Goal: Task Accomplishment & Management: Manage account settings

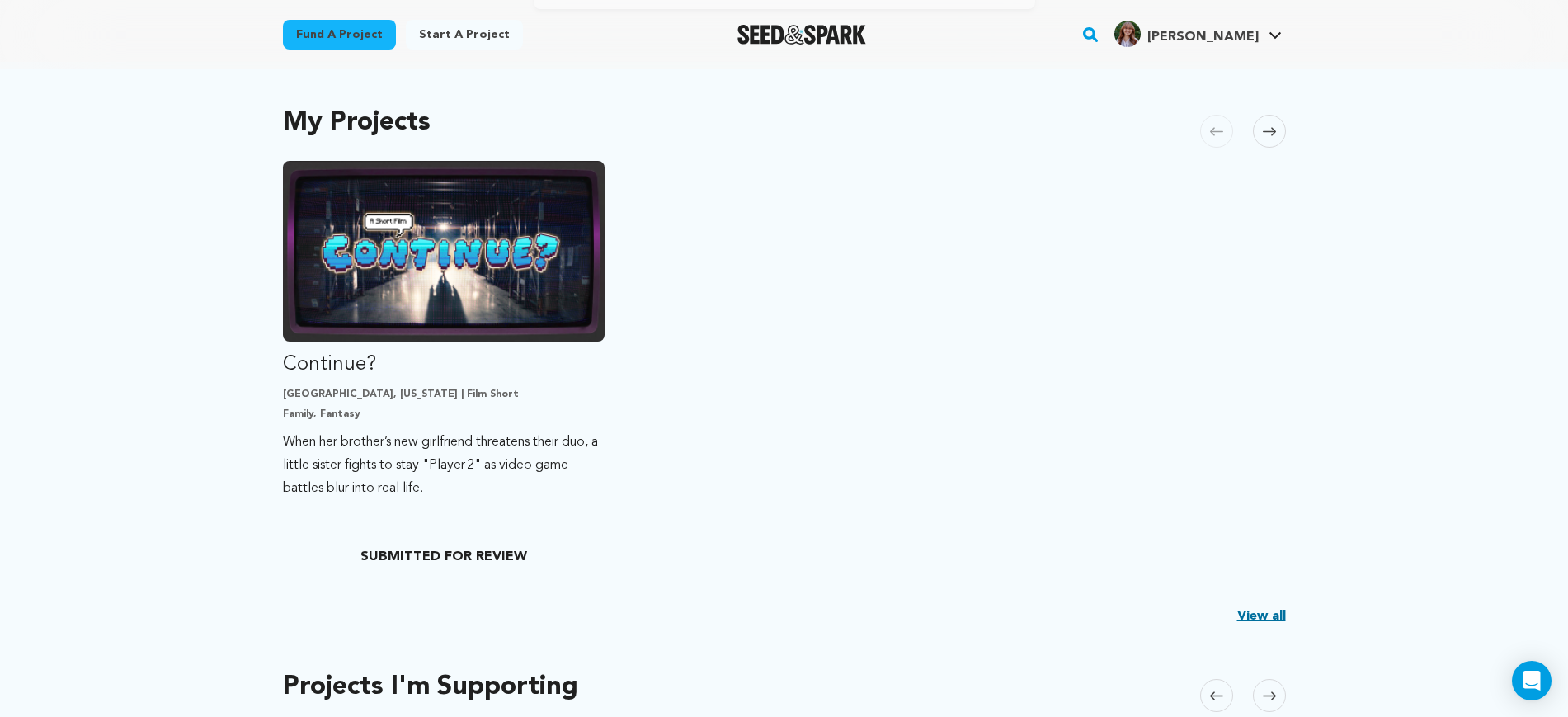
scroll to position [309, 0]
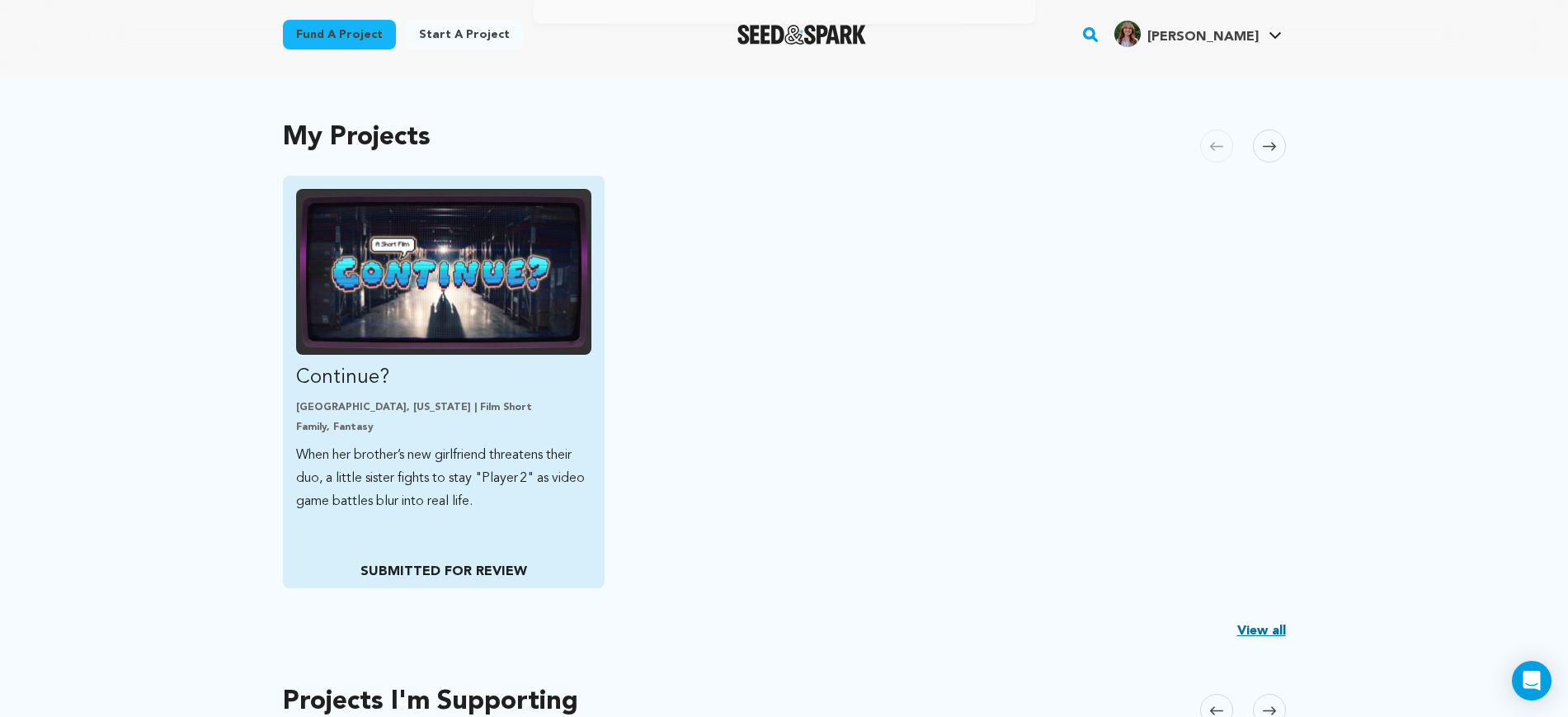
click at [531, 348] on img "Fund Continue?" at bounding box center [444, 272] width 297 height 166
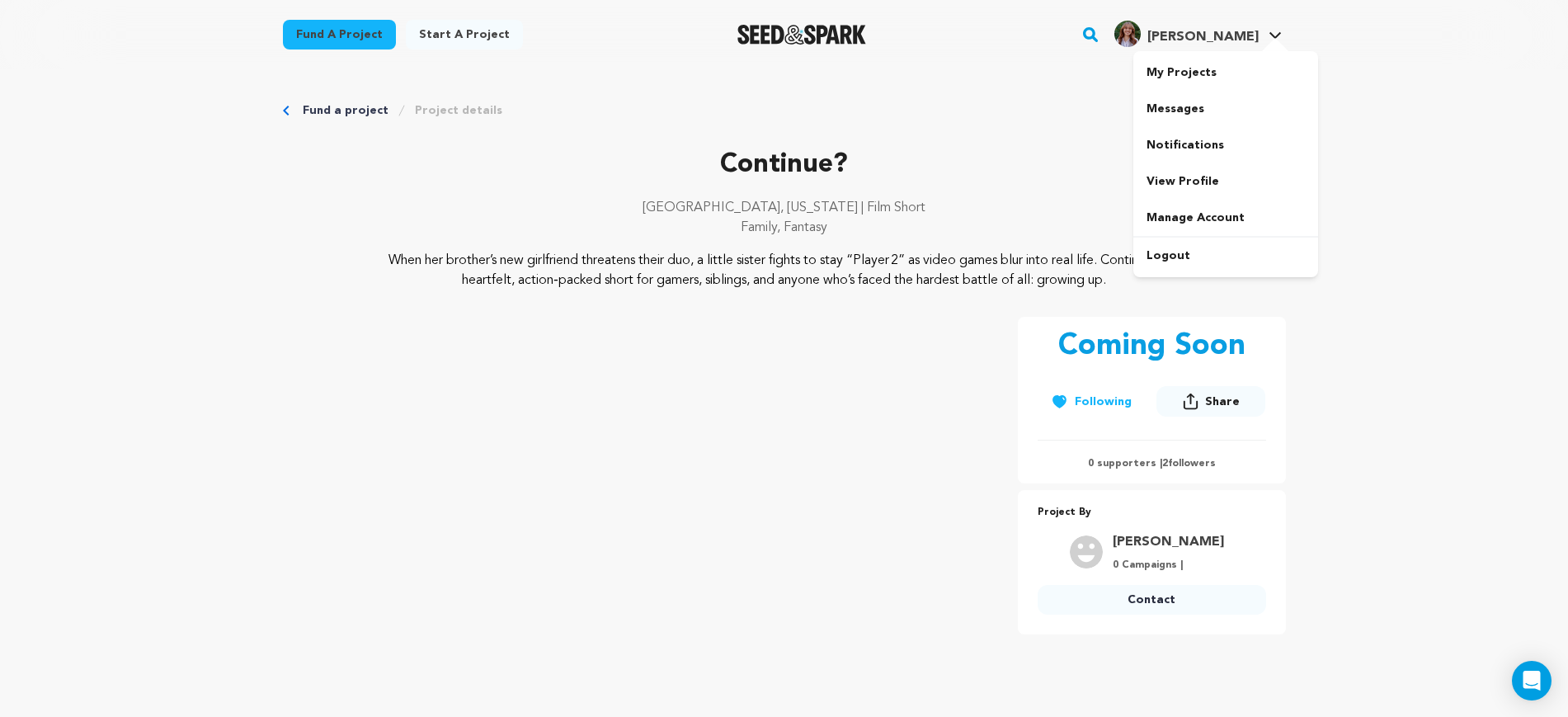
click at [1249, 41] on span "[PERSON_NAME]" at bounding box center [1203, 37] width 112 height 13
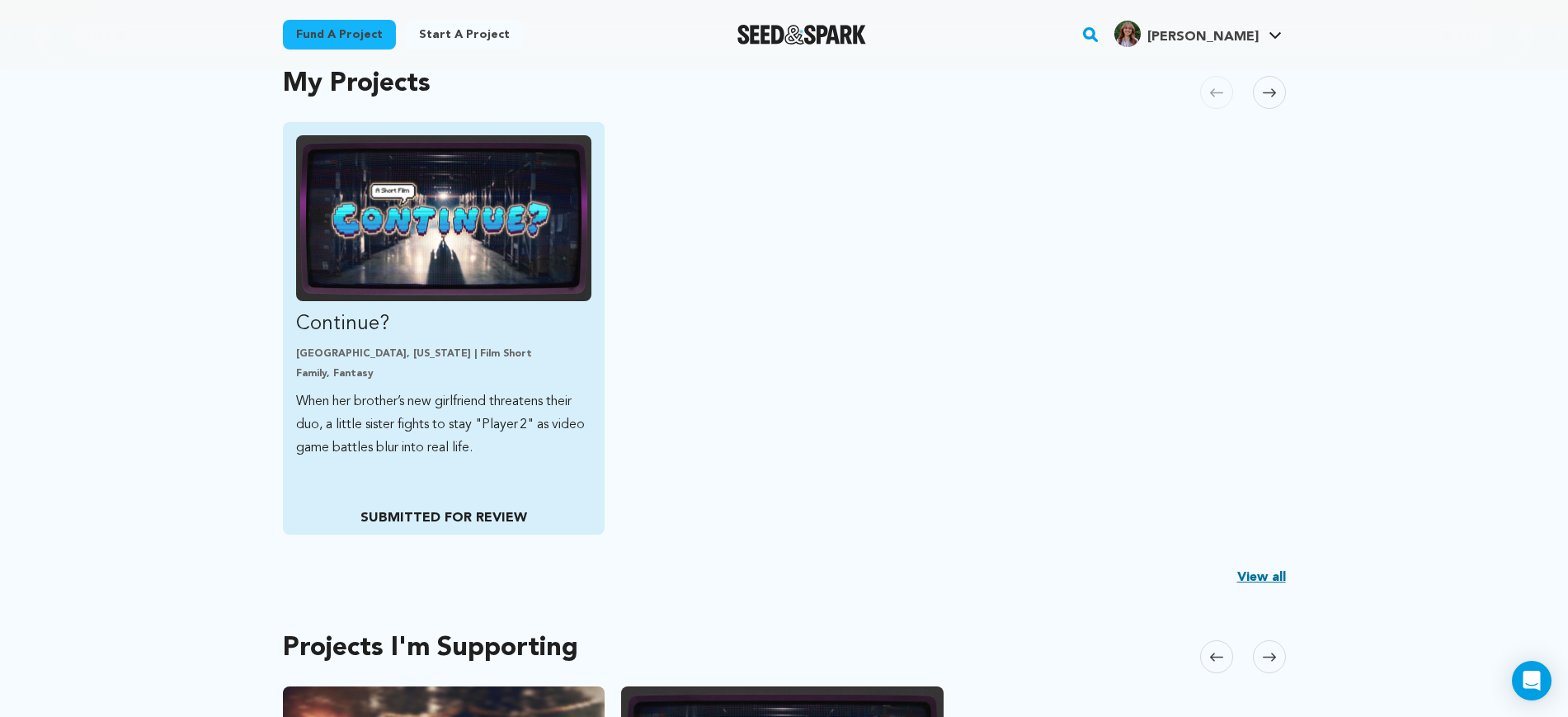
scroll to position [413, 0]
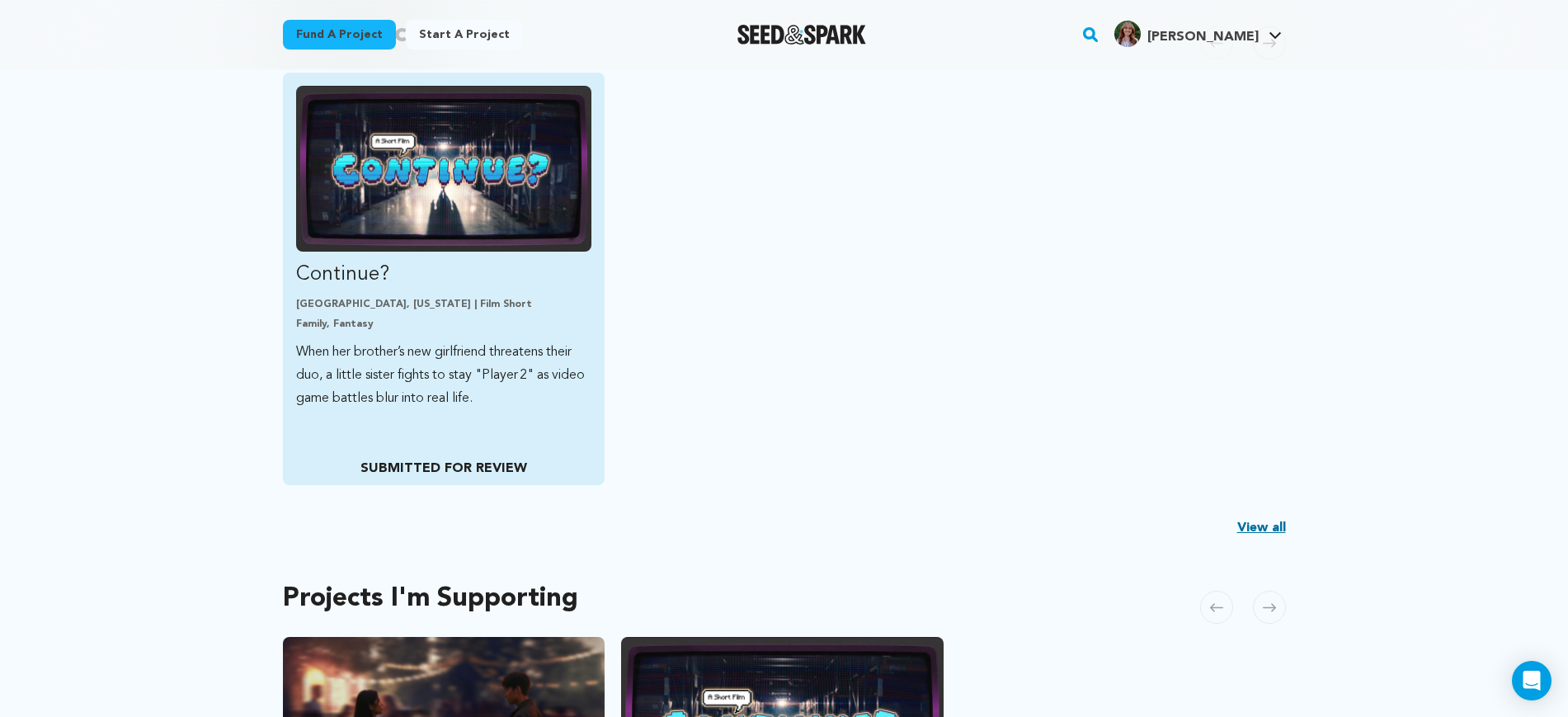
click at [484, 203] on img "Fund Continue?" at bounding box center [444, 169] width 297 height 166
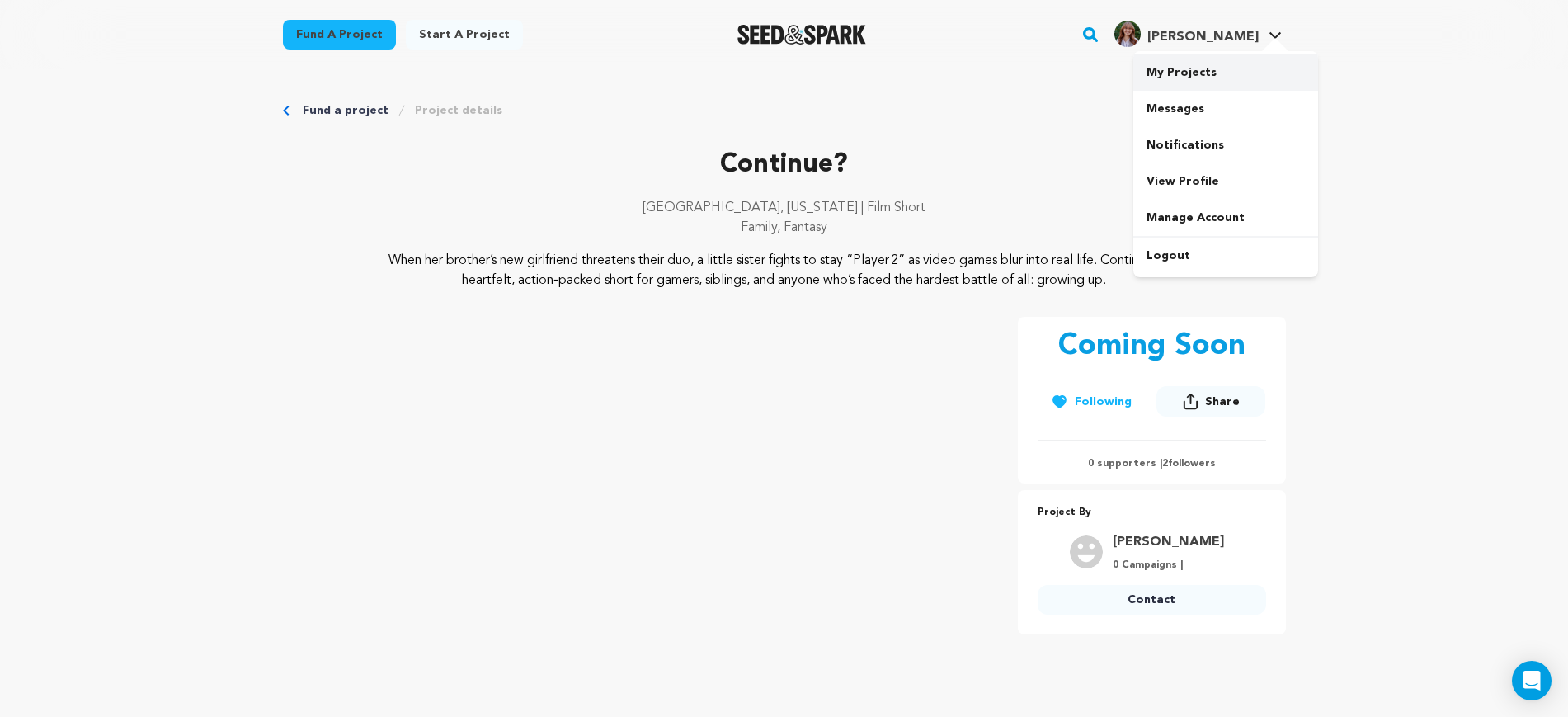
click at [1188, 81] on link "My Projects" at bounding box center [1227, 72] width 185 height 36
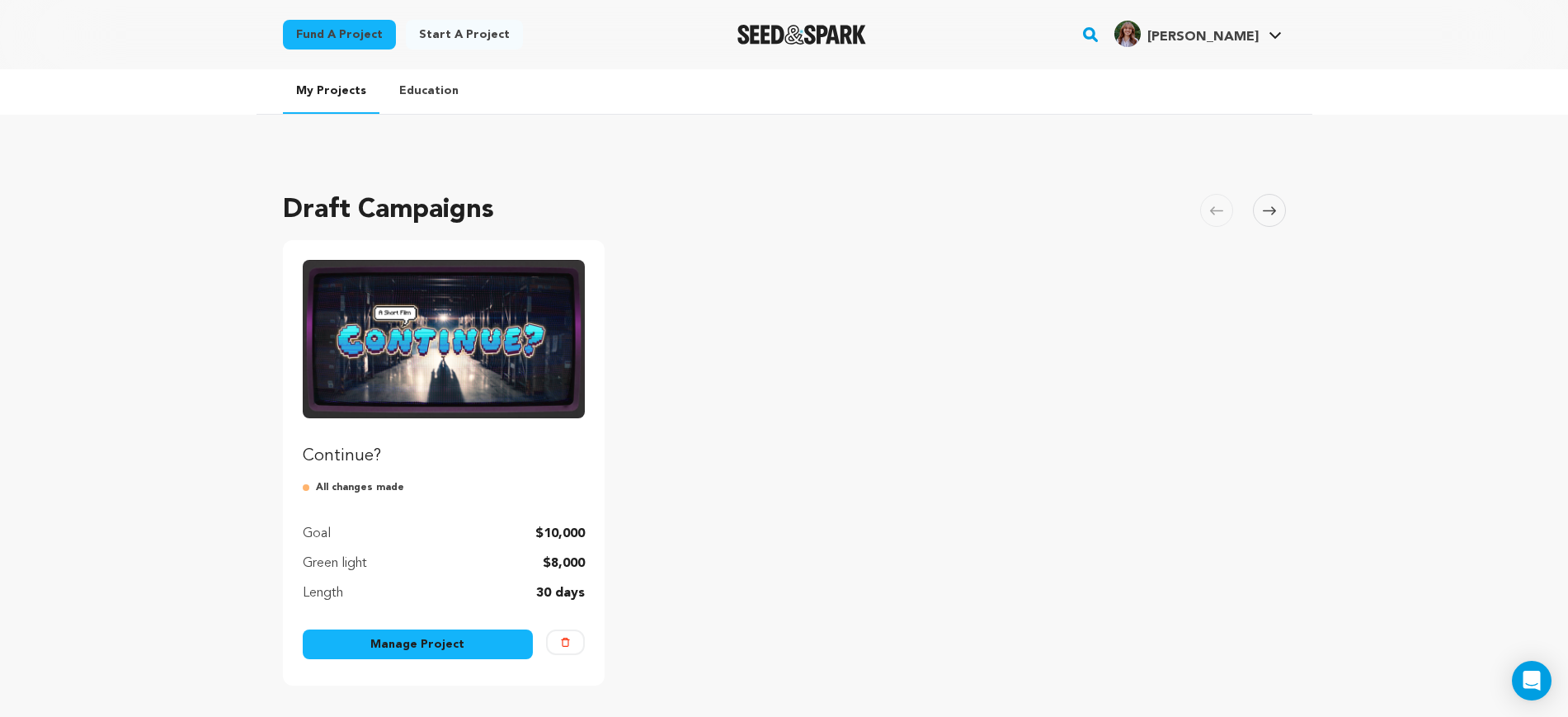
click at [489, 637] on link "Manage Project" at bounding box center [418, 644] width 231 height 30
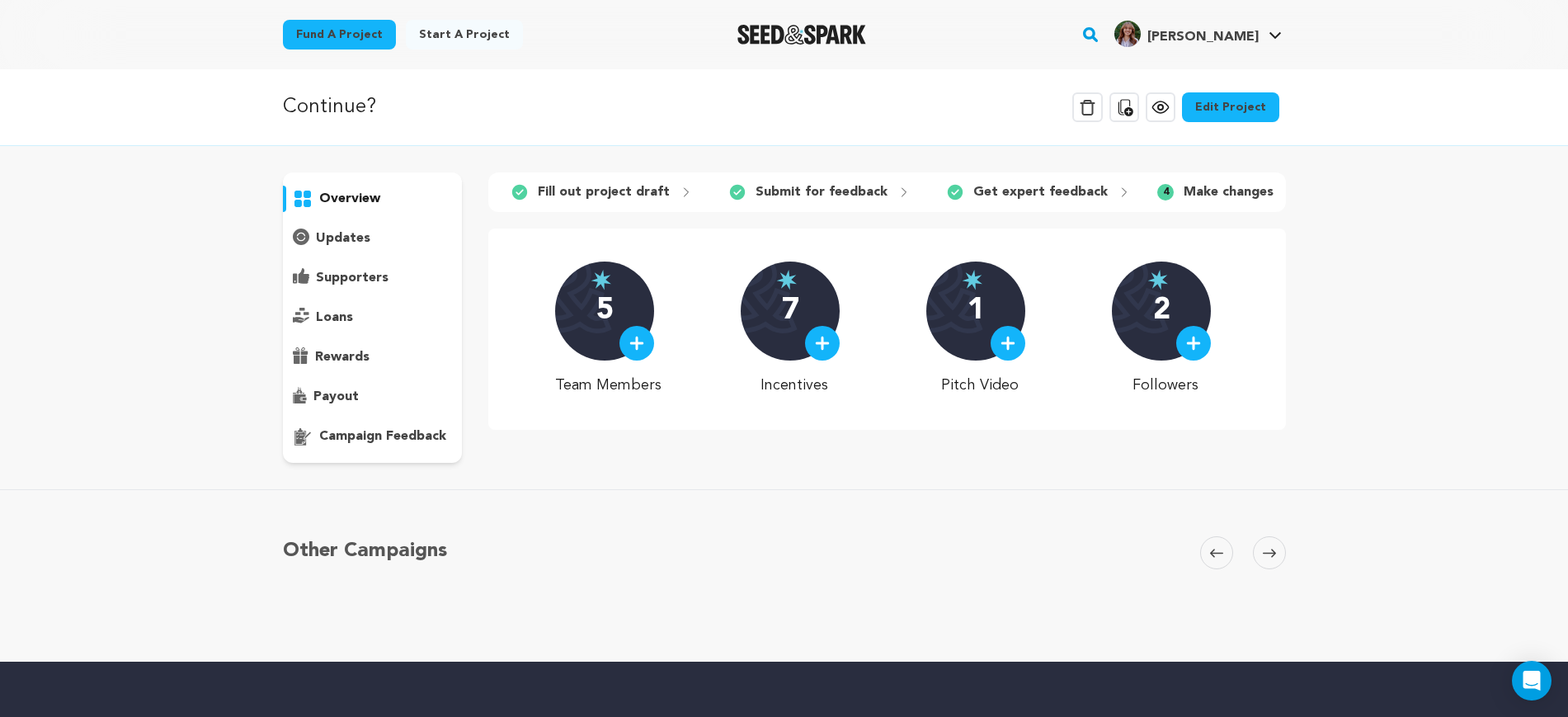
click at [1199, 187] on p "Make changes" at bounding box center [1228, 192] width 90 height 20
click at [1210, 194] on p "Make changes" at bounding box center [1228, 192] width 90 height 20
drag, startPoint x: 1261, startPoint y: 191, endPoint x: 1270, endPoint y: 190, distance: 9.1
click at [1269, 190] on div "4 Make changes" at bounding box center [1228, 193] width 166 height 27
click at [1284, 190] on icon at bounding box center [1290, 193] width 13 height 13
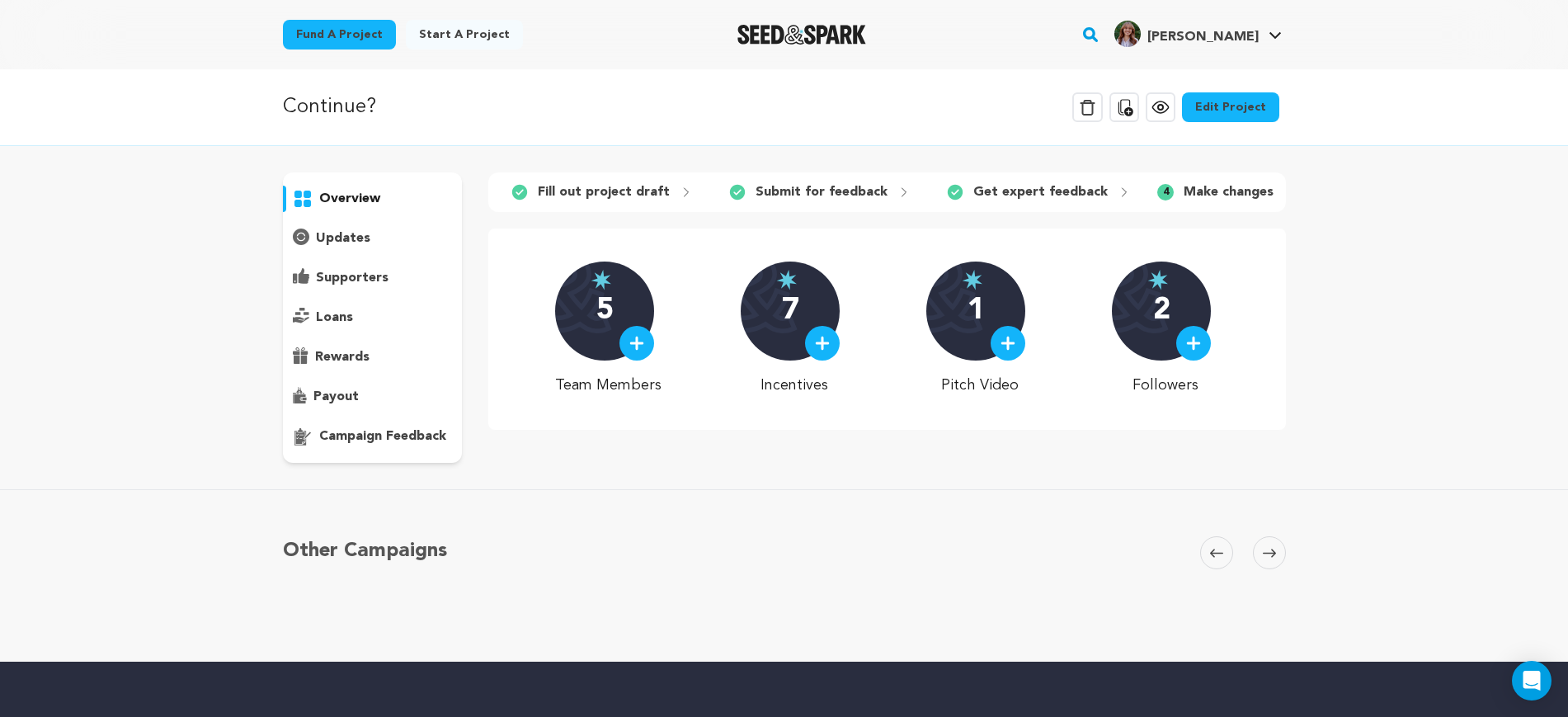
click at [1267, 107] on link "Edit Project" at bounding box center [1231, 107] width 97 height 30
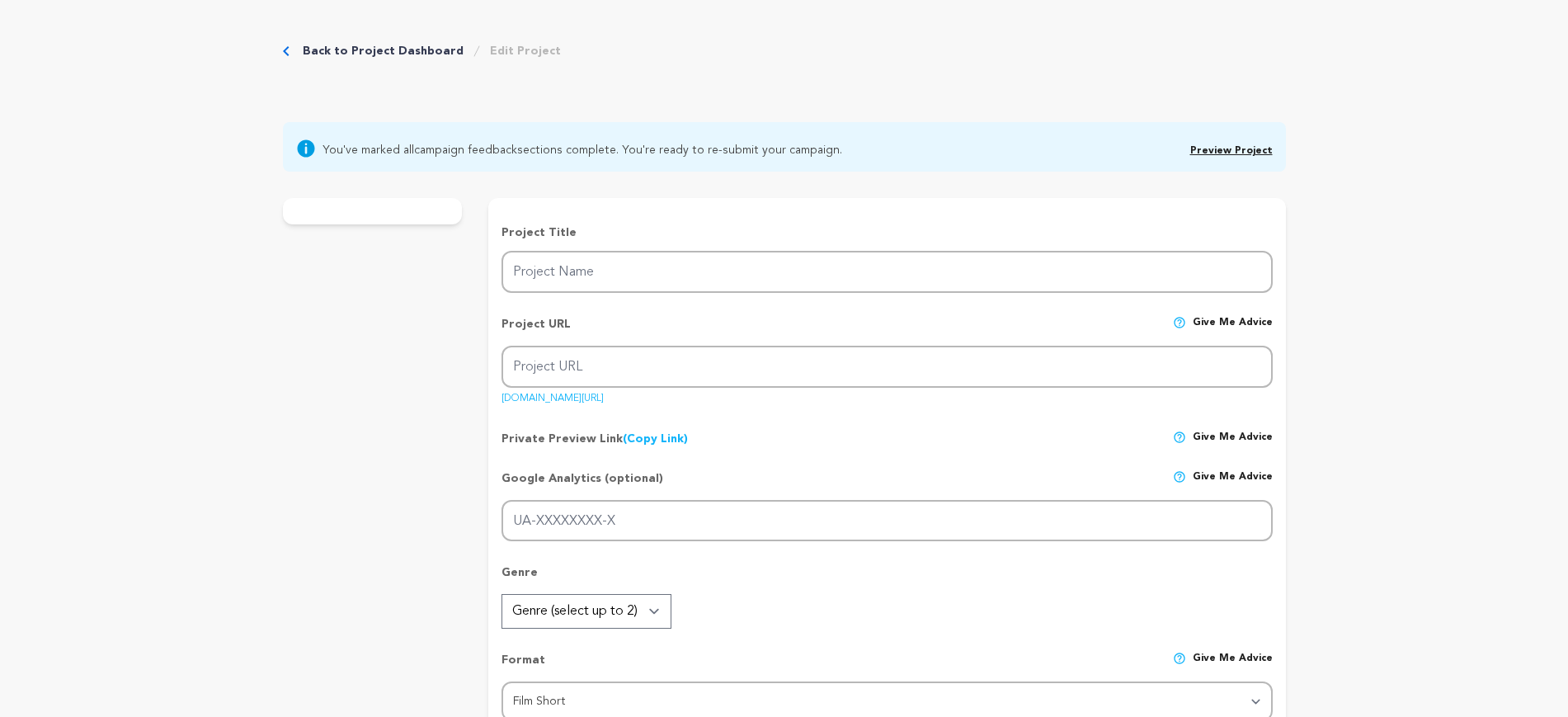
type input "Continue?"
type input "continue"
type input "When her brother’s new girlfriend threatens their duo, a little sister fights t…"
type textarea "When her brother’s new girlfriend threatens their duo, a little sister fights t…"
type textarea "CONTINUE? blends VFX, stunts, and student voices to reimagine coming-of-age. Fr…"
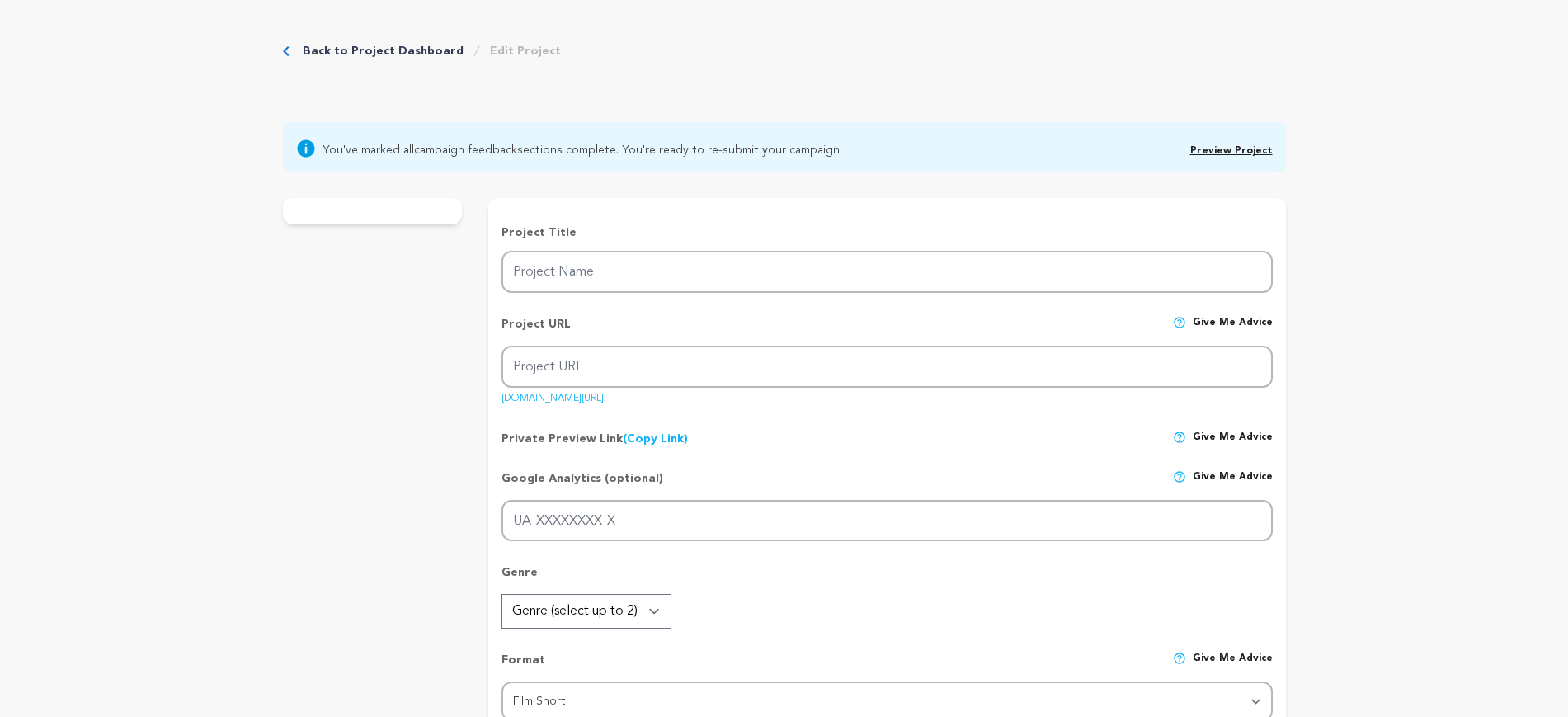
type textarea "University of Southern California"
radio input "true"
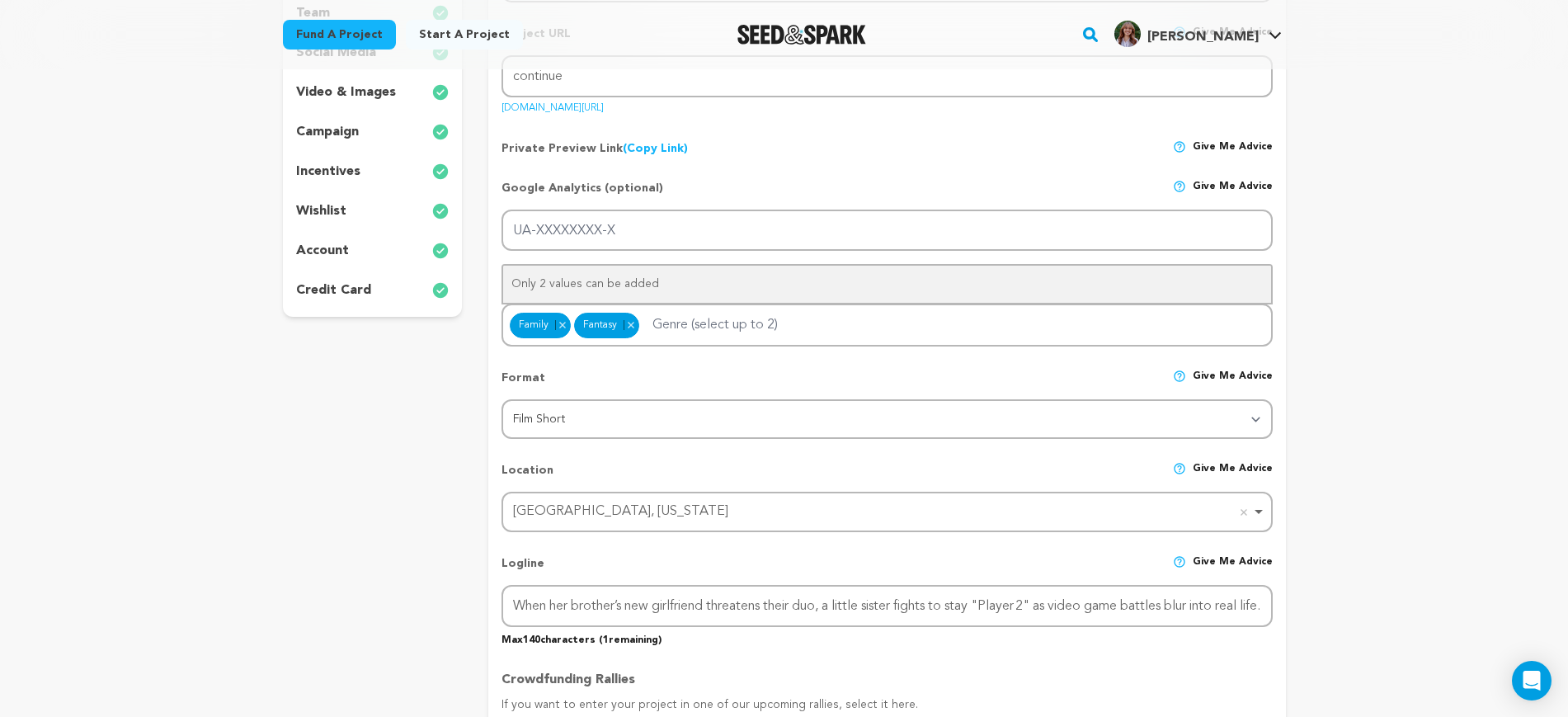
scroll to position [309, 0]
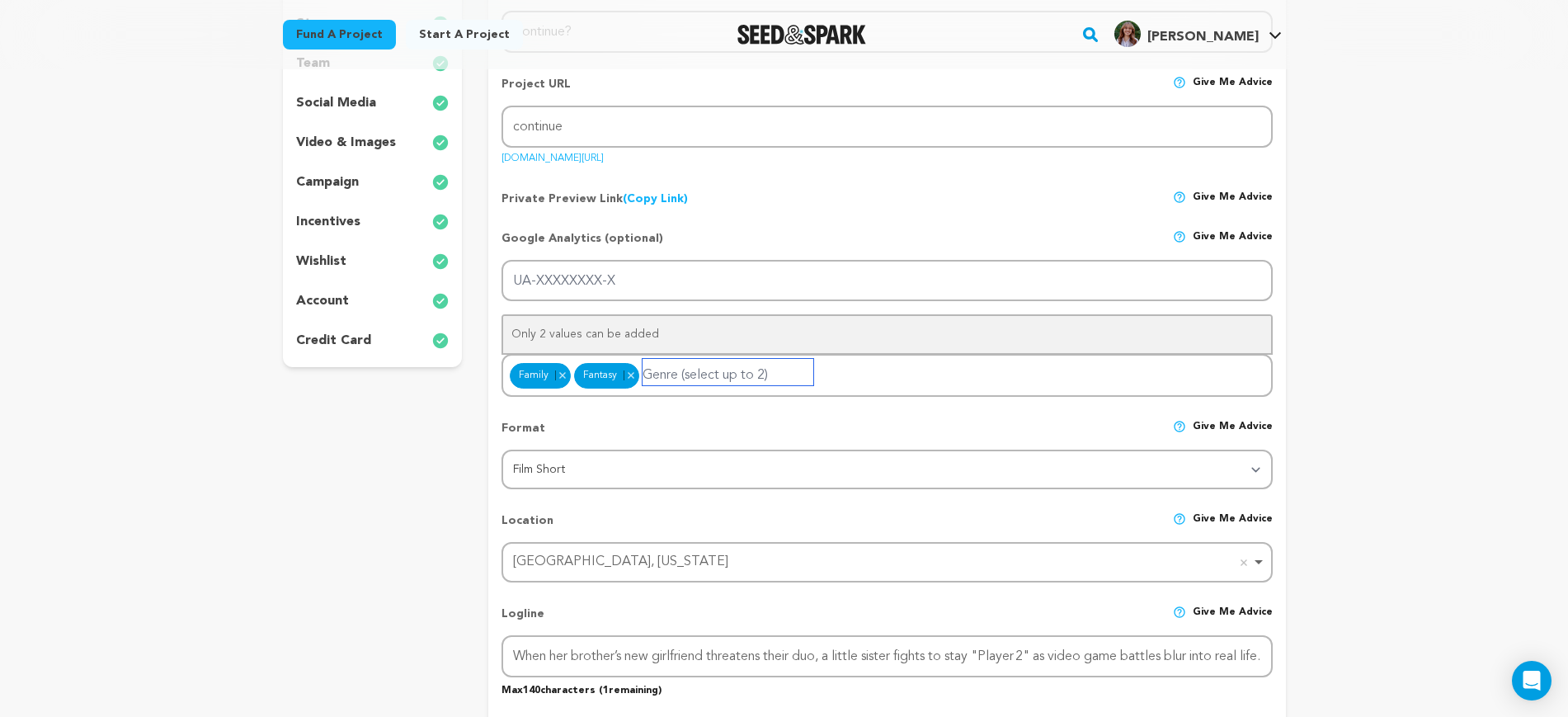
click at [779, 361] on input "Genre (select up to 2)" at bounding box center [728, 372] width 171 height 27
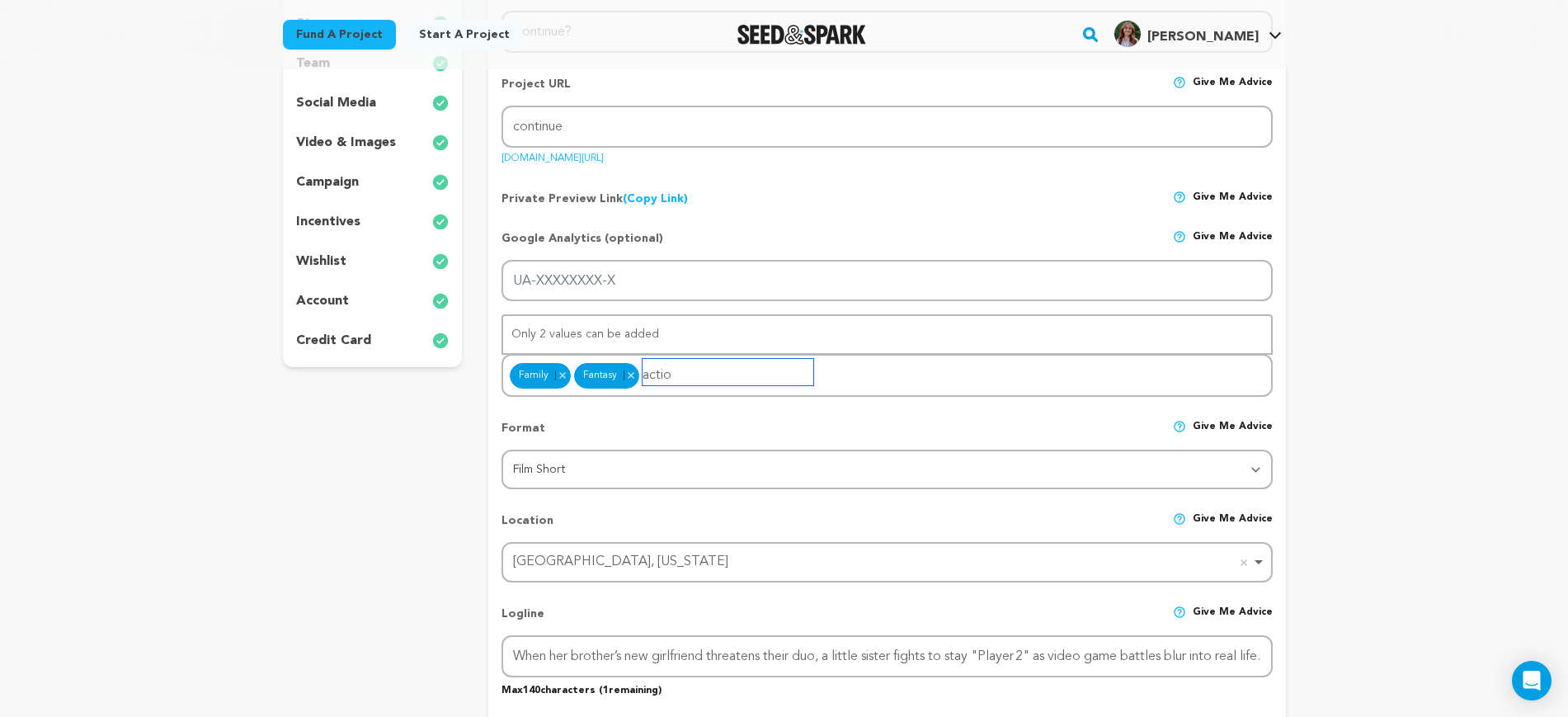
type input "action"
drag, startPoint x: 770, startPoint y: 377, endPoint x: 590, endPoint y: 371, distance: 180.1
click at [590, 371] on div "Family Remove item Fantasy Remove item action" at bounding box center [887, 375] width 771 height 43
click at [690, 412] on div "Format Give me advice Category Film Feature Film Short Series VR Experience Fil…" at bounding box center [887, 447] width 771 height 83
click at [690, 379] on input "Genre (select up to 2)" at bounding box center [721, 372] width 171 height 27
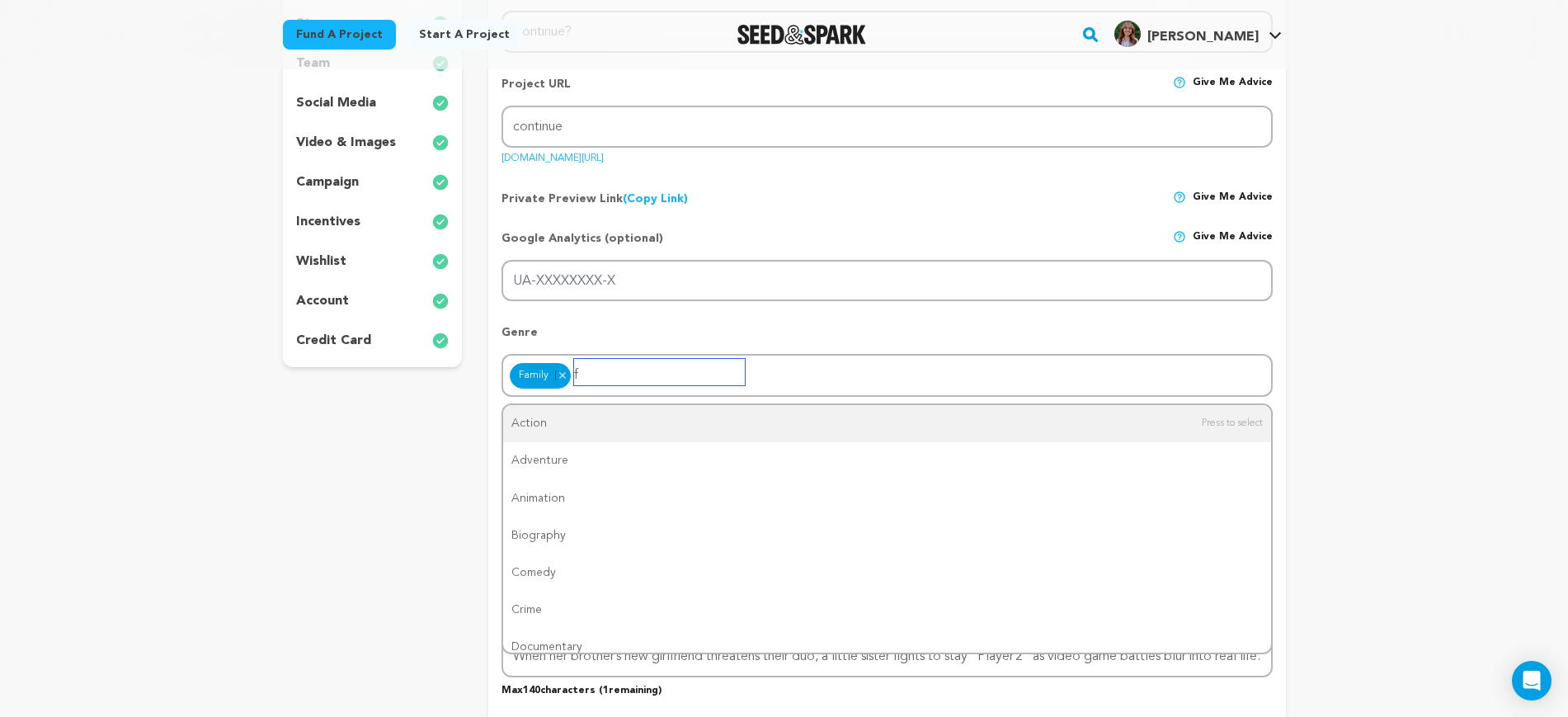
type input "fa"
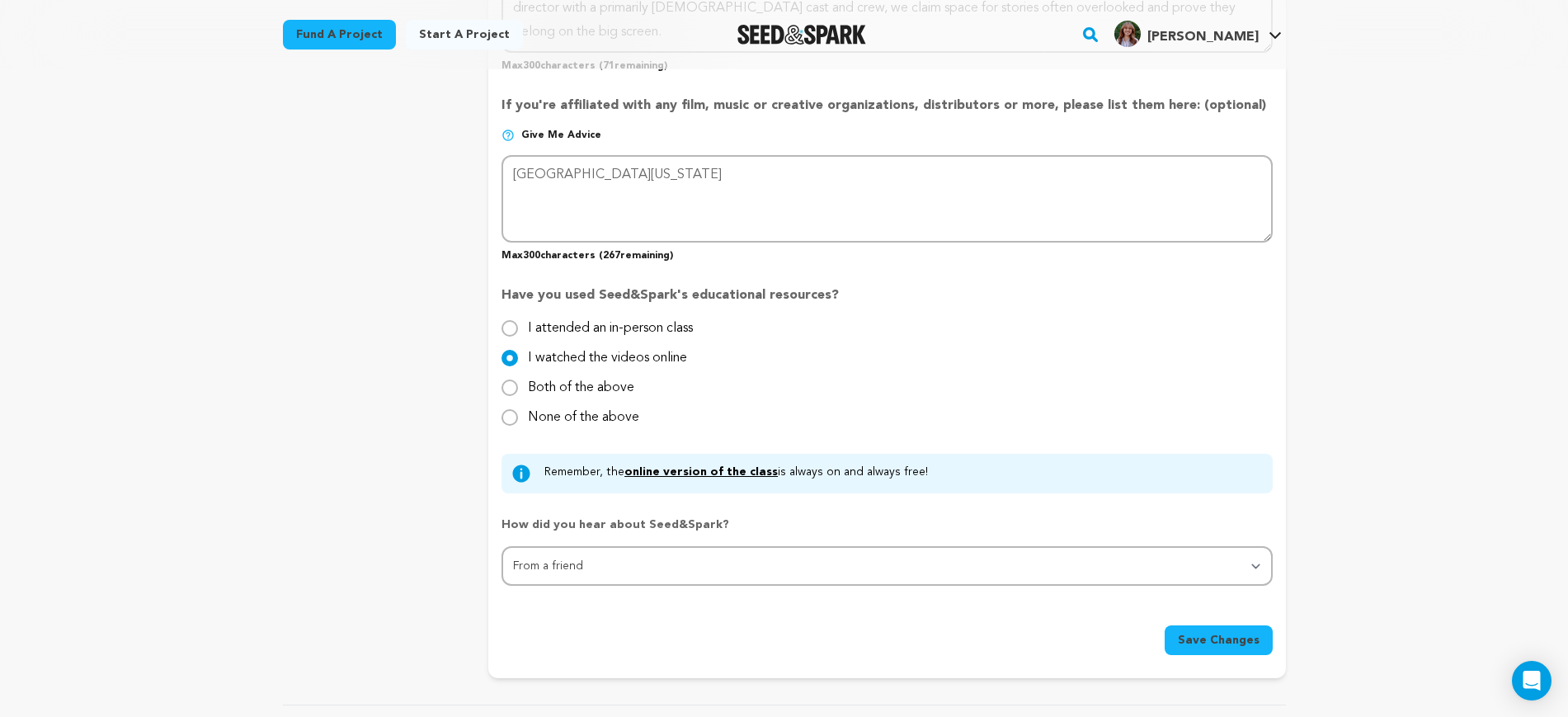
scroll to position [1547, 0]
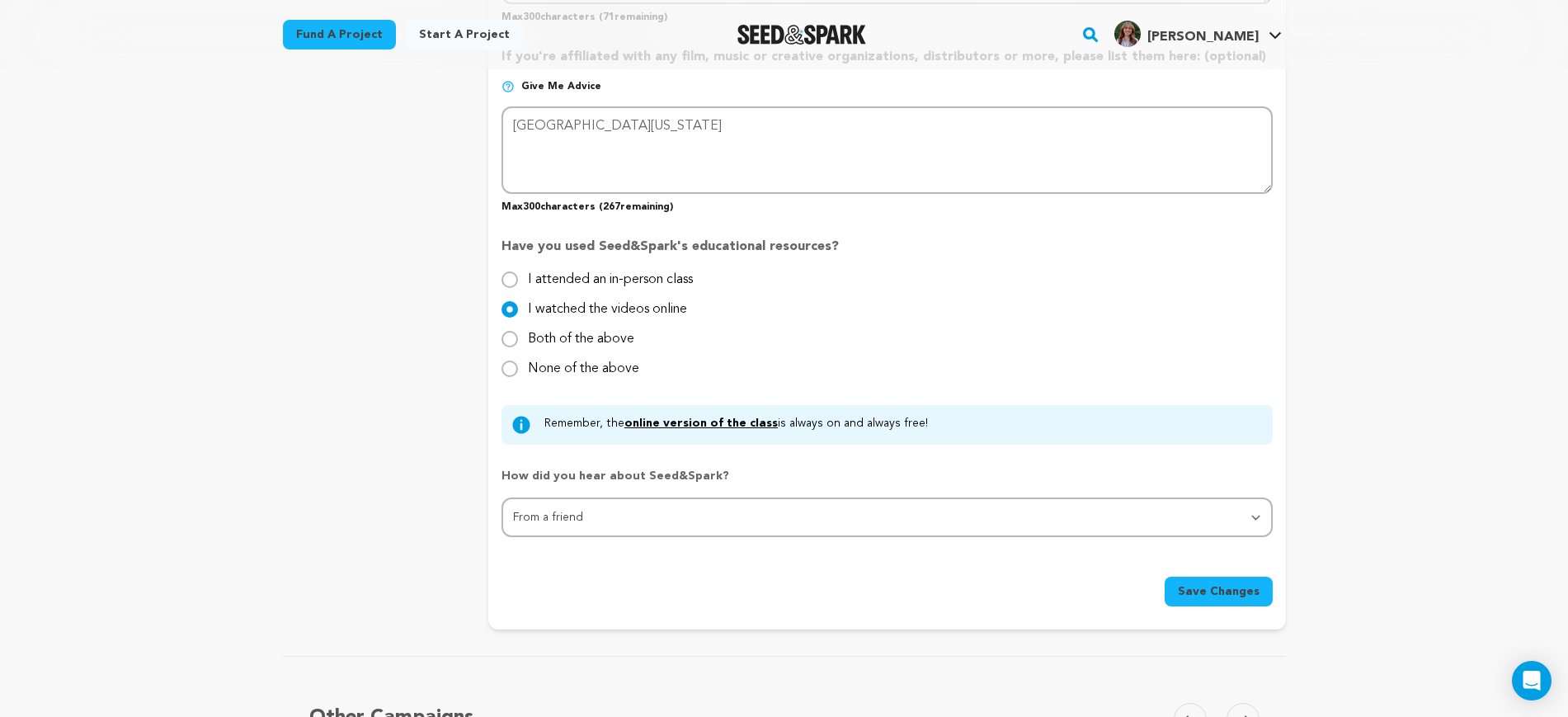
click at [1232, 596] on span "Save Changes" at bounding box center [1219, 591] width 82 height 16
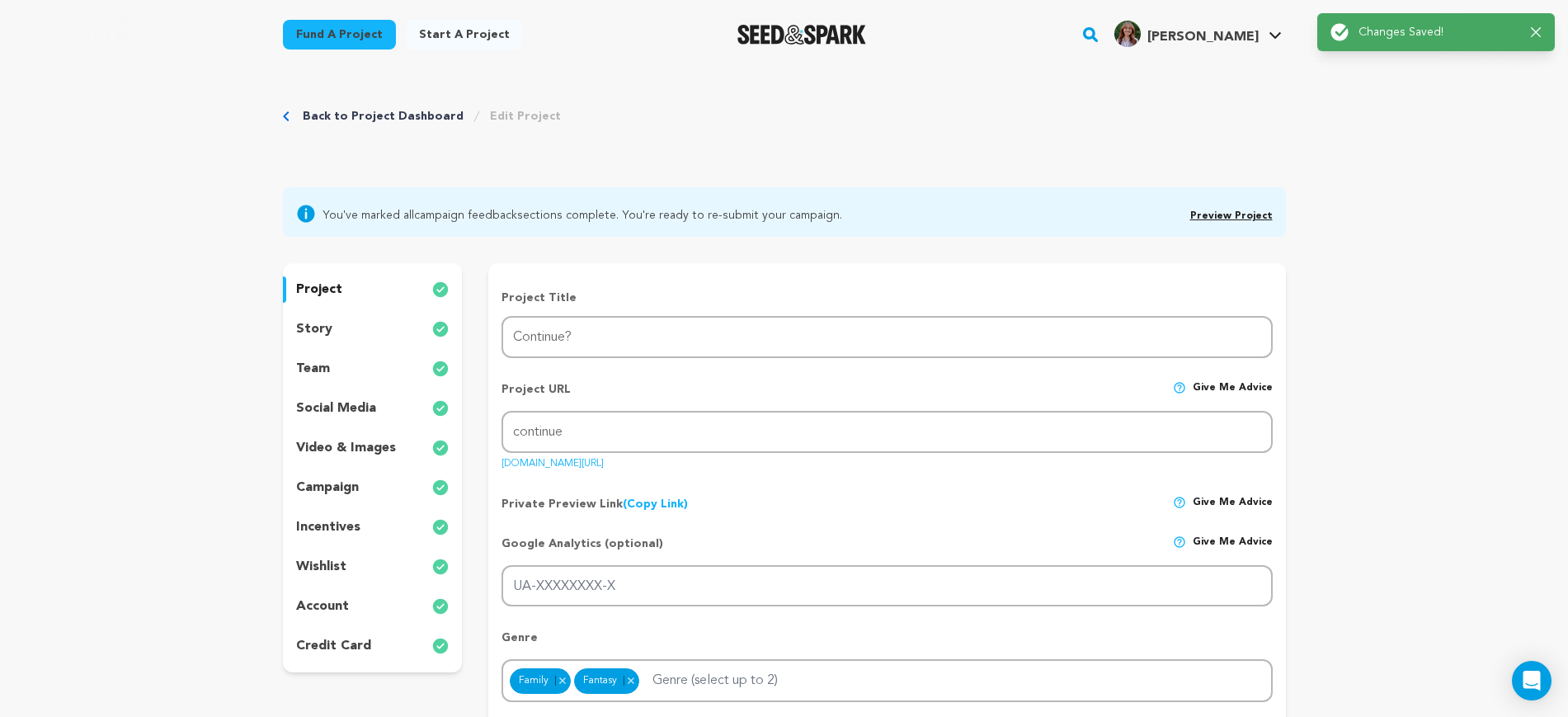
scroll to position [0, 0]
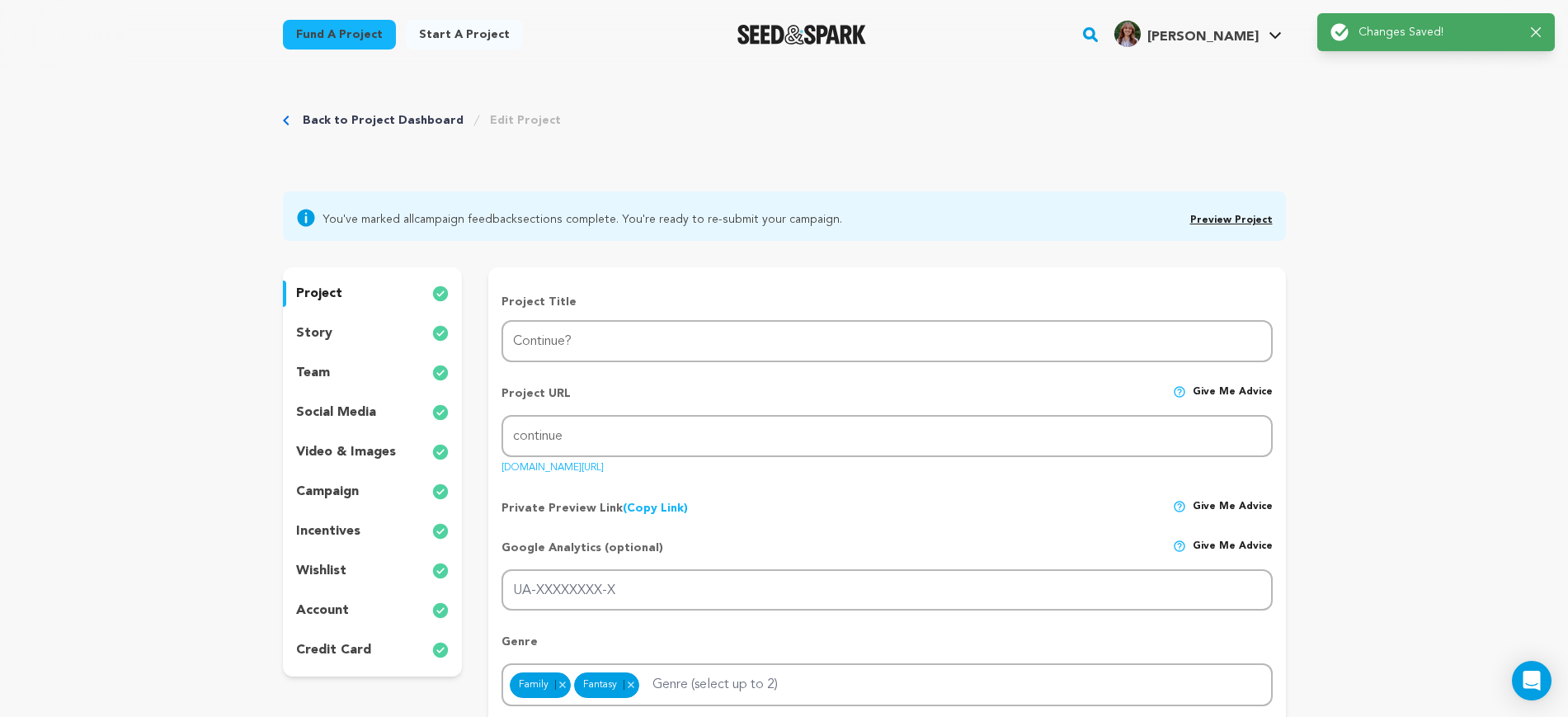
click at [357, 333] on div "story" at bounding box center [373, 334] width 180 height 27
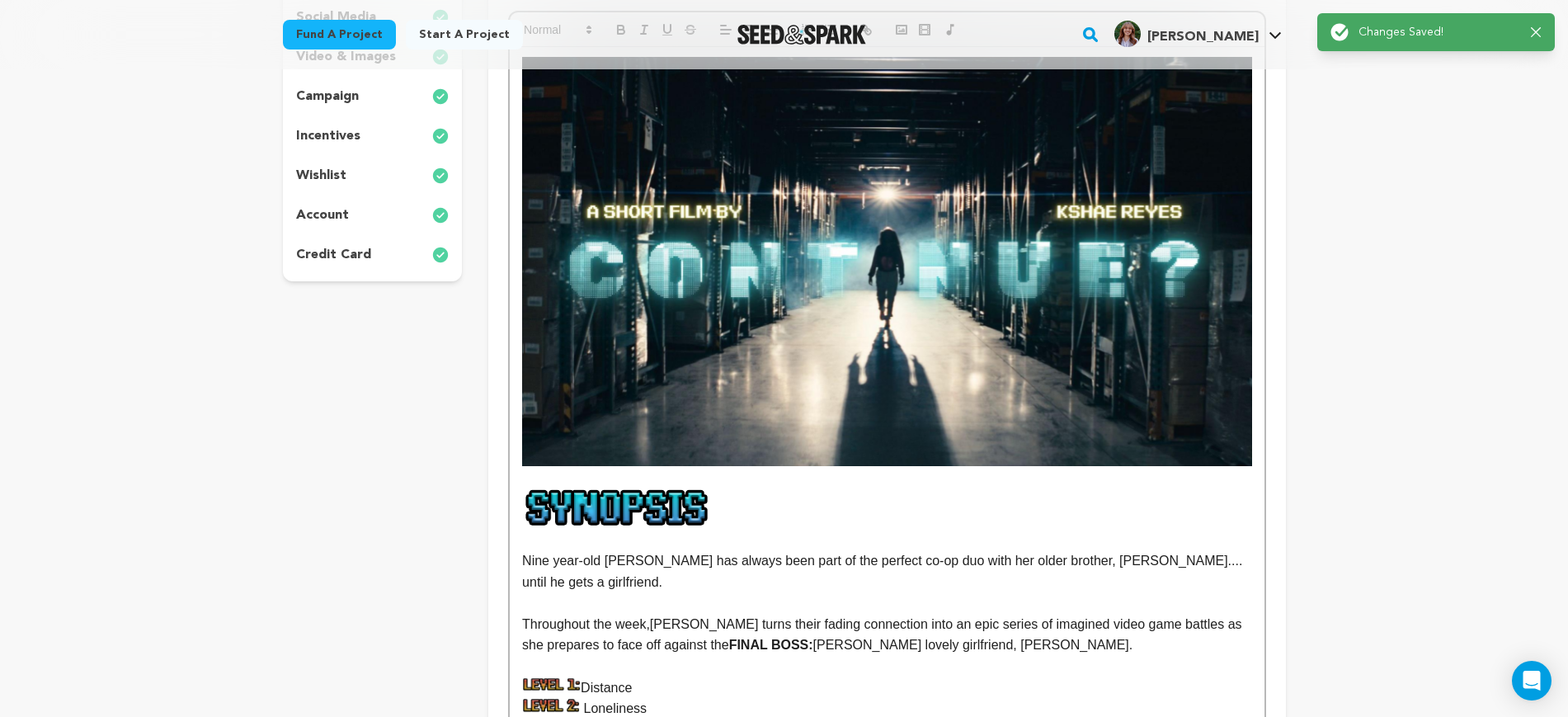
scroll to position [516, 0]
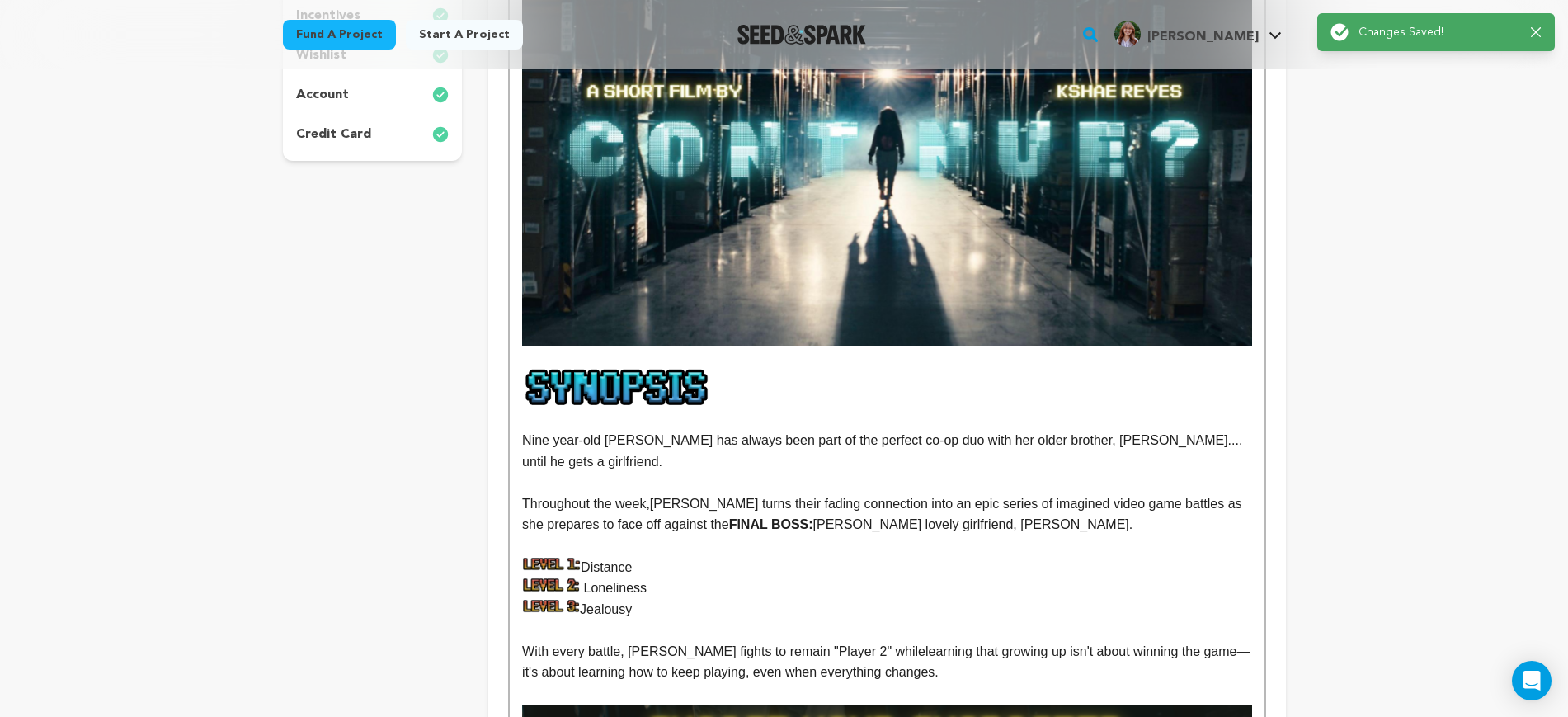
click at [673, 287] on img at bounding box center [887, 140] width 730 height 409
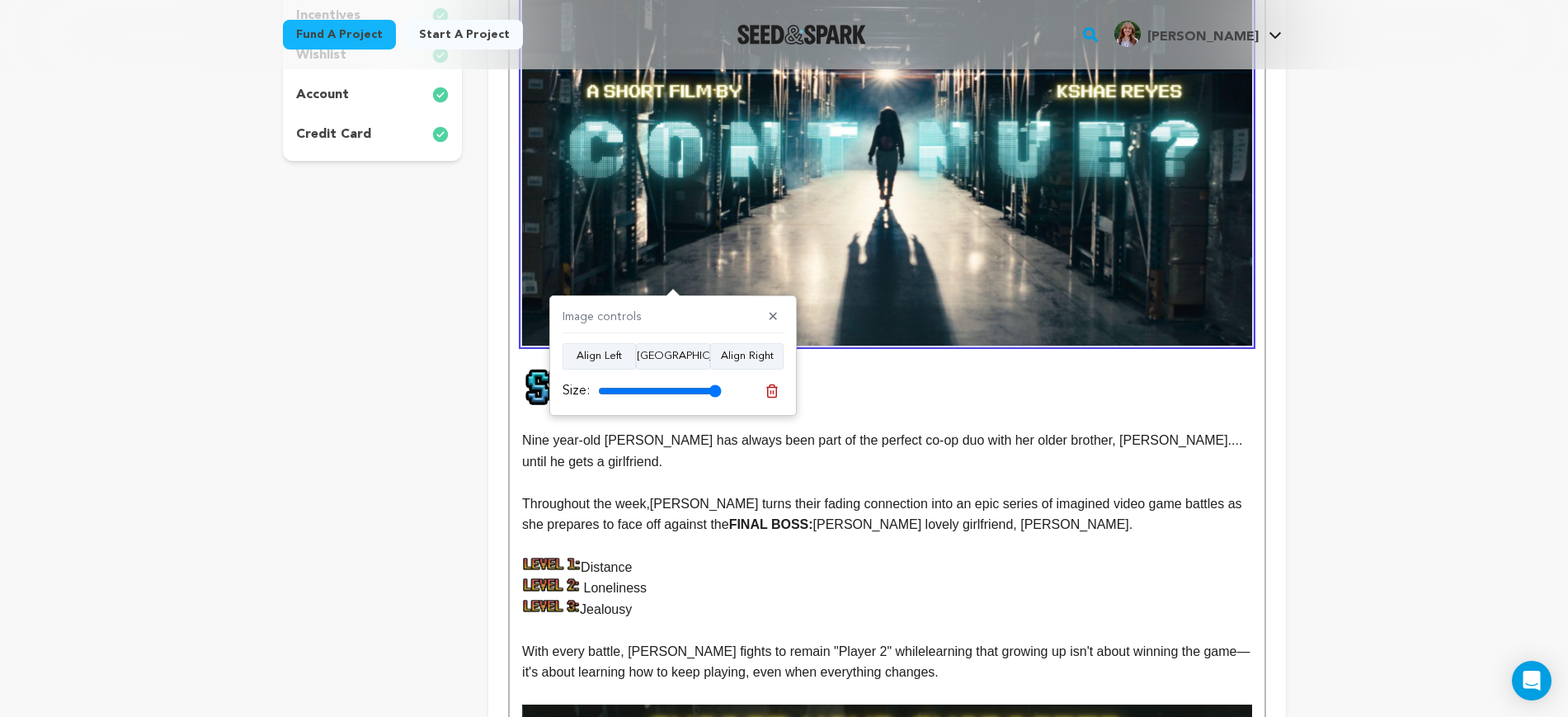
click at [523, 377] on img at bounding box center [691, 387] width 336 height 42
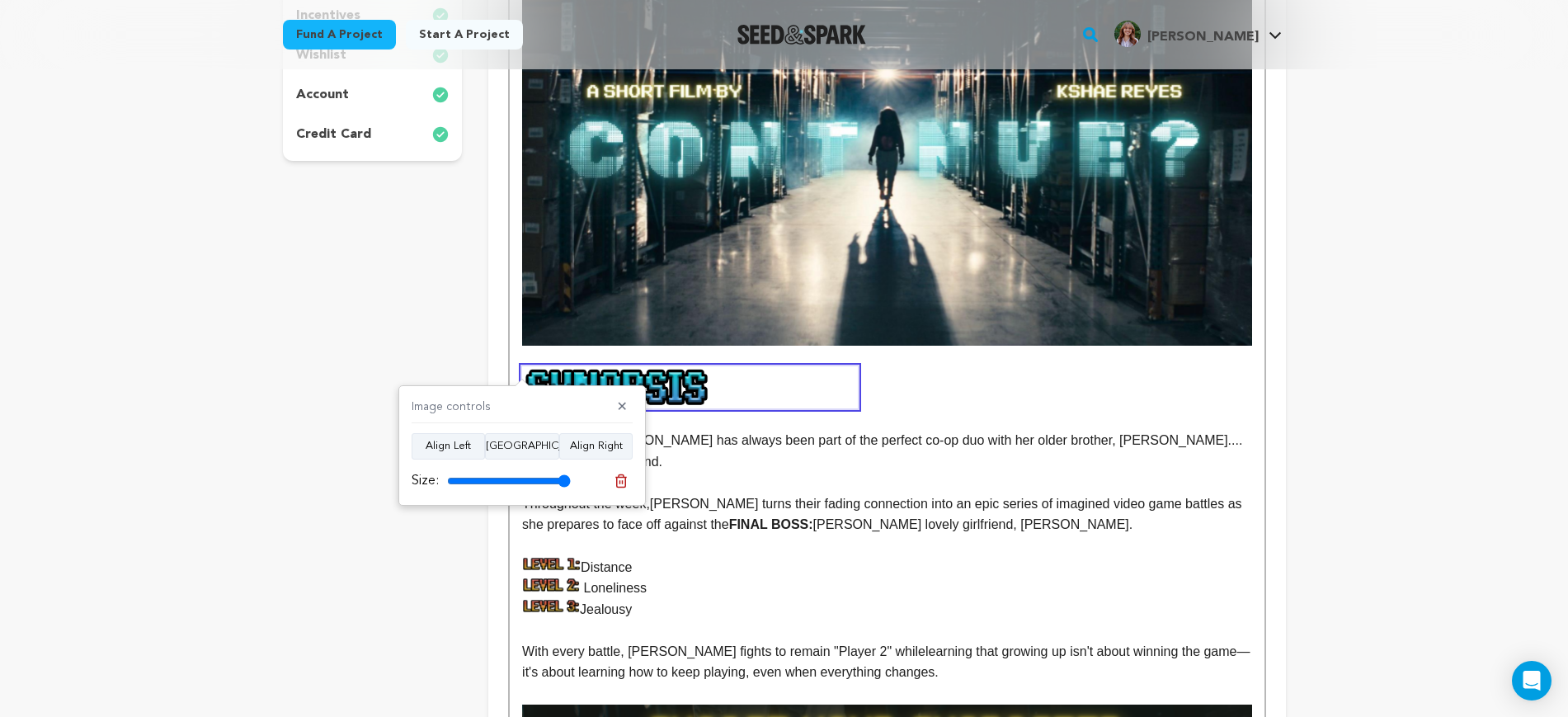
click at [523, 358] on p at bounding box center [887, 356] width 730 height 21
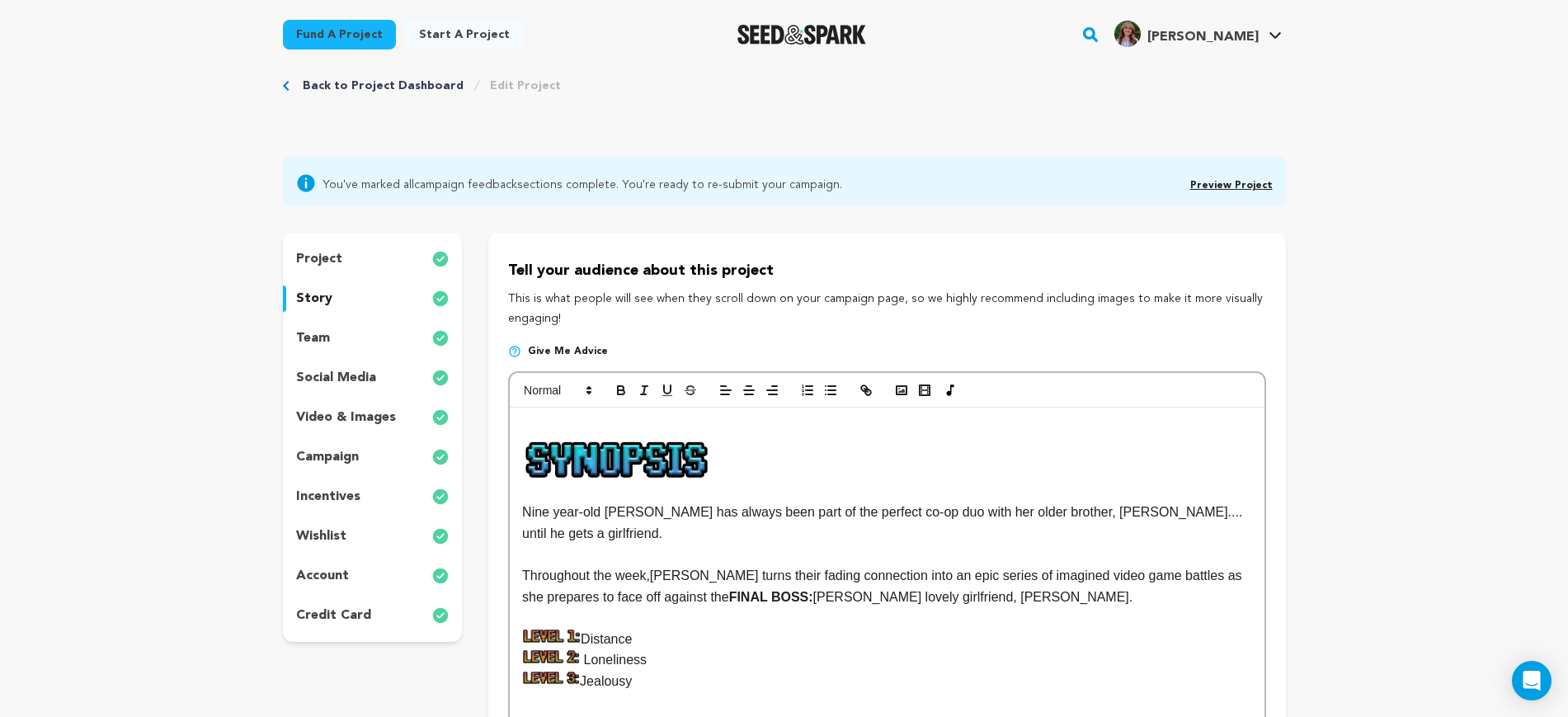
scroll to position [0, 0]
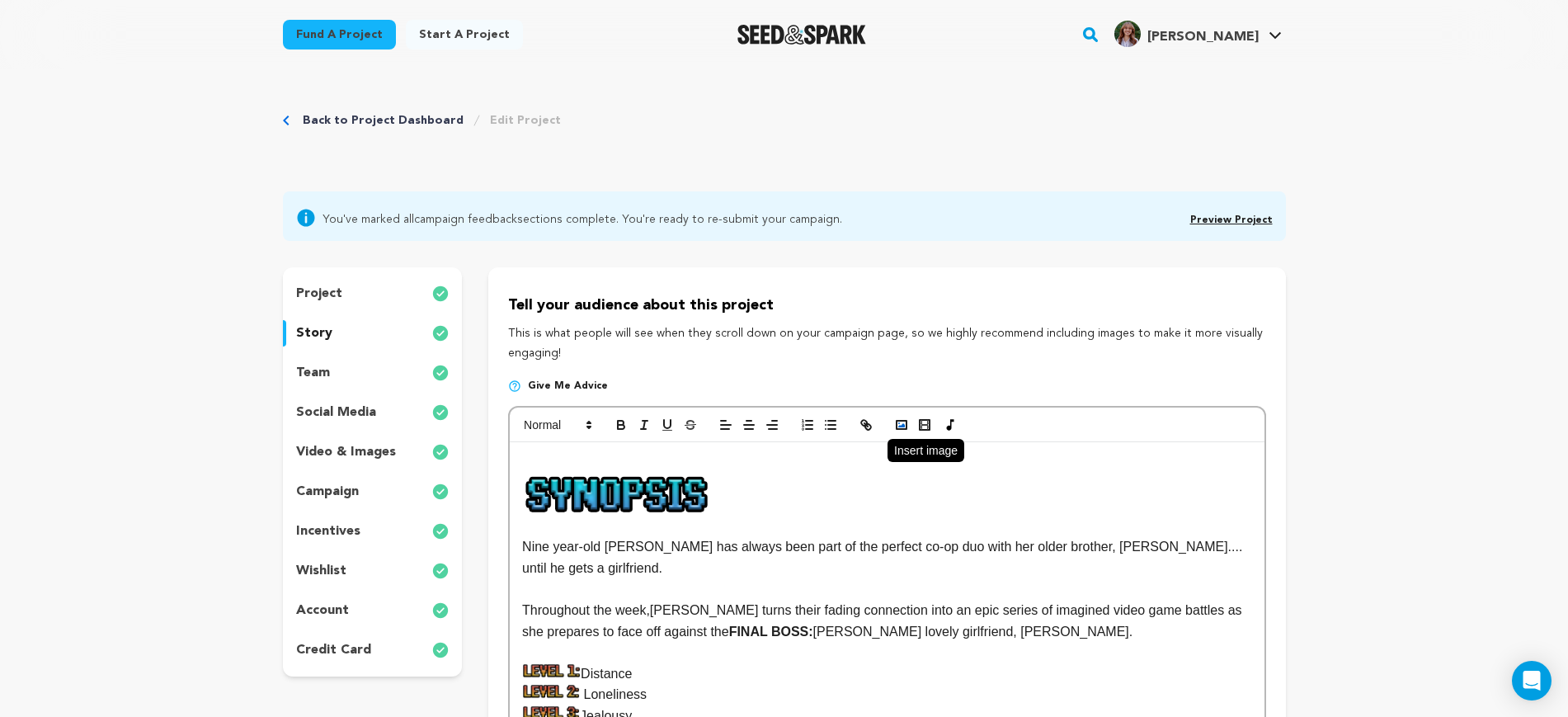
click at [903, 424] on polyline "button" at bounding box center [901, 425] width 7 height 4
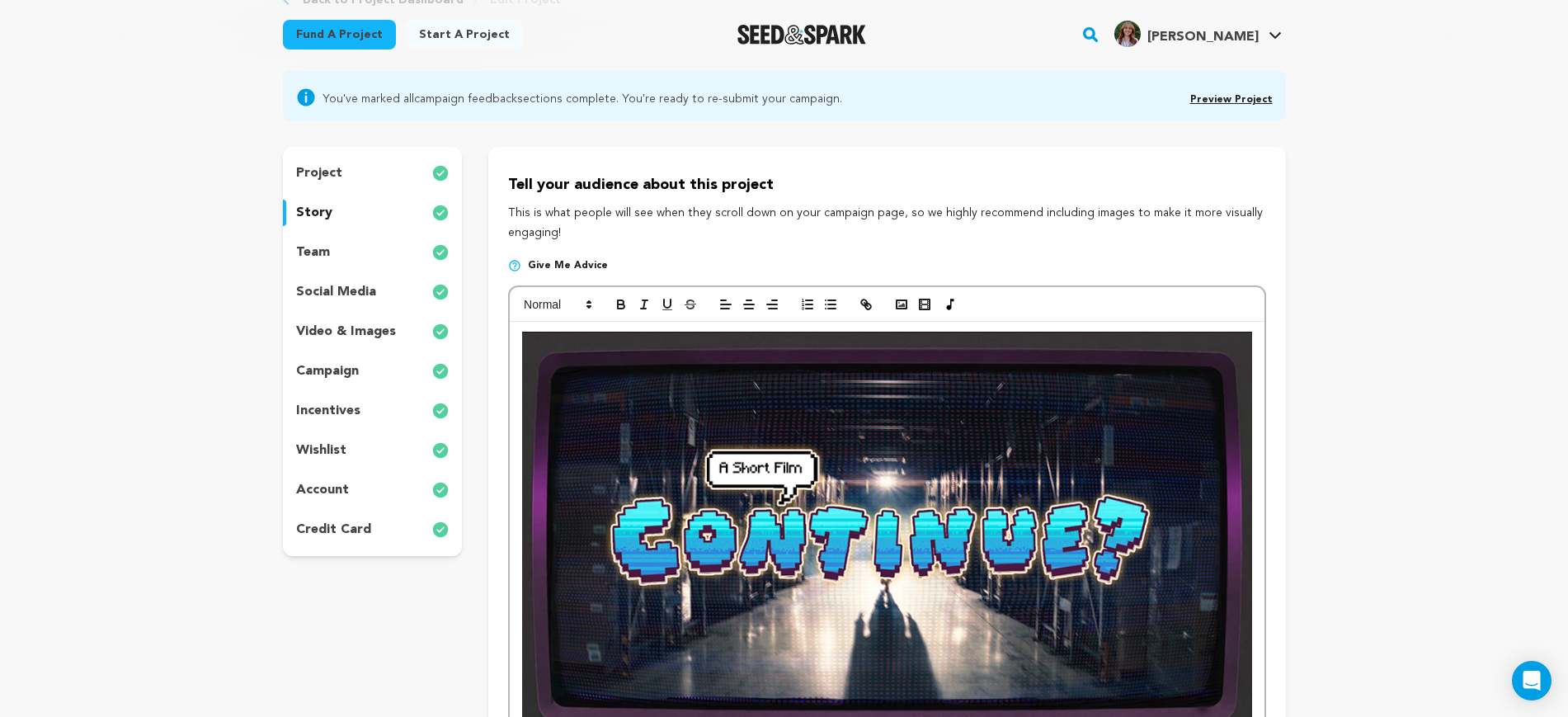
scroll to position [309, 0]
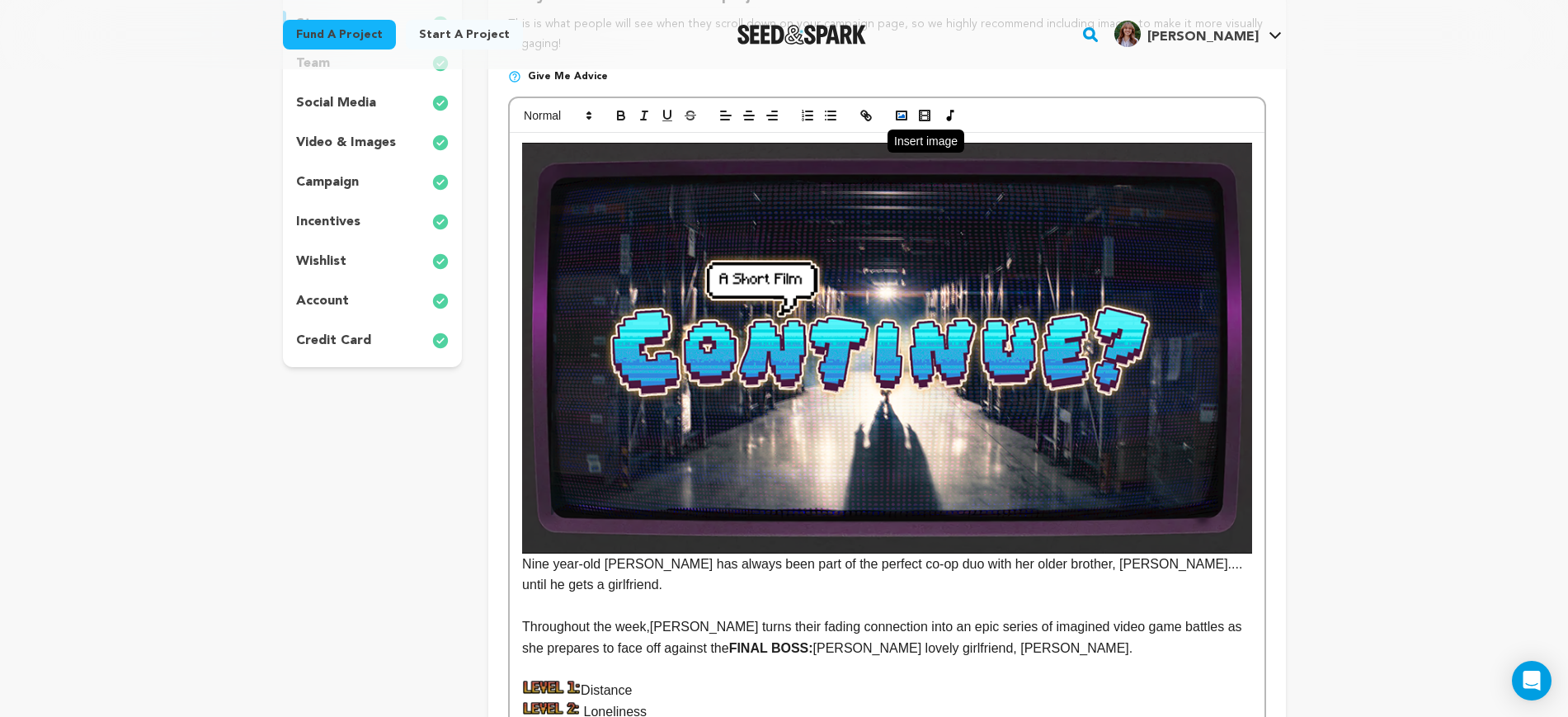
click at [908, 113] on icon "button" at bounding box center [902, 115] width 15 height 15
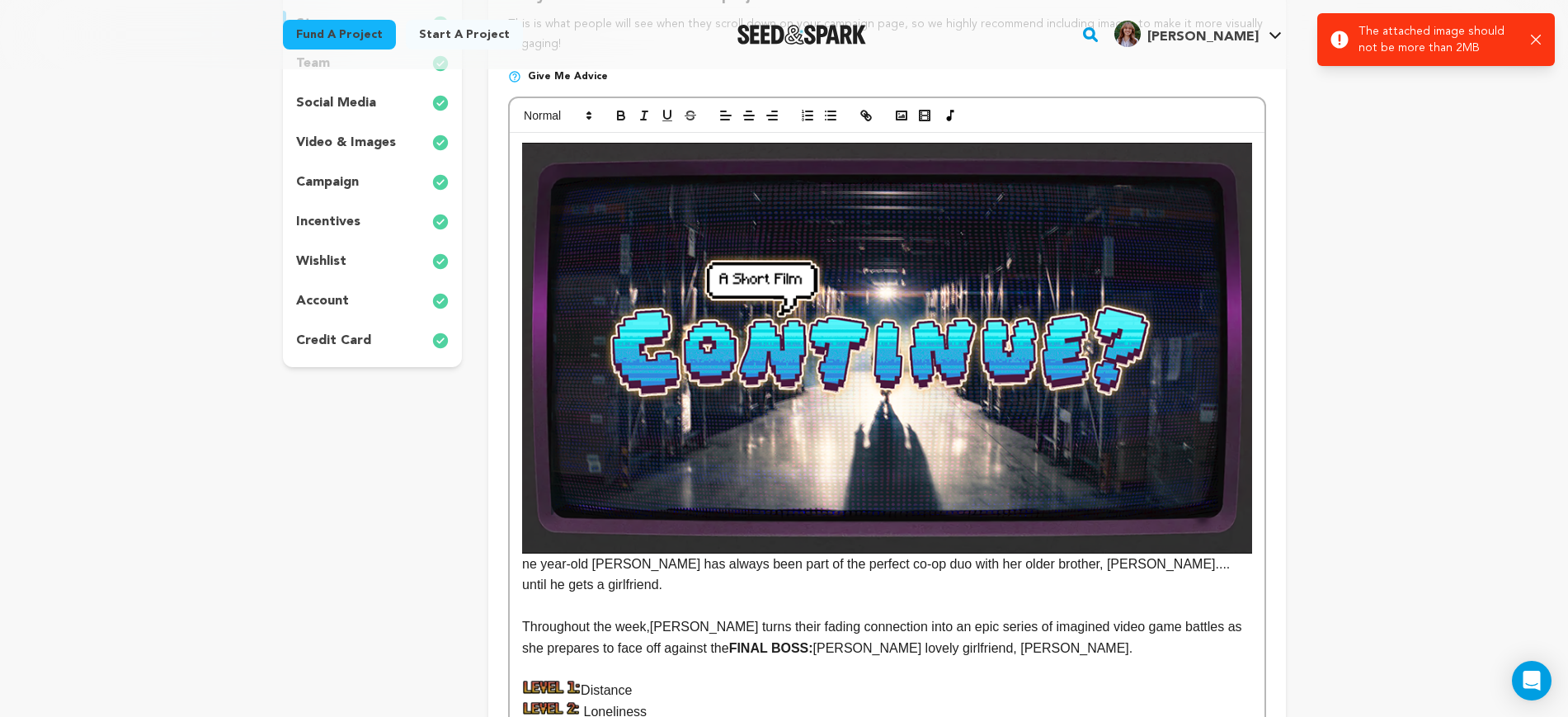
click at [1058, 319] on img at bounding box center [887, 348] width 730 height 410
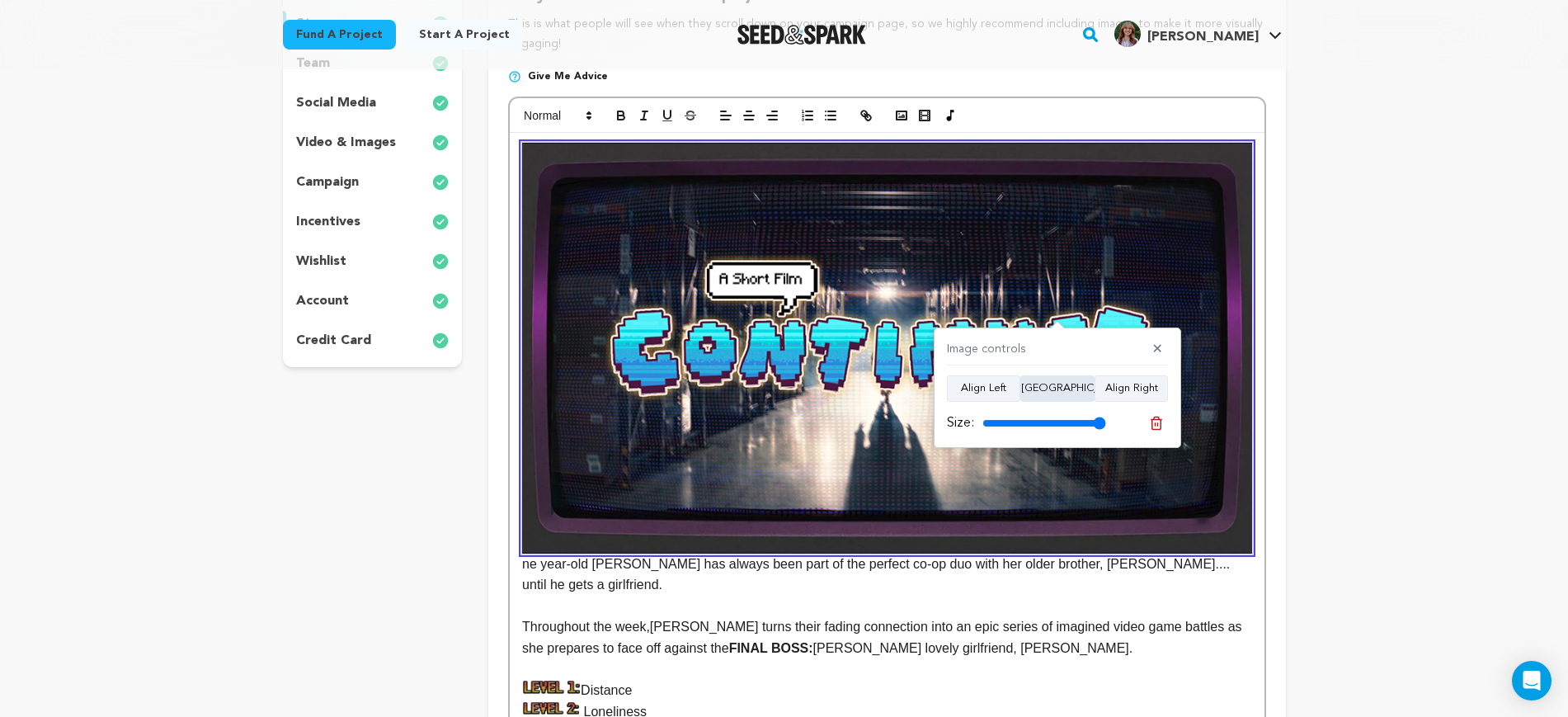
click at [1043, 388] on button "Align Center" at bounding box center [1058, 389] width 74 height 27
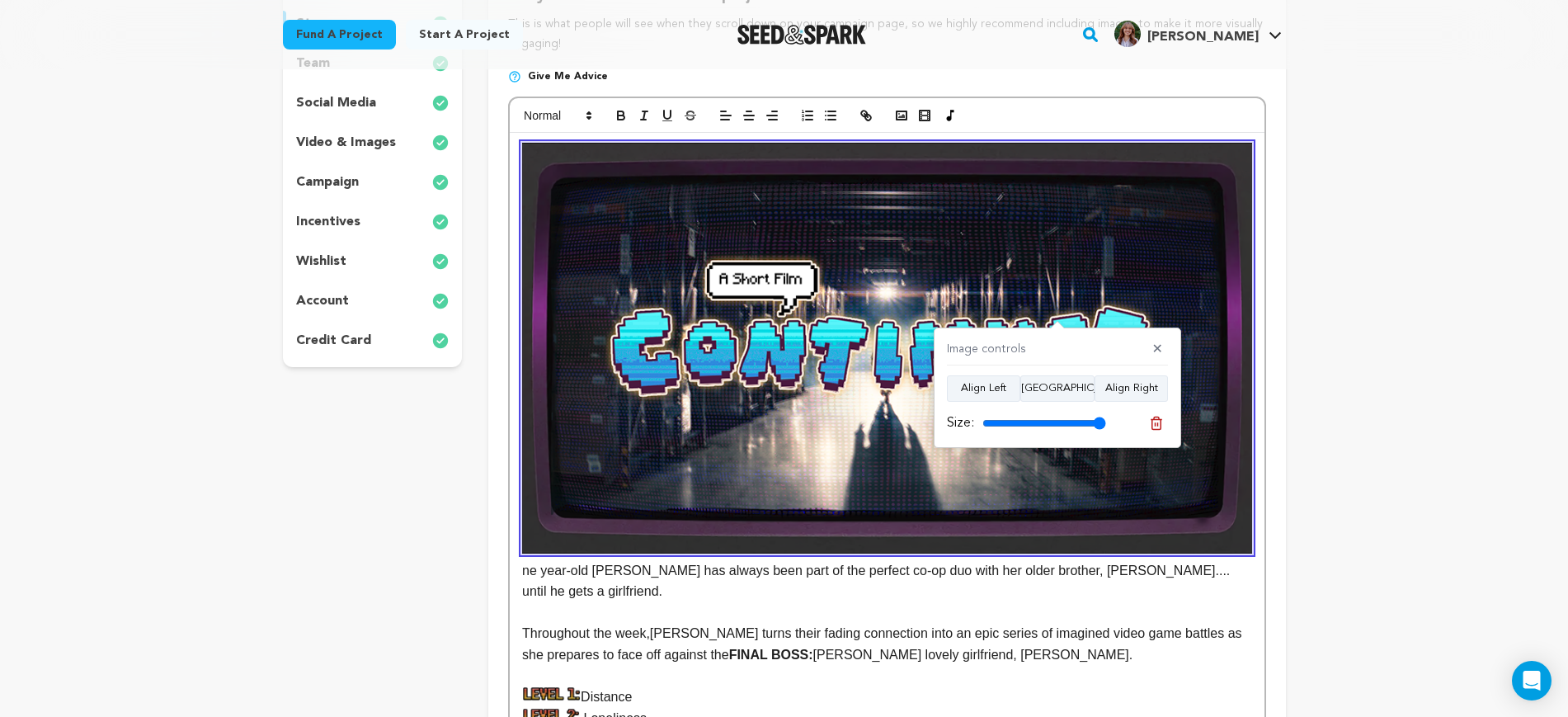
drag, startPoint x: 1100, startPoint y: 422, endPoint x: 1114, endPoint y: 421, distance: 14.0
click at [1106, 421] on input "range" at bounding box center [1044, 423] width 124 height 13
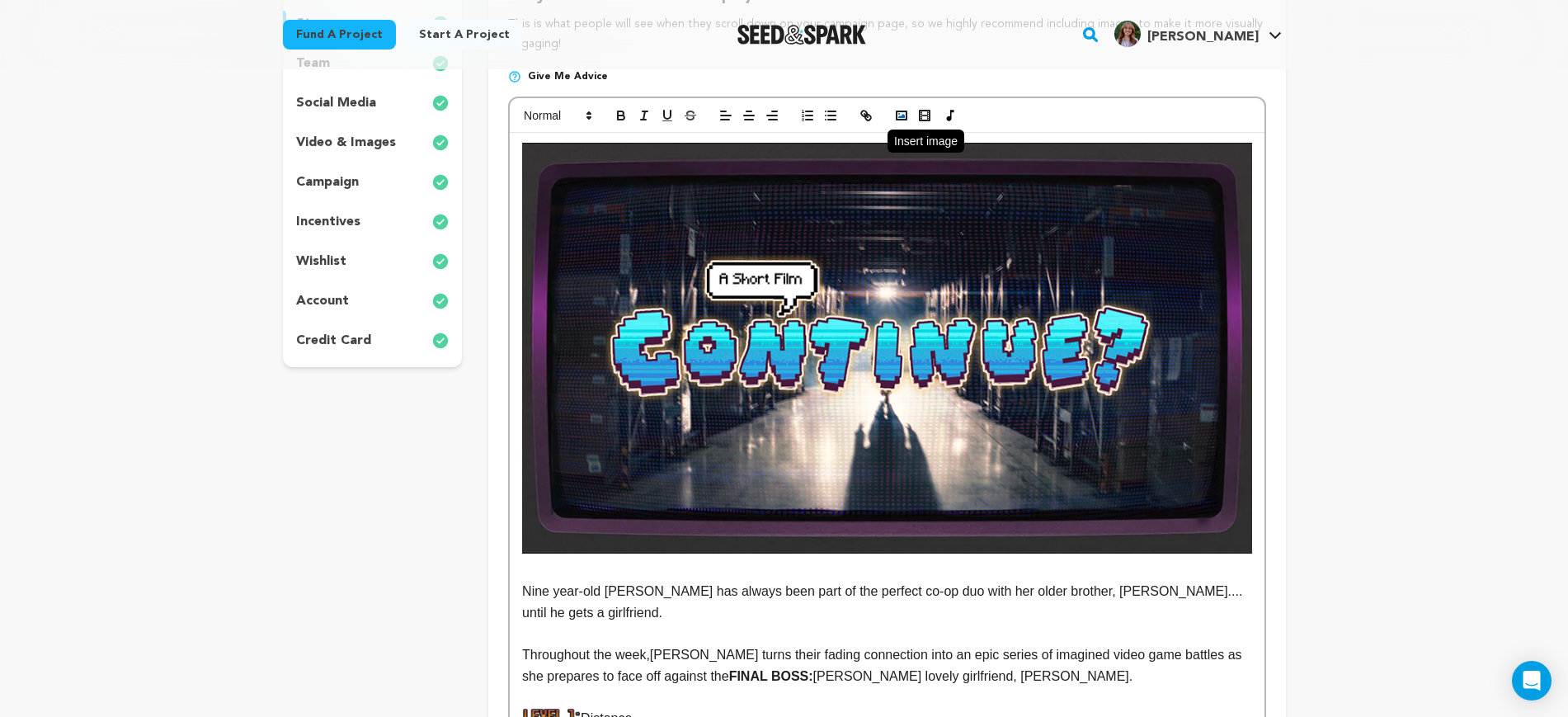
click at [904, 119] on rect "button" at bounding box center [901, 115] width 10 height 9
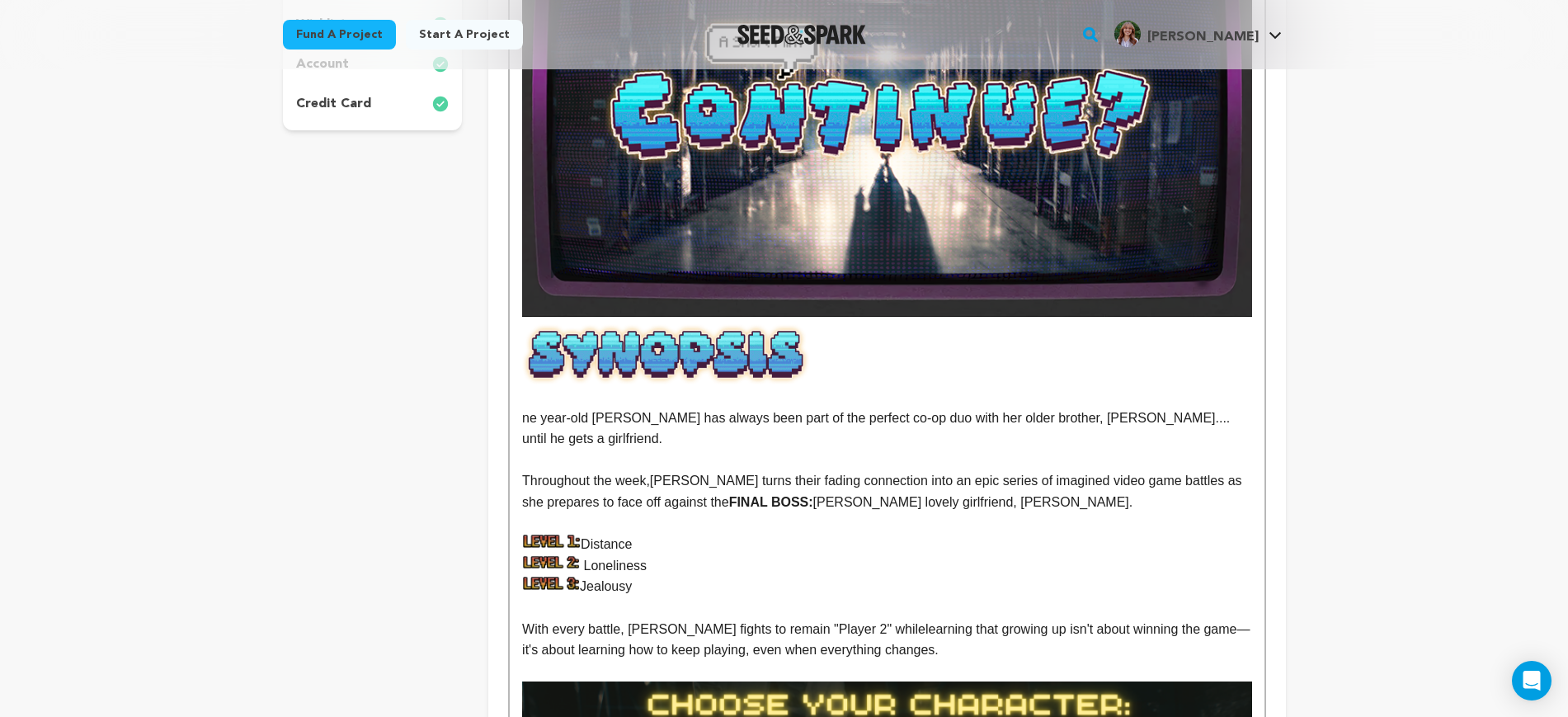
scroll to position [619, 0]
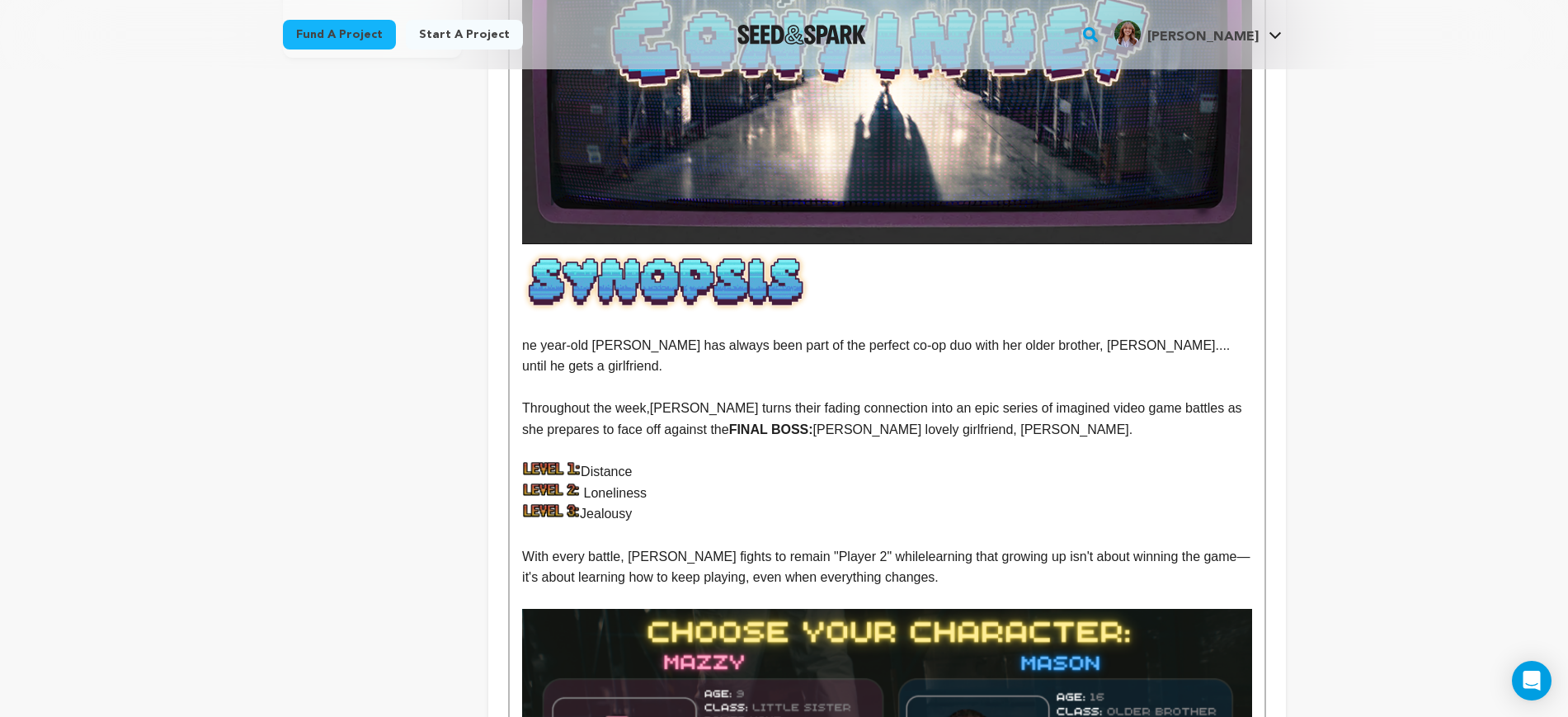
click at [635, 295] on img at bounding box center [887, 293] width 730 height 84
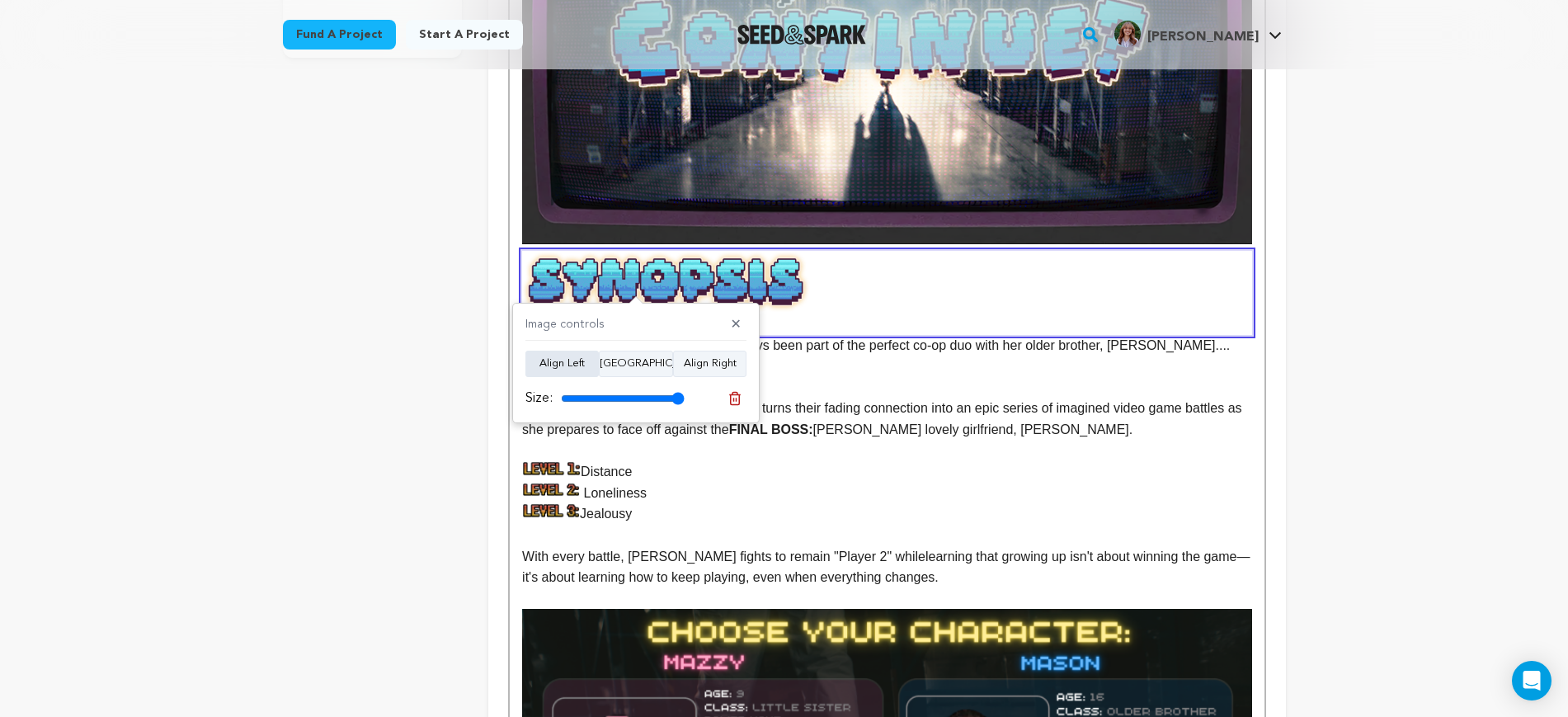
click at [584, 359] on button "Align Left" at bounding box center [562, 364] width 73 height 27
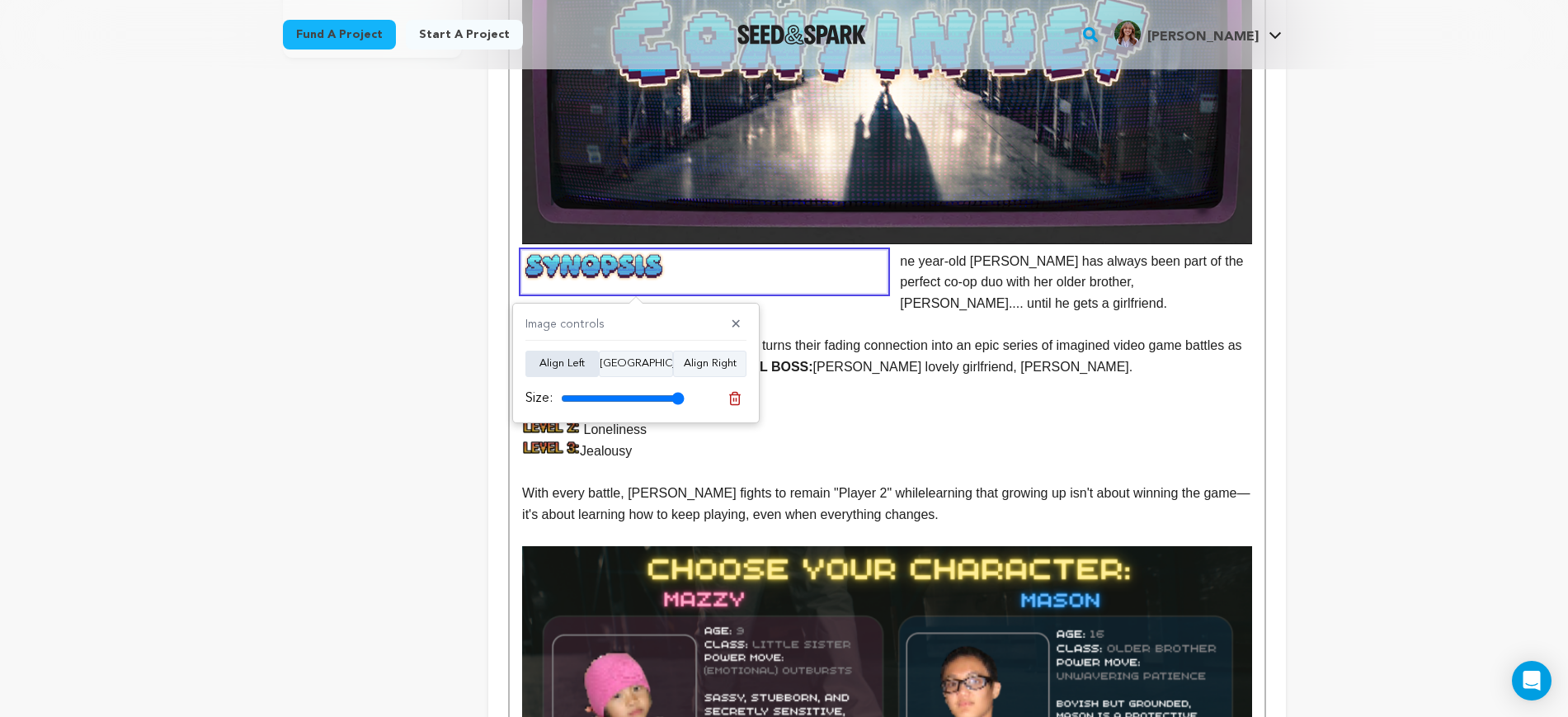
click at [581, 360] on button "Align Left" at bounding box center [562, 364] width 73 height 27
click at [645, 363] on button "Align Center" at bounding box center [636, 364] width 74 height 27
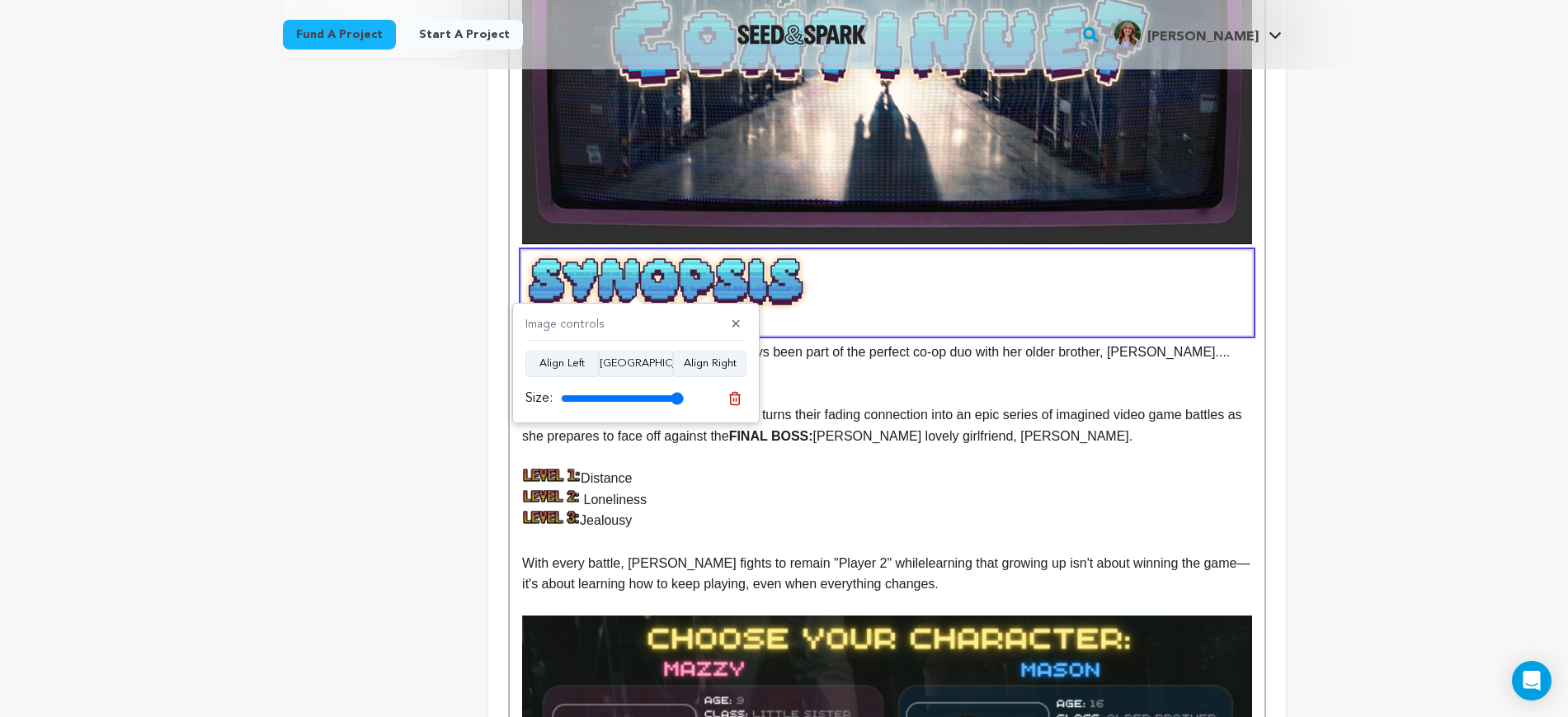
type input "100"
drag, startPoint x: 676, startPoint y: 394, endPoint x: 778, endPoint y: 353, distance: 109.9
click at [685, 392] on input "range" at bounding box center [623, 399] width 124 height 13
click at [745, 325] on button "✕" at bounding box center [736, 324] width 21 height 16
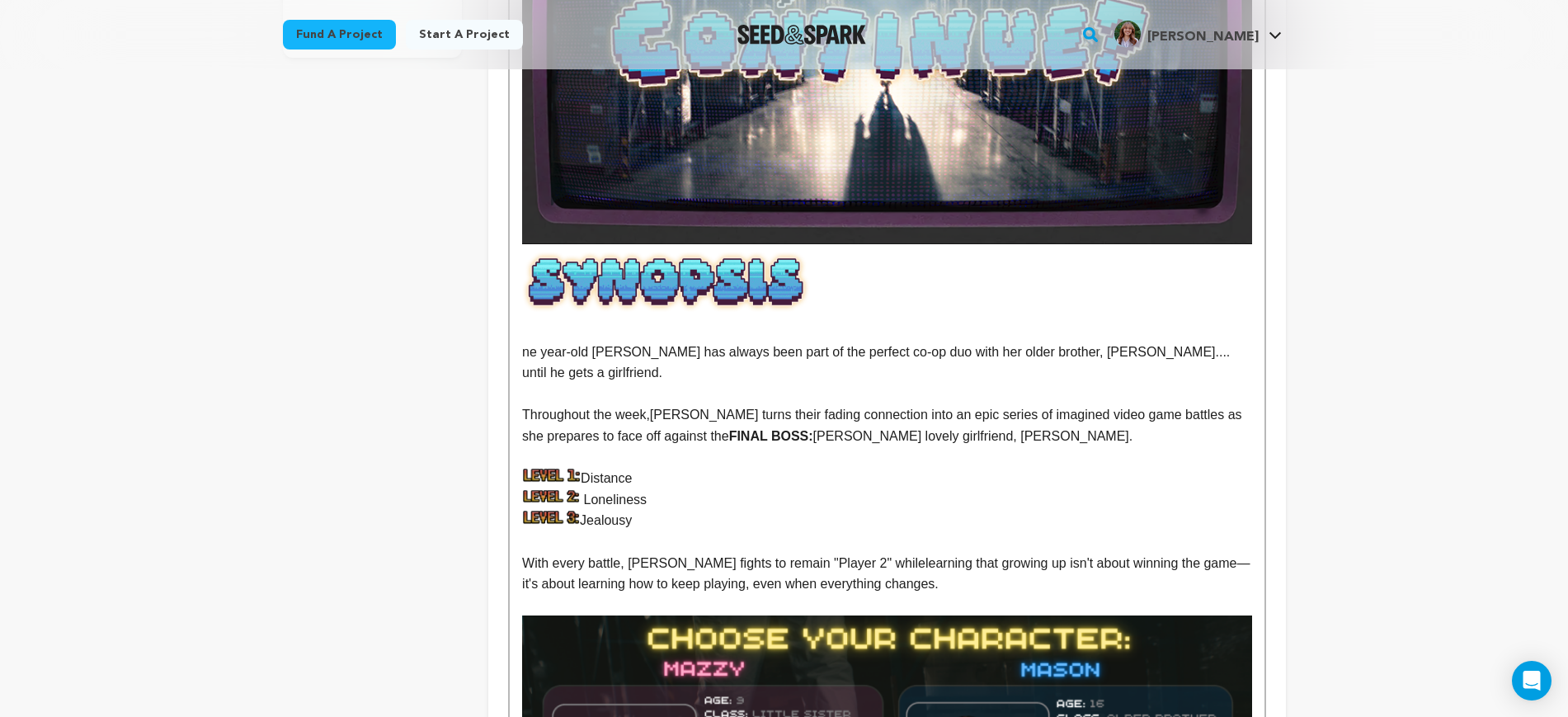
click at [836, 354] on p "ne year-old Mazzy has always been part of the perfect co-op duo with her older …" at bounding box center [887, 317] width 730 height 133
click at [810, 302] on img at bounding box center [887, 293] width 730 height 84
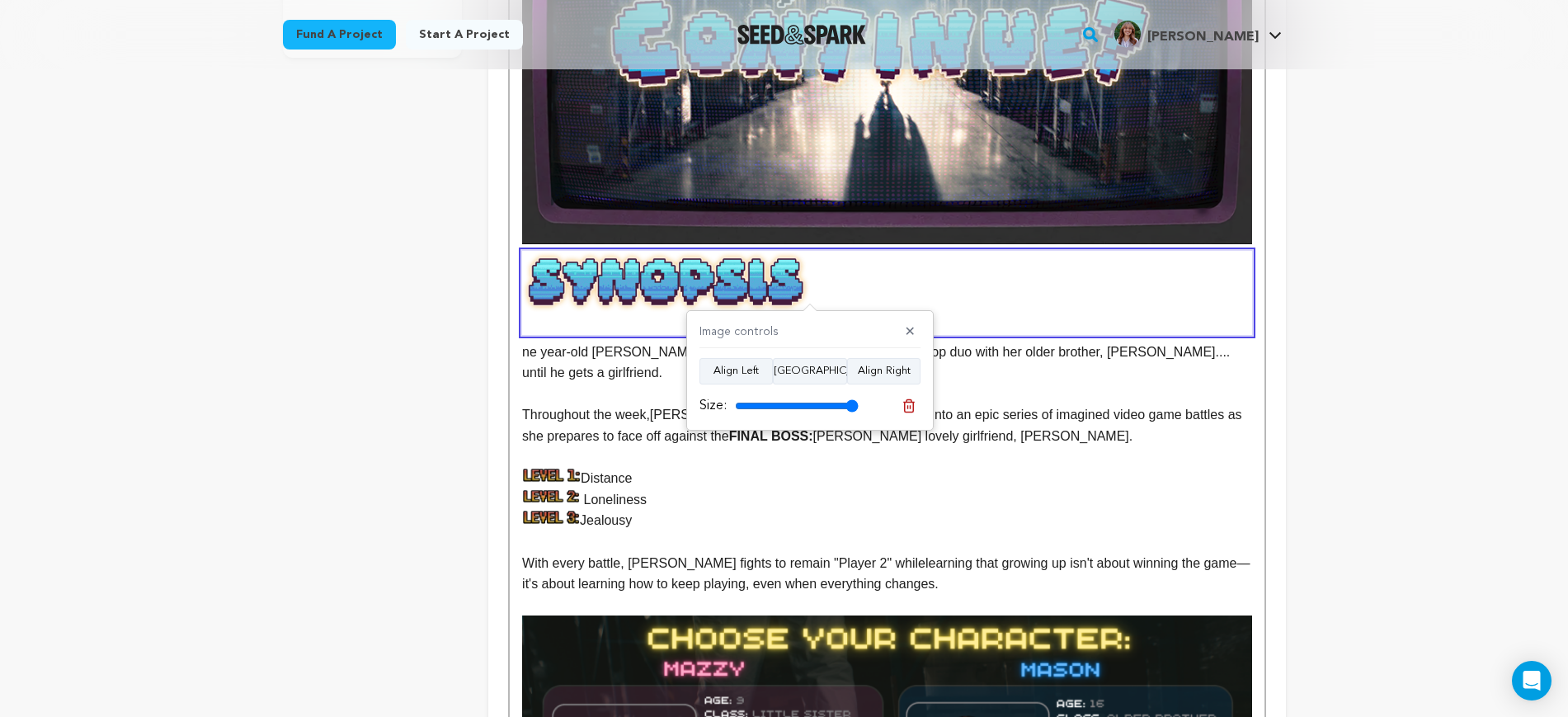
click at [1018, 405] on p "Throughout the week, Mazzy turns their fading connection into an epic series of…" at bounding box center [887, 425] width 730 height 42
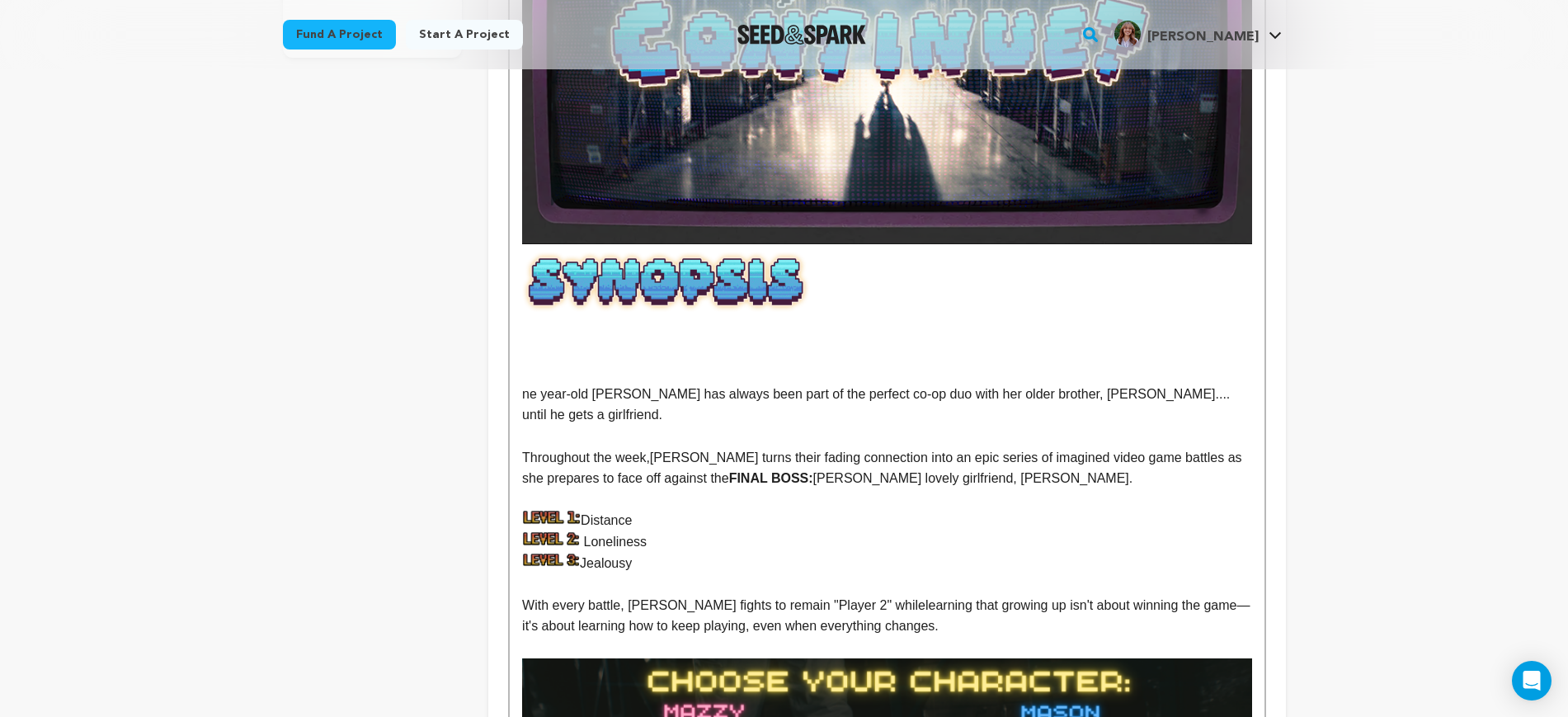
click at [527, 345] on p at bounding box center [887, 352] width 730 height 21
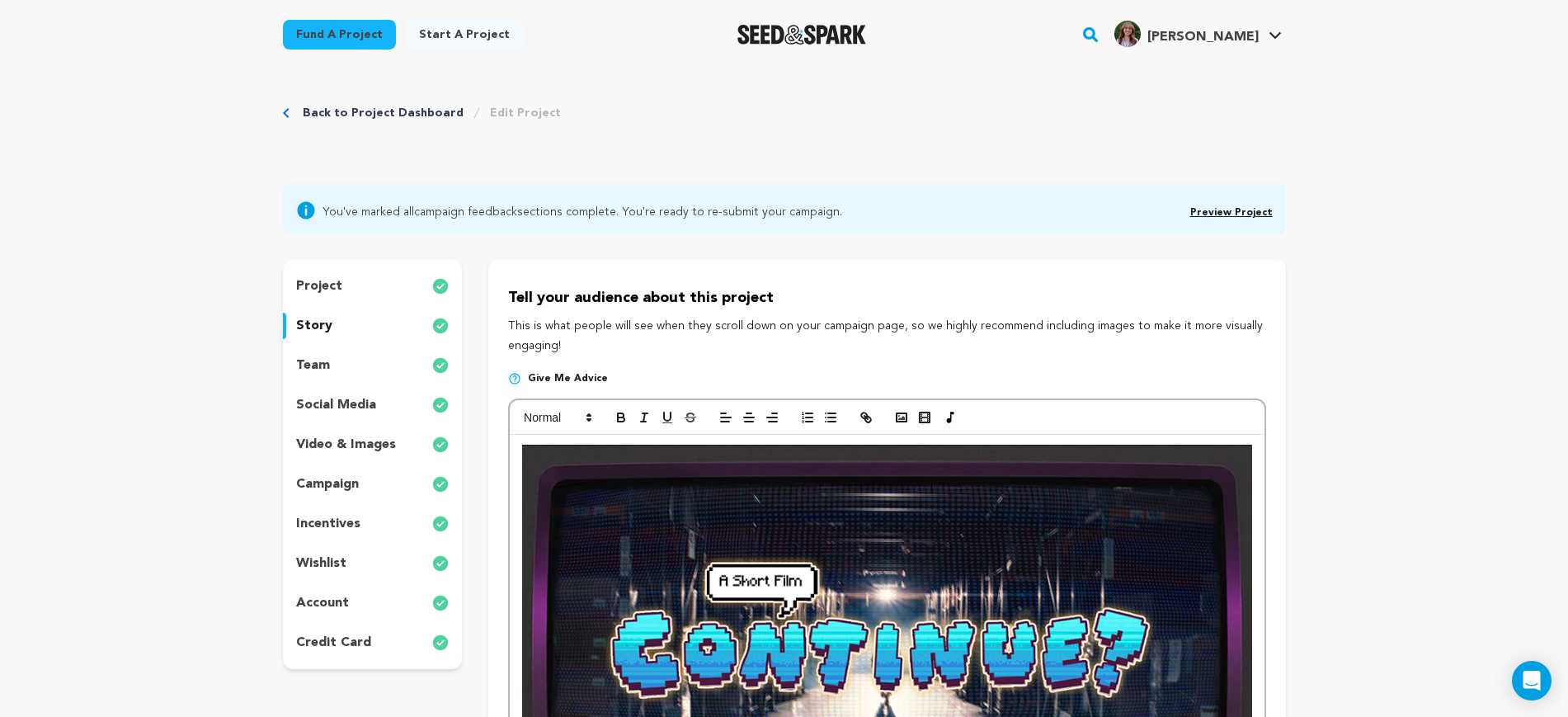
scroll to position [0, 0]
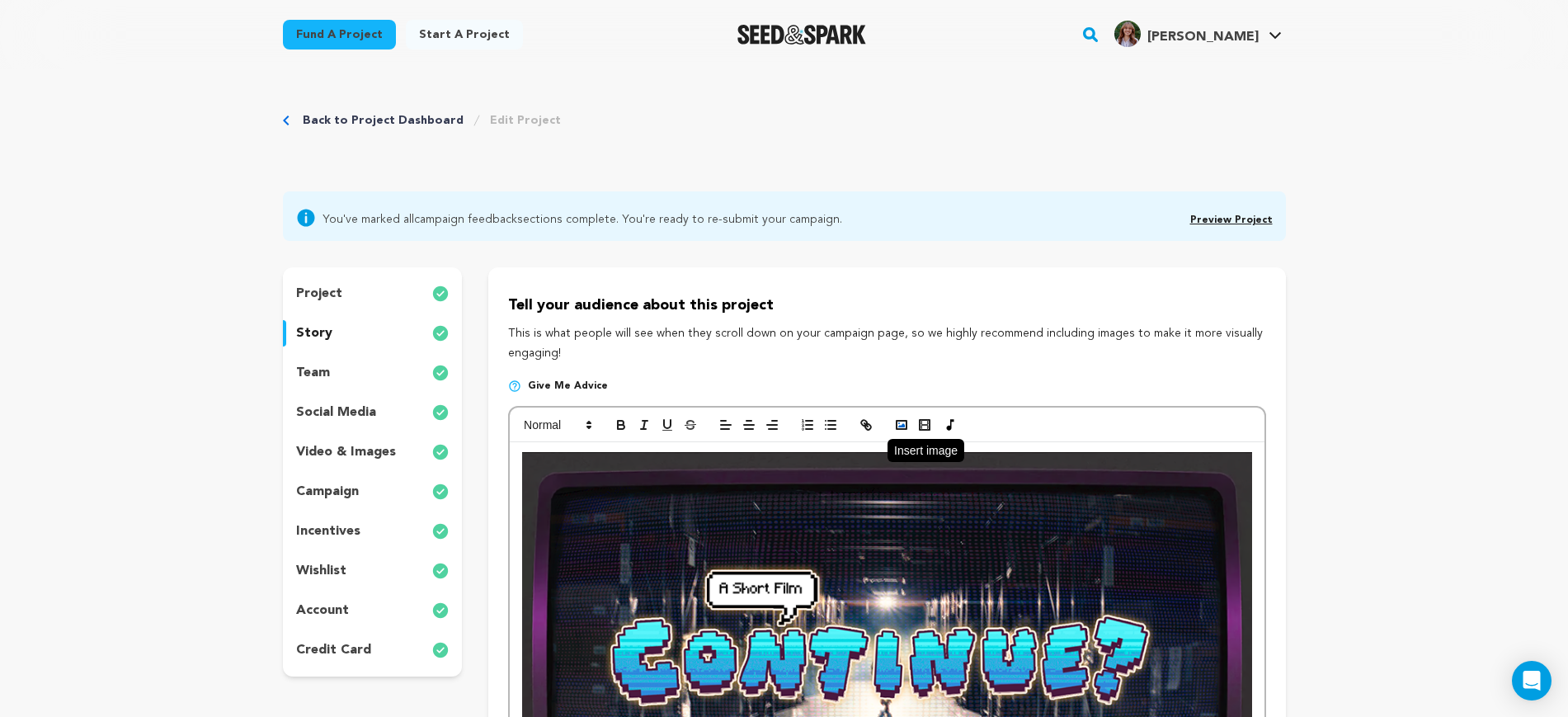
click at [909, 422] on icon "button" at bounding box center [902, 425] width 15 height 15
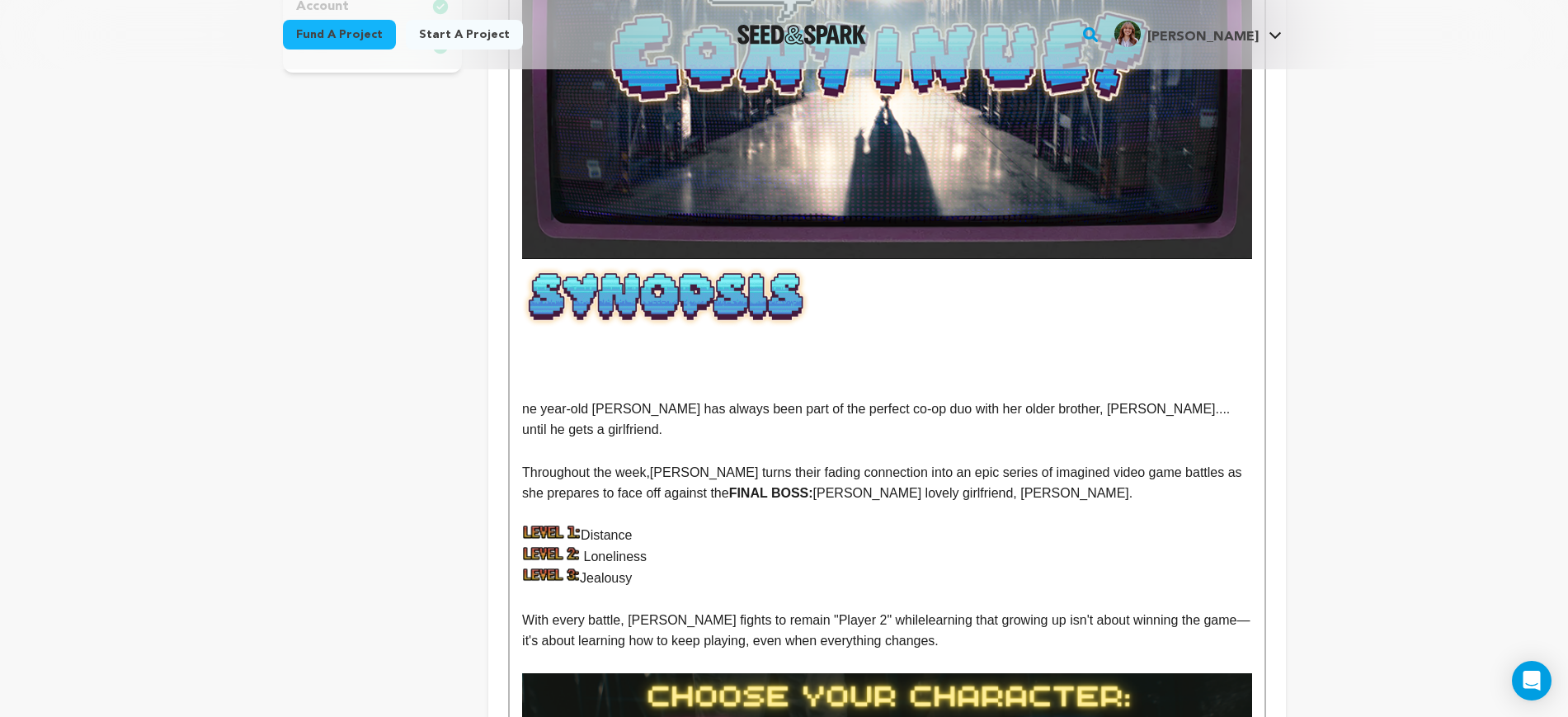
scroll to position [619, 0]
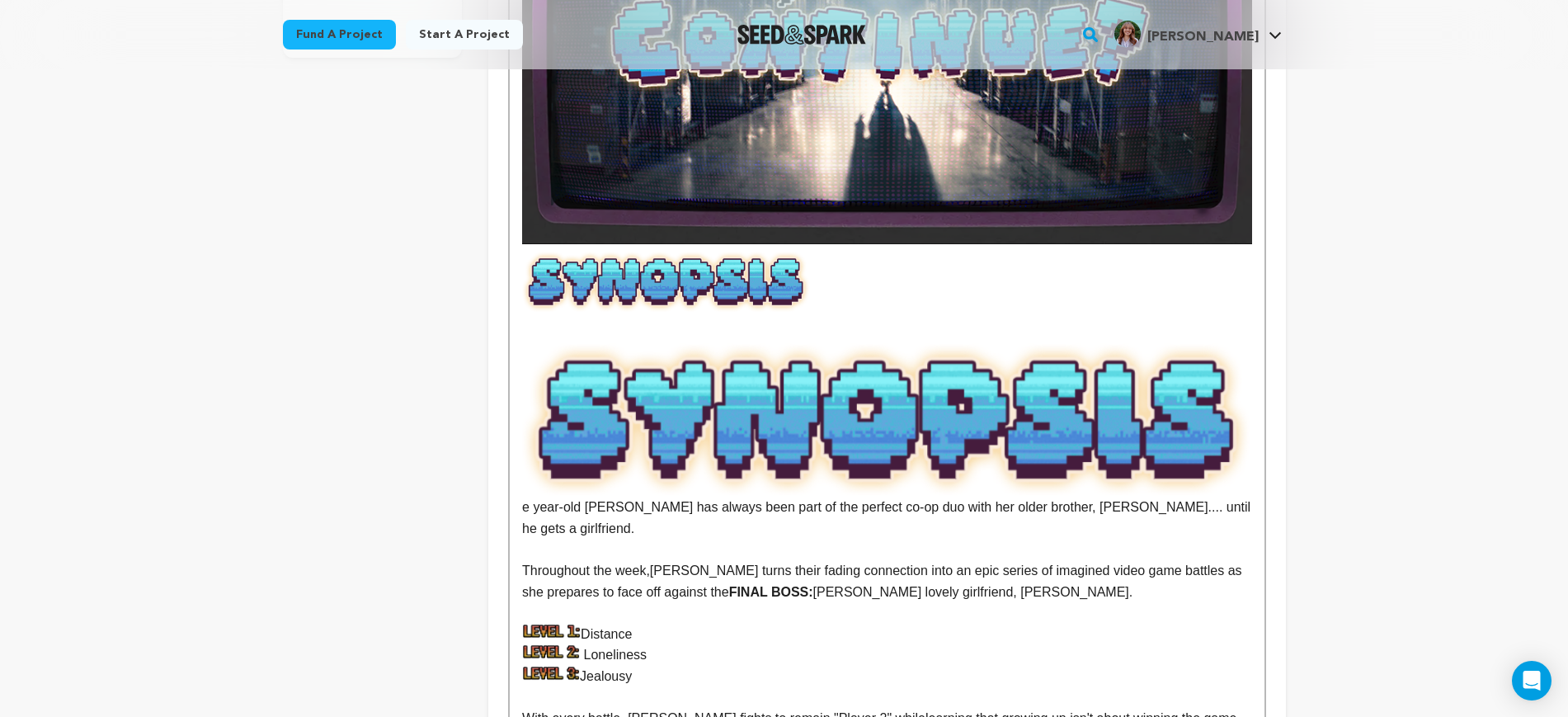
click at [957, 406] on img at bounding box center [887, 419] width 730 height 155
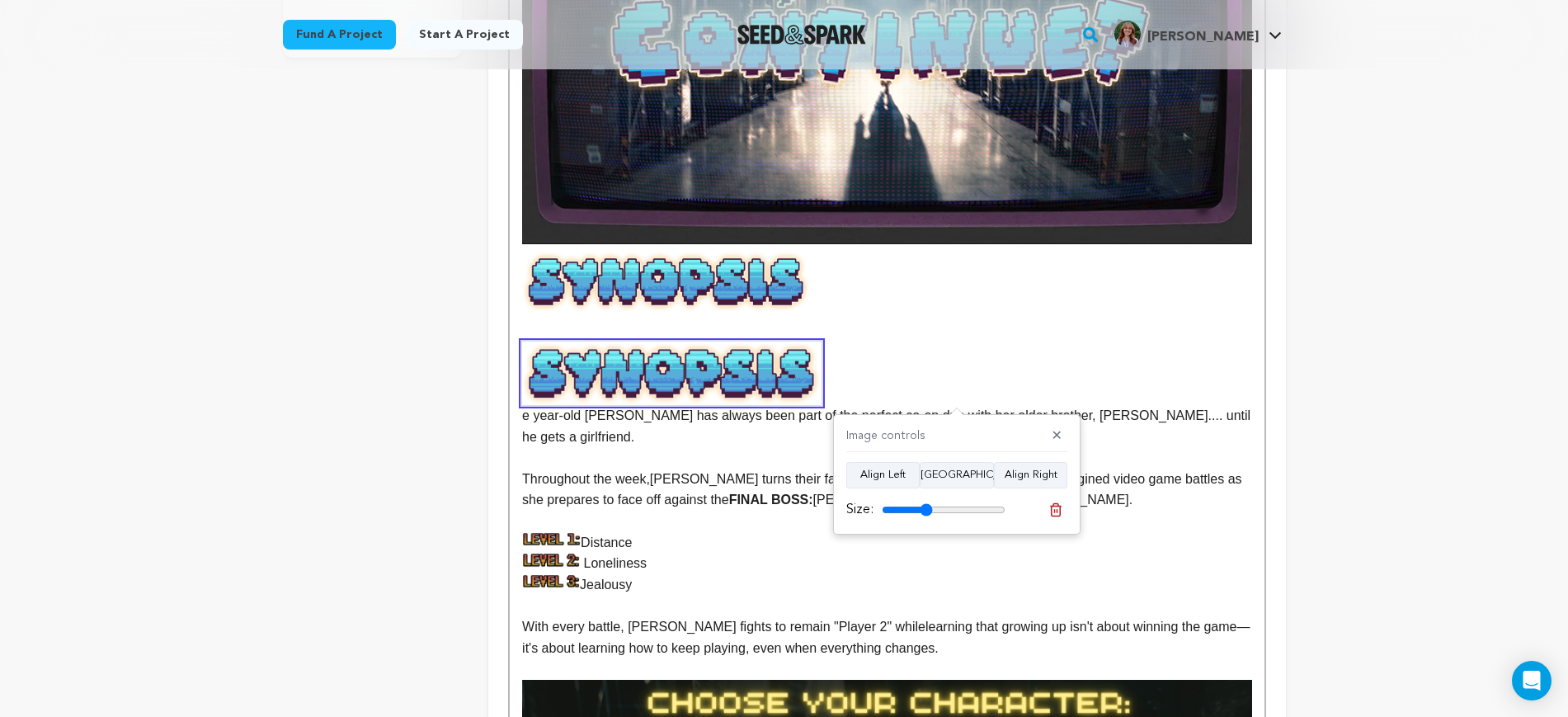
drag, startPoint x: 981, startPoint y: 508, endPoint x: 926, endPoint y: 503, distance: 55.2
type input "41"
click at [926, 503] on input "range" at bounding box center [944, 510] width 124 height 13
click at [856, 331] on img at bounding box center [887, 293] width 730 height 84
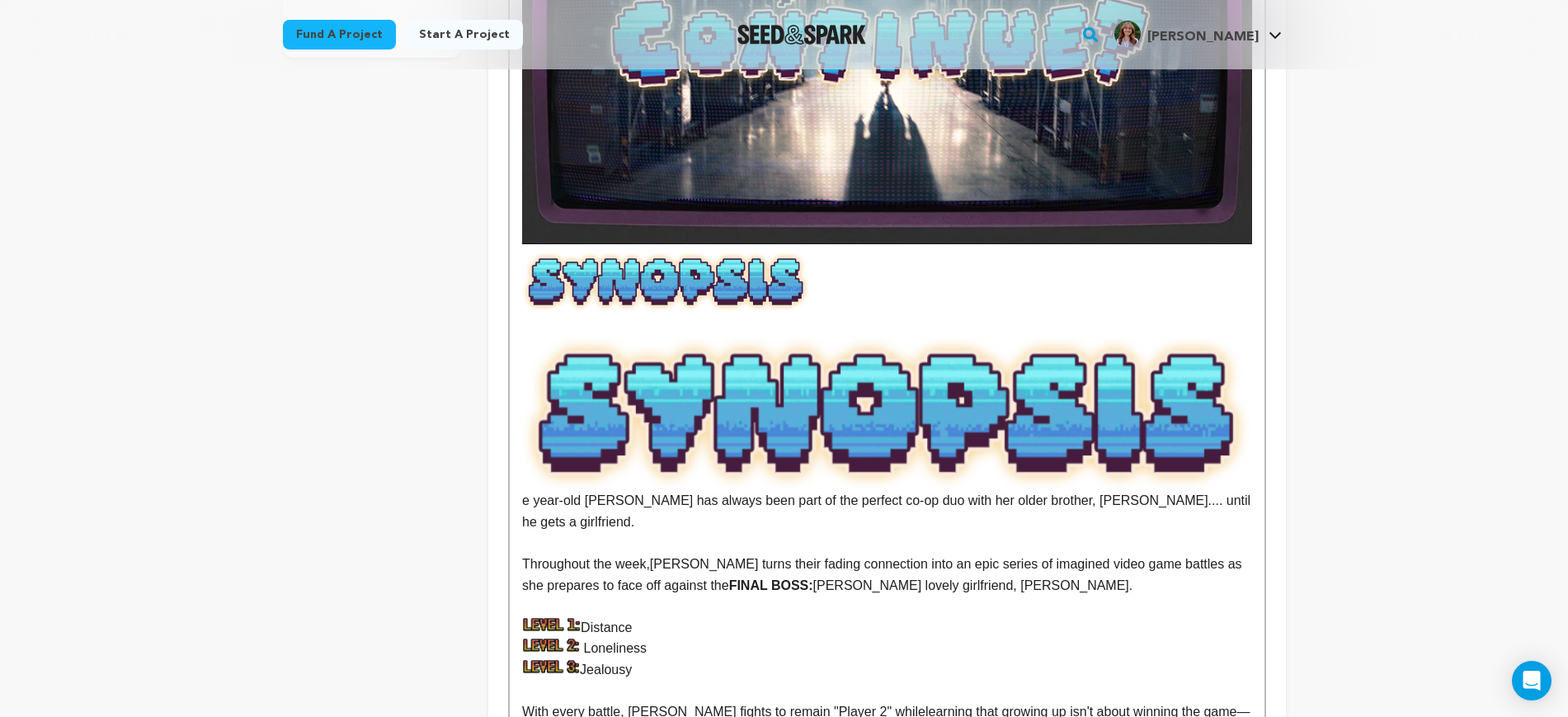
click at [1098, 410] on img at bounding box center [887, 412] width 730 height 155
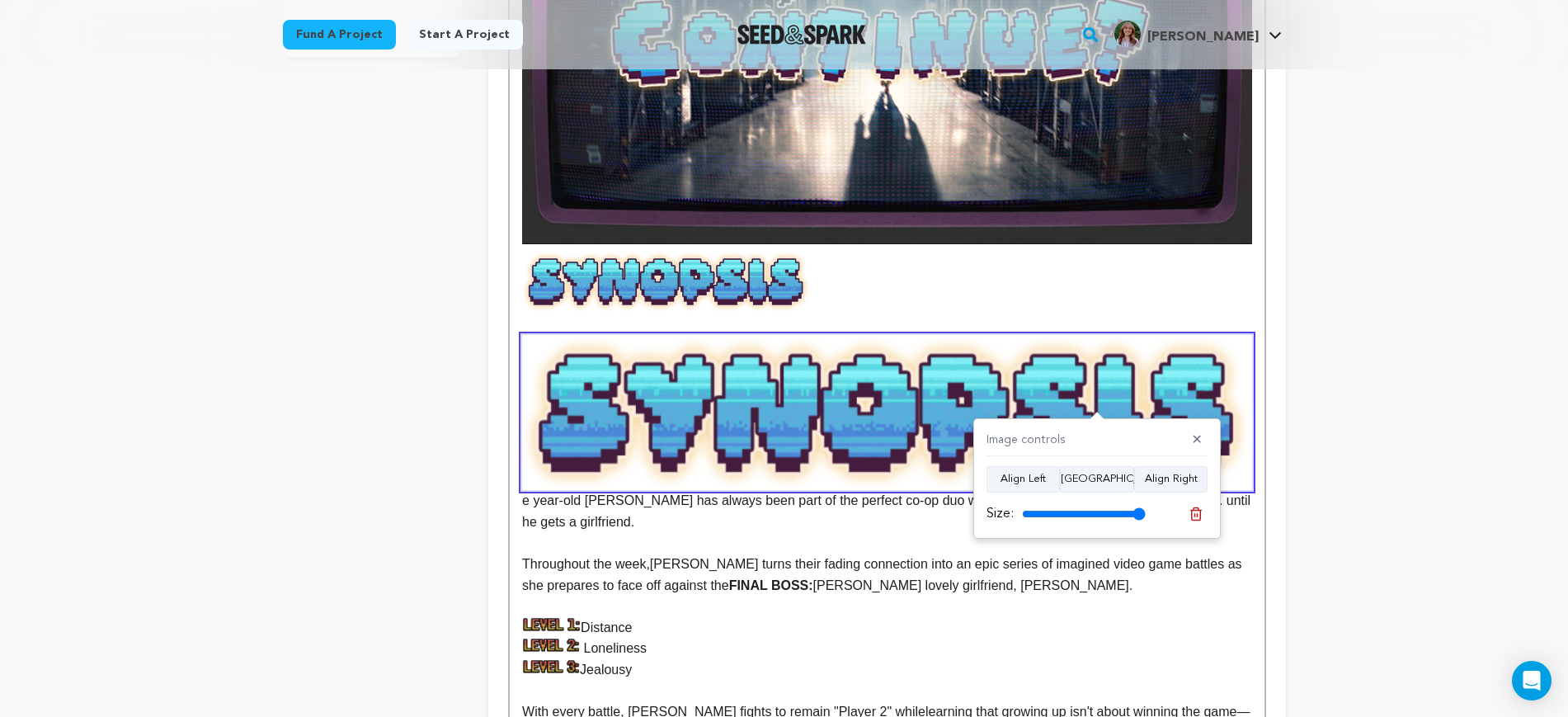
click at [736, 284] on img at bounding box center [887, 293] width 730 height 84
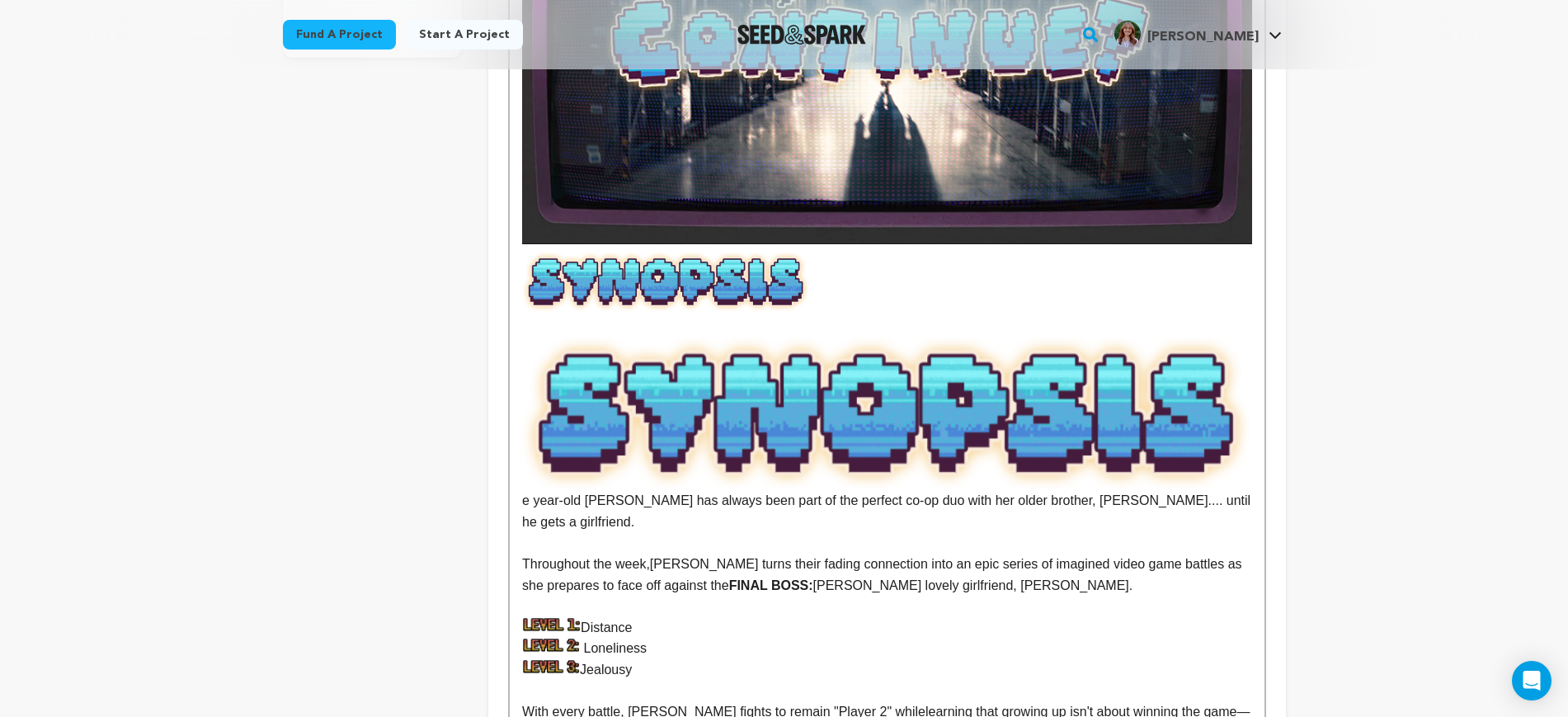
click at [714, 428] on img at bounding box center [887, 412] width 730 height 155
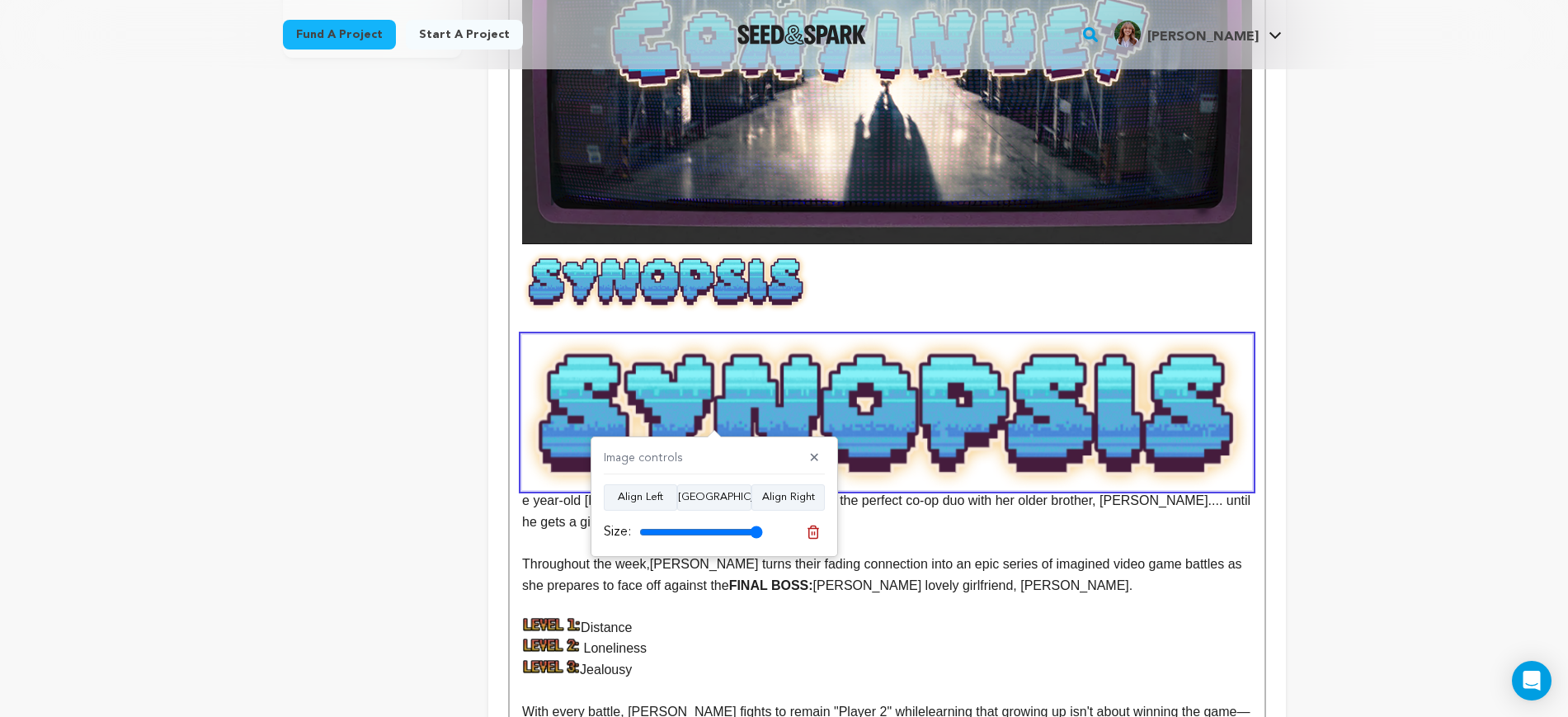
scroll to position [452, 0]
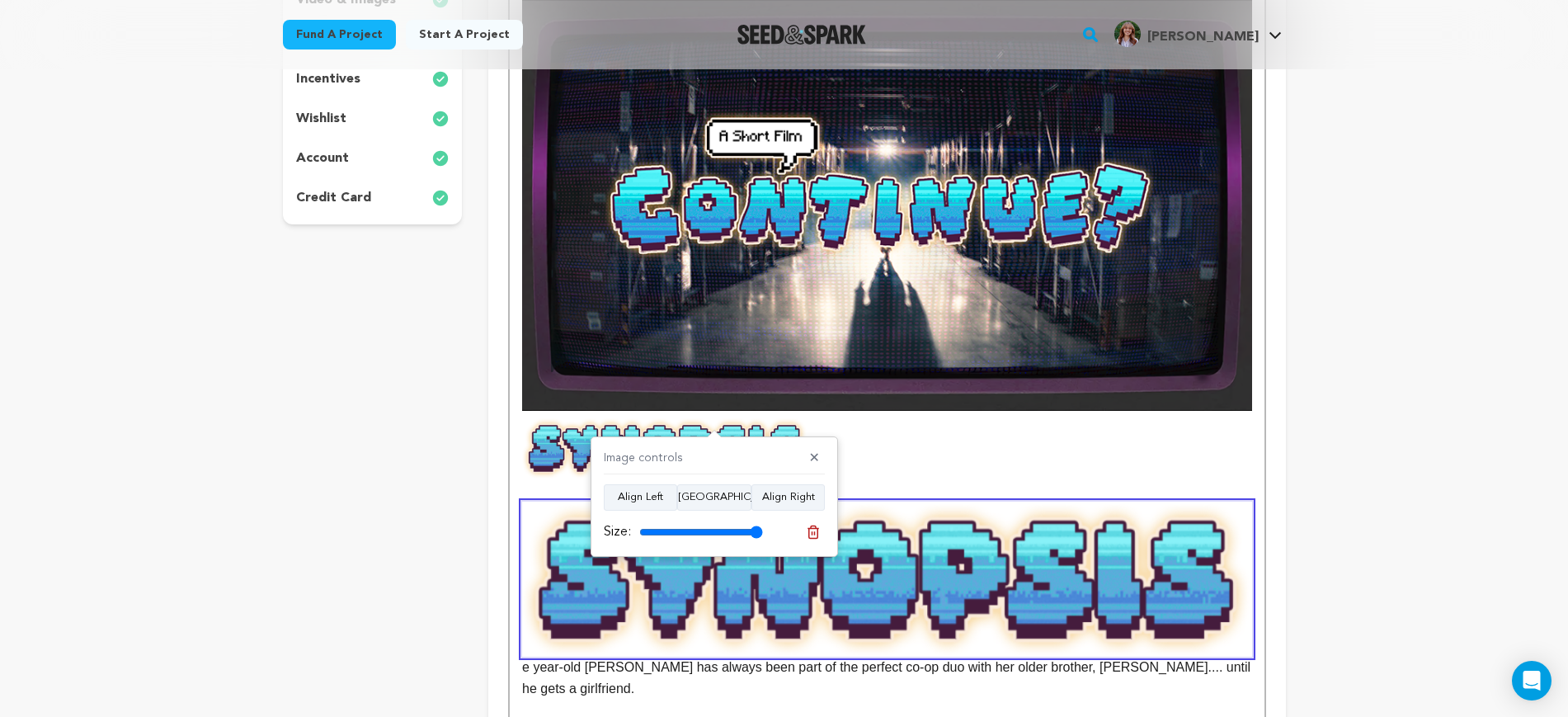
click at [1004, 449] on img at bounding box center [887, 460] width 730 height 84
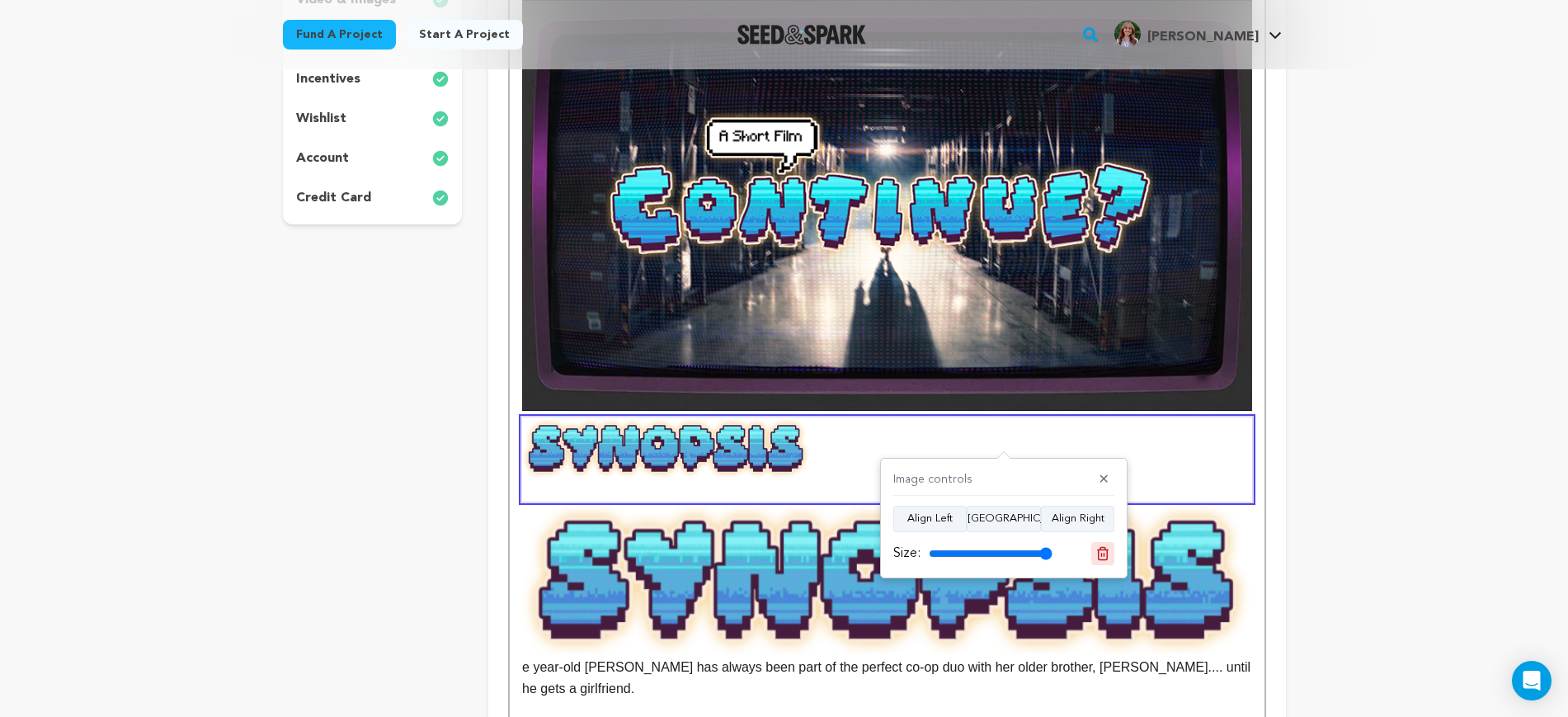
click at [1098, 547] on icon at bounding box center [1104, 554] width 15 height 15
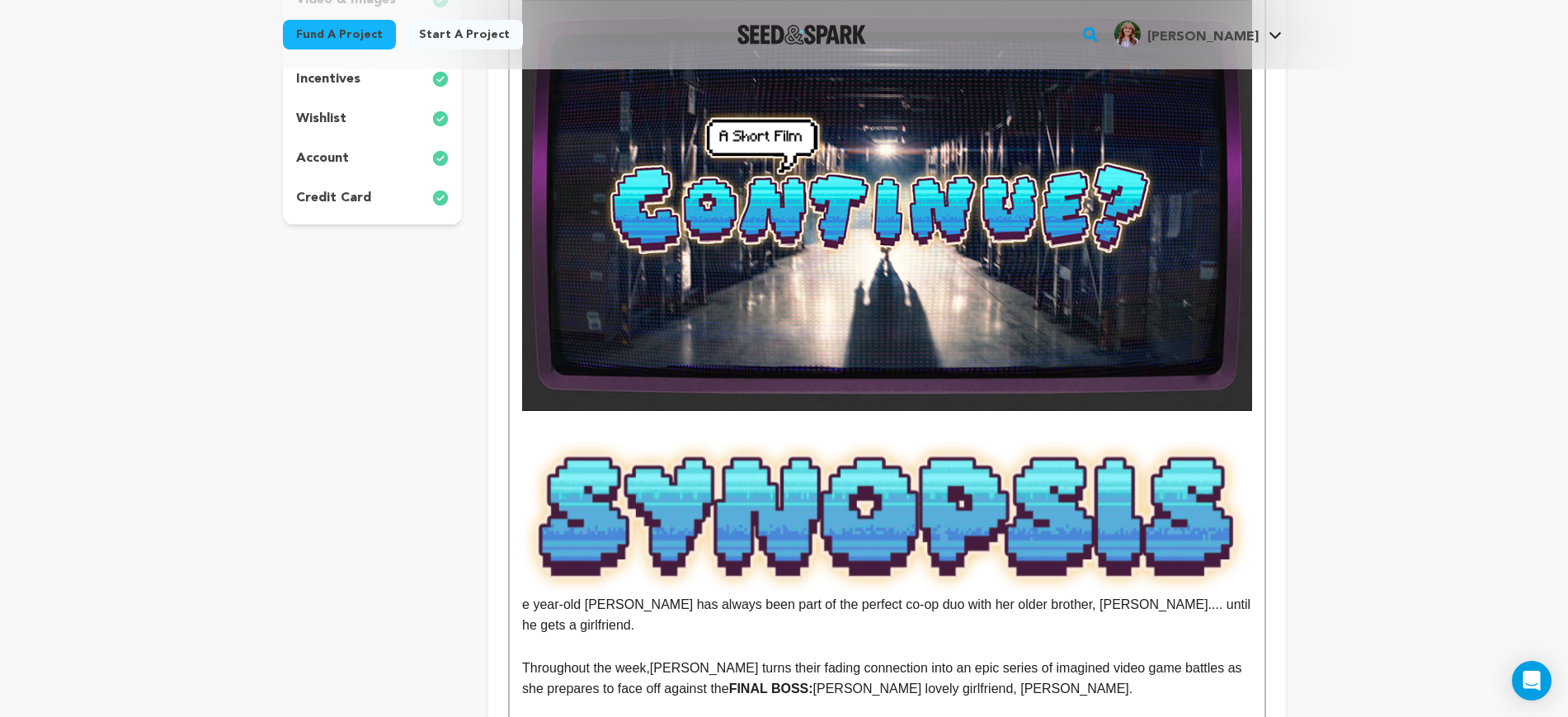
click at [1014, 513] on img at bounding box center [887, 515] width 730 height 155
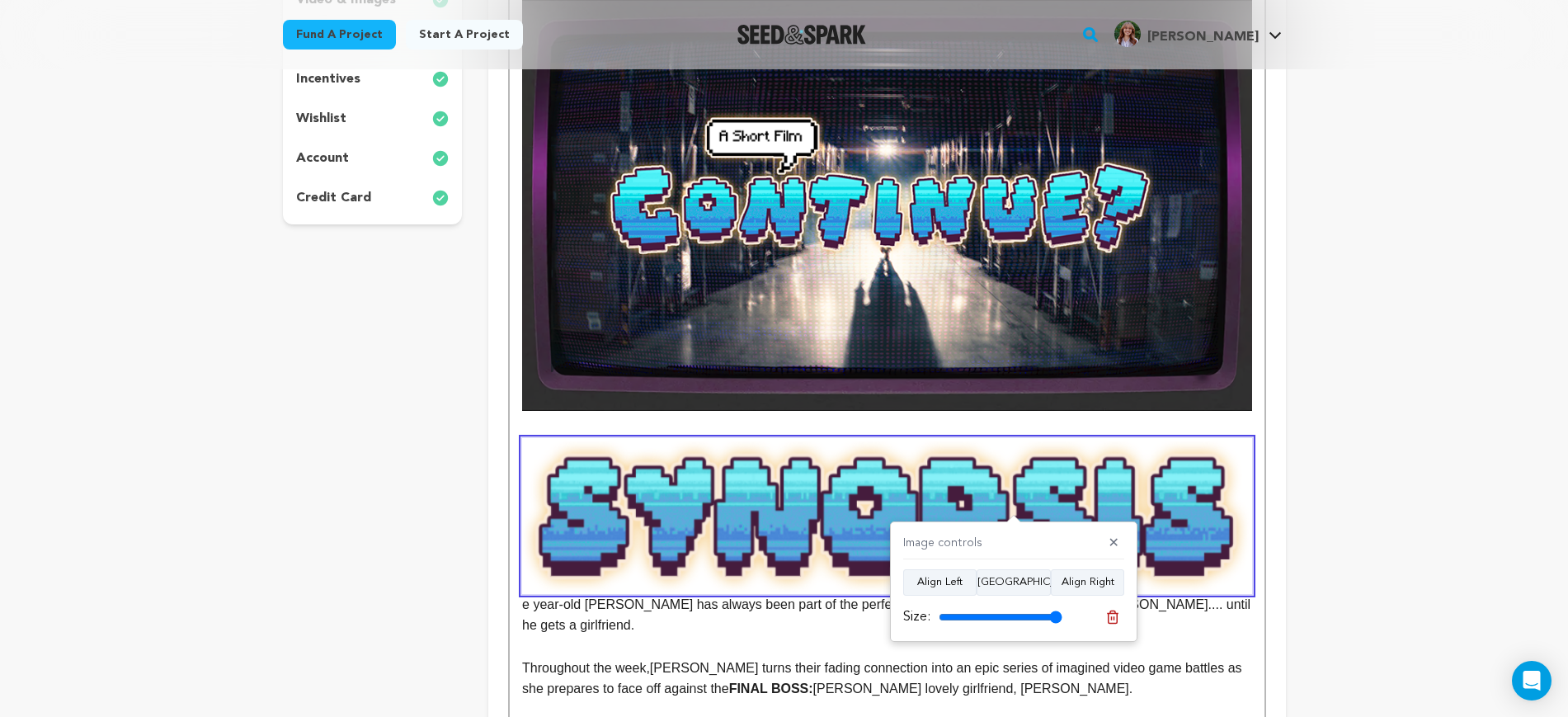
click at [1025, 426] on p at bounding box center [887, 428] width 730 height 21
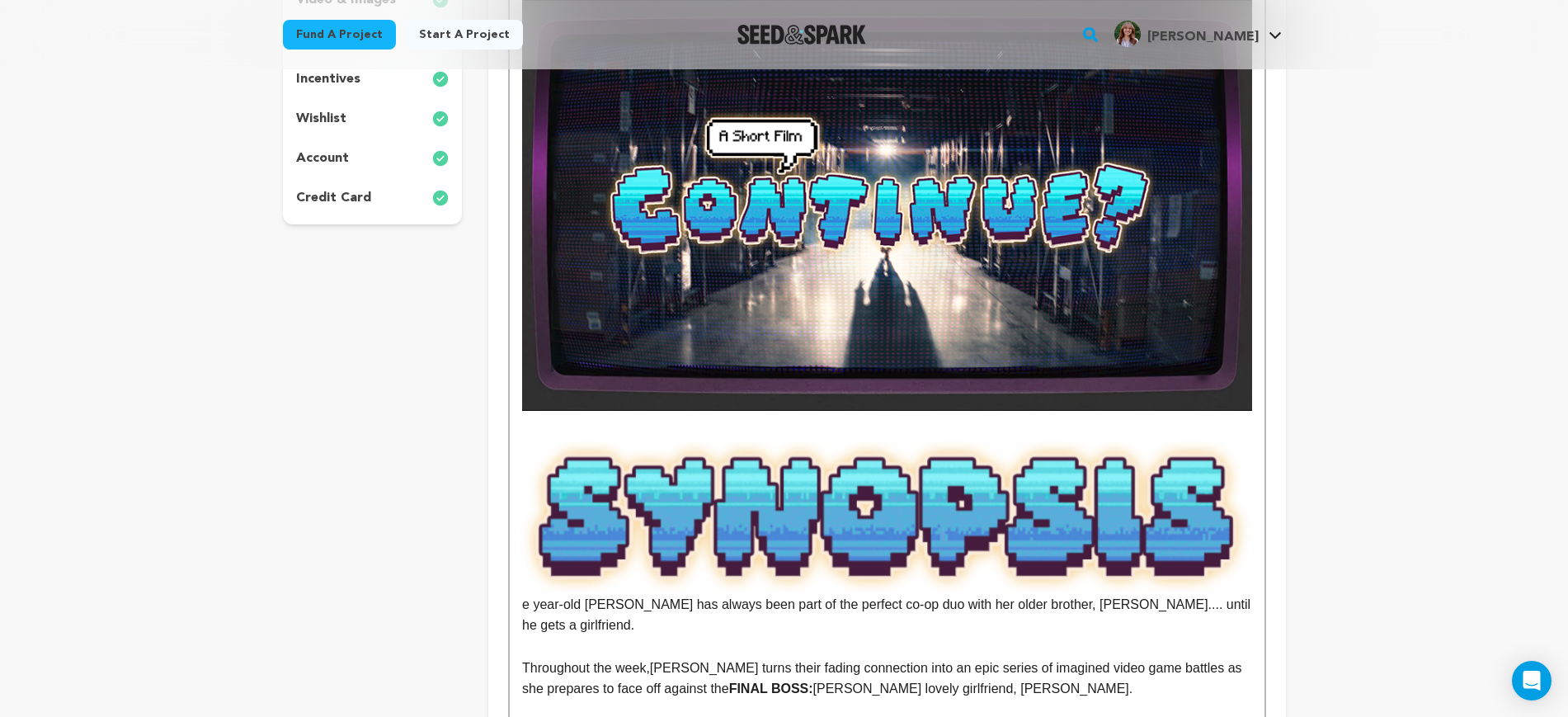
click at [1025, 418] on p at bounding box center [887, 428] width 730 height 21
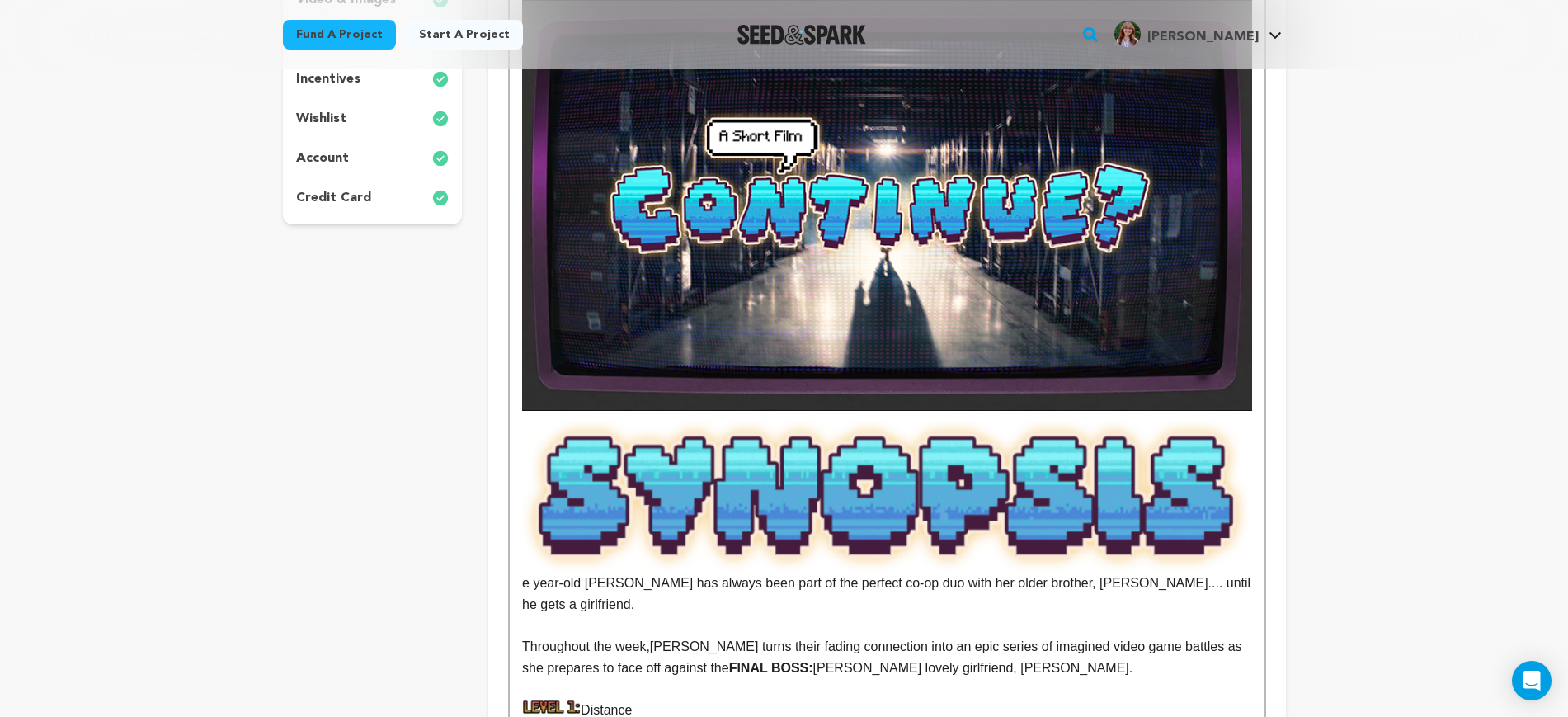
click at [1024, 480] on img at bounding box center [887, 495] width 730 height 155
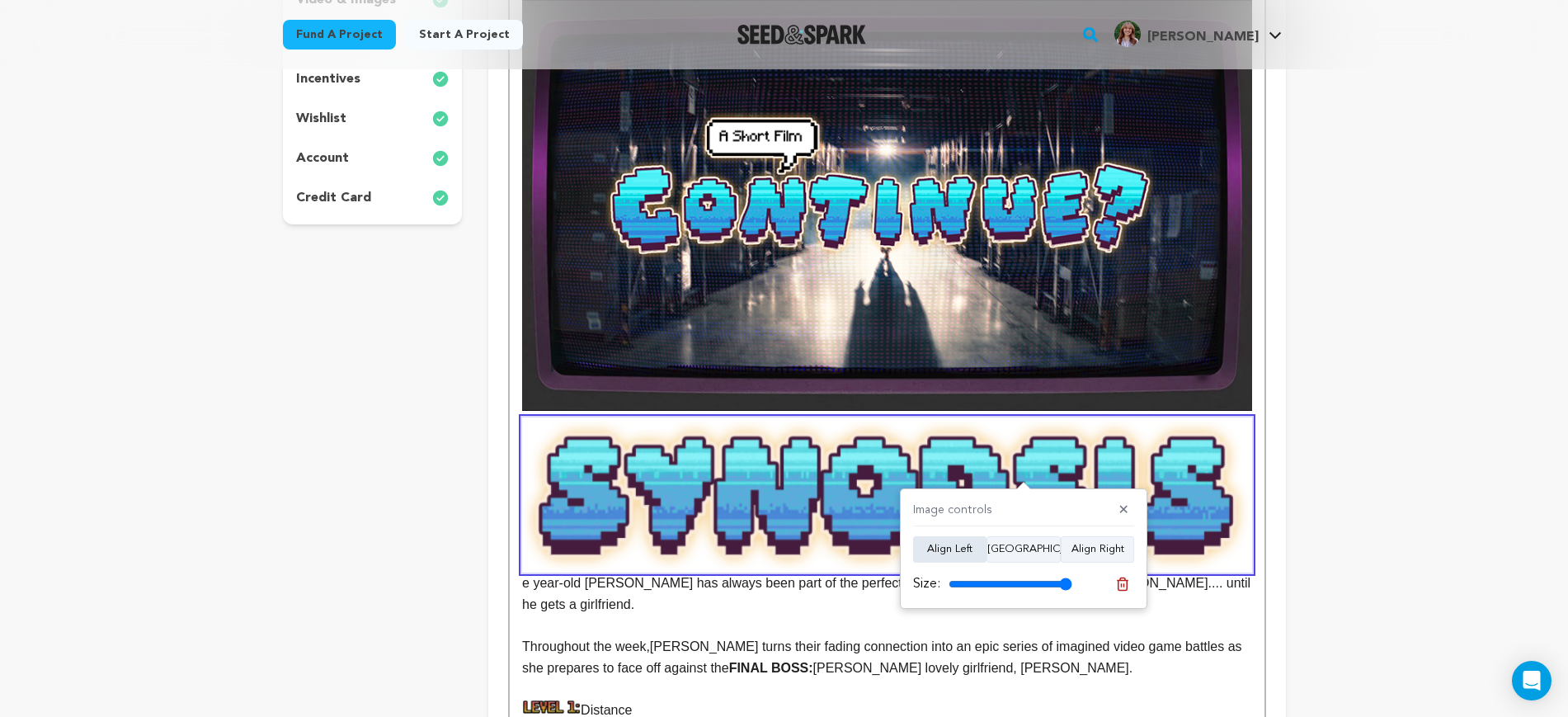
click at [951, 550] on button "Align Left" at bounding box center [950, 549] width 73 height 27
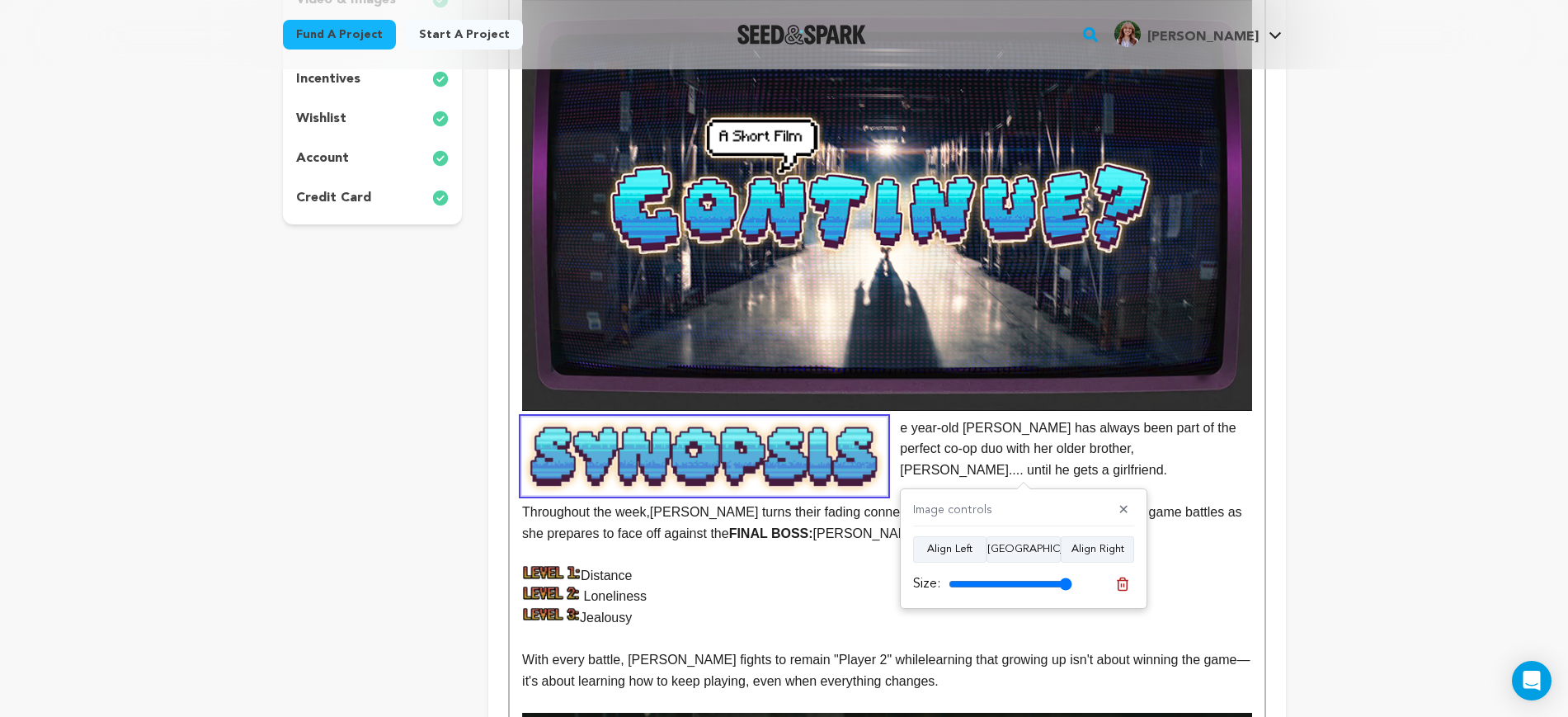
click at [924, 472] on p "e year-old Mazzy has always been part of the perfect co-op duo with her older b…" at bounding box center [887, 449] width 730 height 64
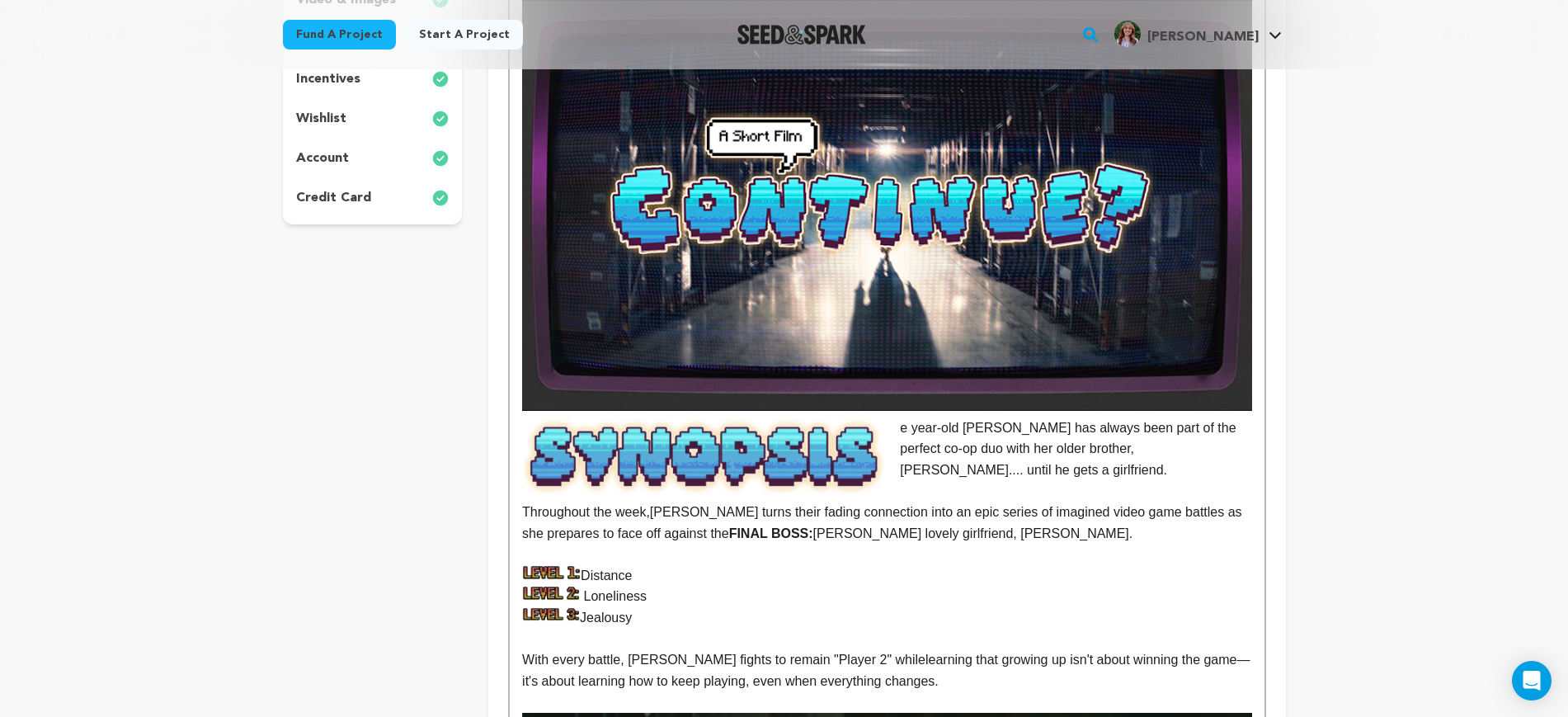
click at [897, 430] on p "e year-old Mazzy has always been part of the perfect co-op duo with her older b…" at bounding box center [887, 449] width 730 height 64
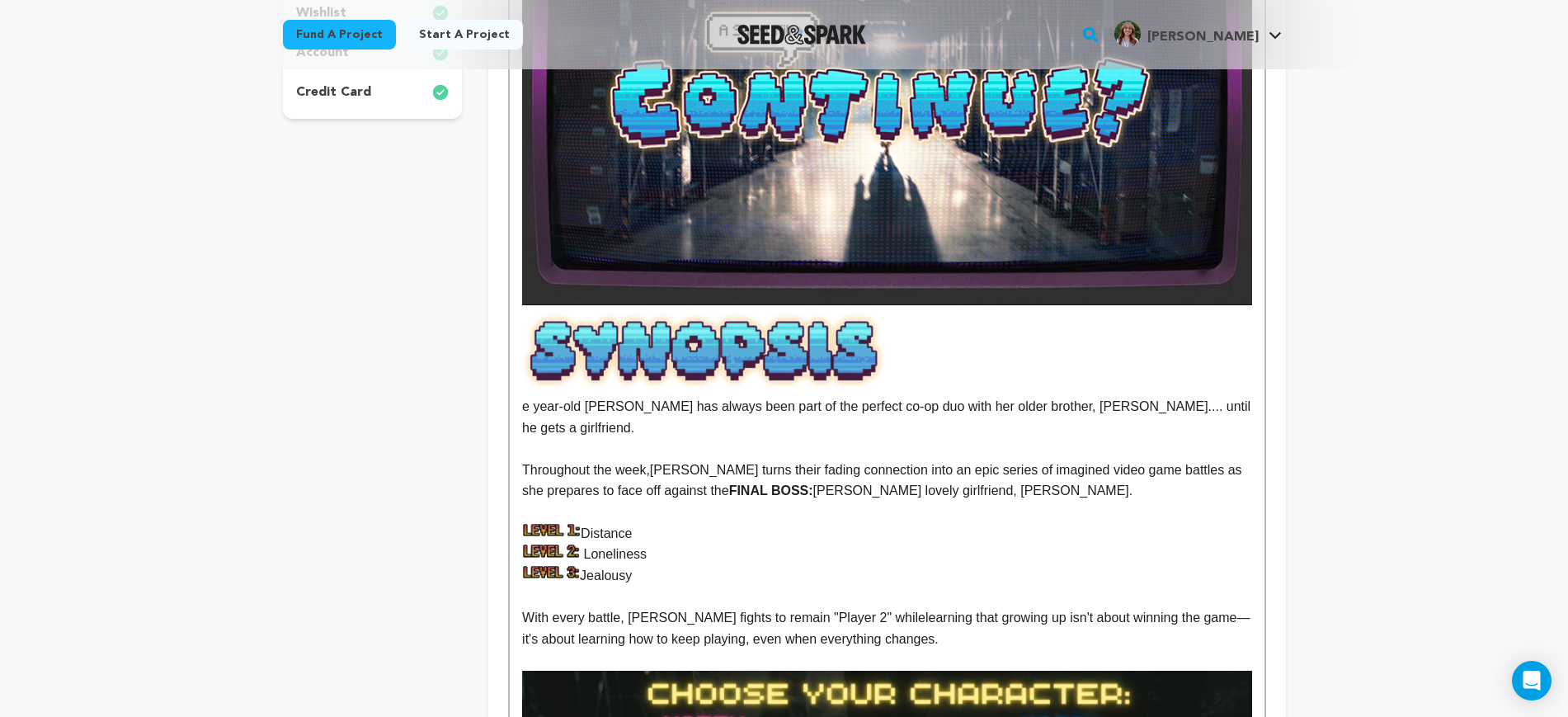
scroll to position [555, 0]
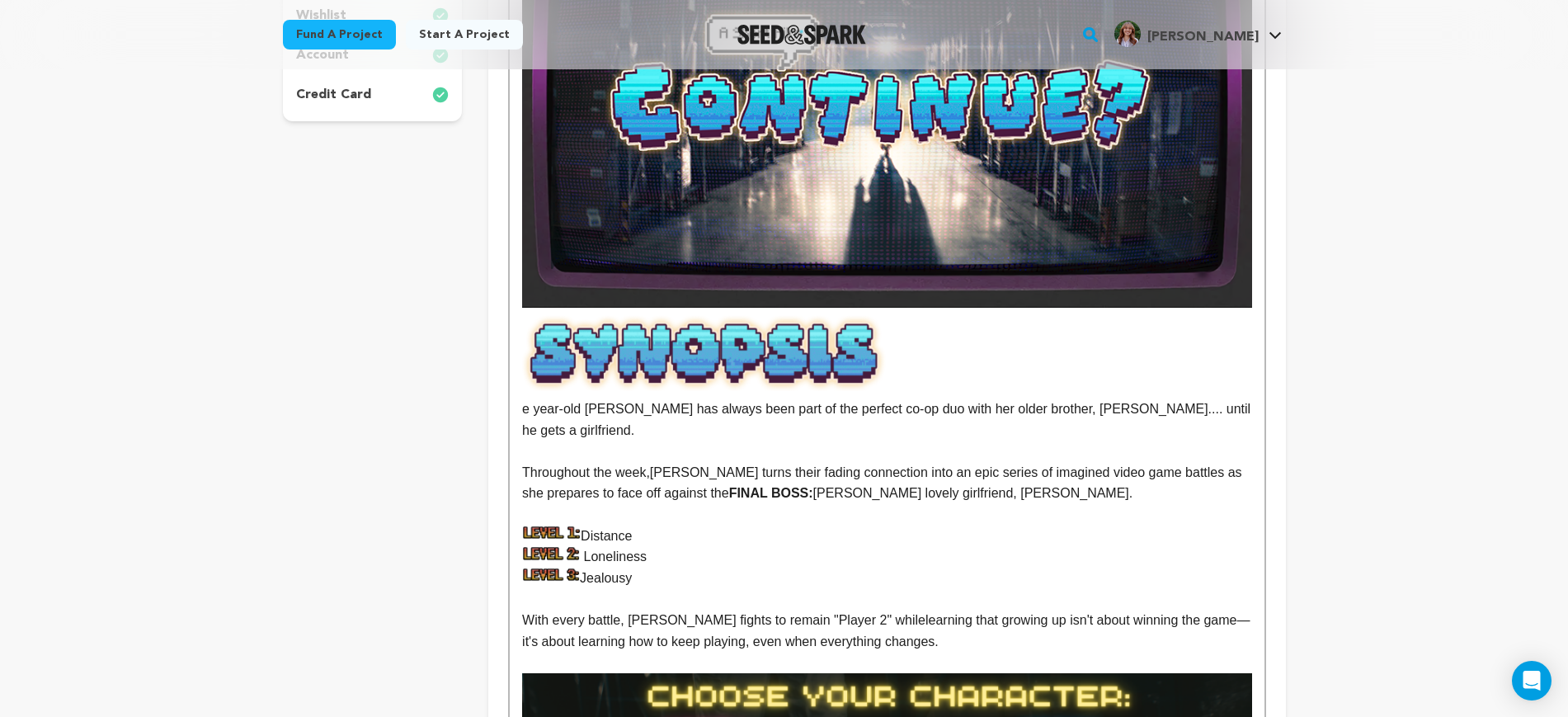
click at [823, 367] on img at bounding box center [705, 353] width 364 height 77
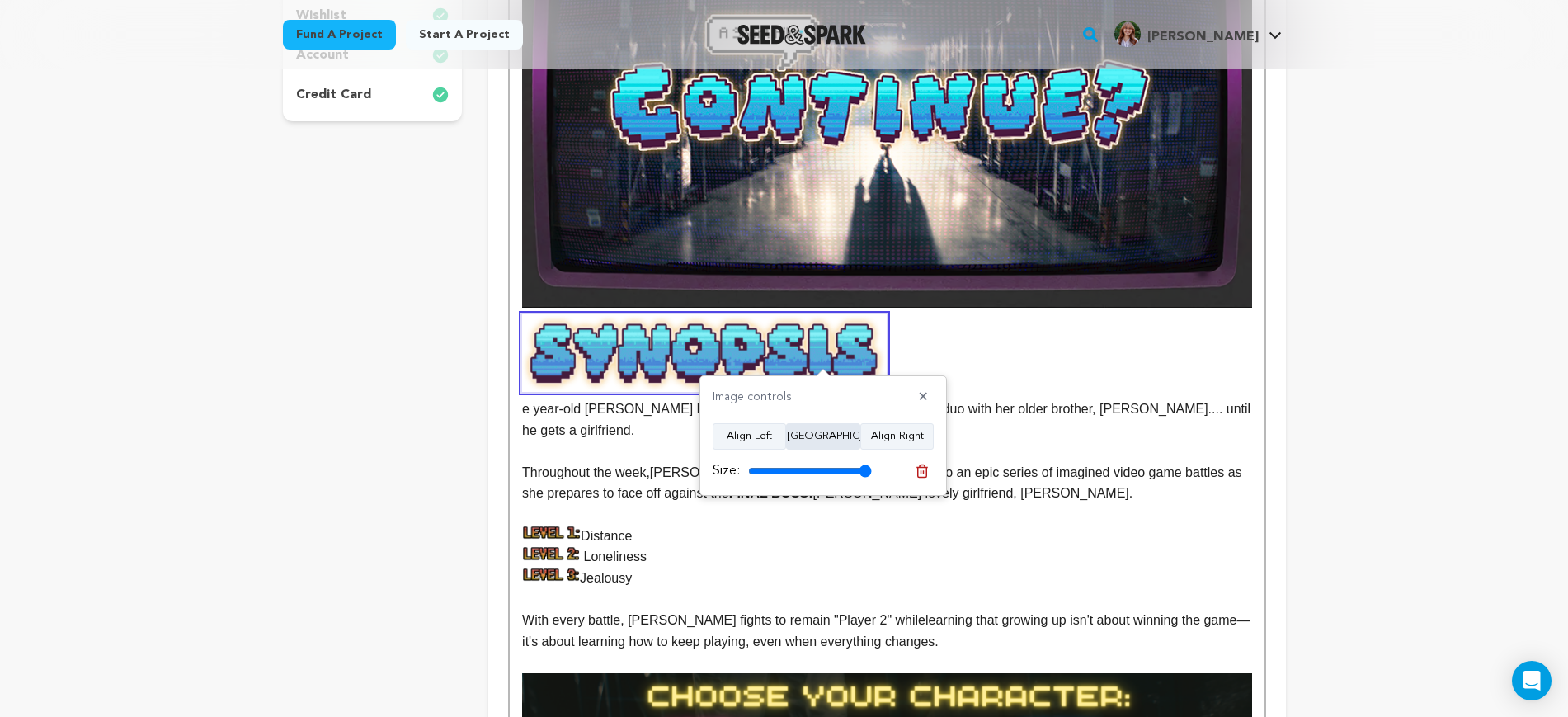
click at [840, 432] on button "Align Center" at bounding box center [823, 437] width 74 height 27
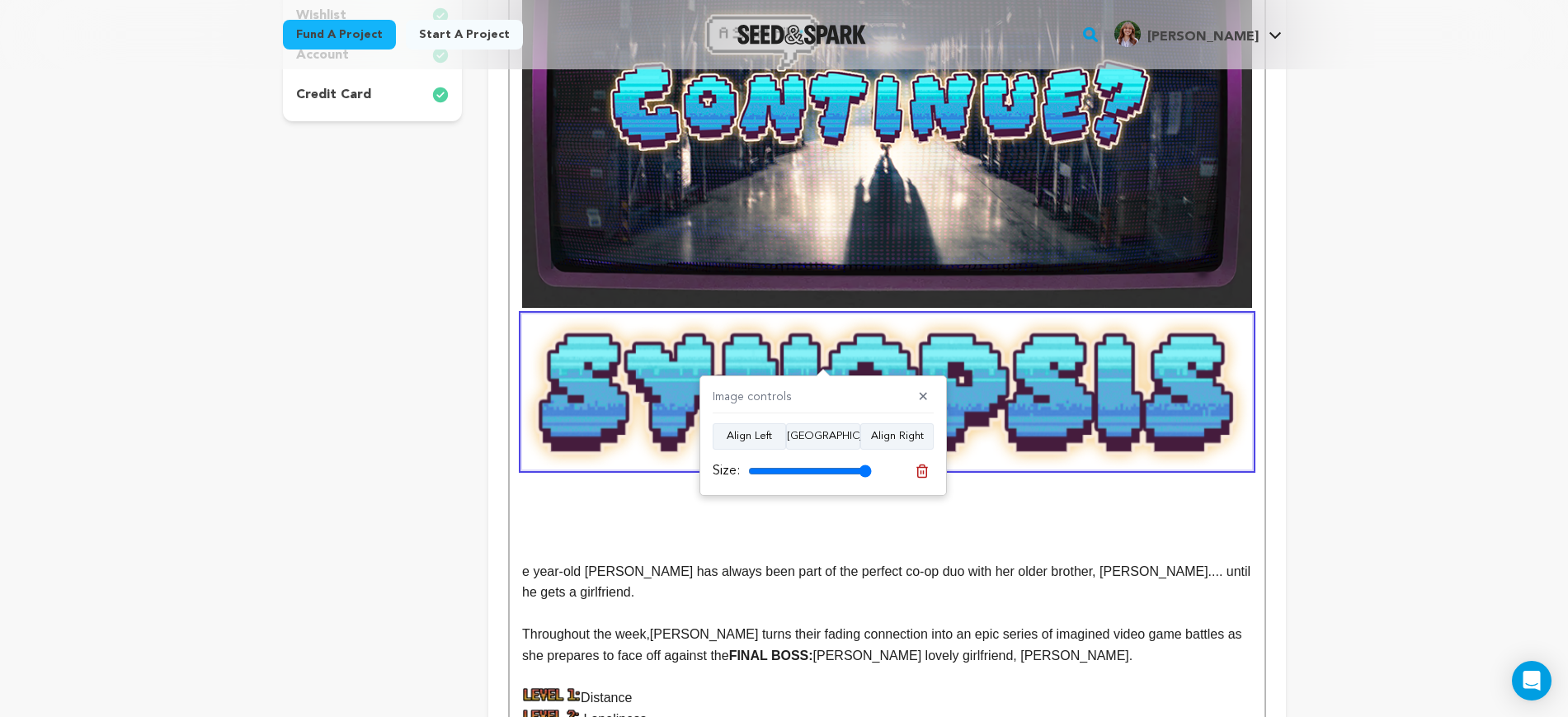
click at [1188, 491] on p at bounding box center [887, 486] width 730 height 21
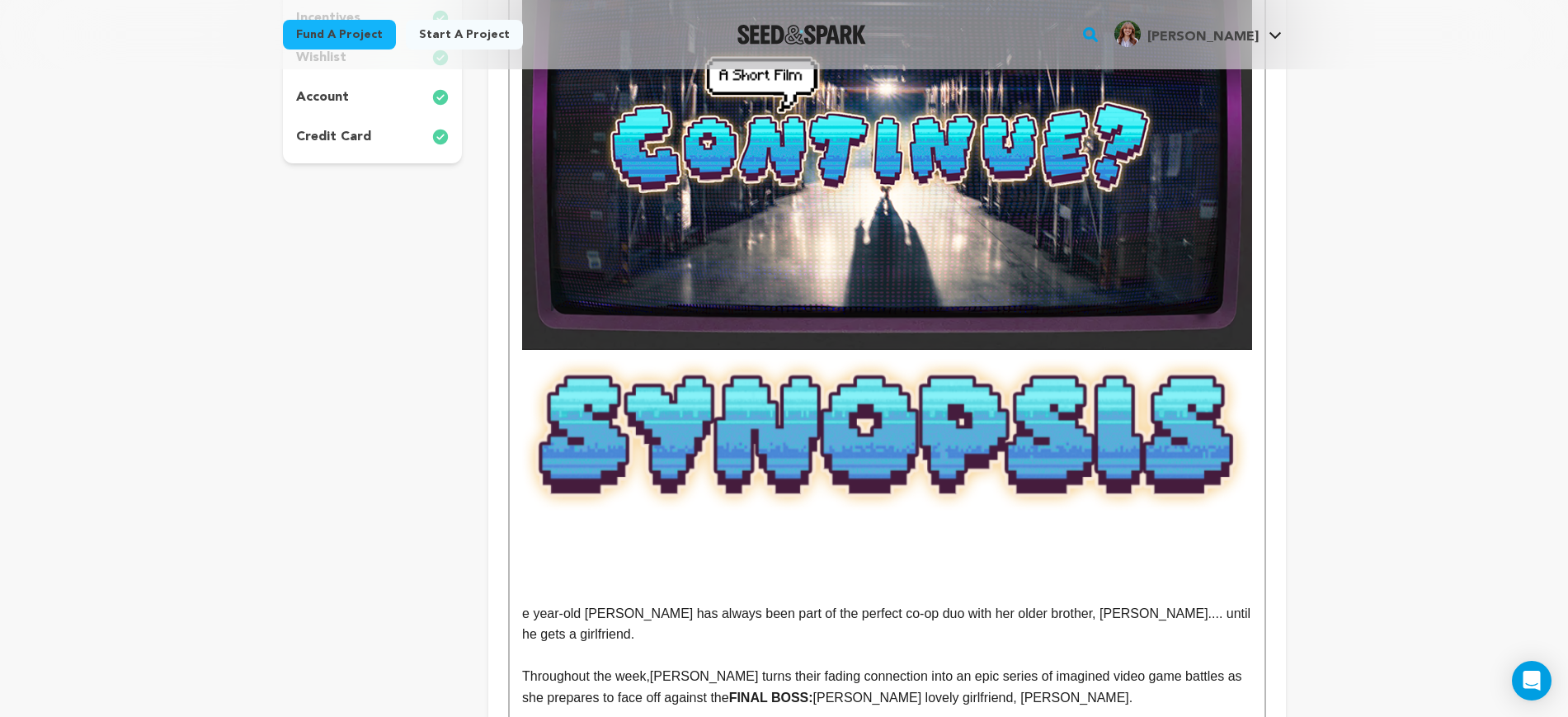
scroll to position [452, 0]
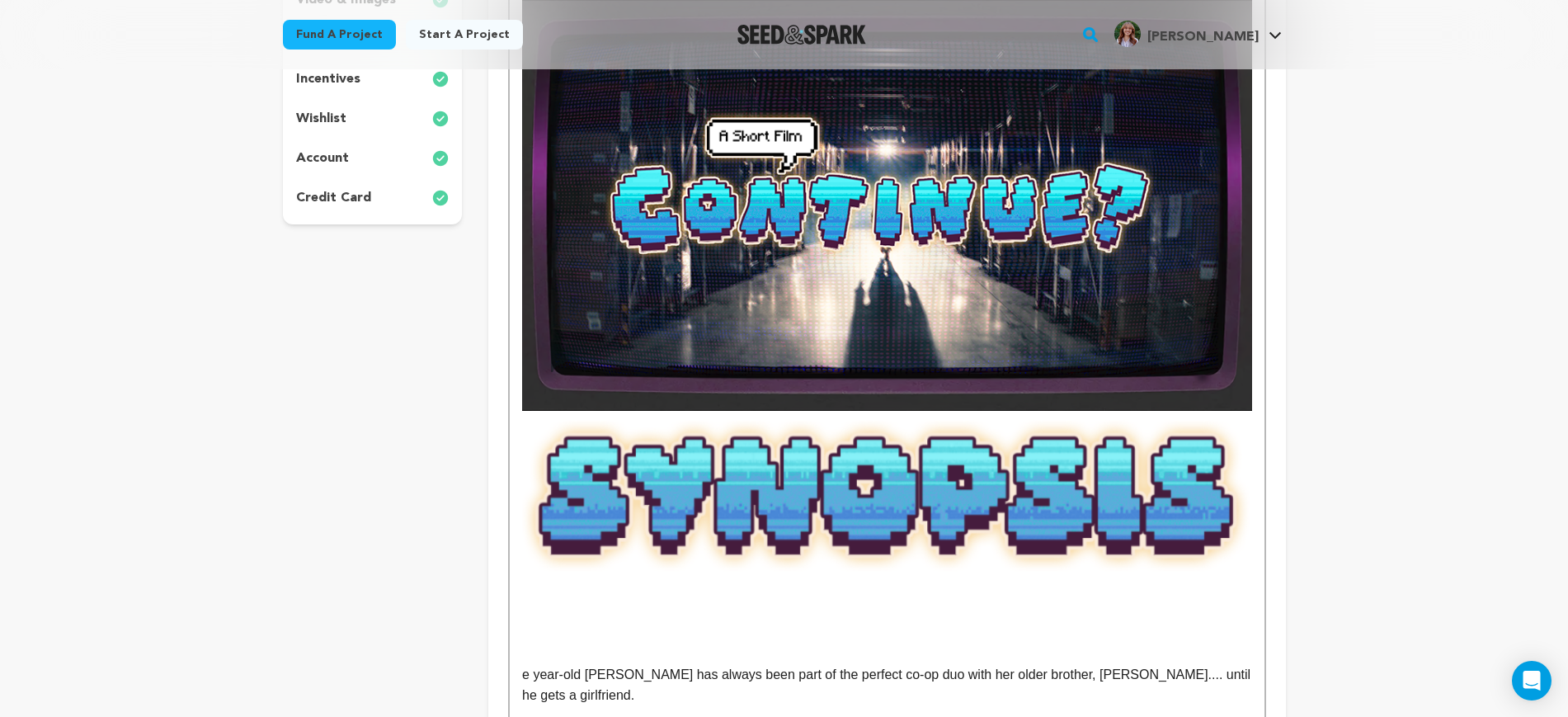
click at [1084, 492] on img at bounding box center [887, 495] width 730 height 155
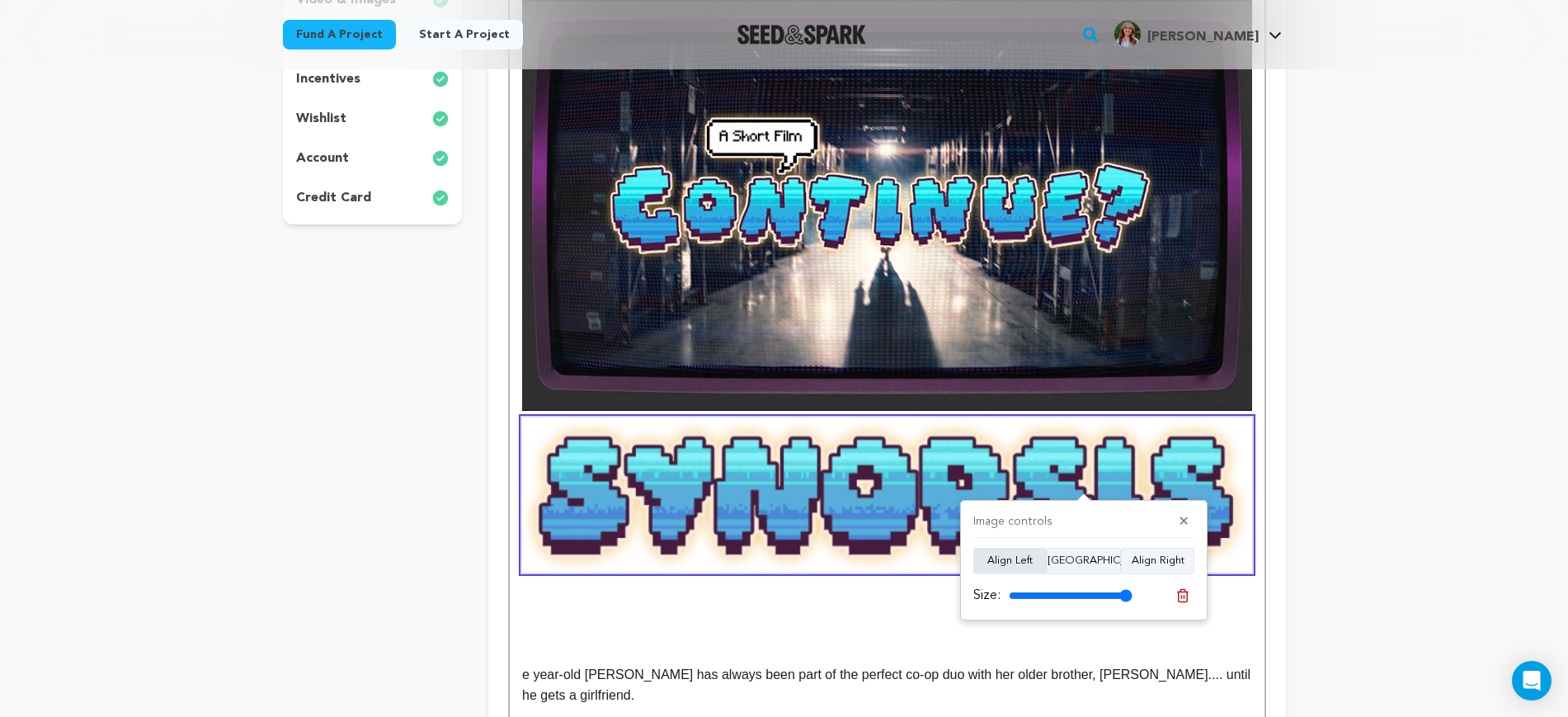
click at [1008, 563] on button "Align Left" at bounding box center [1010, 561] width 73 height 27
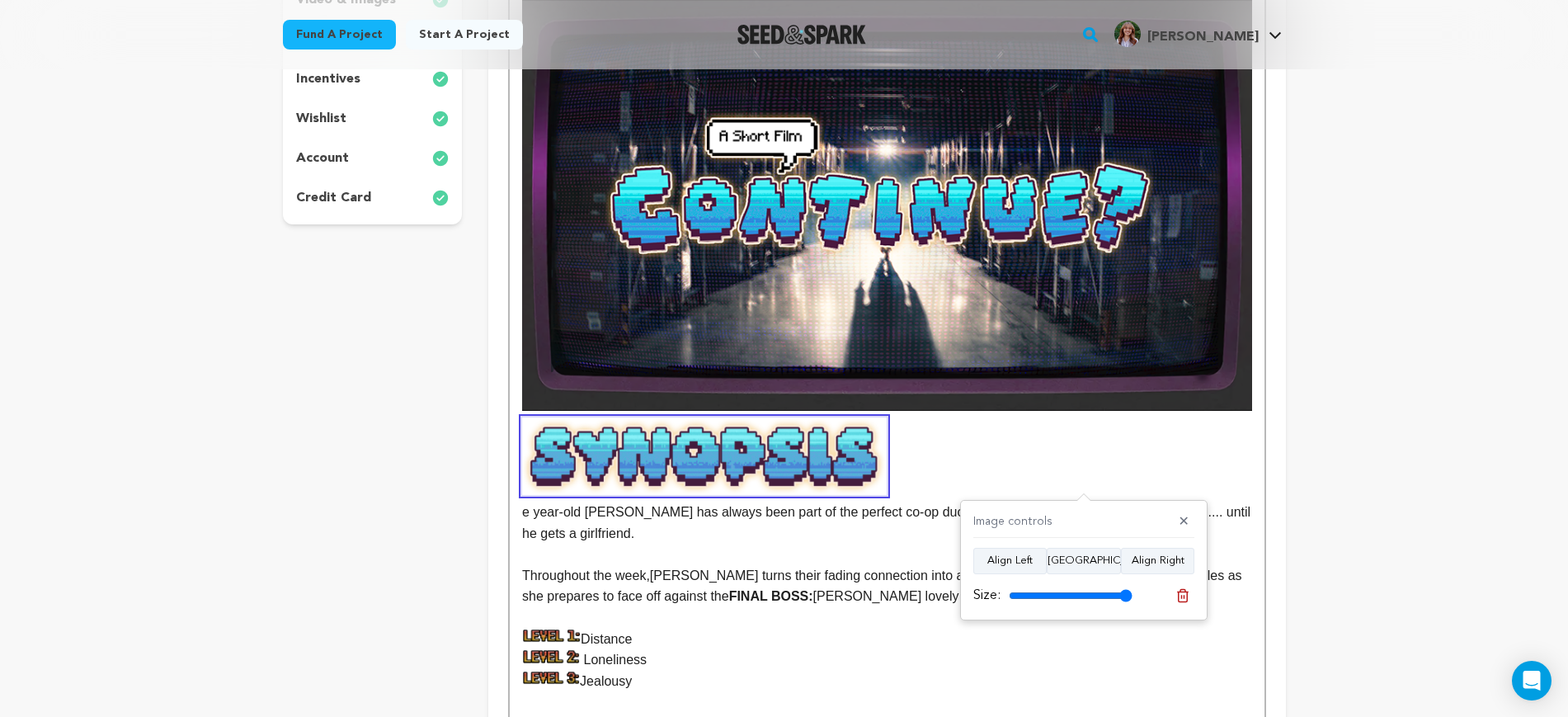
click at [781, 589] on strong "FINAL BOSS:" at bounding box center [772, 596] width 84 height 14
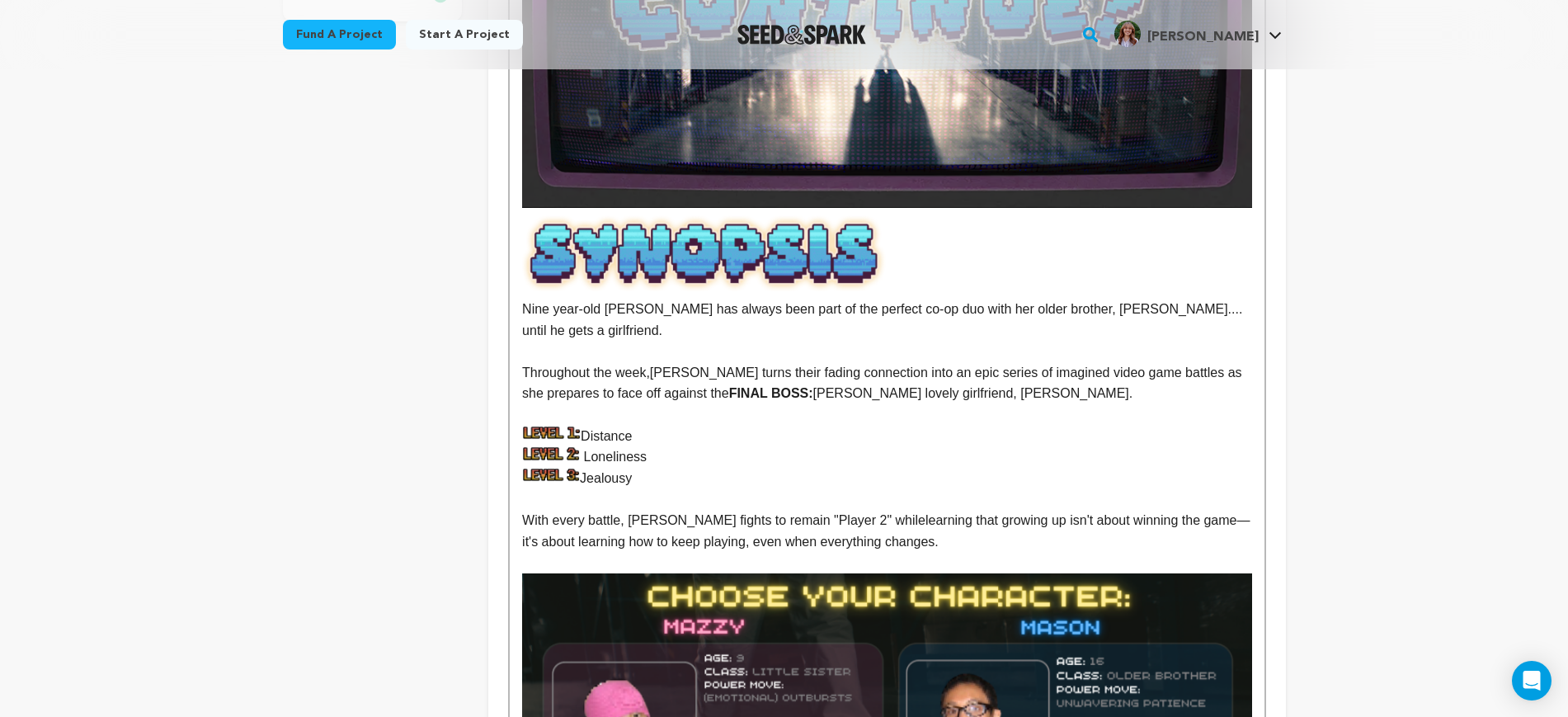
scroll to position [658, 0]
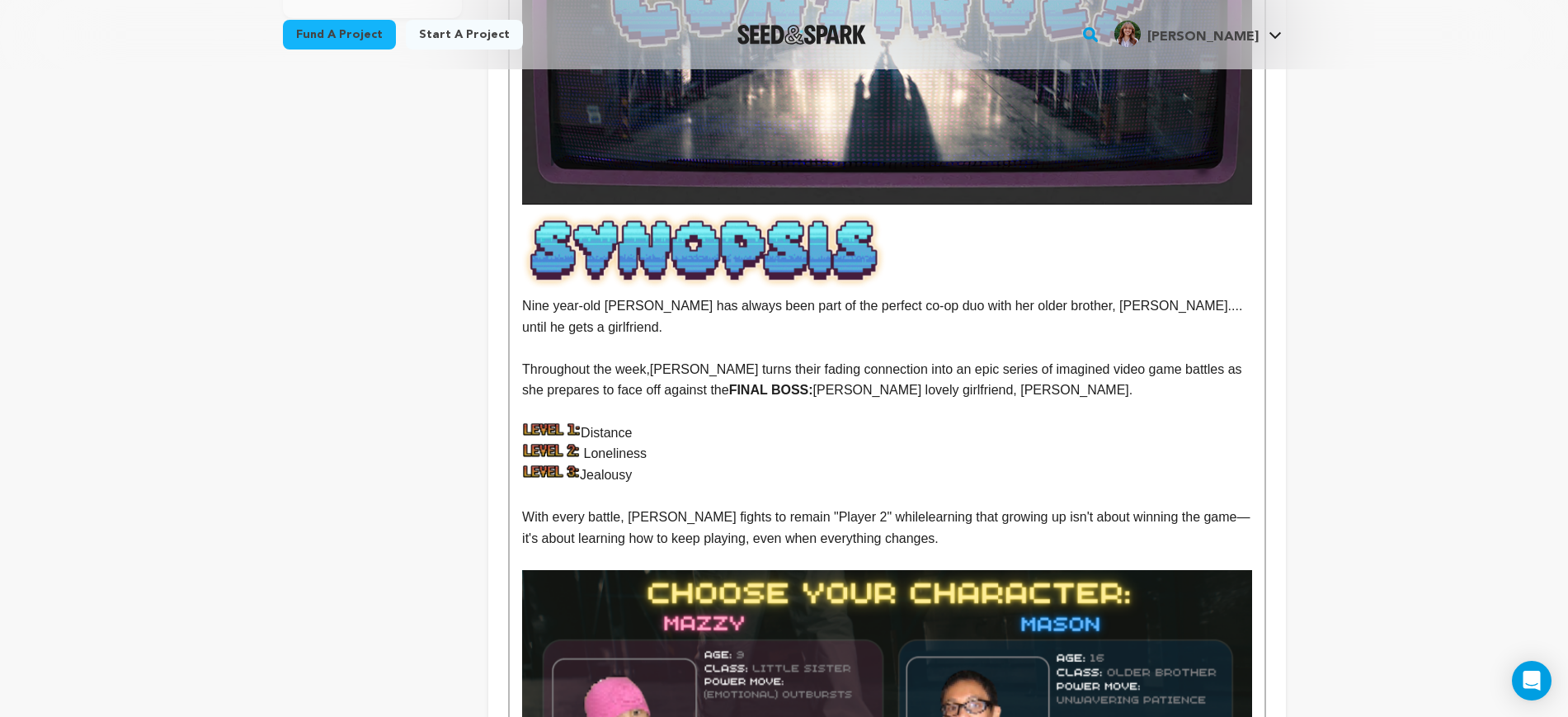
click at [874, 464] on p "Jealousy" at bounding box center [887, 475] width 730 height 21
drag, startPoint x: 582, startPoint y: 404, endPoint x: 533, endPoint y: 404, distance: 49.0
click at [533, 422] on p "Distance" at bounding box center [887, 433] width 730 height 21
drag, startPoint x: 585, startPoint y: 427, endPoint x: 509, endPoint y: 425, distance: 76.0
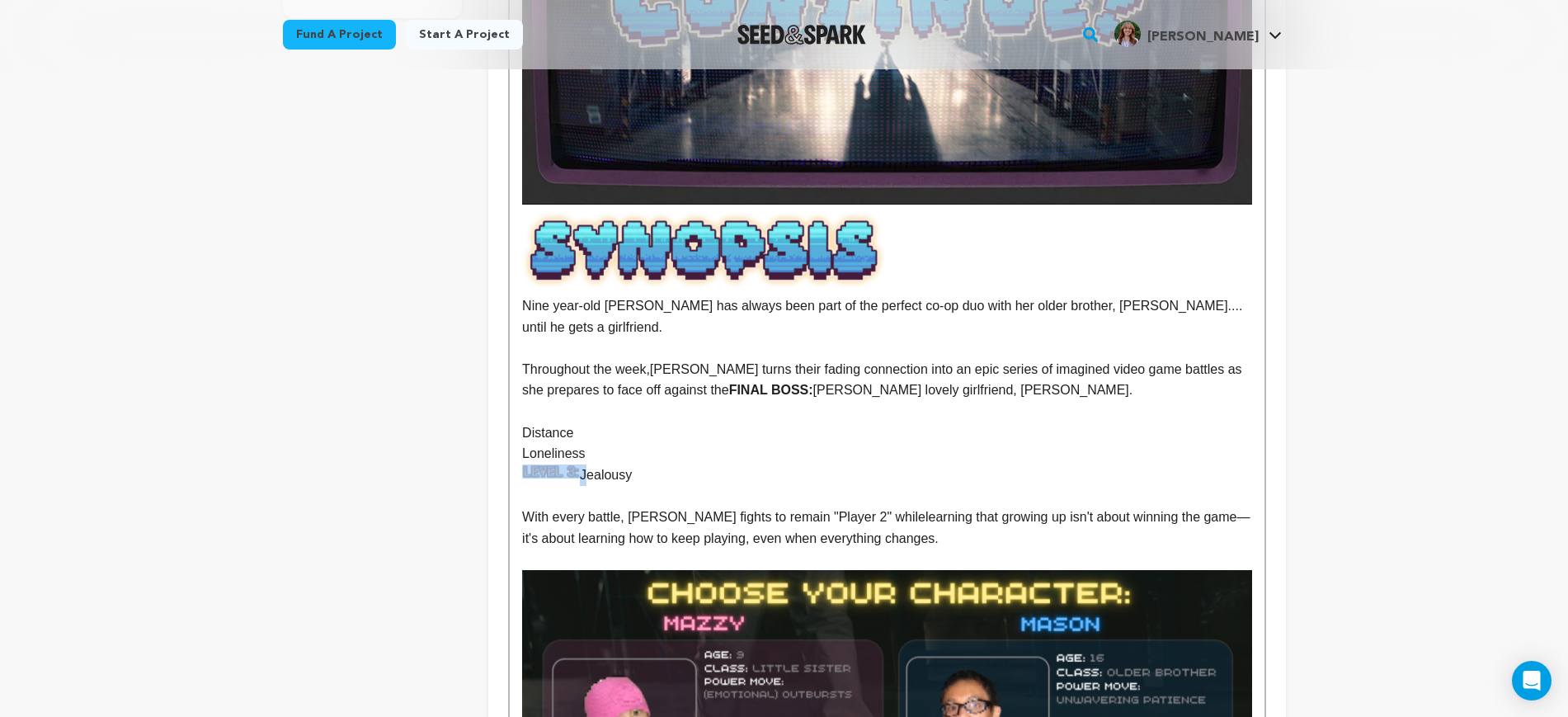
drag, startPoint x: 584, startPoint y: 445, endPoint x: 522, endPoint y: 447, distance: 62.0
click at [523, 464] on p "Jealousy" at bounding box center [887, 475] width 730 height 21
click at [525, 443] on p "Loneliness" at bounding box center [887, 454] width 730 height 21
click at [527, 422] on p "Distance" at bounding box center [887, 433] width 730 height 21
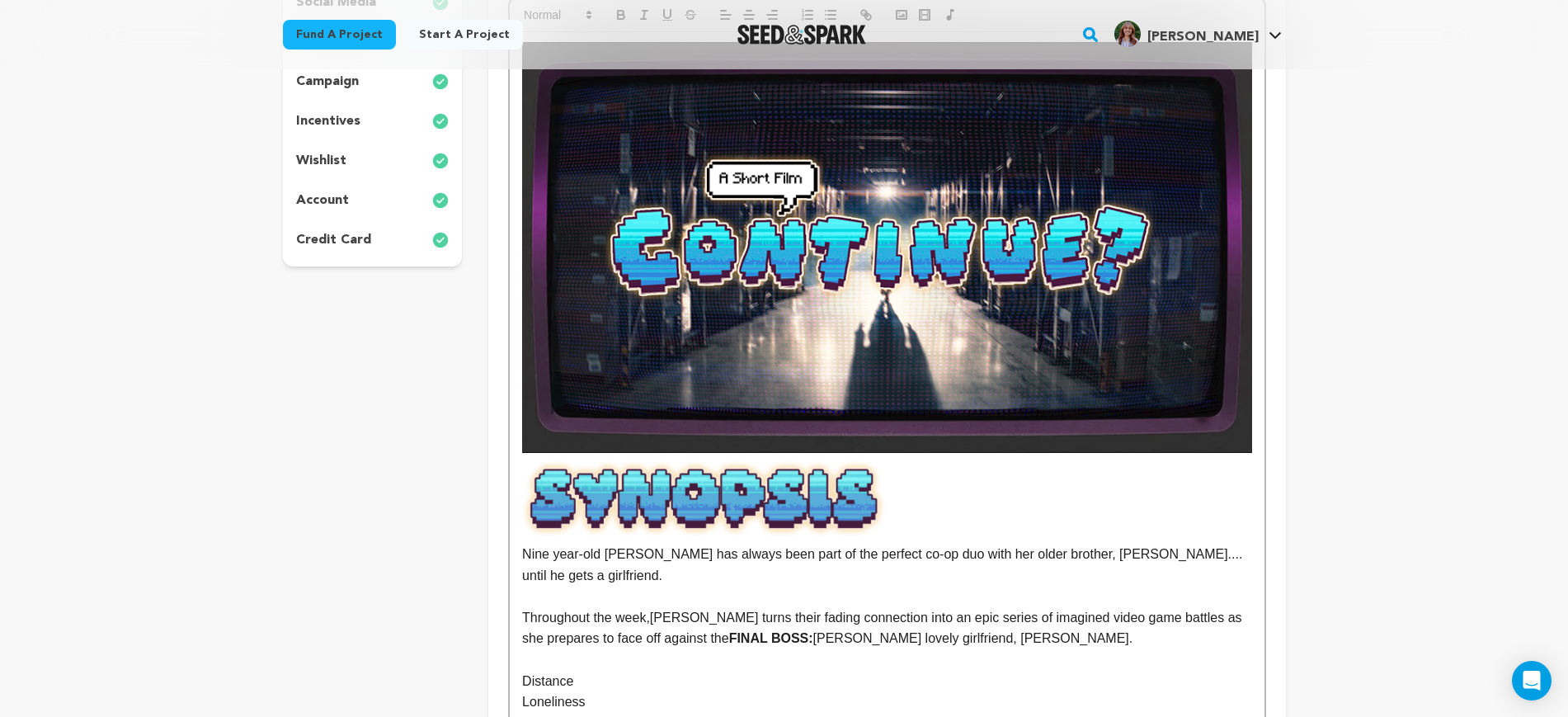
scroll to position [40, 0]
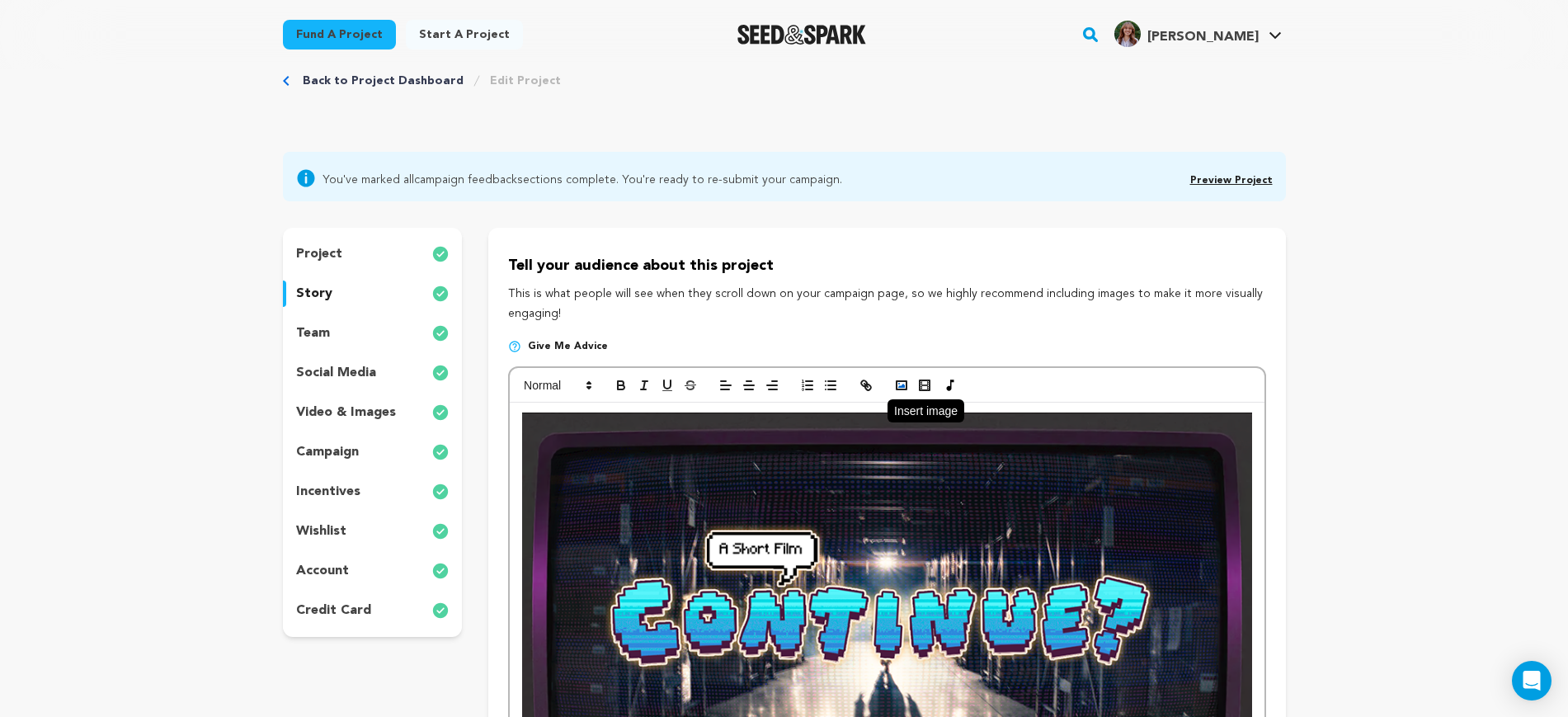
click at [900, 378] on icon "button" at bounding box center [902, 385] width 15 height 15
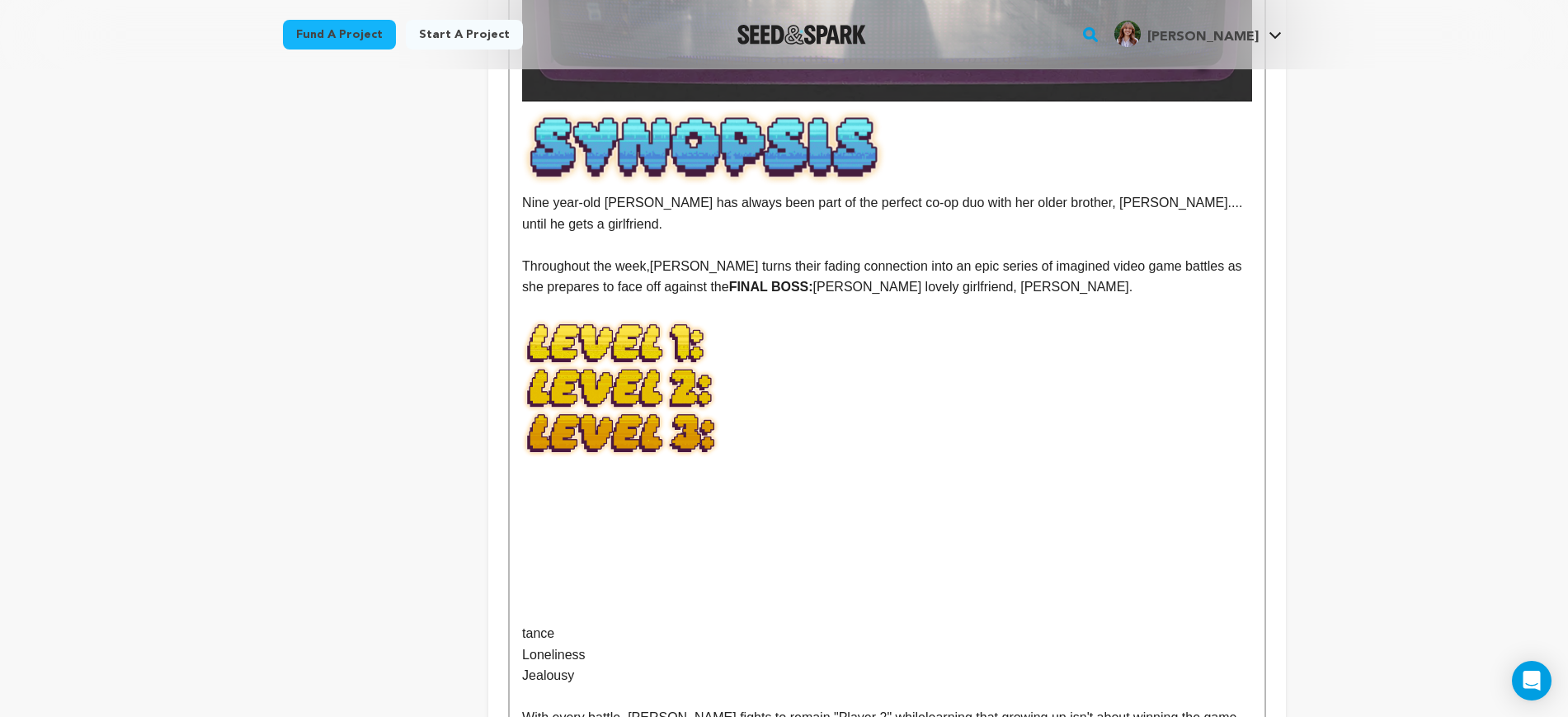
scroll to position [658, 0]
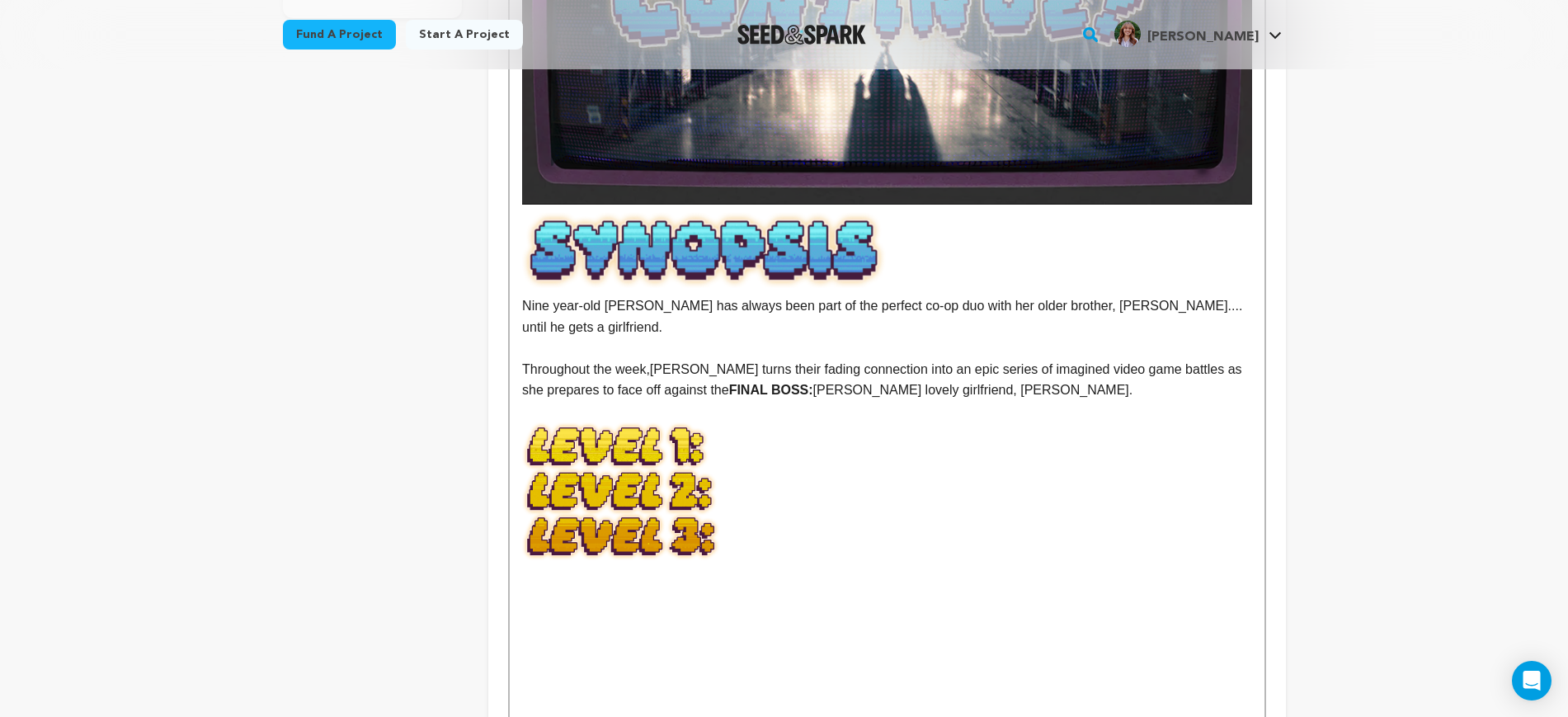
click at [666, 422] on img at bounding box center [887, 574] width 730 height 304
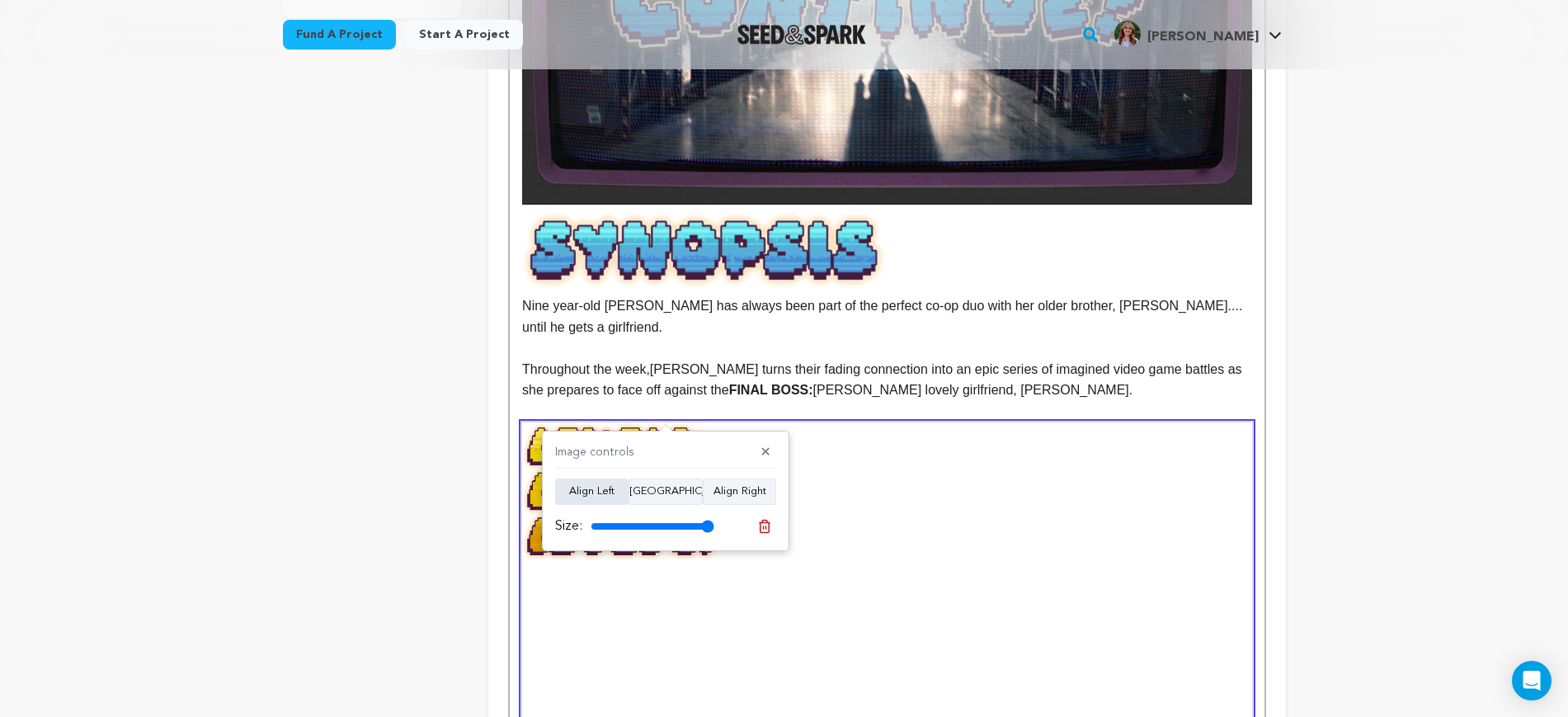
click at [573, 495] on button "Align Left" at bounding box center [591, 492] width 73 height 27
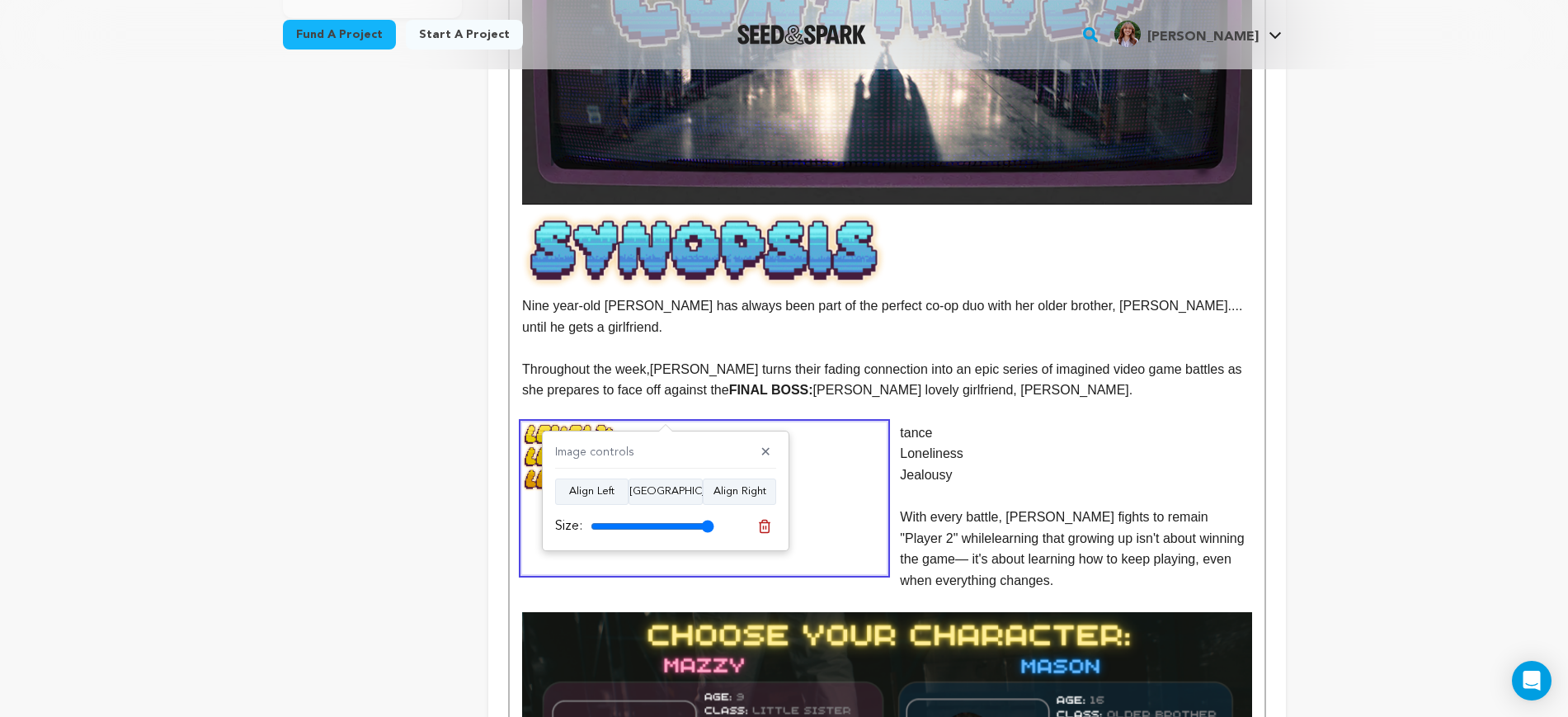
click at [1010, 485] on p at bounding box center [887, 496] width 730 height 21
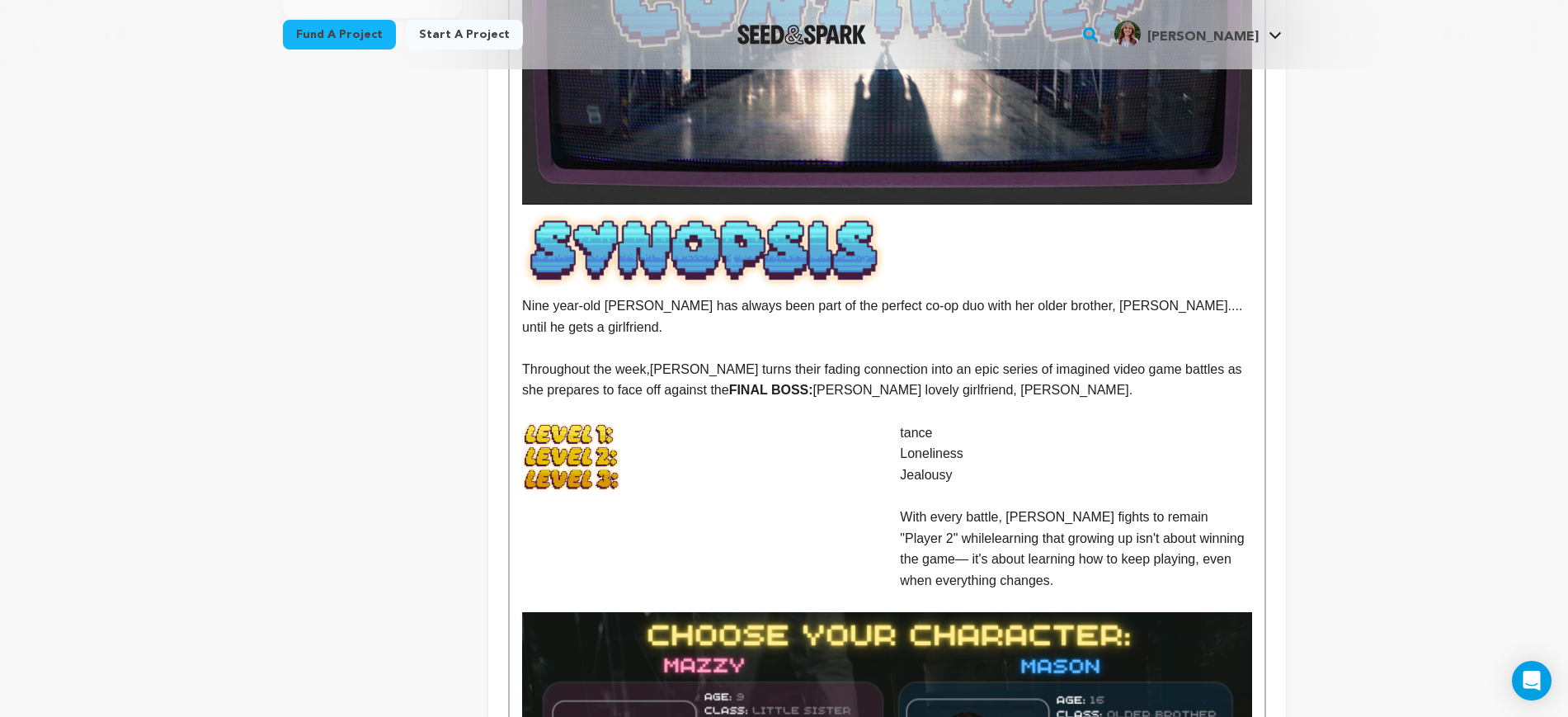
click at [590, 448] on img at bounding box center [705, 498] width 364 height 152
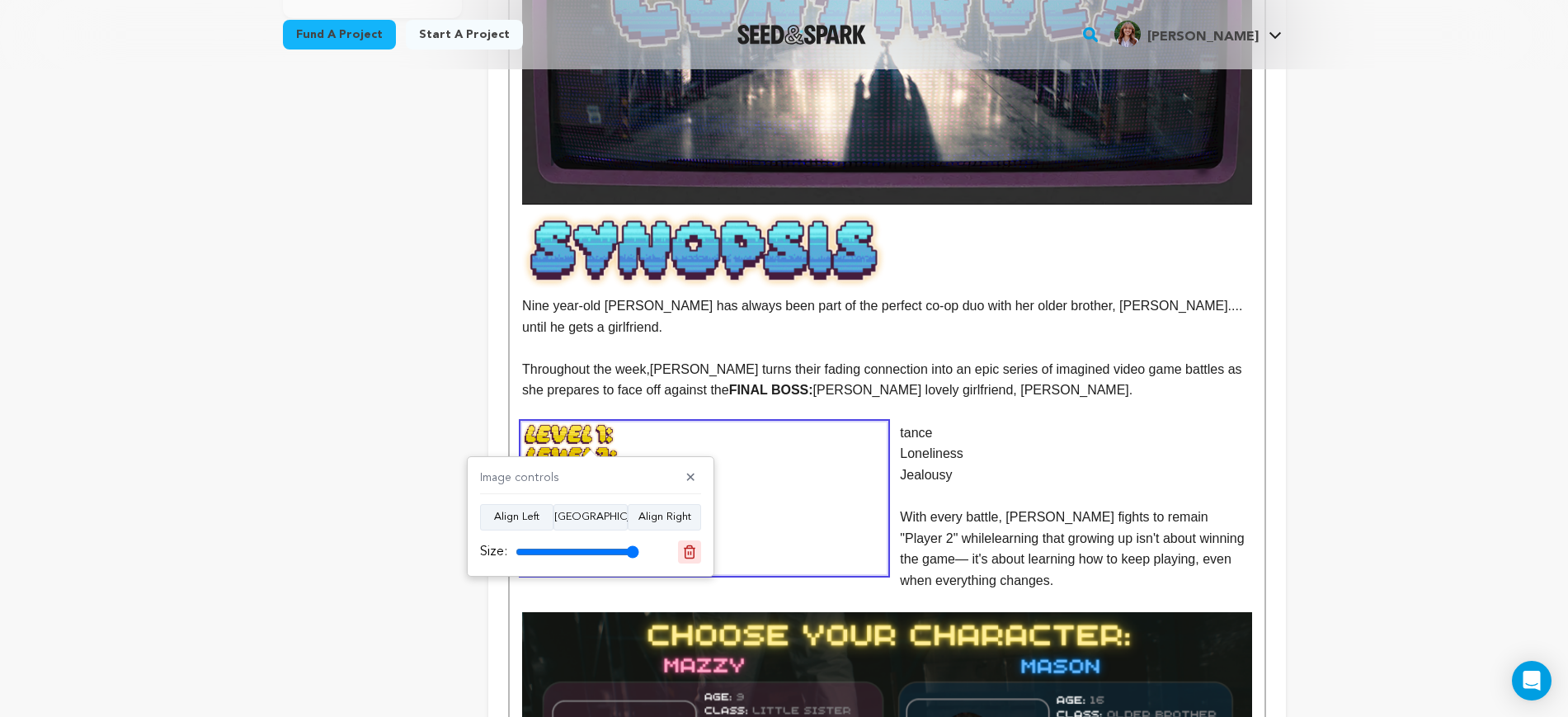
click at [684, 549] on icon at bounding box center [690, 552] width 15 height 15
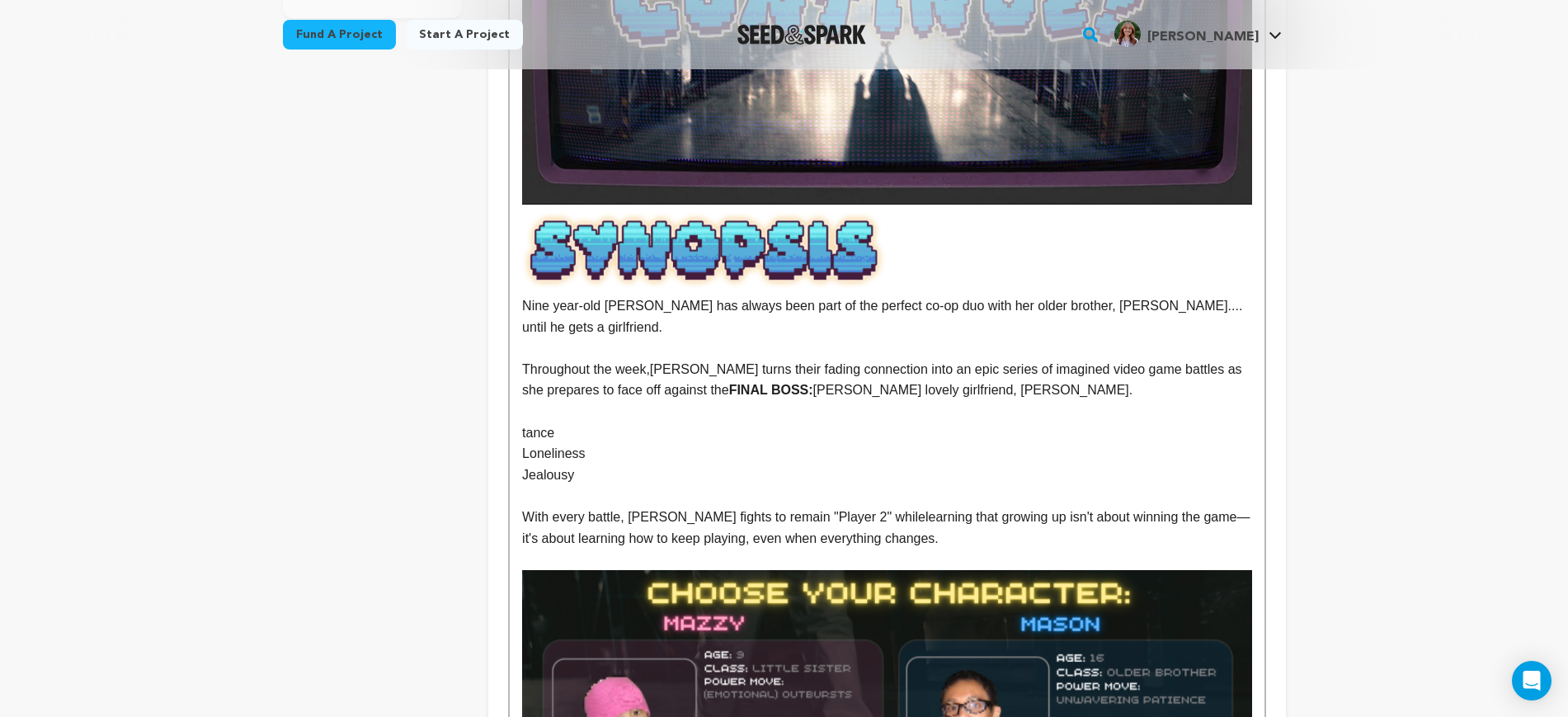
click at [533, 400] on p at bounding box center [887, 411] width 730 height 21
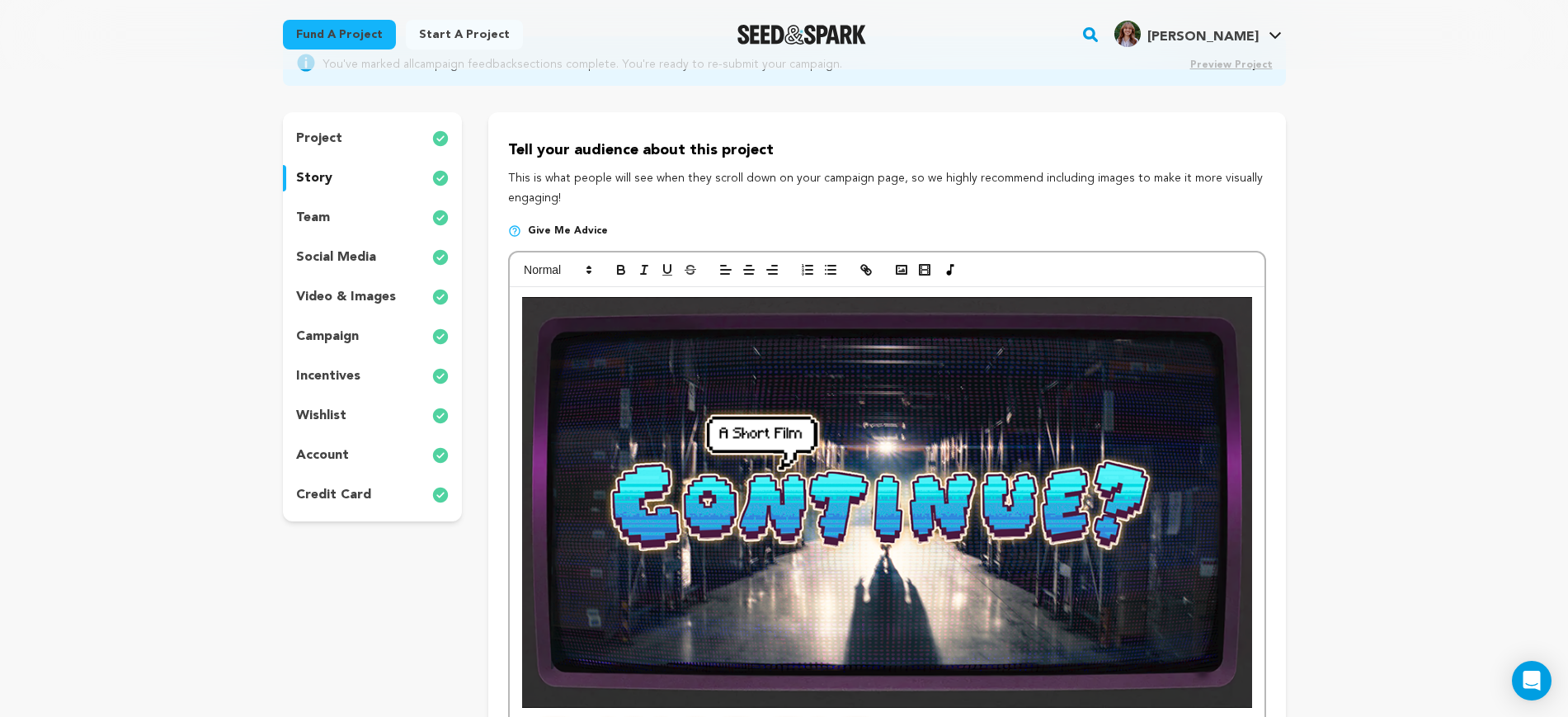
scroll to position [143, 0]
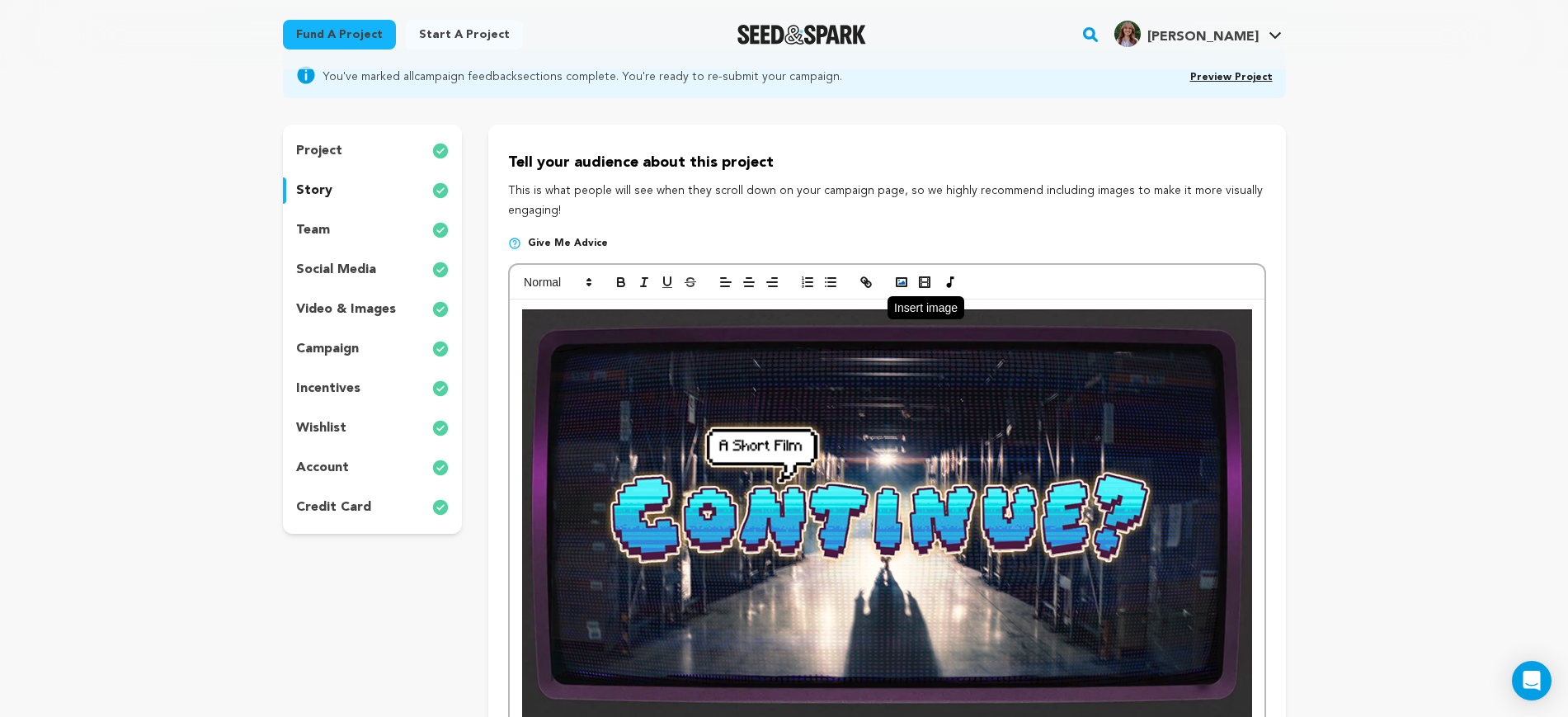
click at [897, 283] on rect "button" at bounding box center [901, 282] width 10 height 9
click at [903, 280] on polyline "button" at bounding box center [901, 282] width 7 height 4
click at [907, 278] on rect "button" at bounding box center [901, 282] width 10 height 9
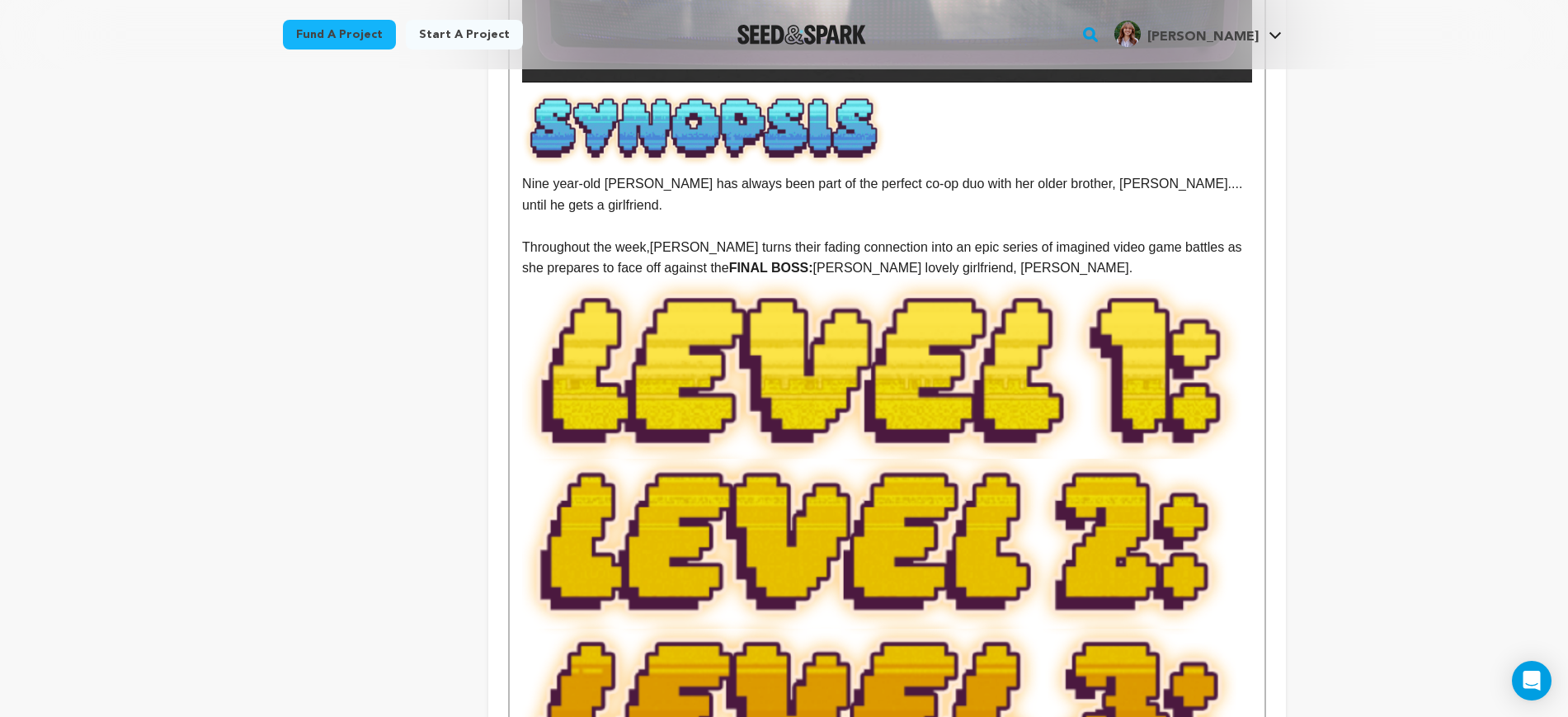
scroll to position [968, 0]
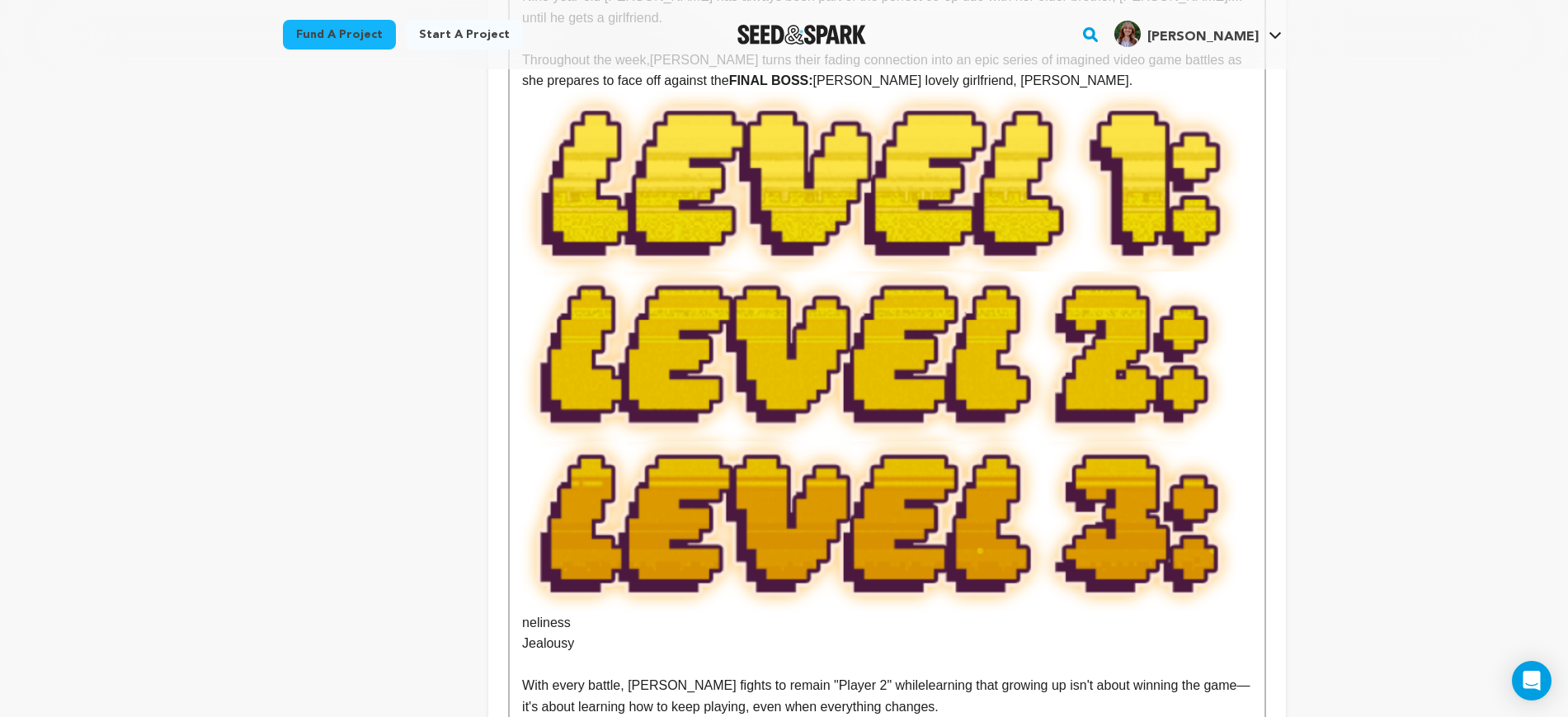
click at [1038, 359] on img at bounding box center [887, 357] width 730 height 170
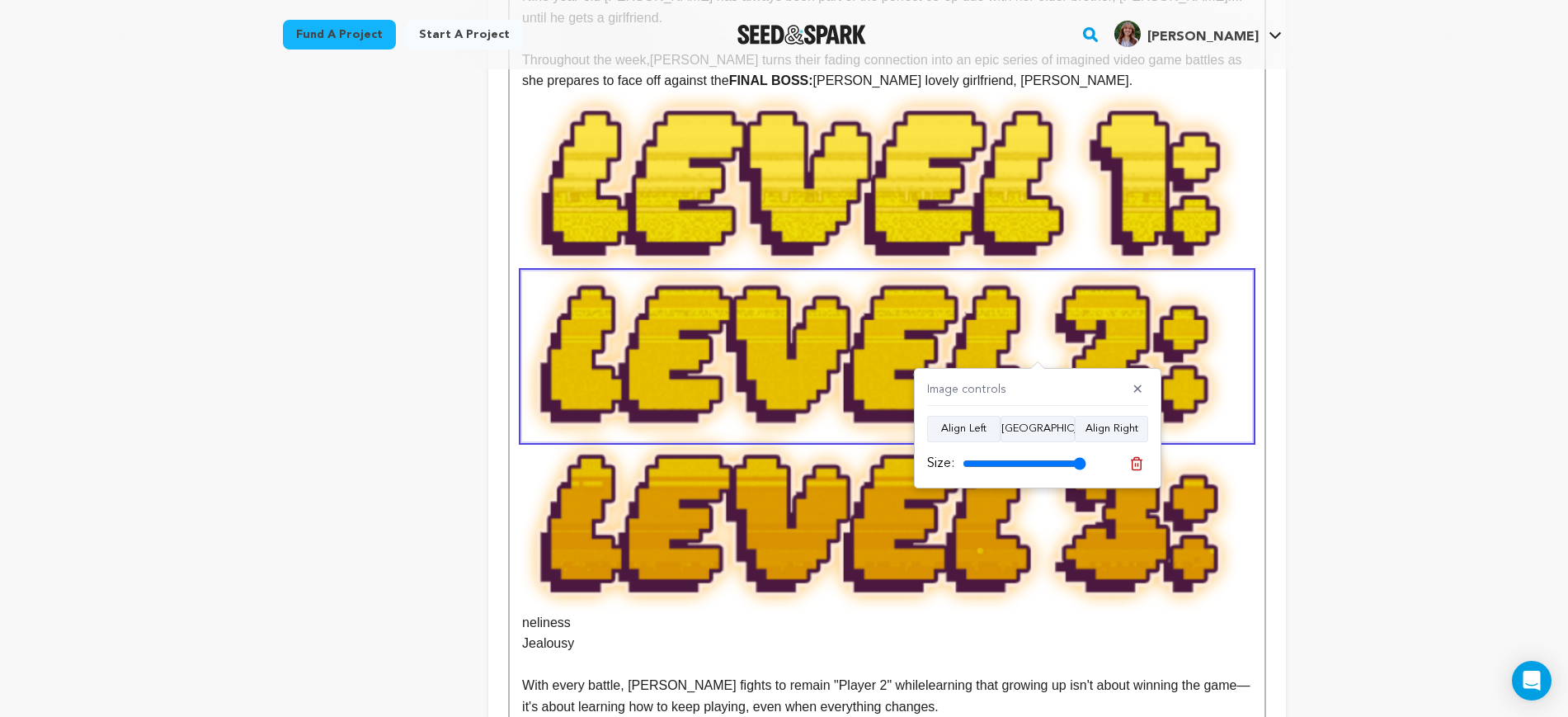
click at [985, 216] on img at bounding box center [887, 181] width 730 height 180
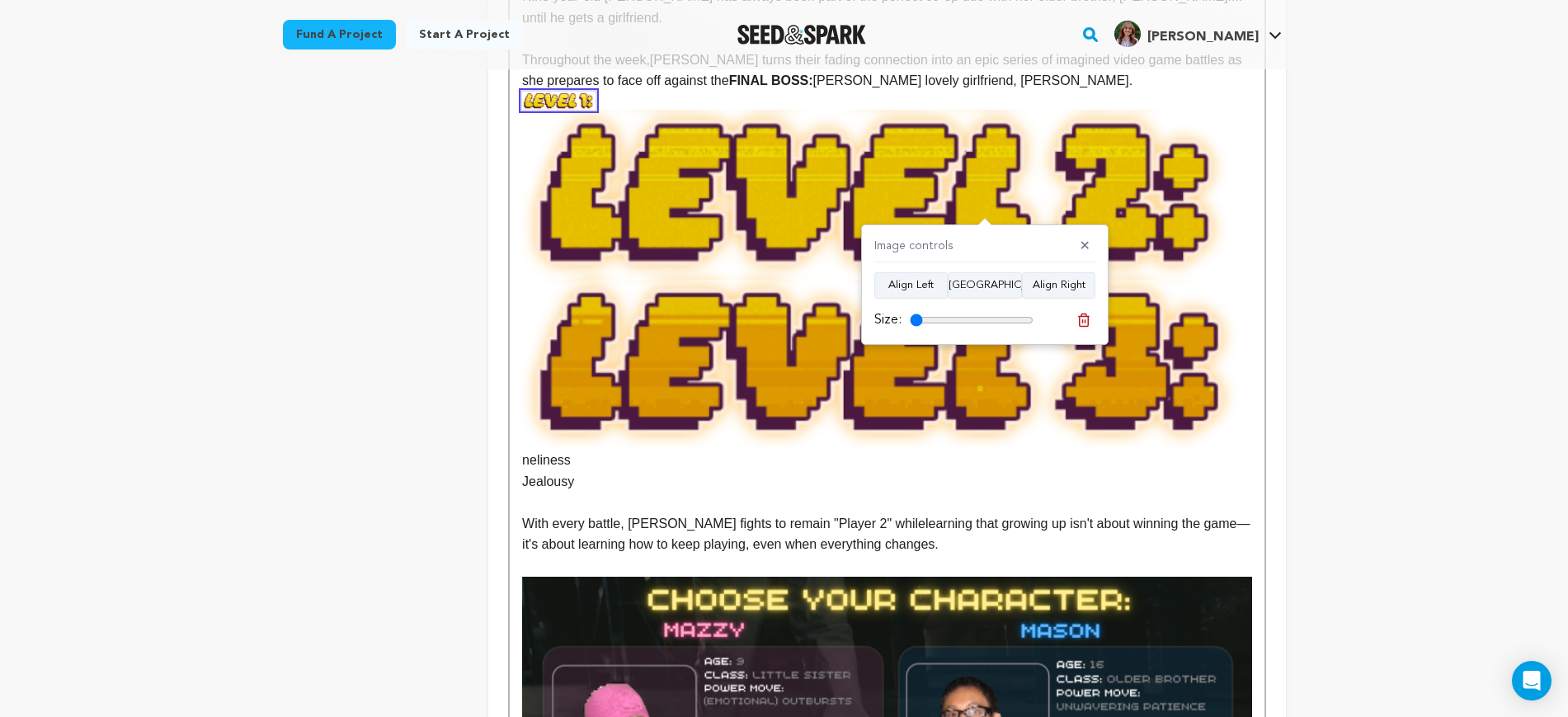
drag, startPoint x: 1019, startPoint y: 322, endPoint x: 915, endPoint y: 323, distance: 104.0
type input "10"
click at [915, 323] on input "range" at bounding box center [972, 320] width 124 height 13
click at [836, 166] on img at bounding box center [887, 195] width 730 height 170
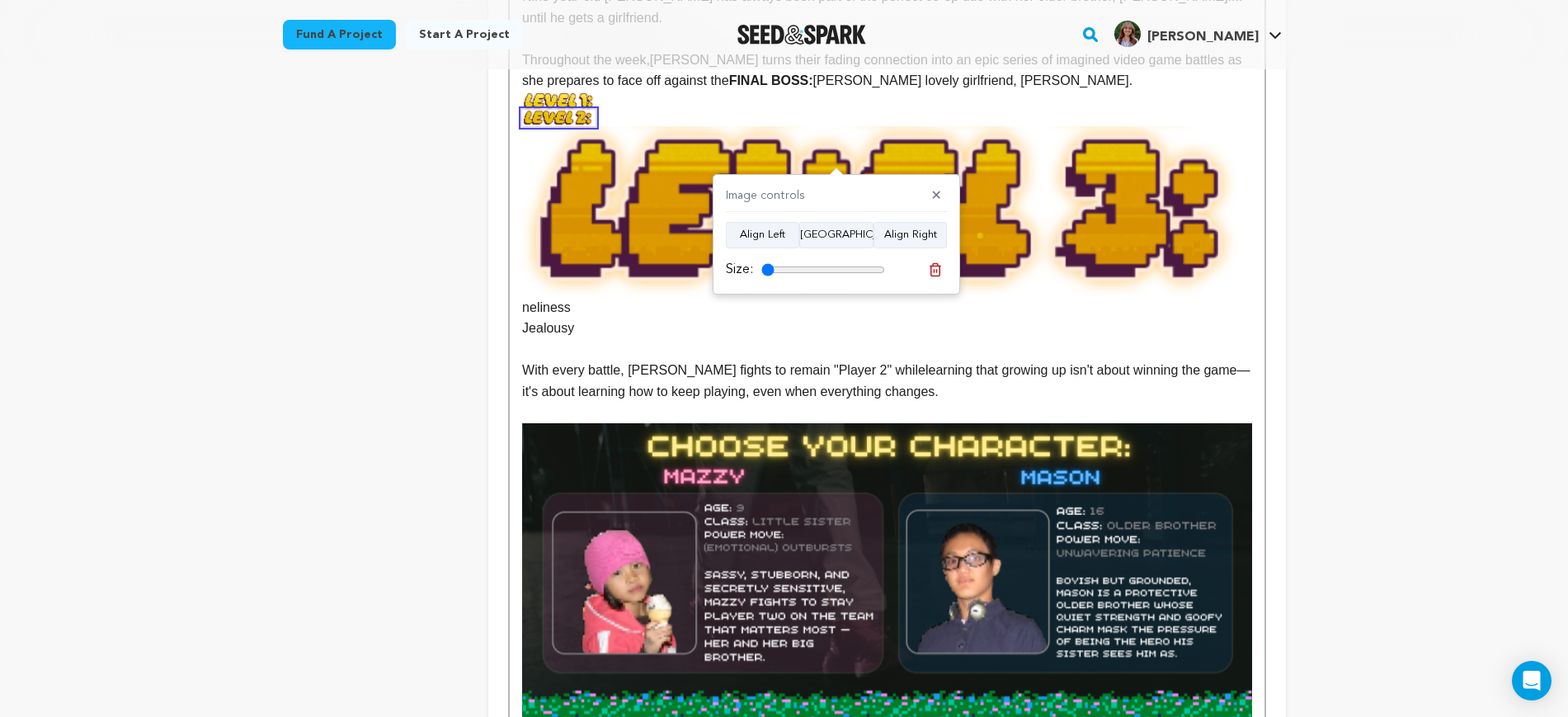
drag, startPoint x: 877, startPoint y: 269, endPoint x: 621, endPoint y: 266, distance: 256.0
type input "10"
click at [761, 266] on input "range" at bounding box center [823, 270] width 124 height 13
click at [640, 174] on img at bounding box center [887, 211] width 730 height 170
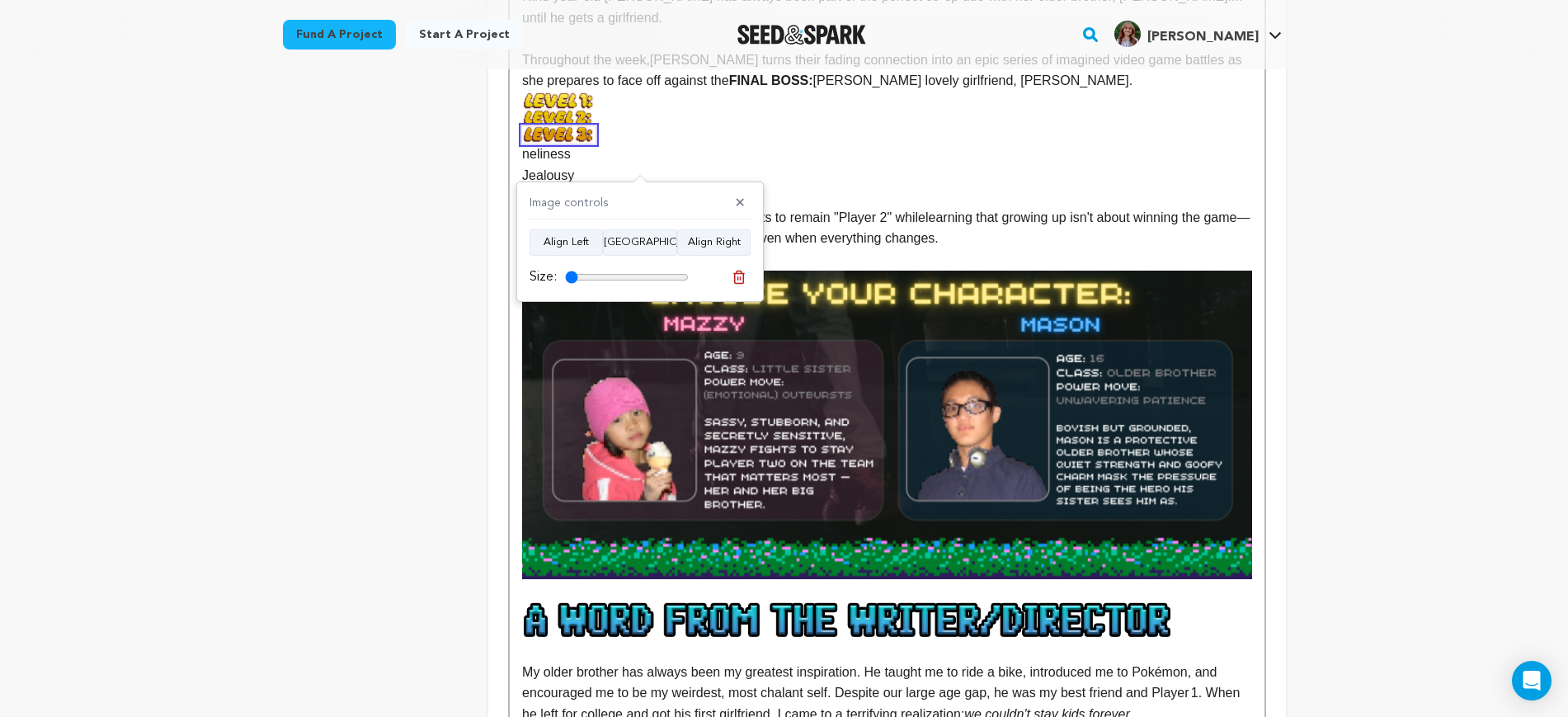
drag, startPoint x: 680, startPoint y: 278, endPoint x: 504, endPoint y: 258, distance: 177.1
type input "10"
click at [566, 277] on input "range" at bounding box center [628, 277] width 124 height 13
click at [685, 117] on p "neliness" at bounding box center [887, 128] width 730 height 73
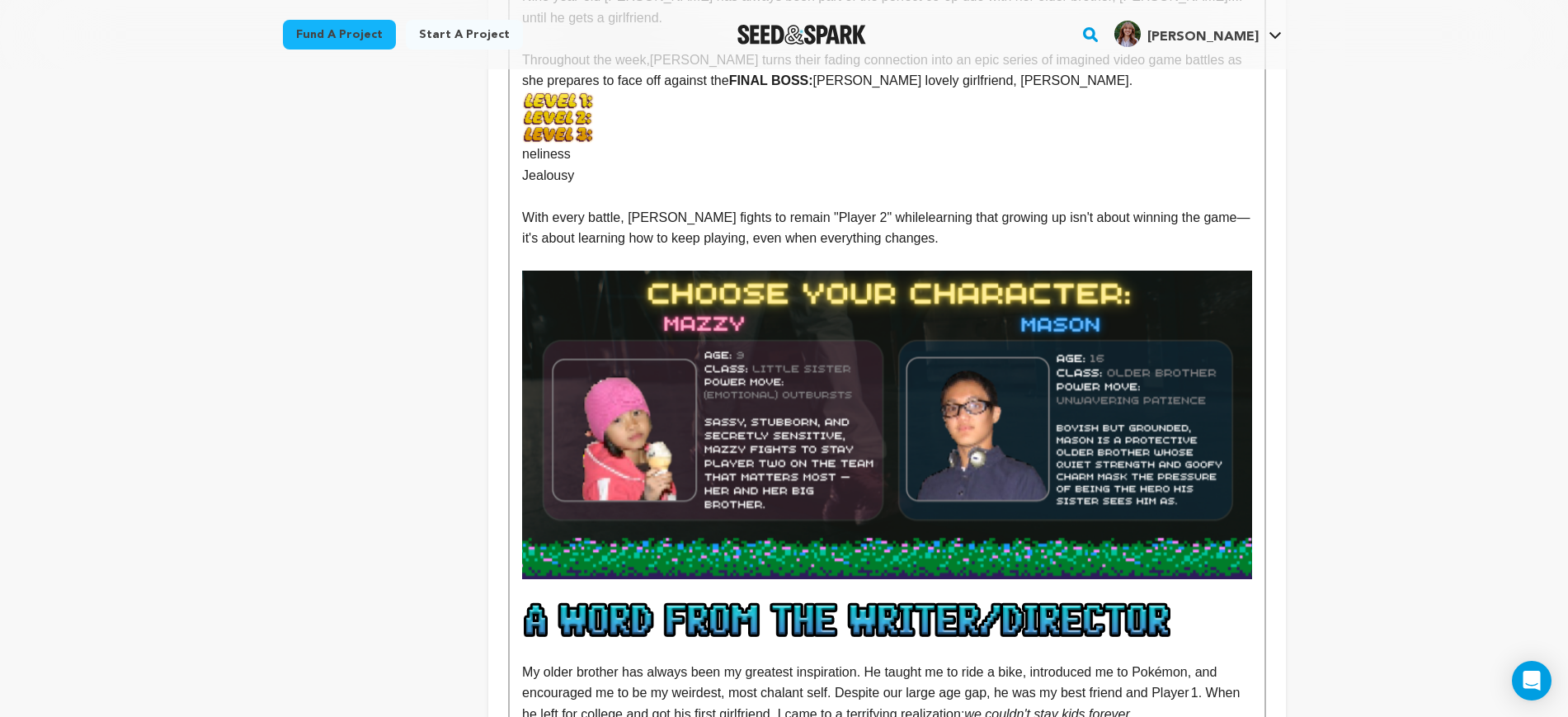
scroll to position [865, 0]
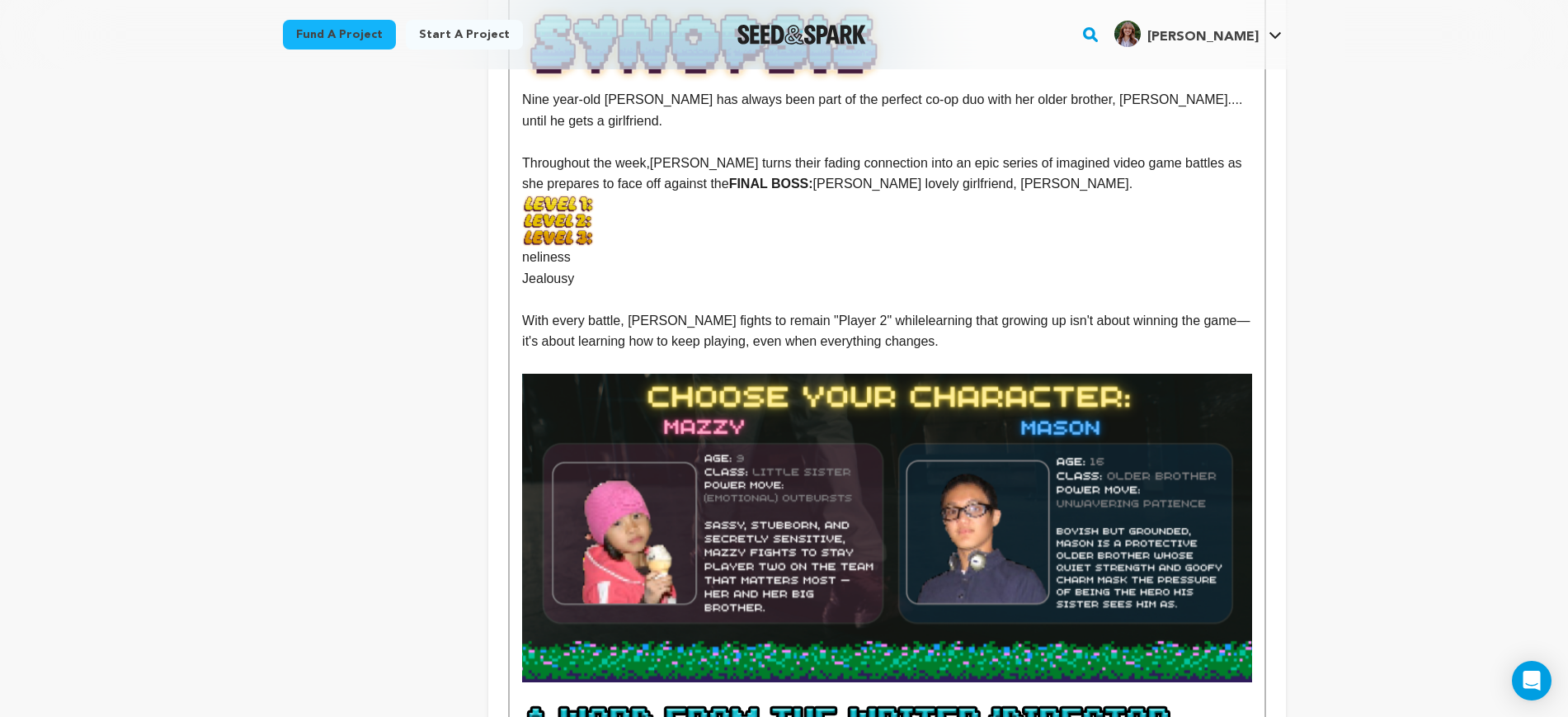
click at [643, 195] on p "neliness" at bounding box center [887, 231] width 730 height 73
click at [642, 195] on p "neliness" at bounding box center [887, 231] width 730 height 73
click at [1129, 155] on p "Throughout the week, Mazzy turns their fading connection into an epic series of…" at bounding box center [887, 174] width 730 height 42
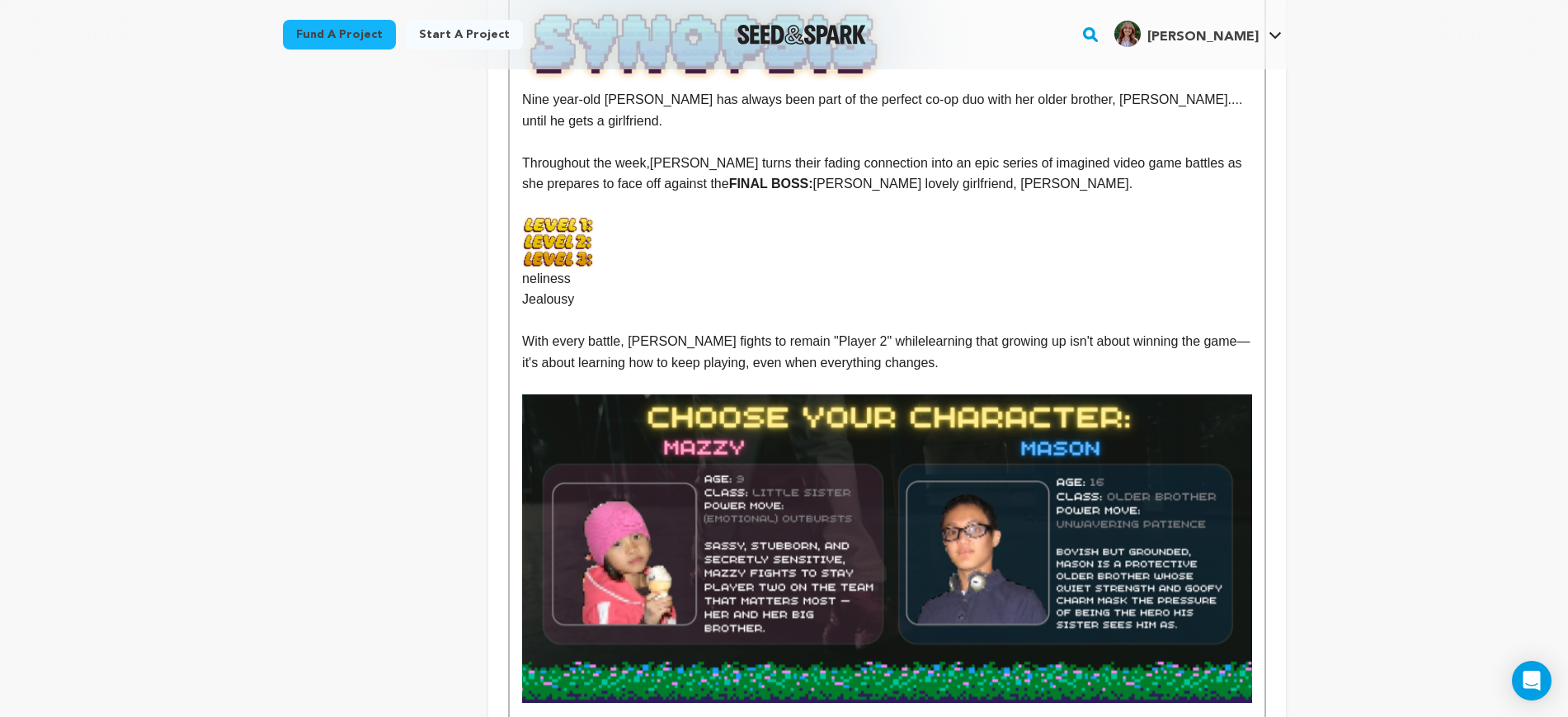
click at [1061, 216] on p "neliness" at bounding box center [887, 253] width 730 height 73
click at [538, 216] on img at bounding box center [559, 225] width 72 height 18
click at [485, 269] on button "Align Left" at bounding box center [464, 277] width 73 height 27
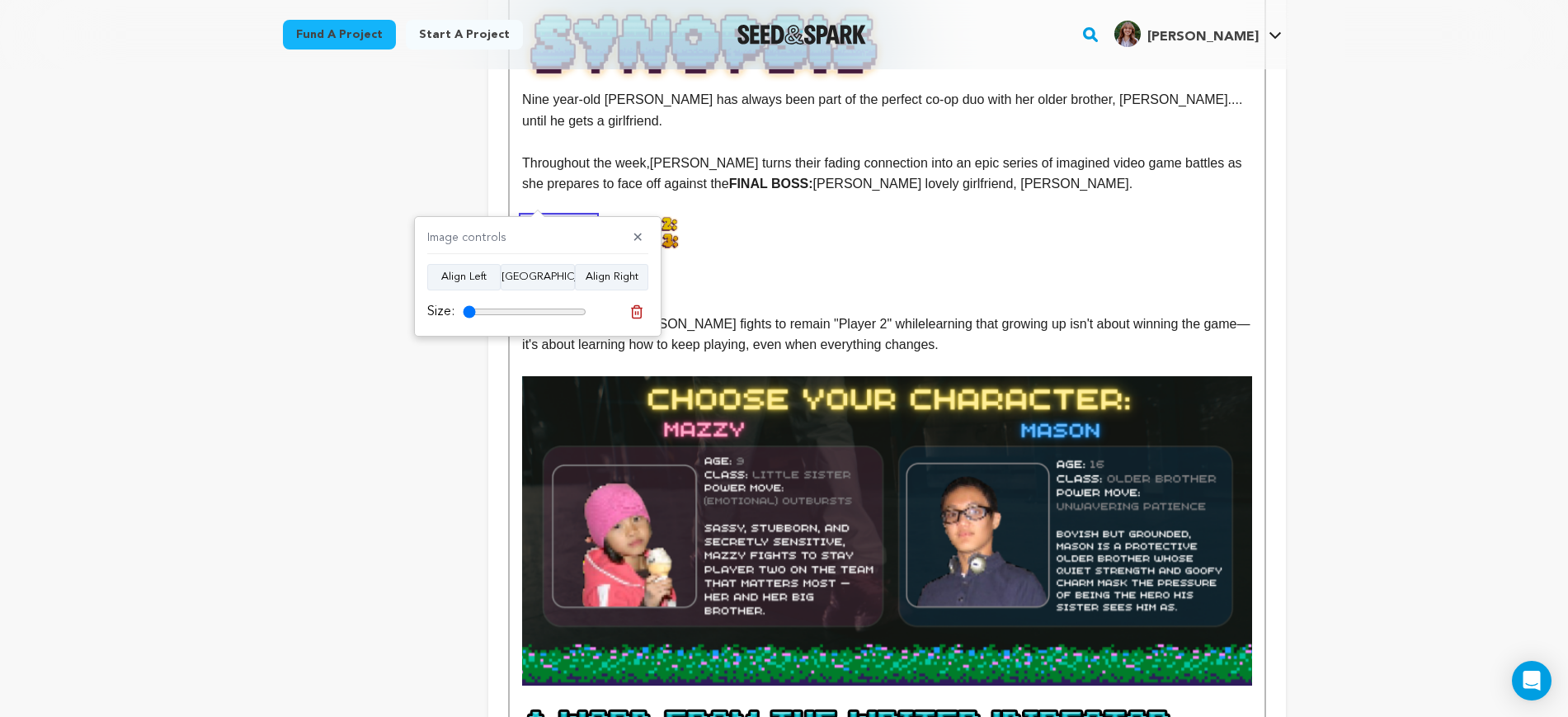
click at [651, 216] on img at bounding box center [645, 225] width 72 height 17
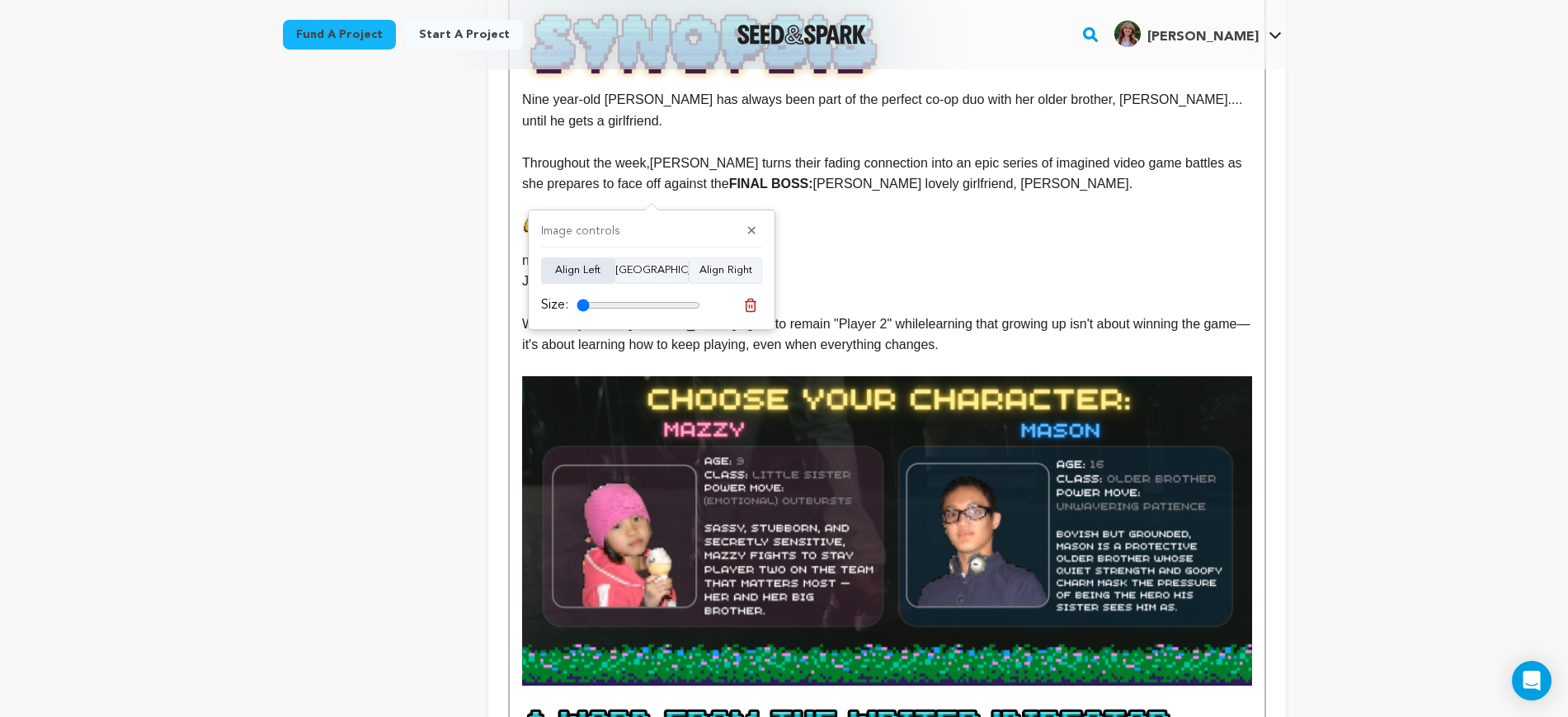
click at [567, 263] on button "Align Left" at bounding box center [577, 271] width 73 height 27
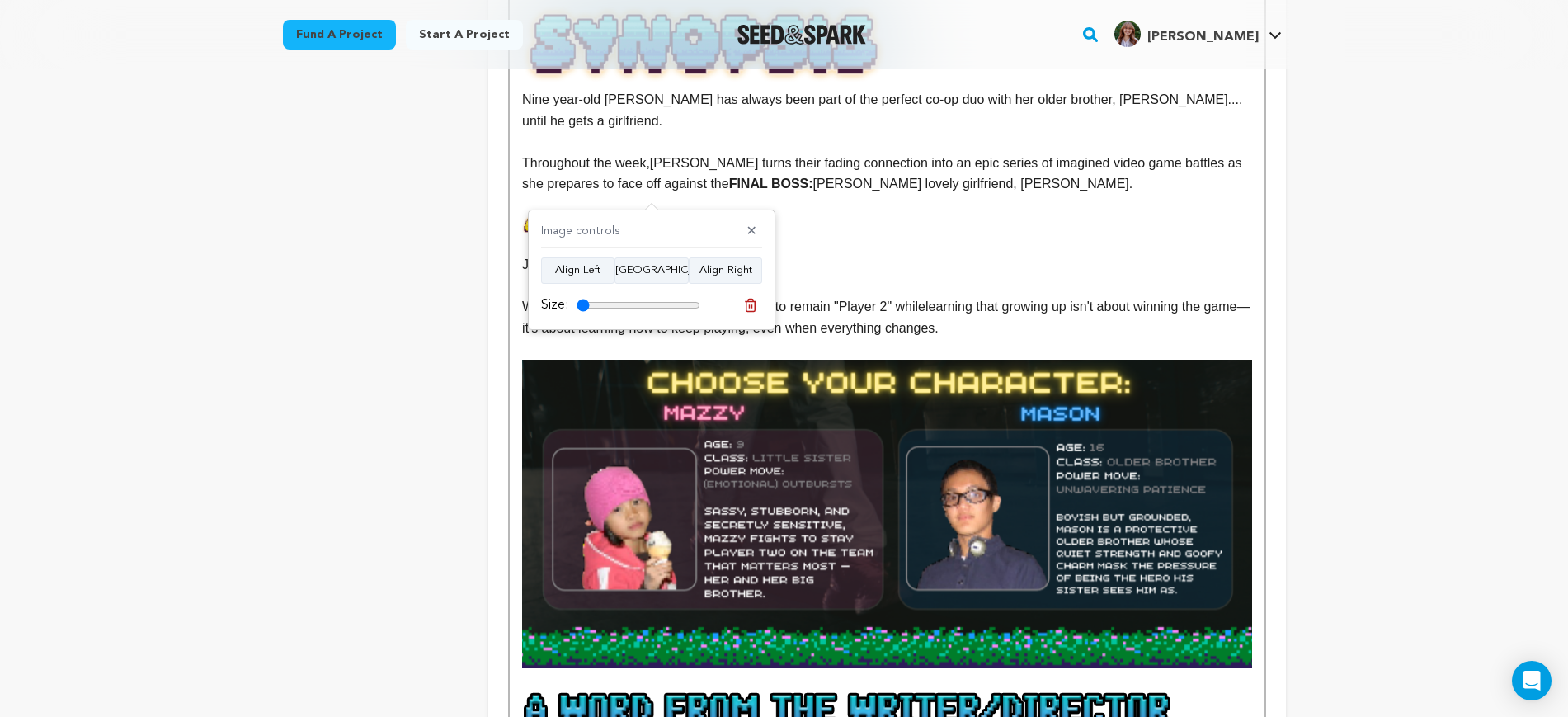
click at [725, 216] on img at bounding box center [731, 225] width 72 height 17
click at [671, 267] on button "Align Left" at bounding box center [650, 268] width 73 height 27
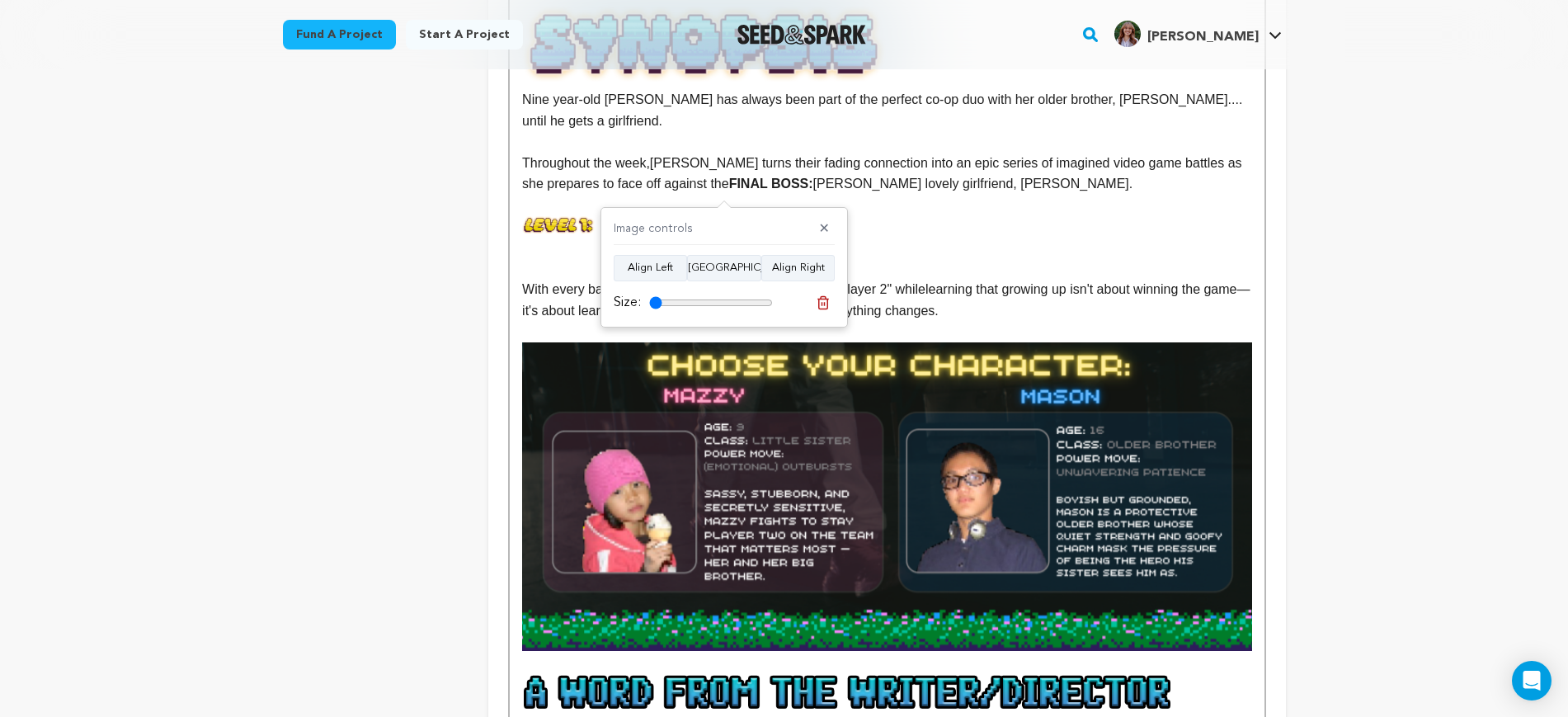
click at [833, 216] on p "neliness" at bounding box center [887, 227] width 730 height 21
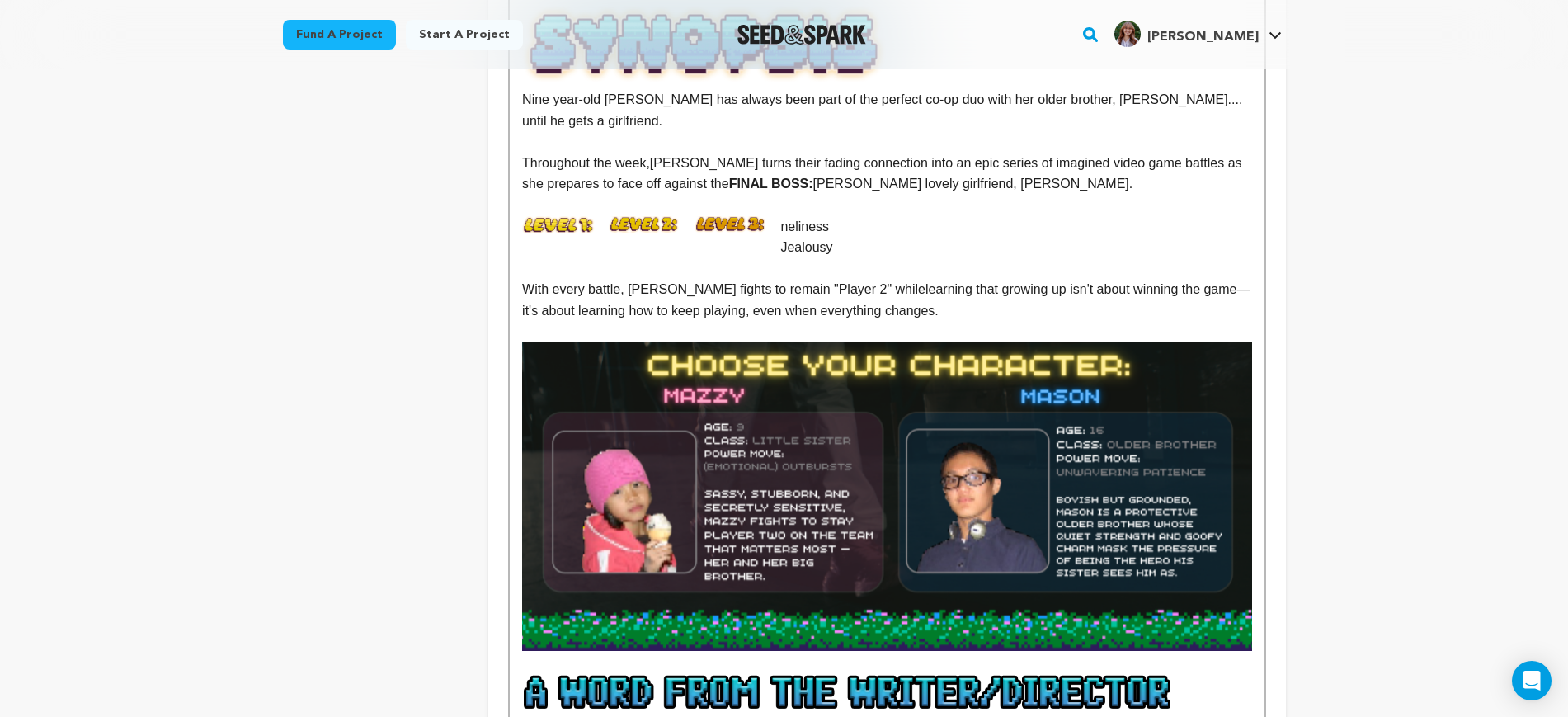
click at [774, 216] on p "neliness" at bounding box center [887, 227] width 730 height 21
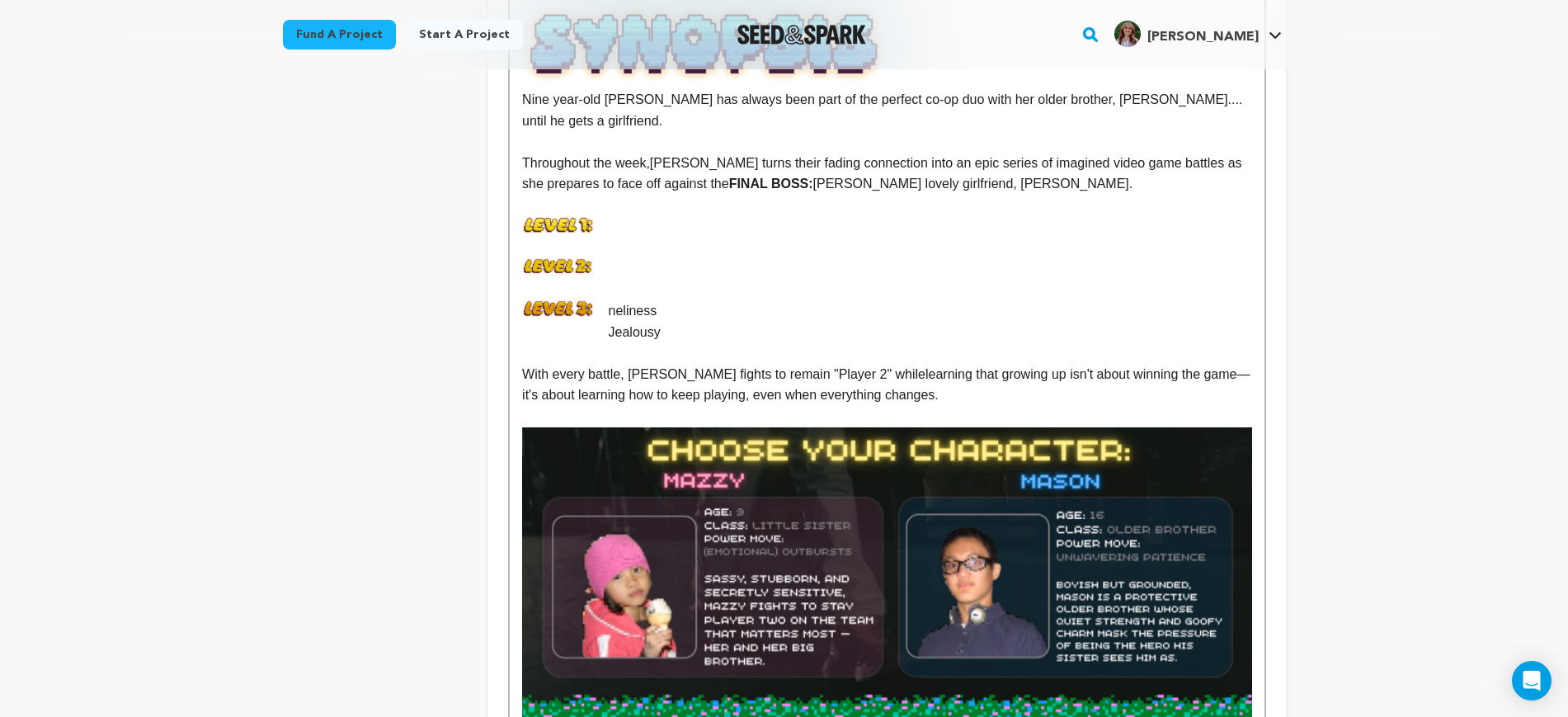
click at [766, 195] on p at bounding box center [887, 205] width 730 height 21
click at [775, 216] on p at bounding box center [887, 227] width 730 height 21
click at [788, 236] on p at bounding box center [887, 247] width 730 height 21
click at [788, 258] on p at bounding box center [887, 269] width 730 height 21
drag, startPoint x: 673, startPoint y: 289, endPoint x: 602, endPoint y: 288, distance: 71.0
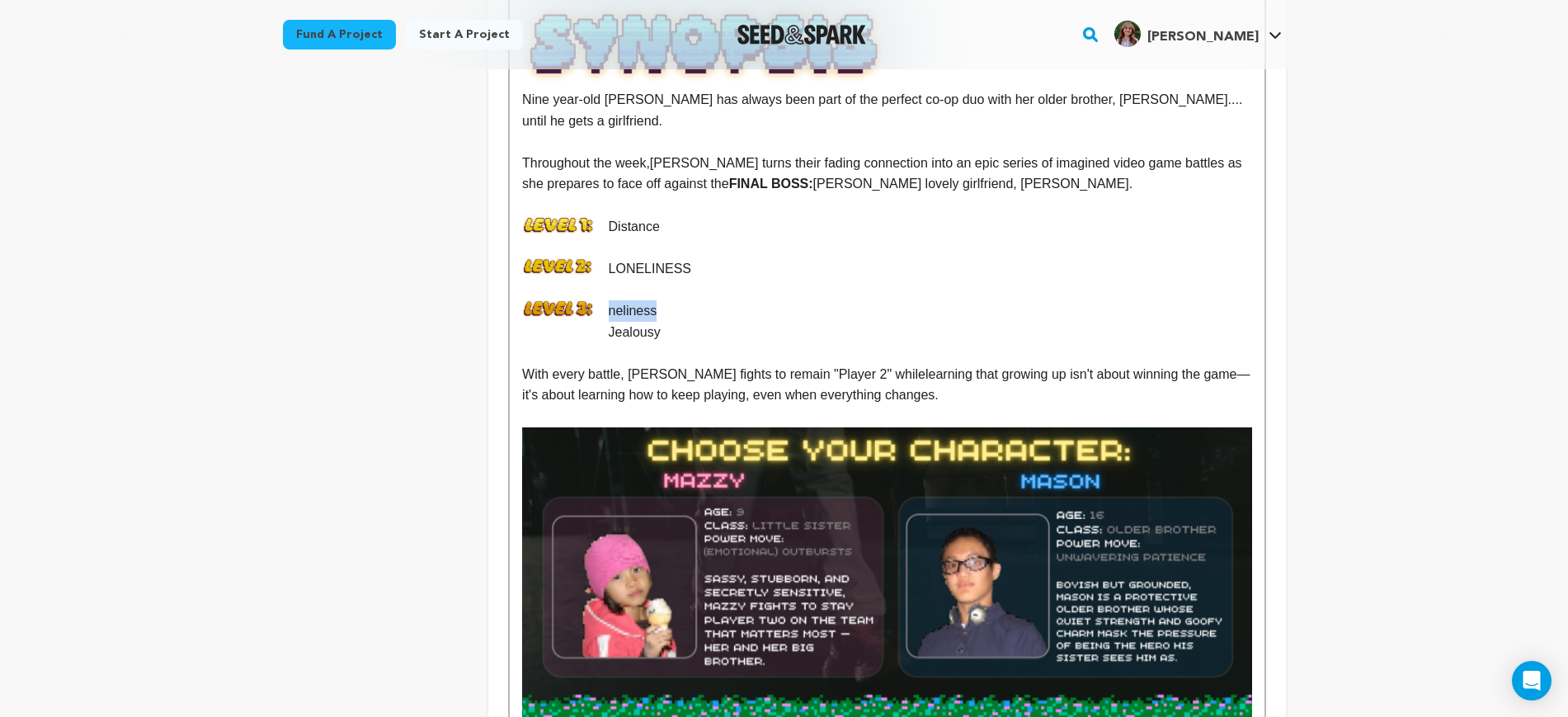
click at [602, 300] on p "neliness" at bounding box center [887, 311] width 730 height 21
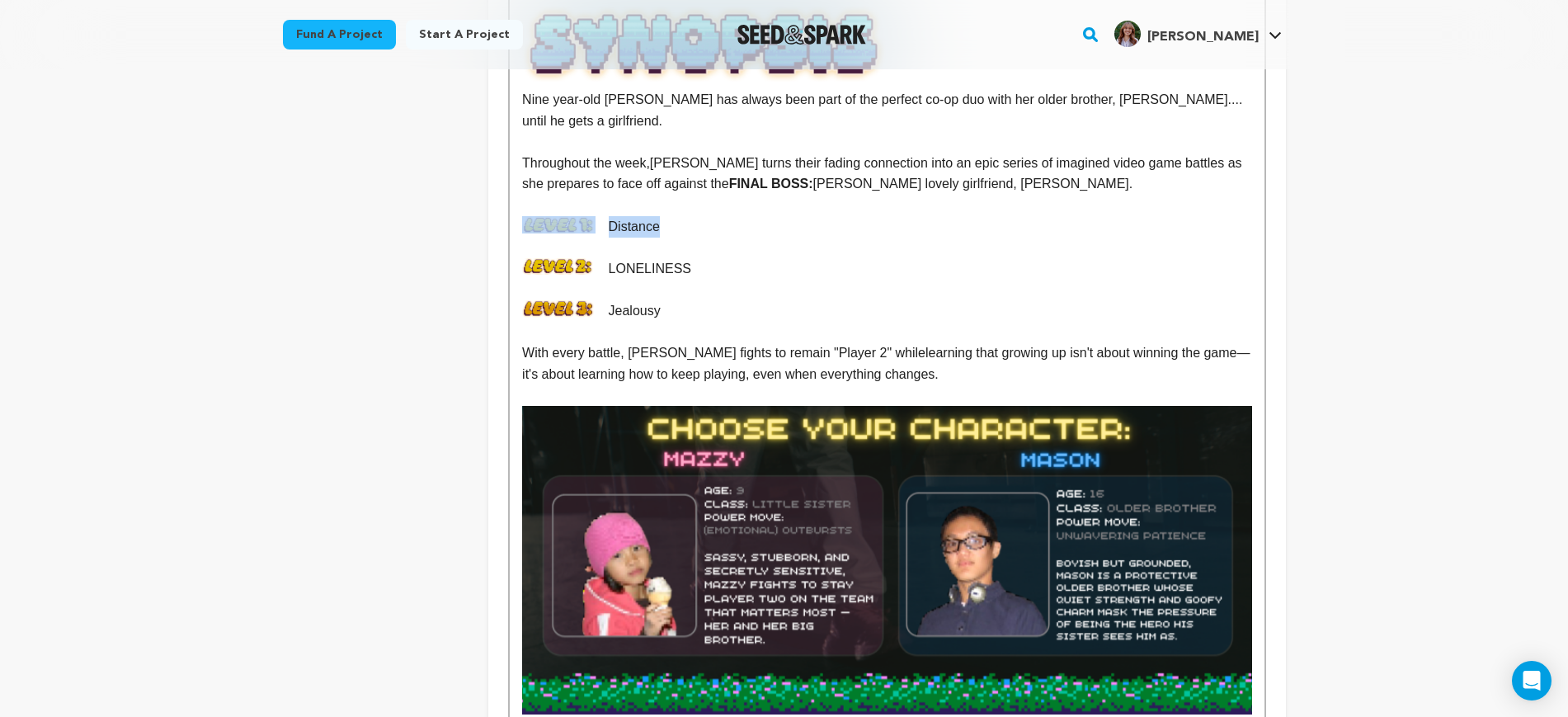
drag, startPoint x: 674, startPoint y: 202, endPoint x: 593, endPoint y: 205, distance: 81.1
drag, startPoint x: 701, startPoint y: 284, endPoint x: 584, endPoint y: 282, distance: 117.0
click at [583, 300] on img at bounding box center [559, 309] width 72 height 17
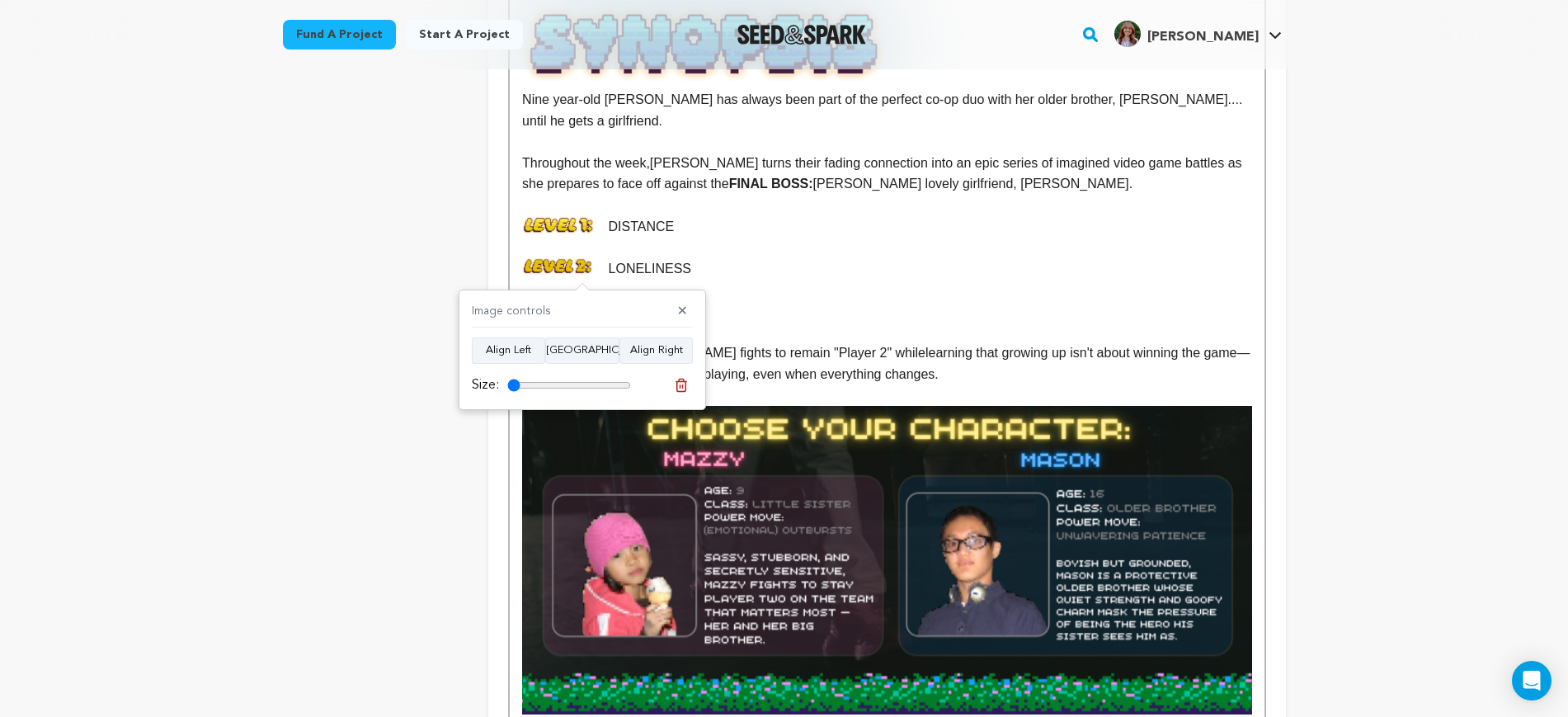
click at [797, 278] on p at bounding box center [887, 289] width 730 height 21
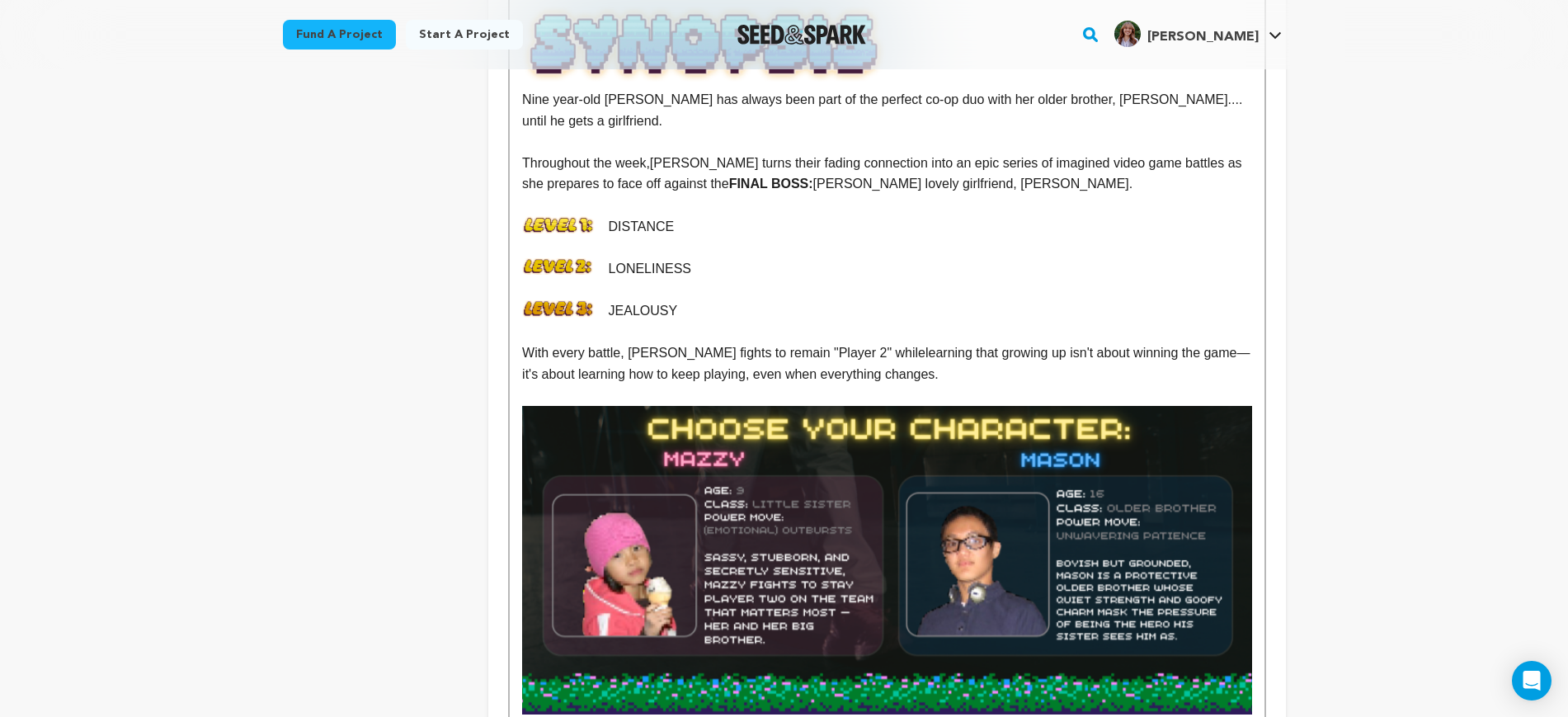
click at [568, 300] on img at bounding box center [559, 309] width 72 height 17
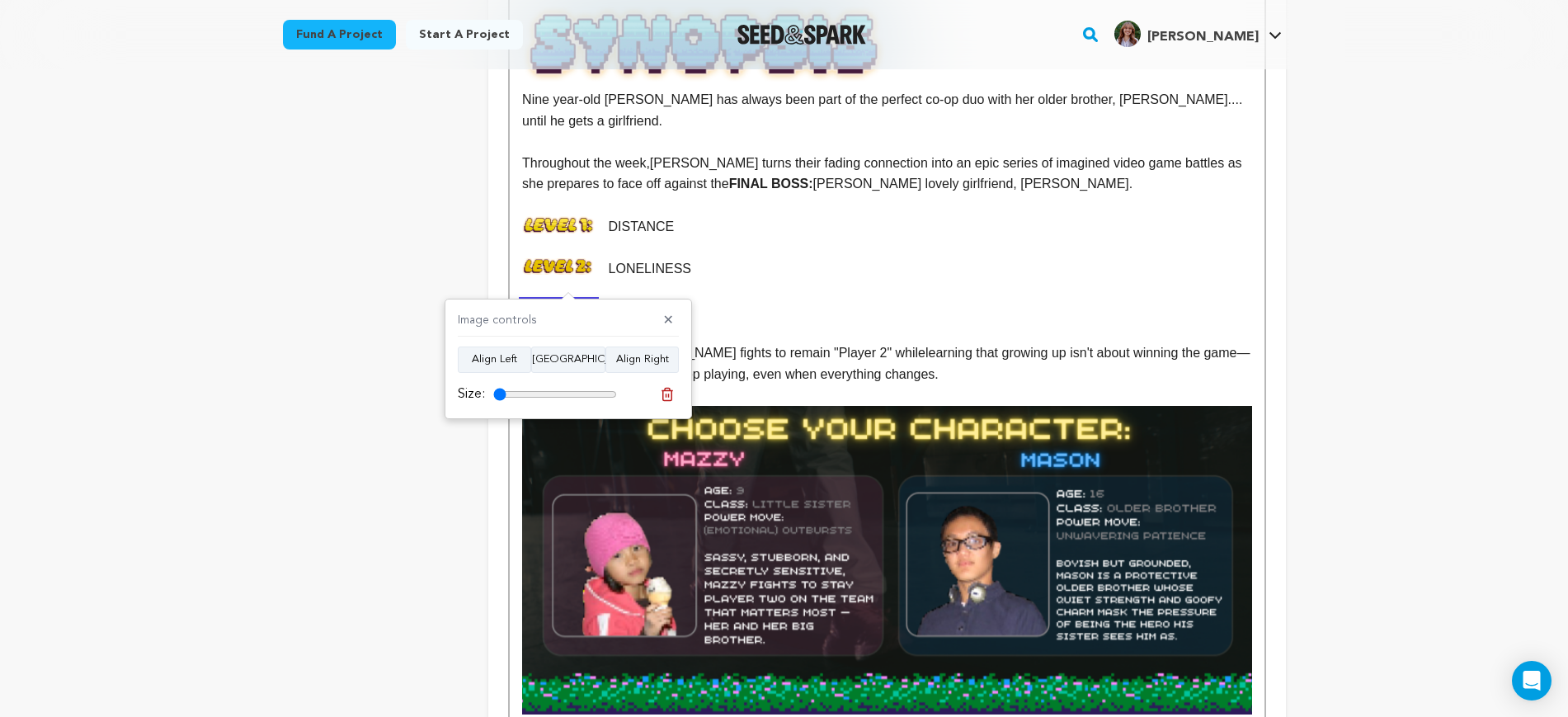
click at [766, 300] on p "JEALOUSY" at bounding box center [887, 311] width 730 height 21
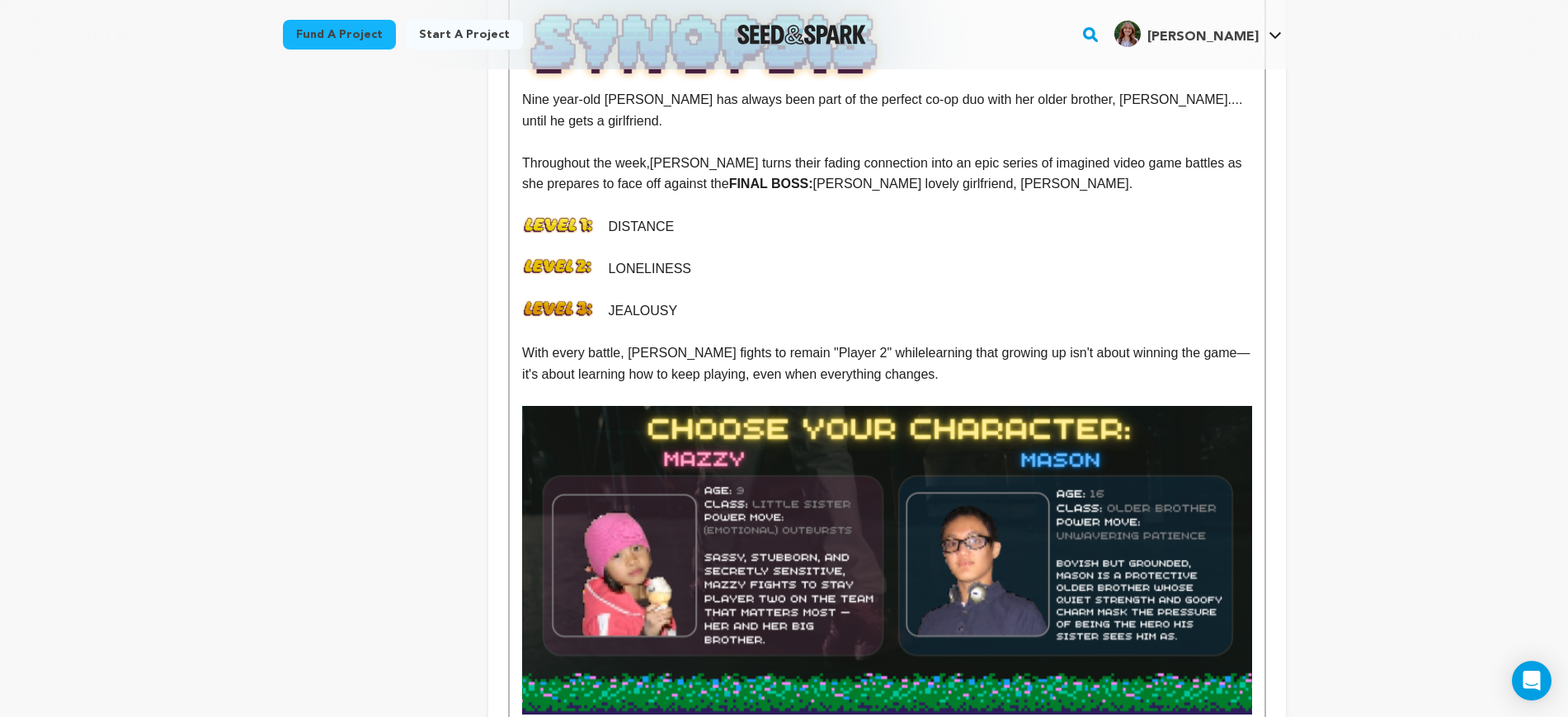
click at [561, 216] on img at bounding box center [559, 225] width 72 height 18
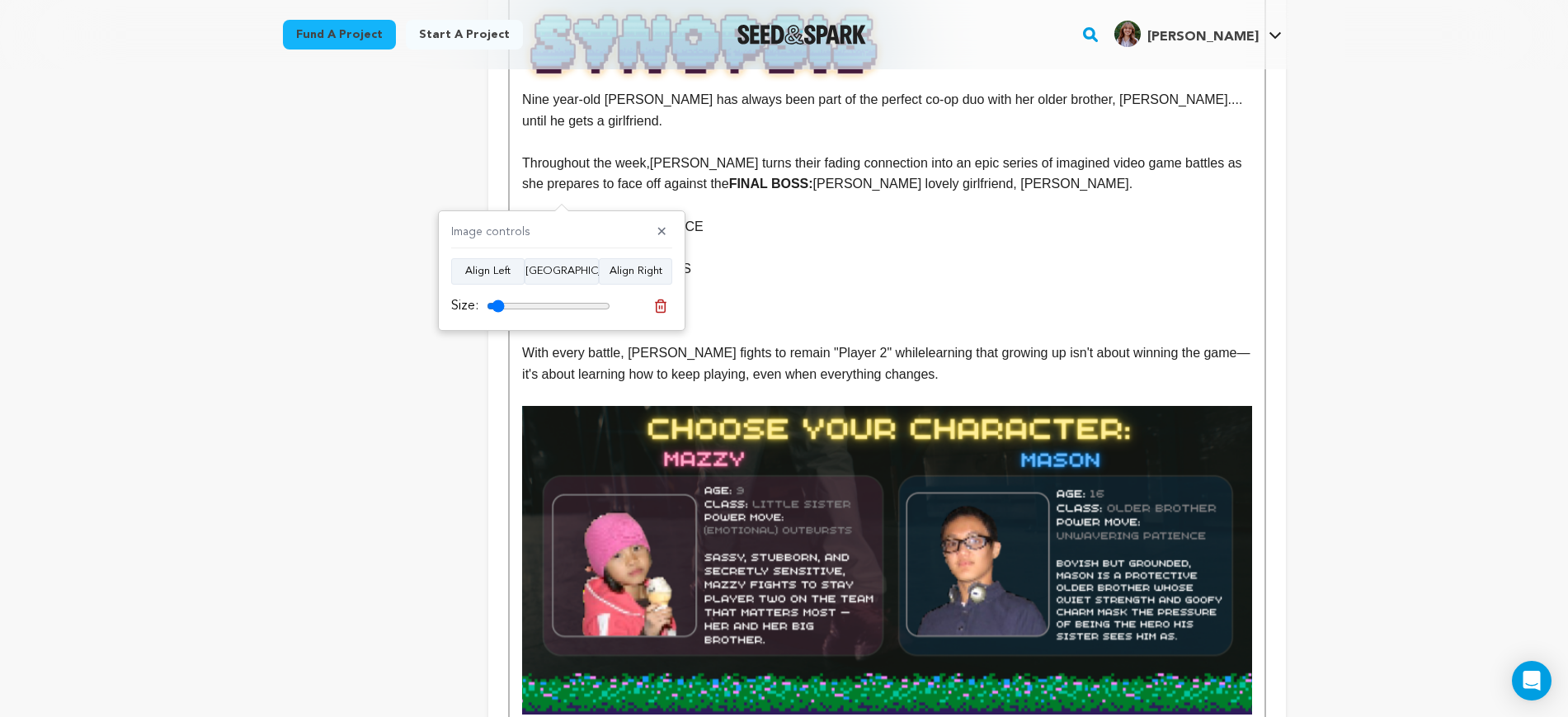
type input "14"
click at [498, 306] on input "range" at bounding box center [548, 306] width 124 height 13
drag, startPoint x: 991, startPoint y: 287, endPoint x: 900, endPoint y: 283, distance: 91.1
click at [991, 300] on p "JEALOUSY" at bounding box center [887, 311] width 730 height 21
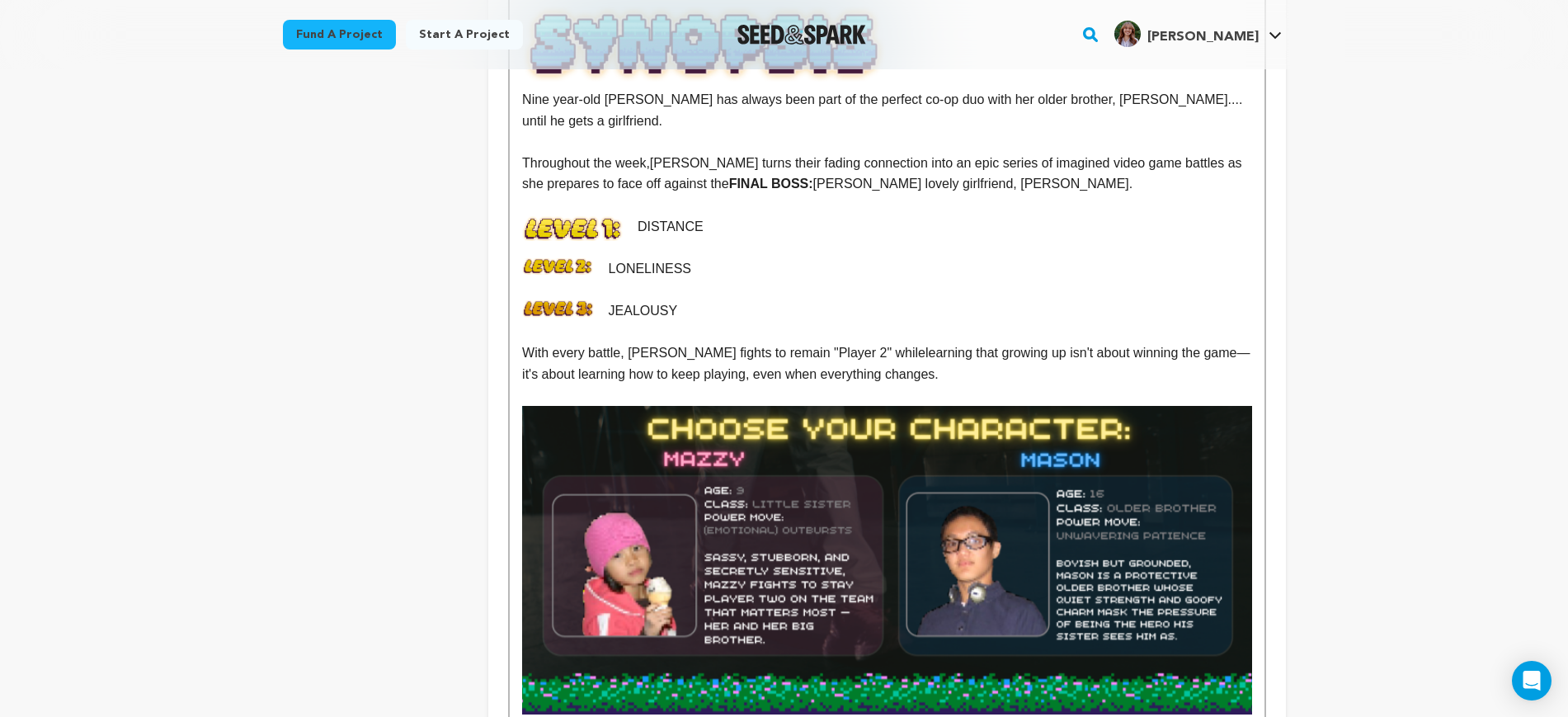
click at [575, 258] on img at bounding box center [559, 267] width 72 height 17
type input "15"
click at [513, 342] on input "range" at bounding box center [562, 345] width 124 height 13
click at [1007, 300] on p "JEALOUSY" at bounding box center [887, 311] width 730 height 21
click at [585, 300] on img at bounding box center [559, 309] width 72 height 17
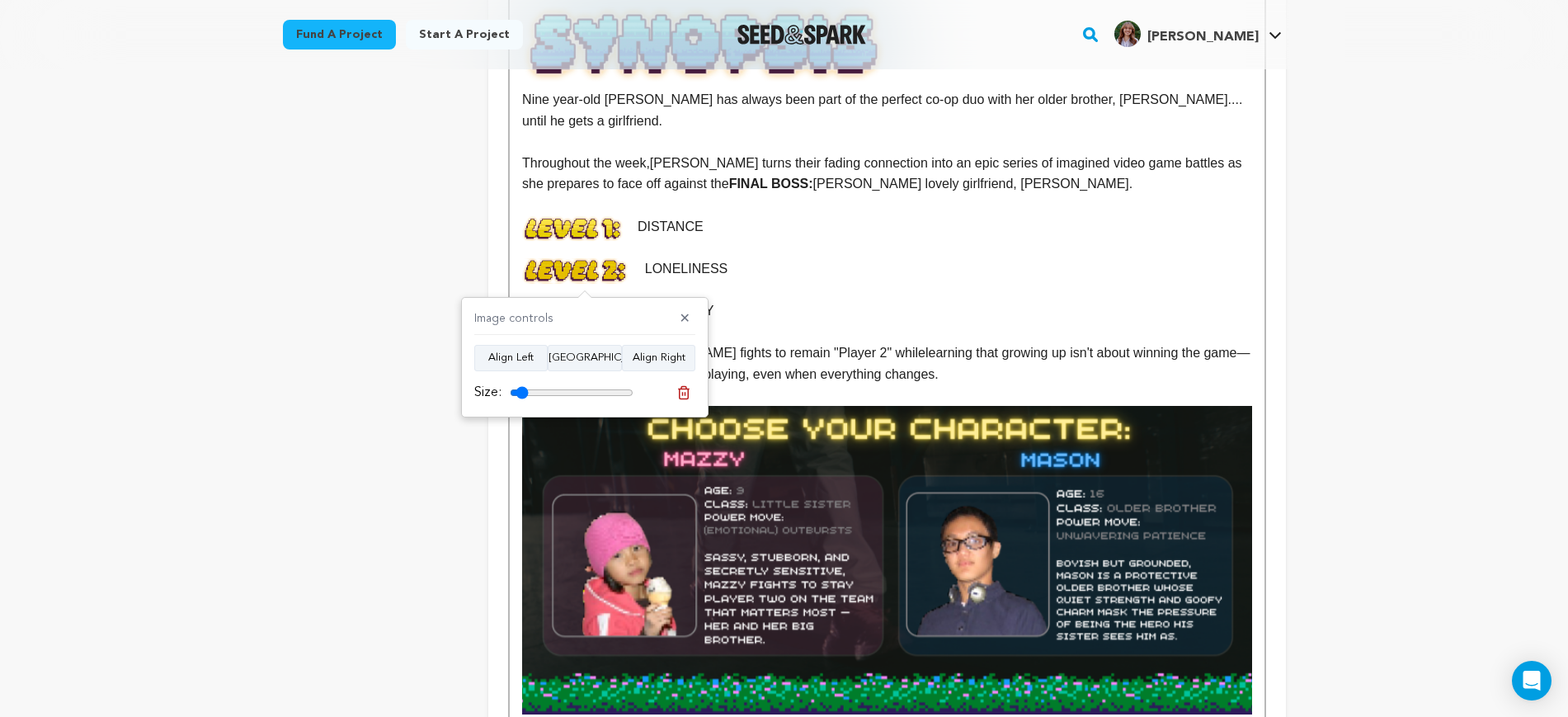
type input "15"
click at [523, 390] on input "range" at bounding box center [572, 393] width 124 height 13
click at [1088, 258] on p "LONELINESS" at bounding box center [887, 269] width 730 height 21
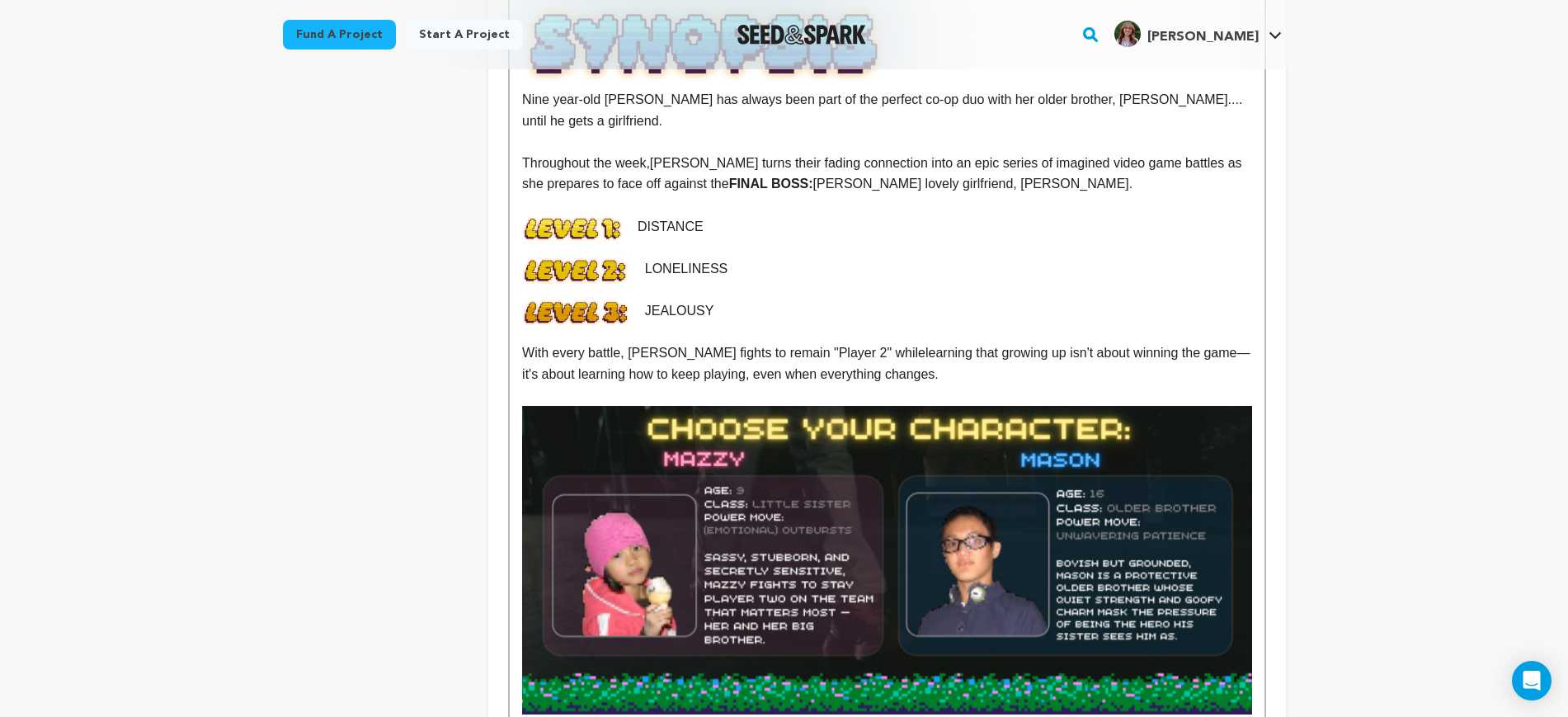
click at [606, 216] on img at bounding box center [573, 229] width 102 height 26
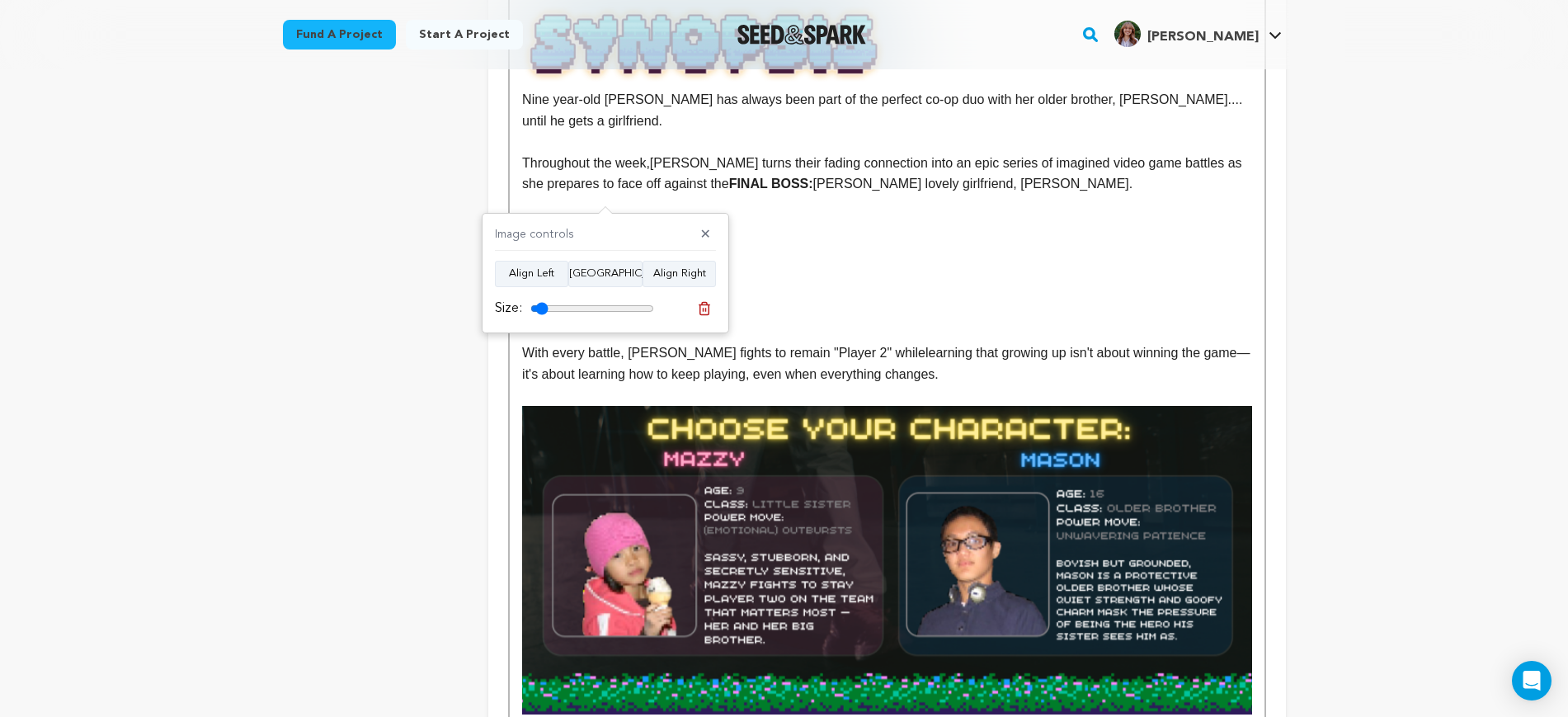
click at [636, 216] on p "DISTANCE" at bounding box center [887, 227] width 730 height 21
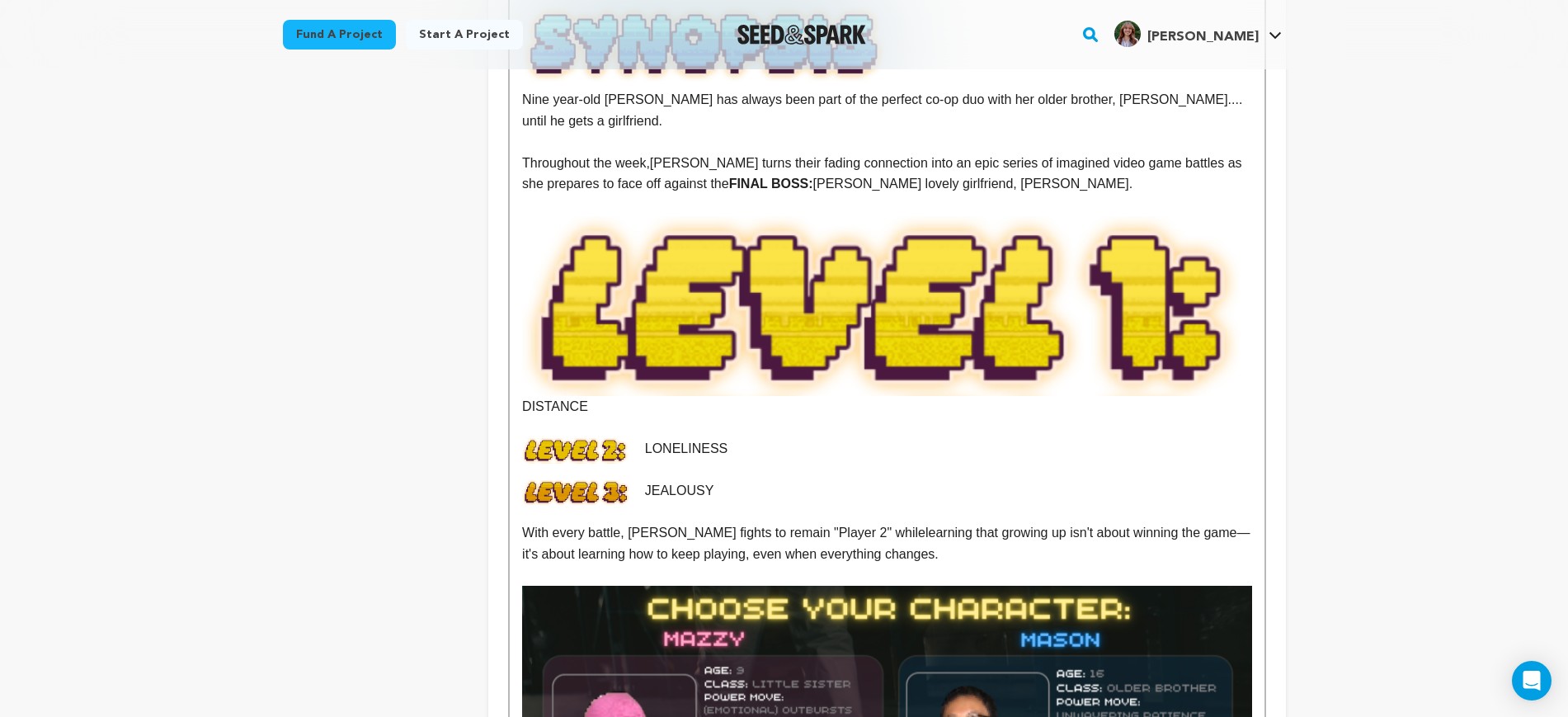
click at [960, 334] on img at bounding box center [887, 306] width 730 height 180
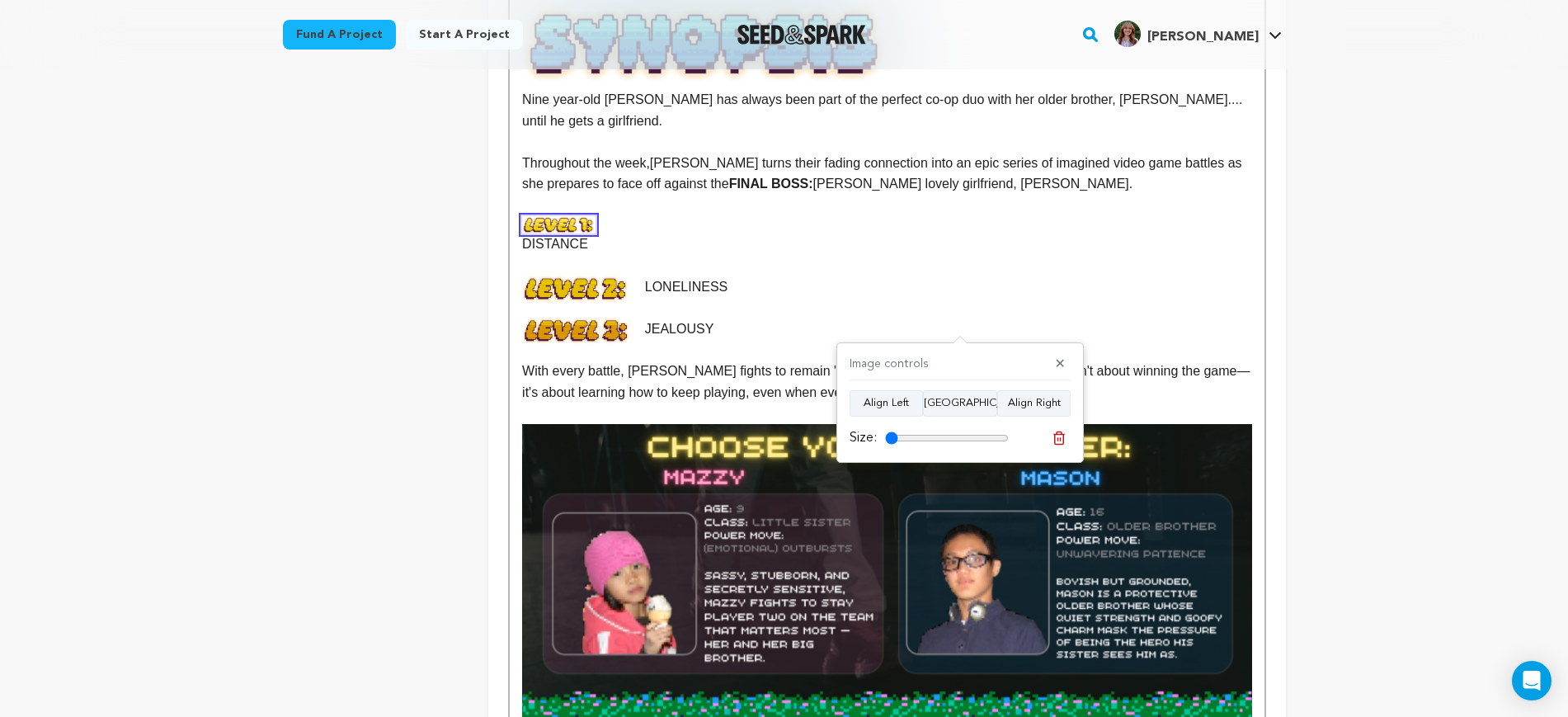
drag, startPoint x: 999, startPoint y: 435, endPoint x: 444, endPoint y: 342, distance: 562.7
type input "10"
click at [885, 431] on input "range" at bounding box center [947, 438] width 124 height 13
click at [560, 277] on img at bounding box center [577, 289] width 110 height 26
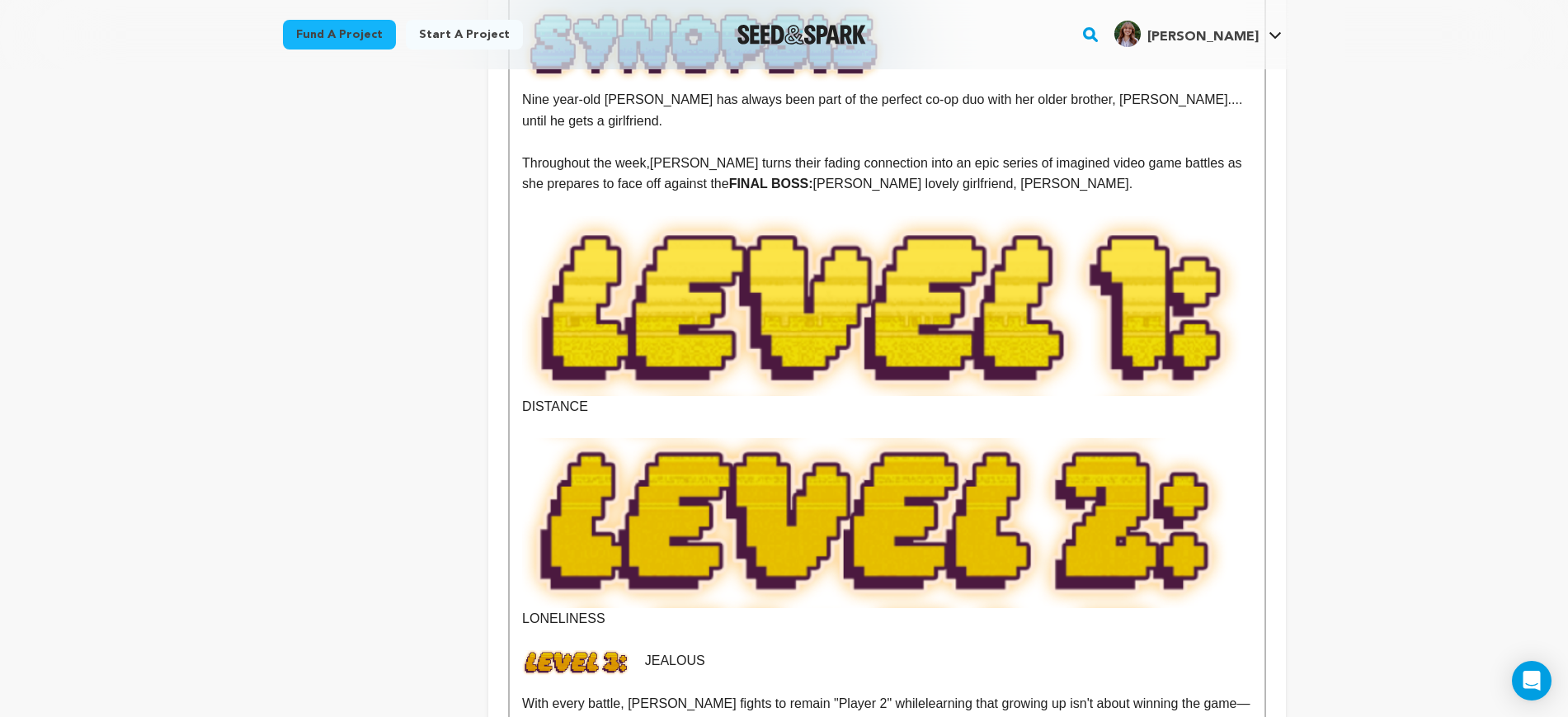
click at [913, 459] on img at bounding box center [887, 522] width 730 height 170
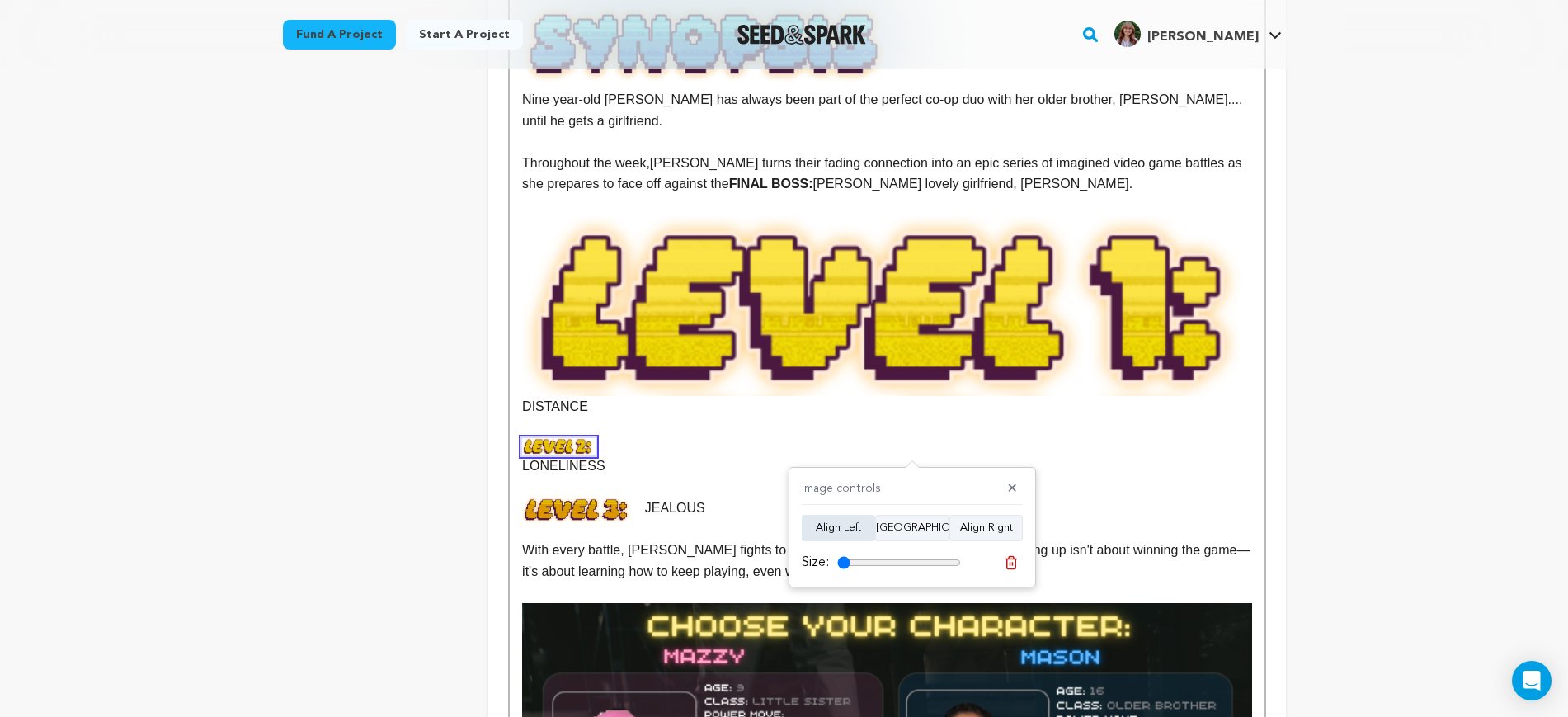
drag, startPoint x: 783, startPoint y: 557, endPoint x: 832, endPoint y: 523, distance: 59.6
type input "10"
click at [837, 556] on input "range" at bounding box center [899, 563] width 124 height 13
click at [848, 522] on button "Align Left" at bounding box center [838, 528] width 73 height 27
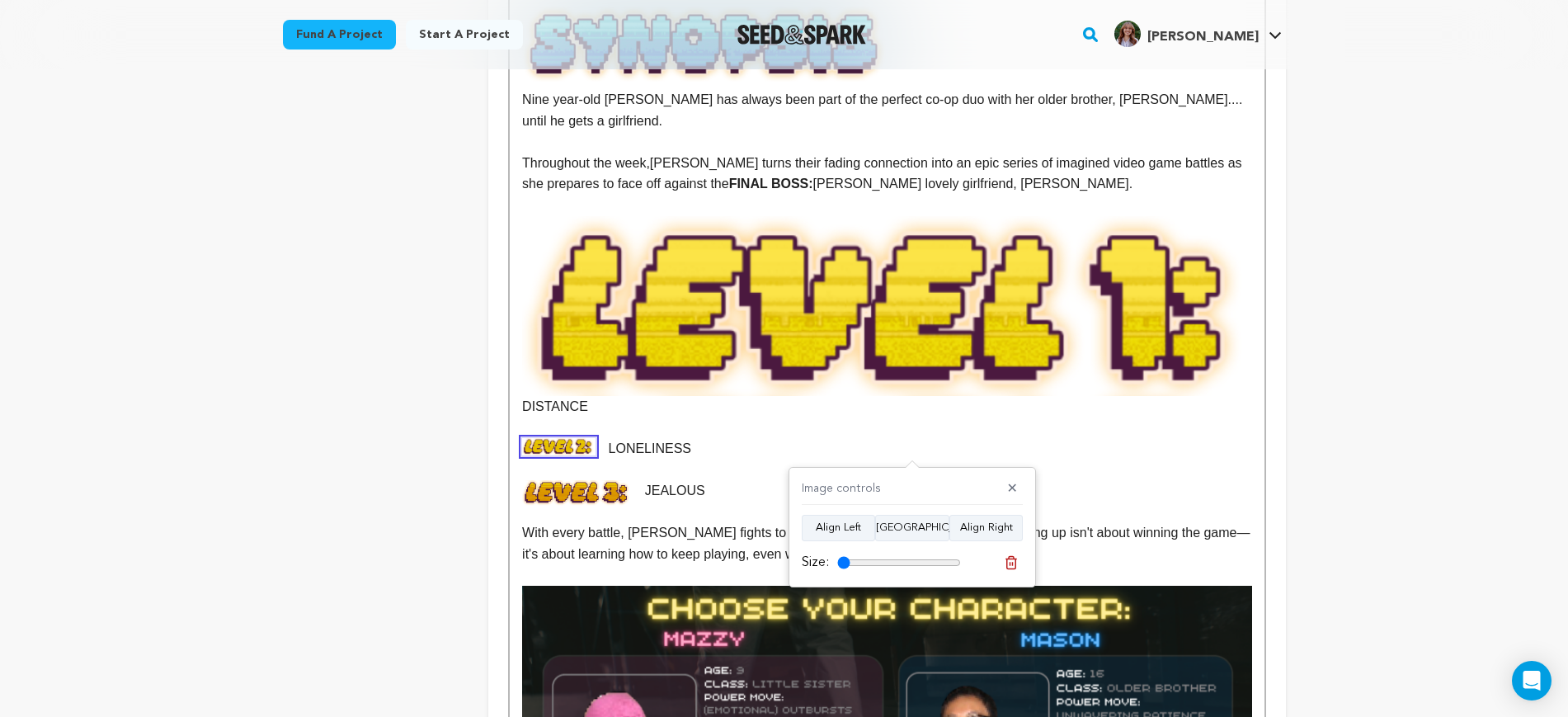
click at [890, 241] on img at bounding box center [887, 306] width 730 height 180
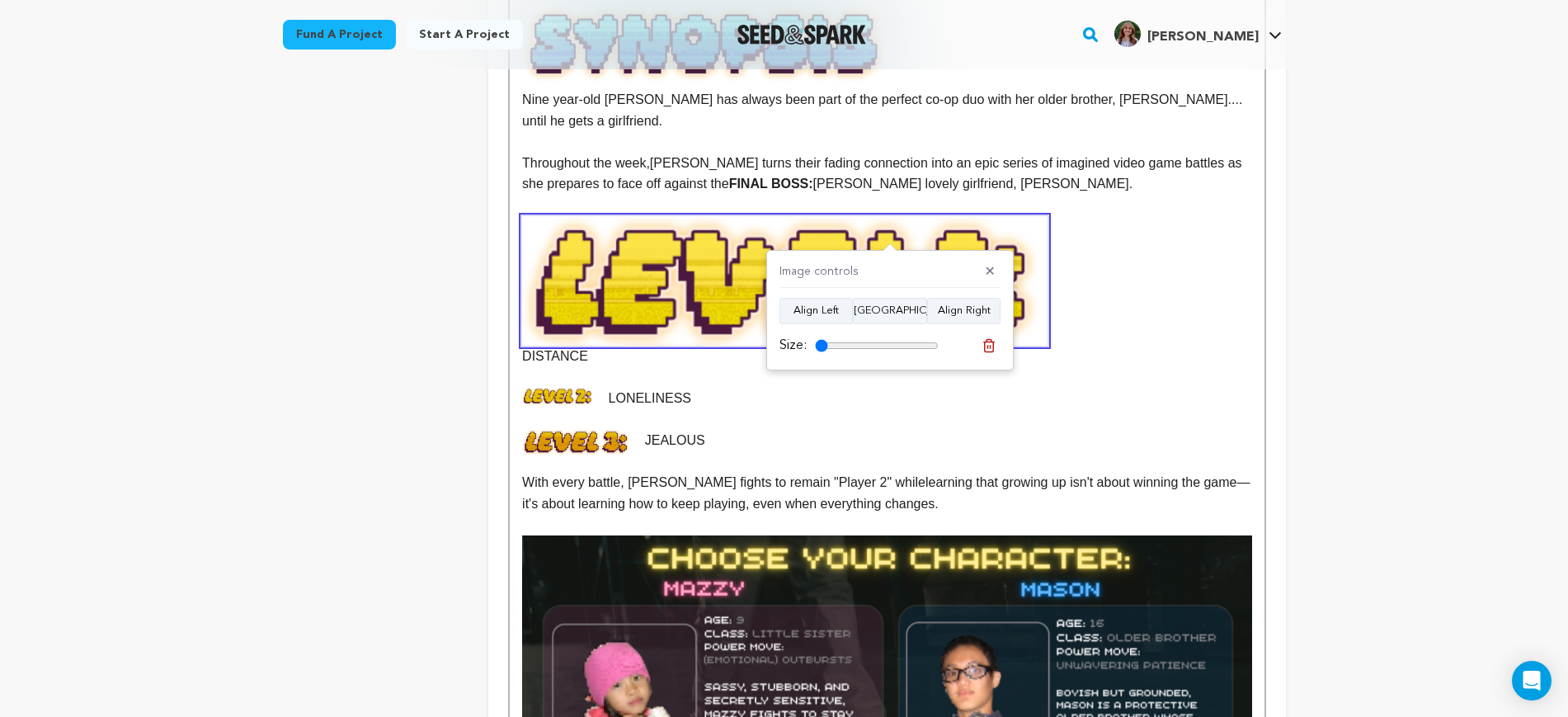
drag, startPoint x: 933, startPoint y: 348, endPoint x: 599, endPoint y: 347, distance: 334.0
type input "10"
click at [815, 347] on input "range" at bounding box center [877, 346] width 124 height 13
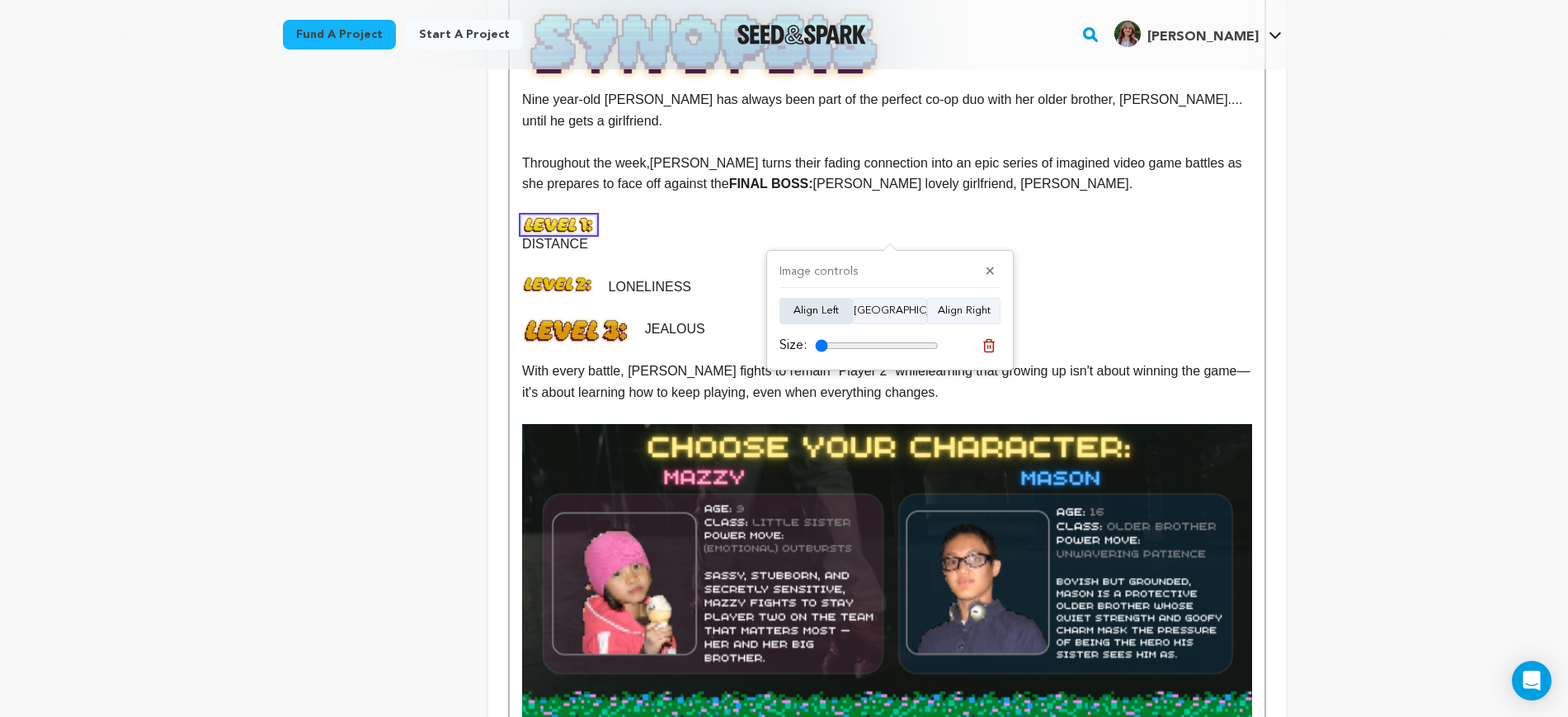
click at [806, 318] on button "Align Left" at bounding box center [815, 311] width 73 height 27
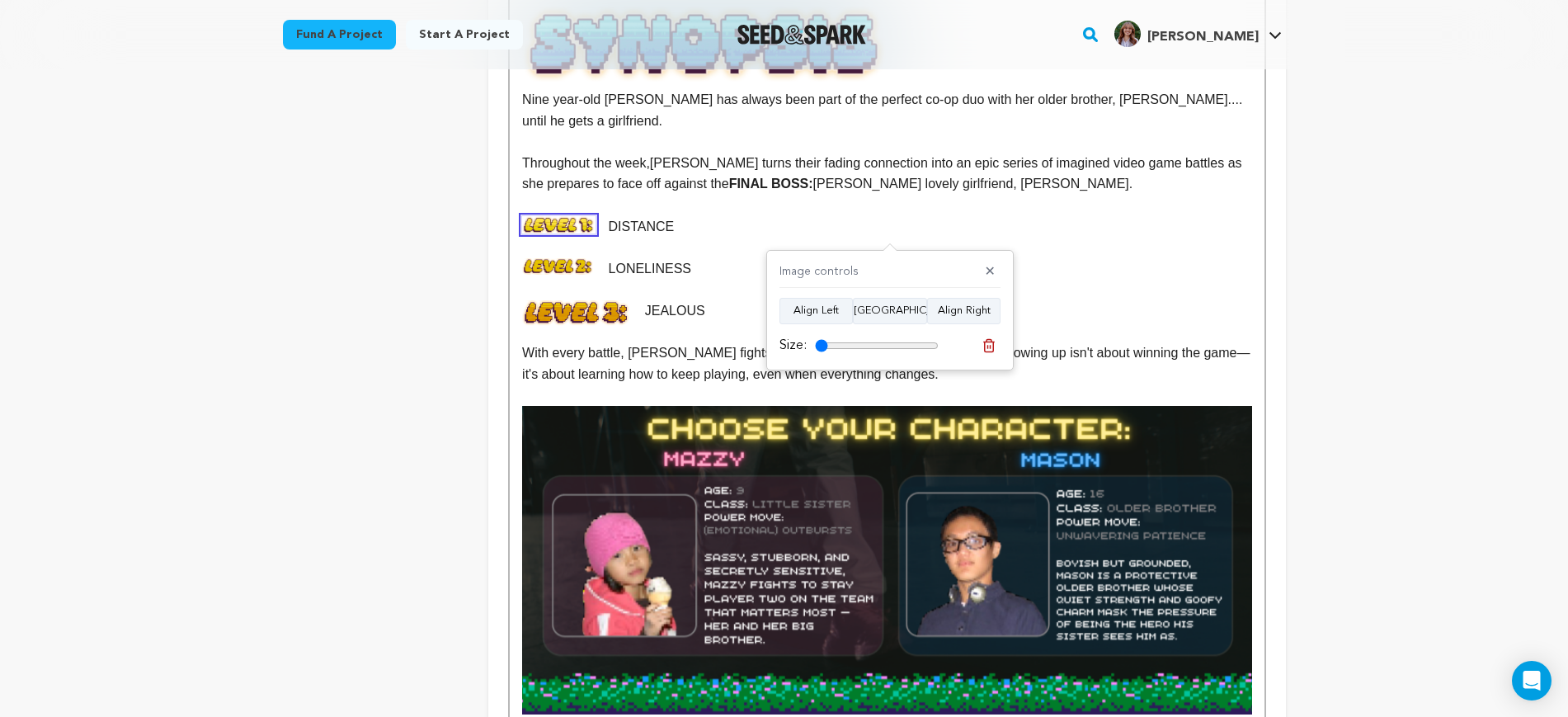
click at [572, 303] on img at bounding box center [577, 313] width 110 height 26
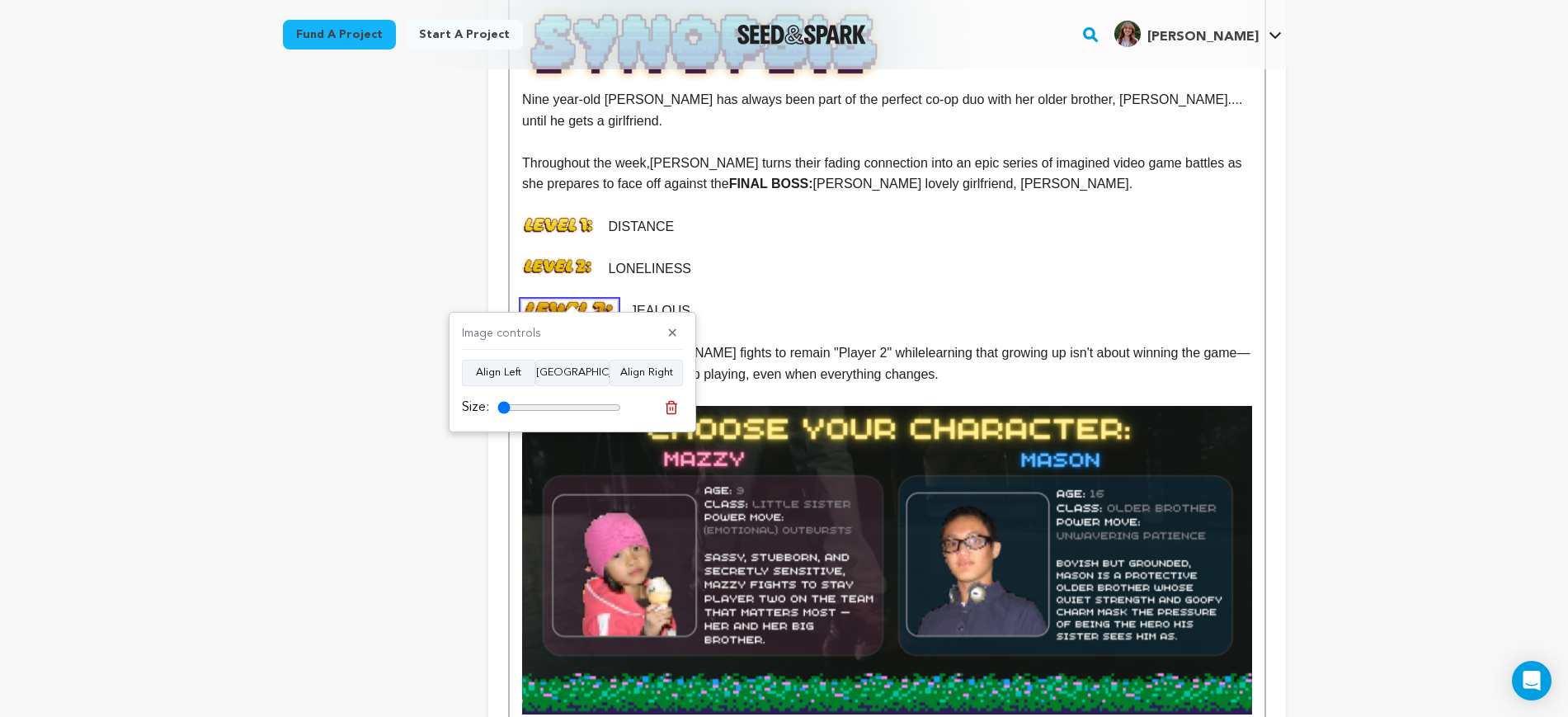
drag, startPoint x: 509, startPoint y: 404, endPoint x: 447, endPoint y: 404, distance: 62.0
type input "10"
click at [498, 404] on input "range" at bounding box center [560, 407] width 124 height 13
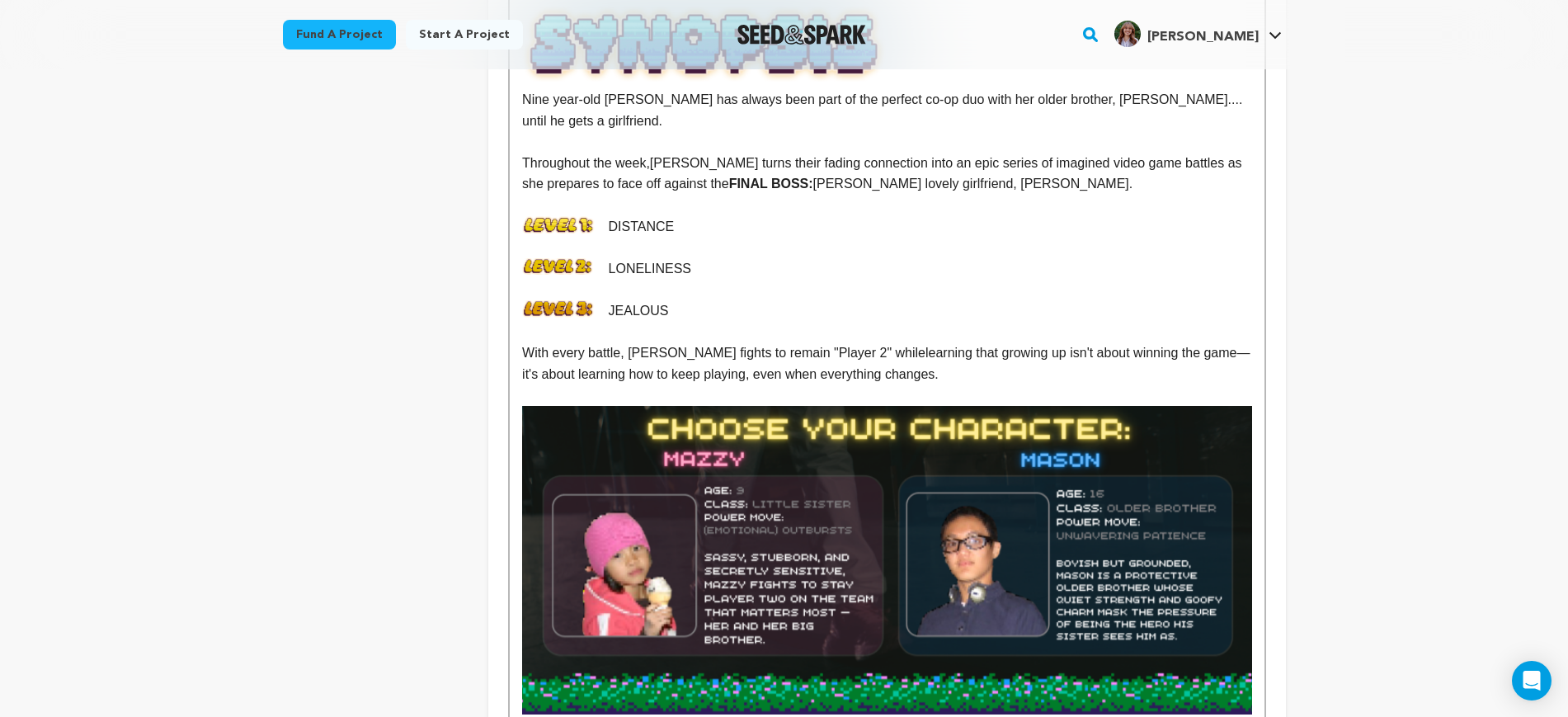
click at [807, 300] on p "JEALOUS" at bounding box center [887, 311] width 730 height 21
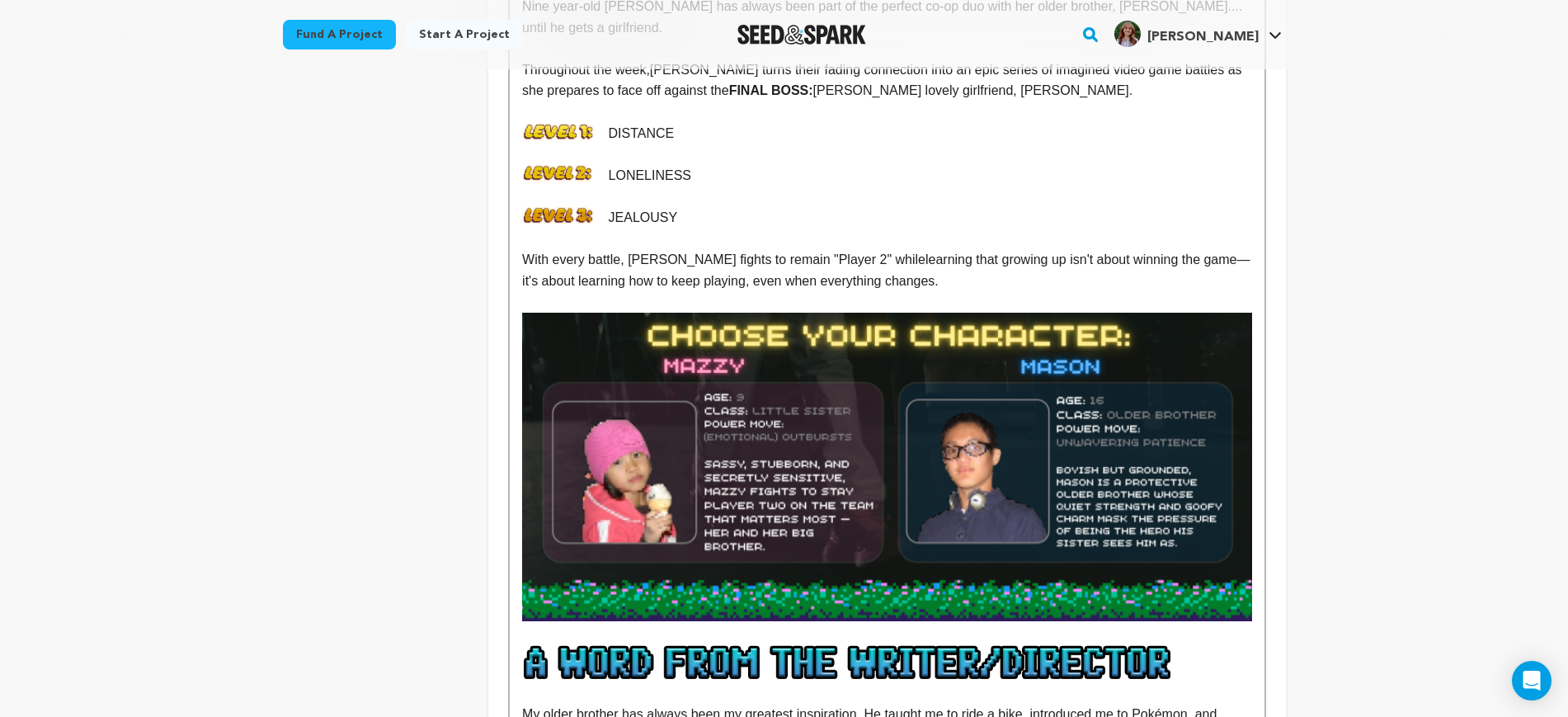
scroll to position [968, 0]
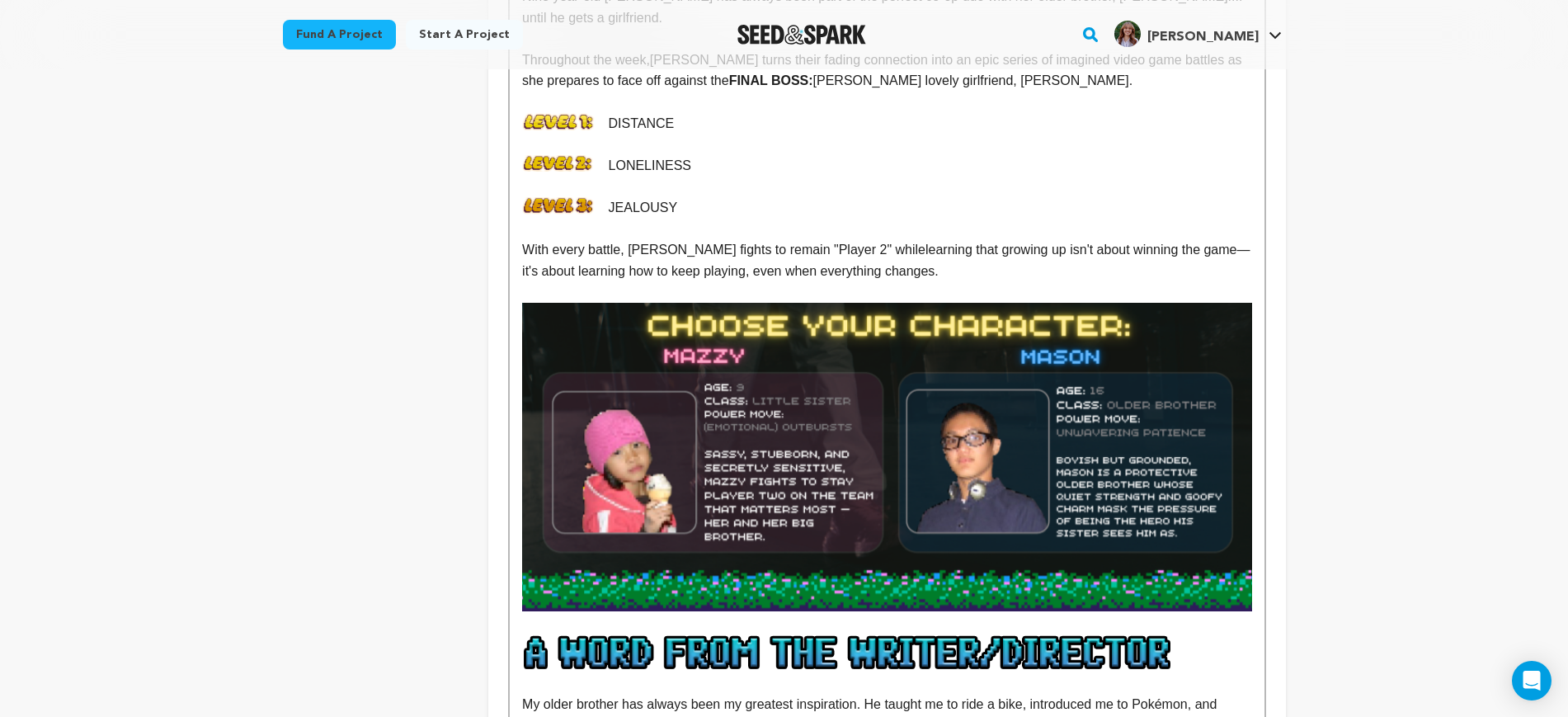
click at [1056, 256] on p "With every battle, Mazzy fights to remain "Player 2" while learning that growin…" at bounding box center [887, 260] width 730 height 42
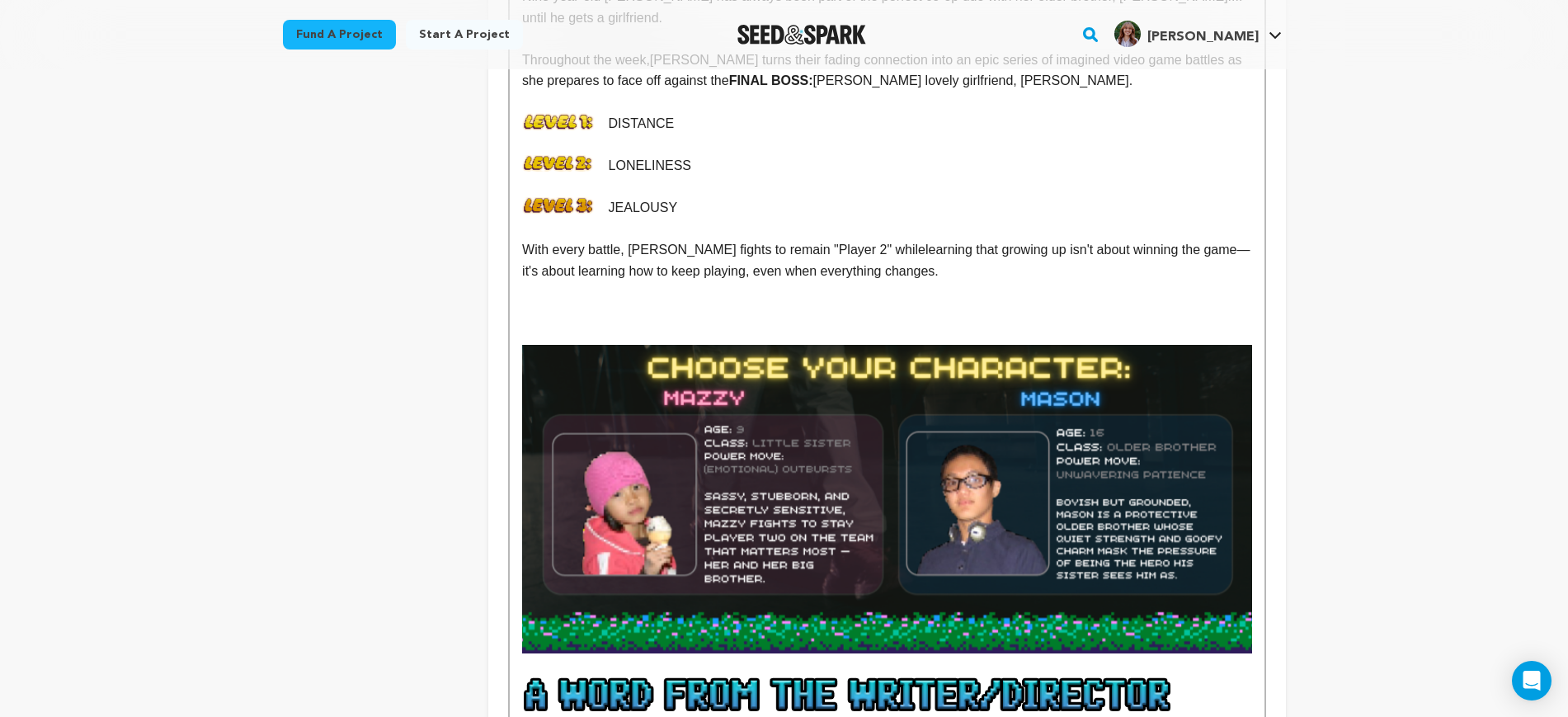
click at [906, 461] on img at bounding box center [887, 500] width 730 height 309
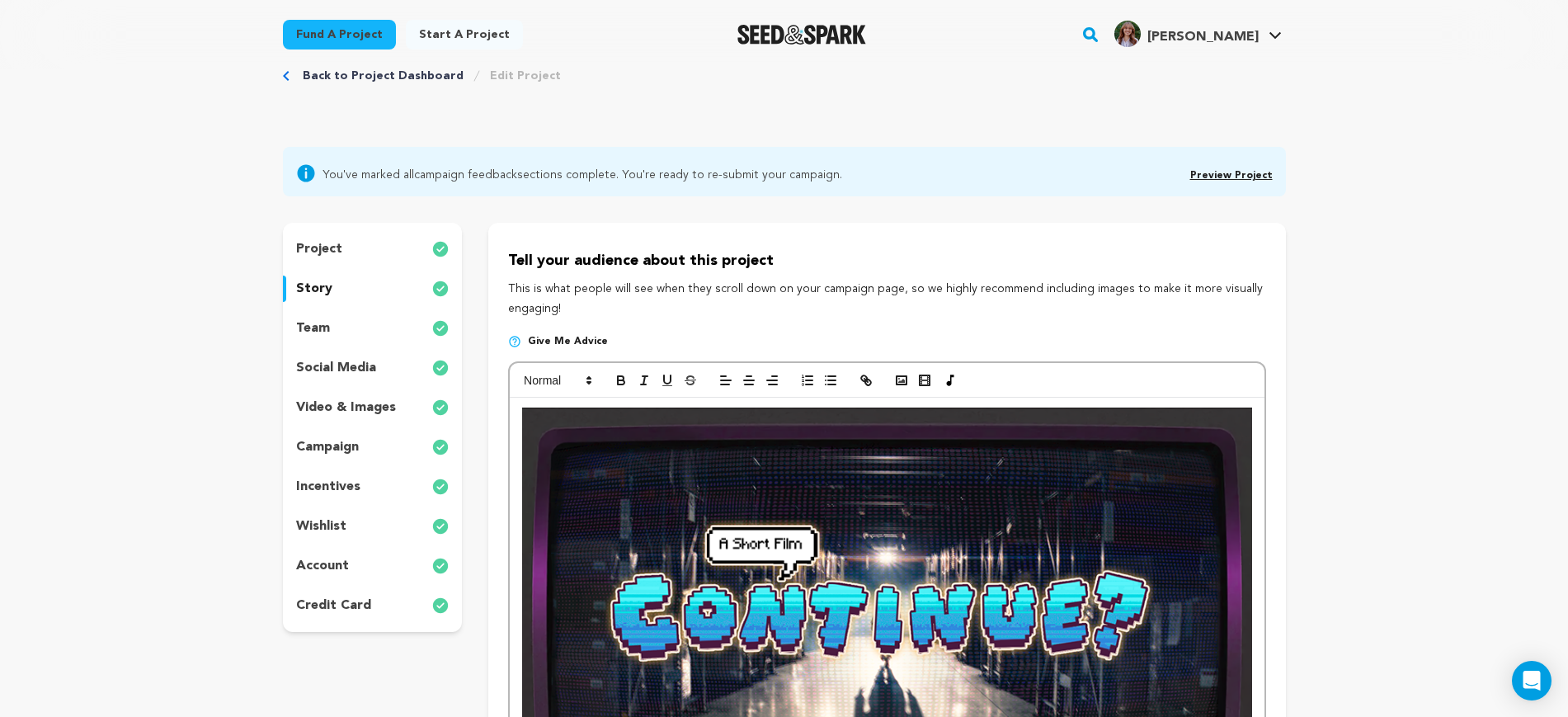
scroll to position [40, 0]
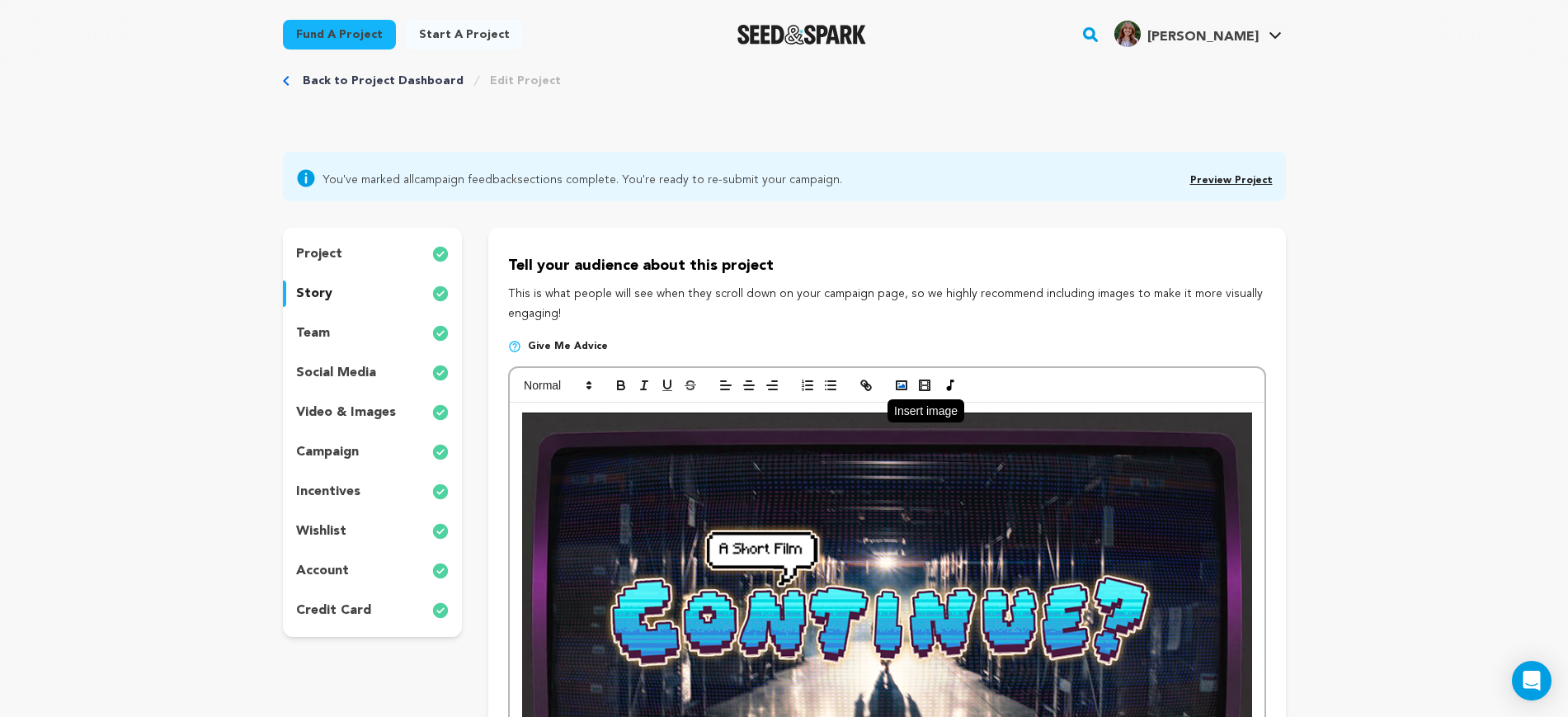
click at [906, 382] on icon "button" at bounding box center [902, 385] width 15 height 15
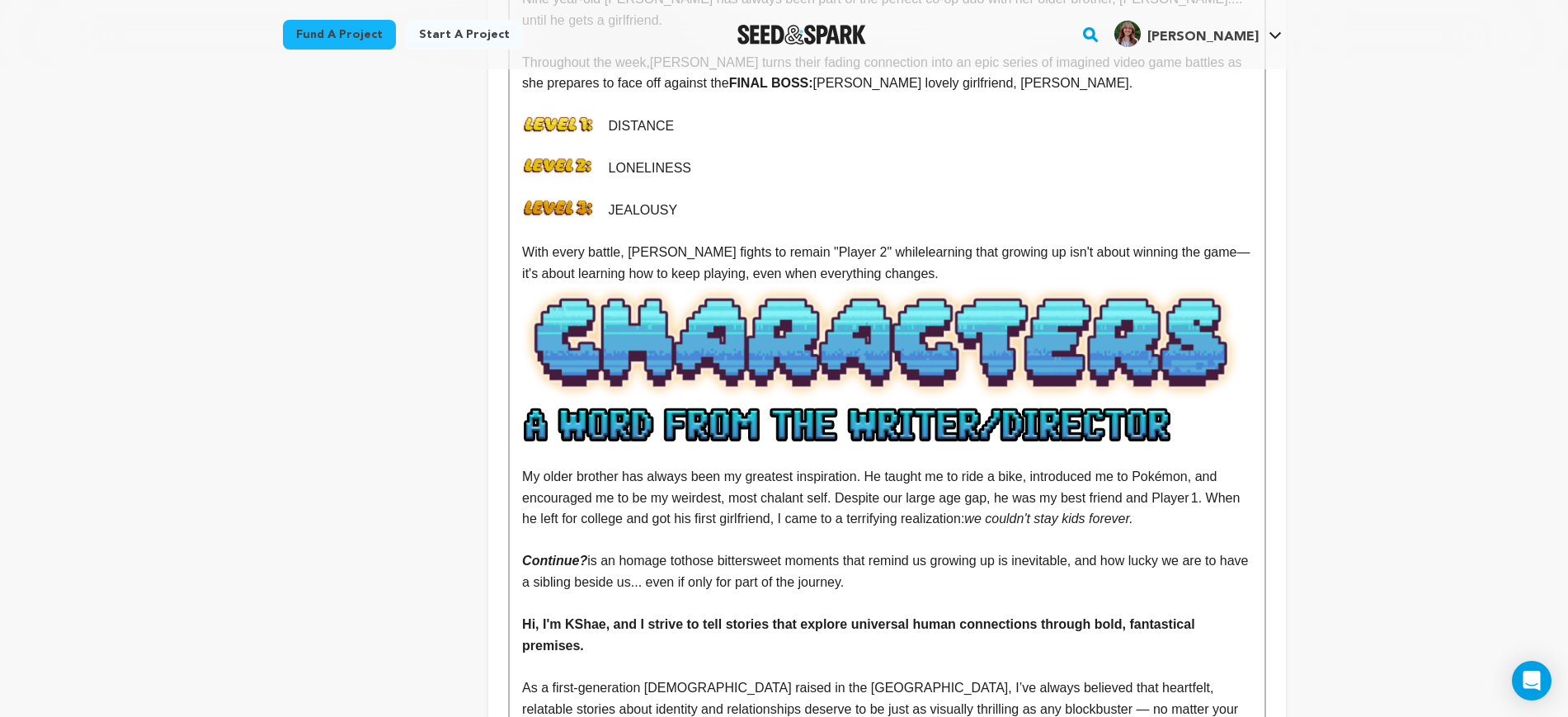
scroll to position [968, 0]
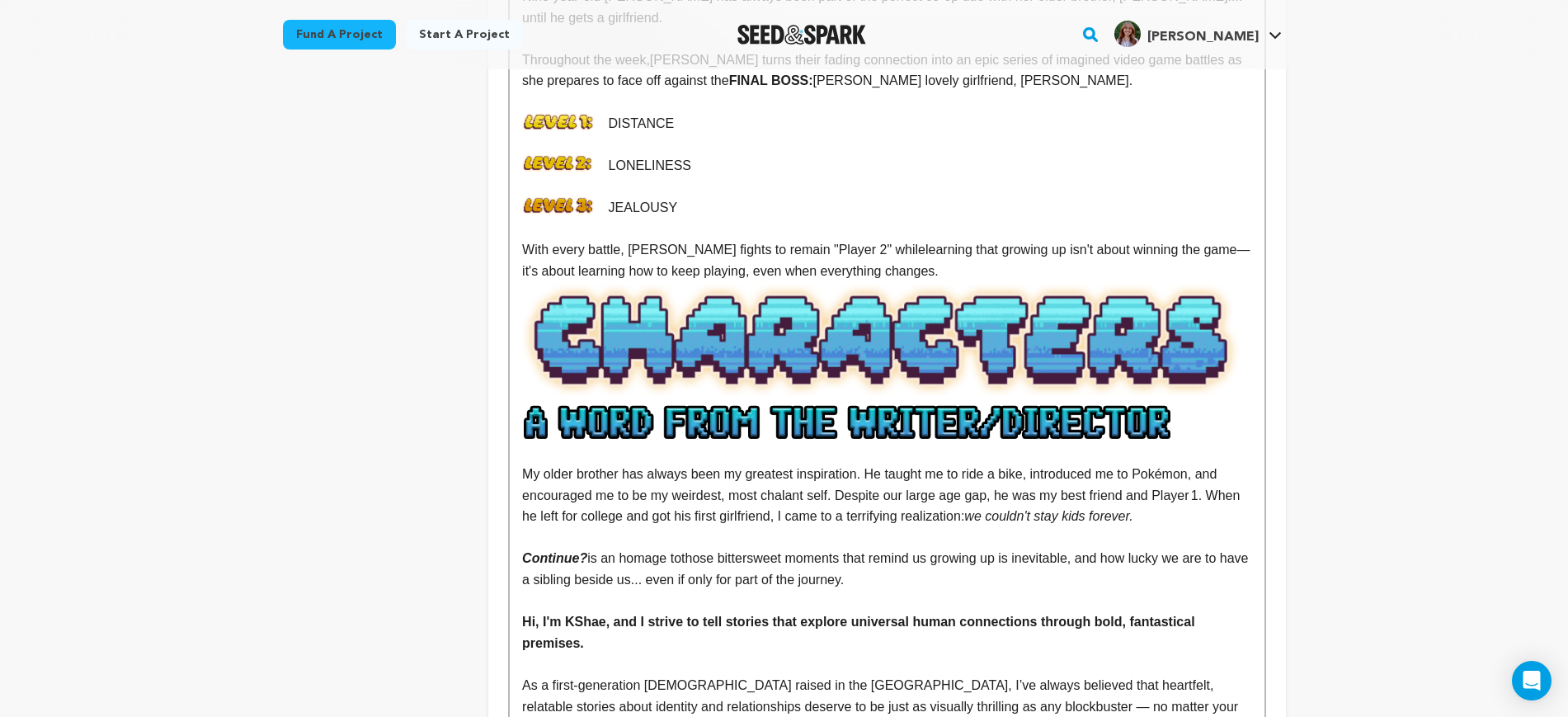
click at [1015, 318] on img at bounding box center [887, 341] width 730 height 121
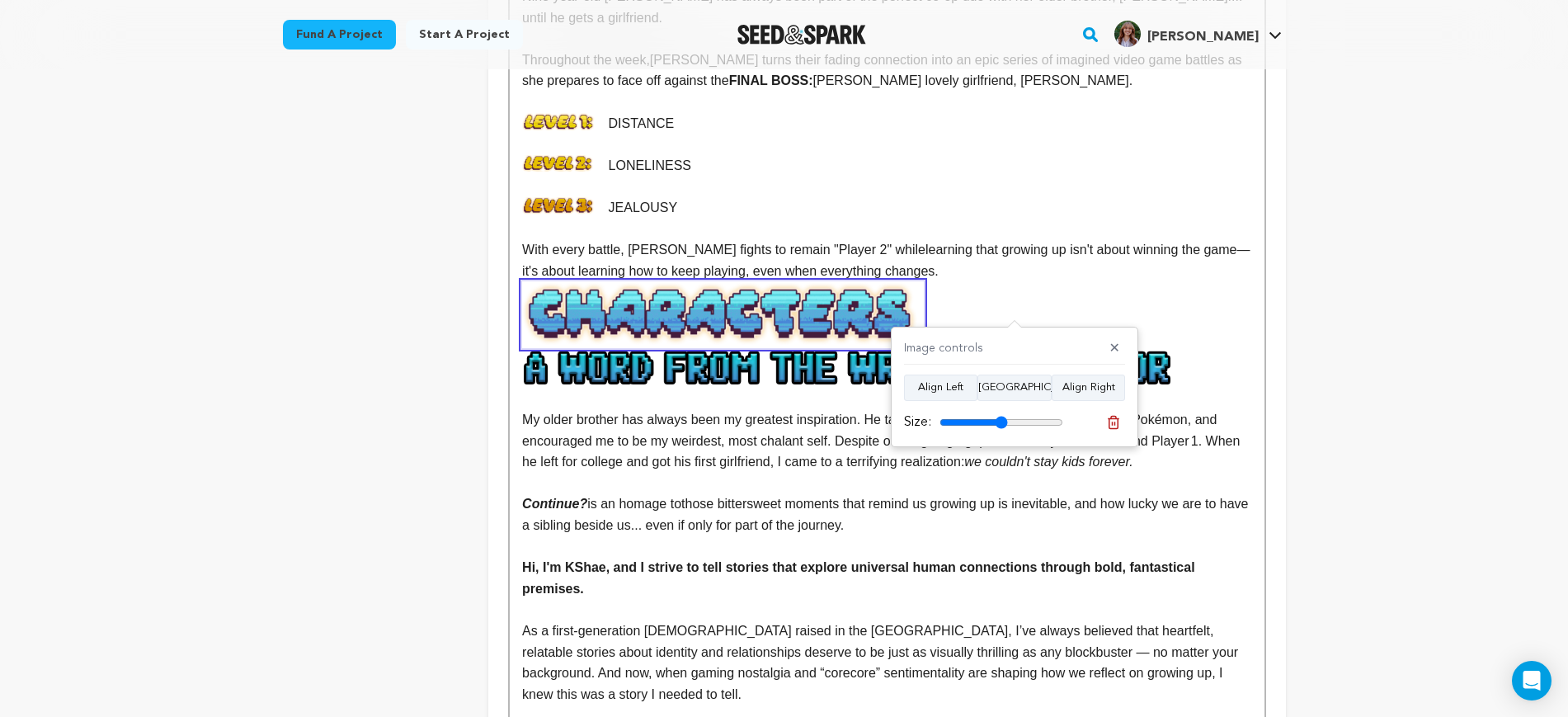
drag, startPoint x: 1032, startPoint y: 419, endPoint x: 1001, endPoint y: 420, distance: 31.0
type input "55"
click at [1001, 420] on input "range" at bounding box center [1001, 422] width 124 height 13
click at [1021, 242] on span "learning that growing up isn't about winning the game" at bounding box center [1082, 249] width 312 height 14
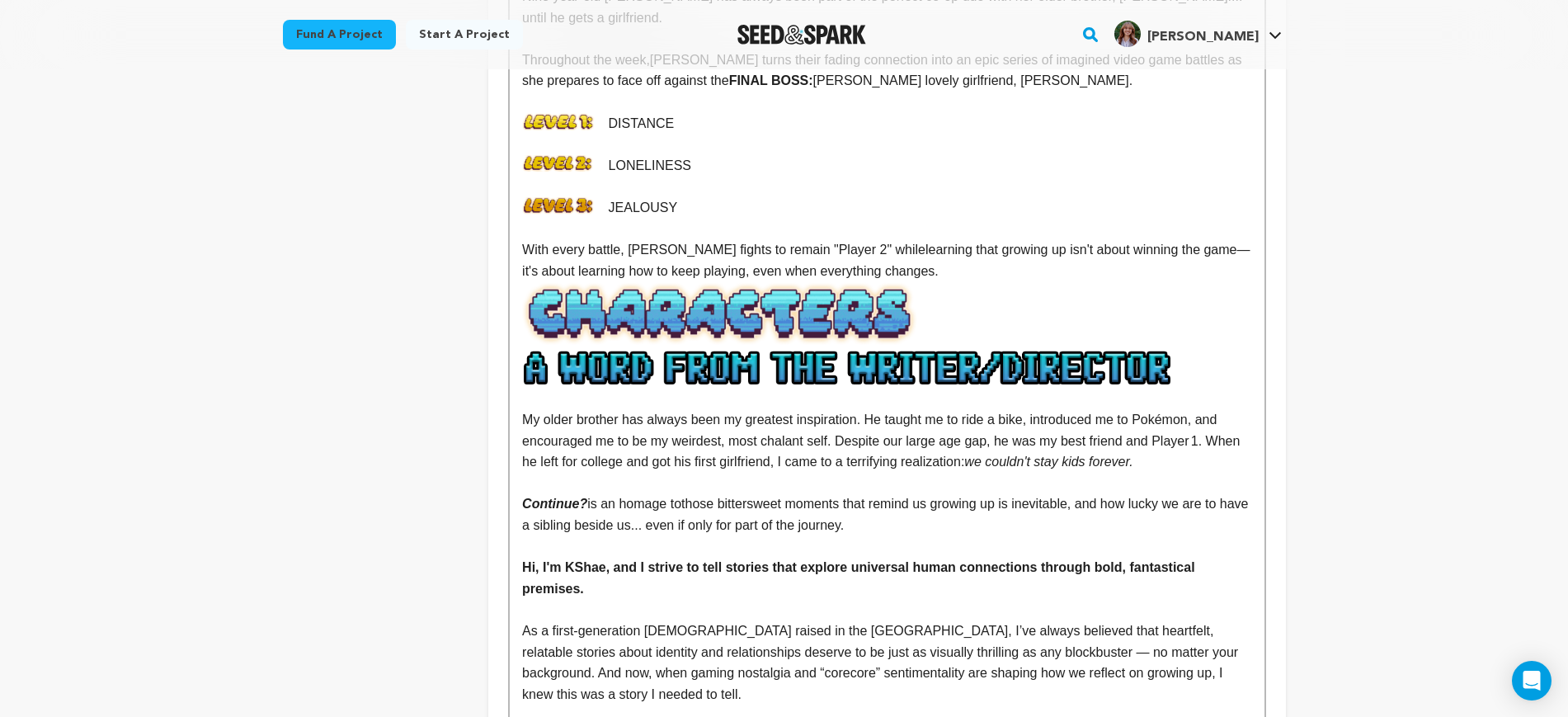
click at [1026, 281] on p at bounding box center [887, 315] width 730 height 67
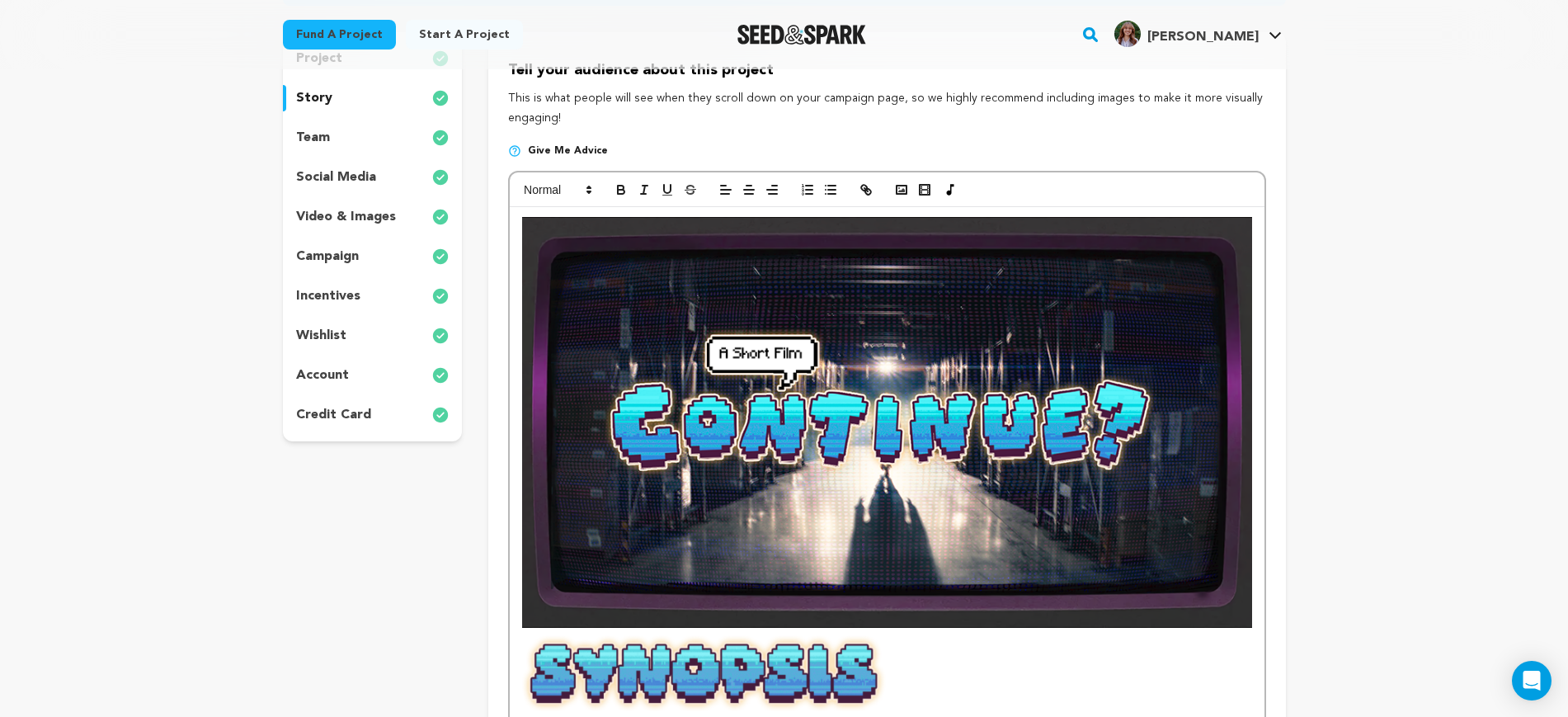
scroll to position [40, 0]
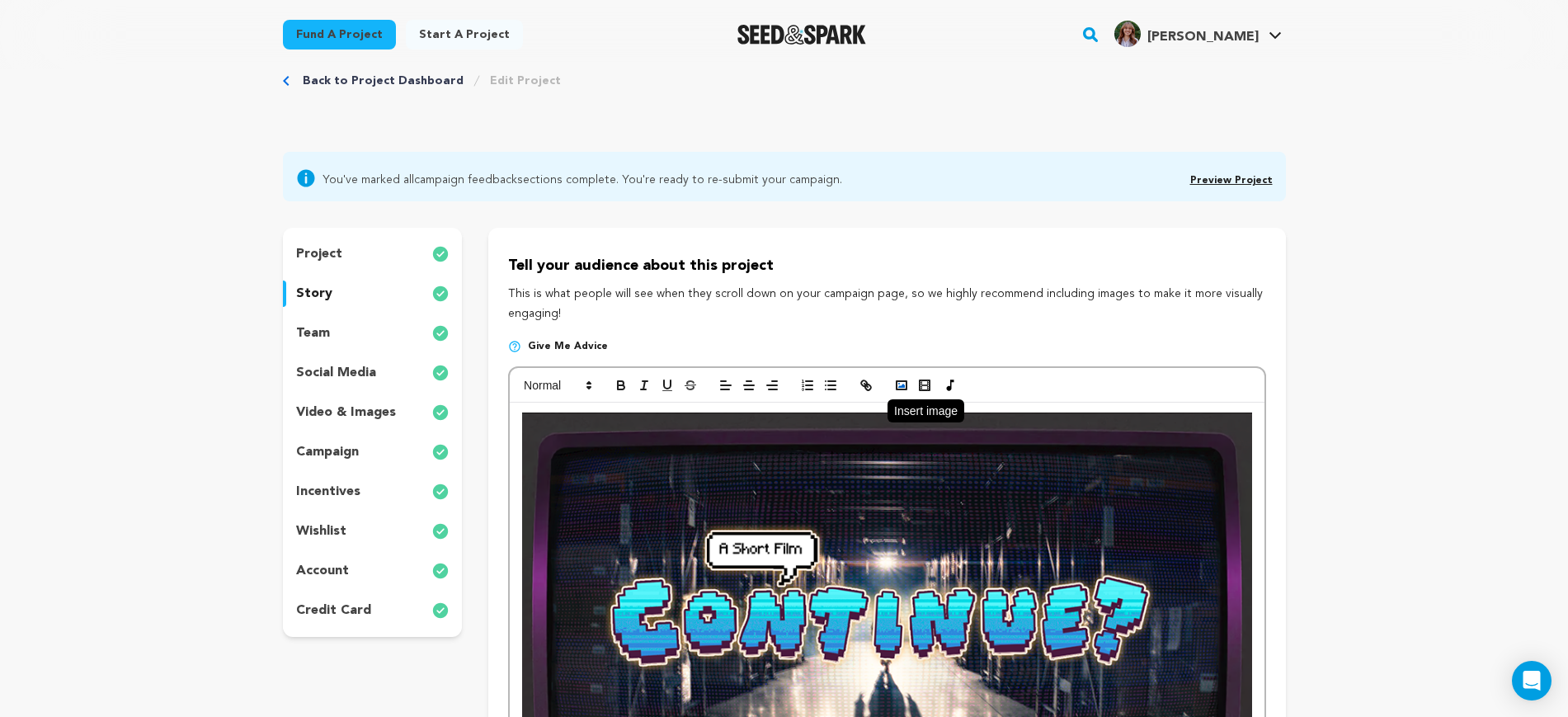
click at [905, 388] on icon "button" at bounding box center [902, 385] width 15 height 15
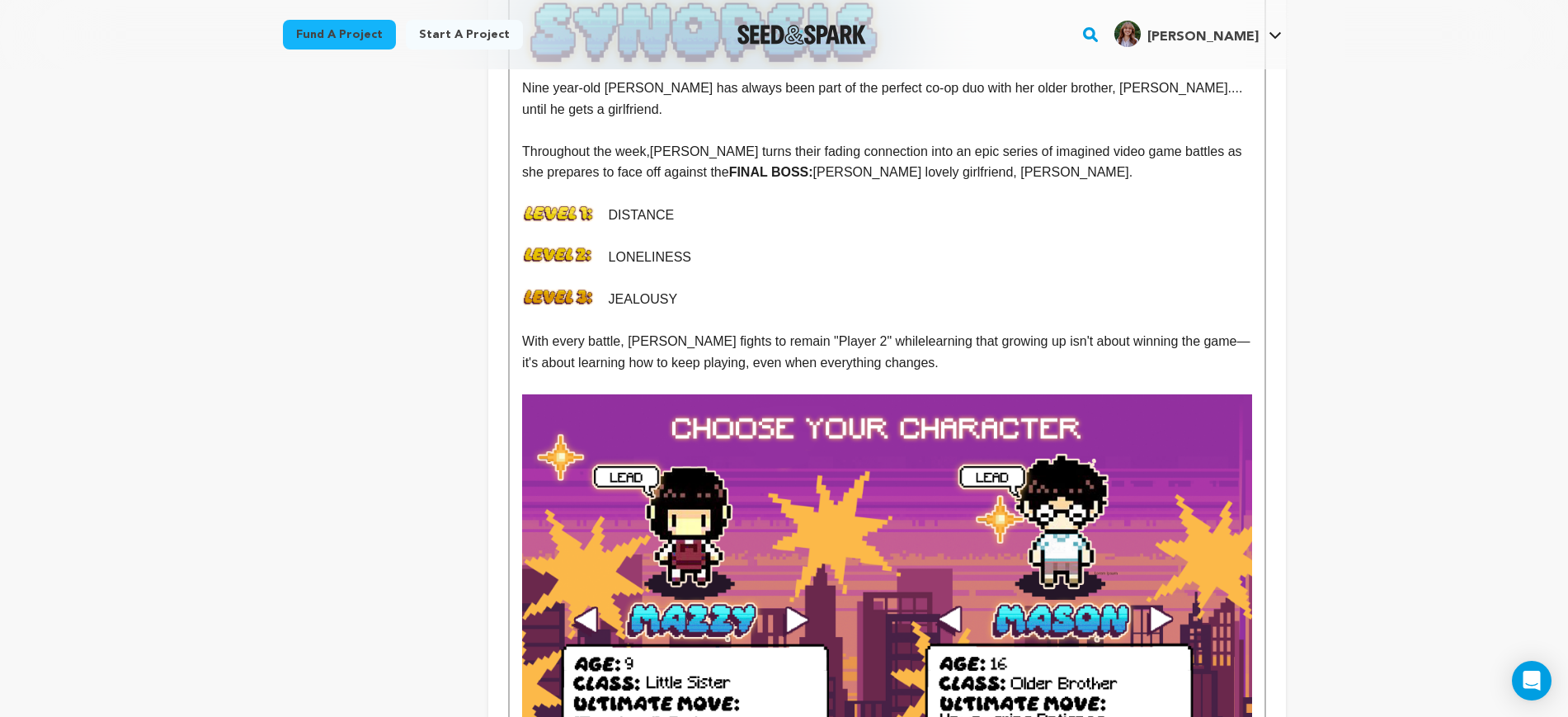
scroll to position [865, 0]
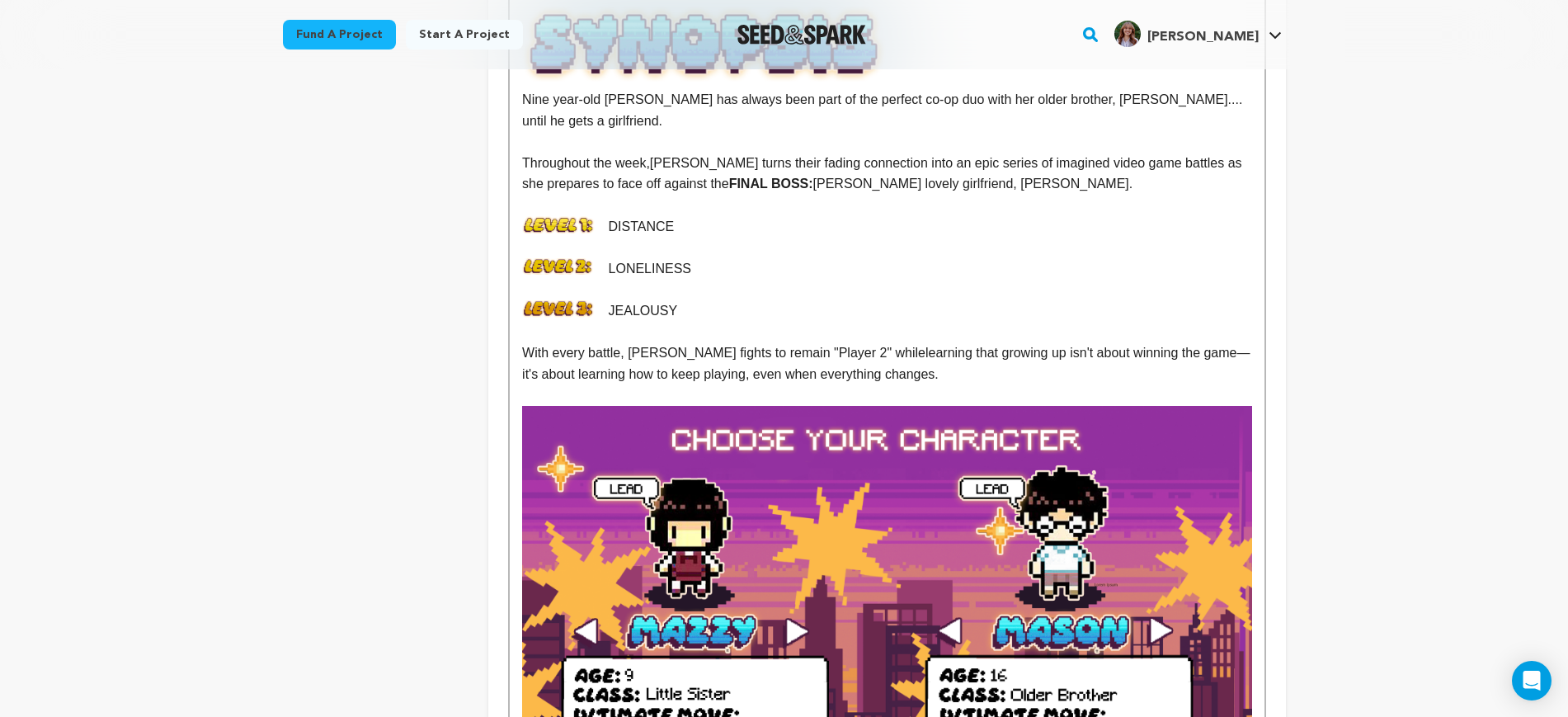
click at [688, 384] on p at bounding box center [887, 395] width 730 height 21
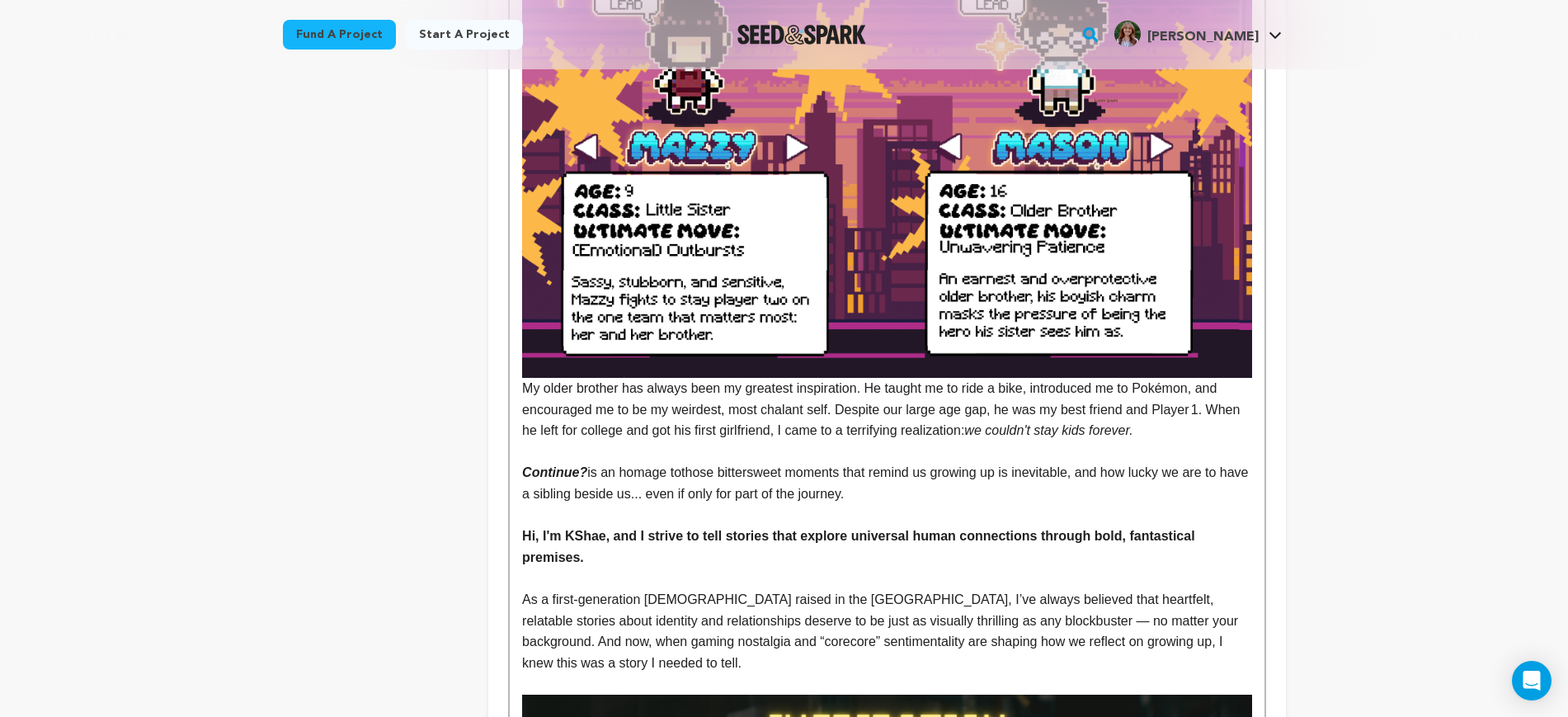
scroll to position [1380, 0]
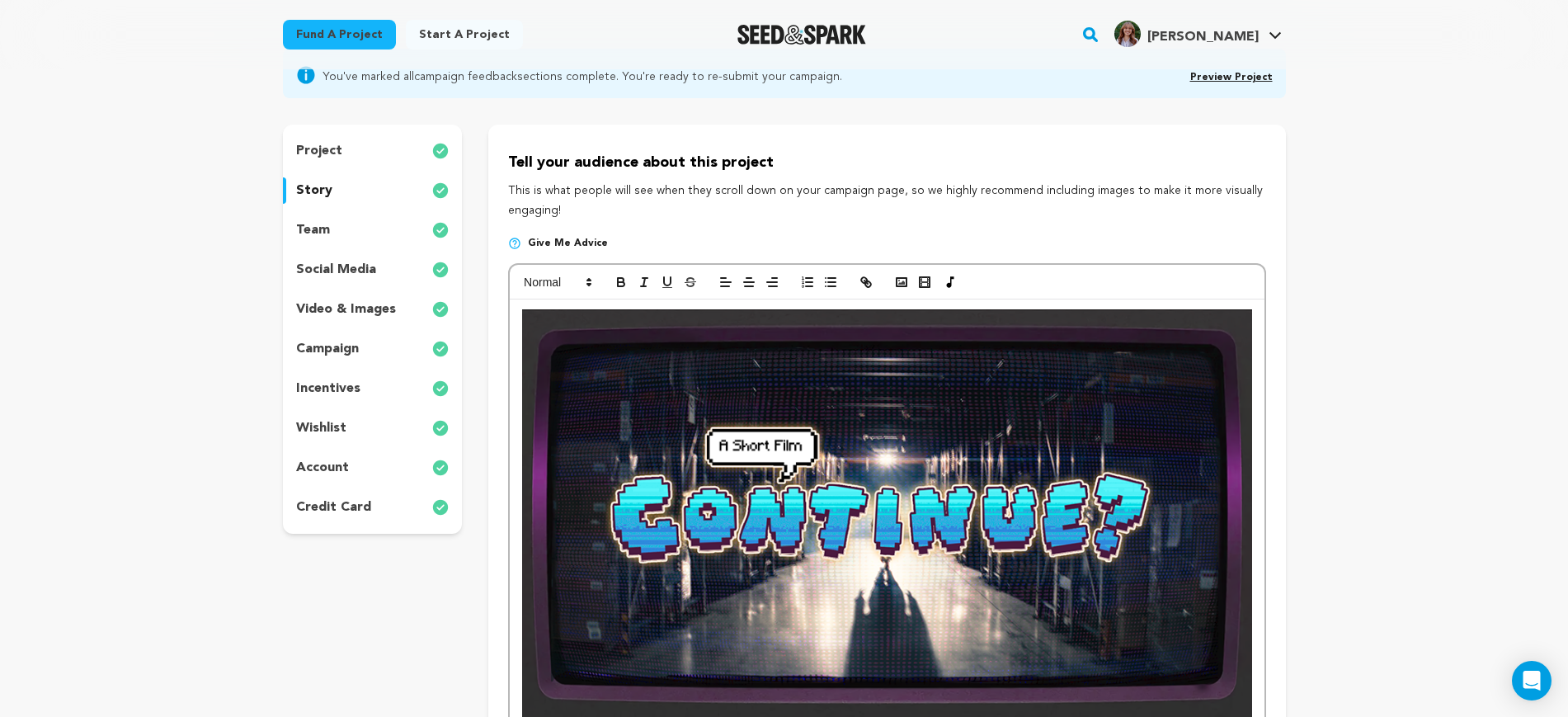
scroll to position [0, 0]
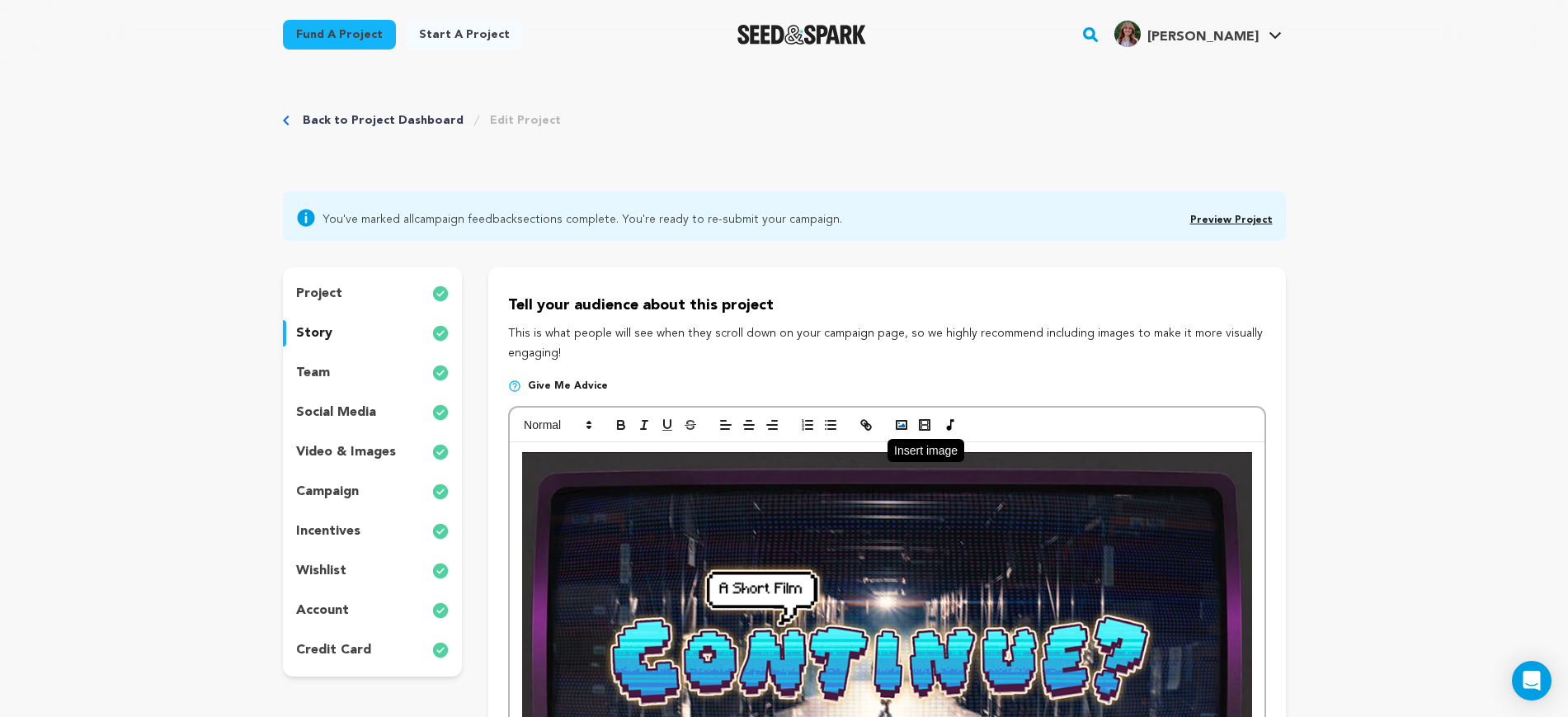
click at [897, 420] on rect "button" at bounding box center [901, 424] width 10 height 9
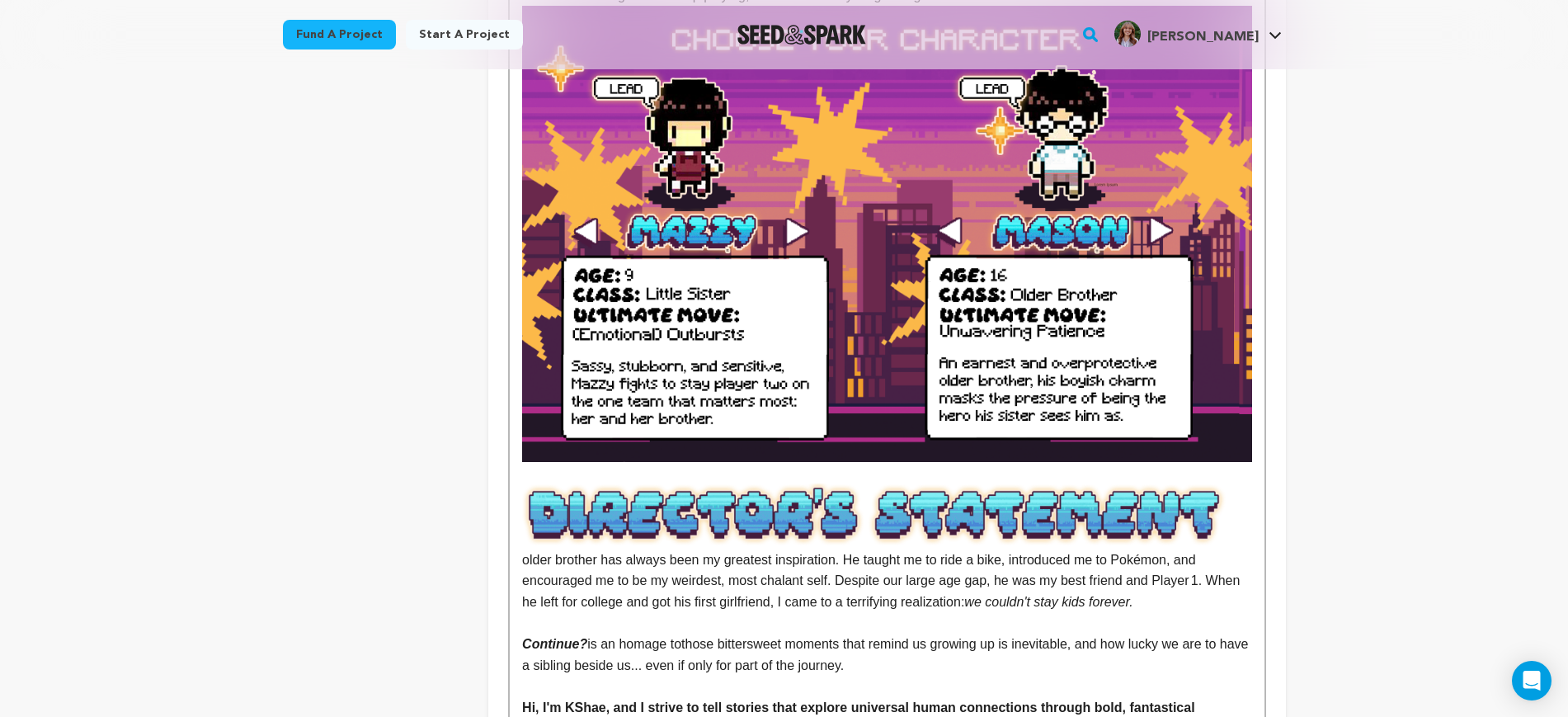
scroll to position [1238, 0]
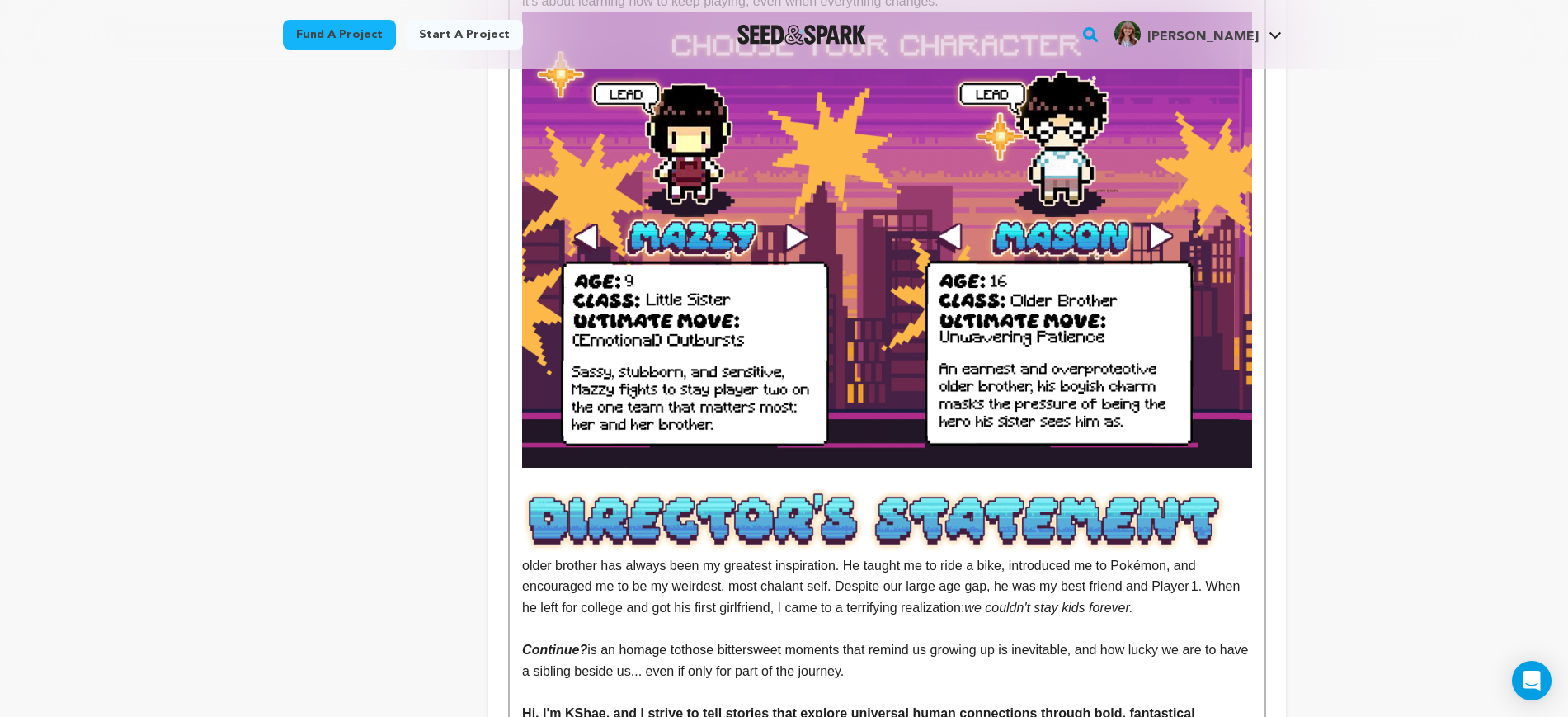
click at [898, 467] on p at bounding box center [887, 478] width 730 height 21
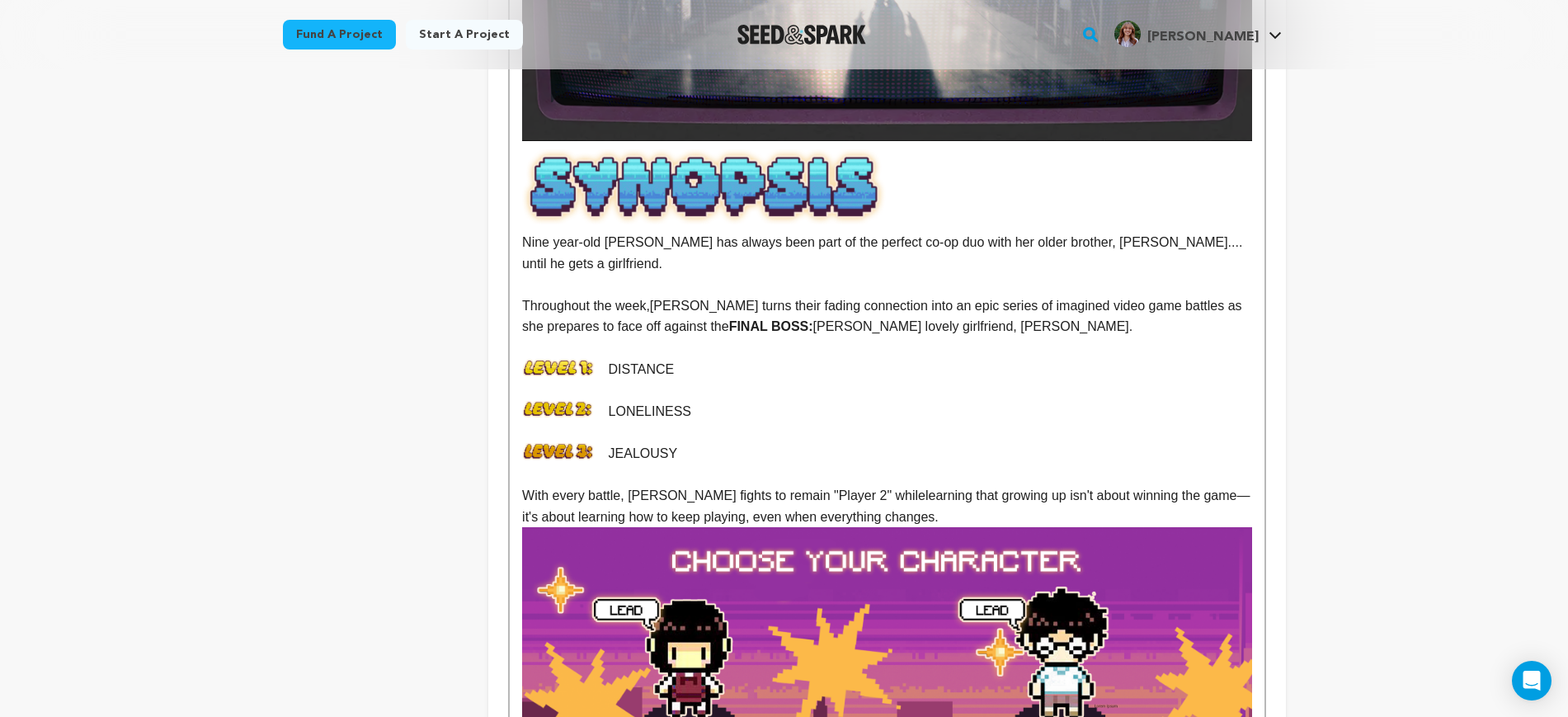
scroll to position [619, 0]
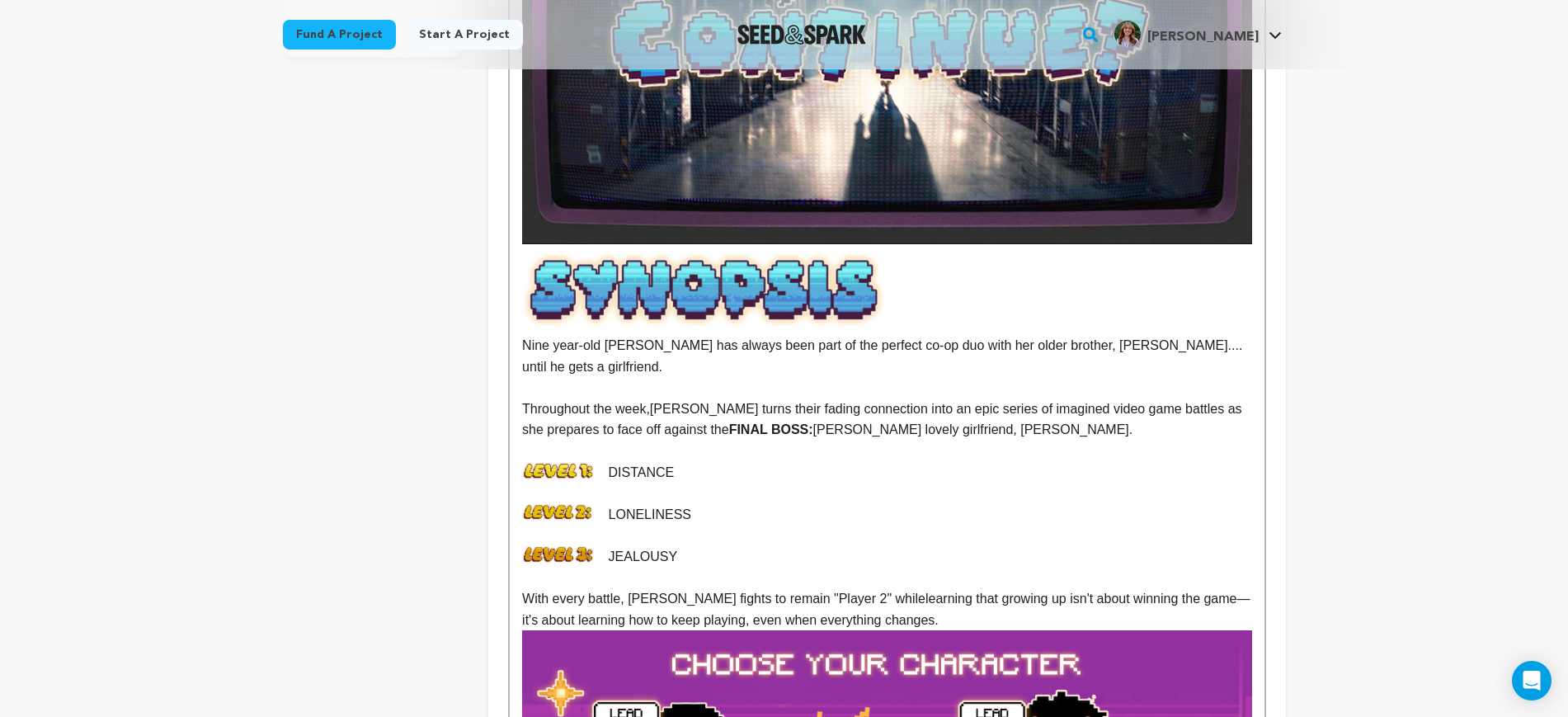
click at [547, 253] on img at bounding box center [705, 289] width 364 height 77
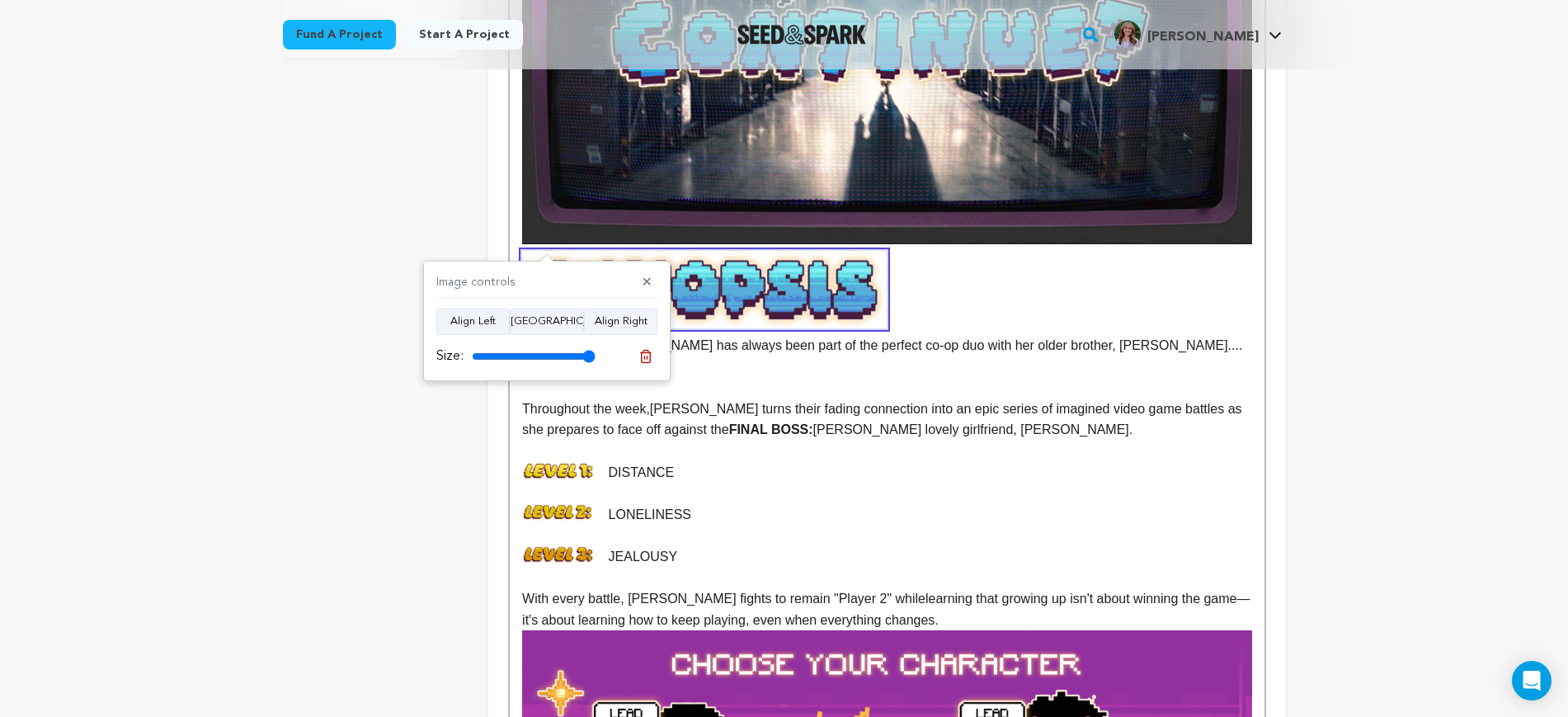
click at [1227, 200] on img at bounding box center [887, 38] width 730 height 410
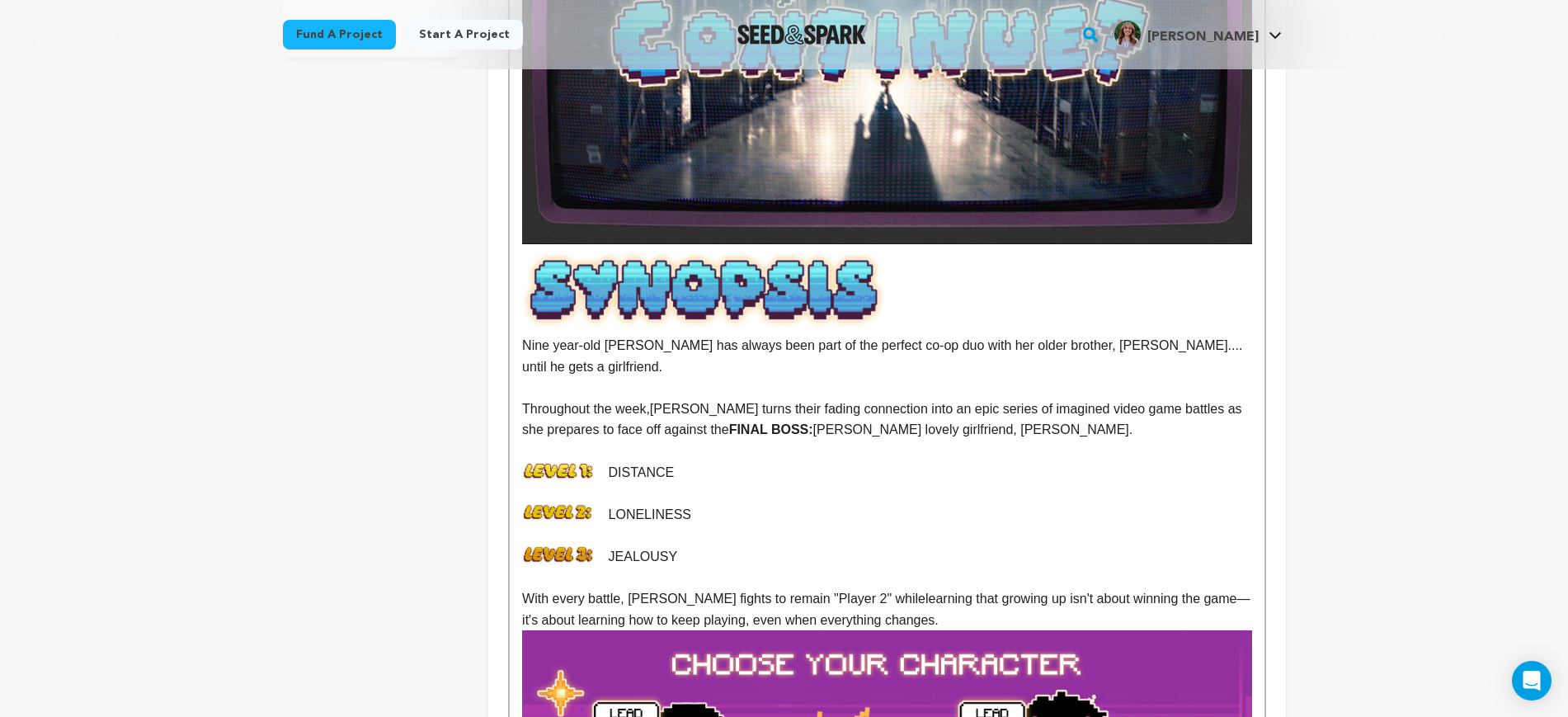
click at [1232, 202] on img at bounding box center [887, 38] width 730 height 410
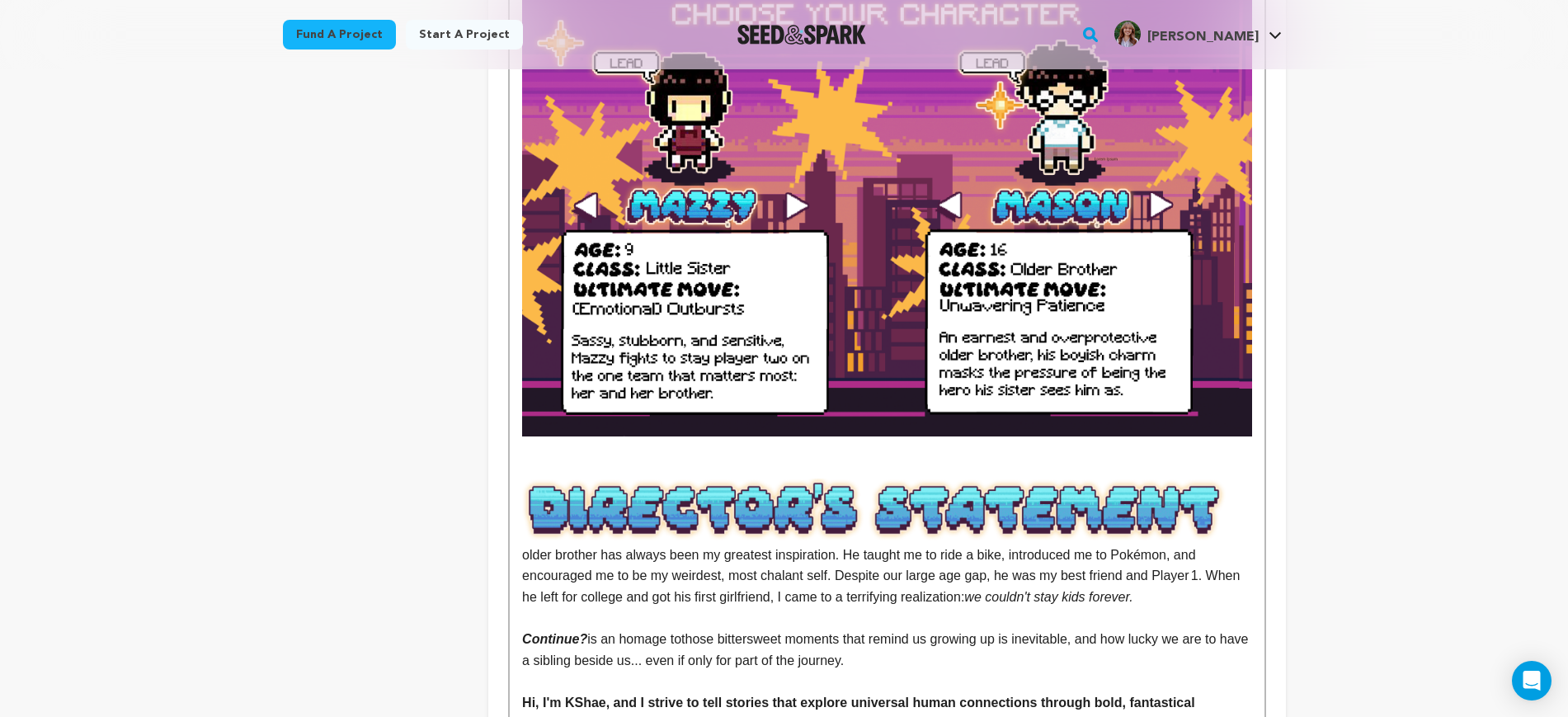
scroll to position [1341, 0]
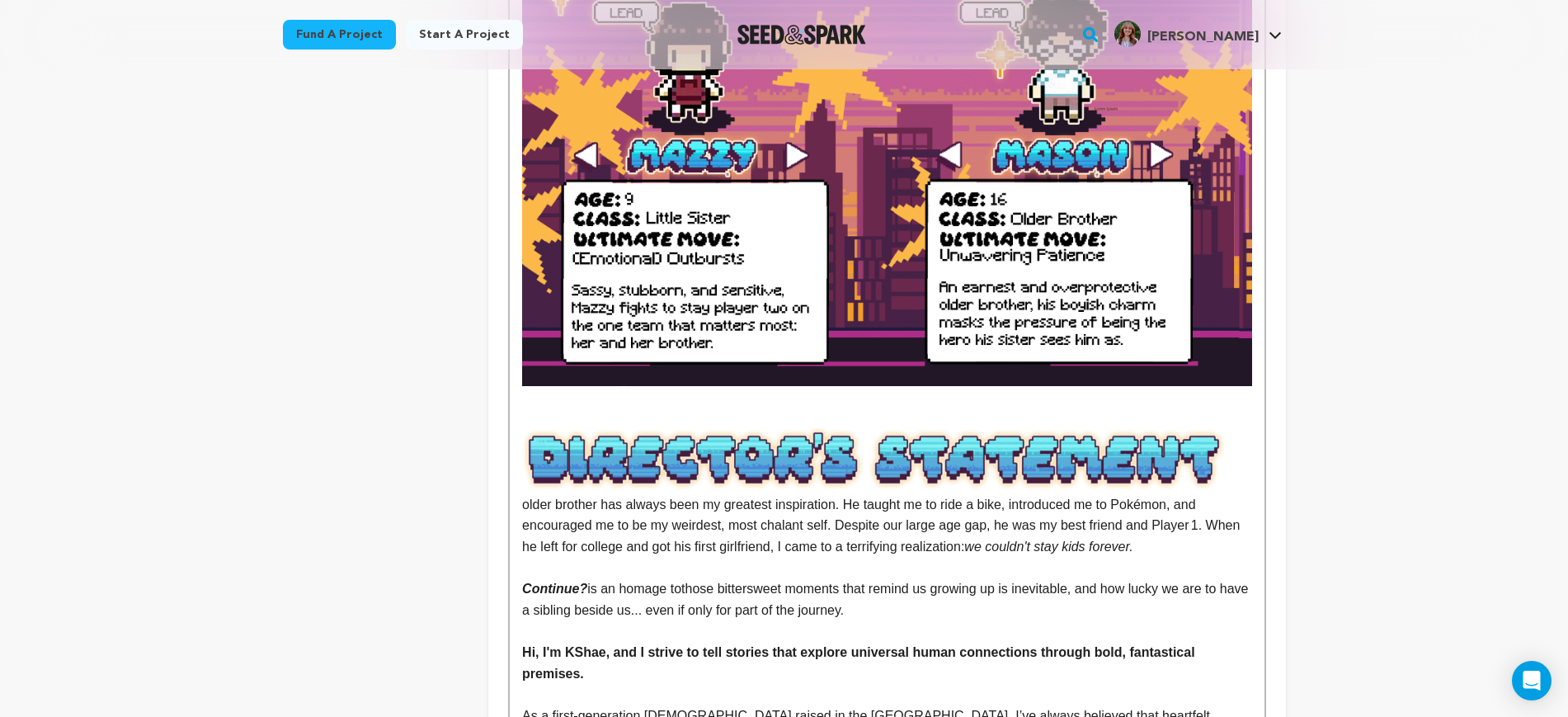
drag, startPoint x: 1423, startPoint y: 340, endPoint x: 1432, endPoint y: 336, distance: 9.8
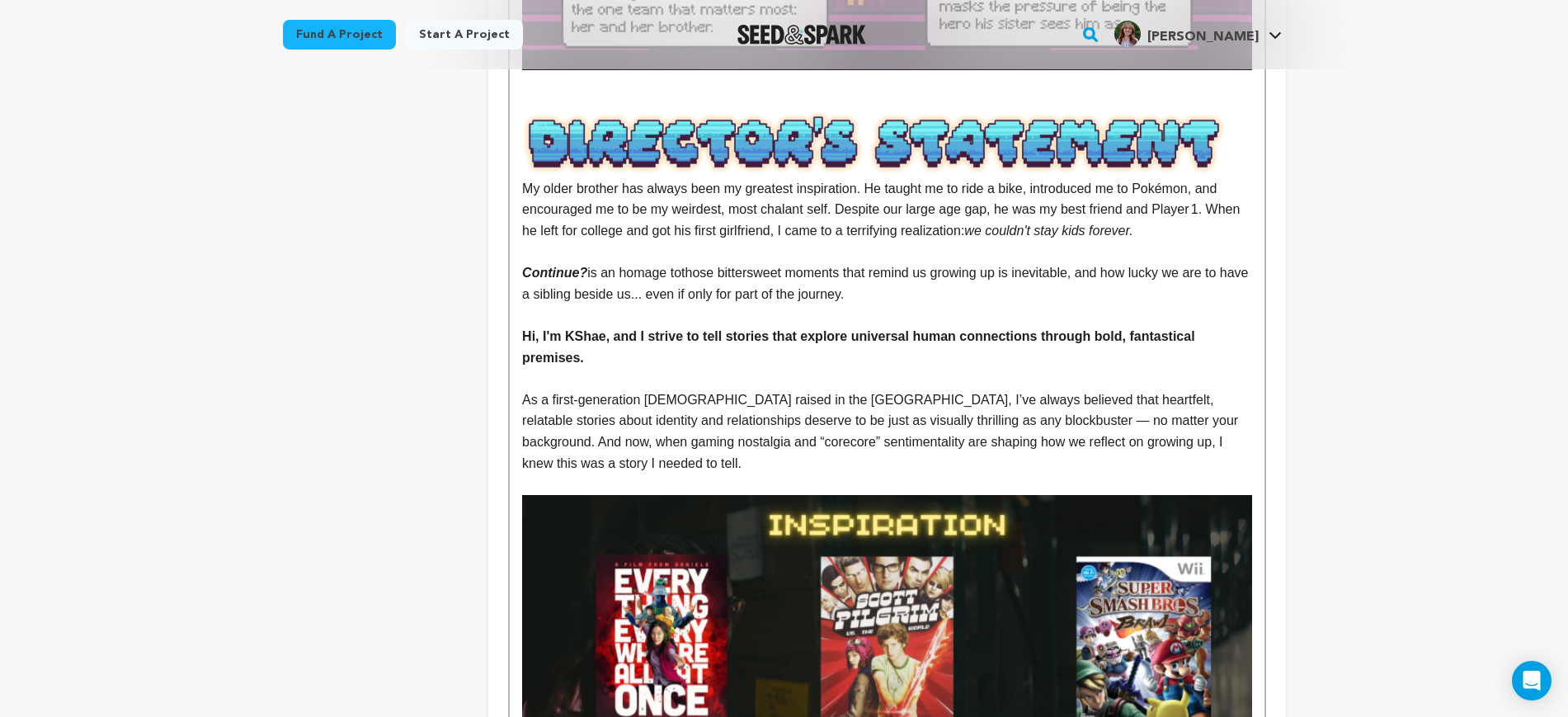
scroll to position [1752, 0]
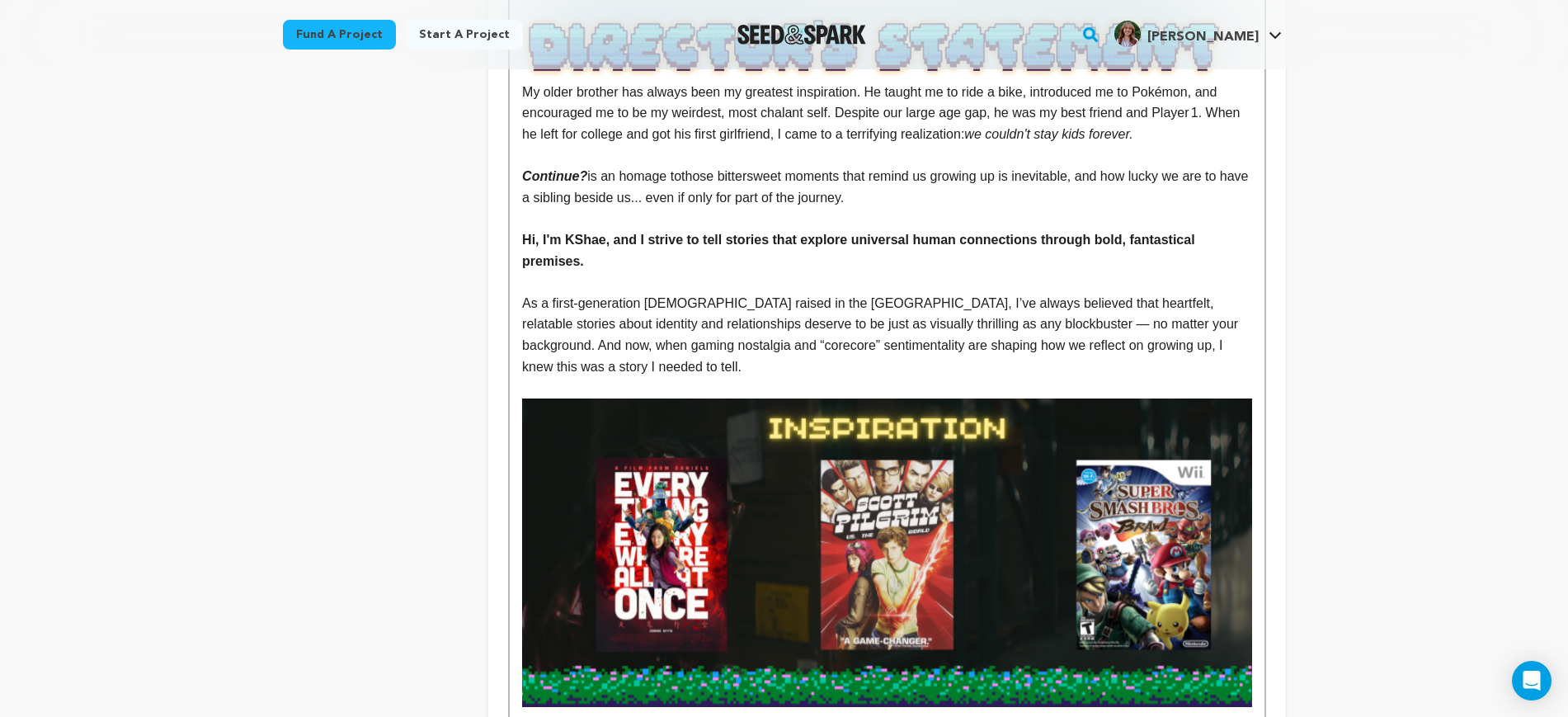
click at [671, 377] on p at bounding box center [887, 387] width 730 height 21
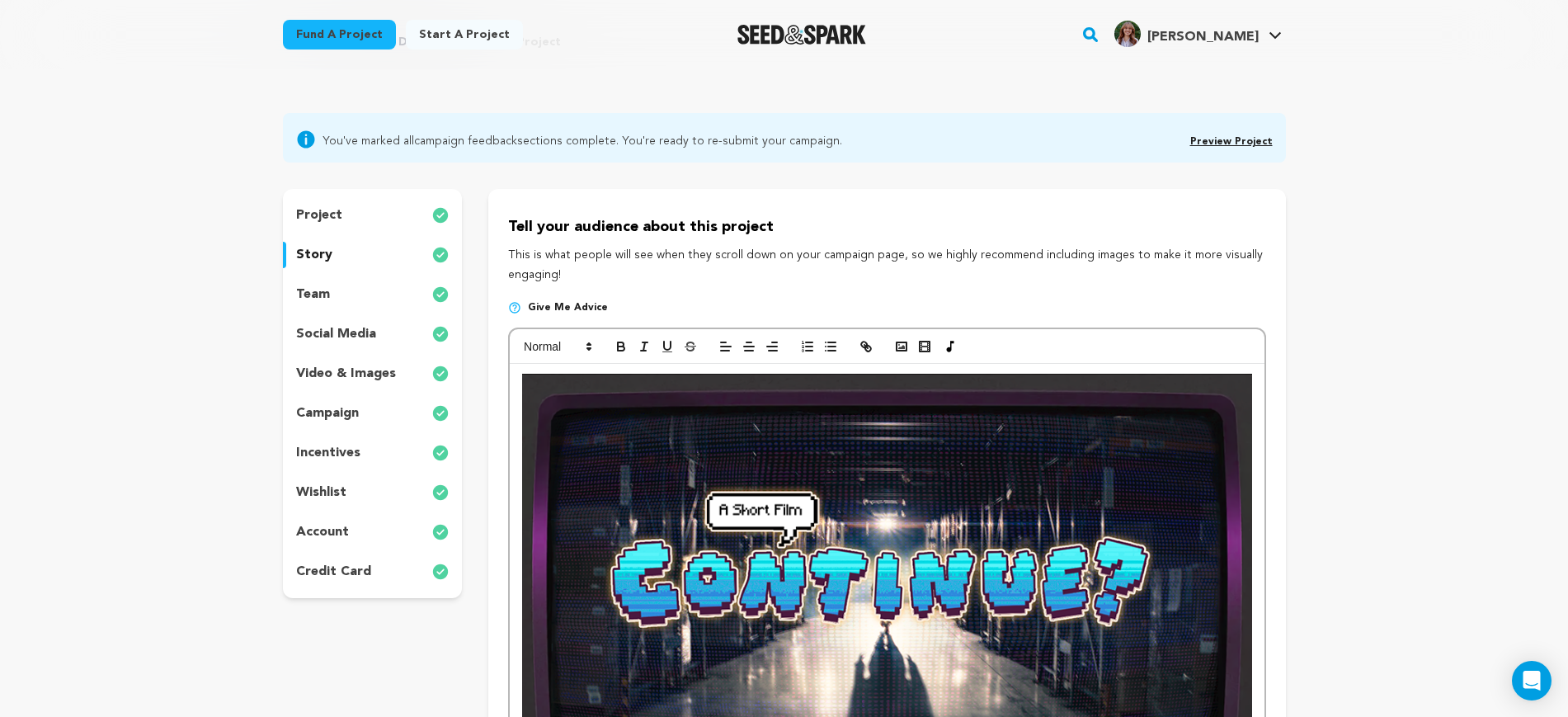
scroll to position [0, 0]
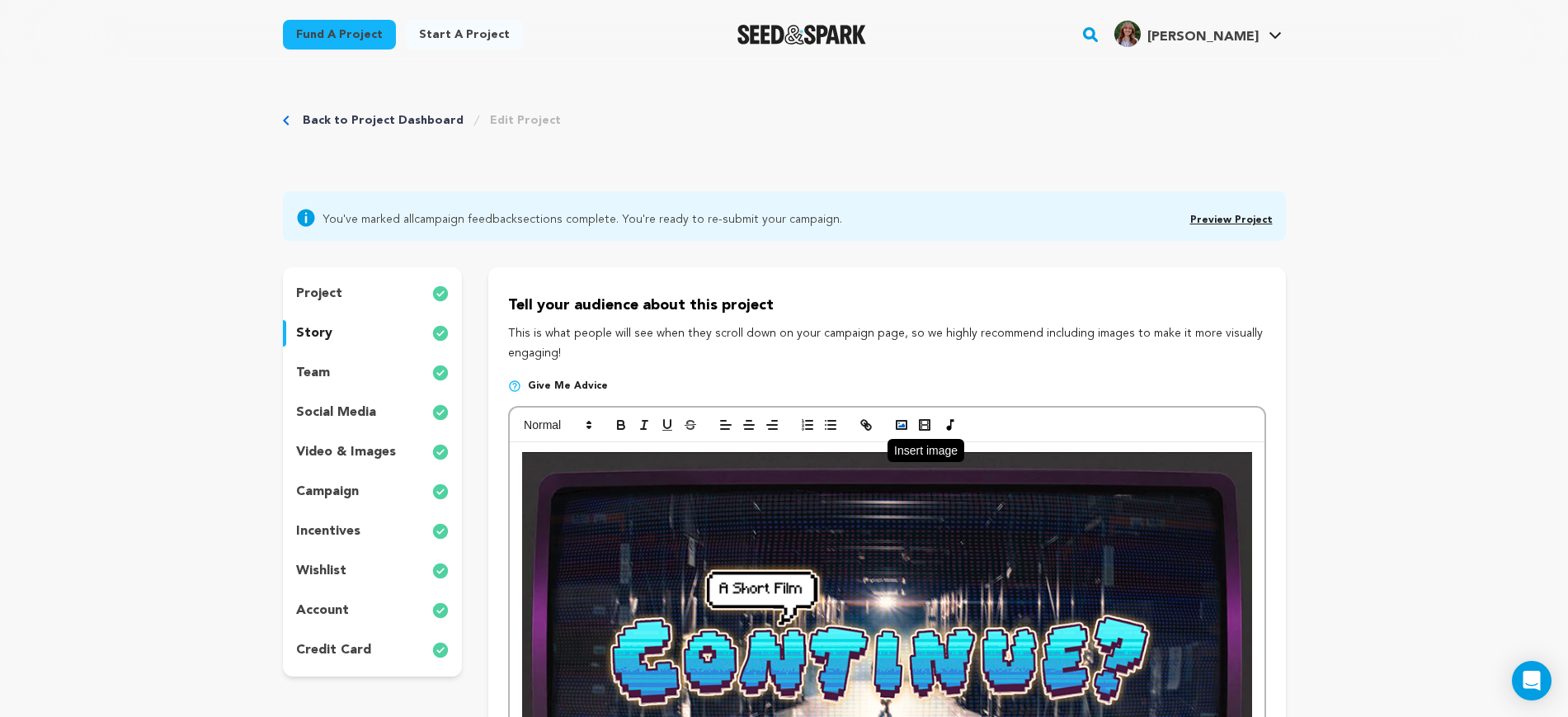
click at [901, 421] on icon "button" at bounding box center [902, 425] width 15 height 15
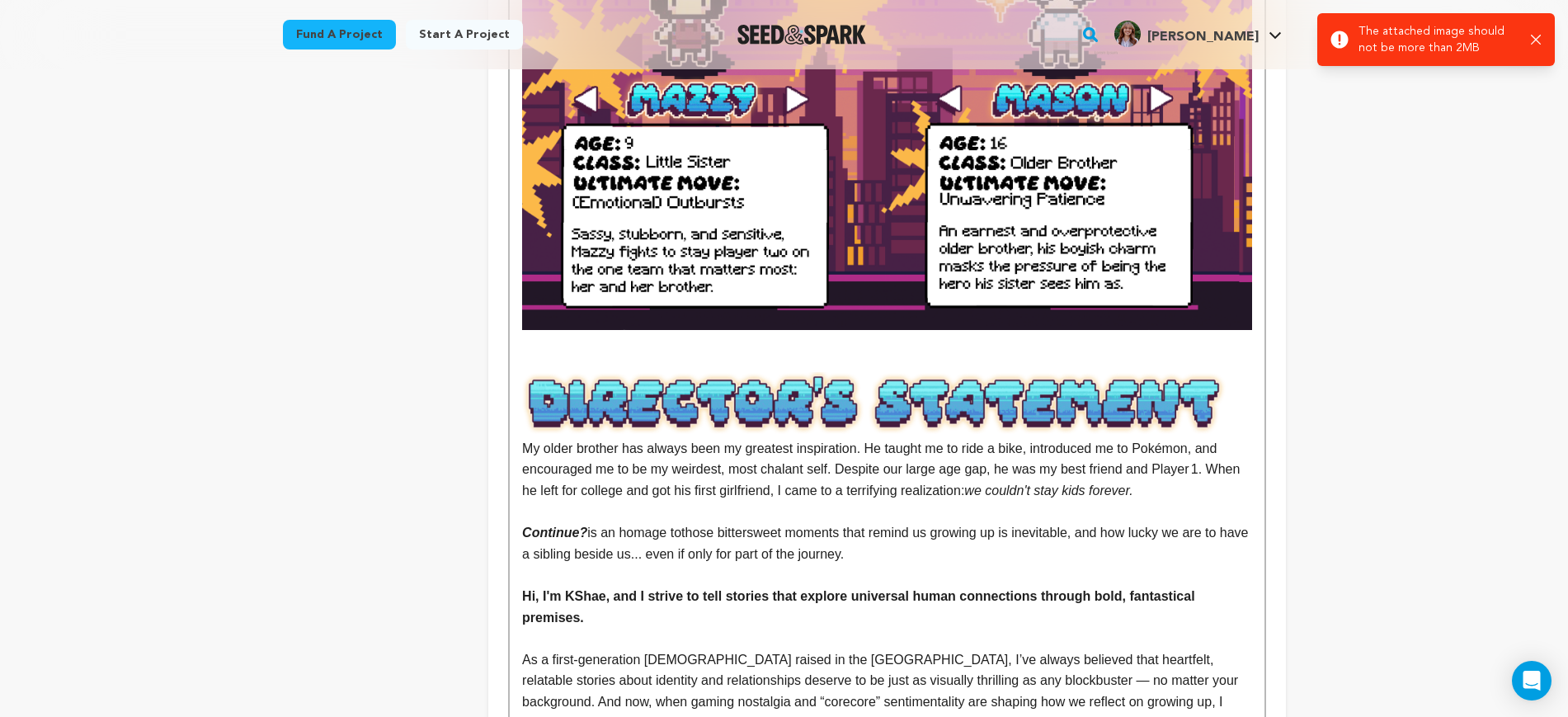
scroll to position [1752, 0]
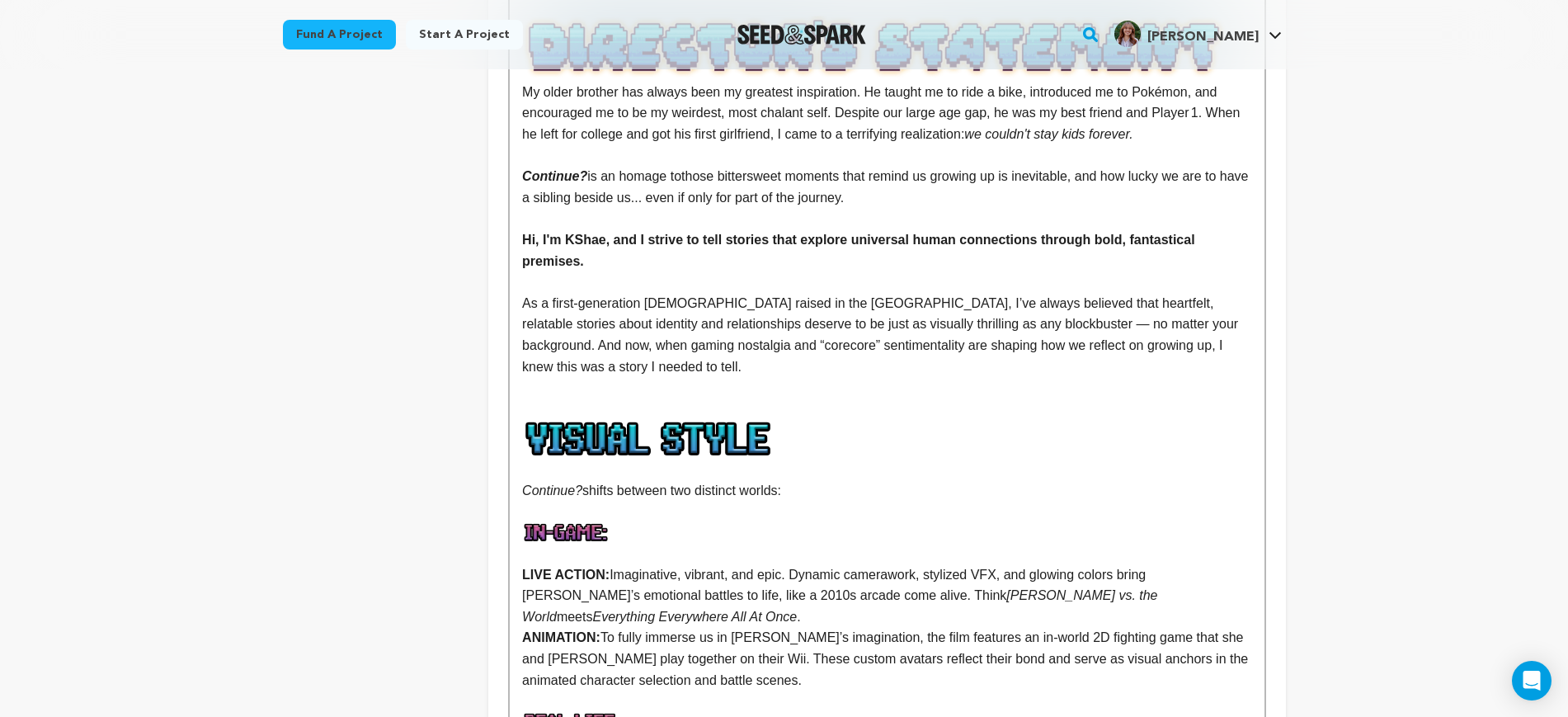
click at [693, 377] on p at bounding box center [887, 387] width 730 height 21
click at [682, 377] on p at bounding box center [887, 387] width 730 height 21
click at [683, 399] on p at bounding box center [887, 409] width 730 height 21
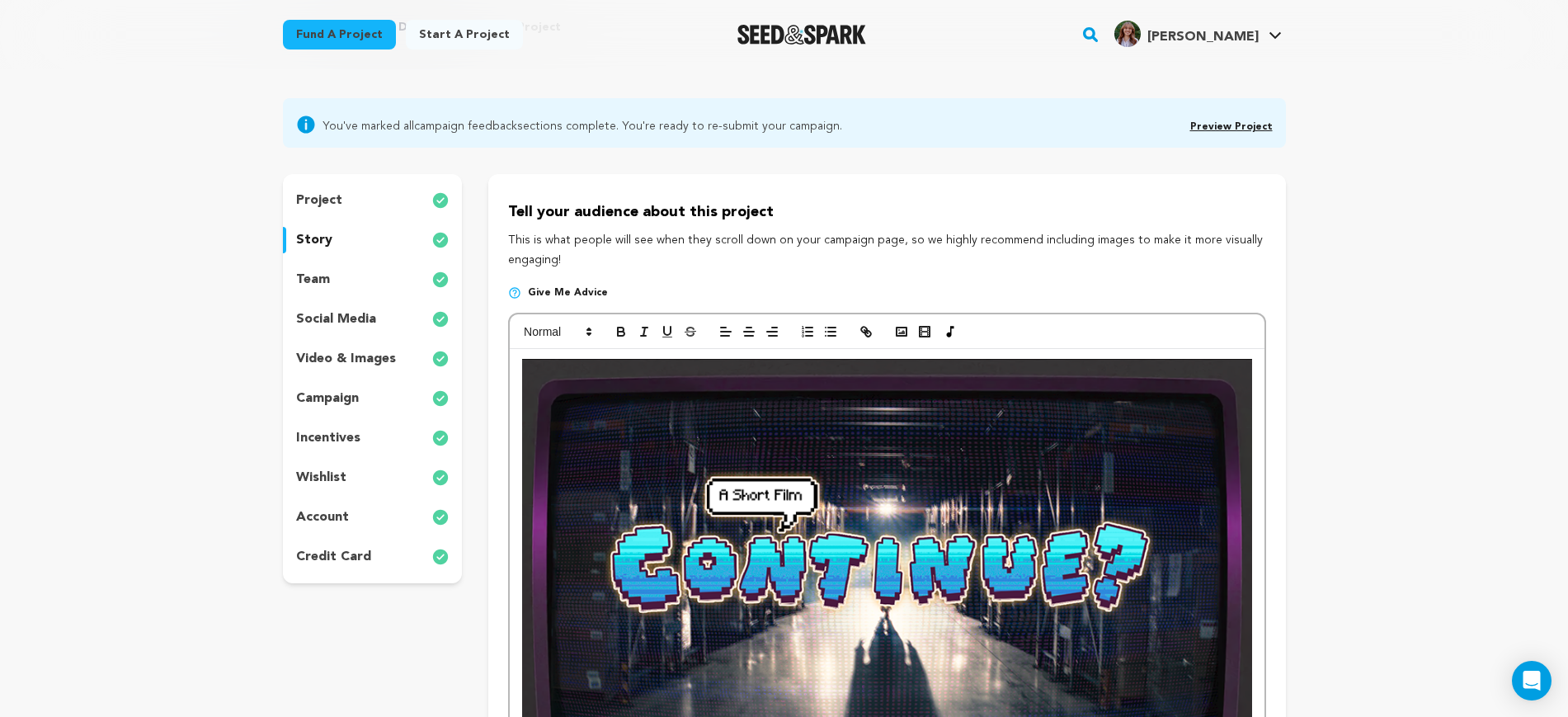
scroll to position [0, 0]
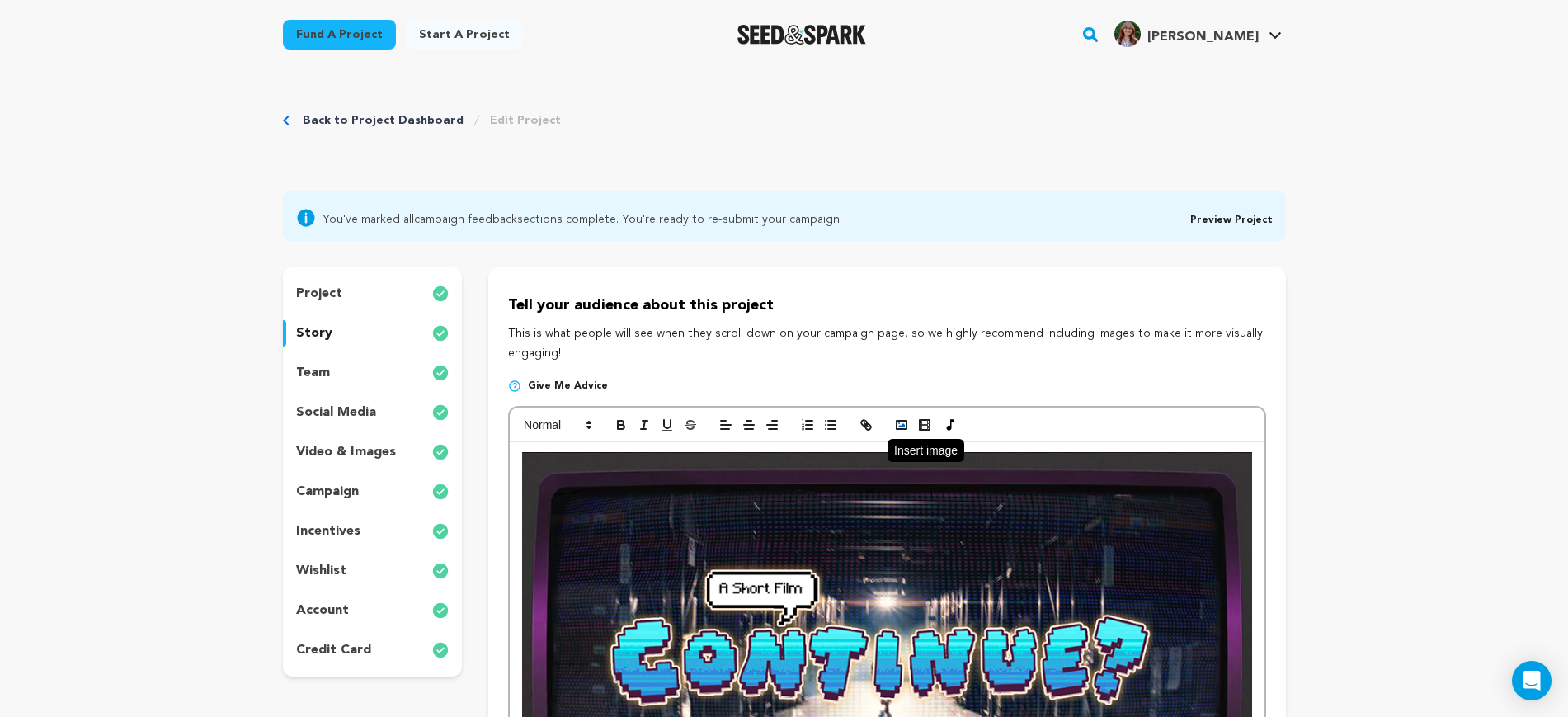
click at [899, 431] on button "button" at bounding box center [901, 424] width 23 height 20
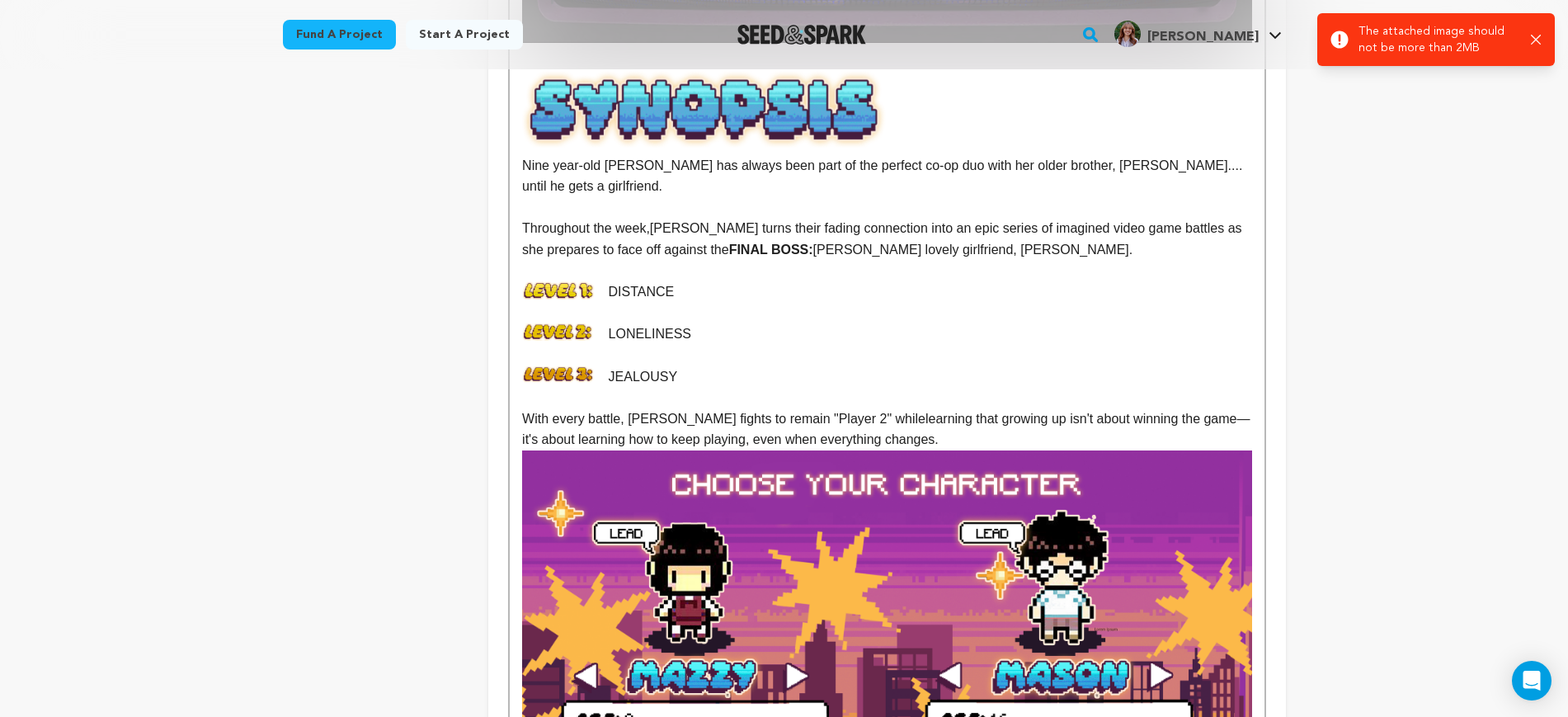
scroll to position [1031, 0]
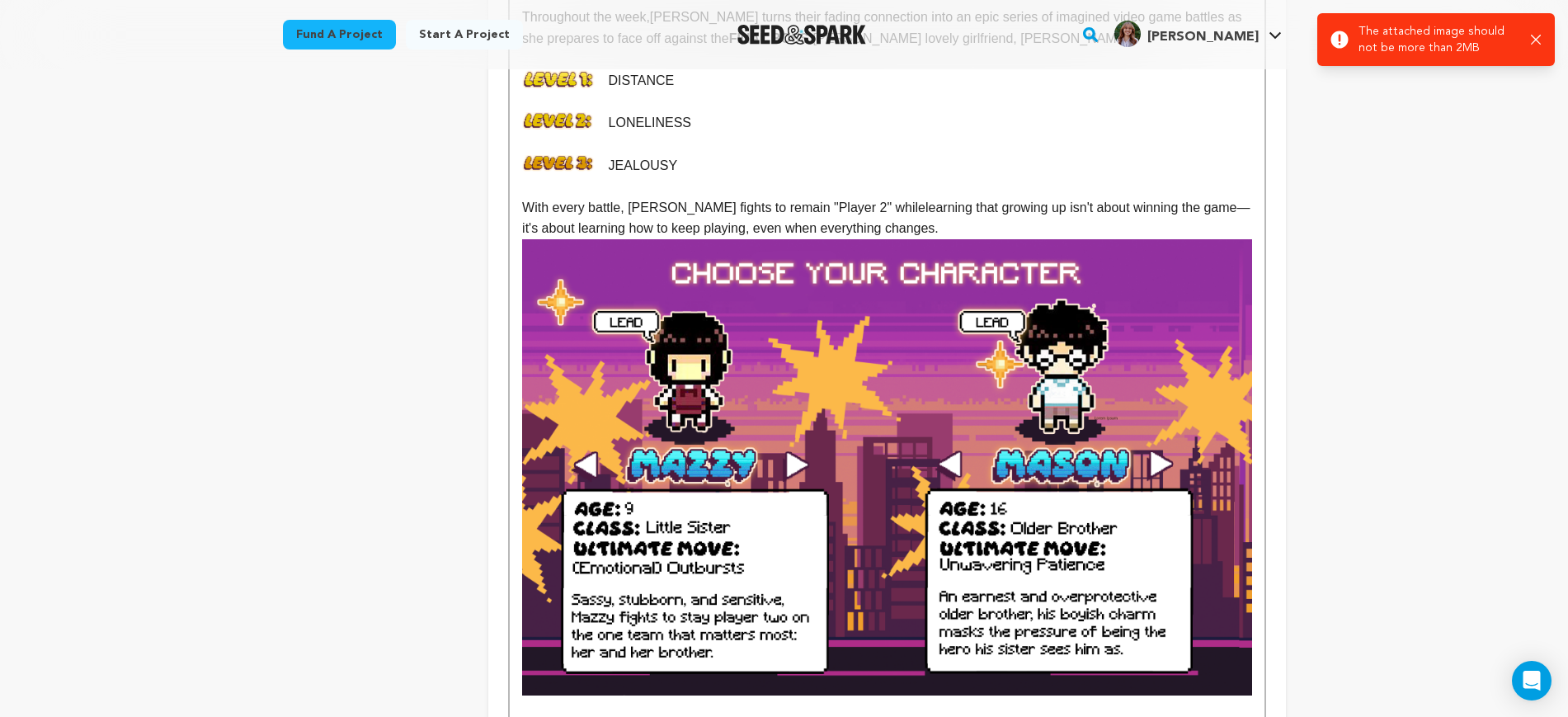
click at [1134, 372] on img at bounding box center [887, 467] width 730 height 456
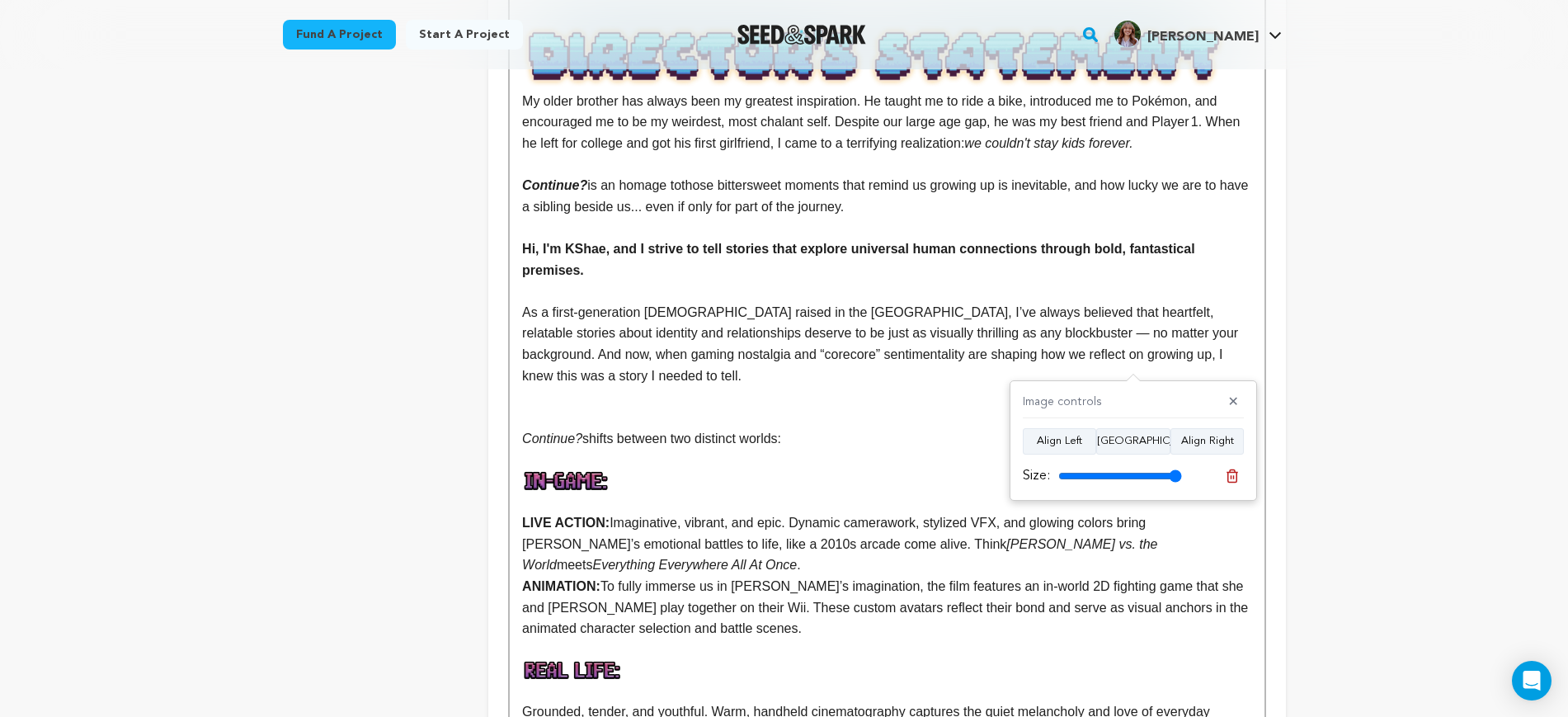
scroll to position [1855, 0]
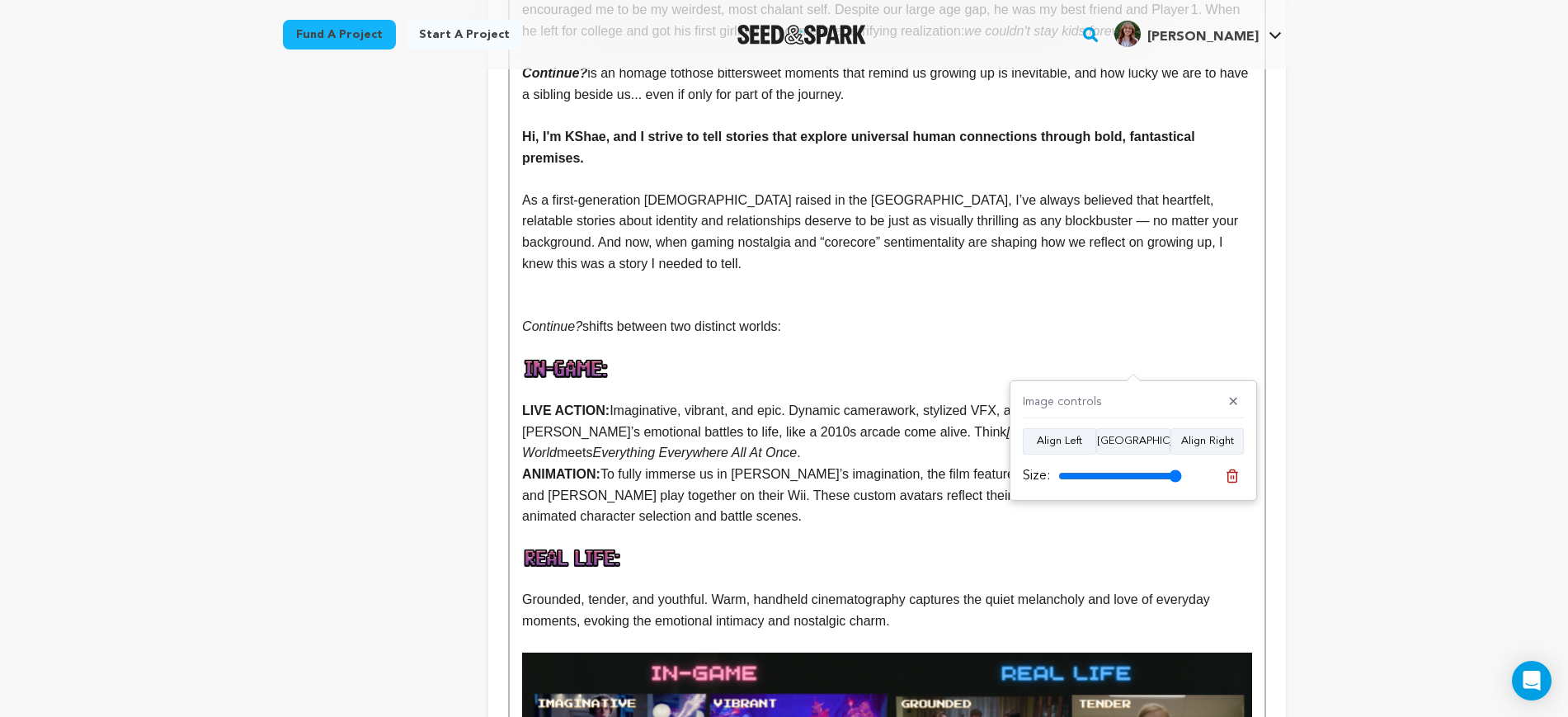
click at [628, 274] on p at bounding box center [887, 284] width 730 height 21
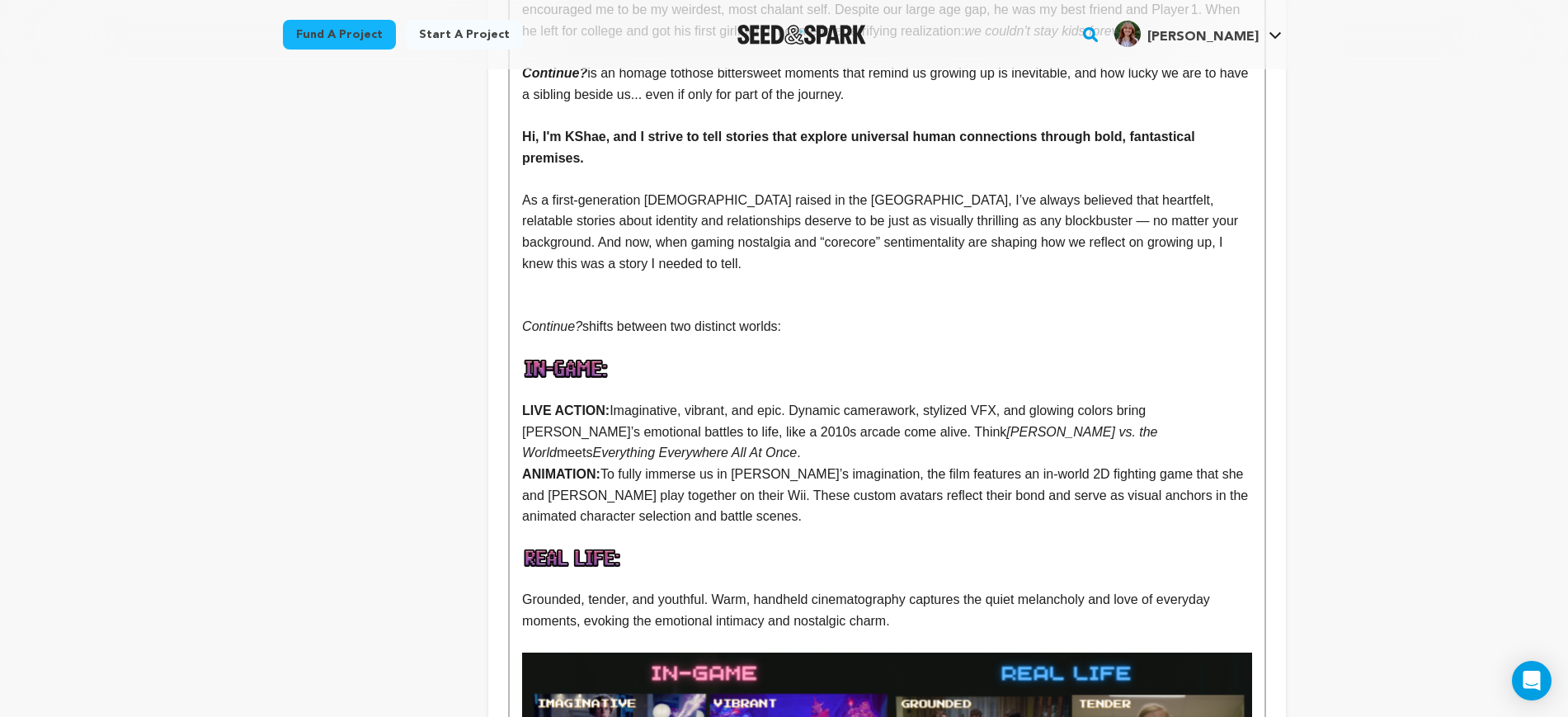
click at [627, 296] on p at bounding box center [887, 306] width 730 height 21
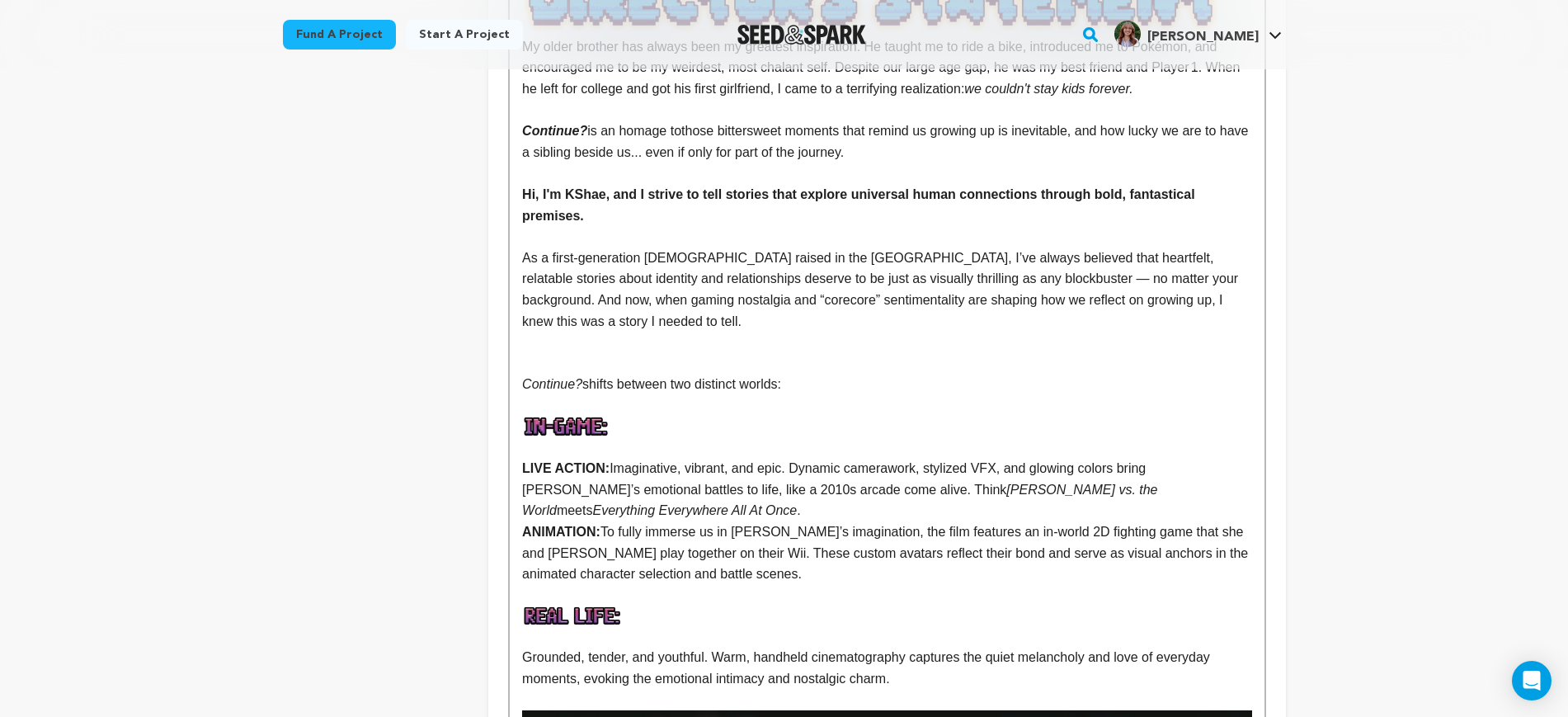
scroll to position [1752, 0]
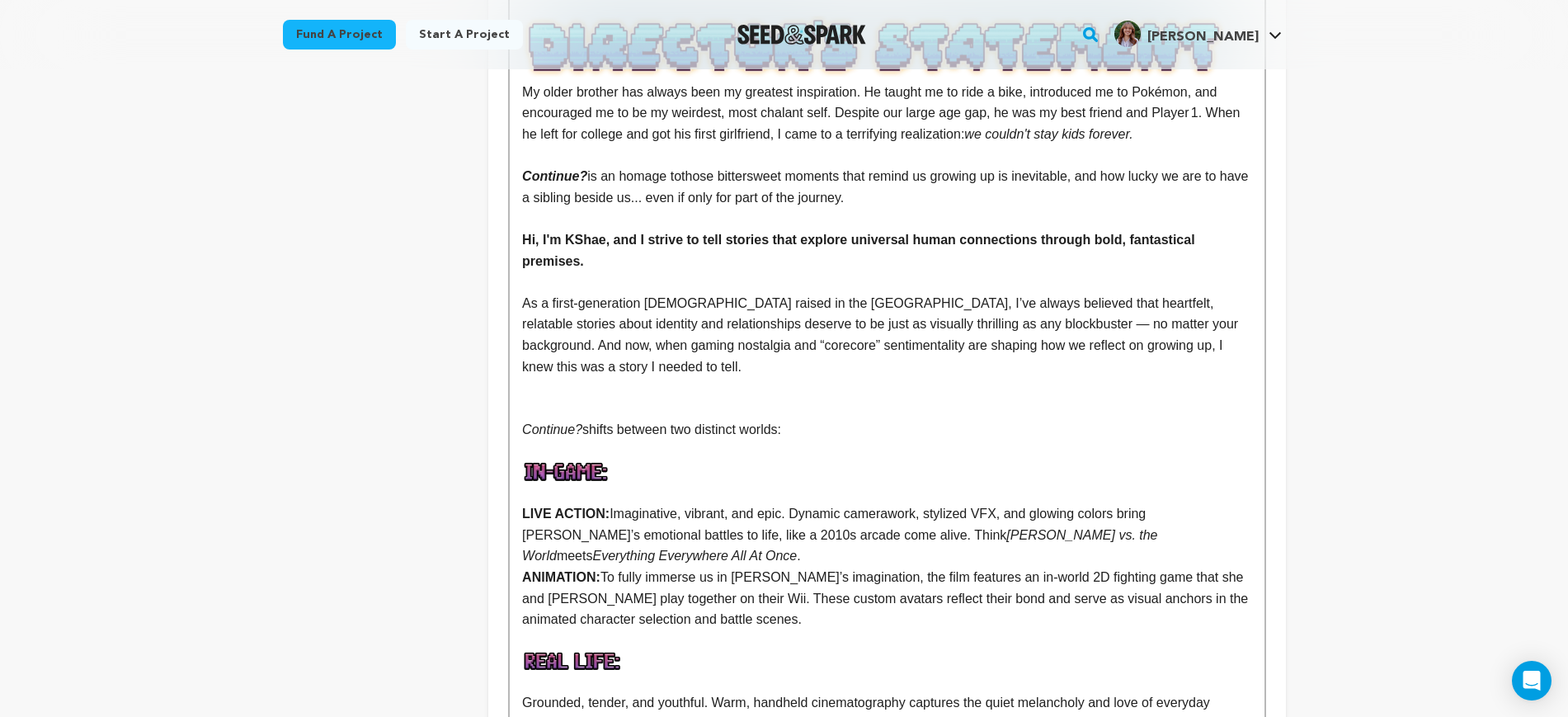
click at [613, 377] on p at bounding box center [887, 387] width 730 height 21
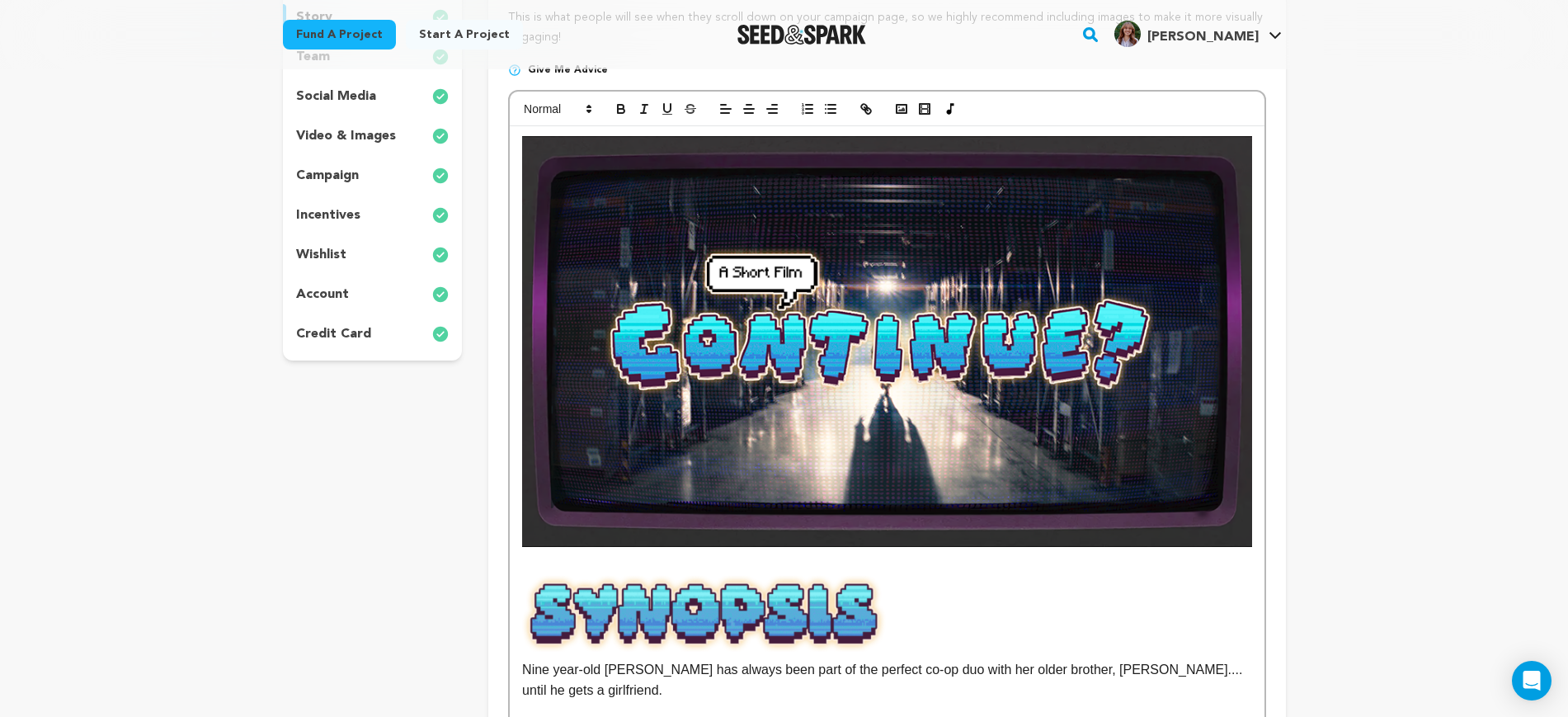
scroll to position [103, 0]
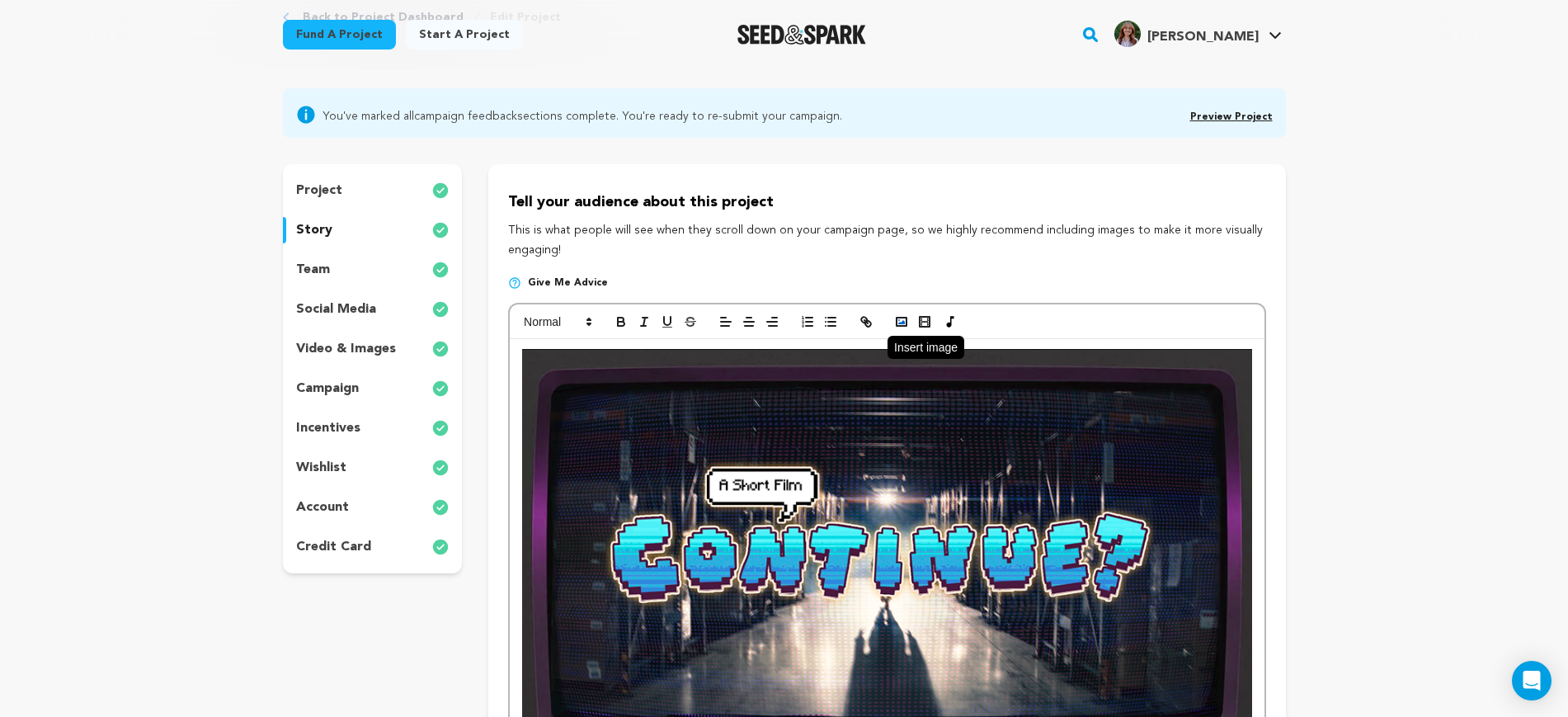
click at [901, 325] on rect "button" at bounding box center [901, 321] width 10 height 9
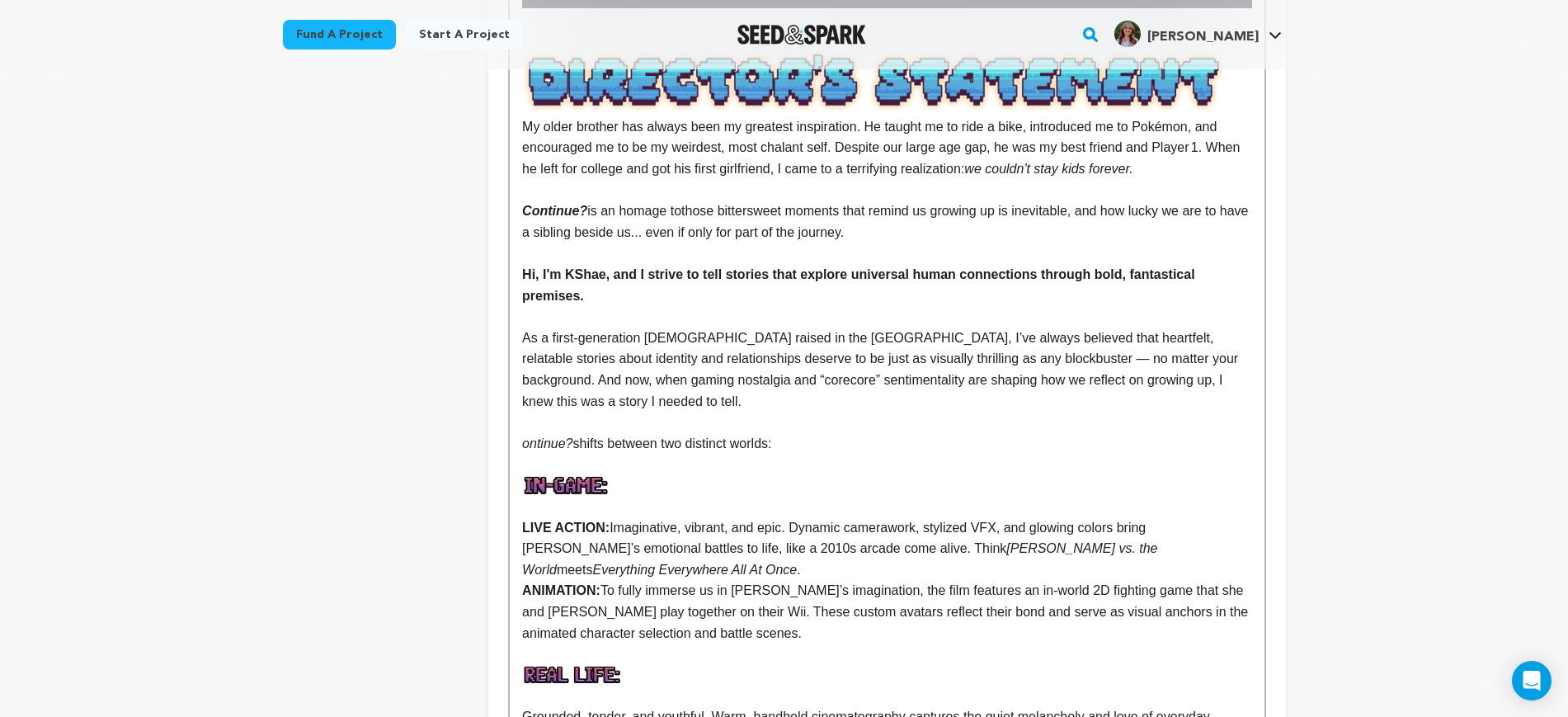
scroll to position [1752, 0]
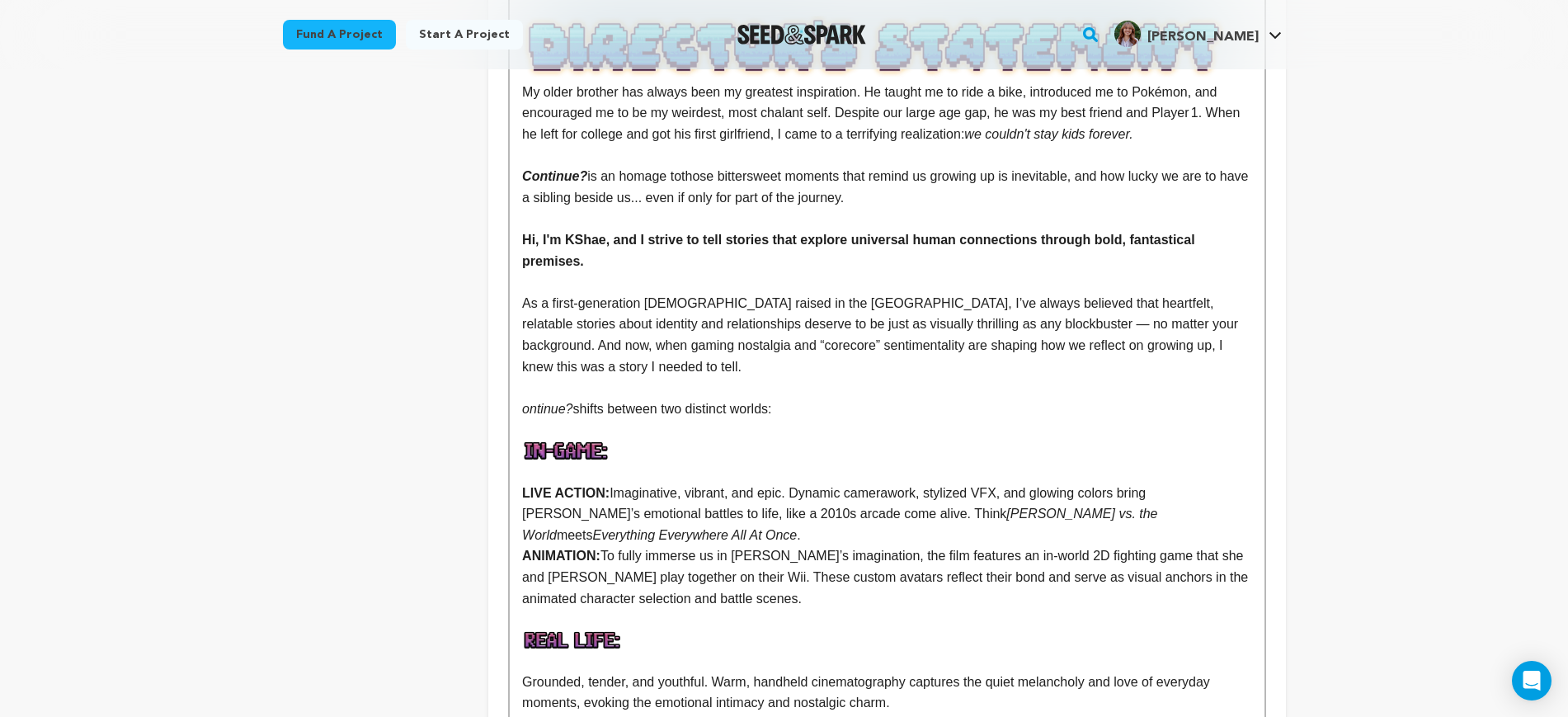
click at [590, 377] on p at bounding box center [887, 387] width 730 height 21
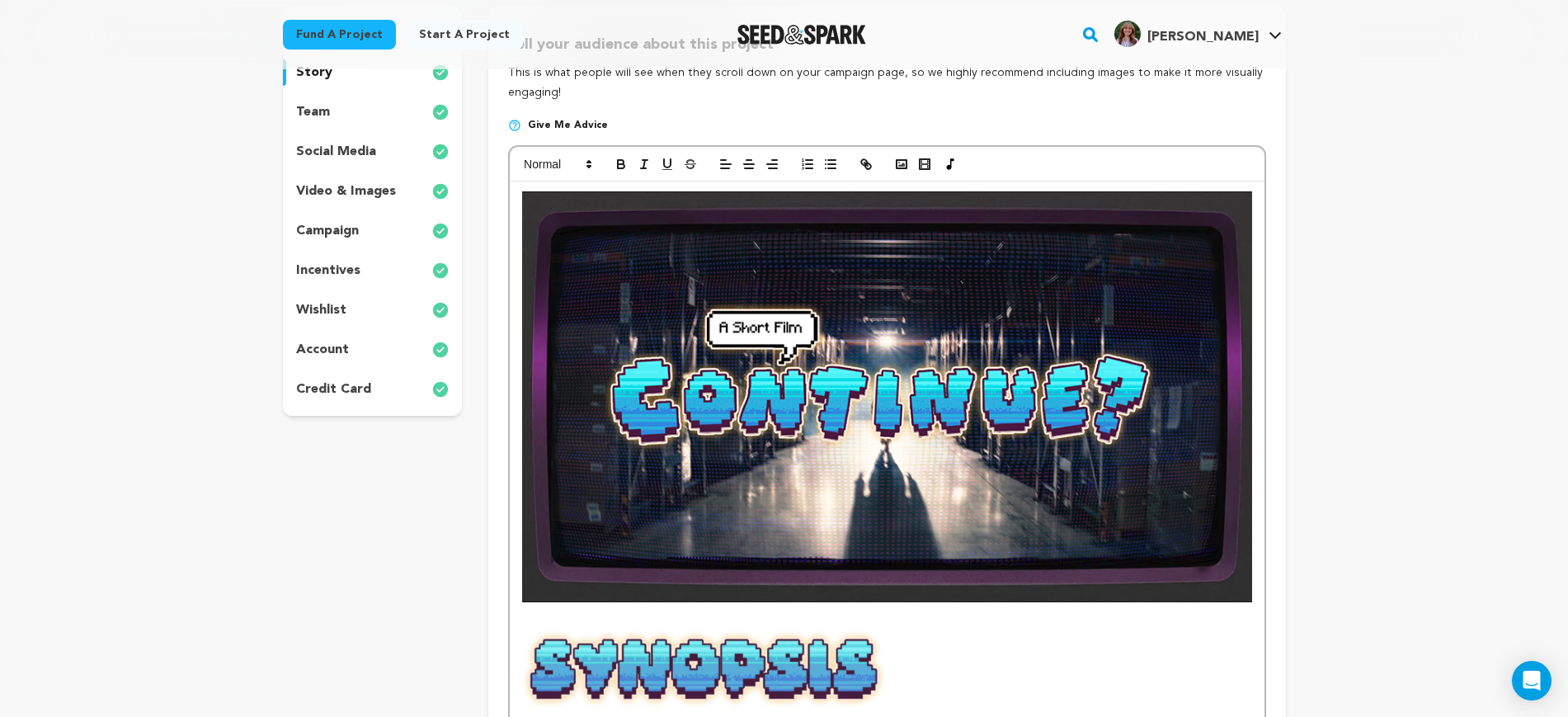
scroll to position [0, 0]
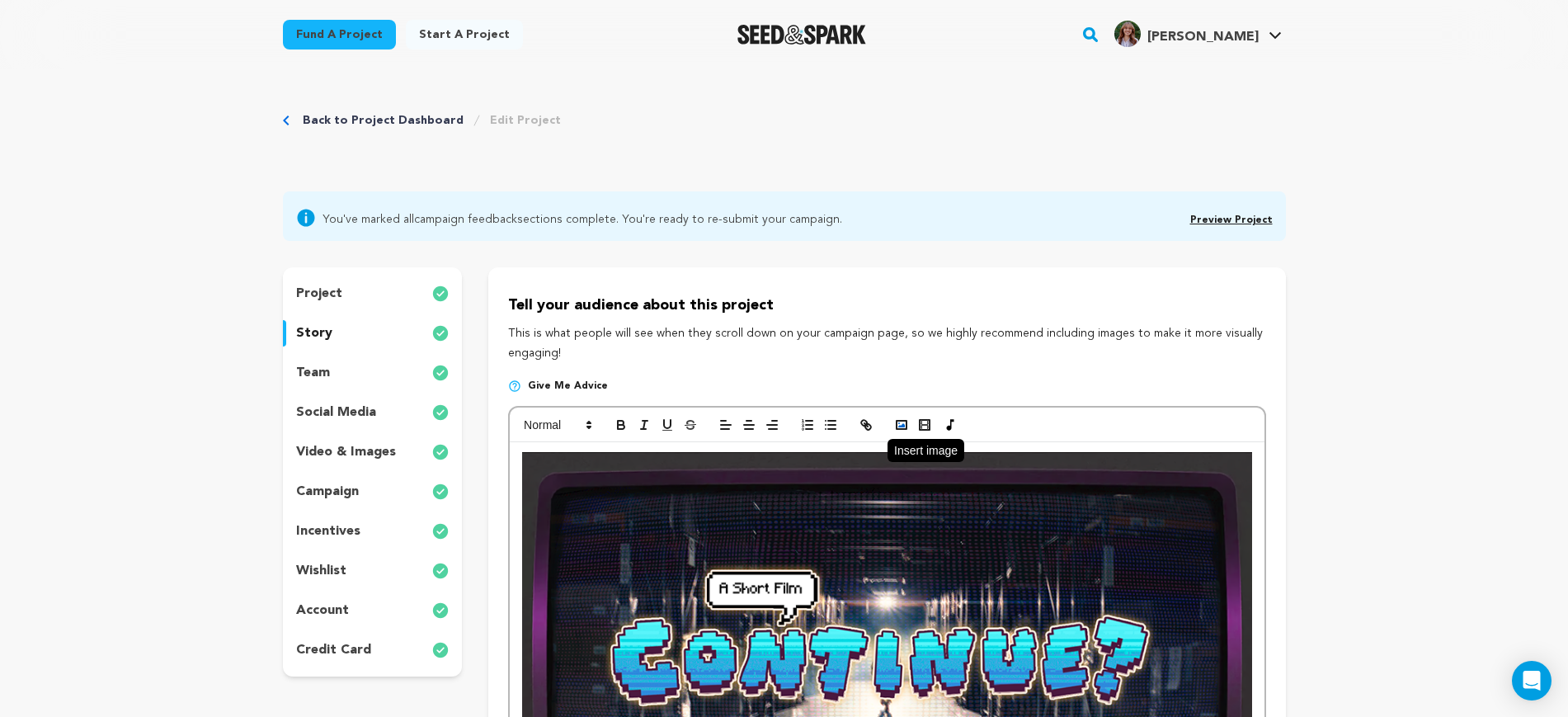
click at [899, 430] on icon "button" at bounding box center [902, 425] width 15 height 15
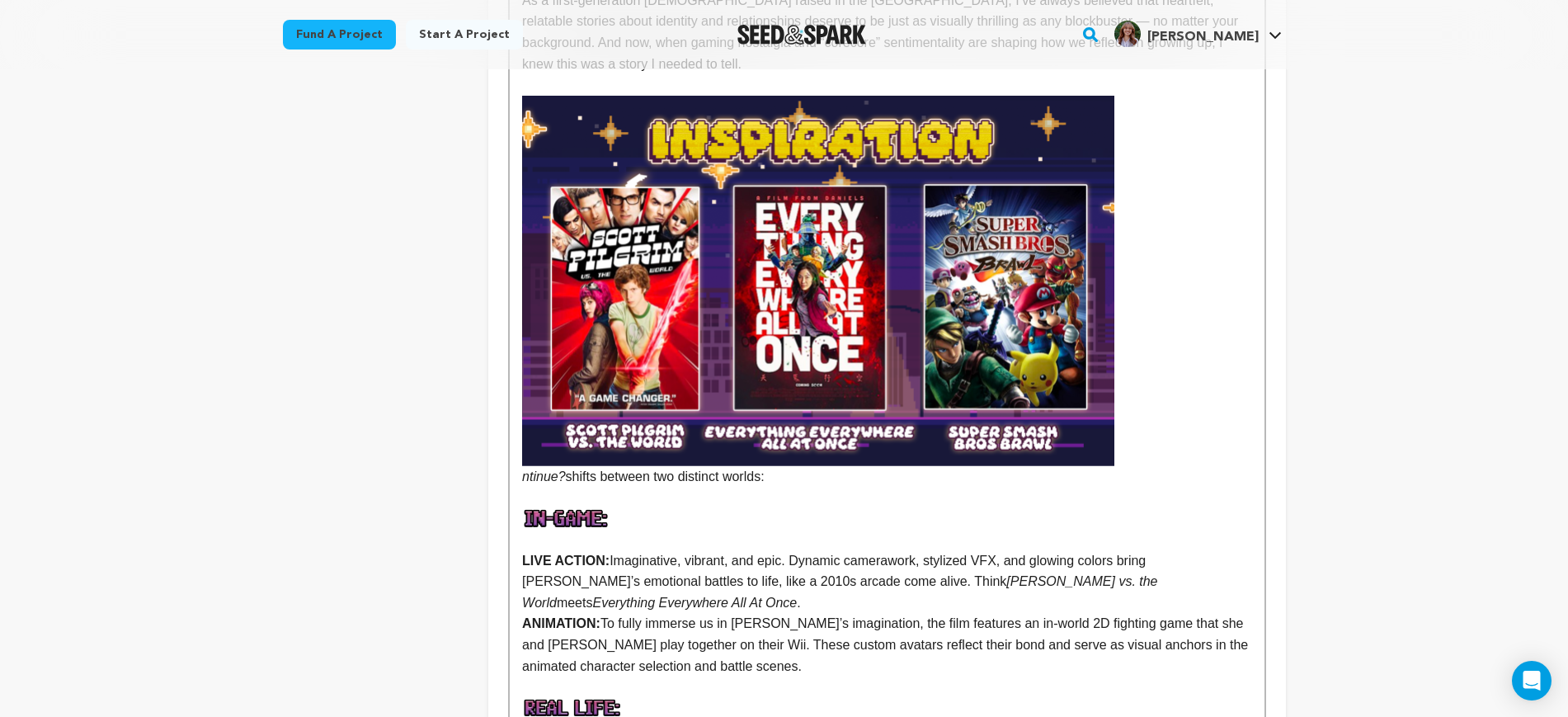
scroll to position [2062, 0]
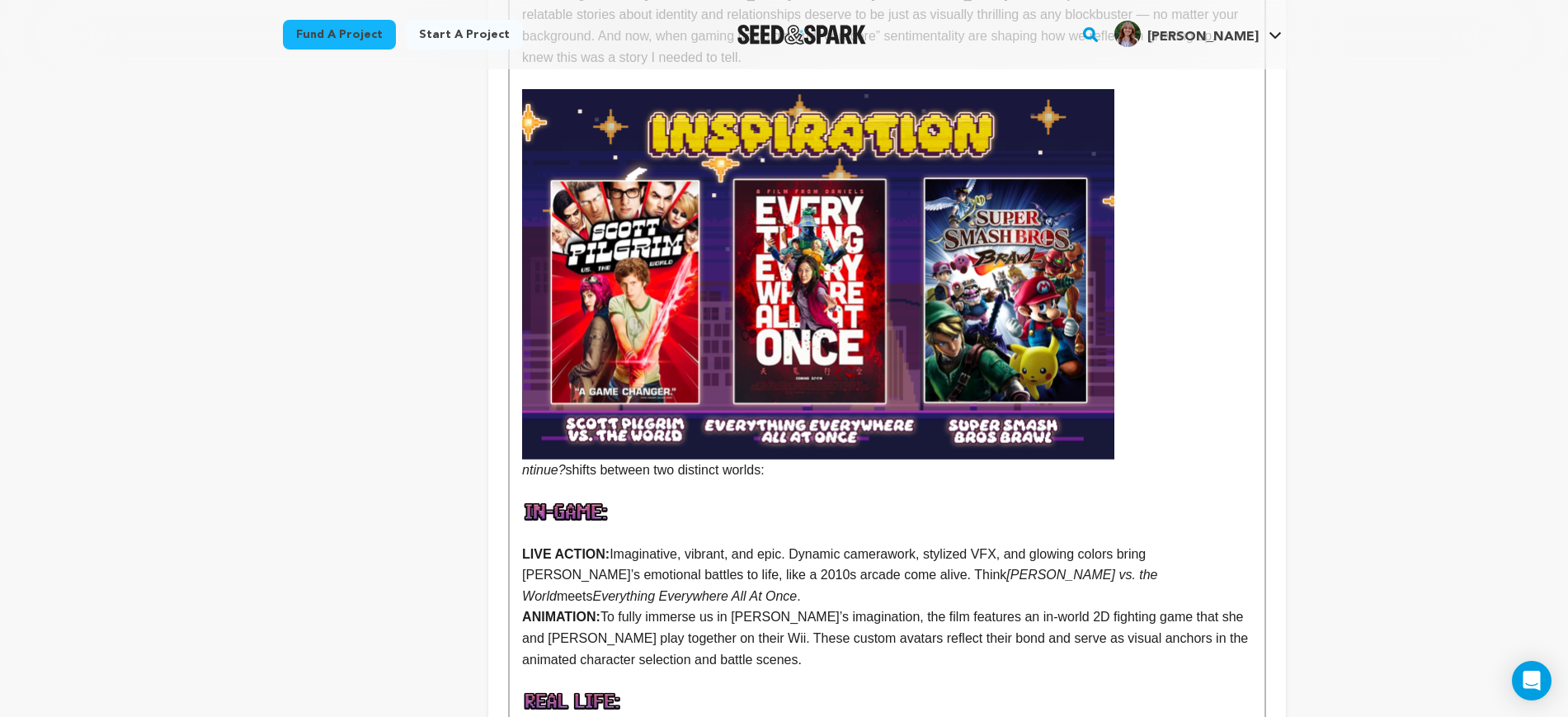
click at [920, 297] on img at bounding box center [818, 274] width 592 height 370
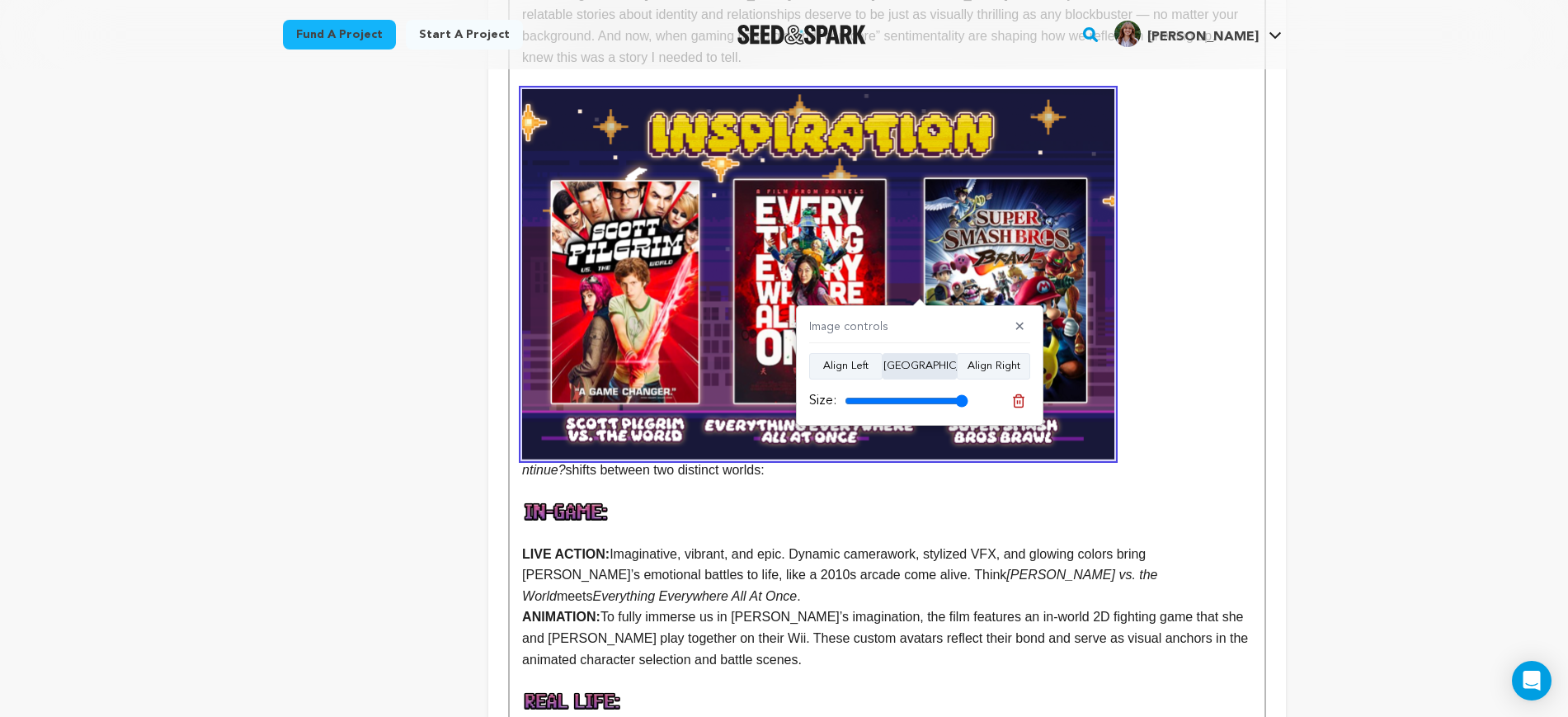
click at [918, 367] on button "Align Center" at bounding box center [920, 366] width 74 height 27
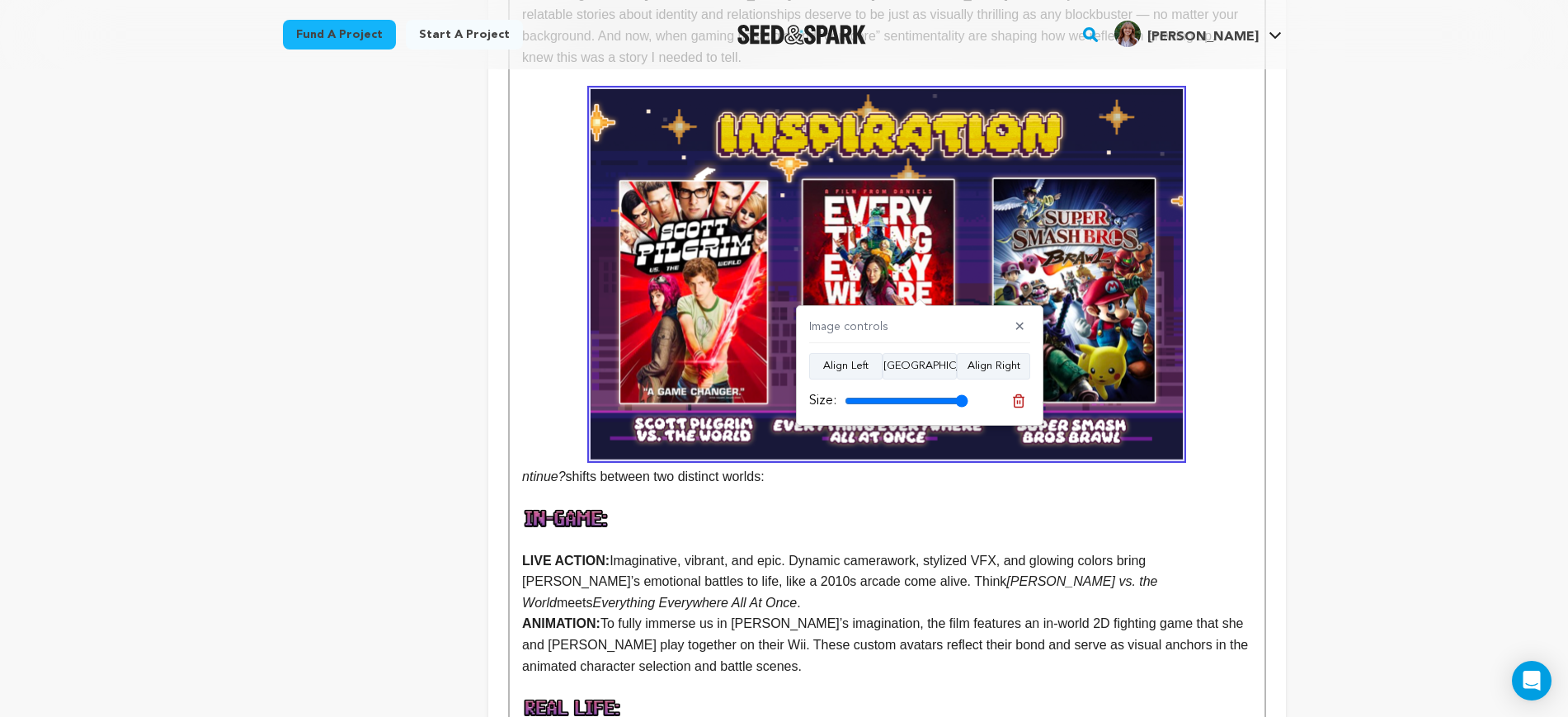
click at [1225, 376] on em "ntinue?" at bounding box center [887, 285] width 730 height 394
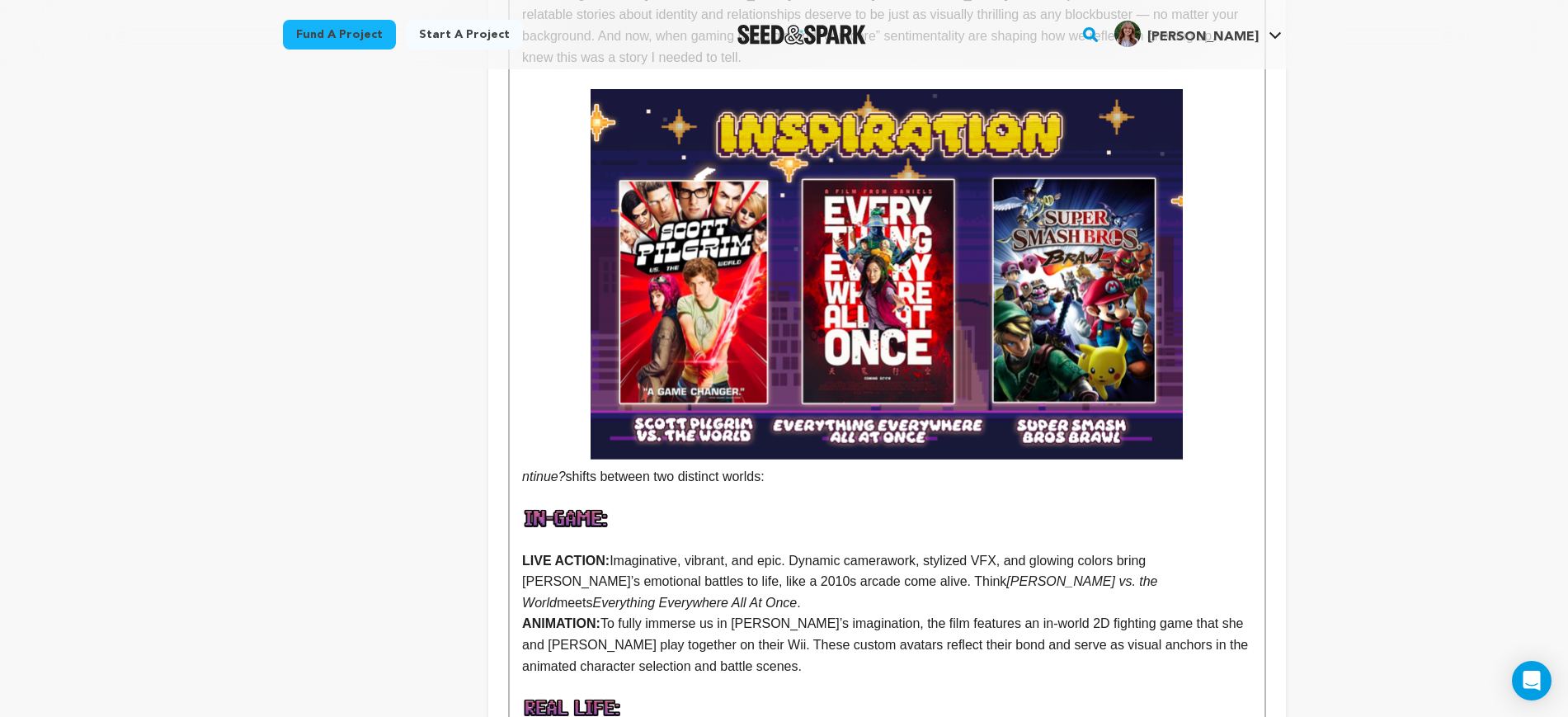
click at [1059, 336] on img at bounding box center [886, 274] width 592 height 370
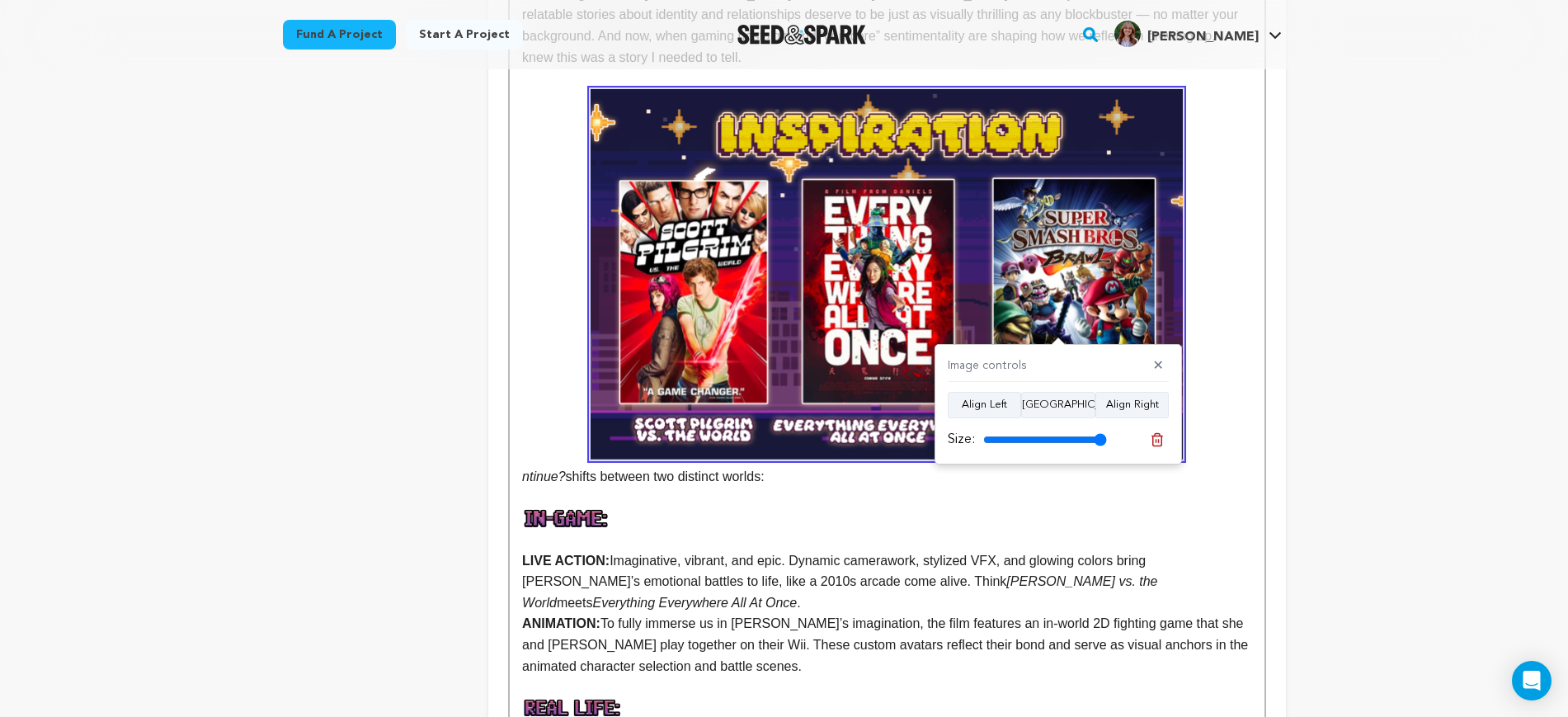
drag, startPoint x: 1102, startPoint y: 439, endPoint x: 1124, endPoint y: 439, distance: 22.0
click at [1107, 439] on input "range" at bounding box center [1045, 440] width 124 height 13
click at [1199, 321] on em "ntinue?" at bounding box center [887, 285] width 730 height 394
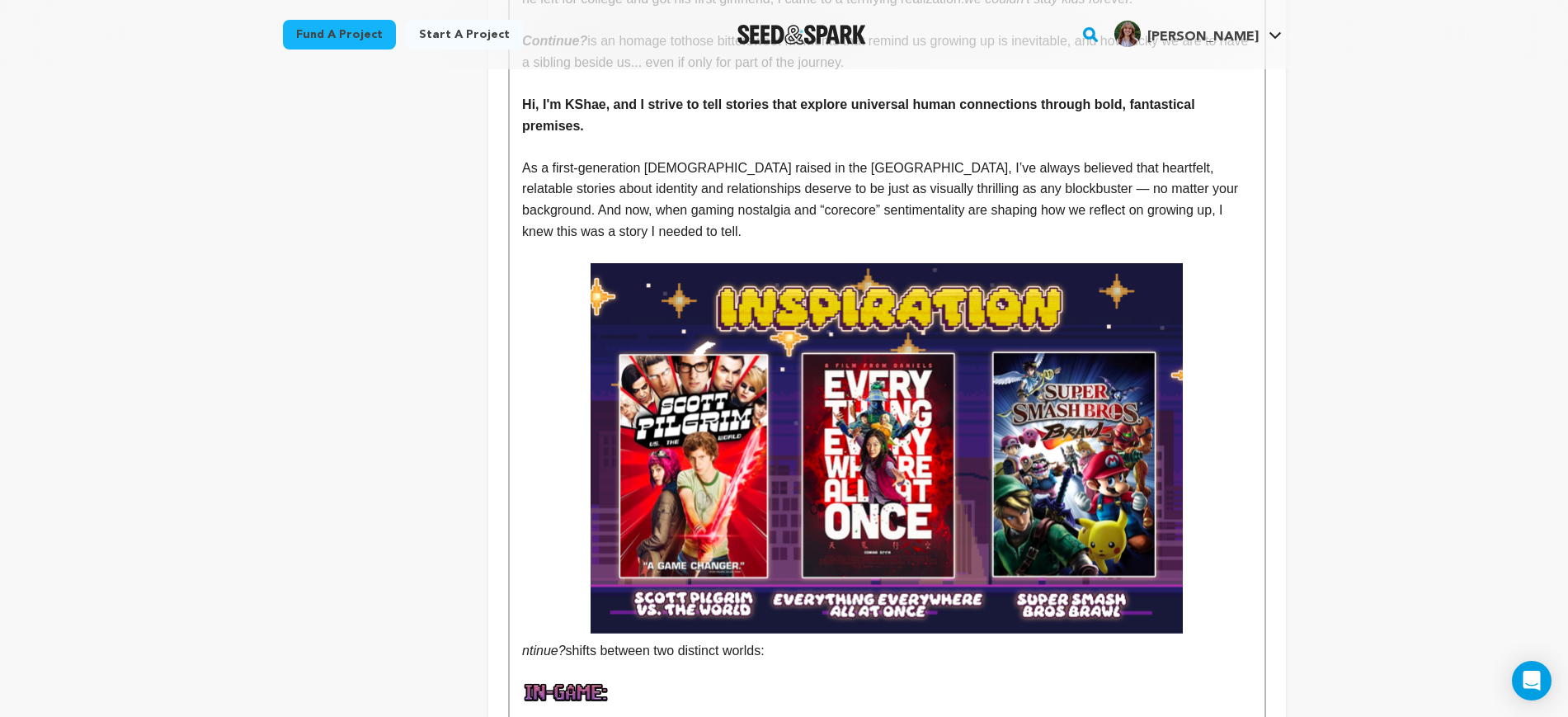
scroll to position [2165, 0]
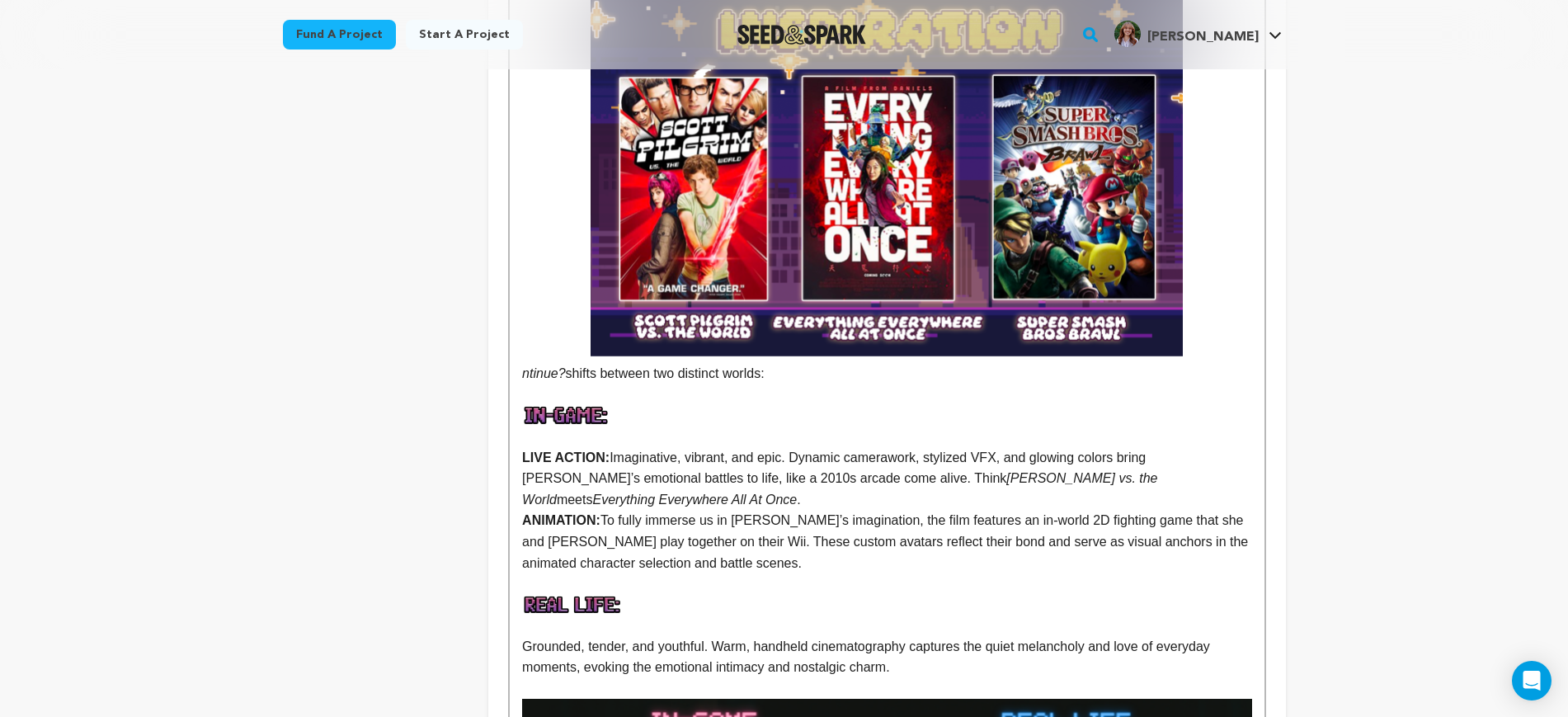
click at [674, 299] on img at bounding box center [886, 171] width 592 height 370
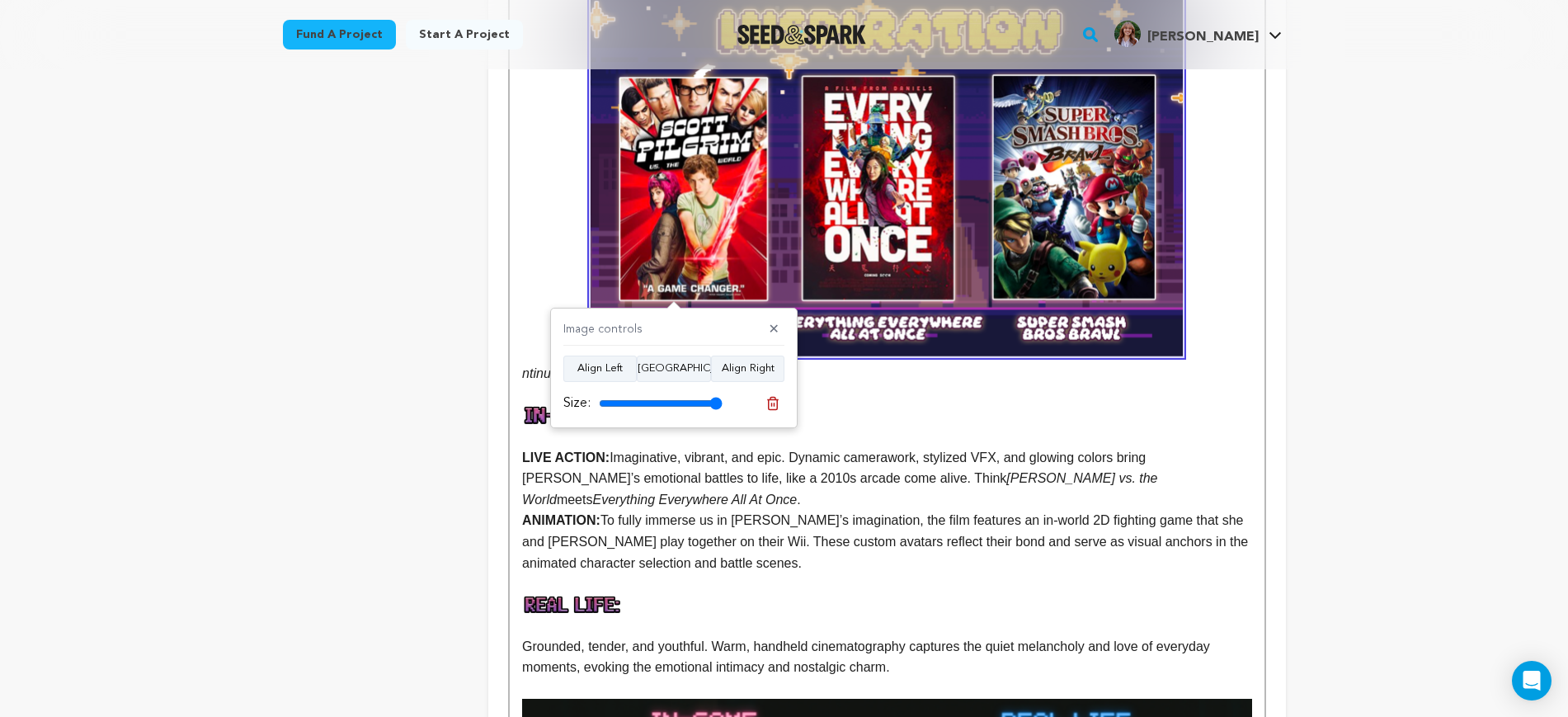
click at [1224, 289] on em at bounding box center [887, 171] width 730 height 370
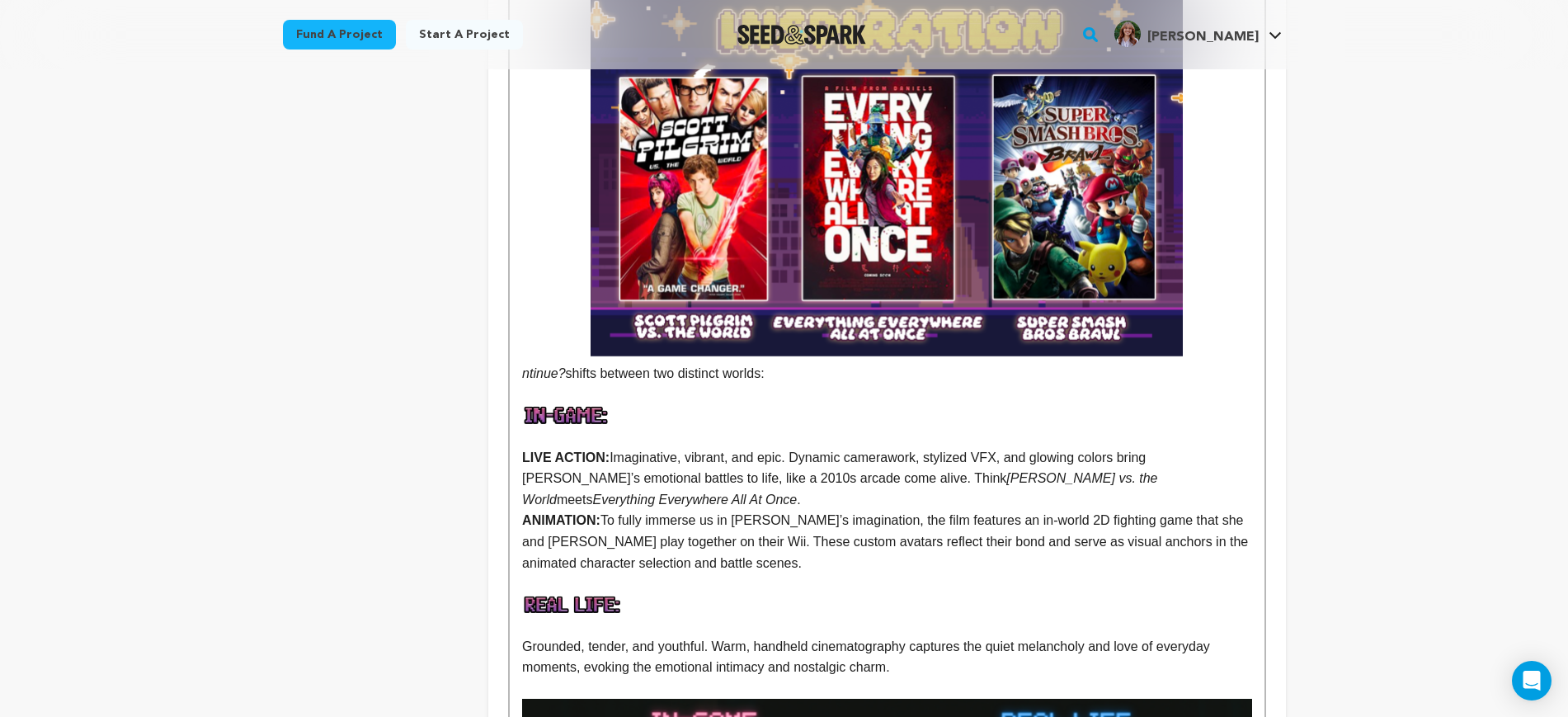
click at [523, 366] on em "ntinue?" at bounding box center [545, 373] width 44 height 14
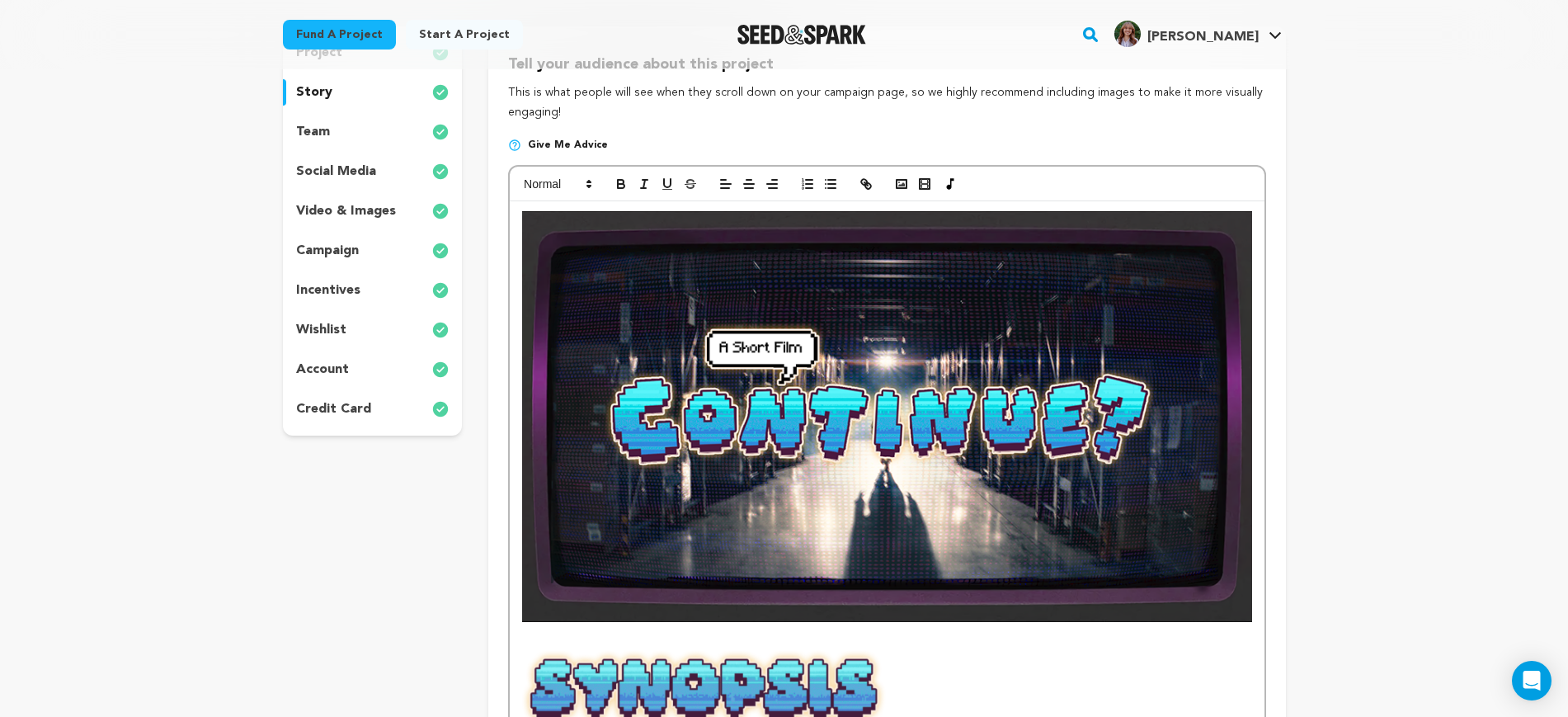
scroll to position [0, 0]
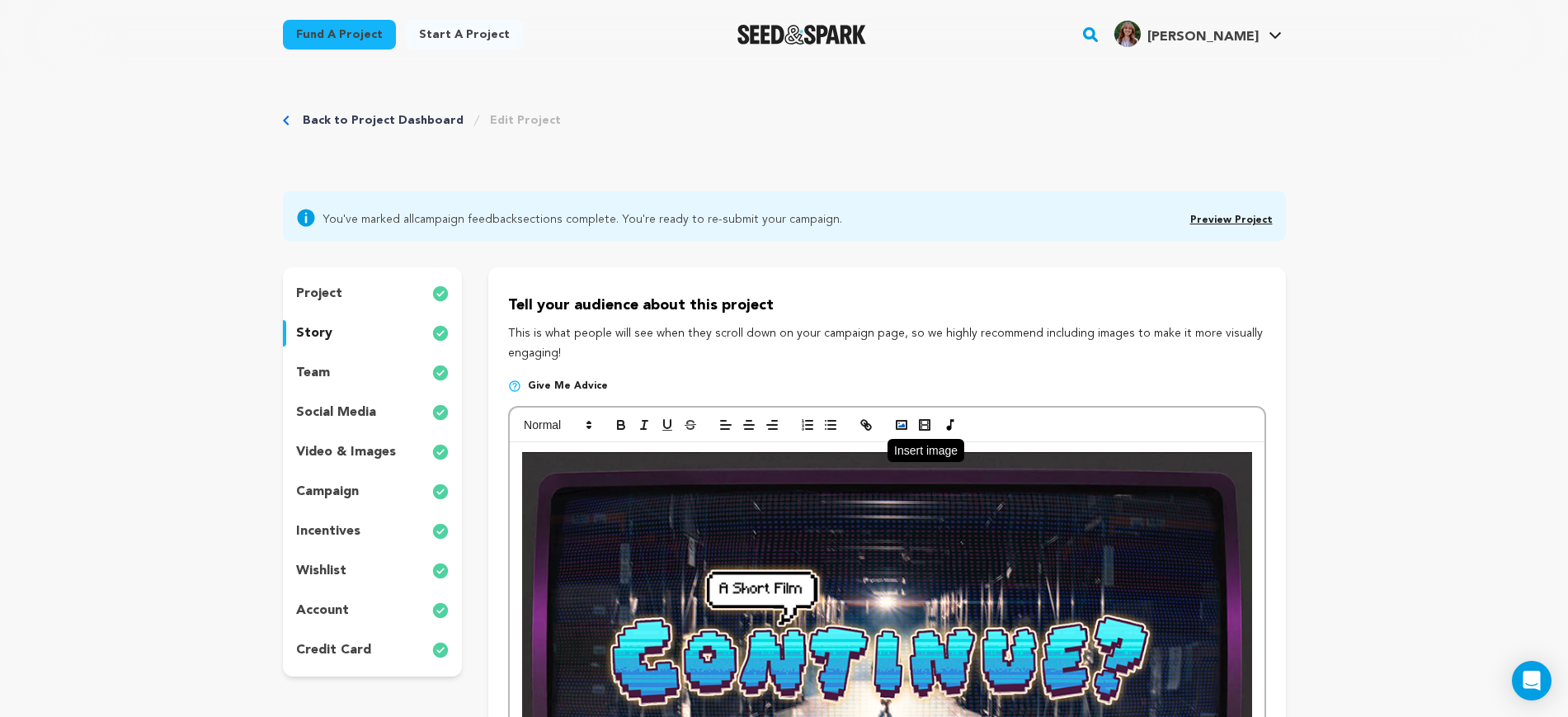
click at [902, 418] on icon "button" at bounding box center [902, 425] width 15 height 15
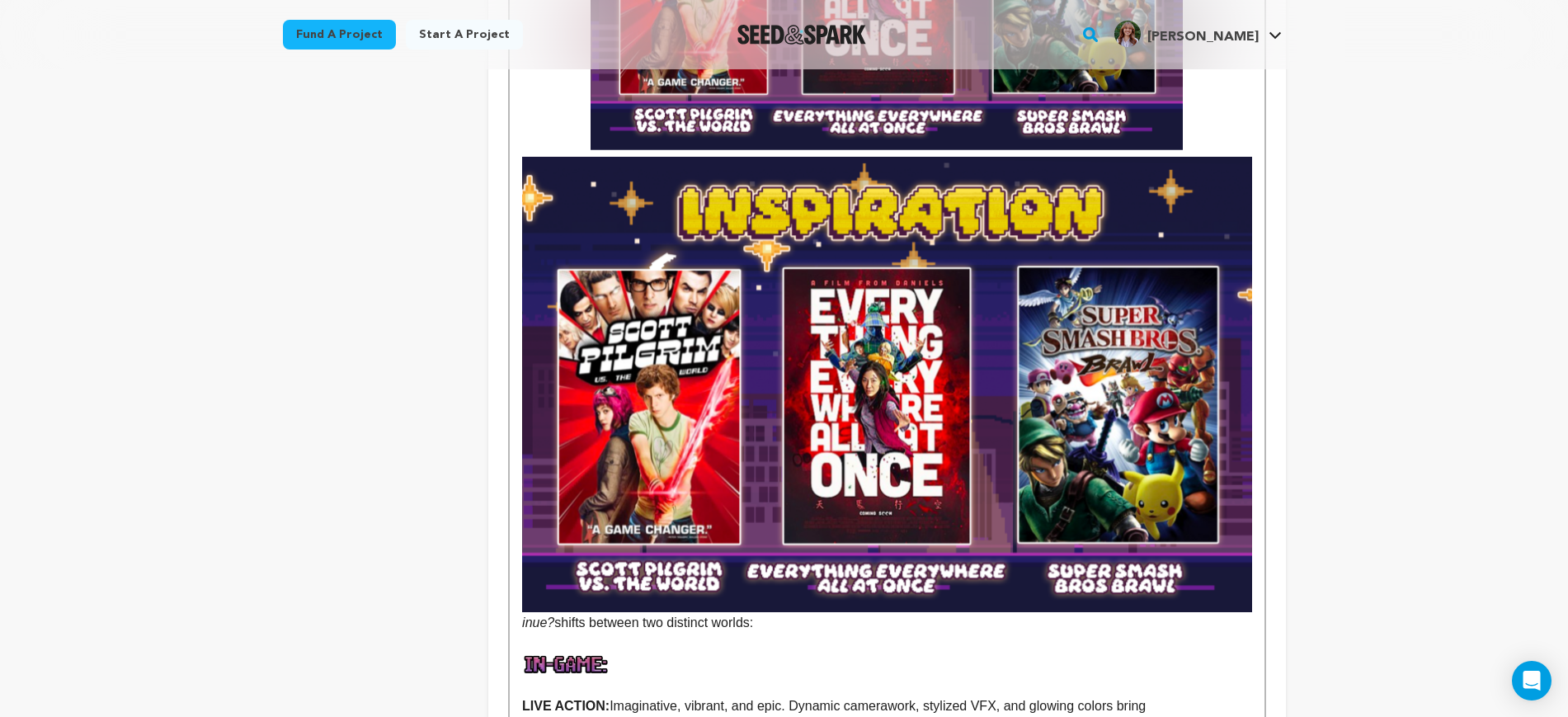
scroll to position [2268, 0]
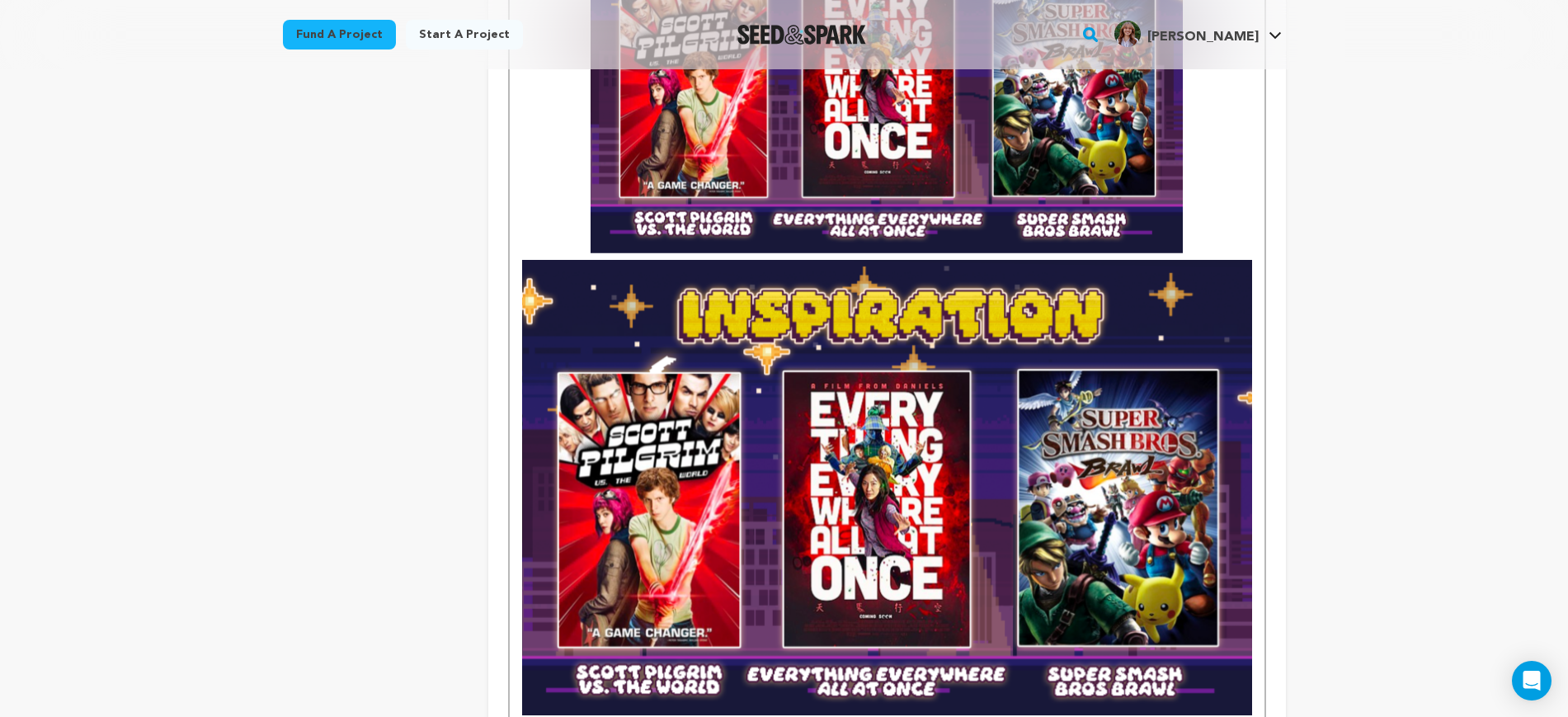
click at [877, 153] on img at bounding box center [886, 68] width 592 height 370
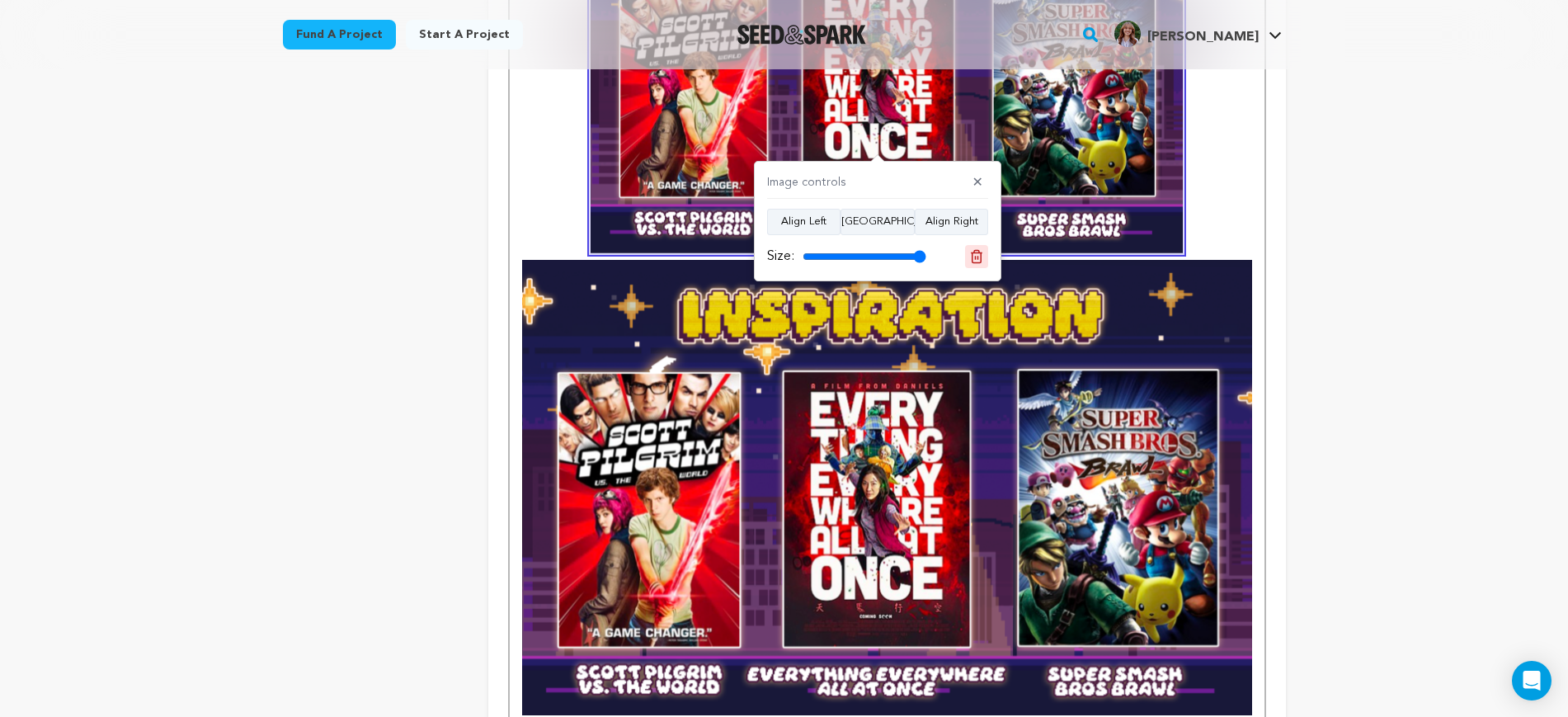
click at [984, 255] on button at bounding box center [977, 256] width 23 height 23
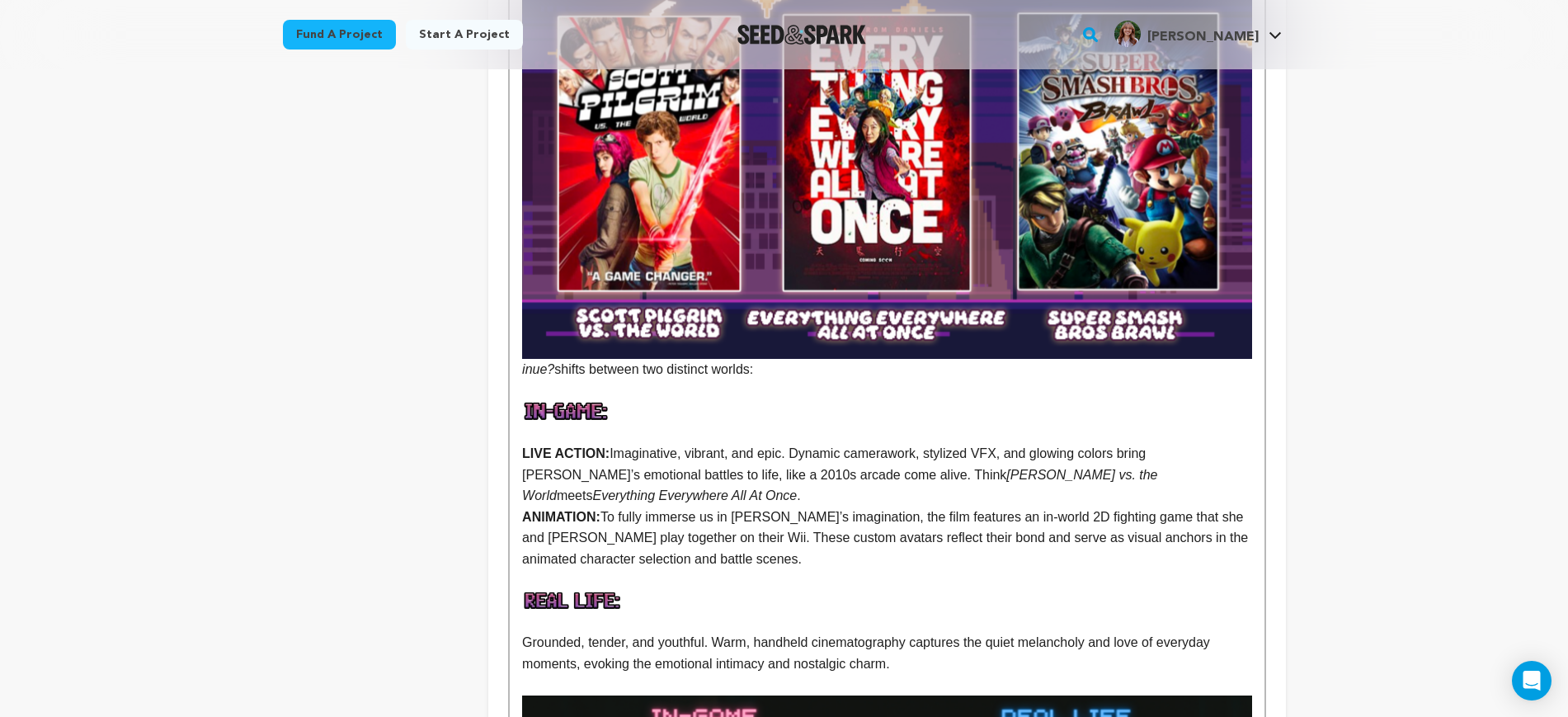
click at [981, 193] on img at bounding box center [887, 132] width 730 height 456
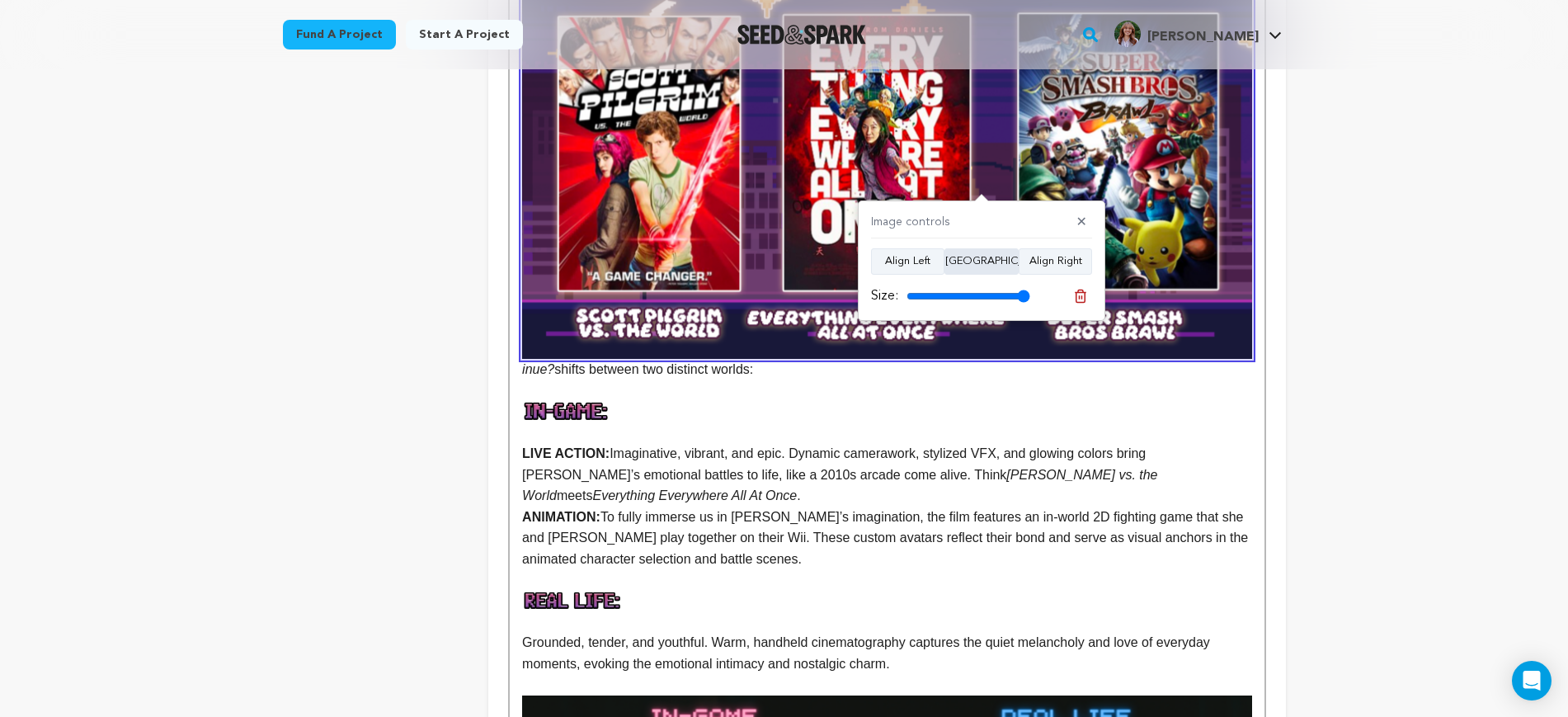
click at [969, 262] on button "Align Center" at bounding box center [981, 261] width 74 height 27
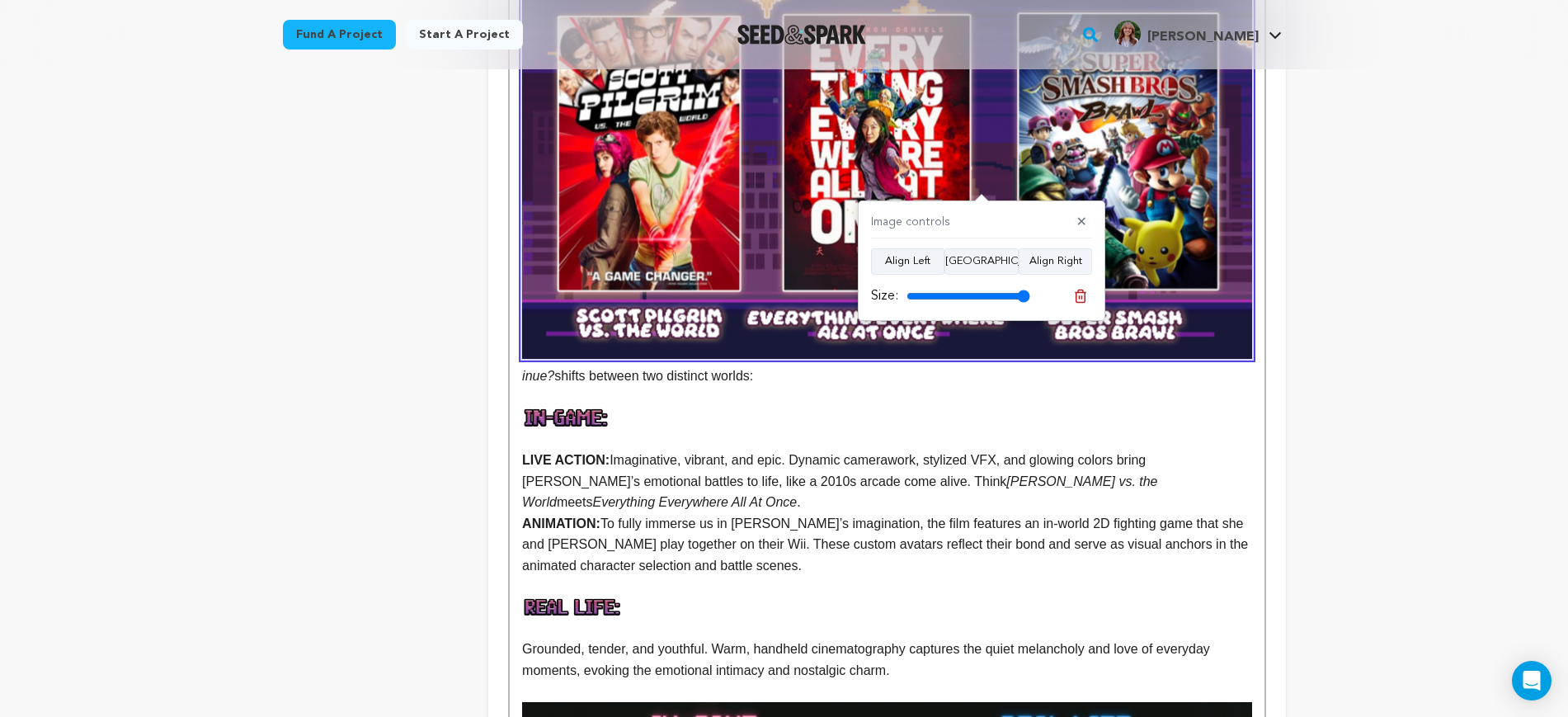
click at [1115, 428] on p at bounding box center [887, 439] width 730 height 21
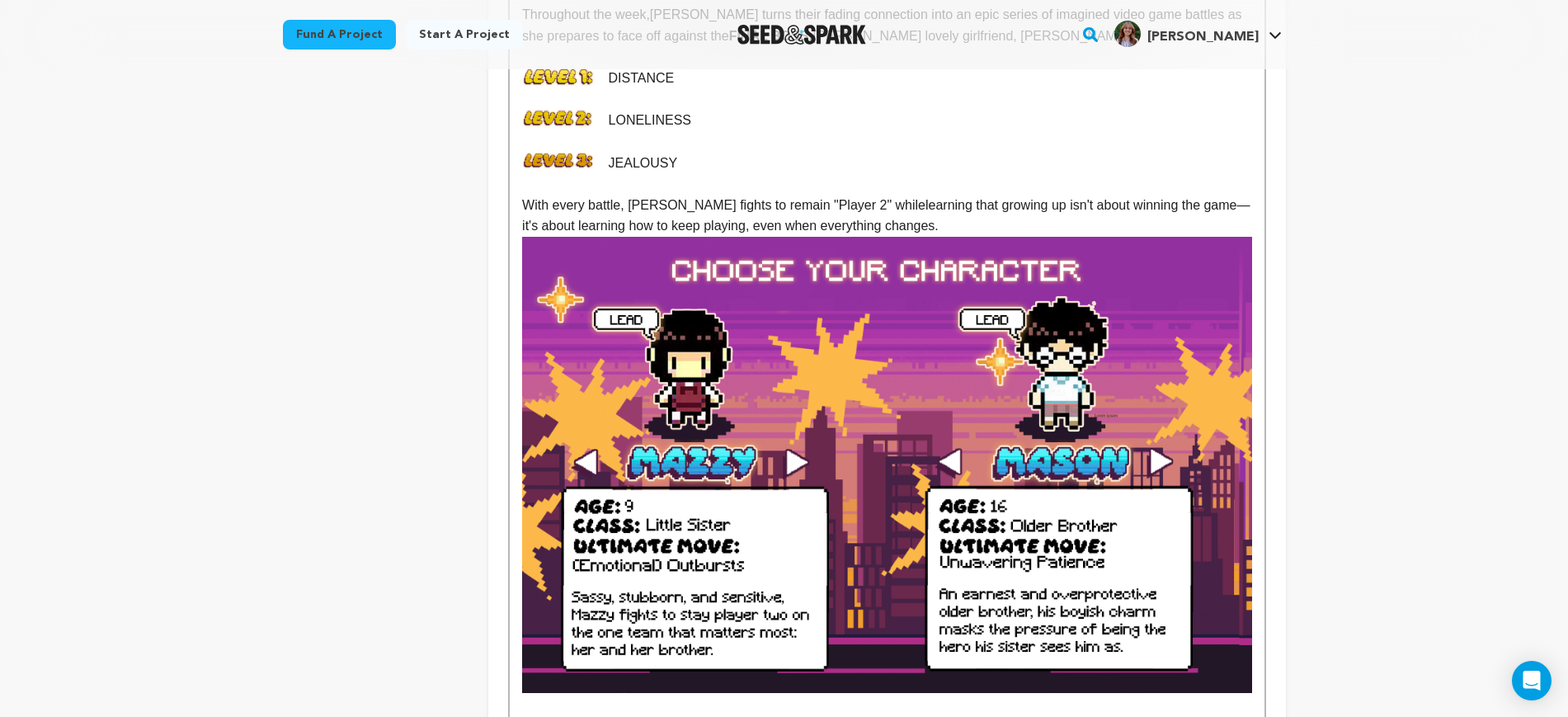
scroll to position [1031, 0]
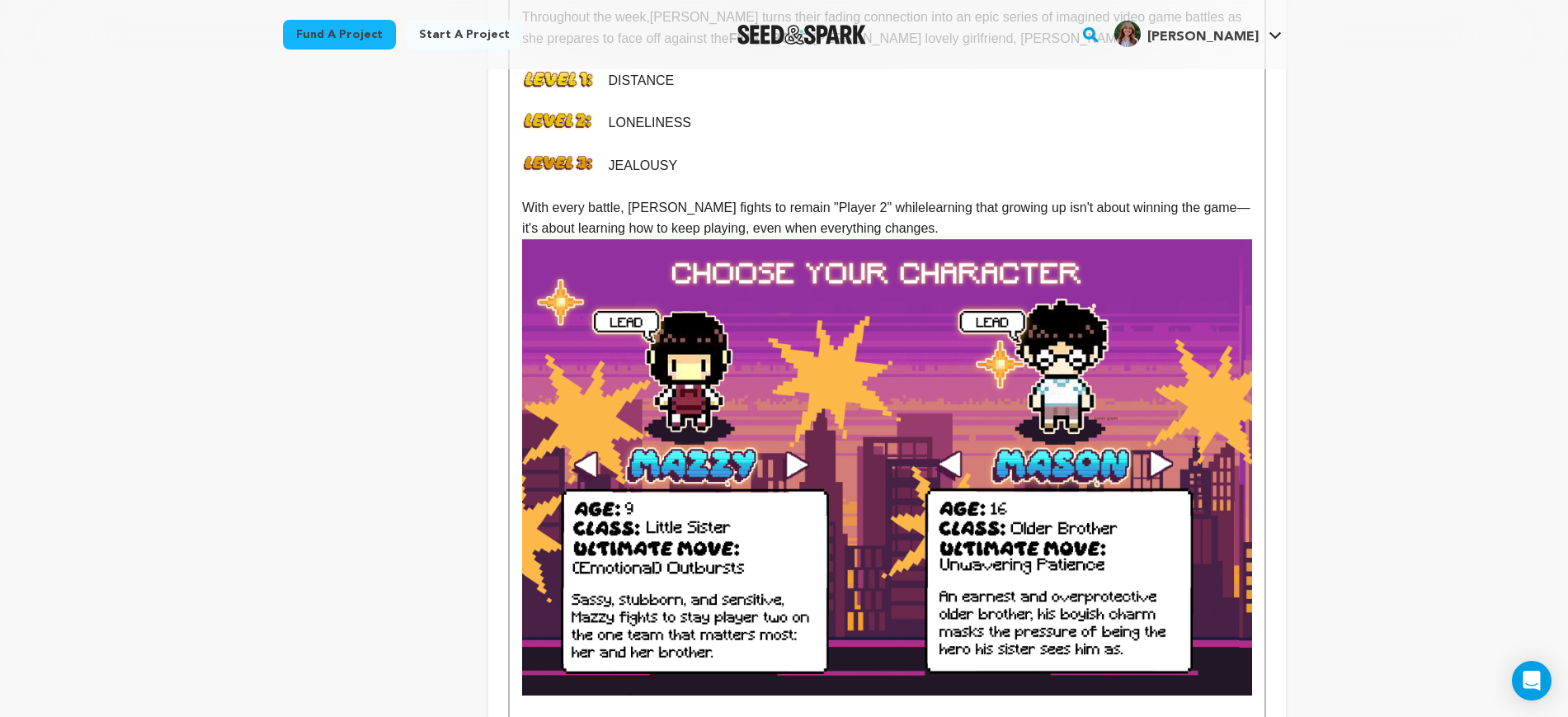
click at [1011, 339] on img at bounding box center [887, 467] width 730 height 456
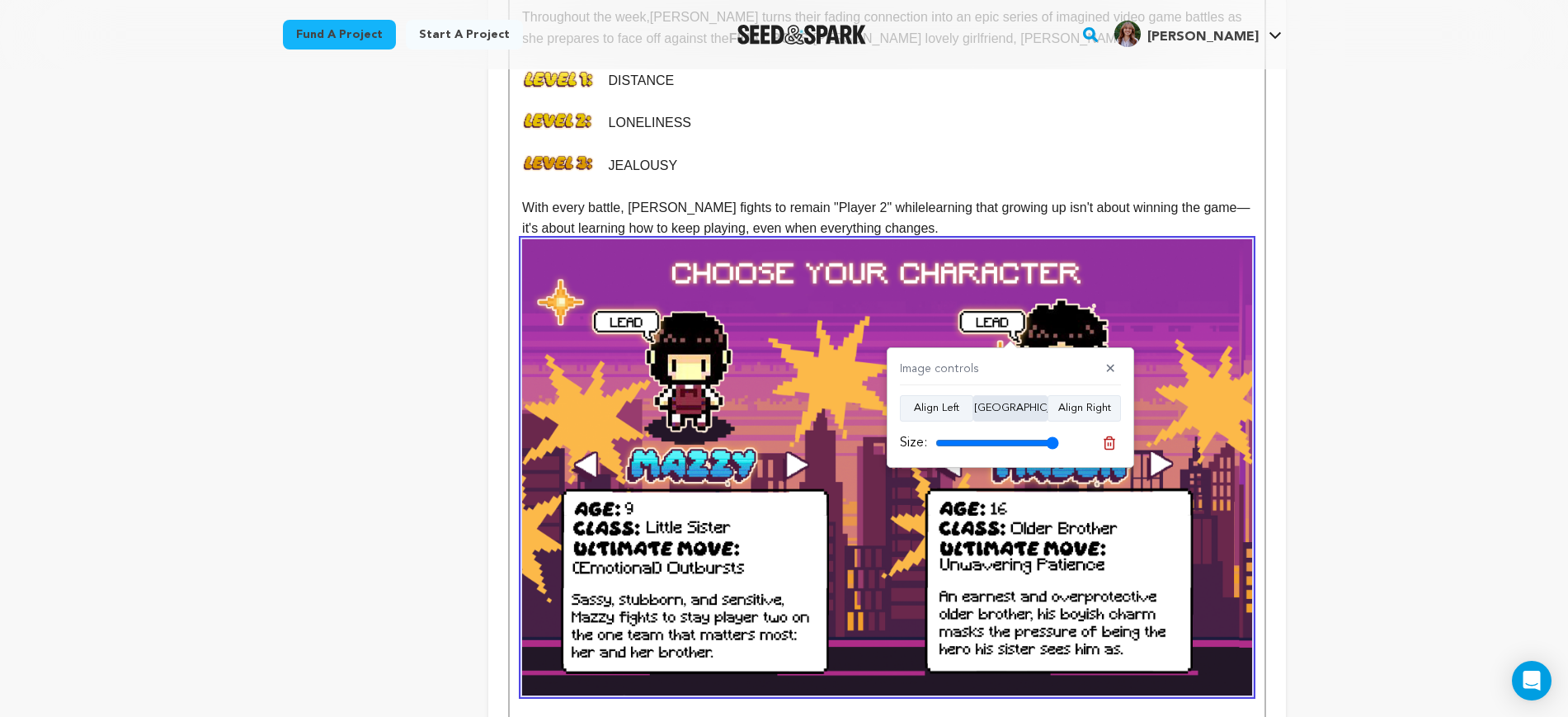
click at [1006, 404] on button "Align Center" at bounding box center [1011, 408] width 74 height 27
click at [949, 205] on p "With every battle, Mazzy fights to remain "Player 2" while learning that growin…" at bounding box center [887, 218] width 730 height 42
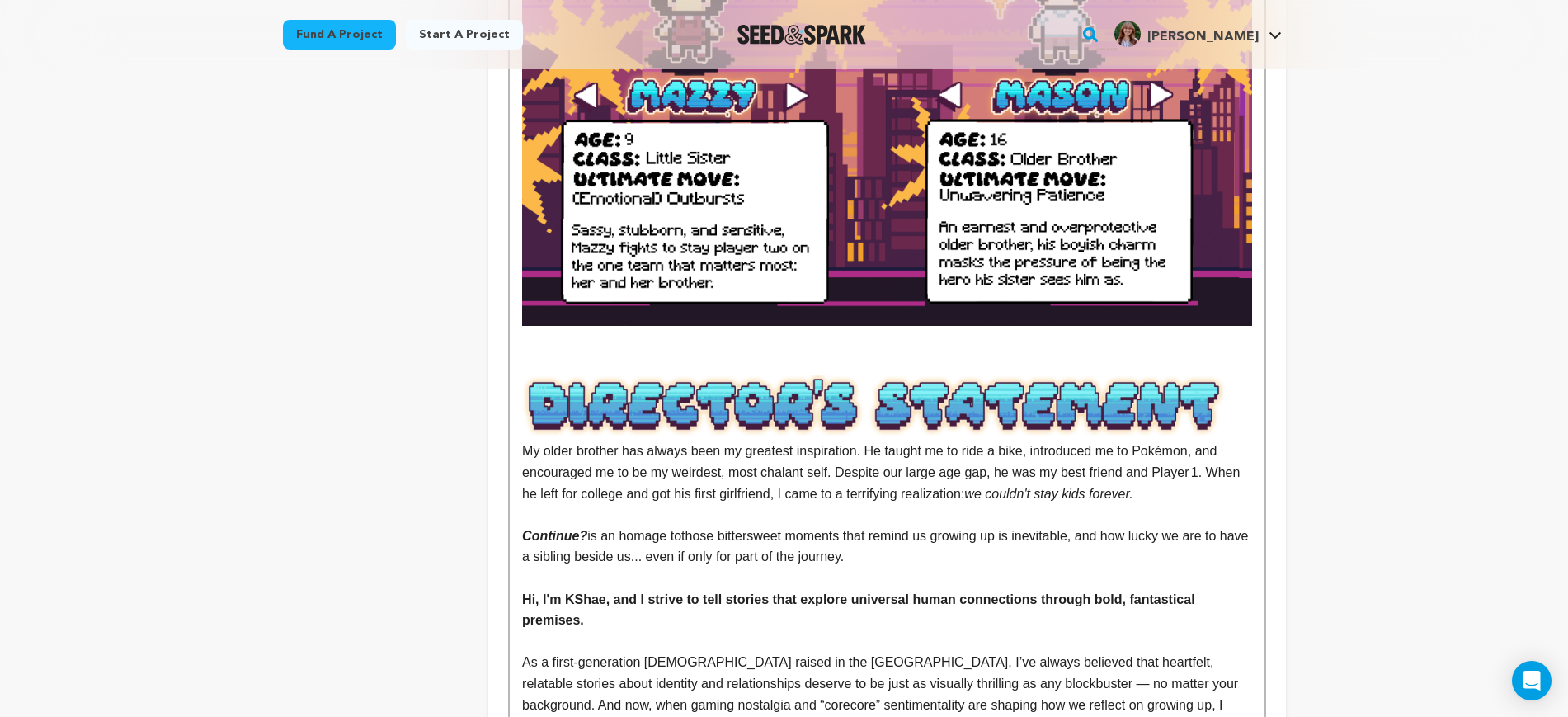
scroll to position [1547, 0]
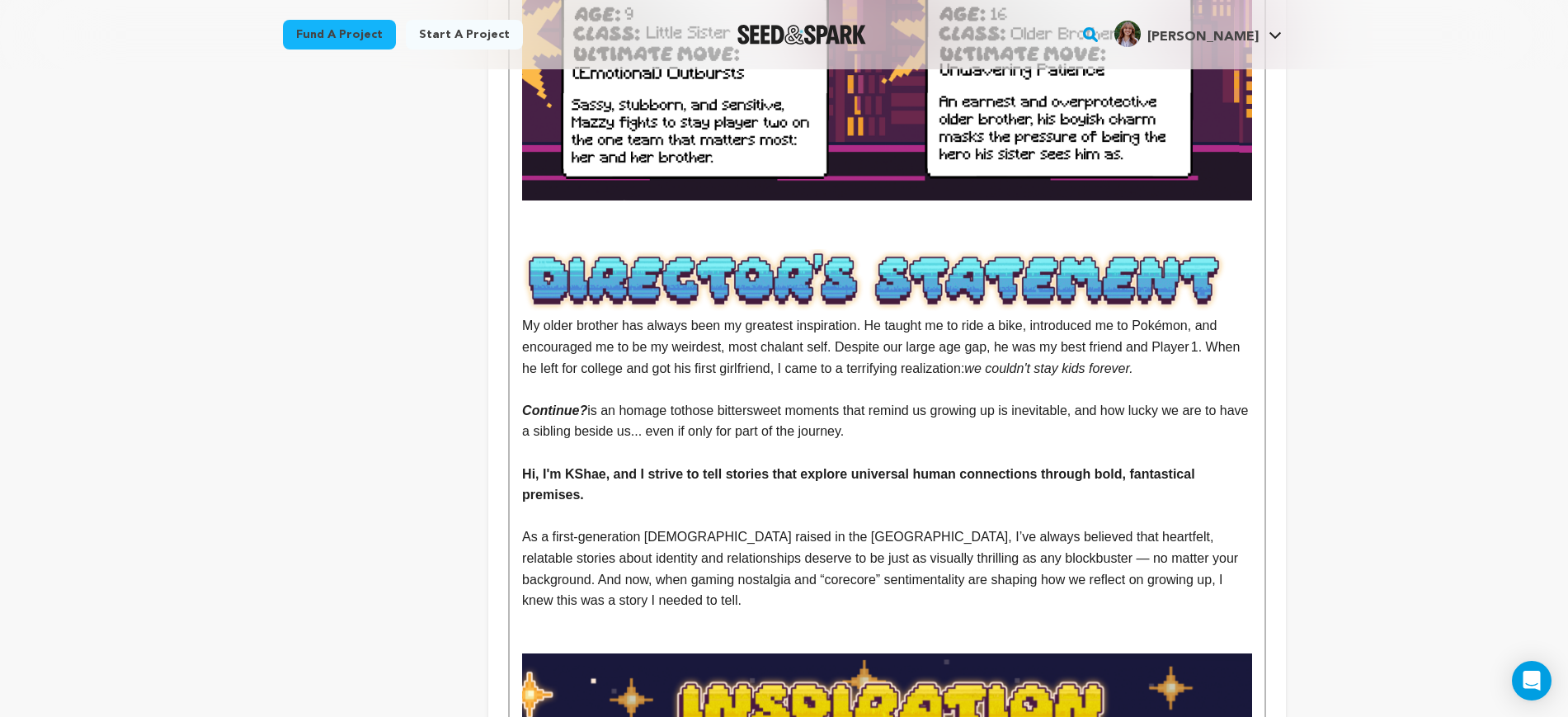
click at [716, 229] on p at bounding box center [887, 239] width 730 height 21
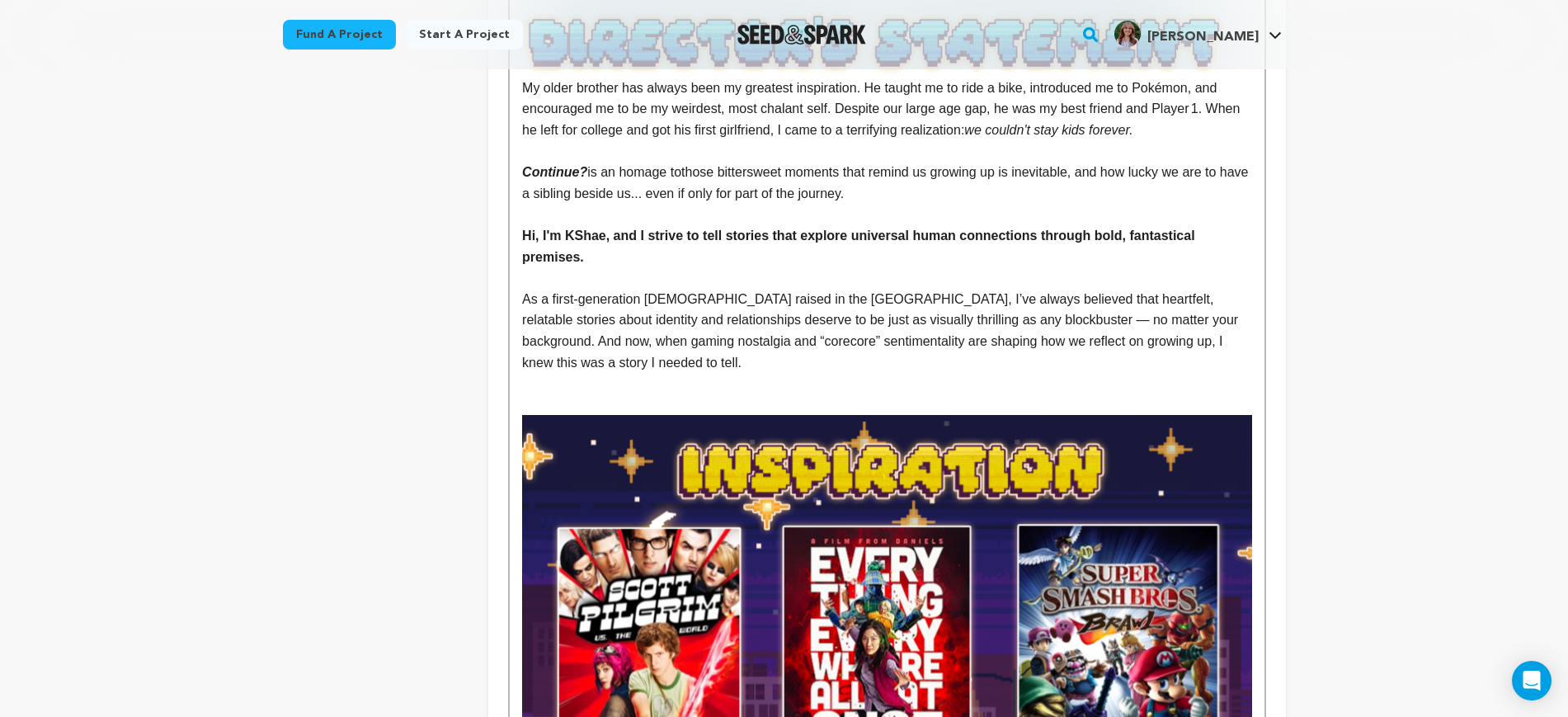
scroll to position [1752, 0]
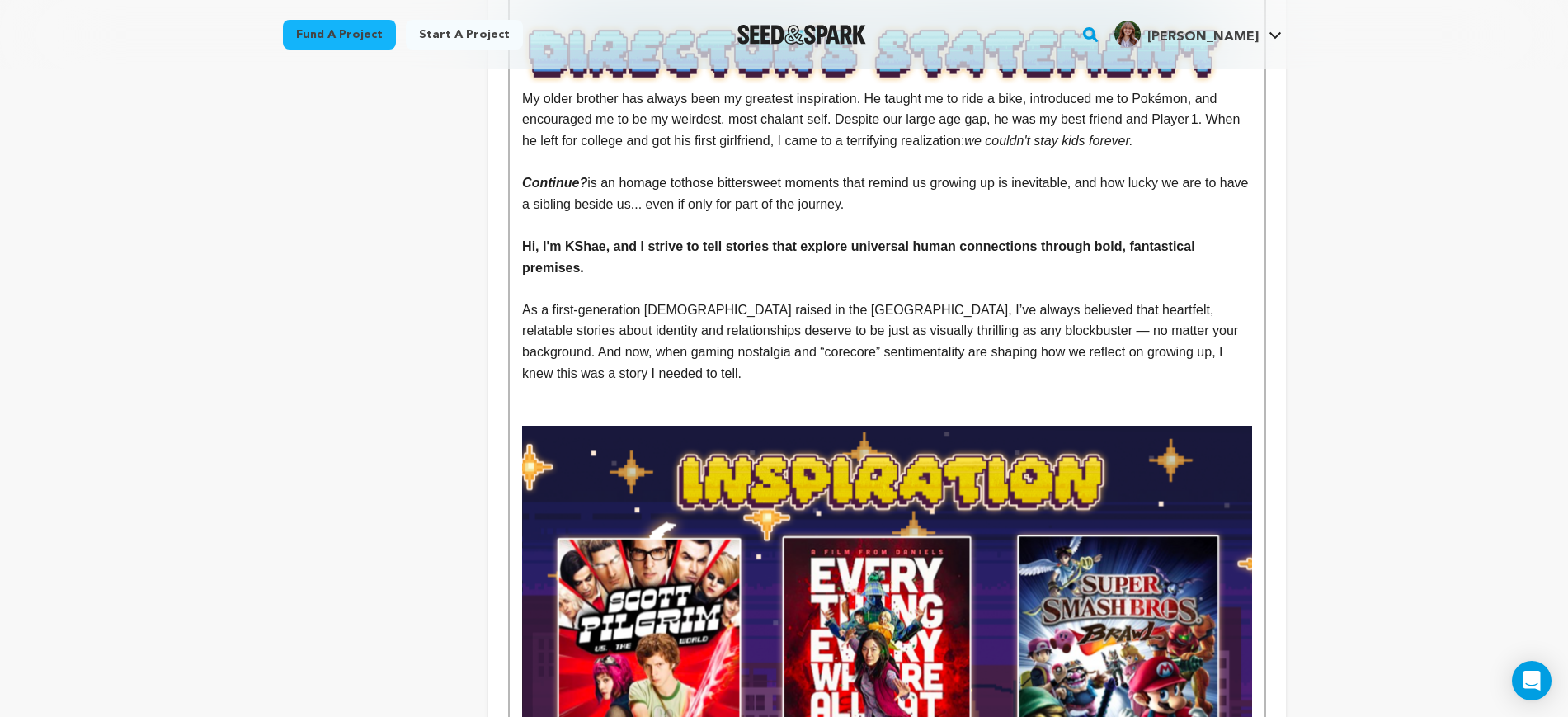
click at [590, 405] on p at bounding box center [887, 416] width 730 height 21
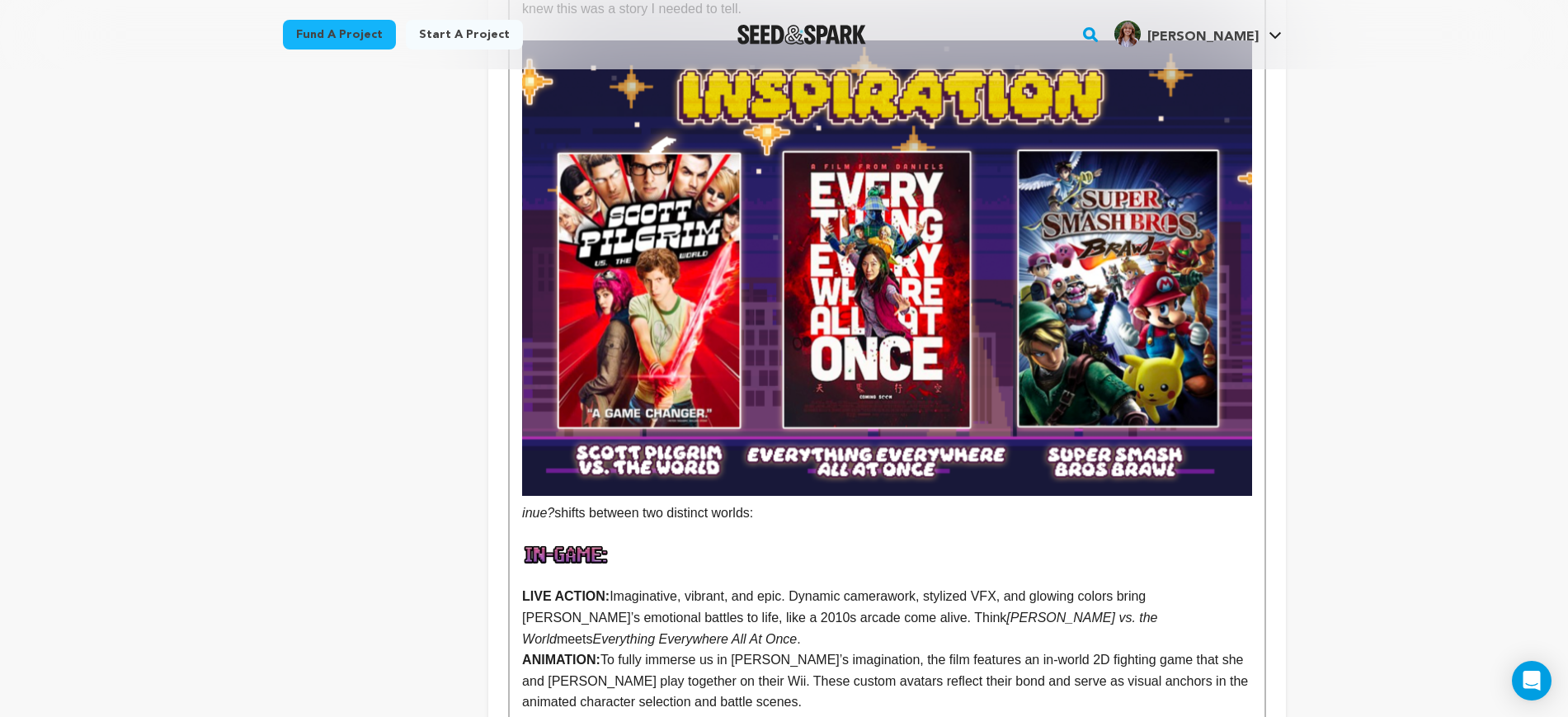
scroll to position [2165, 0]
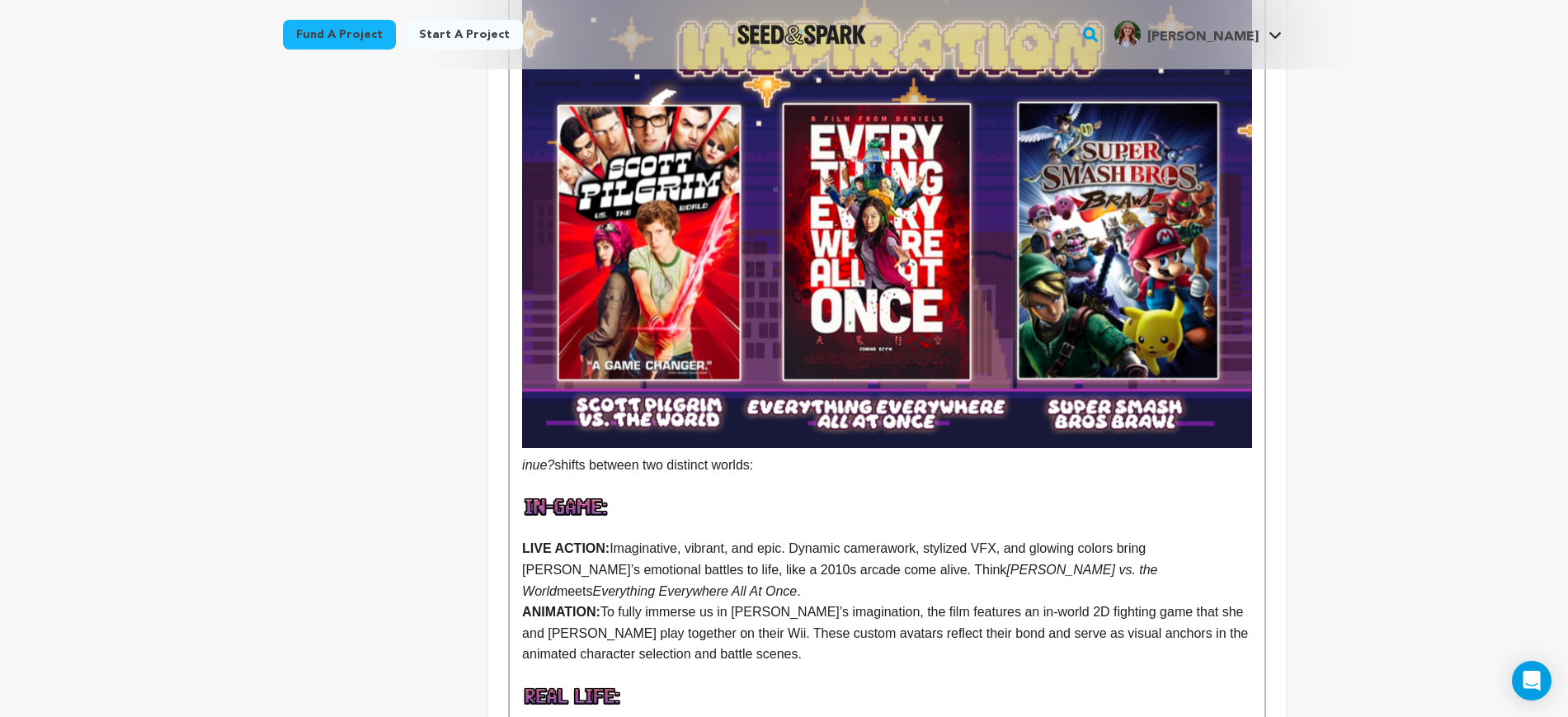
click at [517, 424] on div "Nine year-old Mazzy has always been part of the perfect co-op duo with her olde…" at bounding box center [887, 107] width 754 height 3659
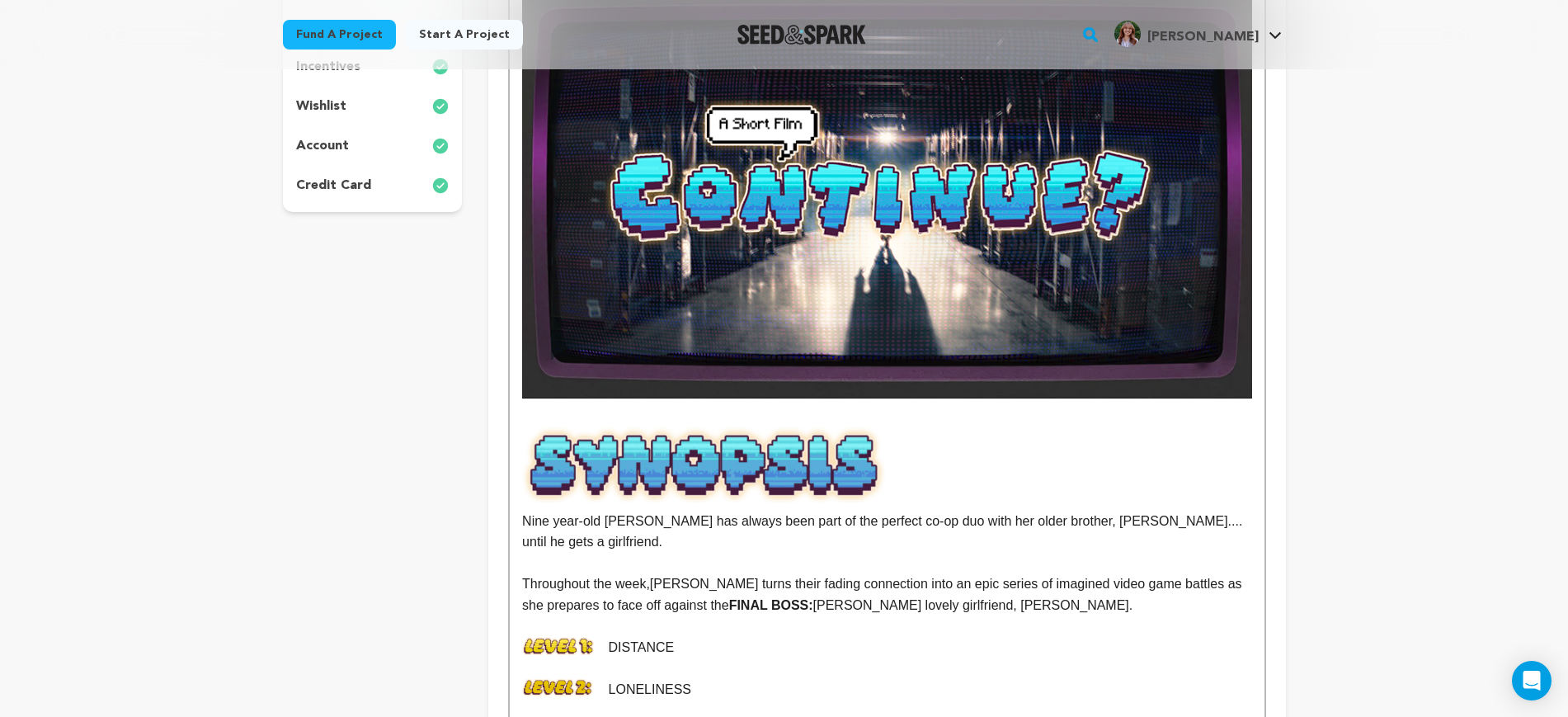
scroll to position [309, 0]
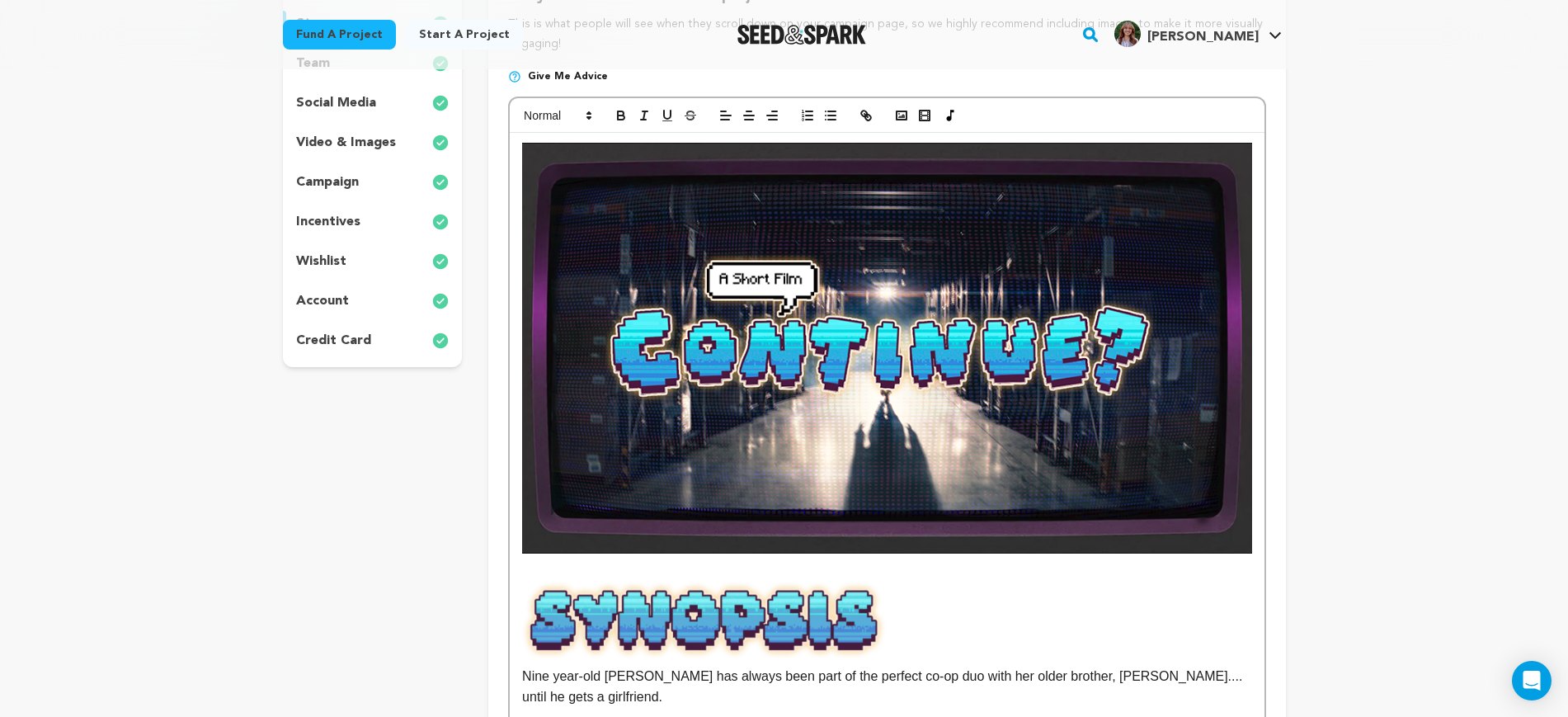
click at [829, 563] on p at bounding box center [887, 570] width 730 height 21
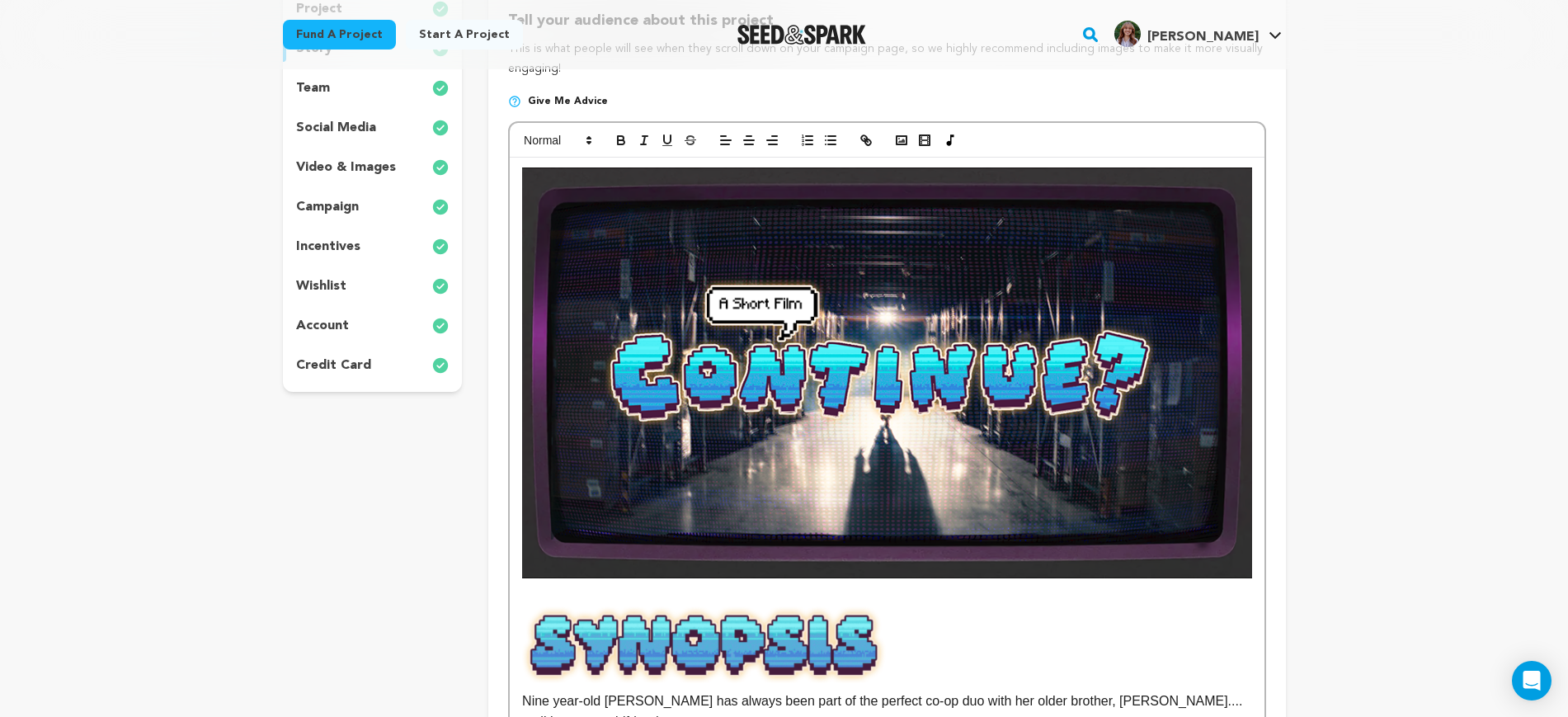
scroll to position [0, 0]
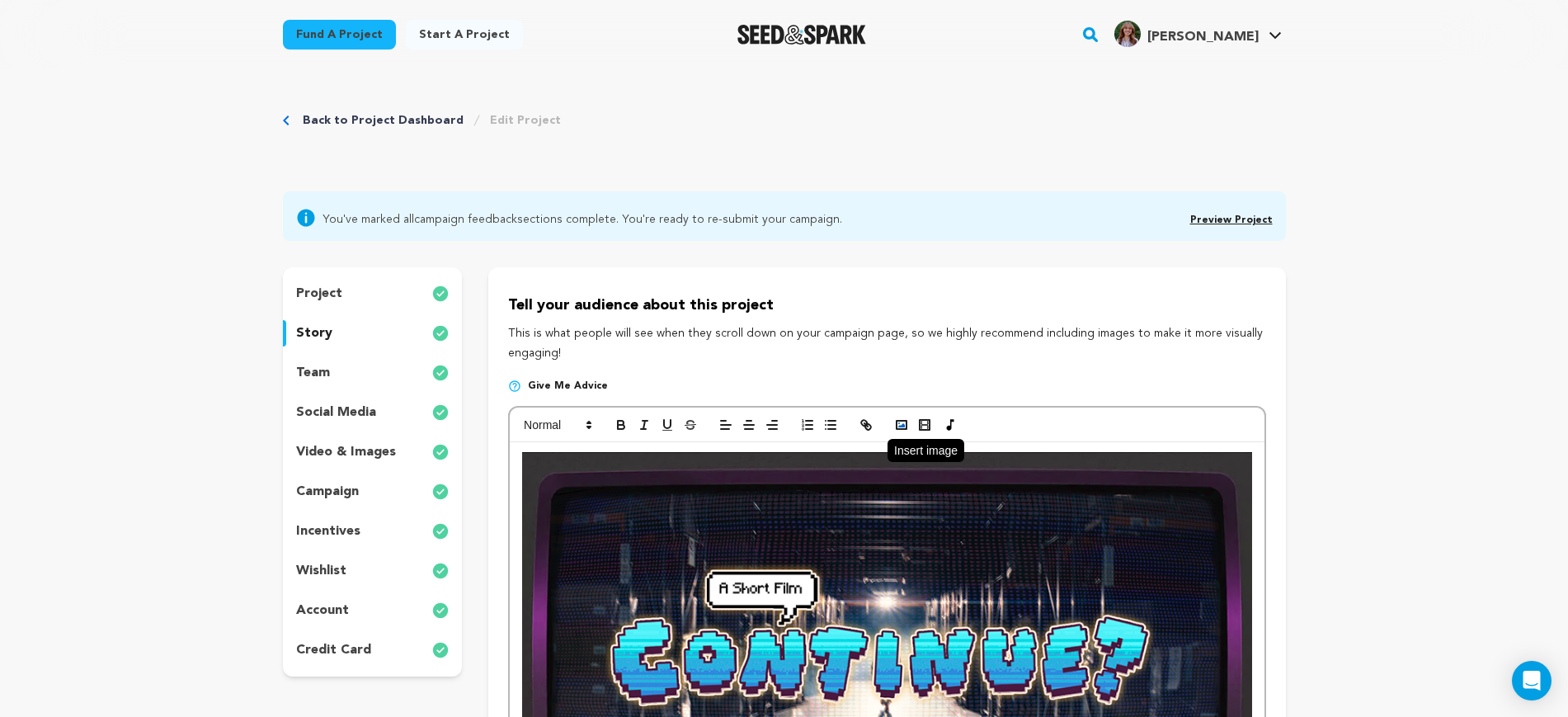
click at [906, 420] on rect "button" at bounding box center [901, 424] width 10 height 9
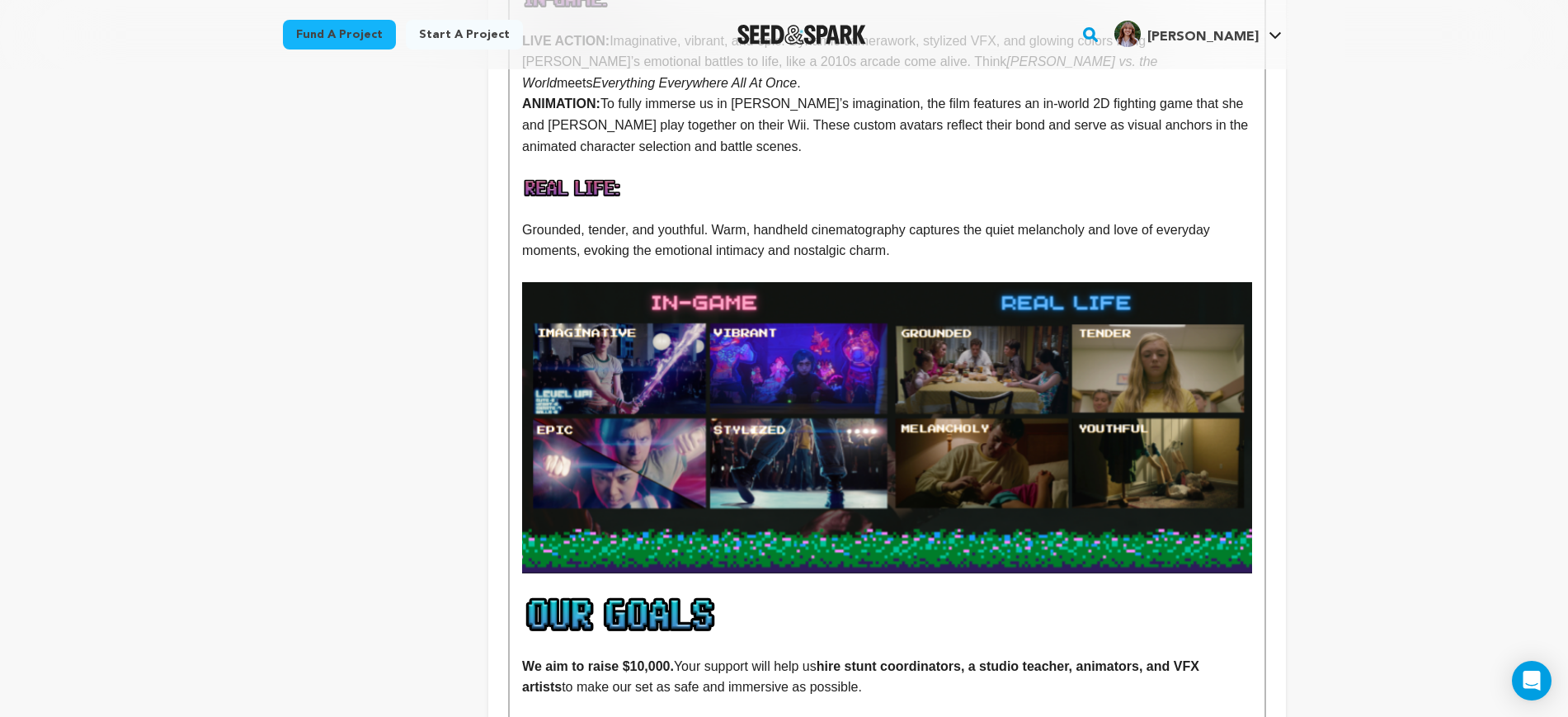
scroll to position [2784, 0]
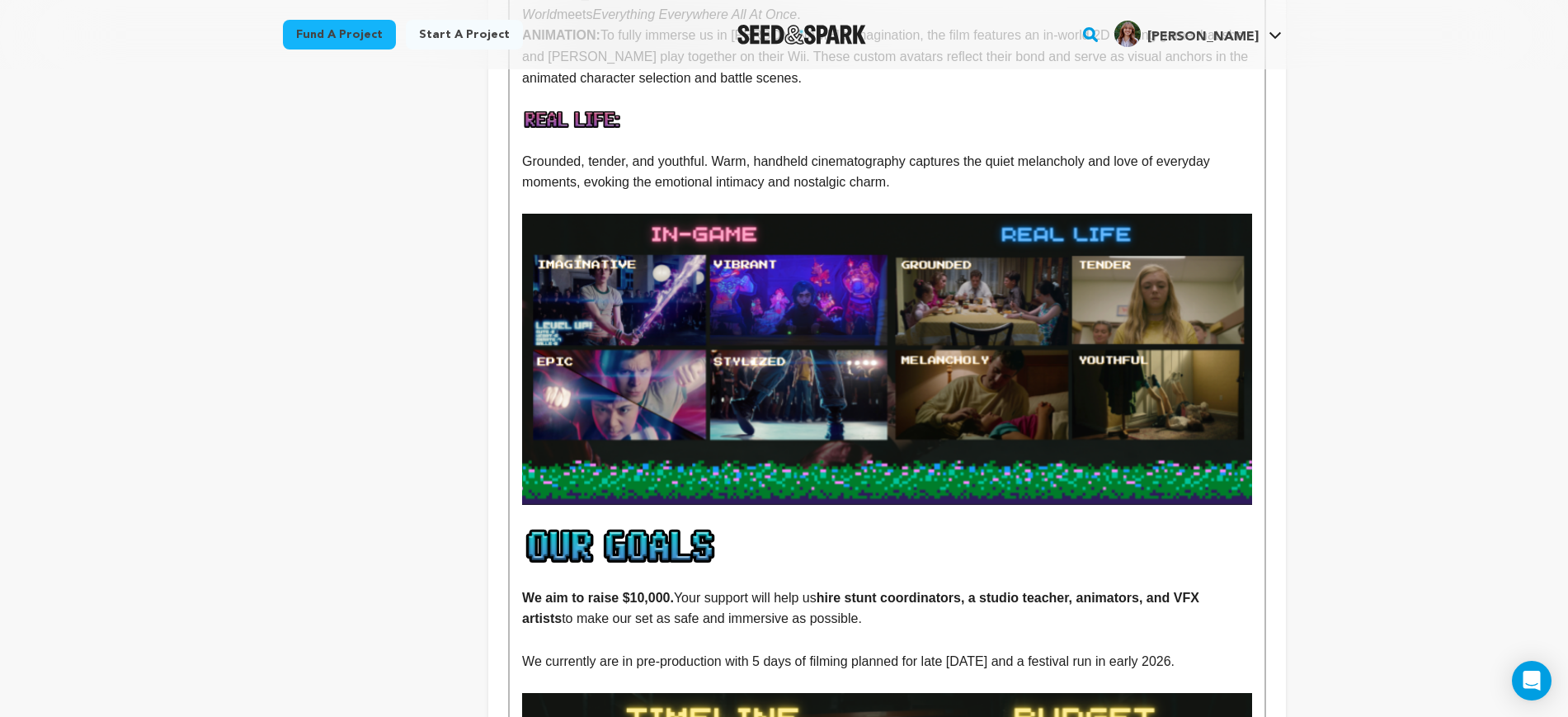
click at [939, 291] on img at bounding box center [887, 358] width 730 height 291
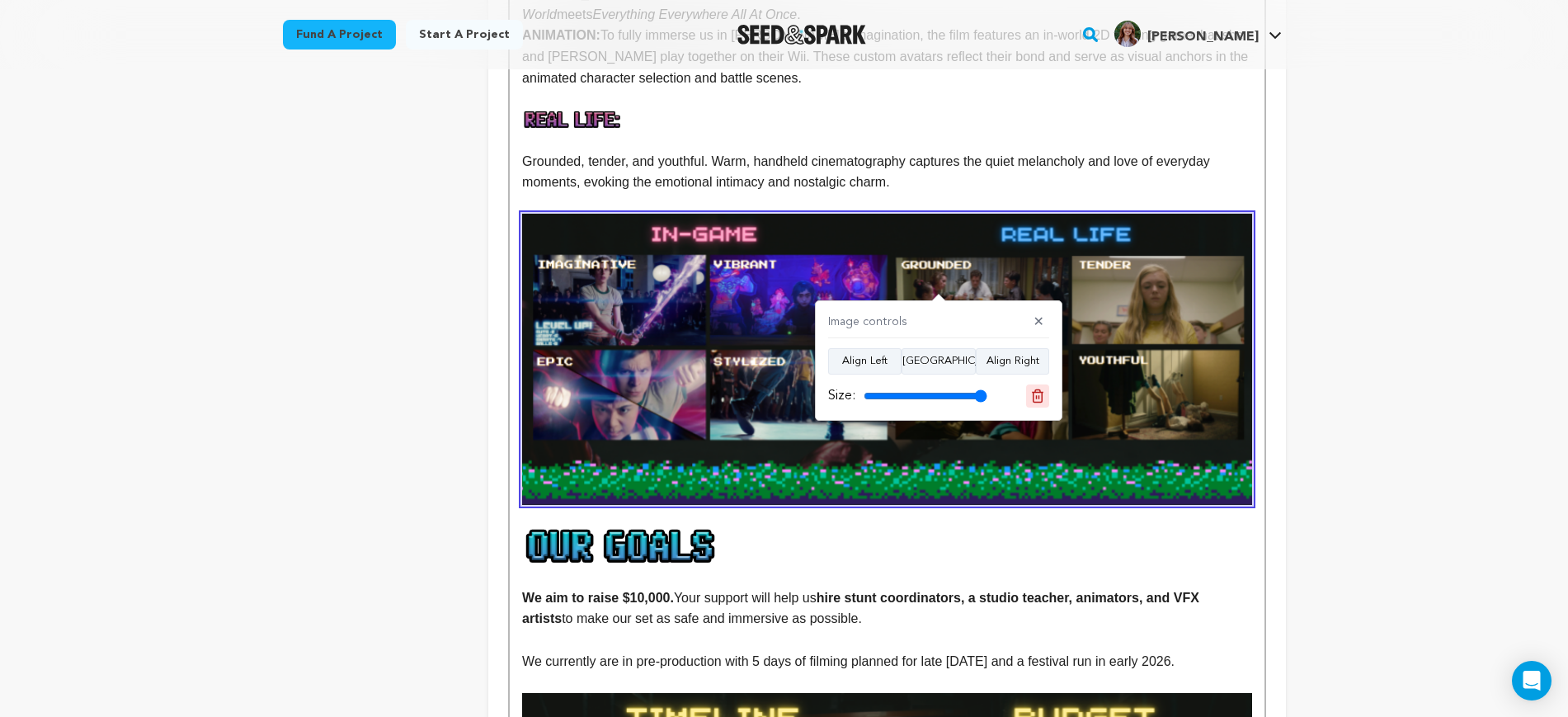
click at [1040, 405] on button at bounding box center [1038, 396] width 23 height 23
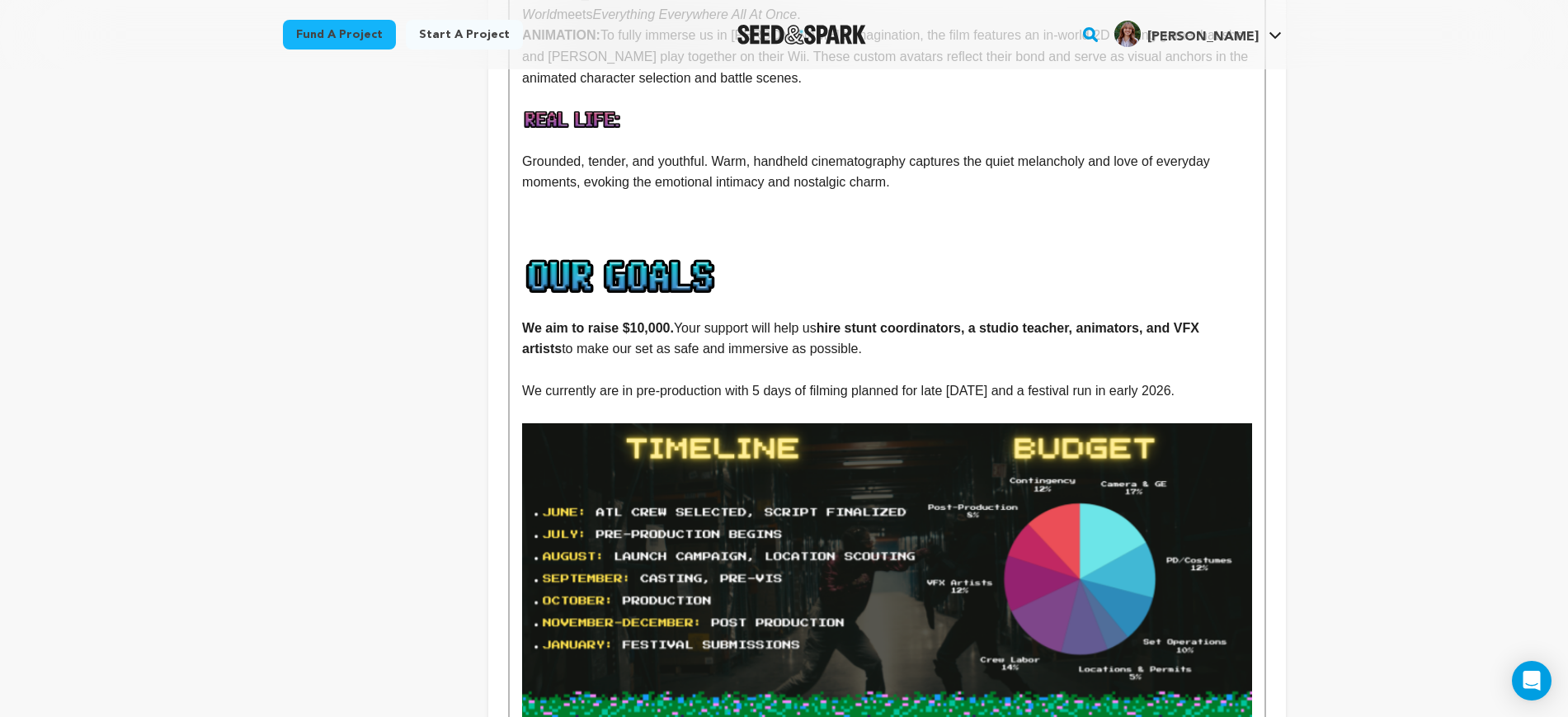
click at [761, 214] on p at bounding box center [887, 224] width 730 height 21
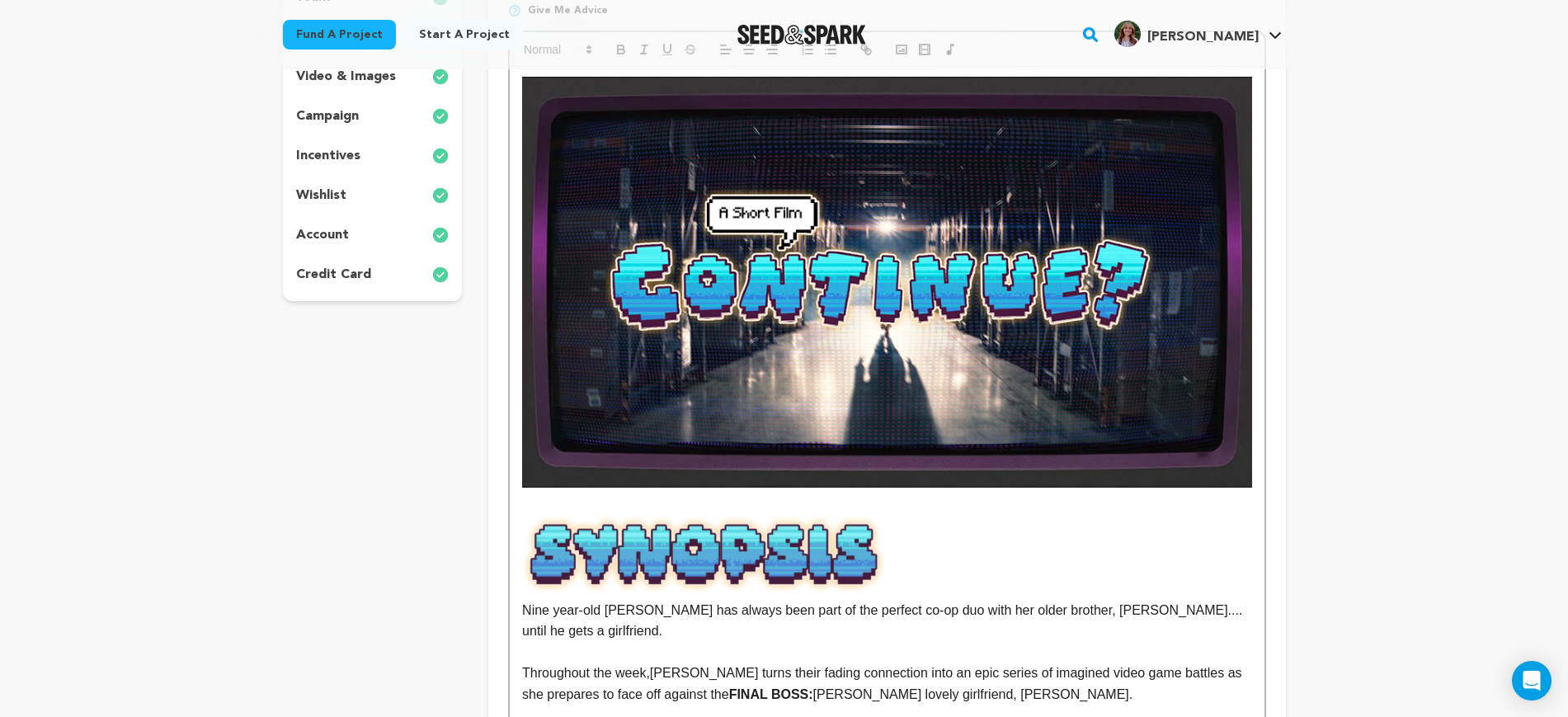
scroll to position [103, 0]
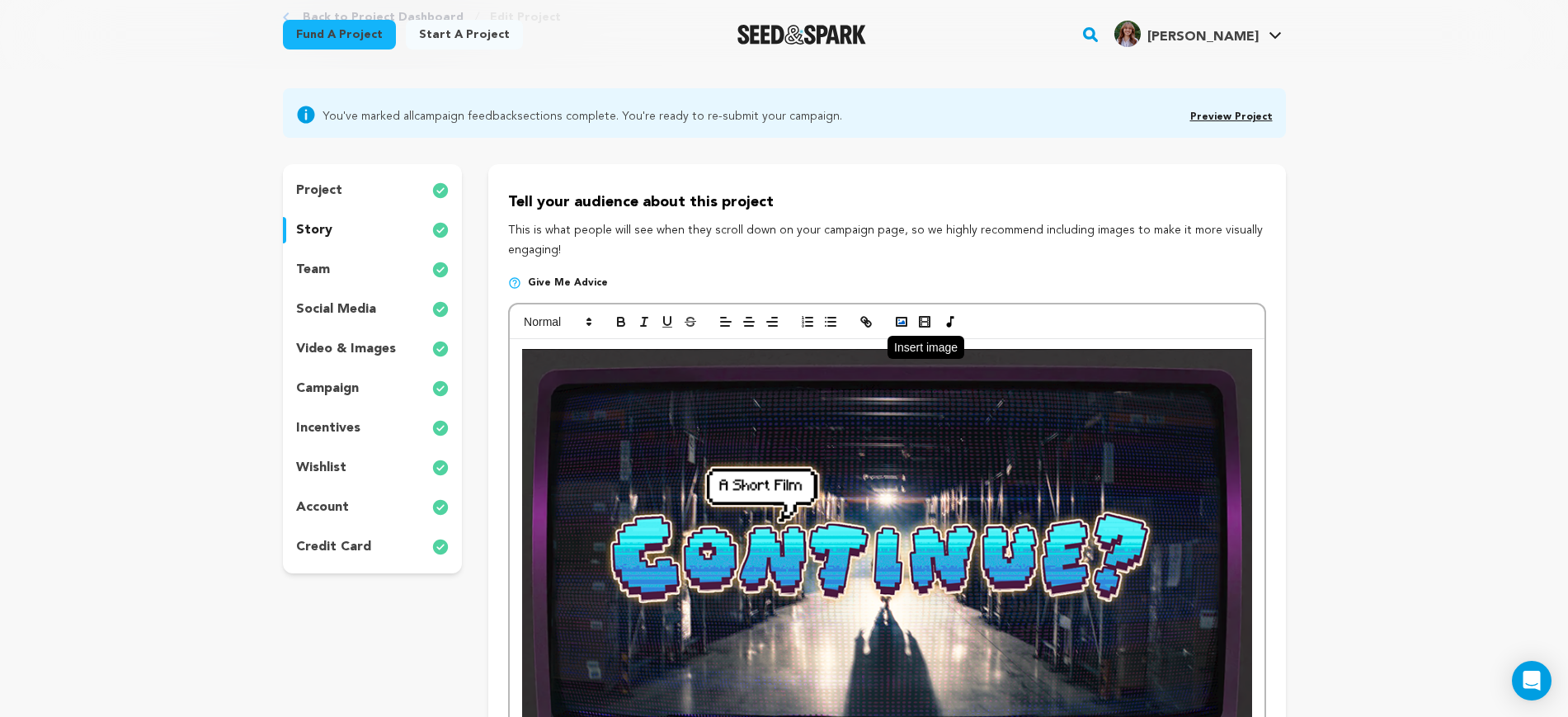
click at [901, 323] on polyline "button" at bounding box center [901, 322] width 7 height 4
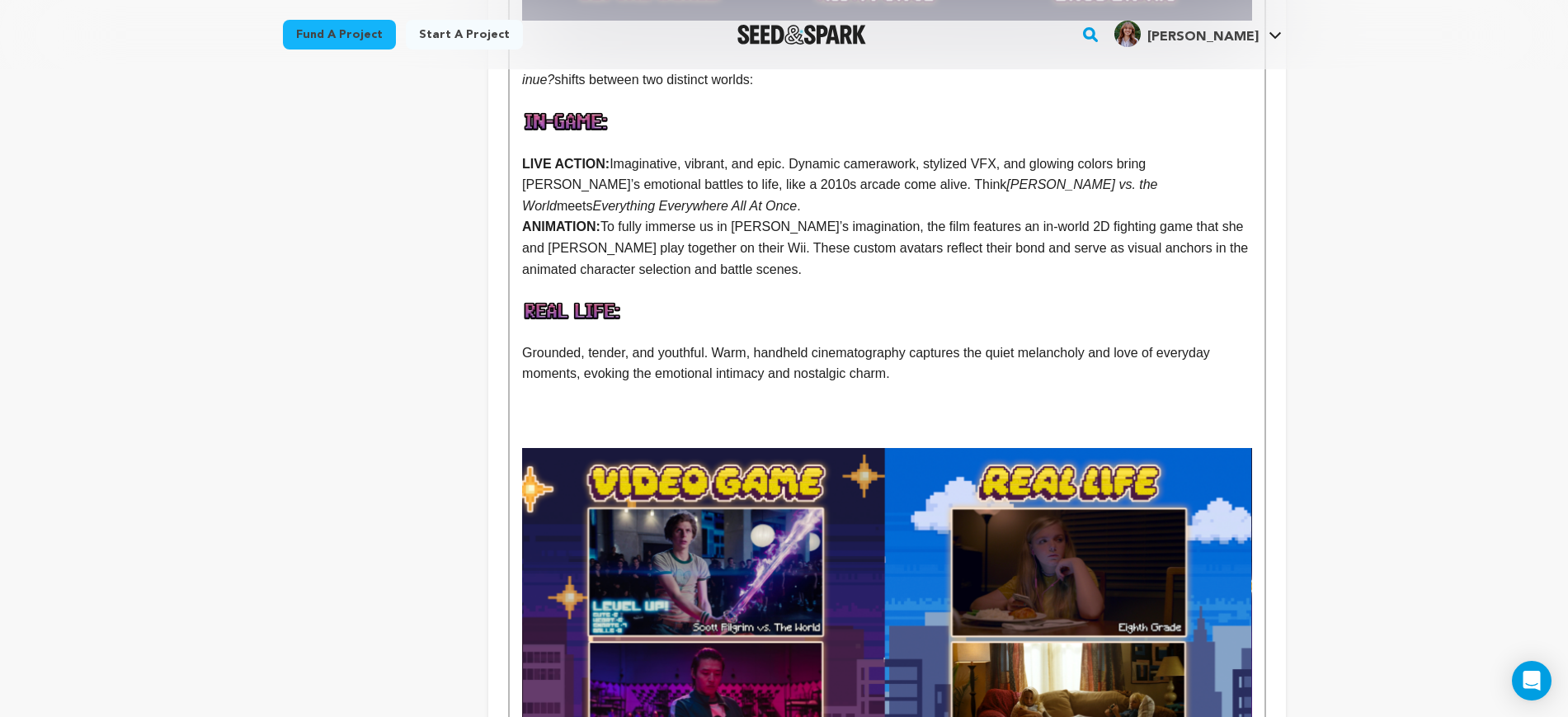
scroll to position [2577, 0]
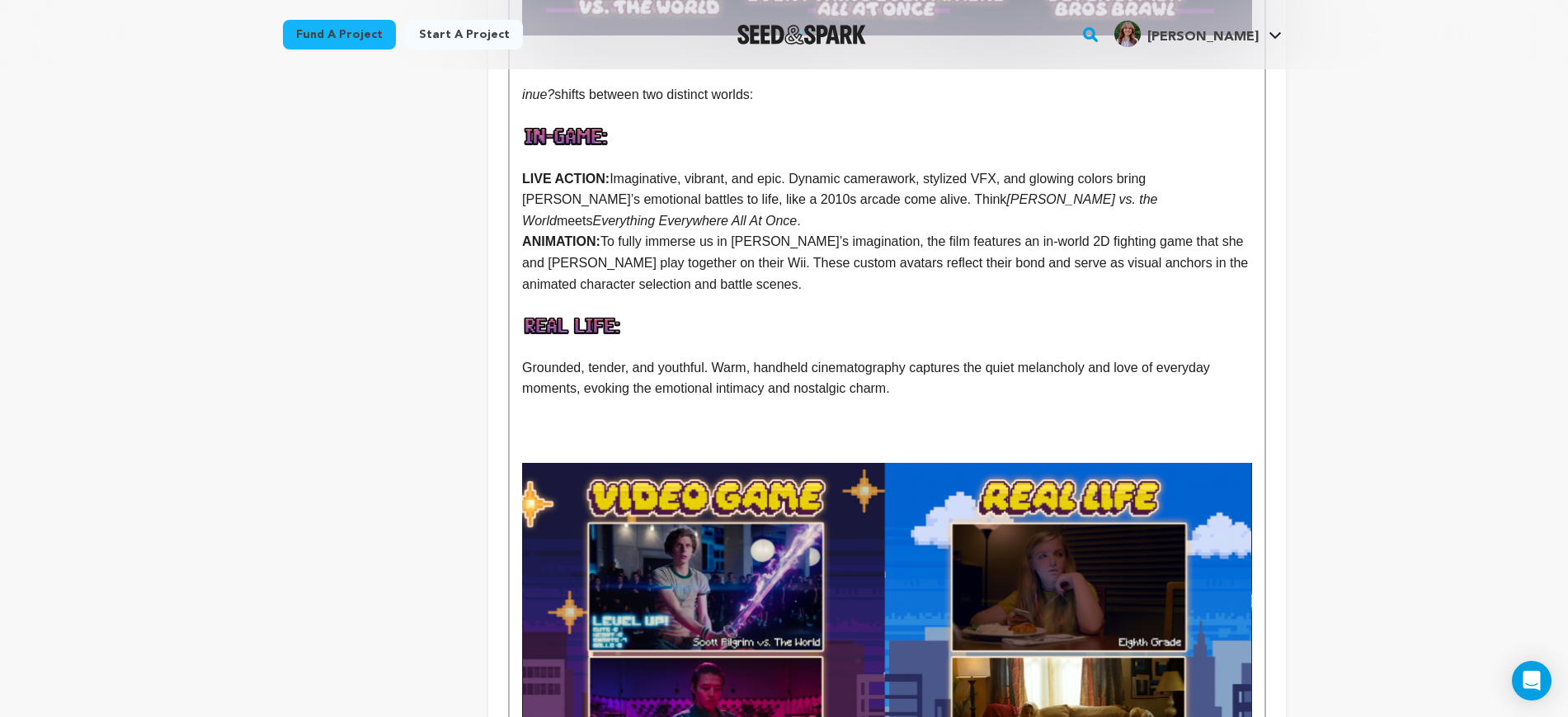
click at [575, 399] on p at bounding box center [887, 410] width 730 height 21
click at [581, 420] on p at bounding box center [887, 430] width 730 height 21
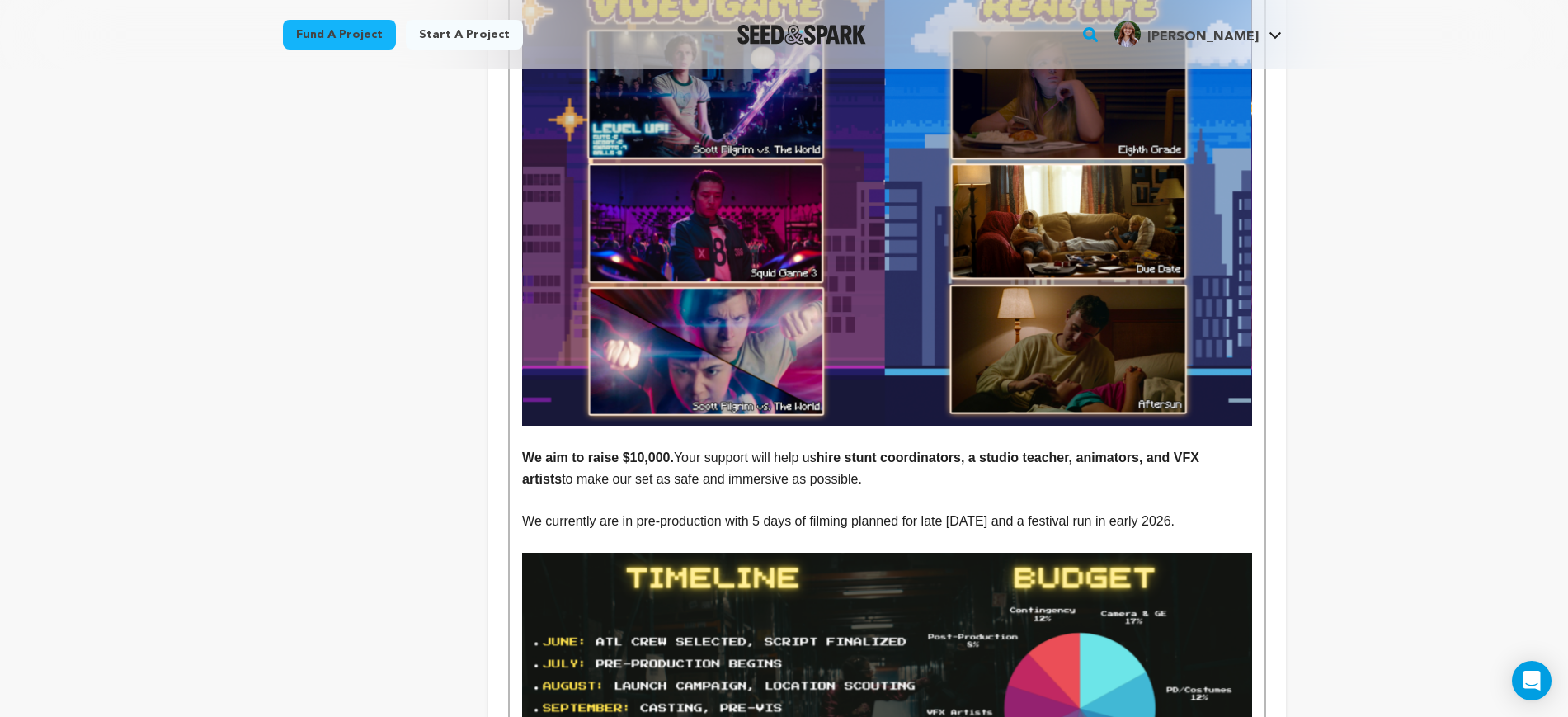
scroll to position [2990, 0]
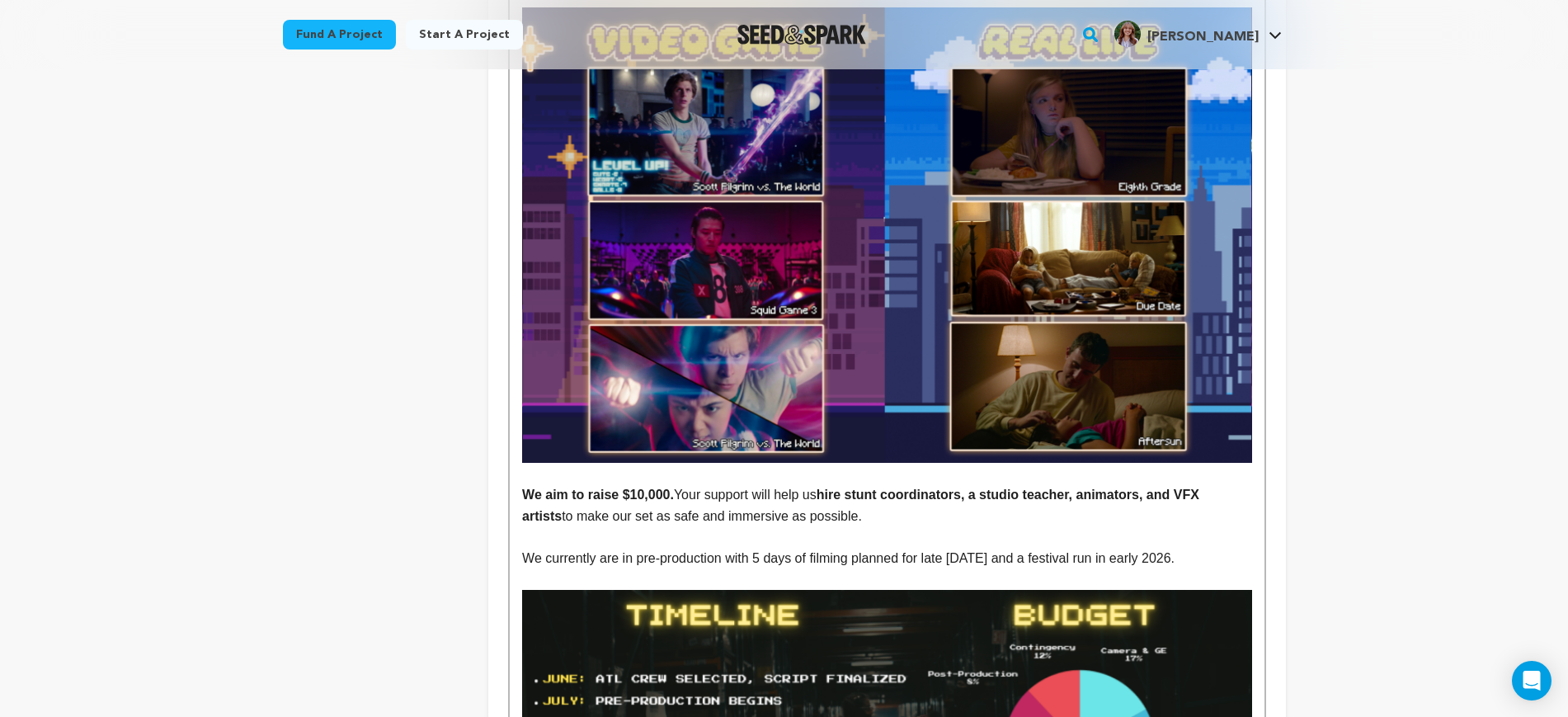
click at [607, 462] on p at bounding box center [887, 473] width 730 height 21
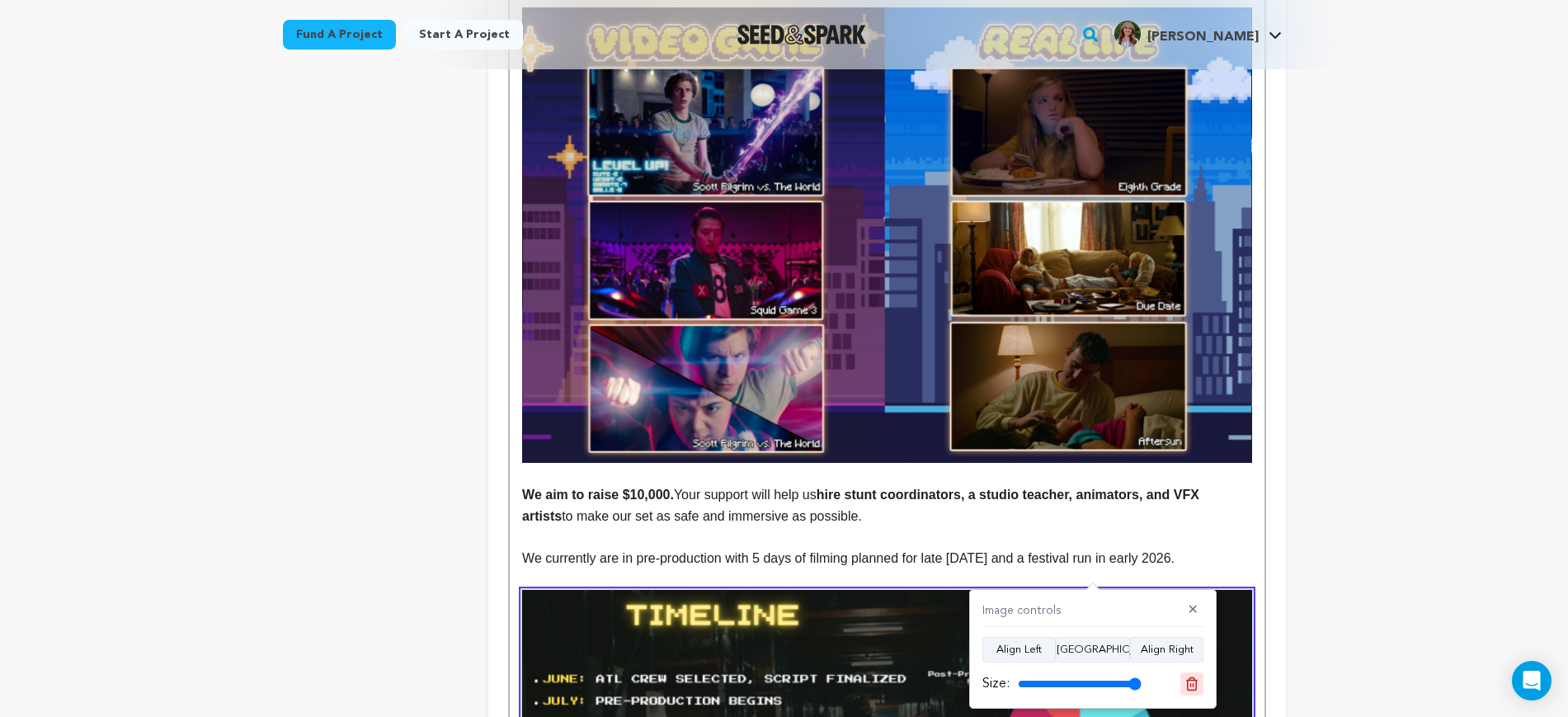
click at [1187, 676] on icon at bounding box center [1192, 684] width 15 height 15
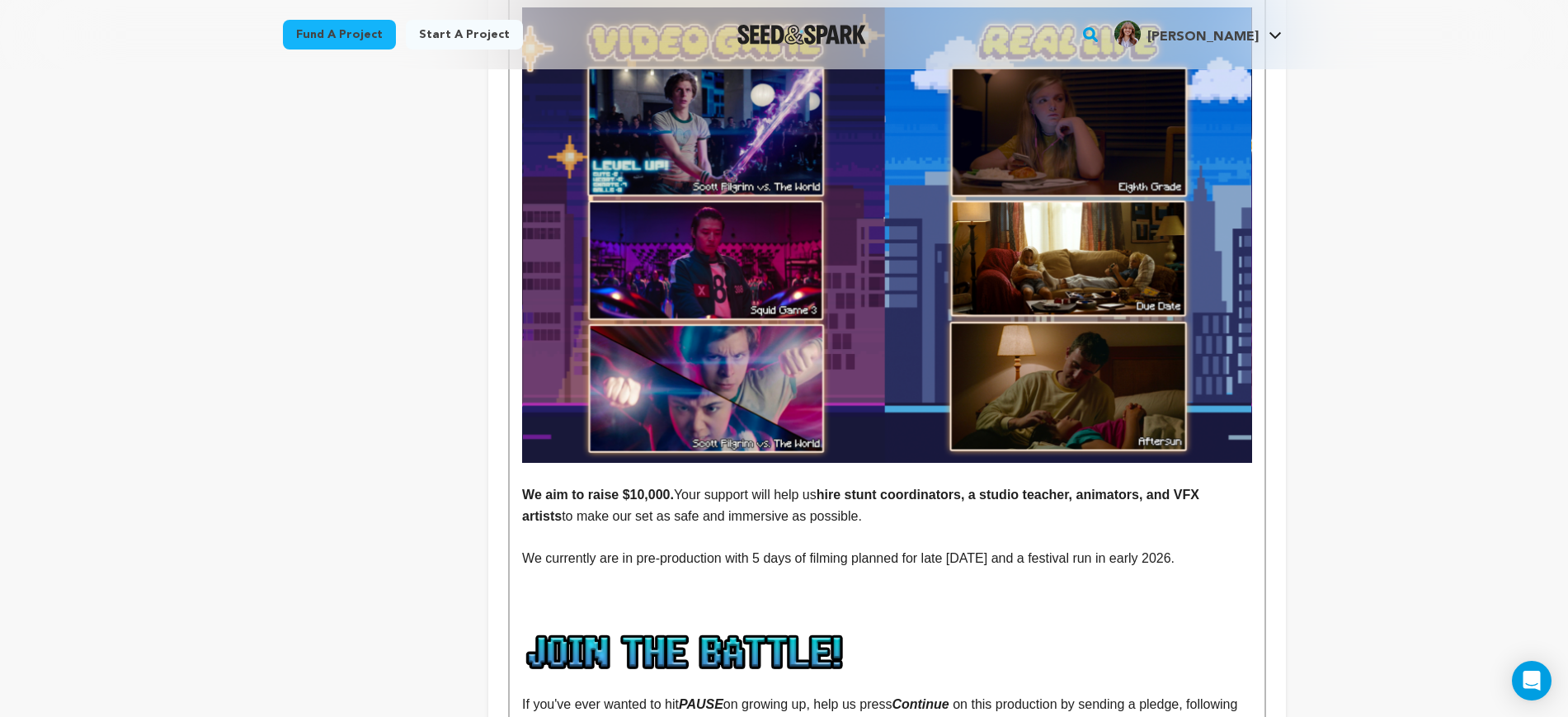
click at [820, 610] on p at bounding box center [887, 621] width 730 height 21
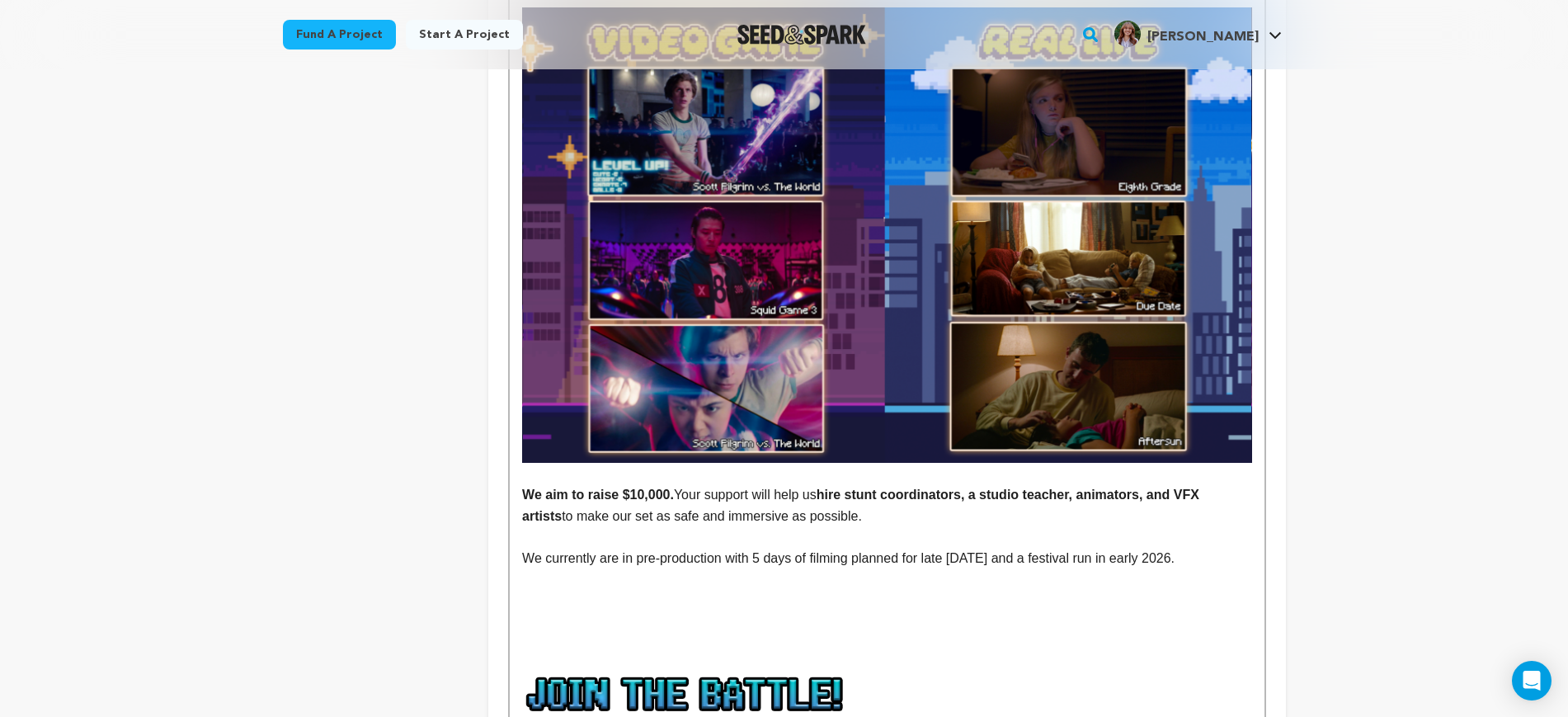
click at [883, 378] on img at bounding box center [887, 236] width 730 height 456
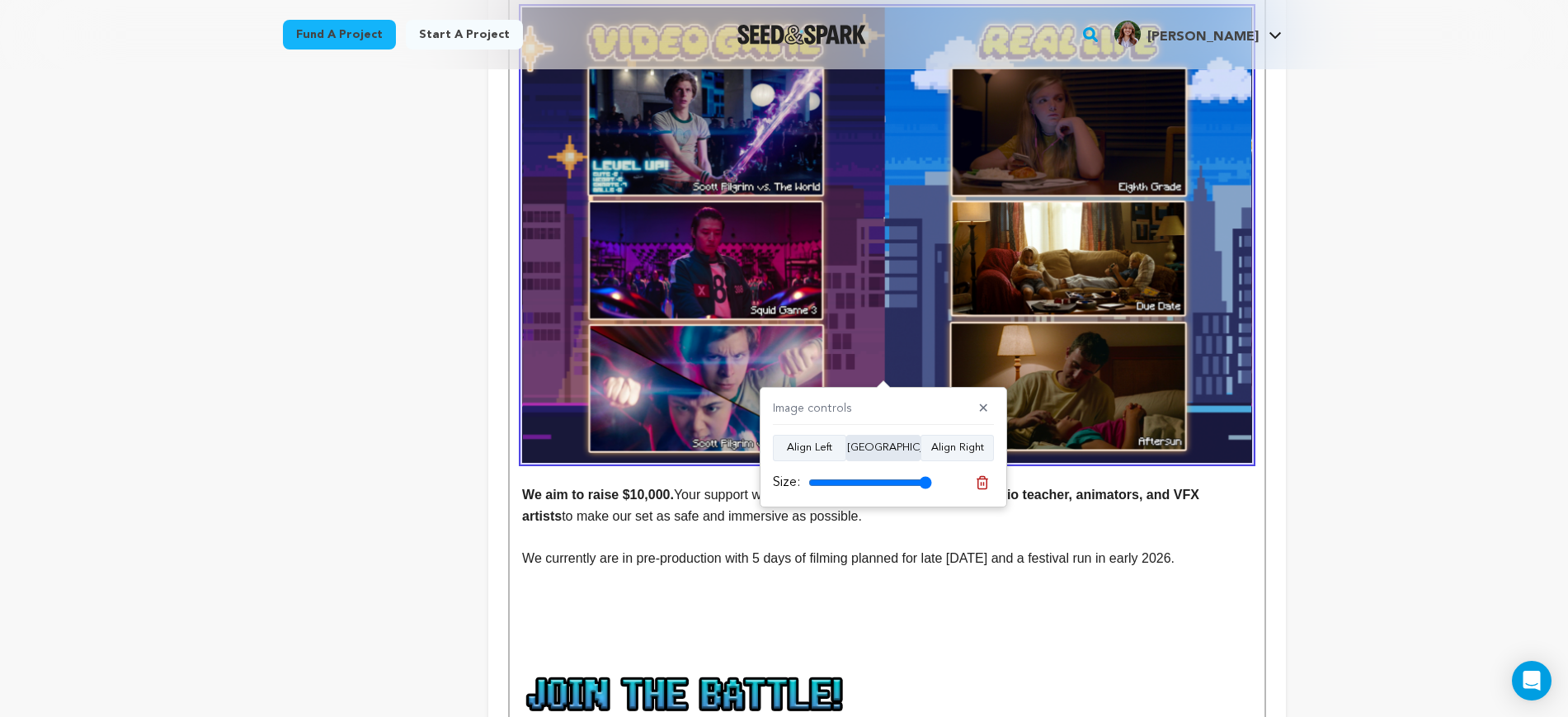
click at [883, 448] on button "Align Center" at bounding box center [884, 448] width 74 height 27
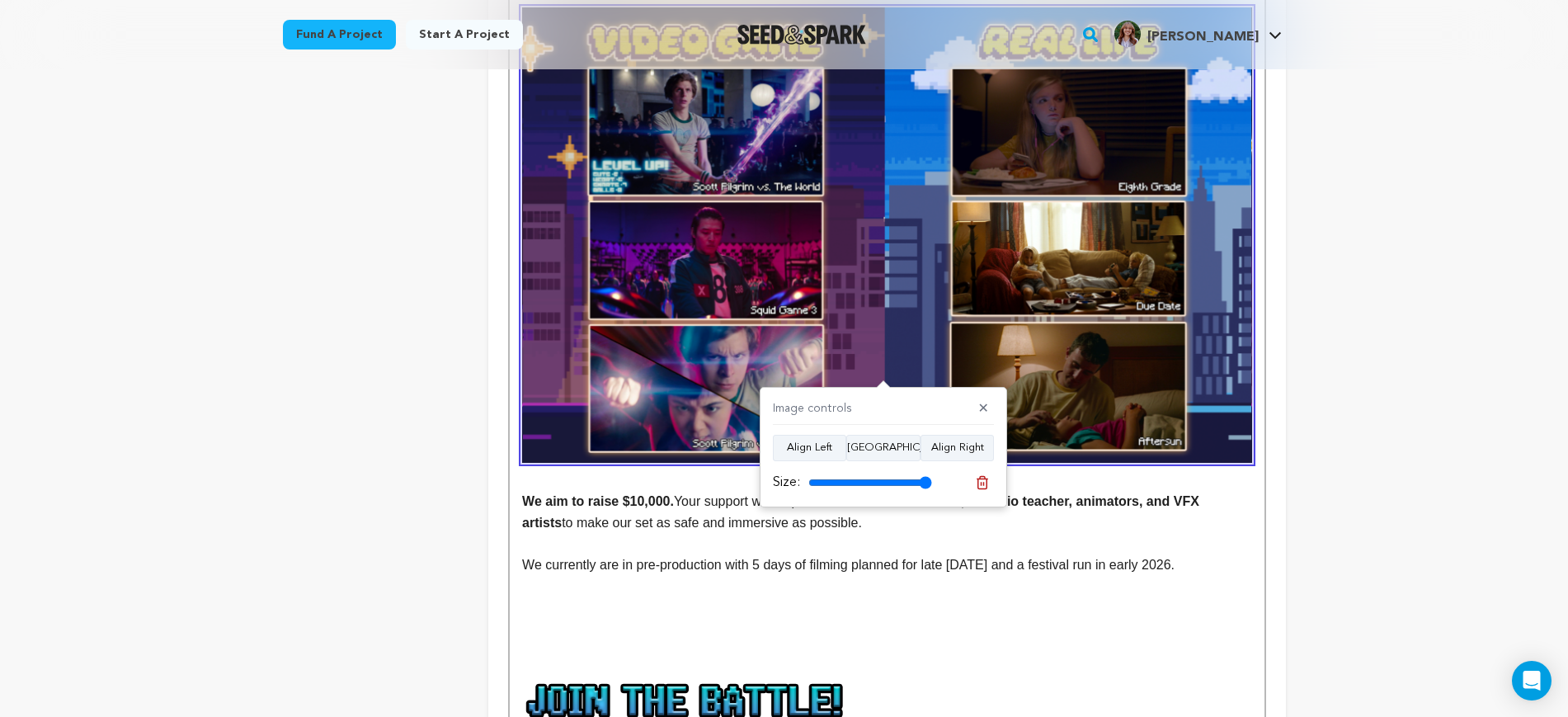
click at [858, 617] on p at bounding box center [887, 627] width 730 height 21
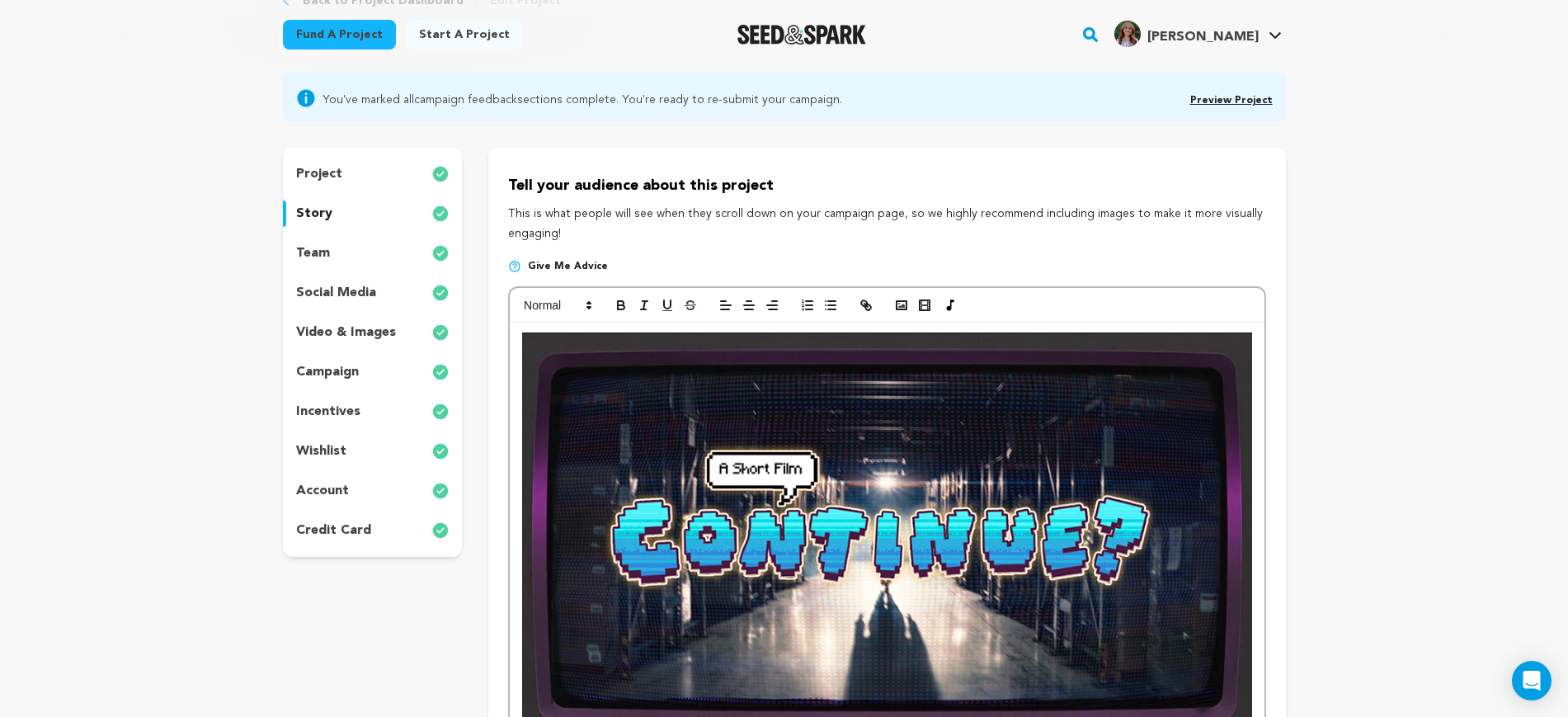
scroll to position [0, 0]
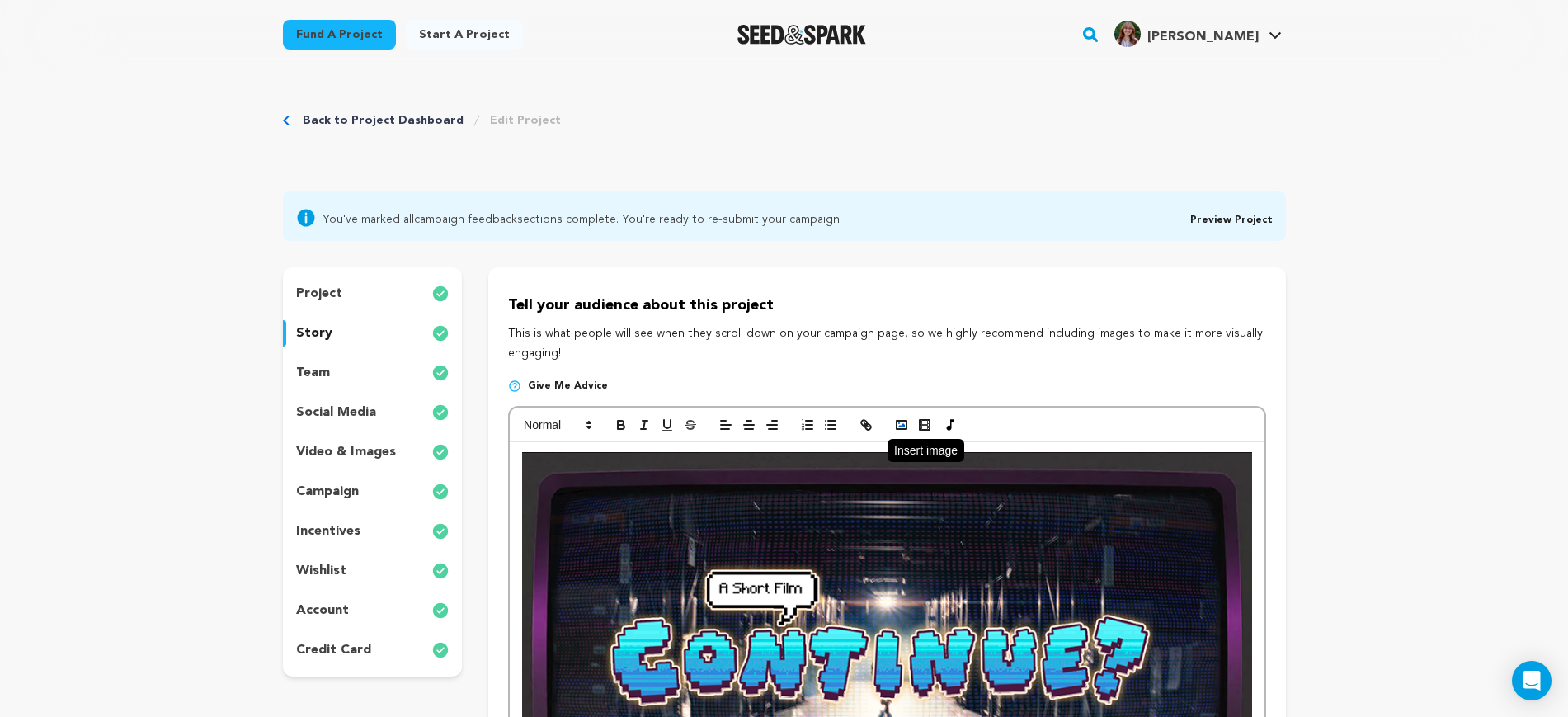
click at [899, 415] on button "button" at bounding box center [901, 424] width 23 height 20
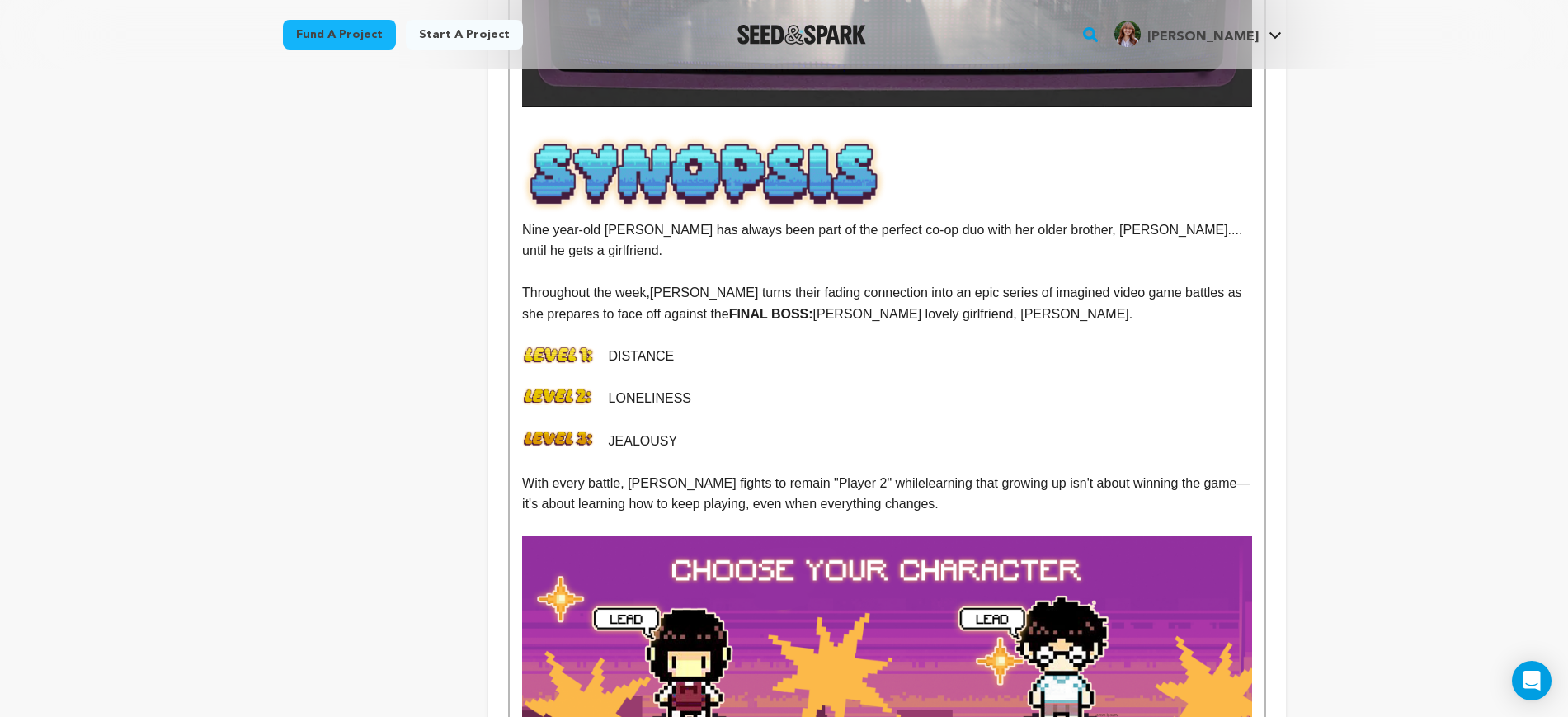
scroll to position [1134, 0]
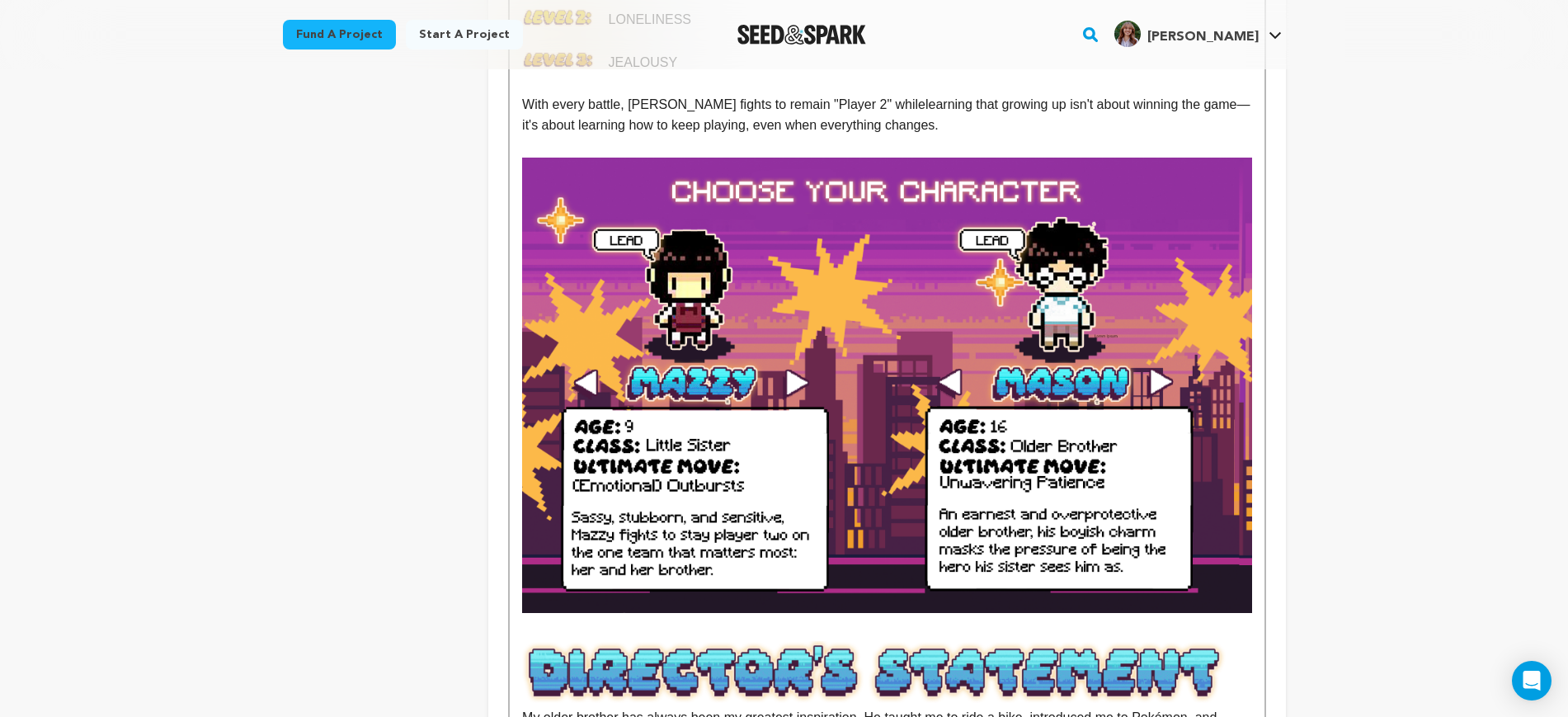
click at [857, 354] on img at bounding box center [887, 385] width 730 height 456
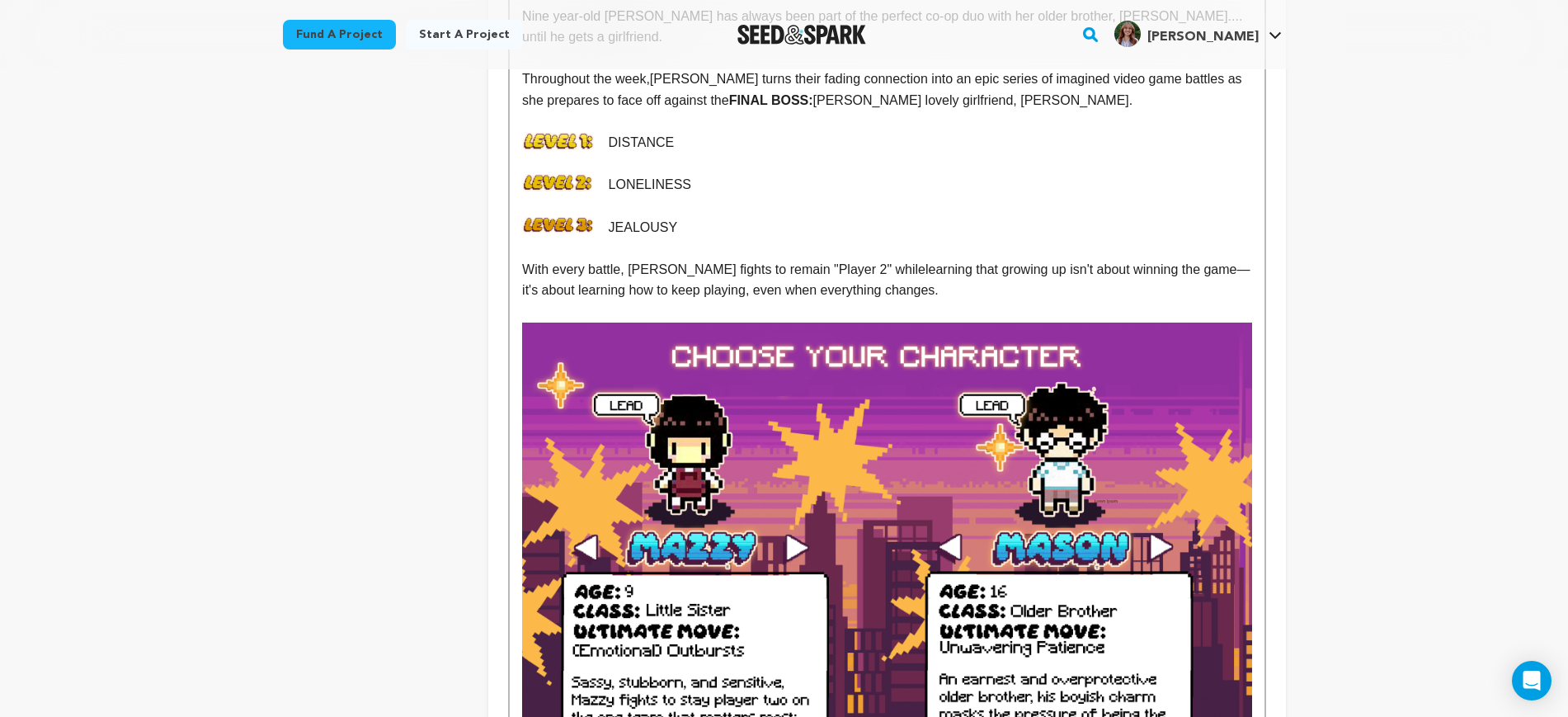
scroll to position [825, 0]
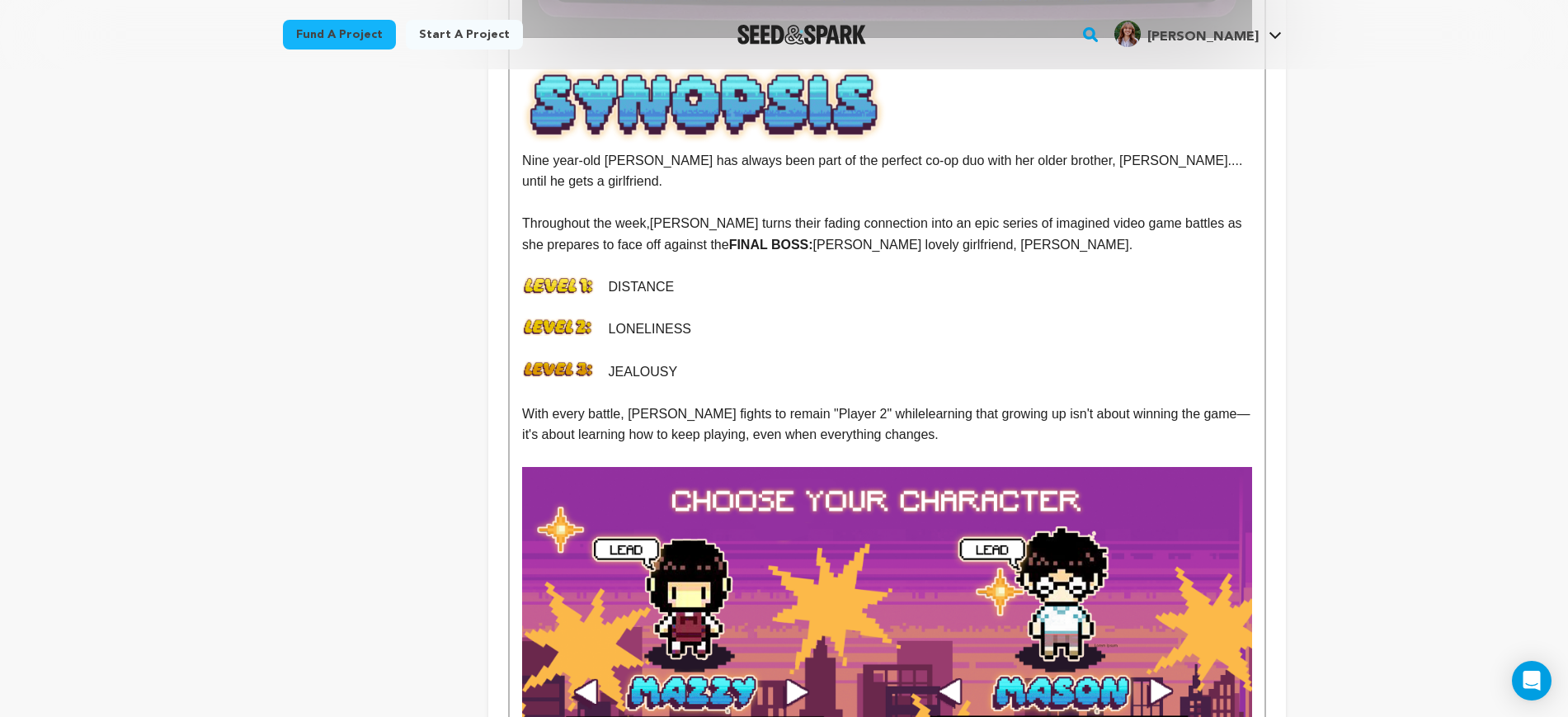
click at [989, 408] on p "With every battle, Mazzy fights to remain "Player 2" while learning that growin…" at bounding box center [887, 424] width 730 height 42
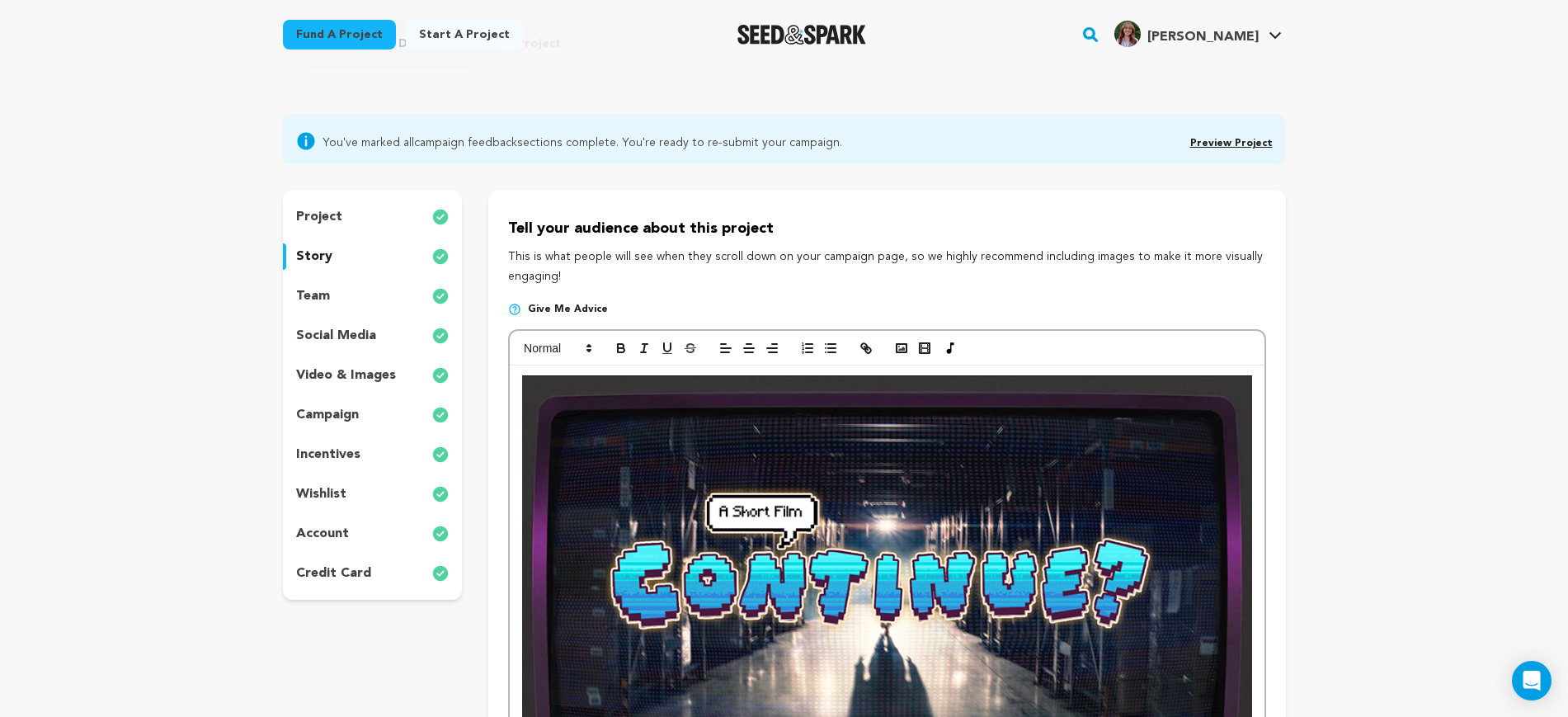
scroll to position [0, 0]
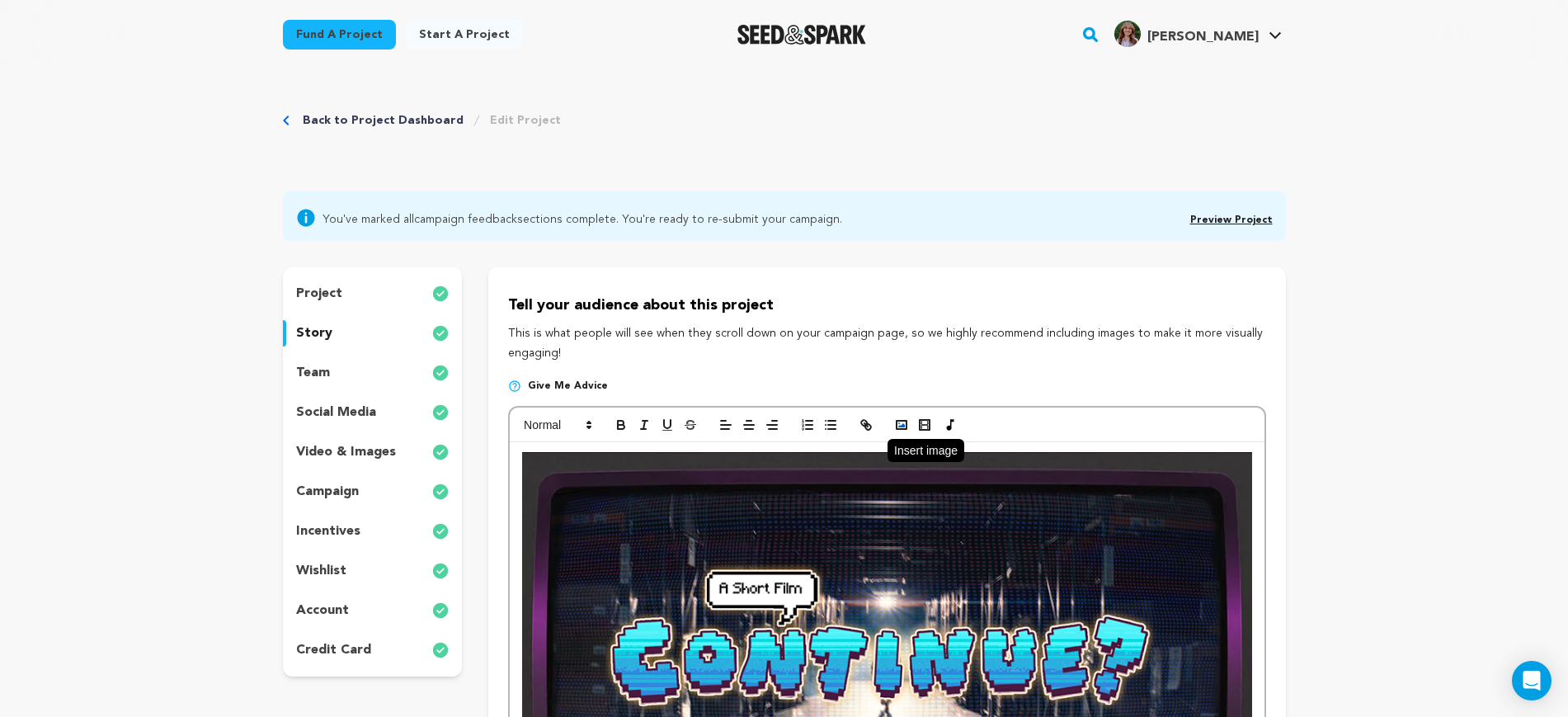
click at [906, 428] on rect "button" at bounding box center [901, 424] width 10 height 9
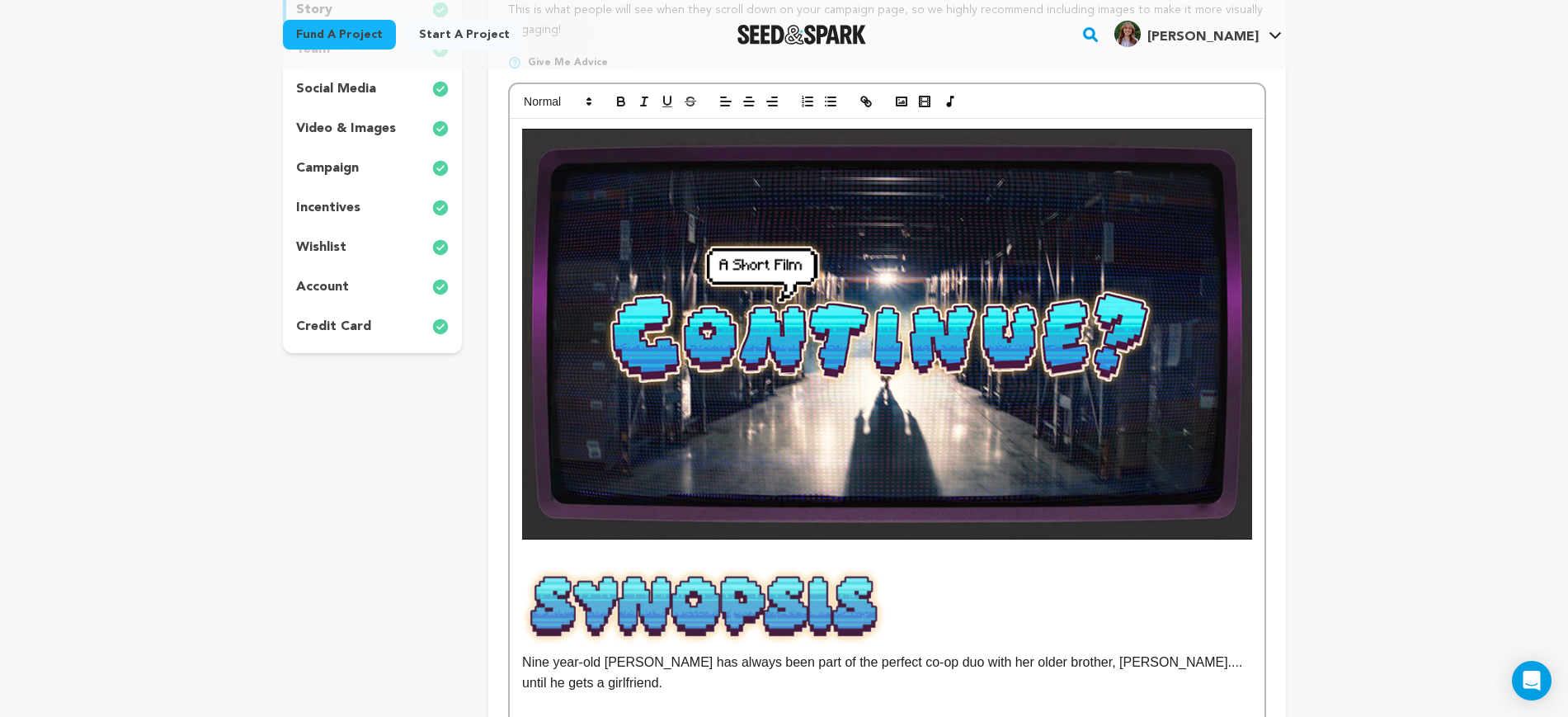
scroll to position [309, 0]
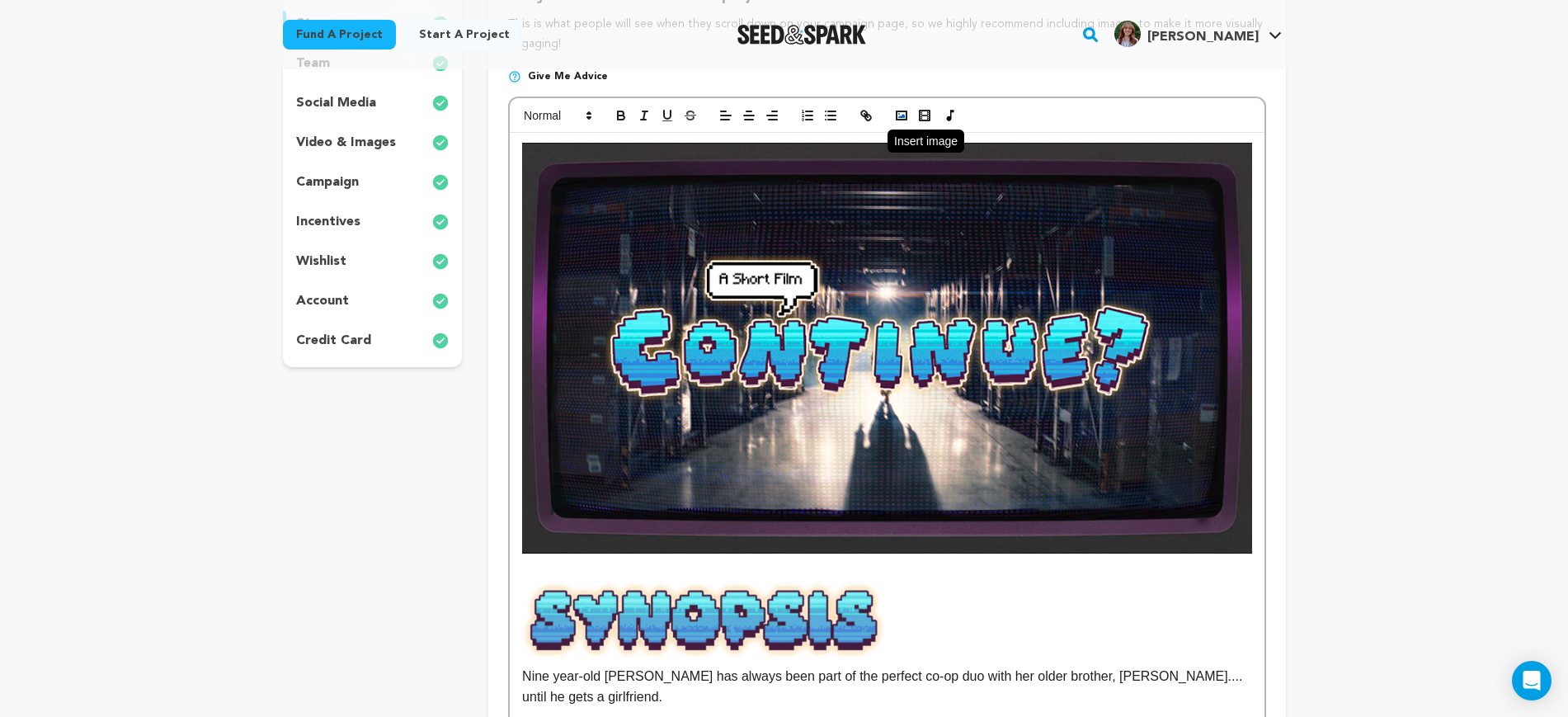
click at [902, 112] on rect "button" at bounding box center [901, 115] width 10 height 9
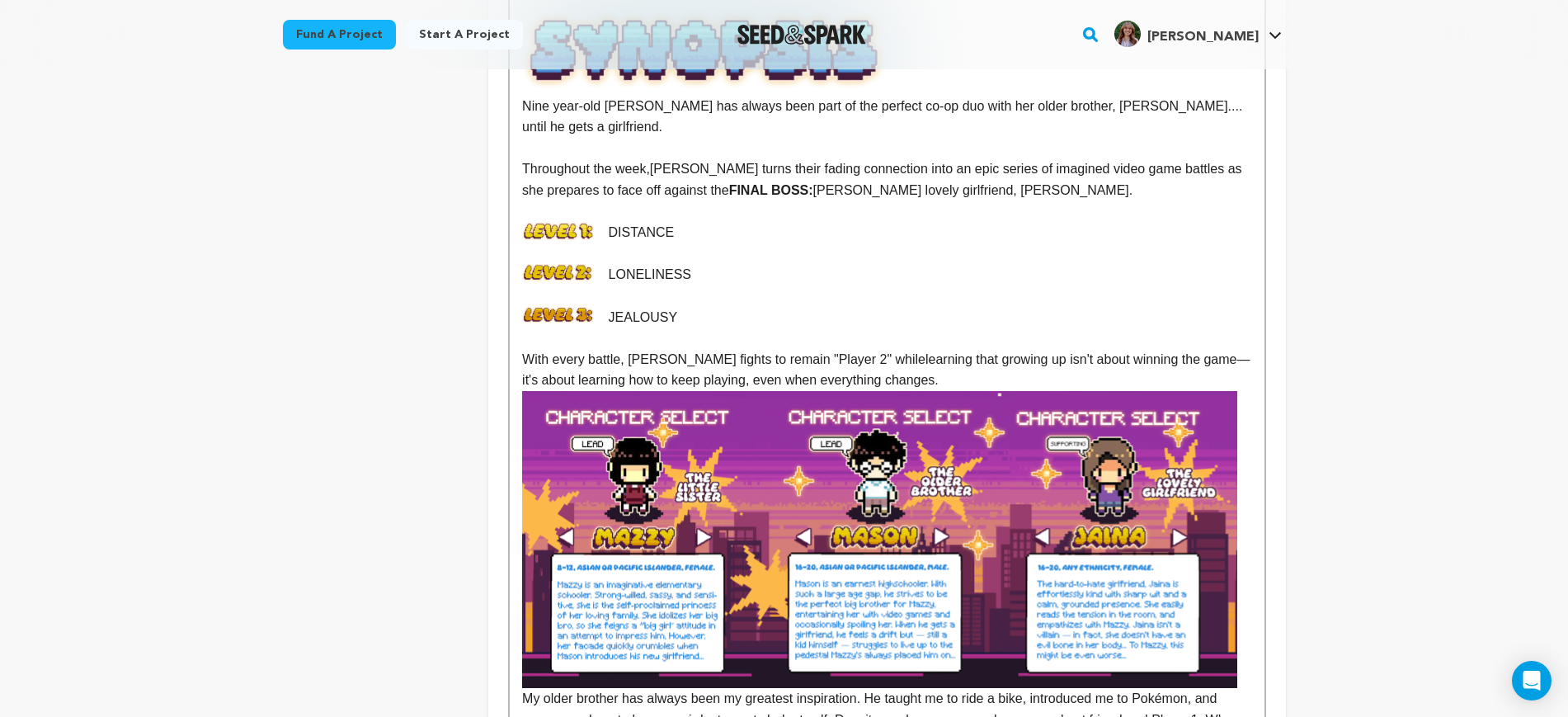
scroll to position [928, 0]
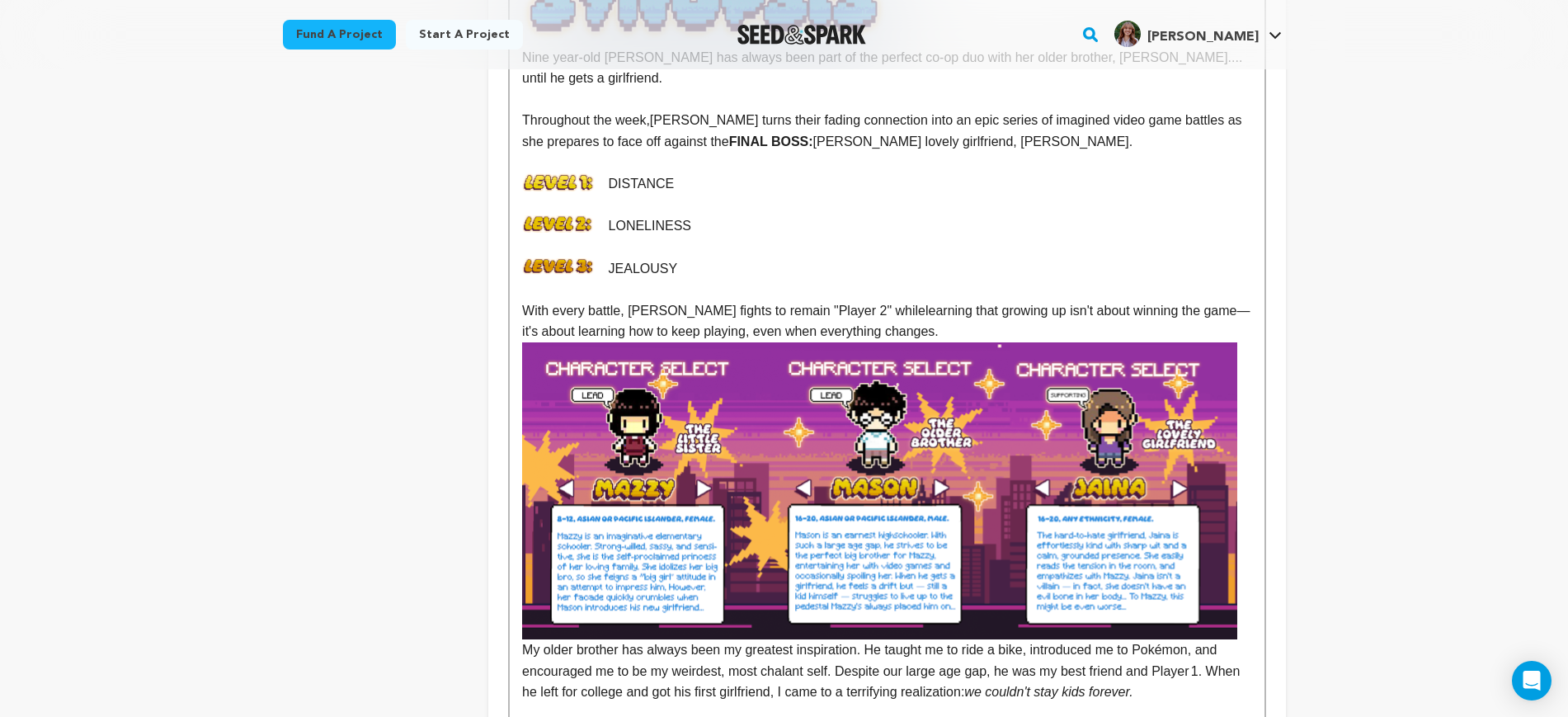
click at [939, 406] on img at bounding box center [880, 490] width 715 height 297
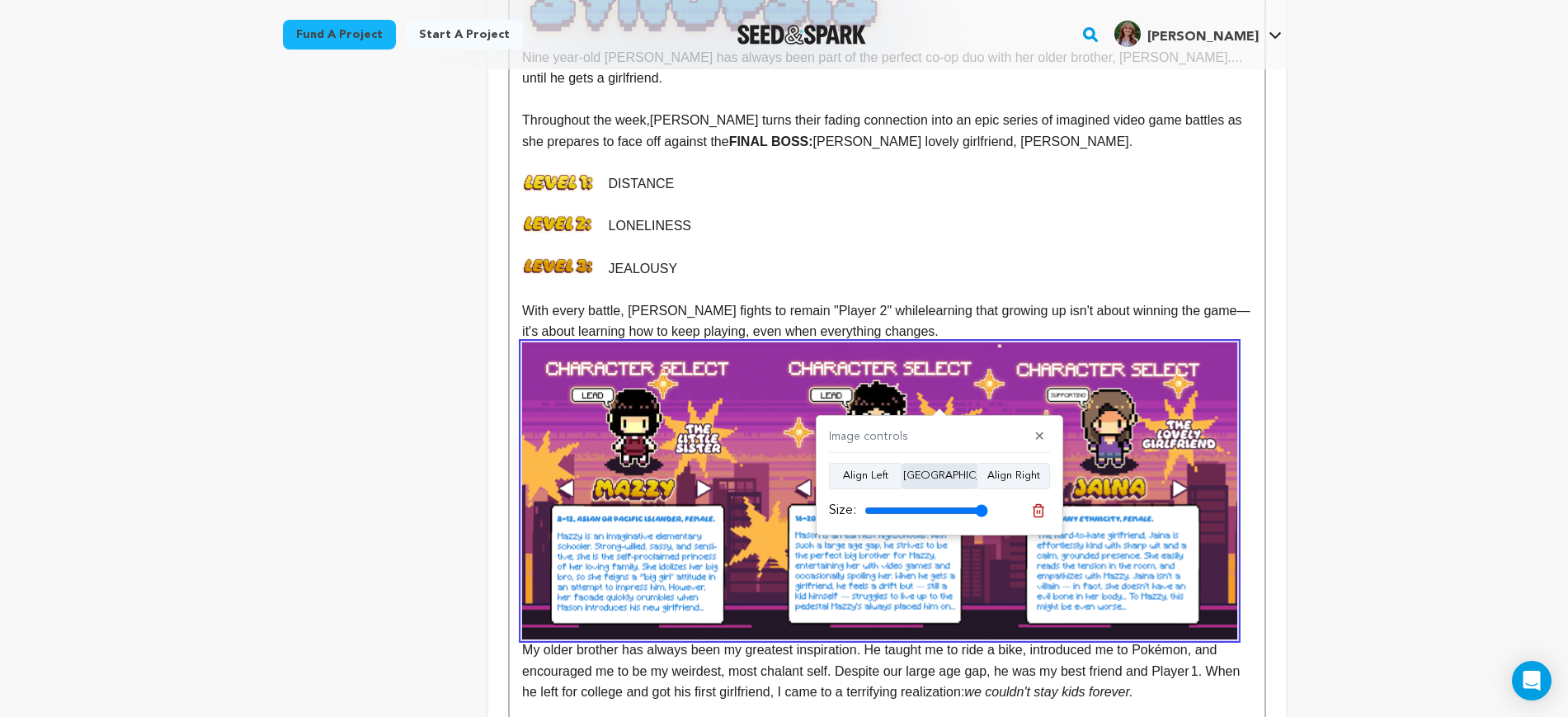
click at [948, 468] on button "Align Center" at bounding box center [939, 476] width 74 height 27
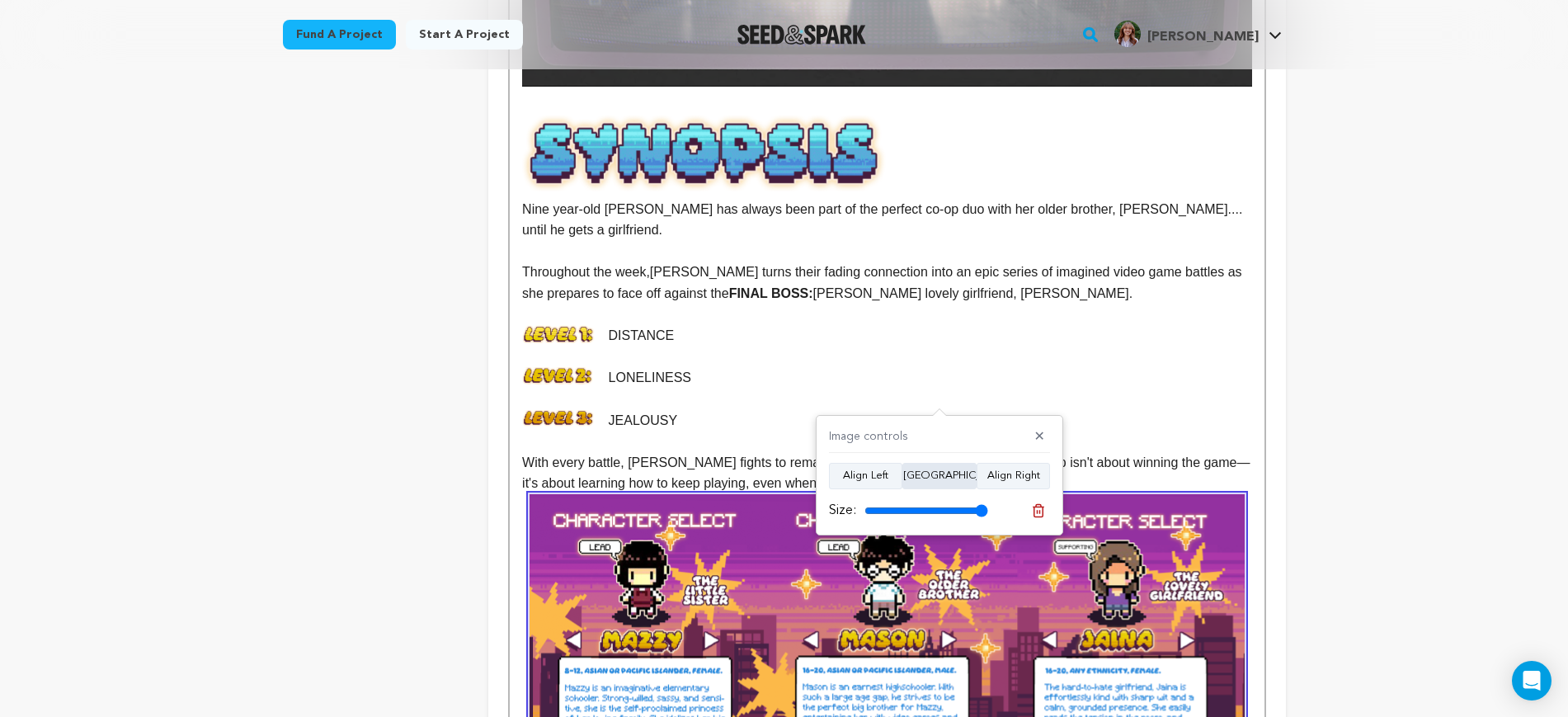
scroll to position [722, 0]
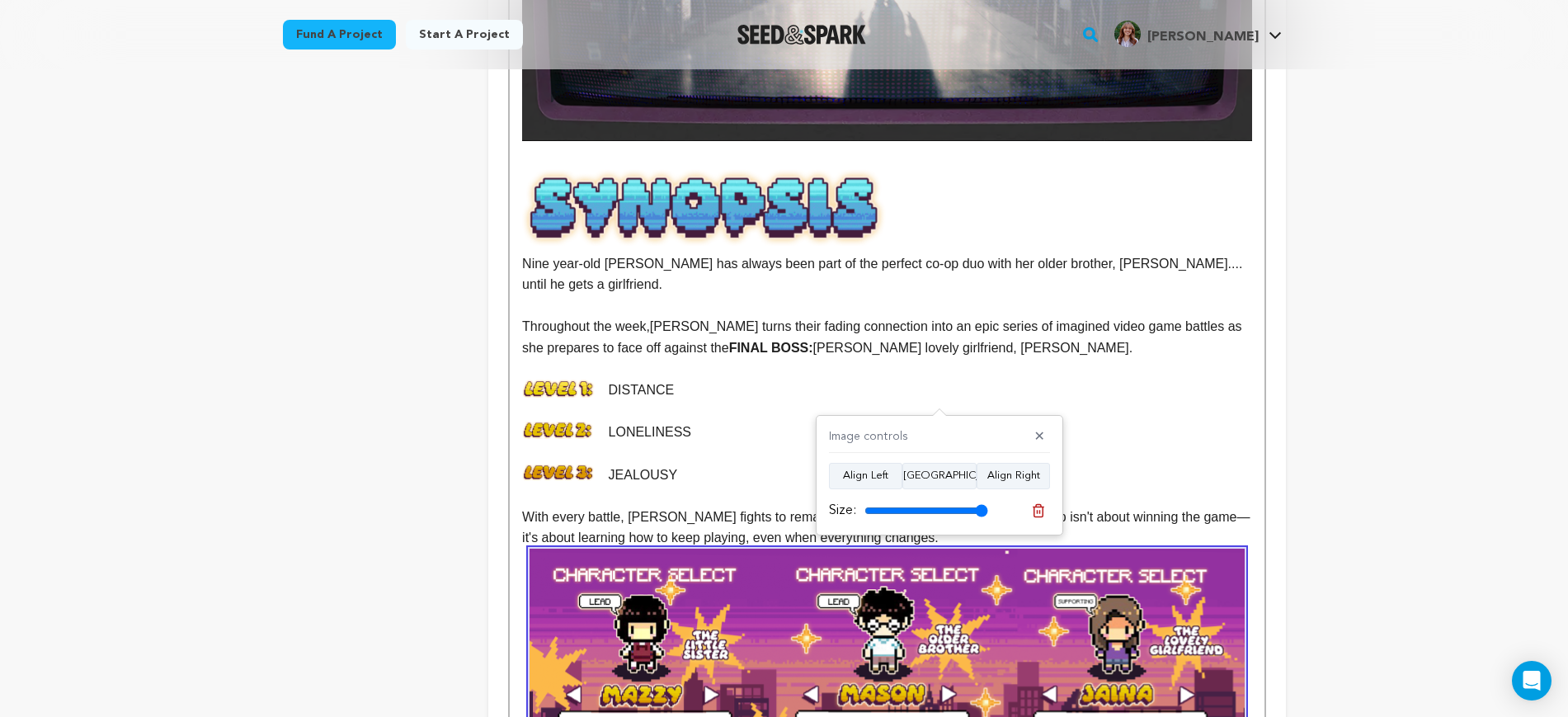
click at [1222, 421] on p "LONELINESS" at bounding box center [887, 432] width 730 height 21
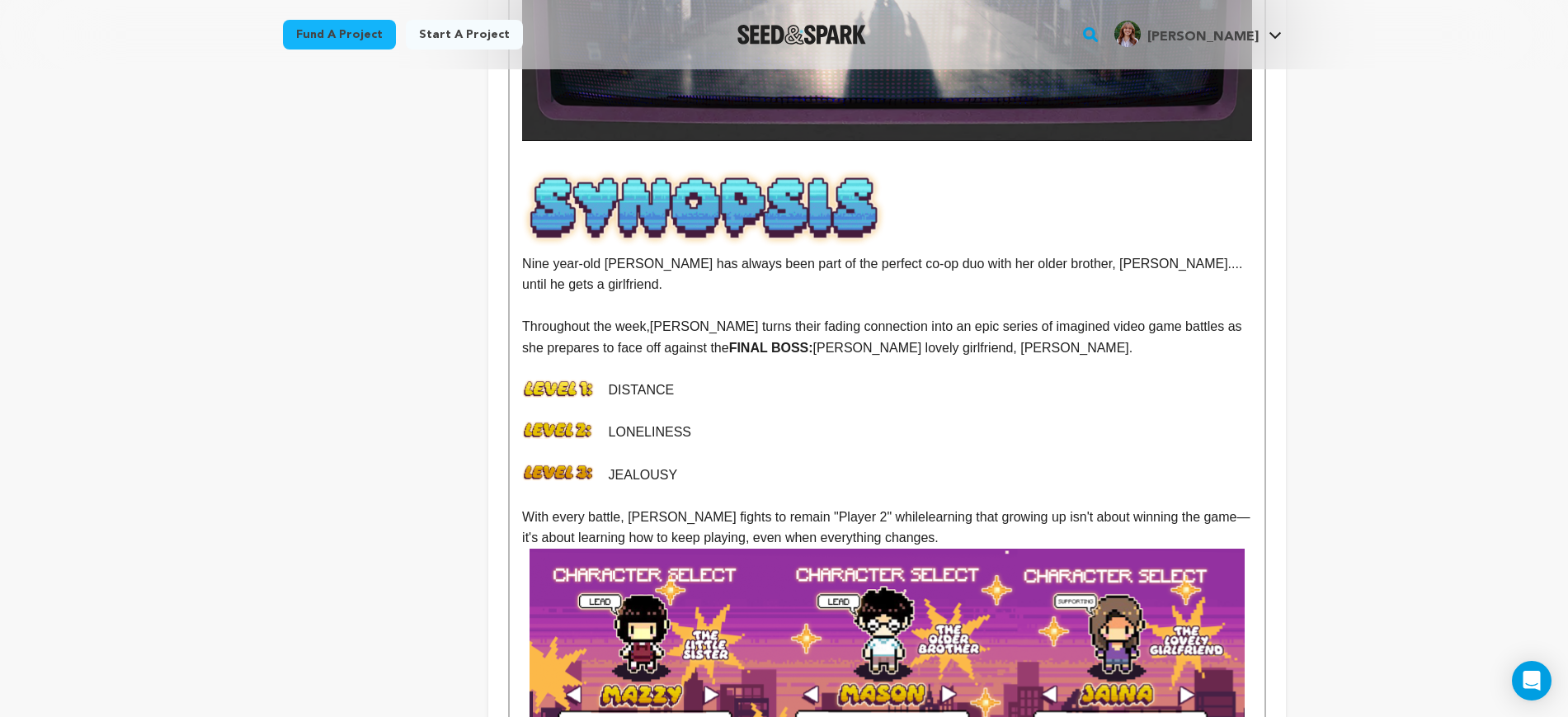
click at [1171, 548] on img at bounding box center [887, 696] width 715 height 297
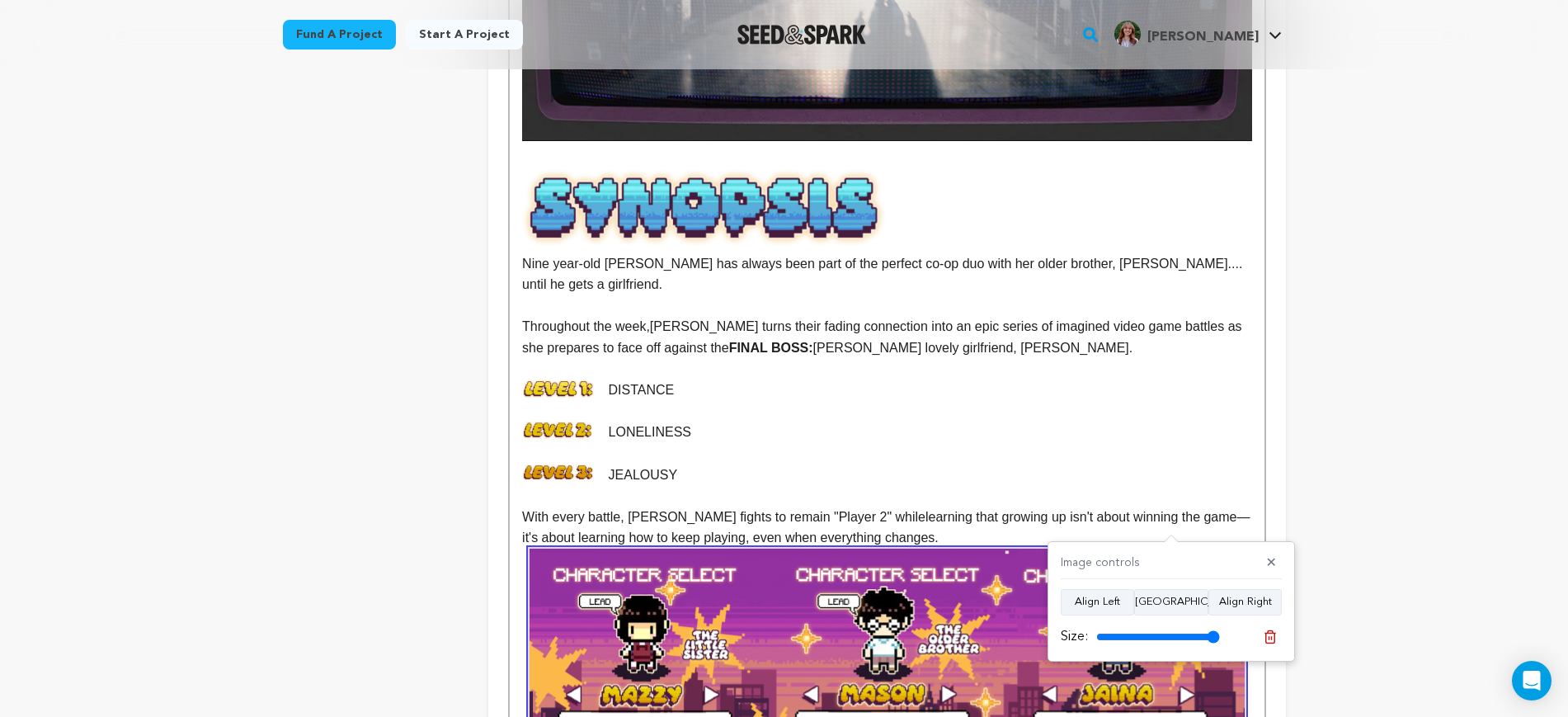
drag, startPoint x: 1215, startPoint y: 632, endPoint x: 1195, endPoint y: 514, distance: 119.7
click at [1220, 633] on input "range" at bounding box center [1159, 637] width 124 height 13
click at [1160, 485] on p at bounding box center [887, 496] width 730 height 21
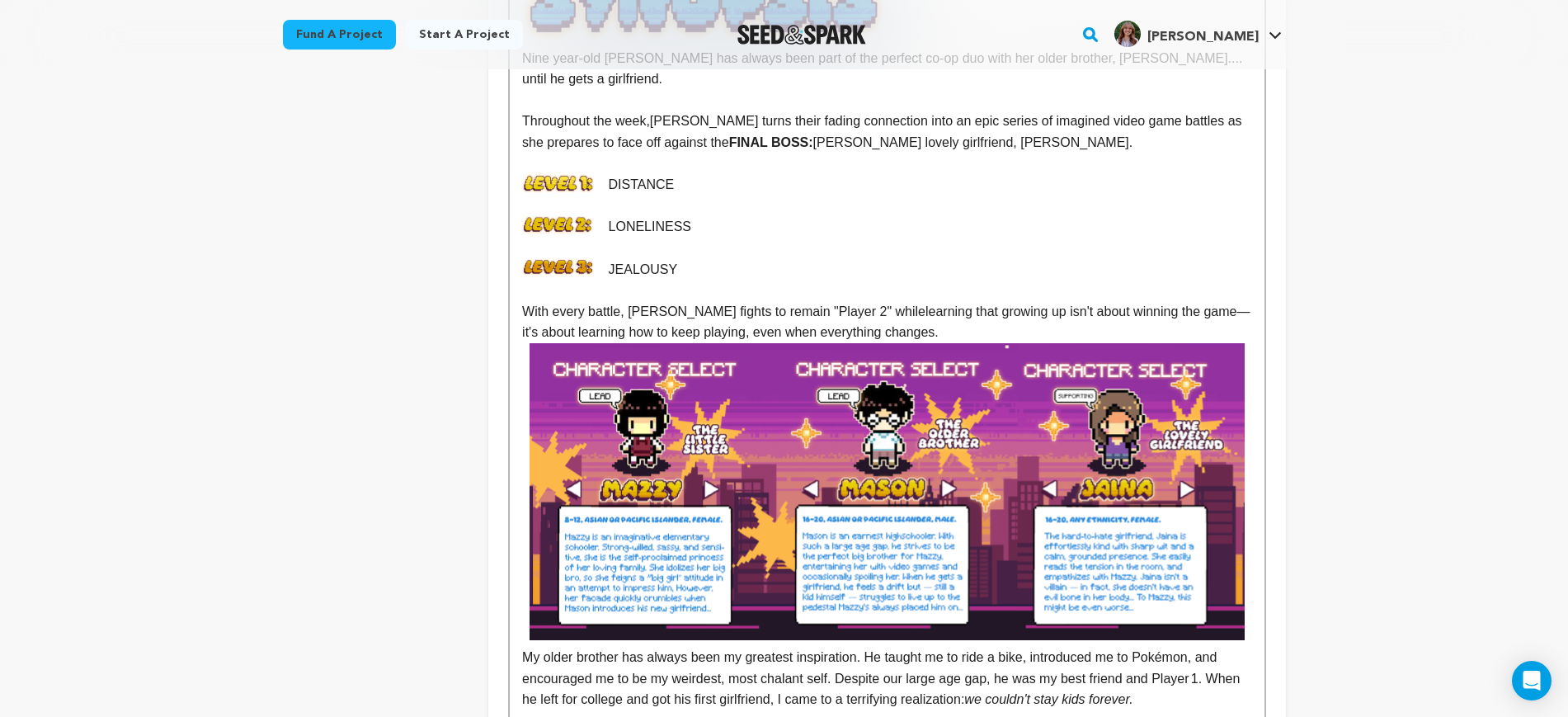
scroll to position [928, 0]
click at [901, 311] on p "With every battle, Mazzy fights to remain "Player 2" while learning that growin…" at bounding box center [887, 321] width 730 height 42
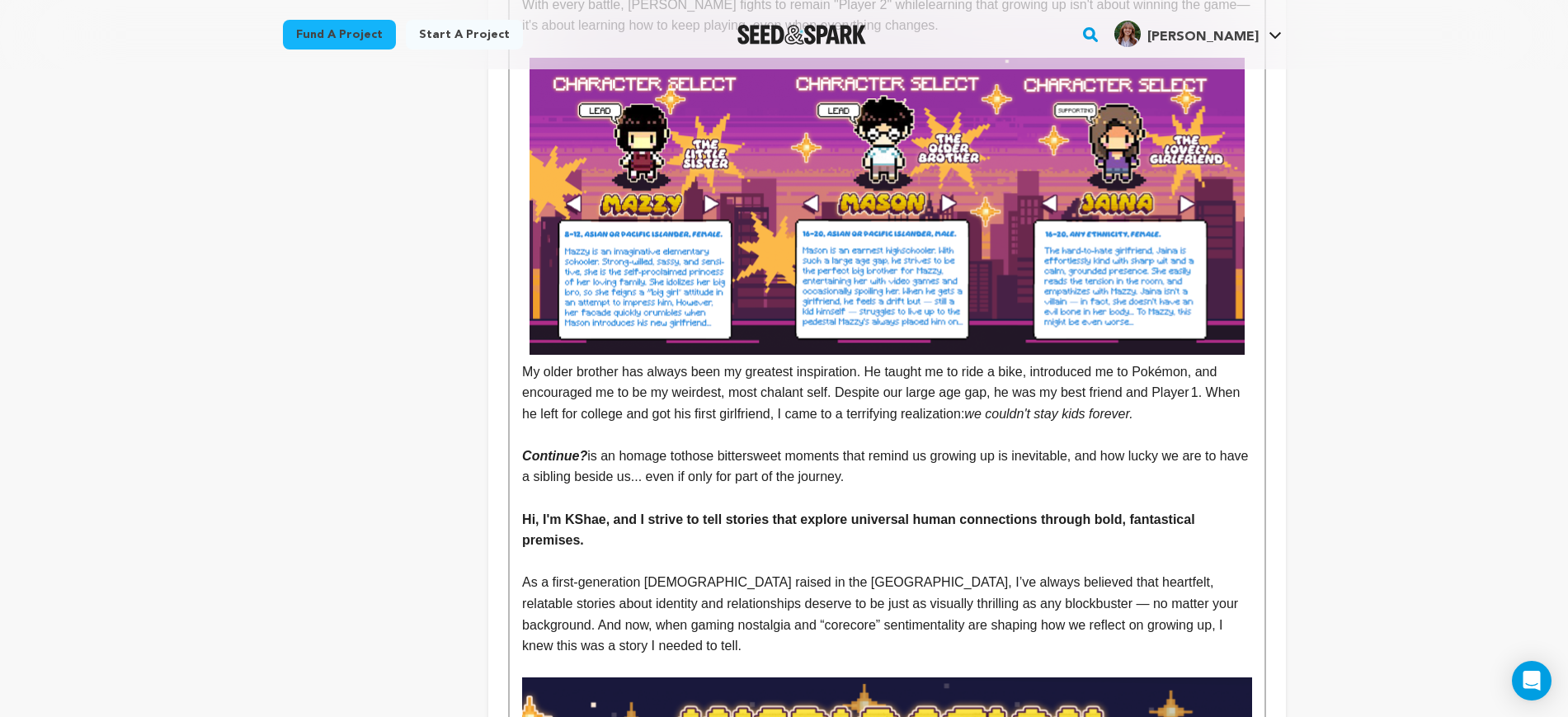
scroll to position [1238, 0]
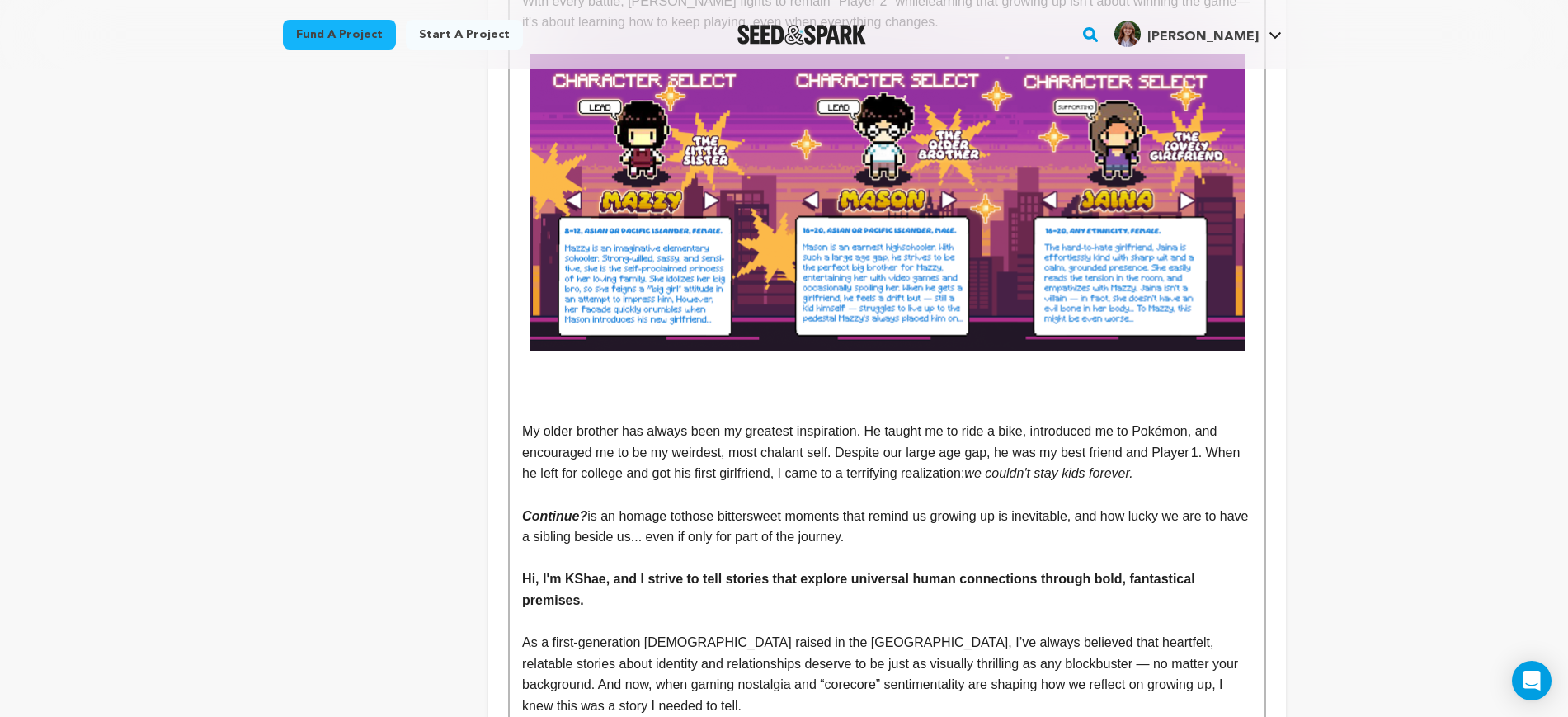
click at [553, 379] on p at bounding box center [887, 389] width 730 height 21
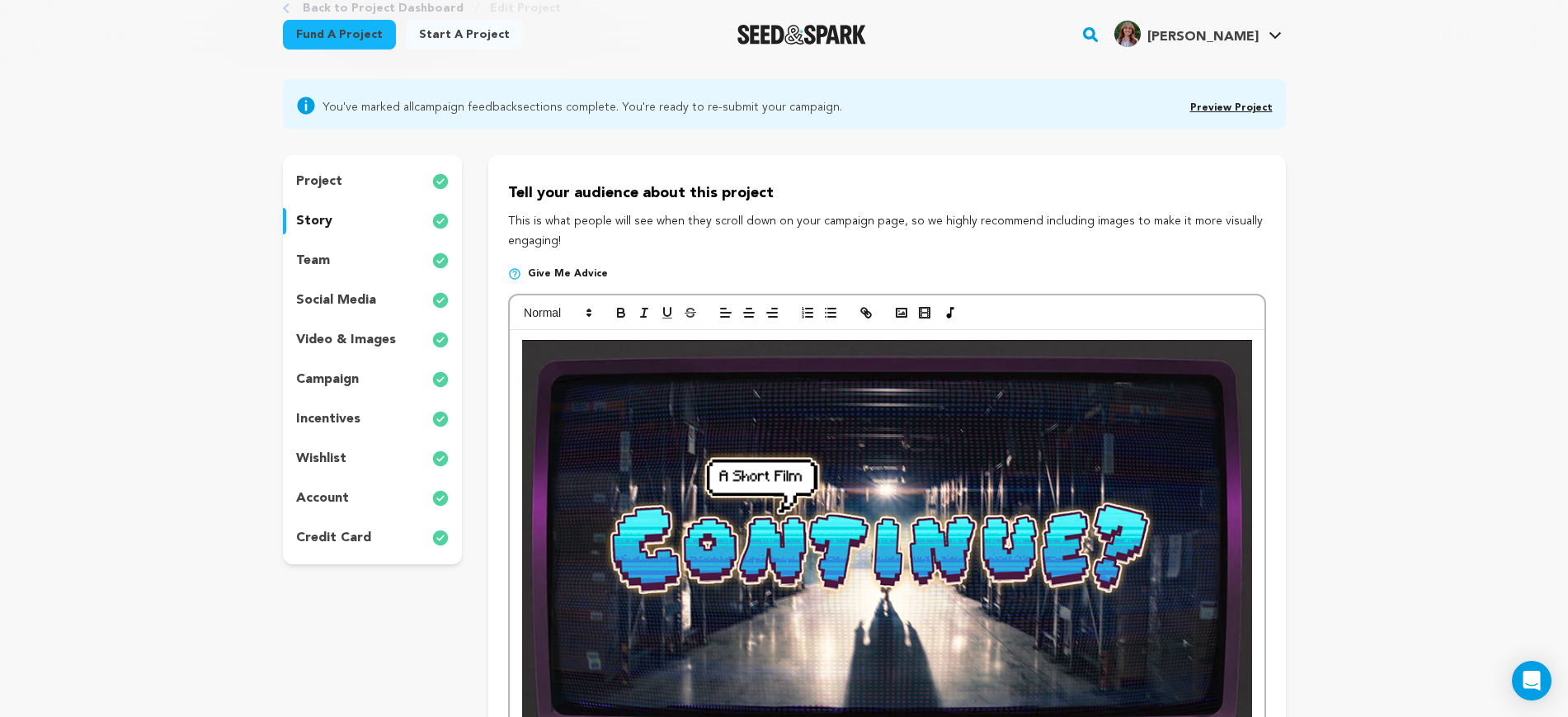
scroll to position [0, 0]
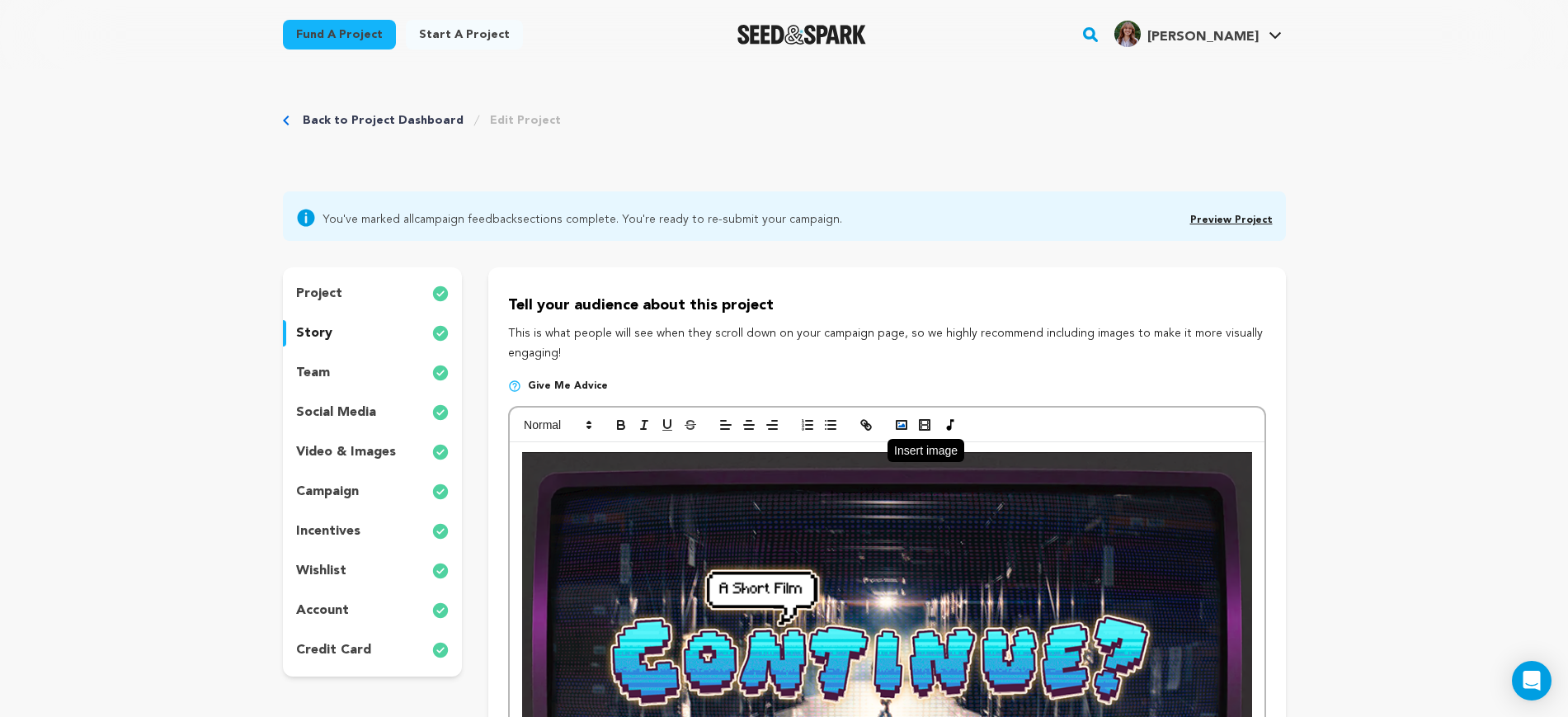
click at [898, 416] on button "button" at bounding box center [901, 424] width 23 height 20
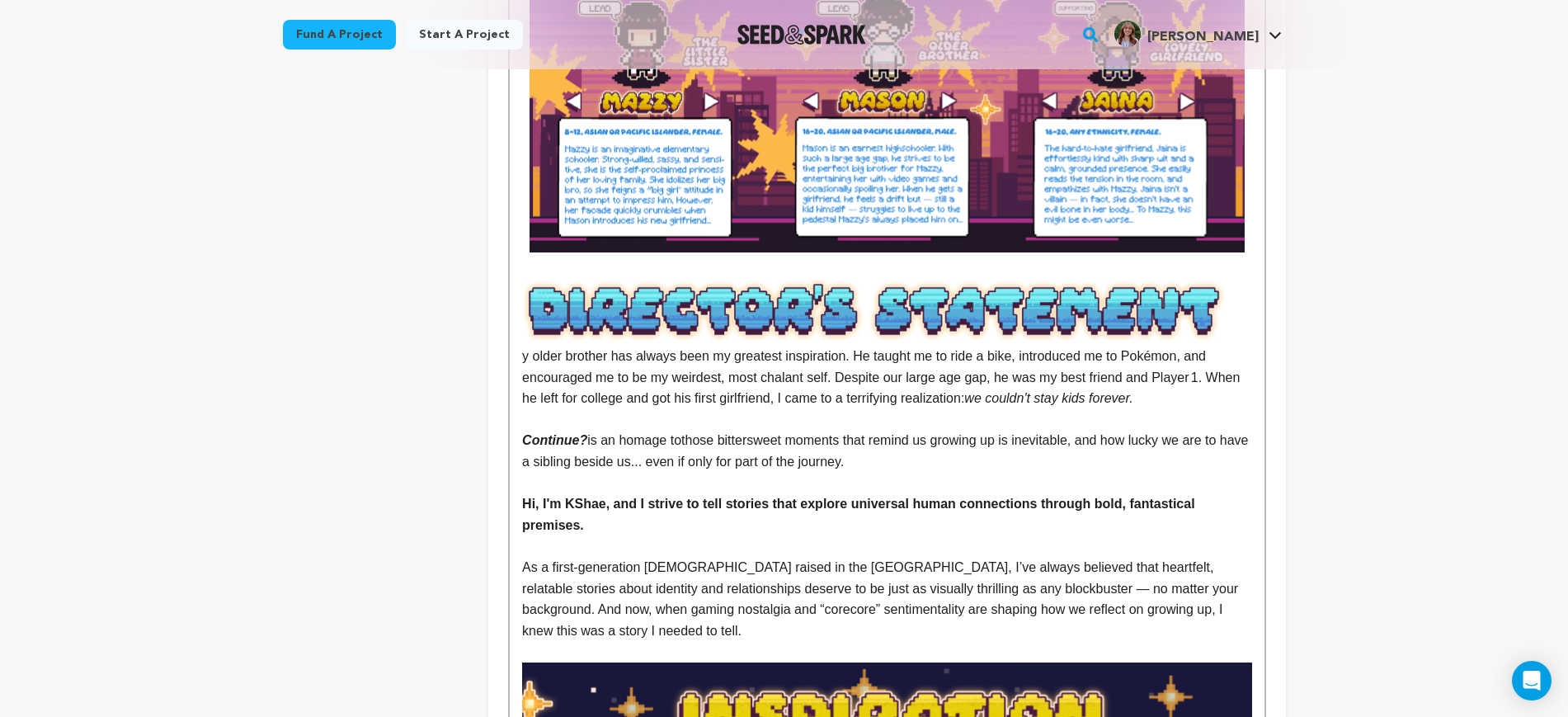
scroll to position [1341, 0]
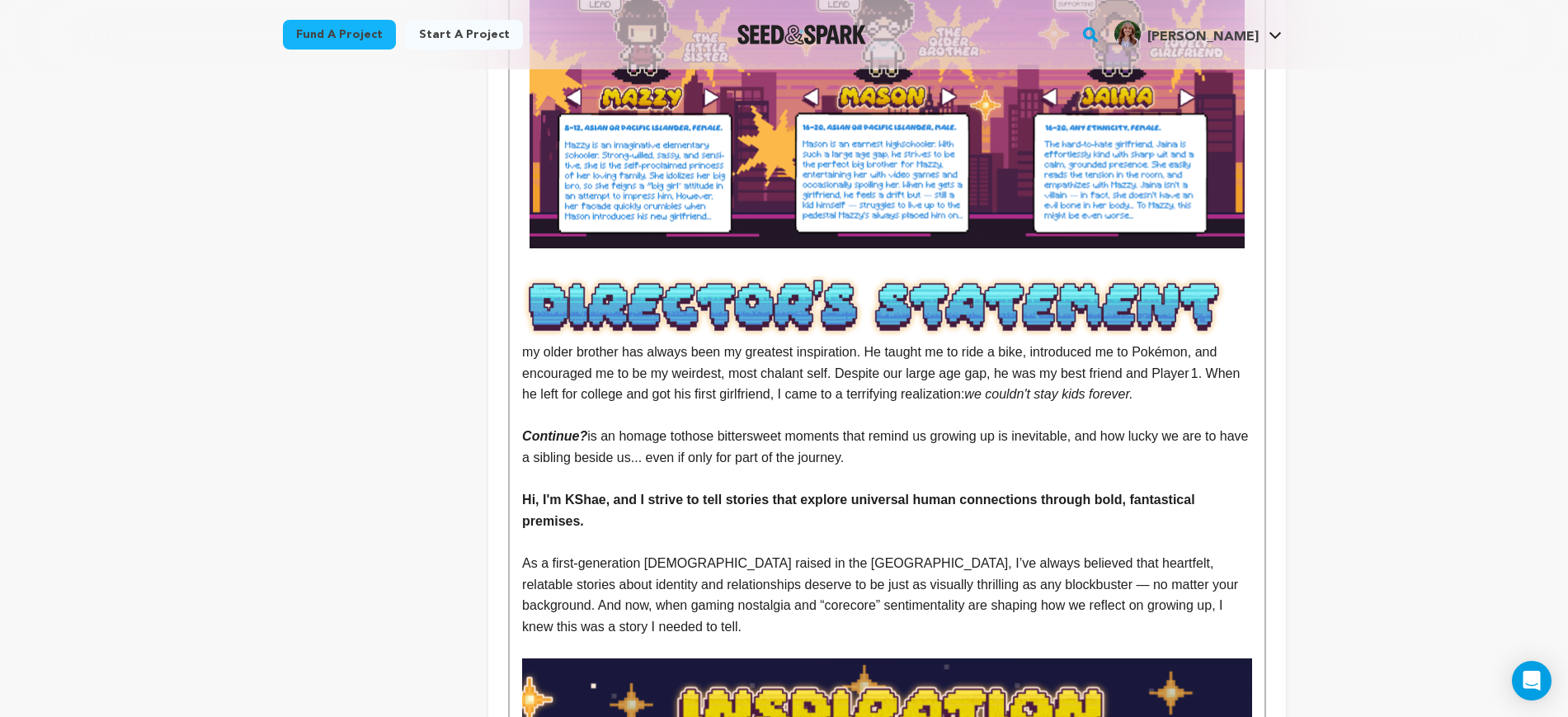
click at [598, 255] on p at bounding box center [887, 265] width 730 height 21
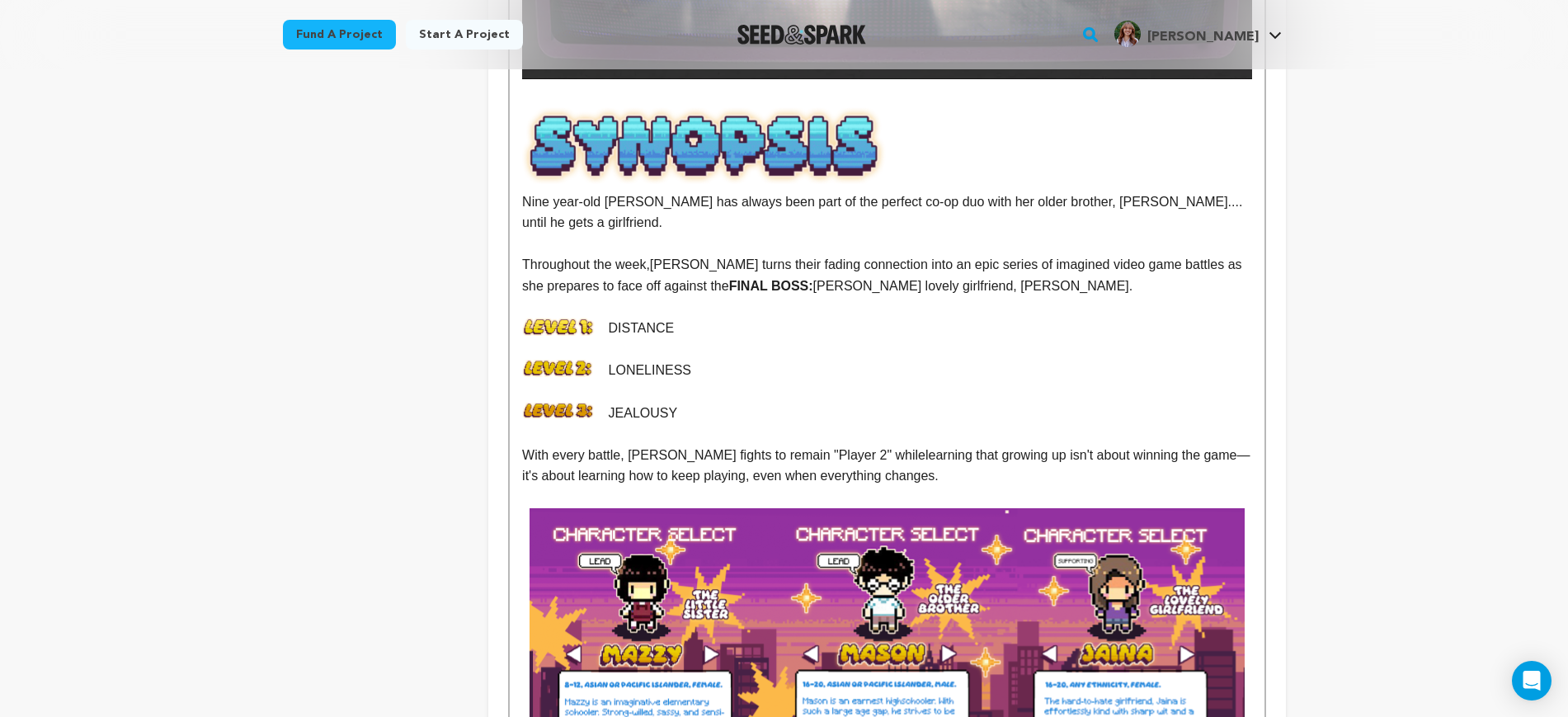
scroll to position [722, 0]
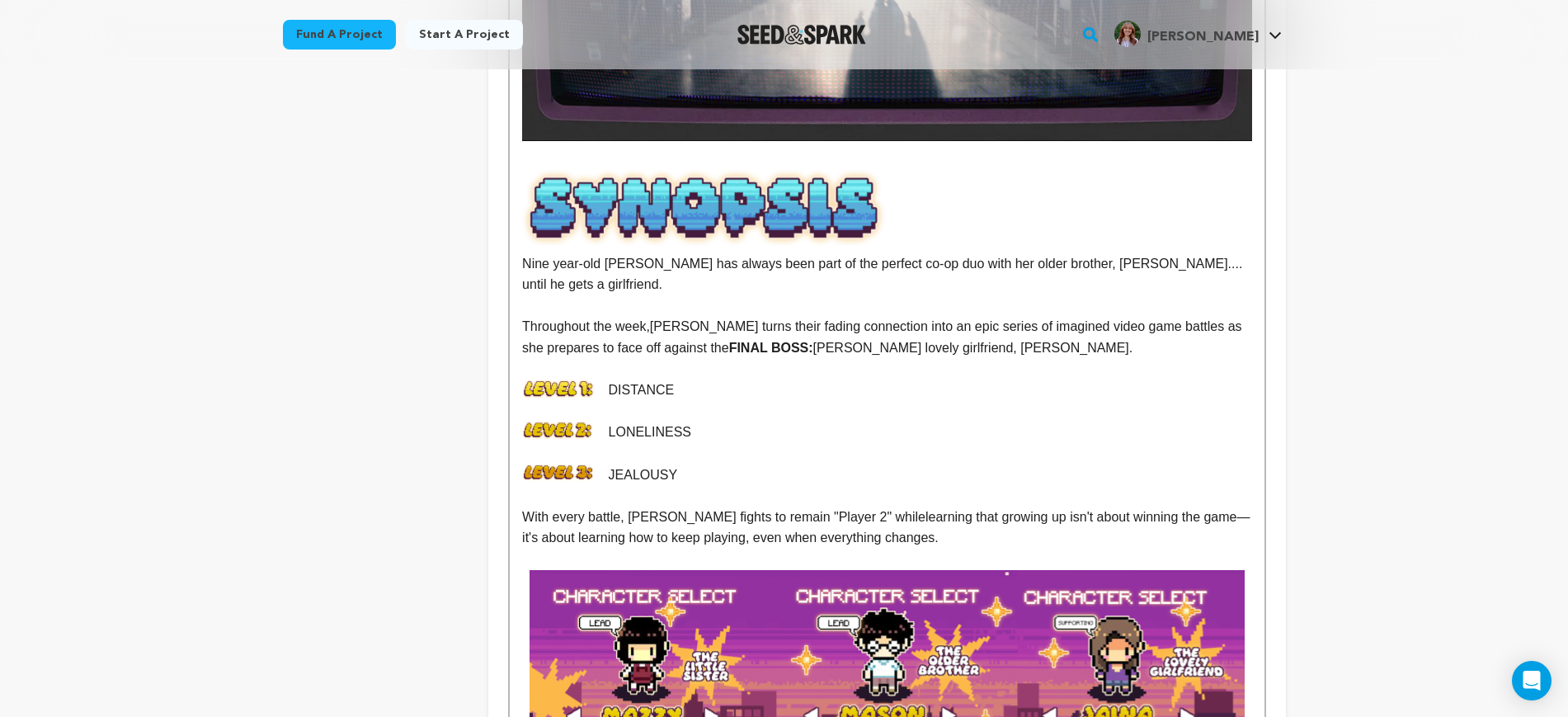
click at [531, 251] on p at bounding box center [887, 242] width 730 height 21
click at [639, 296] on p at bounding box center [887, 306] width 730 height 21
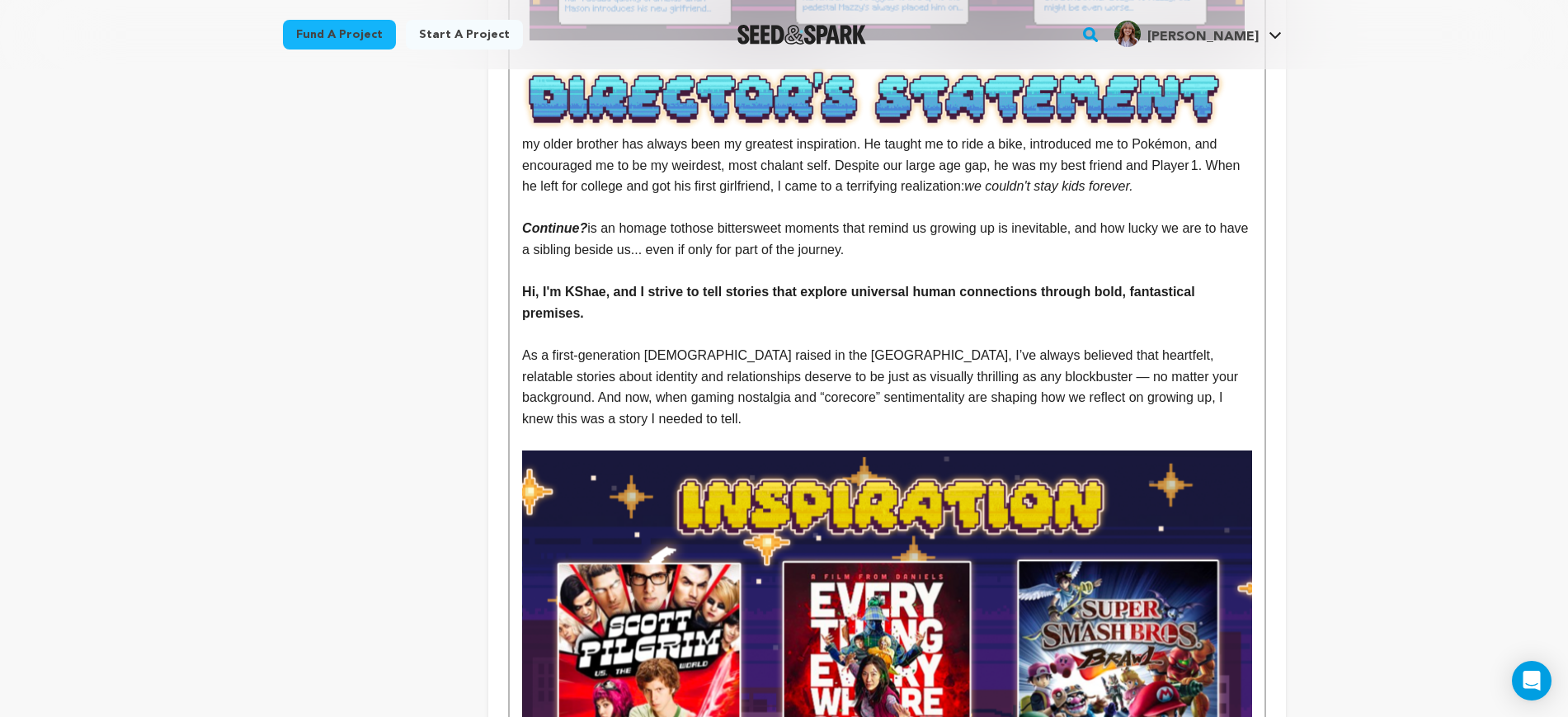
scroll to position [1547, 0]
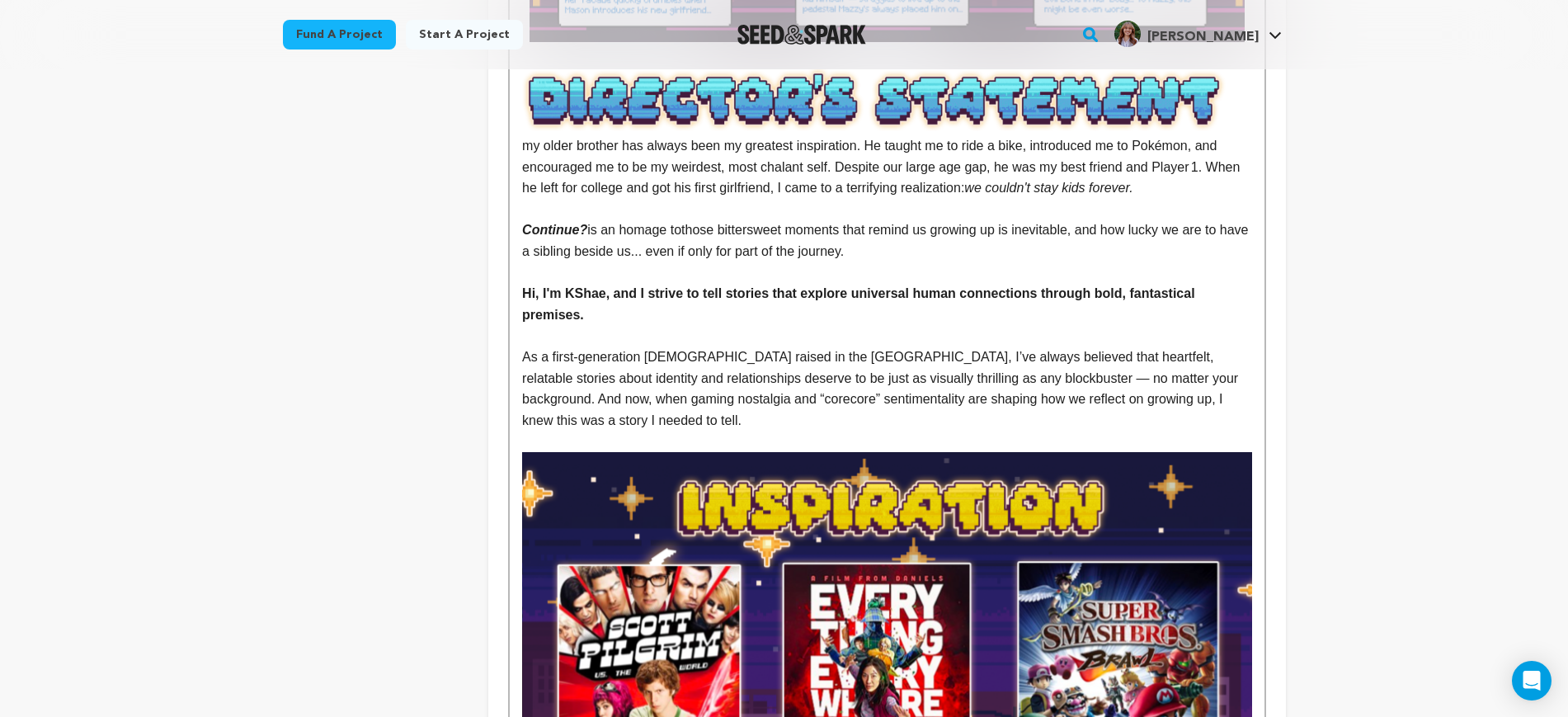
click at [620, 431] on p at bounding box center [887, 441] width 730 height 21
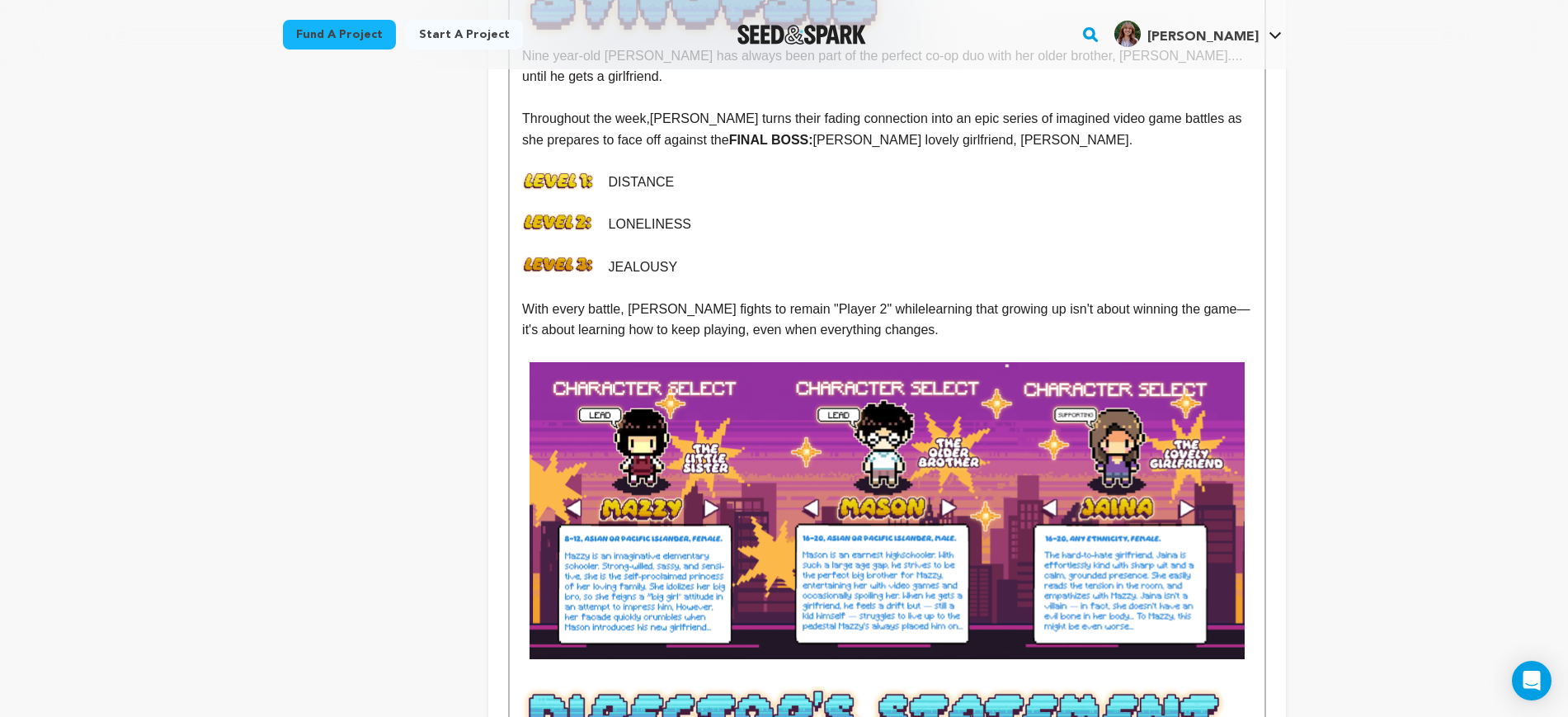
scroll to position [928, 0]
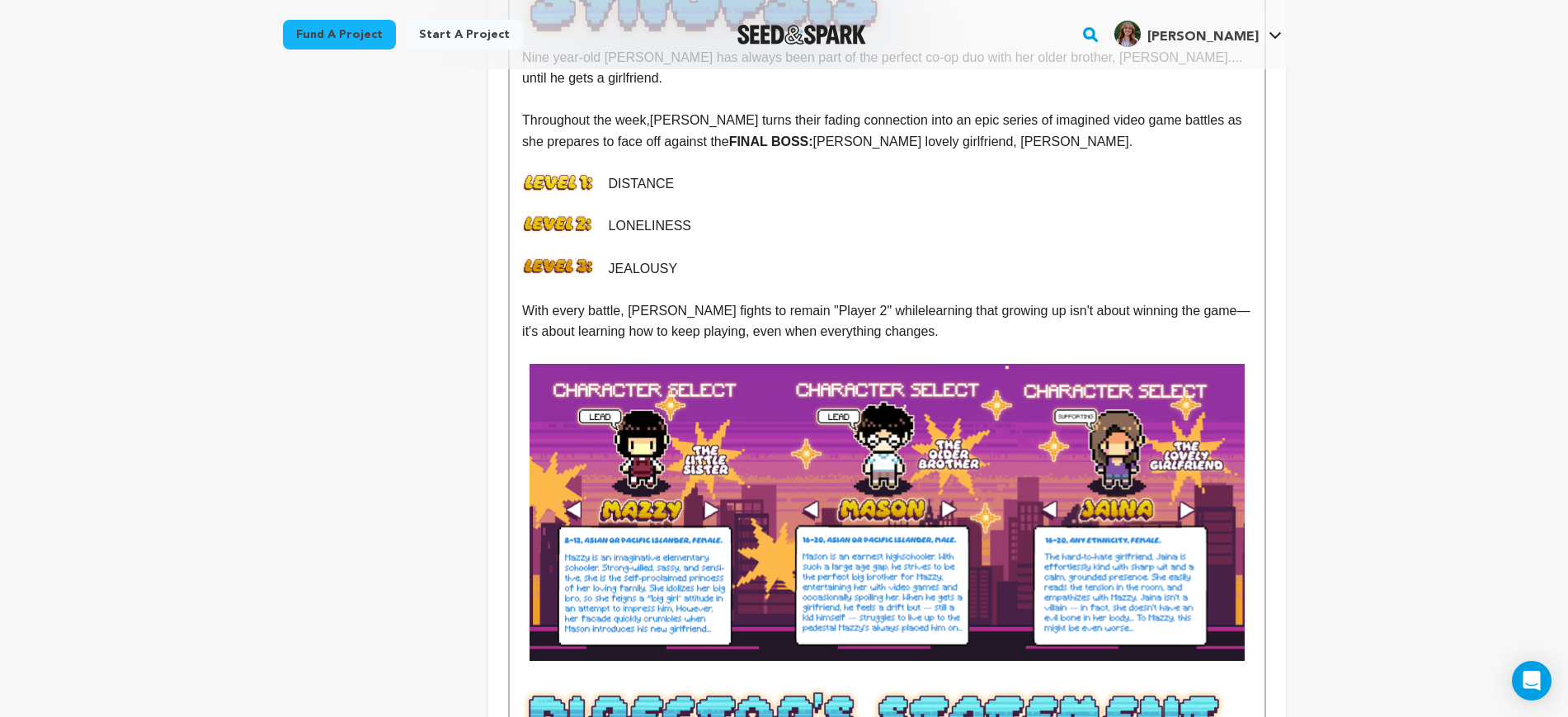
click at [895, 419] on img at bounding box center [887, 511] width 715 height 297
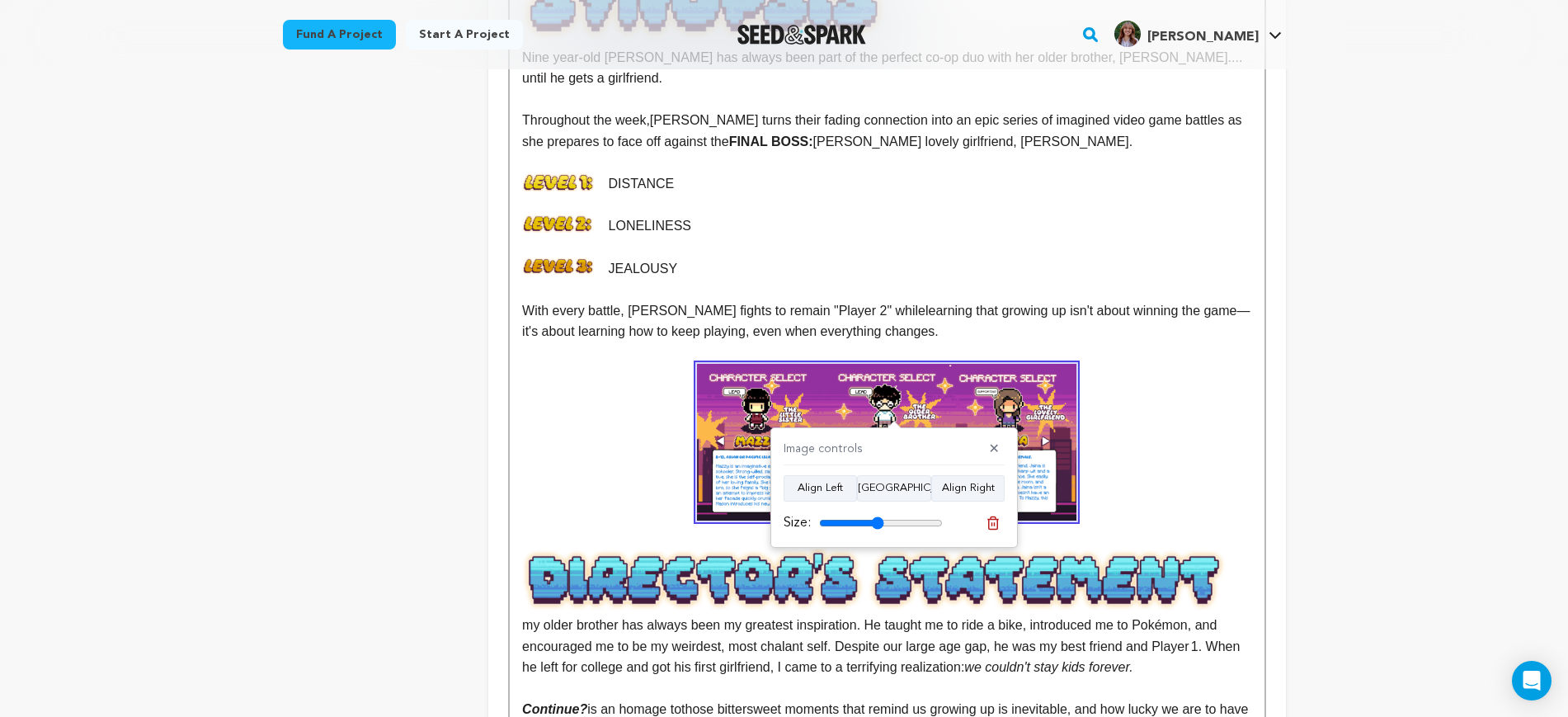
drag, startPoint x: 937, startPoint y: 521, endPoint x: 877, endPoint y: 517, distance: 60.1
click at [877, 517] on input "range" at bounding box center [881, 523] width 124 height 13
click at [822, 484] on button "Align Left" at bounding box center [820, 488] width 73 height 27
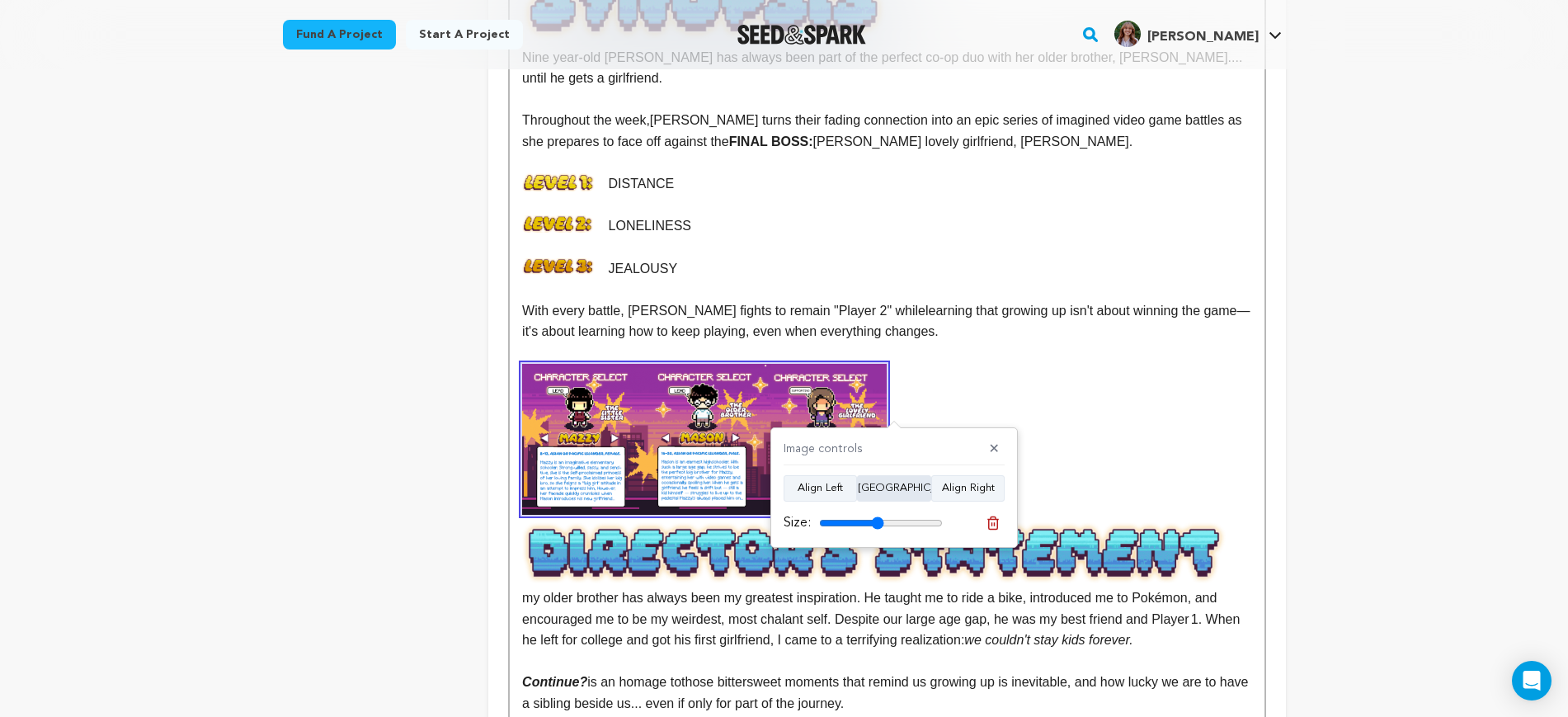
click at [914, 489] on button "Align Center" at bounding box center [895, 488] width 74 height 27
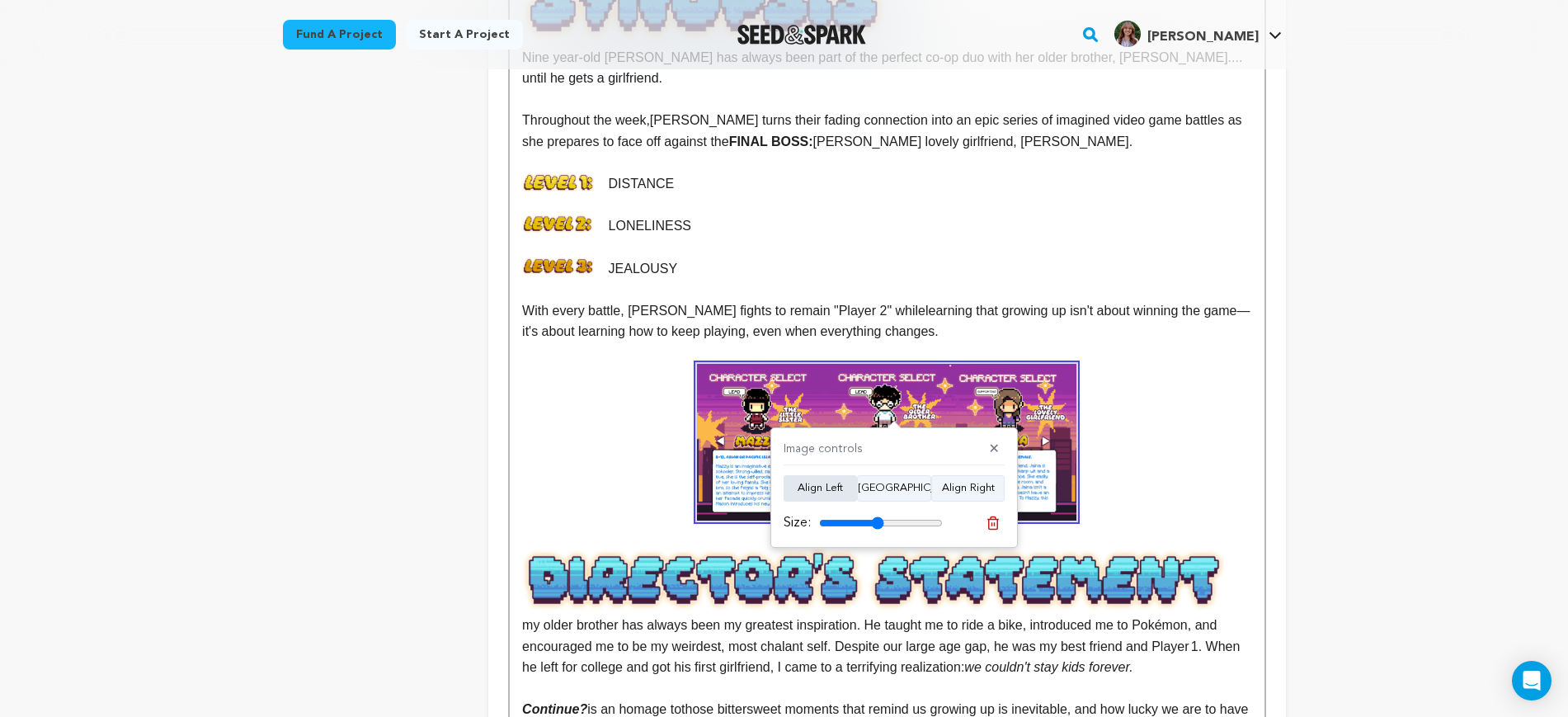
click at [816, 488] on button "Align Left" at bounding box center [820, 488] width 73 height 27
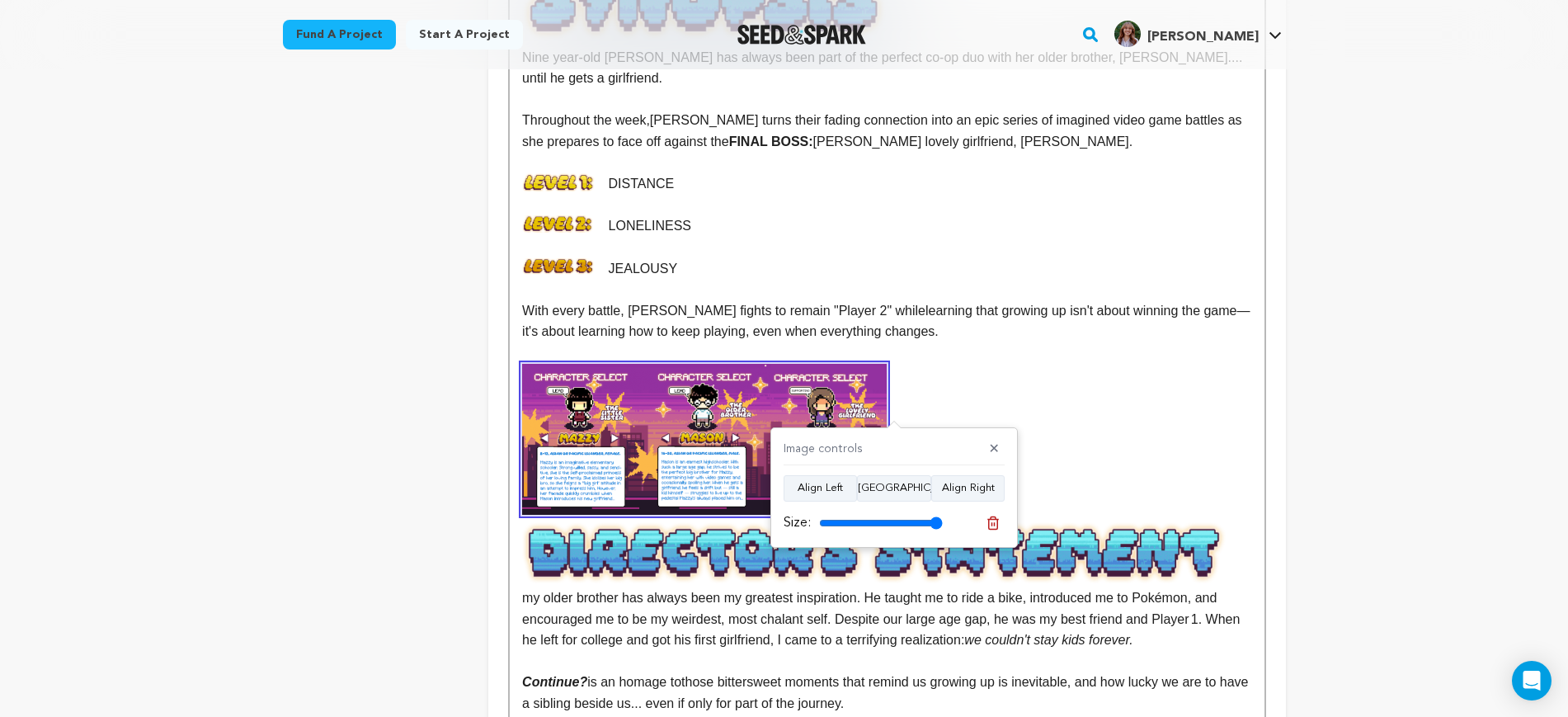
drag, startPoint x: 889, startPoint y: 521, endPoint x: 1041, endPoint y: 543, distance: 153.6
type input "100"
click at [943, 529] on input "range" at bounding box center [881, 523] width 124 height 13
click at [1042, 423] on span "my older brother has always been my greatest inspiration. He taught me to ride …" at bounding box center [887, 515] width 730 height 262
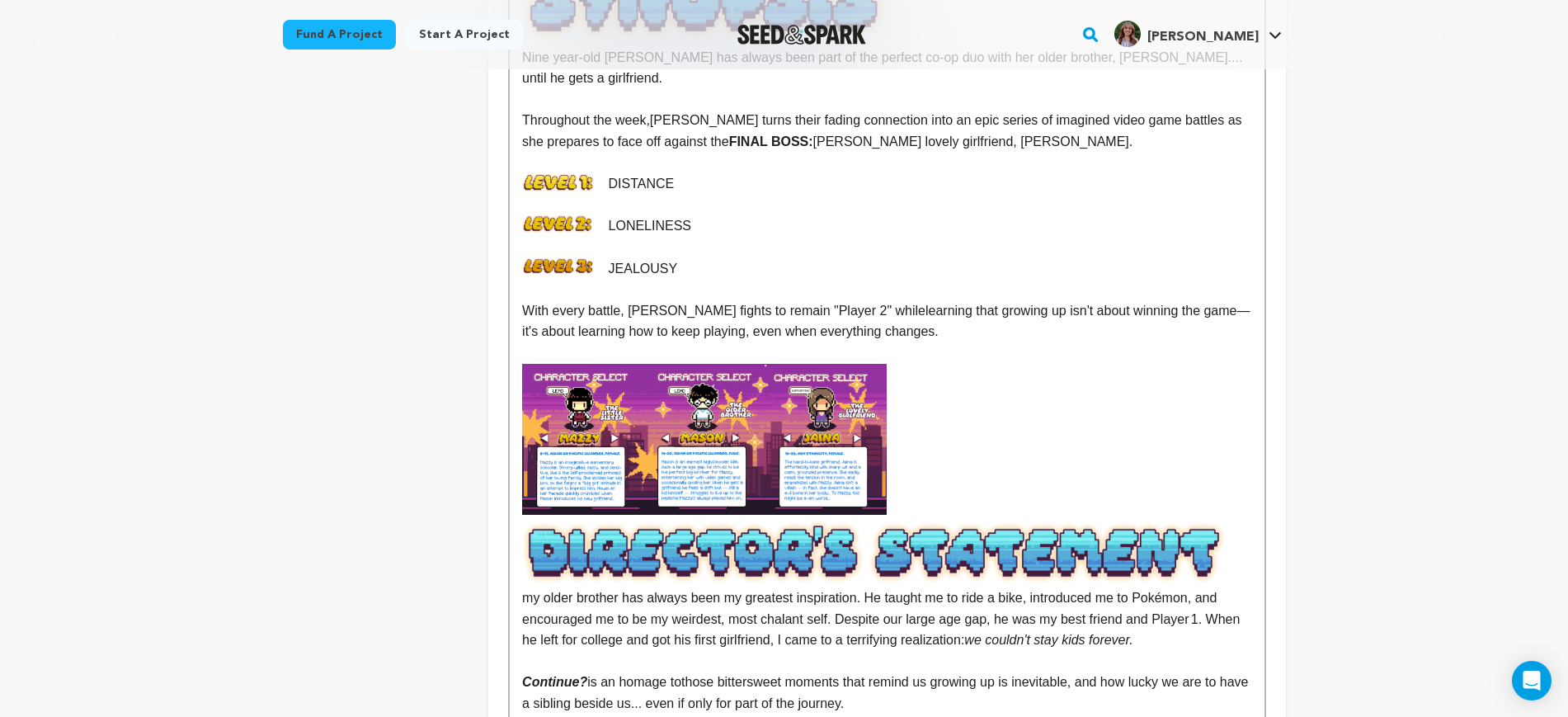
click at [779, 420] on img at bounding box center [705, 439] width 364 height 152
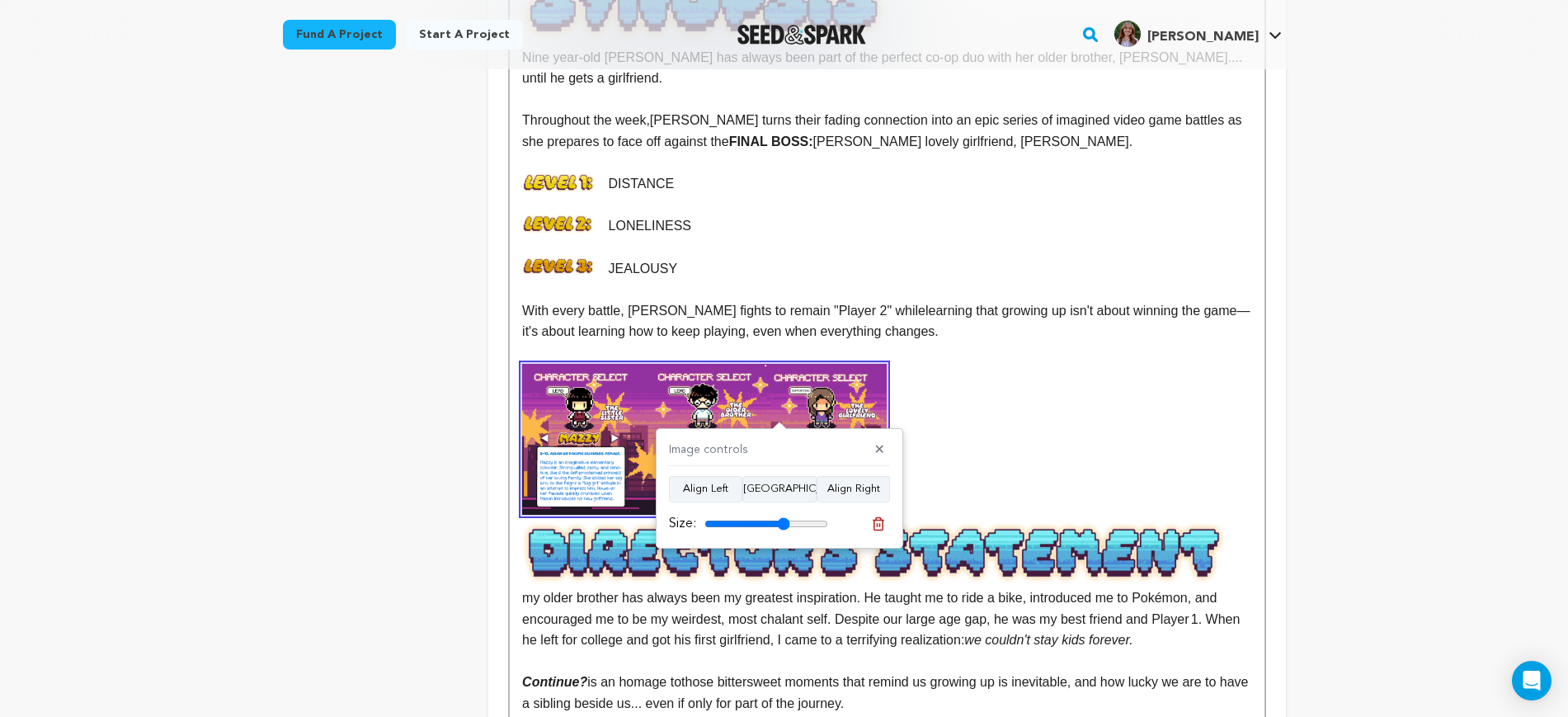
drag, startPoint x: 812, startPoint y: 517, endPoint x: 783, endPoint y: 517, distance: 29.0
click at [783, 517] on input "range" at bounding box center [767, 523] width 124 height 13
click at [786, 492] on button "Align Center" at bounding box center [780, 489] width 74 height 27
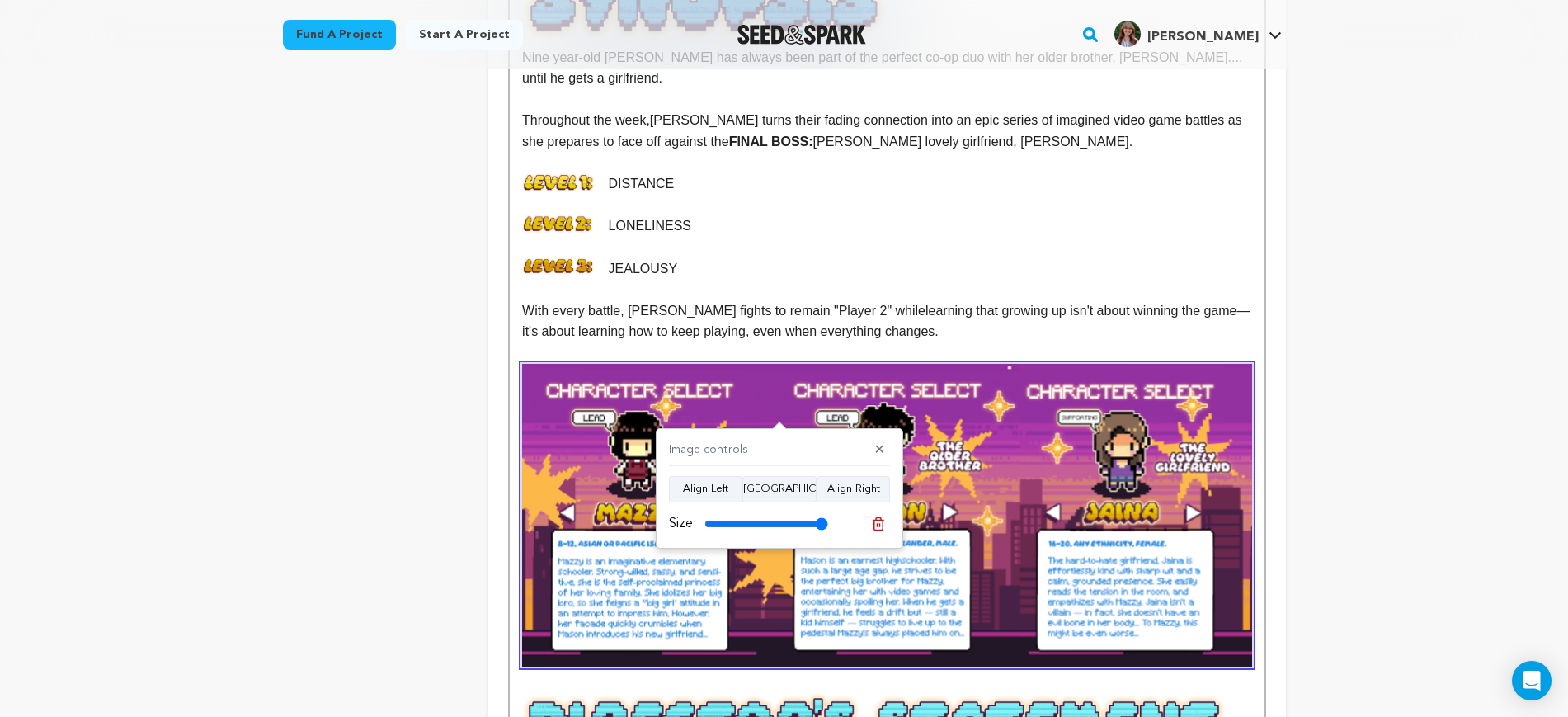
drag, startPoint x: 785, startPoint y: 517, endPoint x: 904, endPoint y: 543, distance: 121.8
type input "100"
click at [829, 530] on input "range" at bounding box center [767, 523] width 124 height 13
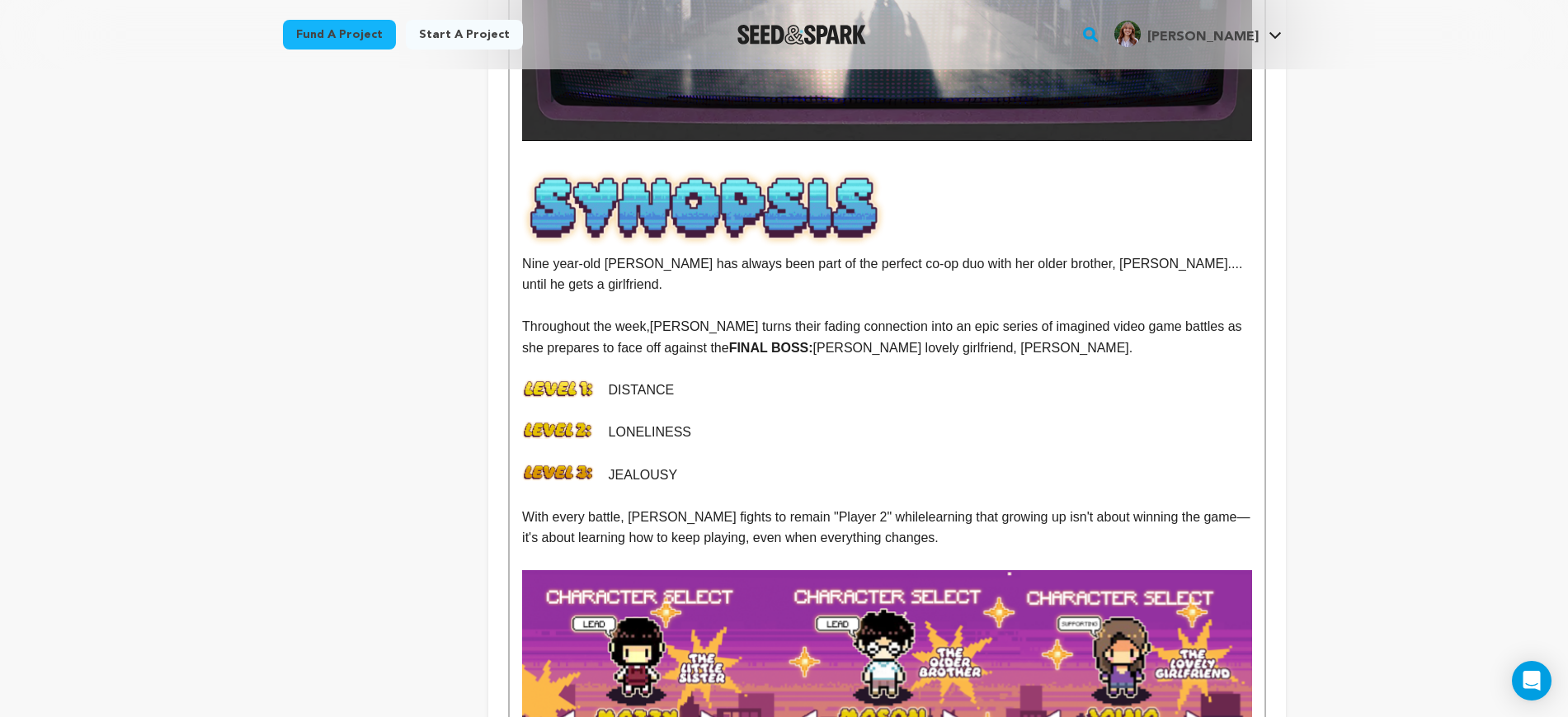
scroll to position [1134, 0]
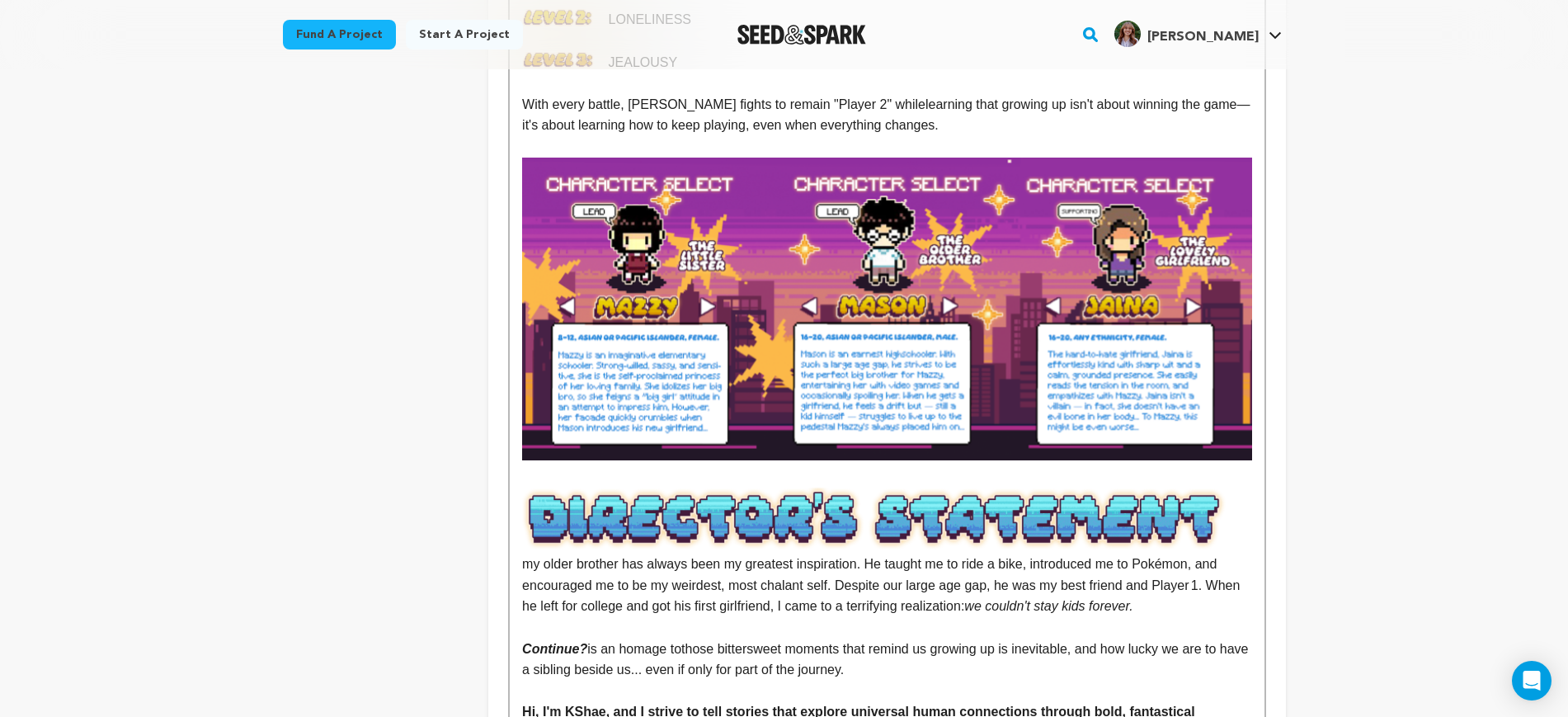
click at [922, 398] on img at bounding box center [887, 308] width 730 height 302
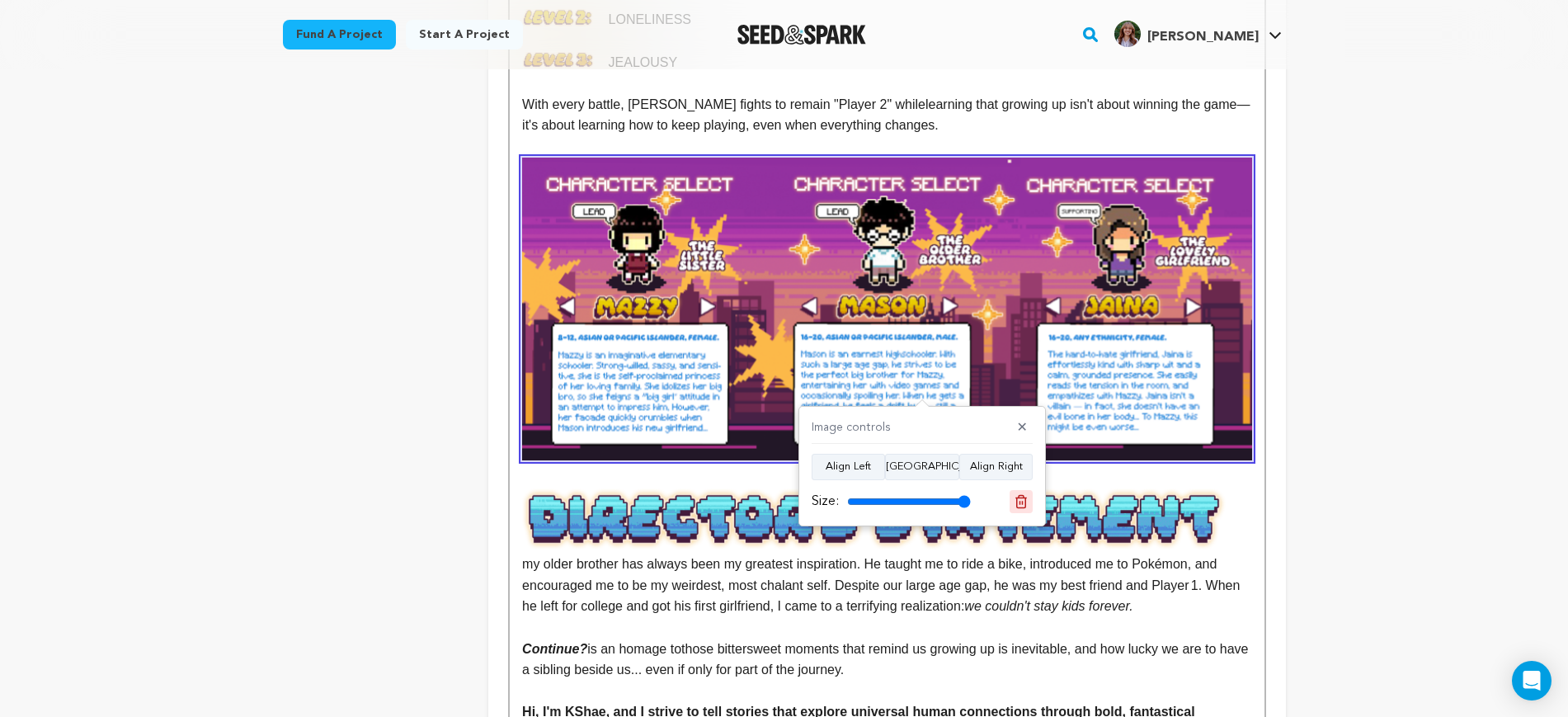
click at [1021, 502] on line at bounding box center [1021, 502] width 0 height 4
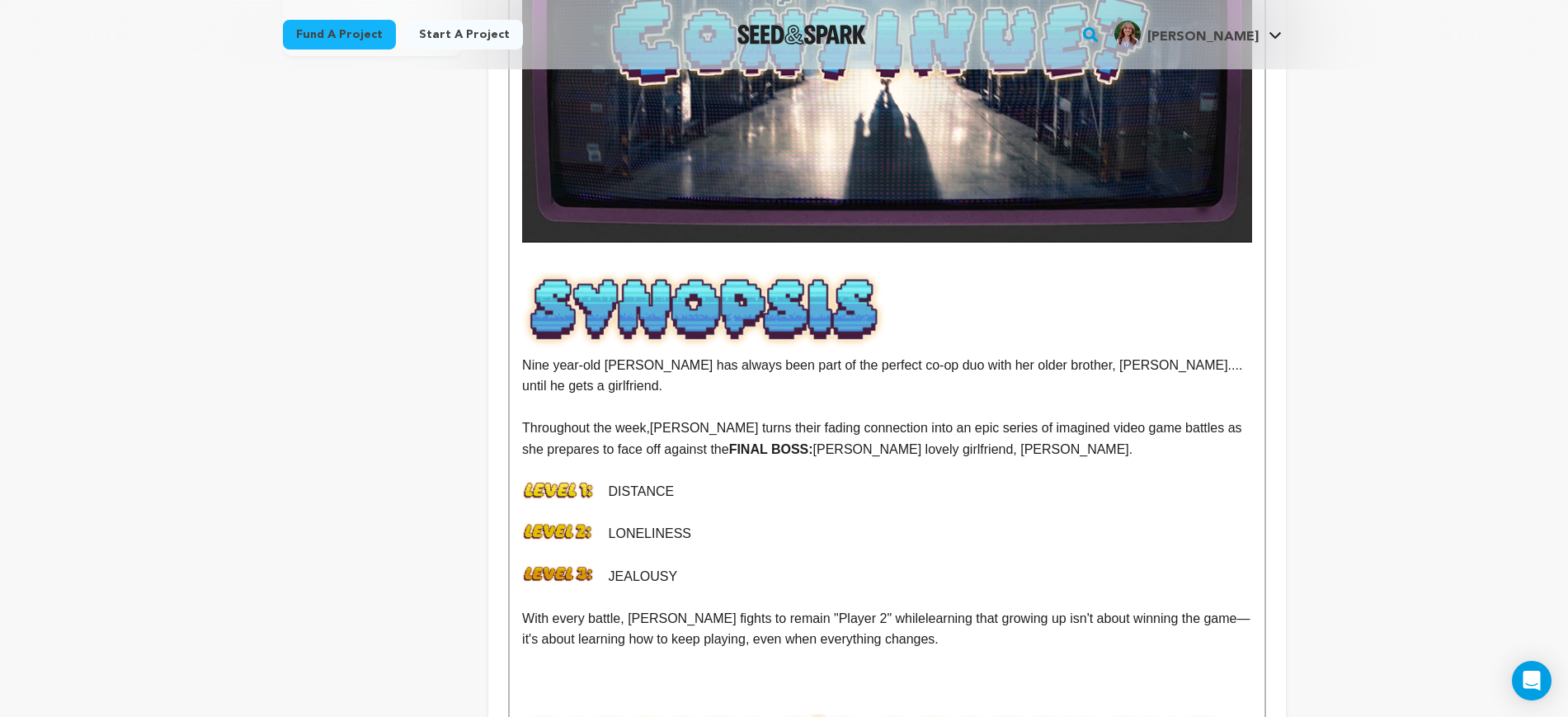
scroll to position [619, 0]
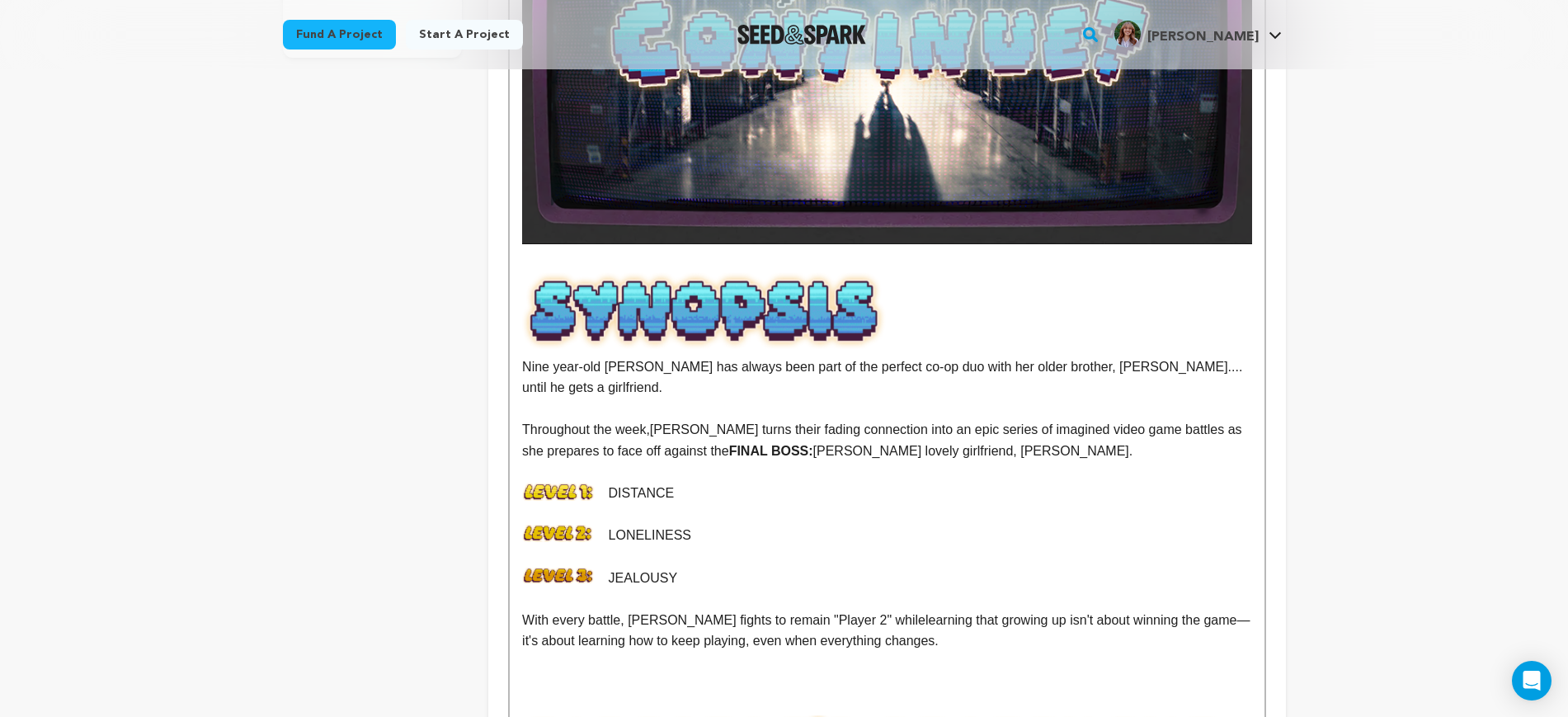
click at [855, 651] on p at bounding box center [887, 662] width 730 height 21
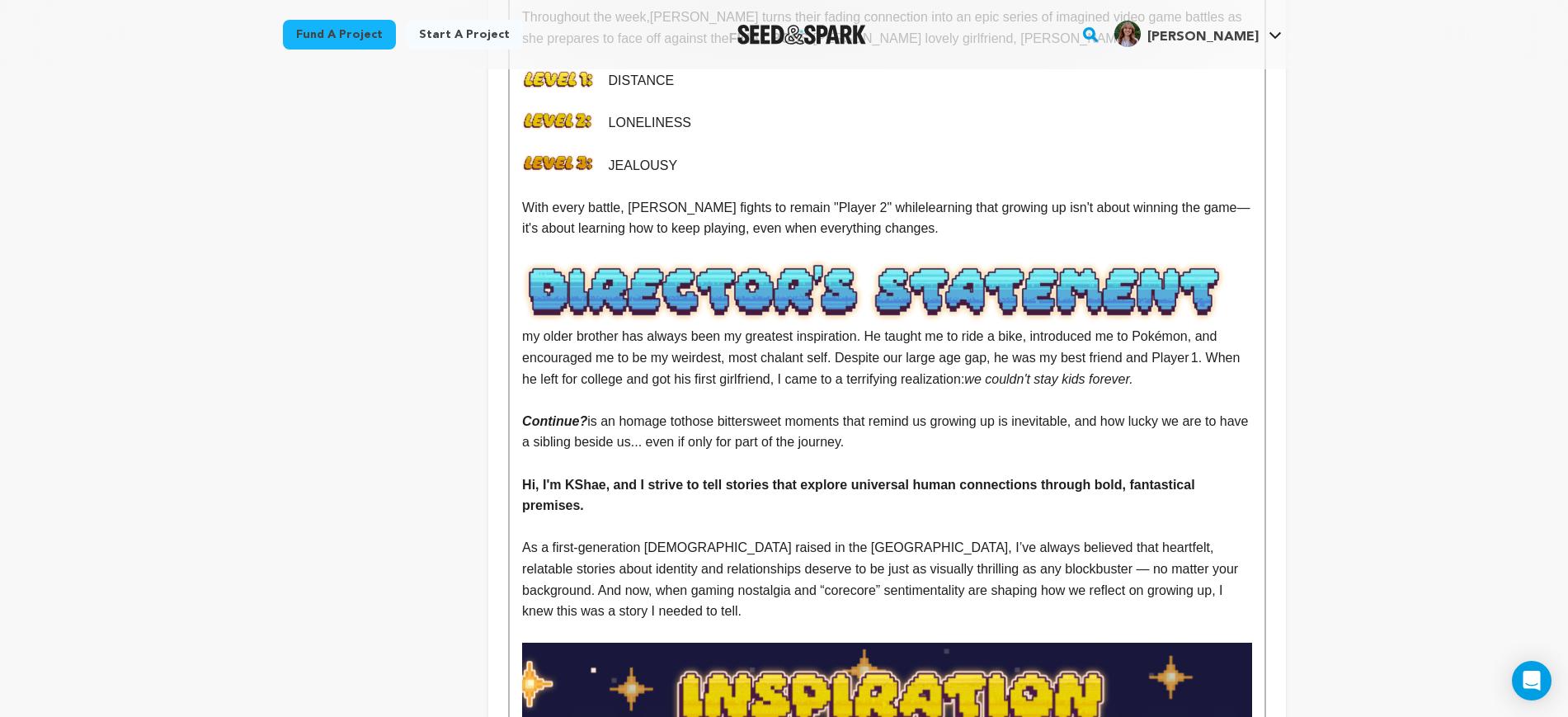
scroll to position [1134, 0]
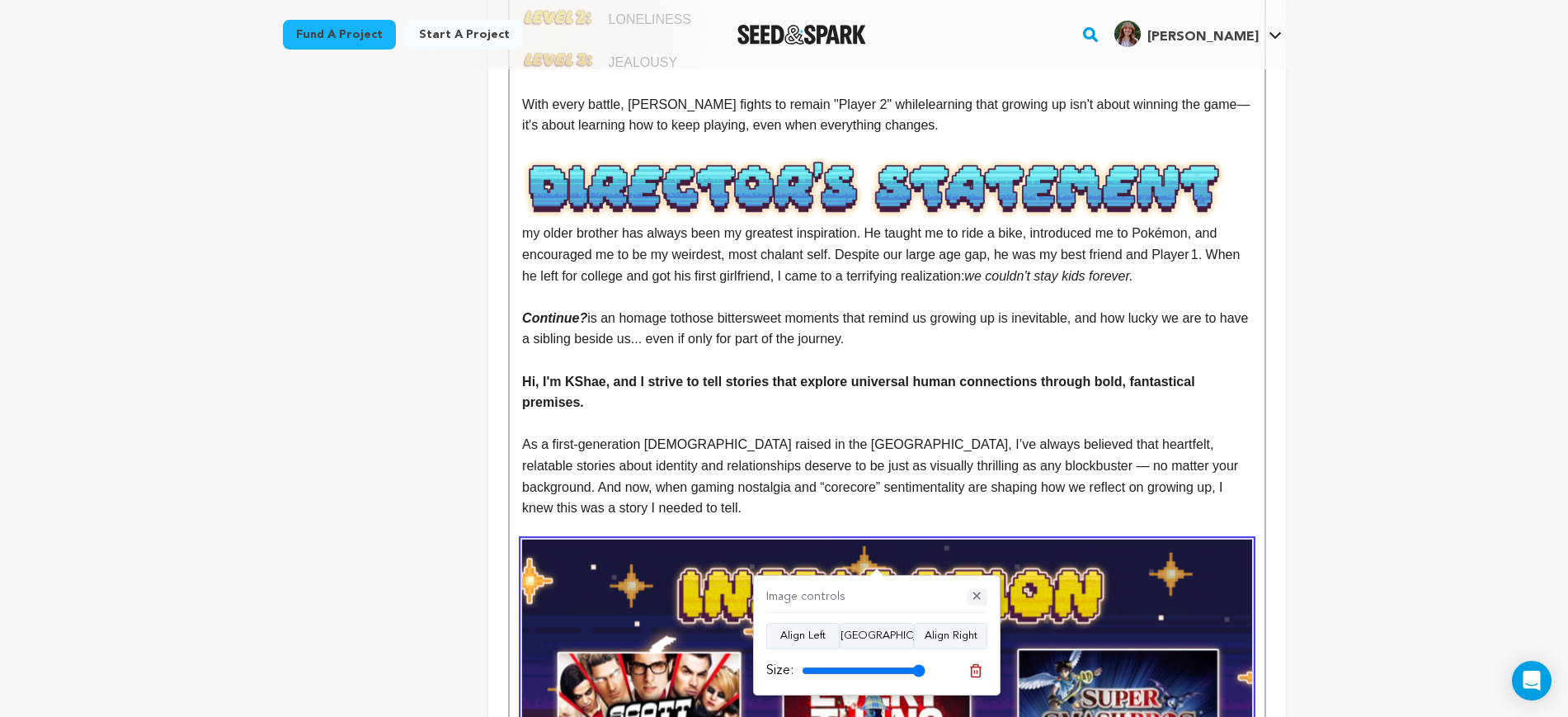
click at [978, 600] on button "✕" at bounding box center [978, 597] width 21 height 16
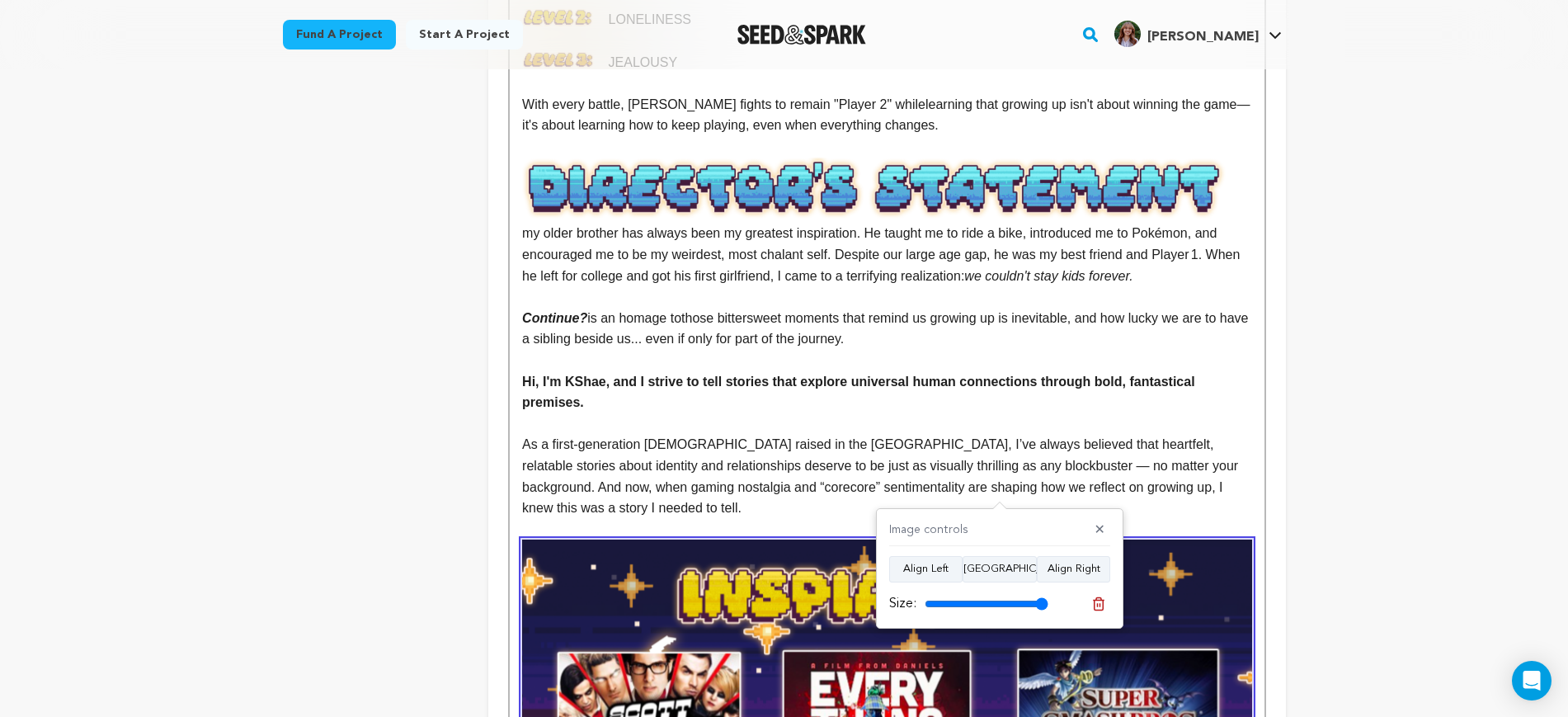
click at [1001, 519] on p at bounding box center [887, 529] width 730 height 21
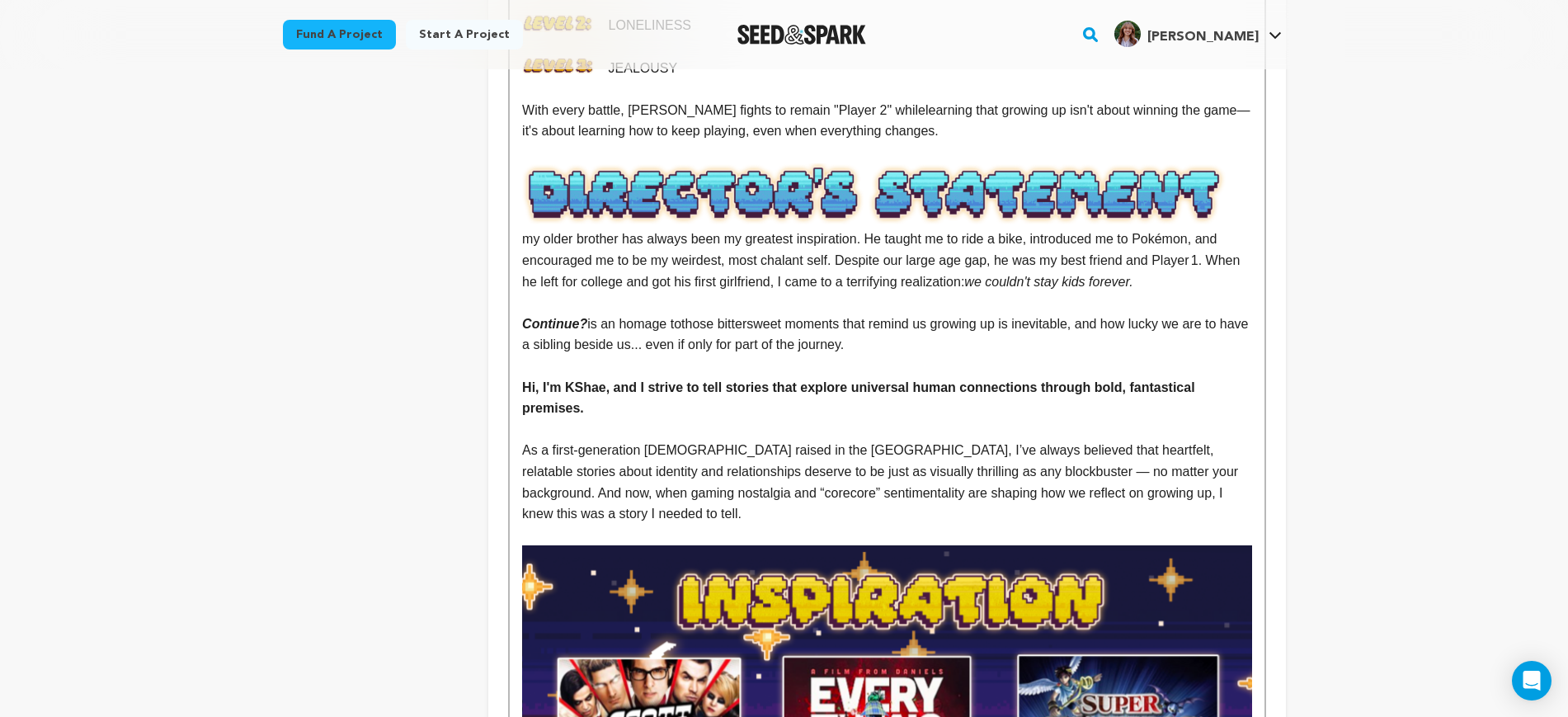
scroll to position [928, 0]
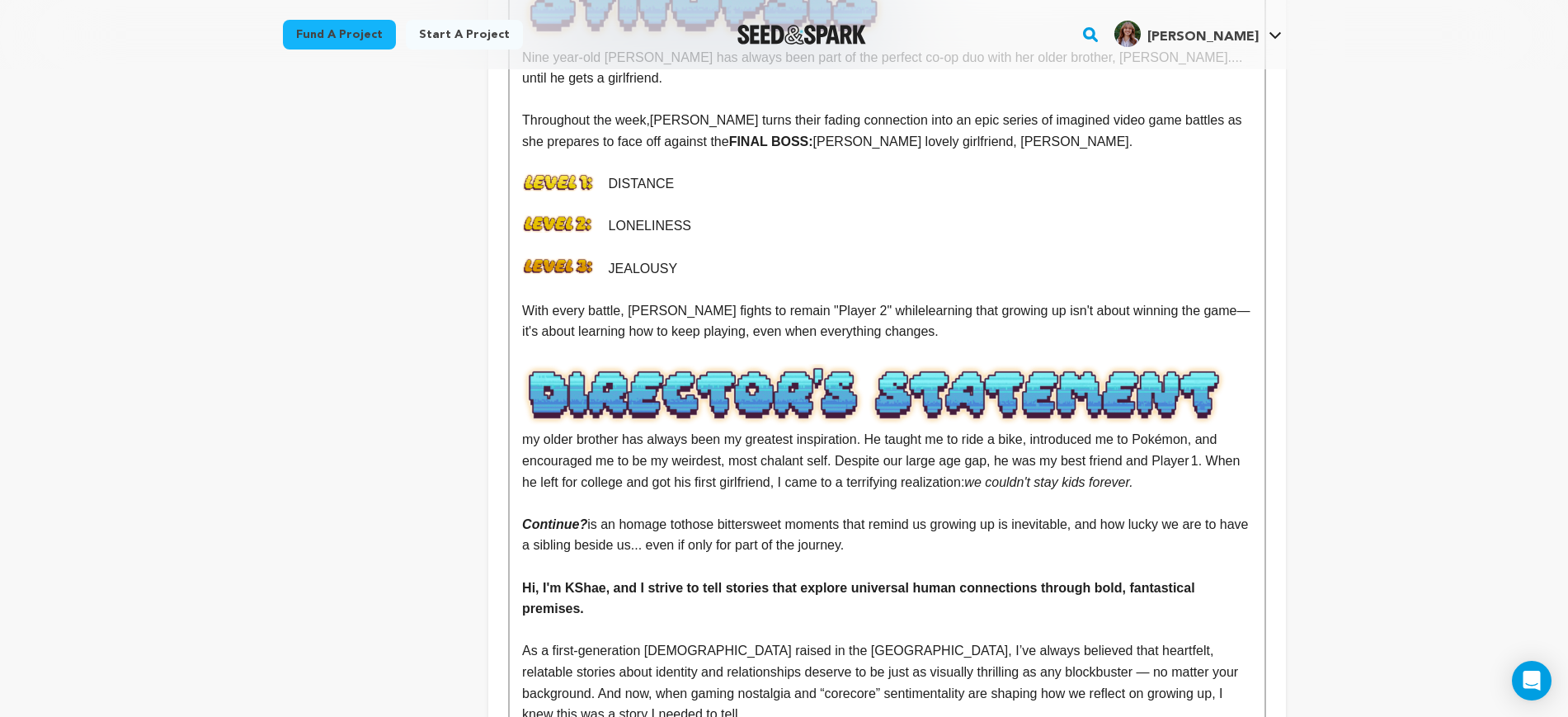
click at [892, 342] on p at bounding box center [887, 353] width 730 height 21
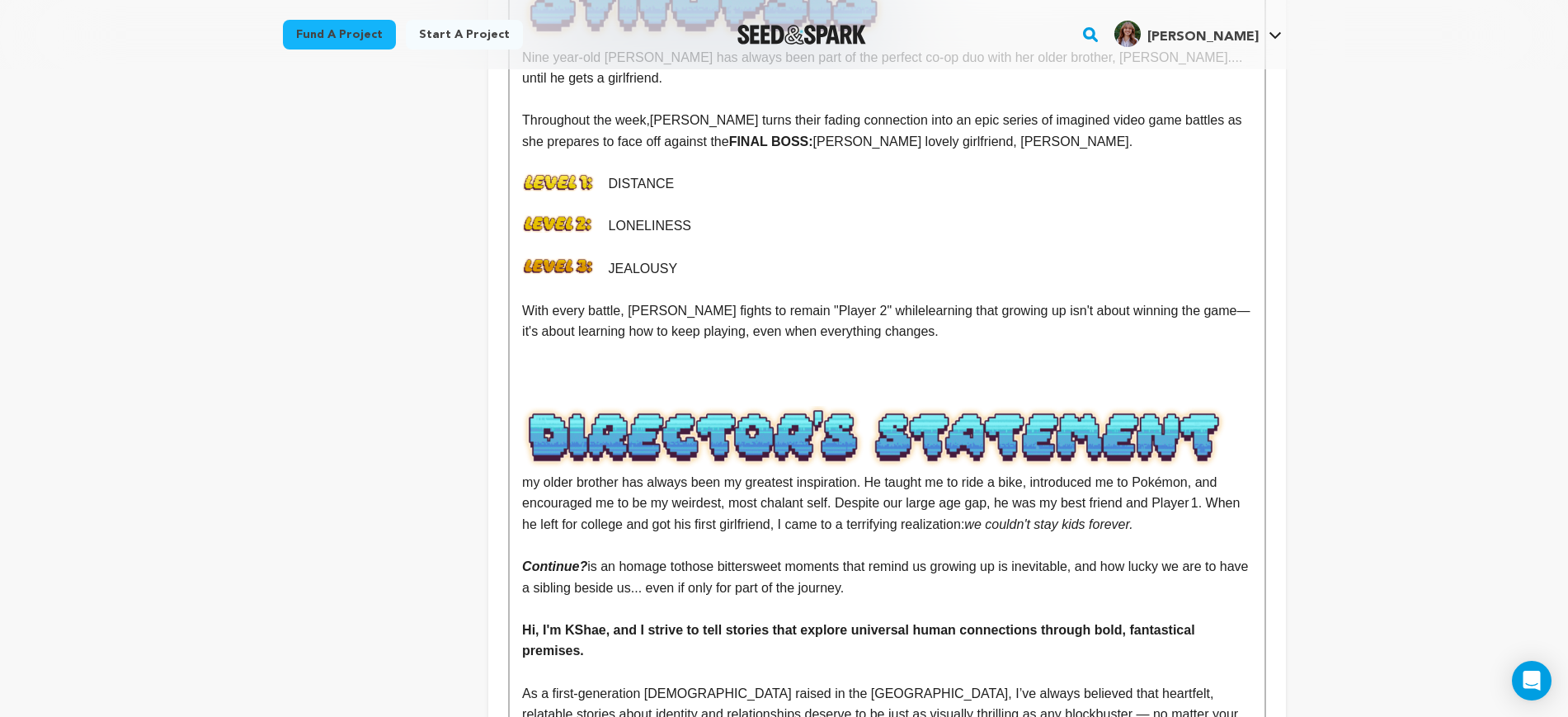
click at [877, 342] on p at bounding box center [887, 353] width 730 height 21
click at [877, 363] on p at bounding box center [887, 374] width 730 height 21
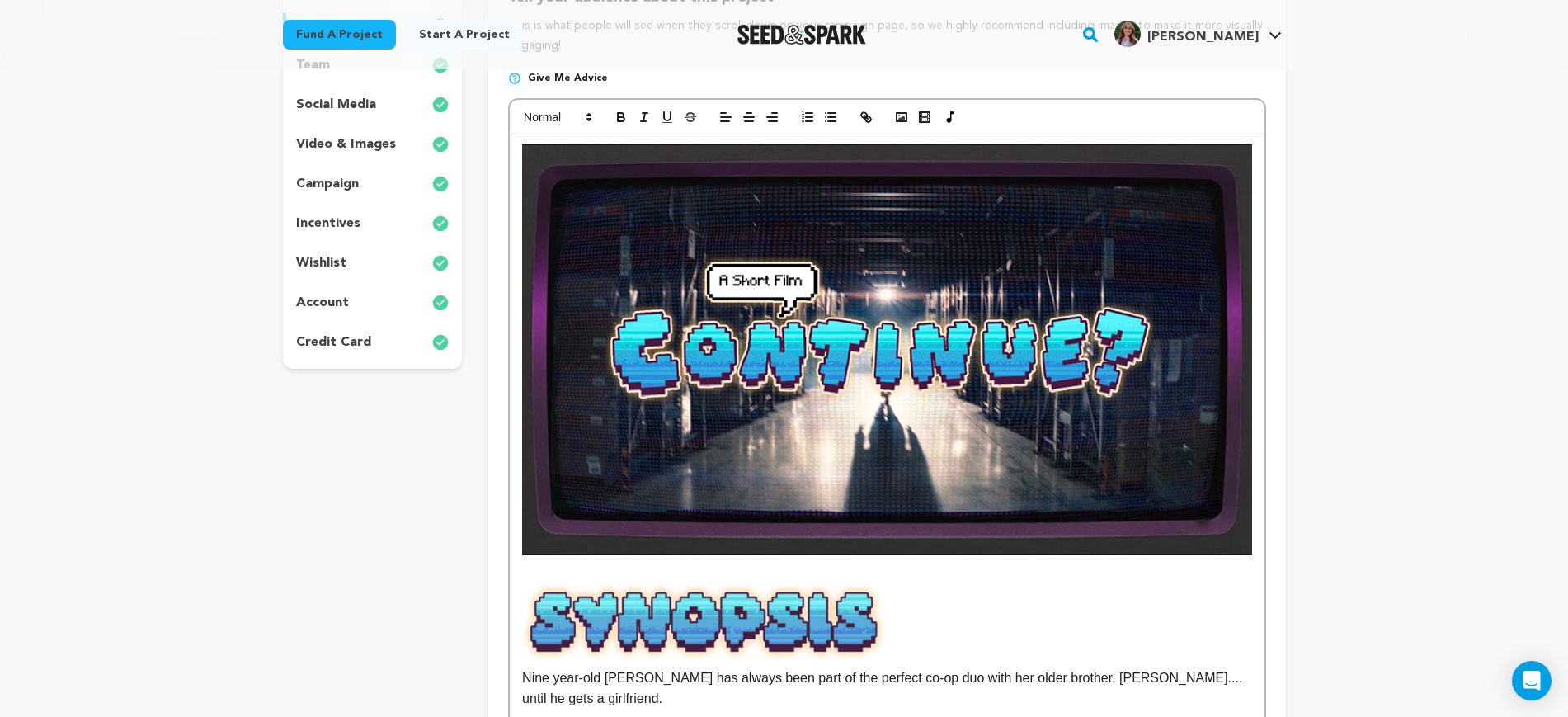
scroll to position [0, 0]
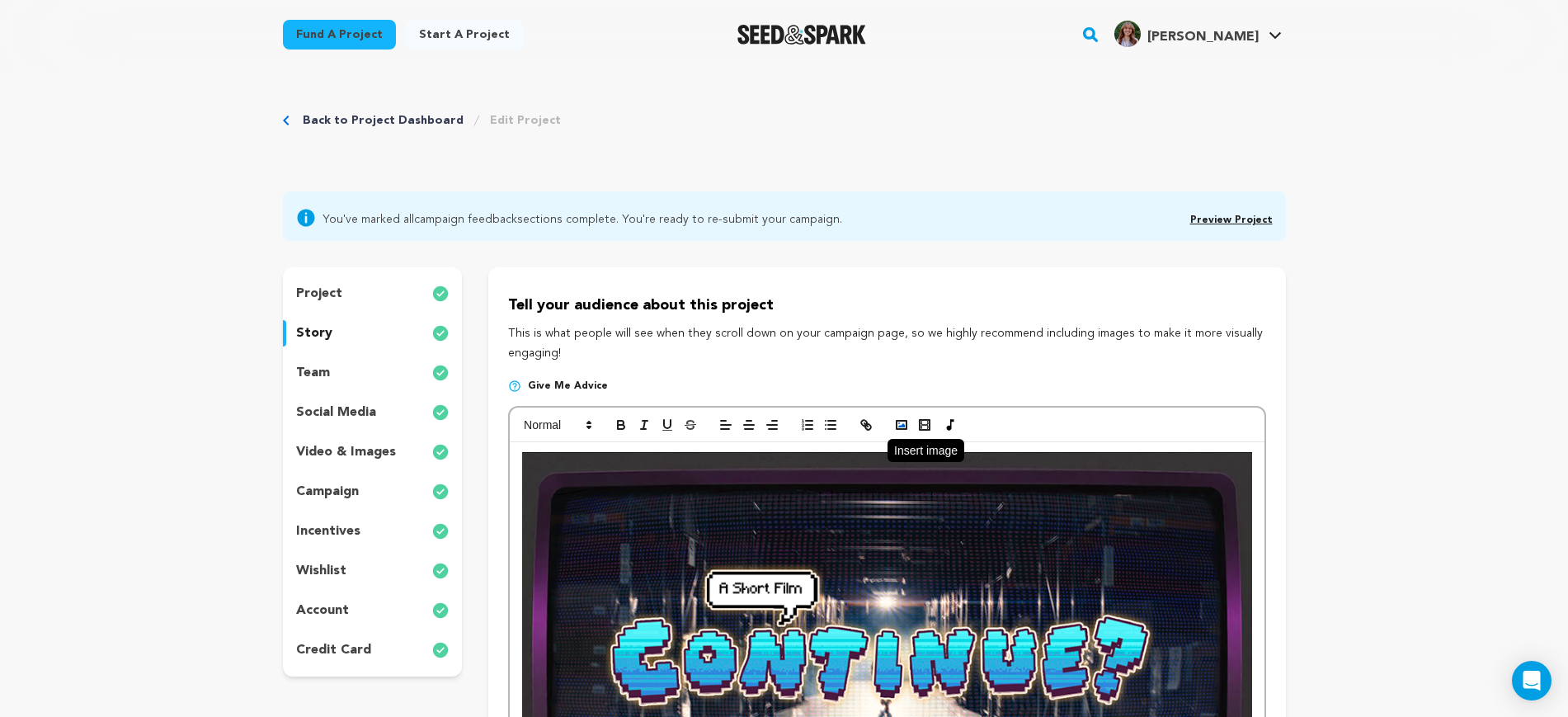
click at [901, 424] on icon "button" at bounding box center [902, 425] width 15 height 15
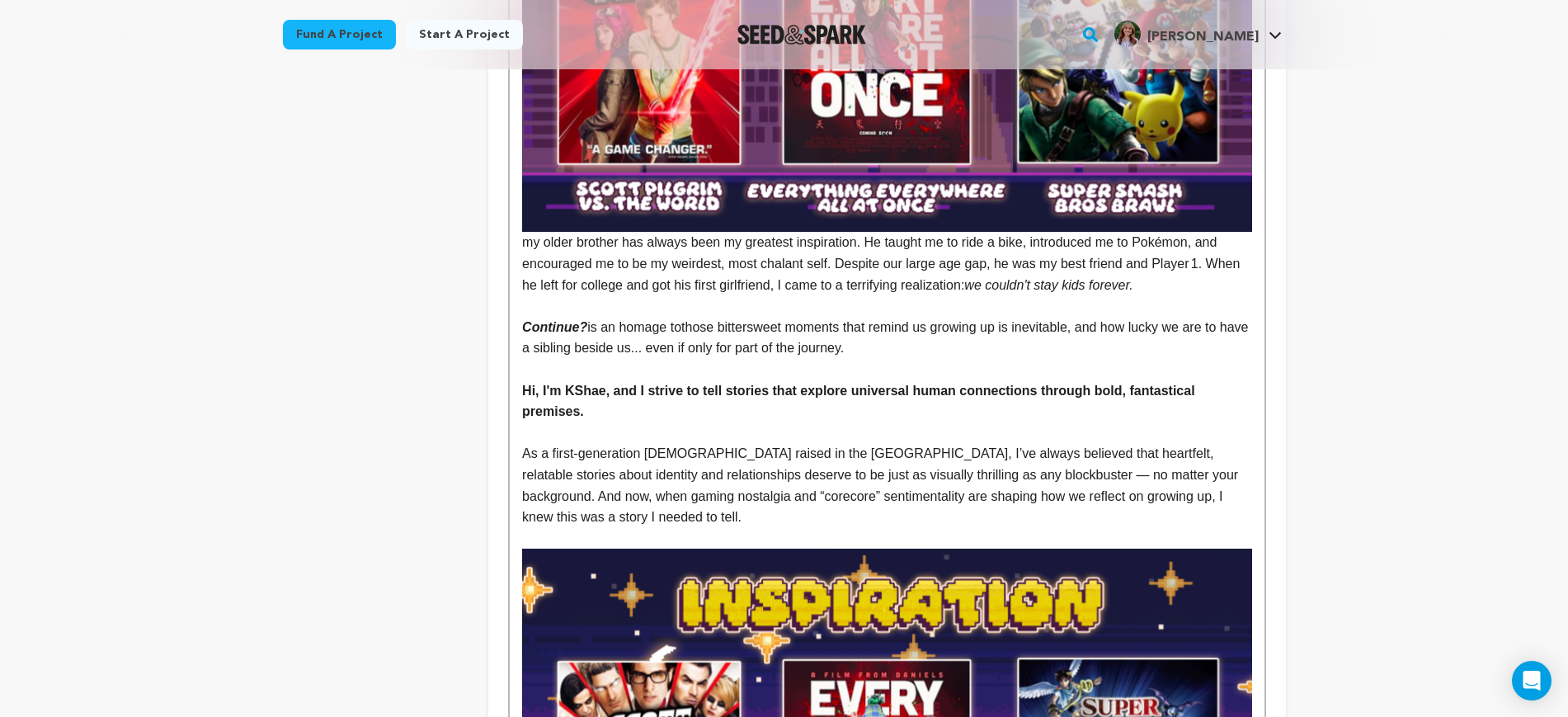
scroll to position [1547, 0]
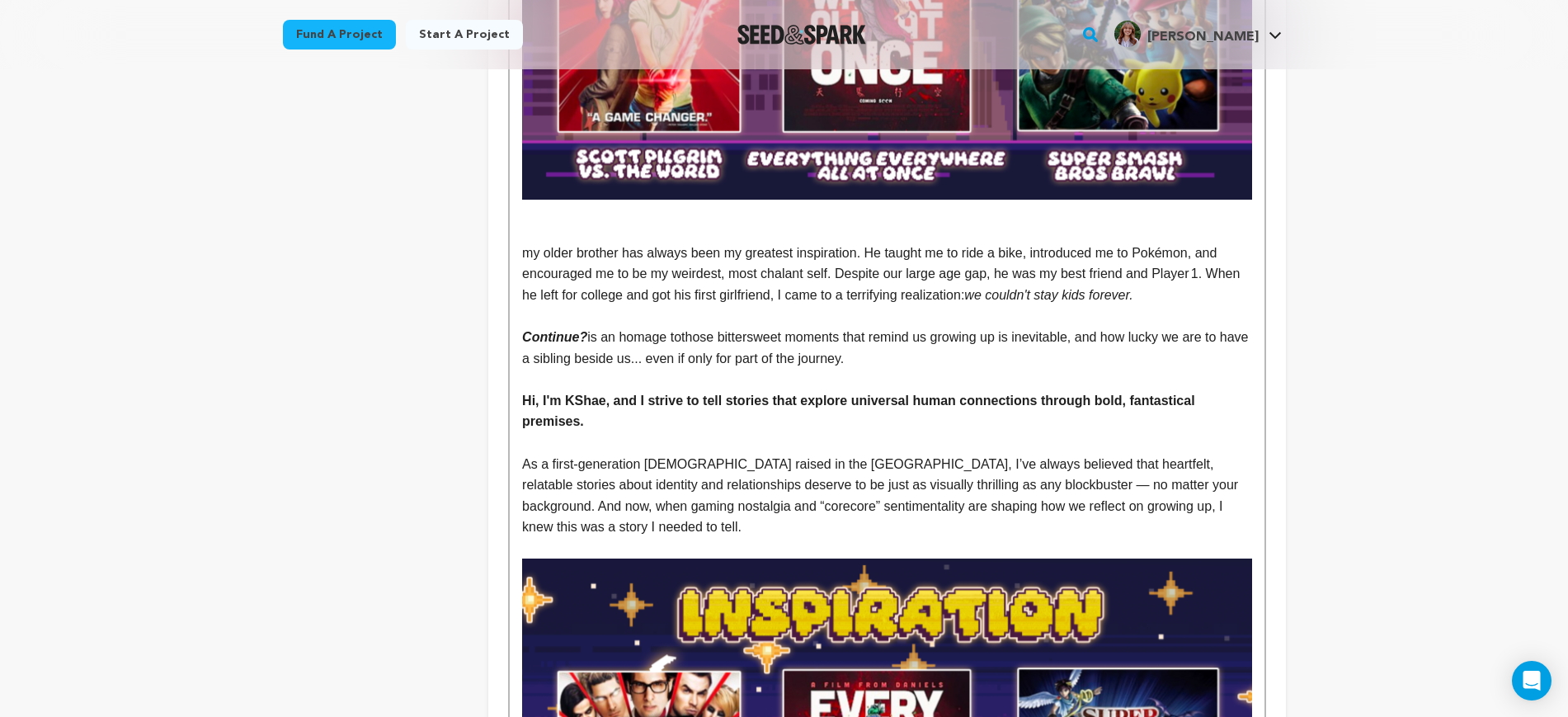
click at [752, 221] on p at bounding box center [887, 232] width 730 height 21
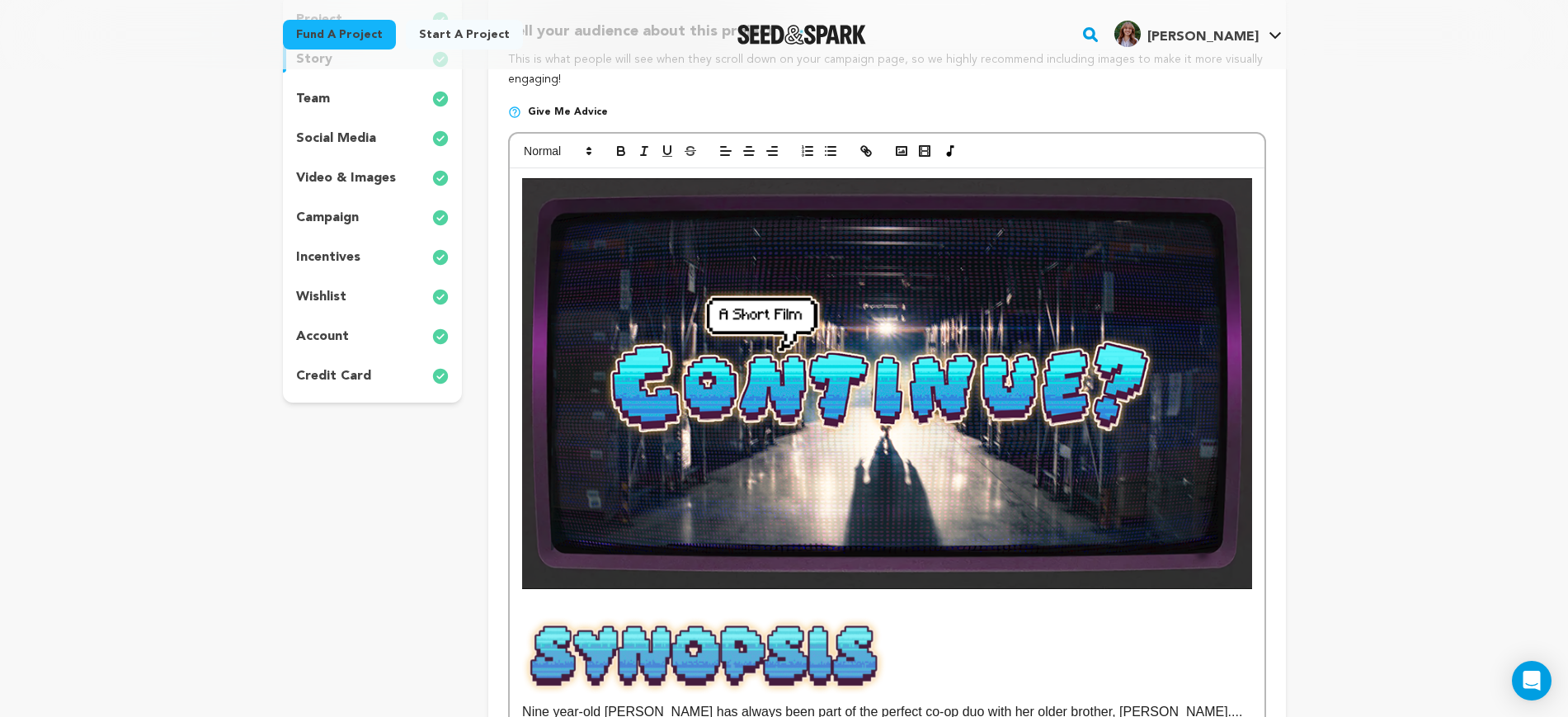
scroll to position [0, 0]
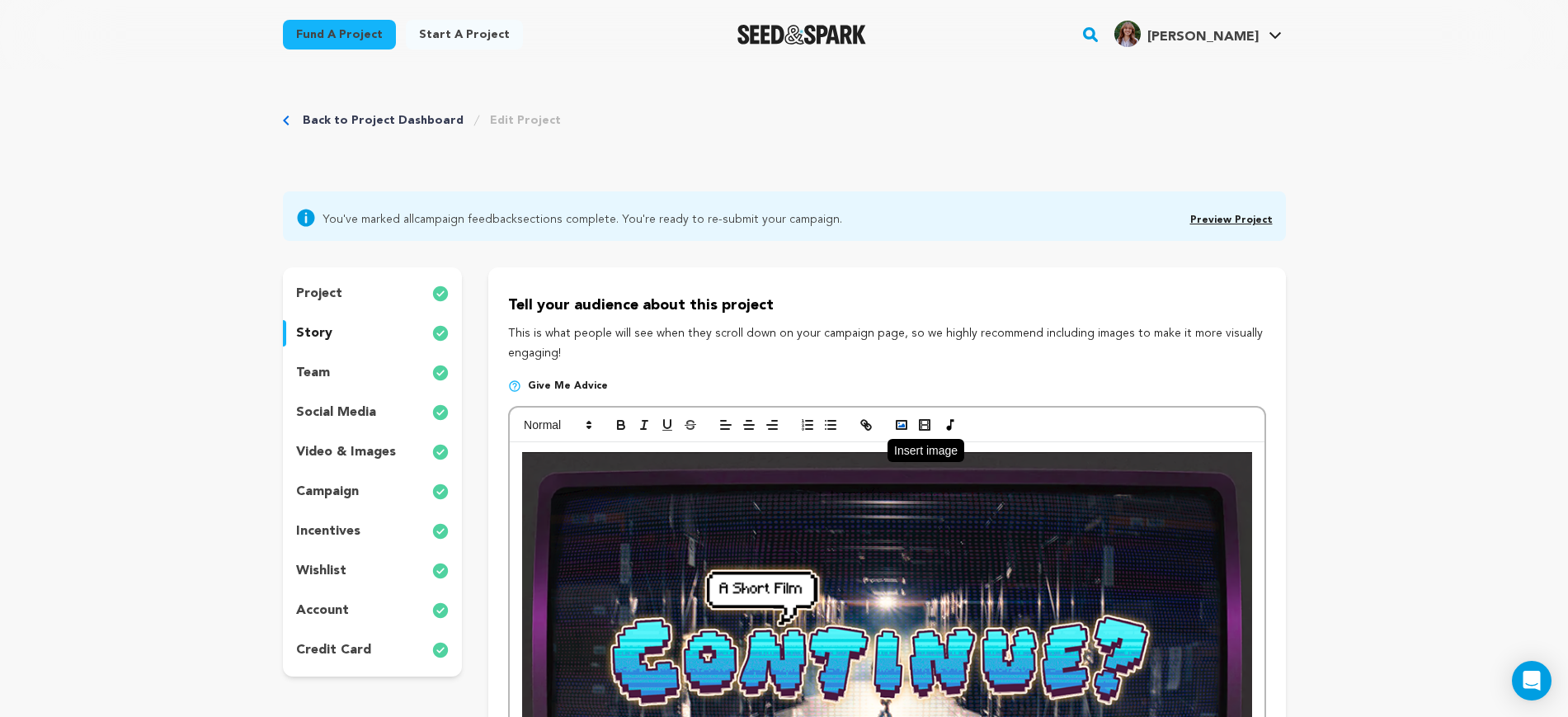
click at [902, 419] on icon "button" at bounding box center [902, 425] width 15 height 15
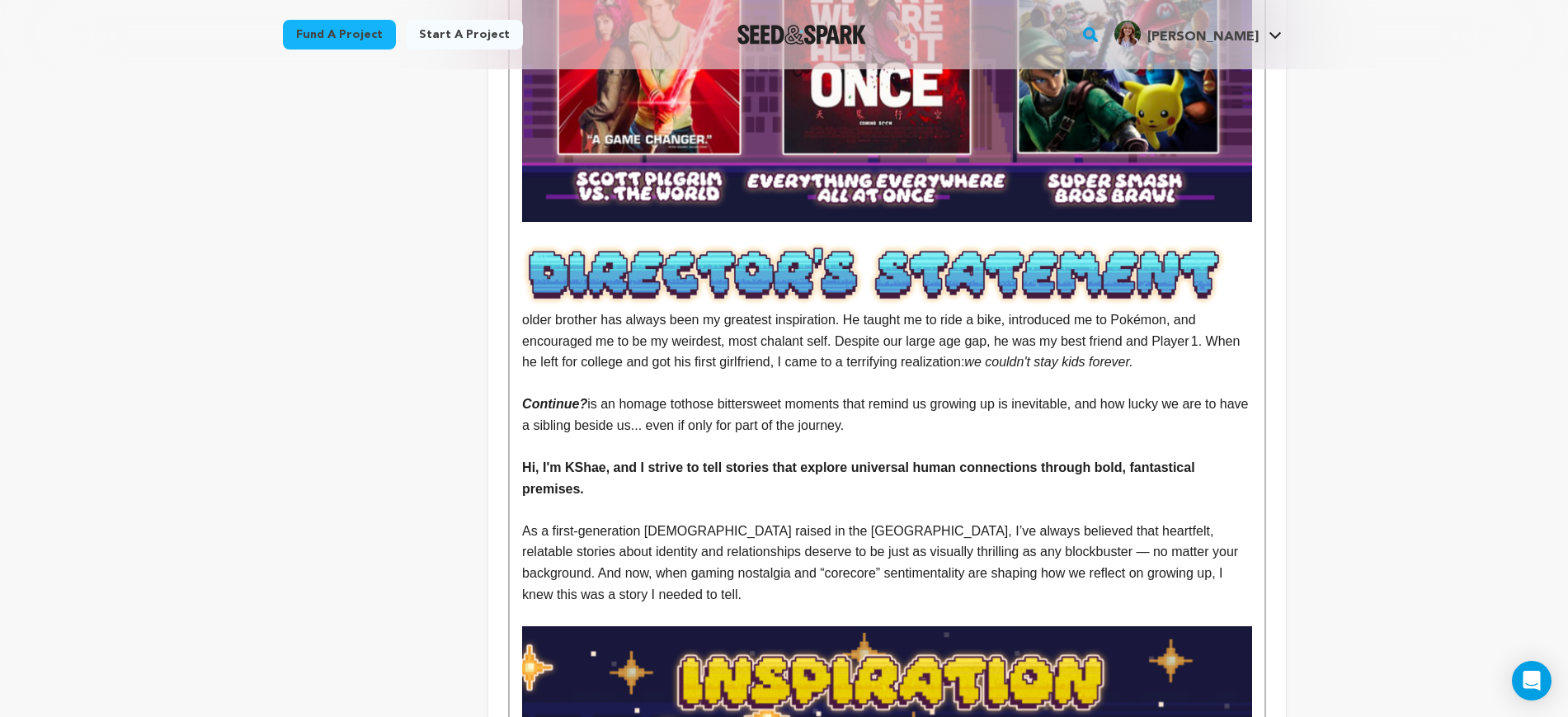
scroll to position [1547, 0]
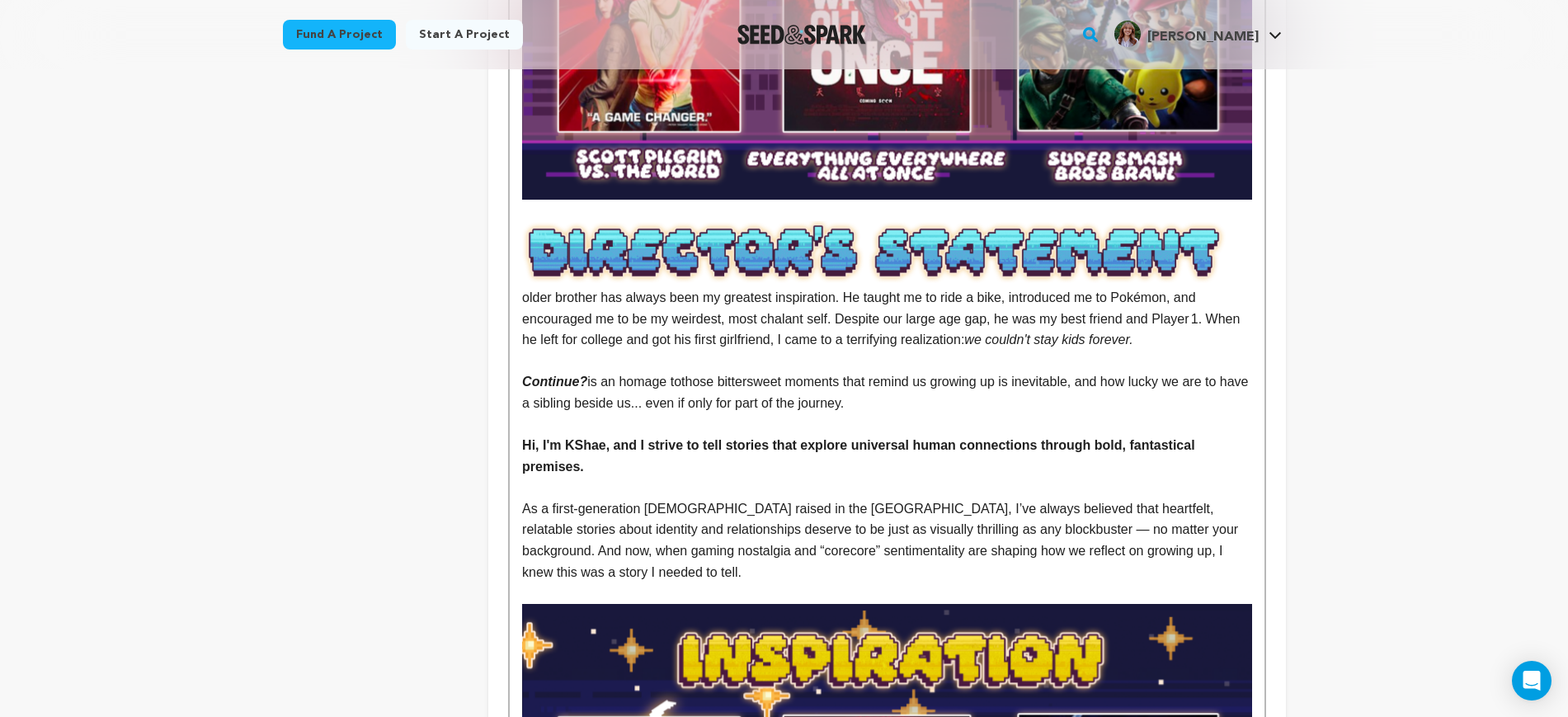
click at [959, 221] on img at bounding box center [887, 254] width 730 height 66
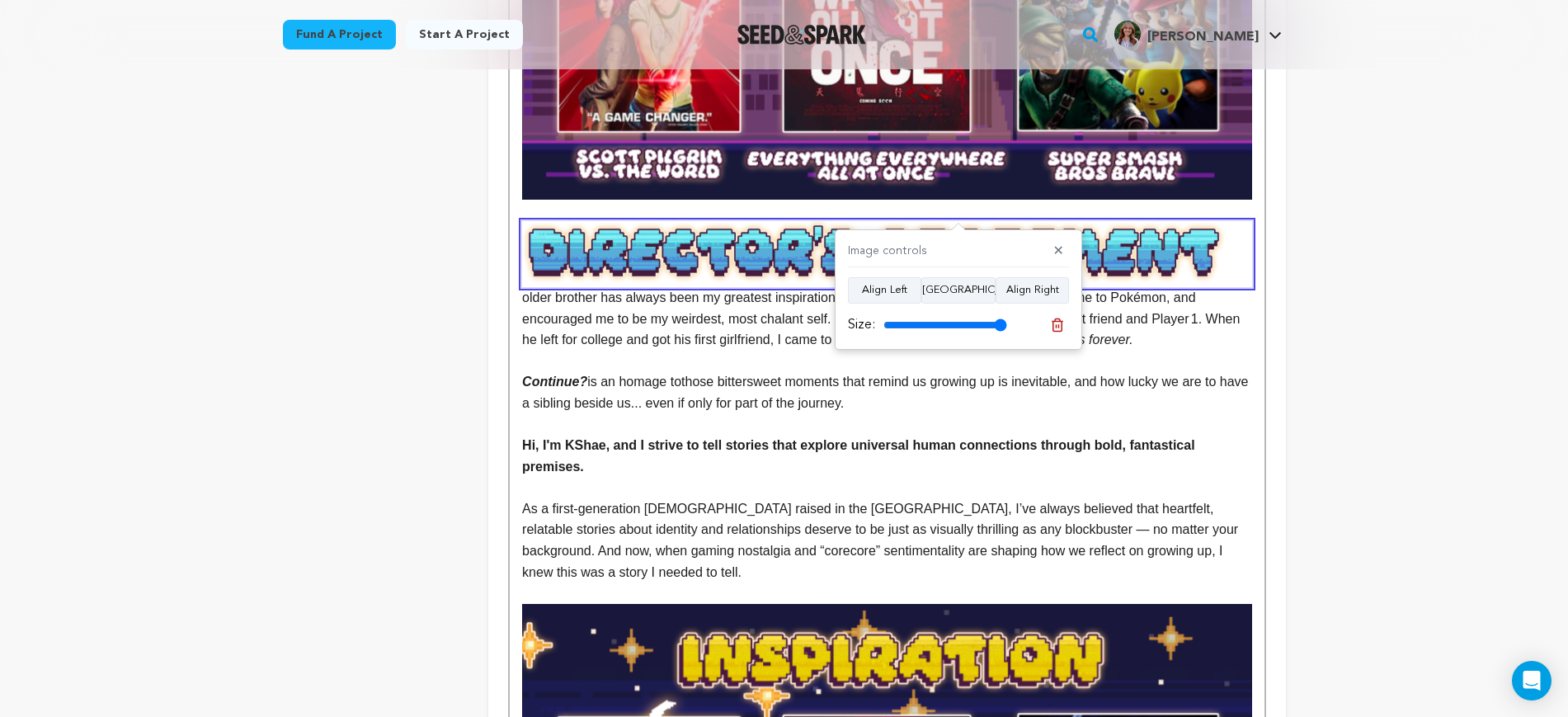
click at [1191, 299] on span "older brother has always been my greatest inspiration. He taught me to ride a b…" at bounding box center [887, 283] width 730 height 125
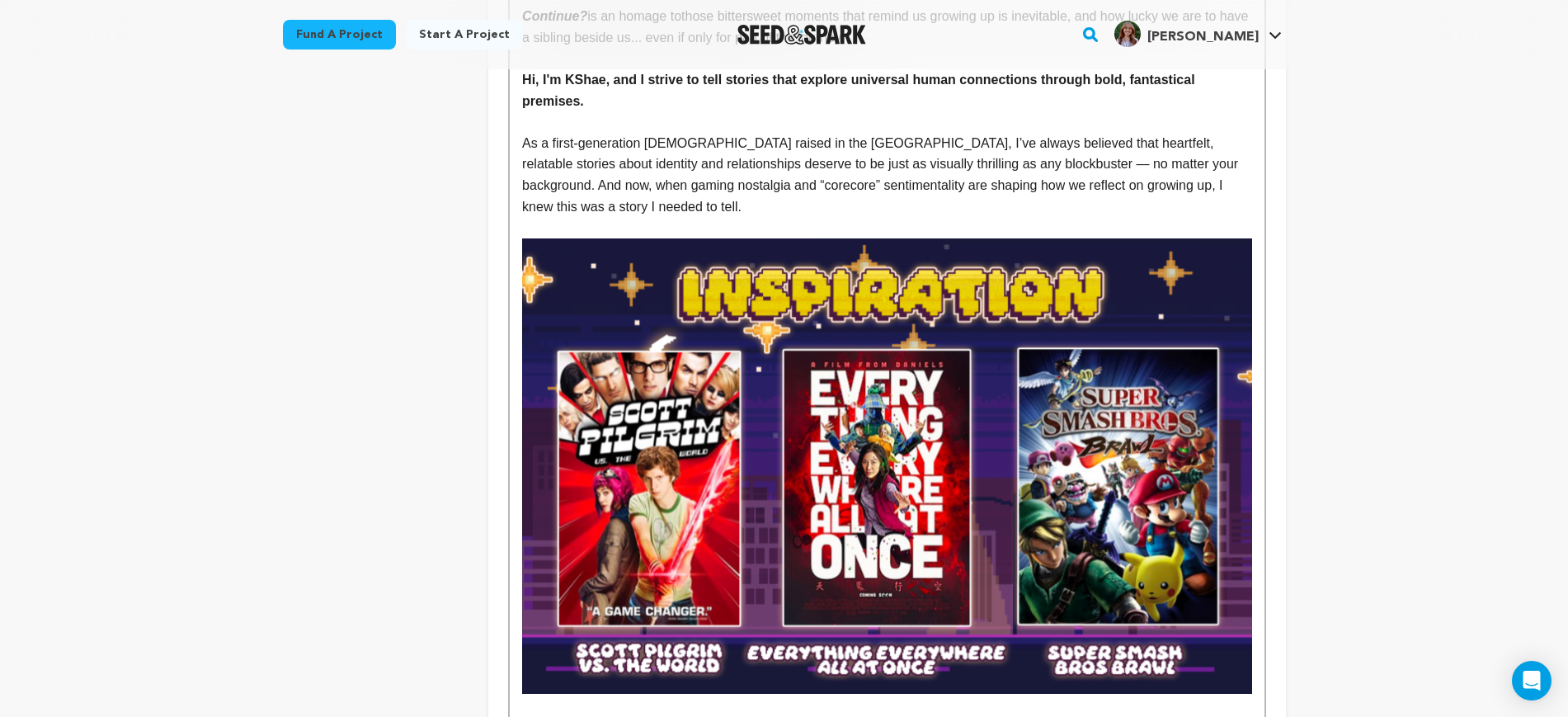
scroll to position [1959, 0]
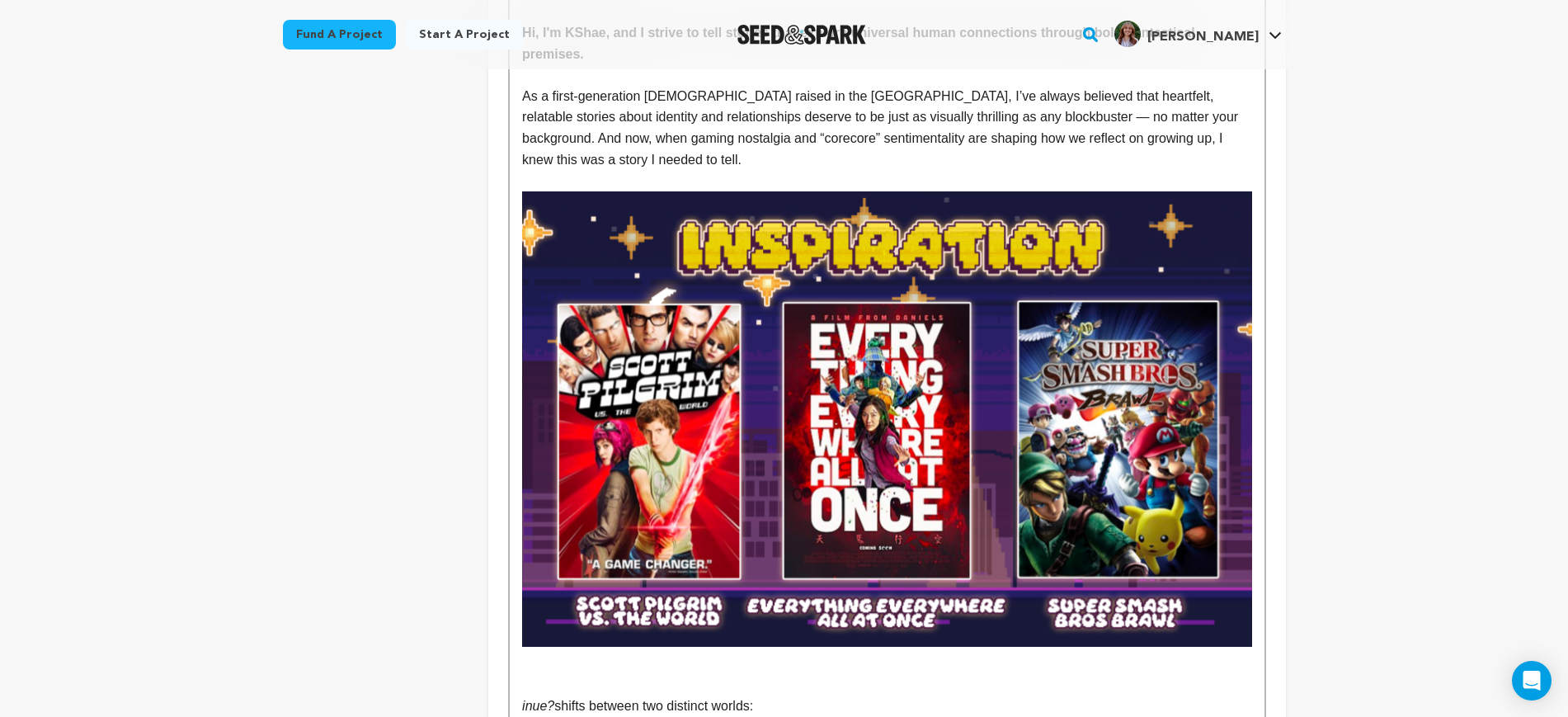
click at [736, 334] on img at bounding box center [887, 420] width 730 height 456
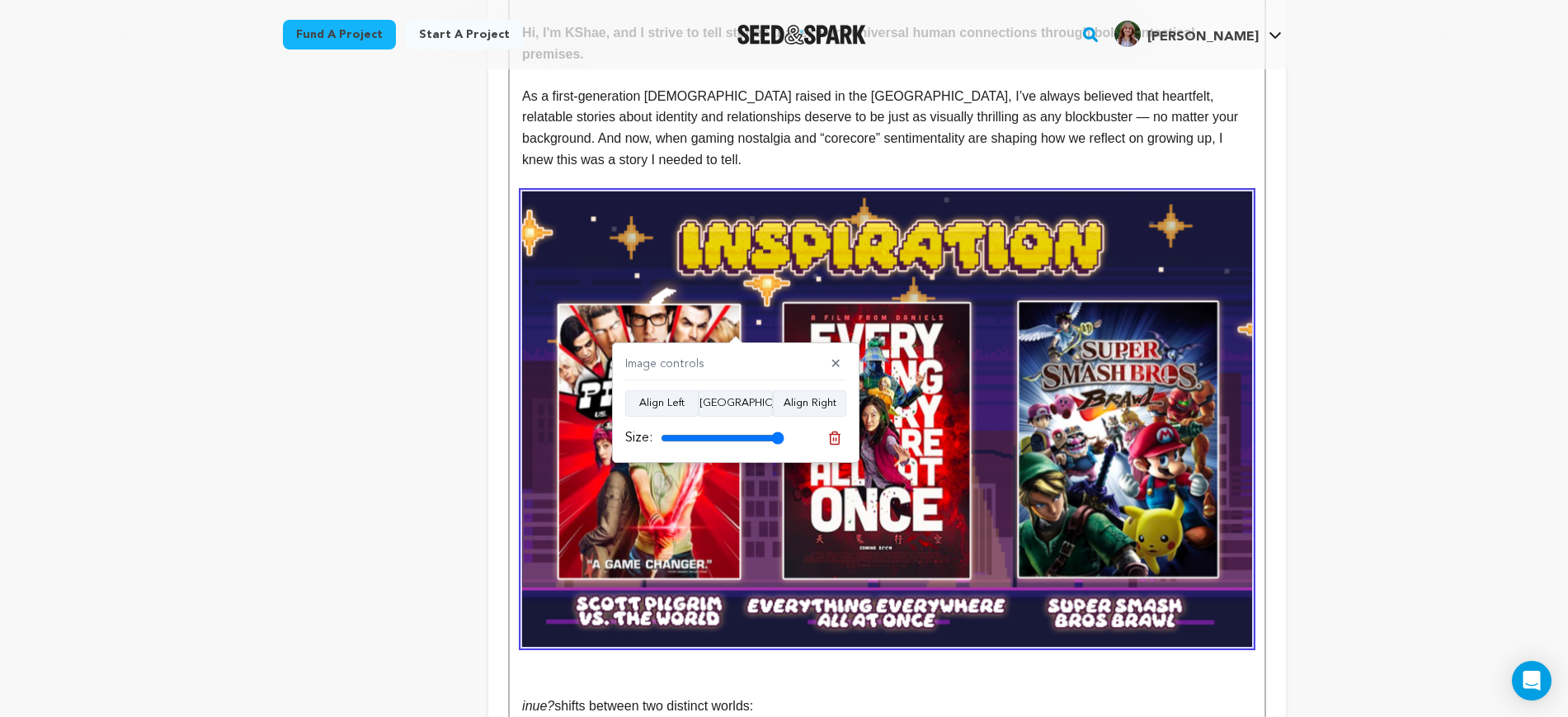
click at [1024, 439] on img at bounding box center [887, 420] width 730 height 456
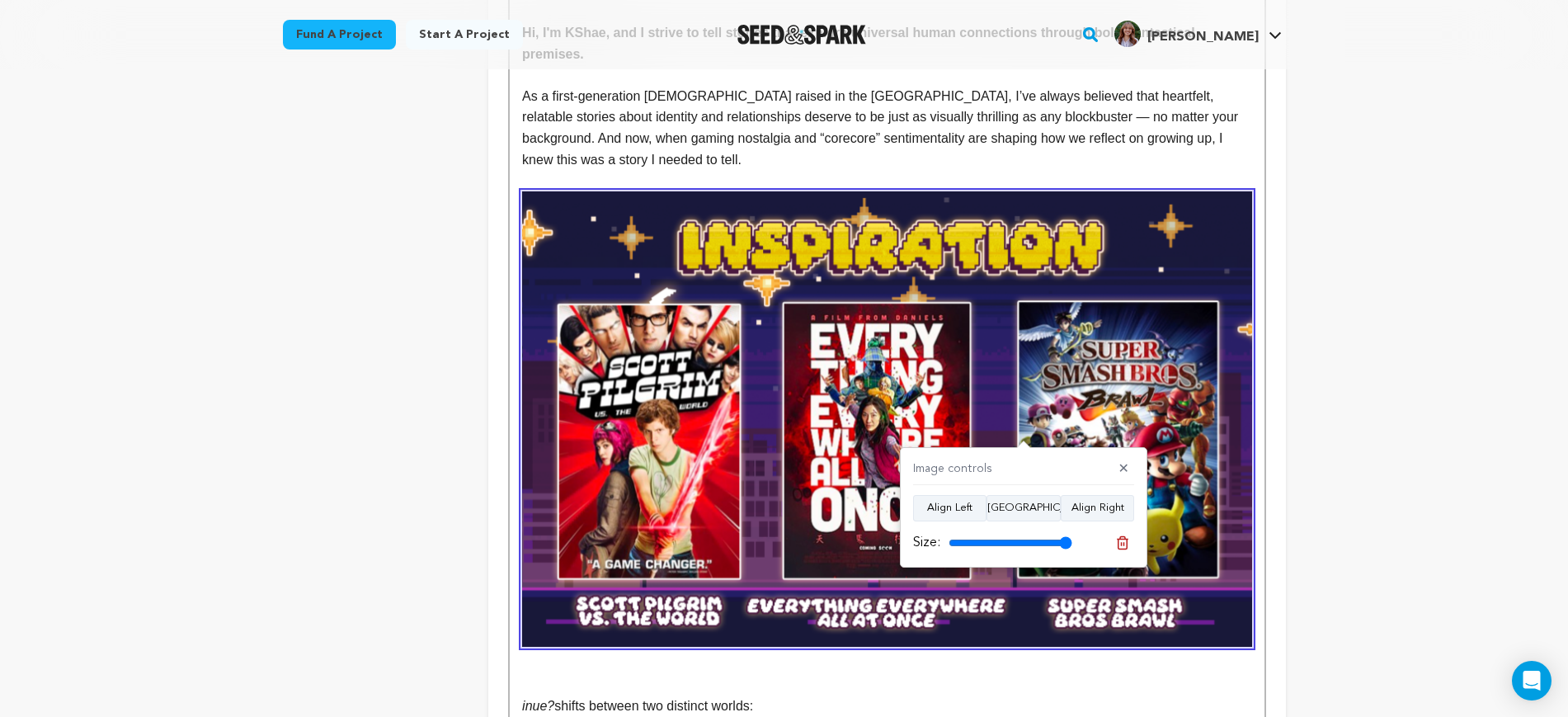
click at [1098, 370] on img at bounding box center [887, 420] width 730 height 456
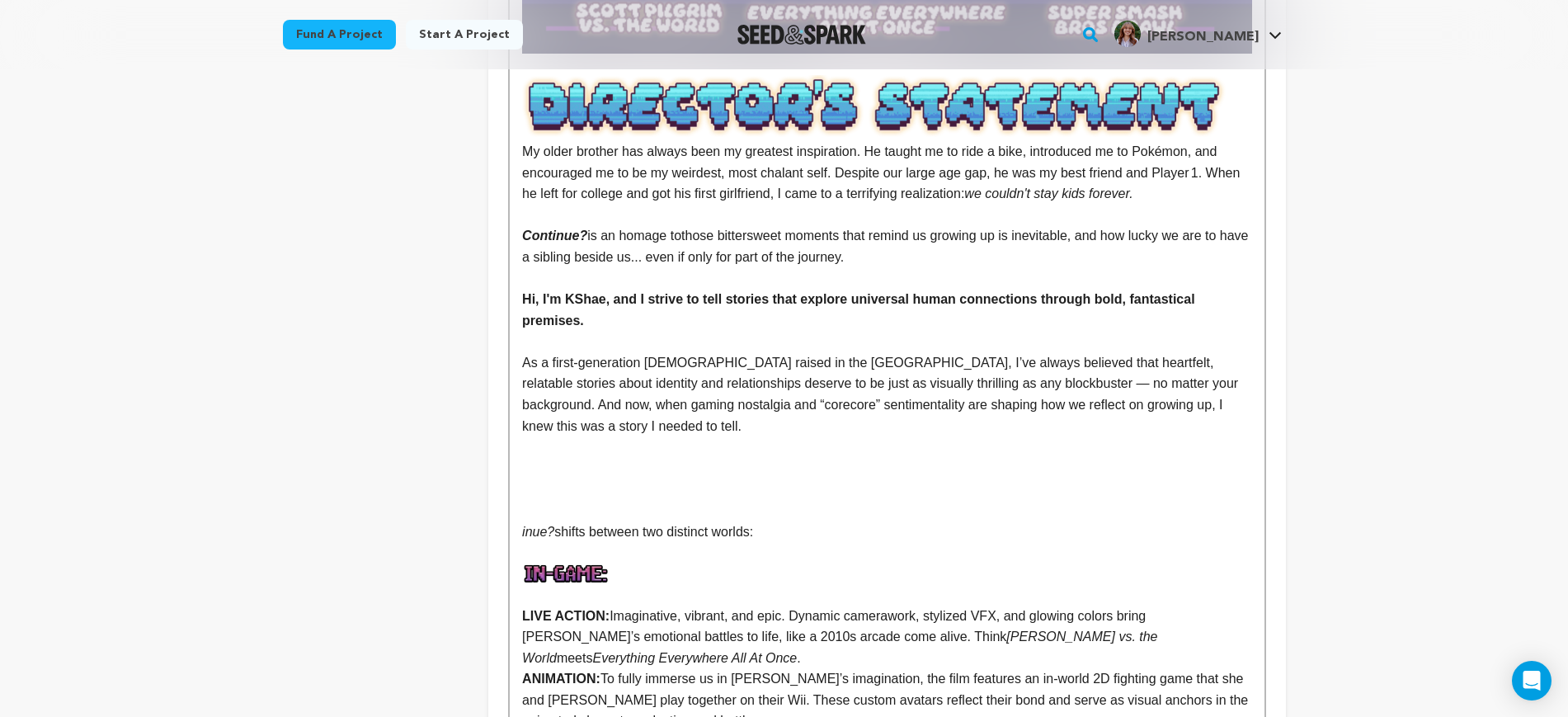
scroll to position [1649, 0]
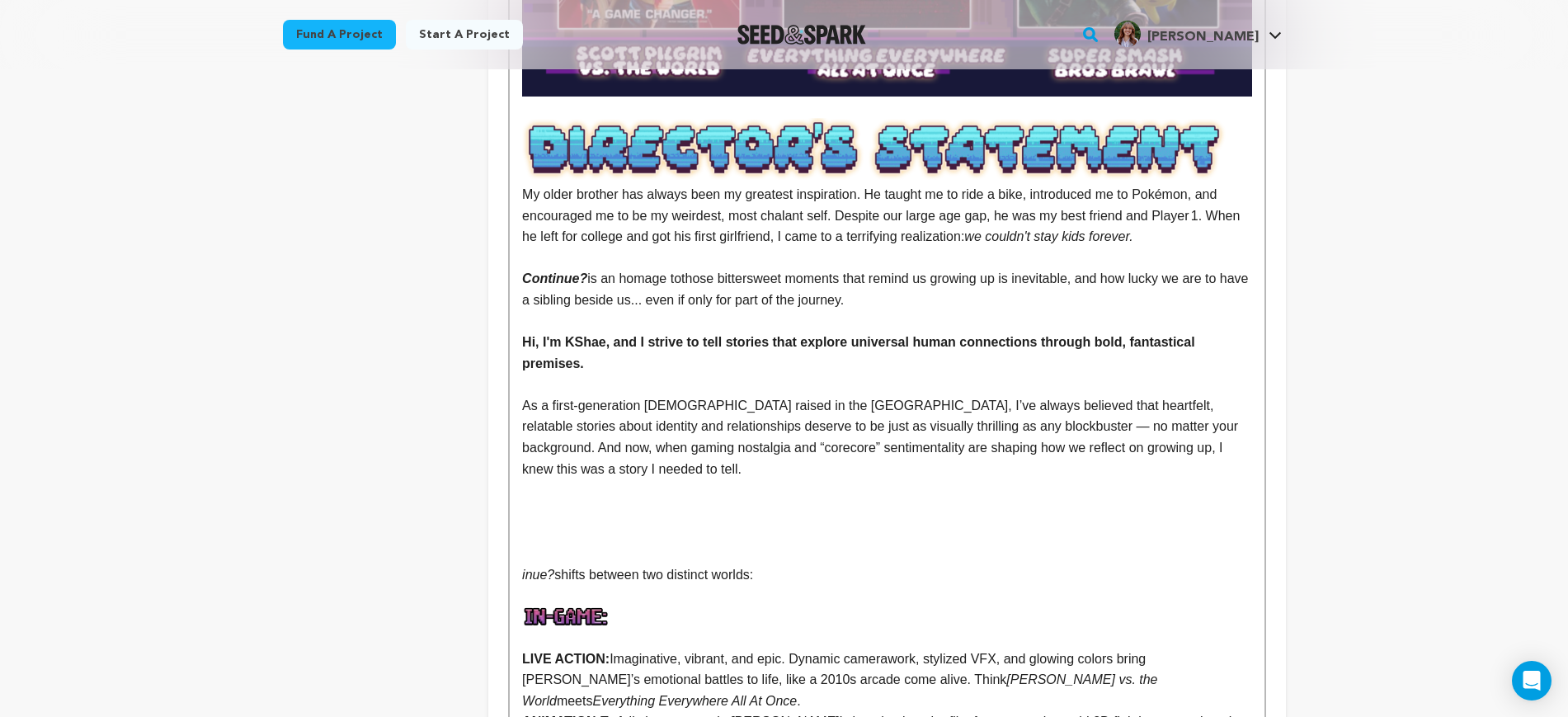
click at [688, 522] on p at bounding box center [887, 532] width 730 height 21
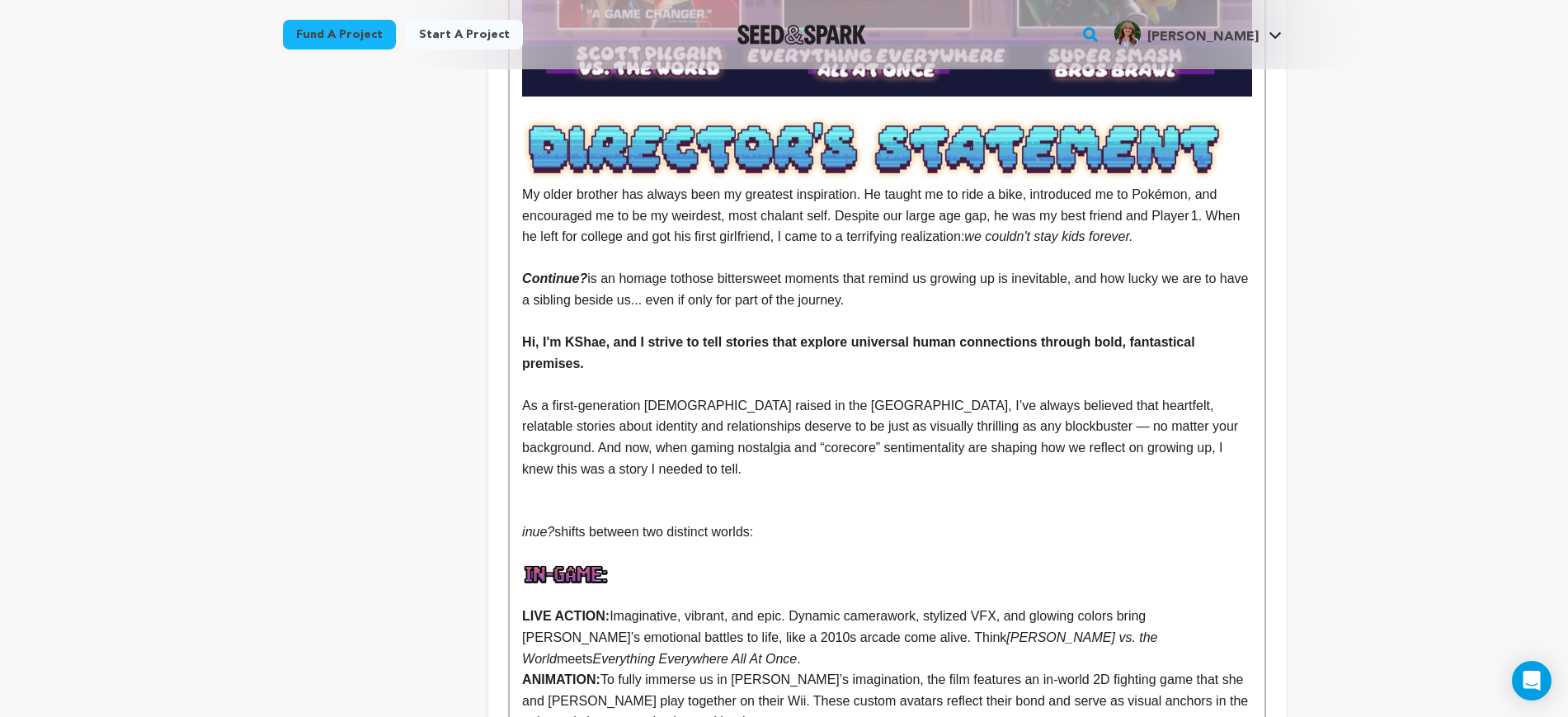
click at [684, 501] on p at bounding box center [887, 511] width 730 height 21
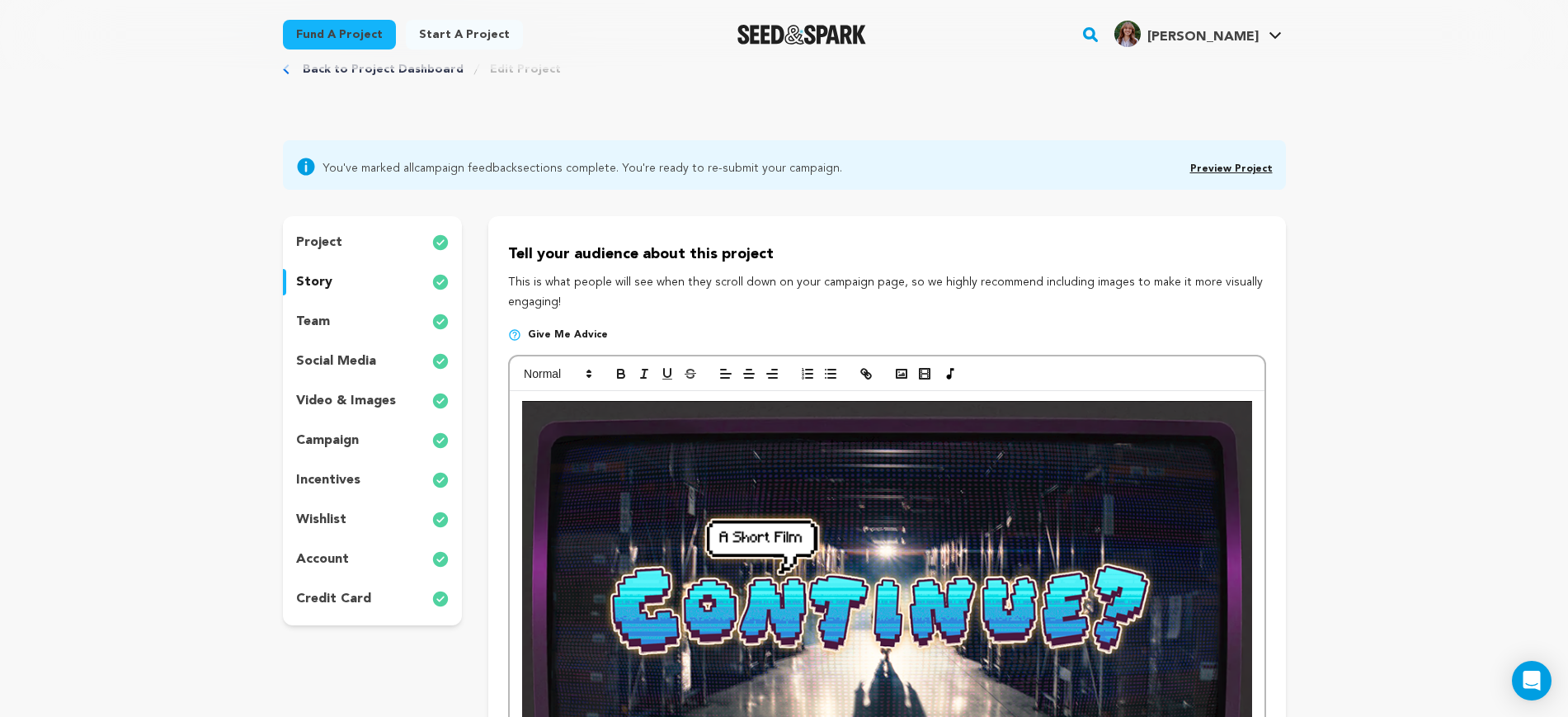
scroll to position [0, 0]
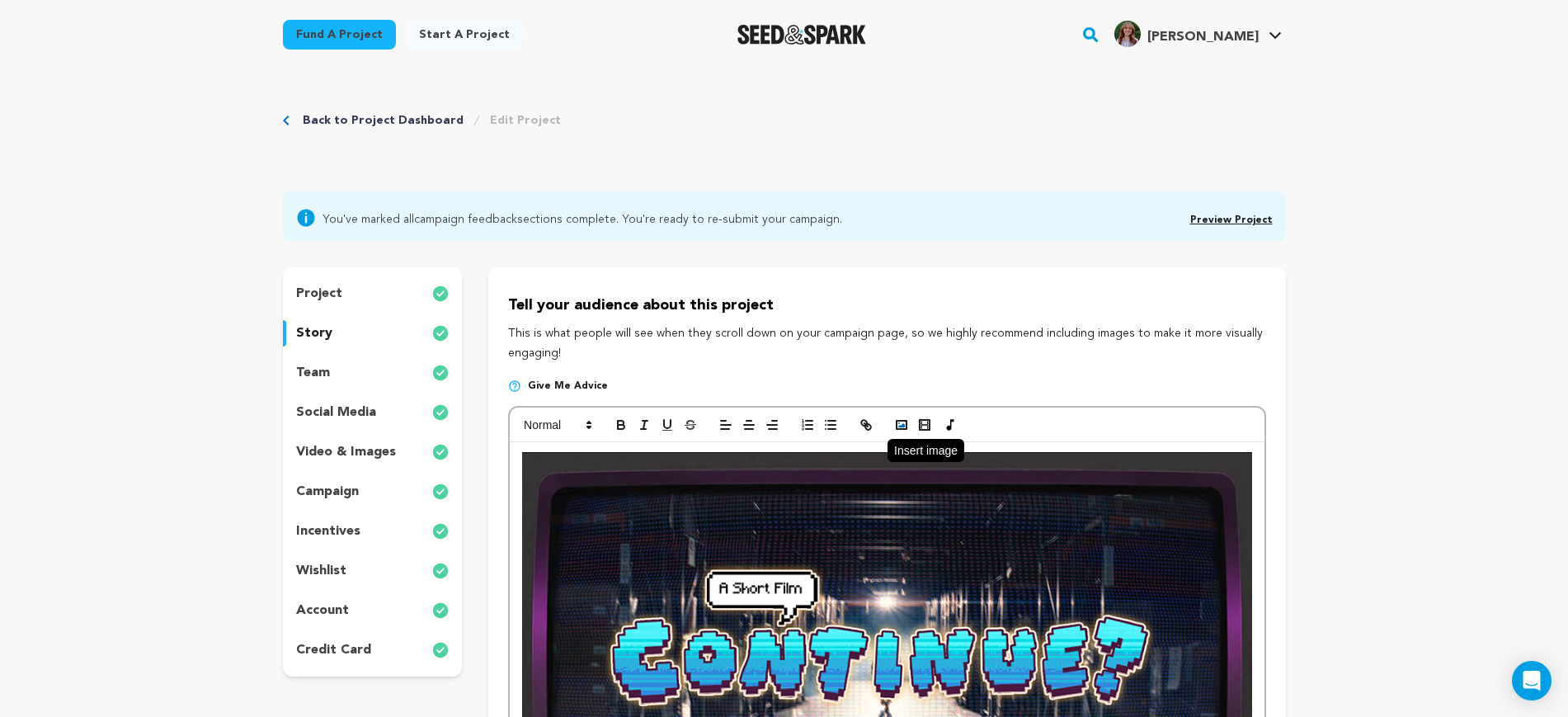
click at [897, 428] on rect "button" at bounding box center [901, 424] width 10 height 9
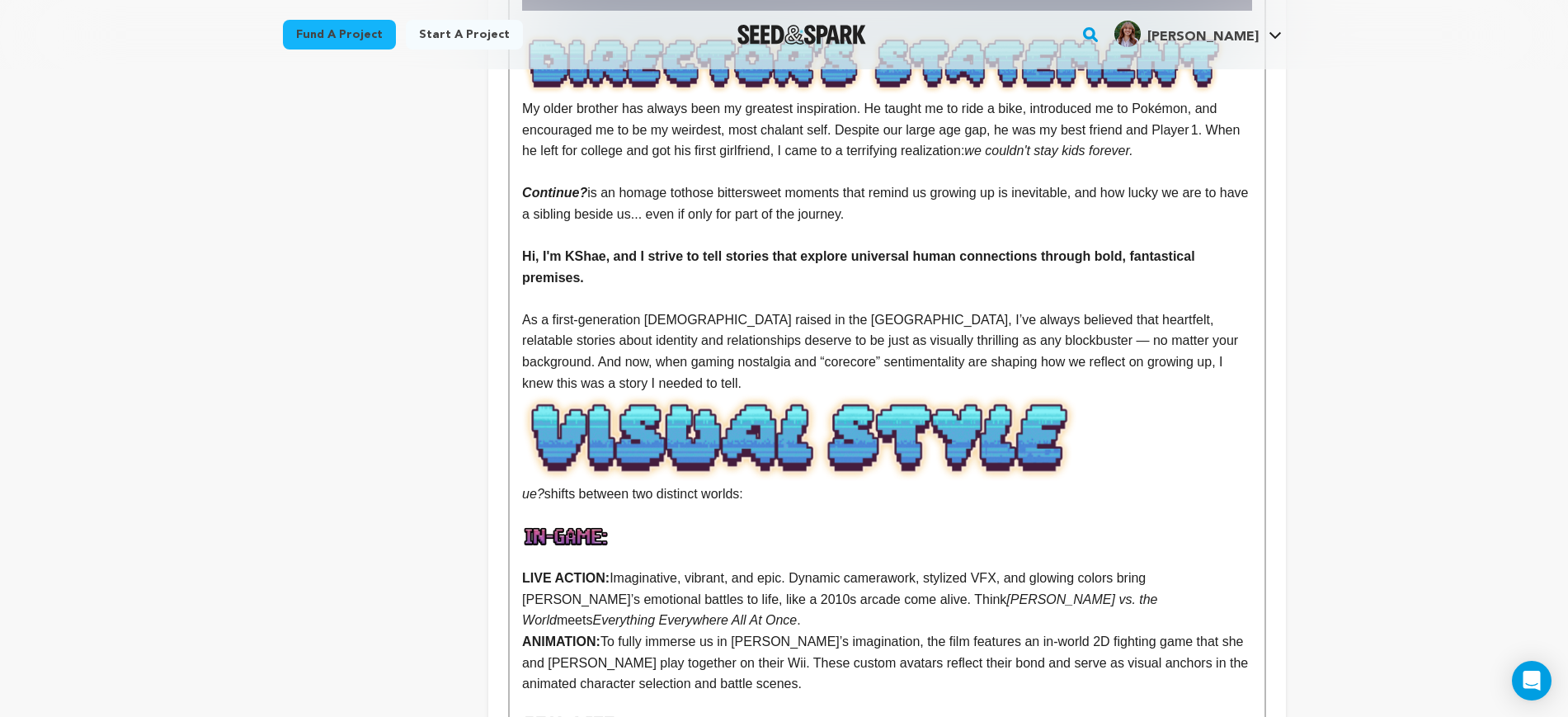
scroll to position [1752, 0]
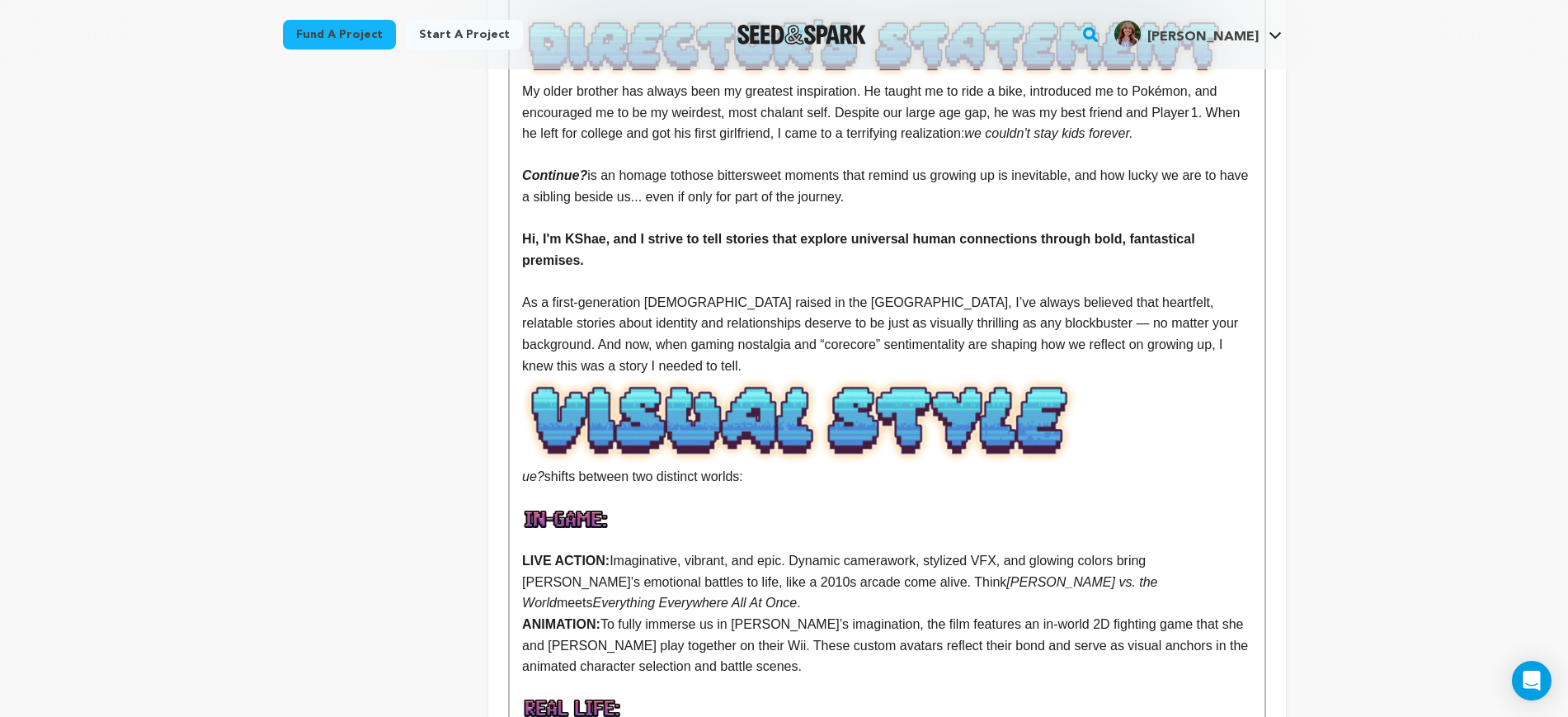
click at [652, 327] on p "﻿﻿﻿﻿﻿﻿﻿ ﻿ A s a first-generation Filipino‑American raised in the Midwest, I’ve …" at bounding box center [887, 334] width 730 height 84
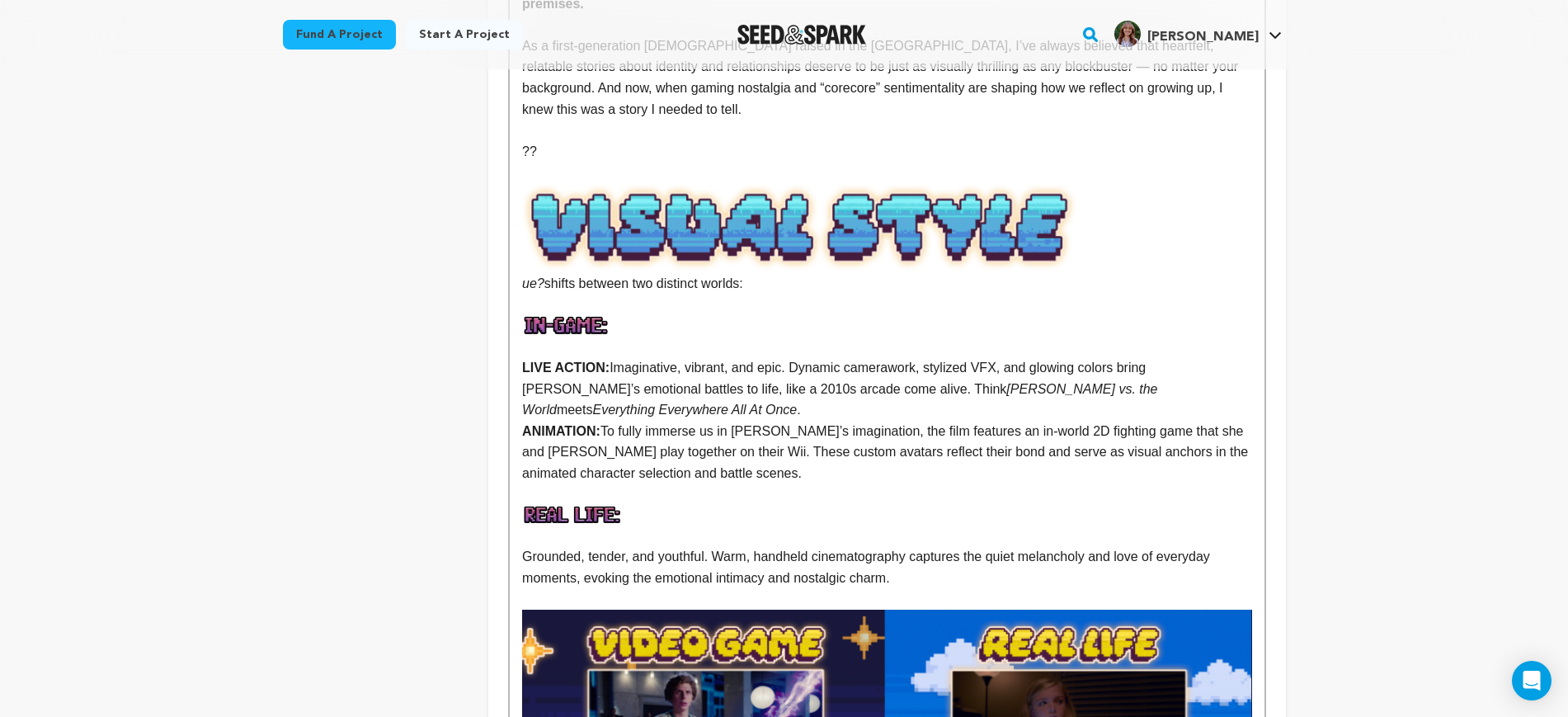
scroll to position [1959, 0]
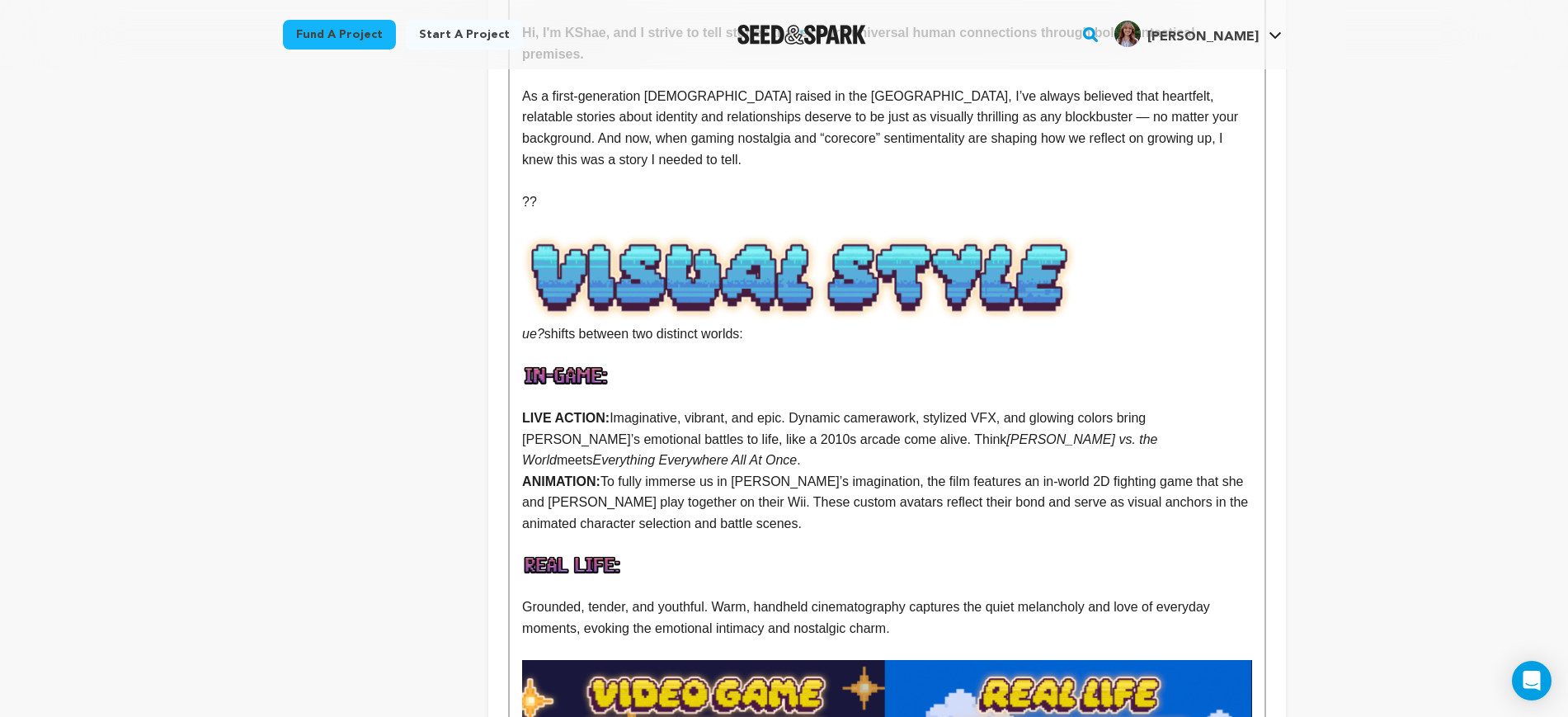
click at [501, 296] on div "Tell your audience about this project This is what people will see when they sc…" at bounding box center [887, 223] width 797 height 3829
drag, startPoint x: 543, startPoint y: 294, endPoint x: 519, endPoint y: 292, distance: 24.1
click at [519, 294] on div "Nine year-old Mazzy has always been part of the perfect co-op duo with her olde…" at bounding box center [887, 271] width 754 height 3576
click at [527, 345] on p at bounding box center [887, 356] width 730 height 21
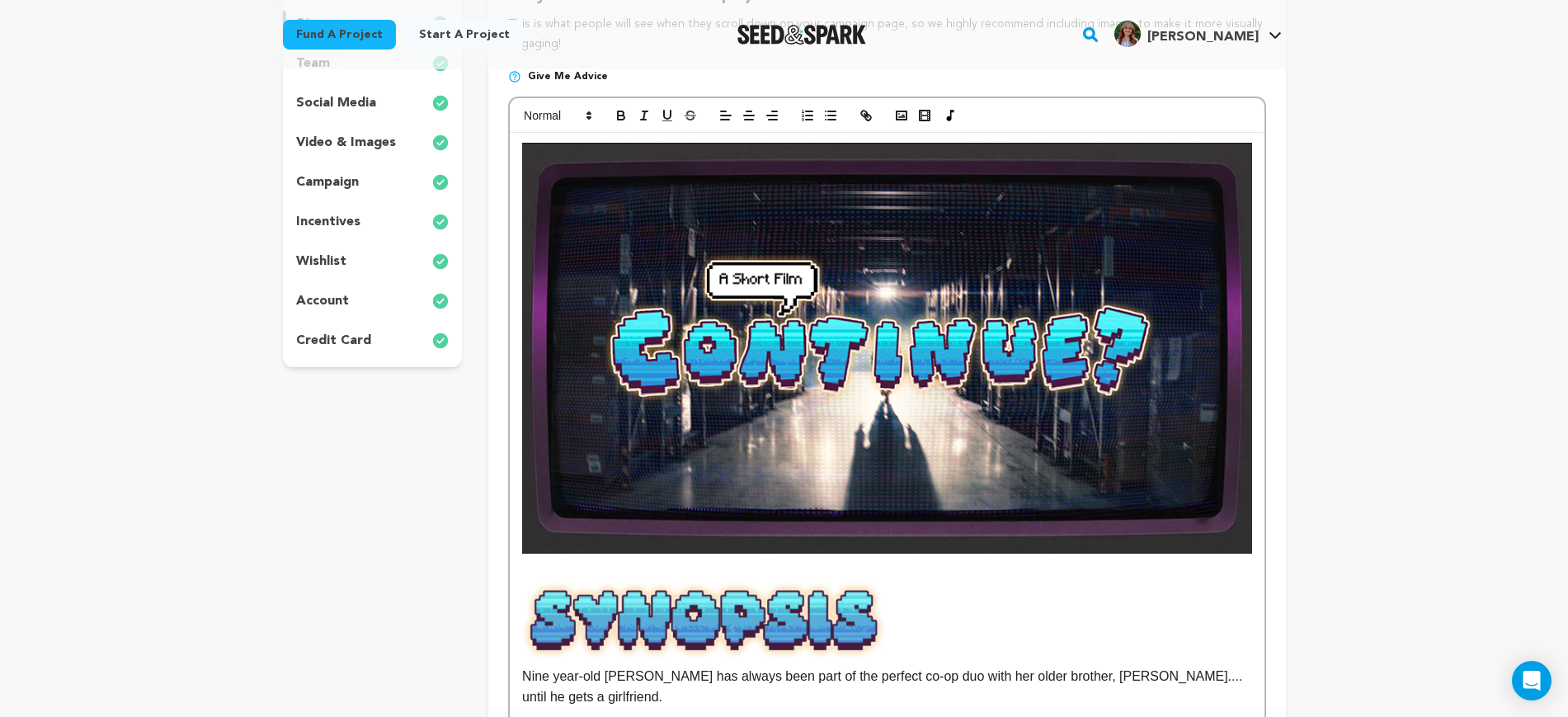
scroll to position [0, 0]
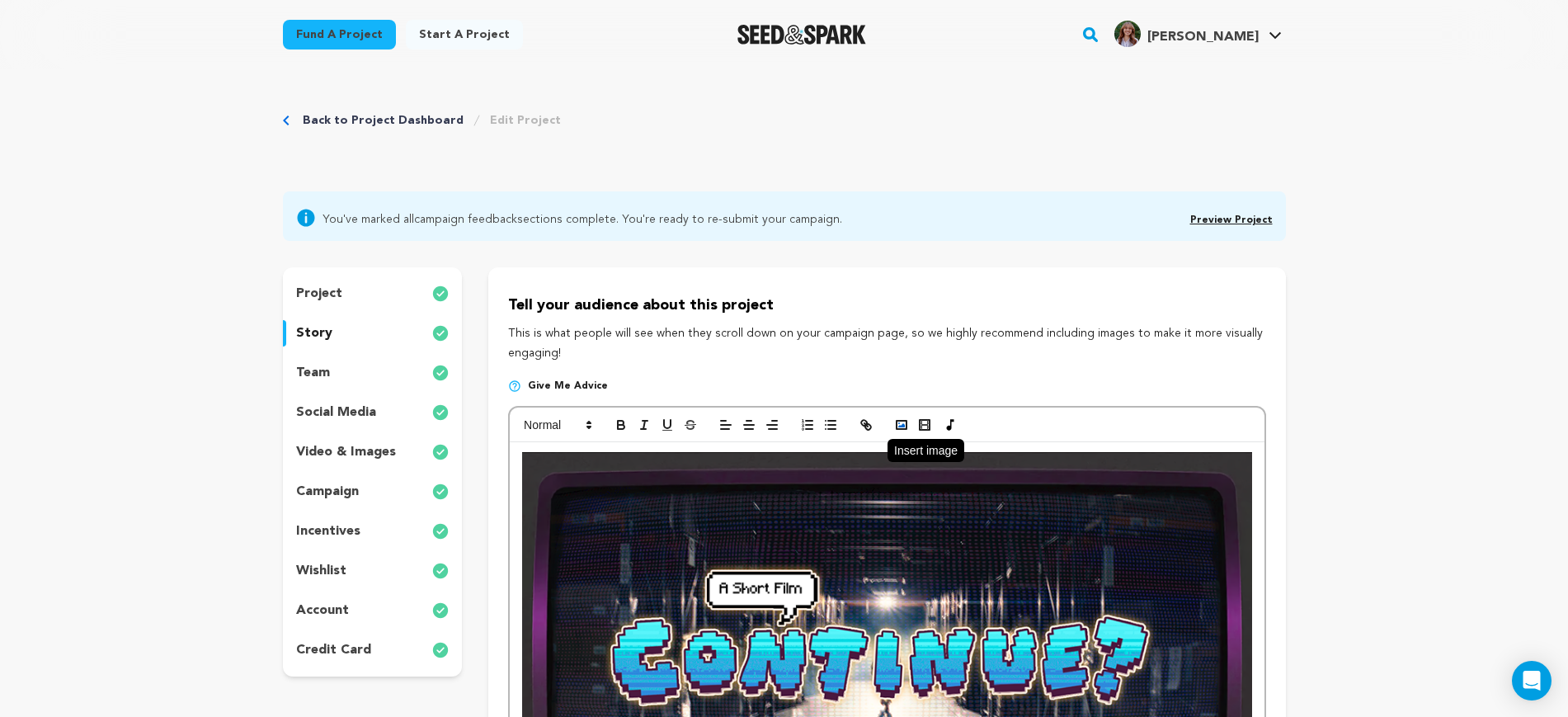
click at [904, 419] on icon "button" at bounding box center [902, 425] width 15 height 15
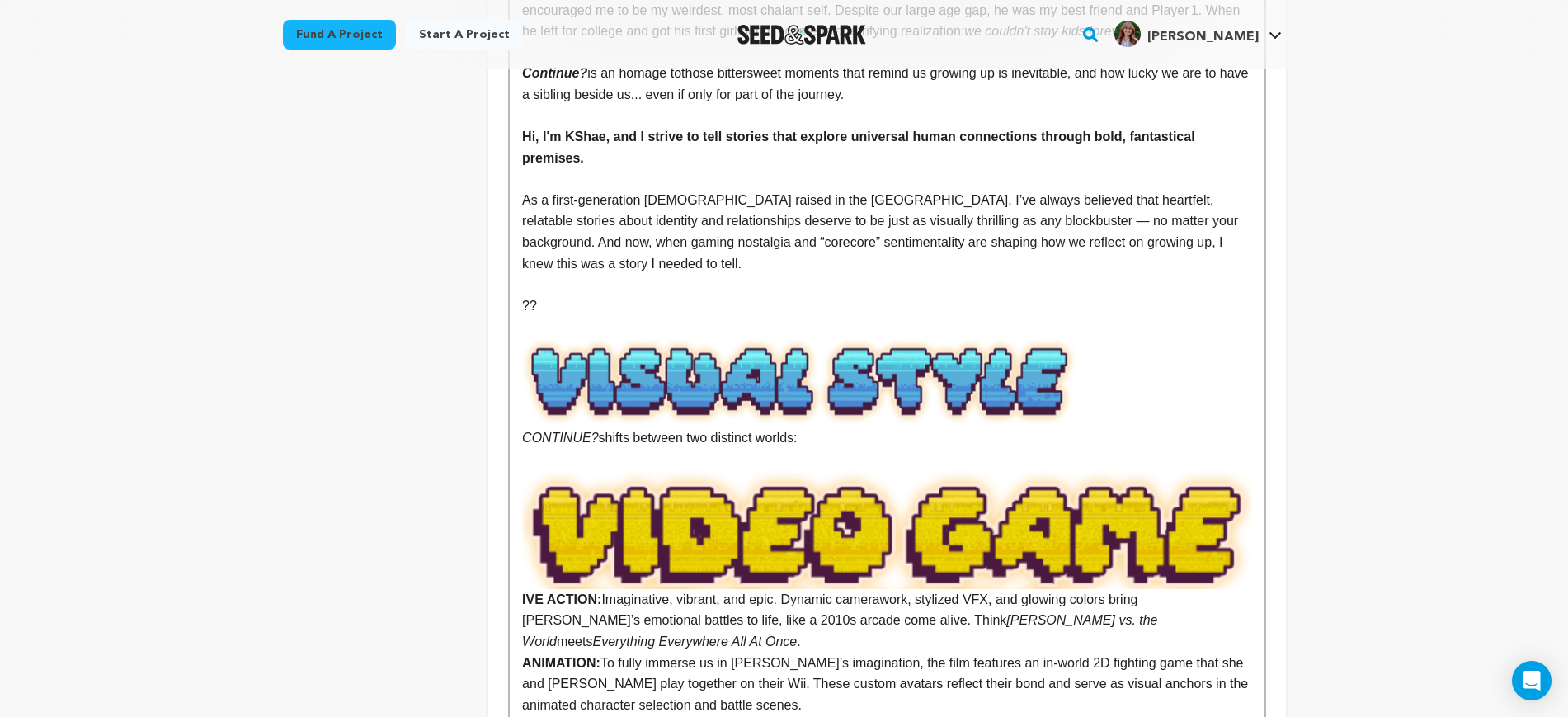
scroll to position [1855, 0]
click at [1047, 468] on img at bounding box center [887, 527] width 730 height 119
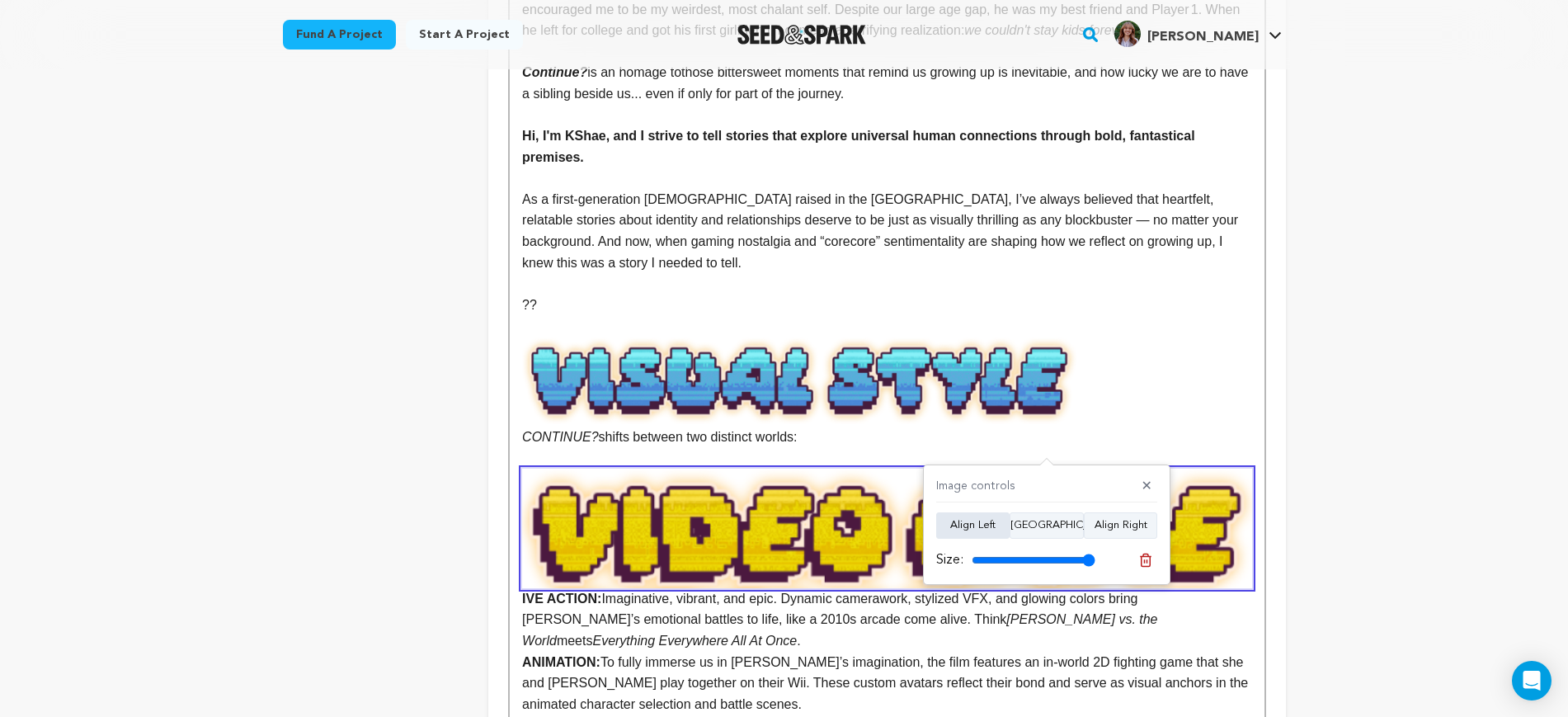
click at [986, 518] on button "Align Left" at bounding box center [973, 525] width 73 height 27
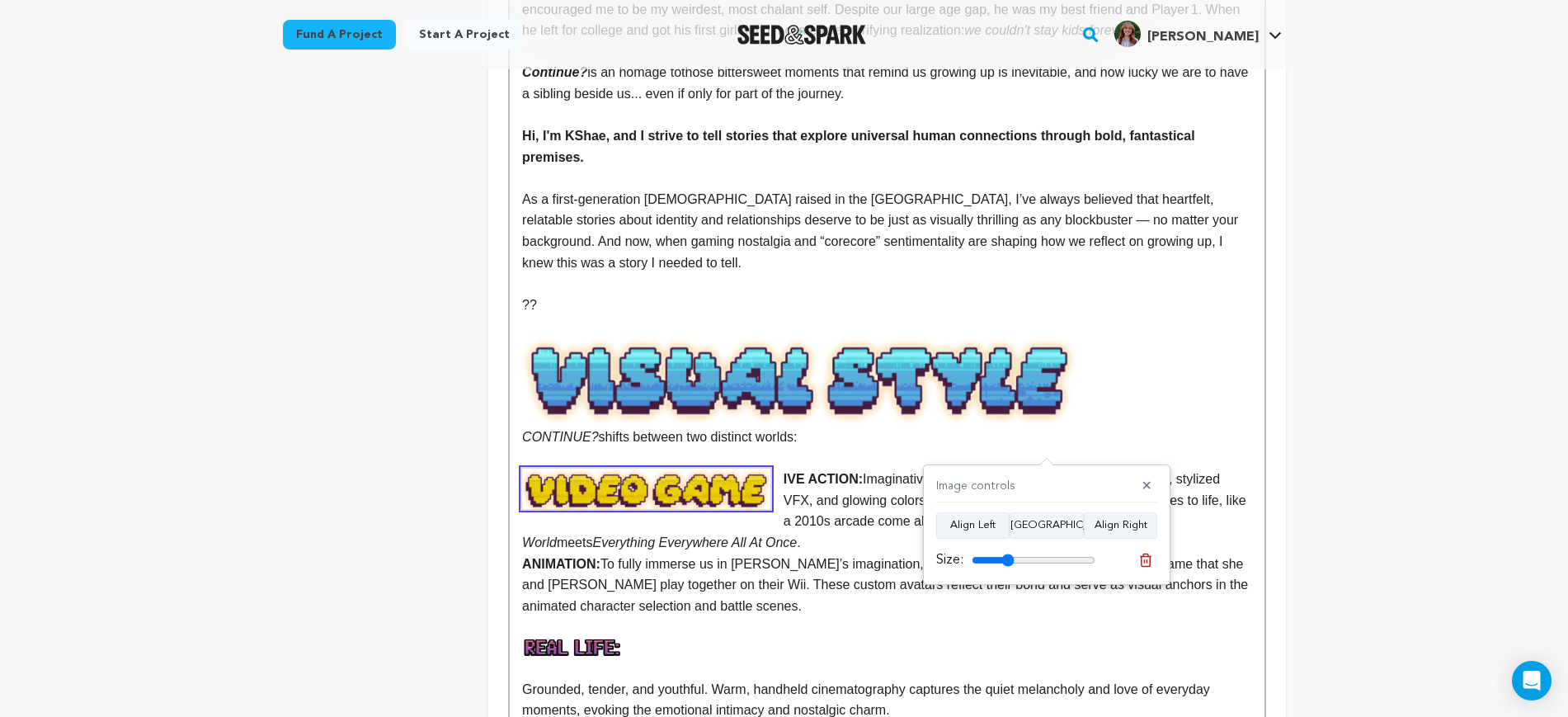
drag, startPoint x: 1083, startPoint y: 559, endPoint x: 1007, endPoint y: 555, distance: 76.1
click at [1007, 555] on input "range" at bounding box center [1034, 560] width 124 height 13
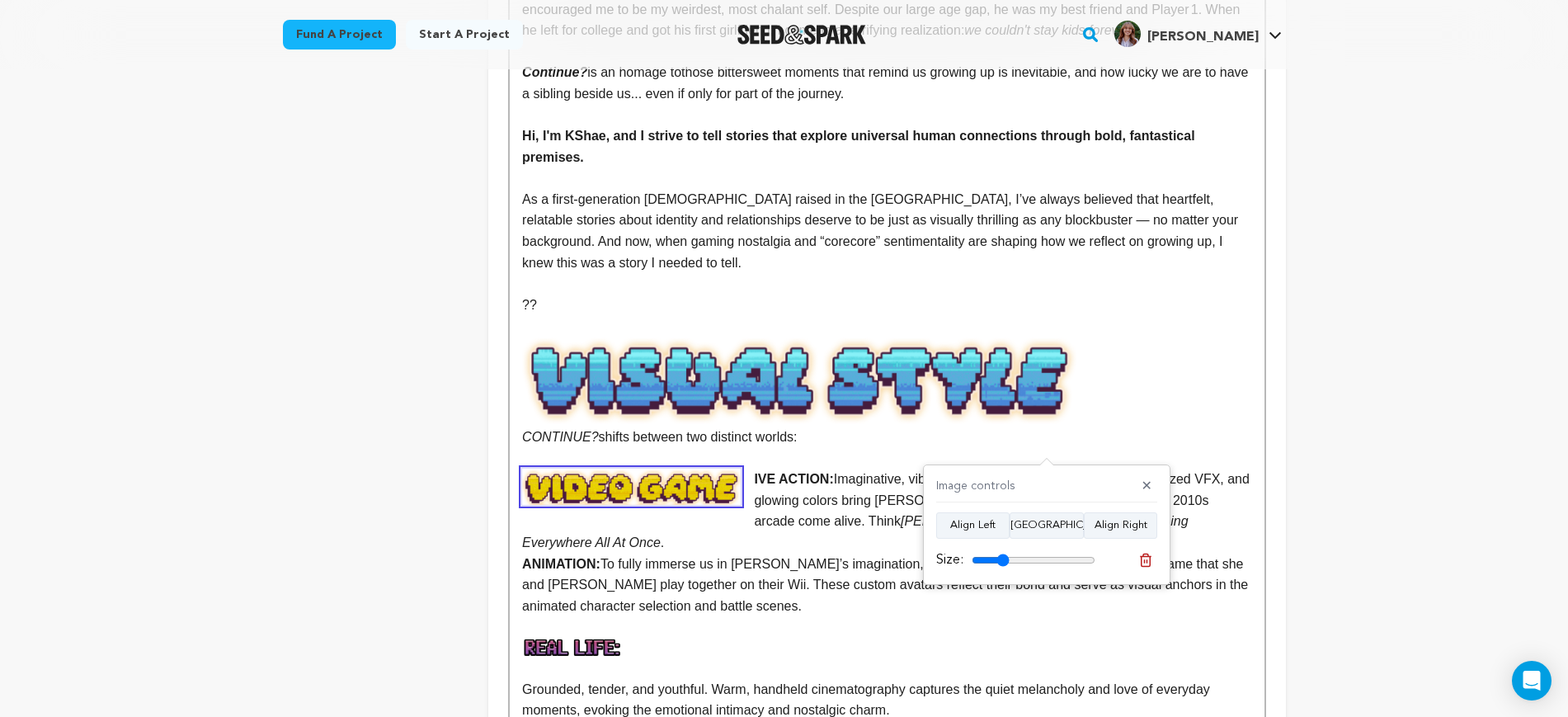
type input "30"
click at [1002, 560] on input "range" at bounding box center [1034, 560] width 124 height 13
click at [765, 472] on strong "IVE ACTION:" at bounding box center [794, 479] width 79 height 14
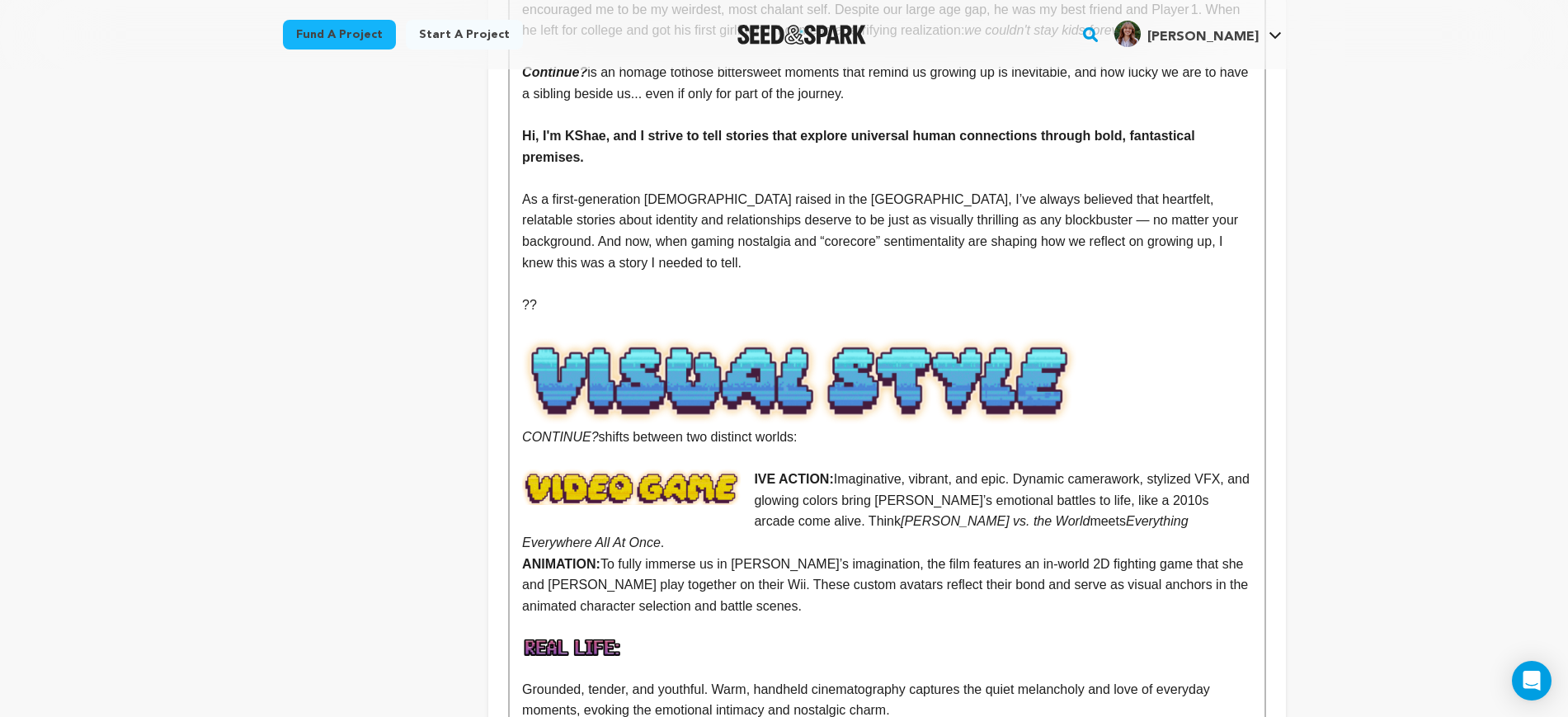
click at [754, 472] on strong "IVE ACTION:" at bounding box center [794, 479] width 79 height 14
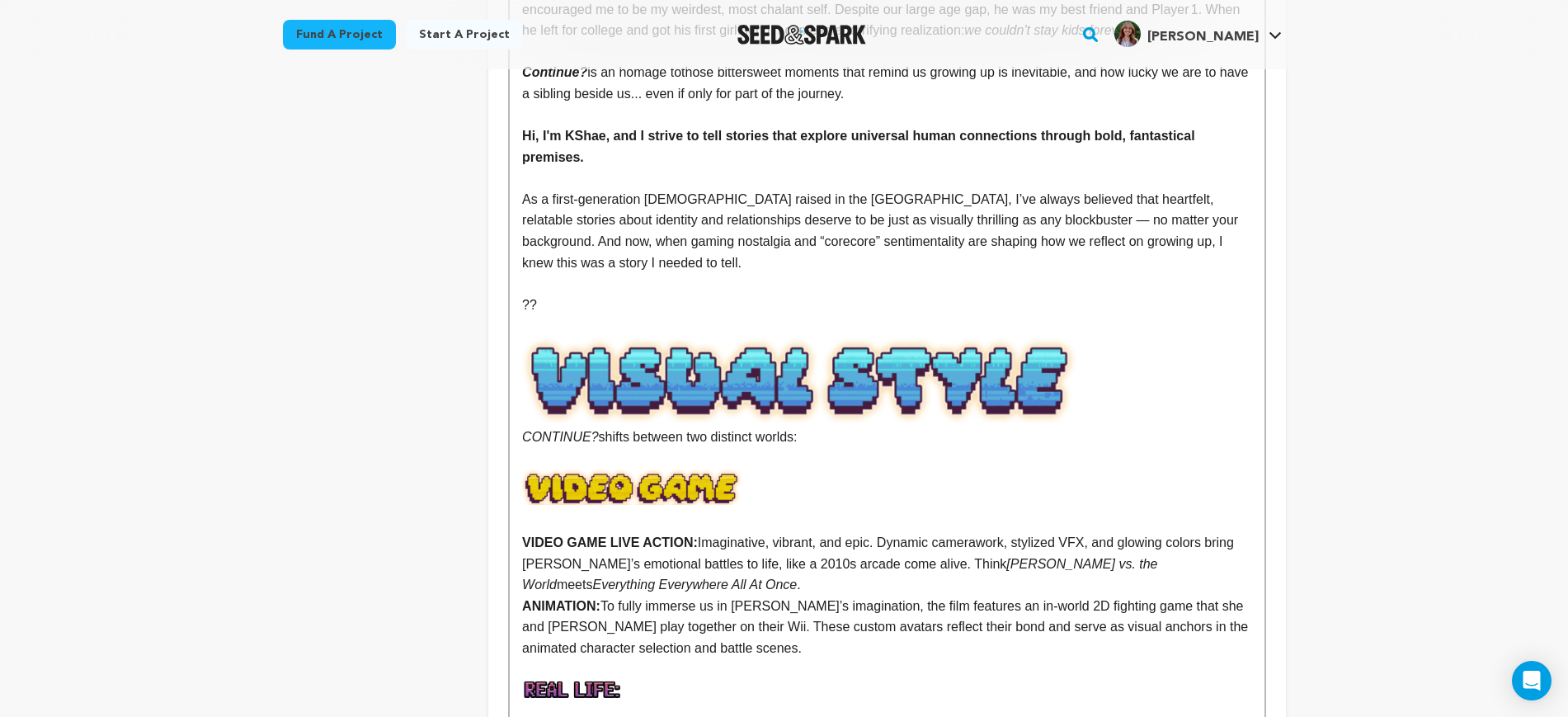
click at [511, 563] on div "Nine year-old Mazzy has always been part of the perfect co-op duo with her olde…" at bounding box center [887, 384] width 754 height 3597
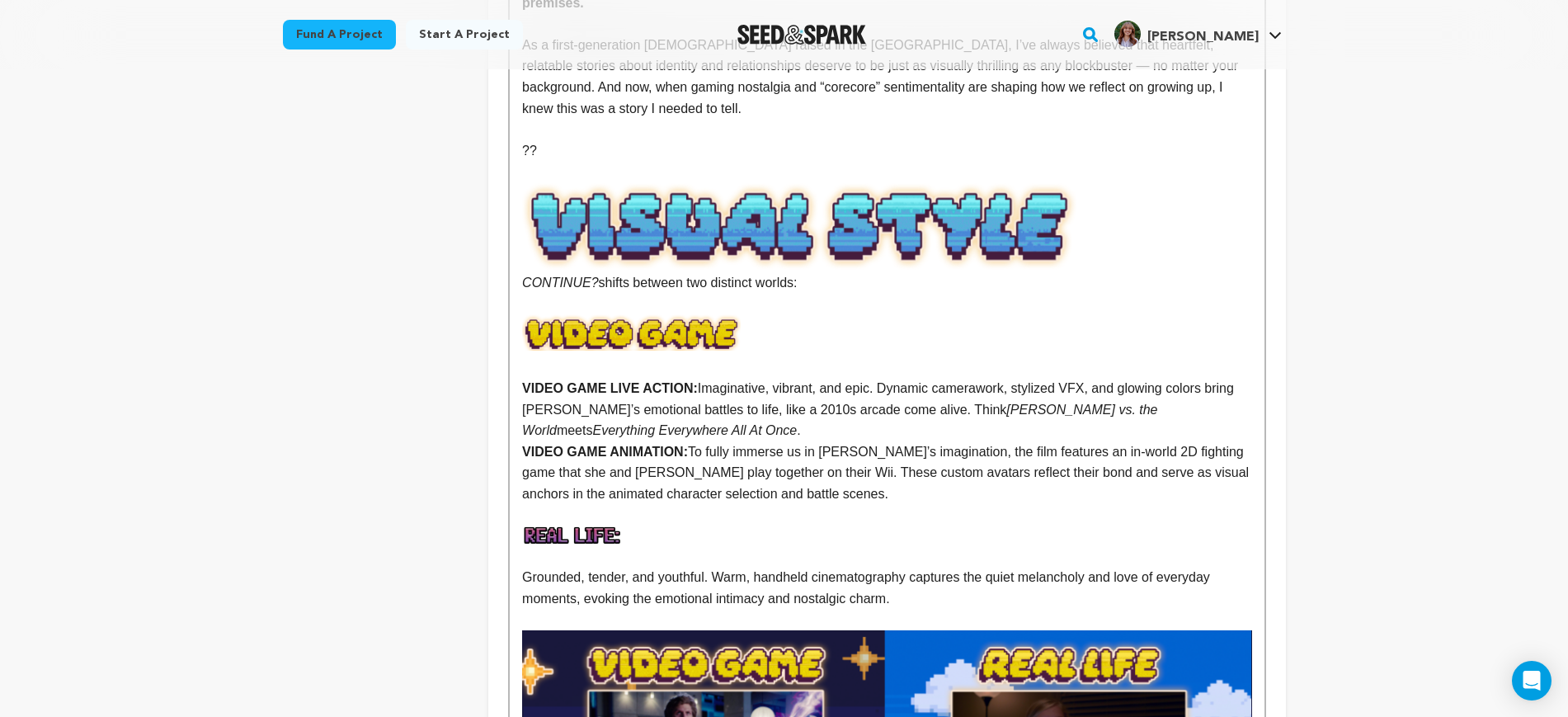
scroll to position [2062, 0]
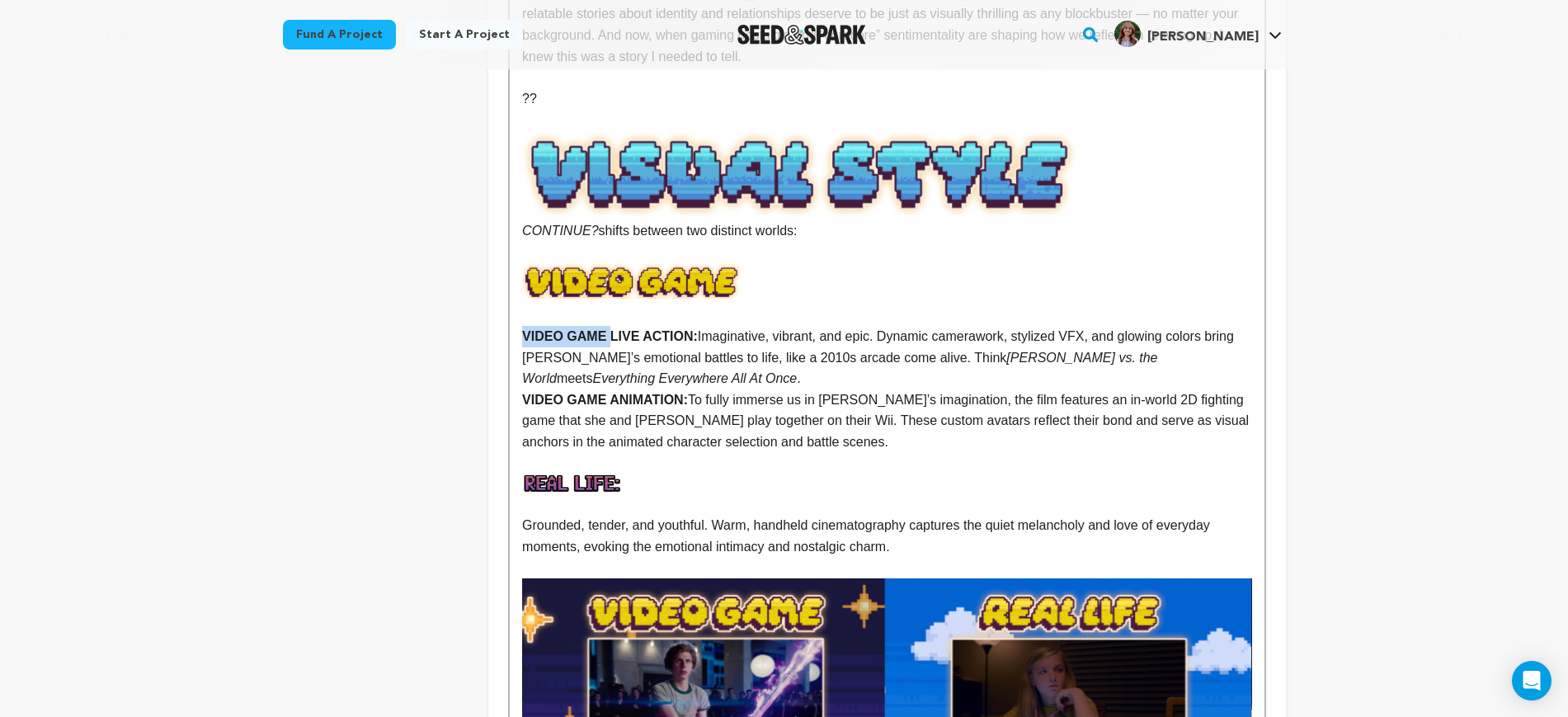
drag, startPoint x: 609, startPoint y: 296, endPoint x: 522, endPoint y: 295, distance: 87.0
click at [522, 295] on div "Nine year-old Mazzy has always been part of the perfect co-op duo with her olde…" at bounding box center [887, 178] width 754 height 3597
drag, startPoint x: 607, startPoint y: 333, endPoint x: 461, endPoint y: 336, distance: 146.0
click at [461, 336] on div "project story team social media video & images campaign incentives wishlist" at bounding box center [785, 131] width 1003 height 3851
click at [713, 453] on p at bounding box center [887, 463] width 730 height 21
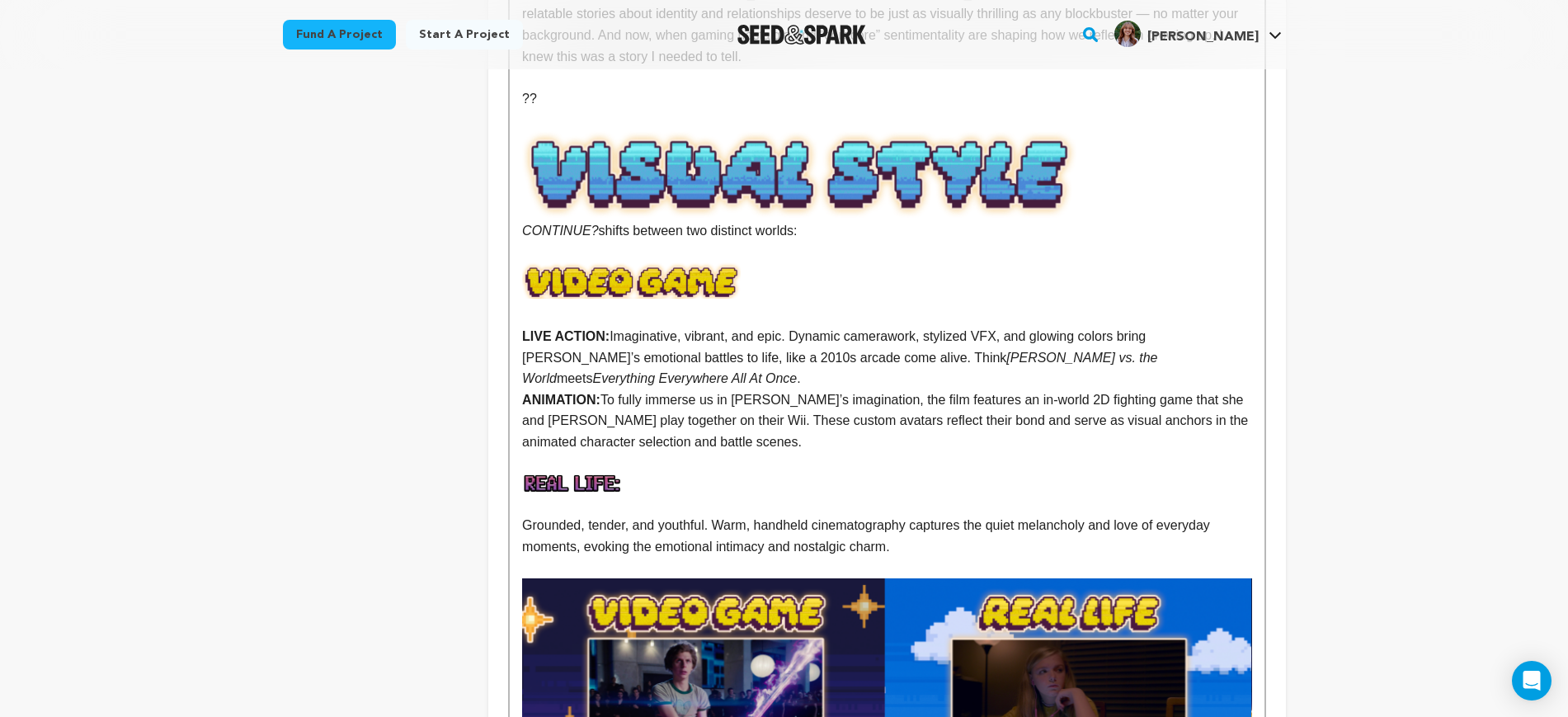
click at [707, 474] on strong at bounding box center [887, 483] width 730 height 20
click at [699, 262] on img at bounding box center [631, 279] width 218 height 35
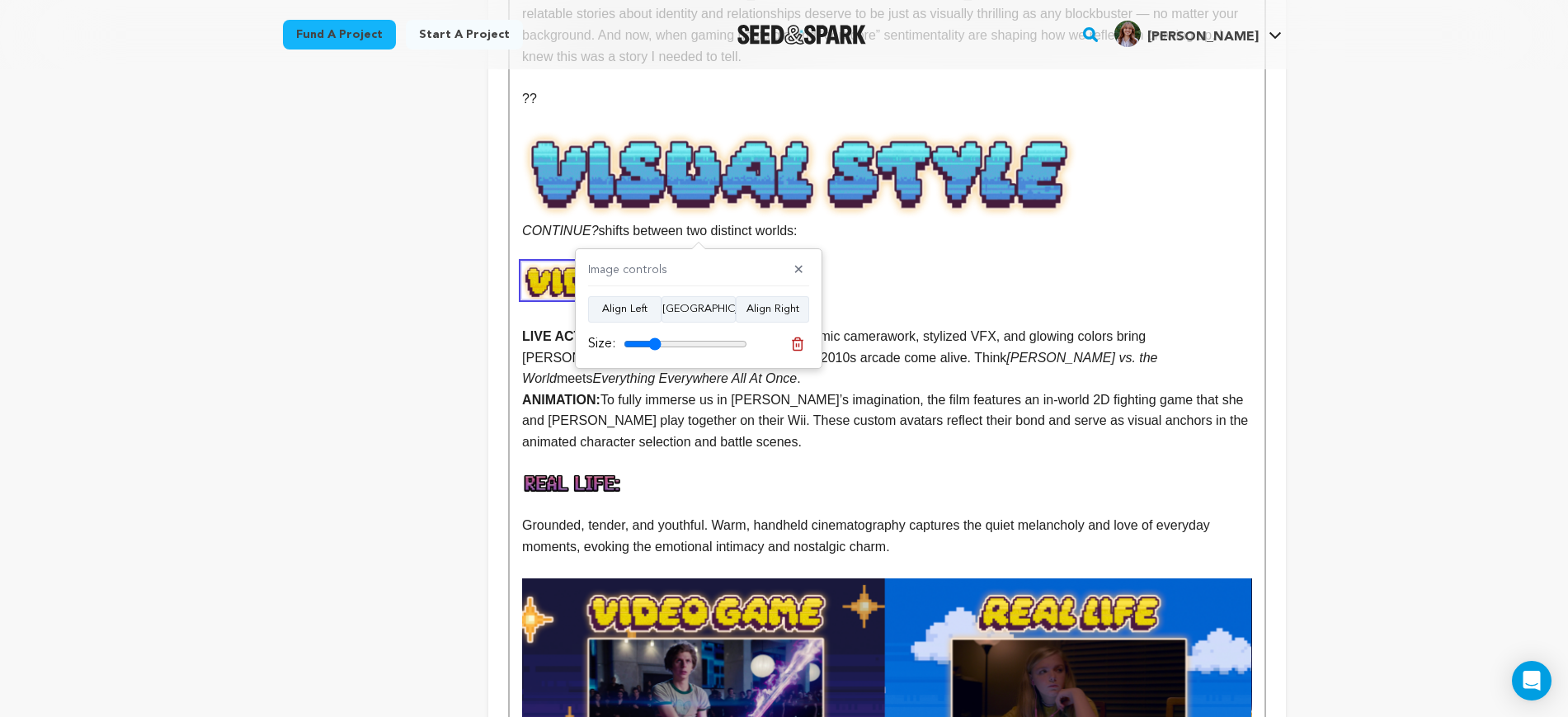
click at [899, 284] on p at bounding box center [887, 295] width 730 height 21
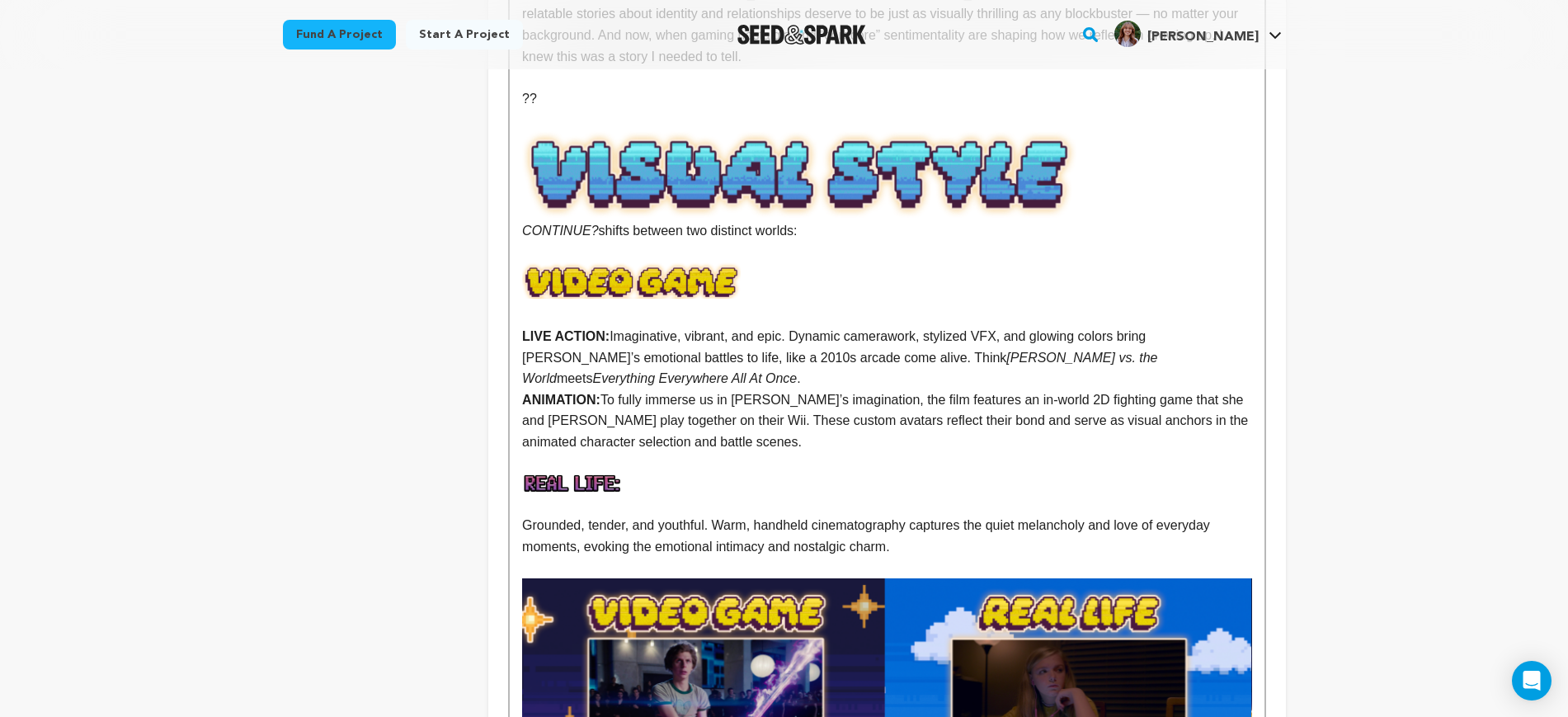
click at [816, 304] on p at bounding box center [887, 315] width 730 height 21
click at [655, 262] on img at bounding box center [631, 279] width 218 height 35
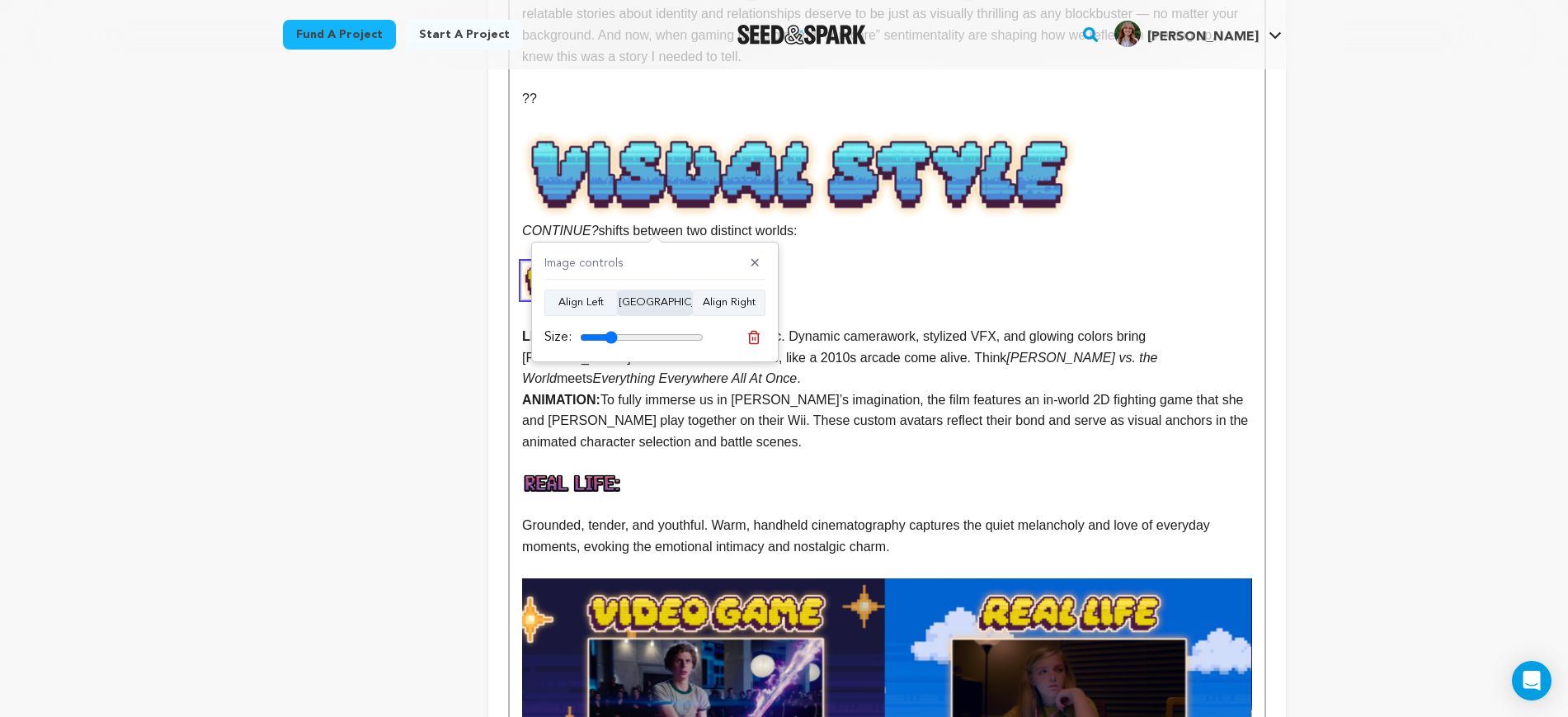
click at [654, 296] on button "Align Center" at bounding box center [655, 303] width 74 height 27
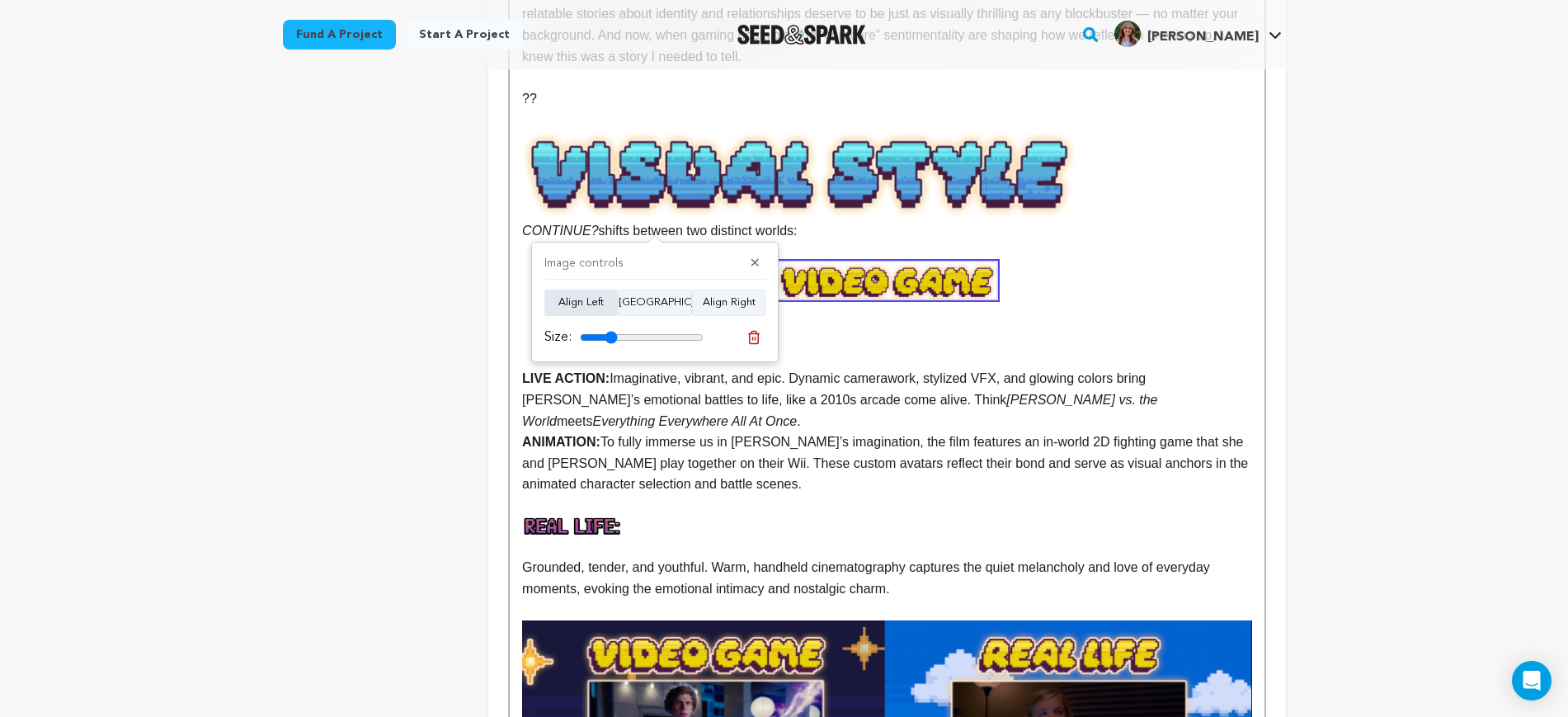
click at [555, 297] on button "Align Left" at bounding box center [581, 303] width 73 height 27
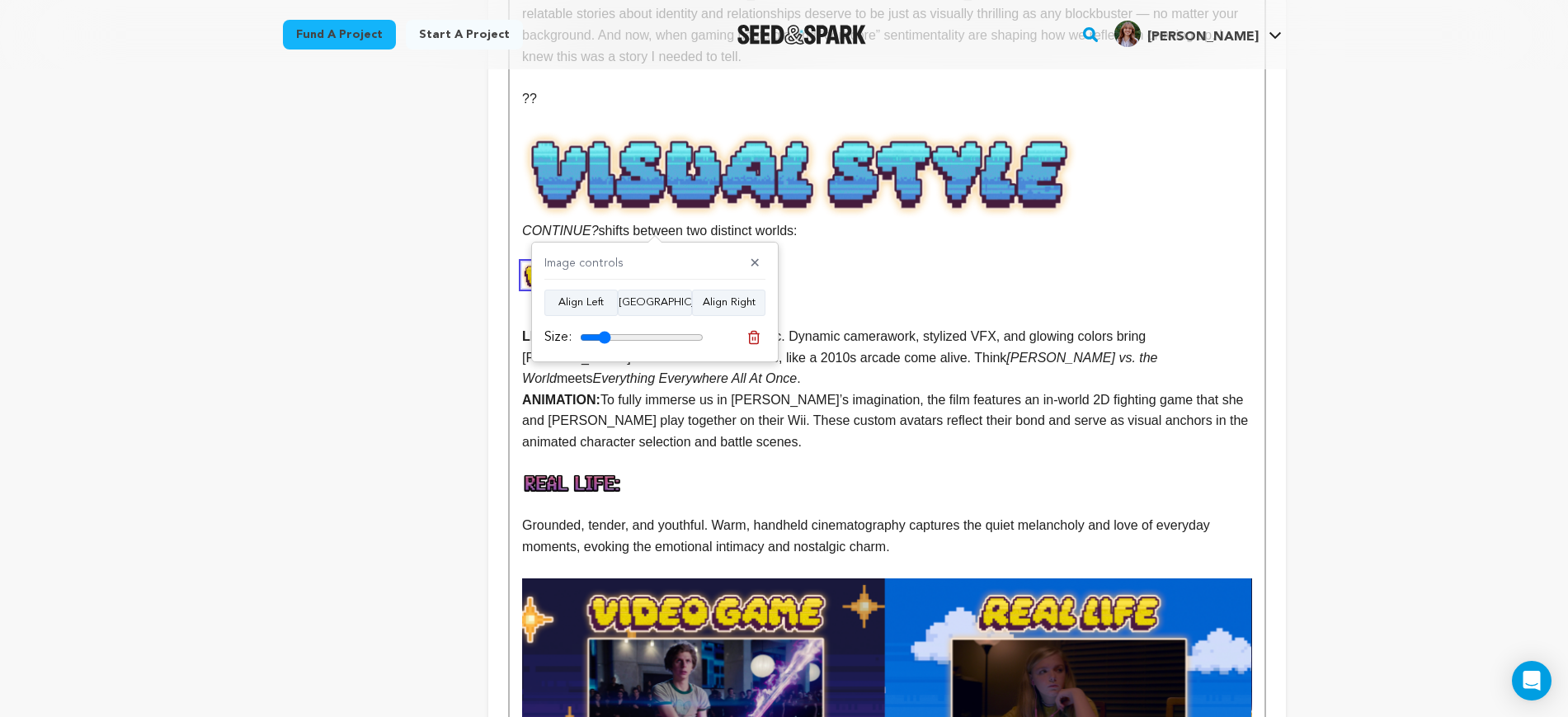
type input "25"
click at [605, 334] on input "range" at bounding box center [642, 338] width 124 height 13
click at [896, 284] on p at bounding box center [887, 295] width 730 height 21
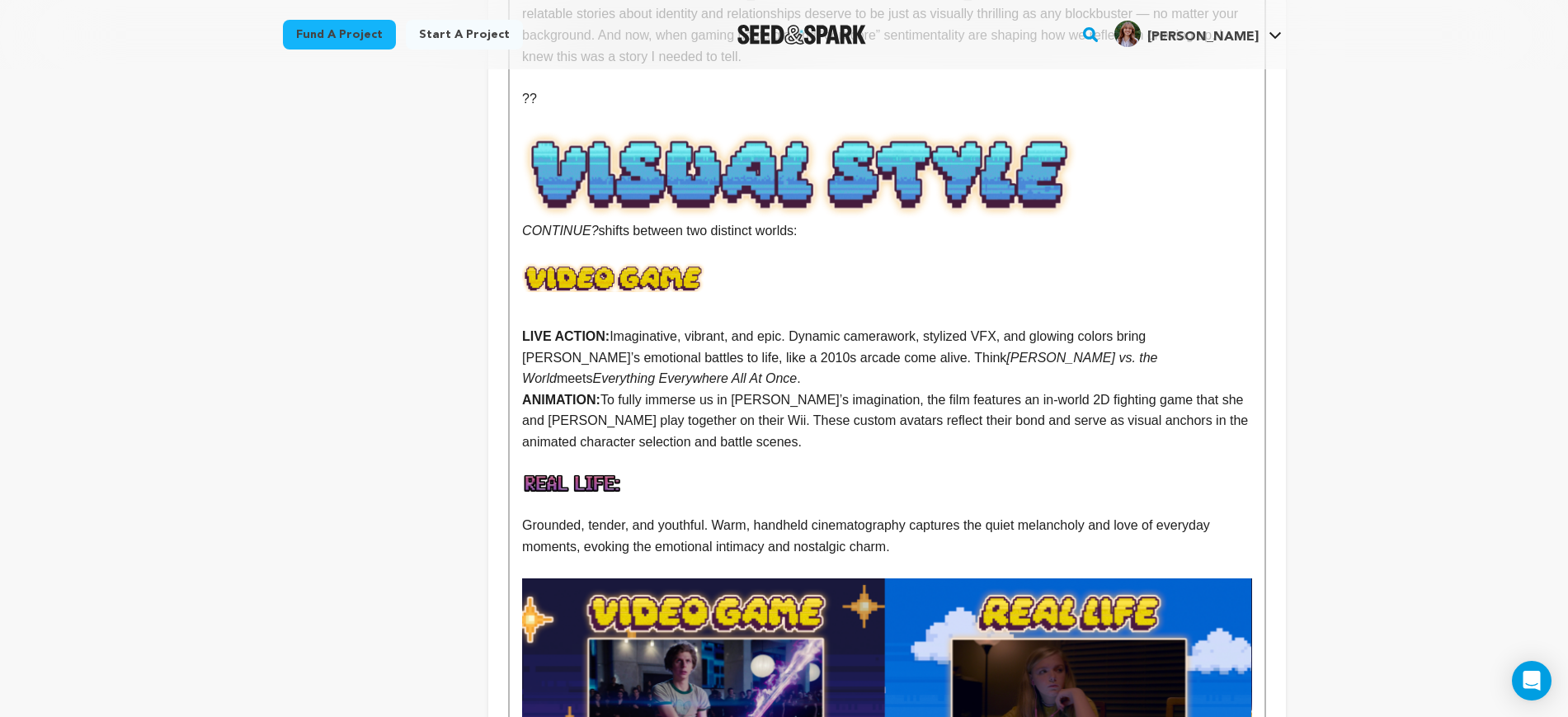
click at [576, 304] on p at bounding box center [887, 315] width 730 height 21
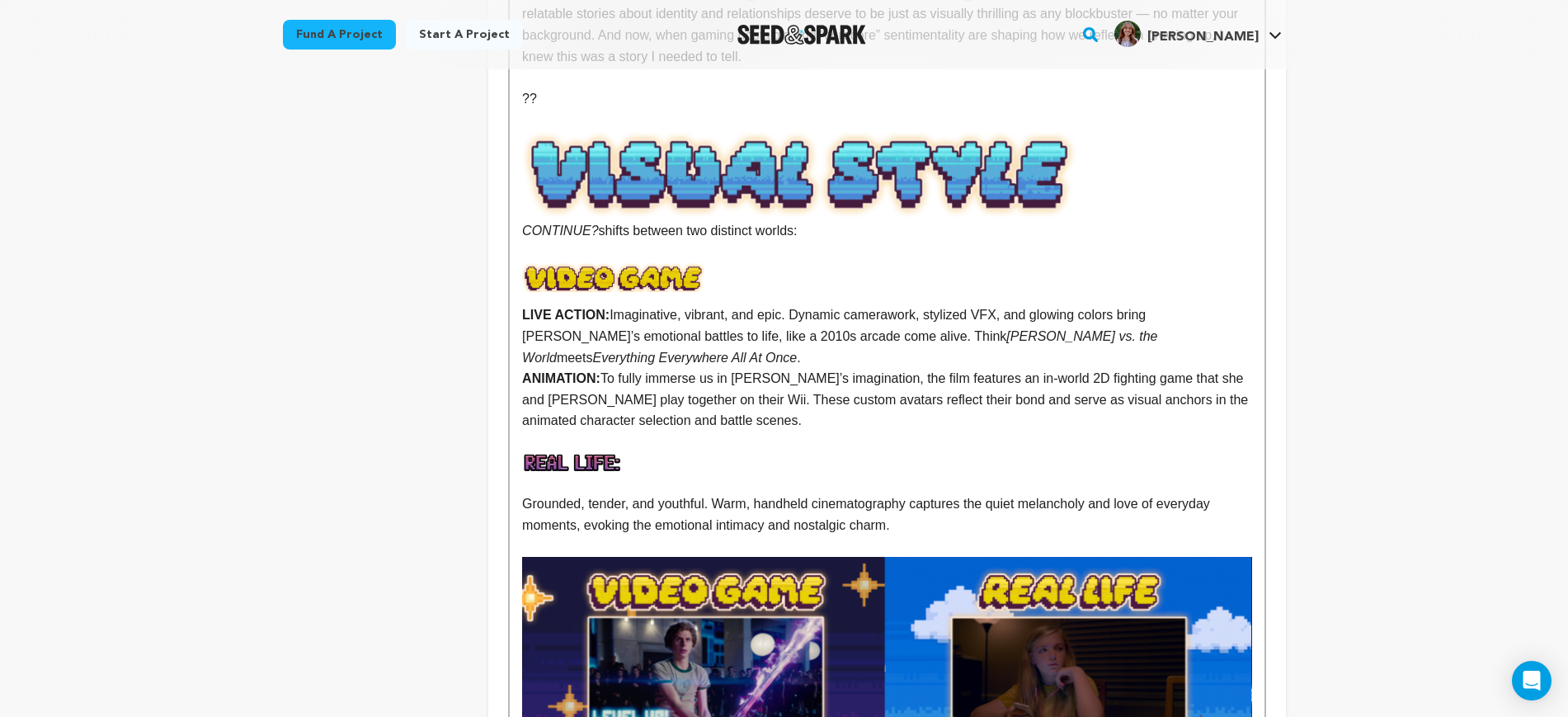
click at [569, 241] on p at bounding box center [887, 252] width 730 height 21
click at [690, 431] on p at bounding box center [887, 441] width 730 height 21
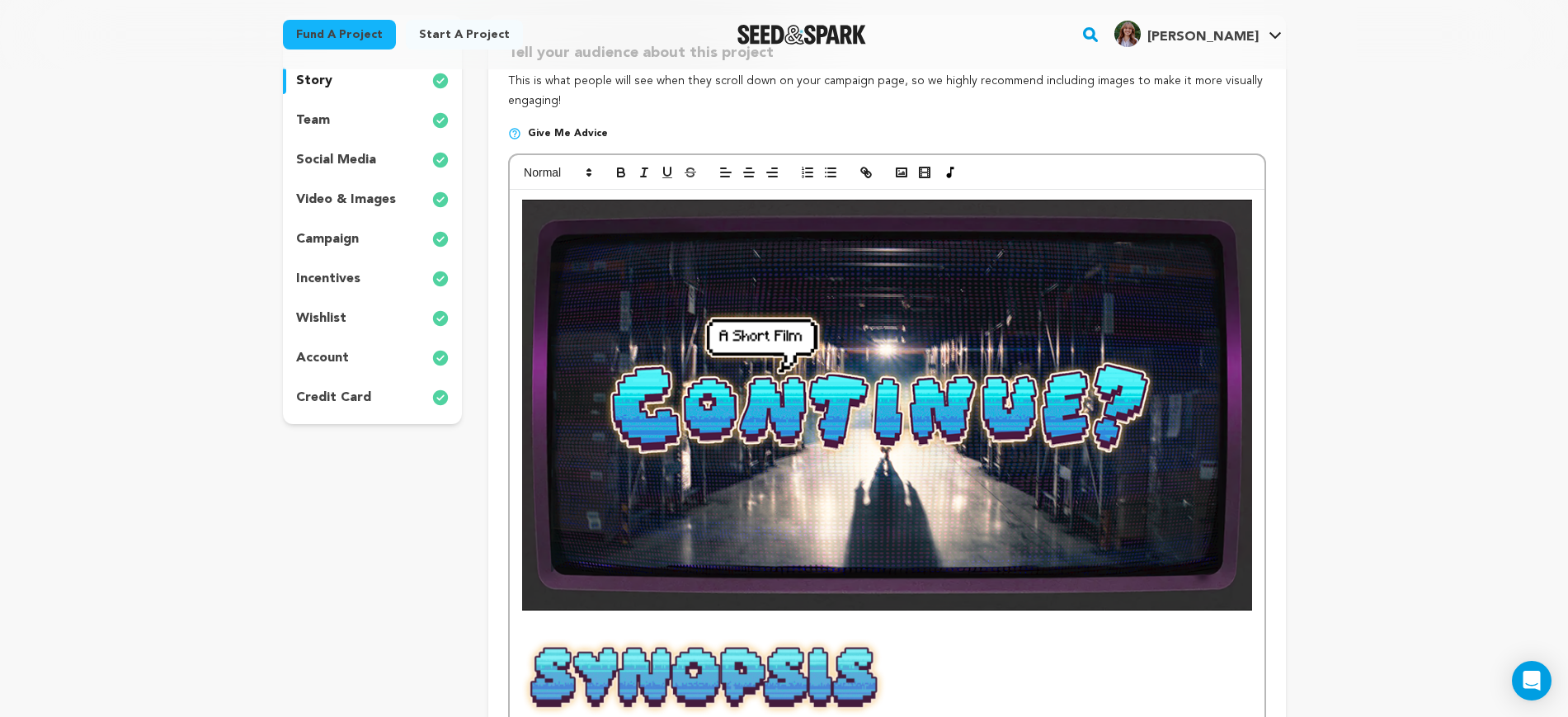
scroll to position [0, 0]
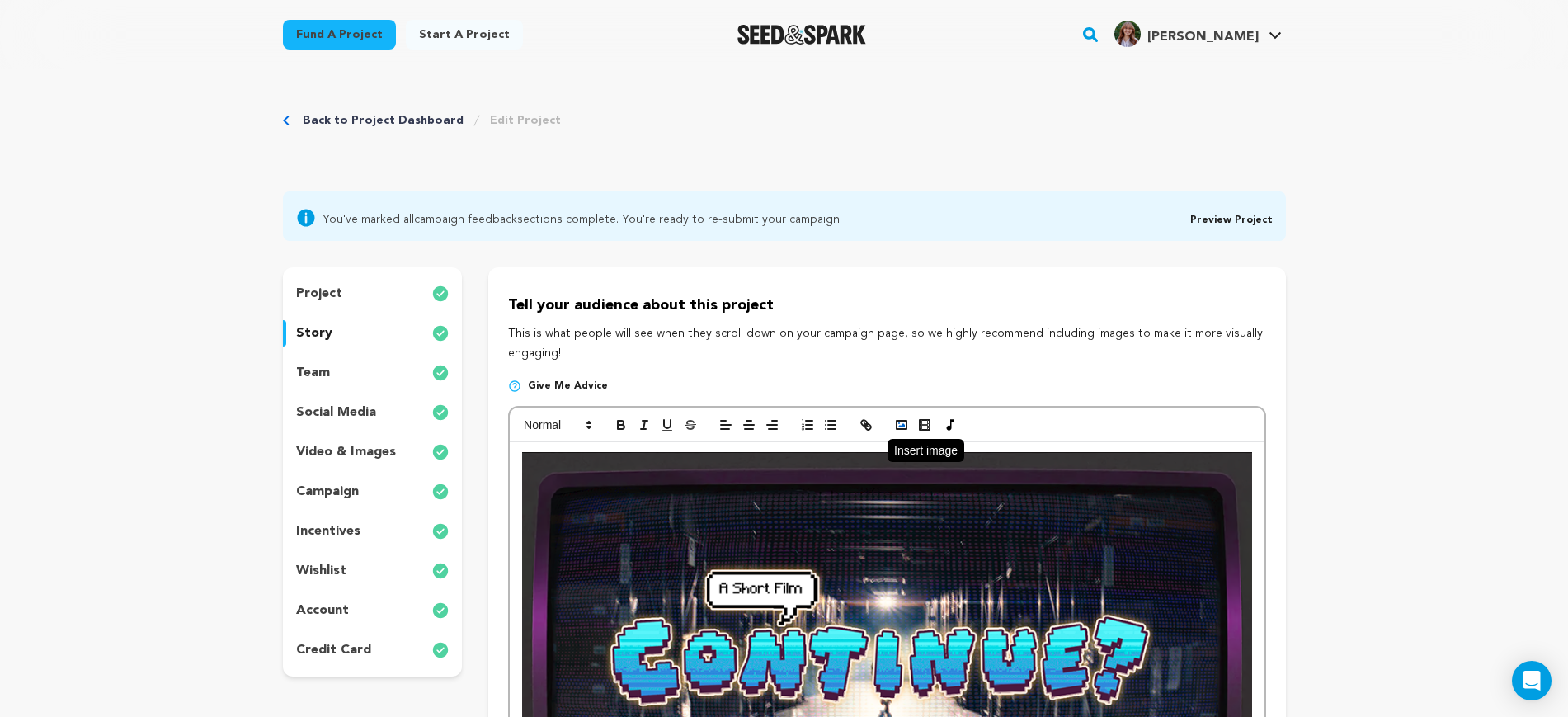
click at [891, 420] on button "button" at bounding box center [901, 424] width 23 height 20
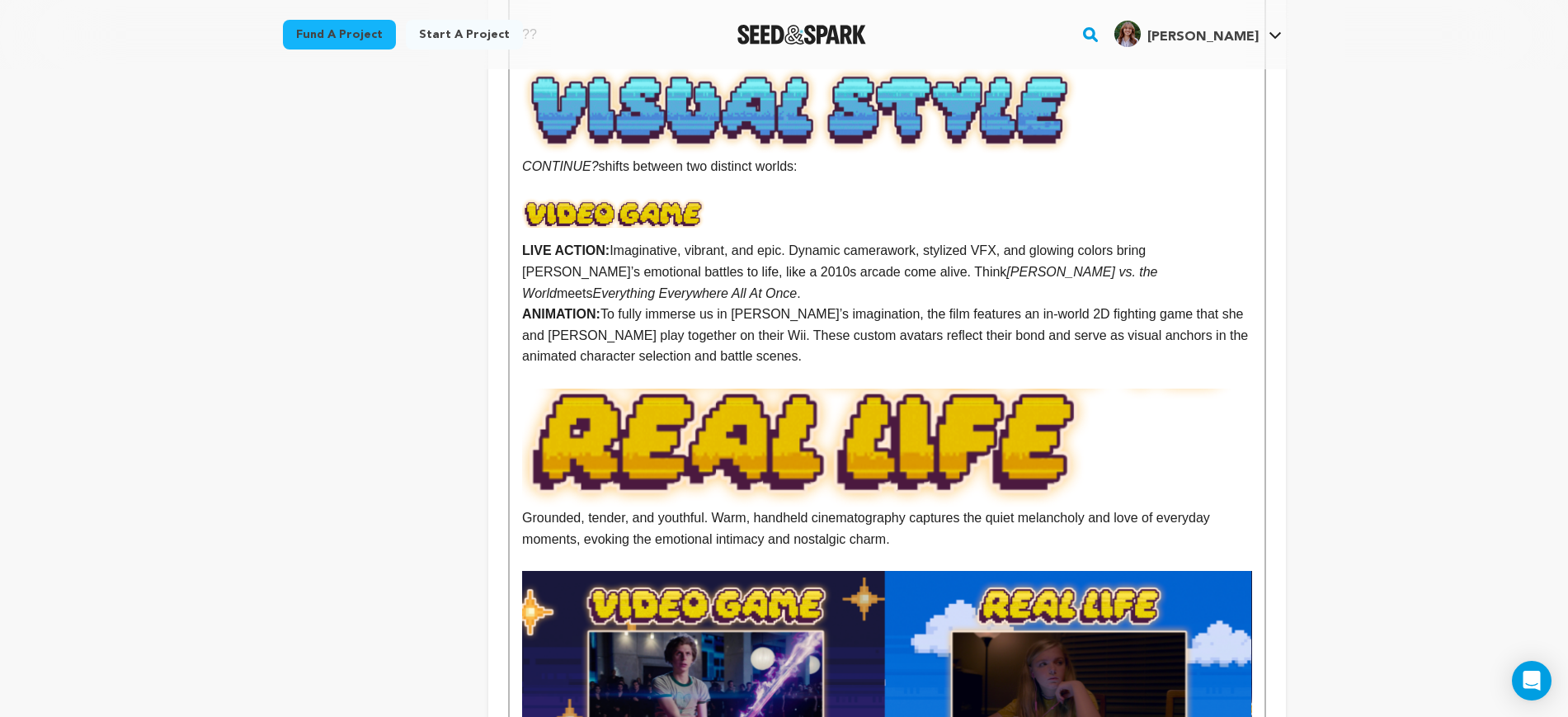
scroll to position [2165, 0]
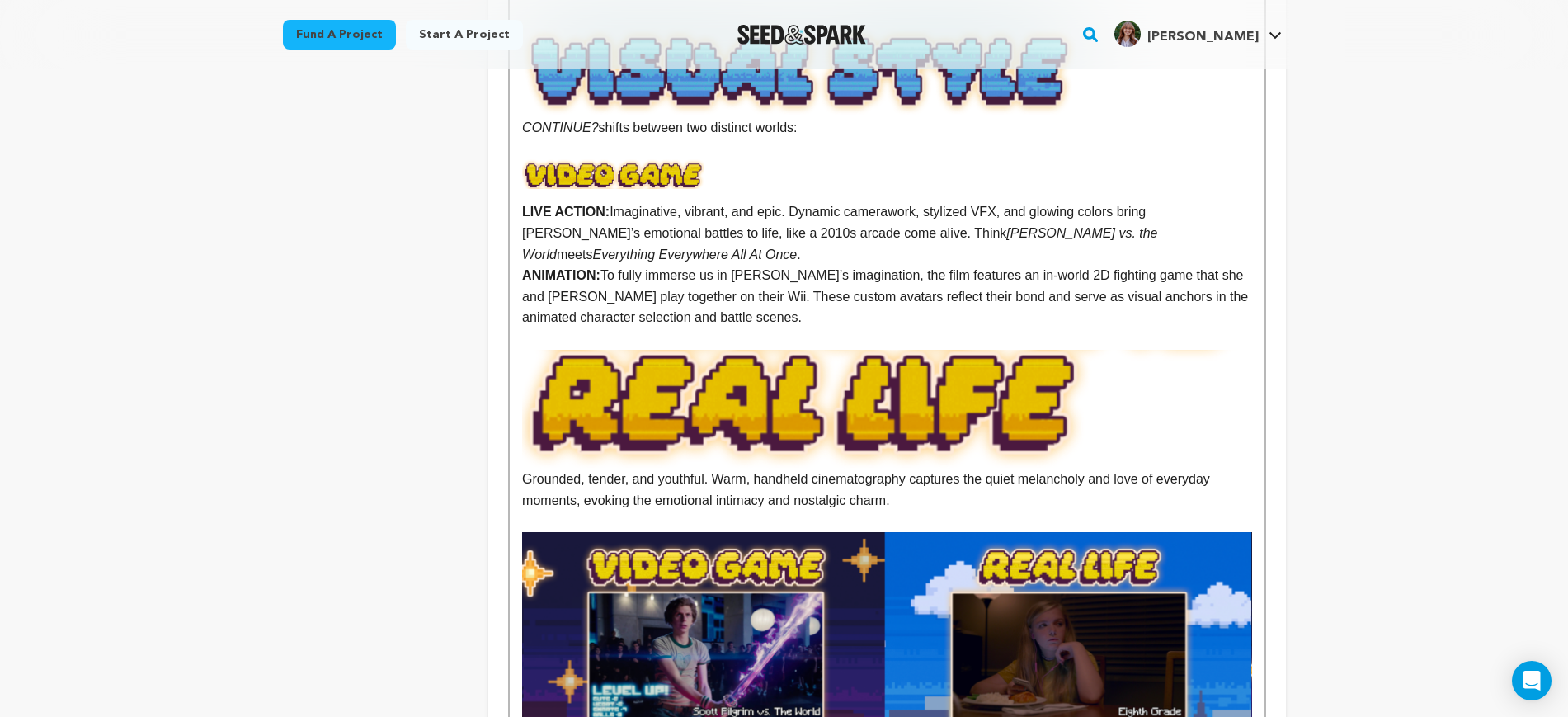
click at [934, 350] on img at bounding box center [887, 409] width 730 height 119
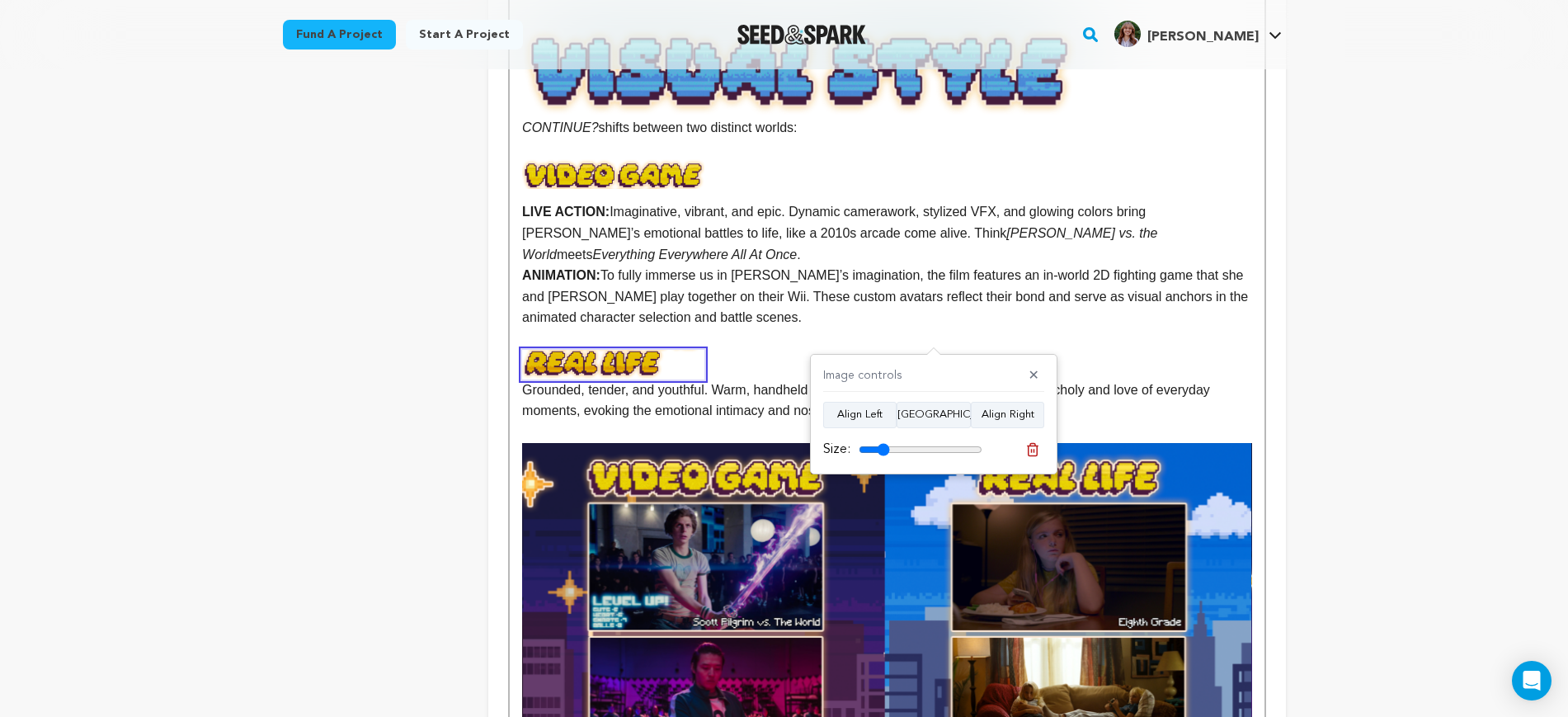
drag, startPoint x: 965, startPoint y: 445, endPoint x: 883, endPoint y: 445, distance: 82.0
type input "25"
click at [883, 445] on input "range" at bounding box center [921, 450] width 124 height 13
click at [586, 159] on img at bounding box center [613, 174] width 182 height 30
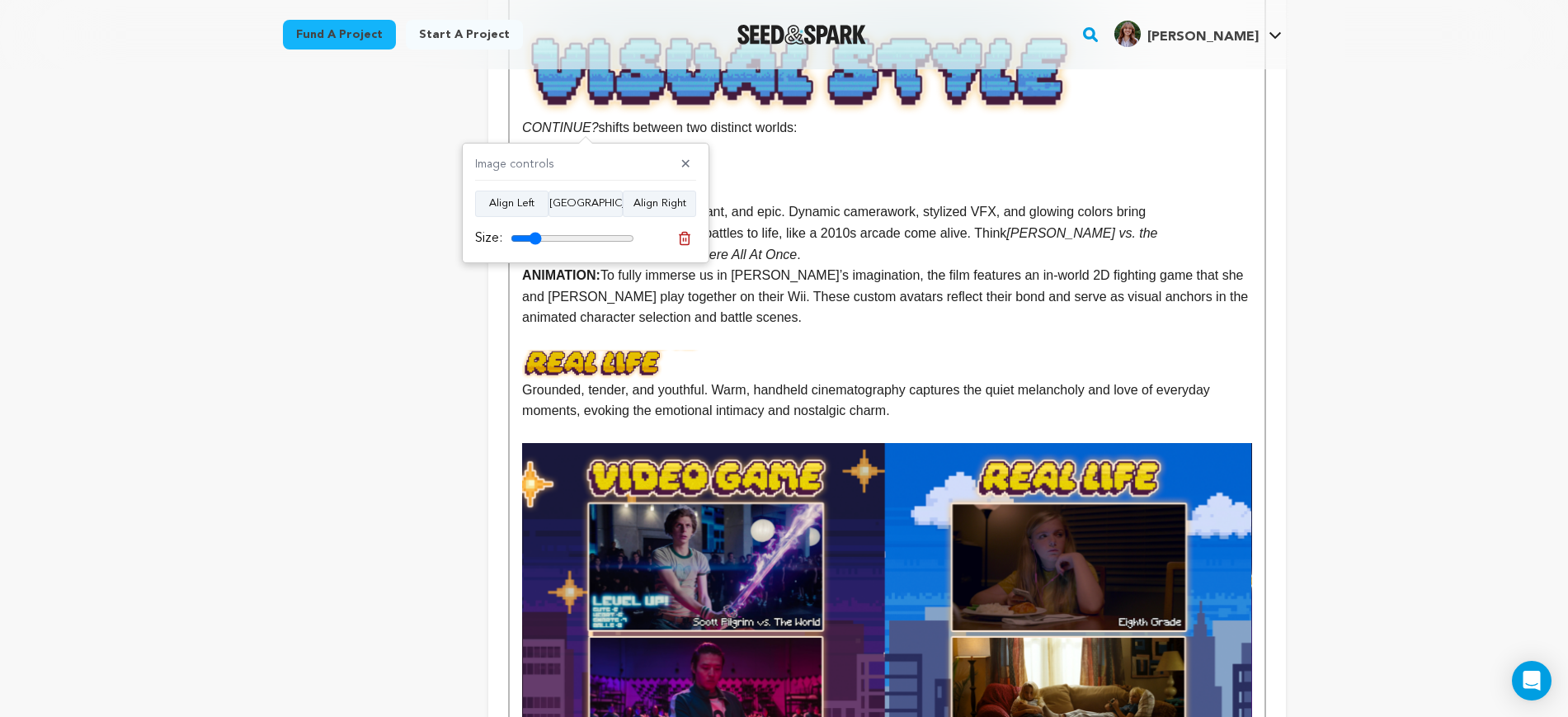
click at [605, 328] on p at bounding box center [887, 338] width 730 height 21
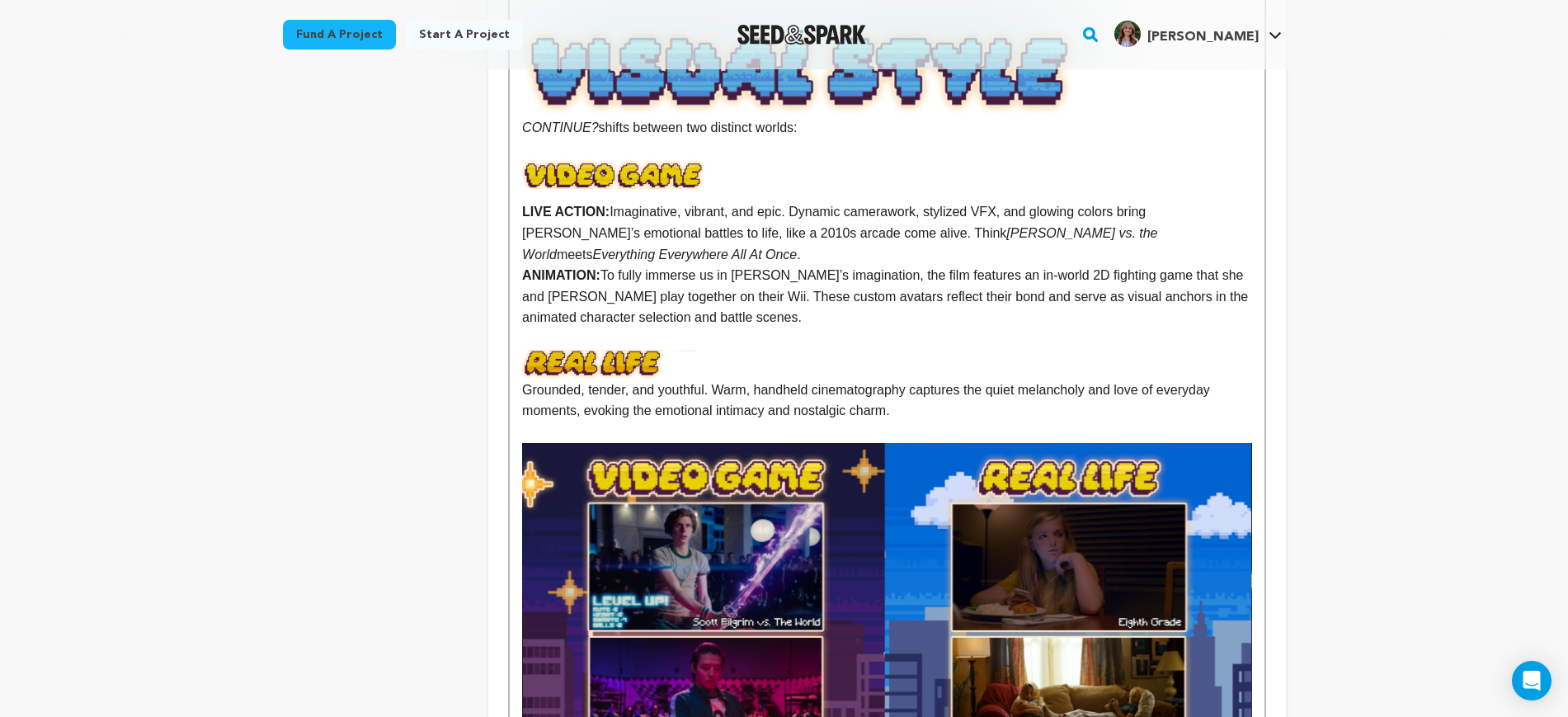
click at [618, 350] on img at bounding box center [613, 364] width 182 height 30
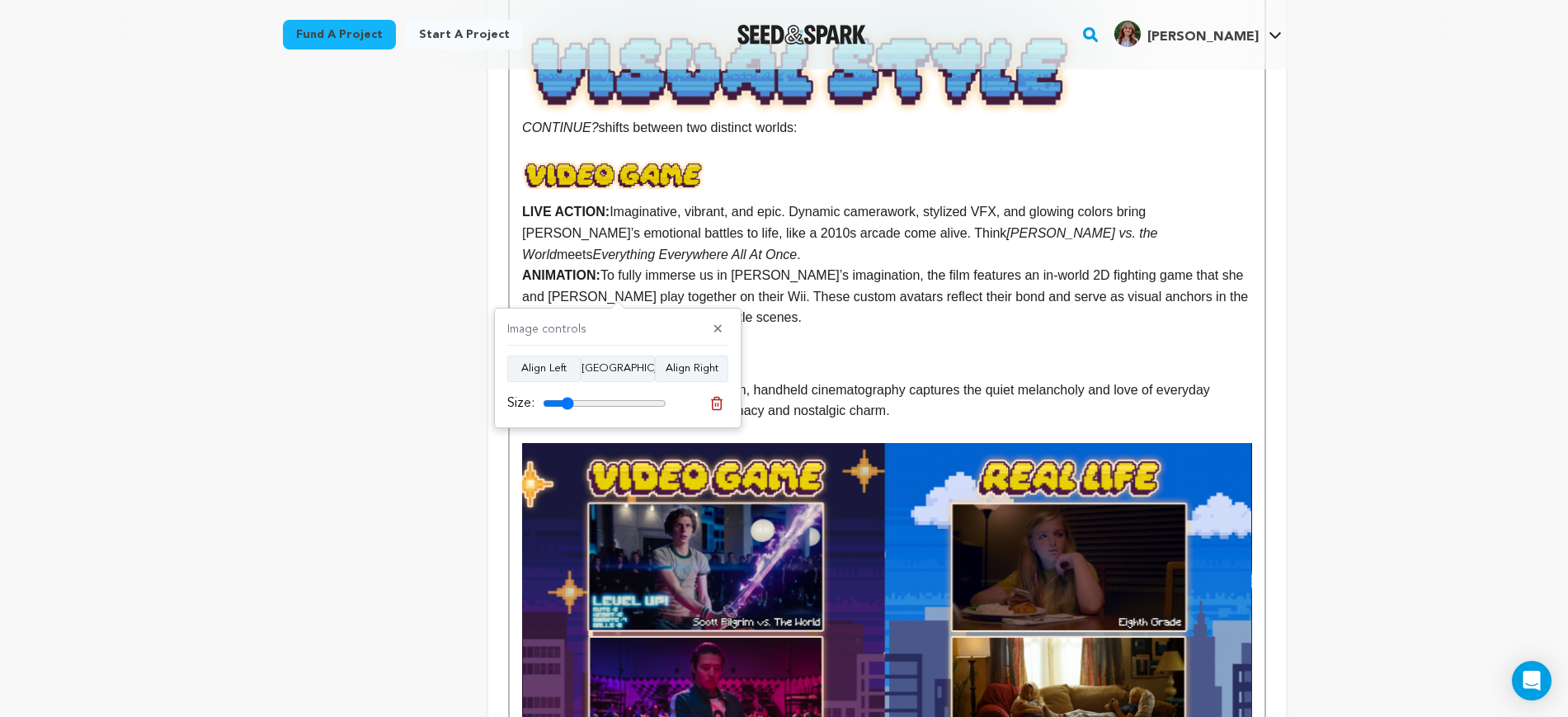
click at [967, 350] on p at bounding box center [887, 364] width 730 height 30
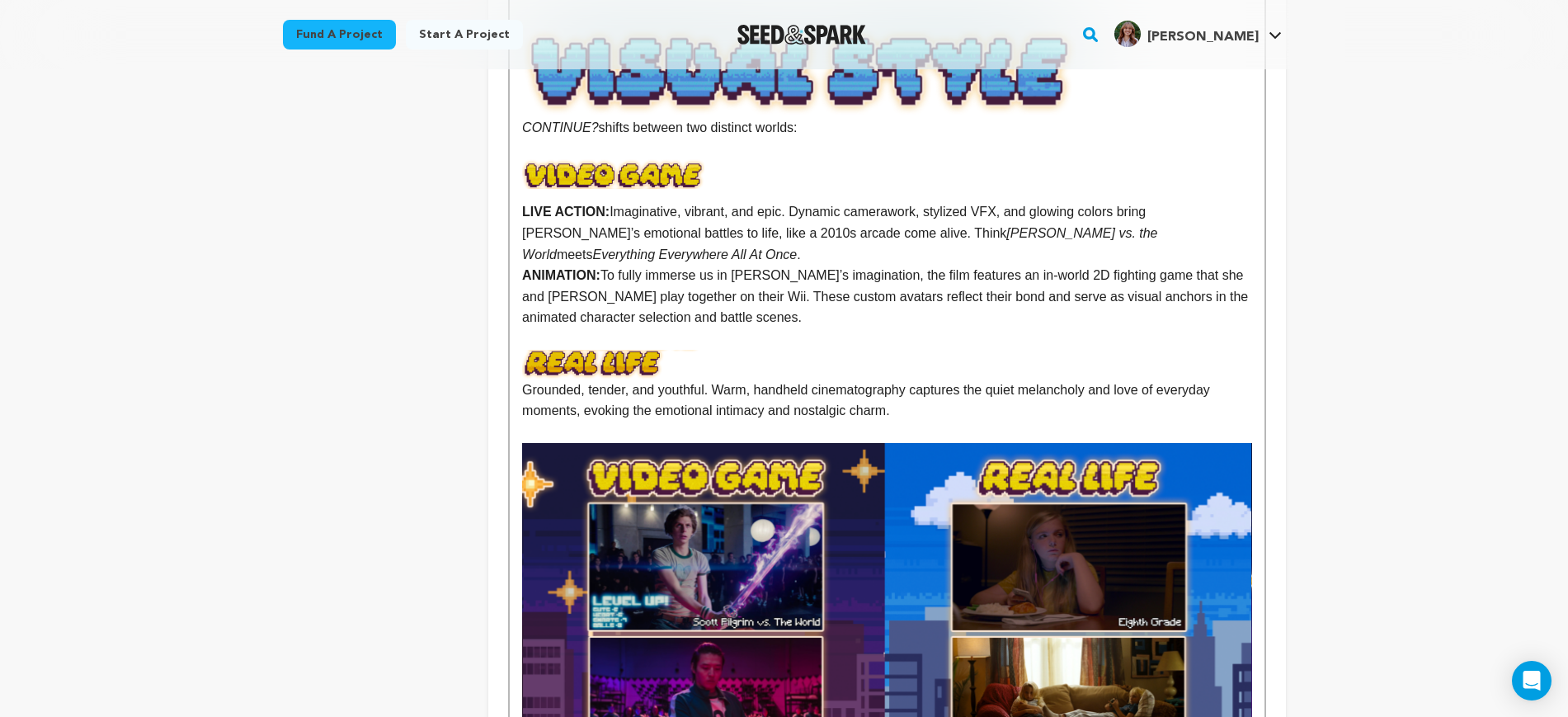
click at [523, 379] on p "Grounded, tender, and youthful. Warm, handheld cinematography captures the quie…" at bounding box center [887, 400] width 730 height 42
click at [829, 328] on p at bounding box center [887, 338] width 730 height 21
click at [949, 379] on p "LIVE ACTION: Grounded, tender, and youthful. Warm, handheld cinematography capt…" at bounding box center [887, 400] width 730 height 42
click at [887, 328] on p at bounding box center [887, 338] width 730 height 21
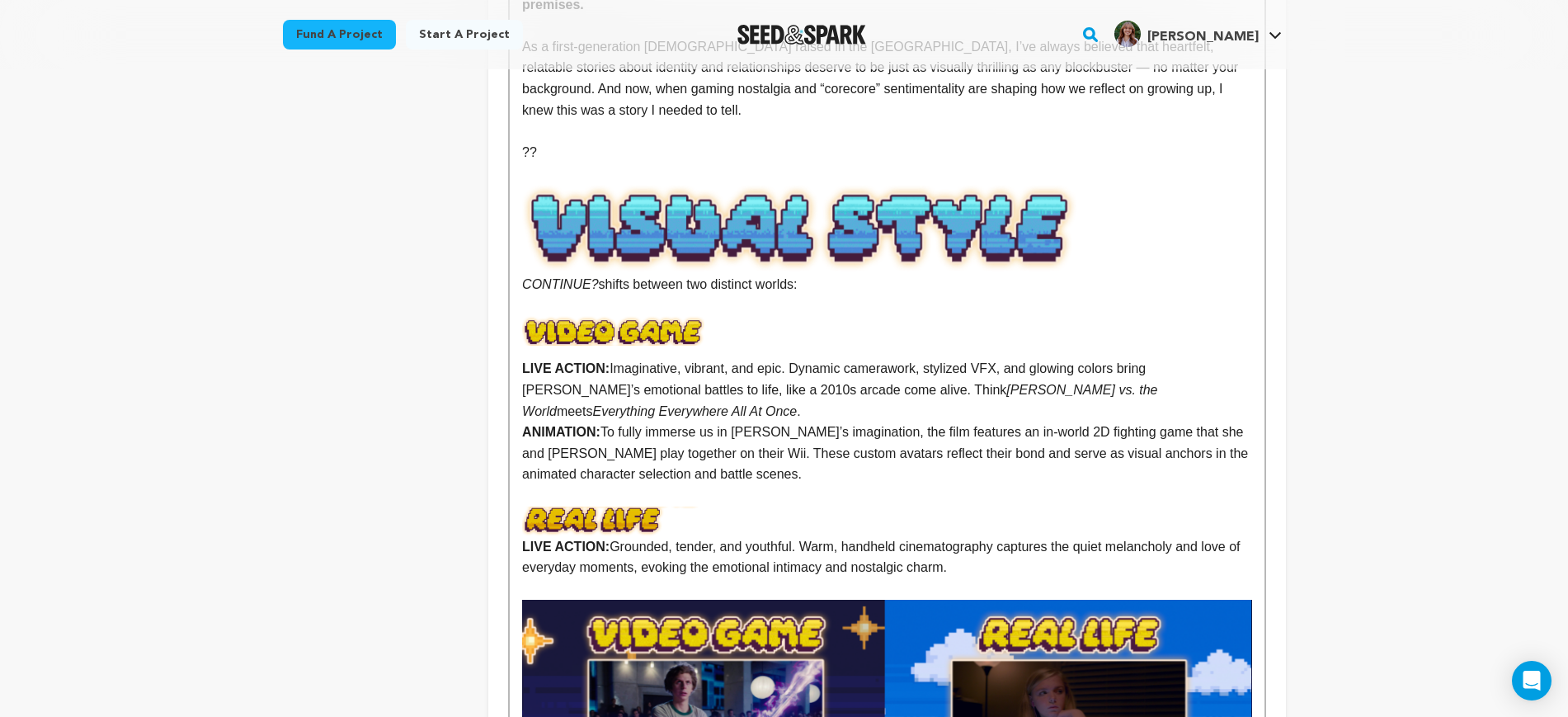
scroll to position [1959, 0]
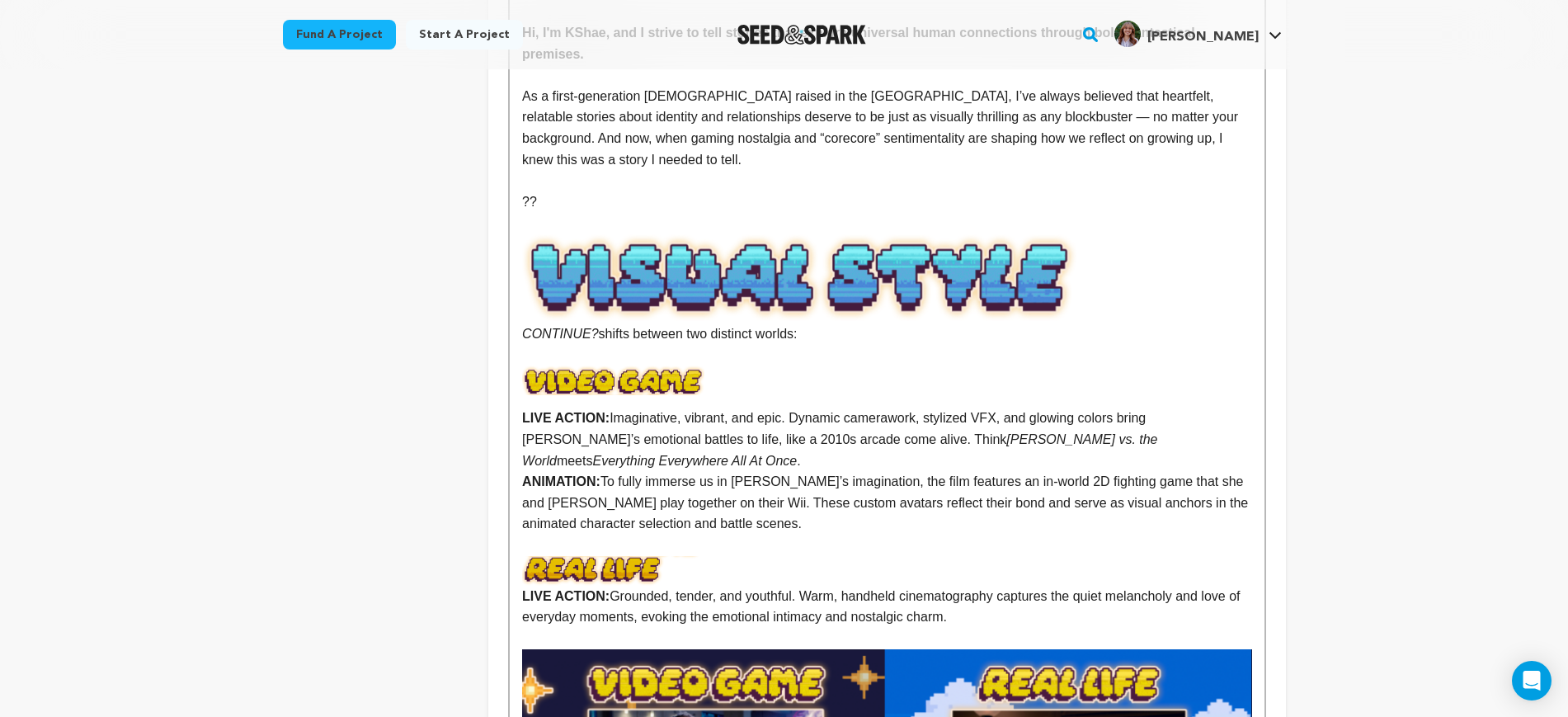
click at [1158, 407] on p "LIVE ACTION: Imaginative, vibrant, and epic. Dynamic camerawork, stylized VFX, …" at bounding box center [887, 439] width 730 height 64
click at [797, 454] on em "Everything Everywhere All At Once" at bounding box center [694, 461] width 205 height 14
click at [1237, 407] on p "LIVE ACTION: Imaginative, vibrant, and epic. Dynamic camerawork, stylized VFX, …" at bounding box center [887, 439] width 730 height 64
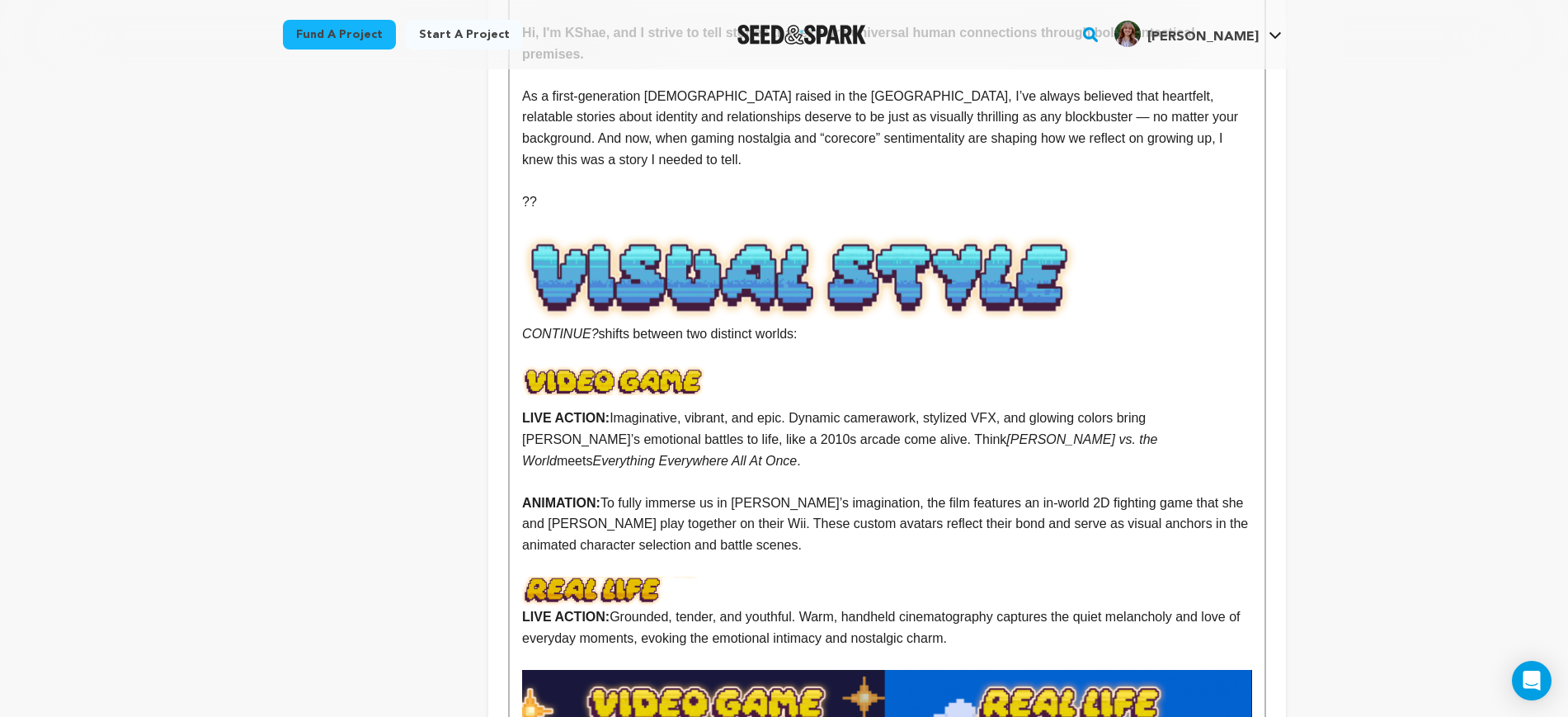
click at [897, 387] on p at bounding box center [887, 398] width 730 height 21
click at [787, 471] on p at bounding box center [887, 481] width 730 height 21
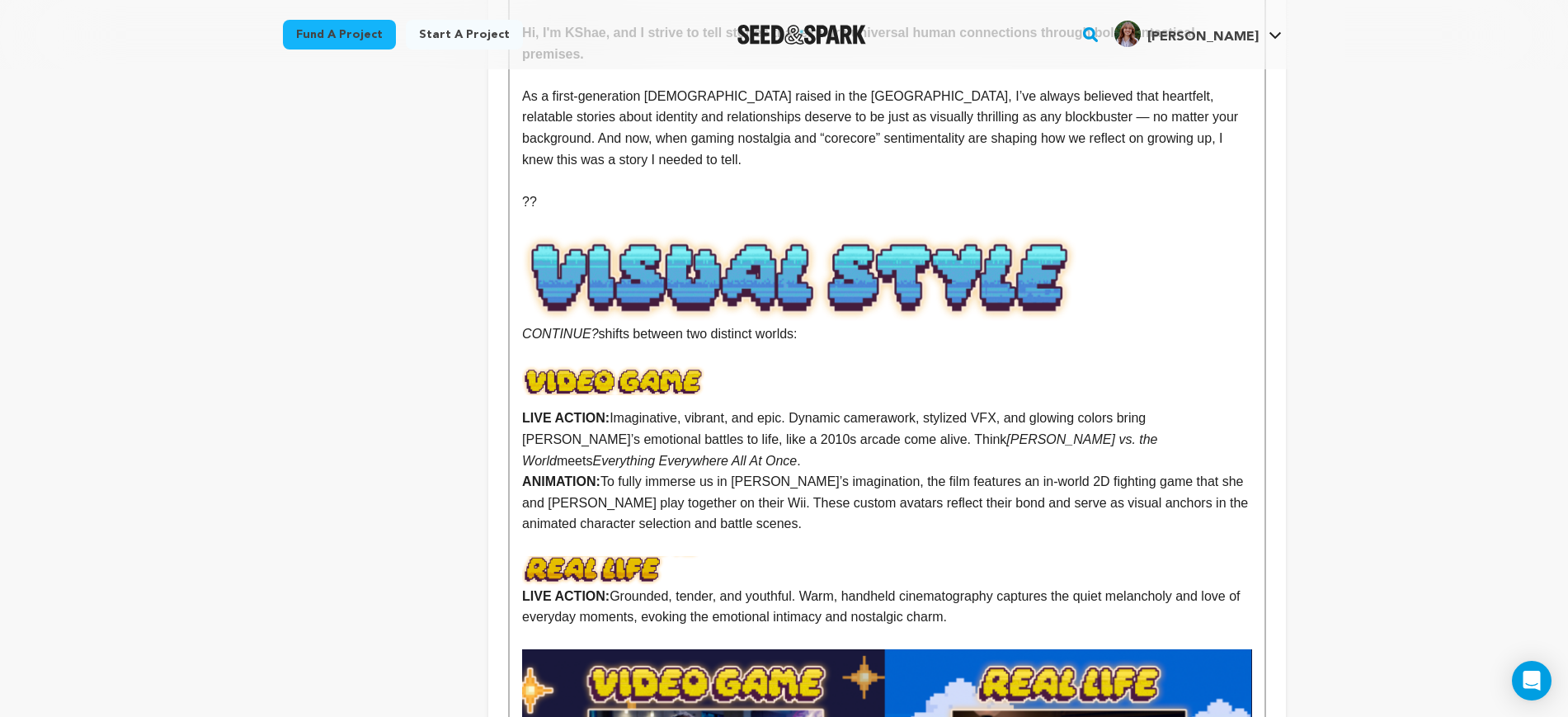
click at [845, 535] on p at bounding box center [887, 545] width 730 height 21
click at [1257, 396] on div "Nine year-old Mazzy has always been part of the perfect co-op duo with her olde…" at bounding box center [887, 266] width 754 height 3566
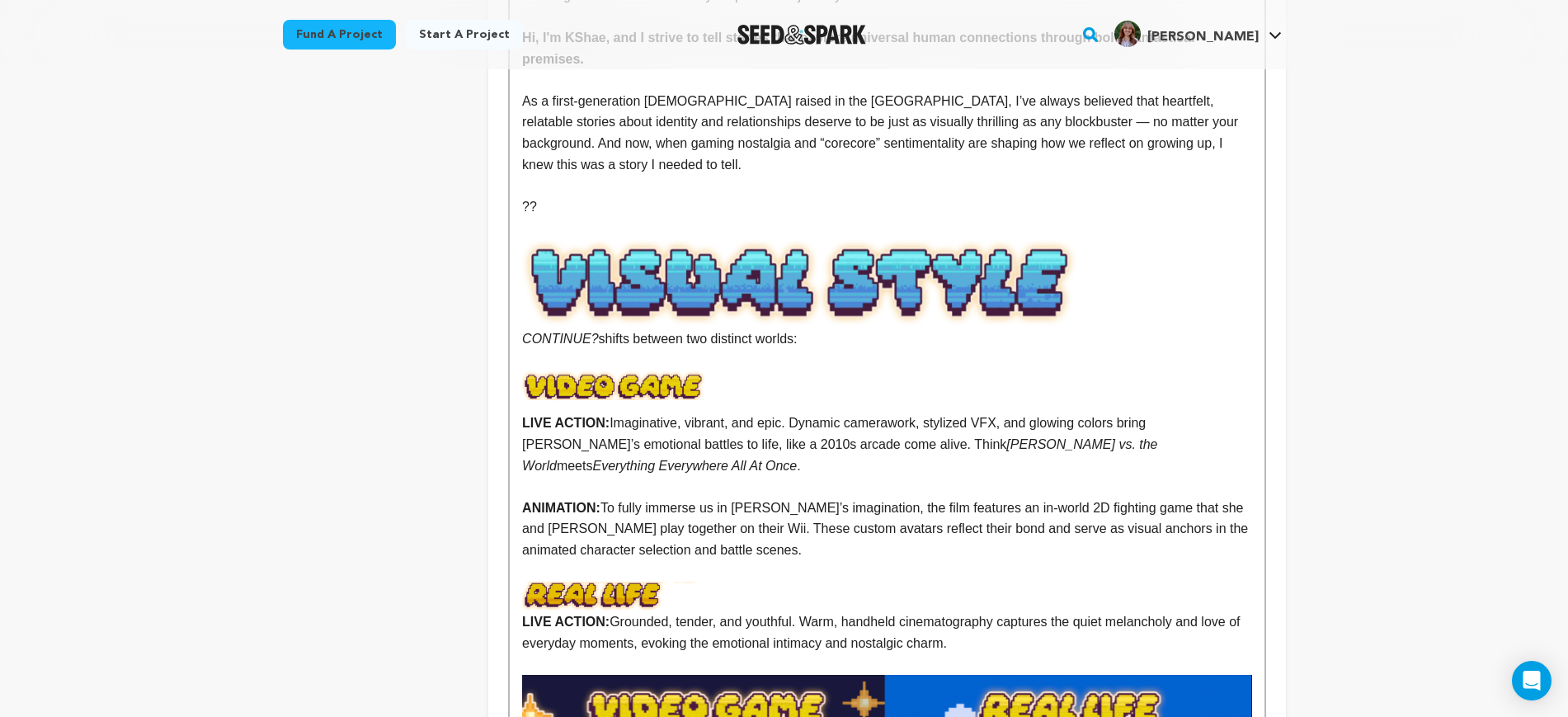
scroll to position [2268, 0]
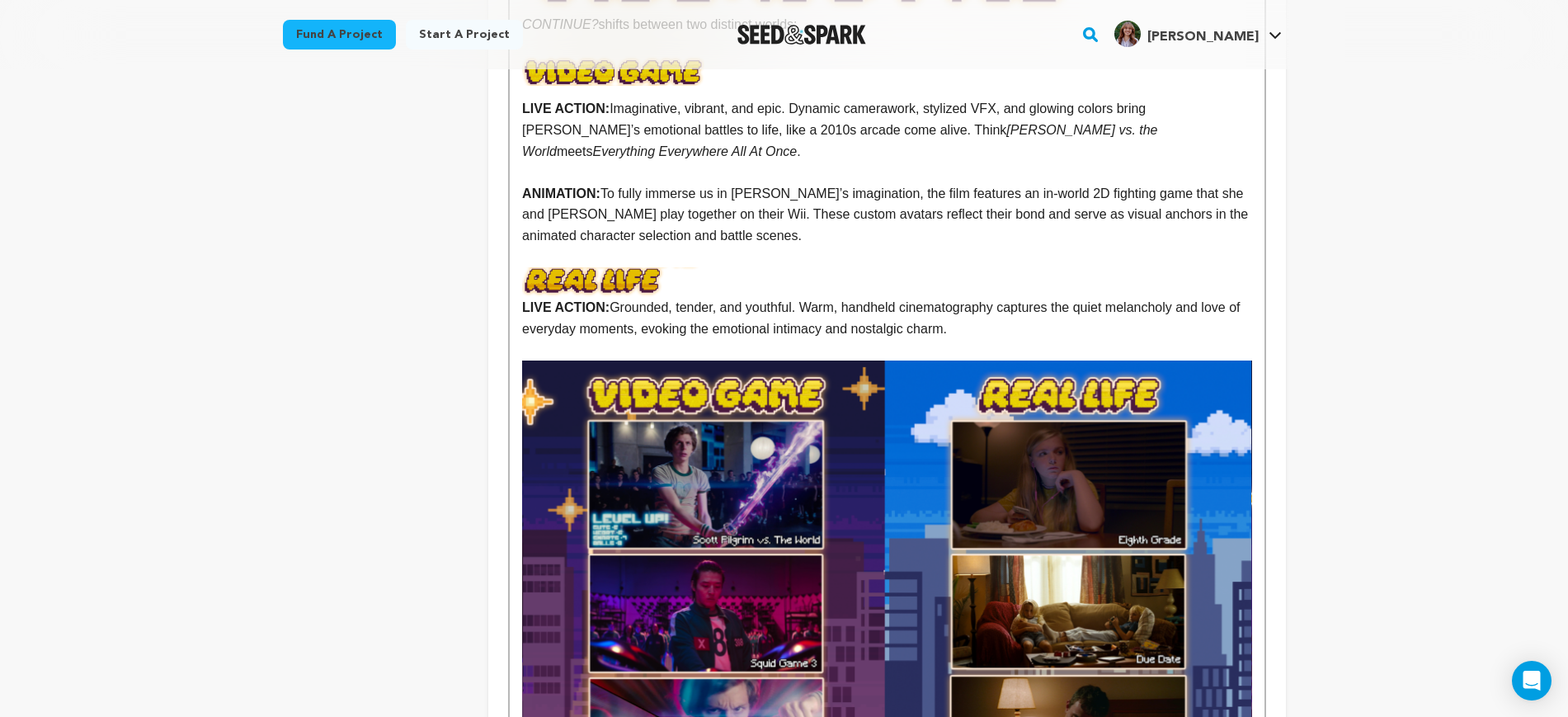
click at [888, 297] on p "LIVE ACTION: Grounded, tender, and youthful. Warm, handheld cinematography capt…" at bounding box center [887, 318] width 730 height 42
drag, startPoint x: 959, startPoint y: 284, endPoint x: 967, endPoint y: 283, distance: 8.1
click at [959, 339] on p at bounding box center [887, 350] width 730 height 21
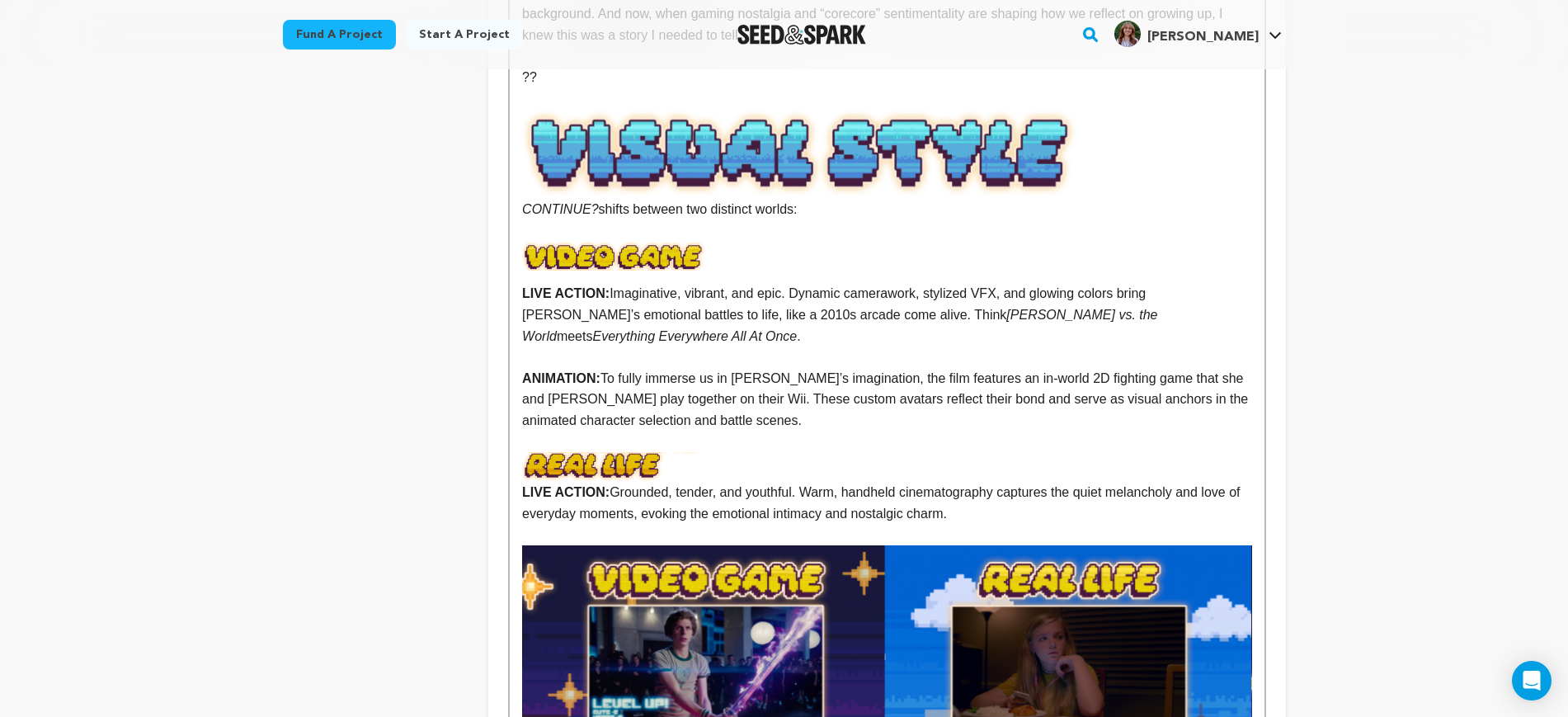
scroll to position [1959, 0]
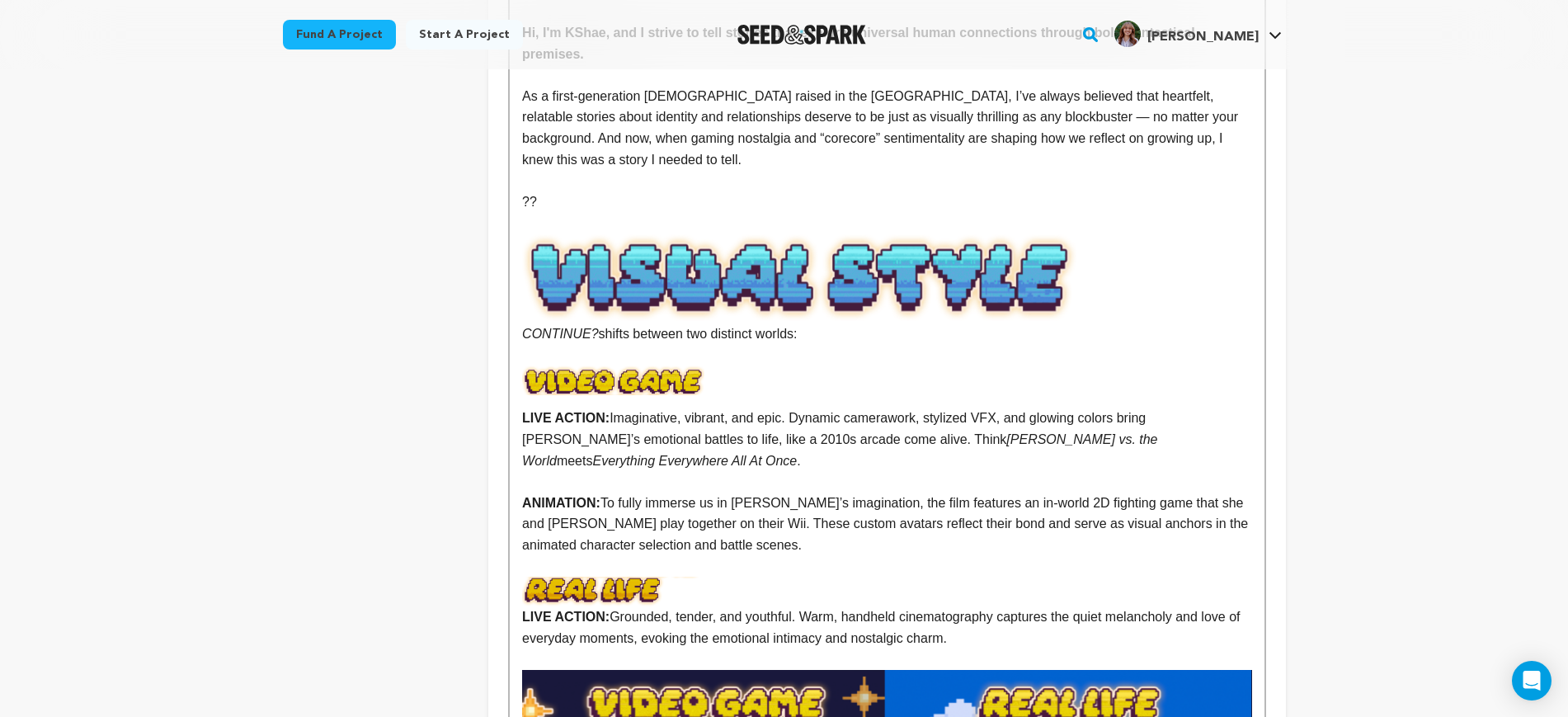
click at [593, 345] on p at bounding box center [887, 356] width 730 height 21
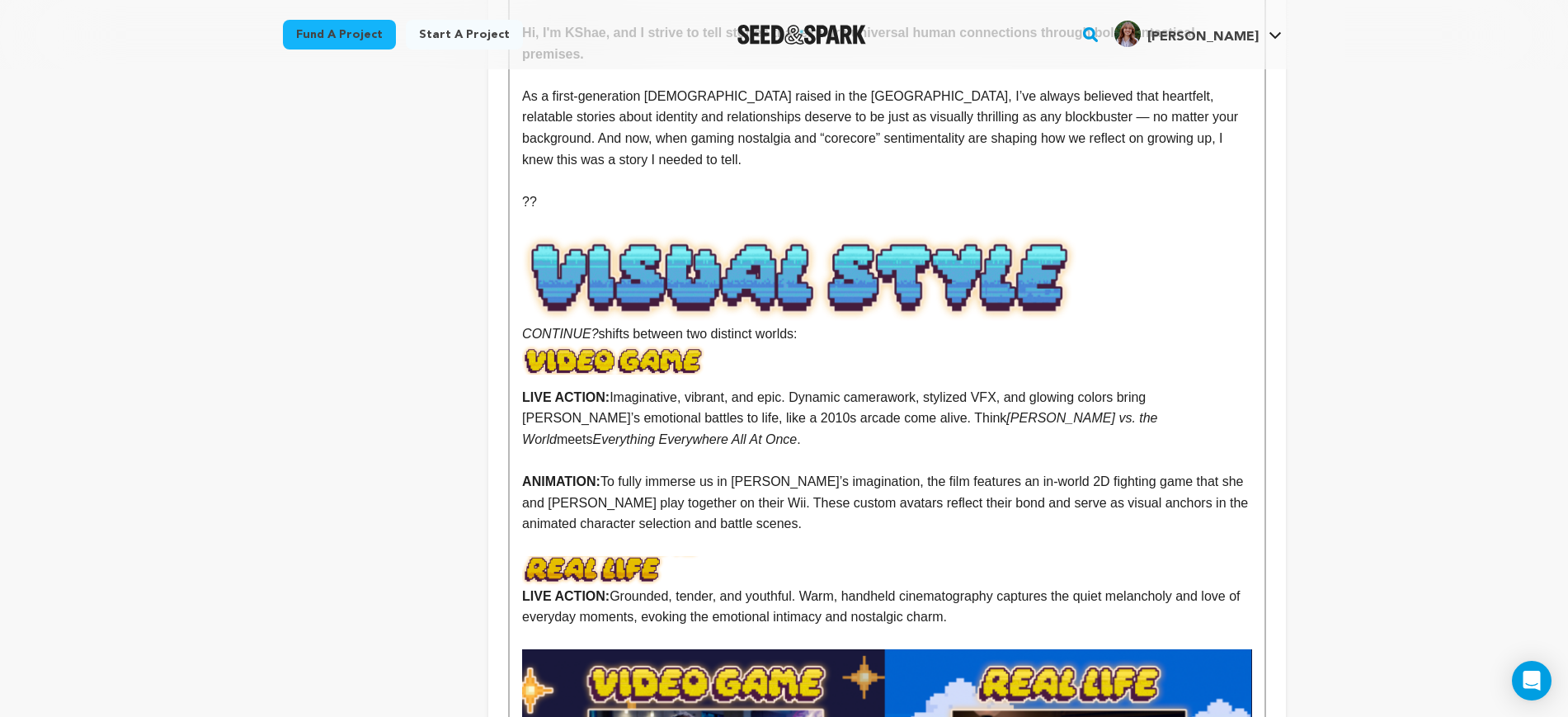
click at [633, 345] on img at bounding box center [613, 359] width 182 height 30
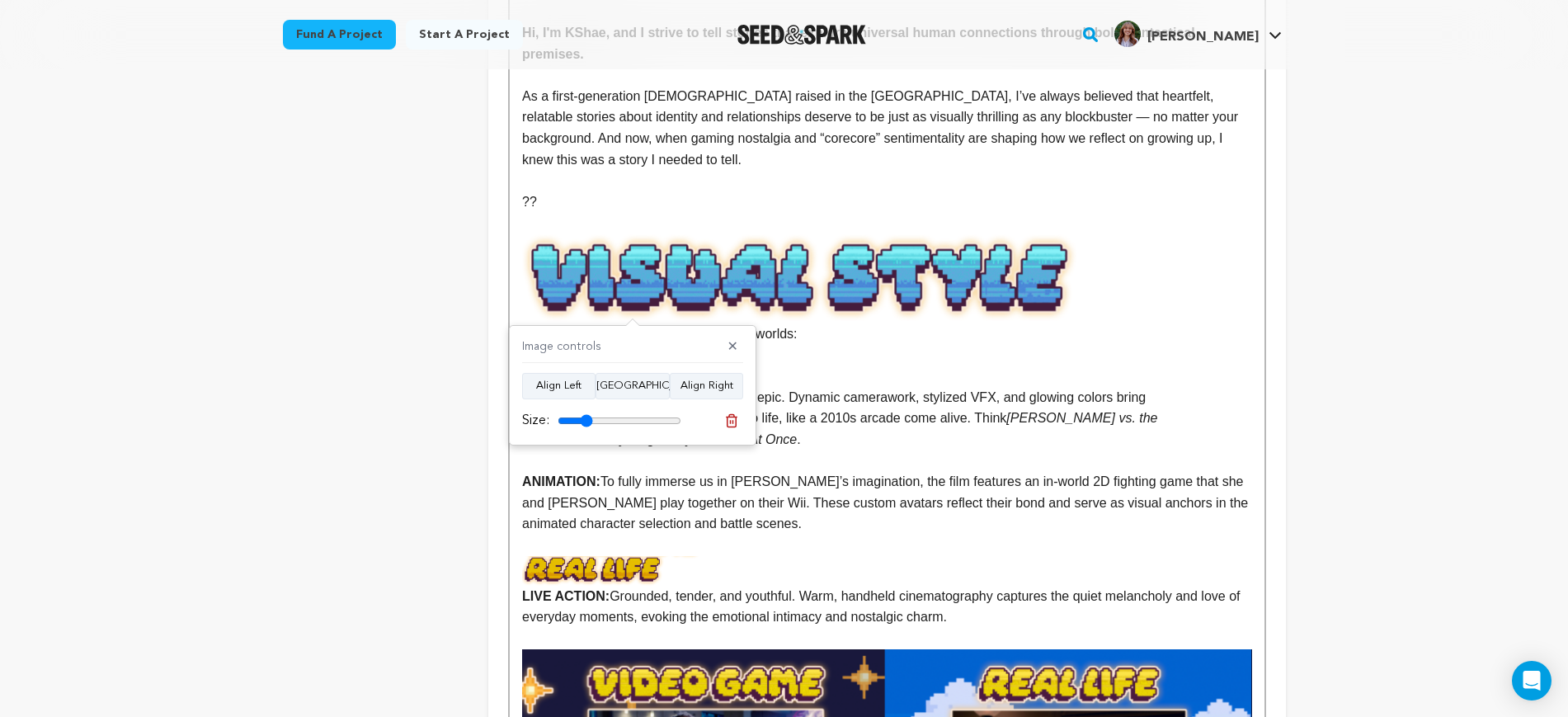
type input "28"
click at [587, 420] on input "range" at bounding box center [620, 420] width 124 height 13
click at [929, 471] on p "ANIMATION: To fully immerse us in Mazzy’s imagination, the film features an in-…" at bounding box center [887, 502] width 730 height 64
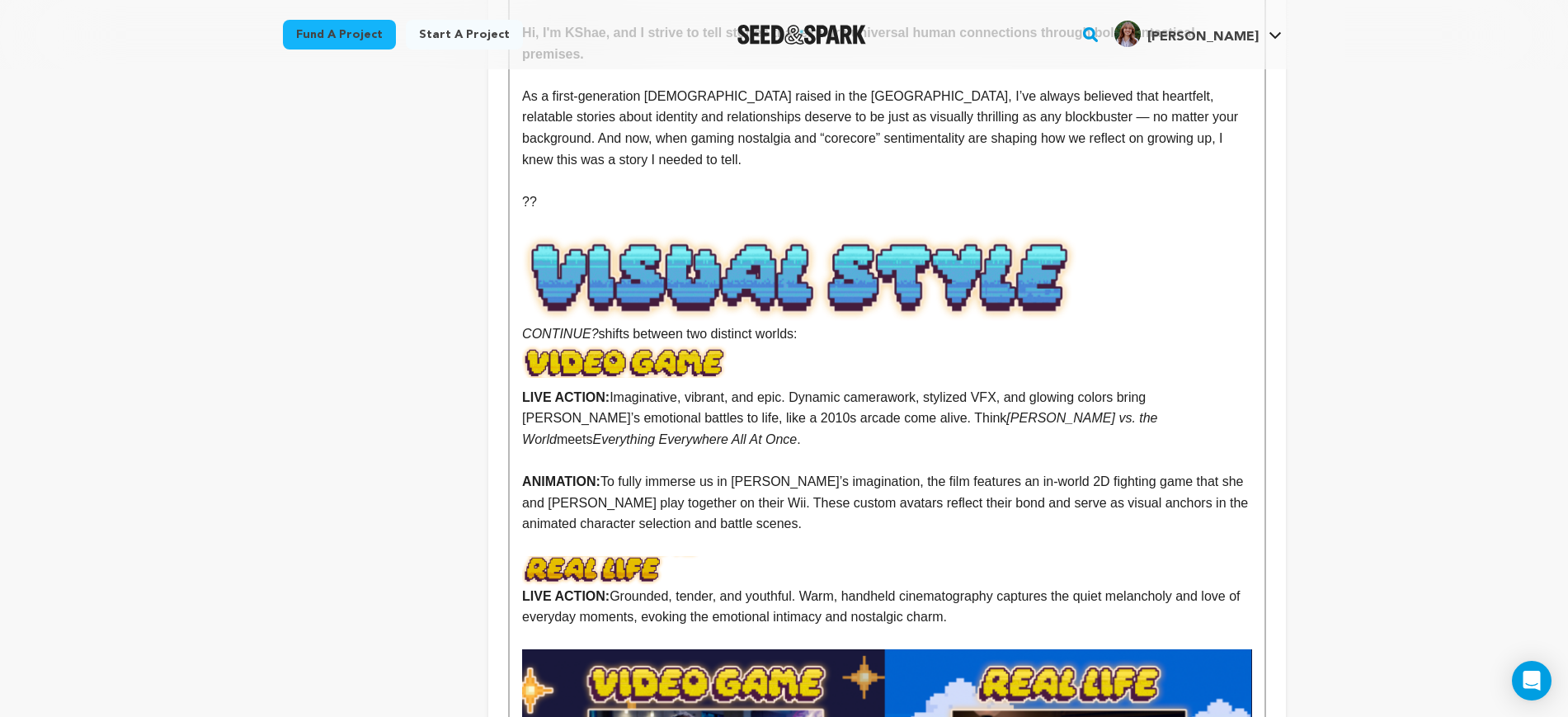
click at [644, 556] on img at bounding box center [613, 570] width 182 height 30
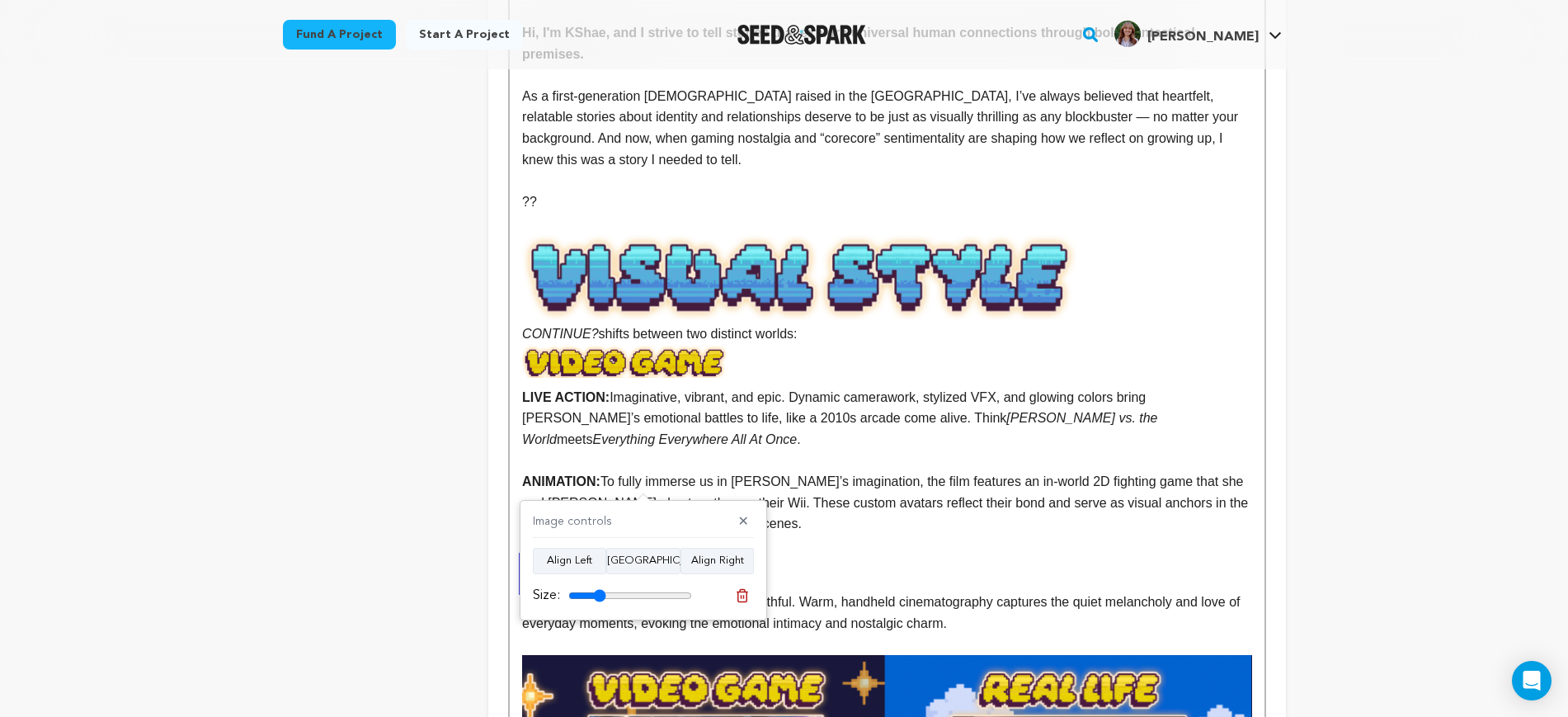
drag, startPoint x: 597, startPoint y: 590, endPoint x: 689, endPoint y: 502, distance: 127.3
type input "31"
click at [601, 589] on input "range" at bounding box center [630, 596] width 124 height 13
click at [752, 471] on p "ANIMATION: To fully immerse us in Mazzy’s imagination, the film features an in-…" at bounding box center [887, 502] width 730 height 64
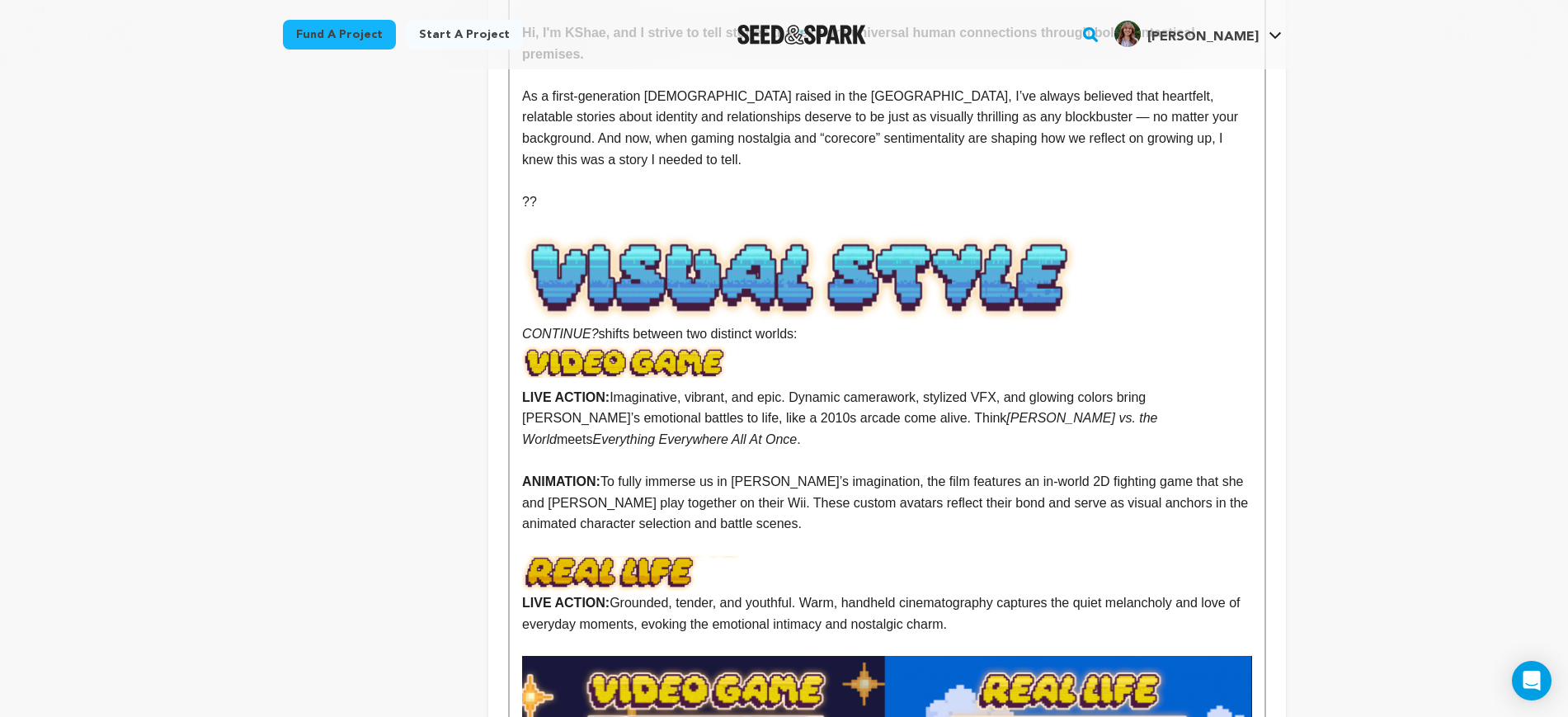
click at [668, 556] on img at bounding box center [635, 574] width 226 height 37
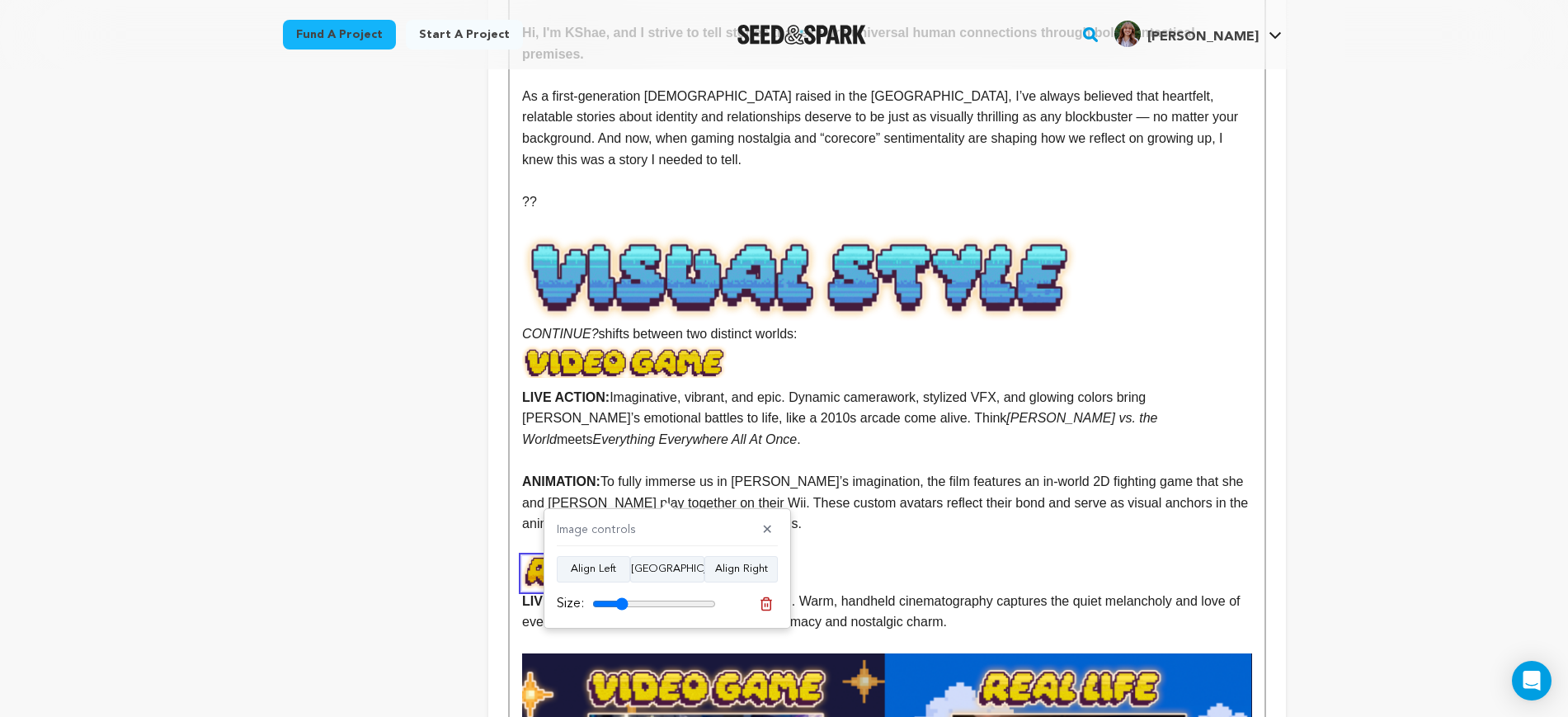
type input "29"
click at [622, 602] on input "range" at bounding box center [654, 604] width 124 height 13
click at [998, 590] on p "LIVE ACTION: Grounded, tender, and youthful. Warm, handheld cinematography capt…" at bounding box center [887, 611] width 730 height 42
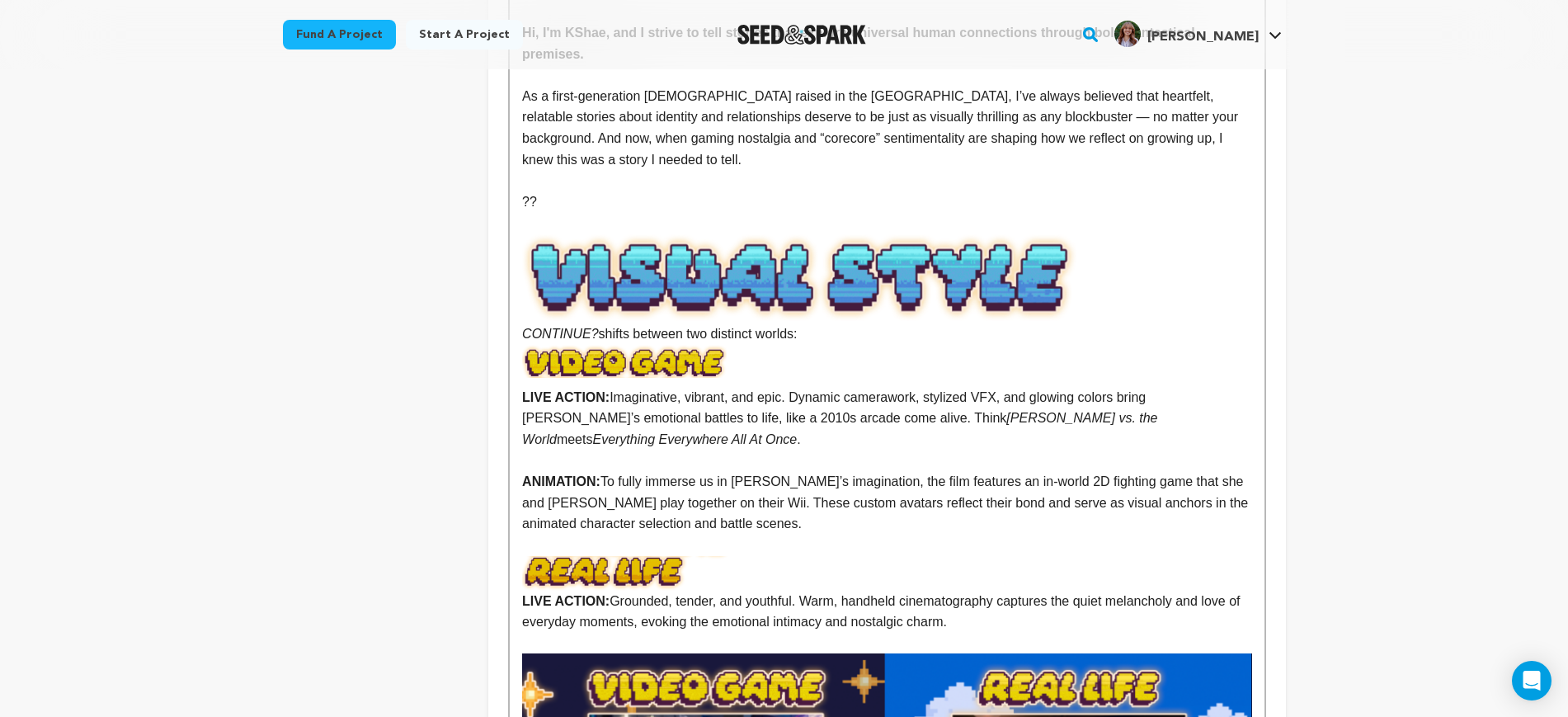
click at [721, 535] on p at bounding box center [887, 545] width 730 height 21
click at [855, 297] on p "CONTINUE? shifts between two distinct worlds:" at bounding box center [887, 289] width 730 height 112
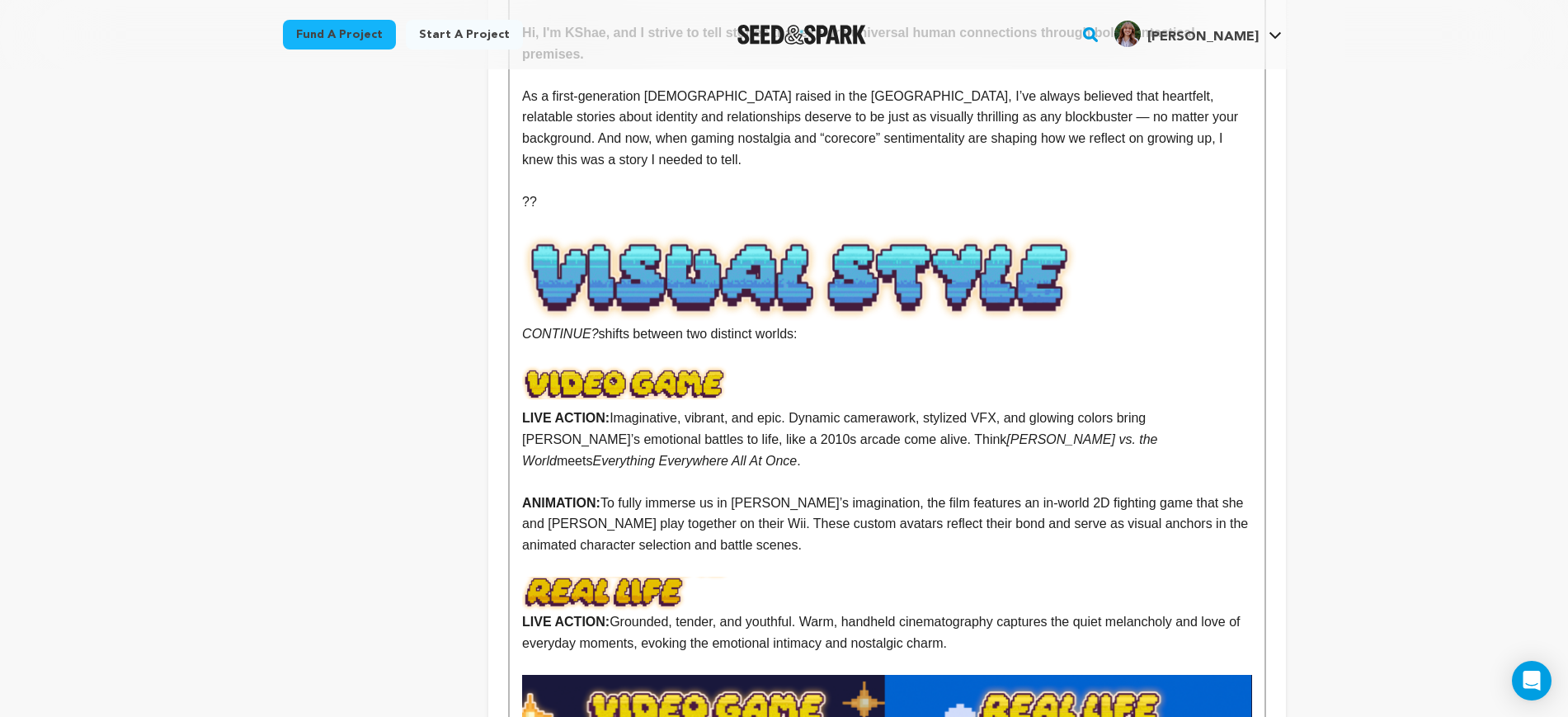
click at [1022, 471] on p at bounding box center [887, 481] width 730 height 21
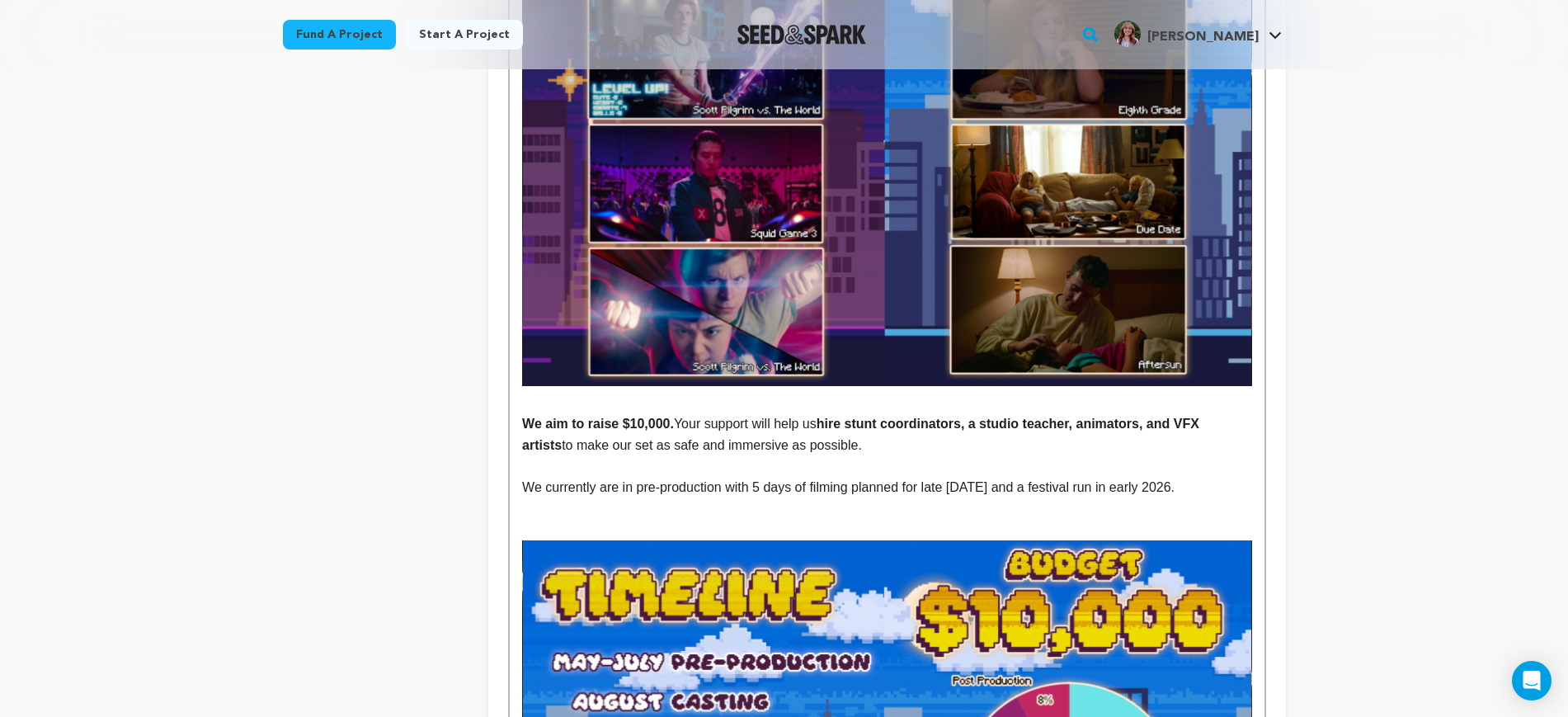
scroll to position [2784, 0]
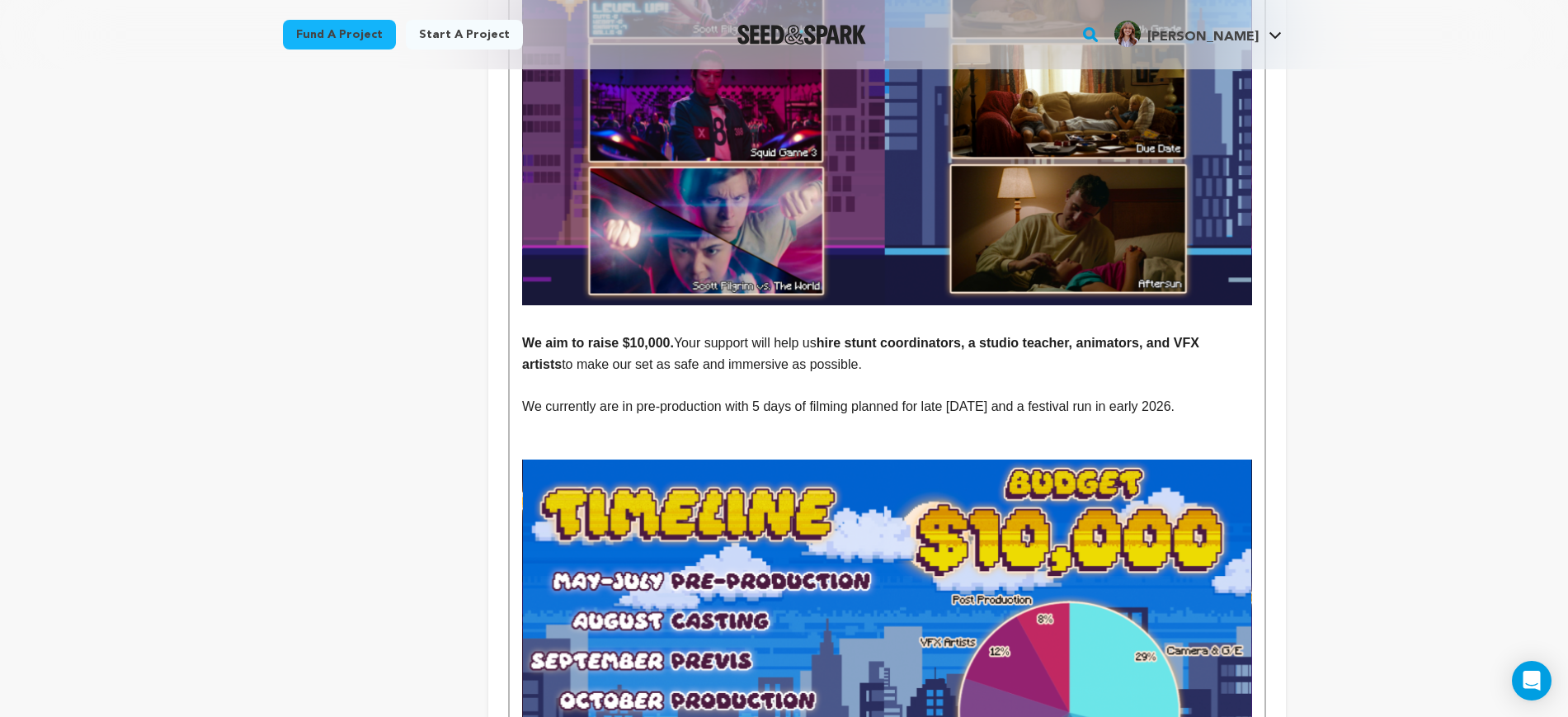
click at [695, 312] on p at bounding box center [887, 322] width 730 height 21
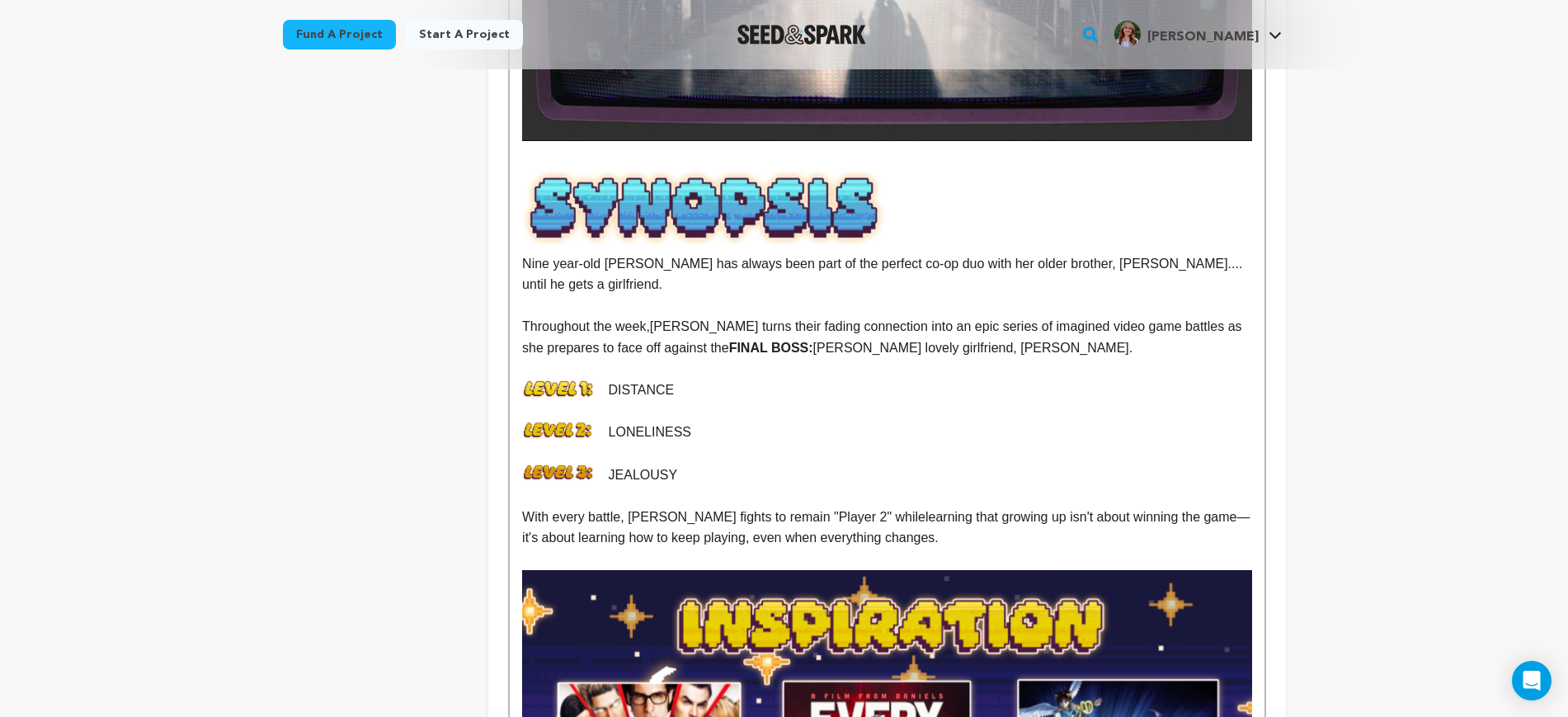
scroll to position [0, 0]
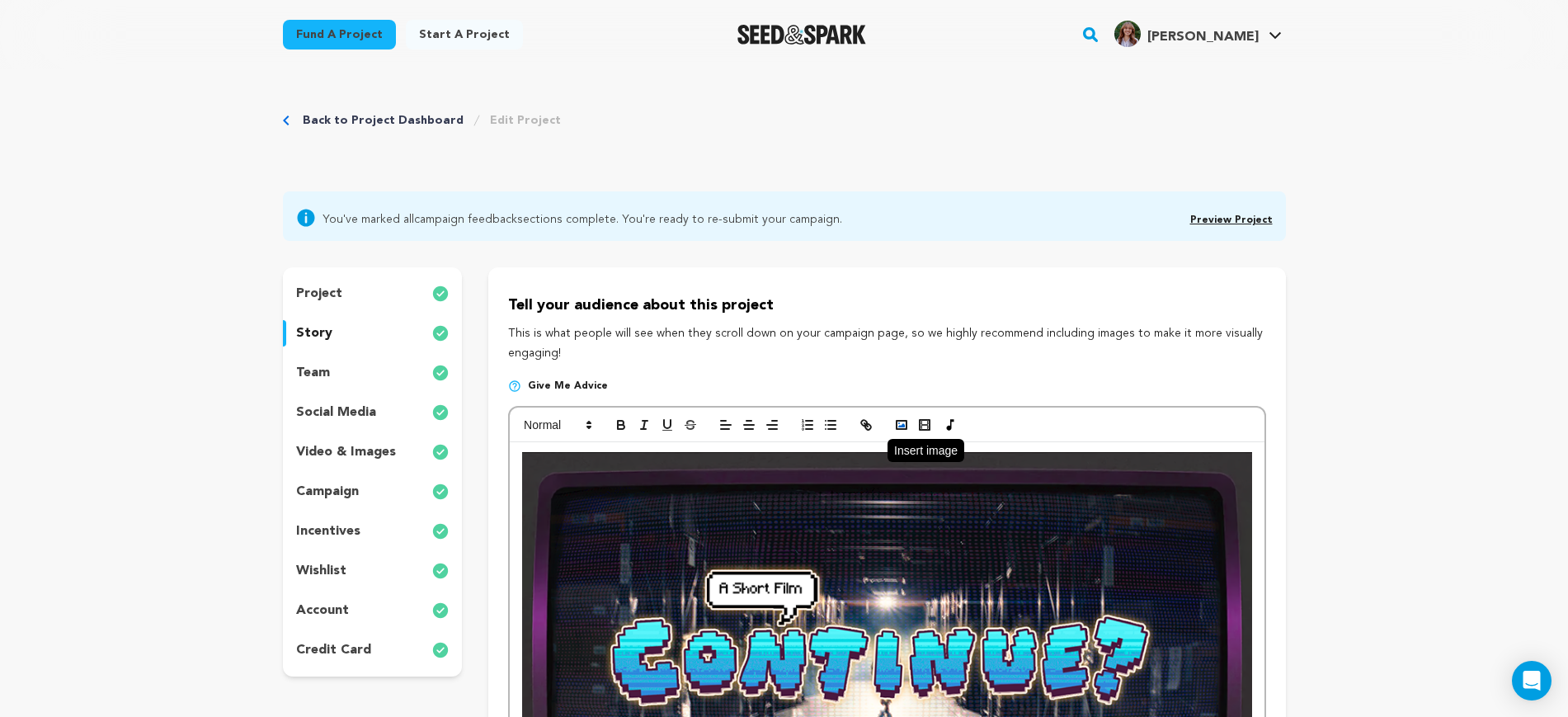
click at [901, 418] on icon "button" at bounding box center [902, 425] width 15 height 15
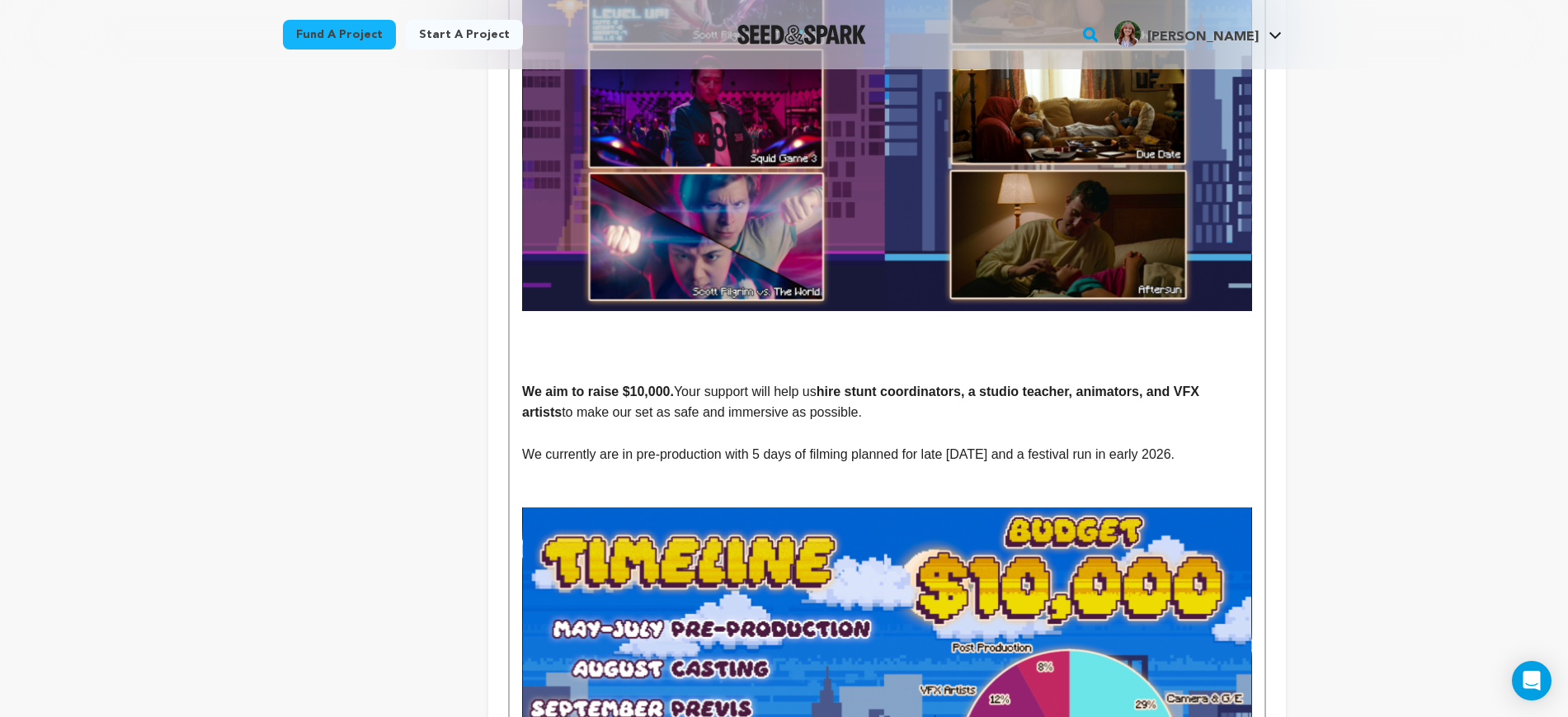
scroll to position [2680, 0]
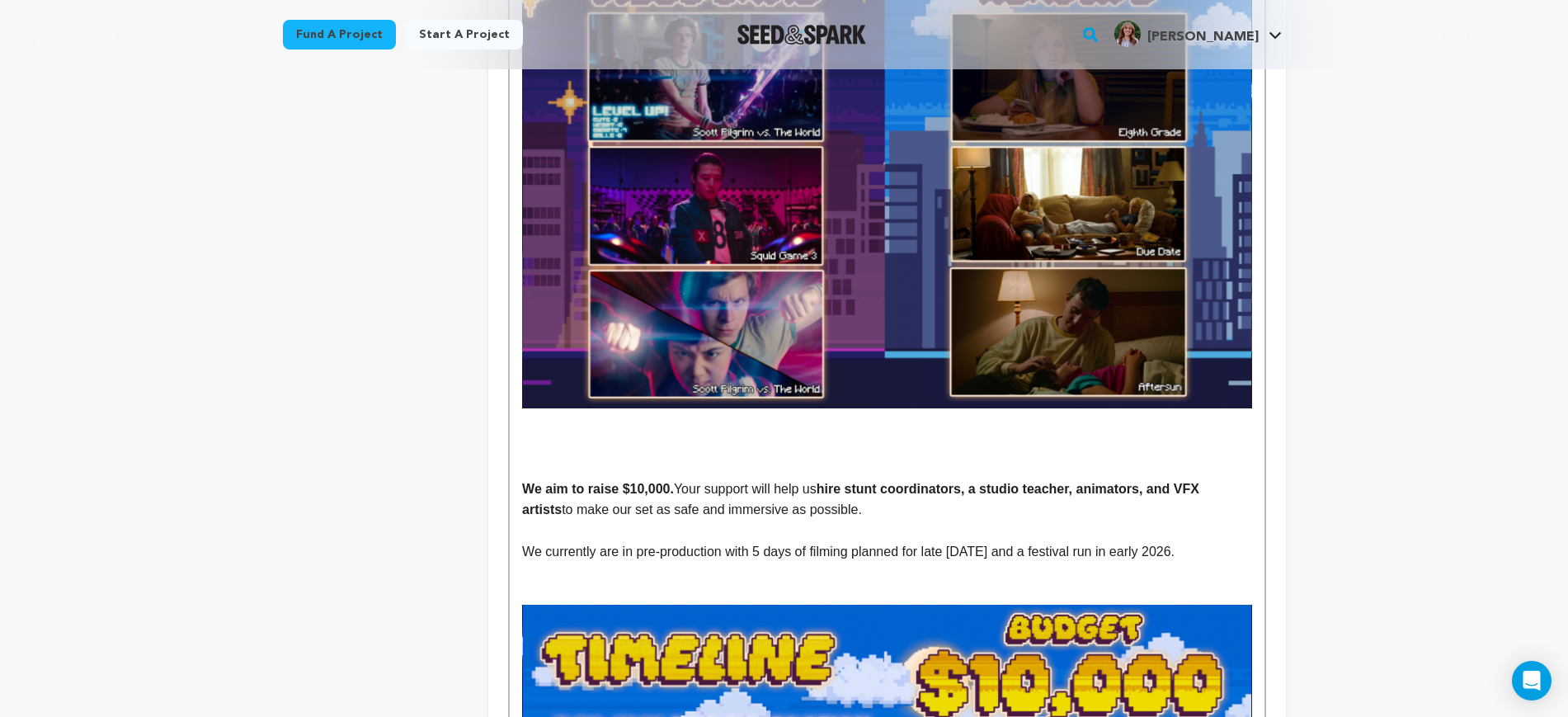
click at [836, 436] on p at bounding box center [887, 446] width 730 height 21
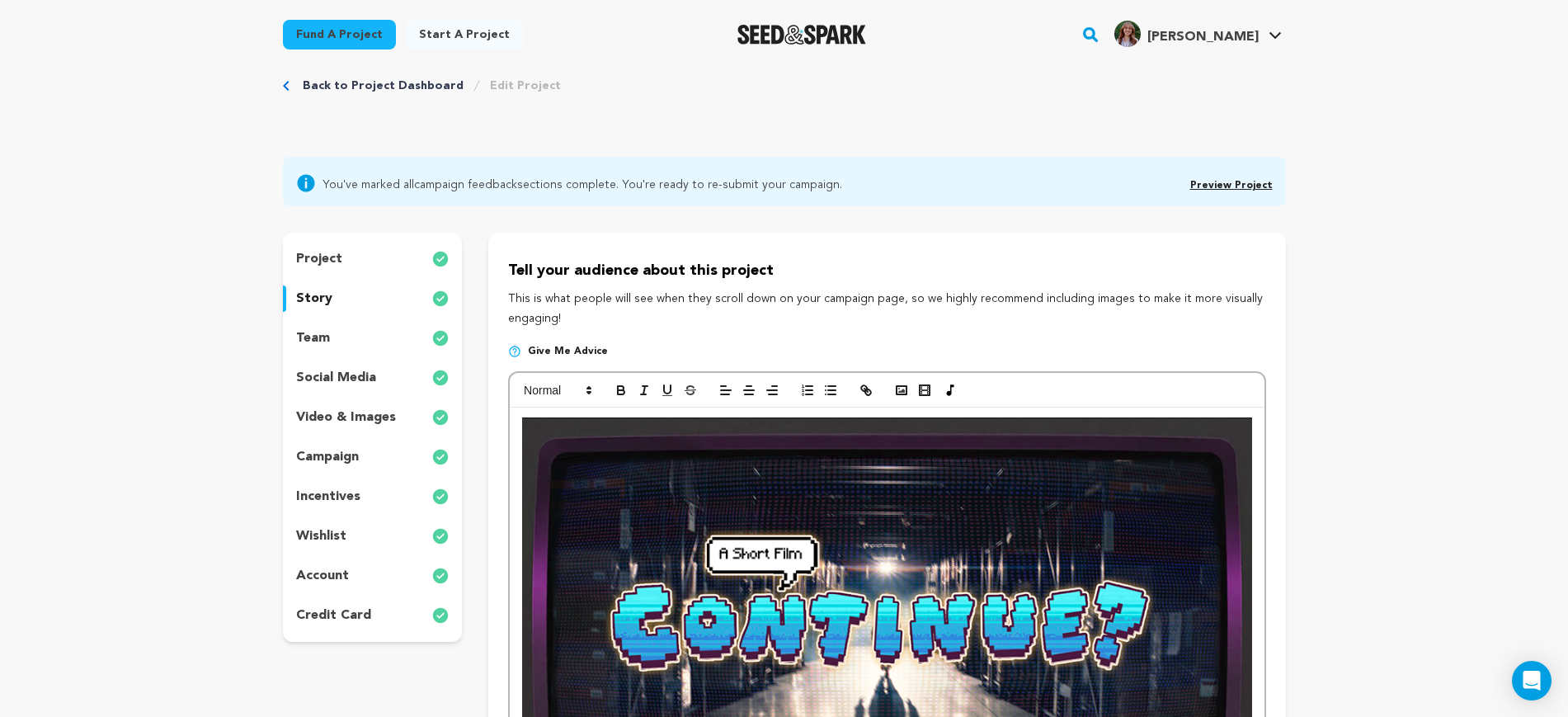
scroll to position [0, 0]
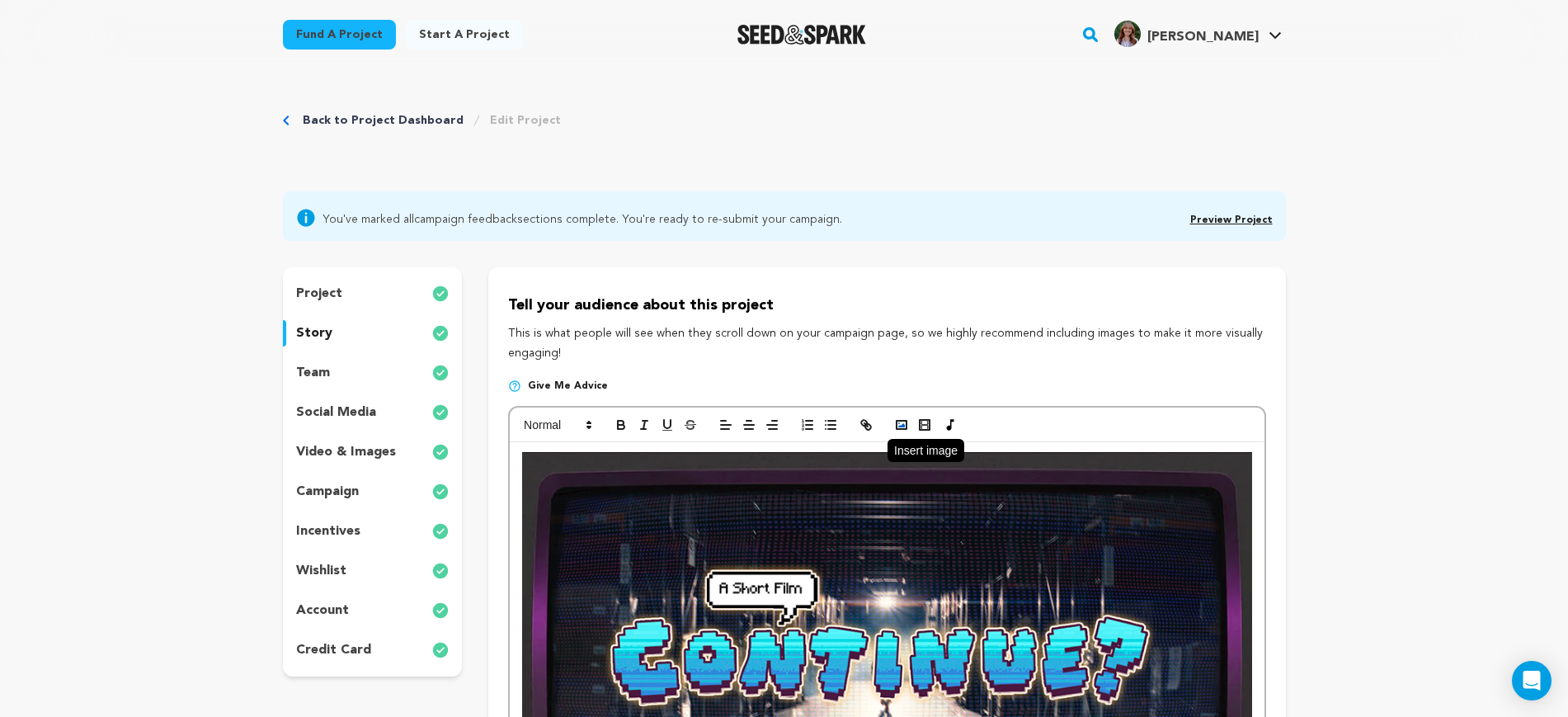
click at [897, 422] on rect "button" at bounding box center [901, 424] width 10 height 9
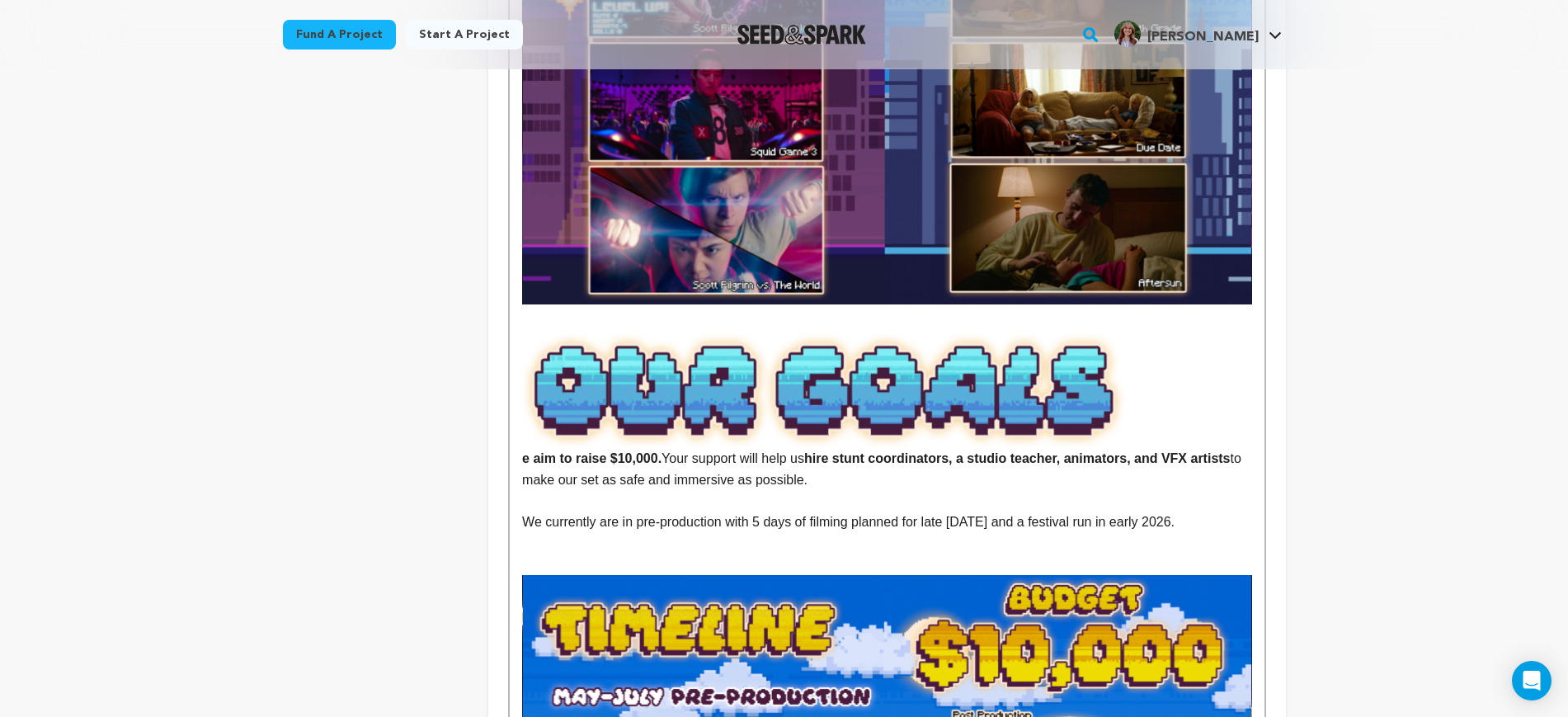
scroll to position [2784, 0]
click at [856, 333] on img at bounding box center [887, 391] width 730 height 116
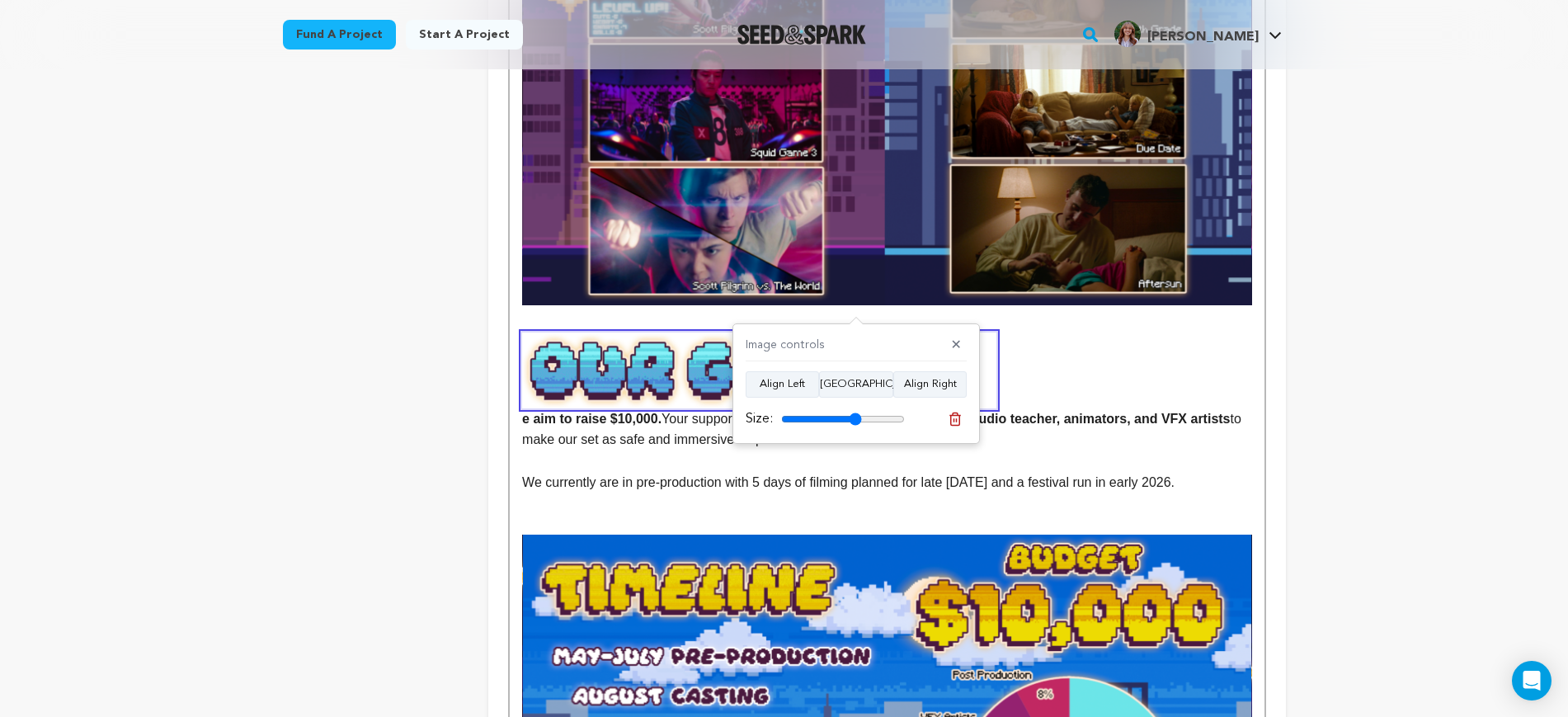
drag, startPoint x: 889, startPoint y: 419, endPoint x: 856, endPoint y: 419, distance: 33.0
type input "65"
click at [856, 419] on input "range" at bounding box center [843, 420] width 124 height 13
click at [1051, 475] on span "We currently are in pre‑production with 5 days of filming planned for late Octo…" at bounding box center [849, 481] width 652 height 14
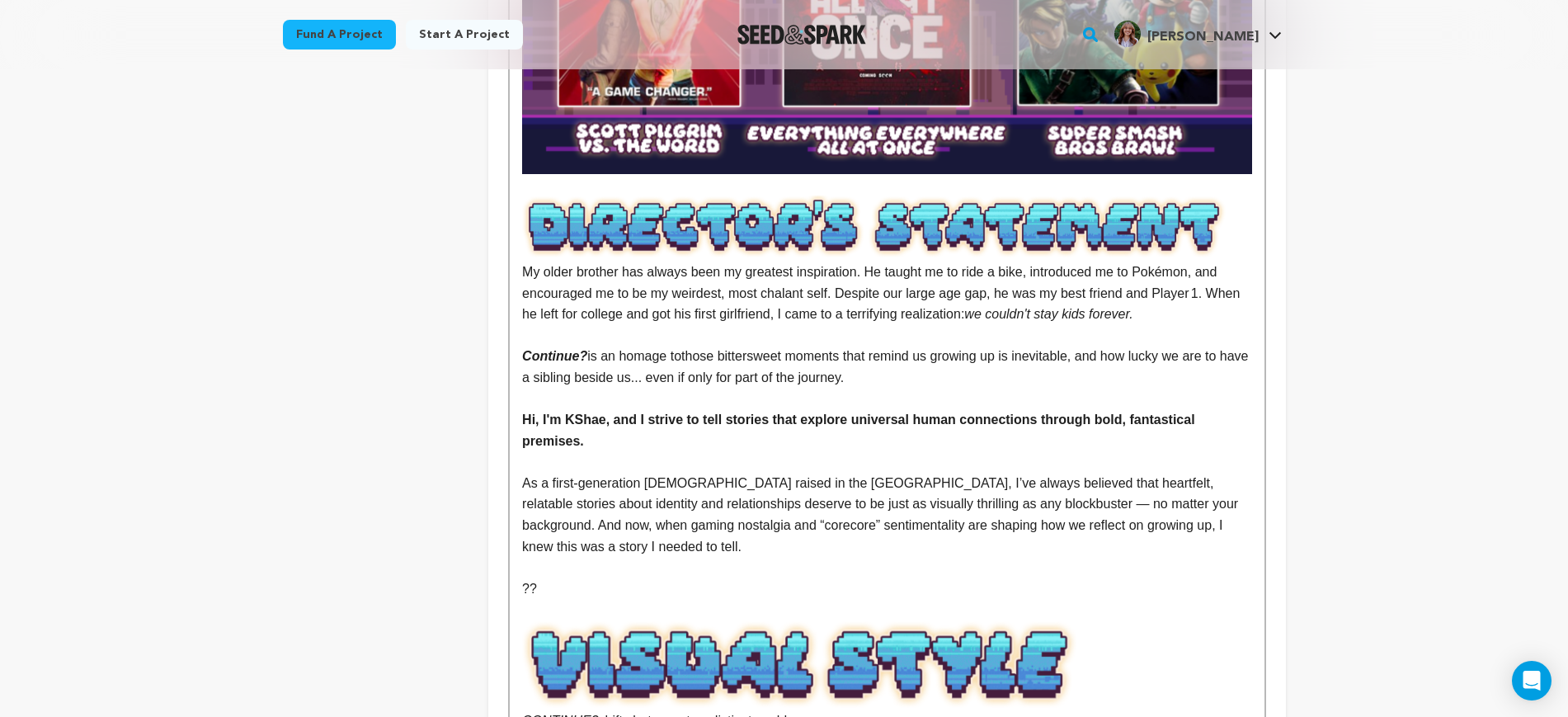
scroll to position [1547, 0]
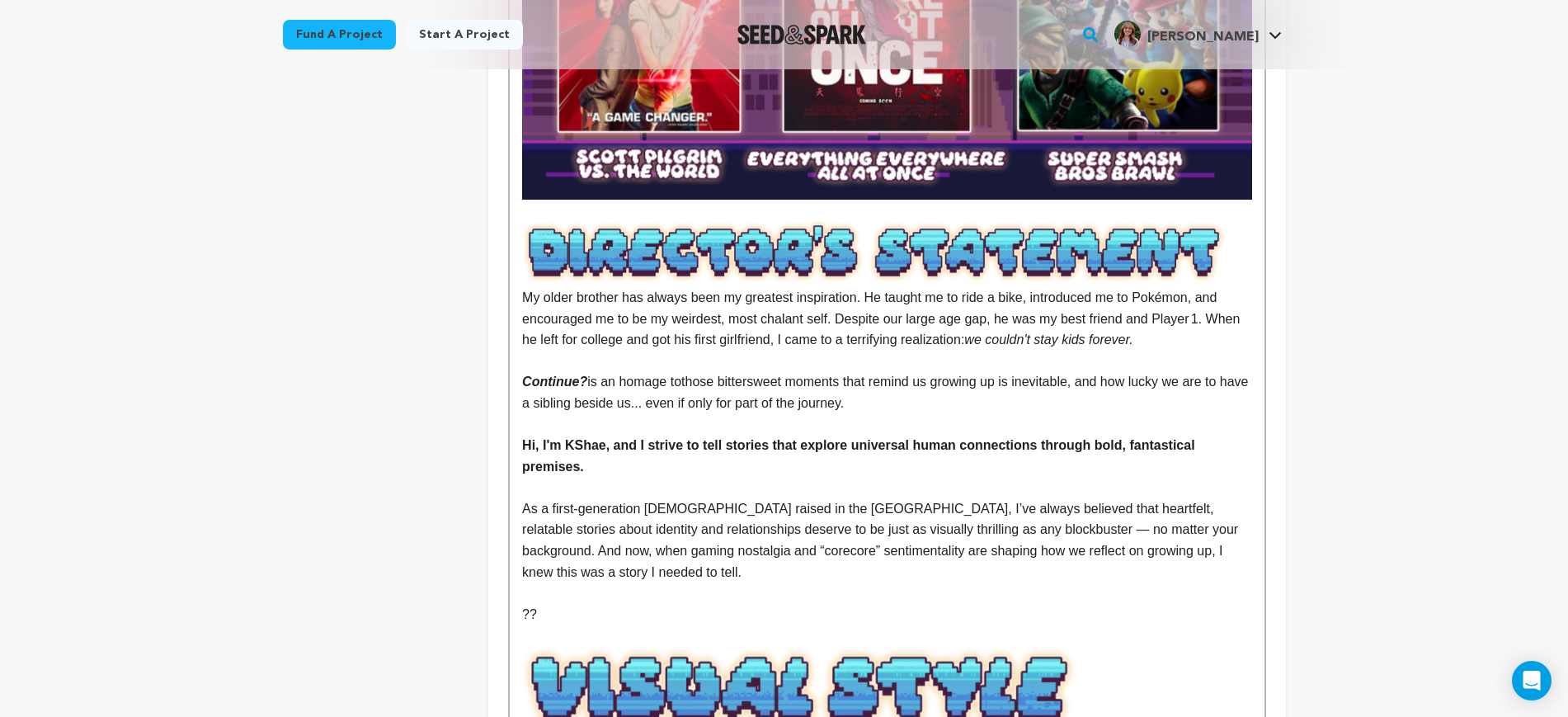
click at [859, 645] on img at bounding box center [887, 690] width 730 height 90
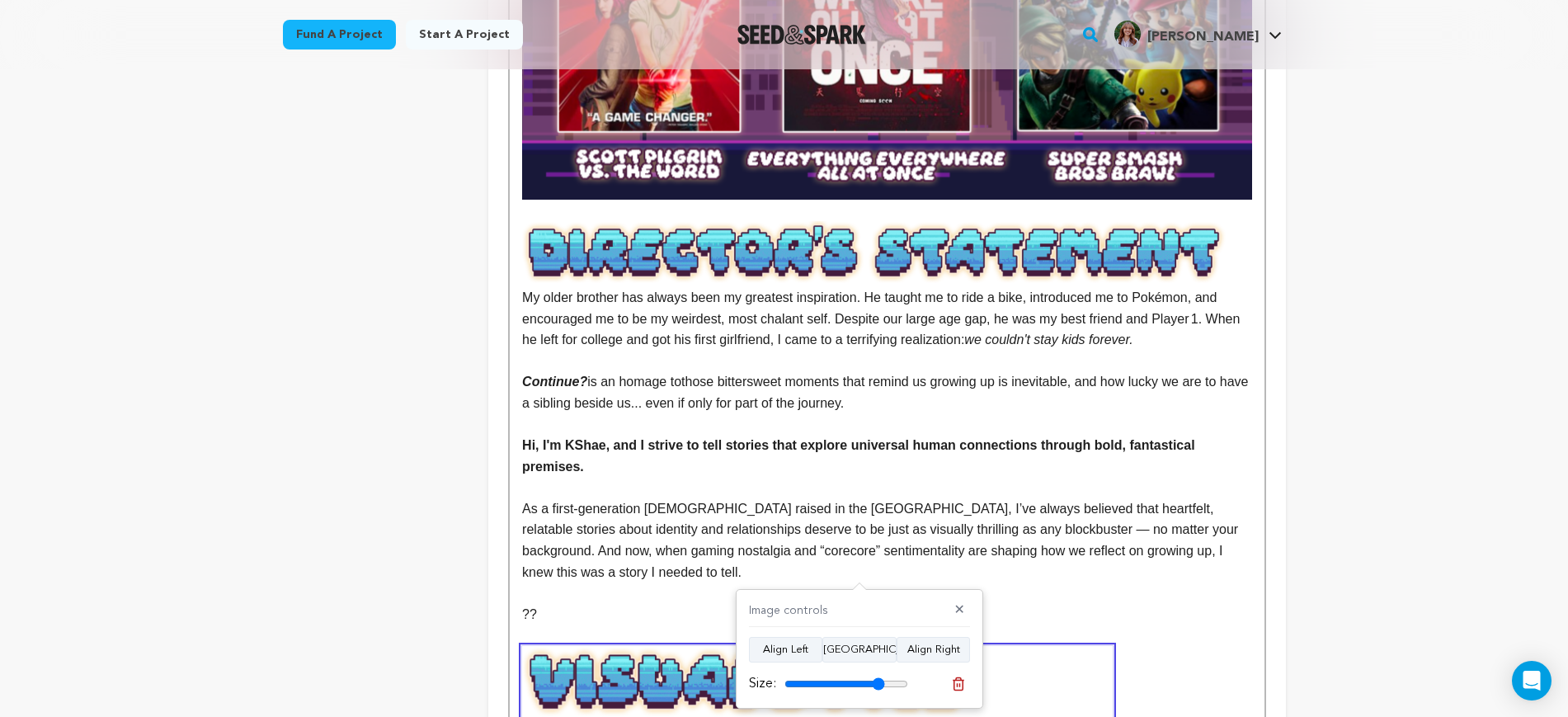
drag, startPoint x: 896, startPoint y: 682, endPoint x: 1021, endPoint y: 581, distance: 160.7
type input "81"
click at [878, 681] on input "range" at bounding box center [847, 684] width 124 height 13
click at [1028, 604] on p "??" at bounding box center [887, 614] width 730 height 21
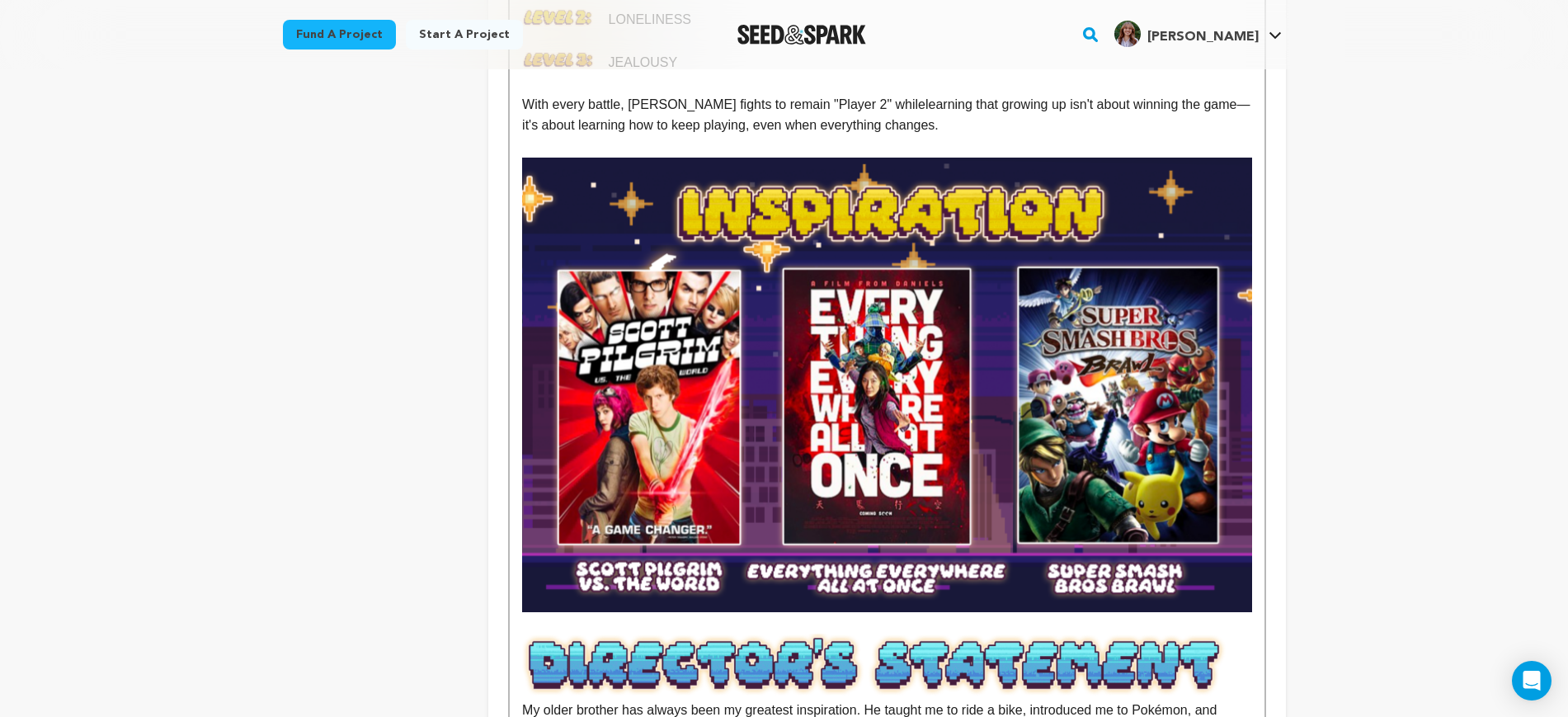
scroll to position [619, 0]
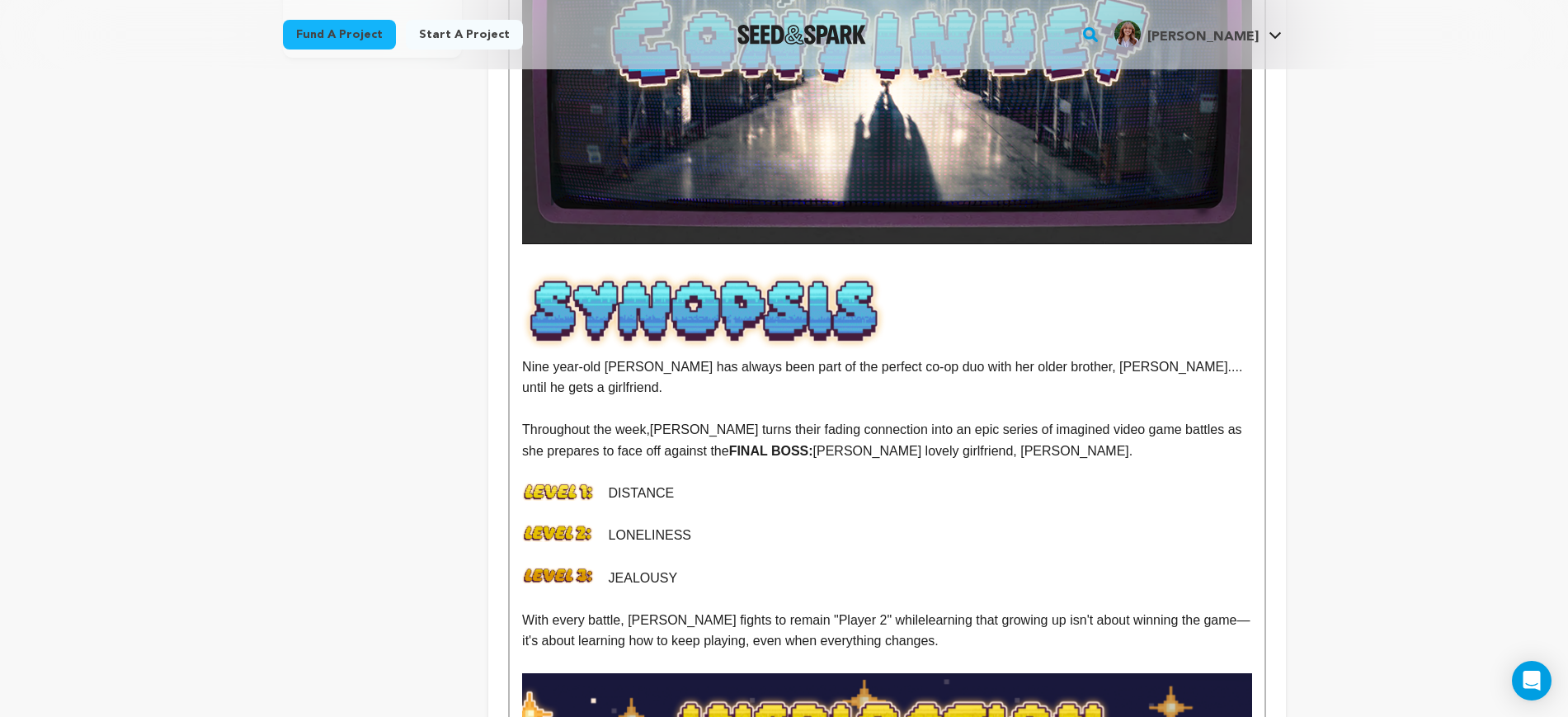
click at [792, 293] on img at bounding box center [705, 310] width 364 height 77
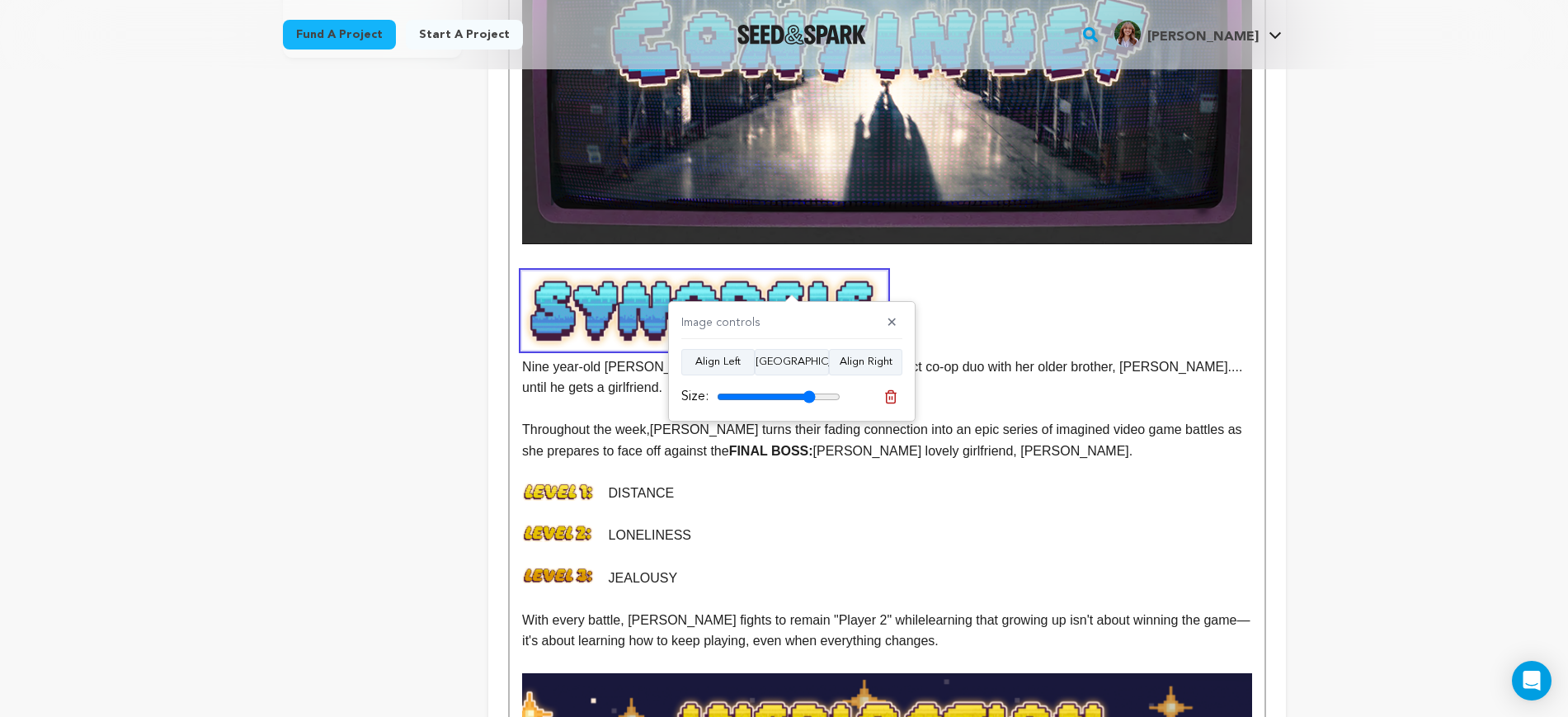
drag, startPoint x: 826, startPoint y: 394, endPoint x: 810, endPoint y: 394, distance: 16.0
click at [810, 394] on input "range" at bounding box center [779, 397] width 124 height 13
type input "71"
click at [798, 394] on input "range" at bounding box center [779, 397] width 124 height 13
click at [1107, 358] on p "Nine year-old [PERSON_NAME] has always been part of the perfect co-op duo with …" at bounding box center [887, 378] width 730 height 42
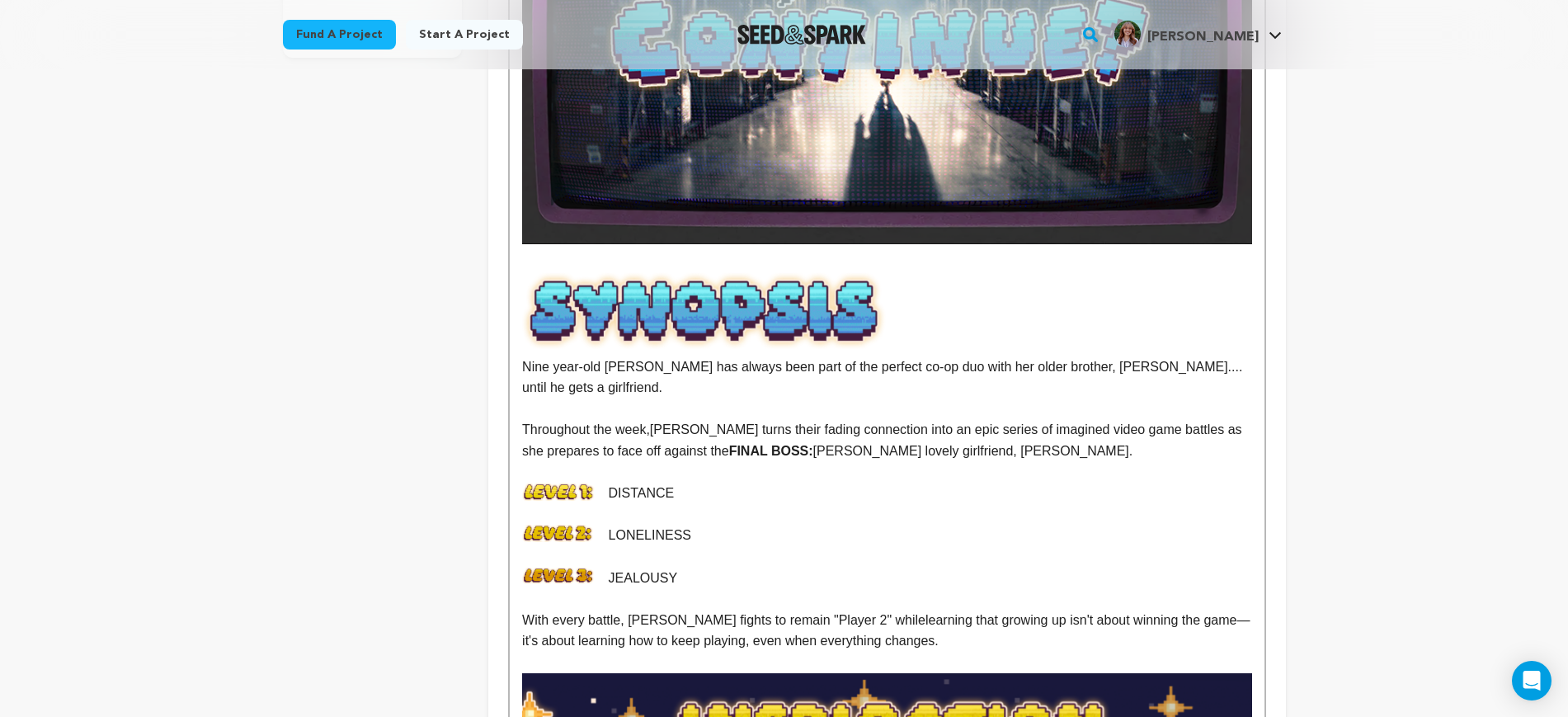
click at [845, 330] on img at bounding box center [705, 310] width 364 height 77
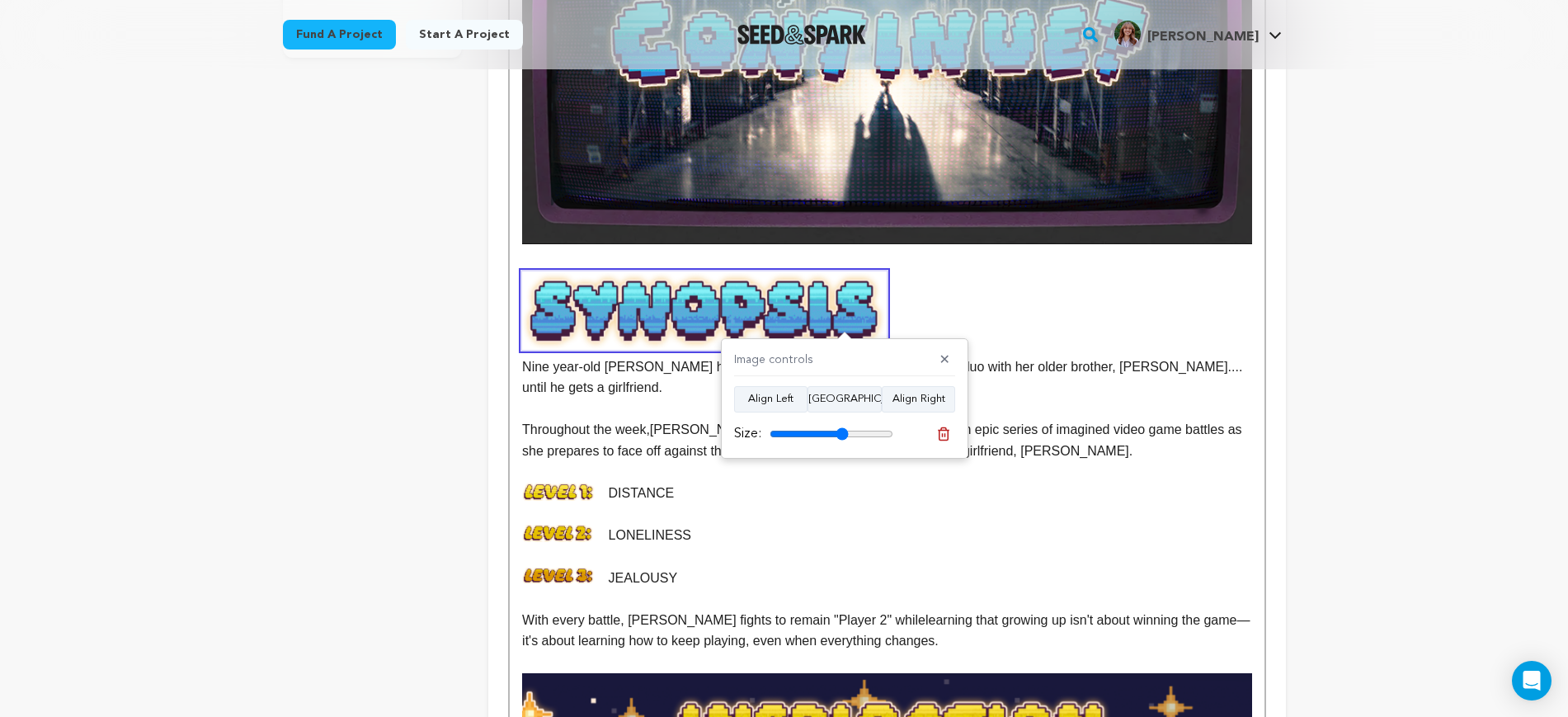
type input "64"
click at [842, 429] on input "range" at bounding box center [832, 434] width 124 height 13
click at [1165, 419] on p "Throughout the week, Mazzy turns their fading connection into an epic series of…" at bounding box center [887, 440] width 730 height 42
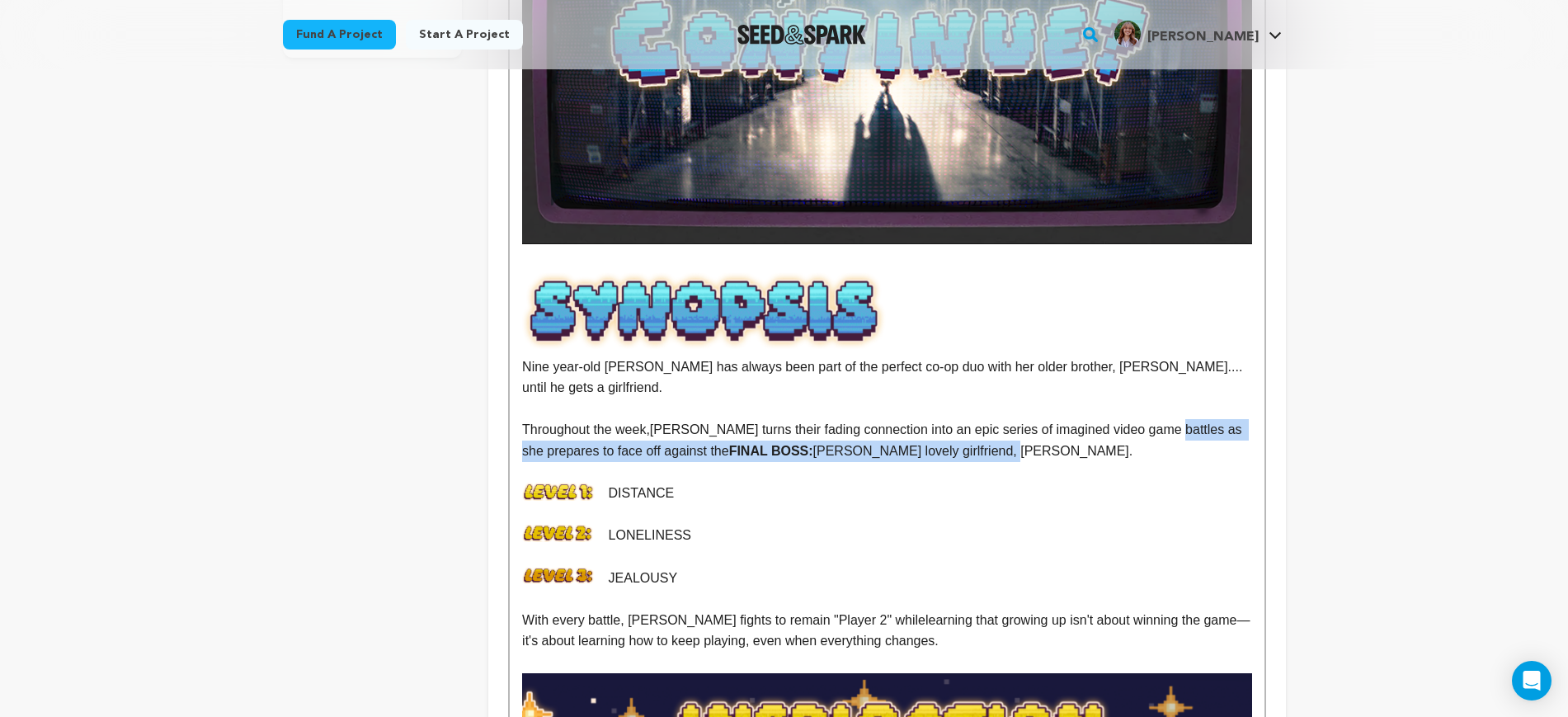
click at [774, 302] on img at bounding box center [705, 310] width 364 height 77
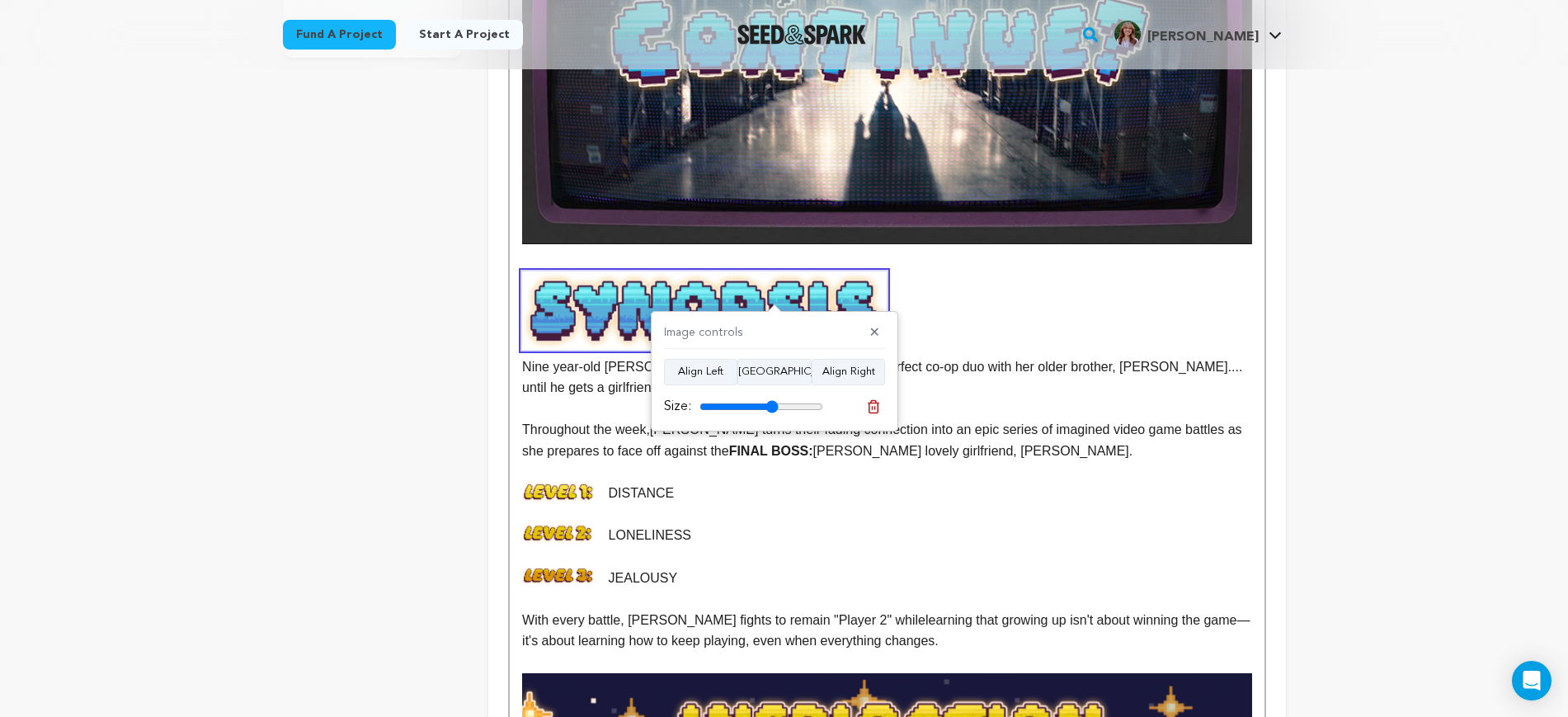
click at [728, 267] on p at bounding box center [887, 261] width 730 height 21
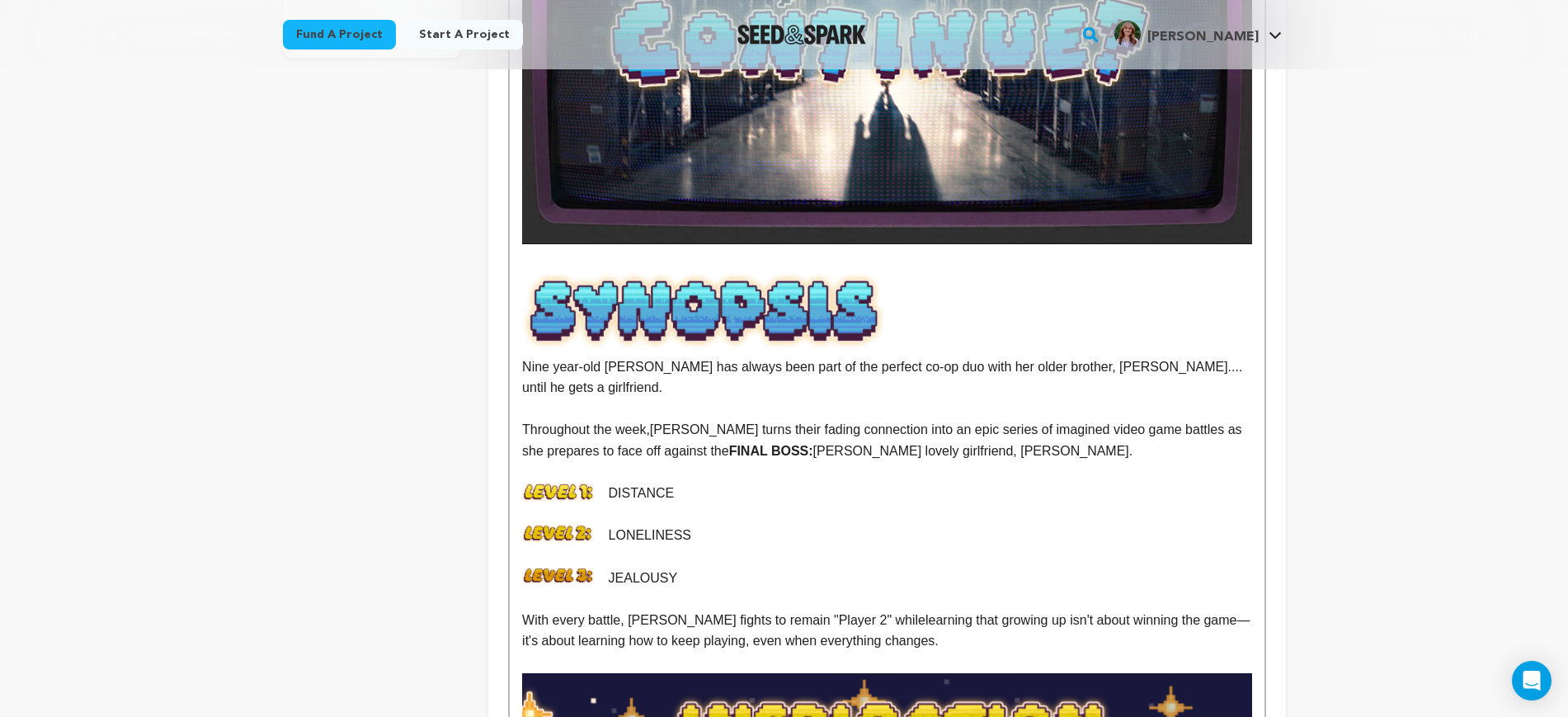
click at [768, 303] on img at bounding box center [705, 310] width 364 height 77
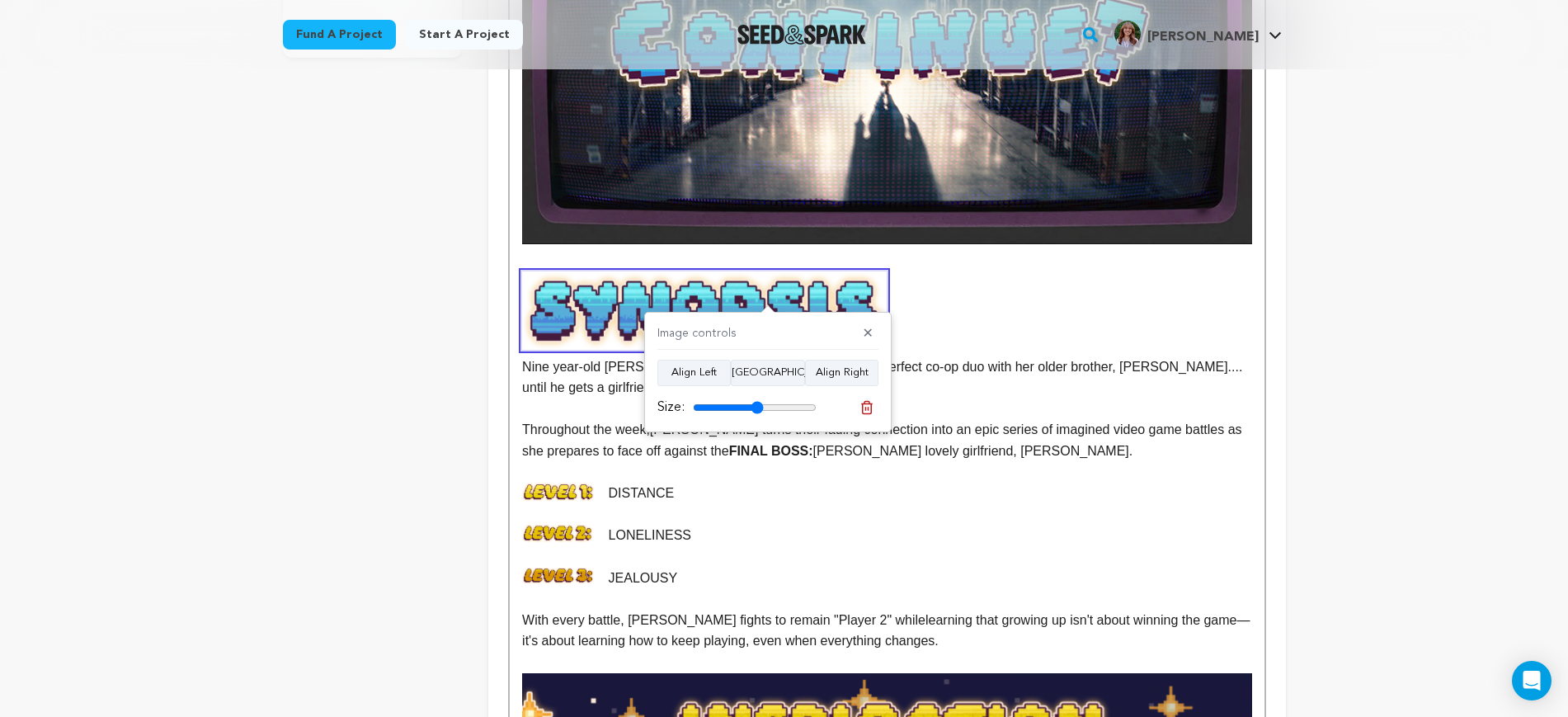
type input "57"
click at [757, 404] on input "range" at bounding box center [755, 407] width 124 height 13
drag, startPoint x: 781, startPoint y: 448, endPoint x: 955, endPoint y: 387, distance: 184.4
click at [783, 461] on p at bounding box center [887, 472] width 730 height 21
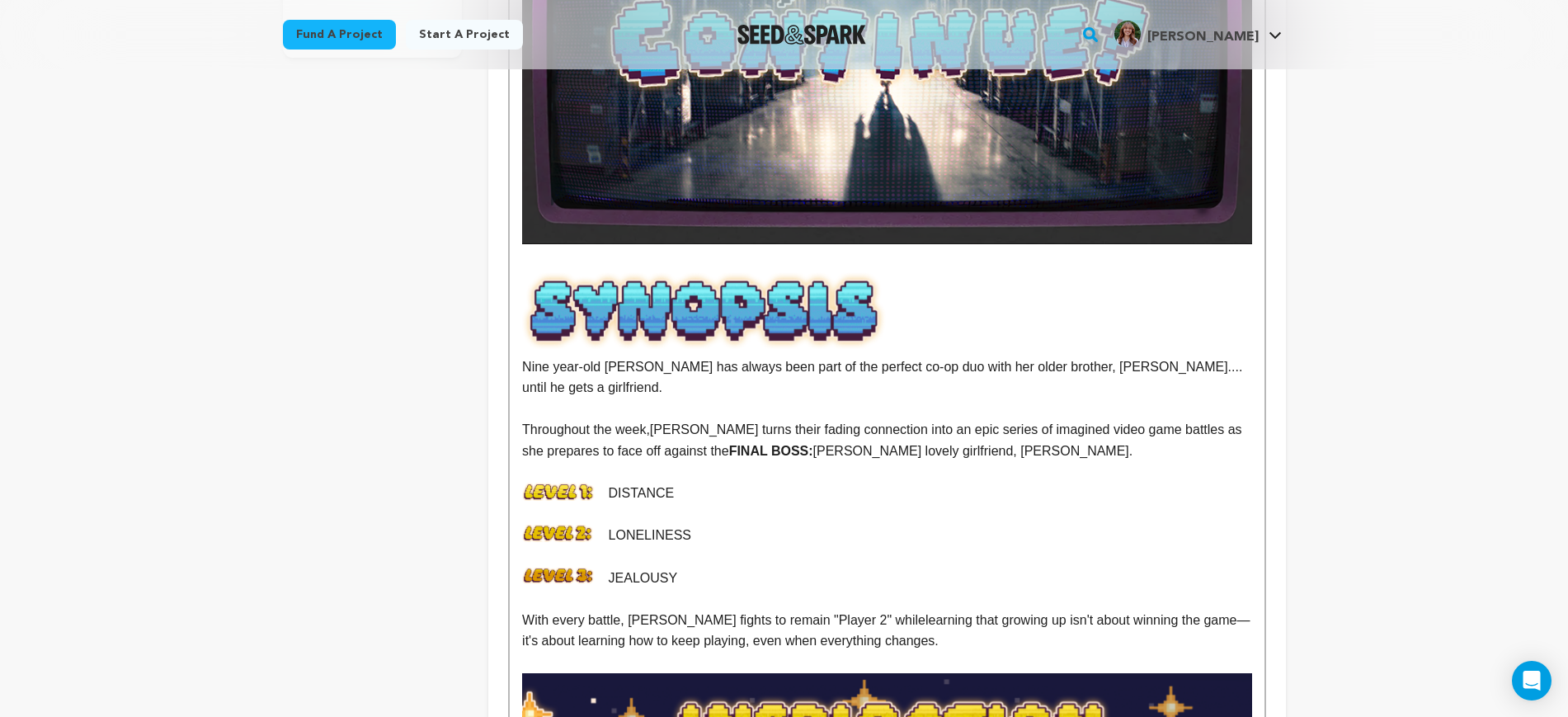
click at [970, 324] on p at bounding box center [887, 324] width 730 height 21
click at [708, 317] on img at bounding box center [705, 310] width 364 height 77
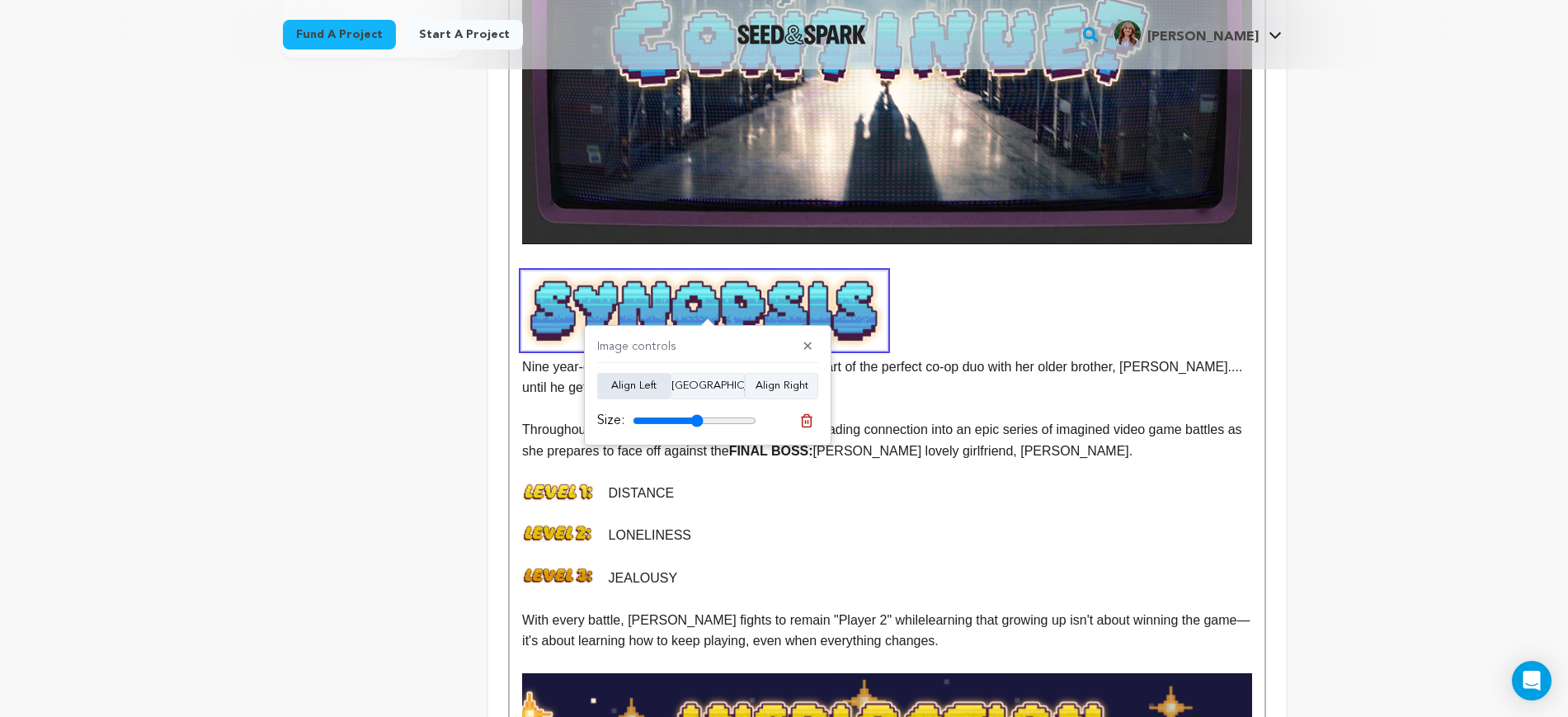
click at [647, 387] on button "Align Left" at bounding box center [633, 386] width 73 height 27
drag, startPoint x: 706, startPoint y: 389, endPoint x: 720, endPoint y: 390, distance: 14.0
click at [707, 389] on button "[GEOGRAPHIC_DATA]" at bounding box center [708, 386] width 74 height 27
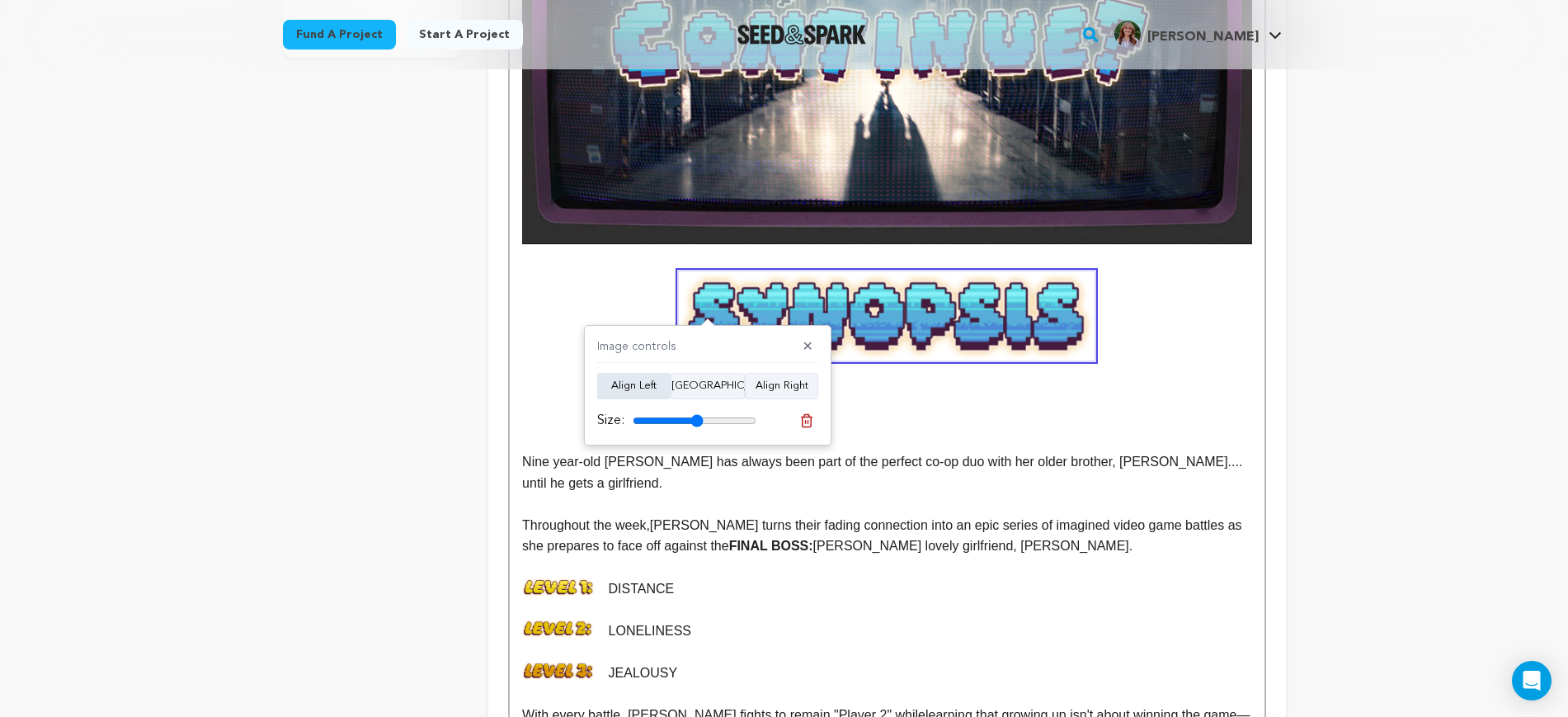
click at [655, 385] on button "Align Left" at bounding box center [633, 386] width 73 height 27
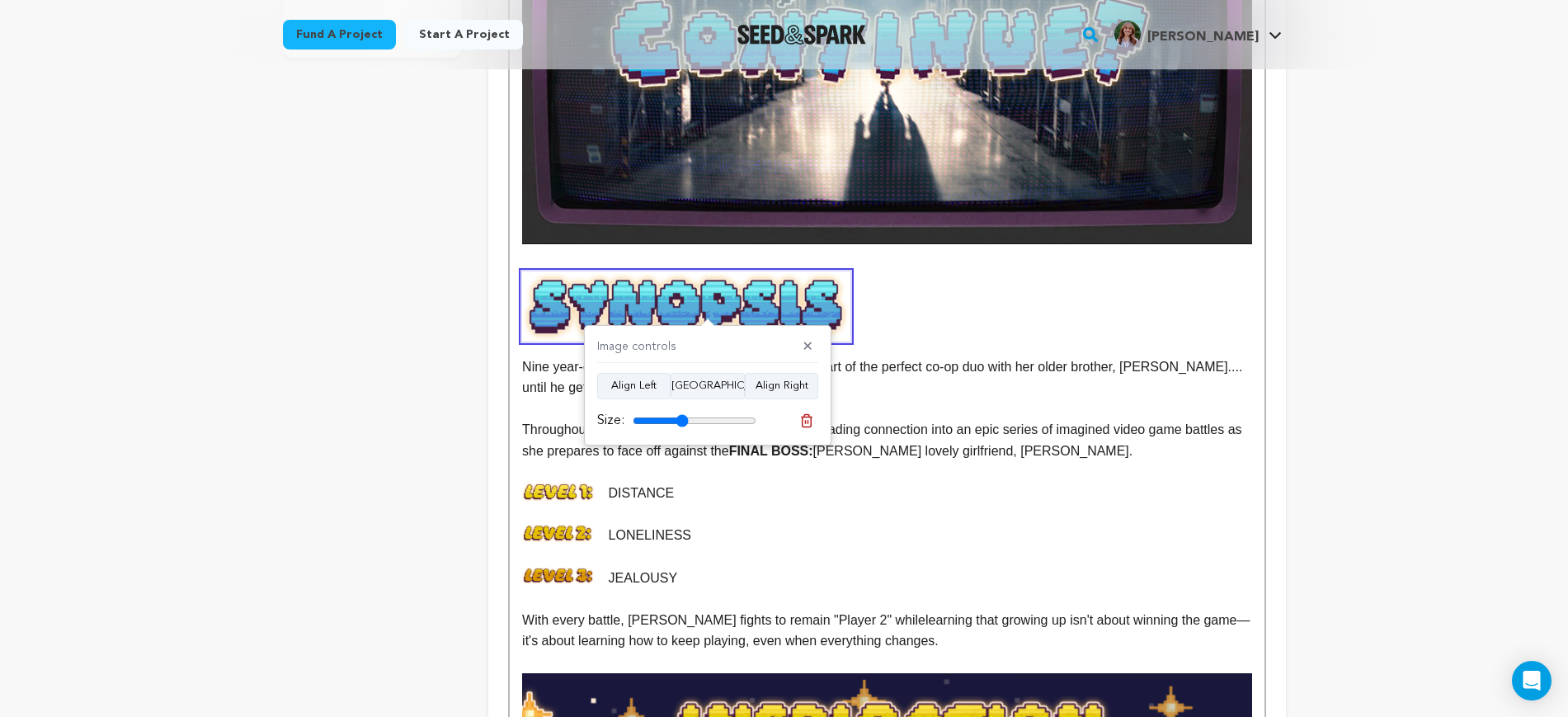
drag, startPoint x: 695, startPoint y: 420, endPoint x: 682, endPoint y: 420, distance: 13.0
type input "45"
click at [682, 420] on input "range" at bounding box center [695, 420] width 124 height 13
click at [1248, 482] on p "DISTANCE" at bounding box center [887, 493] width 730 height 21
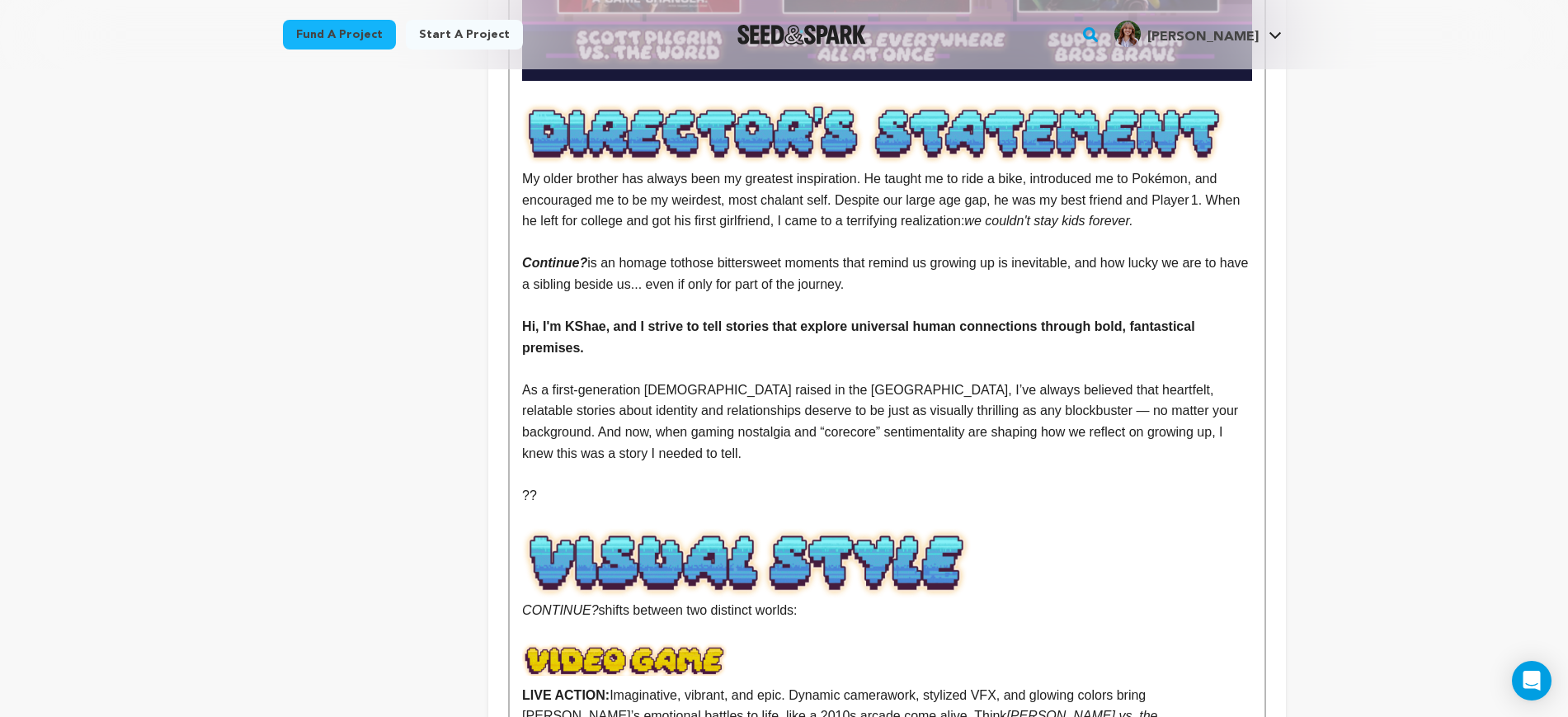
scroll to position [1855, 0]
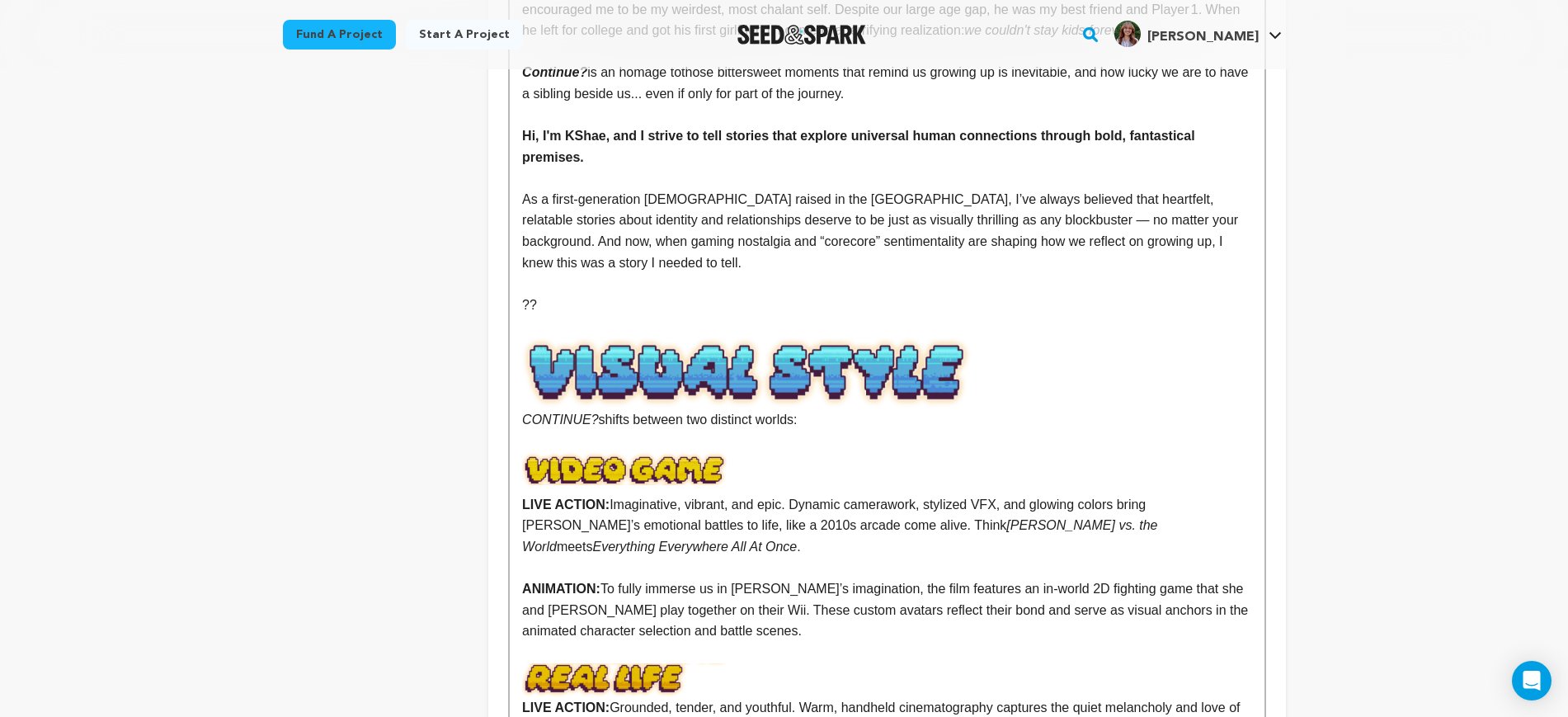
click at [908, 341] on img at bounding box center [817, 373] width 590 height 72
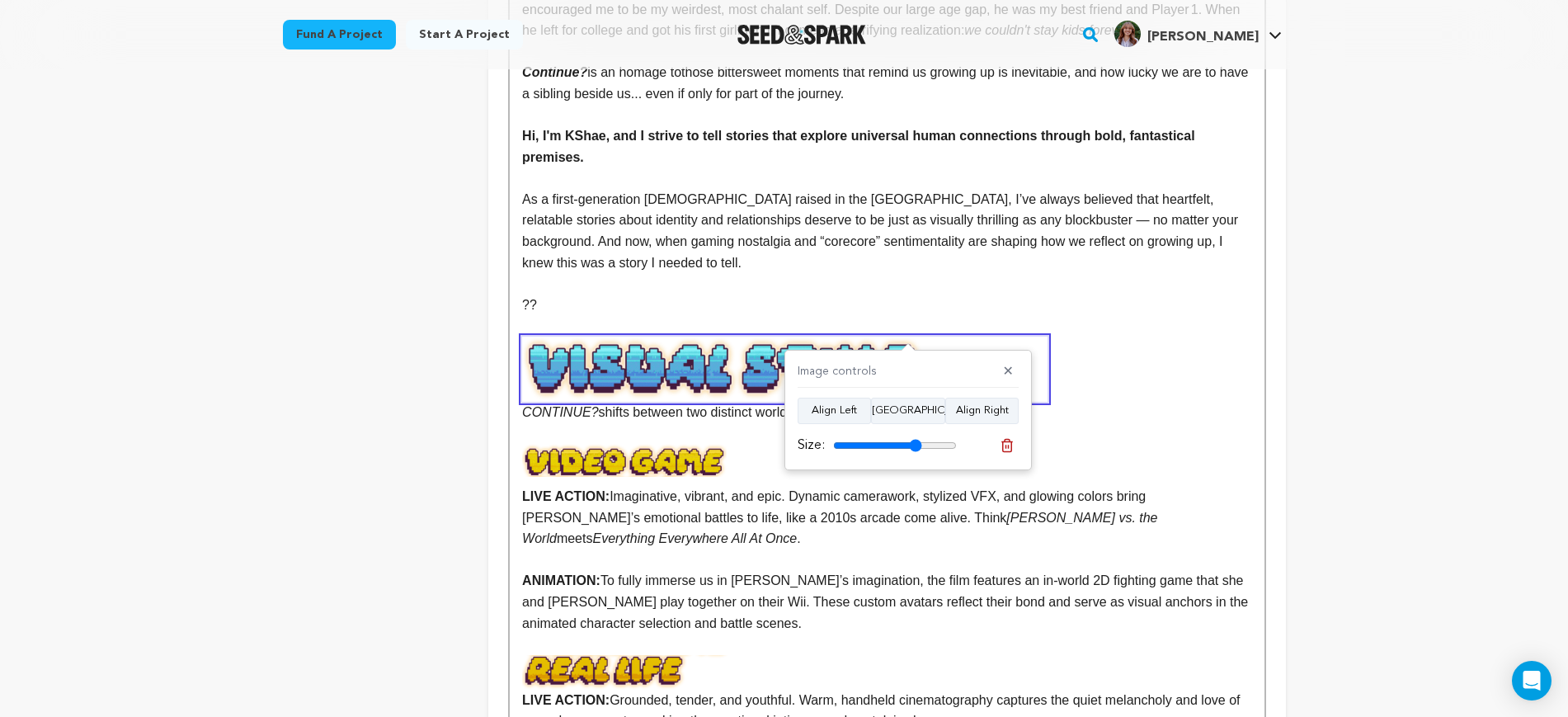
drag, startPoint x: 924, startPoint y: 444, endPoint x: 916, endPoint y: 446, distance: 8.2
type input "72"
click at [916, 446] on input "range" at bounding box center [896, 445] width 124 height 13
drag, startPoint x: 1124, startPoint y: 649, endPoint x: 1131, endPoint y: 644, distance: 8.6
click at [1124, 689] on p "LIVE ACTION: Grounded, tender, and youthful. Warm, handheld cinematography capt…" at bounding box center [887, 710] width 730 height 42
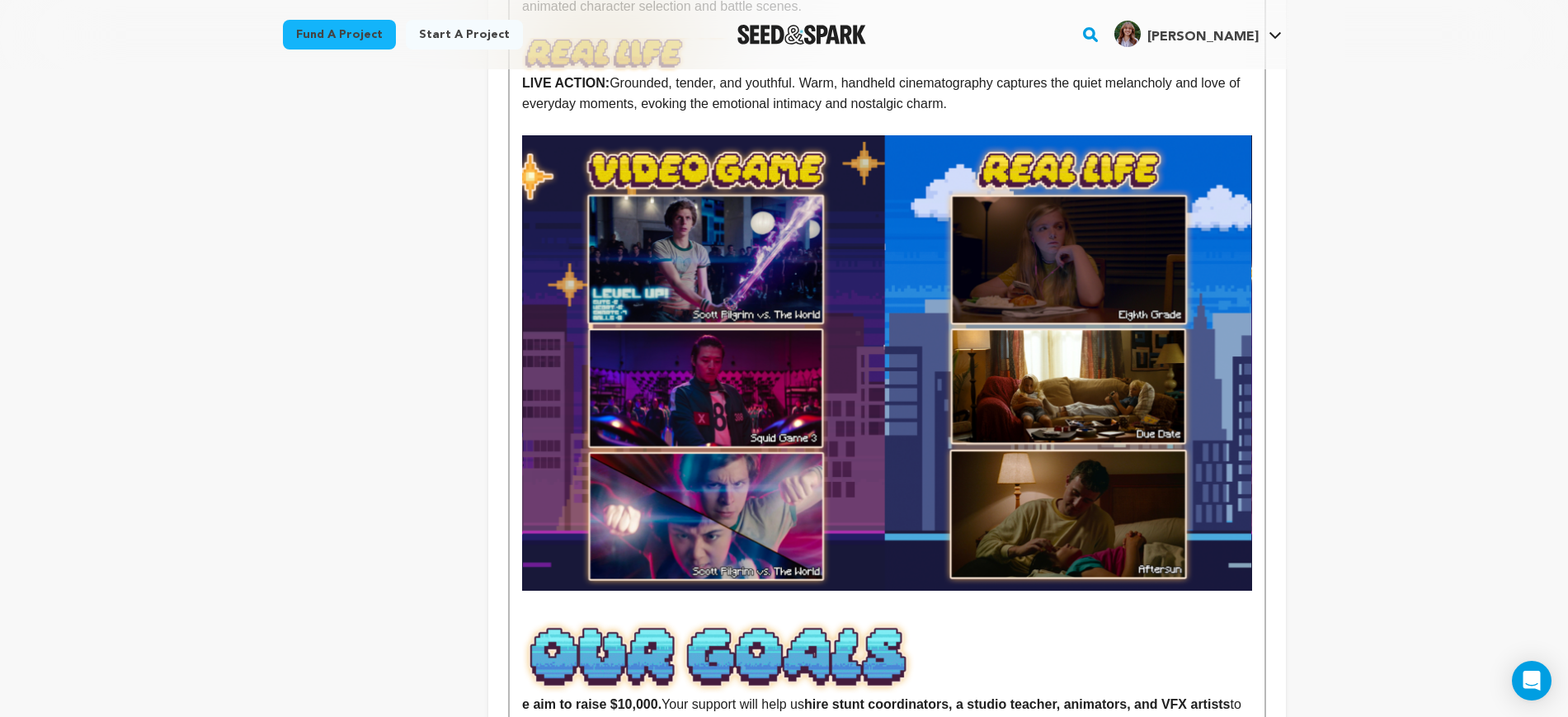
scroll to position [2577, 0]
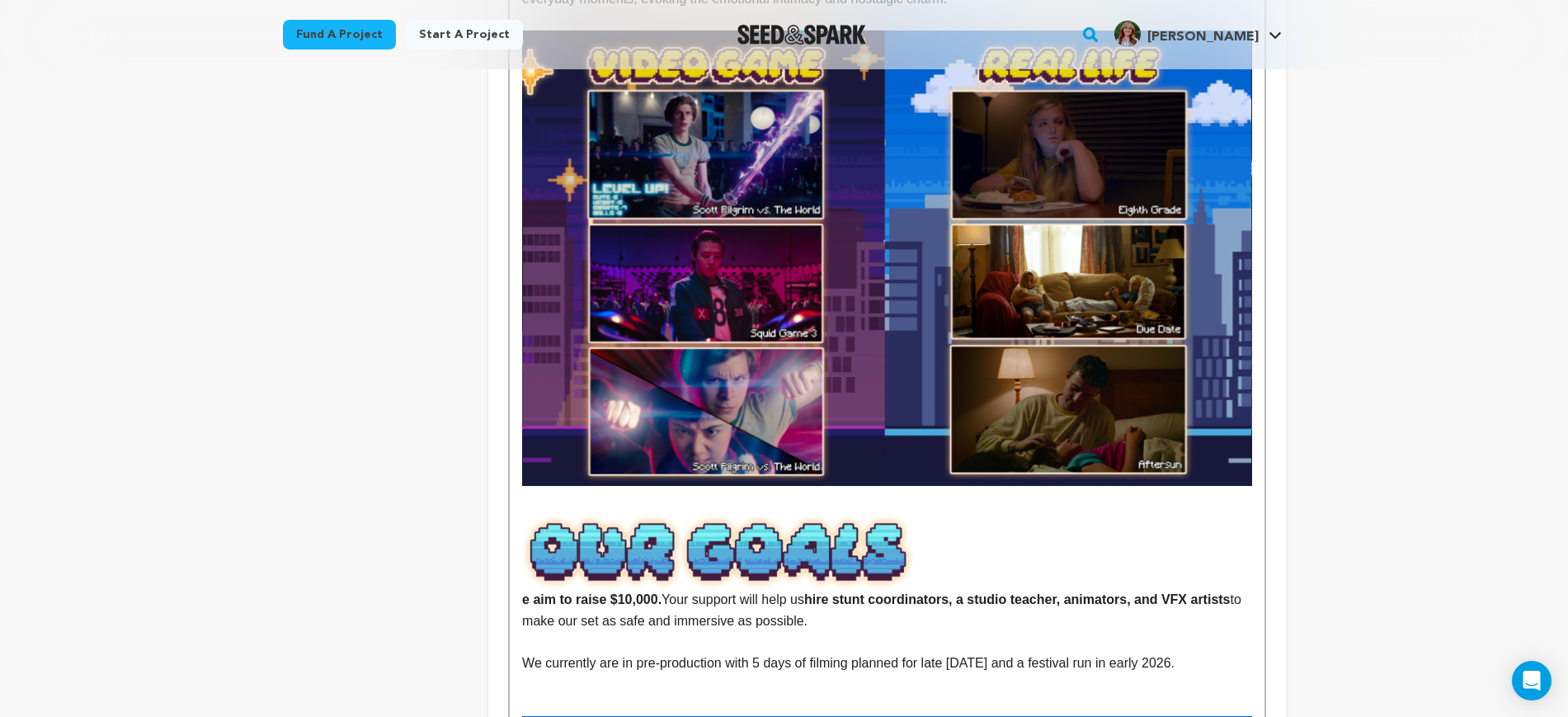
click at [877, 514] on img at bounding box center [759, 551] width 474 height 75
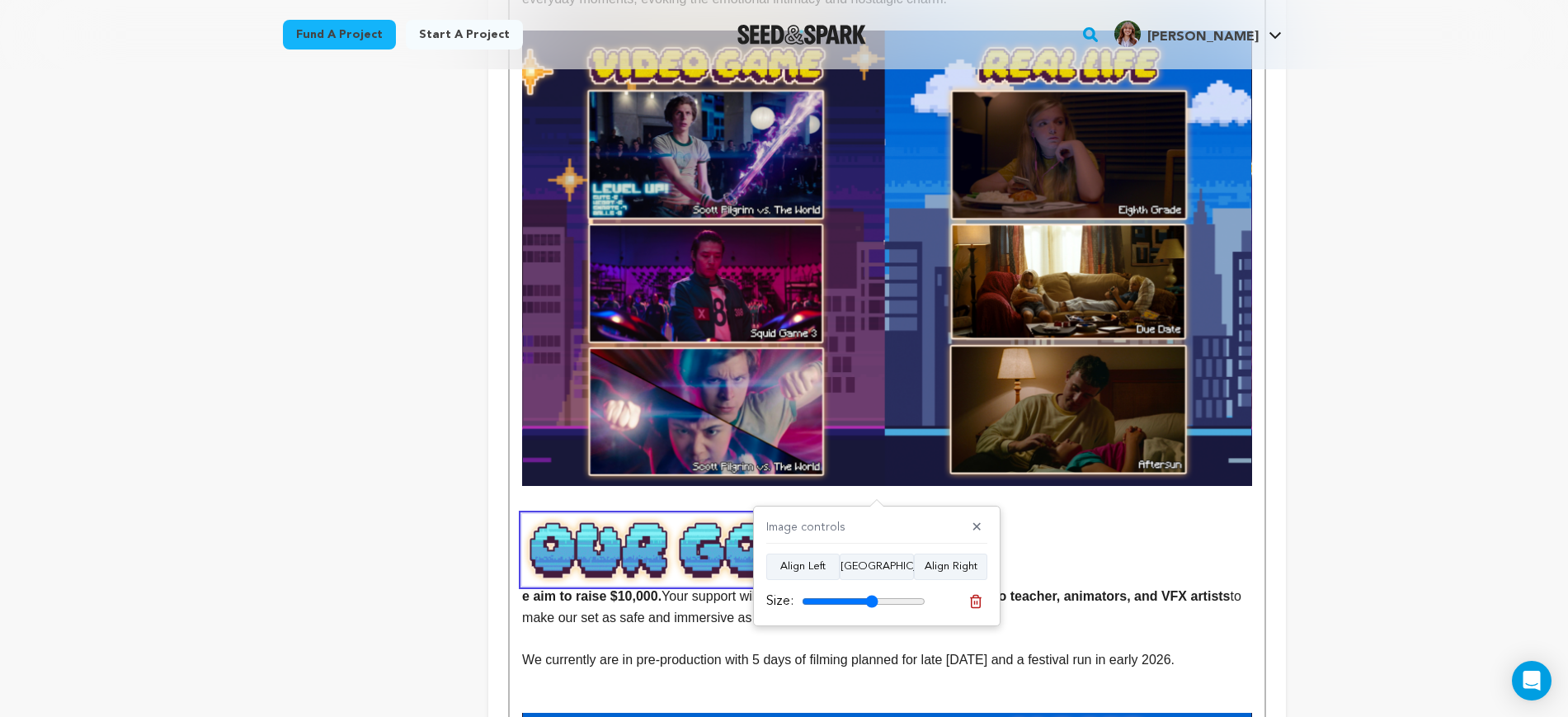
type input "62"
click at [873, 596] on input "range" at bounding box center [864, 602] width 124 height 13
click at [1050, 556] on p "e aim to raise $10,000. Your support will help us hire stunt coordinators, a st…" at bounding box center [887, 570] width 730 height 113
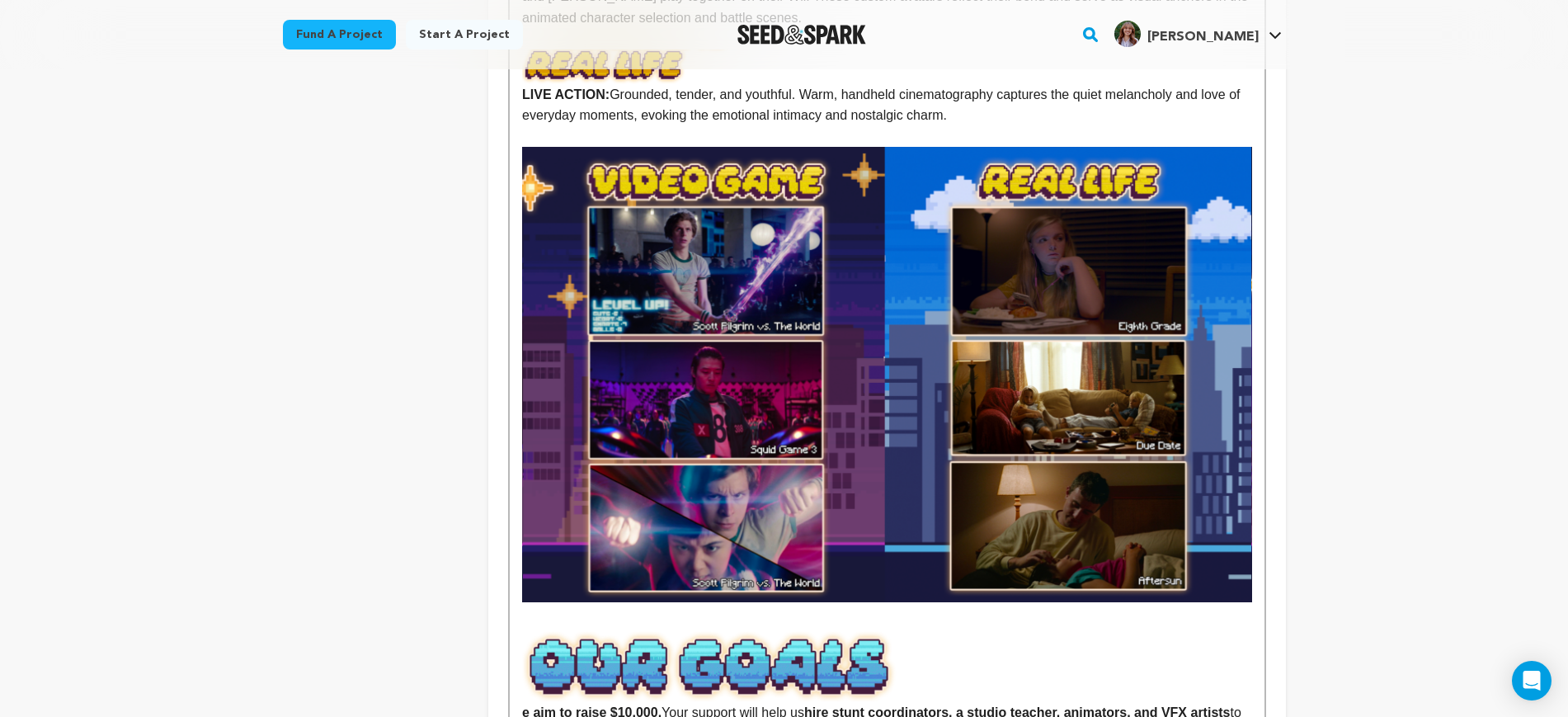
scroll to position [2680, 0]
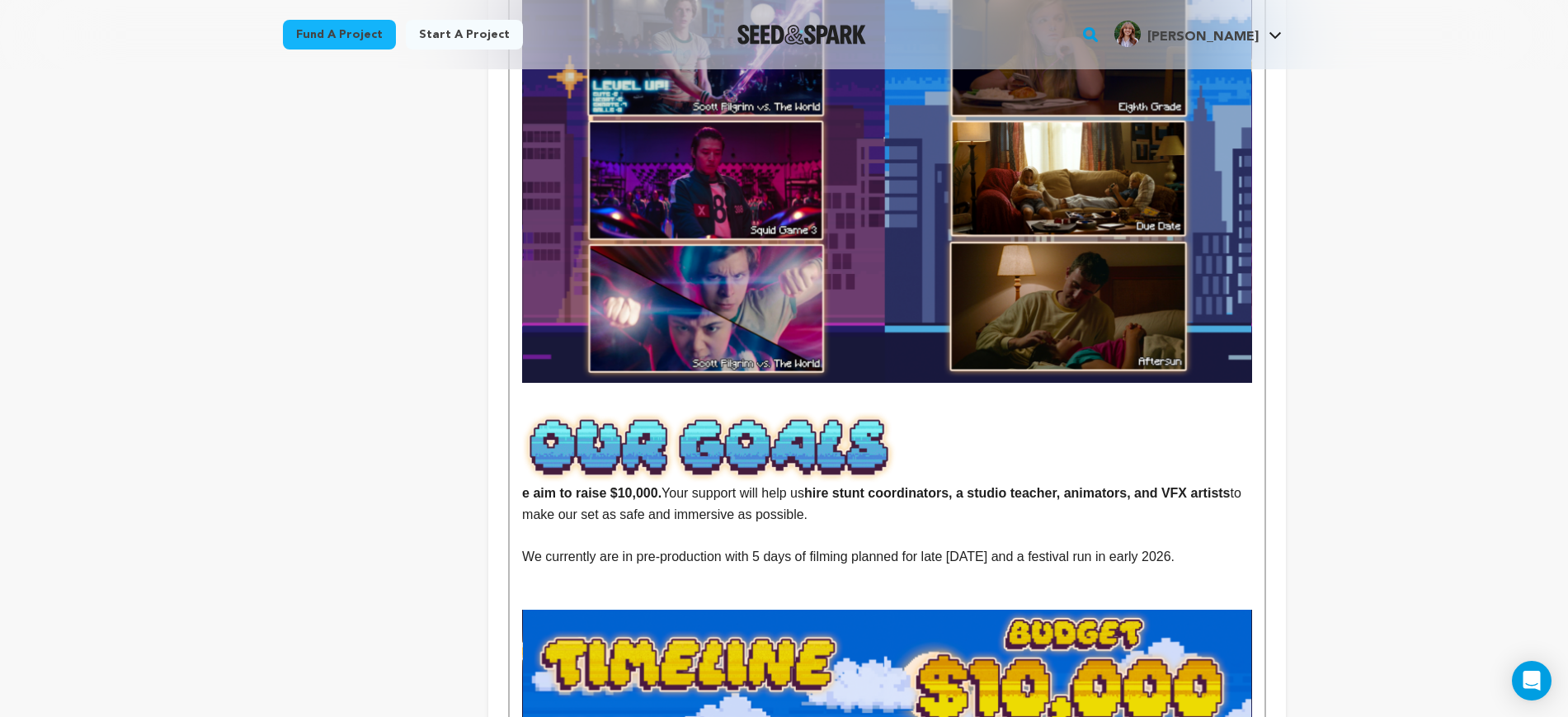
click at [831, 446] on p "We aim to raise $10,000. Your support will help us hire stunt coordinators, a s…" at bounding box center [887, 467] width 730 height 113
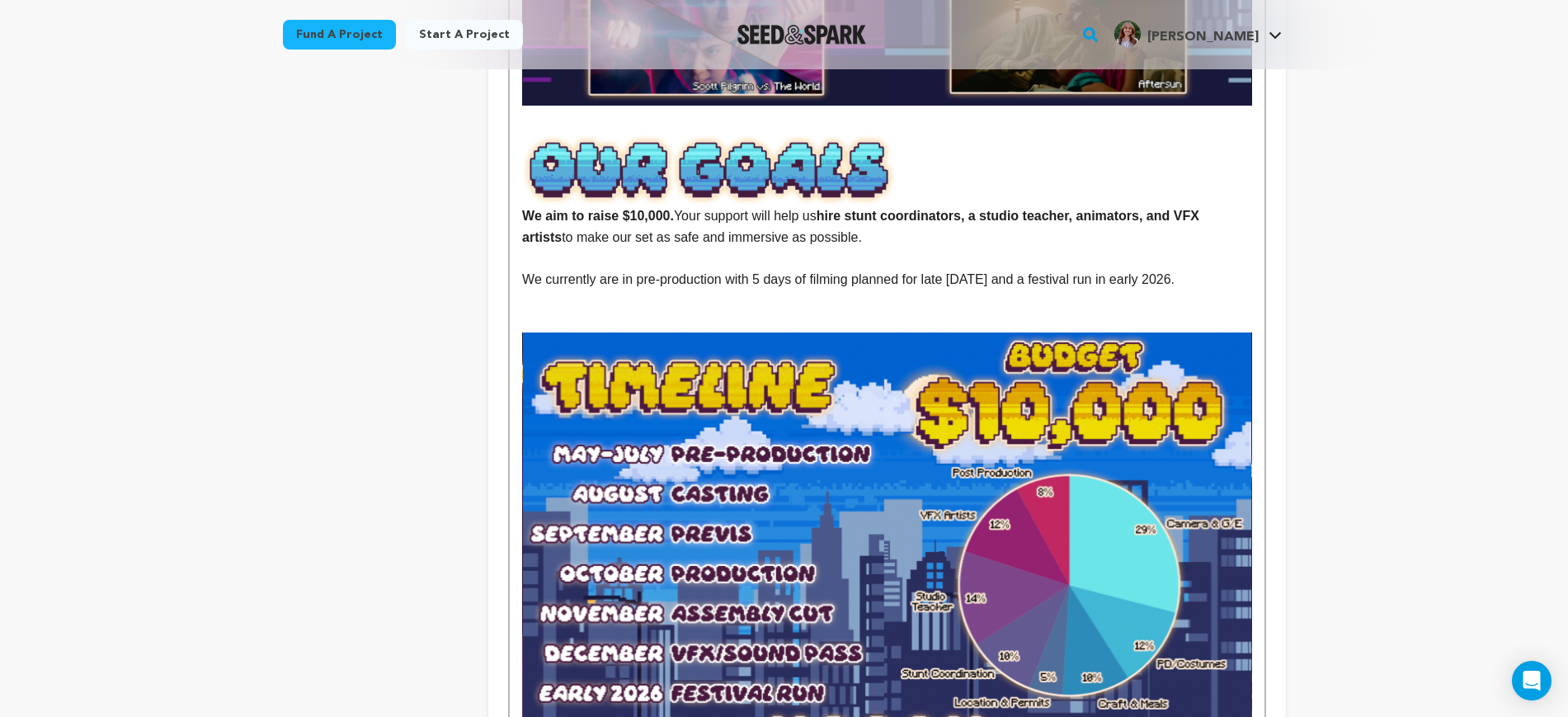
scroll to position [2990, 0]
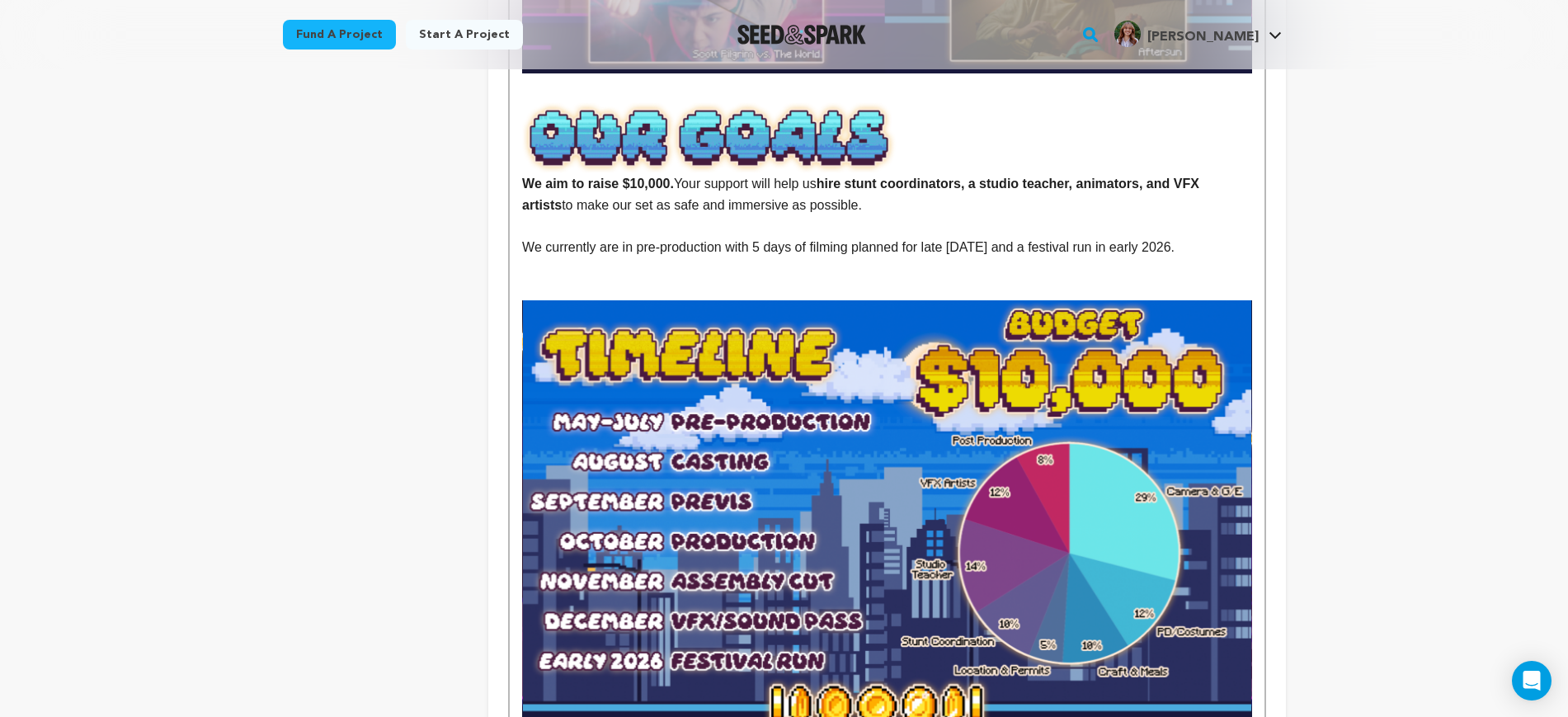
click at [816, 176] on span "Your support will help us" at bounding box center [746, 183] width 143 height 14
click at [967, 278] on p at bounding box center [887, 289] width 730 height 21
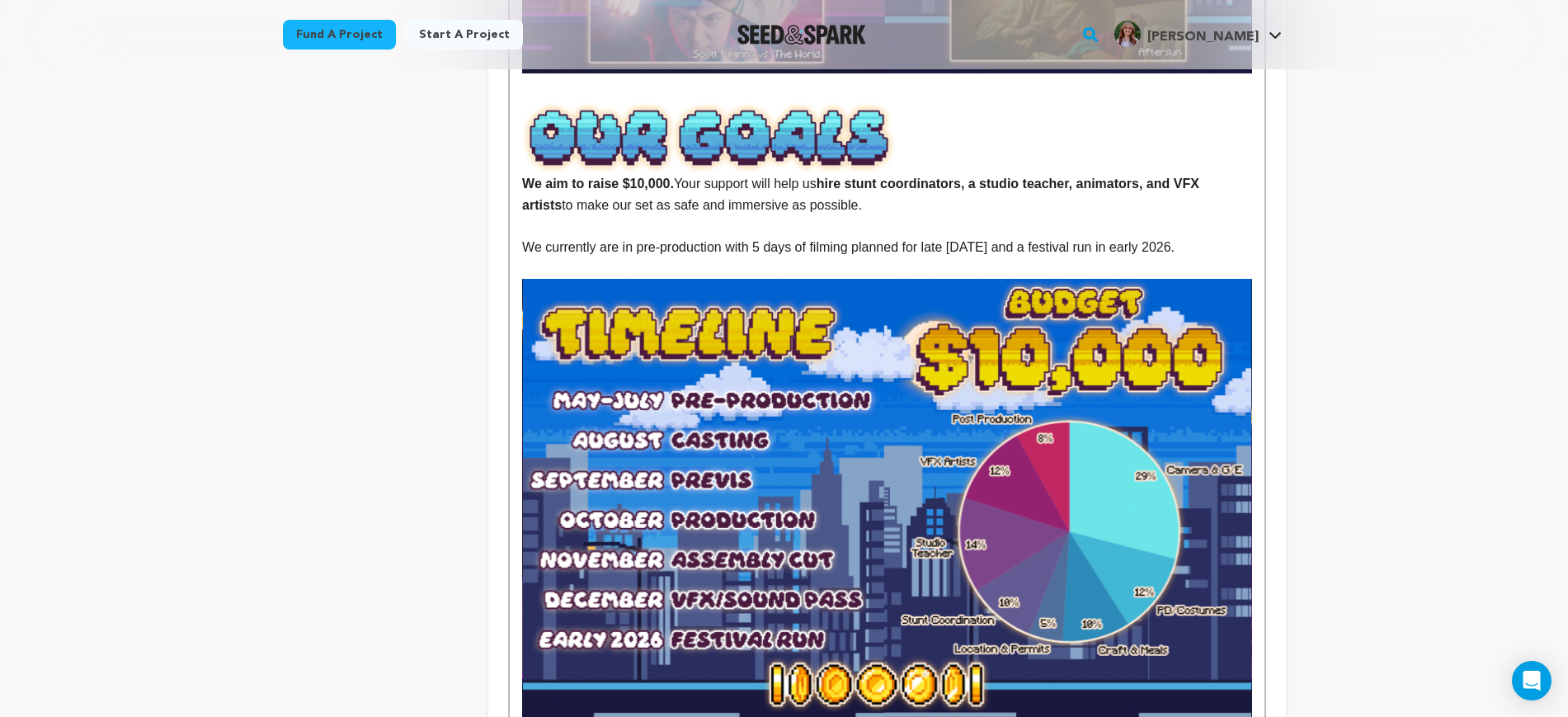
click at [1104, 585] on img at bounding box center [887, 506] width 730 height 456
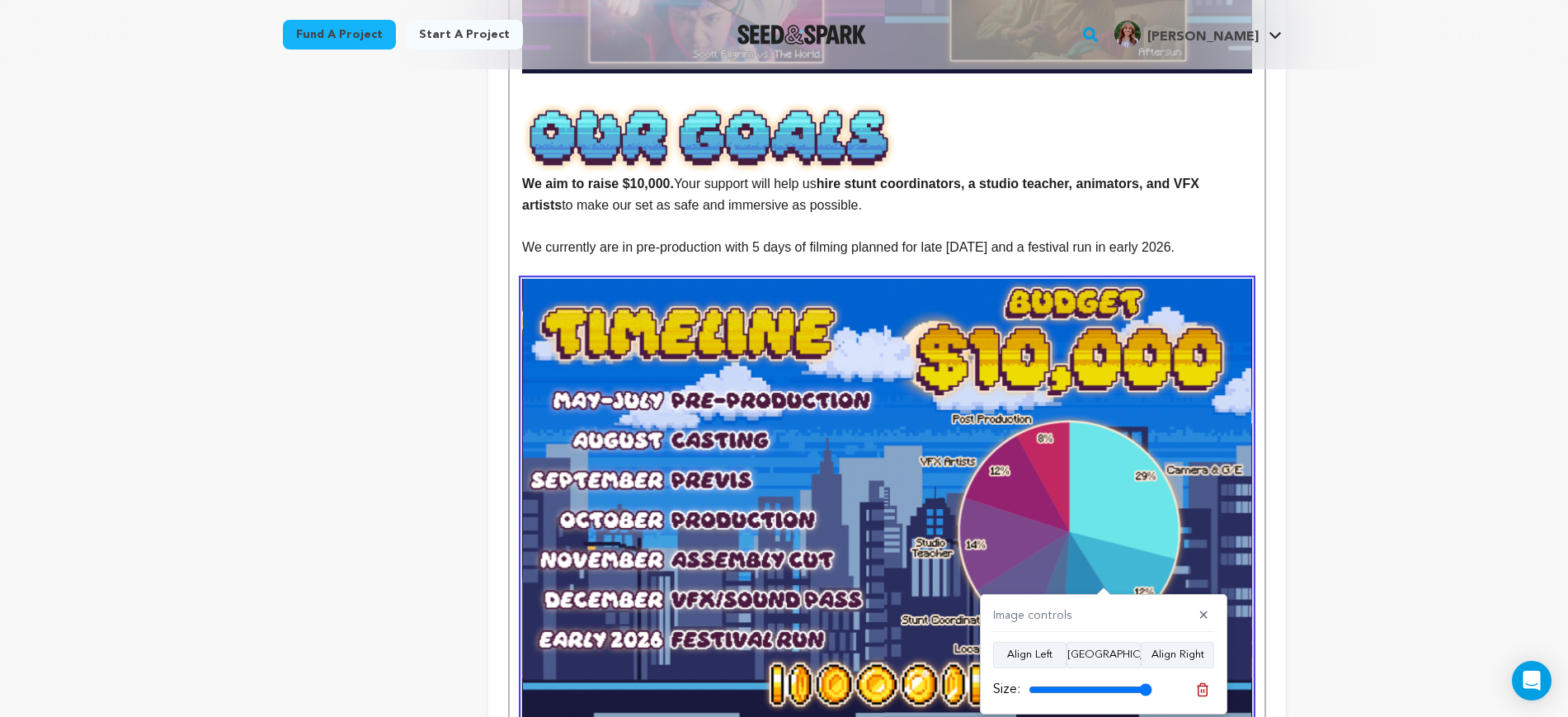
click at [1207, 539] on img at bounding box center [887, 506] width 730 height 456
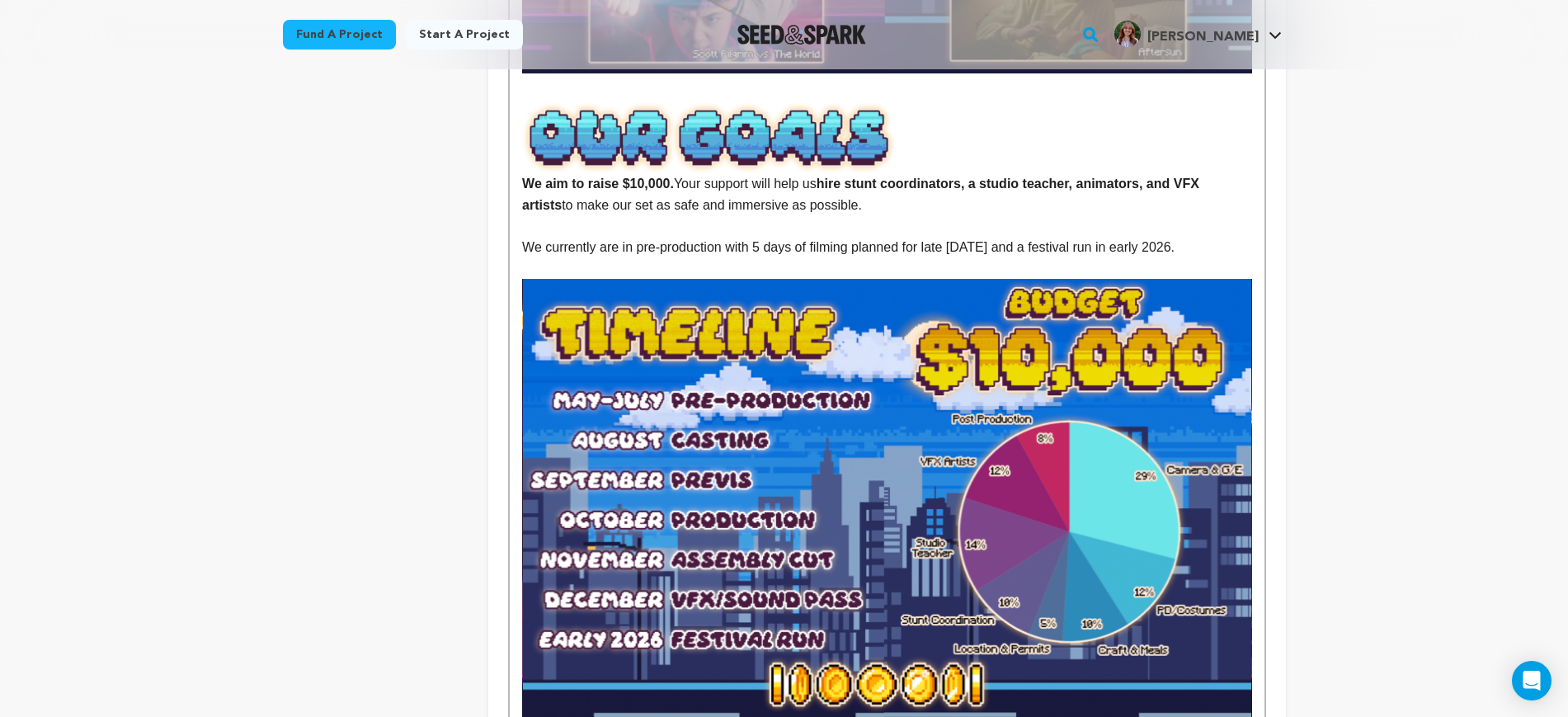
click at [994, 215] on p at bounding box center [887, 226] width 730 height 21
click at [994, 132] on p "We aim to raise $10,000. Your support will help us hire stunt coordinators, a s…" at bounding box center [887, 157] width 730 height 113
drag, startPoint x: 1212, startPoint y: 183, endPoint x: 1071, endPoint y: 185, distance: 141.0
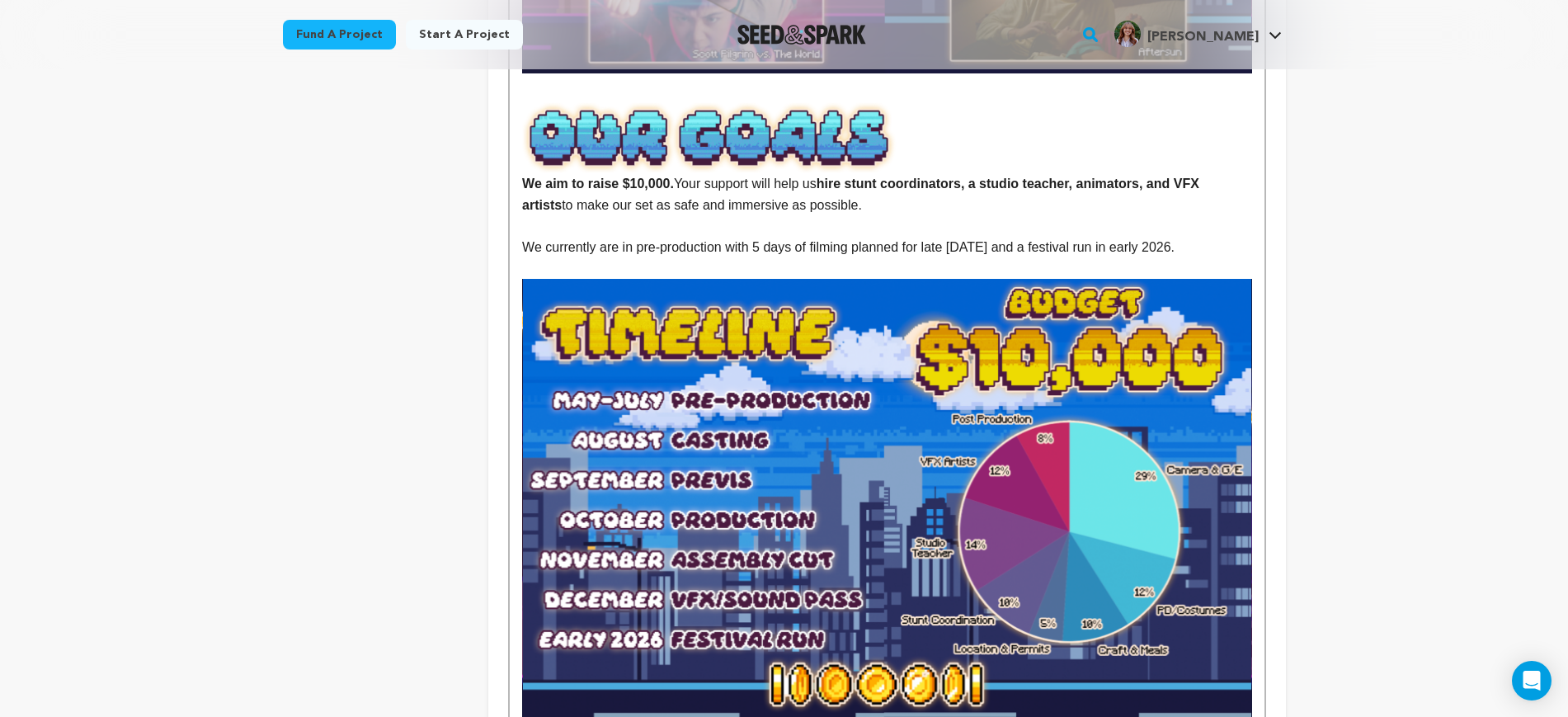
click at [1071, 240] on span "We currently are in pre‑production with 5 days of filming planned for late Octo…" at bounding box center [849, 247] width 652 height 14
click at [1166, 240] on strong "festival run in early 2026" at bounding box center [1101, 247] width 154 height 14
click at [1171, 236] on p "We currently are in pre‑production with 5 days of filming planned for late Octo…" at bounding box center [887, 247] width 730 height 21
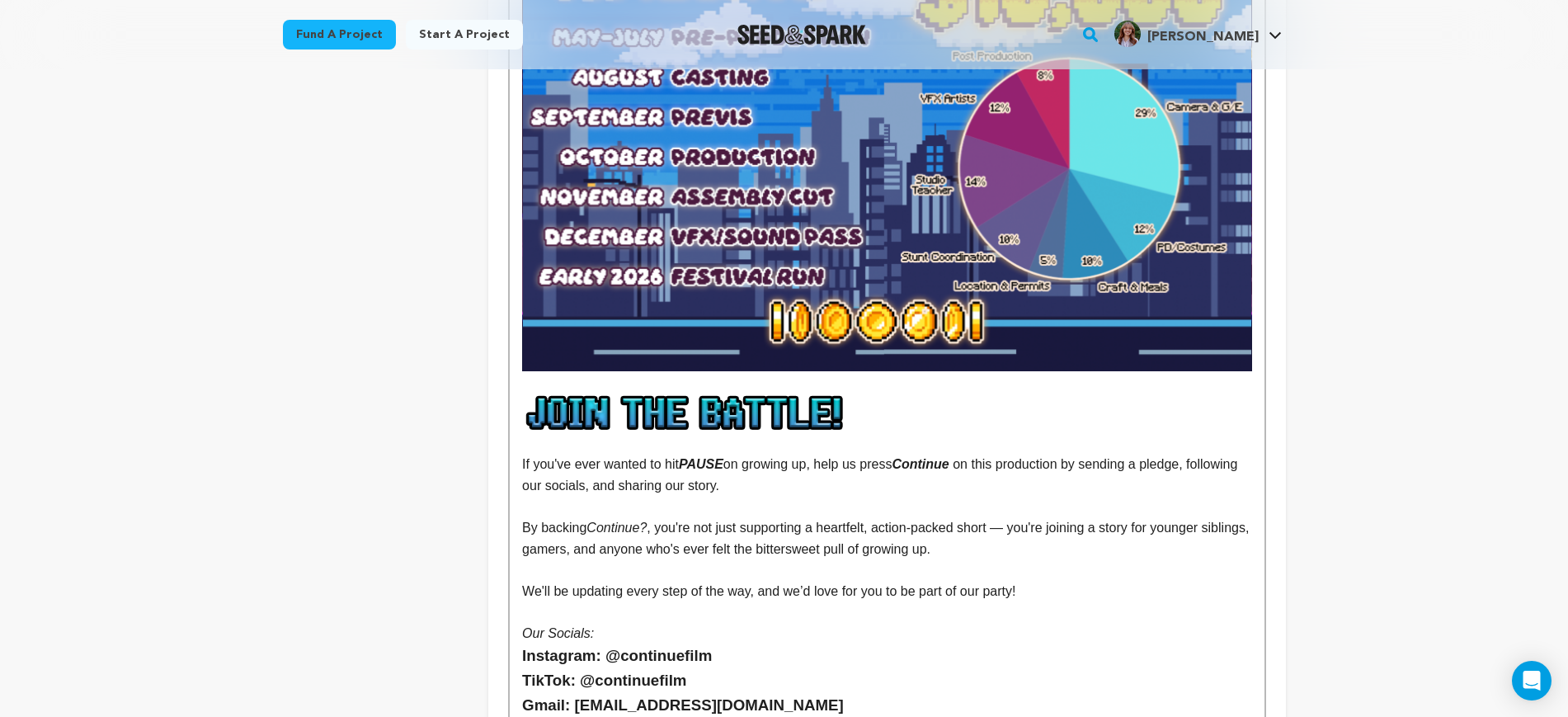
scroll to position [3402, 0]
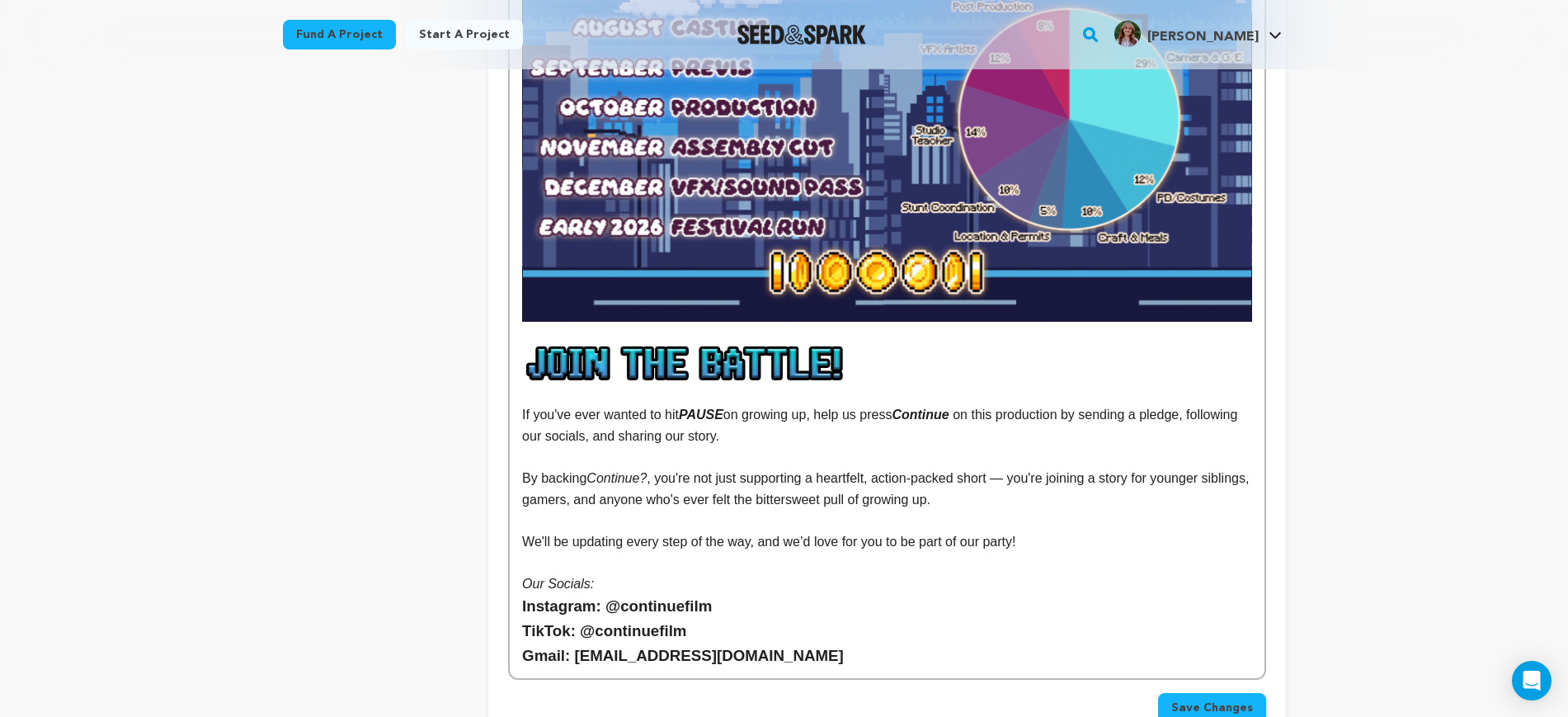
click at [897, 343] on span at bounding box center [887, 363] width 730 height 40
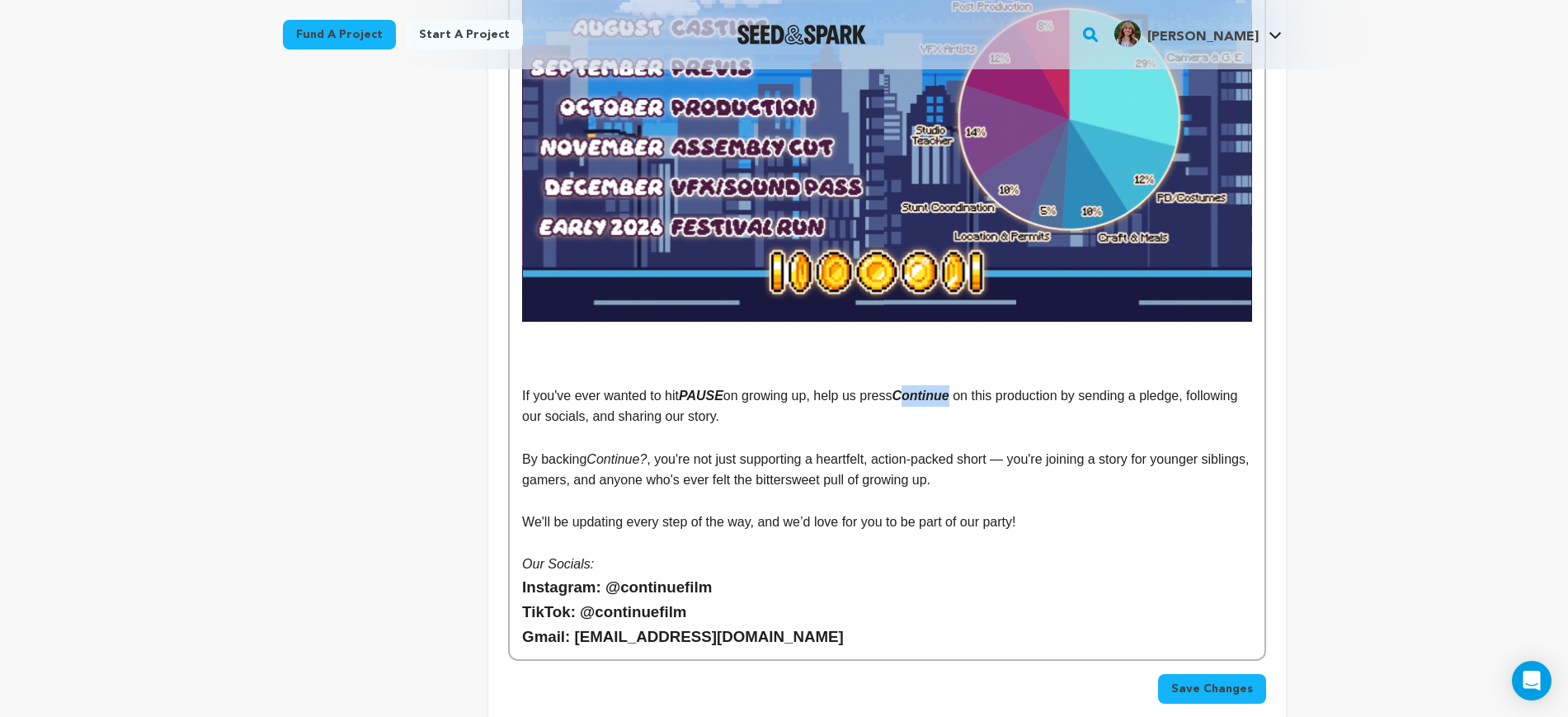
drag, startPoint x: 950, startPoint y: 335, endPoint x: 911, endPoint y: 336, distance: 39.0
click at [911, 388] on em "Continue" at bounding box center [920, 395] width 57 height 14
click at [660, 343] on p at bounding box center [887, 354] width 730 height 21
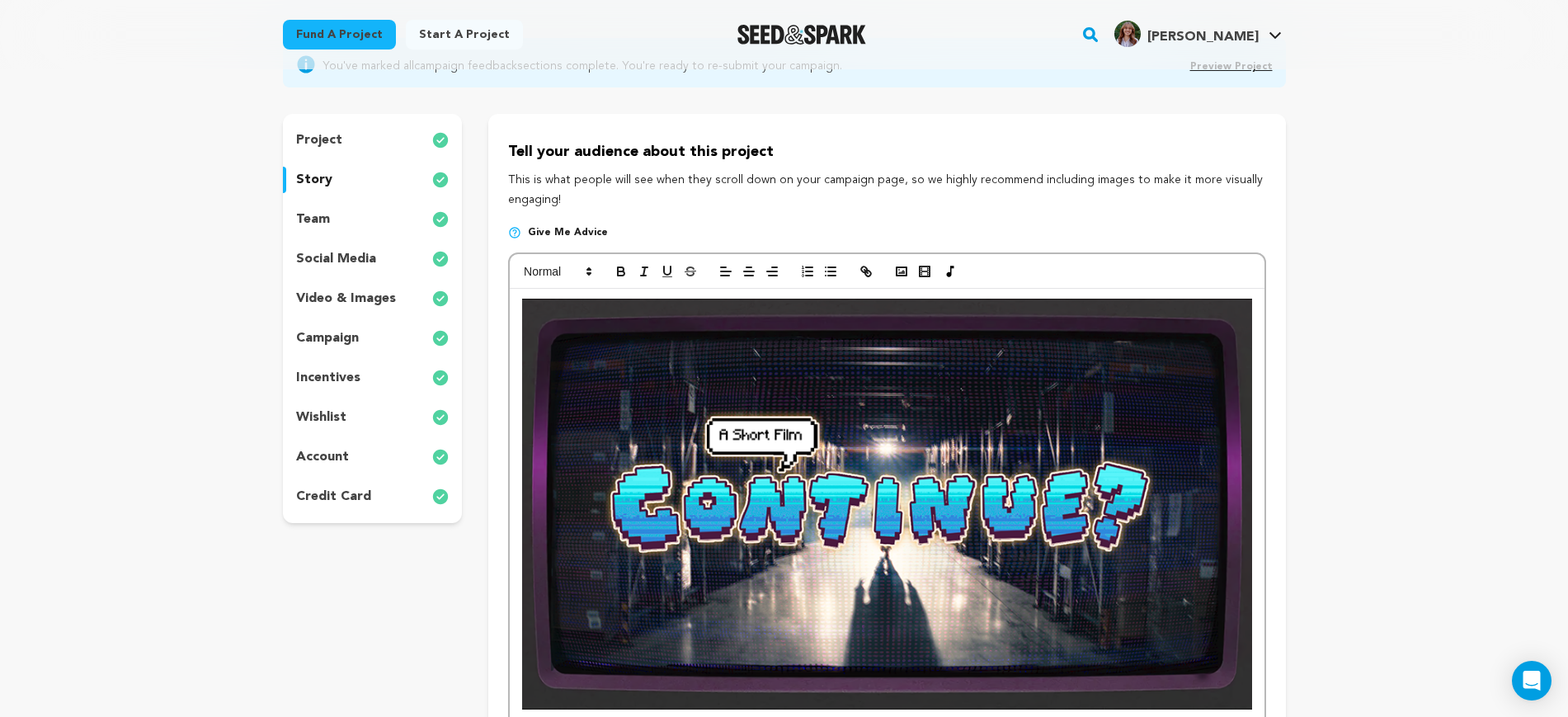
scroll to position [0, 0]
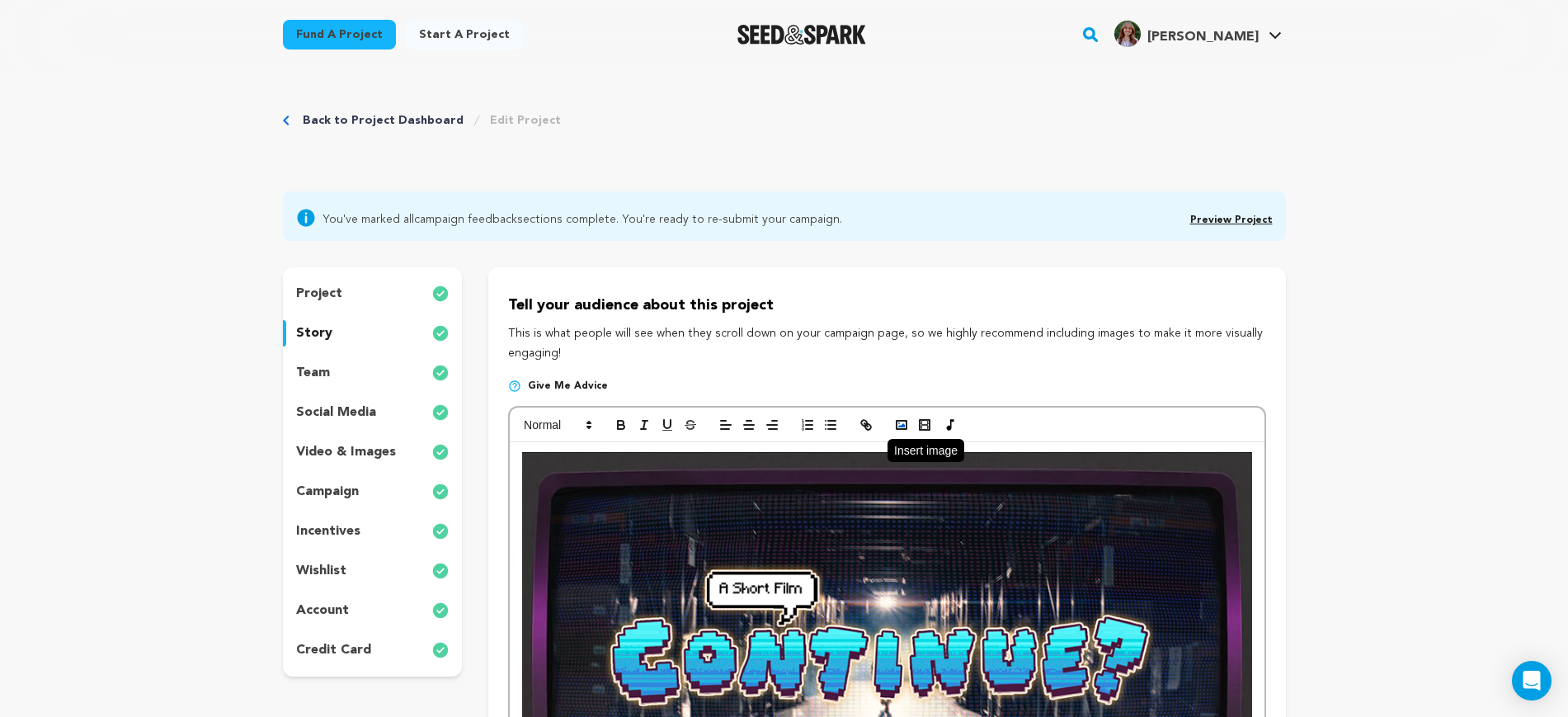
click at [894, 421] on button "button" at bounding box center [901, 424] width 23 height 20
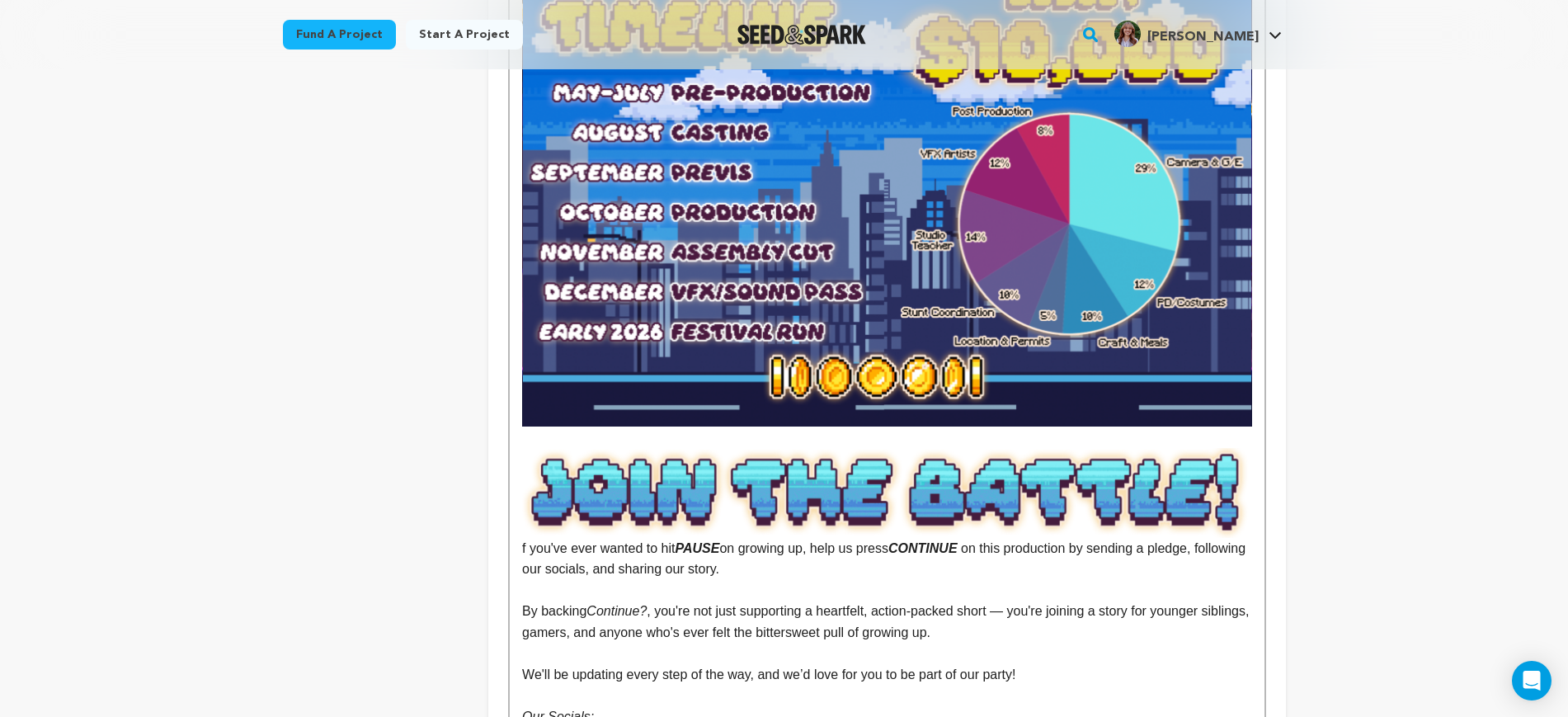
scroll to position [3347, 0]
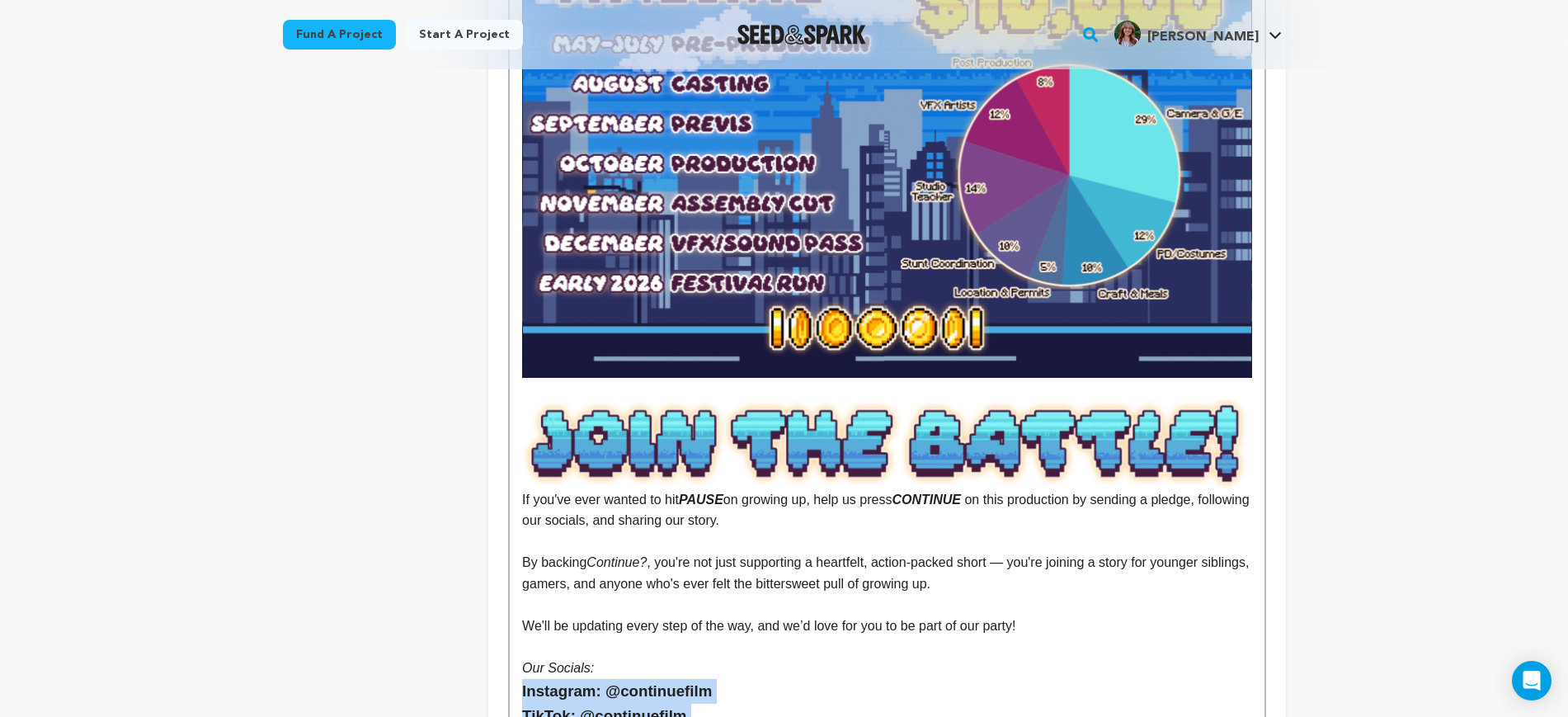
drag, startPoint x: 806, startPoint y: 676, endPoint x: 486, endPoint y: 638, distance: 322.2
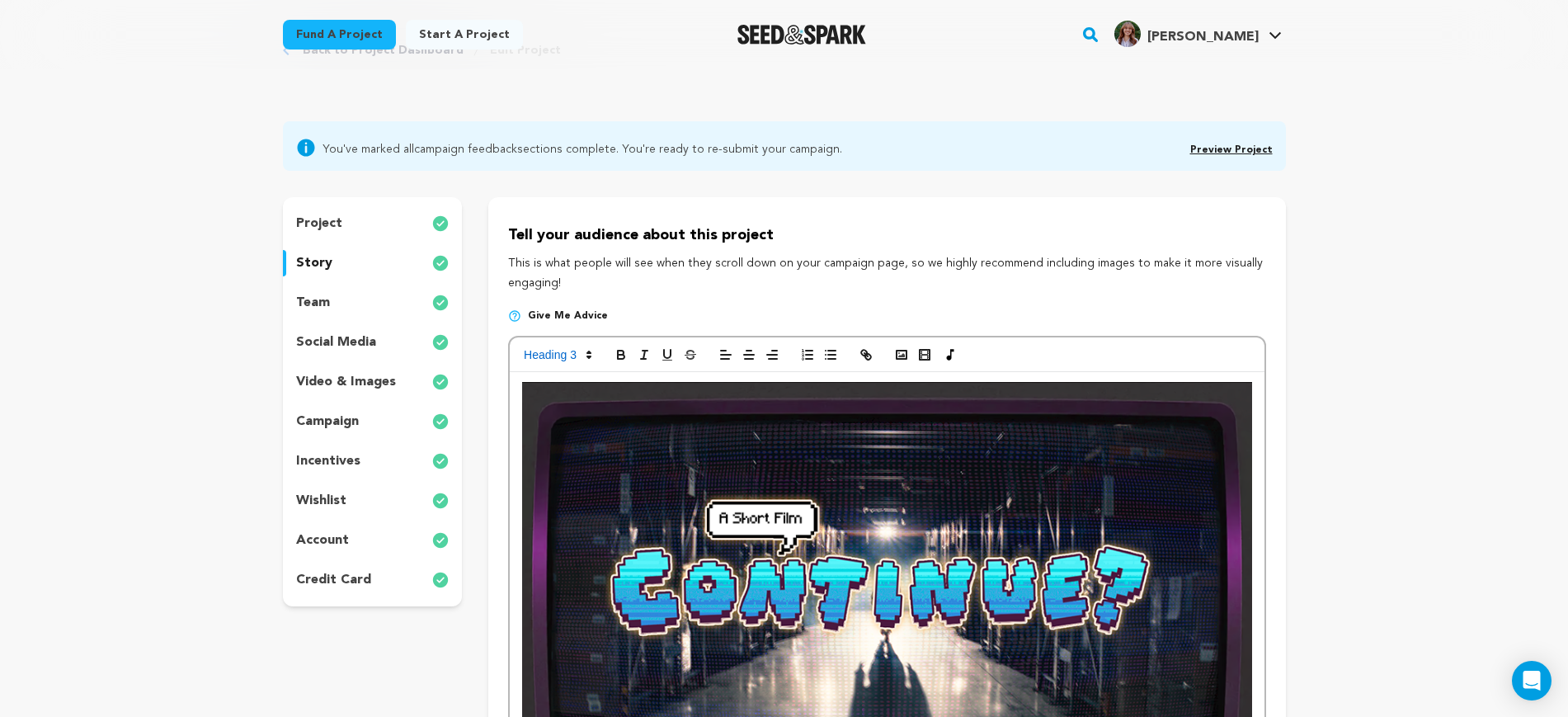
scroll to position [0, 0]
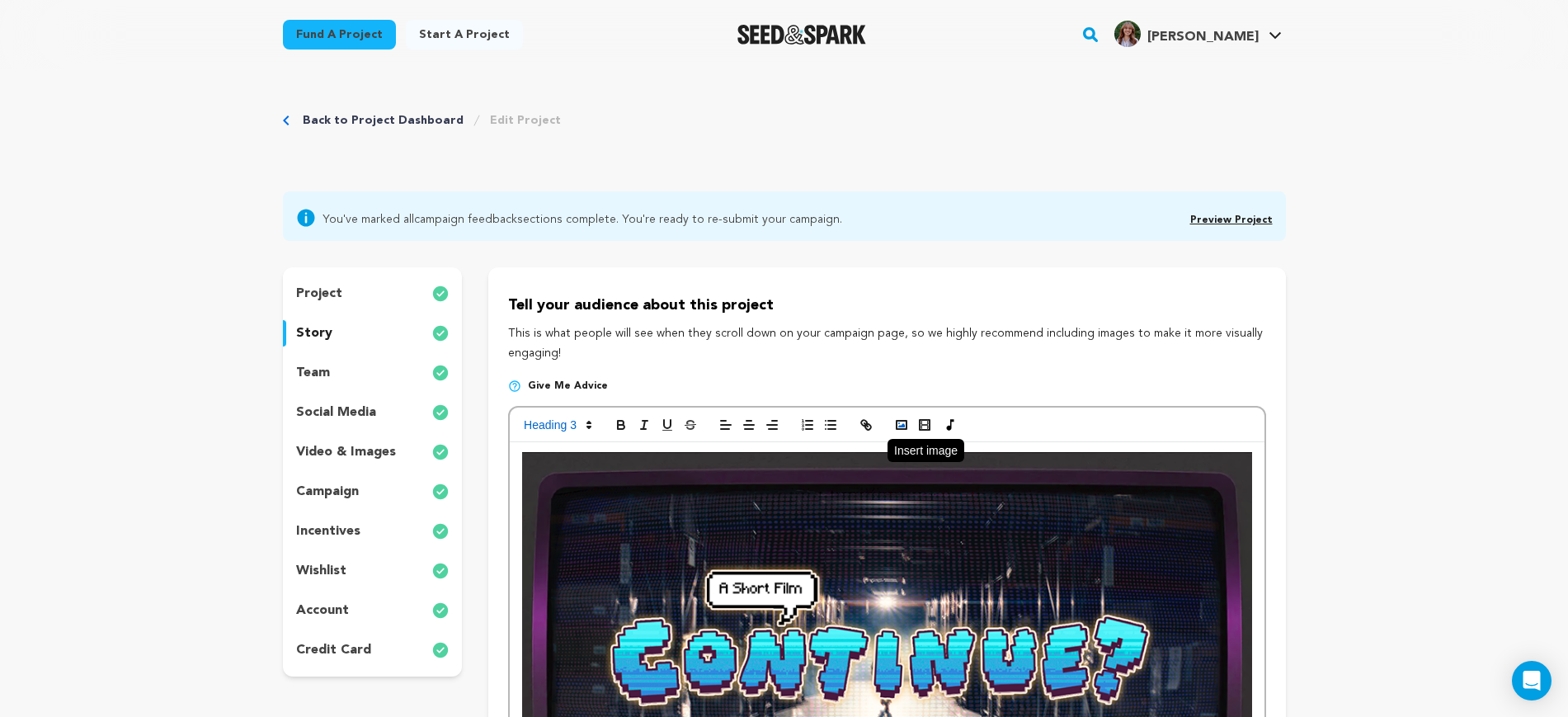
click at [906, 425] on icon "button" at bounding box center [902, 425] width 15 height 15
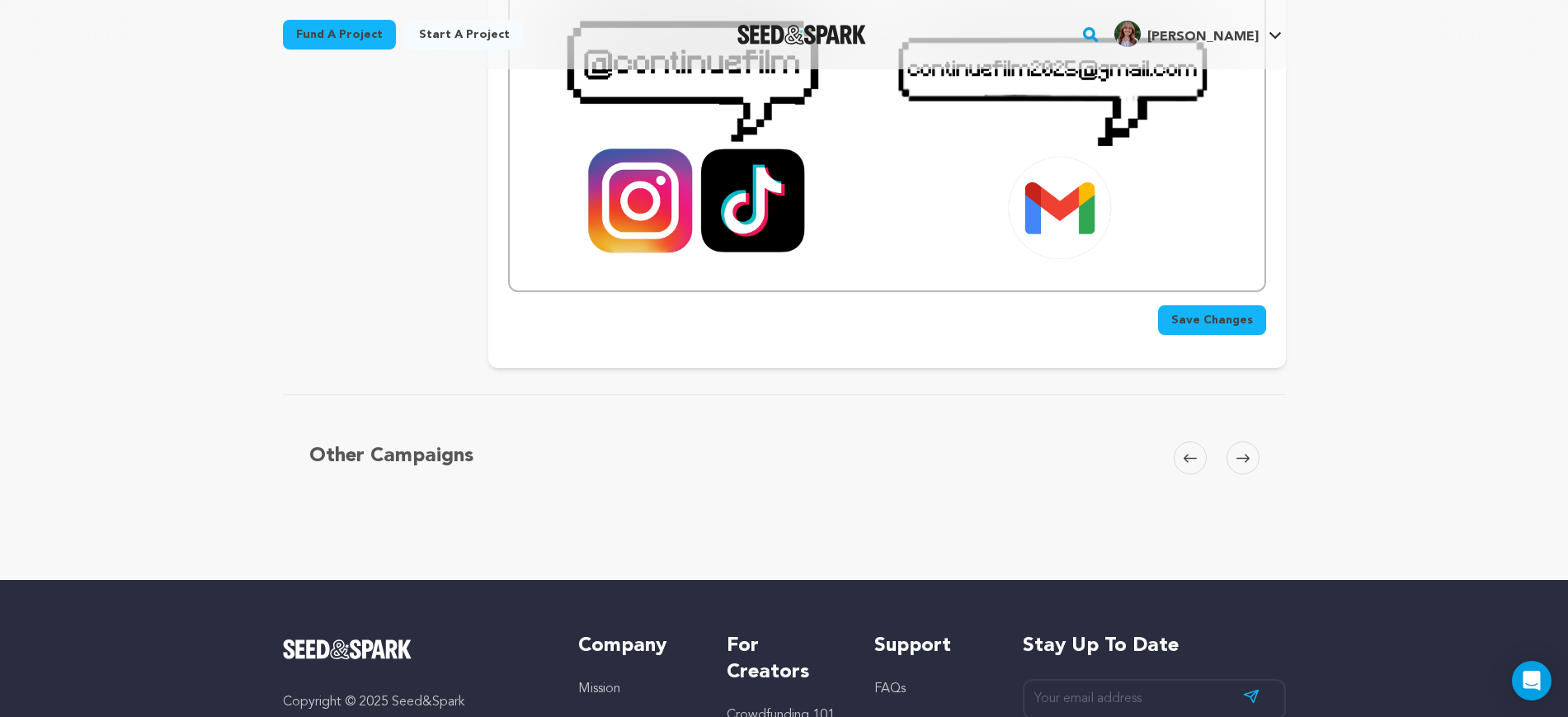
scroll to position [3759, 0]
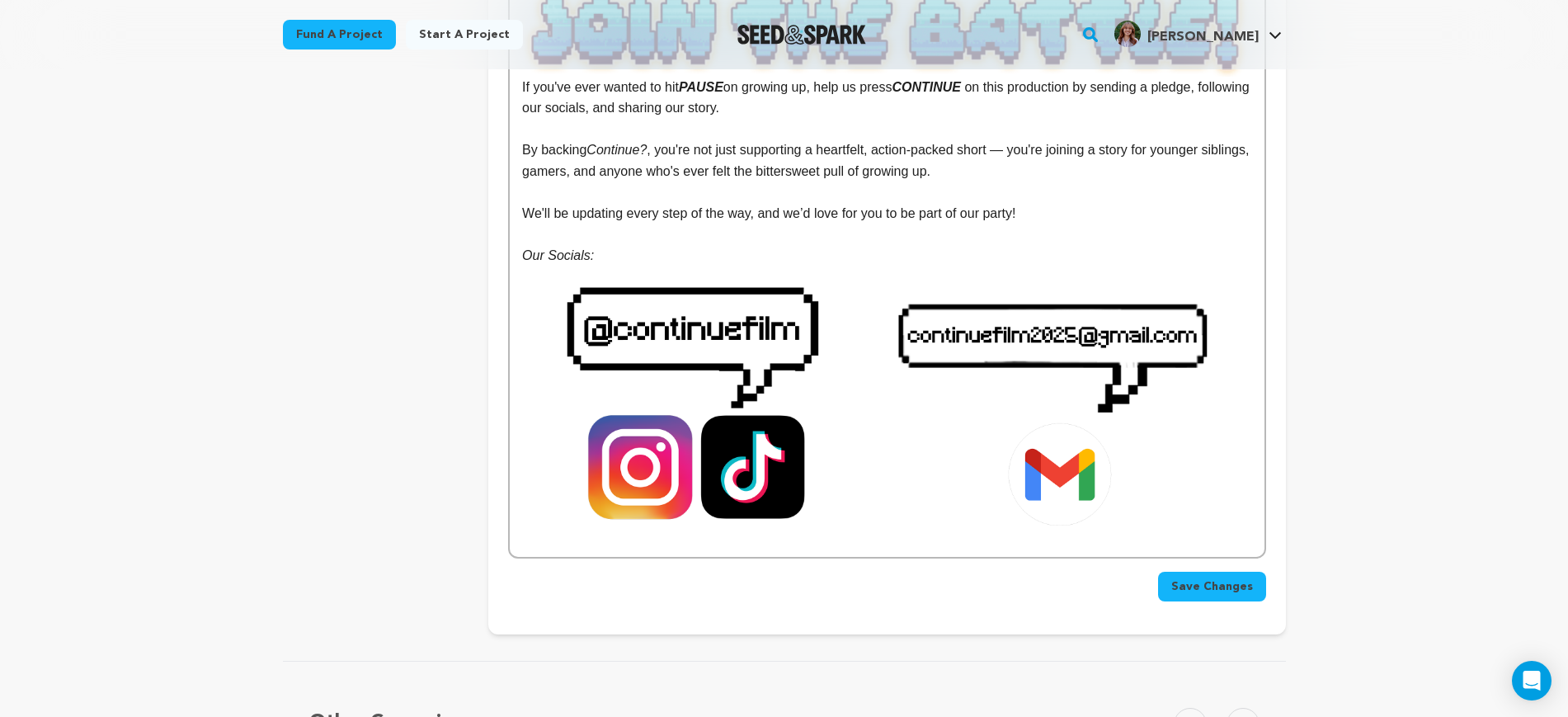
click at [718, 224] on p at bounding box center [887, 235] width 730 height 21
click at [817, 245] on p "Our Socials:" at bounding box center [887, 256] width 730 height 21
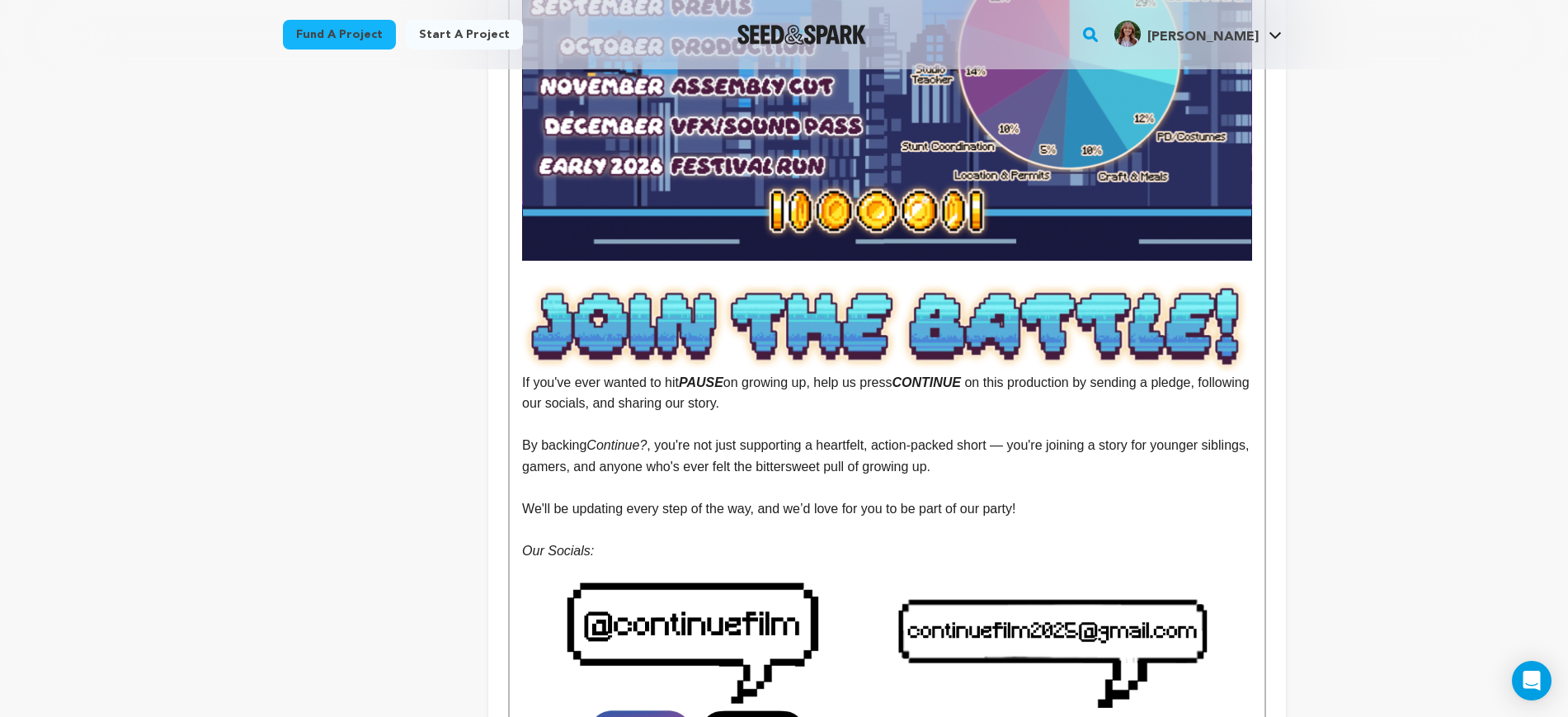
scroll to position [3450, 0]
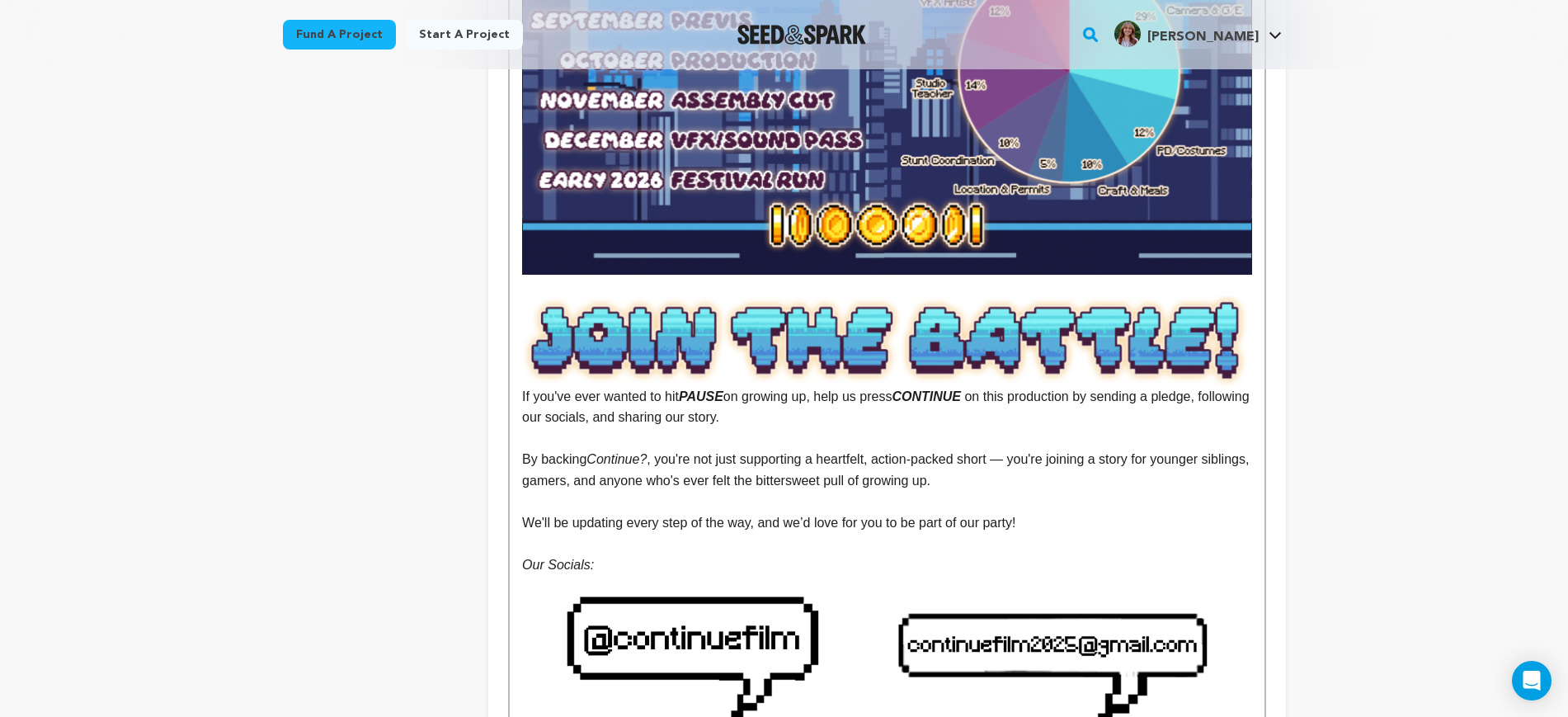
click at [1055, 449] on p "﻿﻿﻿﻿ ﻿ By backing Continue? , you're not just supporting a heartfelt, action-pa…" at bounding box center [887, 470] width 730 height 42
click at [813, 351] on p "If you've ever wanted to hit PAUSE on growing up, help us press CONTINUE on thi…" at bounding box center [887, 362] width 730 height 132
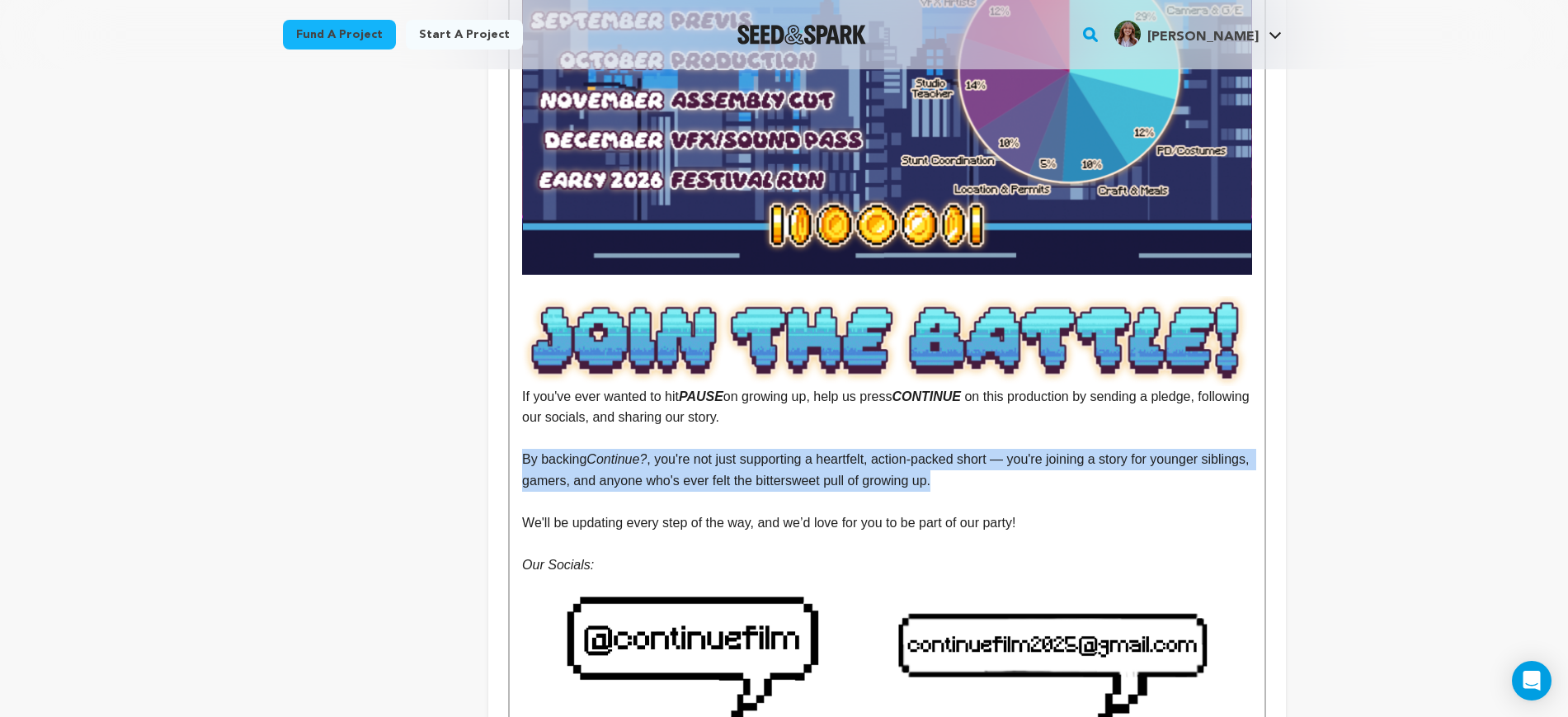
drag, startPoint x: 1038, startPoint y: 418, endPoint x: 477, endPoint y: 393, distance: 561.6
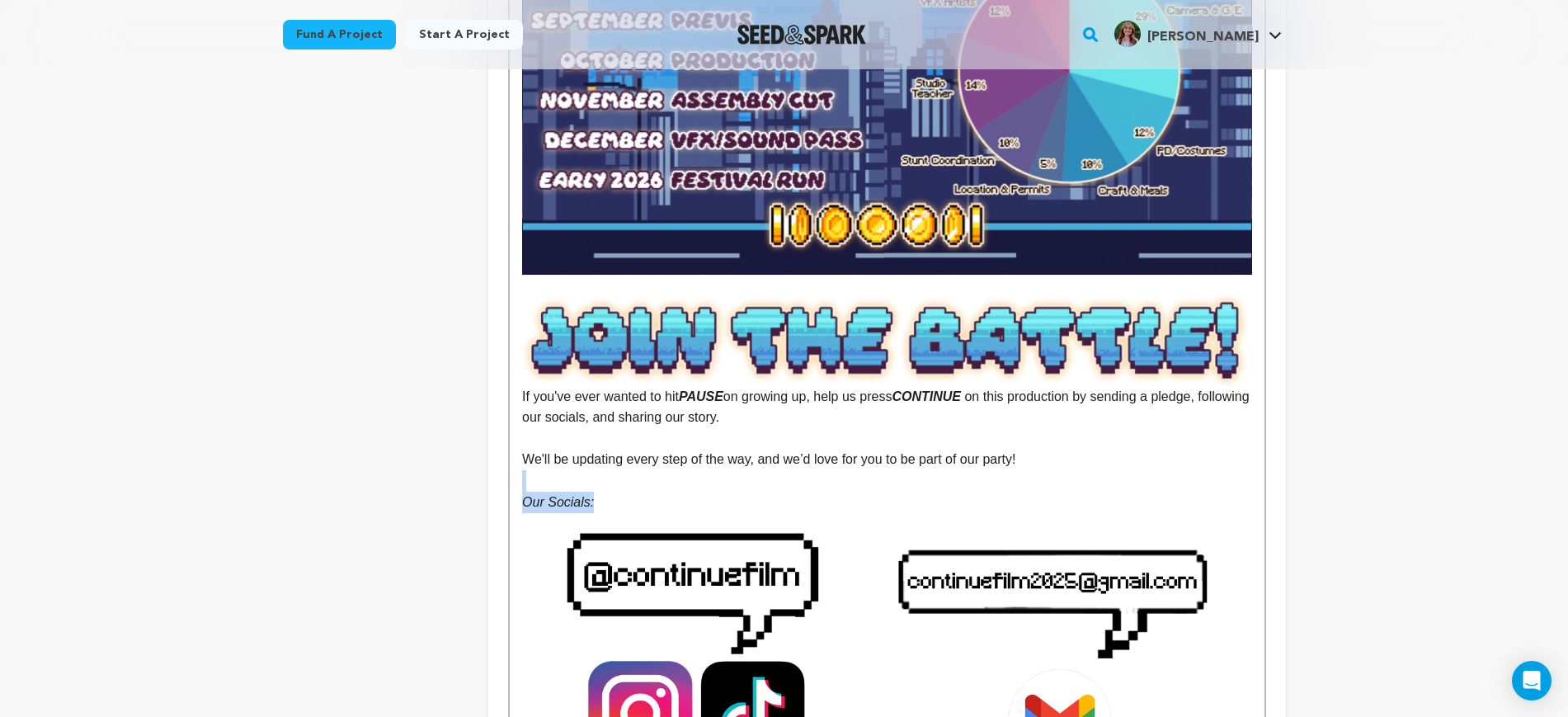
drag, startPoint x: 609, startPoint y: 443, endPoint x: 485, endPoint y: 423, distance: 125.6
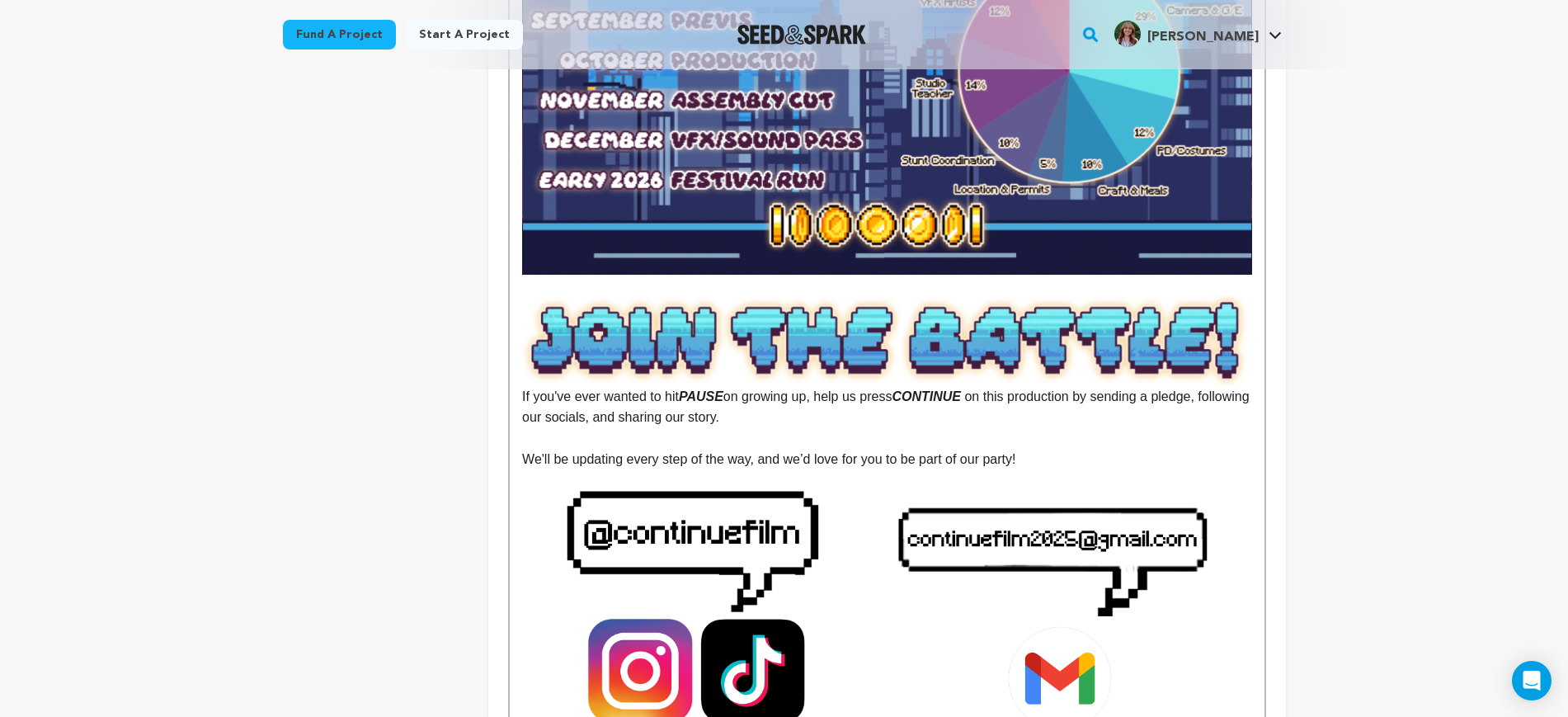
click at [1100, 449] on p "We'll be updating every step of the way, and we’d love for you to be part of ou…" at bounding box center [887, 460] width 730 height 21
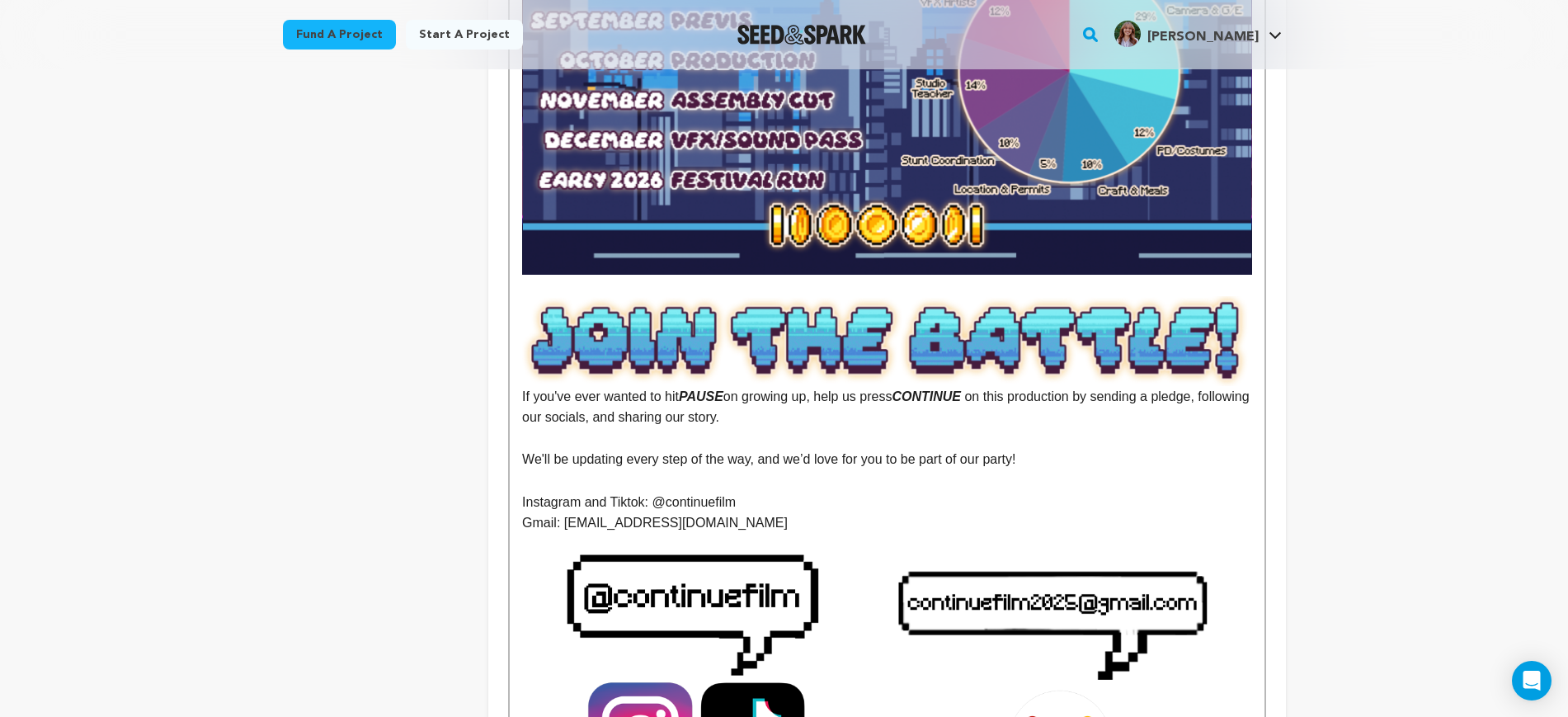
click at [794, 470] on p at bounding box center [887, 481] width 730 height 21
drag, startPoint x: 743, startPoint y: 441, endPoint x: 651, endPoint y: 439, distance: 92.0
click at [651, 492] on p "Instagram and Tiktok: @continuefilm" at bounding box center [887, 502] width 730 height 21
drag, startPoint x: 774, startPoint y: 461, endPoint x: 566, endPoint y: 461, distance: 208.0
click at [566, 512] on p "Gmail: continuefilm2025@gmail.com" at bounding box center [887, 522] width 730 height 21
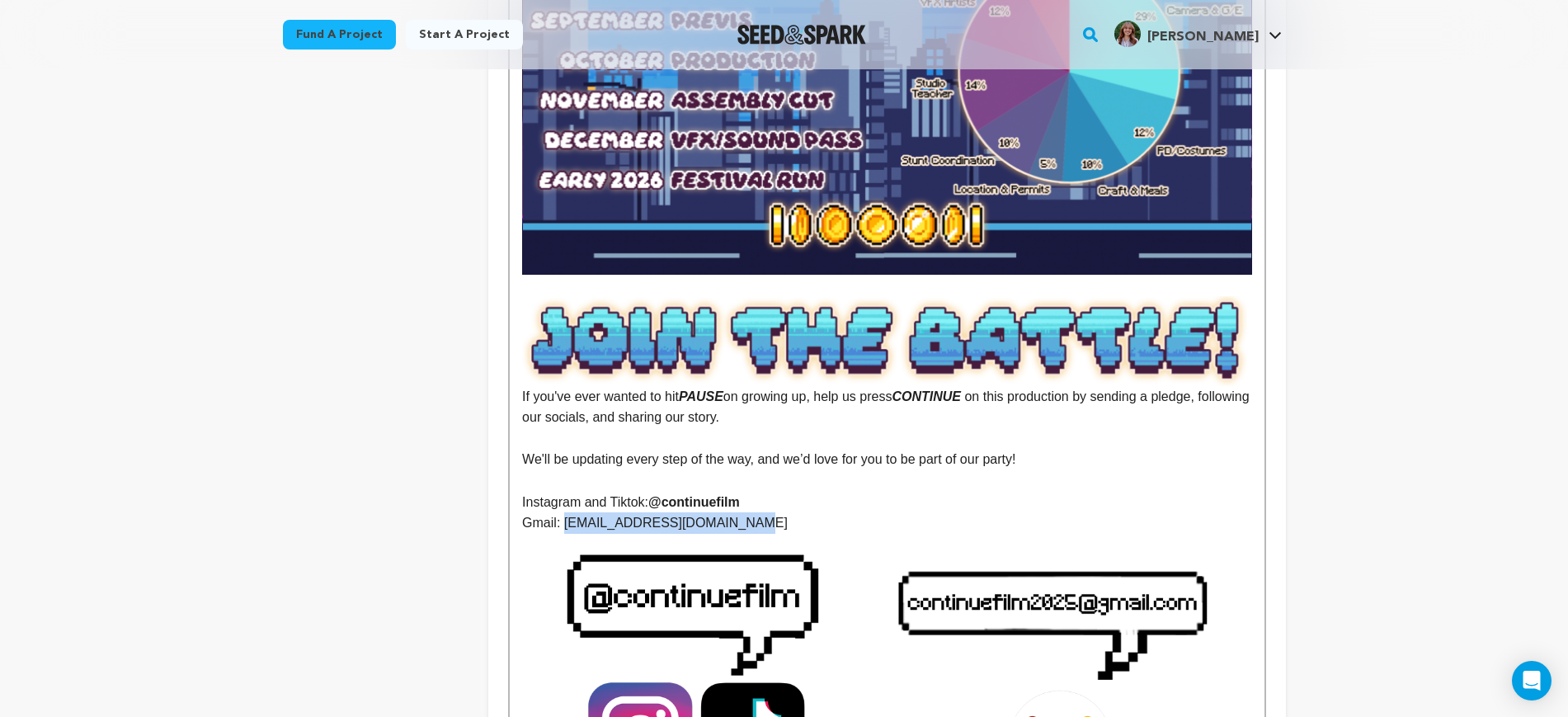
drag, startPoint x: 649, startPoint y: 463, endPoint x: 562, endPoint y: 461, distance: 87.0
click at [562, 512] on p "Gmail: continuefilm2025@gmail.com" at bounding box center [887, 522] width 730 height 21
click at [731, 534] on img at bounding box center [887, 674] width 730 height 280
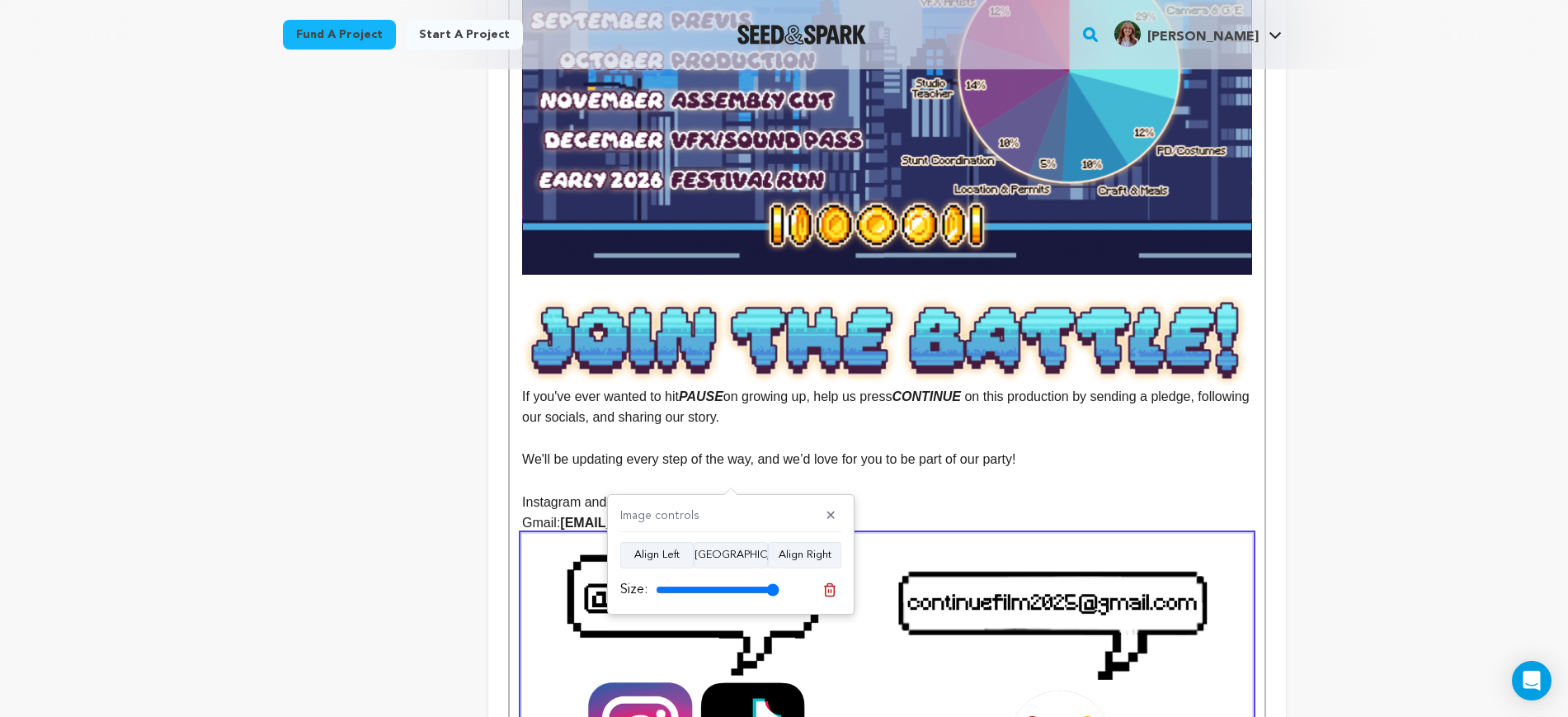
click at [787, 512] on p "Gmail: continuefilm2025@gmail.com" at bounding box center [887, 522] width 730 height 21
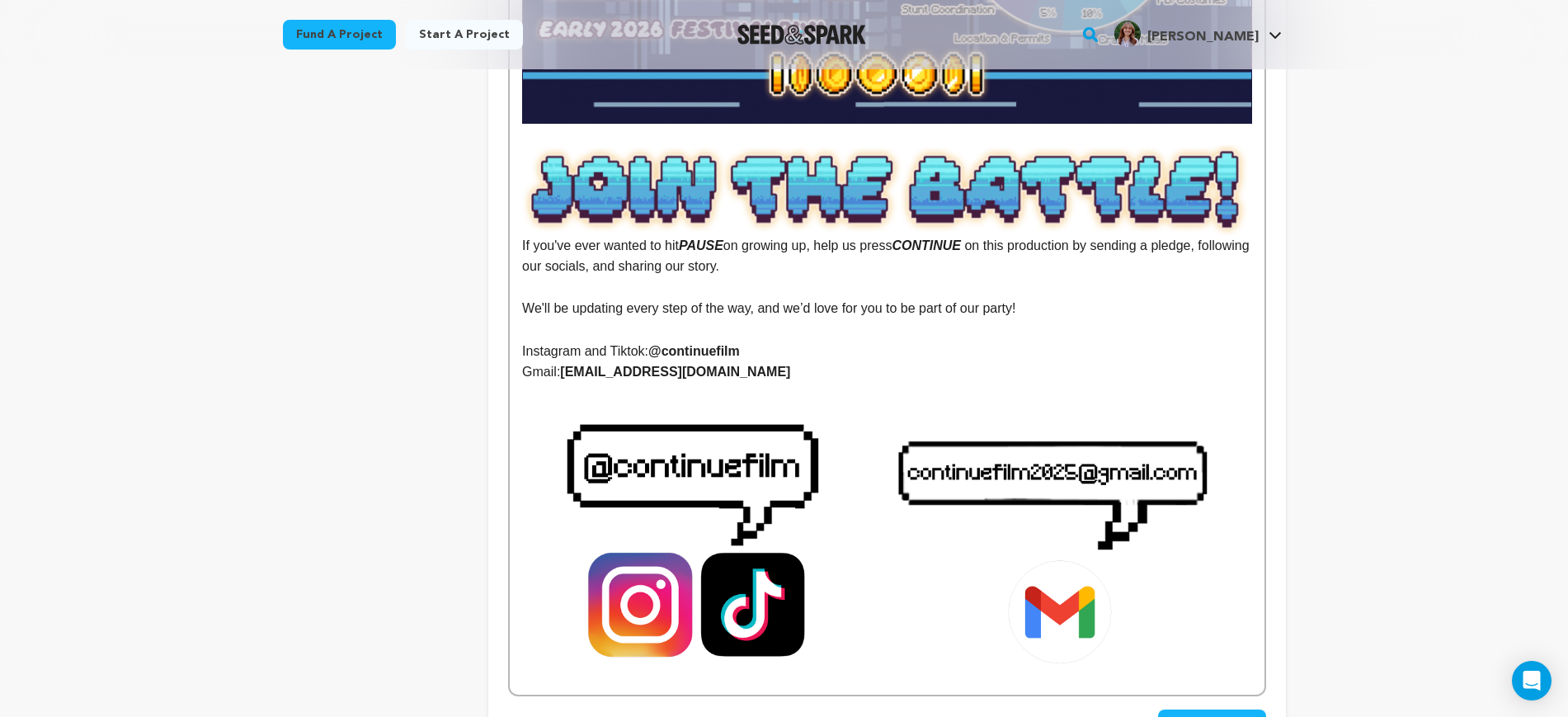
scroll to position [3553, 0]
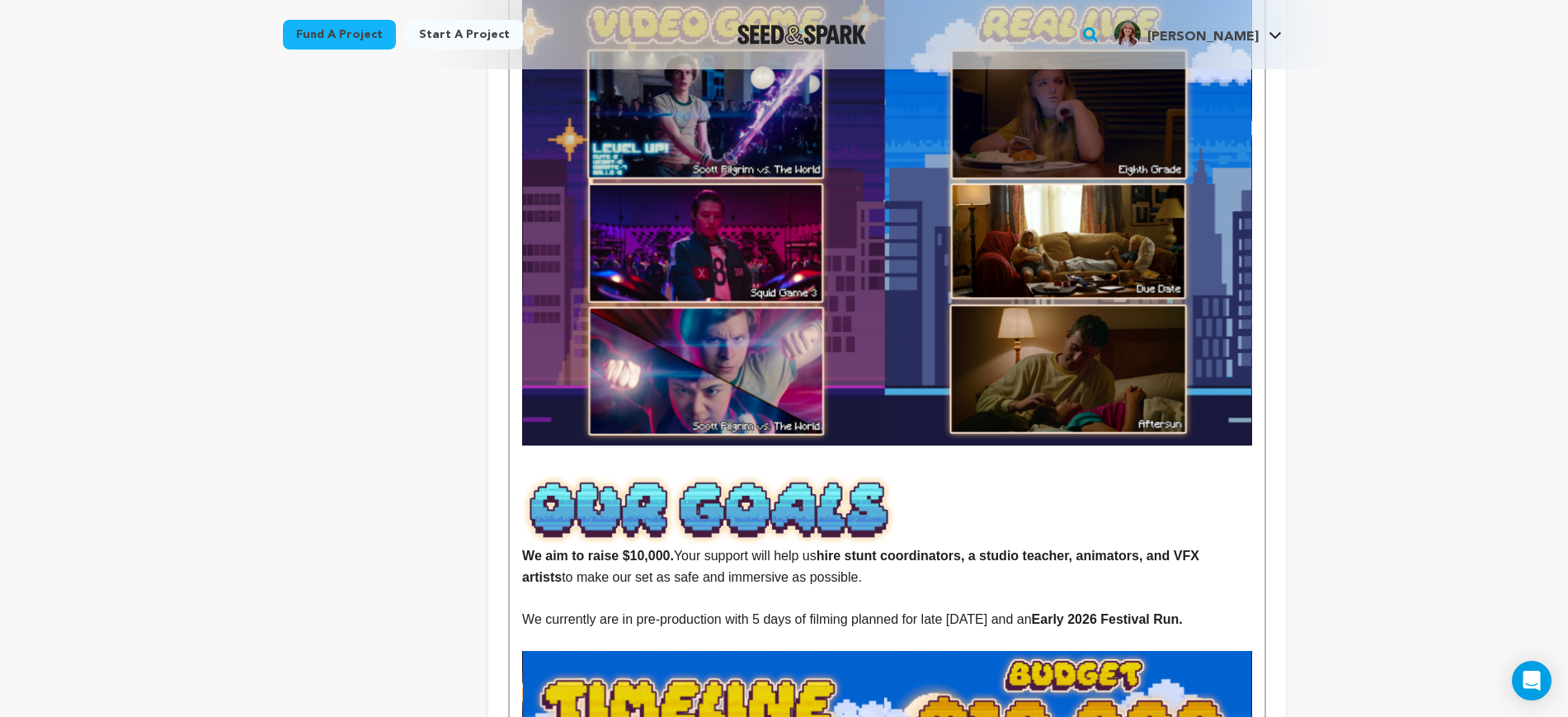
scroll to position [2625, 0]
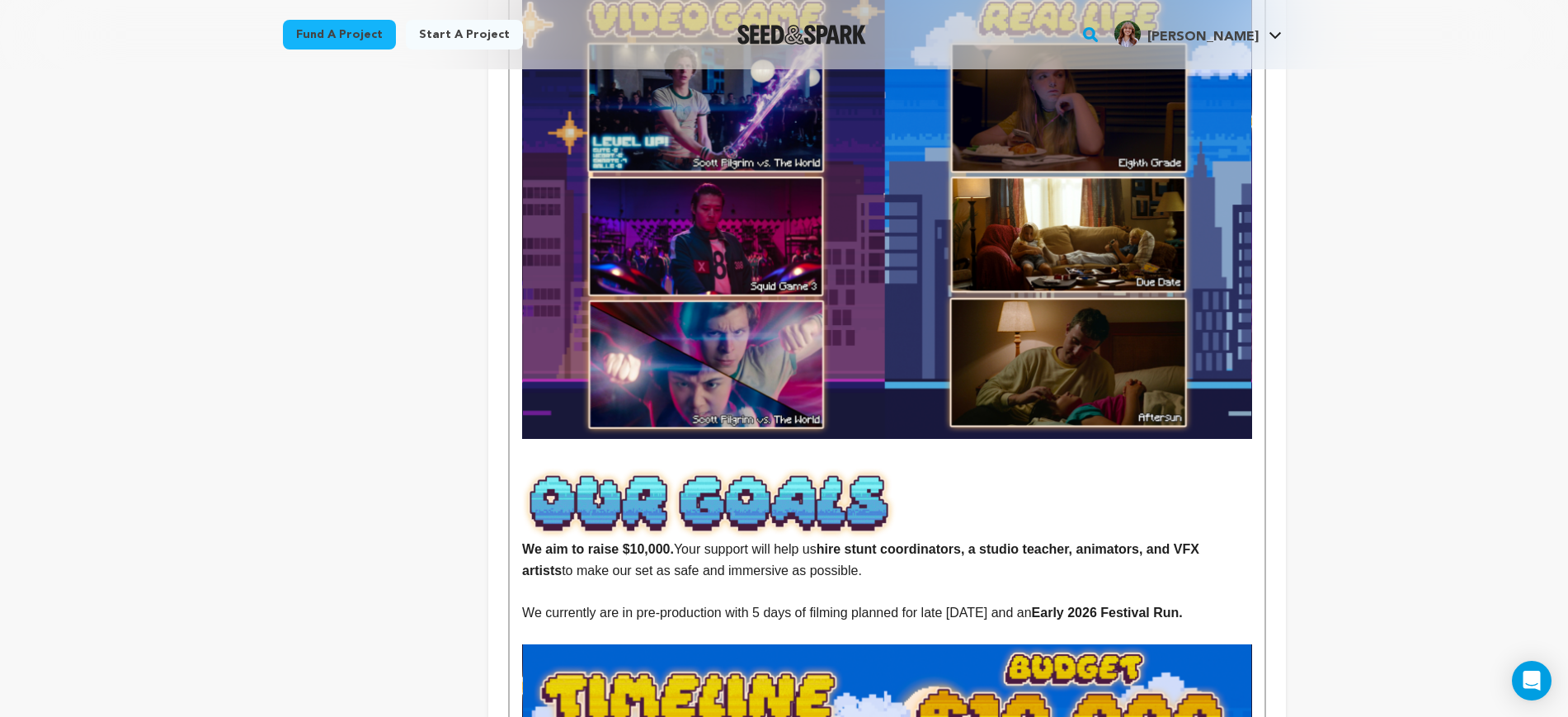
click at [589, 467] on img at bounding box center [749, 502] width 452 height 72
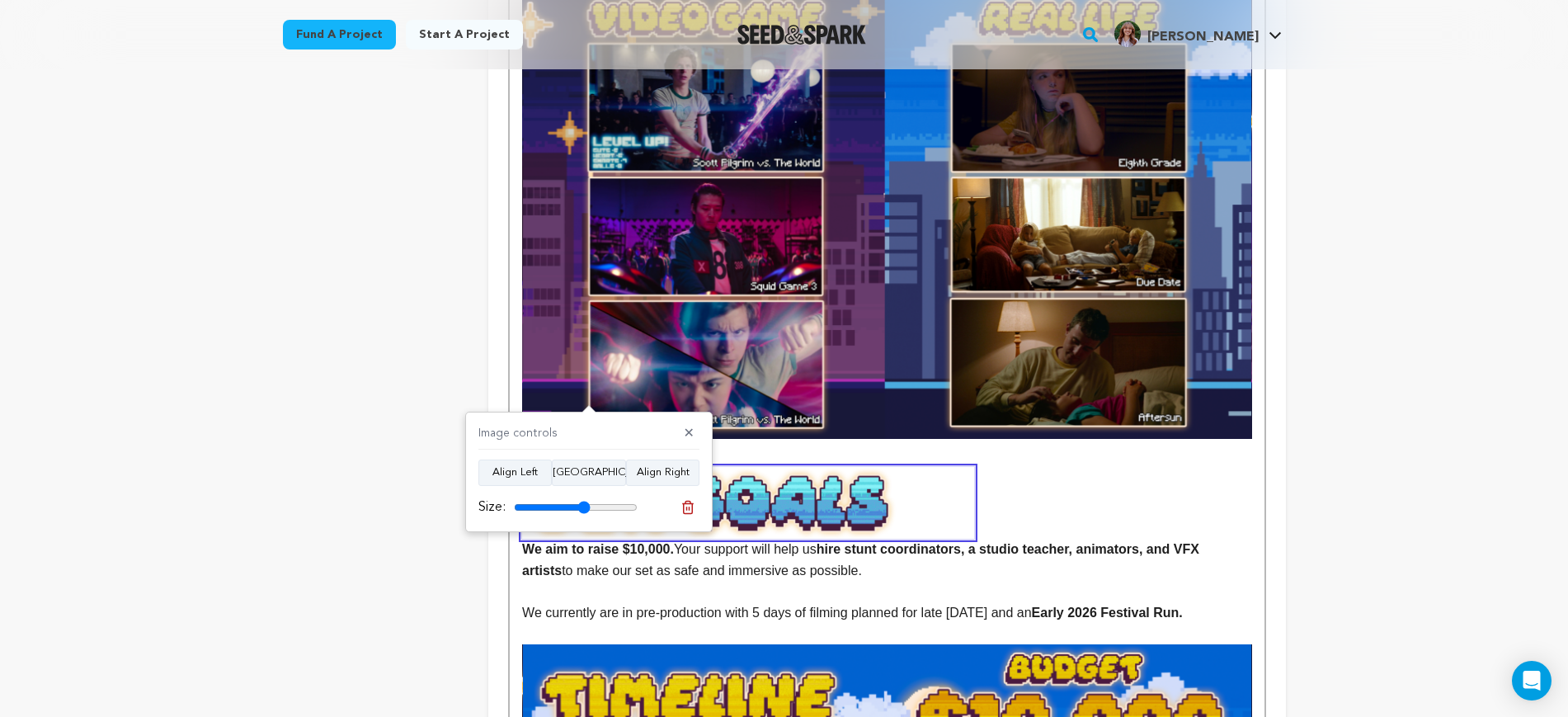
click at [586, 445] on p at bounding box center [887, 456] width 730 height 21
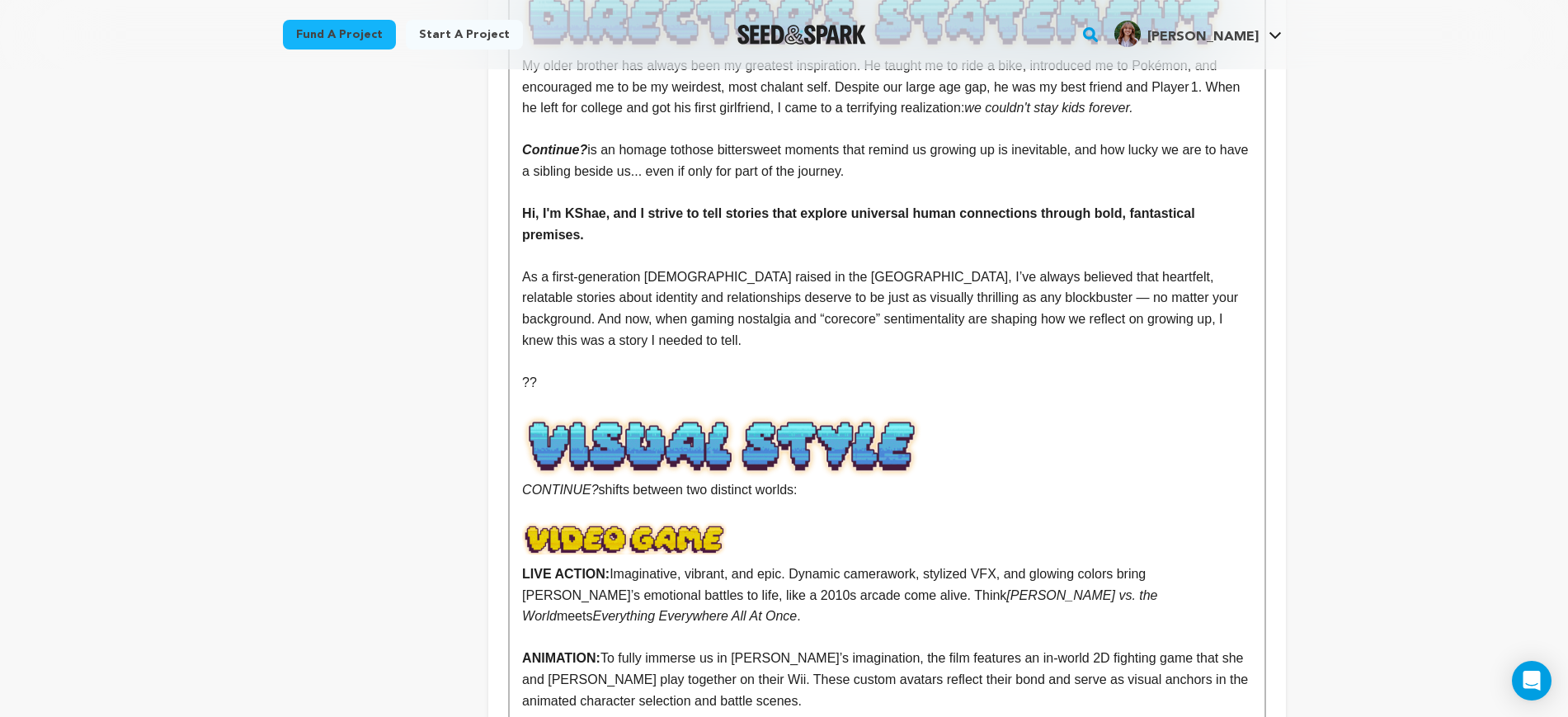
scroll to position [1696, 0]
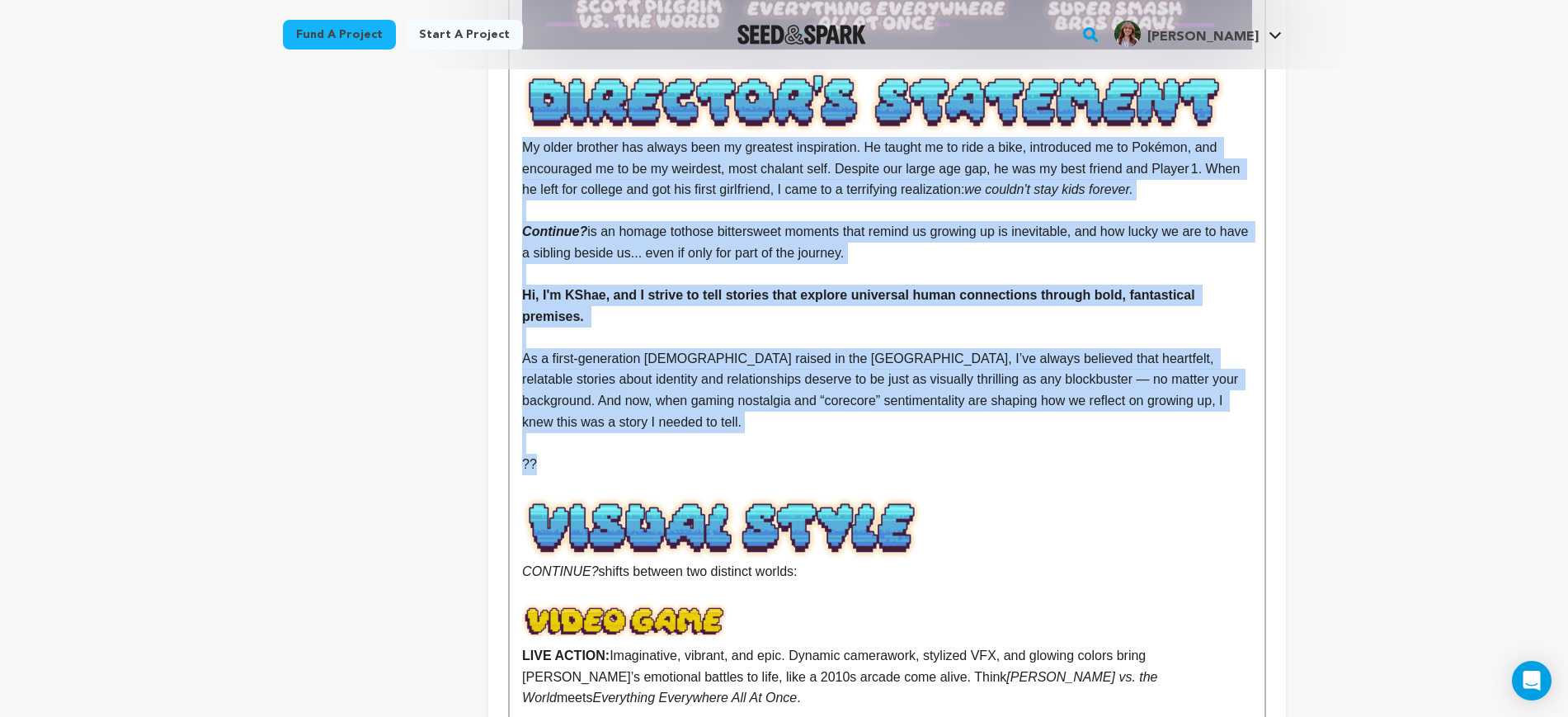
drag, startPoint x: 635, startPoint y: 419, endPoint x: 499, endPoint y: 132, distance: 317.6
click at [499, 132] on div "Tell your audience about this project This is what people will see when they sc…" at bounding box center [887, 645] width 797 height 4148
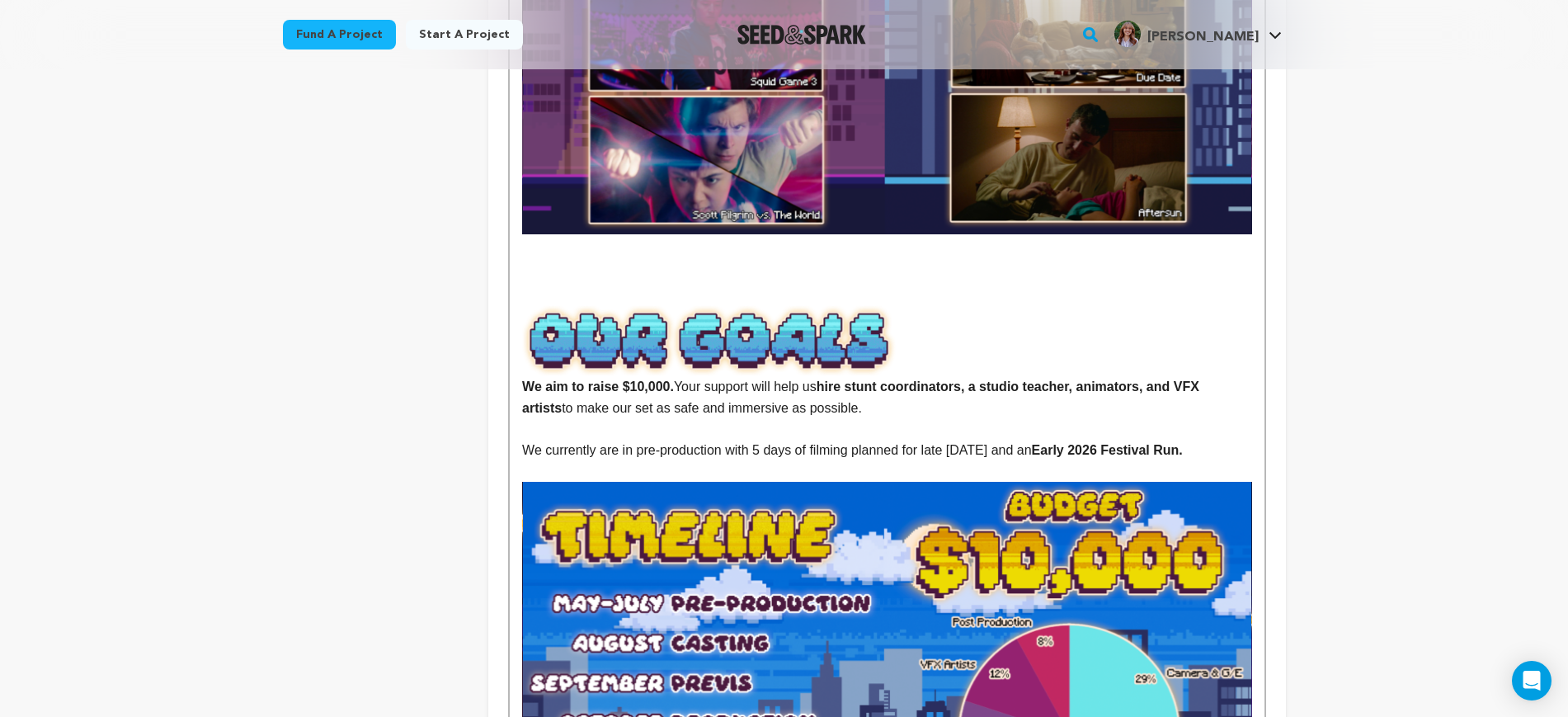
scroll to position [2831, 0]
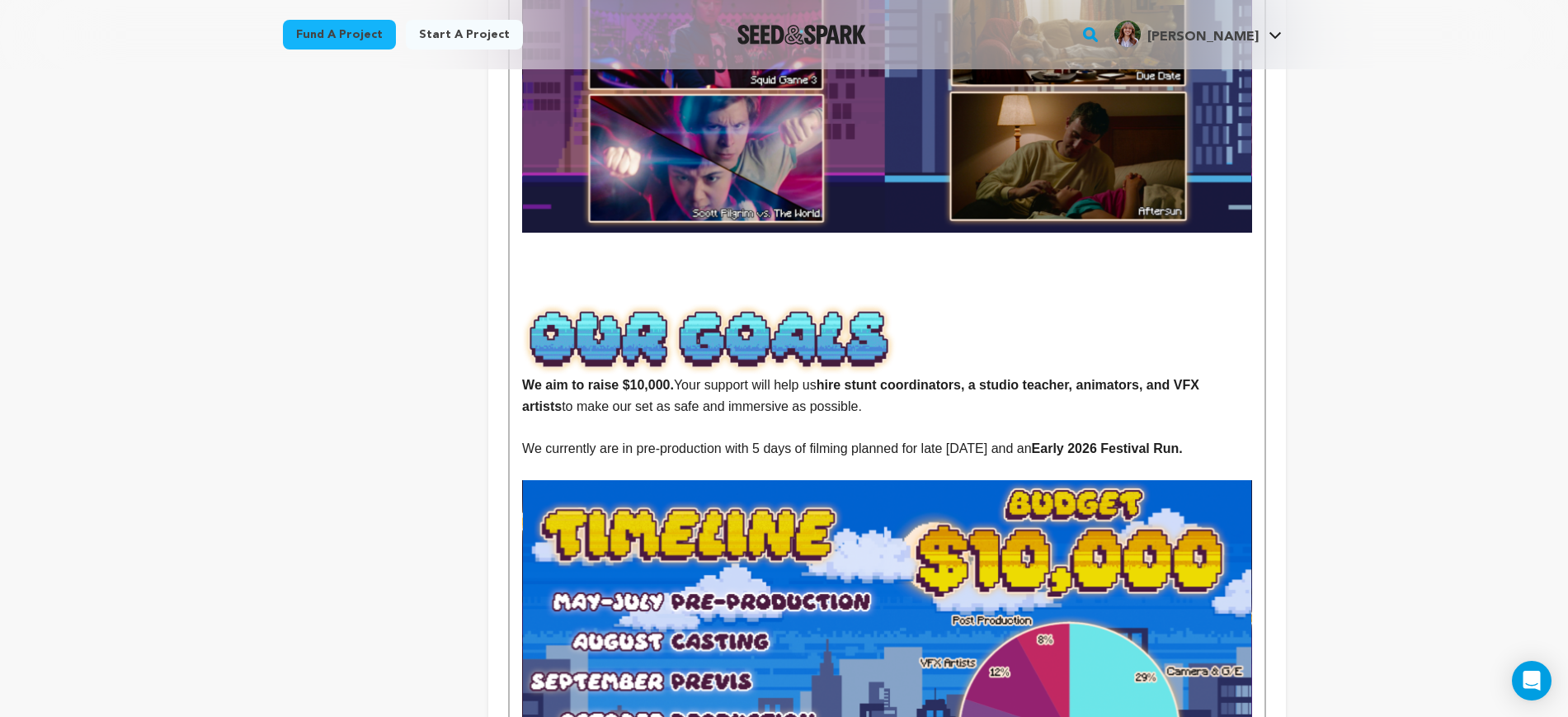
click at [698, 281] on p at bounding box center [887, 292] width 730 height 21
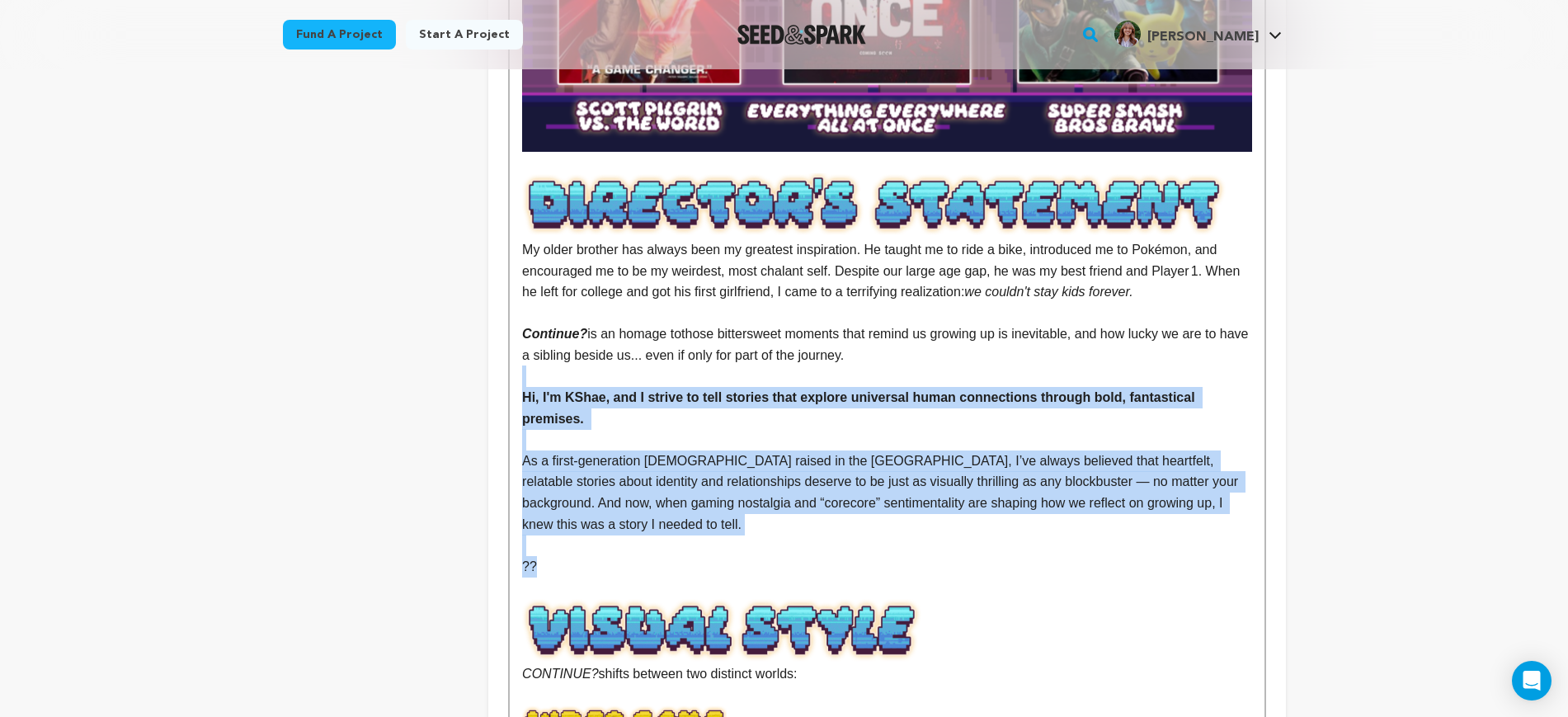
scroll to position [1593, 0]
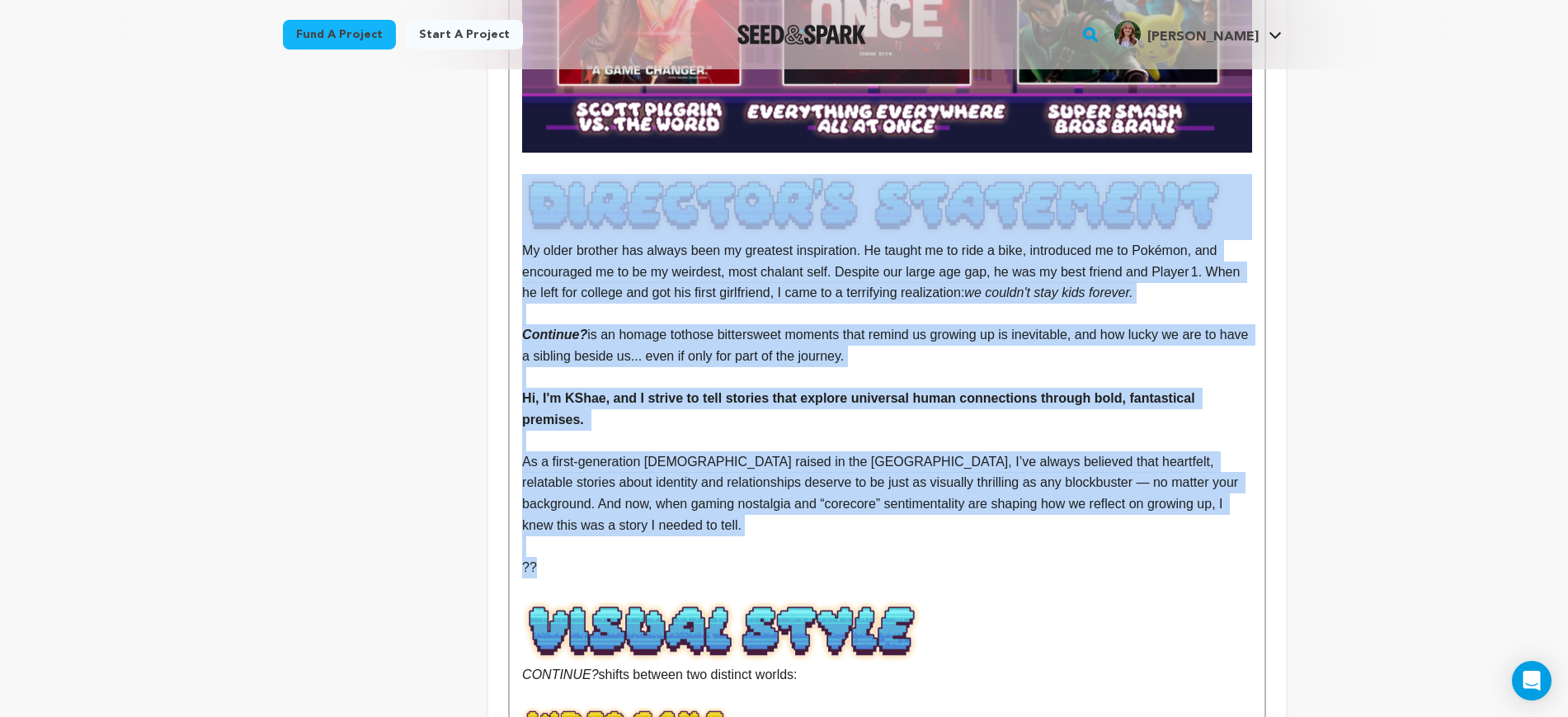
drag, startPoint x: 629, startPoint y: 422, endPoint x: 523, endPoint y: 181, distance: 263.3
copy div "My older brother has always been my greatest inspiration. He taught me to ride …"
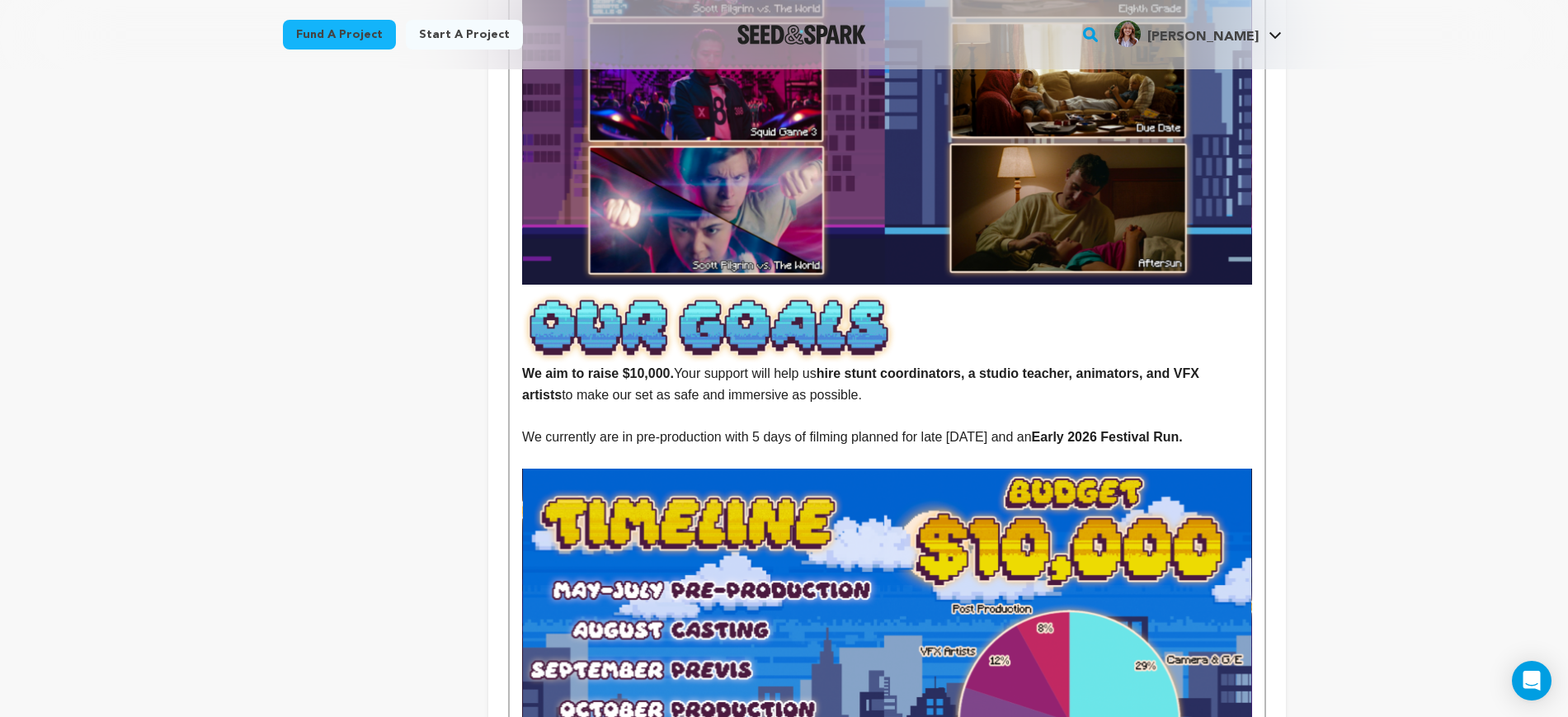
scroll to position [2625, 0]
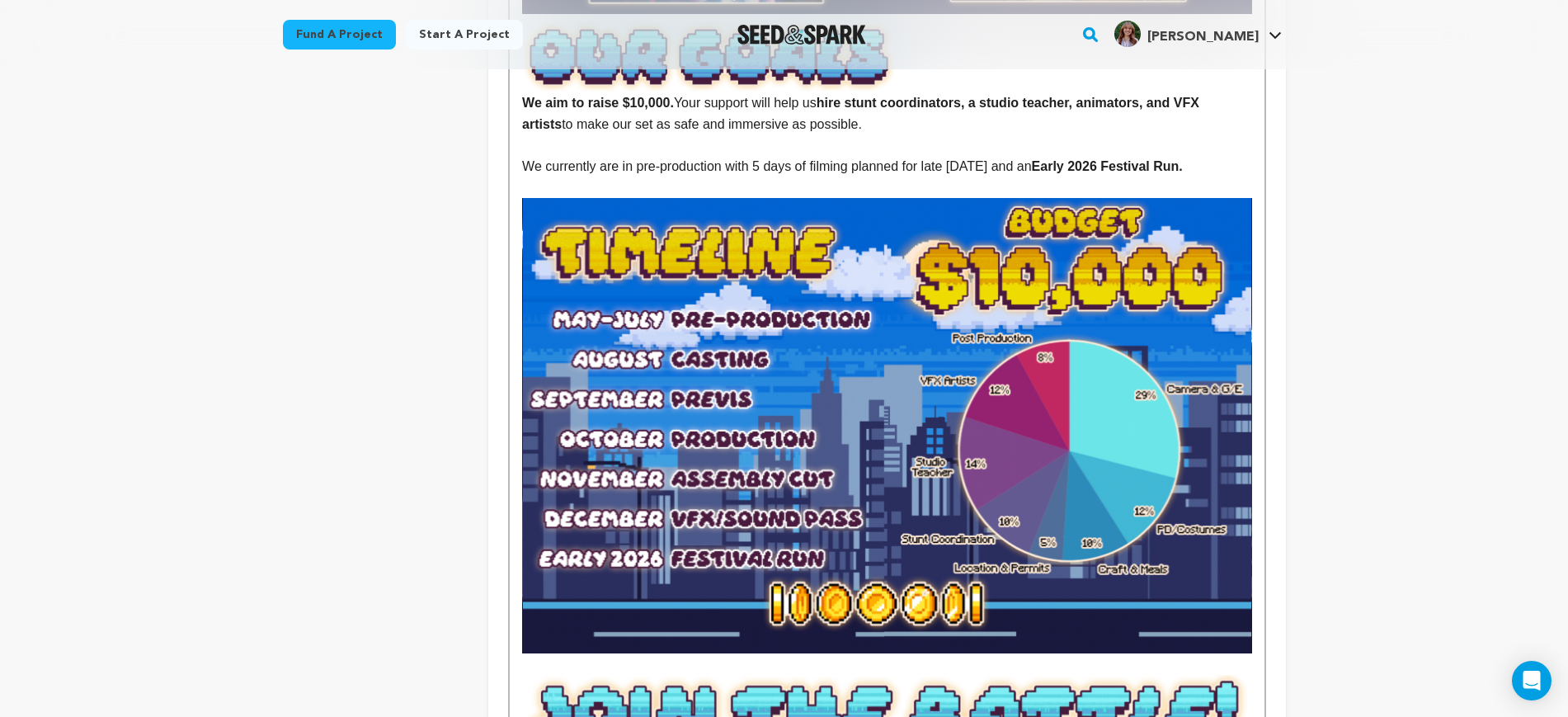
click at [535, 653] on p at bounding box center [887, 664] width 730 height 21
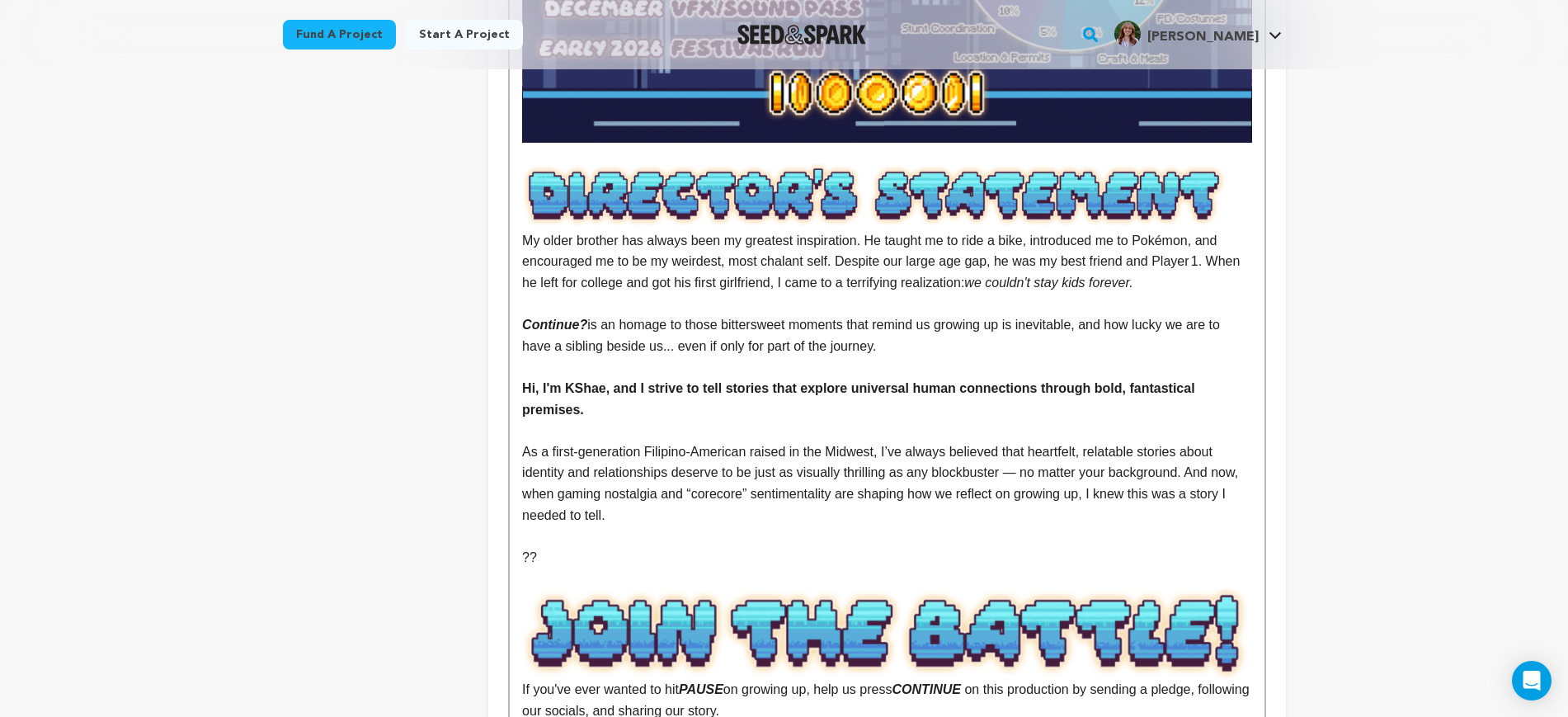
scroll to position [3186, 0]
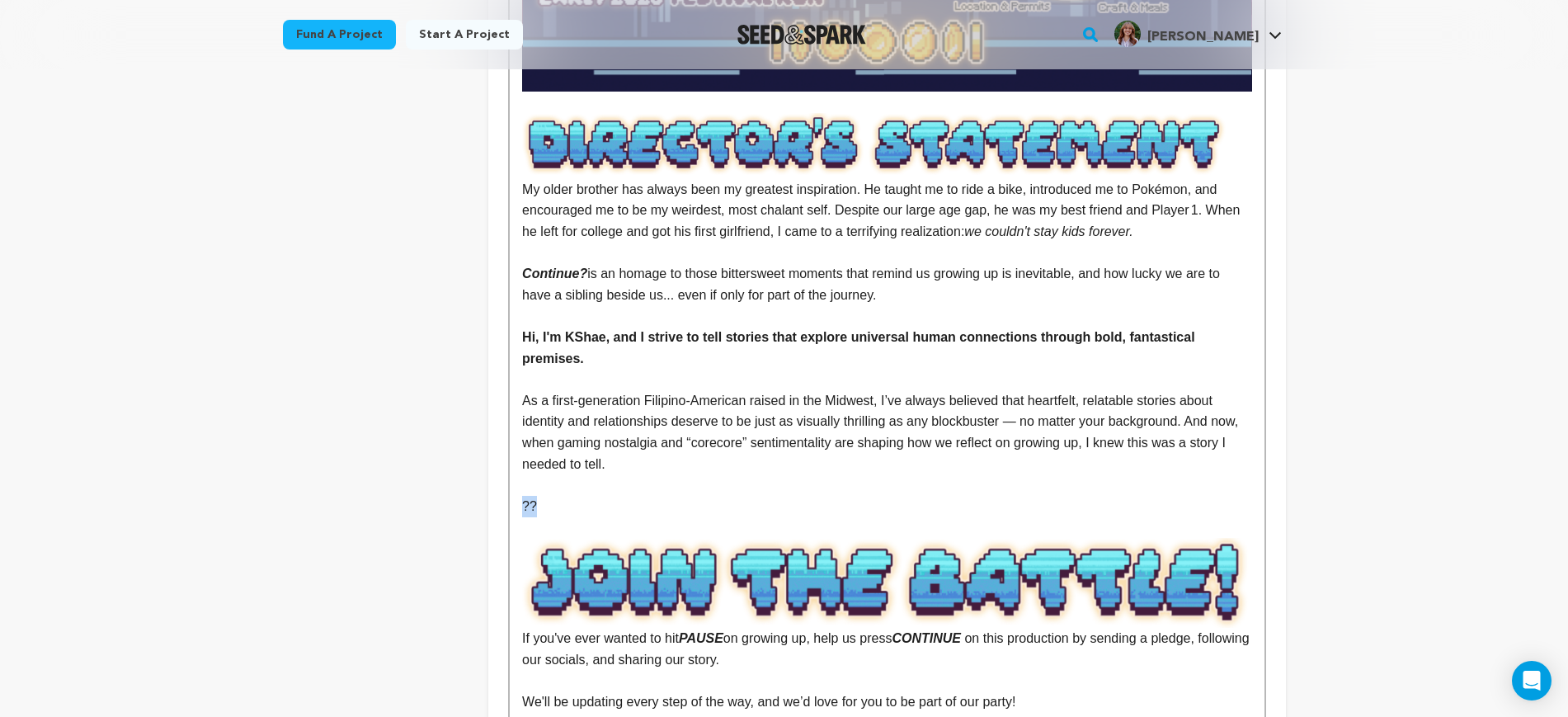
drag, startPoint x: 547, startPoint y: 442, endPoint x: 513, endPoint y: 441, distance: 34.0
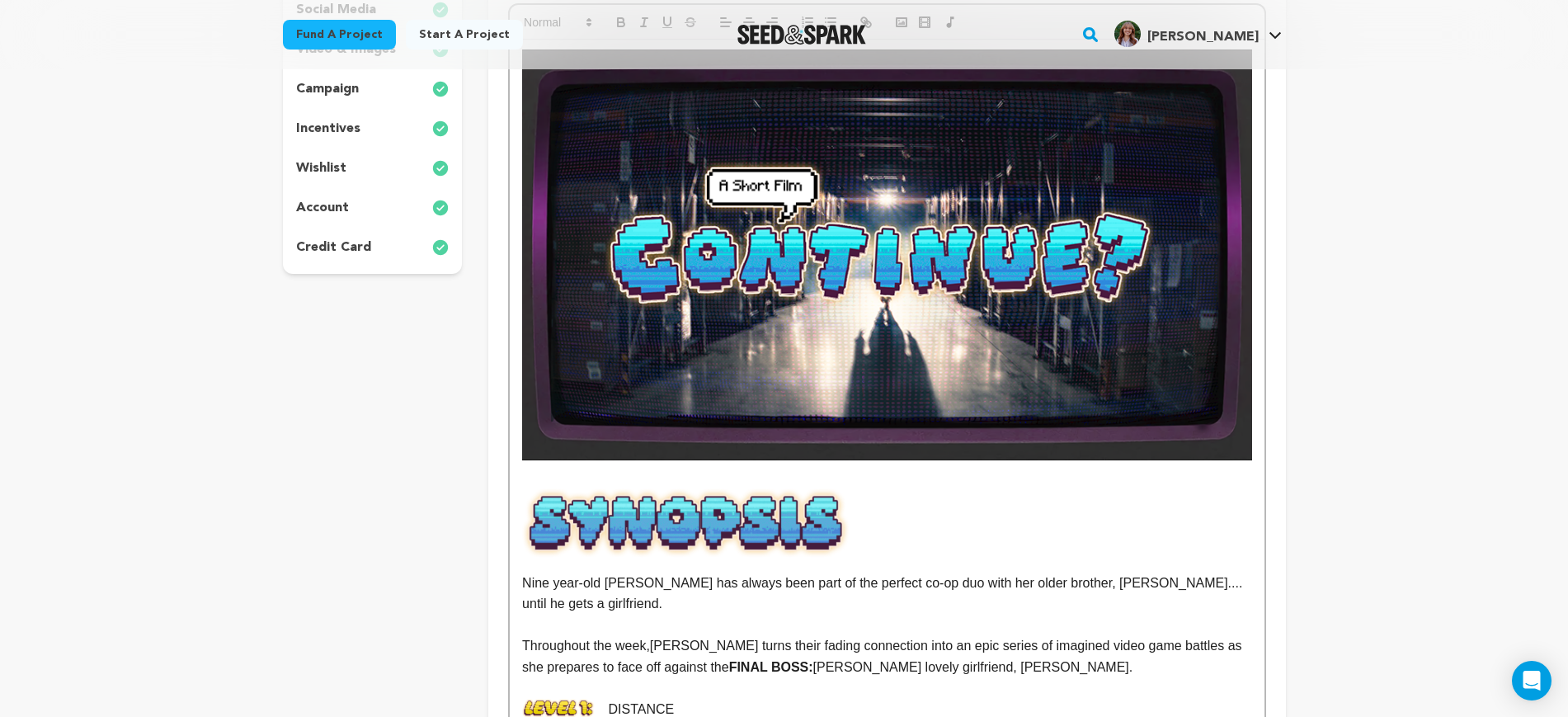
scroll to position [0, 0]
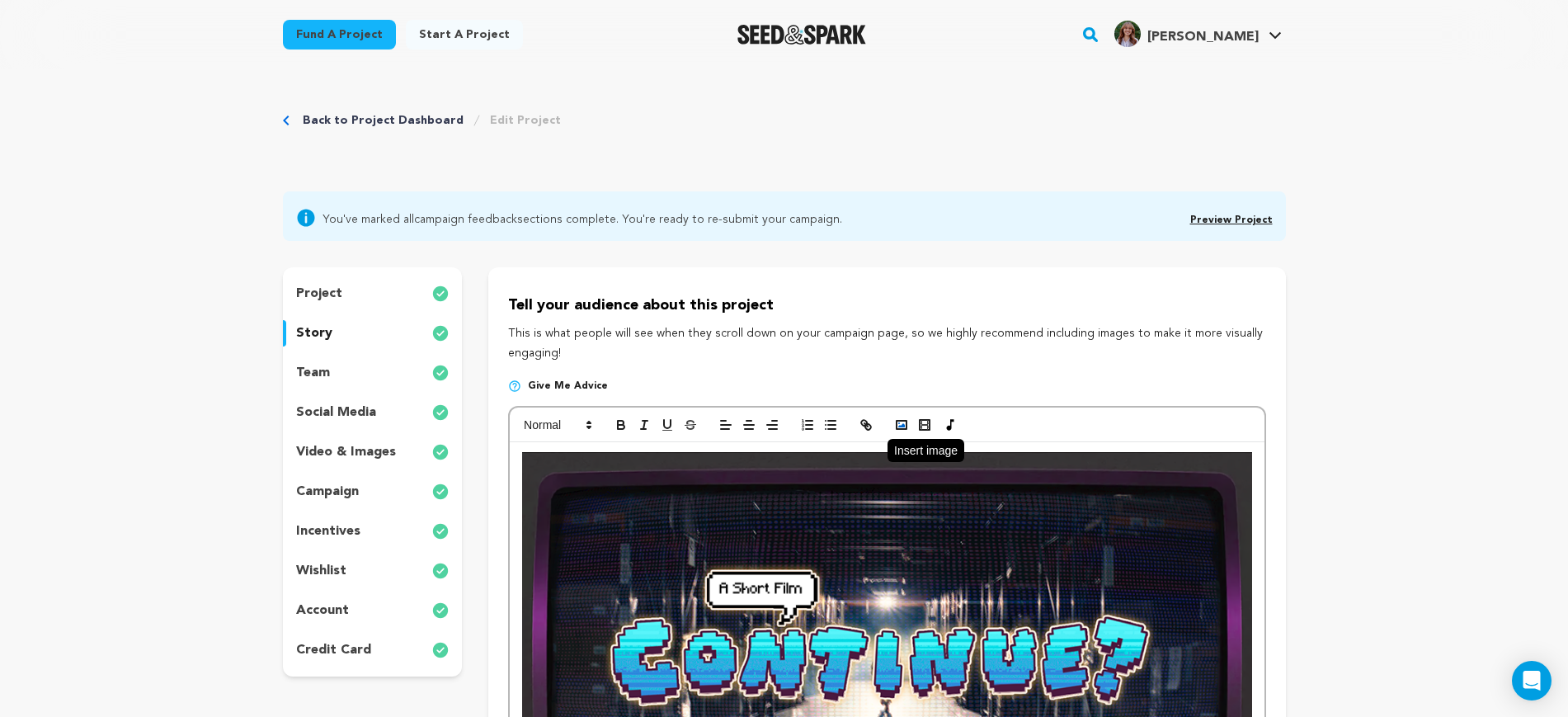
click at [900, 419] on icon "button" at bounding box center [902, 425] width 15 height 15
click at [906, 425] on icon "button" at bounding box center [902, 425] width 15 height 15
click at [908, 428] on icon "button" at bounding box center [902, 425] width 15 height 15
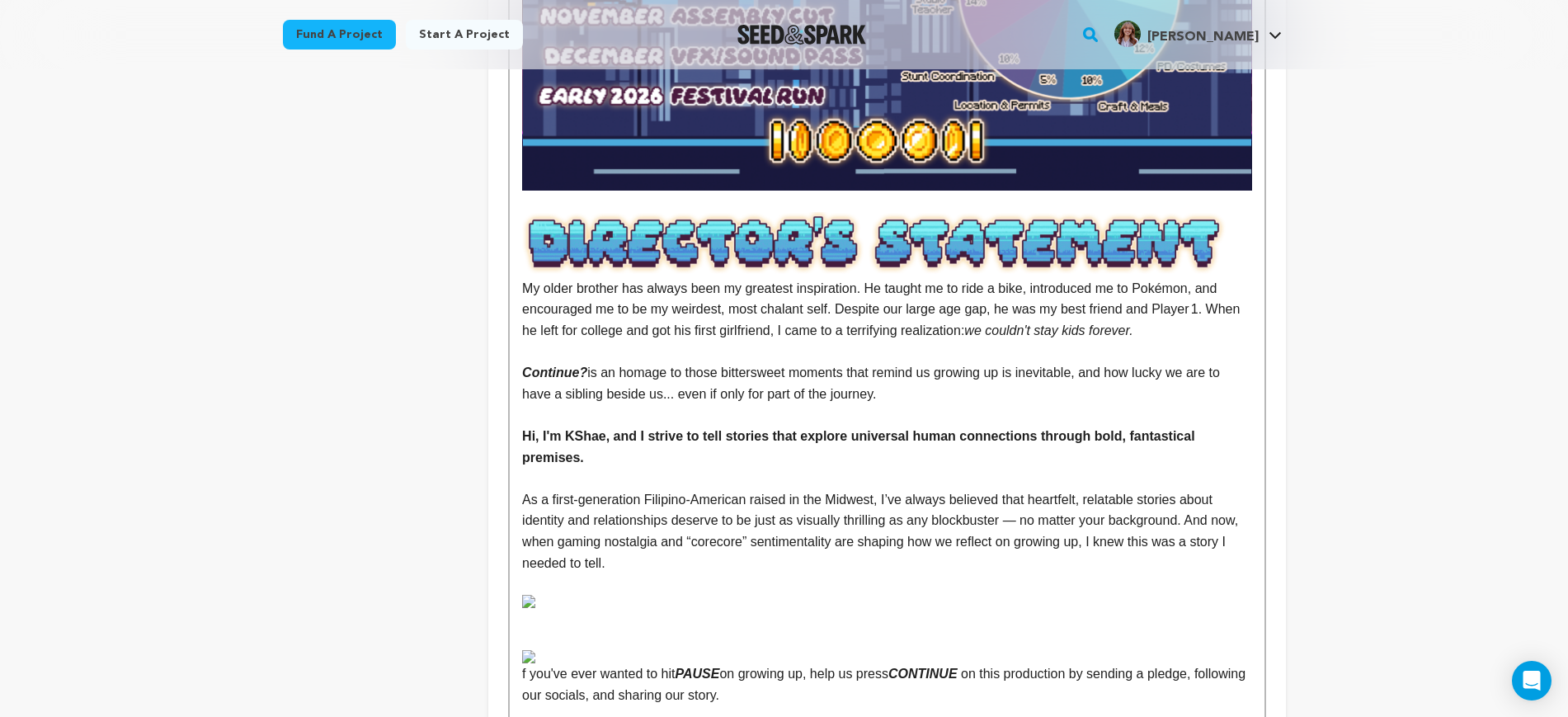
scroll to position [3093, 0]
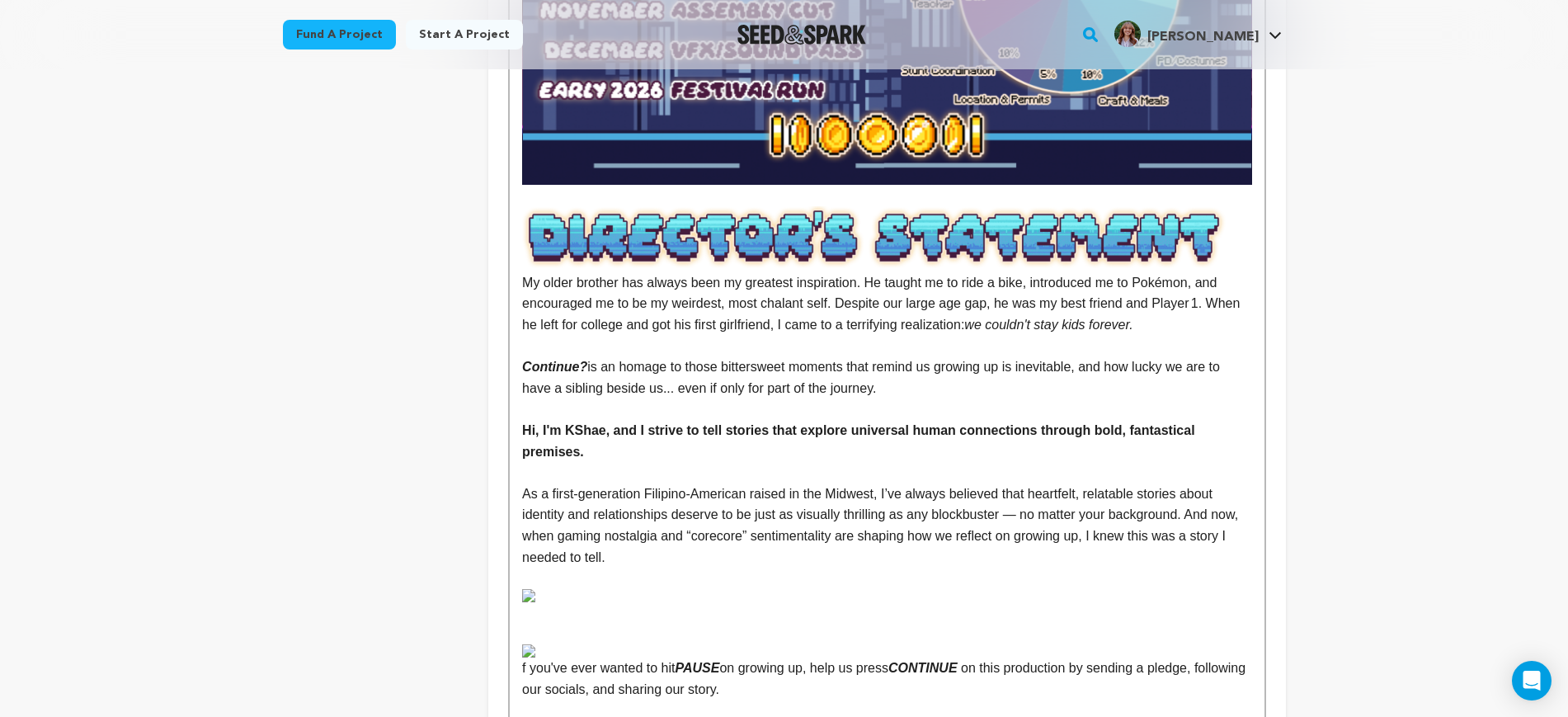
click at [956, 420] on p "Hi, I'm KShae, and I strive to tell stories that explore universal human connec…" at bounding box center [887, 440] width 730 height 42
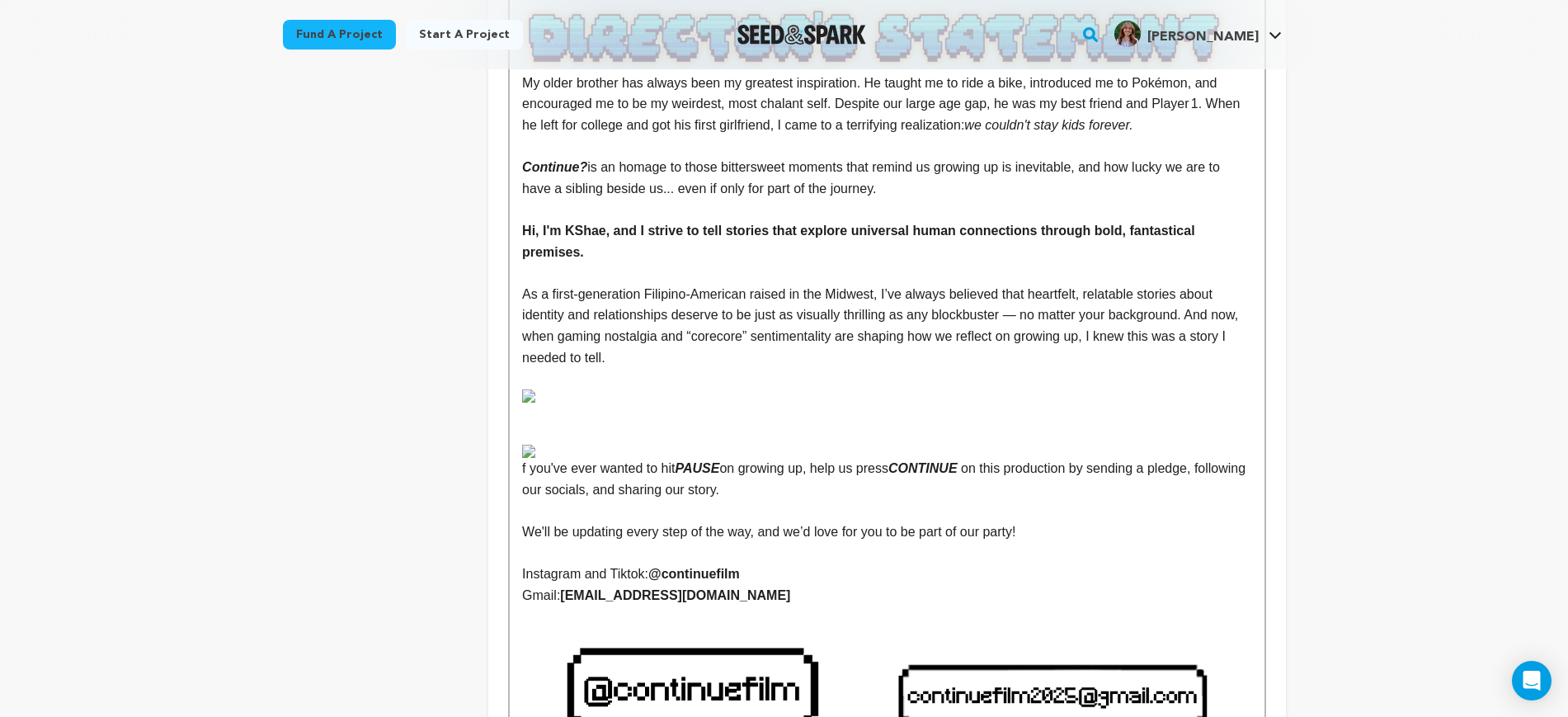
scroll to position [3299, 0]
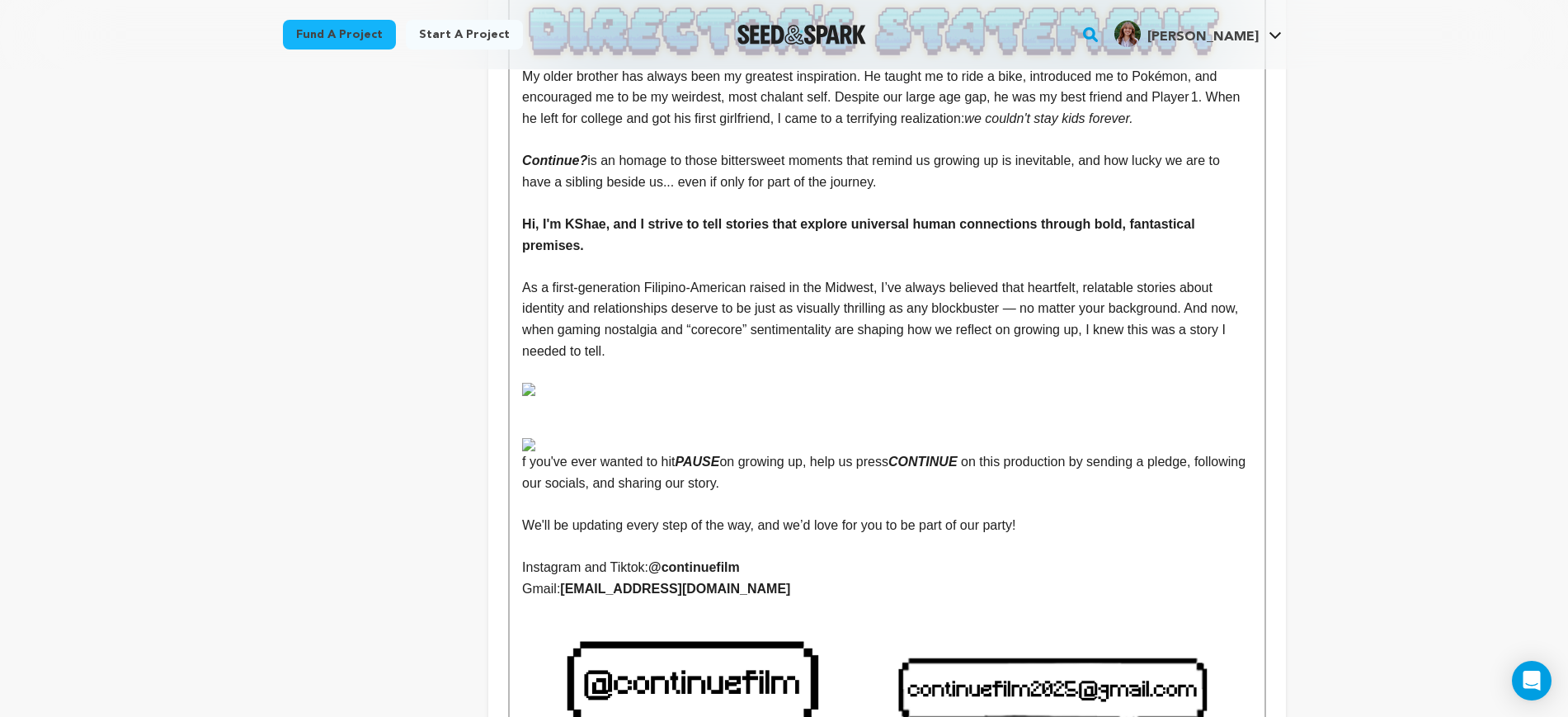
click at [922, 455] on em "CONTINUE" at bounding box center [923, 461] width 70 height 14
drag, startPoint x: 487, startPoint y: 398, endPoint x: 527, endPoint y: 399, distance: 40.0
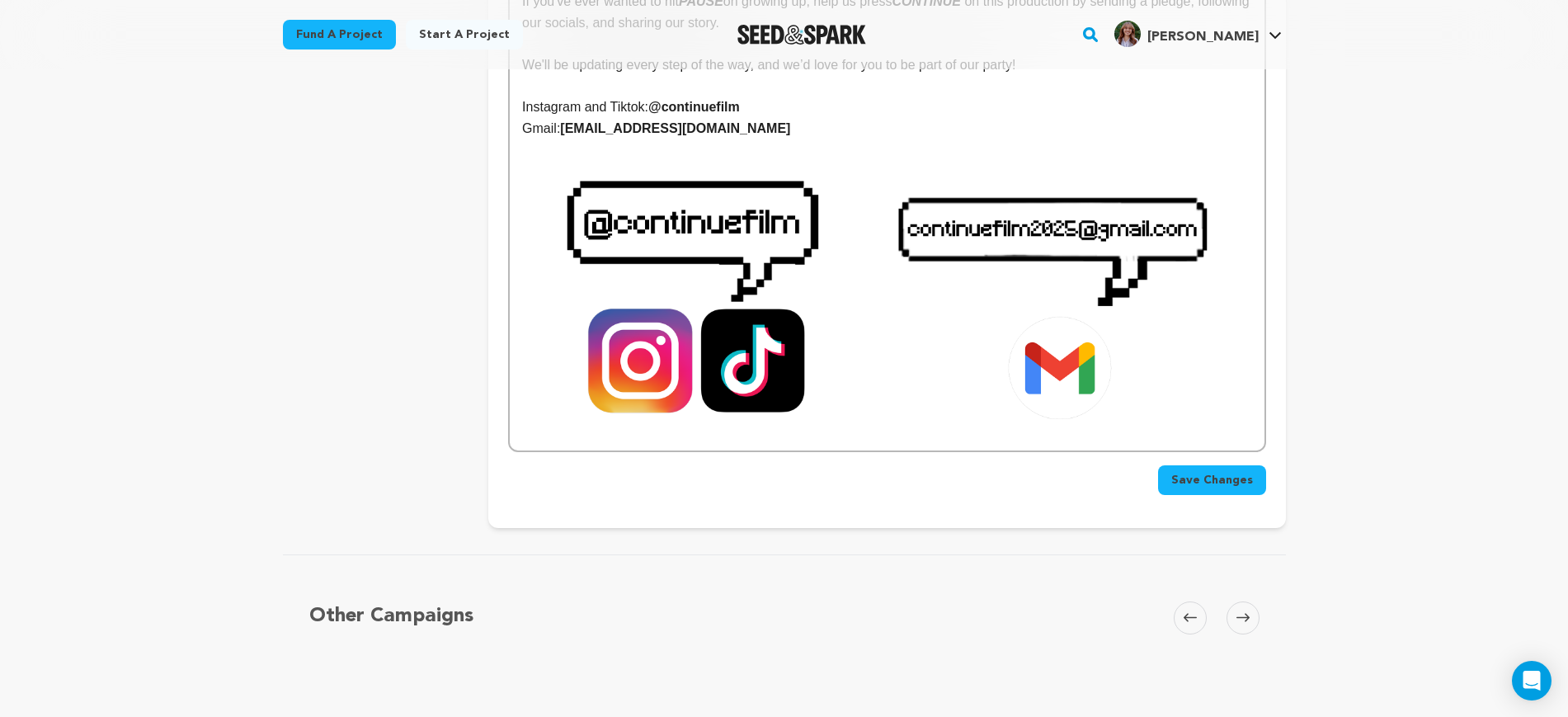
scroll to position [3756, 0]
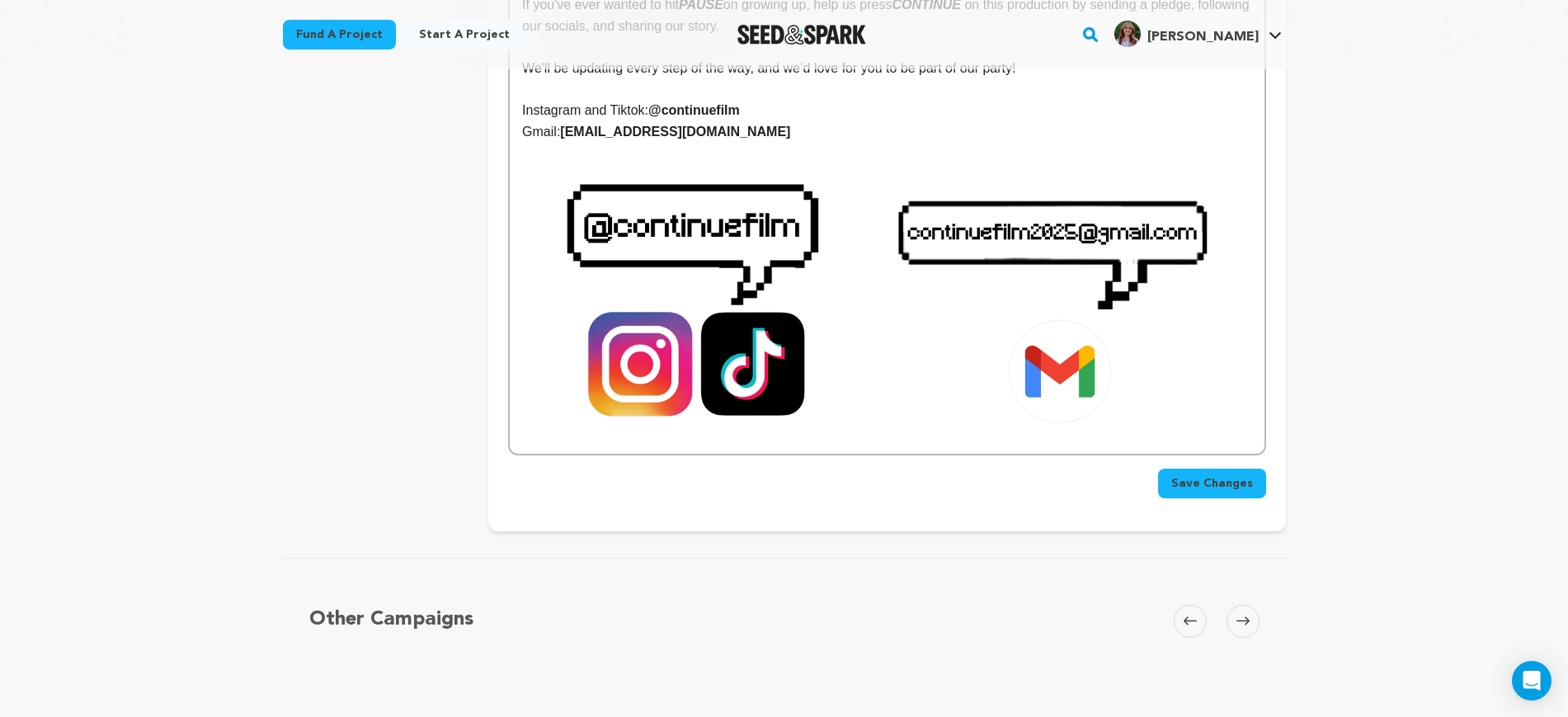
click at [1218, 475] on span "Save Changes" at bounding box center [1212, 482] width 82 height 16
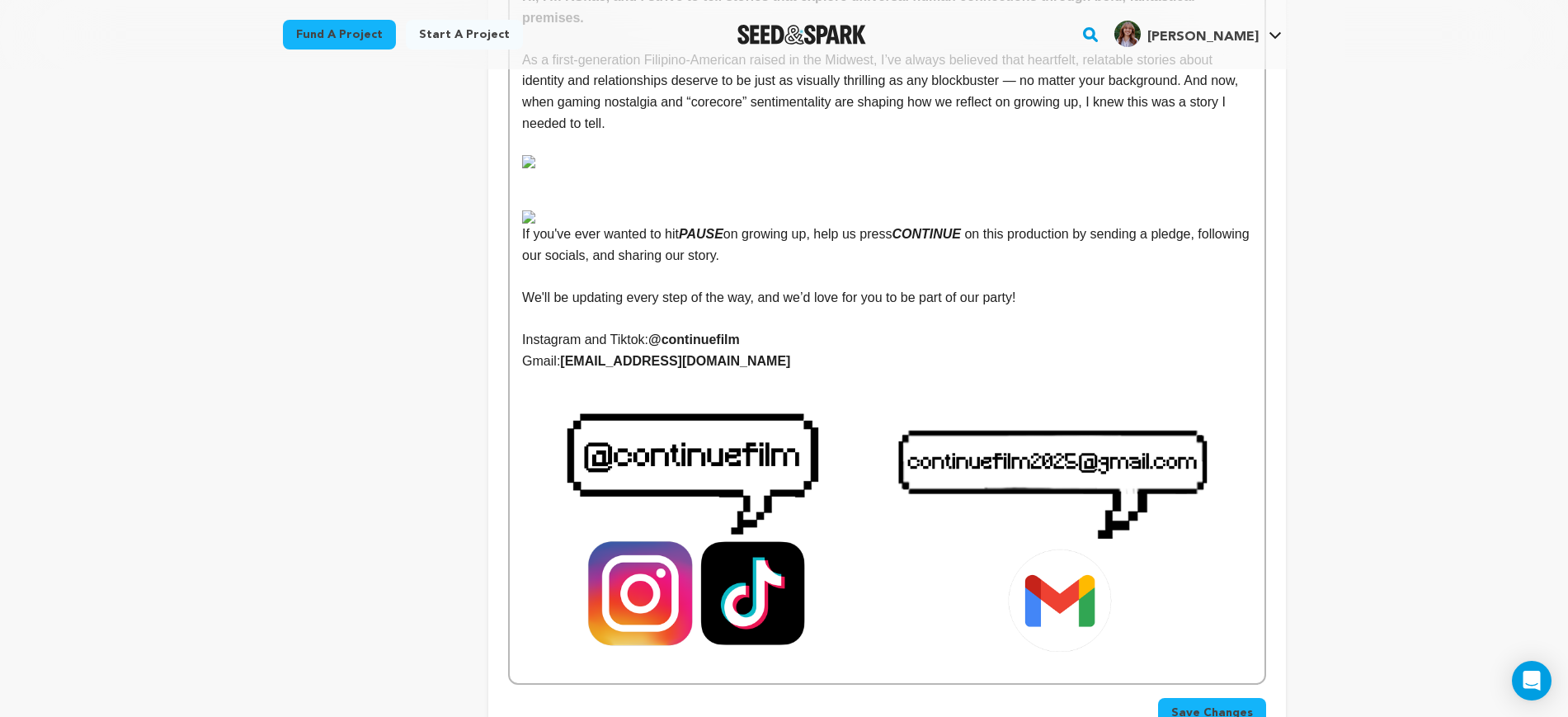
scroll to position [3299, 0]
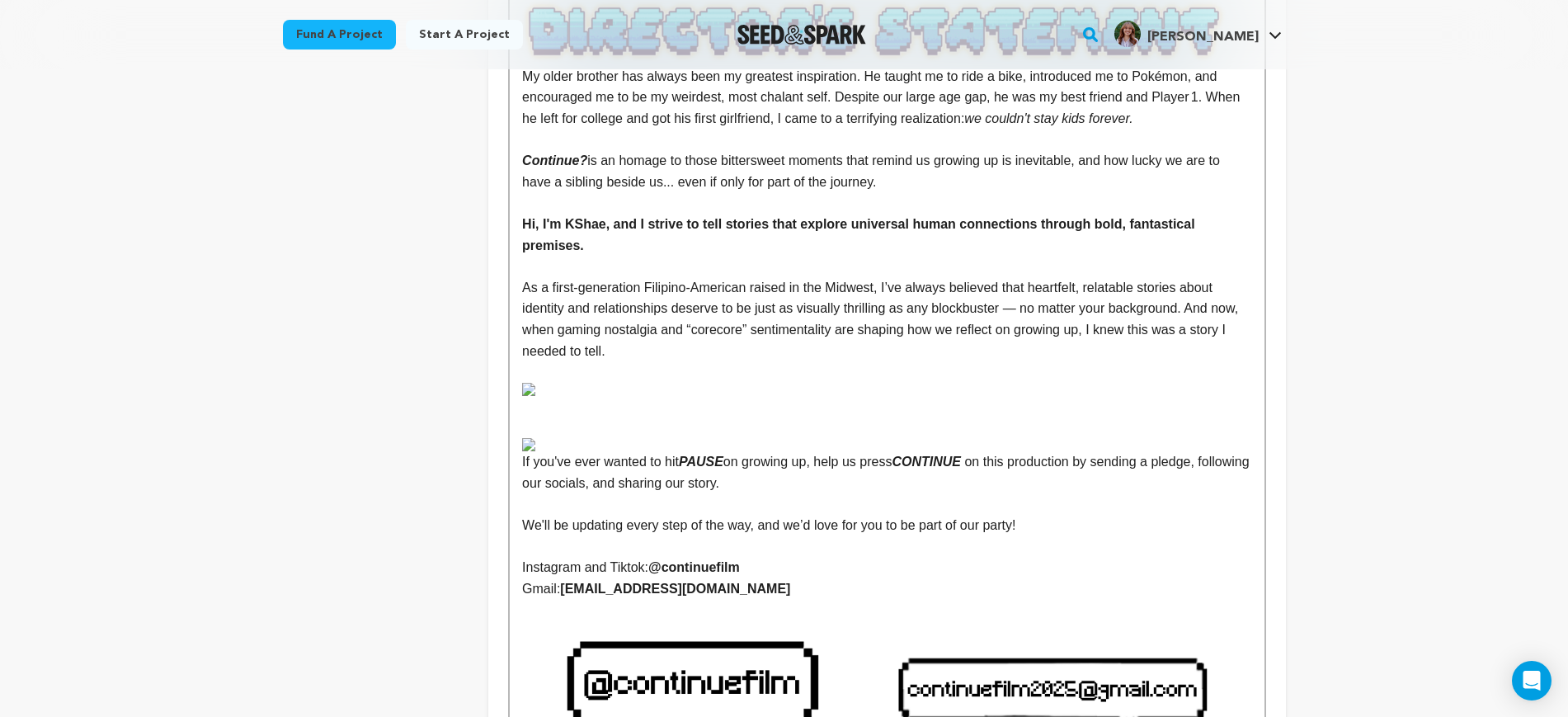
click at [705, 438] on img at bounding box center [887, 444] width 730 height 13
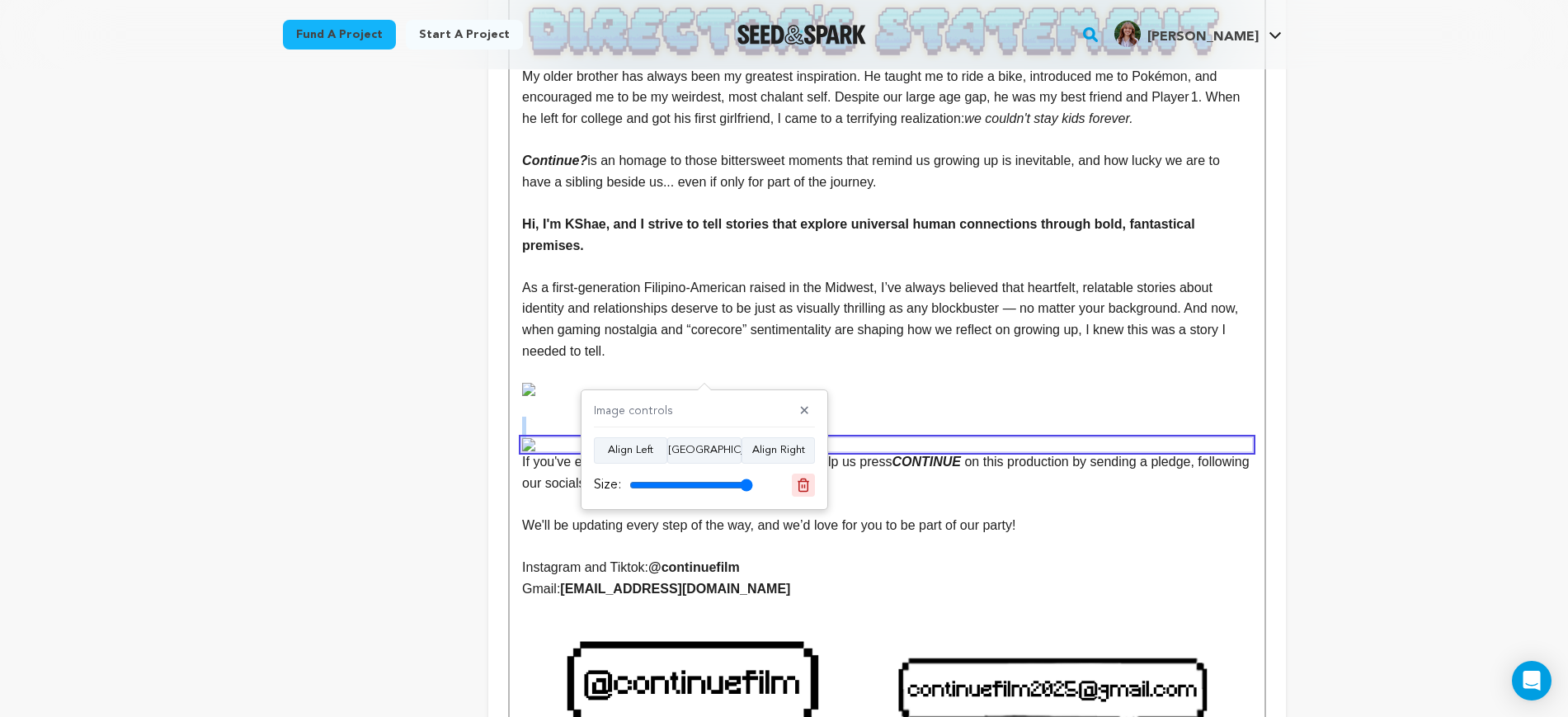
click at [804, 474] on button at bounding box center [803, 485] width 23 height 23
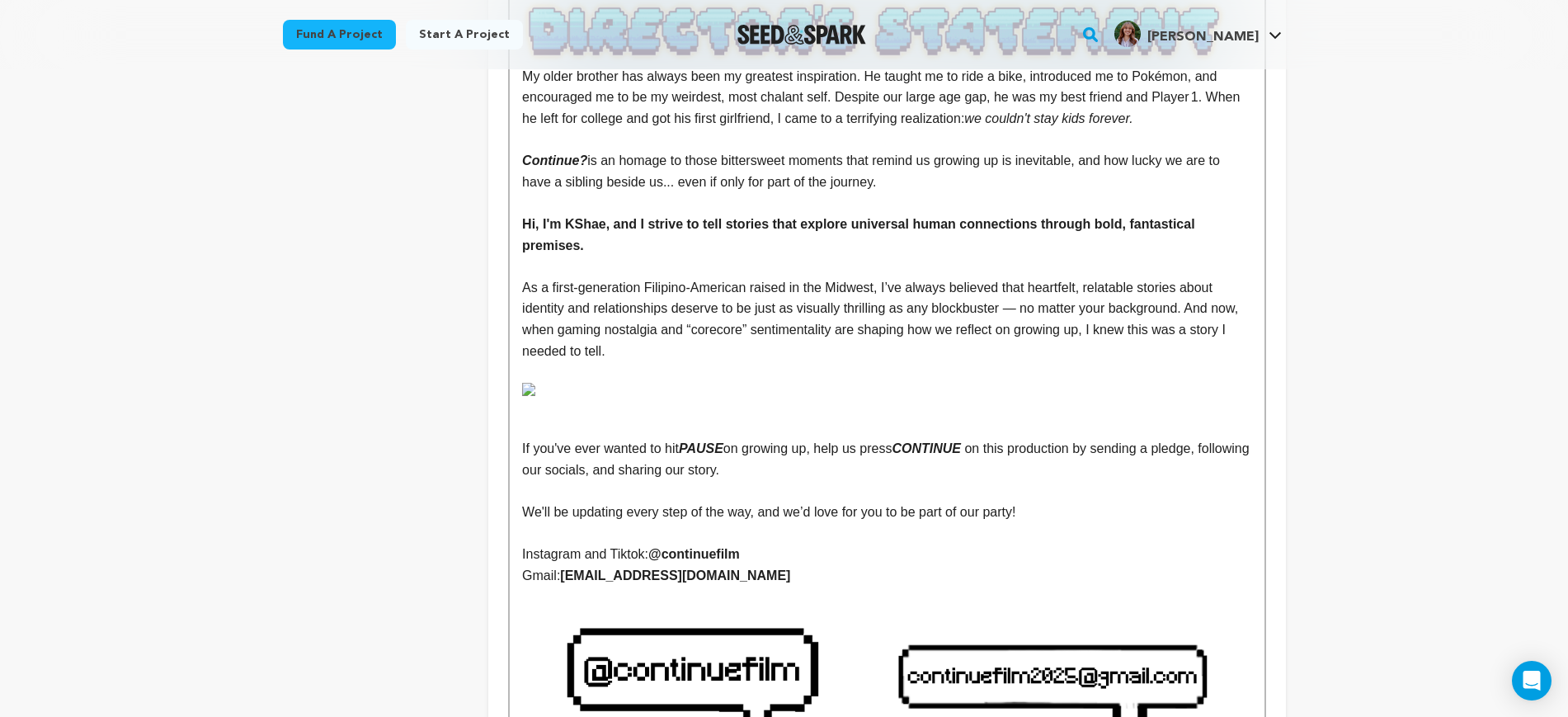
click at [633, 361] on p at bounding box center [887, 372] width 730 height 21
click at [654, 382] on img at bounding box center [887, 389] width 730 height 13
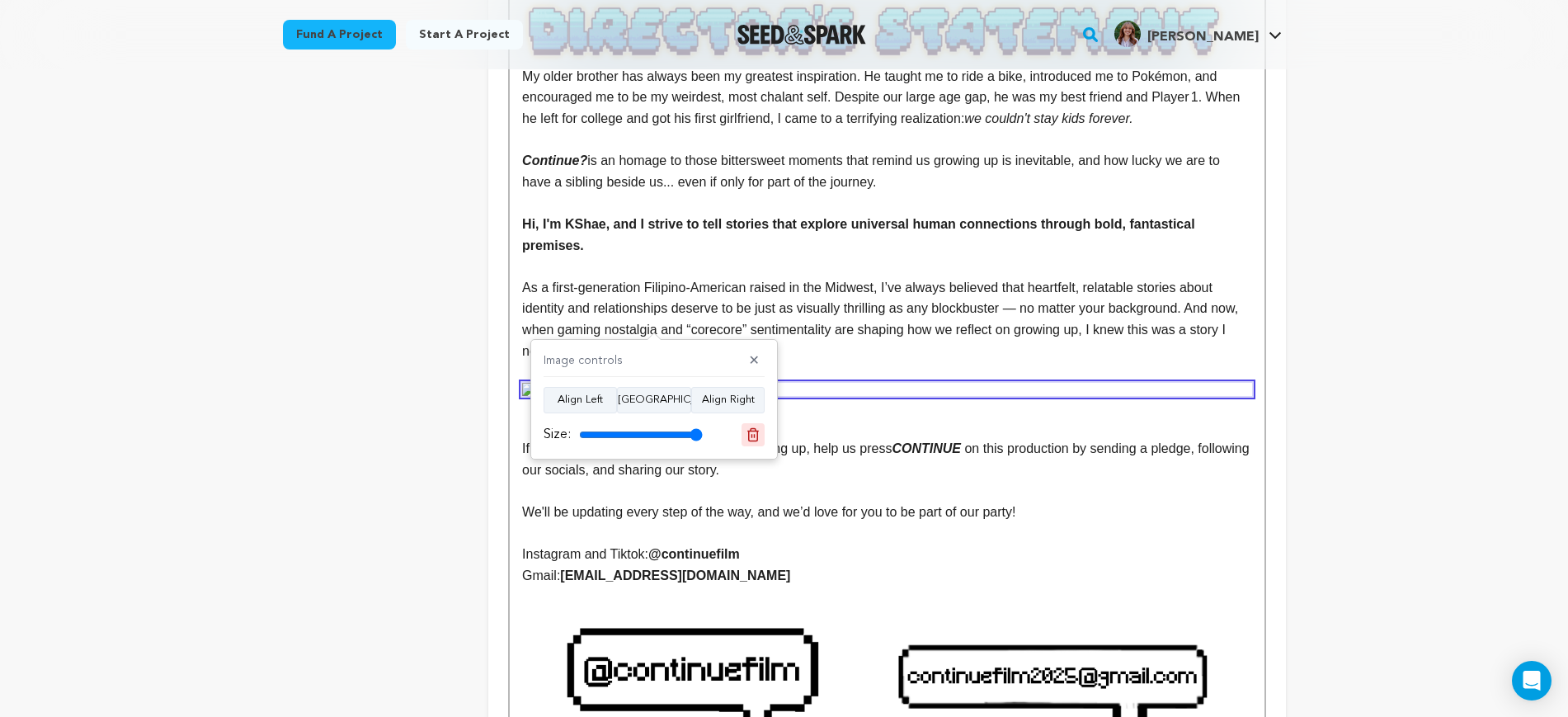
click at [757, 436] on icon at bounding box center [753, 434] width 11 height 12
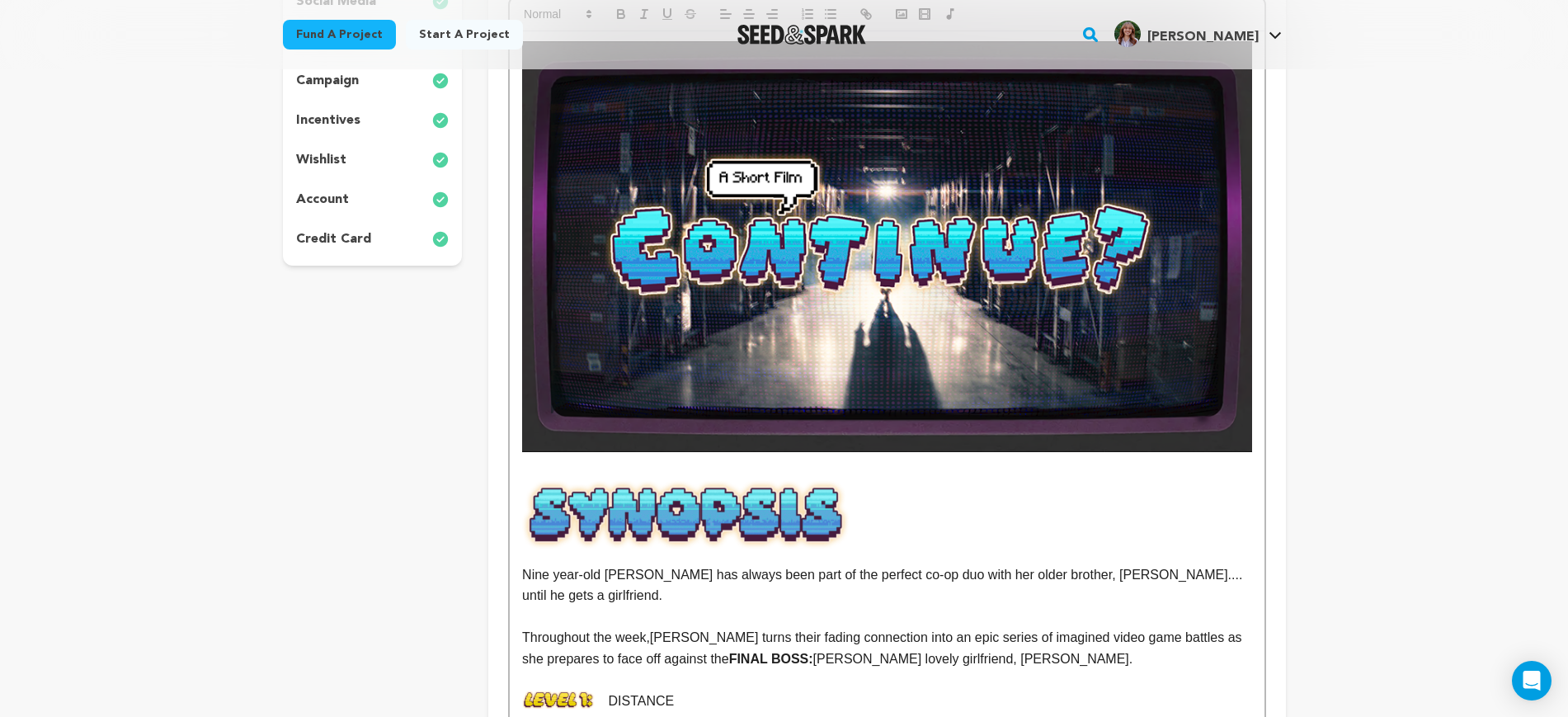
scroll to position [0, 0]
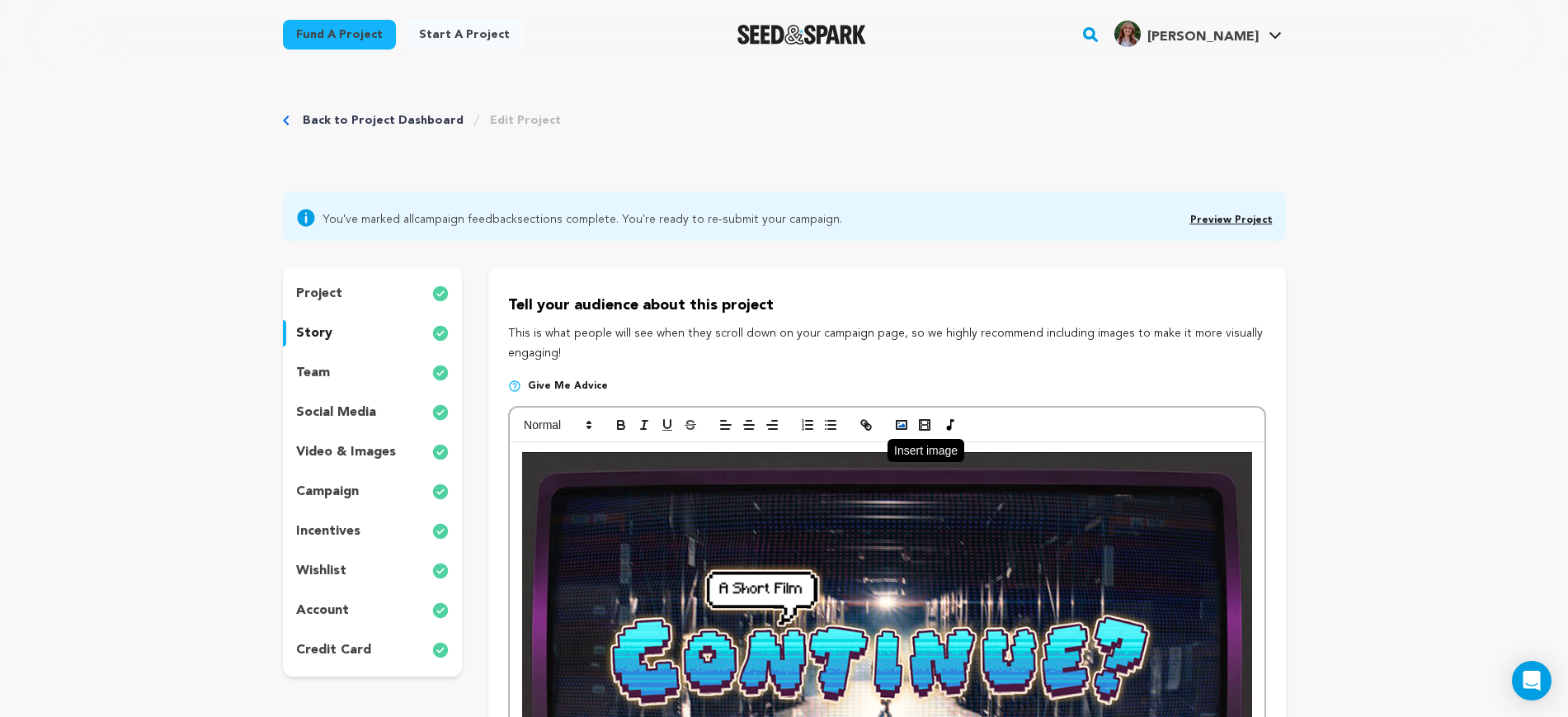
click at [897, 424] on rect "button" at bounding box center [901, 424] width 10 height 9
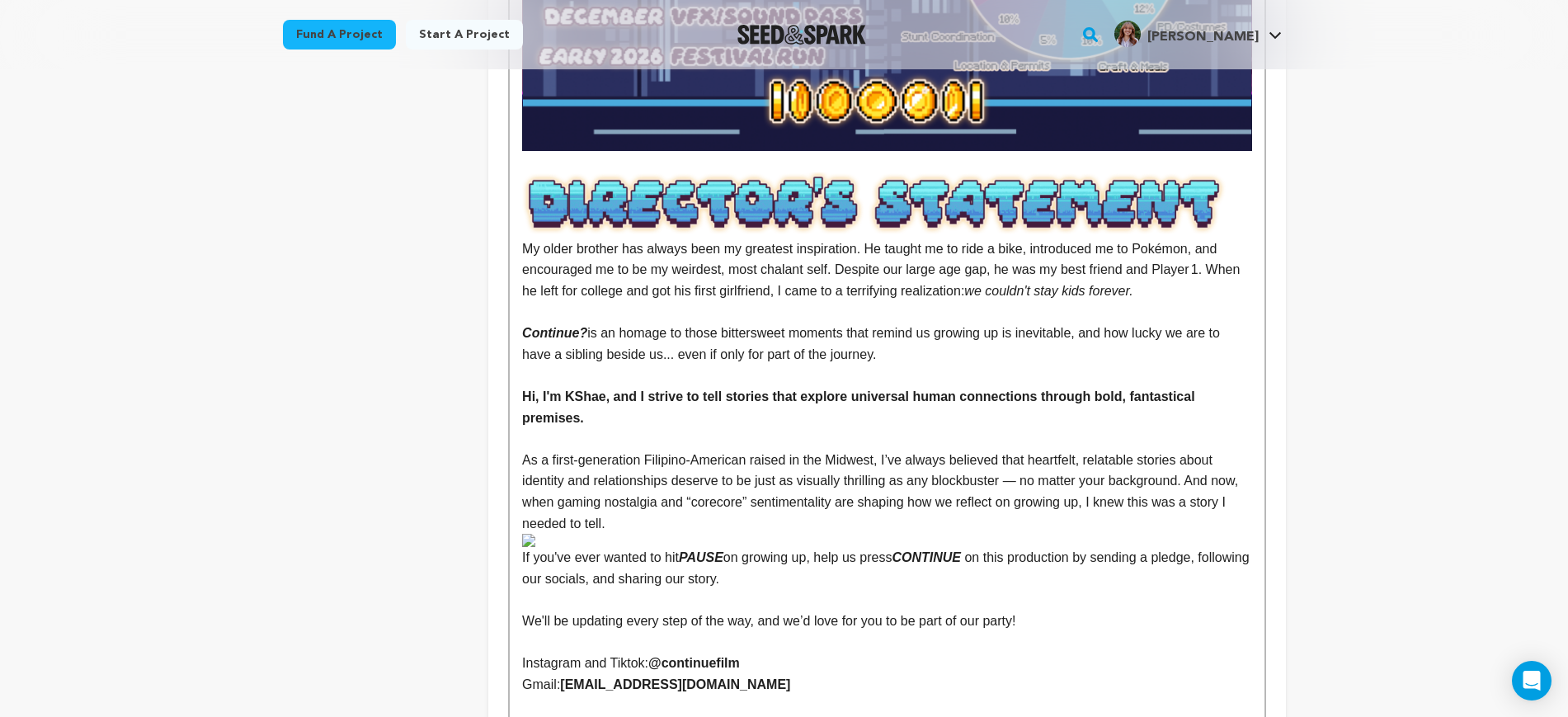
scroll to position [3267, 0]
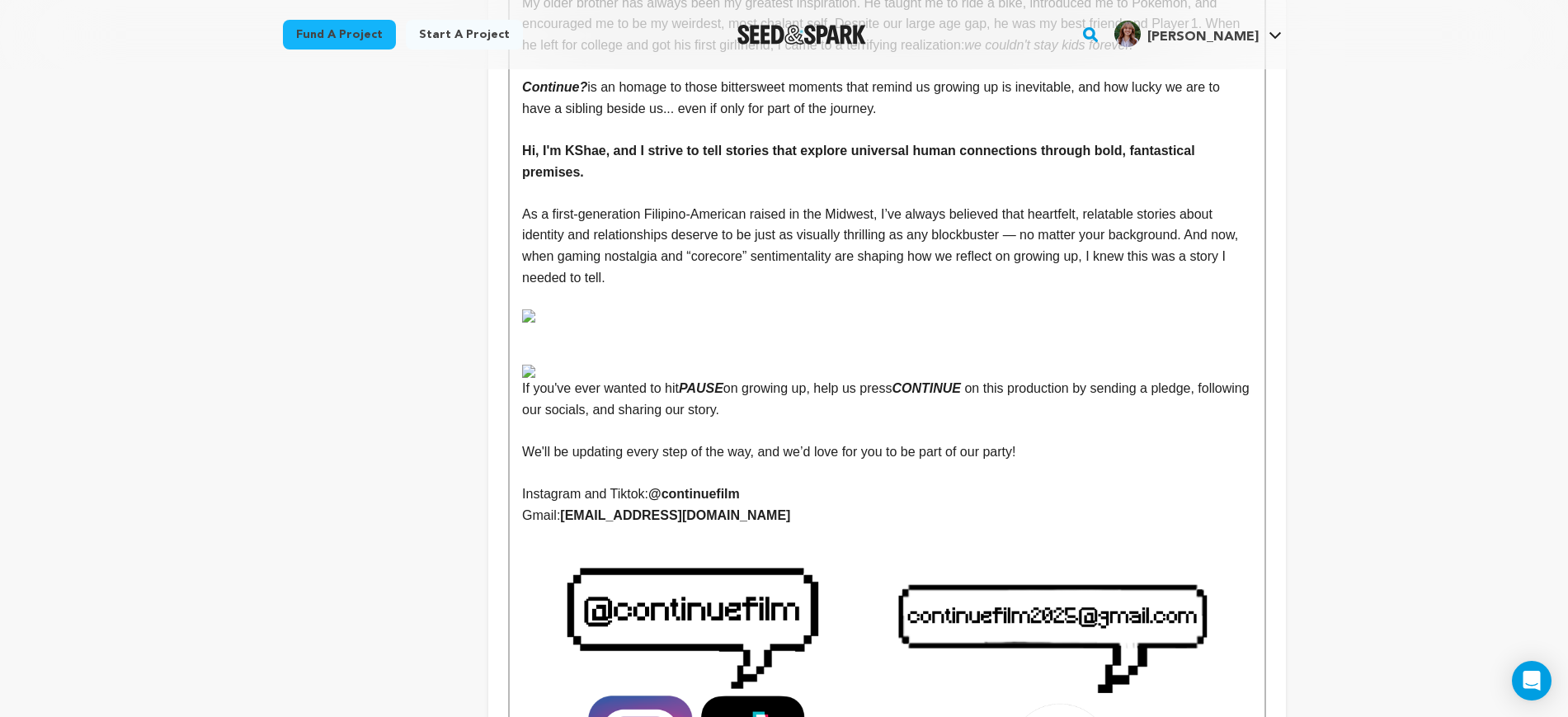
scroll to position [3323, 0]
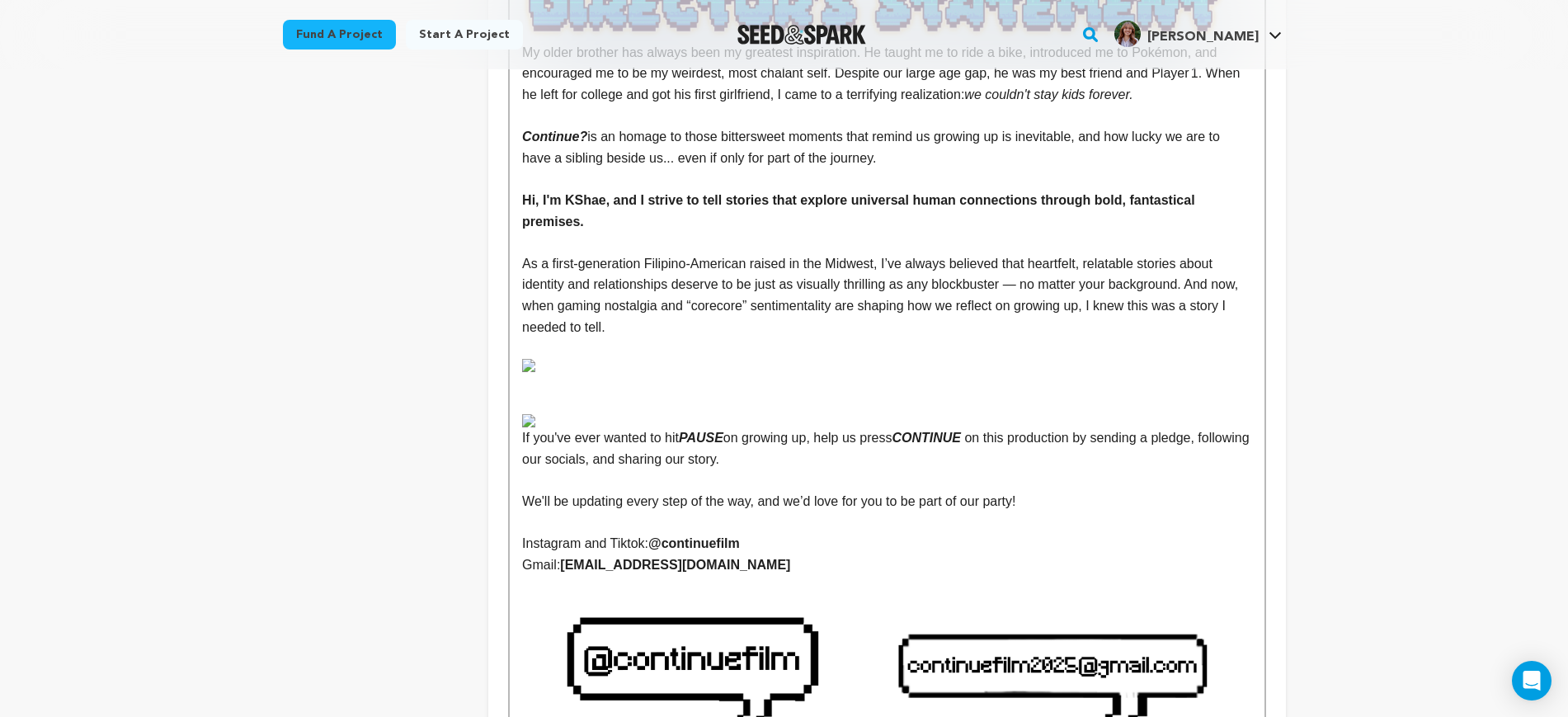
click at [558, 393] on p at bounding box center [887, 403] width 730 height 21
click at [578, 393] on p at bounding box center [887, 403] width 730 height 21
click at [584, 414] on img at bounding box center [887, 420] width 730 height 13
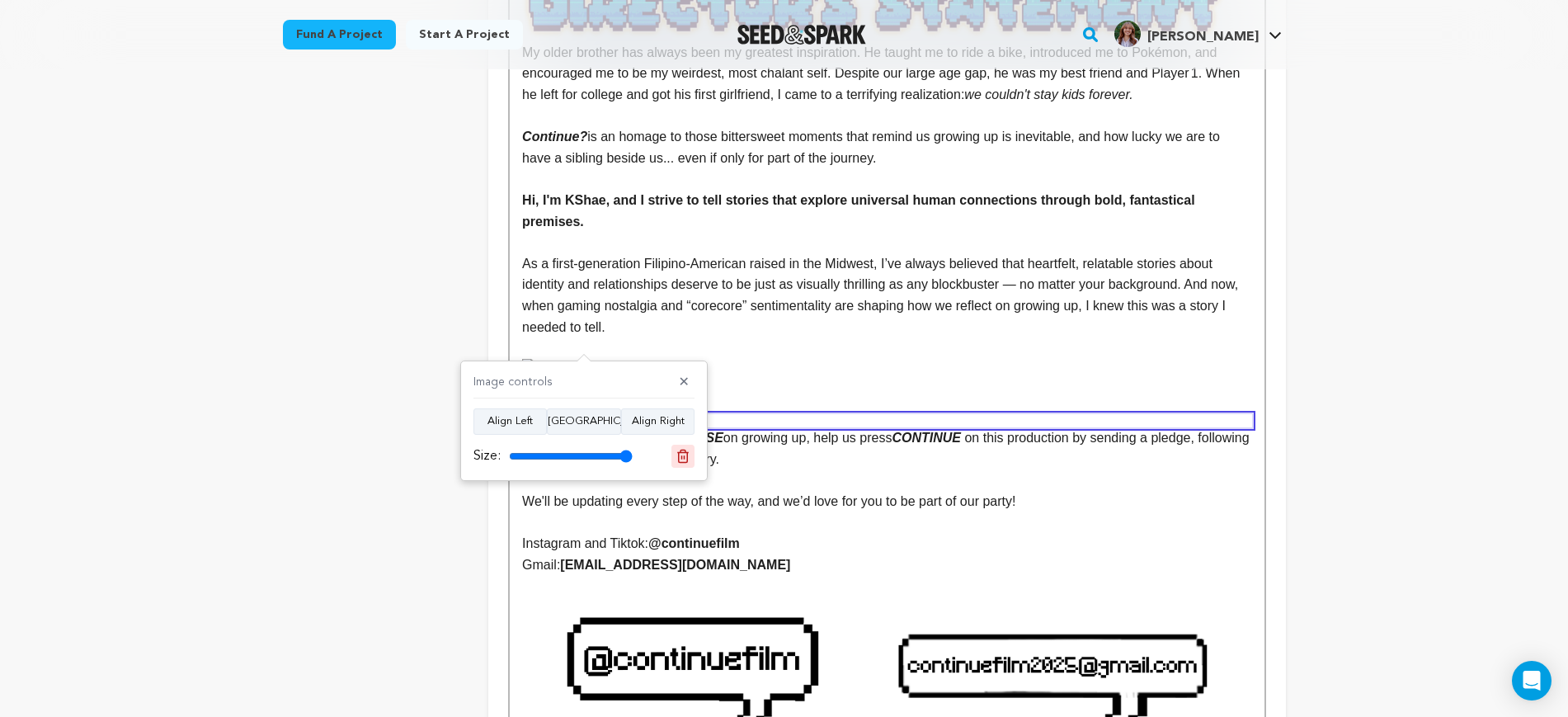
click at [673, 452] on button at bounding box center [683, 456] width 23 height 23
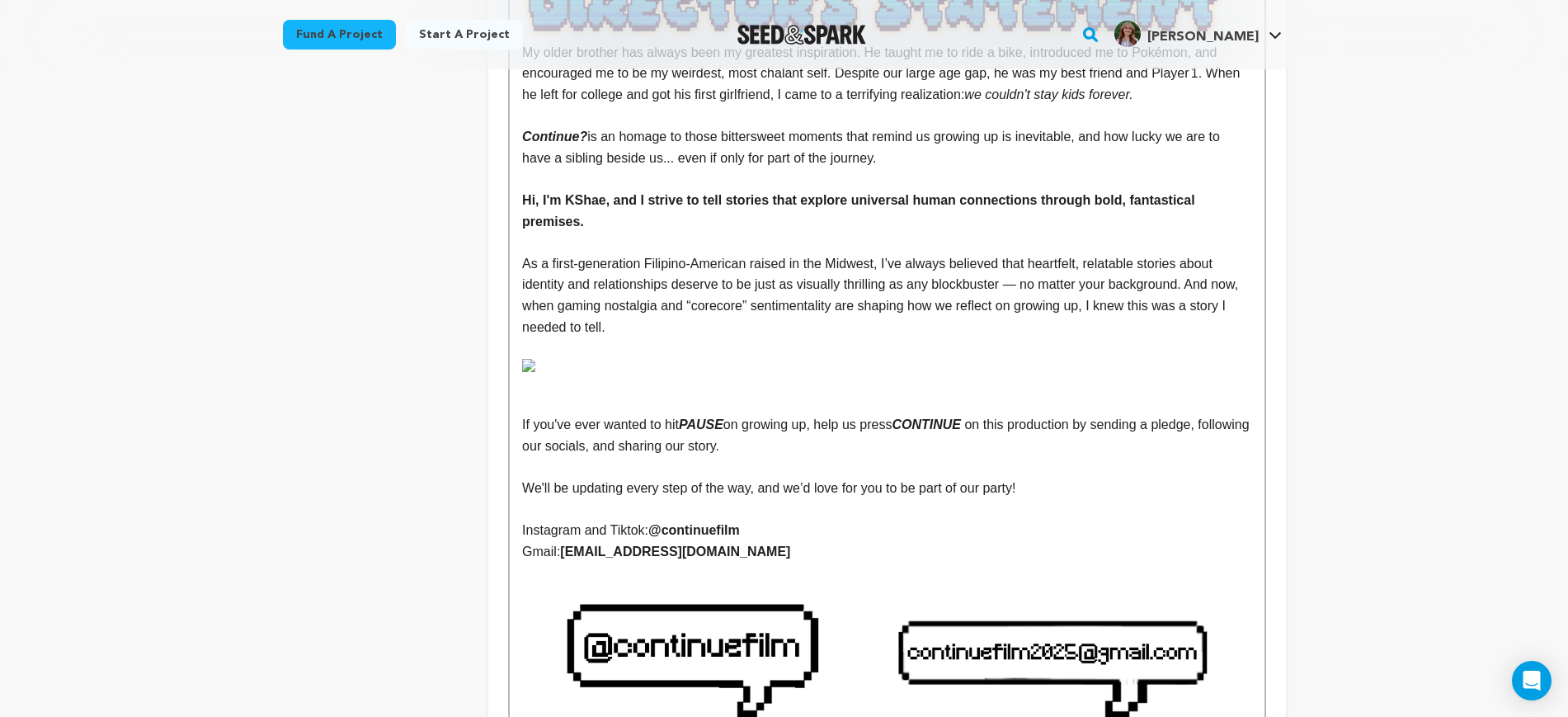
click at [590, 358] on img at bounding box center [887, 365] width 730 height 13
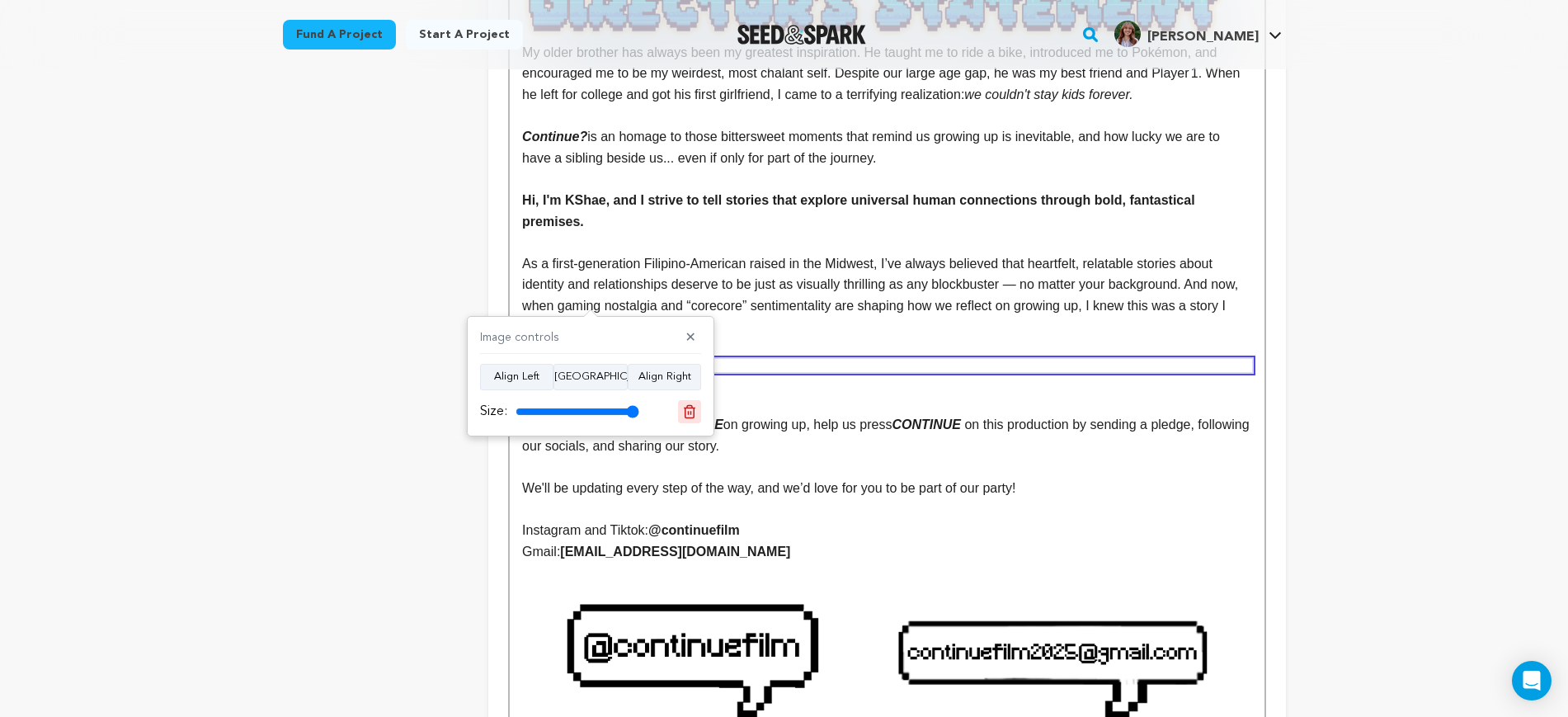
drag, startPoint x: 685, startPoint y: 406, endPoint x: 1281, endPoint y: 107, distance: 666.8
click at [688, 406] on icon at bounding box center [690, 411] width 11 height 12
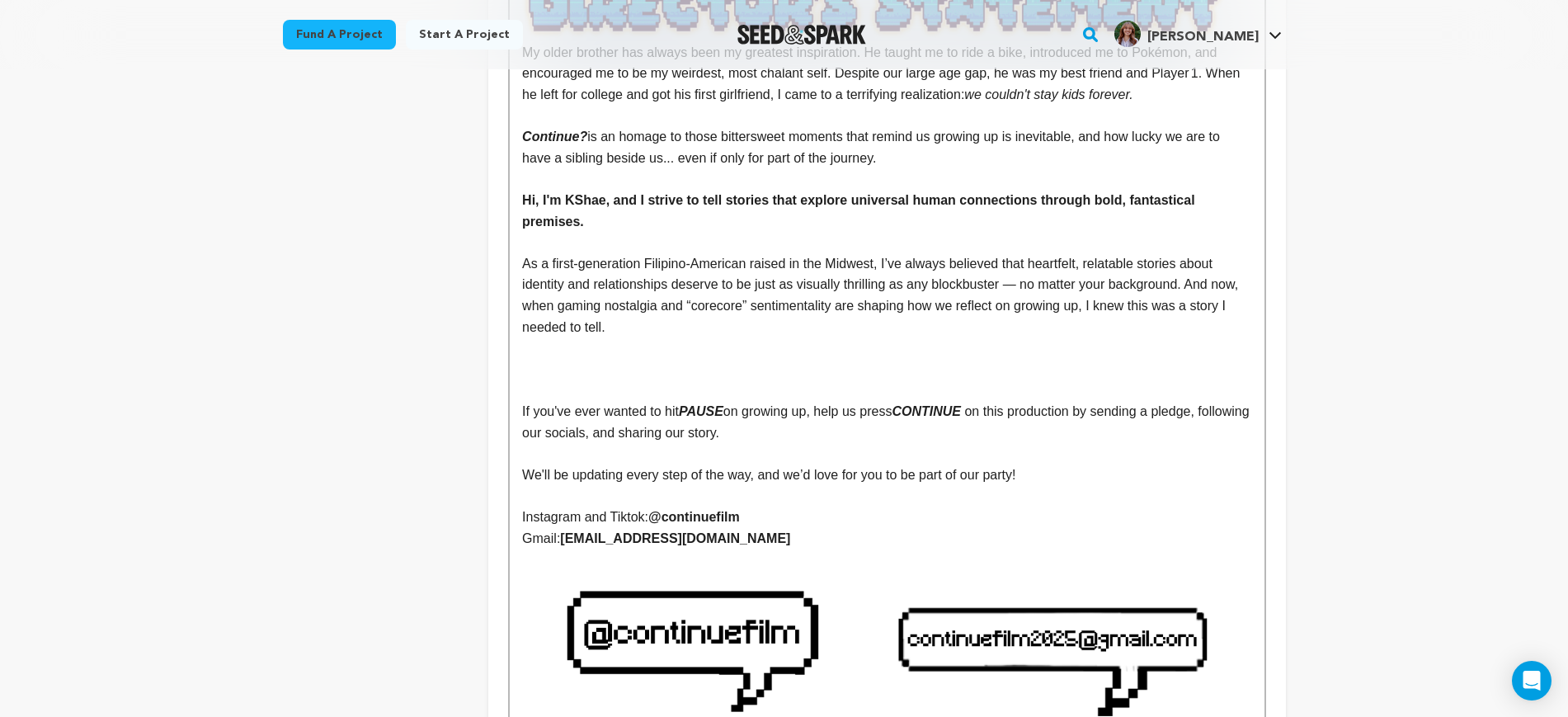
click at [651, 358] on p at bounding box center [887, 369] width 730 height 21
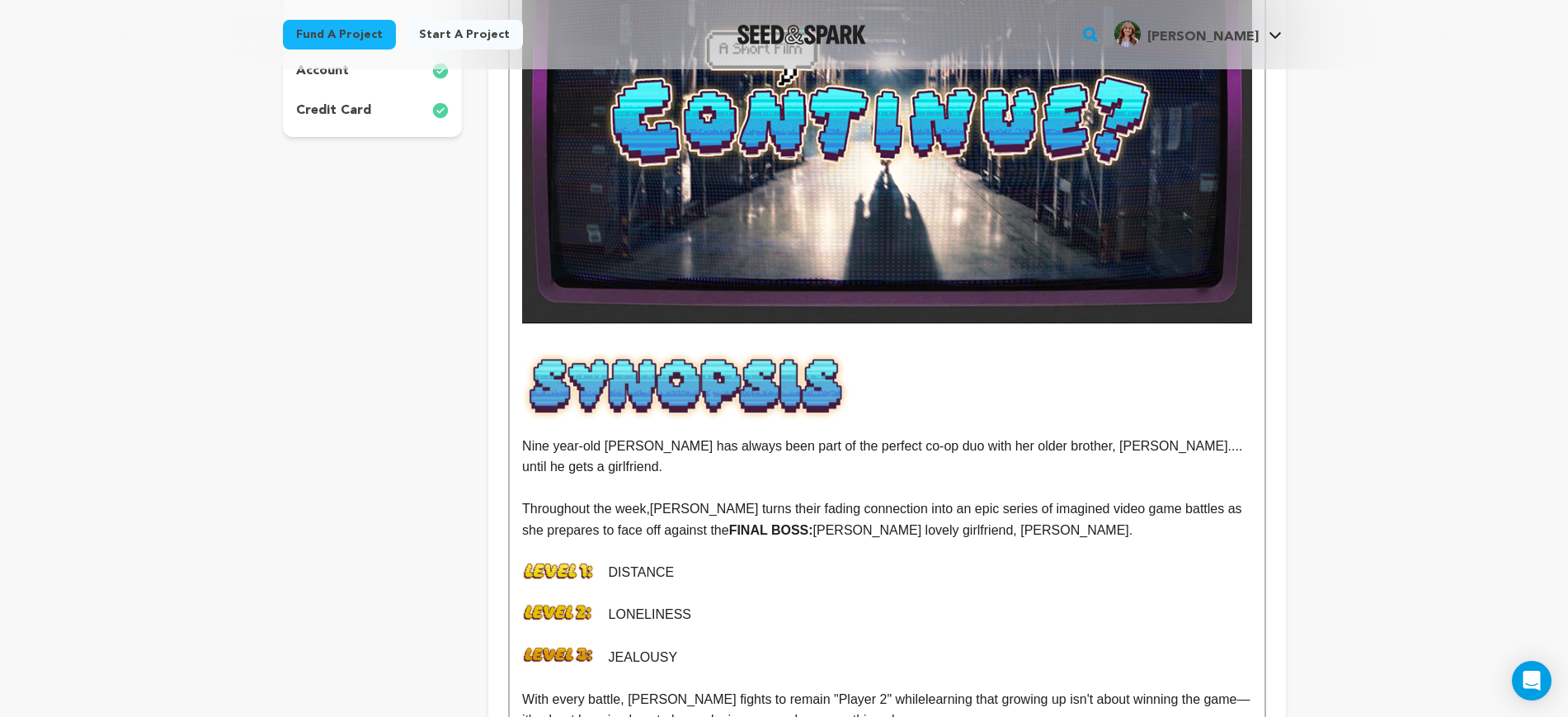
scroll to position [0, 0]
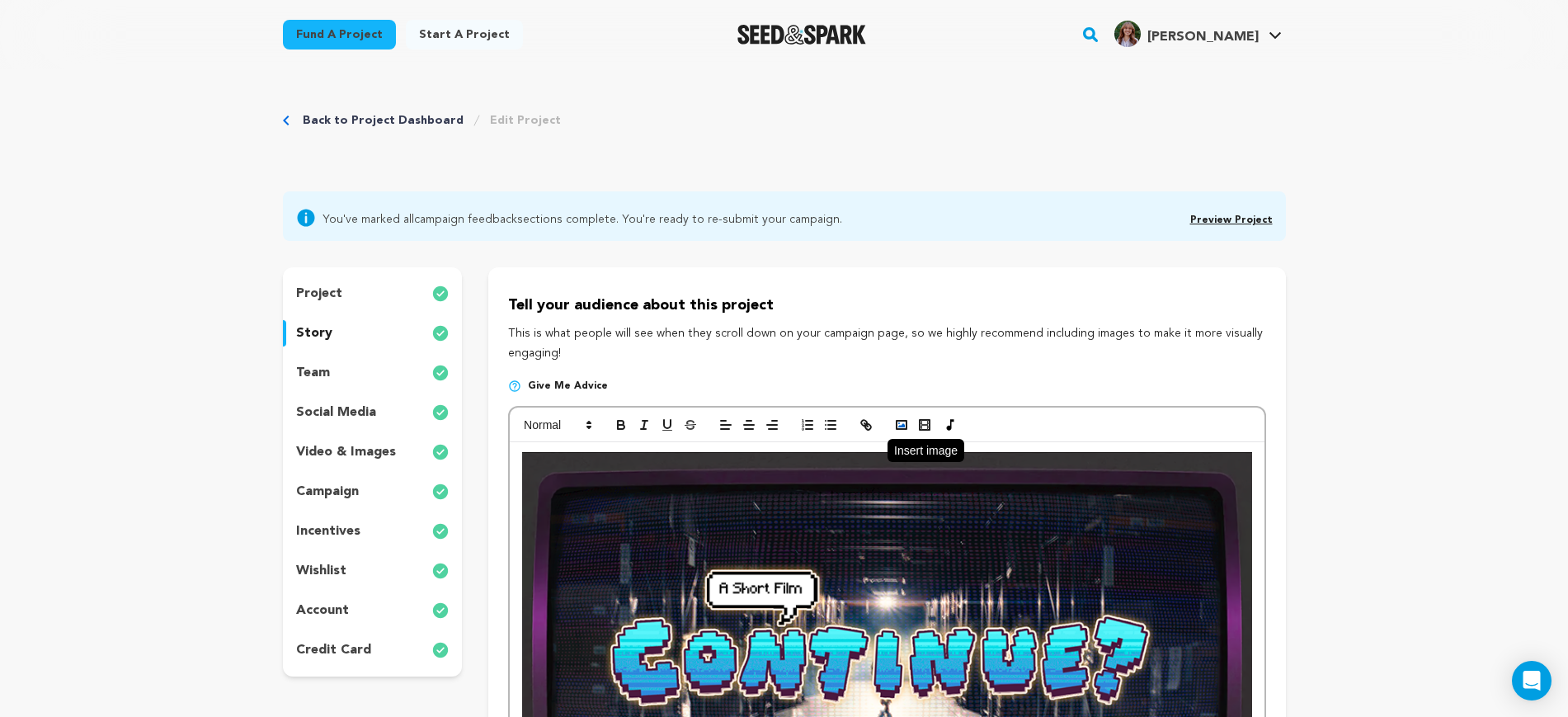
click at [901, 425] on polyline "button" at bounding box center [901, 425] width 7 height 4
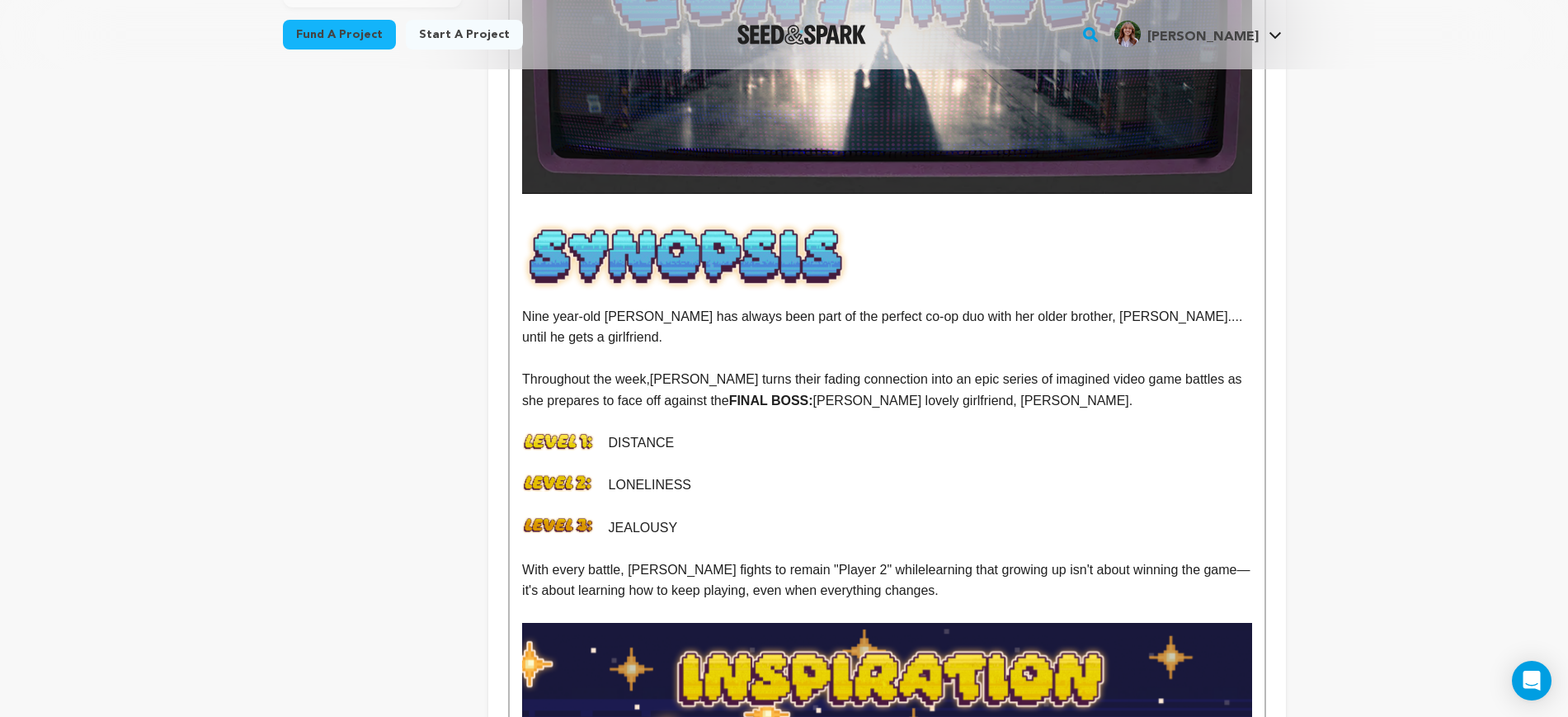
scroll to position [711, 0]
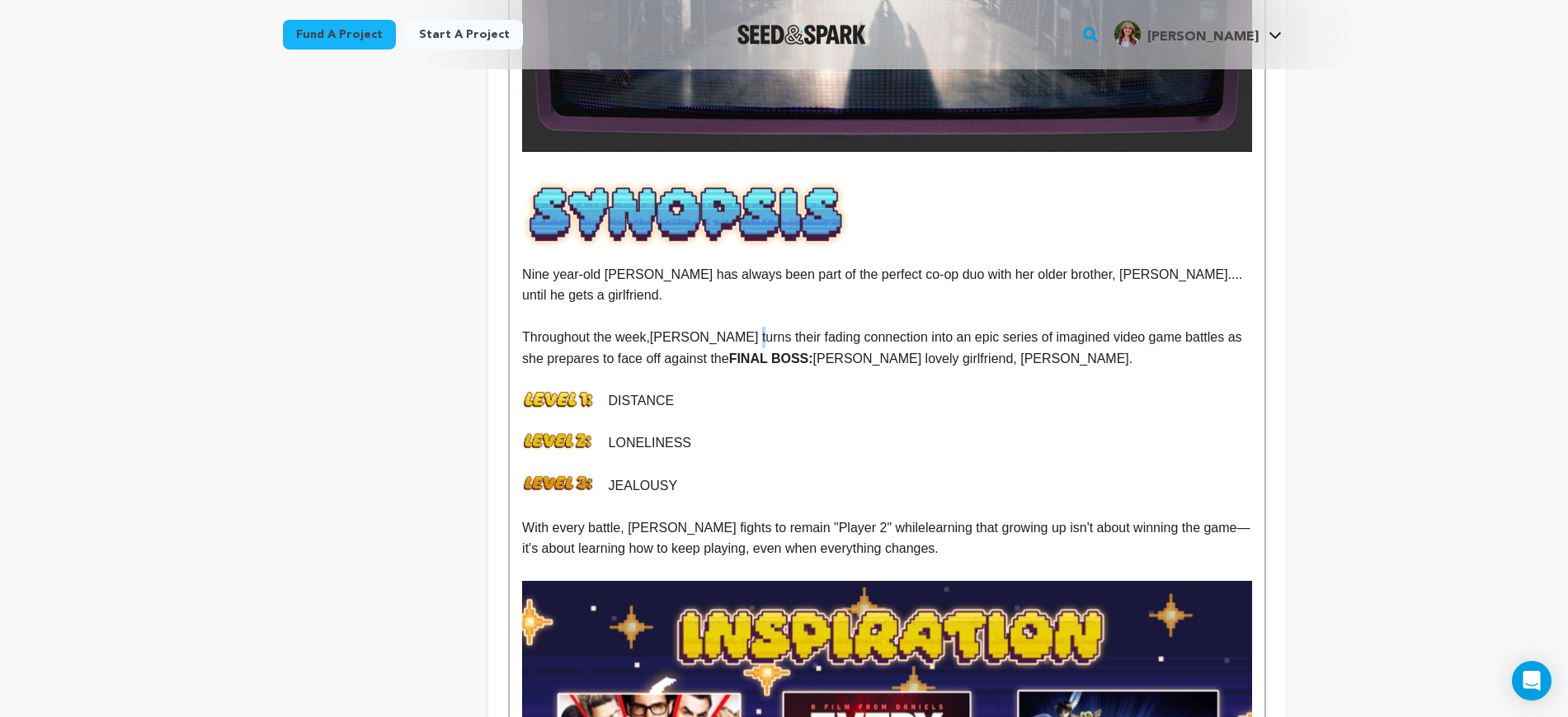
click at [743, 327] on p "Throughout the week, Mazzy turns their fading connection into an epic series of…" at bounding box center [887, 348] width 730 height 42
click at [807, 306] on p at bounding box center [887, 317] width 730 height 21
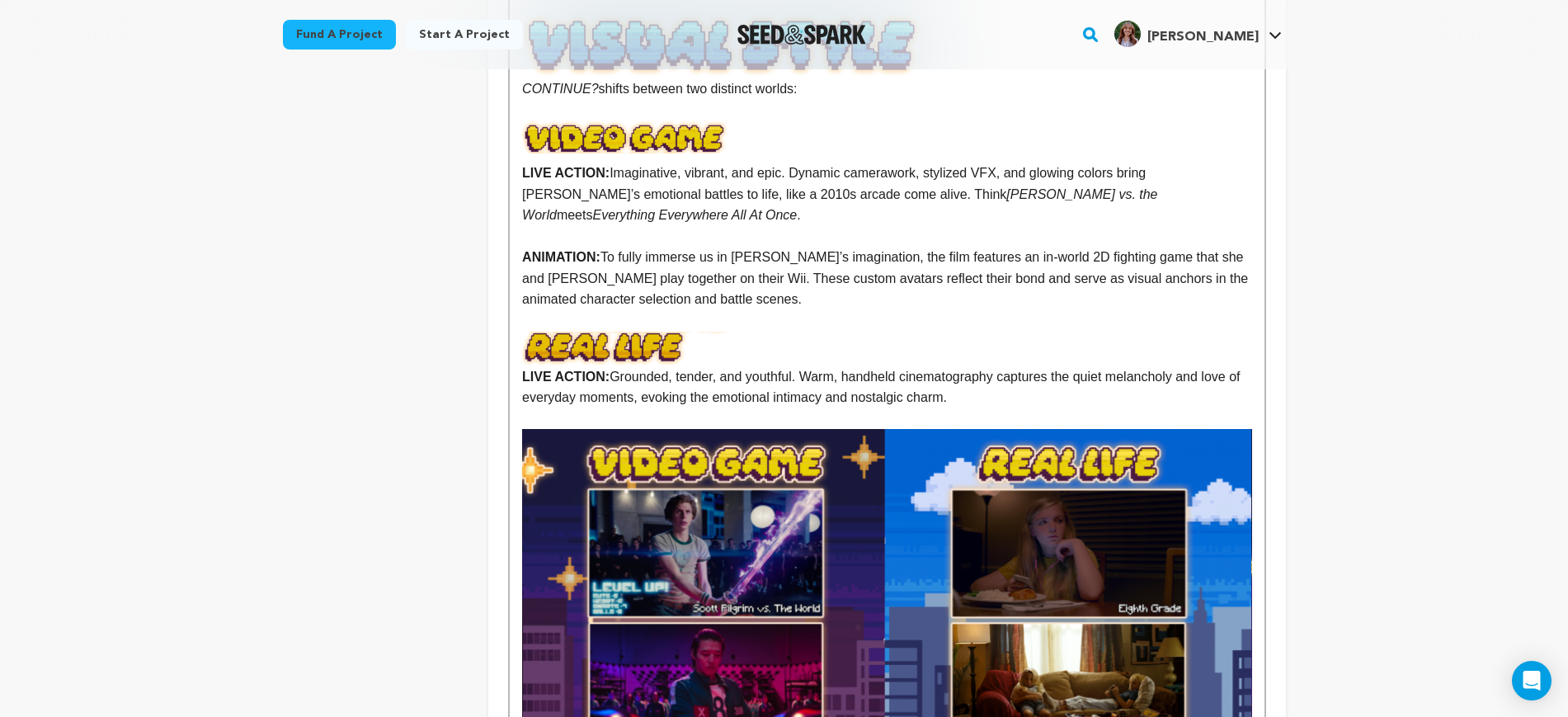
scroll to position [1742, 0]
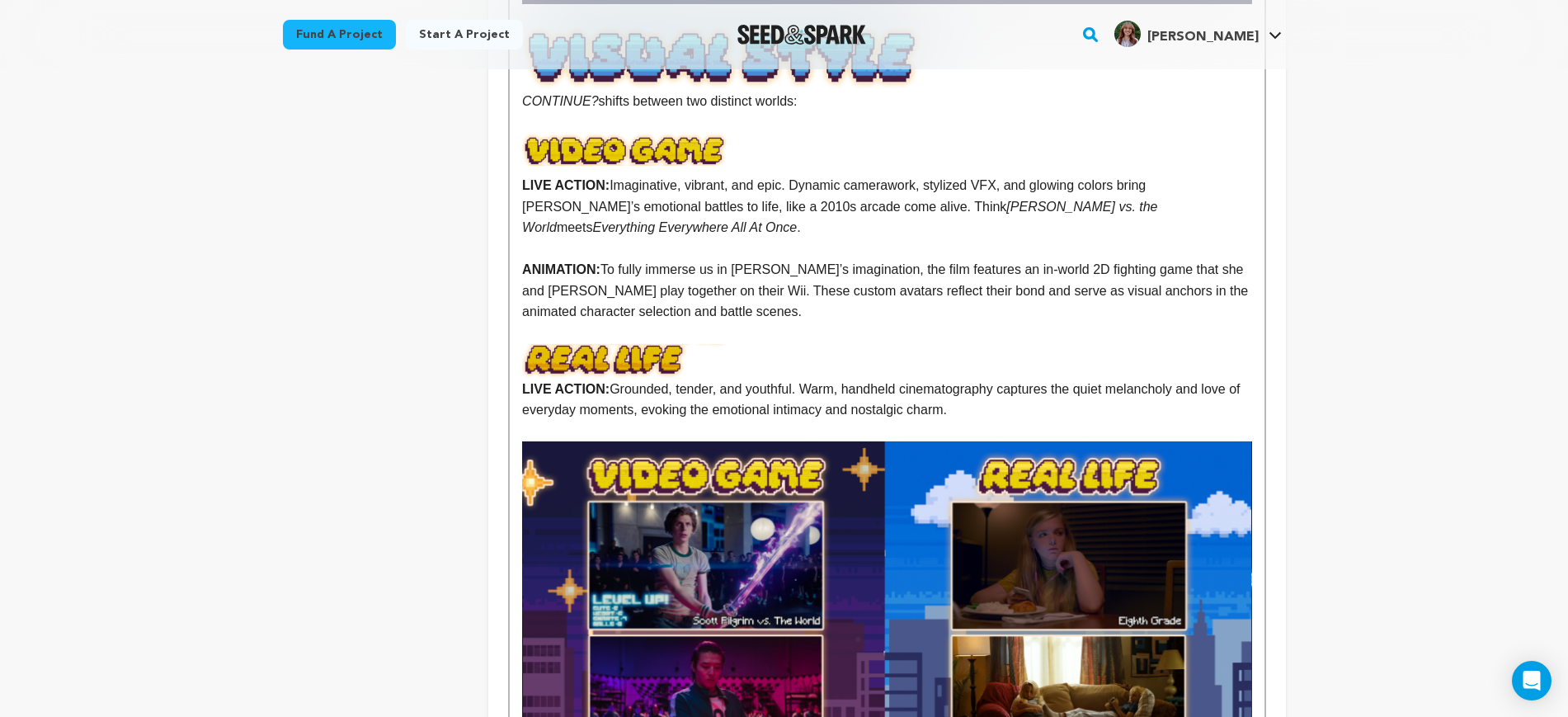
click at [958, 379] on p "LIVE ACTION: Grounded, tender, and youthful. Warm, handheld cinematography capt…" at bounding box center [887, 399] width 730 height 42
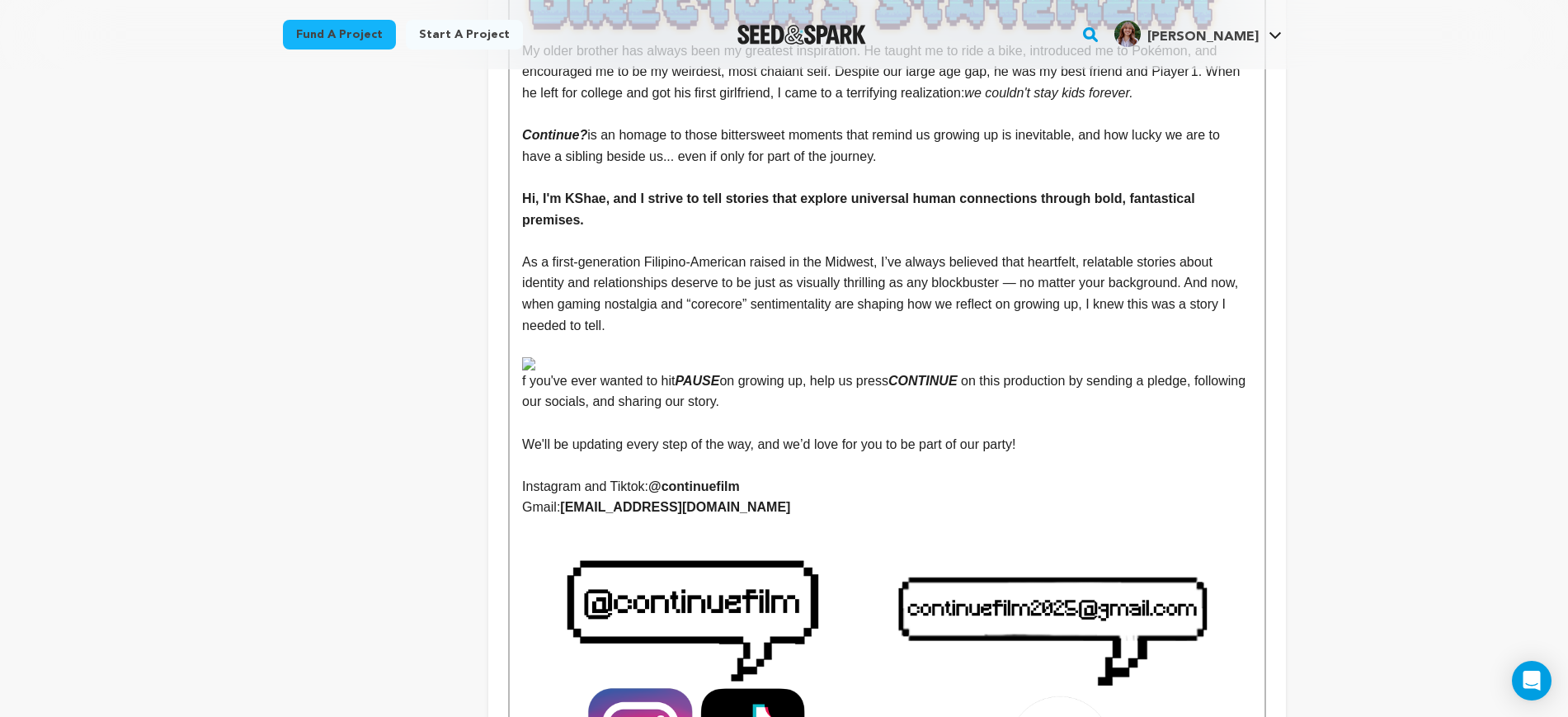
scroll to position [3288, 0]
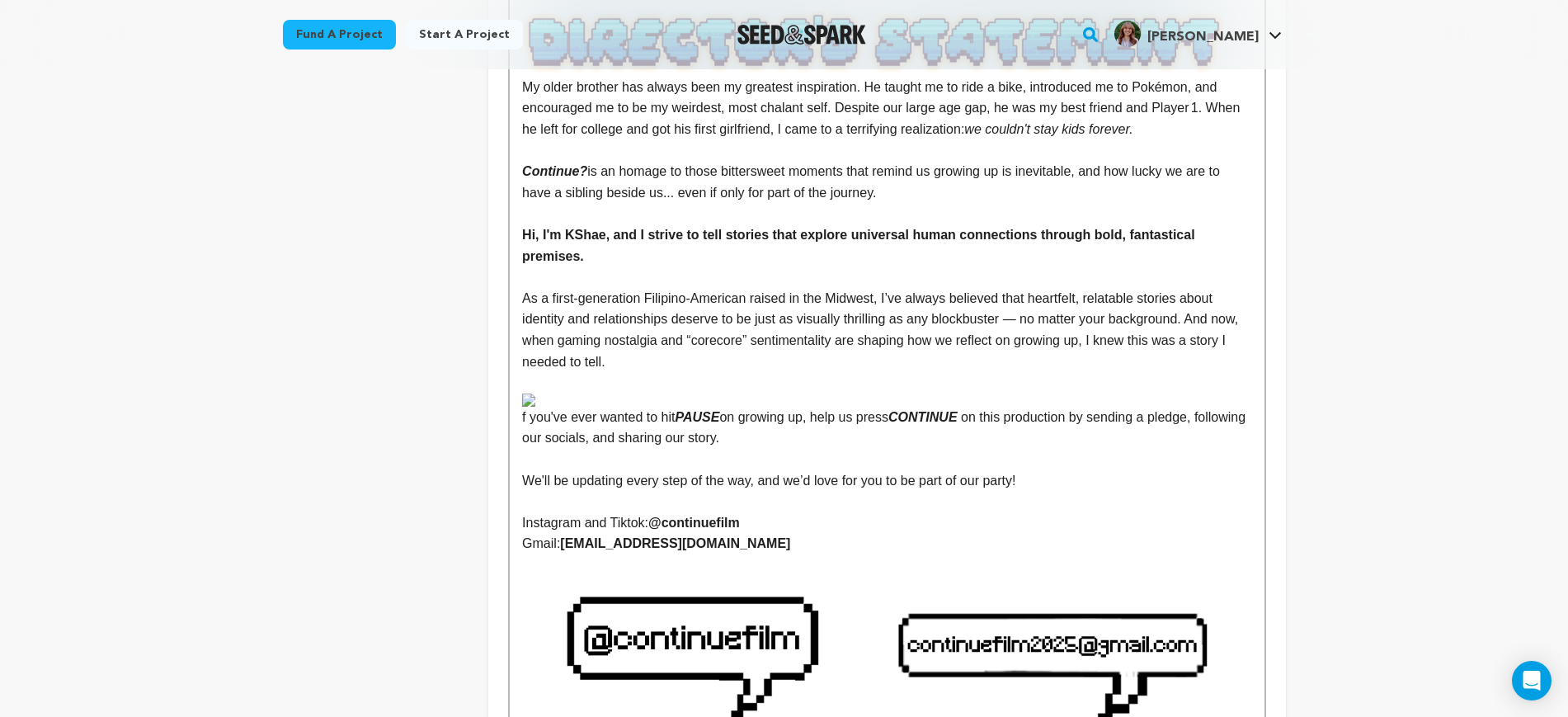
click at [597, 372] on p at bounding box center [887, 382] width 730 height 21
click at [607, 394] on img at bounding box center [887, 400] width 730 height 13
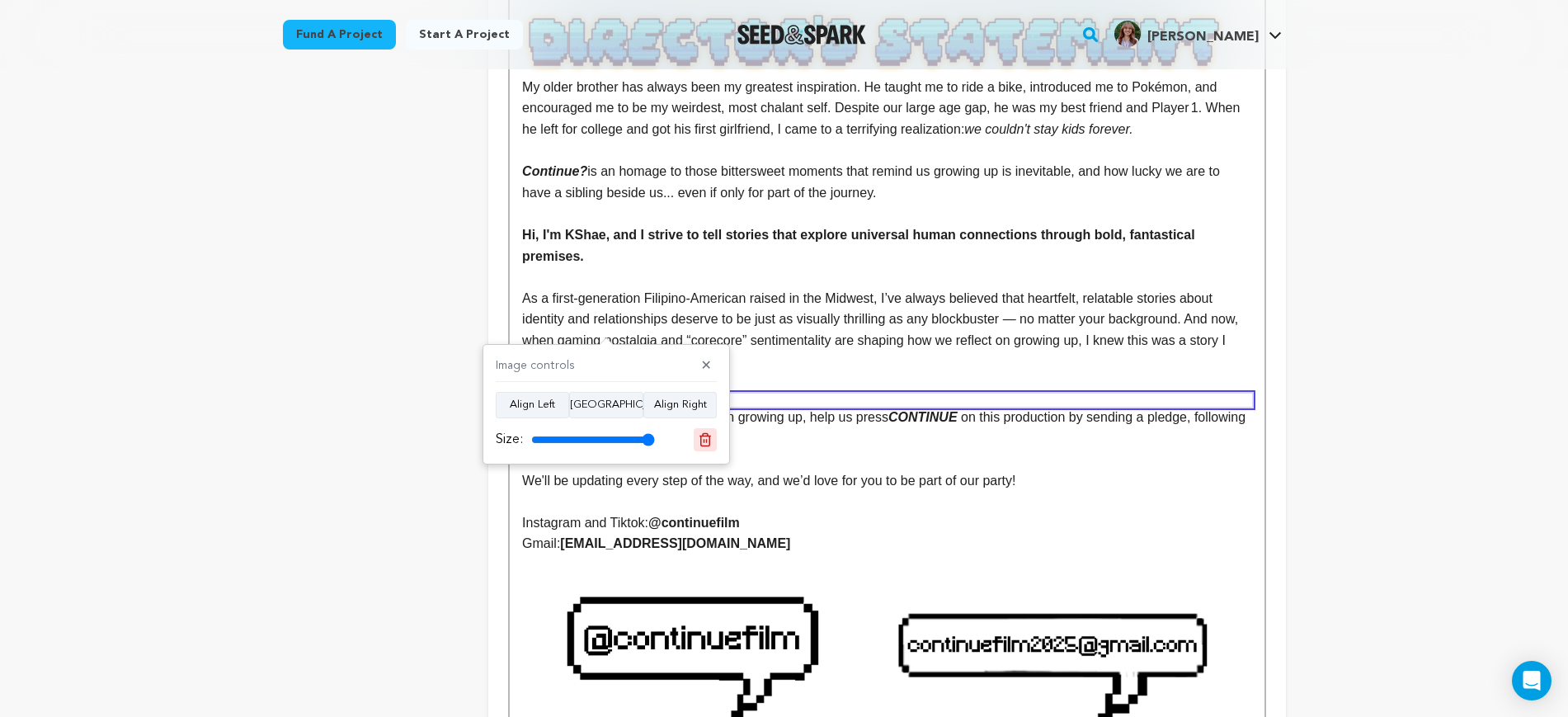
click at [711, 442] on icon at bounding box center [706, 439] width 11 height 12
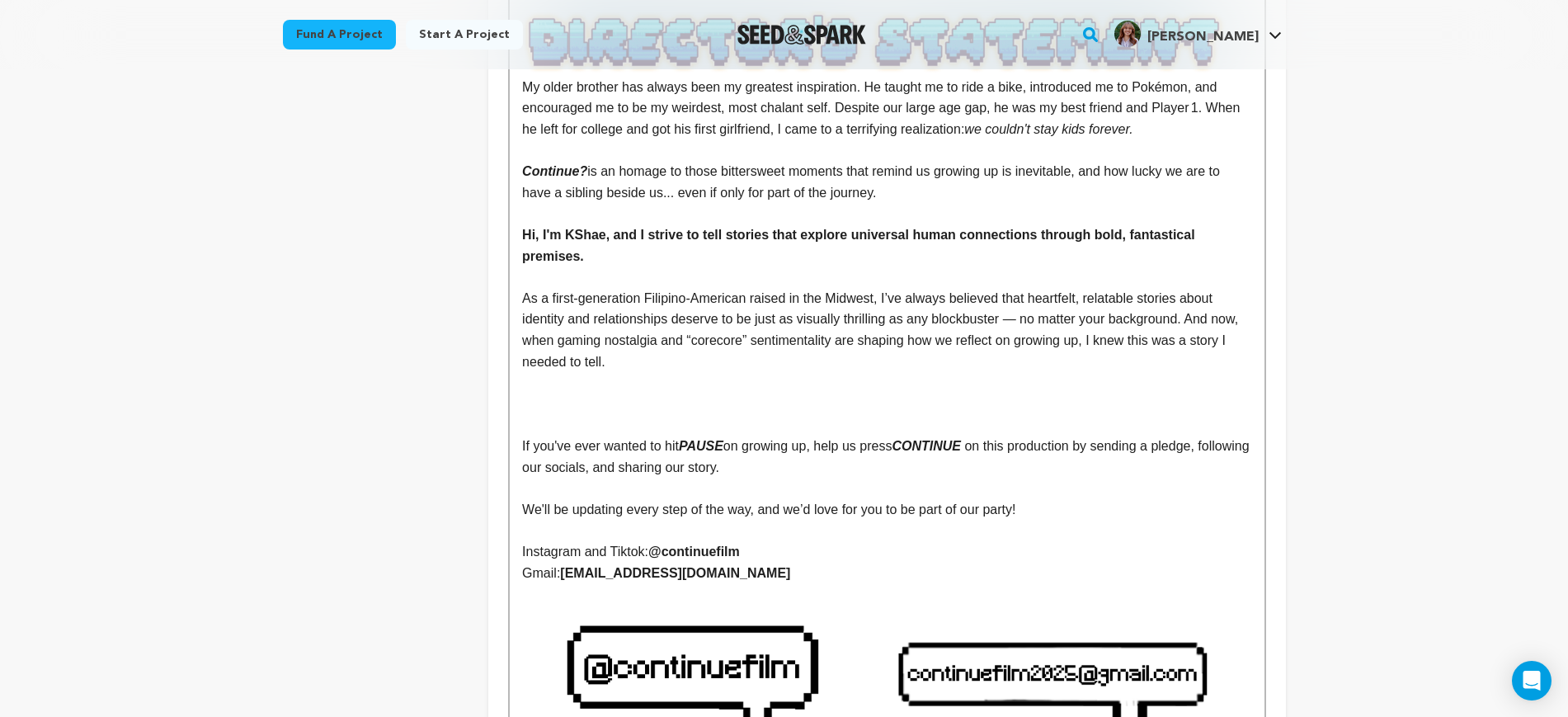
click at [696, 394] on p at bounding box center [887, 404] width 730 height 21
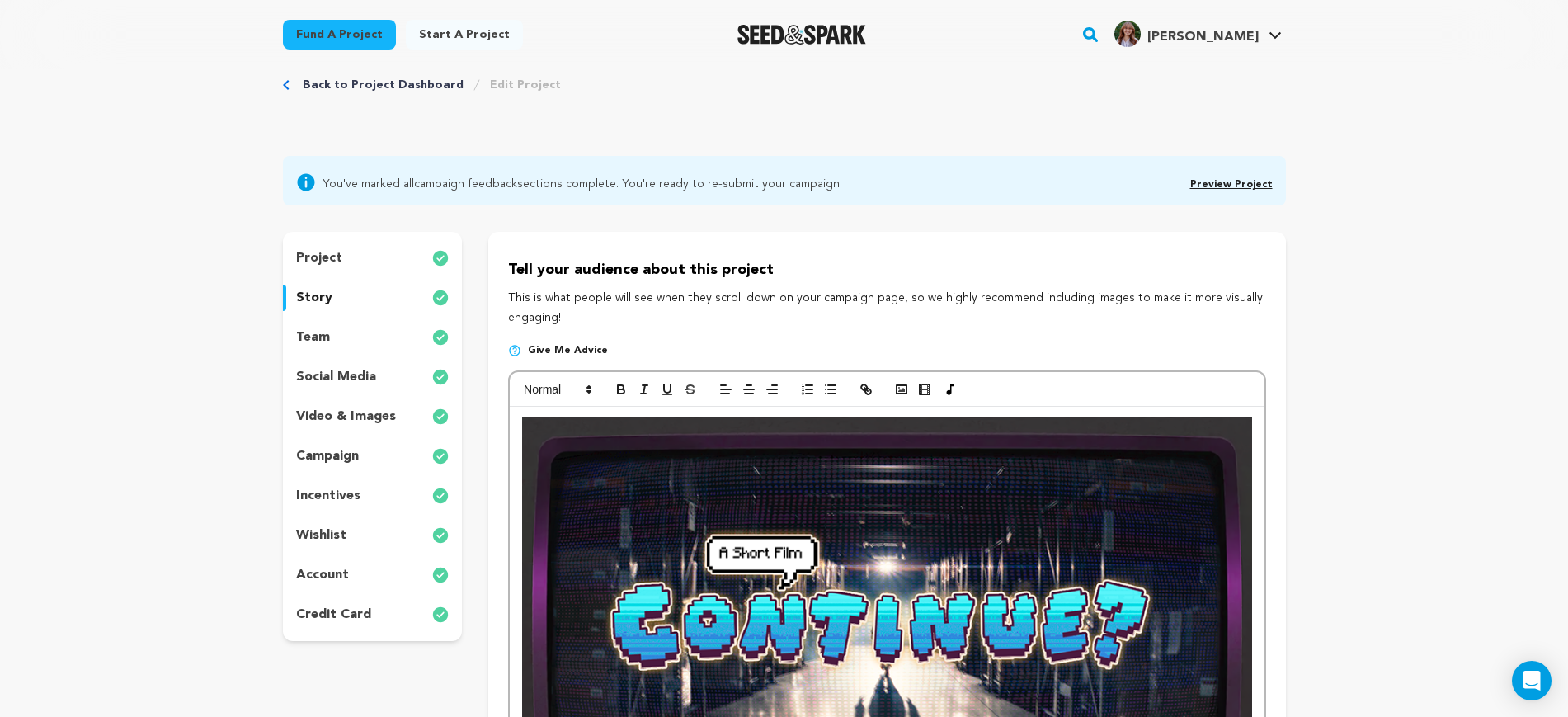
scroll to position [0, 0]
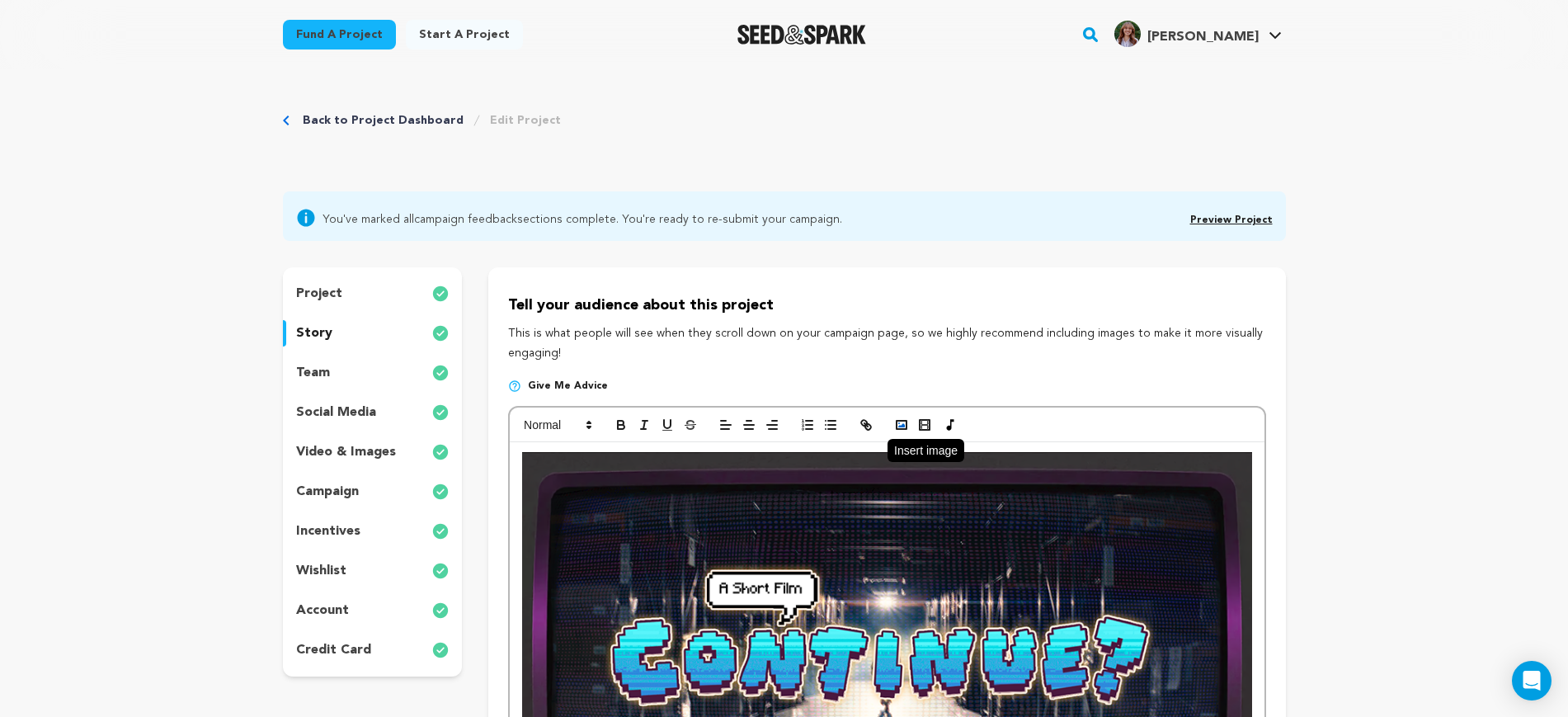
click at [906, 427] on icon "button" at bounding box center [902, 425] width 15 height 15
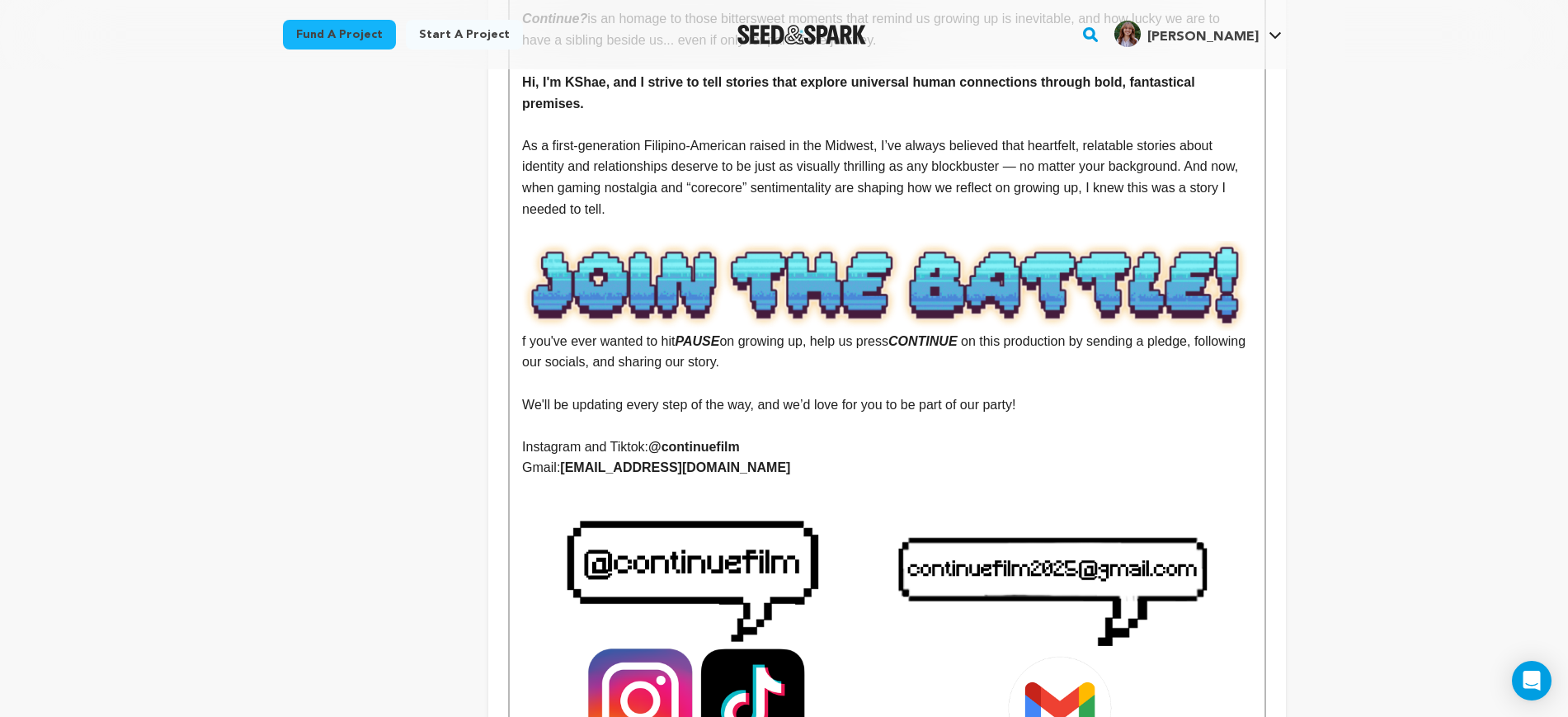
scroll to position [3299, 0]
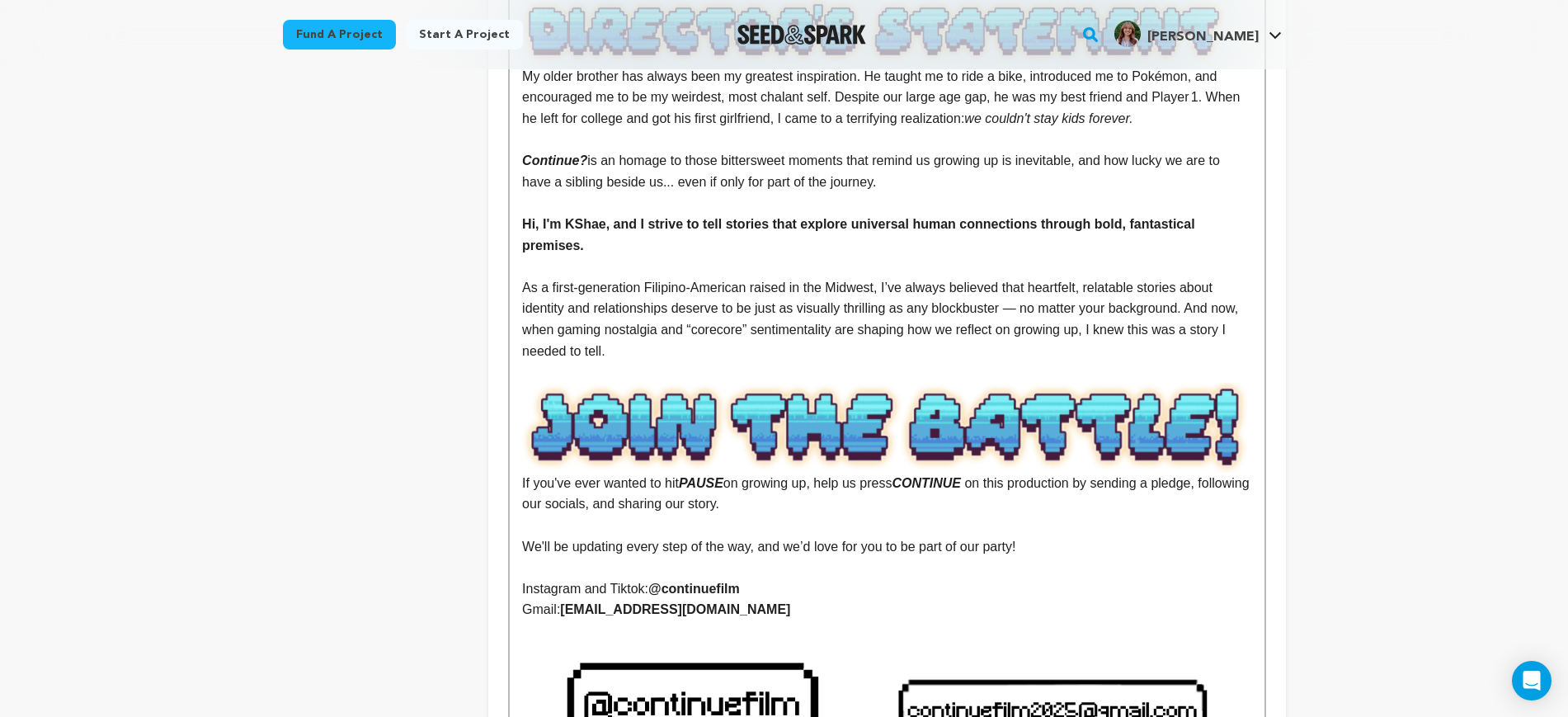
click at [871, 382] on img at bounding box center [887, 427] width 730 height 90
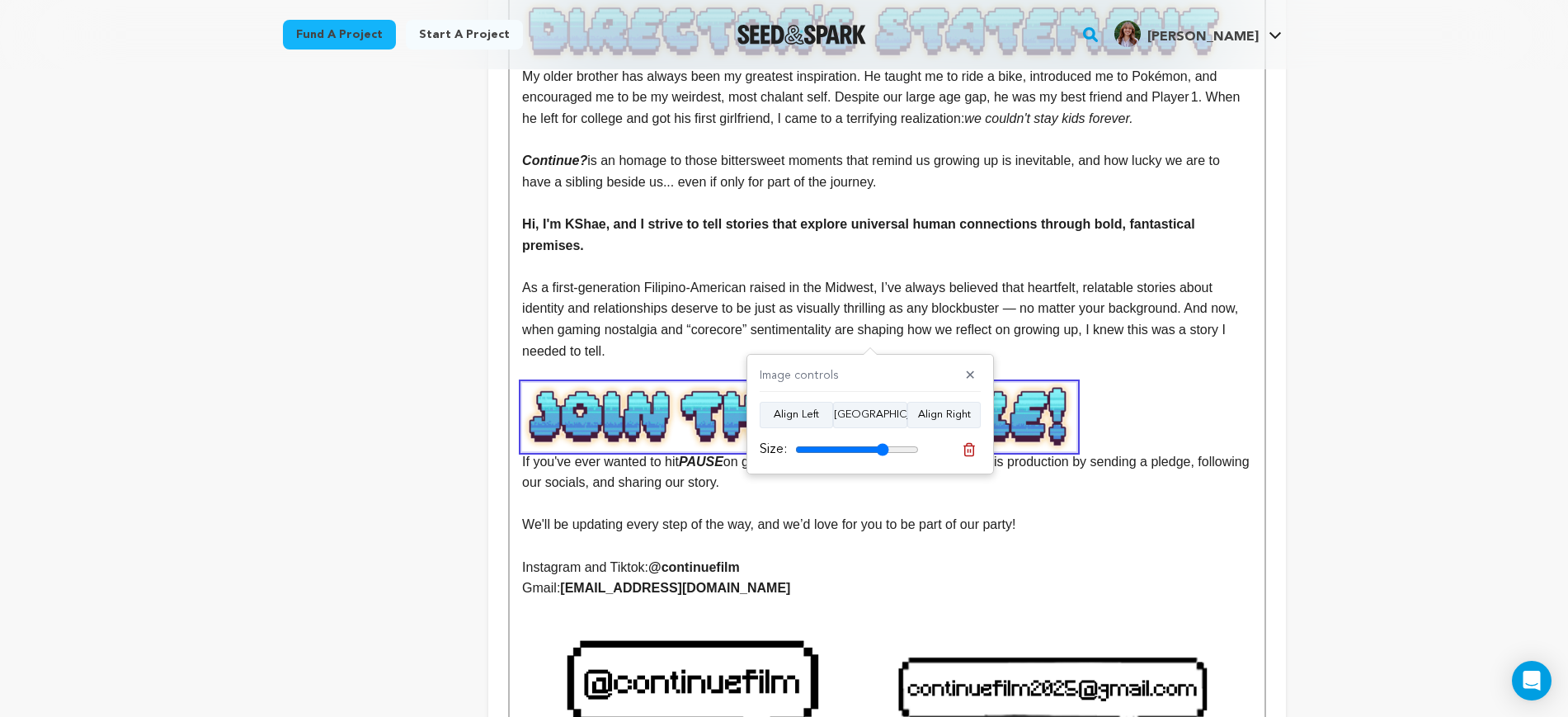
click at [883, 451] on input "range" at bounding box center [857, 450] width 124 height 13
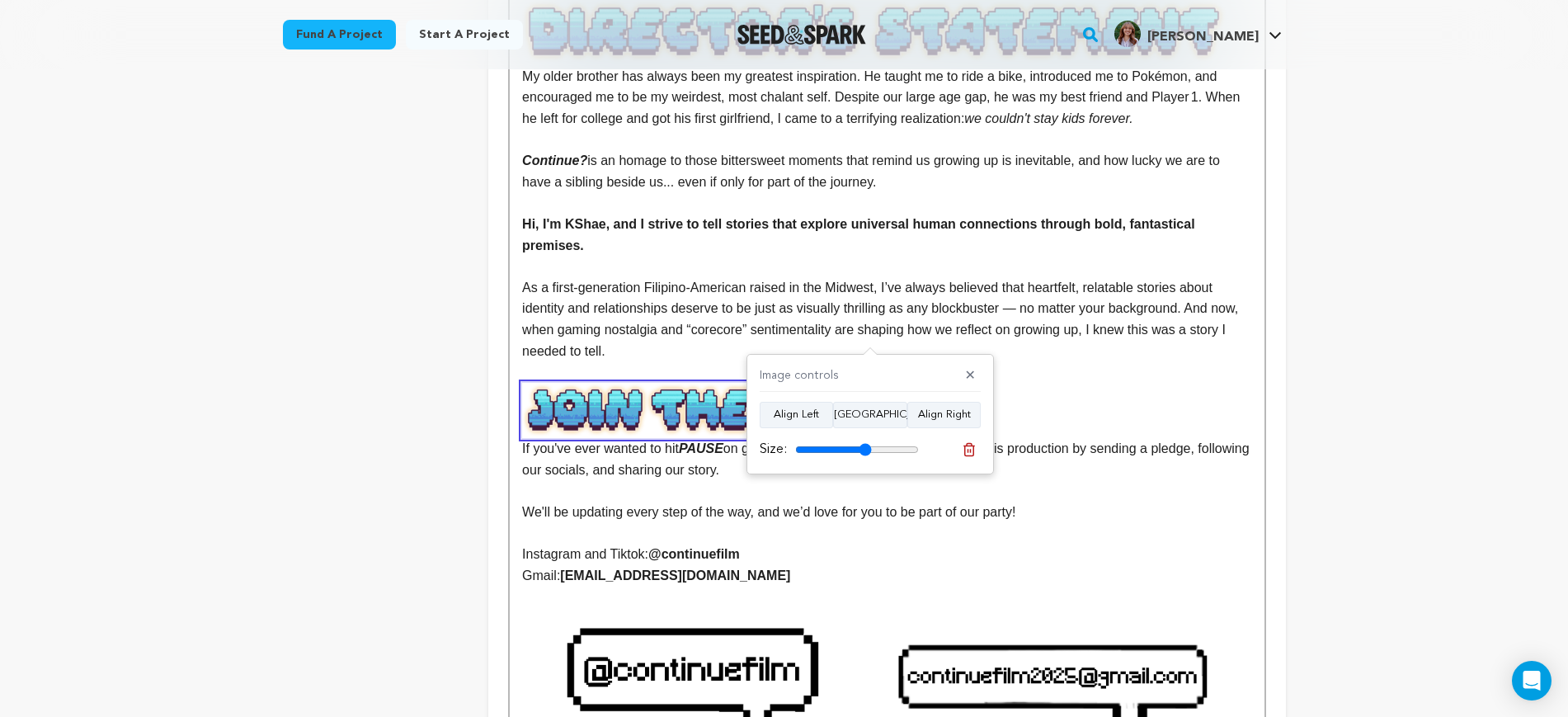
click at [865, 452] on input "range" at bounding box center [857, 450] width 124 height 13
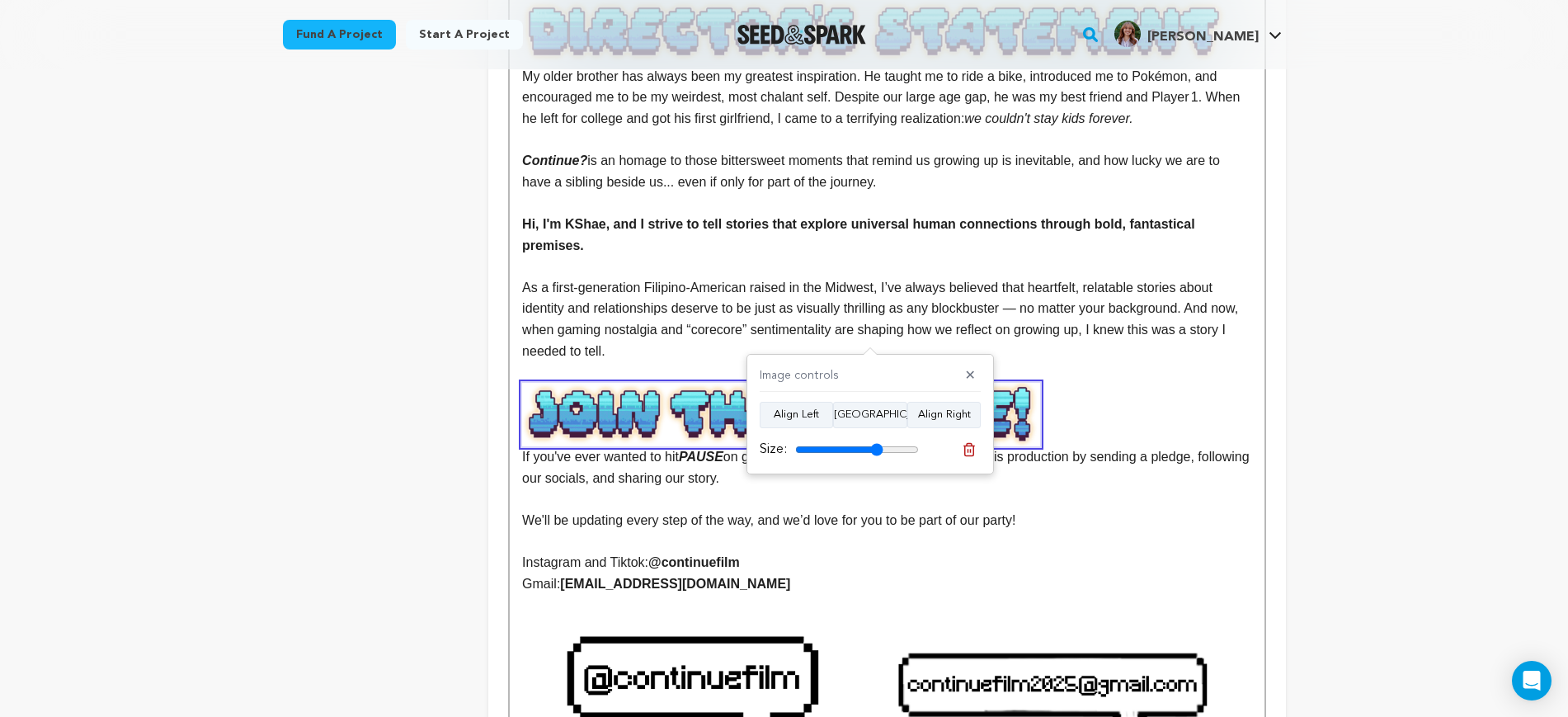
type input "71"
click at [877, 450] on input "range" at bounding box center [857, 450] width 124 height 13
click at [836, 361] on p at bounding box center [887, 372] width 730 height 21
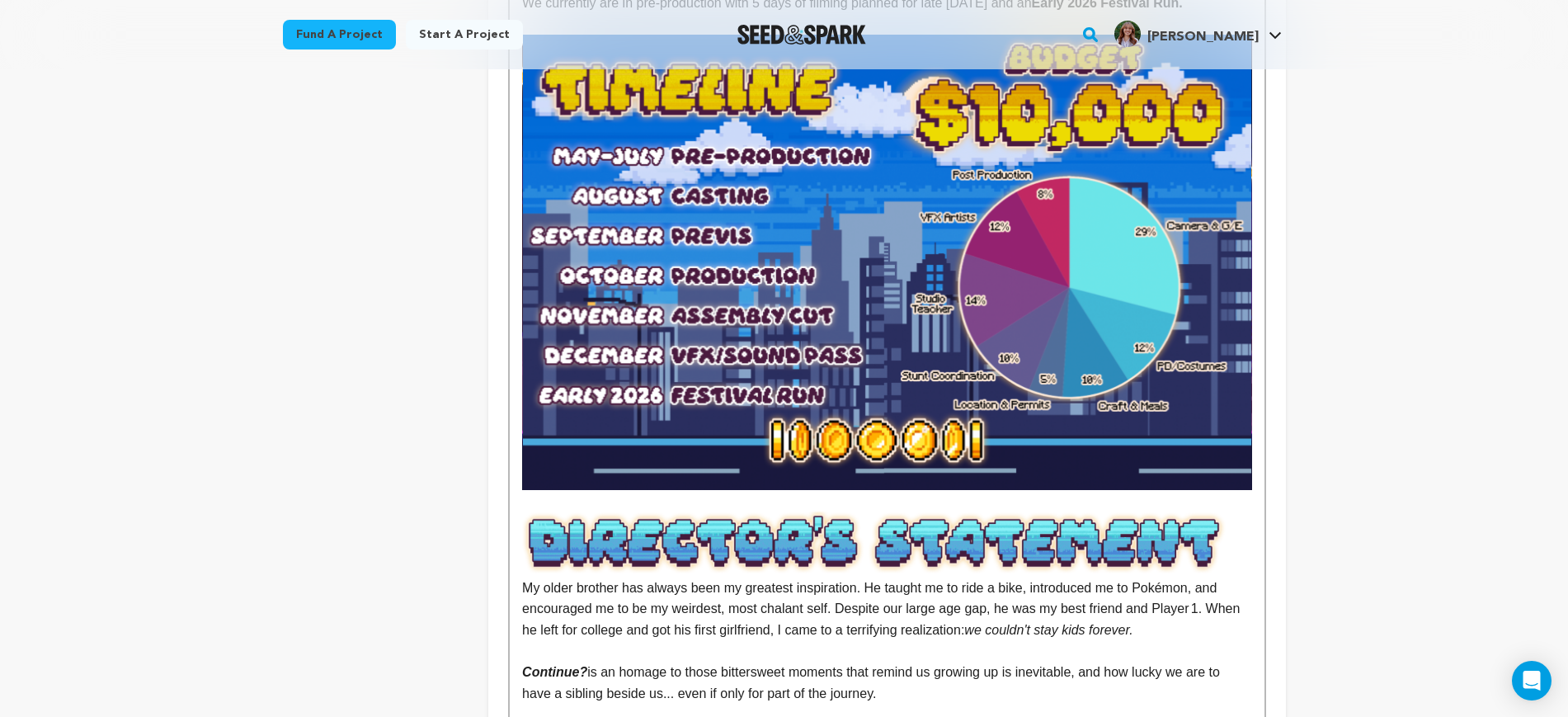
scroll to position [3093, 0]
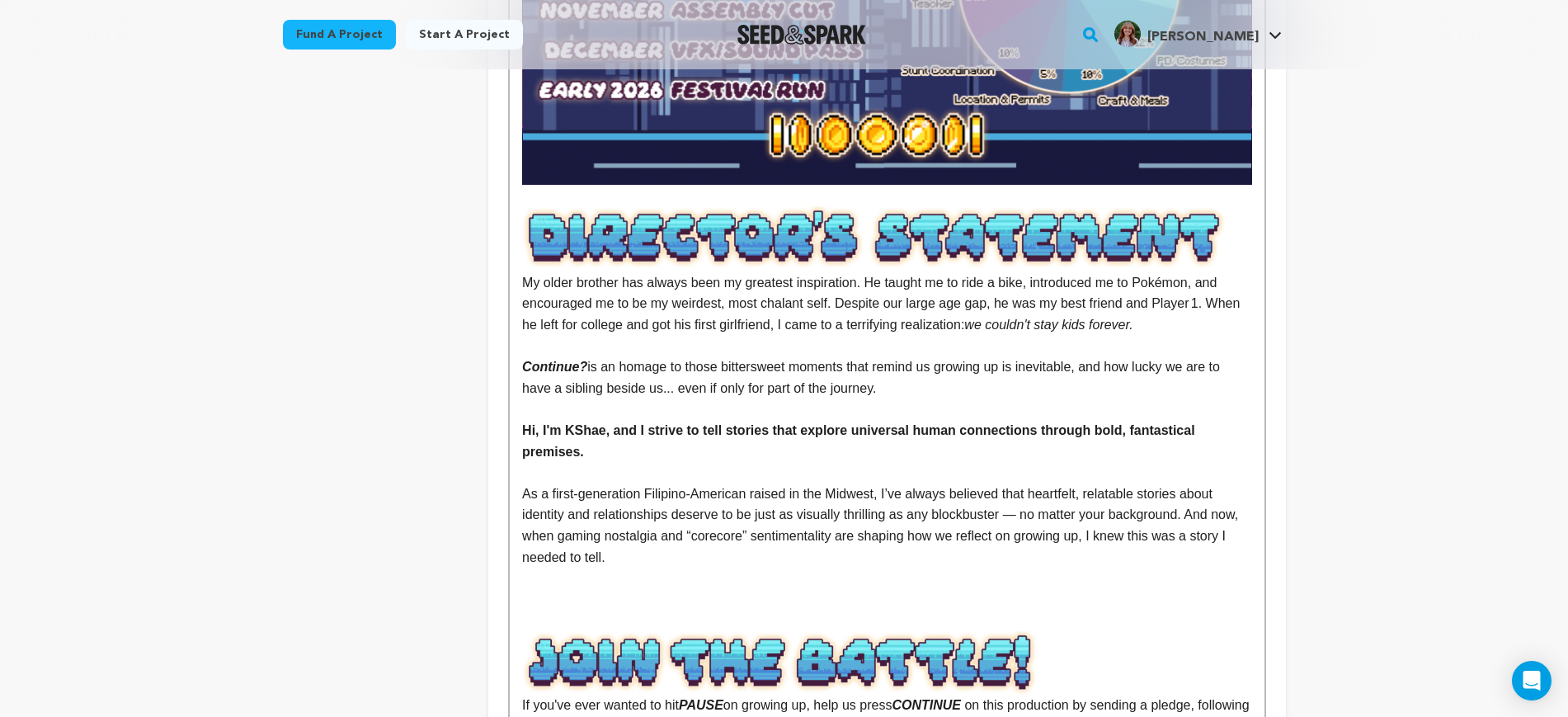
click at [931, 631] on img at bounding box center [781, 663] width 518 height 64
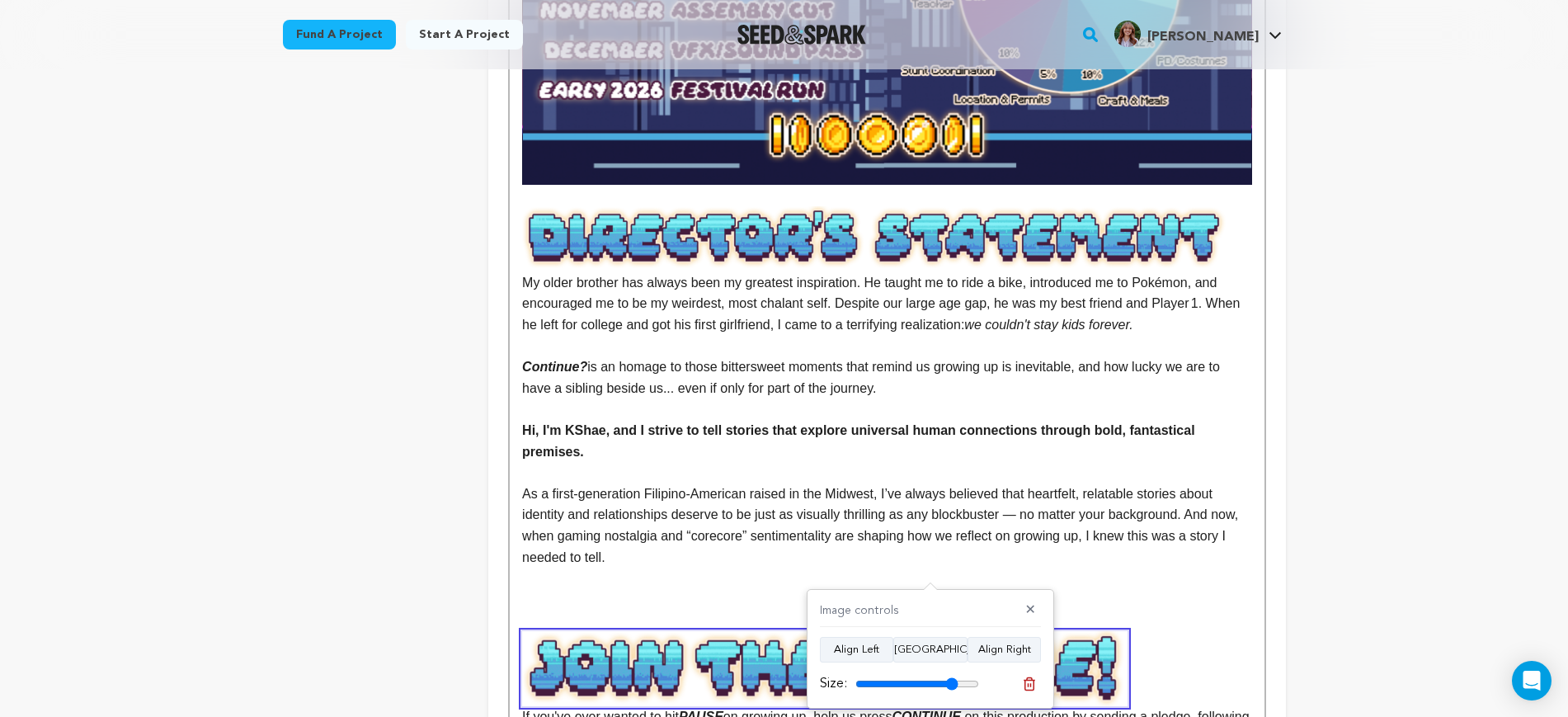
type input "83"
click at [951, 686] on input "range" at bounding box center [918, 684] width 124 height 13
click at [856, 609] on p at bounding box center [887, 620] width 730 height 21
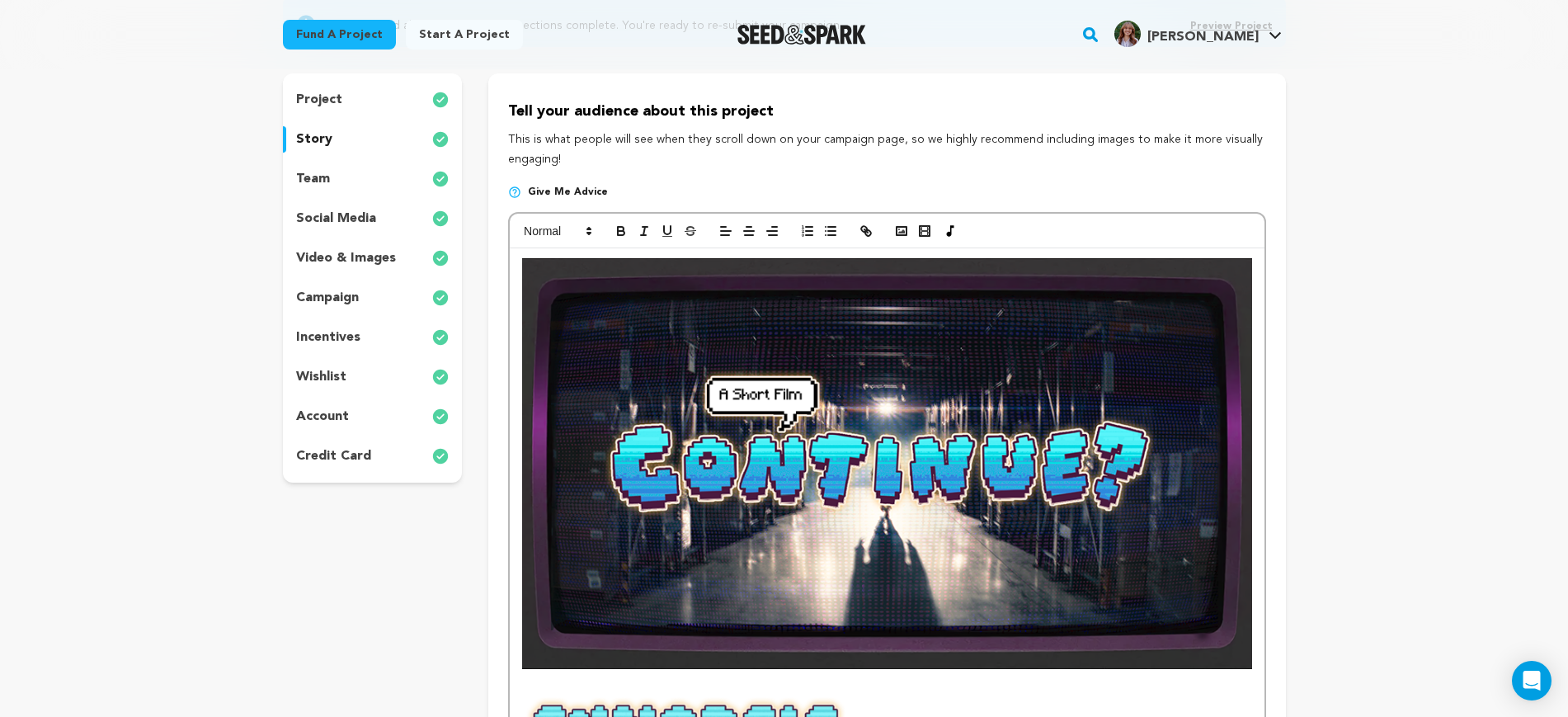
scroll to position [0, 0]
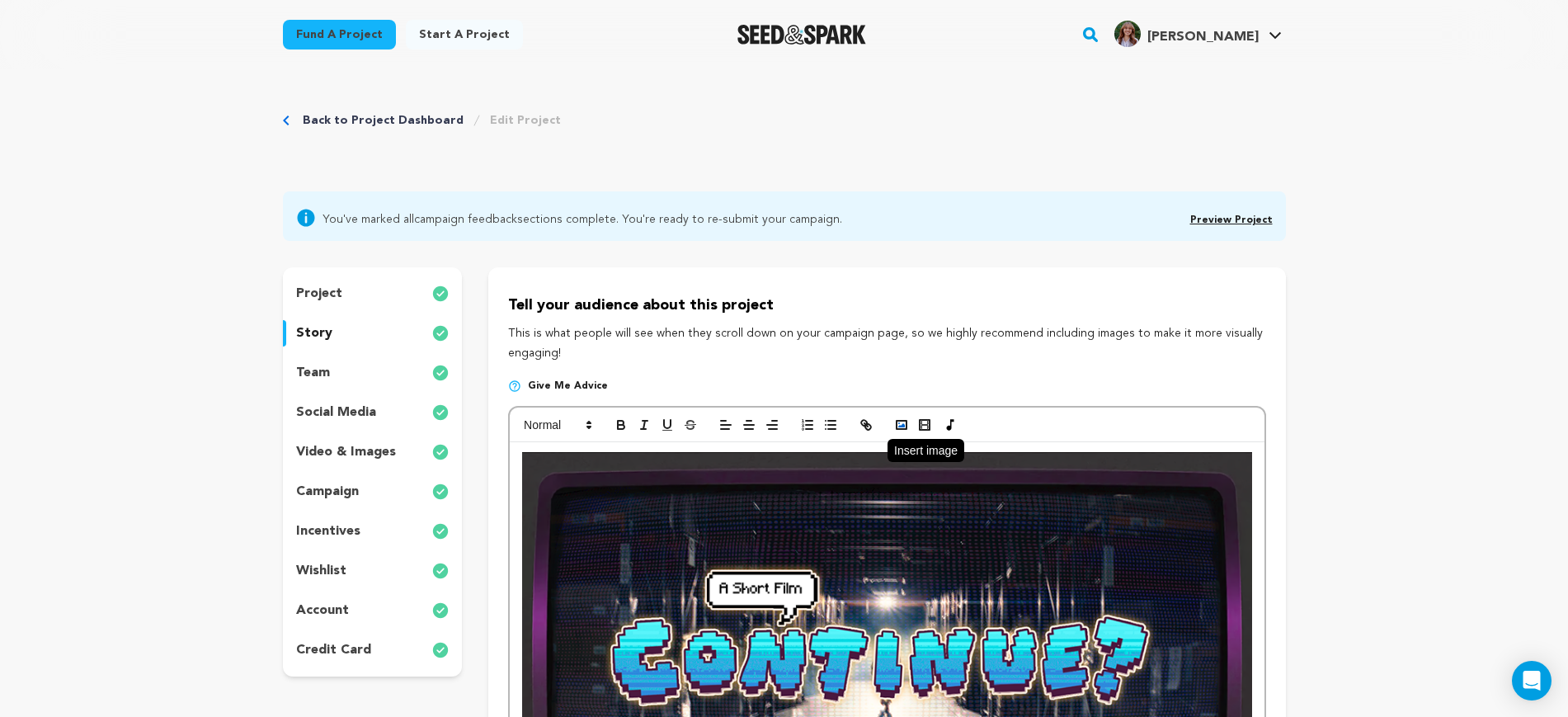
click at [902, 429] on rect "button" at bounding box center [901, 424] width 10 height 9
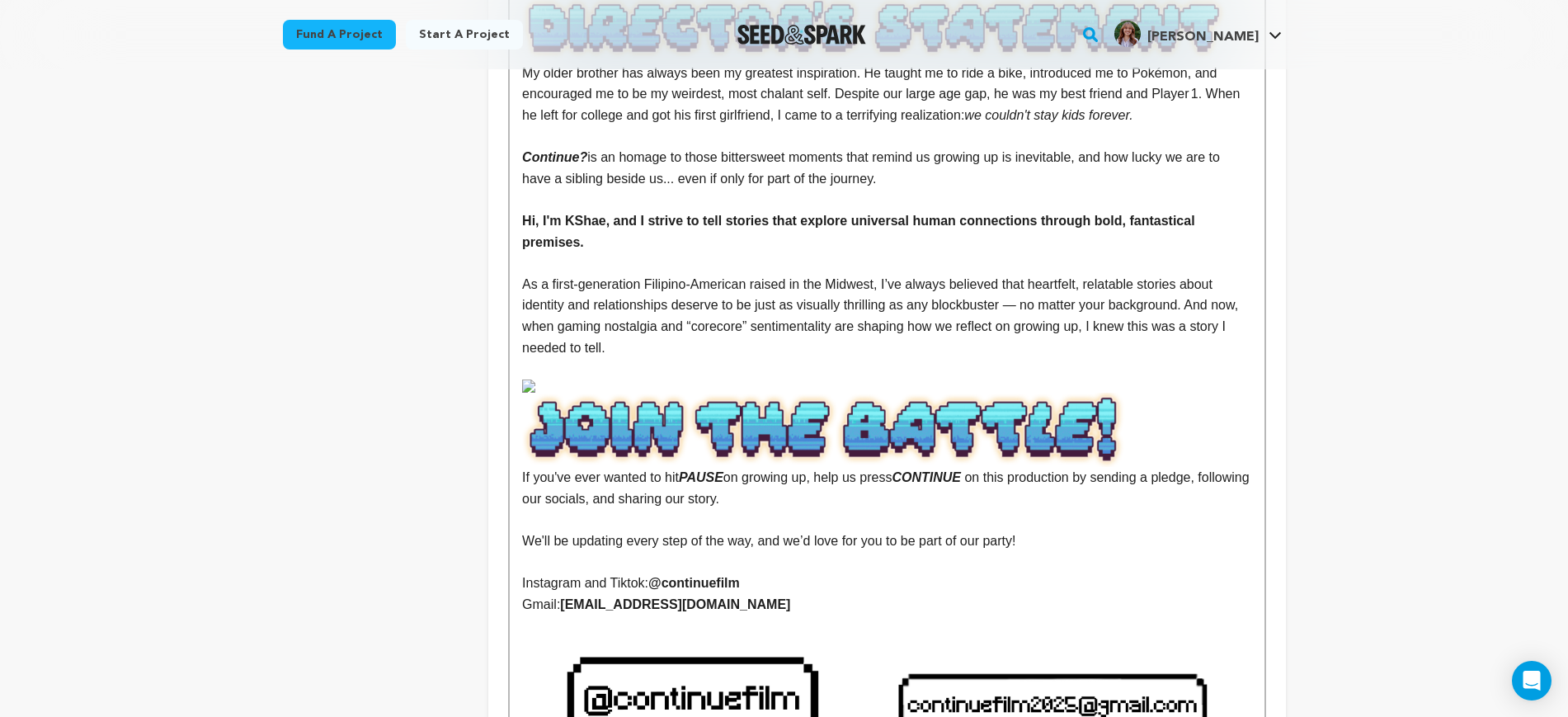
scroll to position [3299, 0]
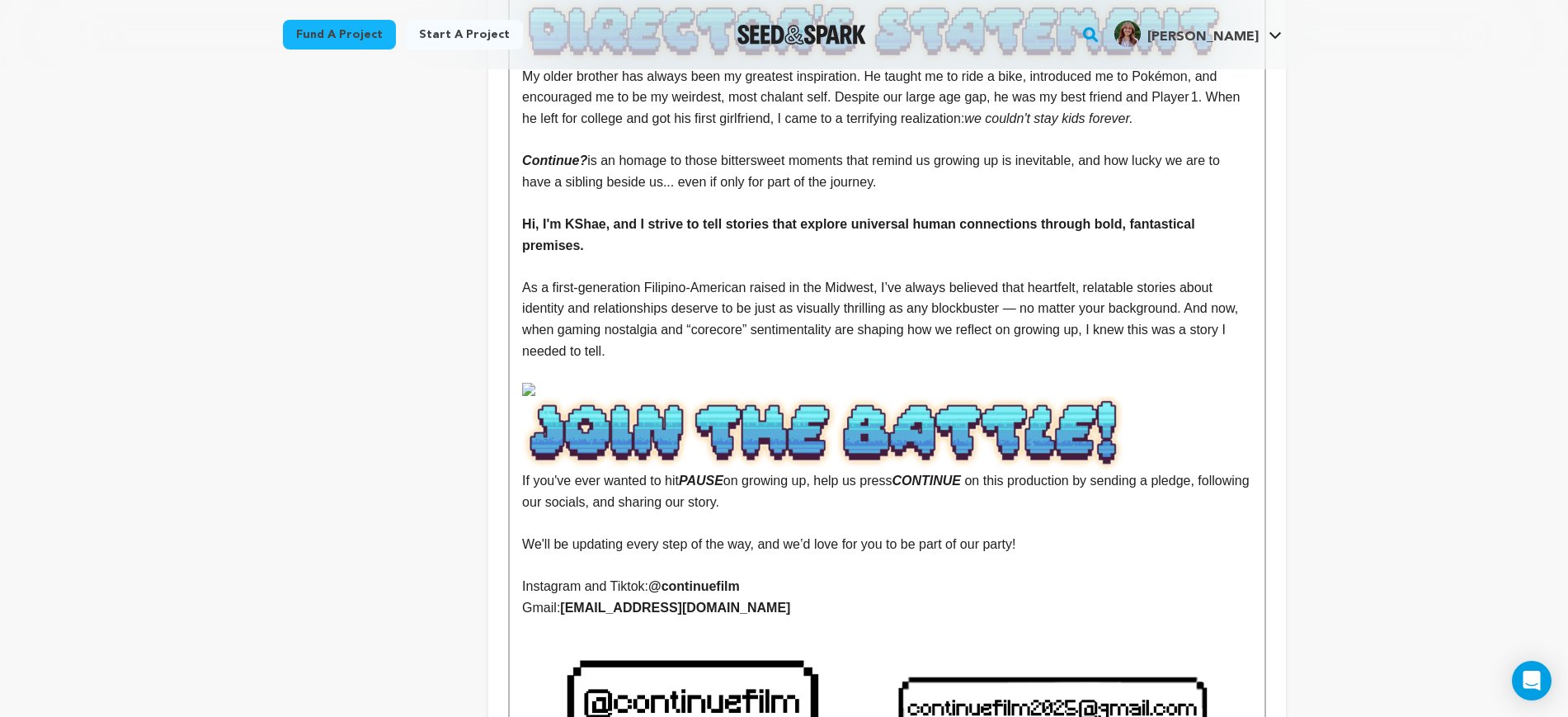
click at [692, 361] on p at bounding box center [887, 372] width 730 height 21
click at [701, 382] on img at bounding box center [887, 389] width 730 height 13
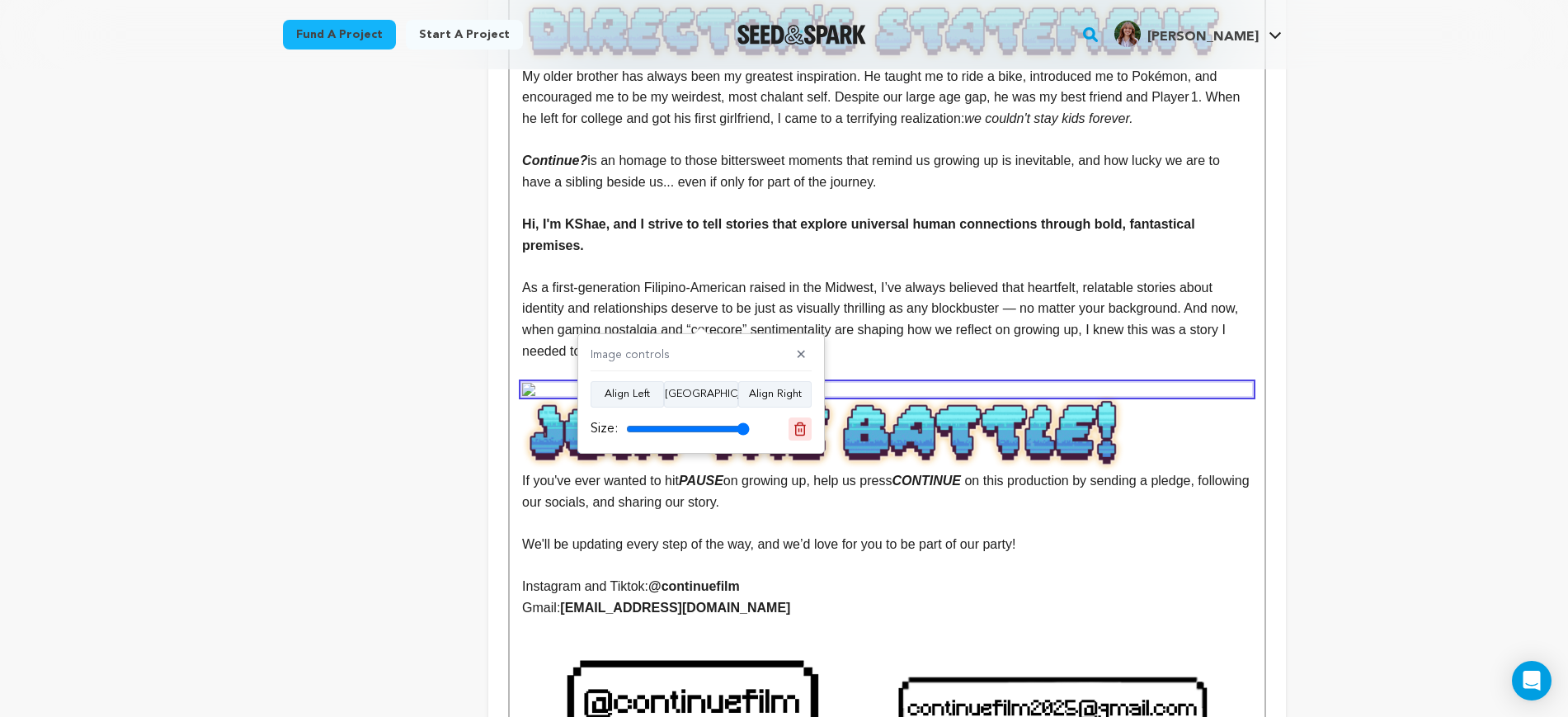
click at [800, 422] on icon at bounding box center [800, 428] width 11 height 12
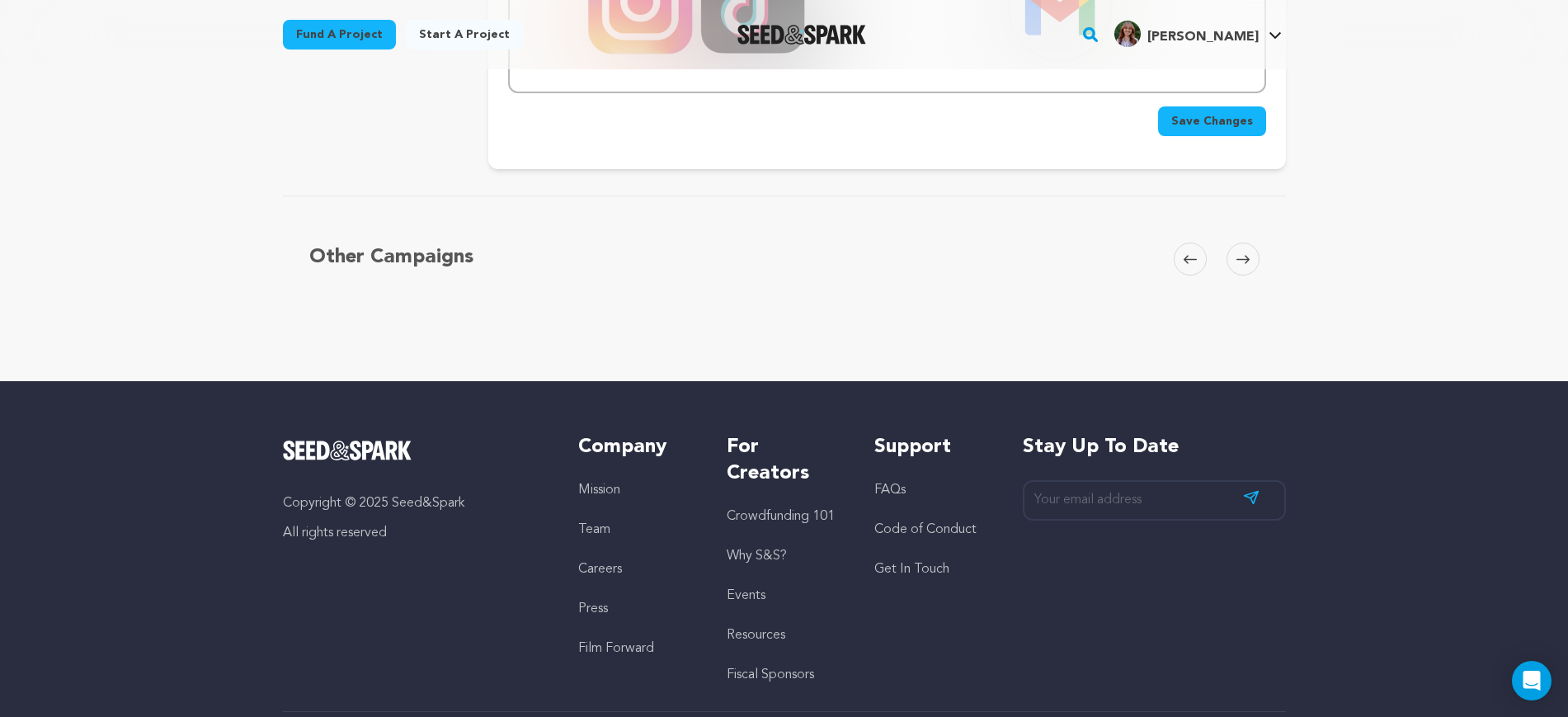
scroll to position [3815, 0]
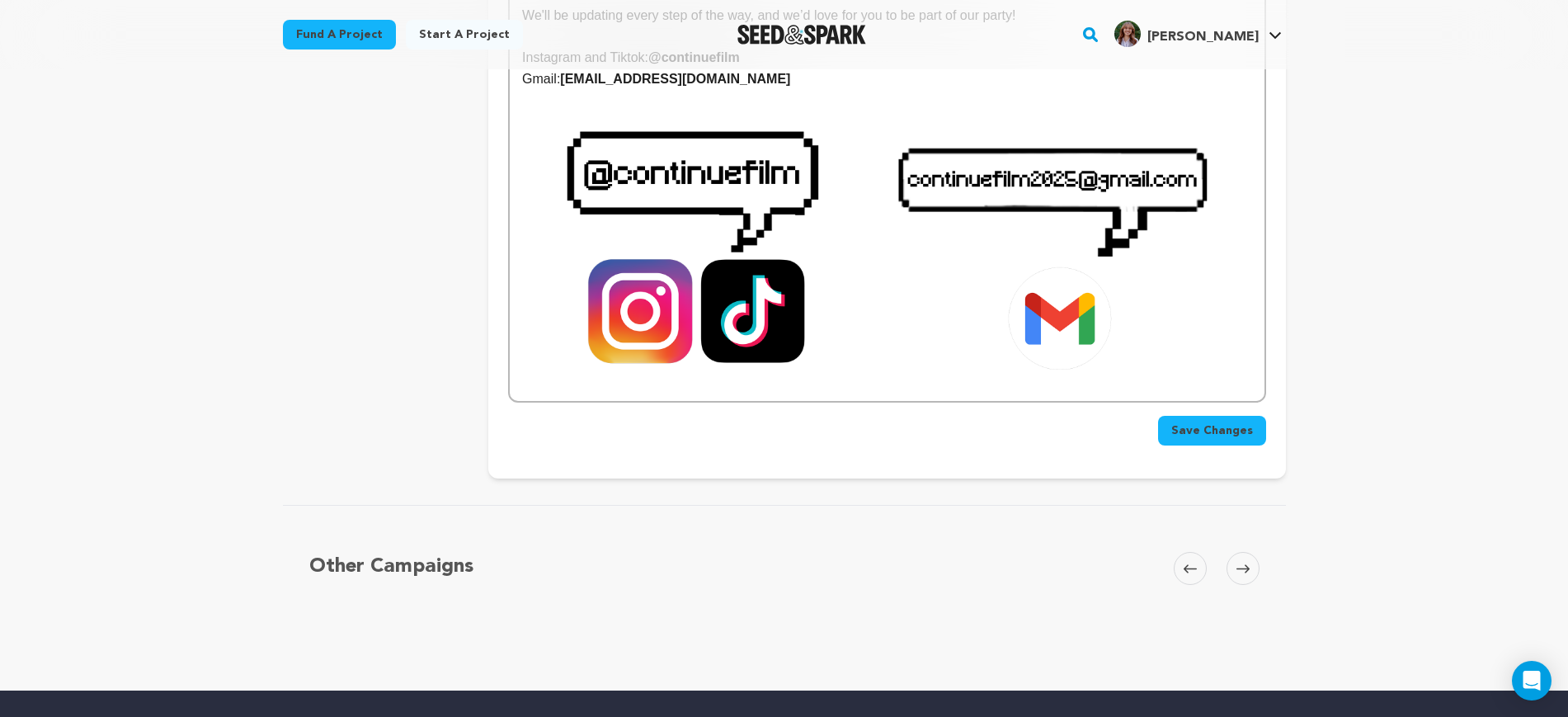
click at [1231, 422] on span "Save Changes" at bounding box center [1212, 430] width 82 height 16
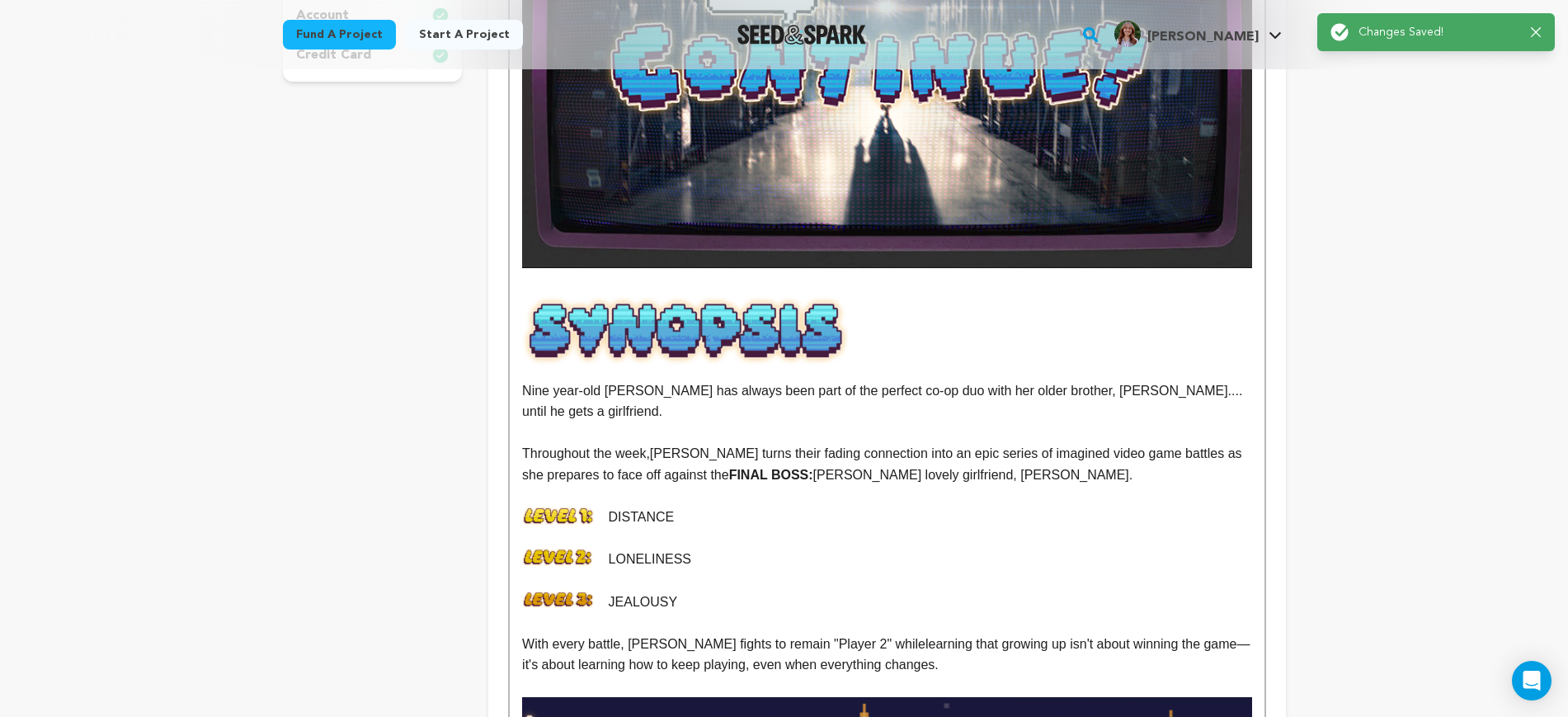
scroll to position [309, 0]
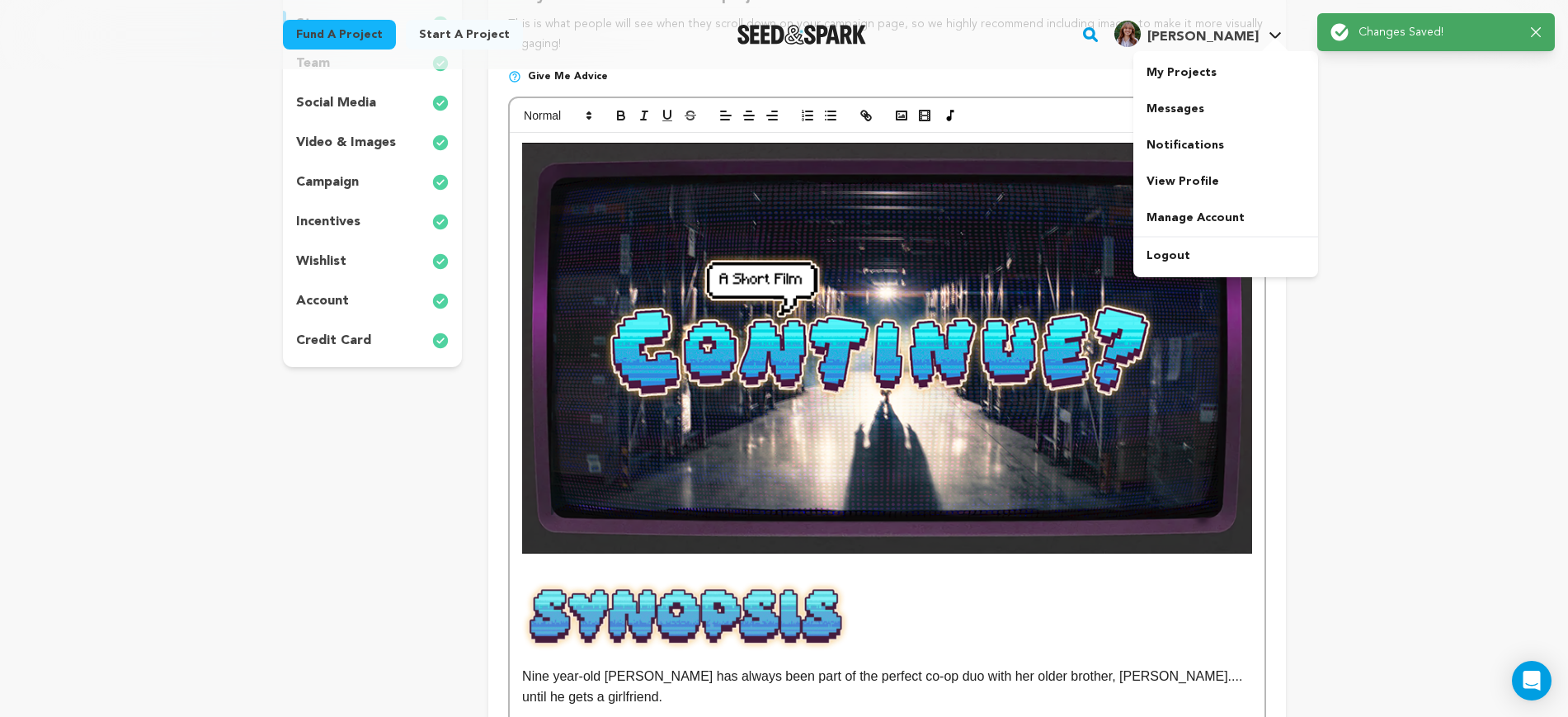
click at [1207, 48] on span "KShae R. KShae R." at bounding box center [1198, 34] width 175 height 34
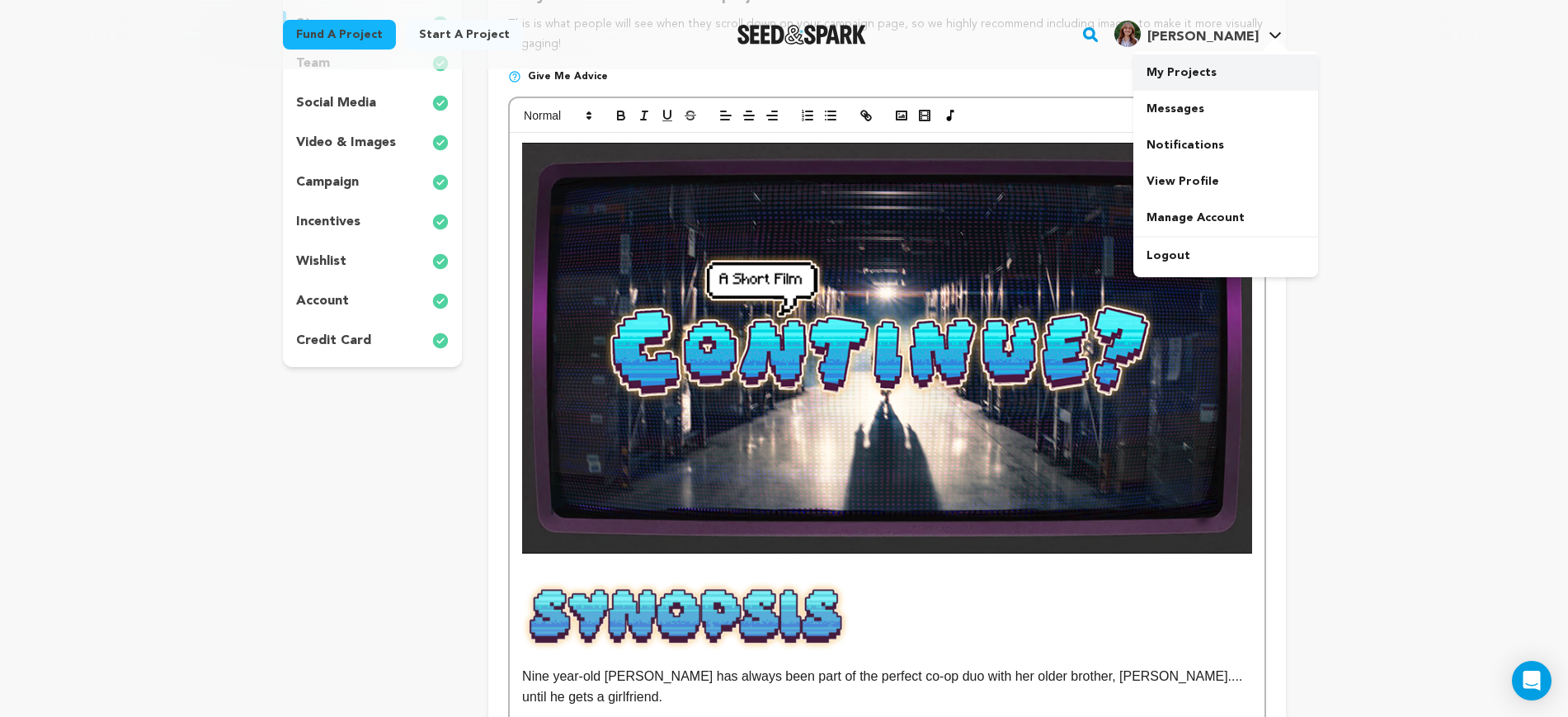
click at [1211, 66] on link "My Projects" at bounding box center [1227, 72] width 185 height 36
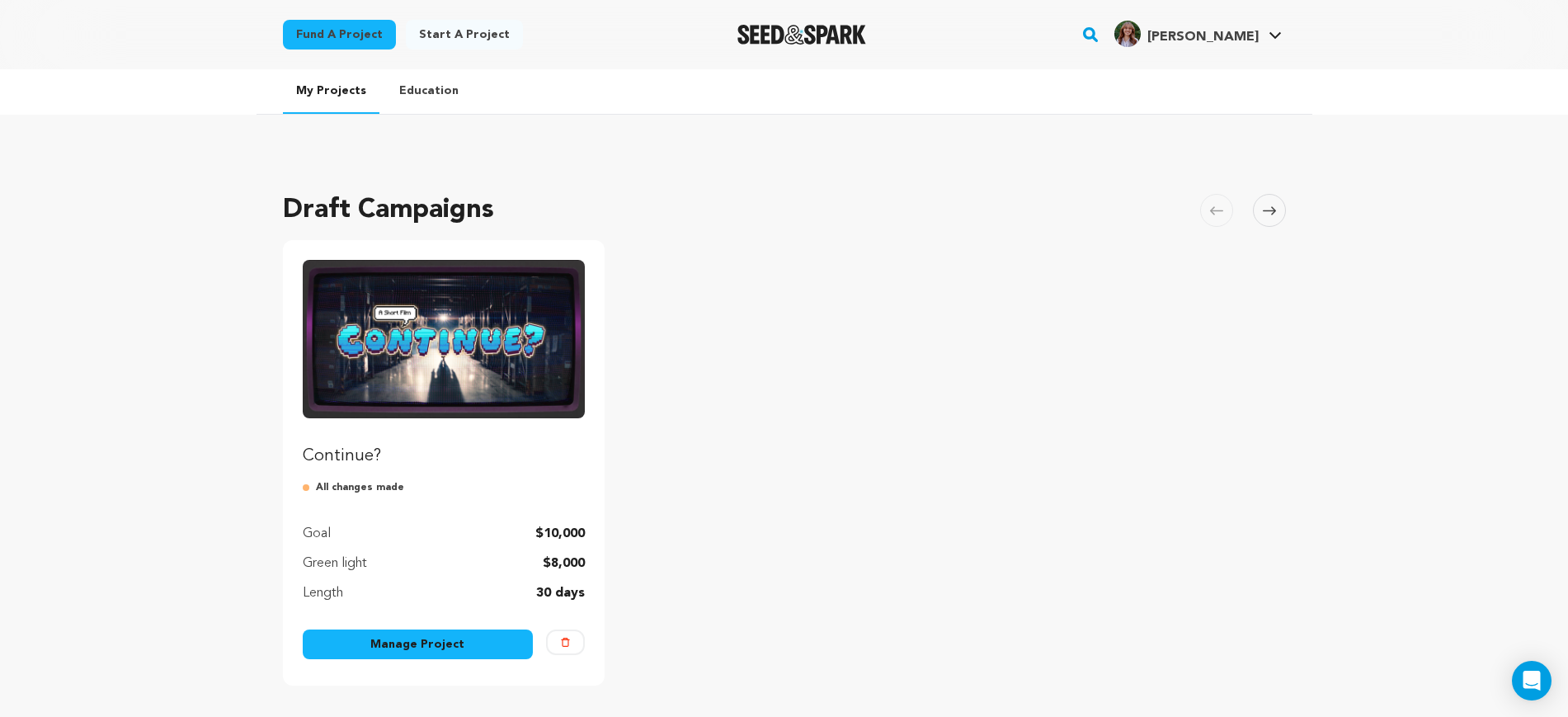
click at [467, 332] on img "Fund Continue?" at bounding box center [444, 338] width 283 height 158
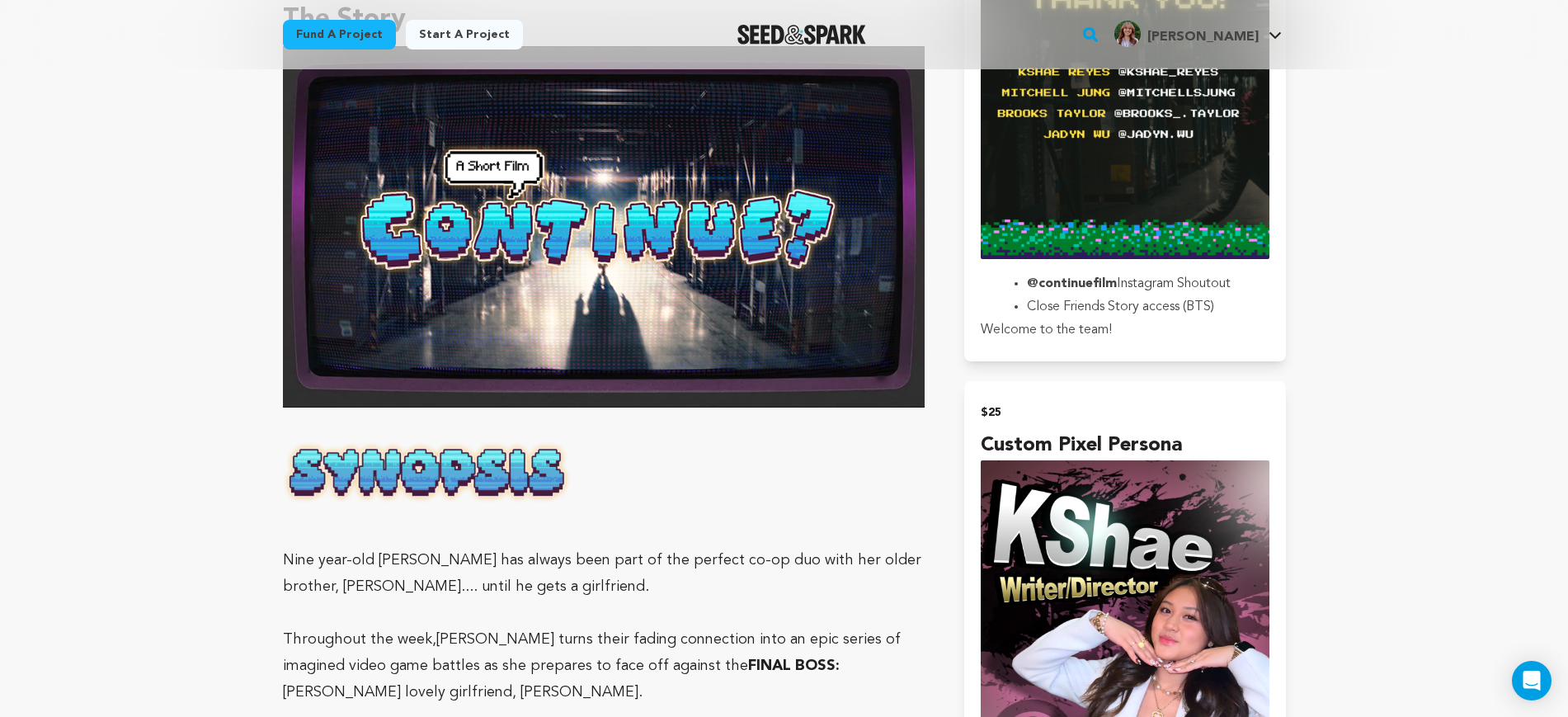
scroll to position [1134, 0]
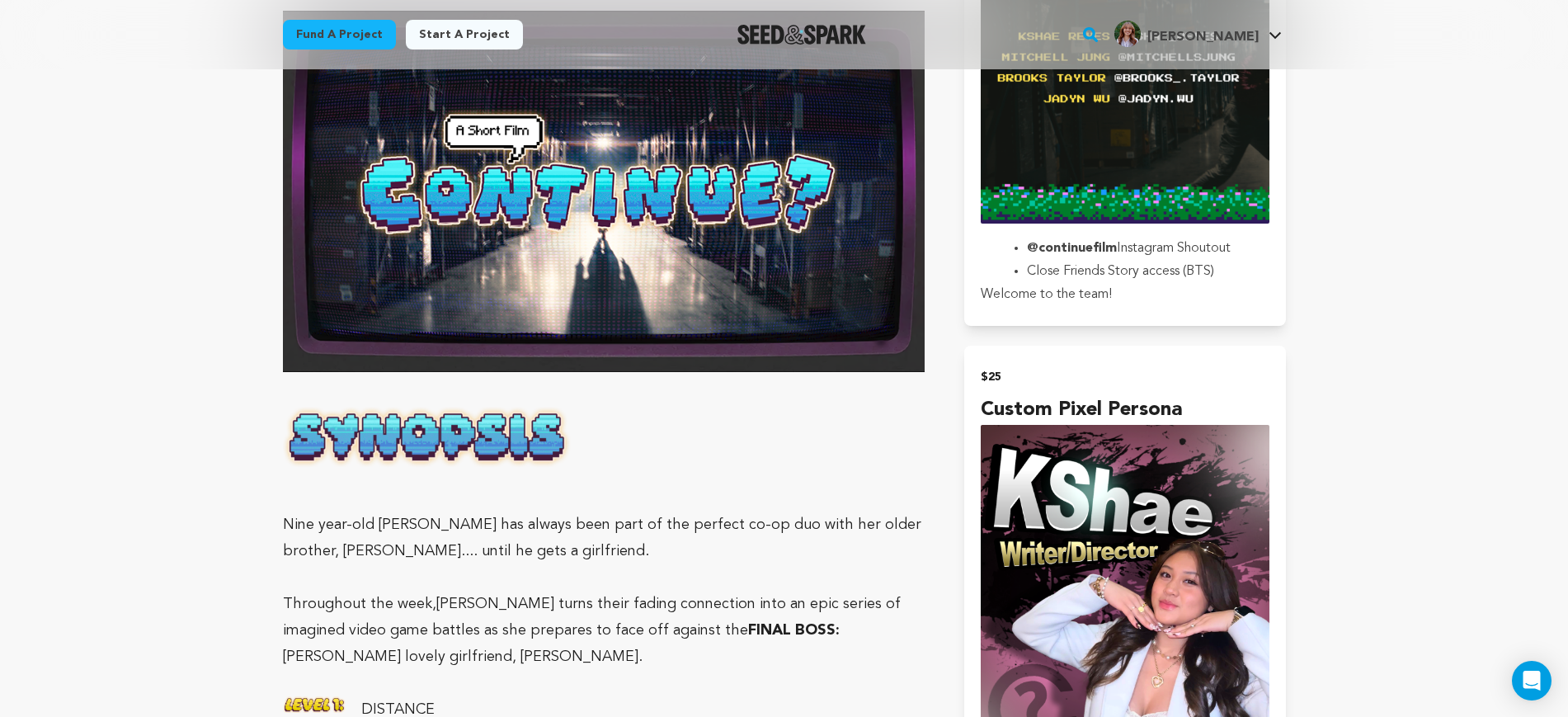
click at [392, 473] on p at bounding box center [605, 472] width 643 height 27
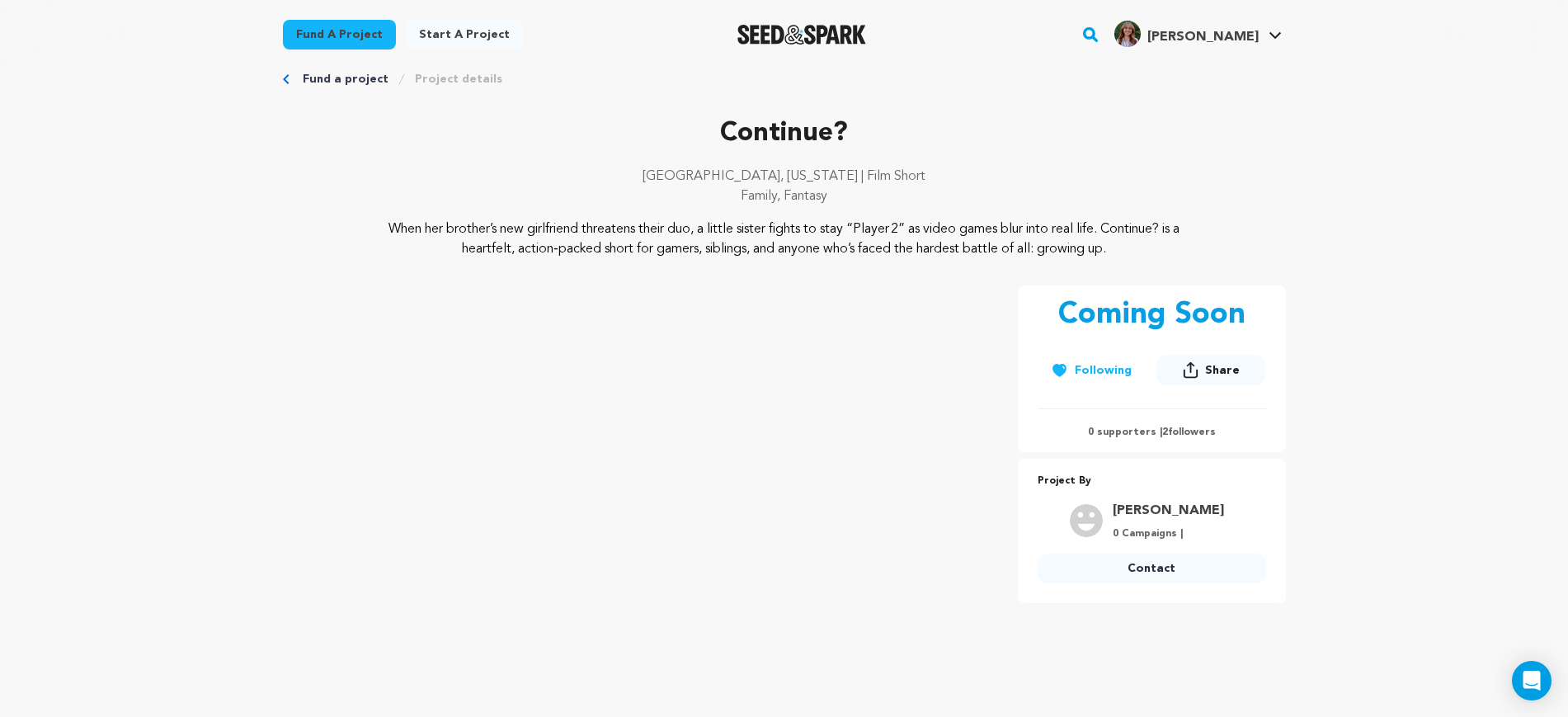
scroll to position [0, 0]
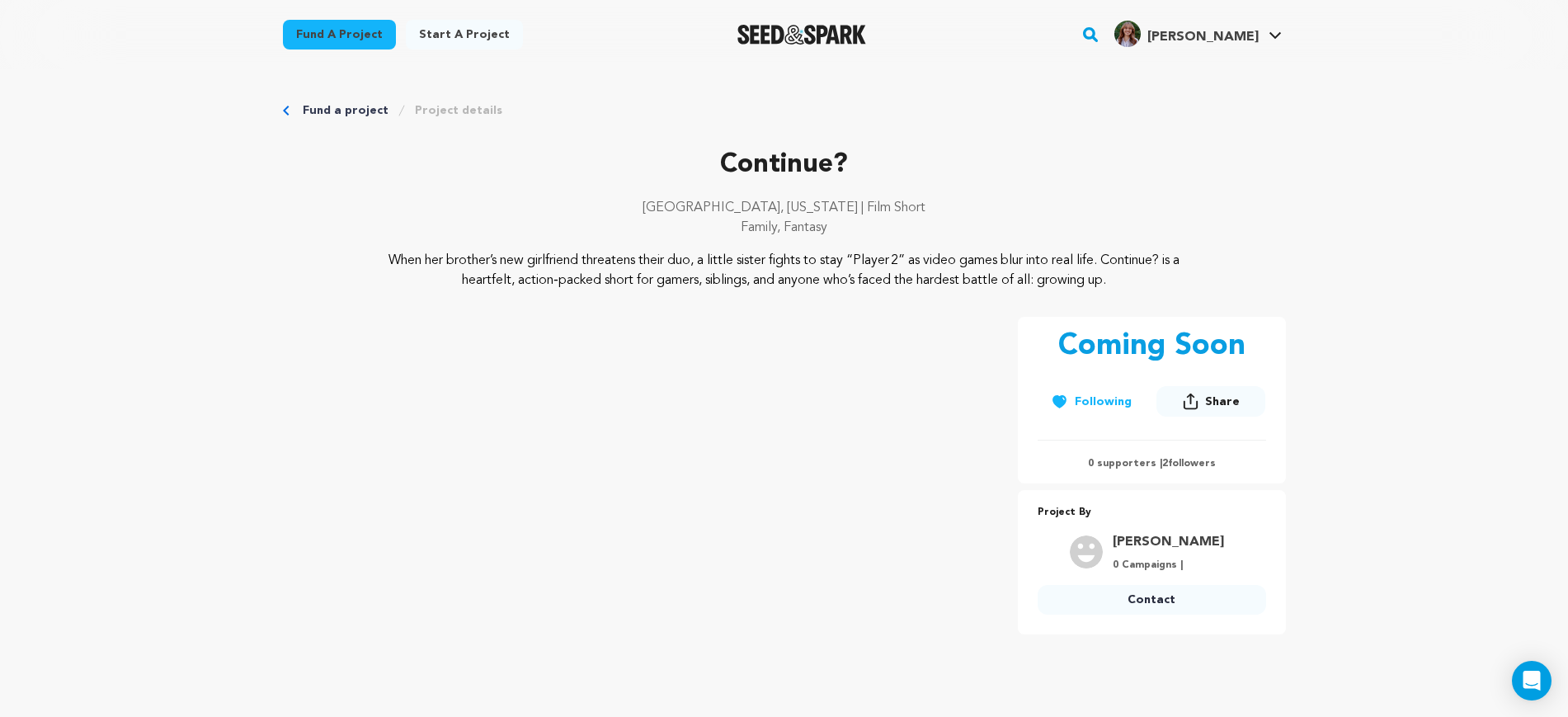
click at [1241, 45] on h4 "[PERSON_NAME]" at bounding box center [1203, 37] width 112 height 20
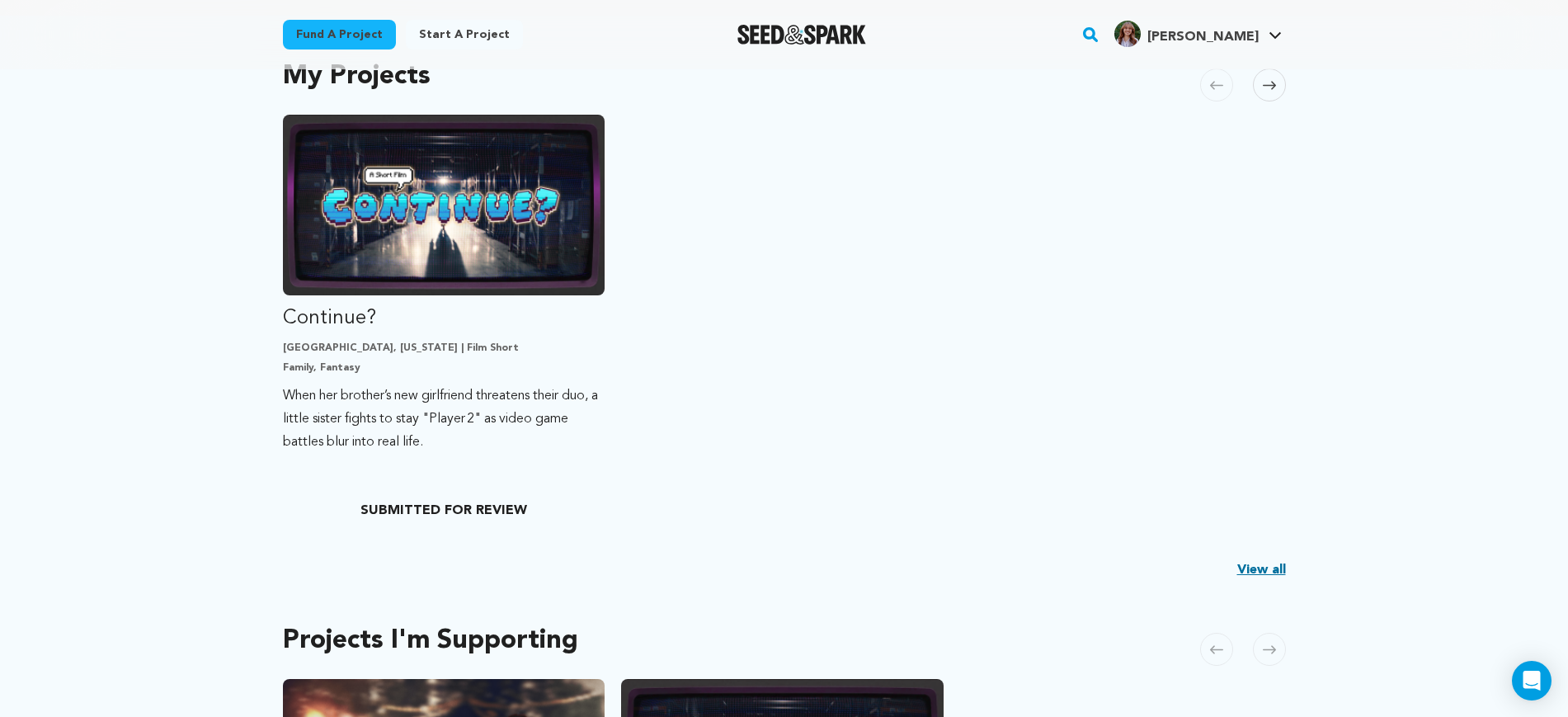
scroll to position [413, 0]
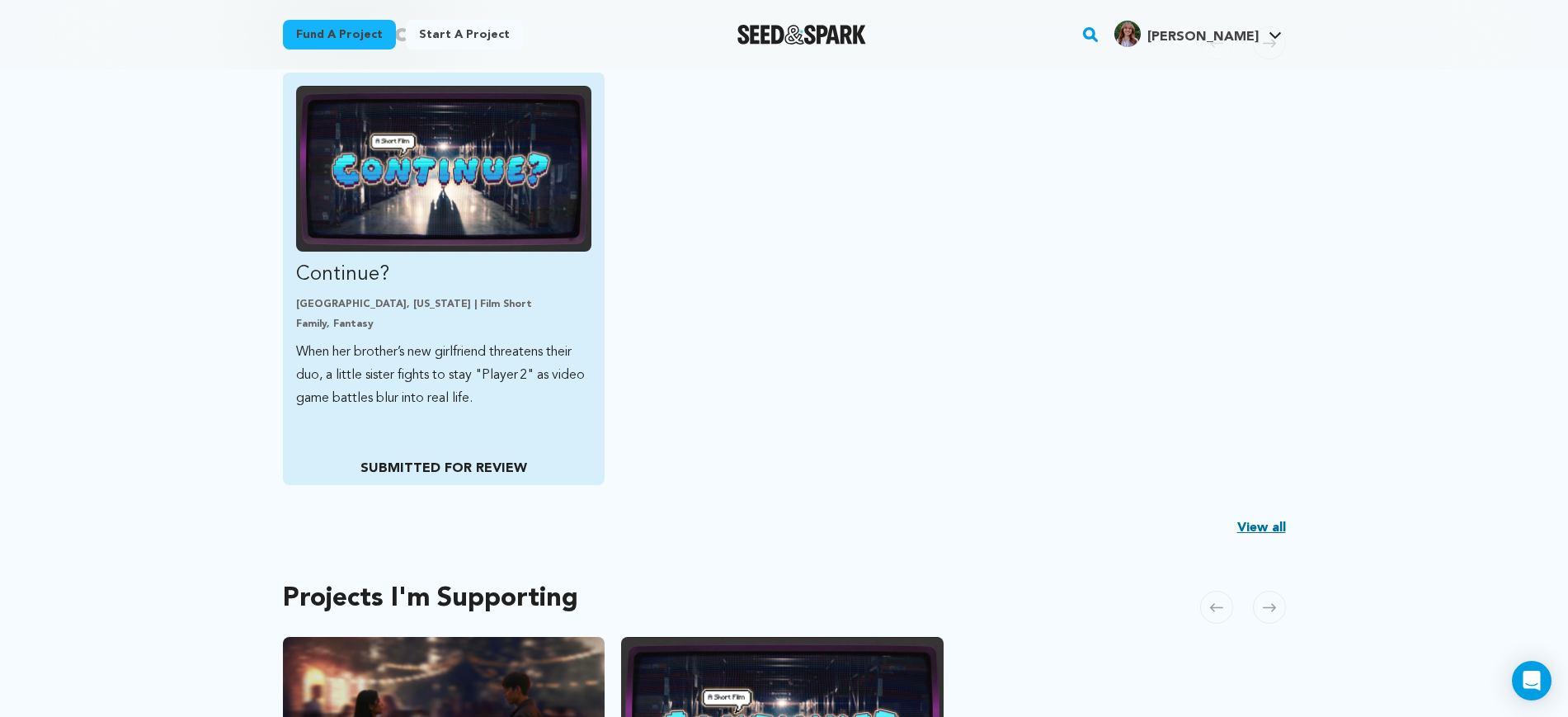
click at [480, 224] on img "Fund Continue?" at bounding box center [444, 169] width 297 height 166
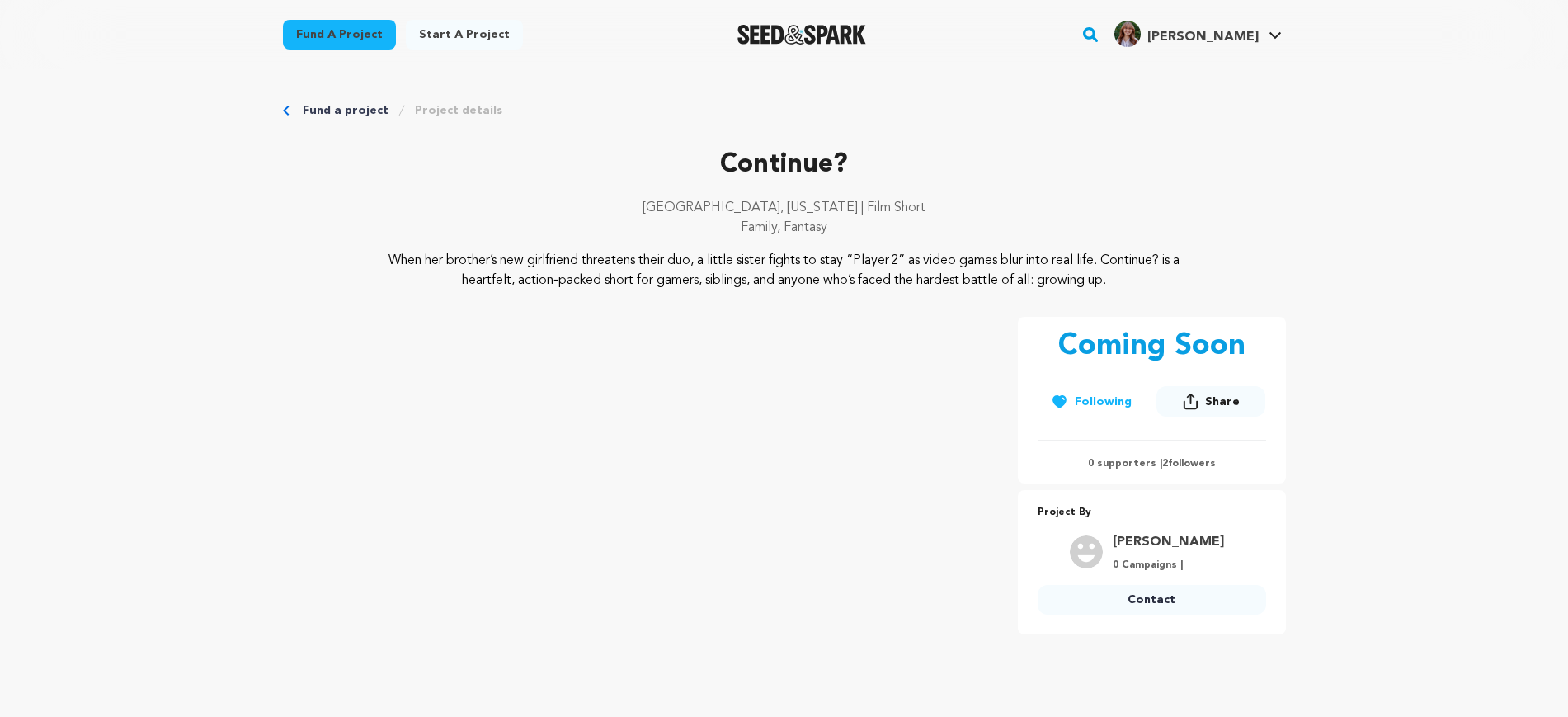
click at [1239, 44] on span "[PERSON_NAME]" at bounding box center [1203, 37] width 112 height 13
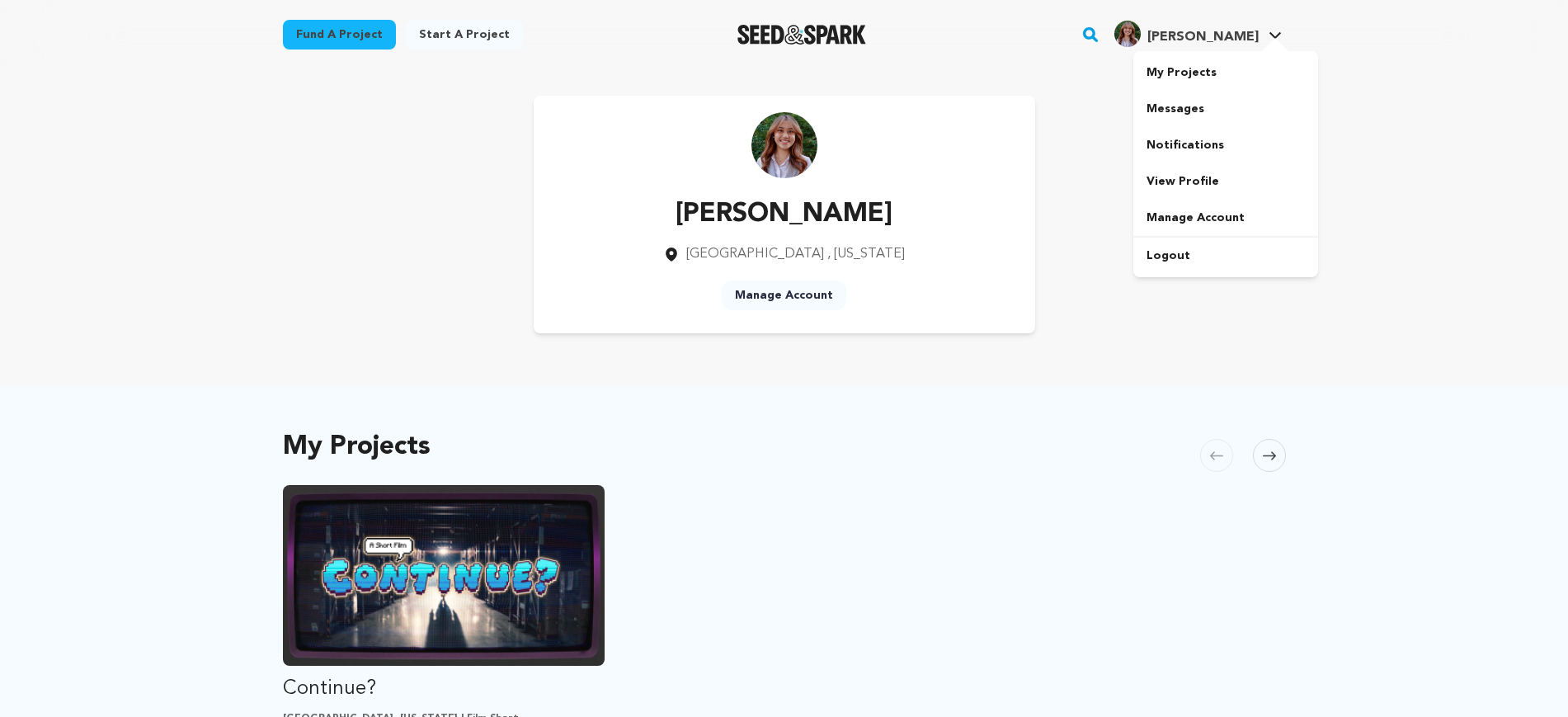
click at [1185, 77] on link "My Projects" at bounding box center [1227, 72] width 185 height 36
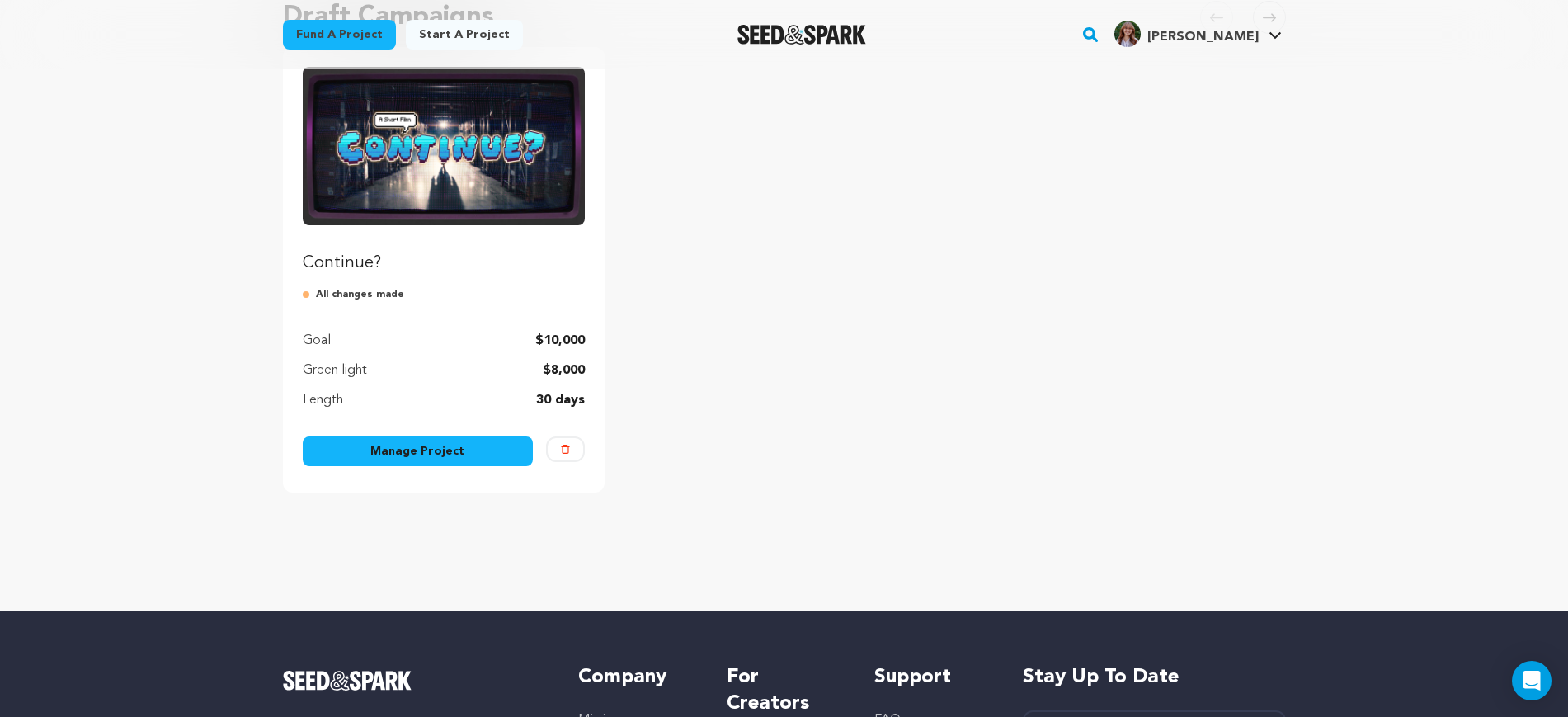
scroll to position [206, 0]
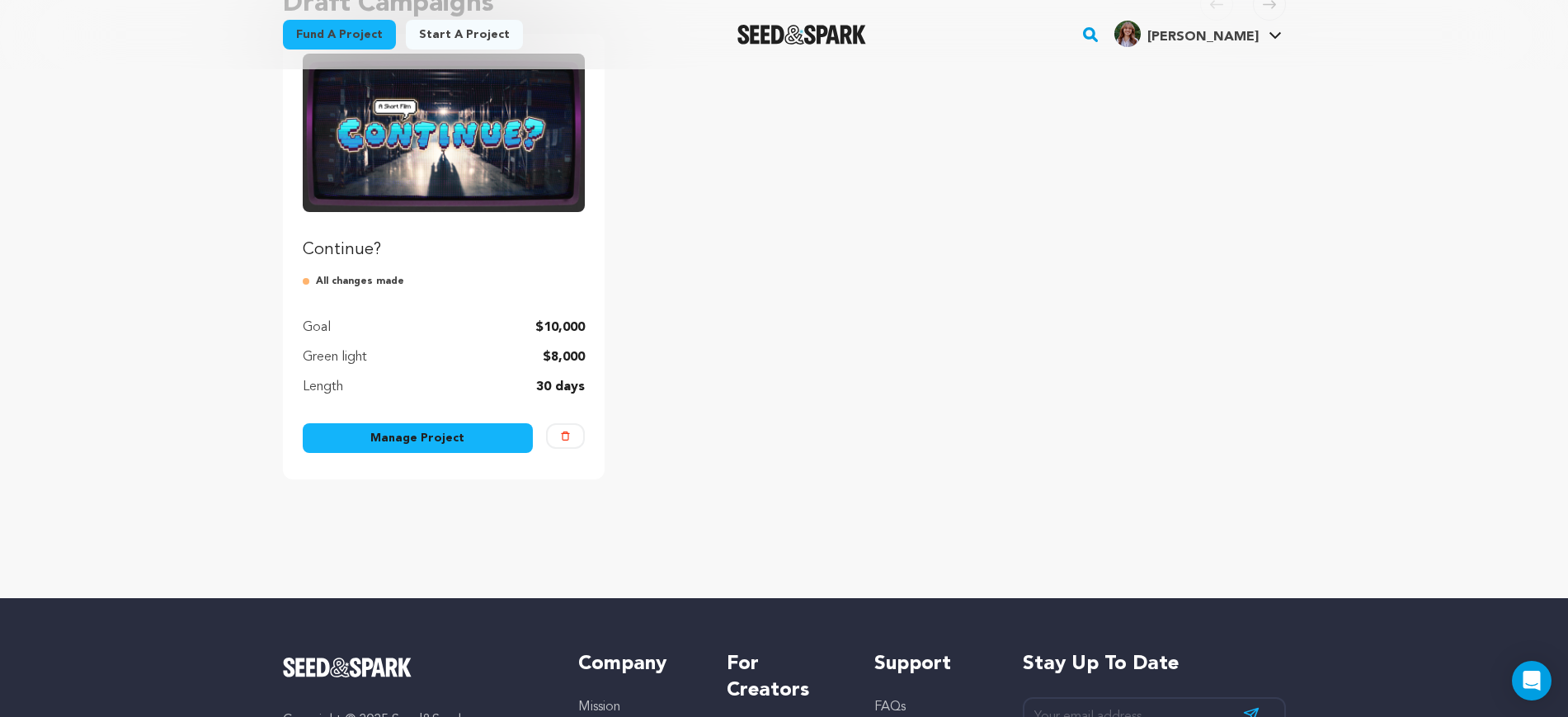
click at [434, 437] on link "Manage Project" at bounding box center [418, 438] width 231 height 30
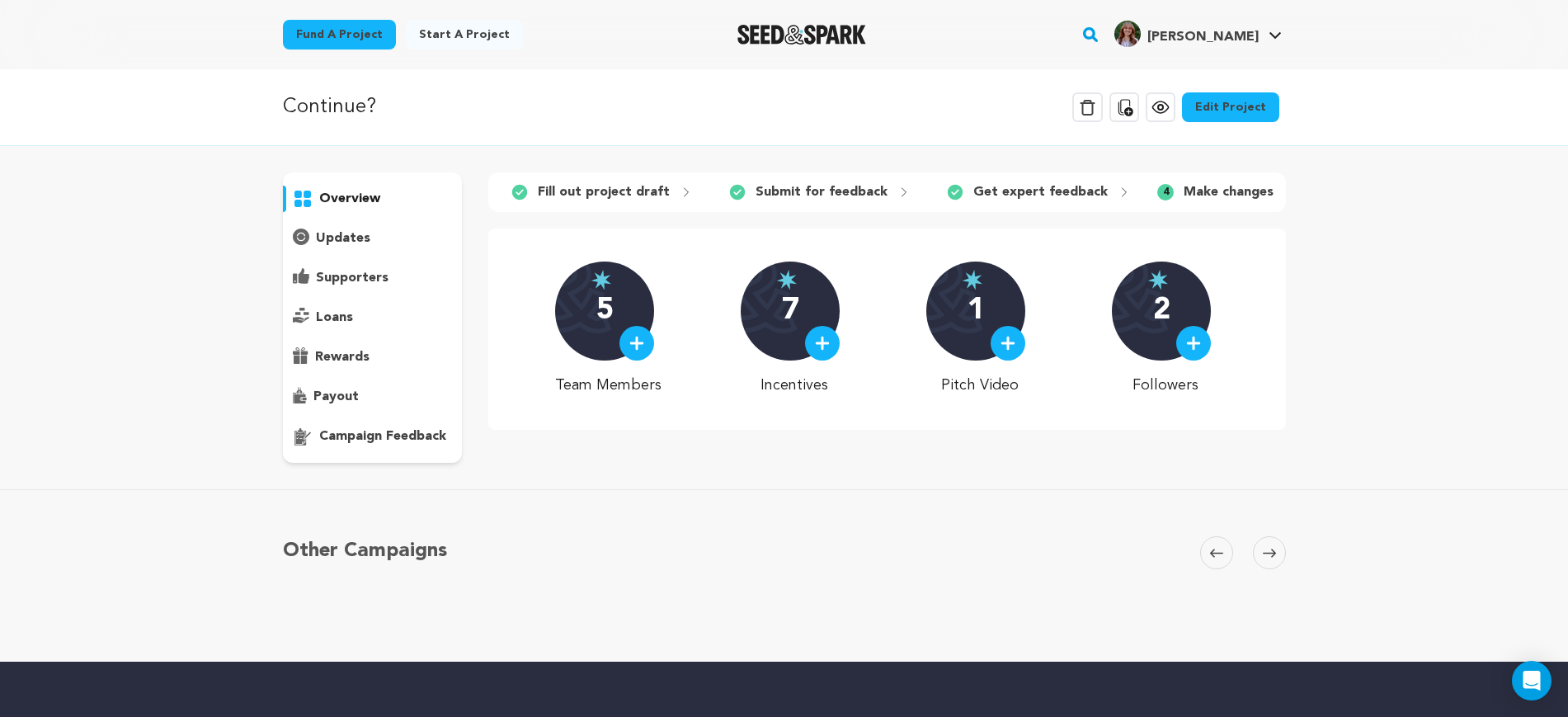
click at [1247, 113] on link "Edit Project" at bounding box center [1231, 107] width 97 height 30
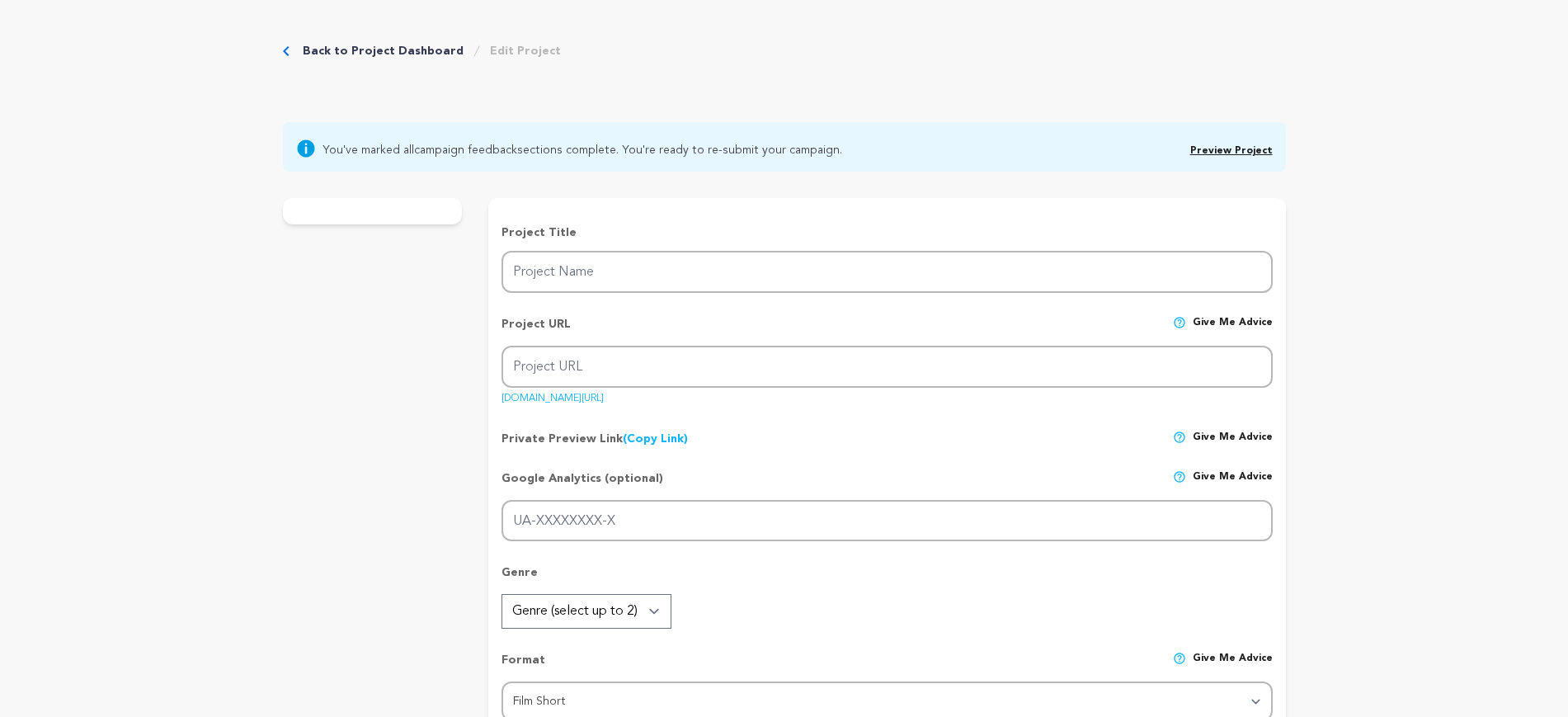
type input "Continue?"
type input "continue"
type input "When her brother’s new girlfriend threatens their duo, a little sister fights t…"
type textarea "When her brother’s new girlfriend threatens their duo, a little sister fights t…"
type textarea "CONTINUE? blends VFX, stunts, and student voices to reimagine coming-of-age. Fr…"
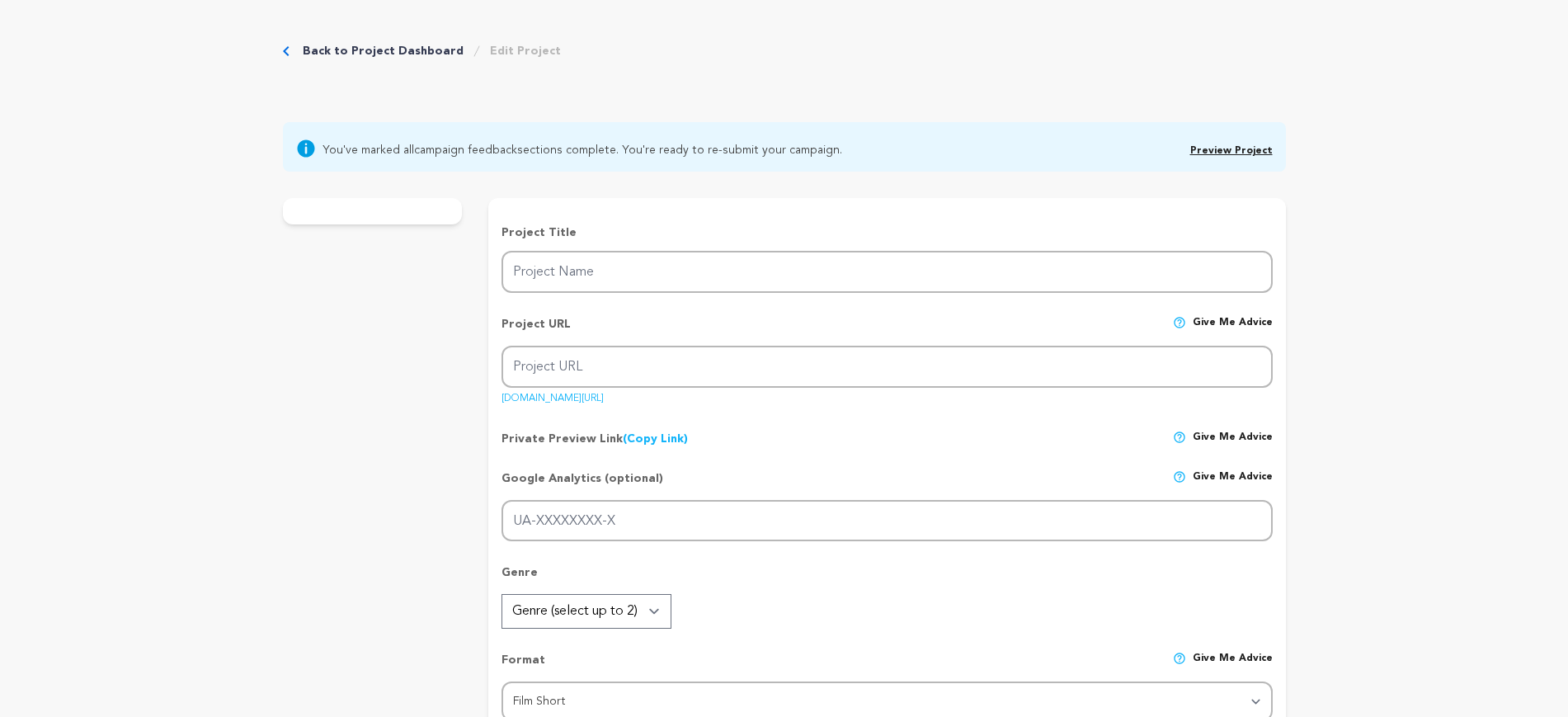
type textarea "[GEOGRAPHIC_DATA][US_STATE]"
radio input "true"
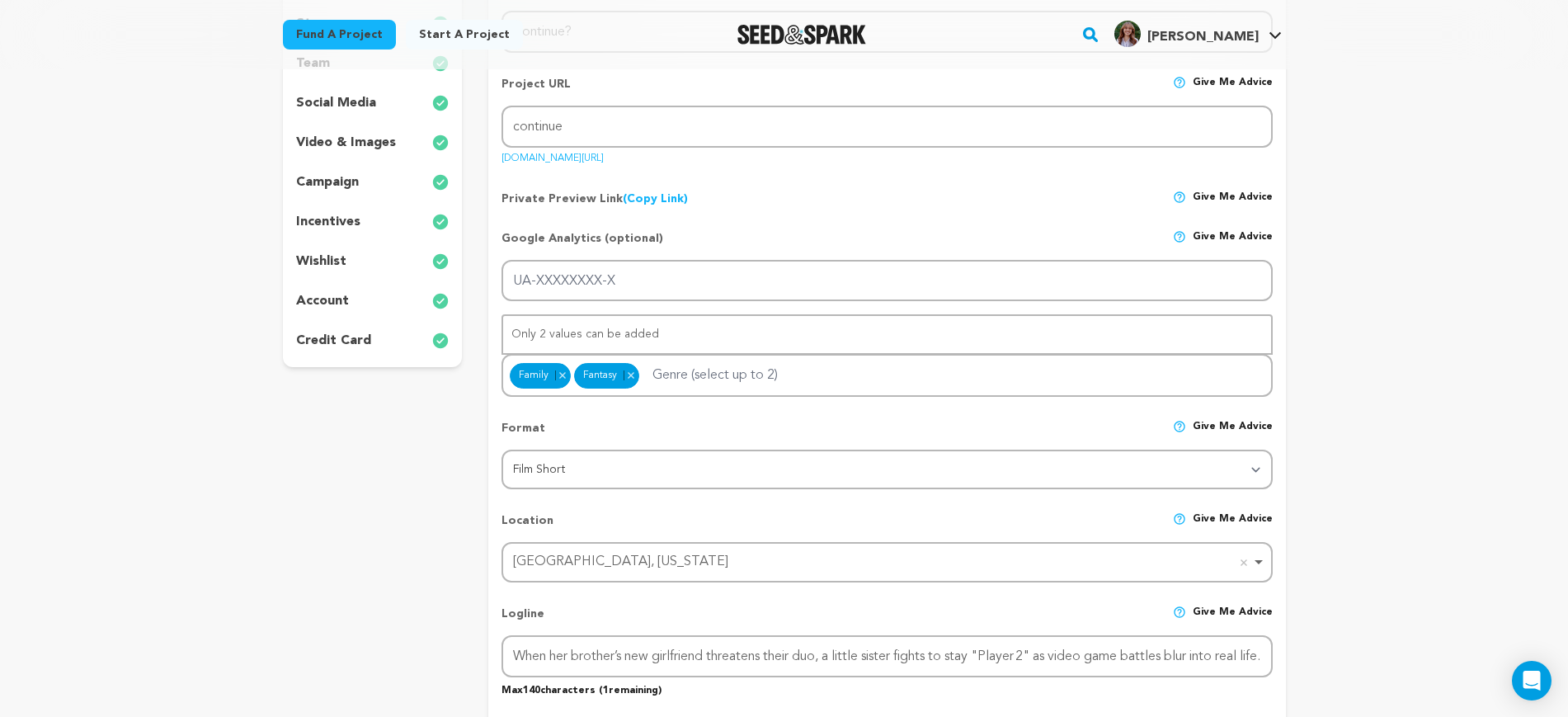
scroll to position [206, 0]
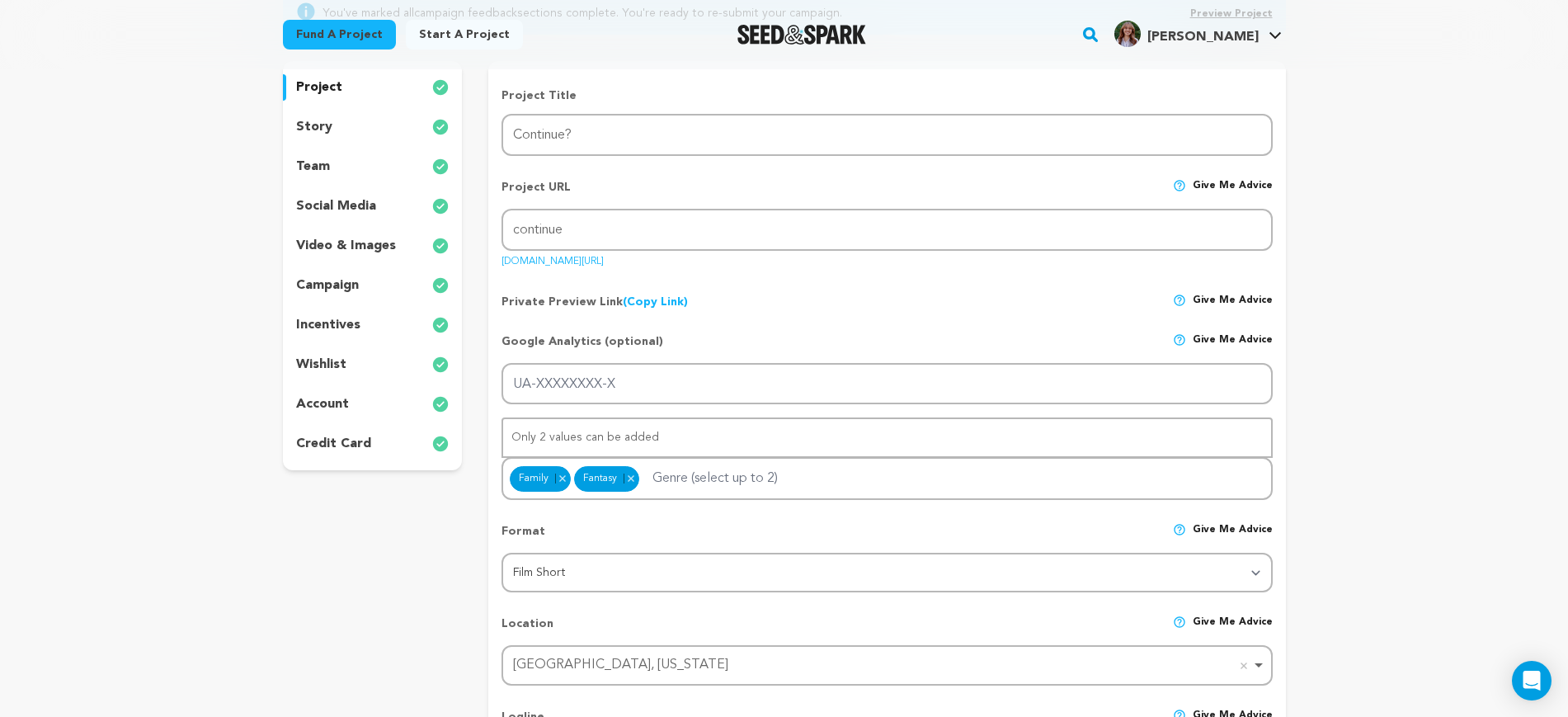
click at [338, 133] on div "story" at bounding box center [373, 127] width 180 height 27
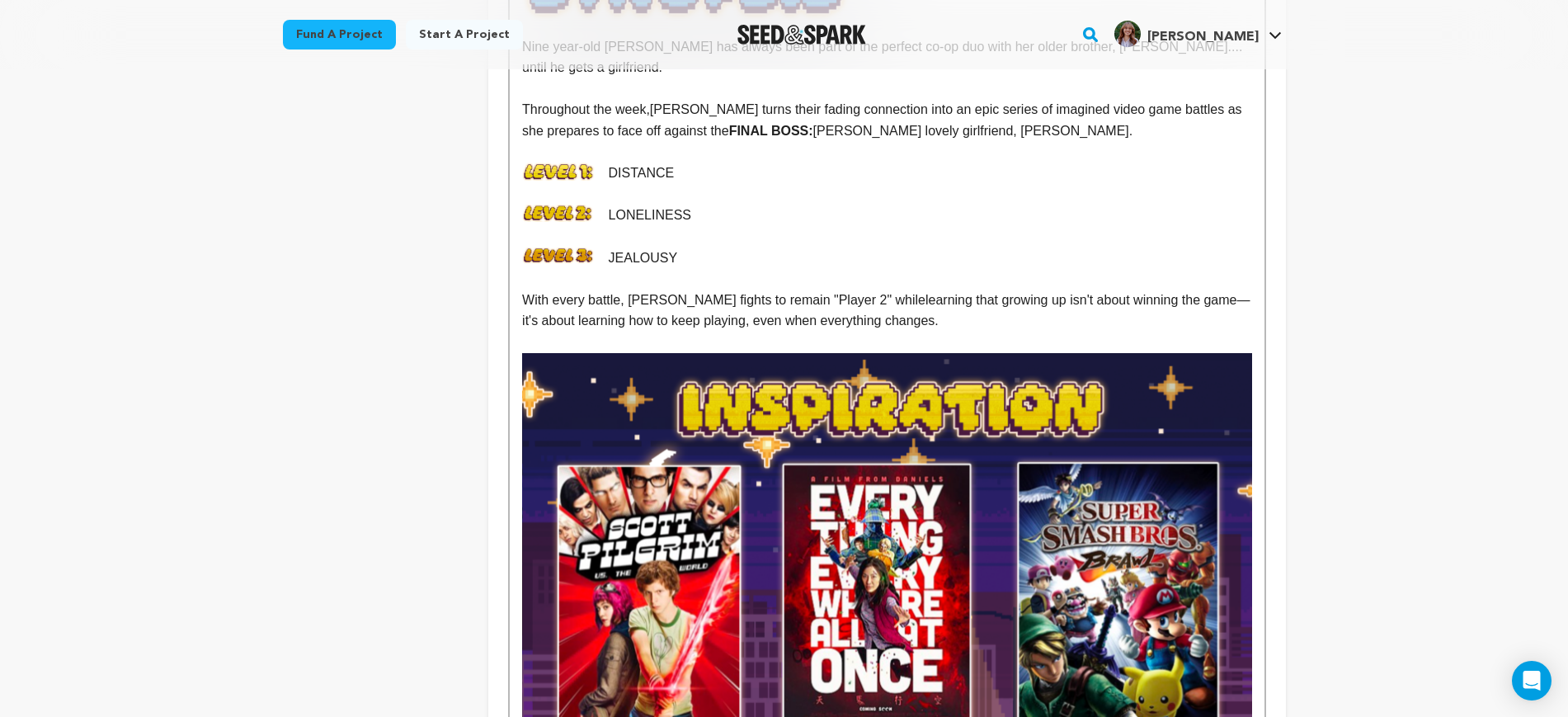
scroll to position [722, 0]
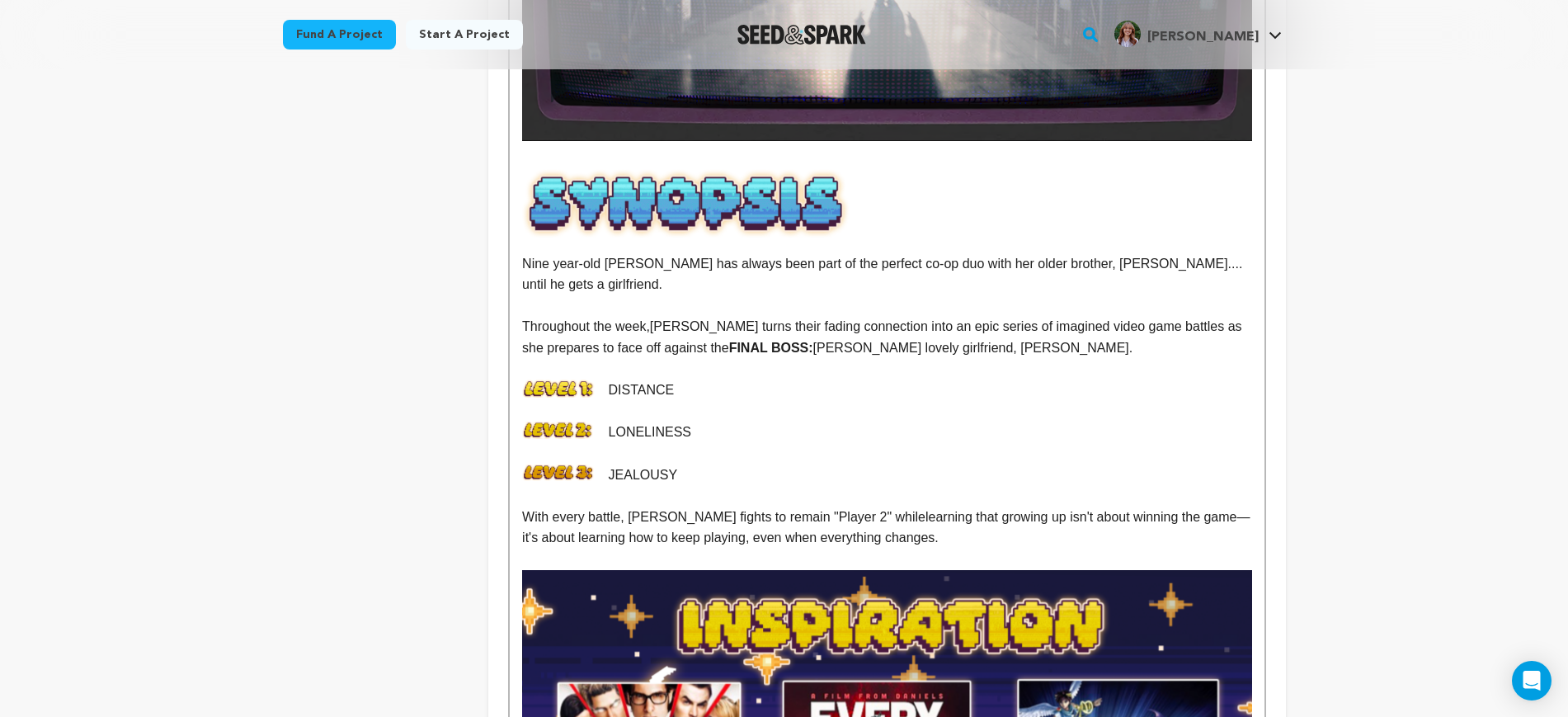
click at [558, 249] on p at bounding box center [887, 242] width 730 height 21
click at [675, 196] on img at bounding box center [687, 203] width 328 height 71
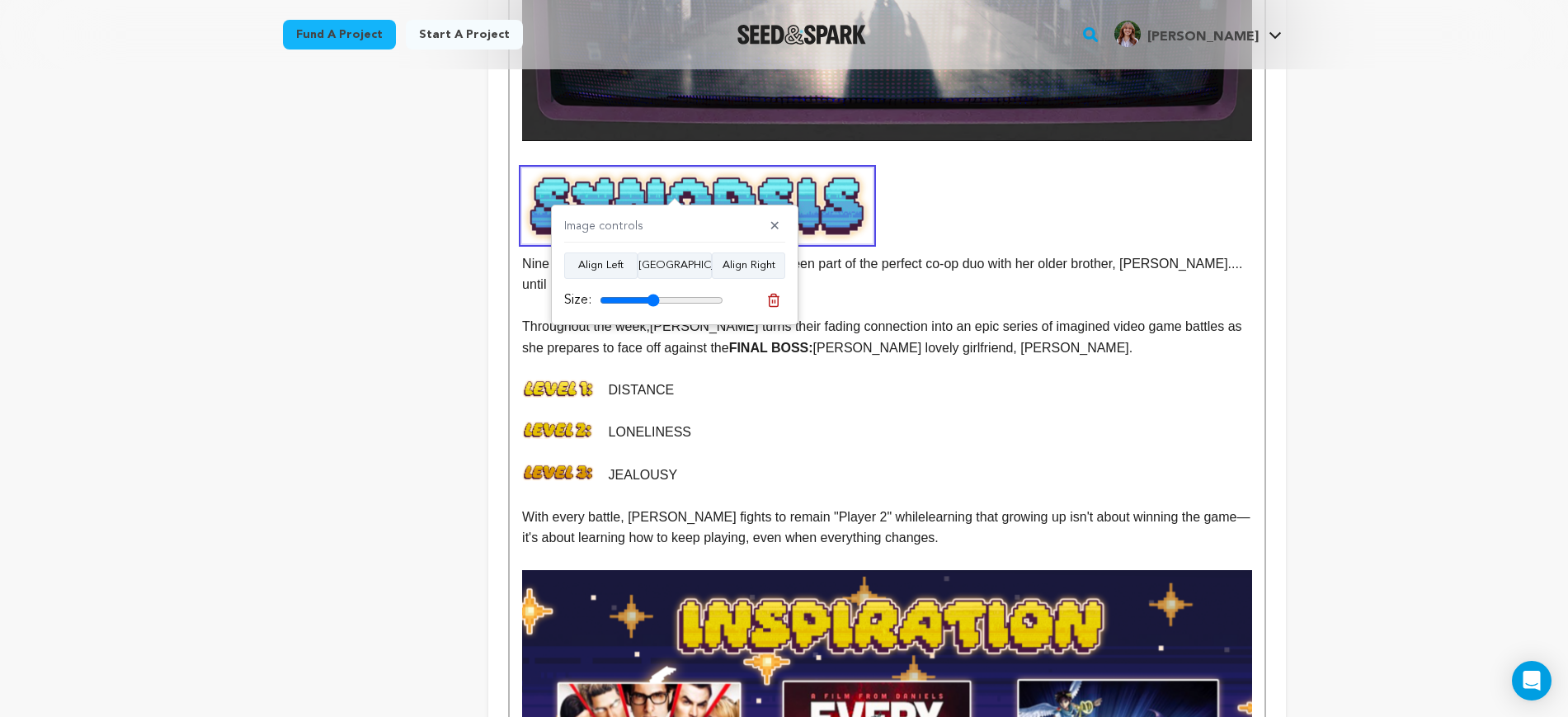
click at [653, 296] on input "range" at bounding box center [662, 300] width 124 height 13
drag, startPoint x: 657, startPoint y: 300, endPoint x: 682, endPoint y: 297, distance: 25.2
type input "71"
click at [682, 297] on input "range" at bounding box center [662, 300] width 124 height 13
click at [912, 265] on p "Nine year-old [PERSON_NAME] has always been part of the perfect co-op duo with …" at bounding box center [887, 275] width 730 height 42
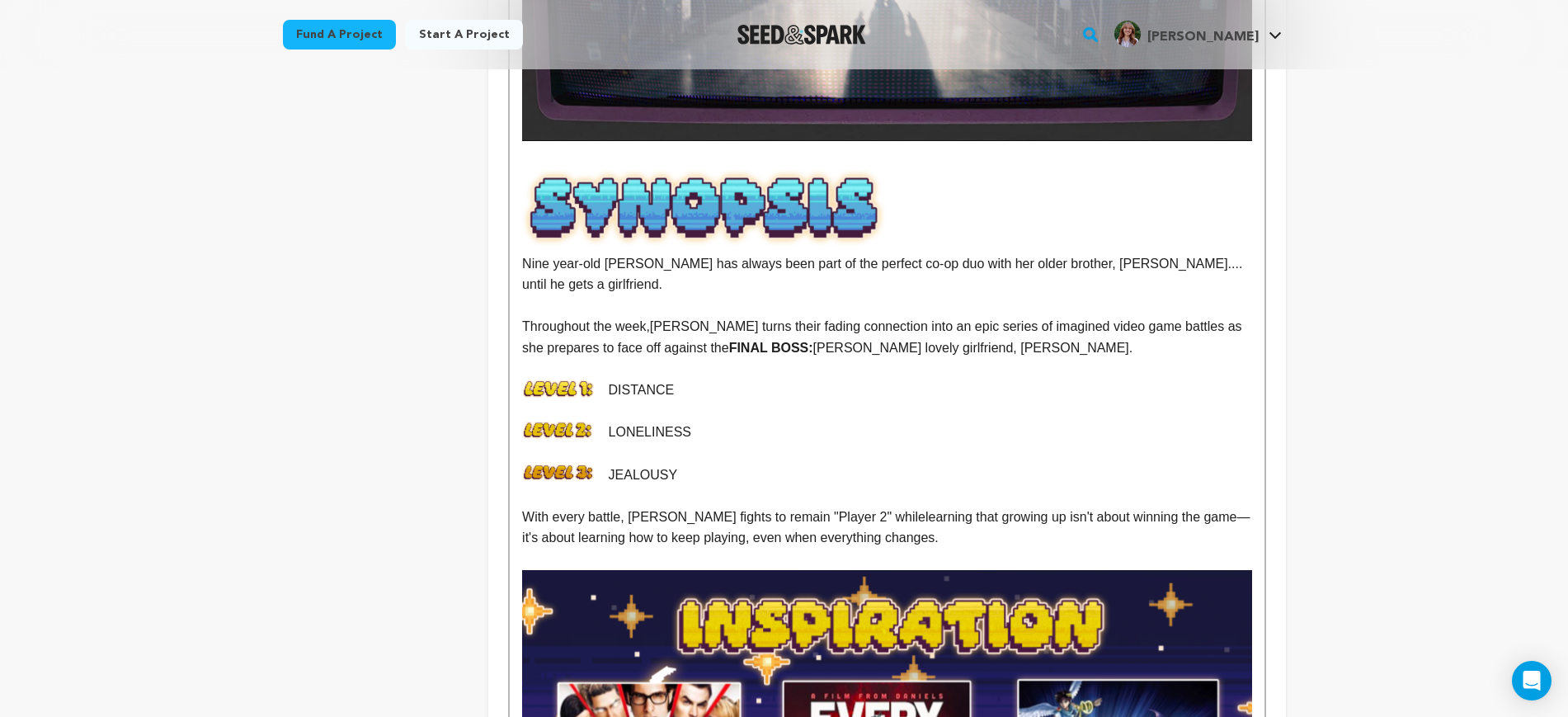
click at [528, 250] on p at bounding box center [887, 242] width 730 height 21
click at [643, 165] on p at bounding box center [887, 158] width 730 height 21
click at [789, 210] on img at bounding box center [705, 206] width 364 height 77
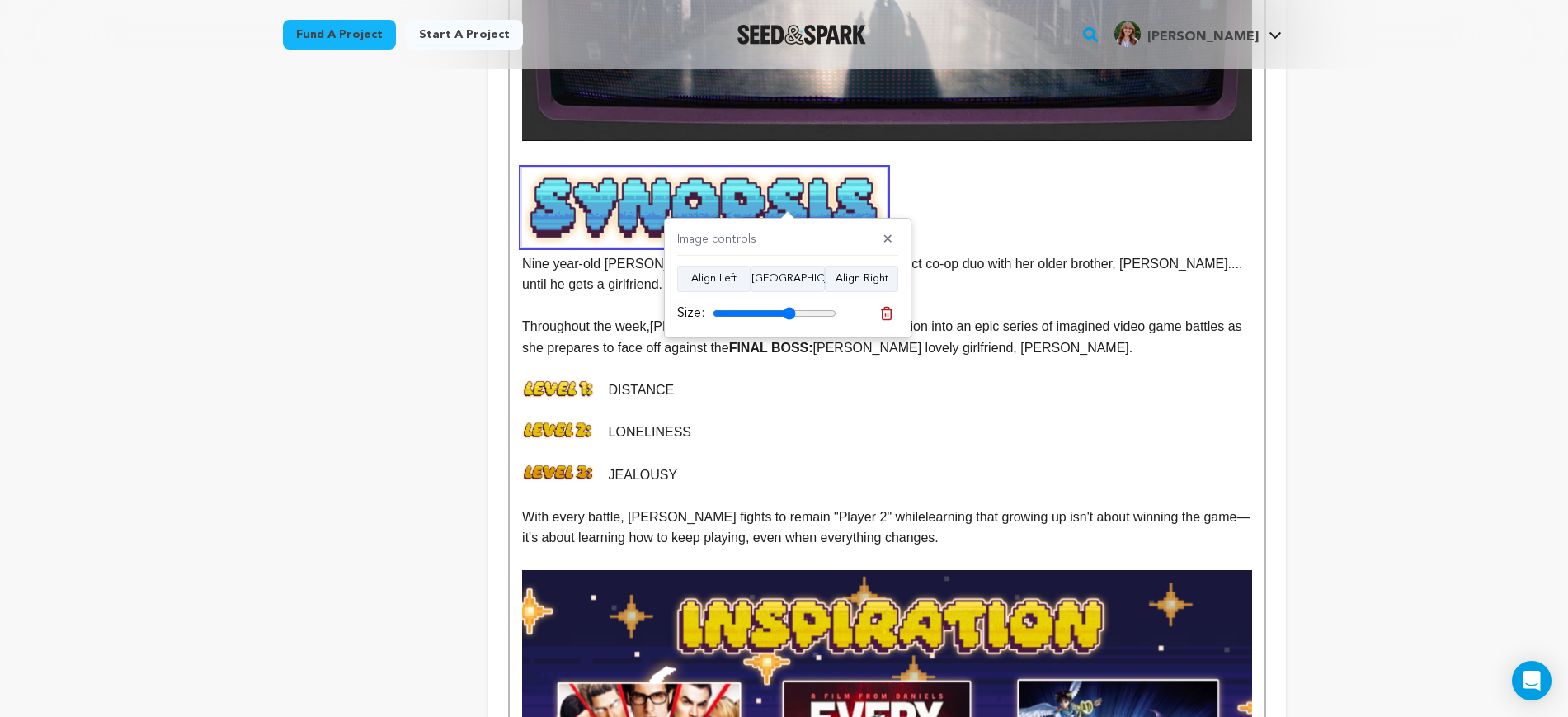
drag, startPoint x: 798, startPoint y: 310, endPoint x: 790, endPoint y: 309, distance: 8.1
type input "67"
click at [790, 309] on input "range" at bounding box center [774, 314] width 124 height 13
click at [1042, 323] on p "Throughout the week, Mazzy turns their fading connection into an epic series of…" at bounding box center [887, 337] width 730 height 42
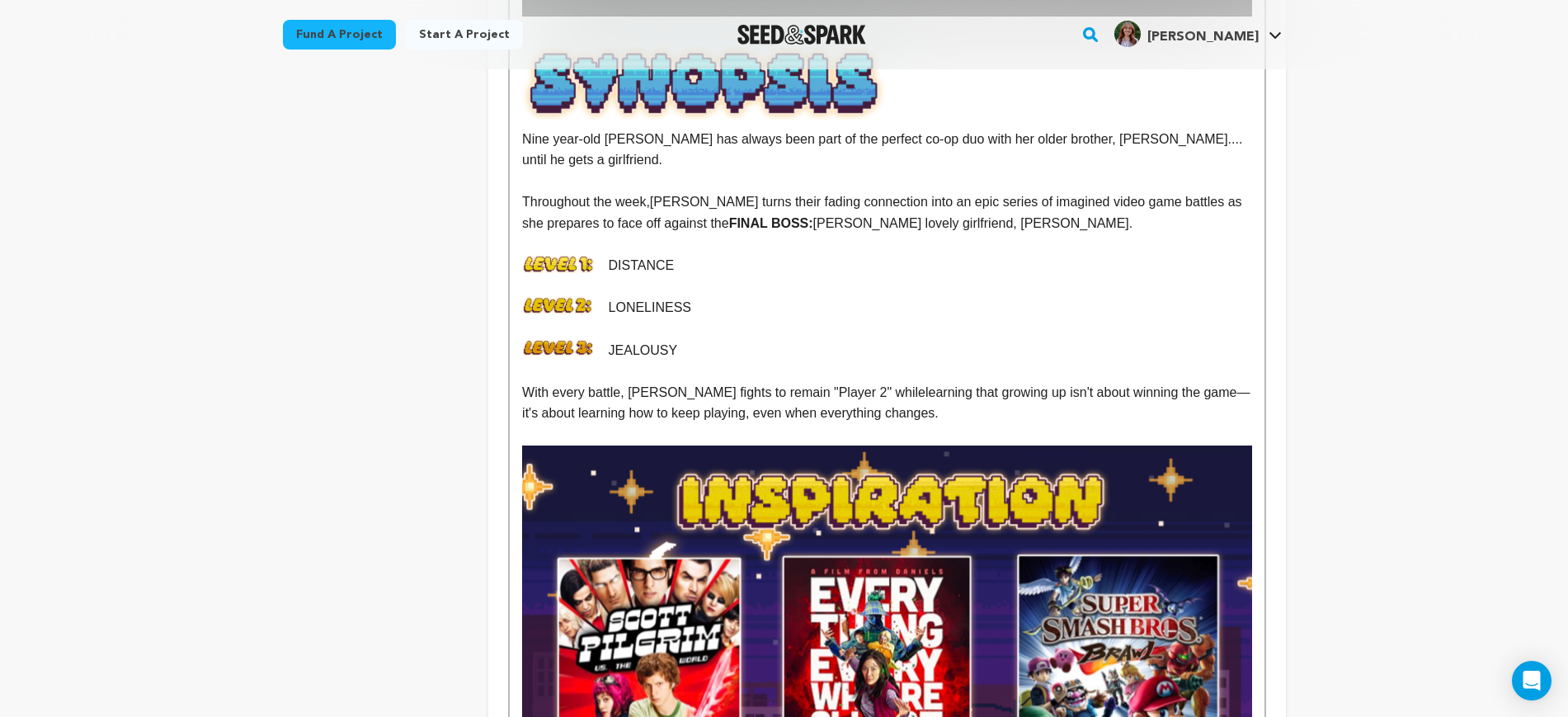
scroll to position [825, 0]
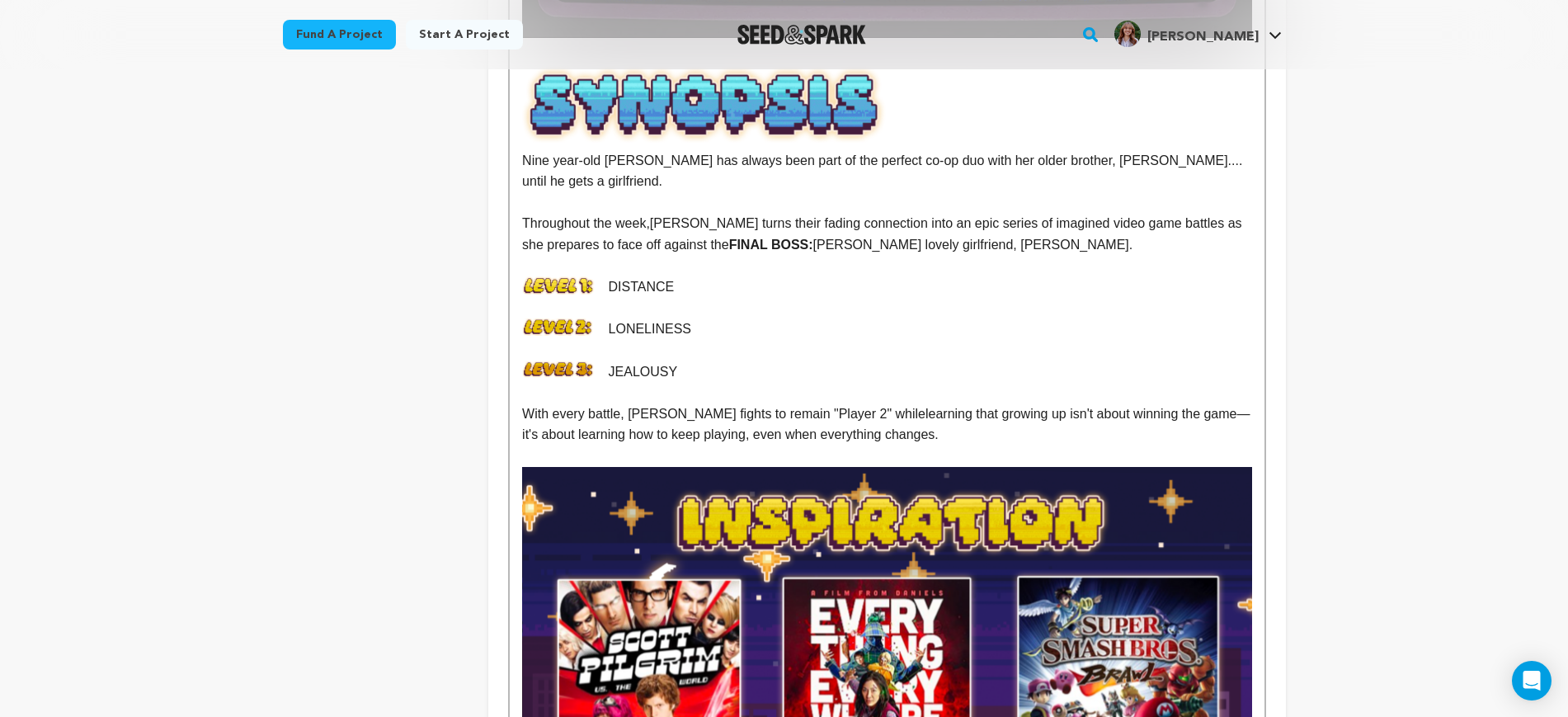
click at [758, 130] on img at bounding box center [705, 103] width 364 height 77
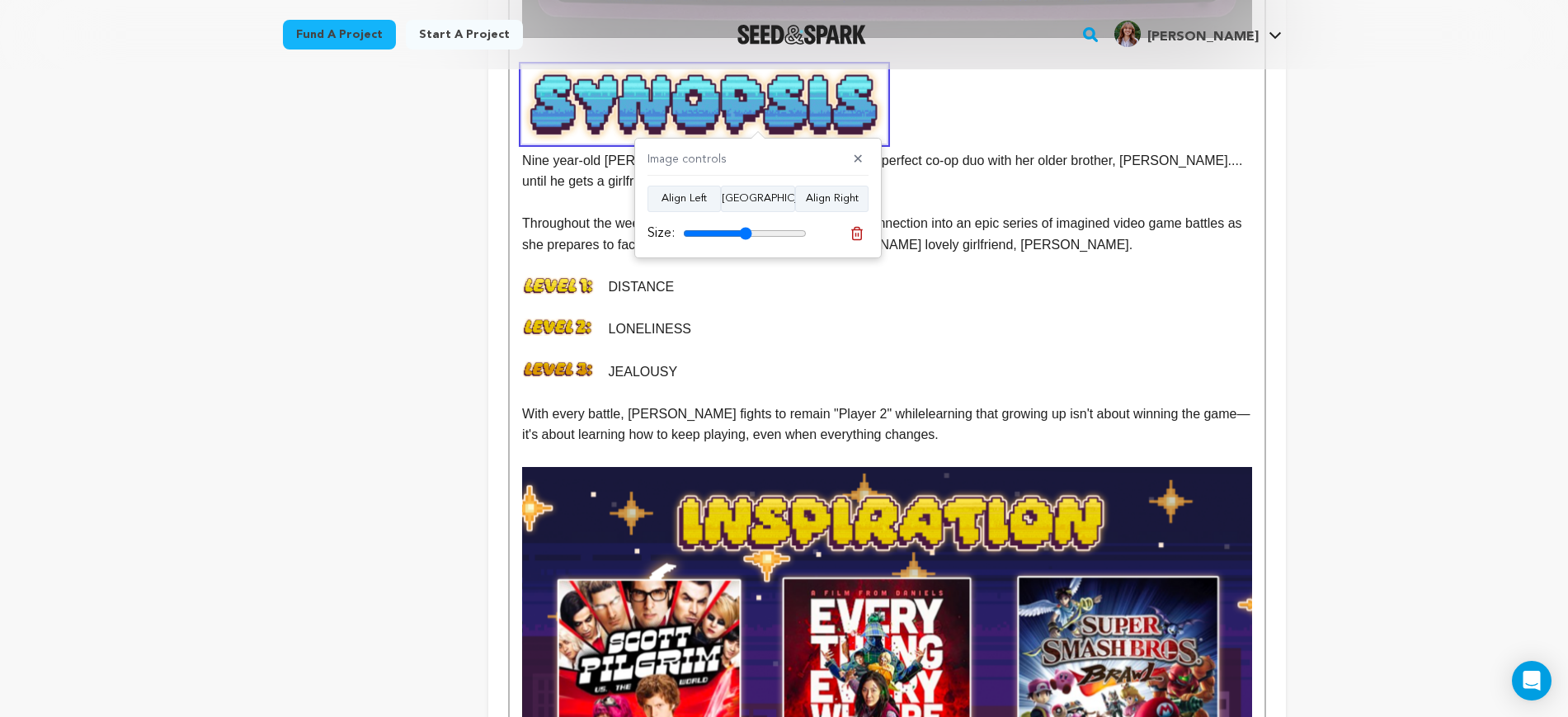
click at [746, 234] on input "range" at bounding box center [745, 234] width 124 height 13
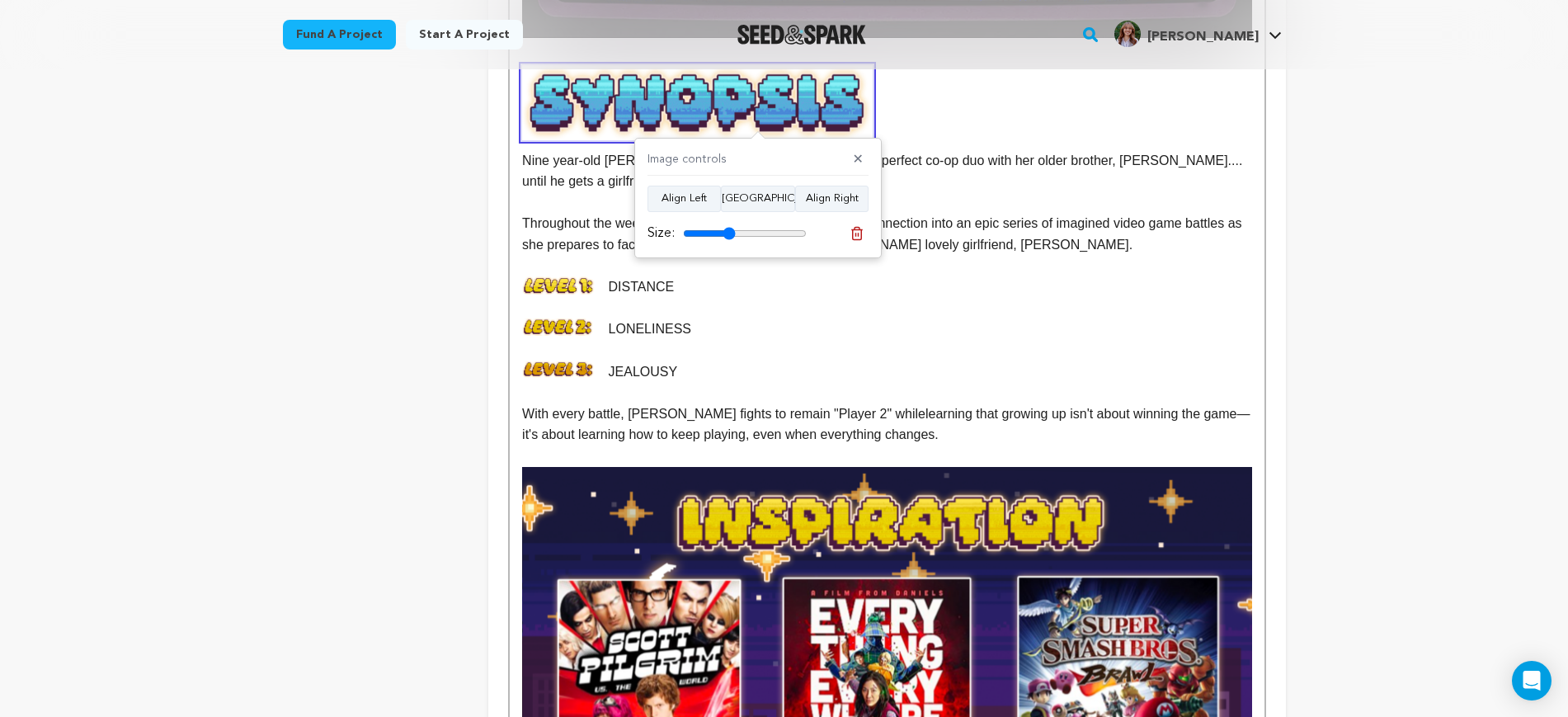
drag, startPoint x: 737, startPoint y: 233, endPoint x: 722, endPoint y: 230, distance: 15.3
click at [727, 232] on input "range" at bounding box center [745, 234] width 124 height 13
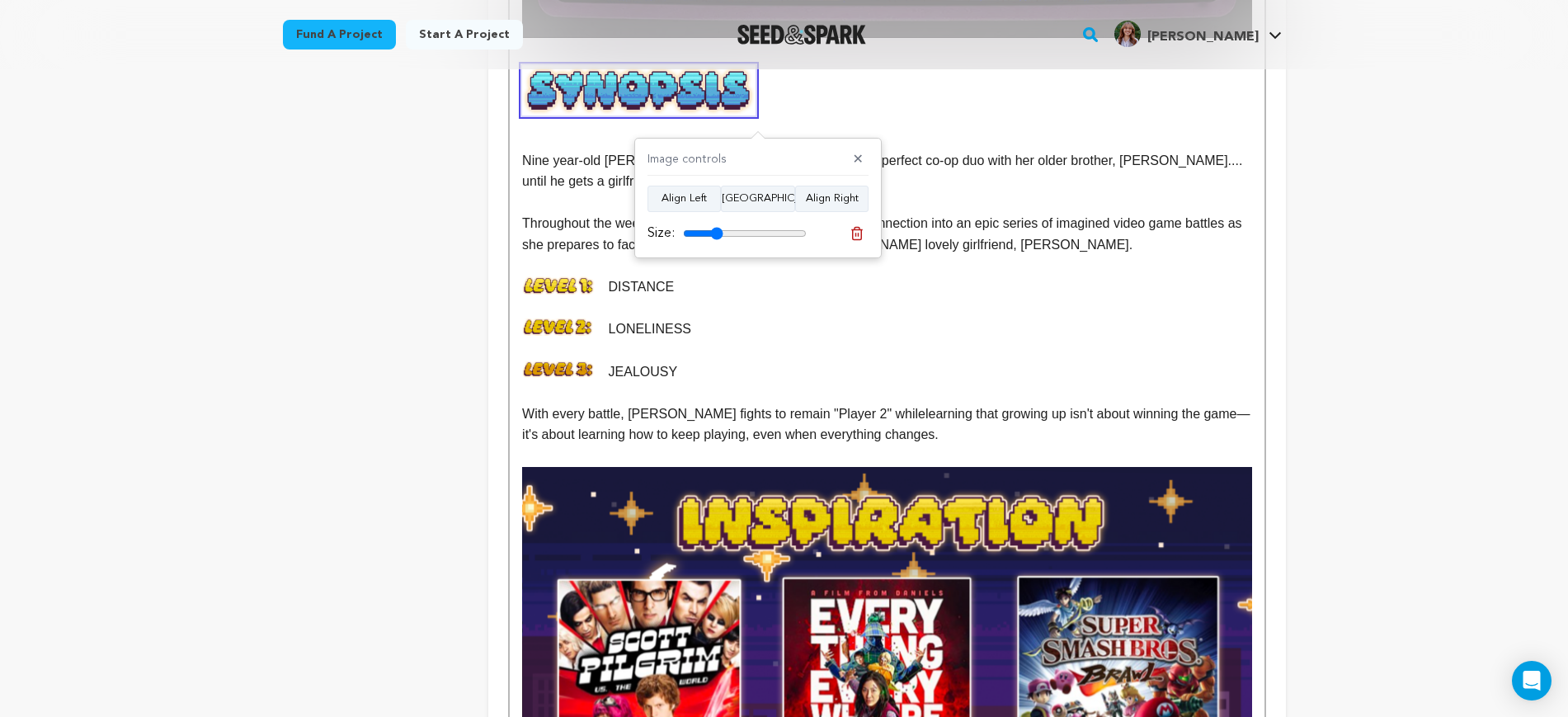
click at [717, 230] on input "range" at bounding box center [745, 234] width 124 height 13
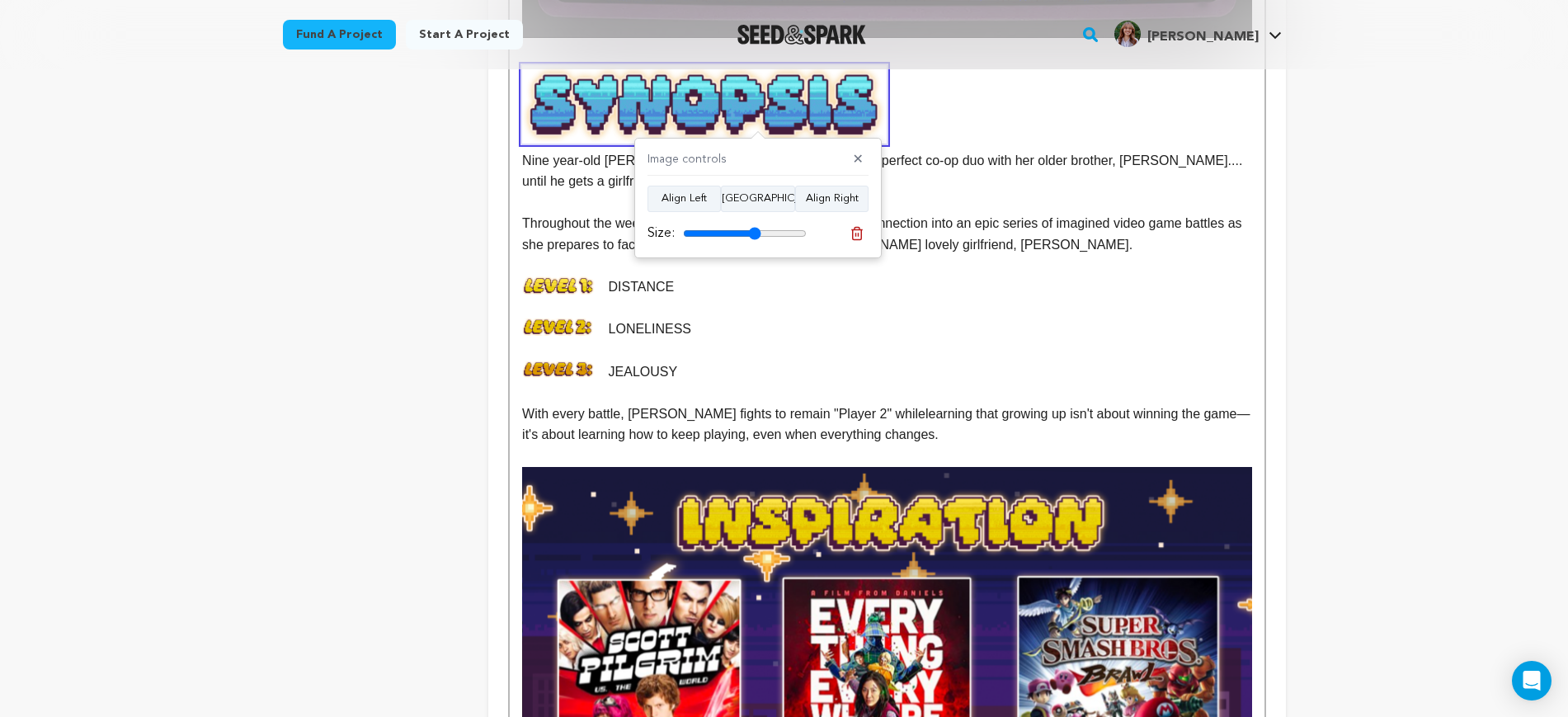
drag, startPoint x: 724, startPoint y: 231, endPoint x: 755, endPoint y: 231, distance: 31.0
click at [755, 231] on input "range" at bounding box center [745, 234] width 124 height 13
click at [756, 200] on button "Align Center" at bounding box center [758, 199] width 74 height 27
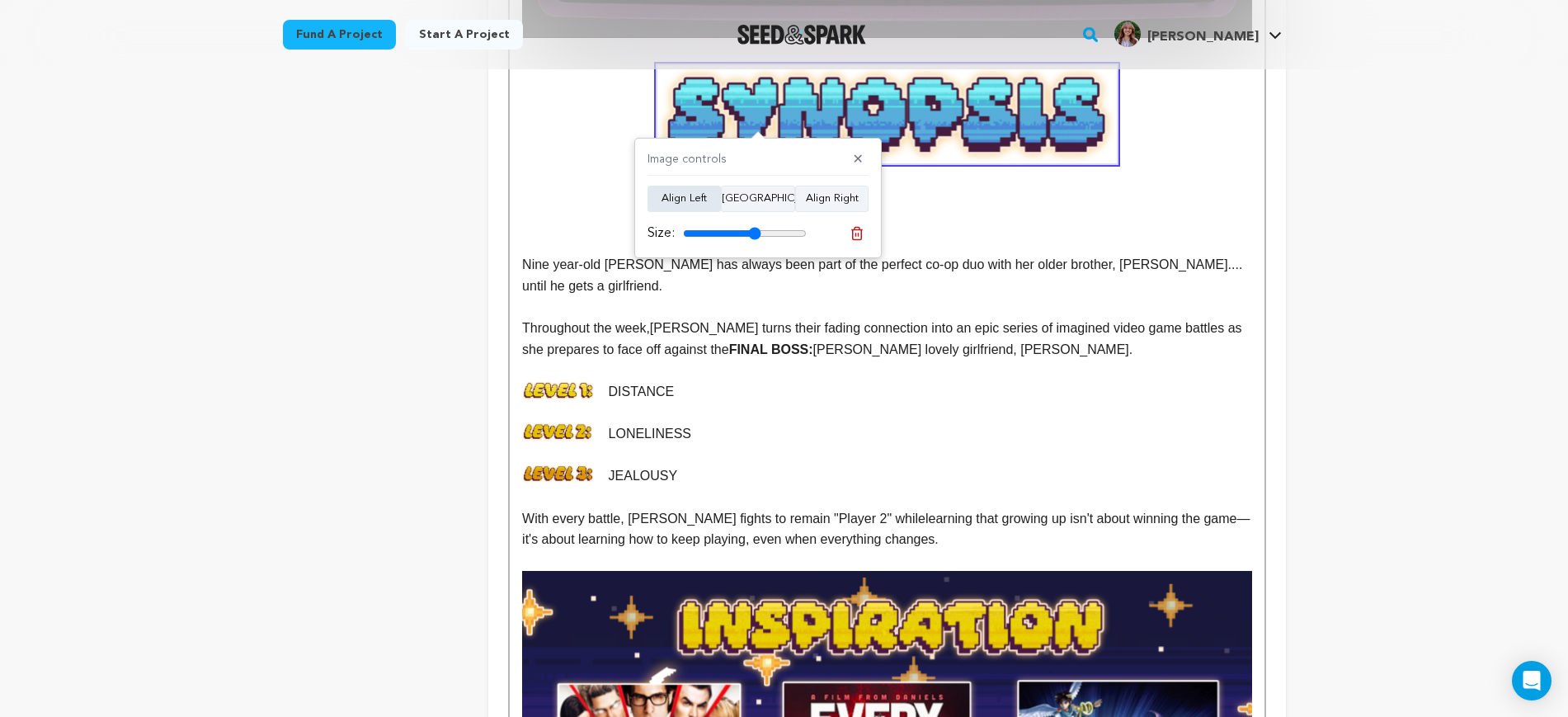
click at [706, 196] on button "Align Left" at bounding box center [684, 199] width 73 height 27
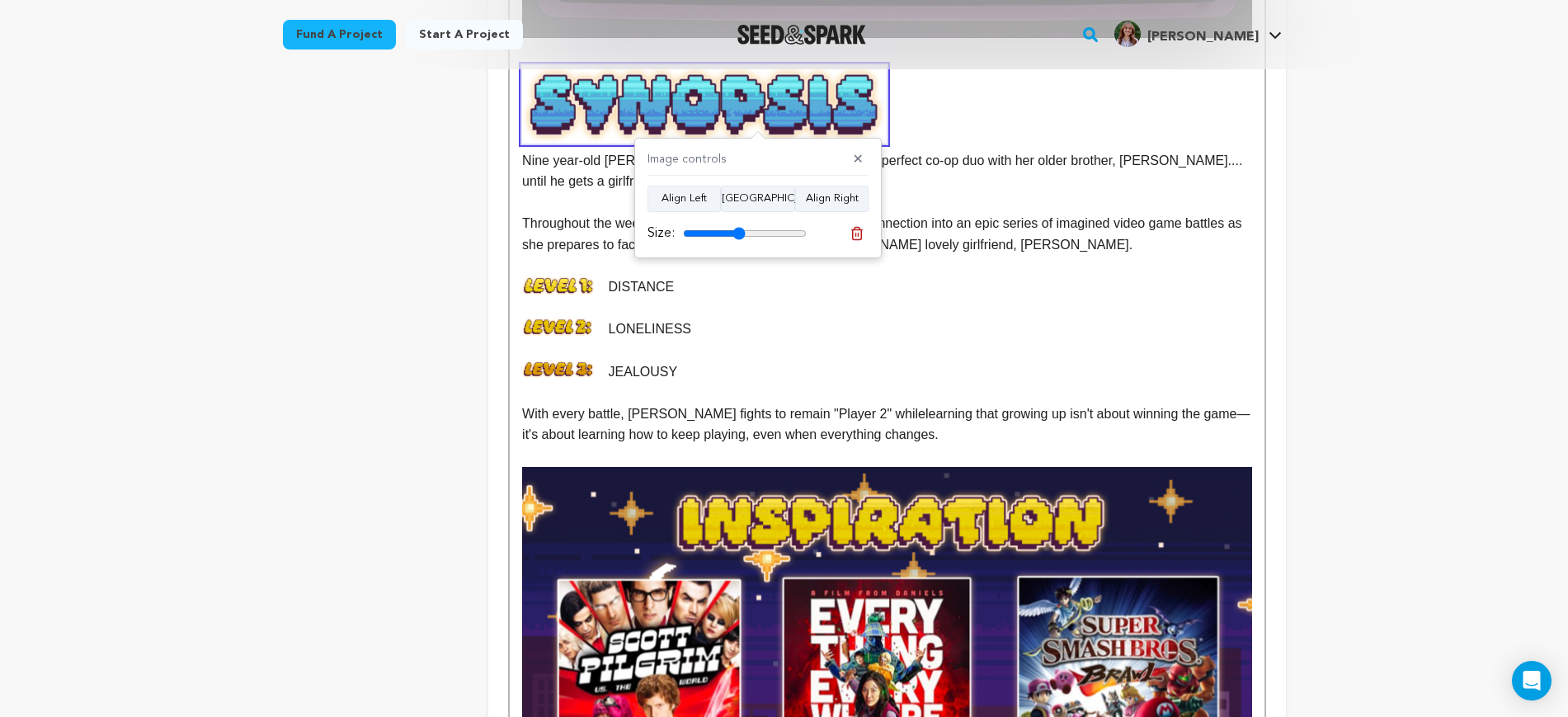
click at [739, 234] on input "range" at bounding box center [745, 234] width 124 height 13
click at [733, 234] on input "range" at bounding box center [745, 234] width 124 height 13
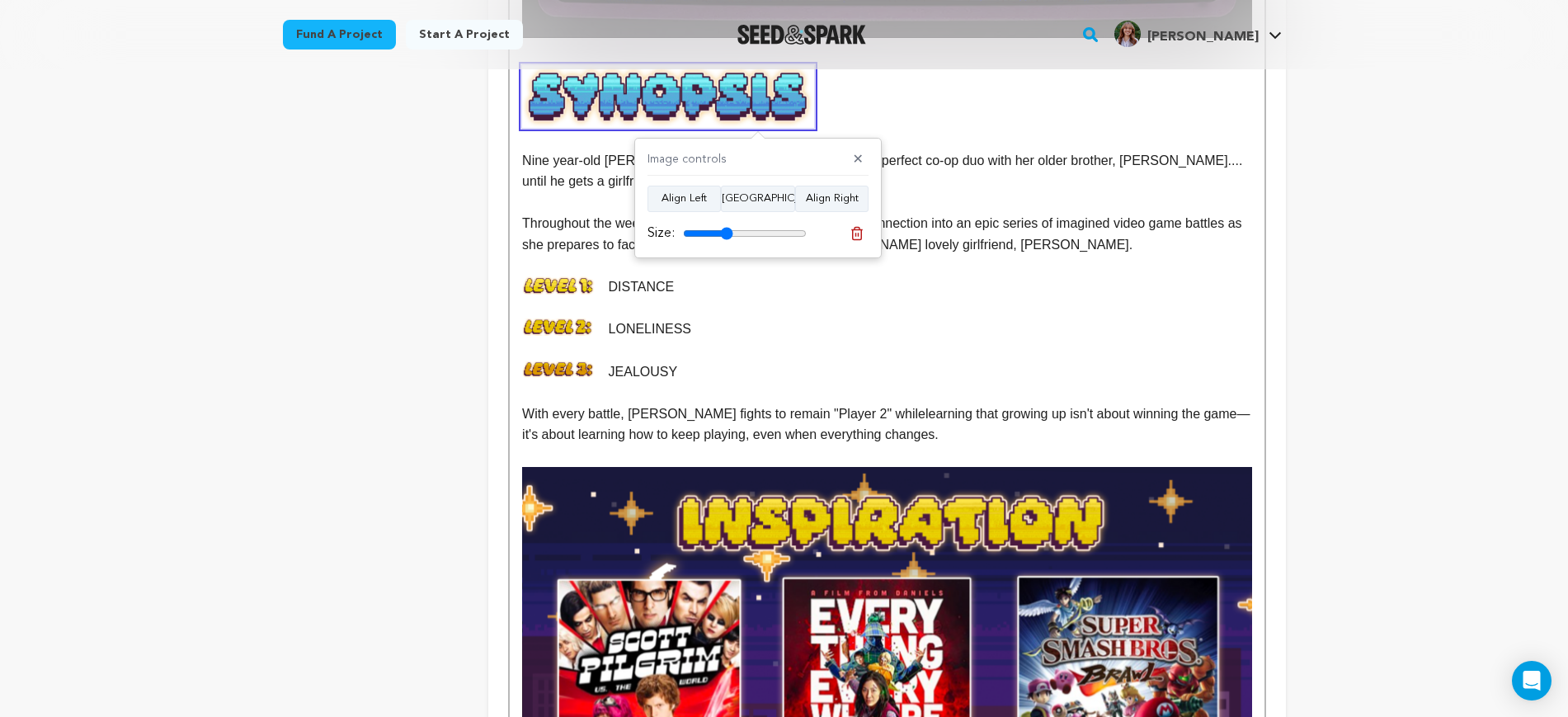
drag, startPoint x: 727, startPoint y: 234, endPoint x: 819, endPoint y: 248, distance: 93.1
type input "41"
click at [728, 234] on input "range" at bounding box center [745, 234] width 124 height 13
click at [826, 277] on p "DISTANCE" at bounding box center [887, 287] width 730 height 21
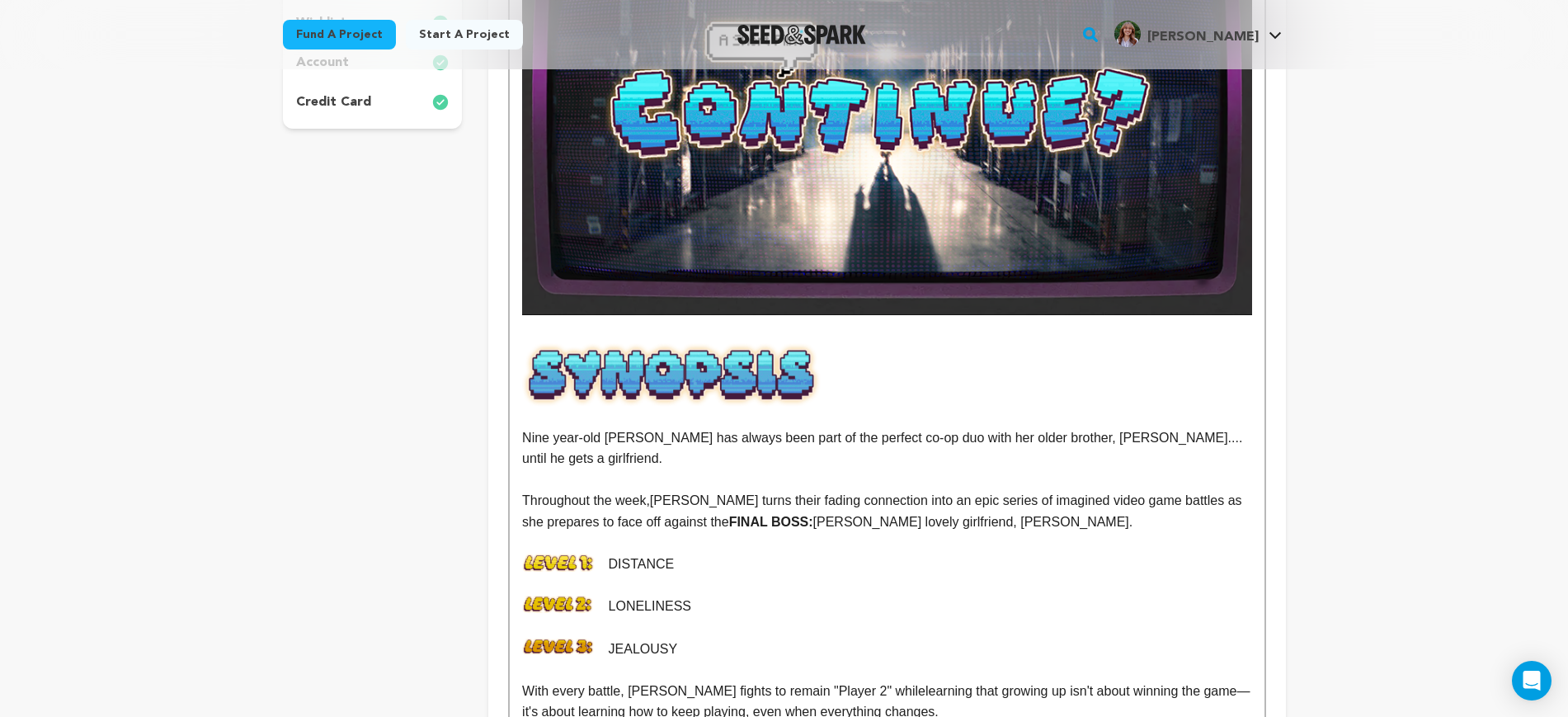
scroll to position [516, 0]
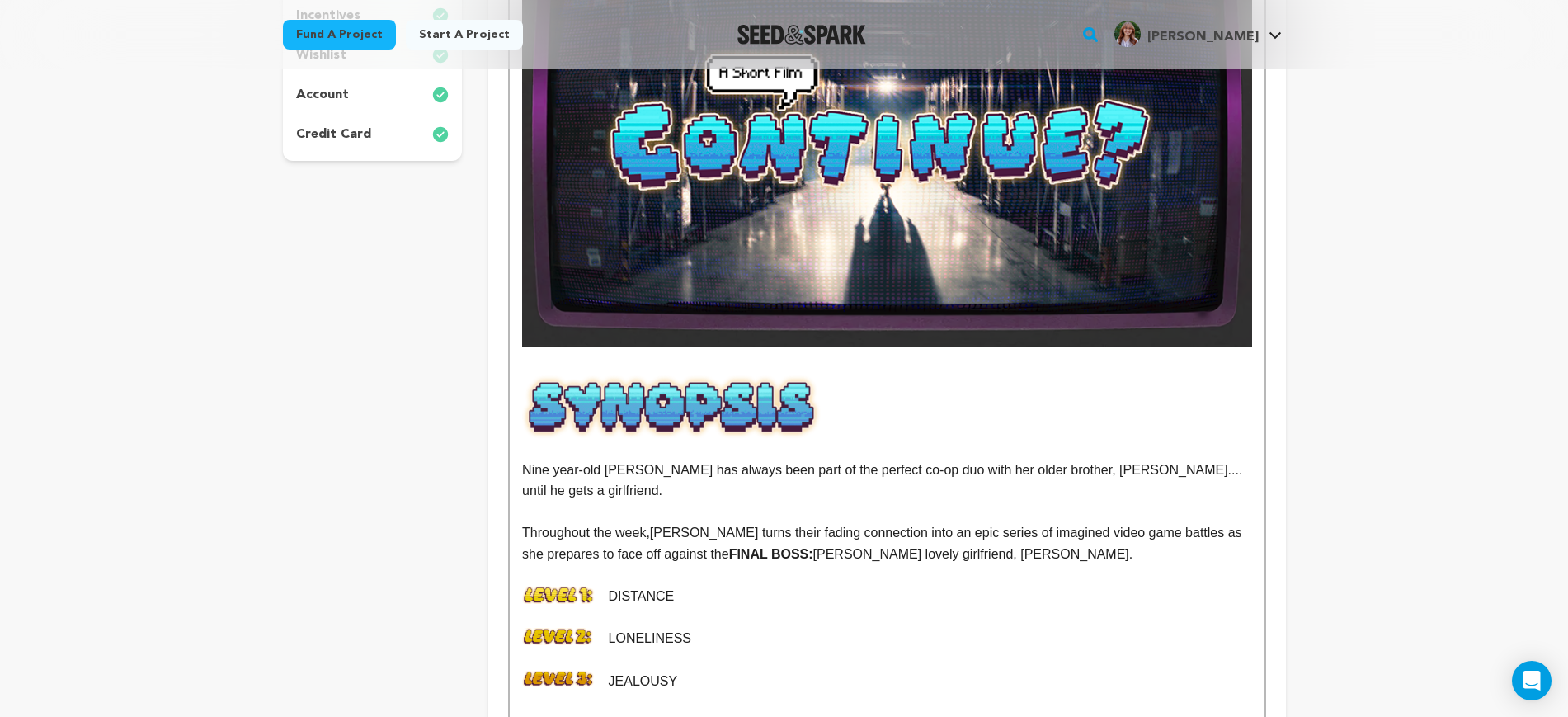
click at [741, 437] on img at bounding box center [672, 406] width 299 height 64
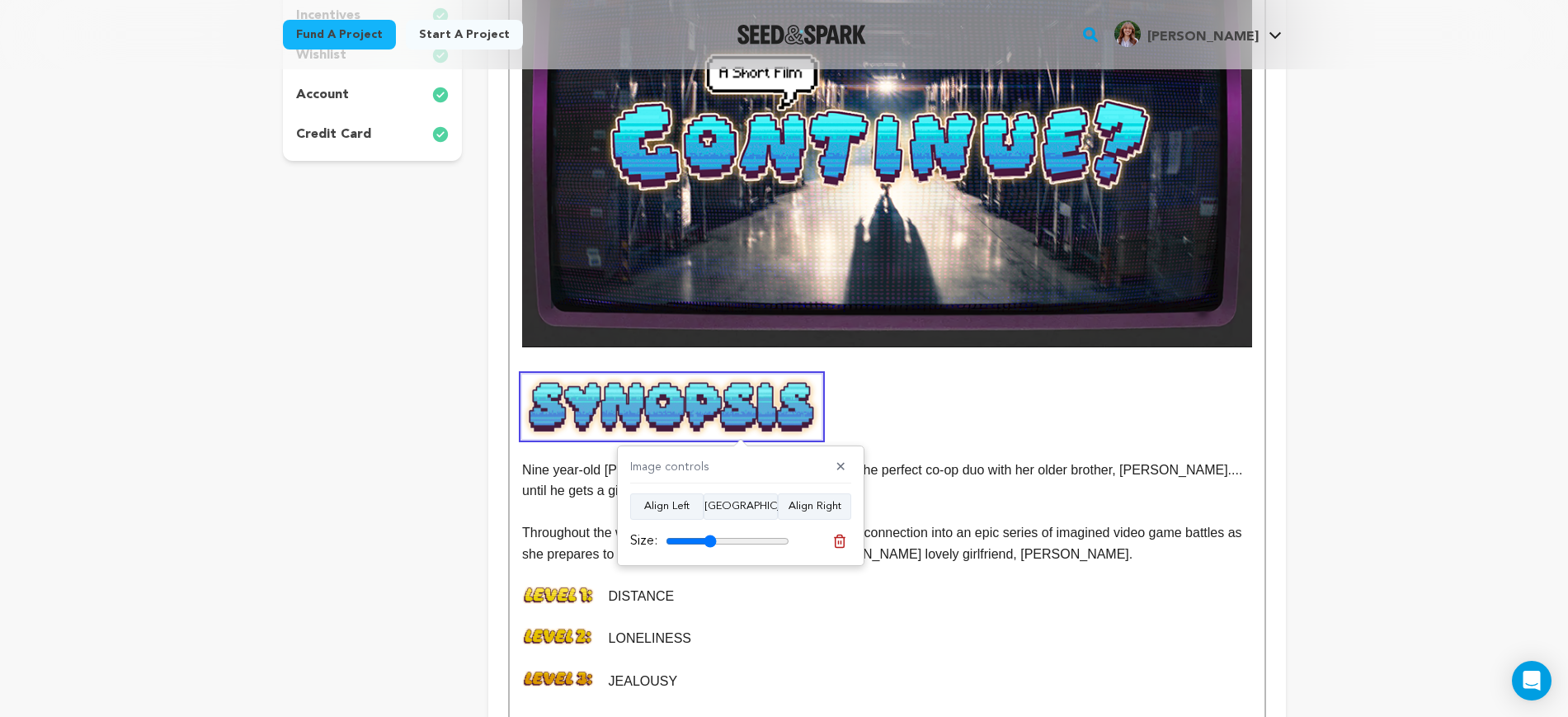
click at [536, 456] on p at bounding box center [887, 448] width 730 height 21
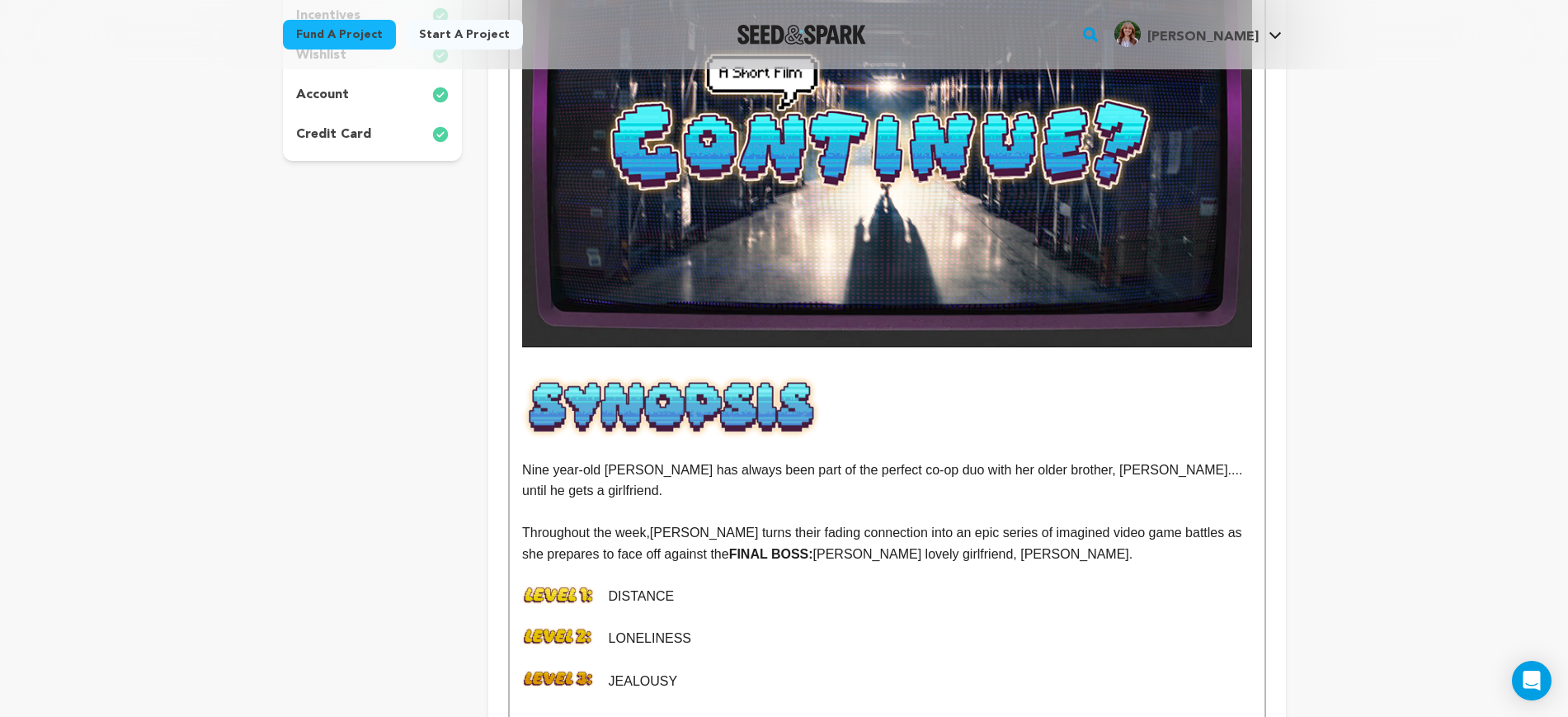
click at [546, 449] on p at bounding box center [887, 448] width 730 height 21
click at [602, 420] on img at bounding box center [672, 406] width 299 height 64
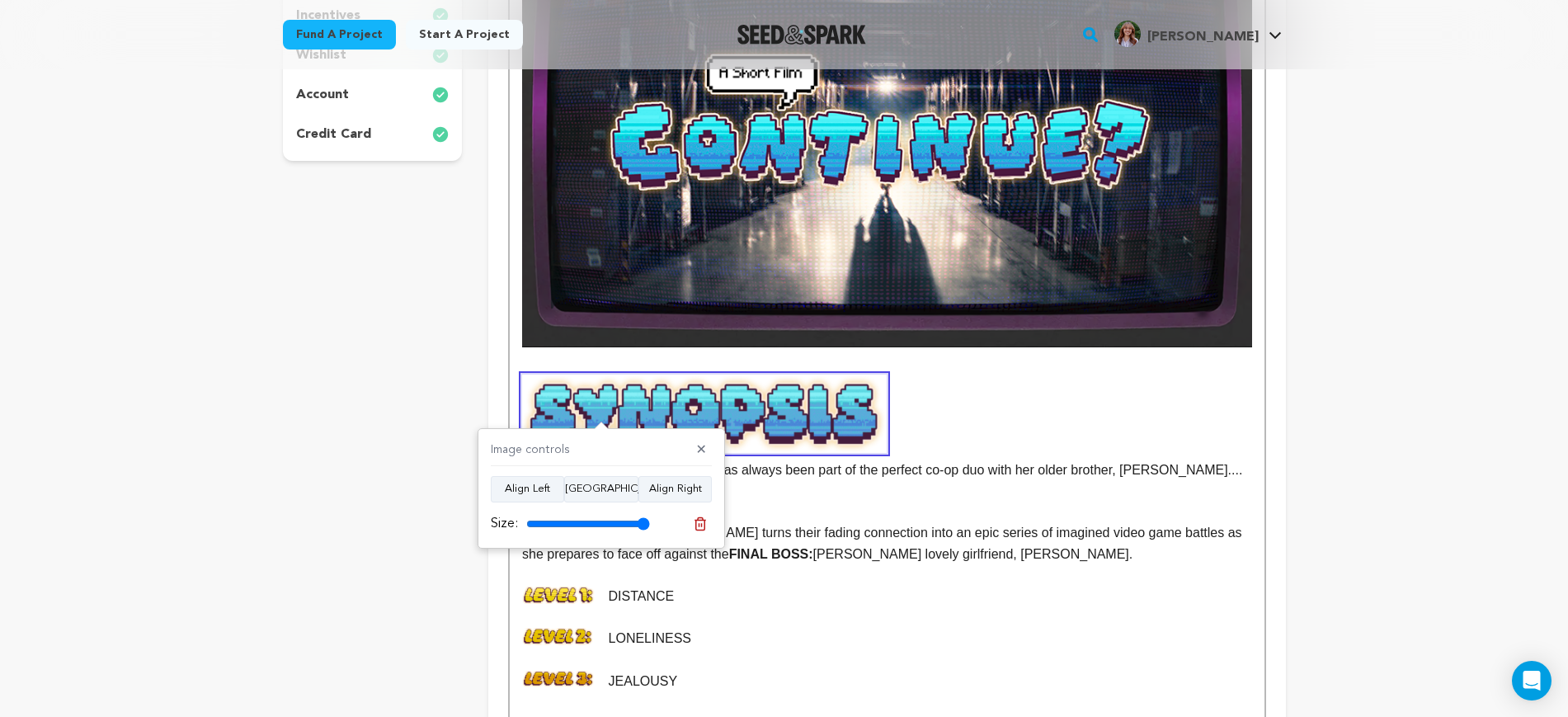
drag, startPoint x: 572, startPoint y: 522, endPoint x: 855, endPoint y: 543, distance: 283.8
type input "100"
click at [650, 529] on input "range" at bounding box center [588, 523] width 124 height 13
click at [901, 542] on p "Throughout the week, Mazzy turns their fading connection into an epic series of…" at bounding box center [887, 543] width 730 height 42
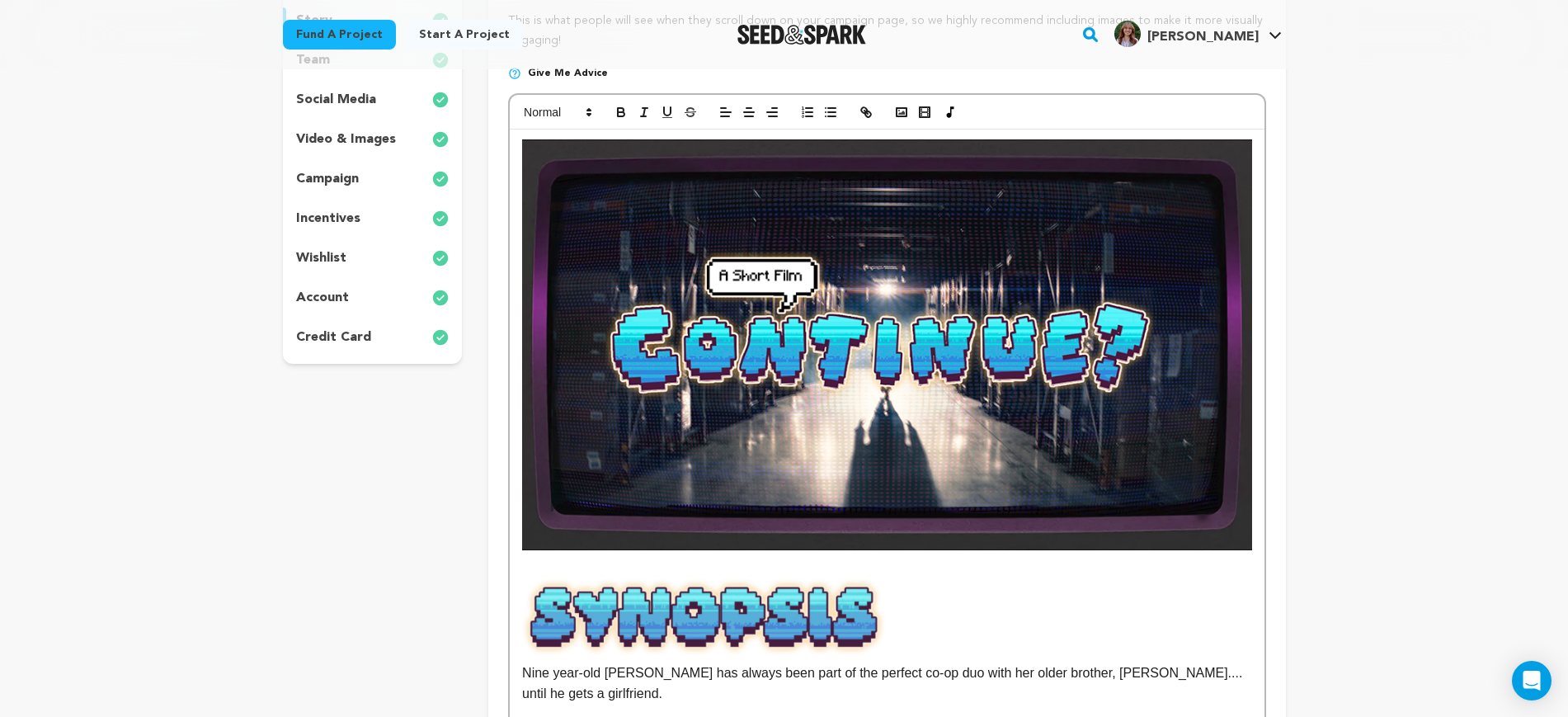
scroll to position [309, 0]
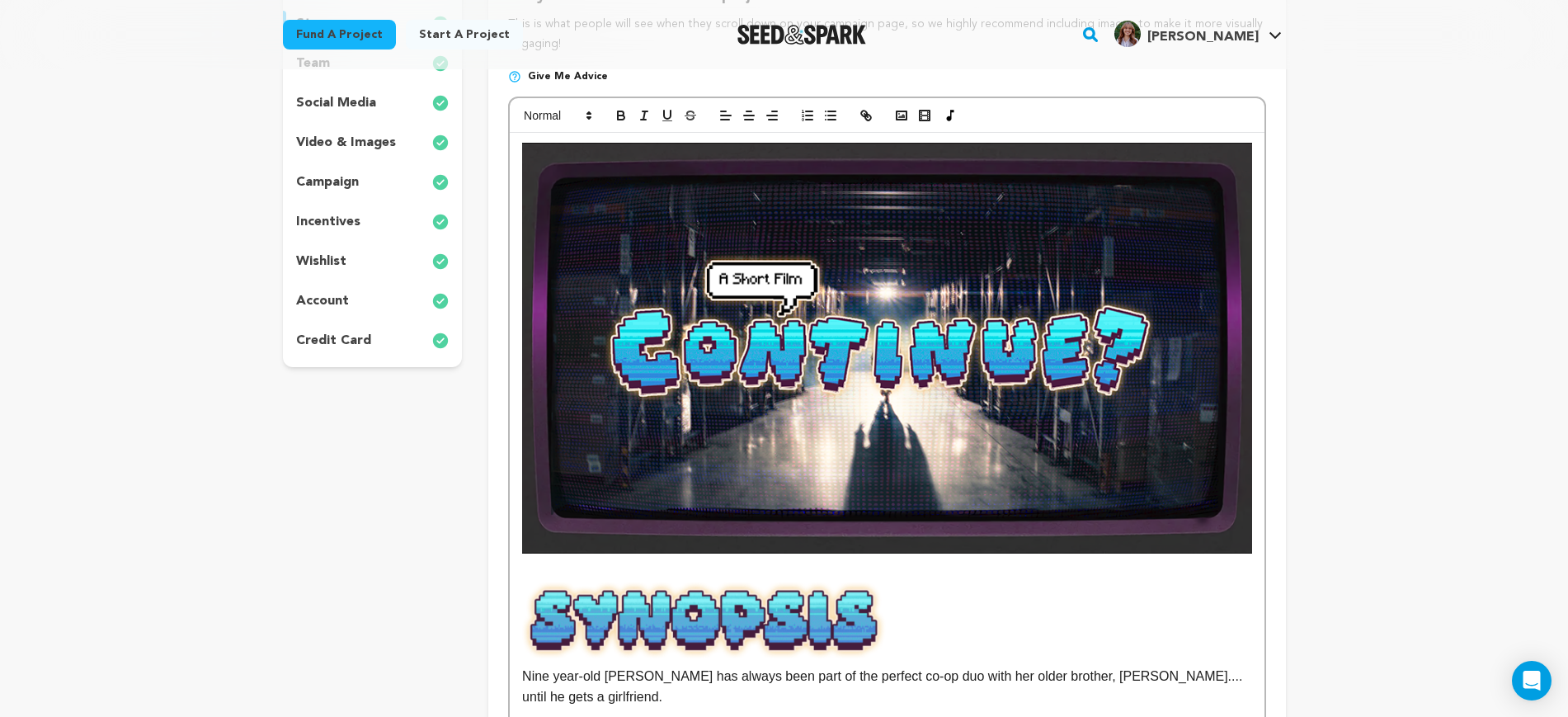
click at [841, 607] on img at bounding box center [705, 619] width 364 height 77
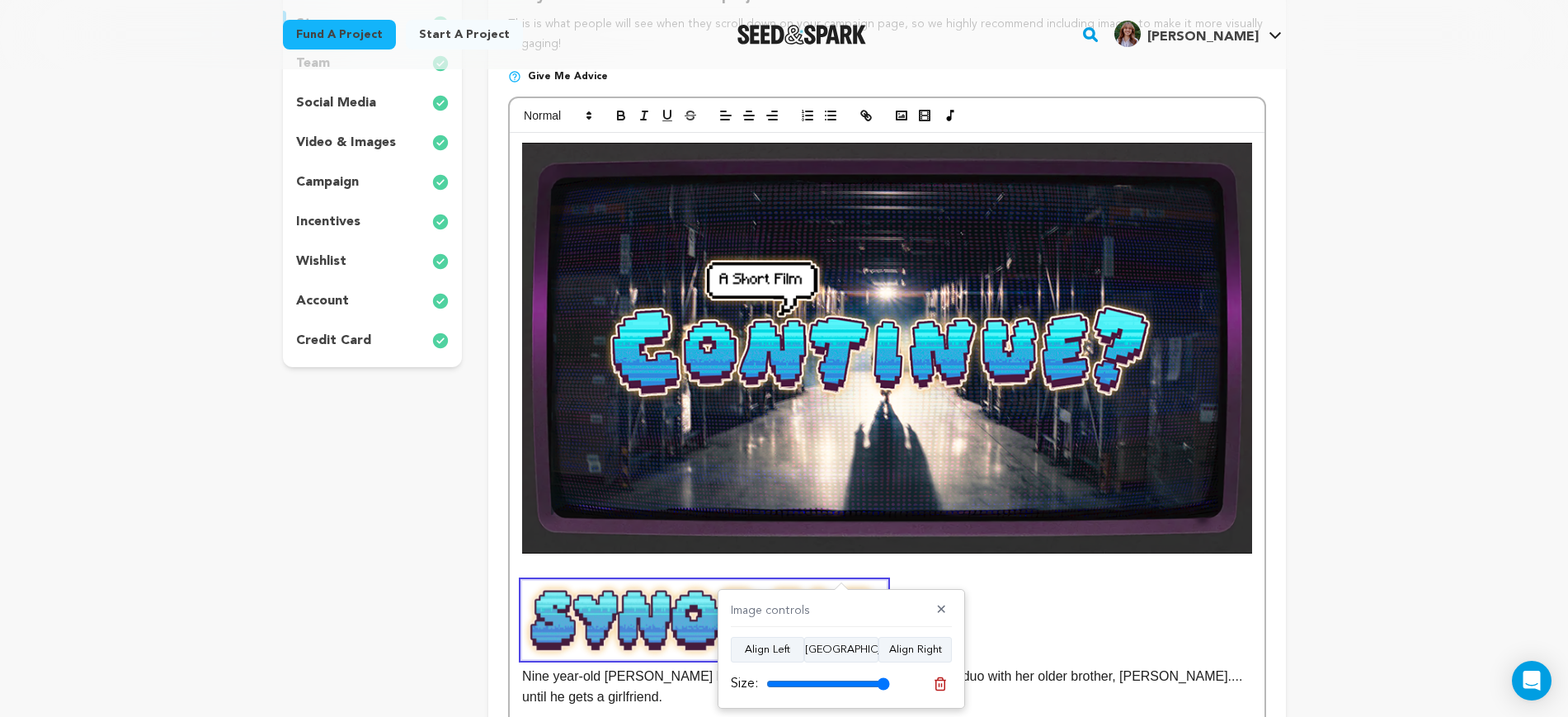
click at [1054, 604] on p at bounding box center [887, 612] width 730 height 21
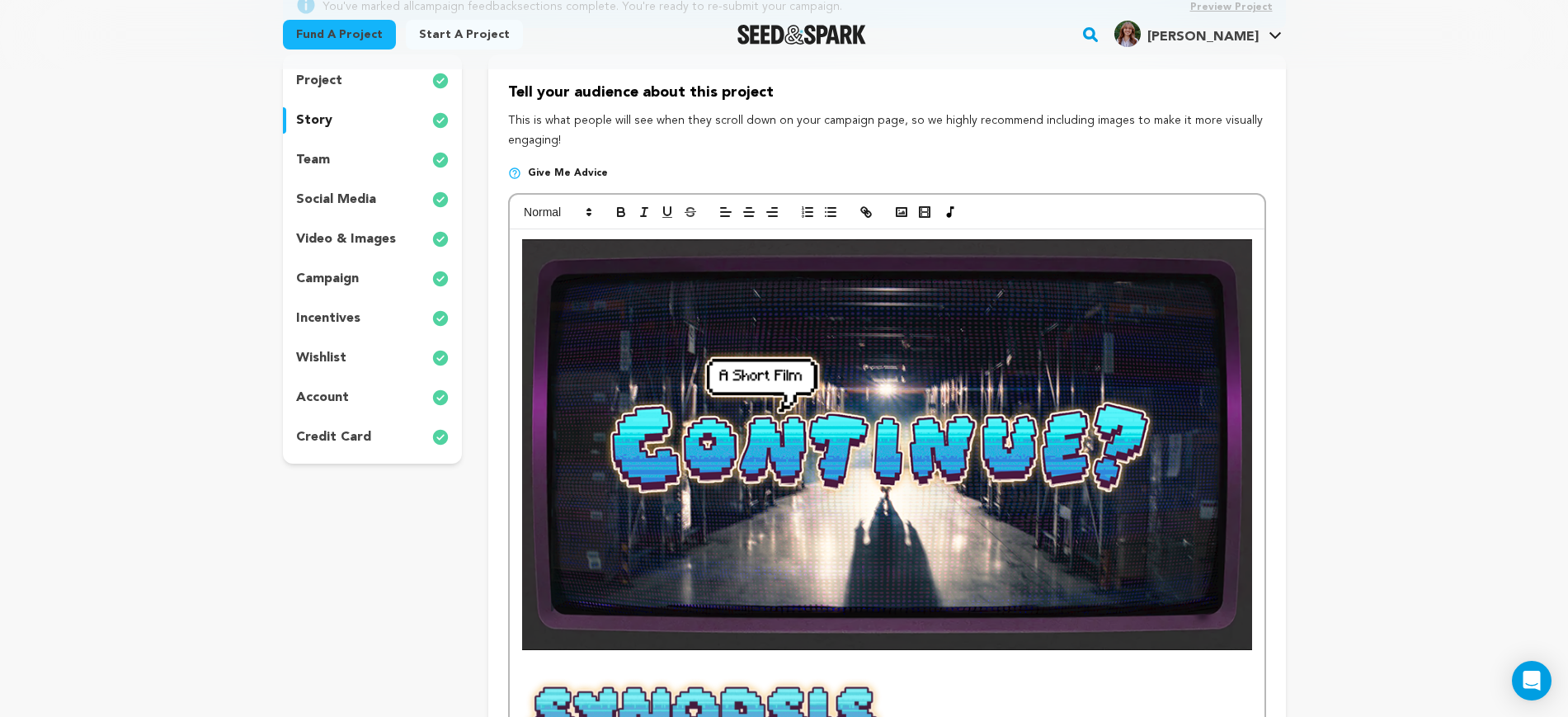
scroll to position [0, 0]
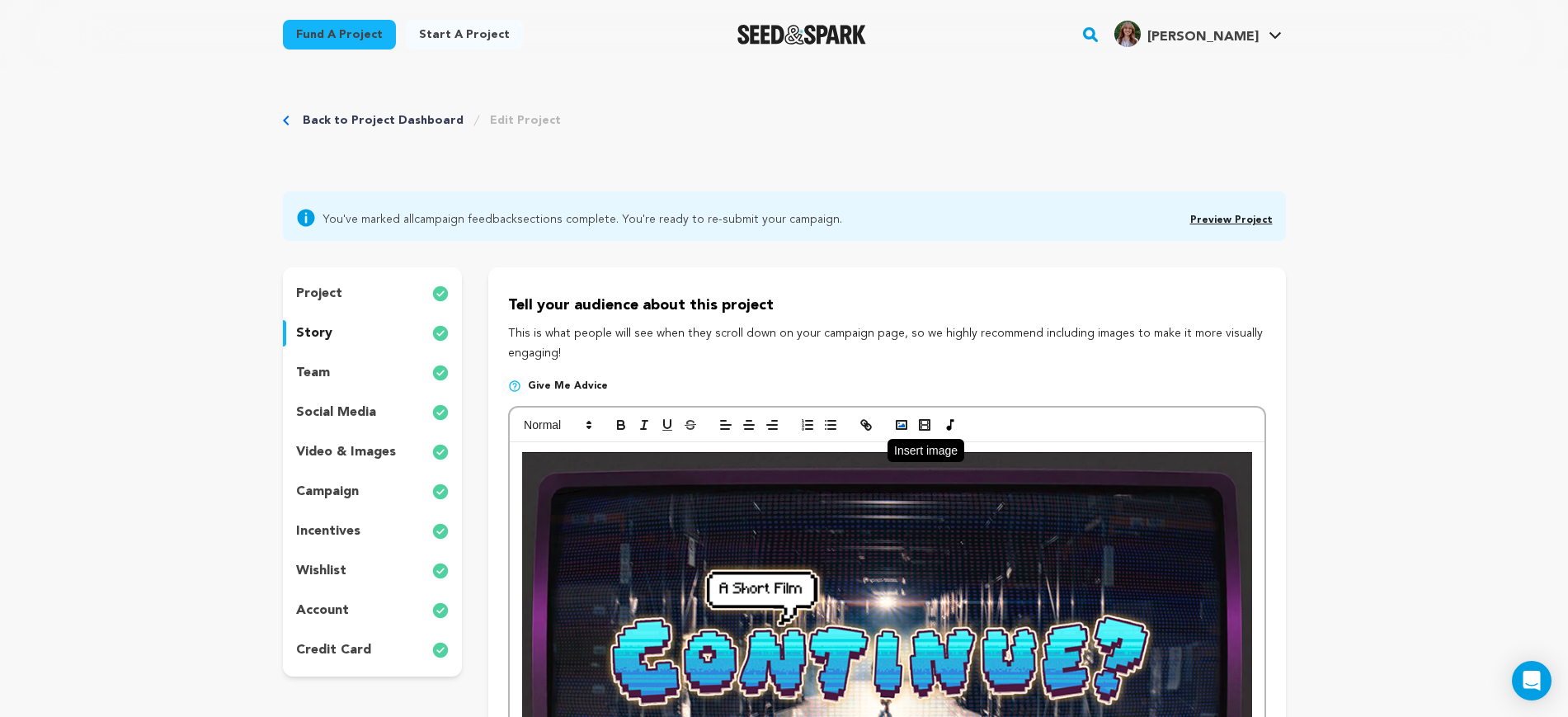
click at [908, 420] on icon "button" at bounding box center [902, 425] width 15 height 15
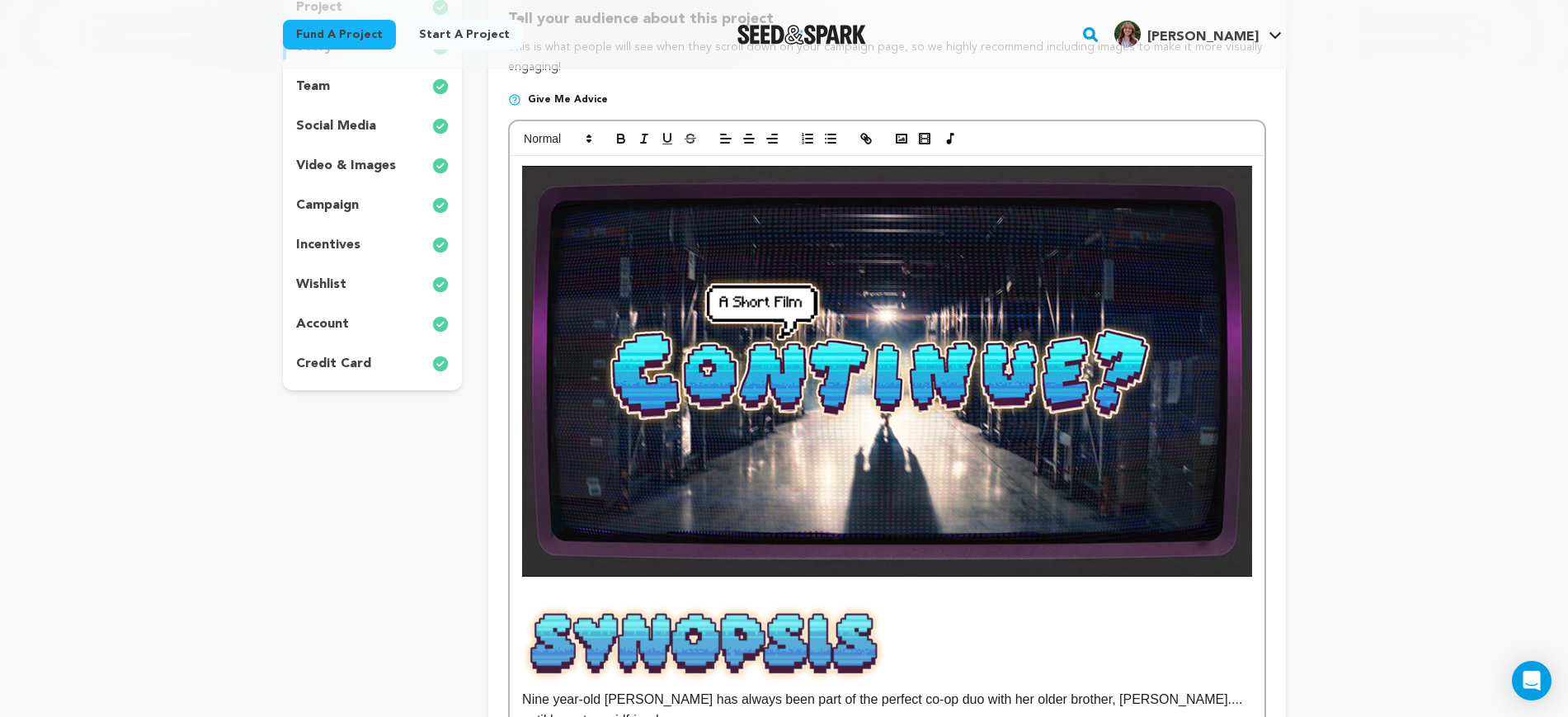
scroll to position [722, 0]
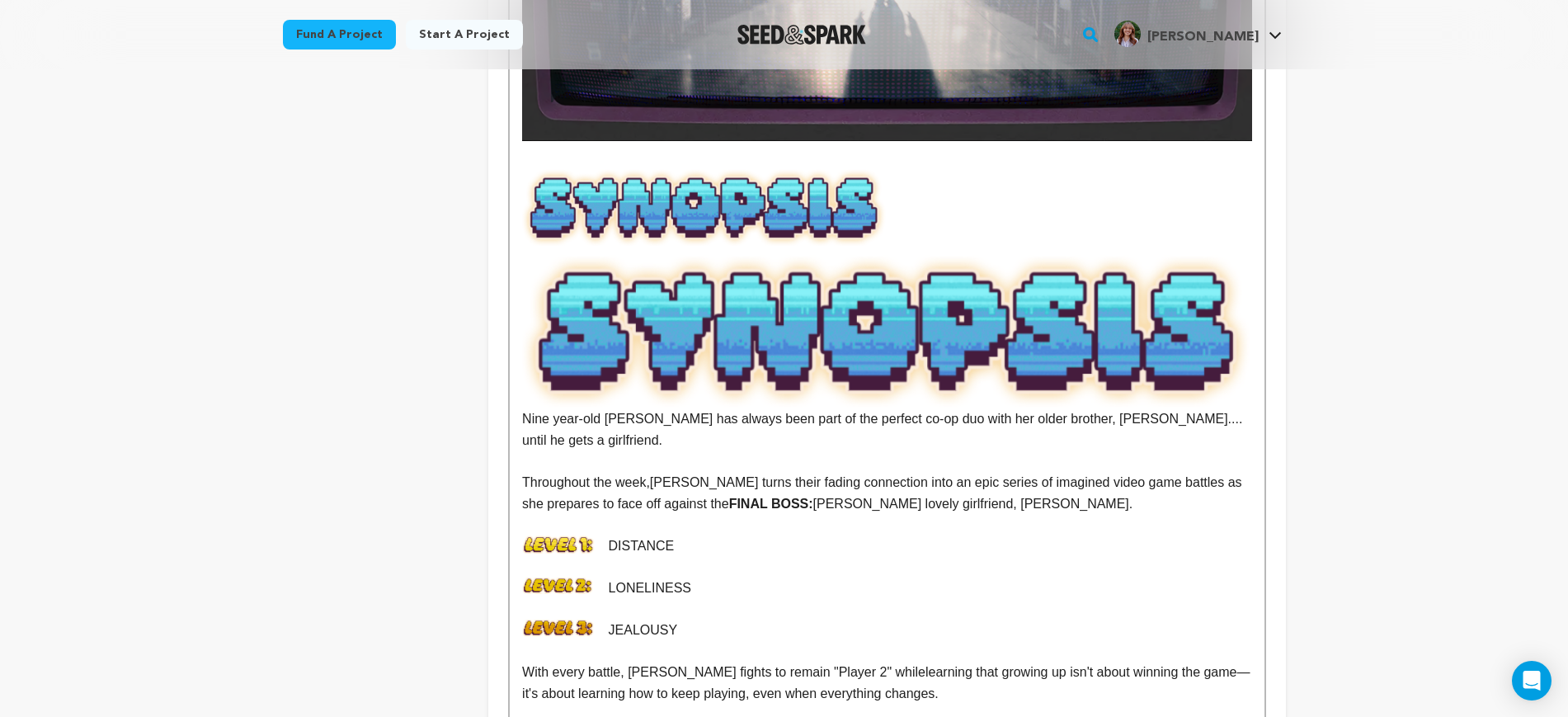
click at [907, 316] on img at bounding box center [887, 331] width 730 height 155
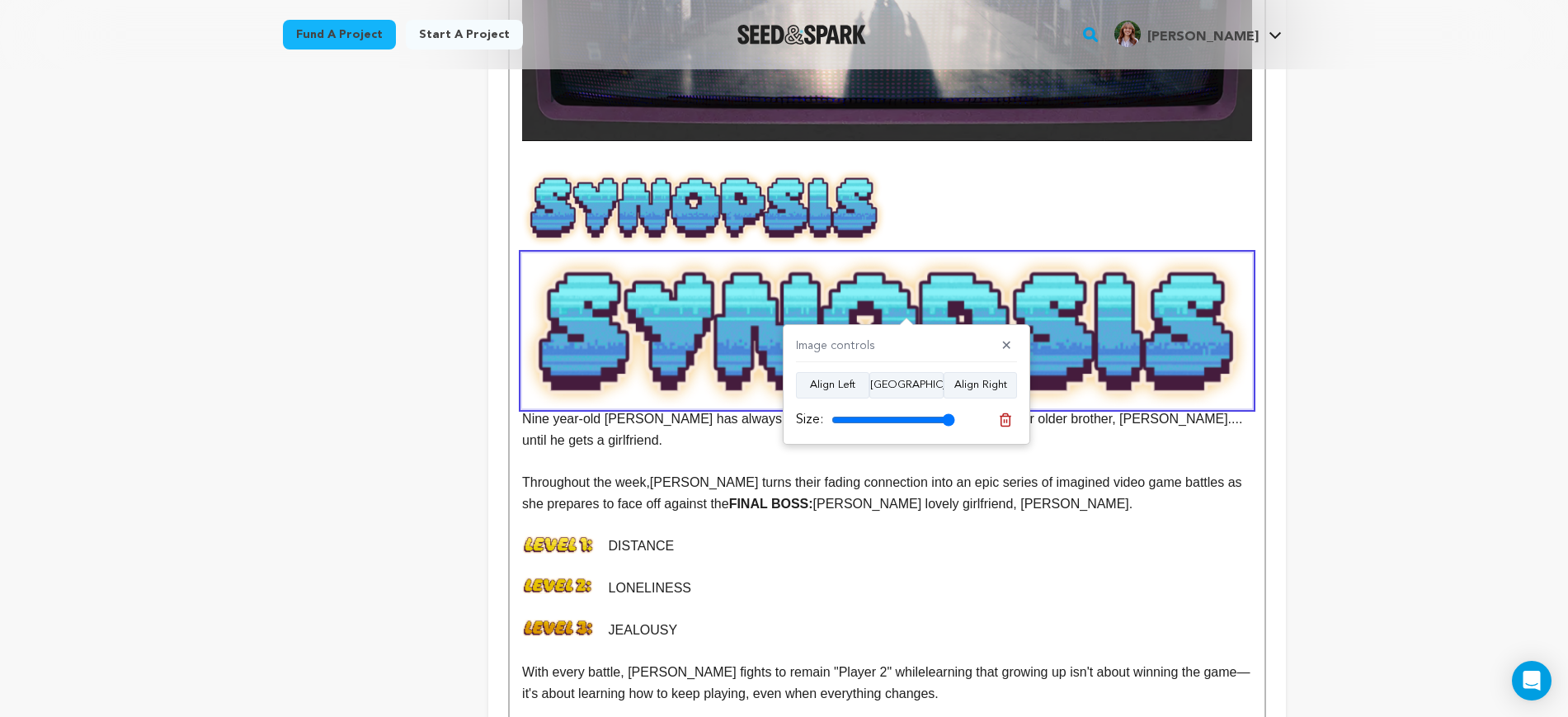
drag, startPoint x: 923, startPoint y: 413, endPoint x: 902, endPoint y: 415, distance: 21.1
click at [900, 415] on div "Size:" at bounding box center [876, 420] width 159 height 20
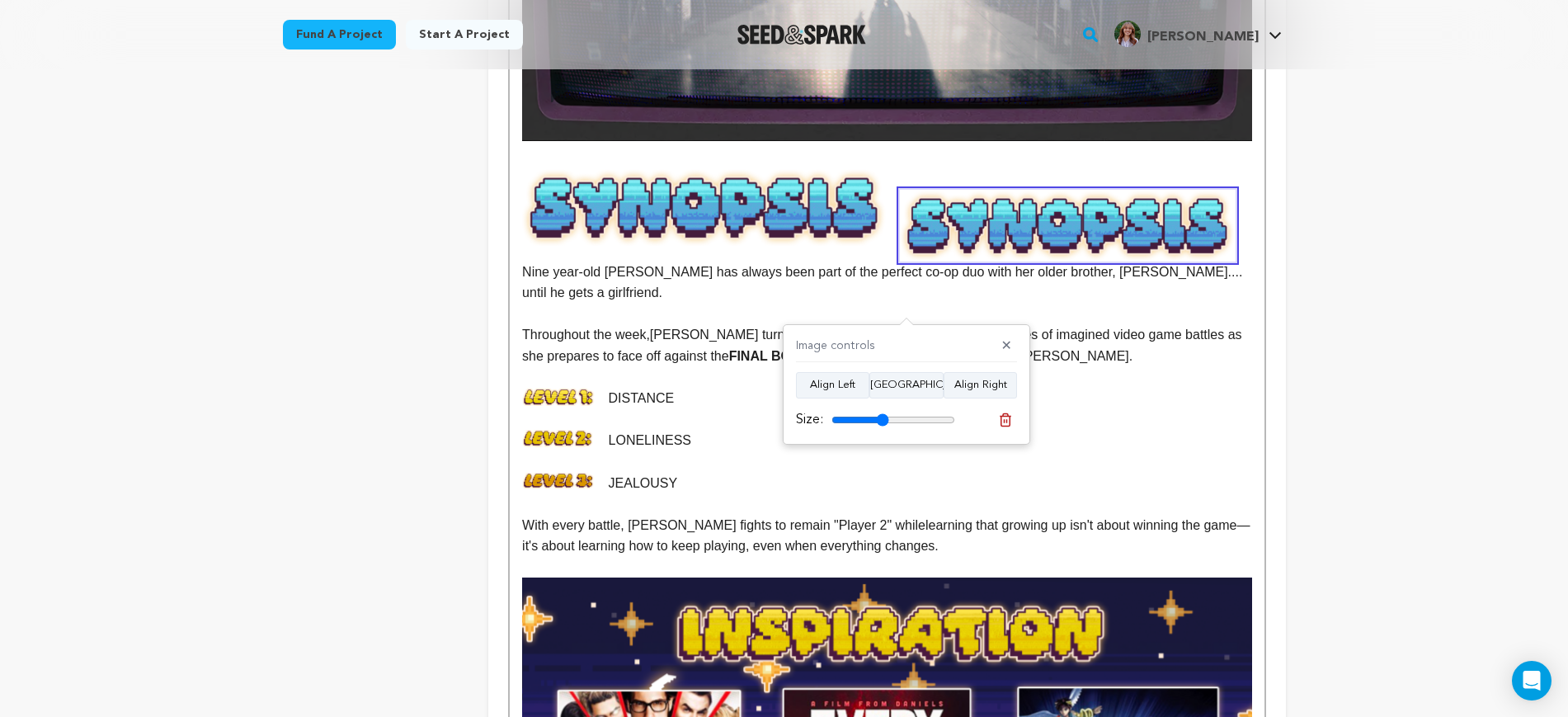
drag, startPoint x: 938, startPoint y: 421, endPoint x: 882, endPoint y: 424, distance: 56.1
type input "46"
click at [882, 424] on input "range" at bounding box center [894, 420] width 124 height 13
click at [836, 193] on img at bounding box center [705, 206] width 364 height 77
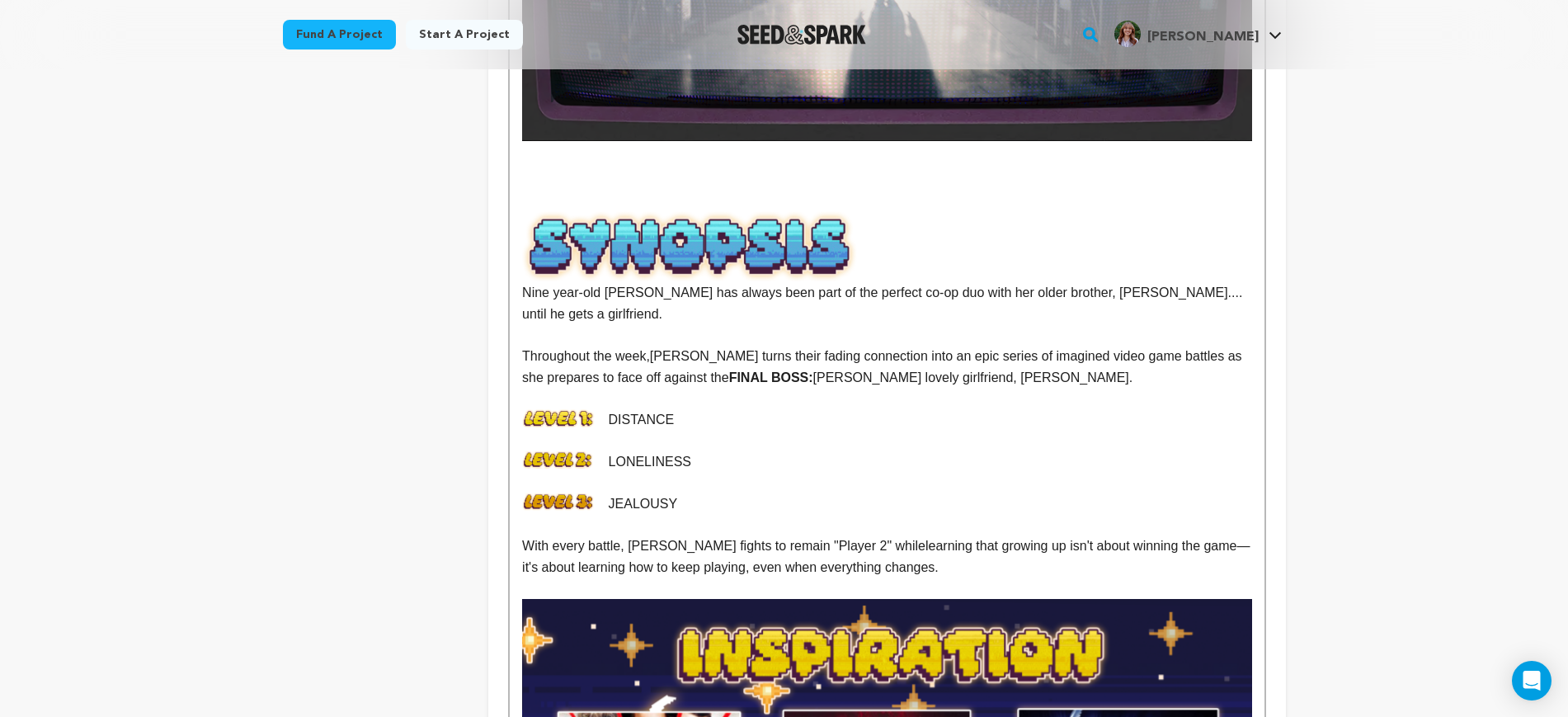
click at [732, 194] on p at bounding box center [887, 200] width 730 height 21
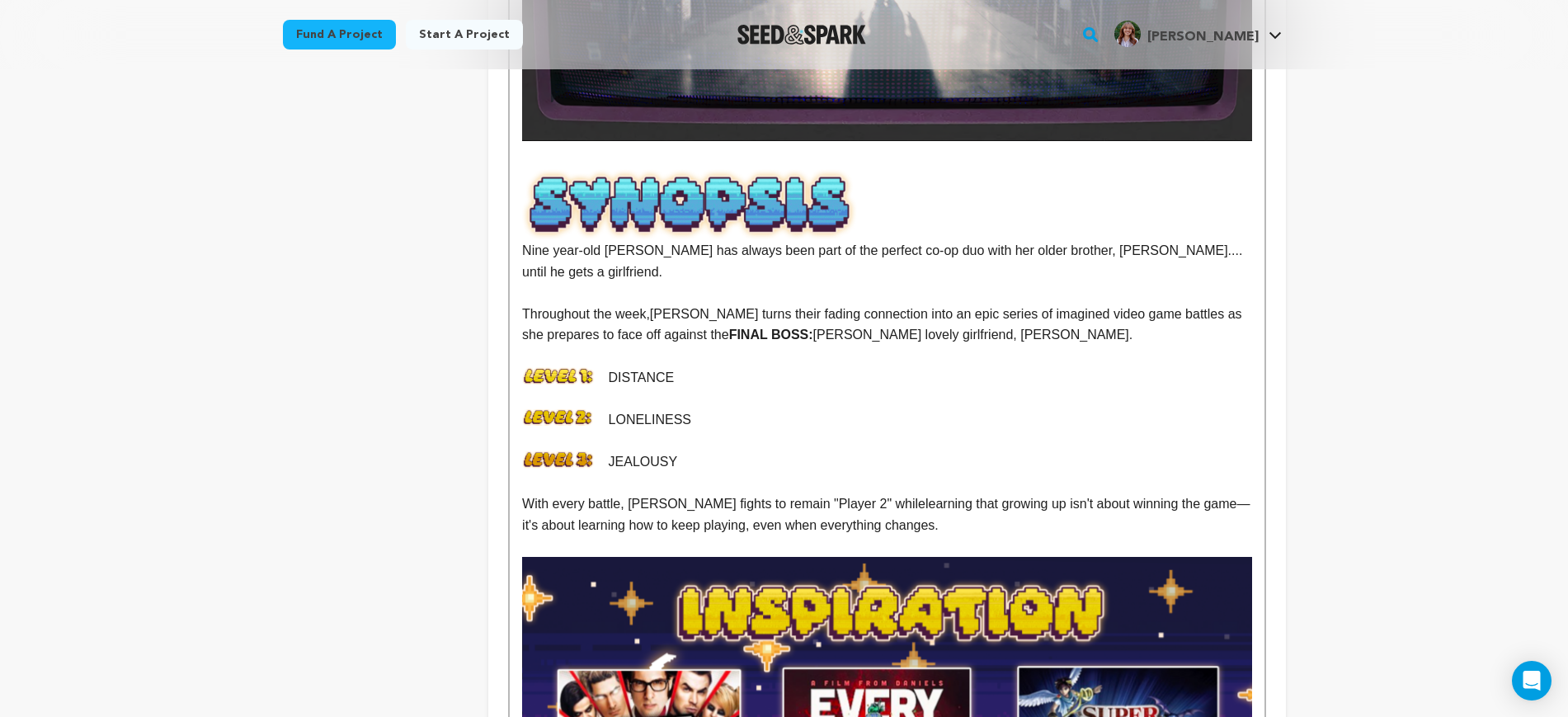
click at [732, 208] on img at bounding box center [691, 203] width 336 height 72
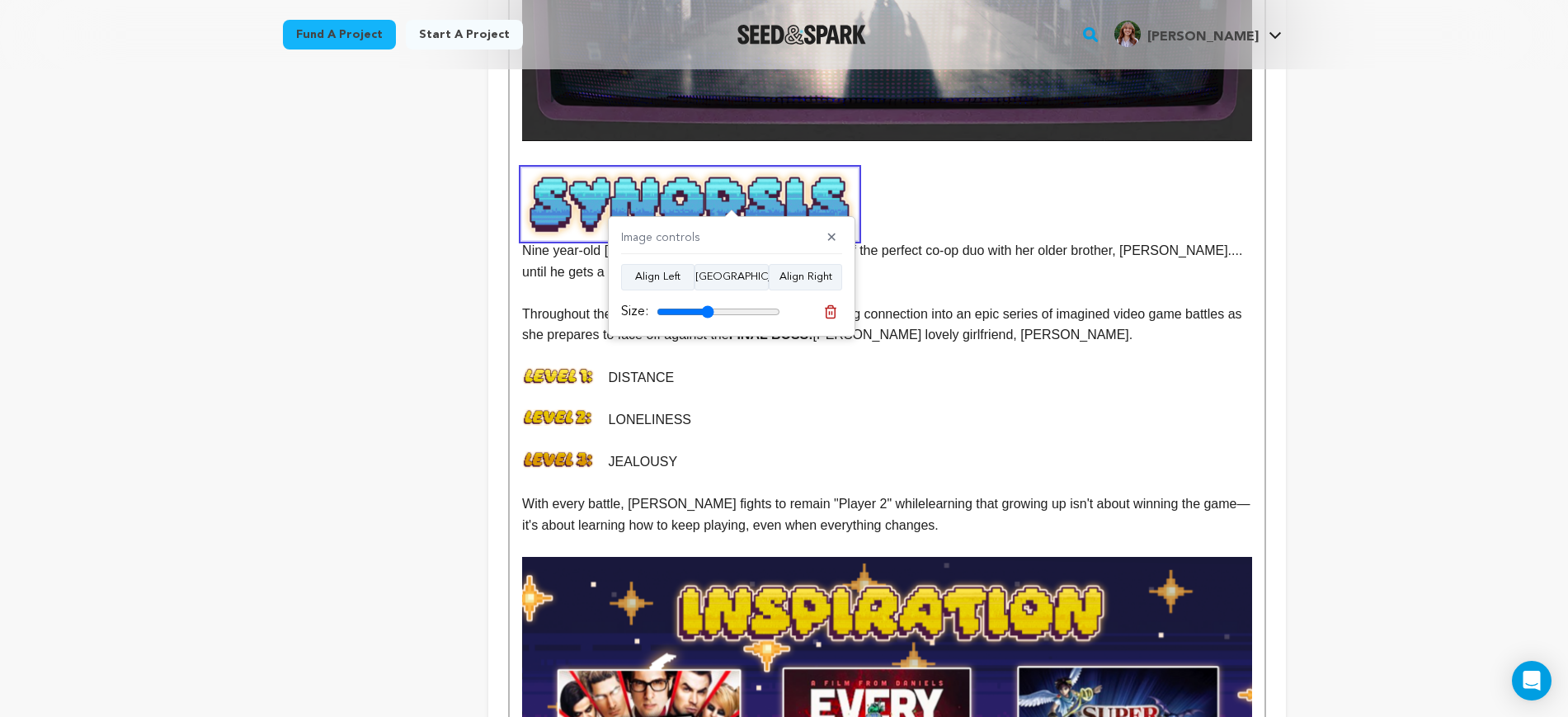
click at [713, 303] on div "Size:" at bounding box center [700, 312] width 159 height 20
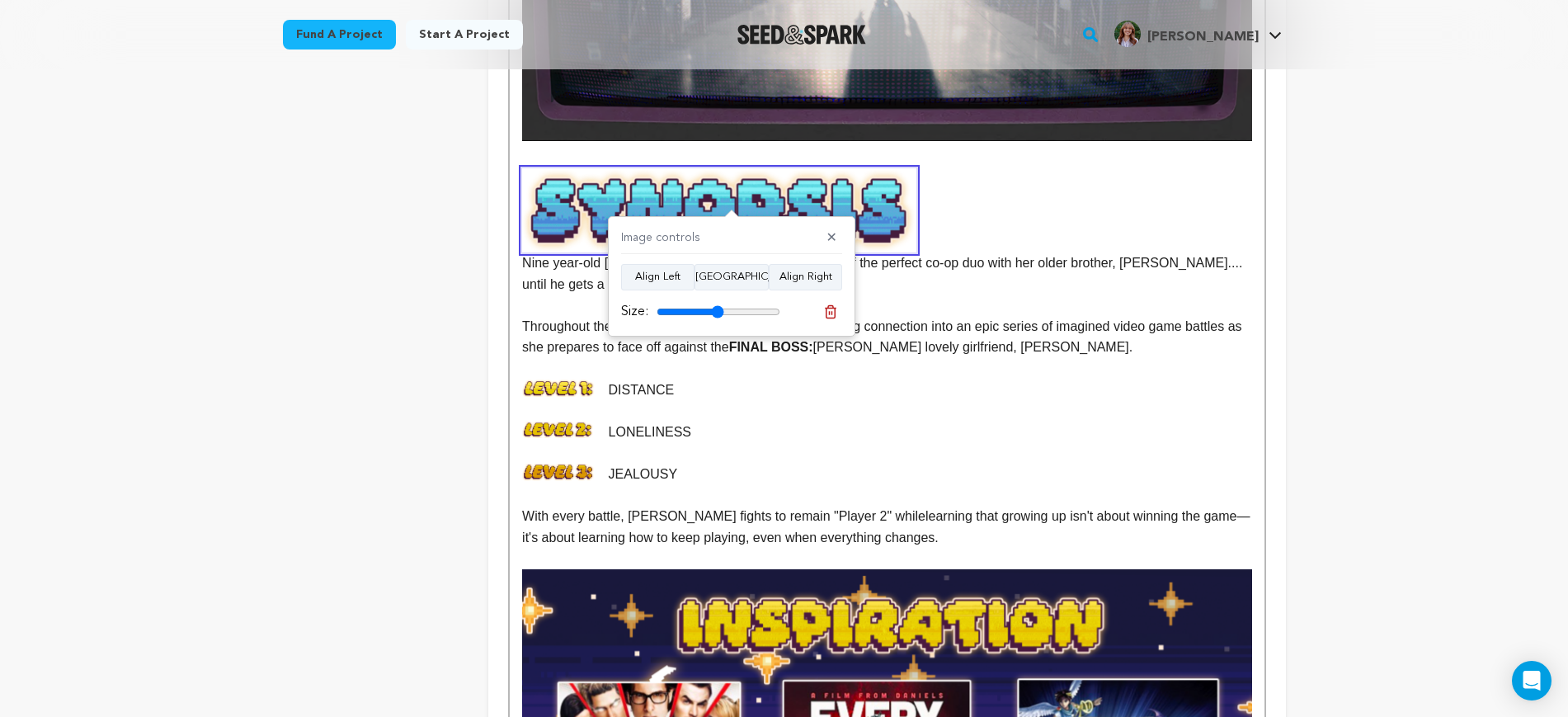
drag, startPoint x: 708, startPoint y: 308, endPoint x: 717, endPoint y: 311, distance: 9.5
type input "54"
click at [717, 311] on input "range" at bounding box center [719, 312] width 124 height 13
click at [925, 319] on span "[PERSON_NAME] turns their fading connection into an epic series of imagined vid…" at bounding box center [884, 337] width 724 height 35
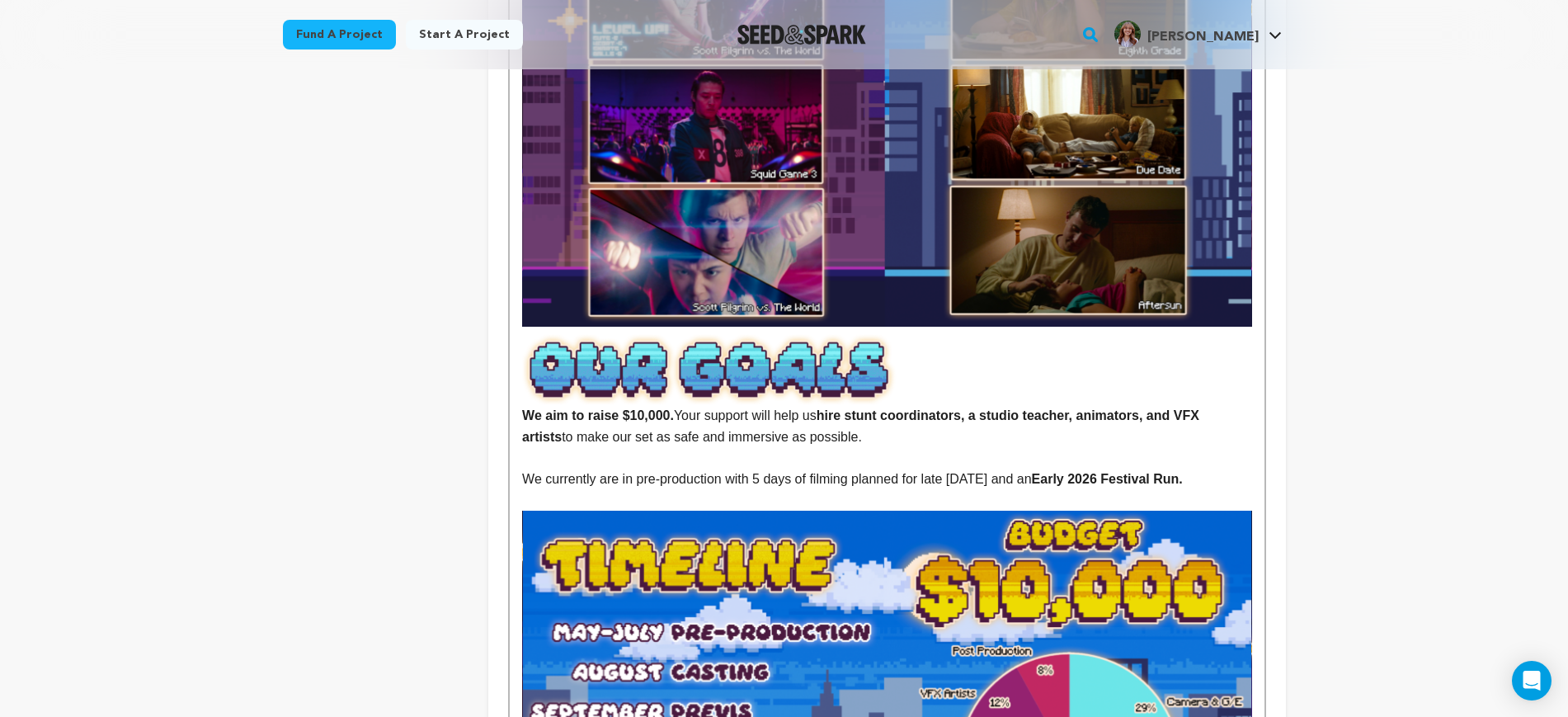
scroll to position [2371, 0]
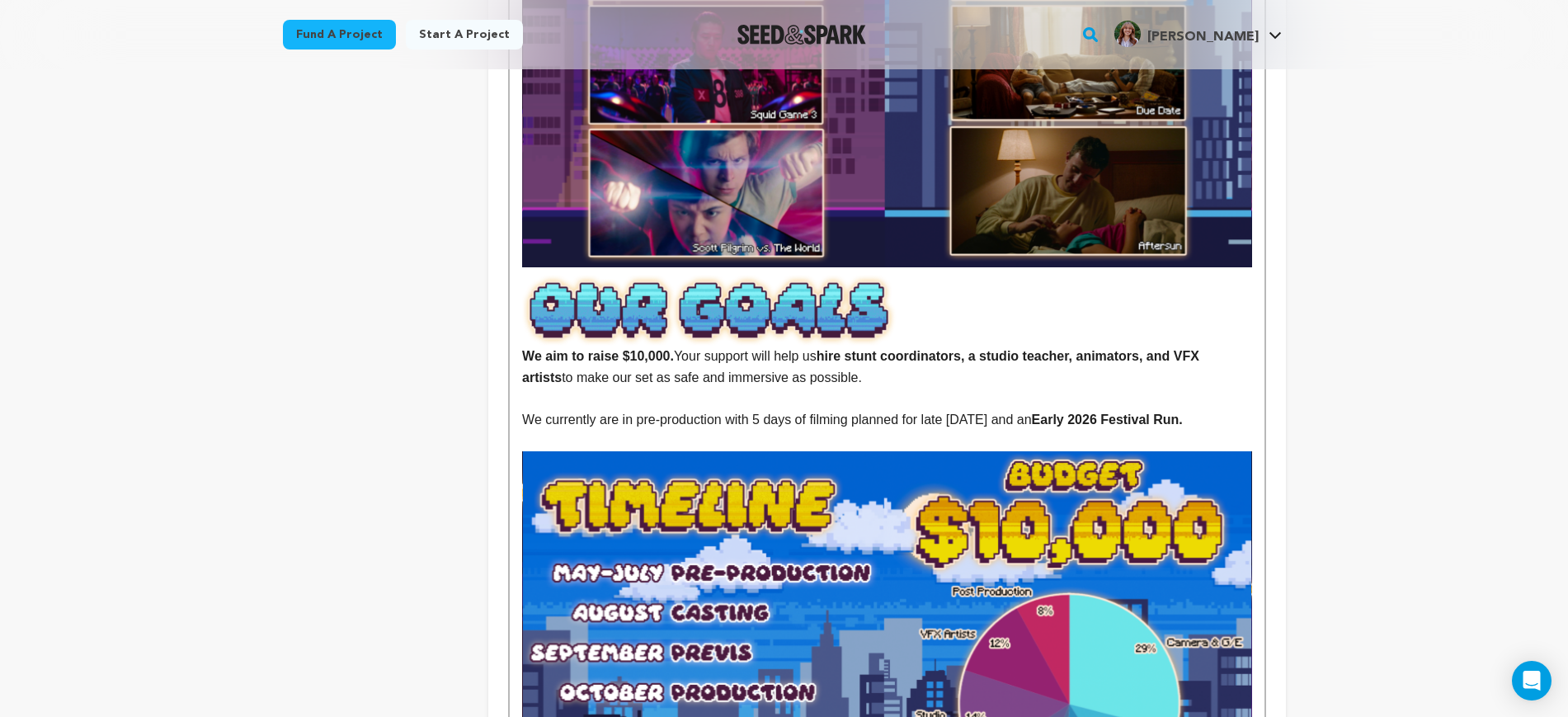
click at [553, 274] on img at bounding box center [749, 309] width 452 height 72
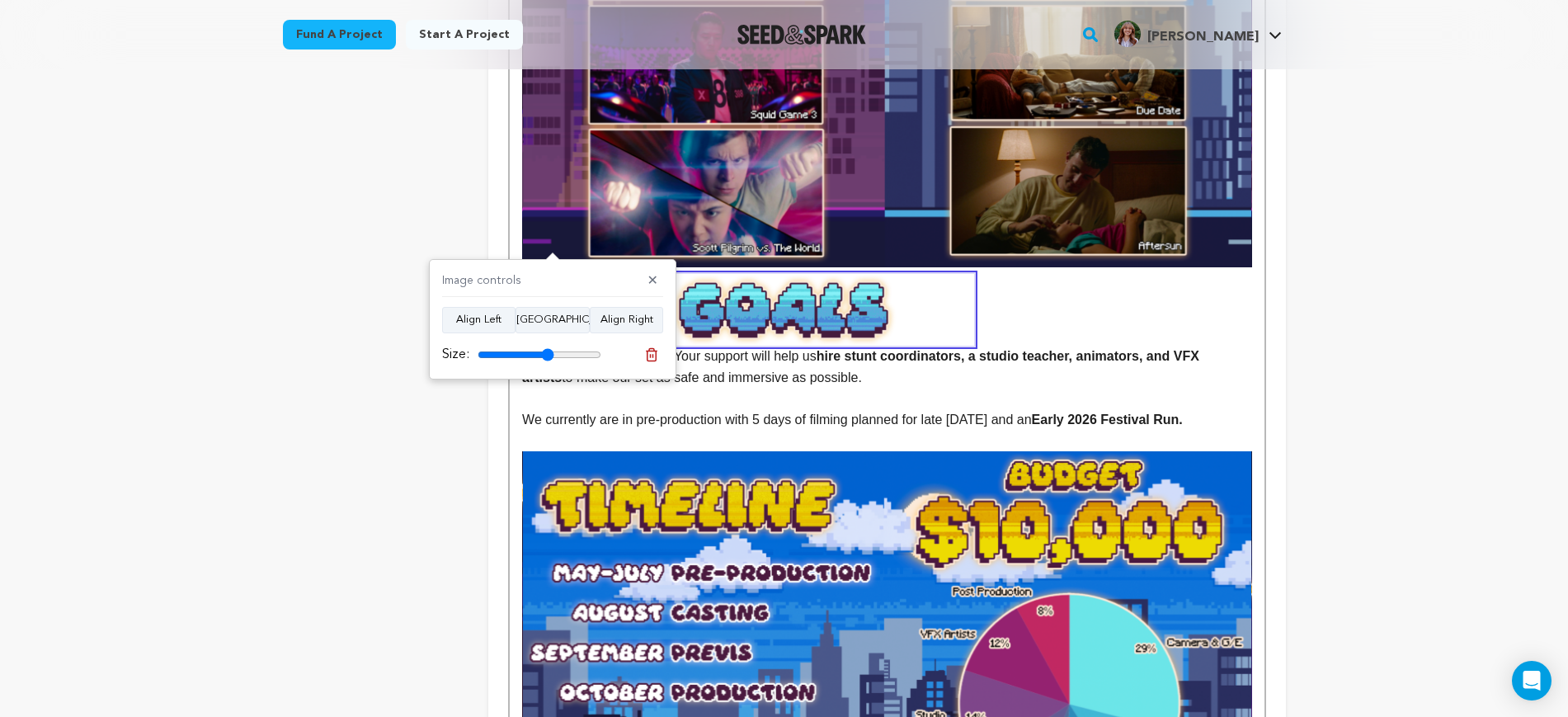
scroll to position [1017, 0]
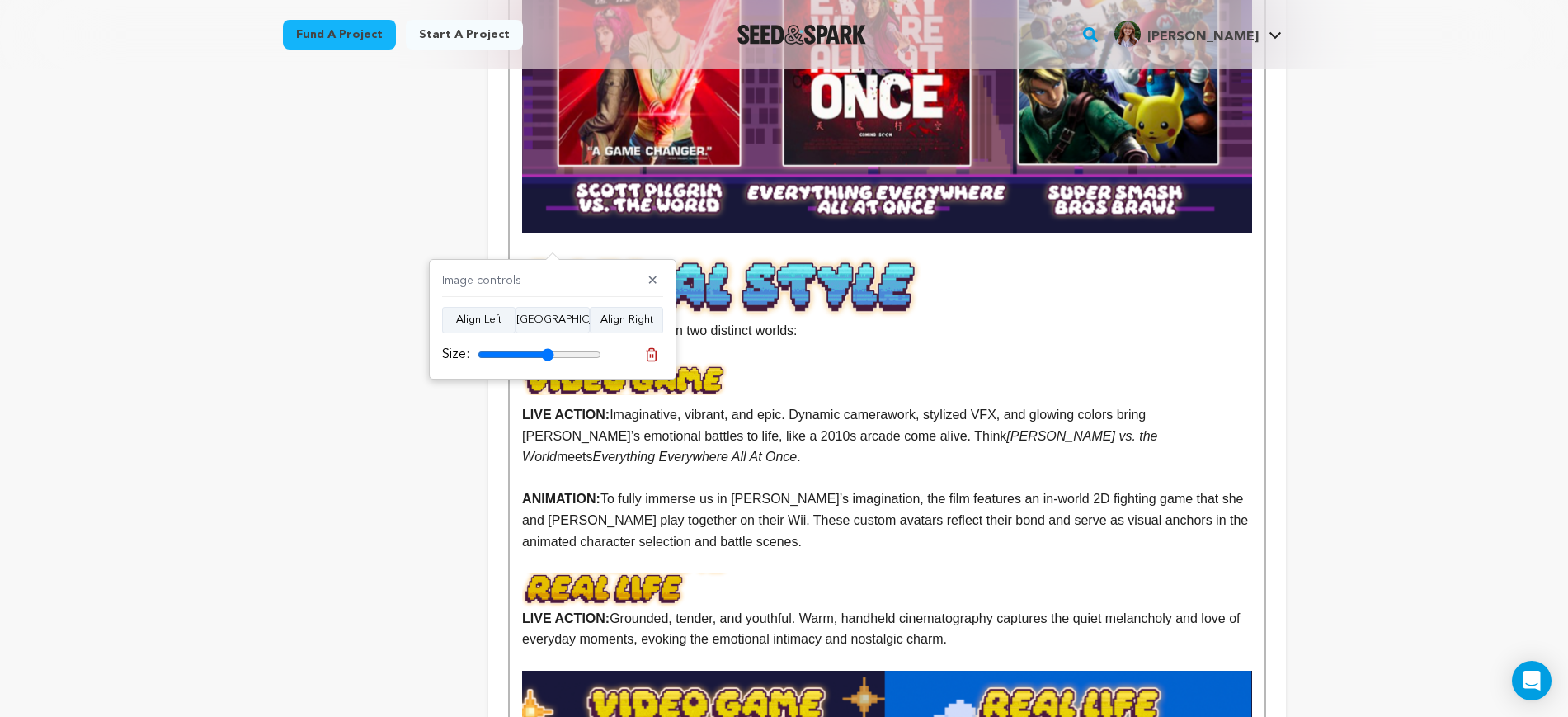
drag, startPoint x: 897, startPoint y: 310, endPoint x: 907, endPoint y: 307, distance: 10.4
click at [898, 310] on p "CONTINUE? shifts between two distinct worlds:" at bounding box center [887, 297] width 730 height 86
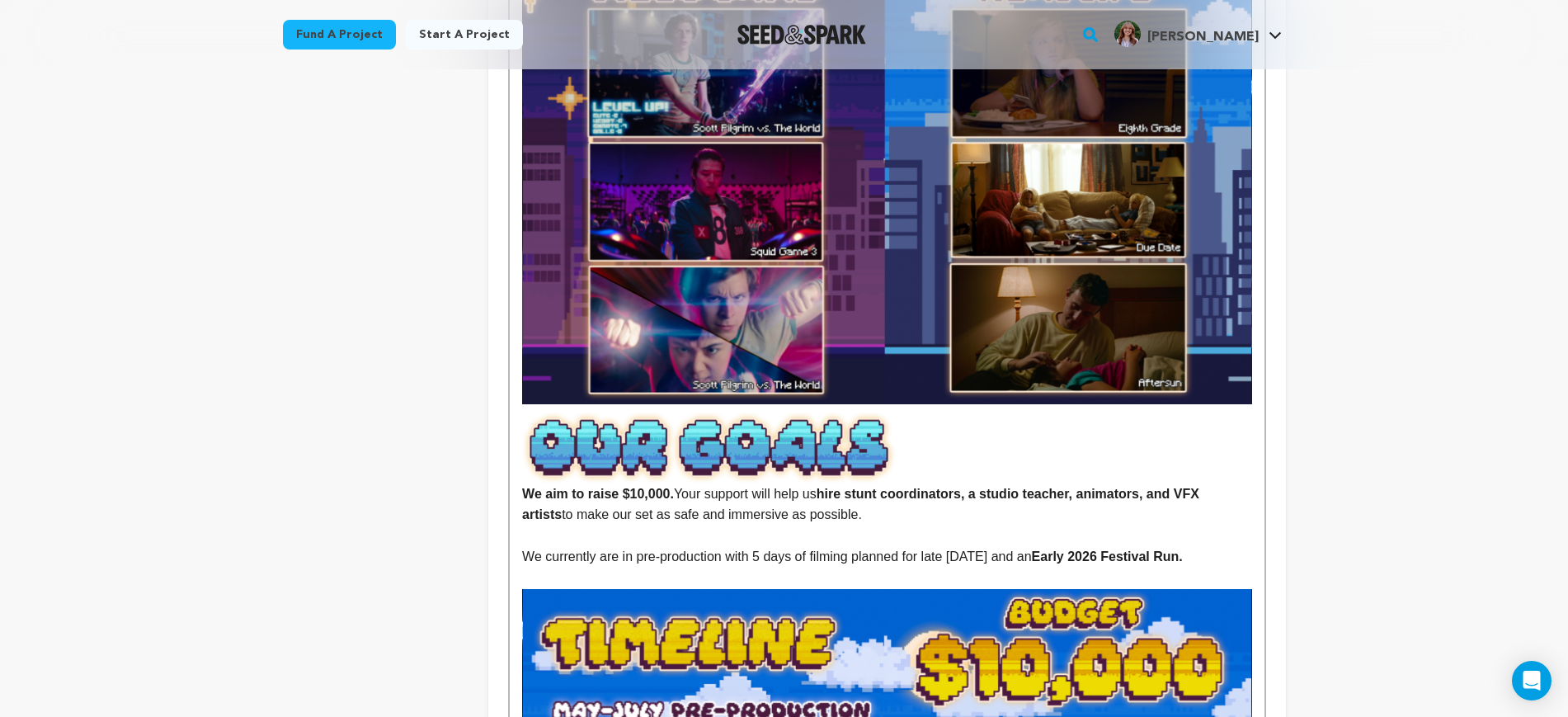
scroll to position [2358, 0]
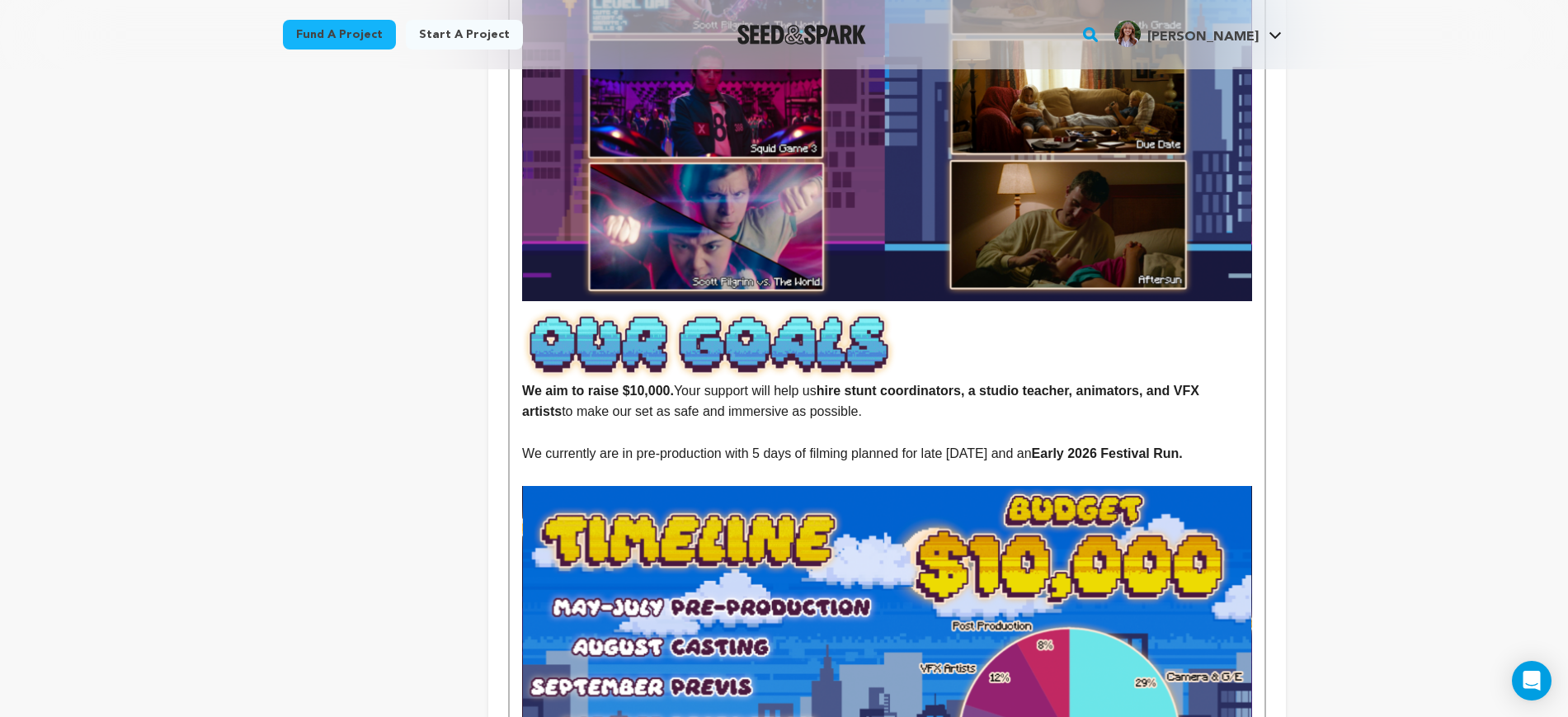
click at [1250, 236] on img at bounding box center [887, 73] width 730 height 456
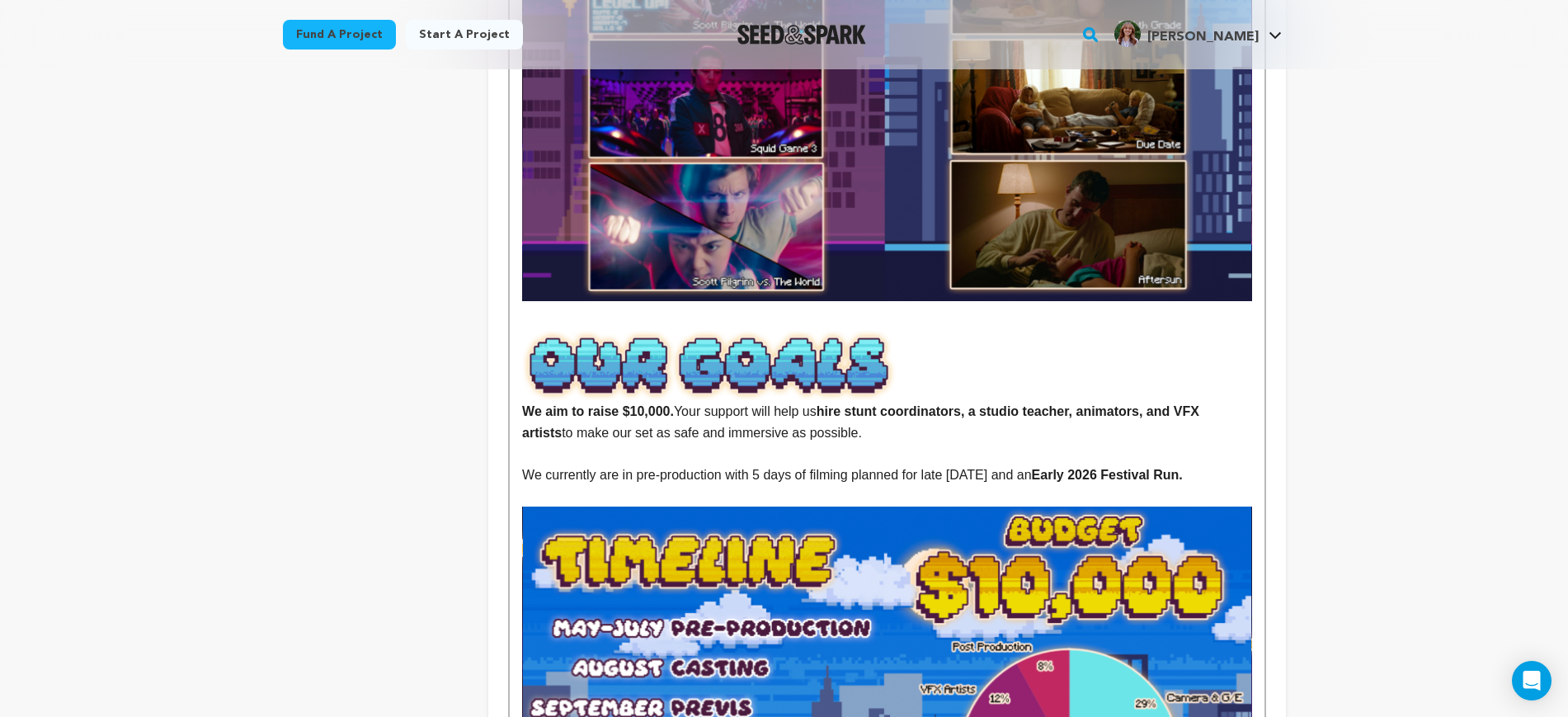
click at [1179, 333] on strong "We aim to raise $10,000." at bounding box center [887, 373] width 730 height 89
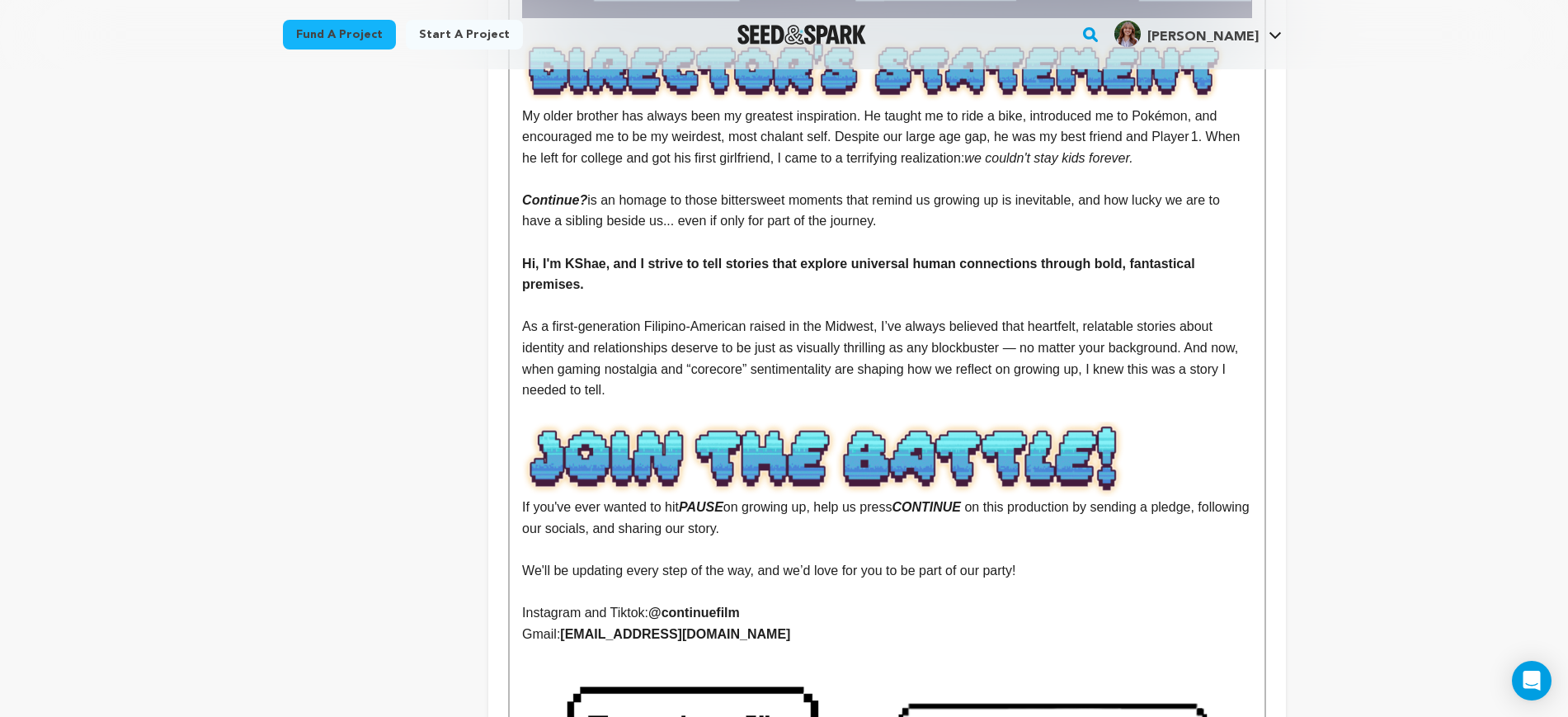
scroll to position [3183, 0]
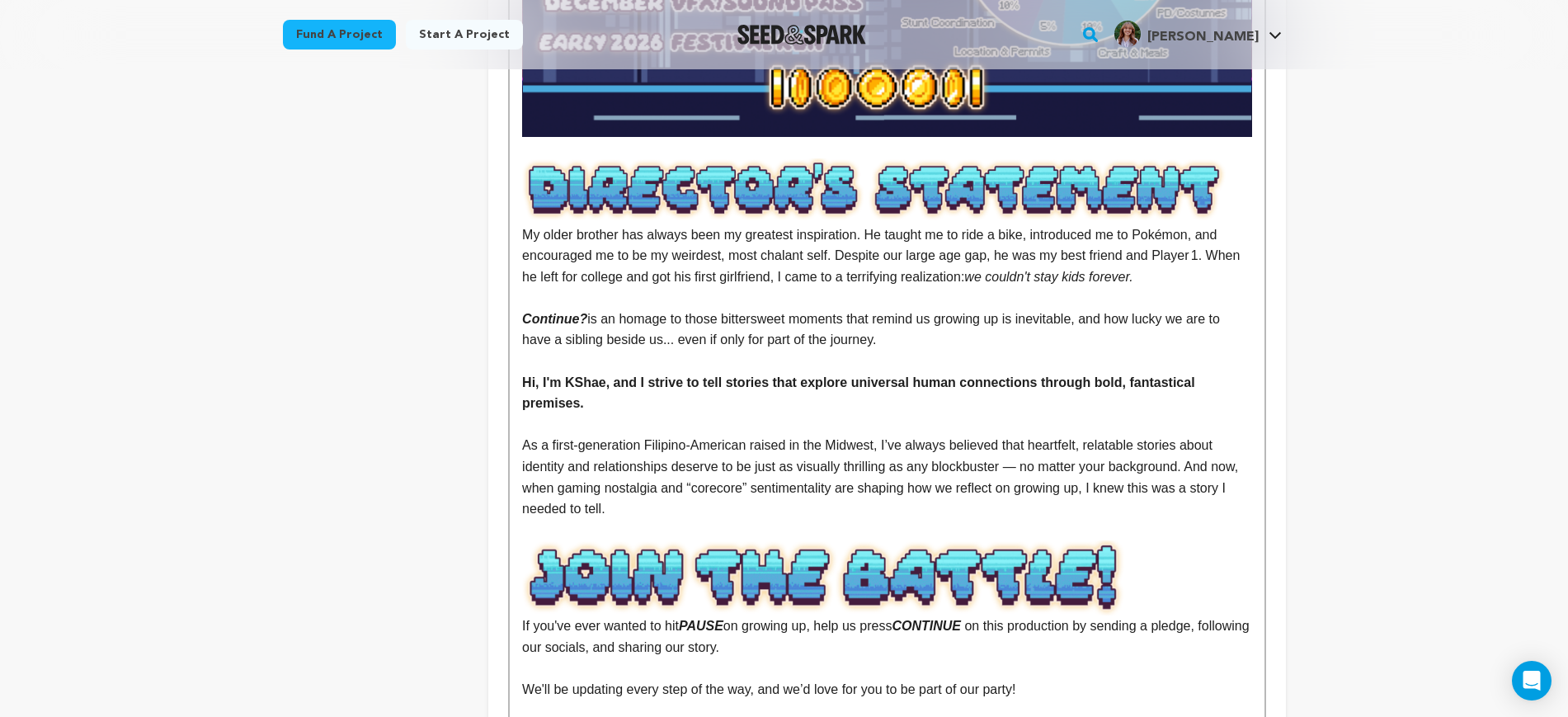
click at [835, 309] on p "Continue? is an homage to those bittersweet moments that remind us growing up i…" at bounding box center [887, 330] width 730 height 42
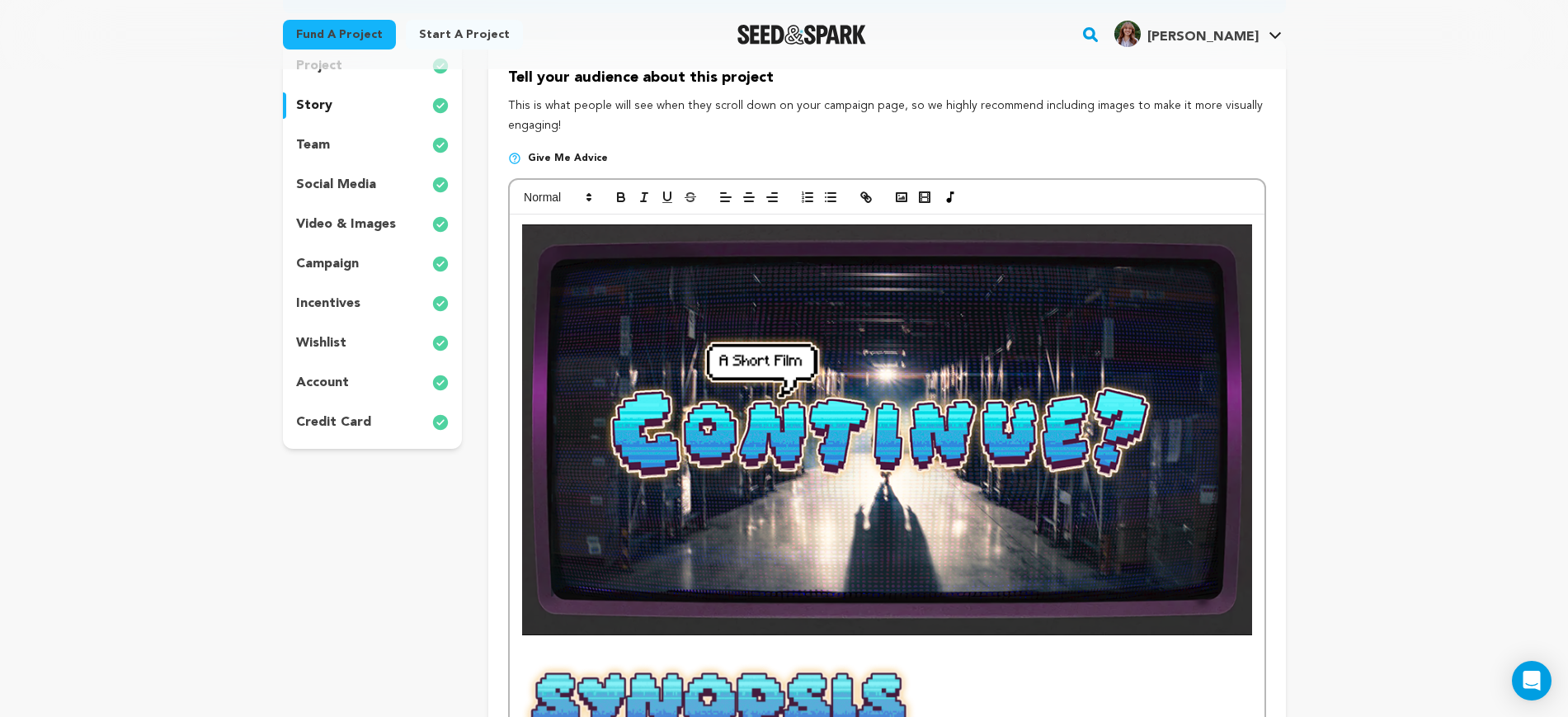
scroll to position [0, 0]
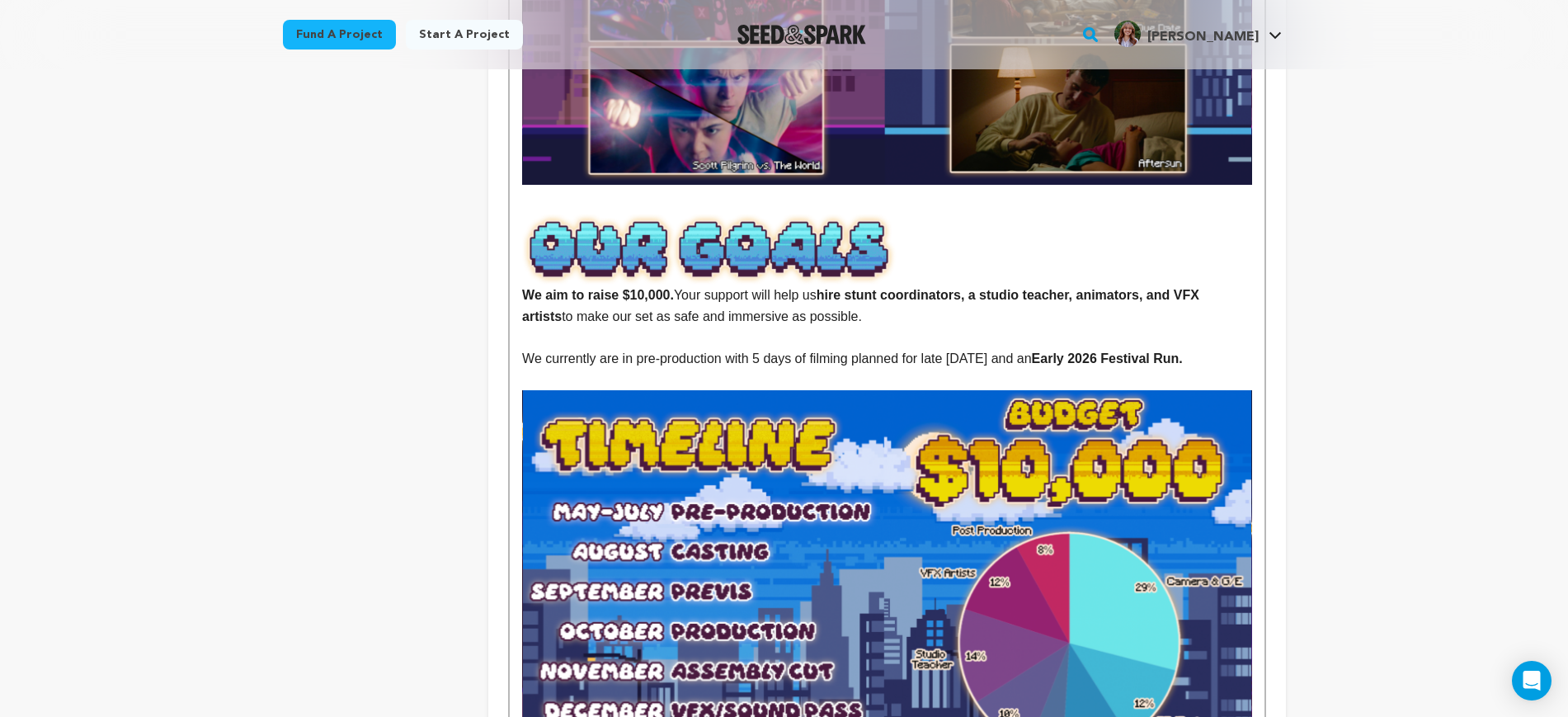
scroll to position [2577, 0]
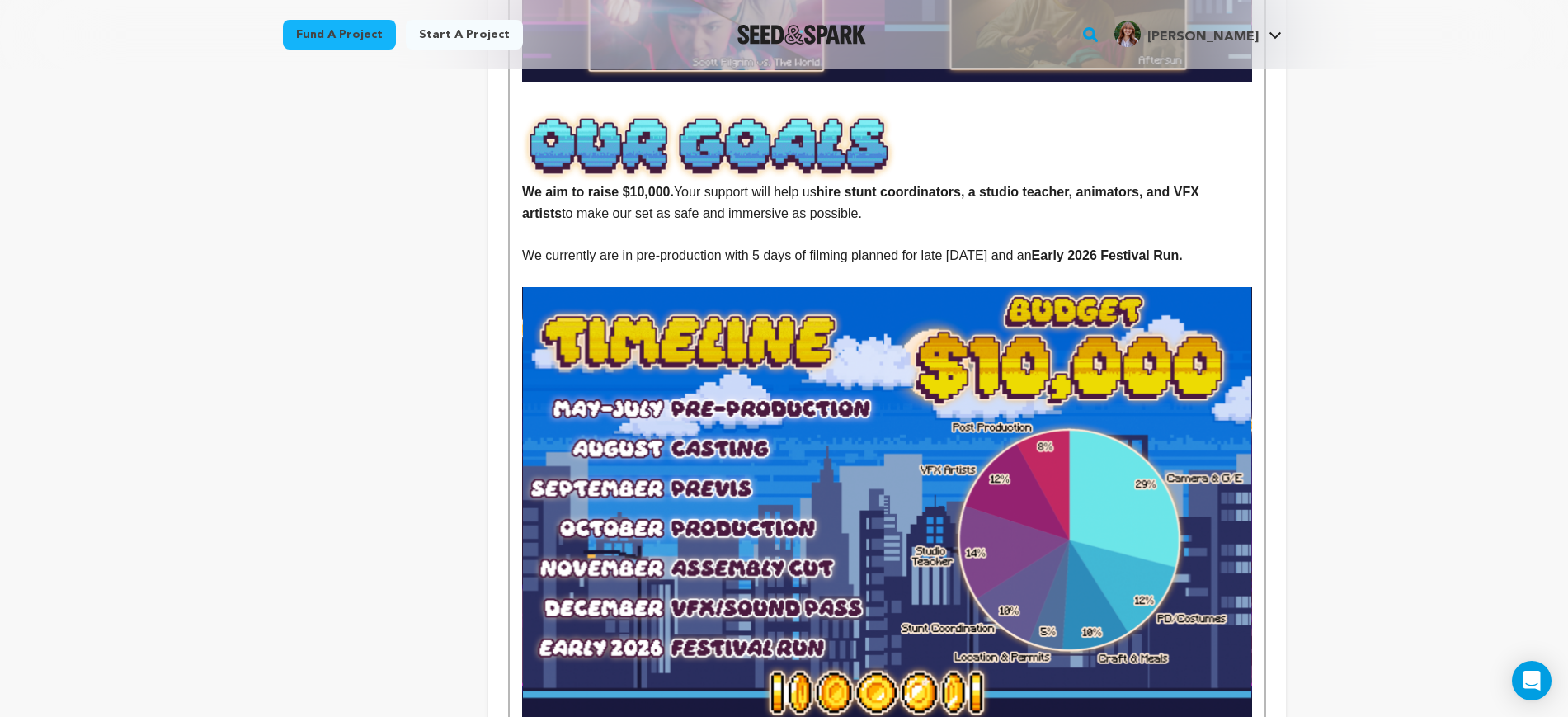
click at [1111, 266] on p at bounding box center [887, 277] width 730 height 21
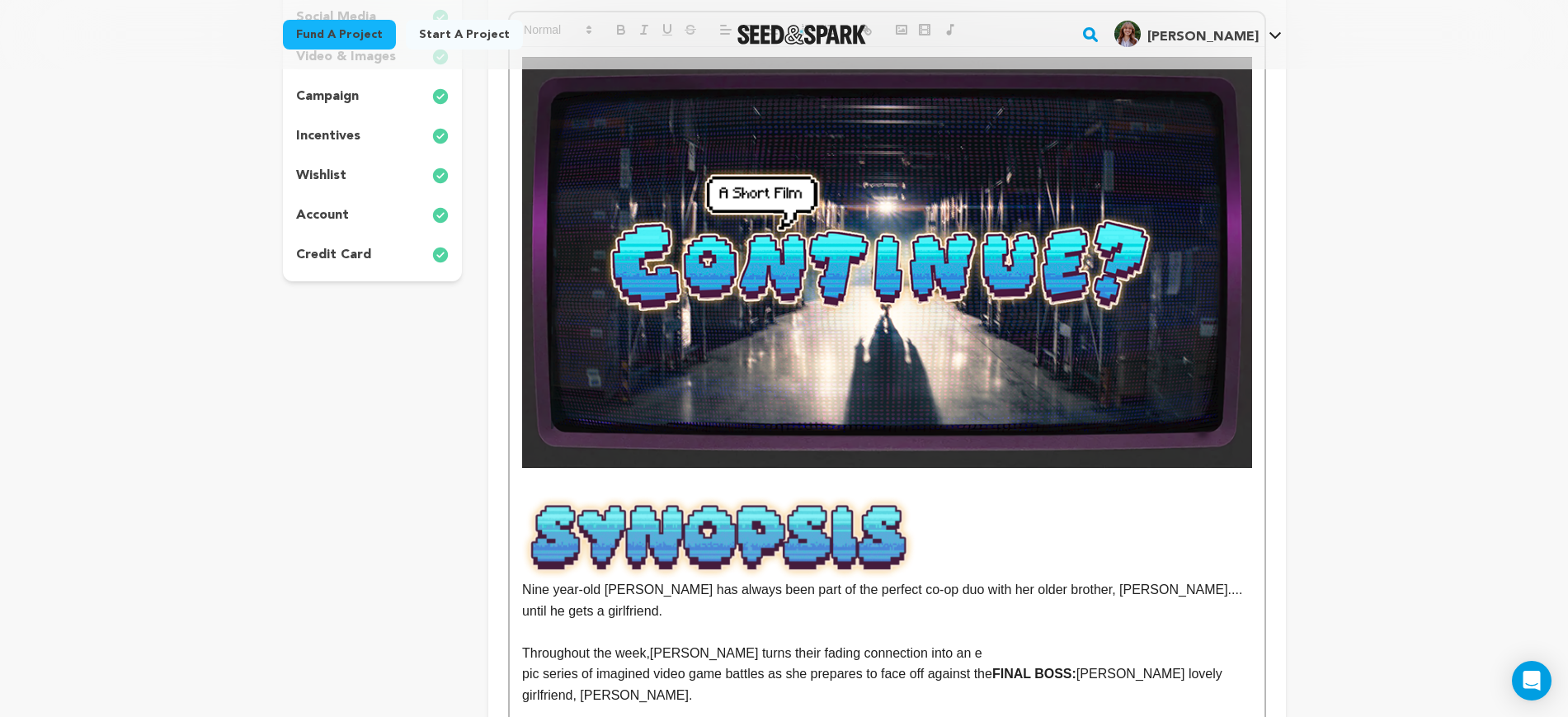
scroll to position [0, 0]
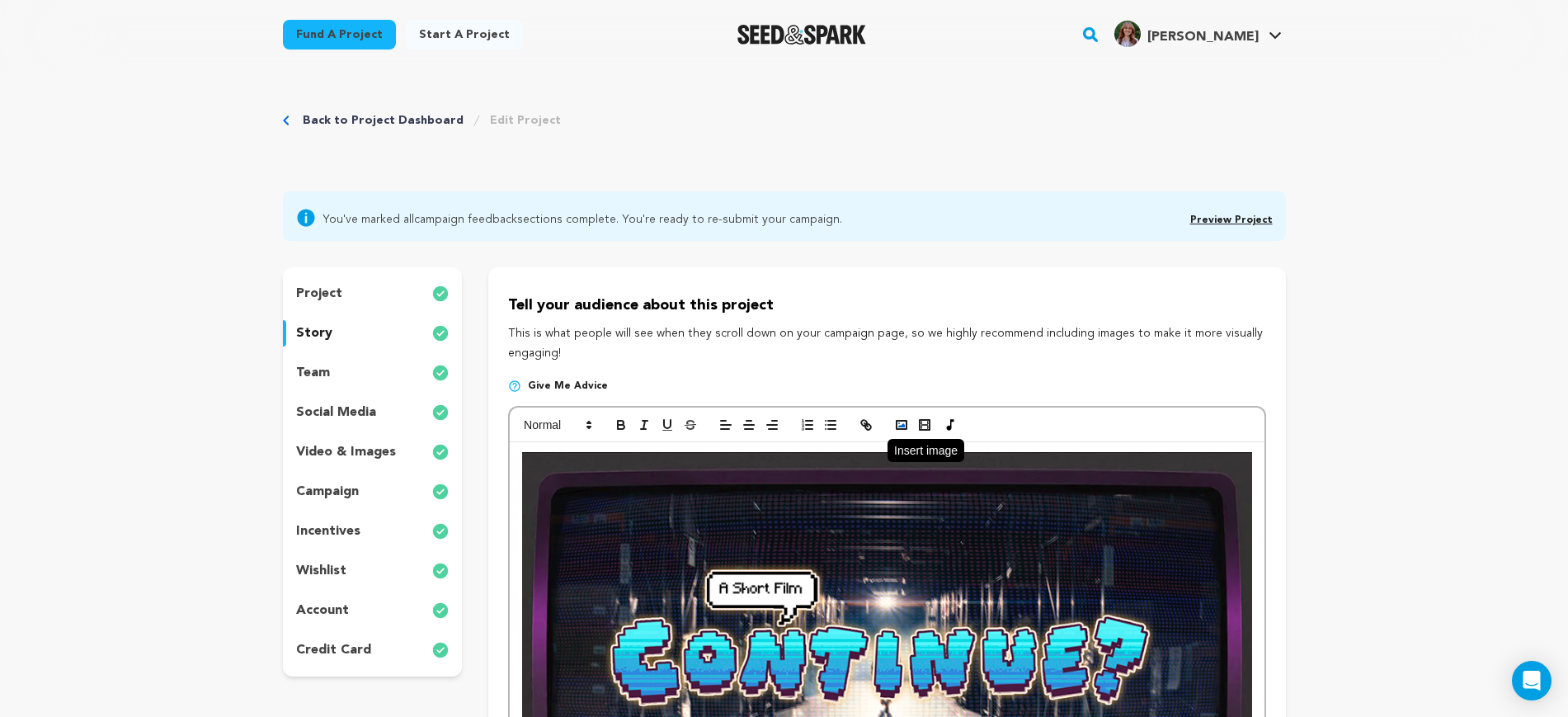
click at [905, 422] on icon "button" at bounding box center [902, 425] width 15 height 15
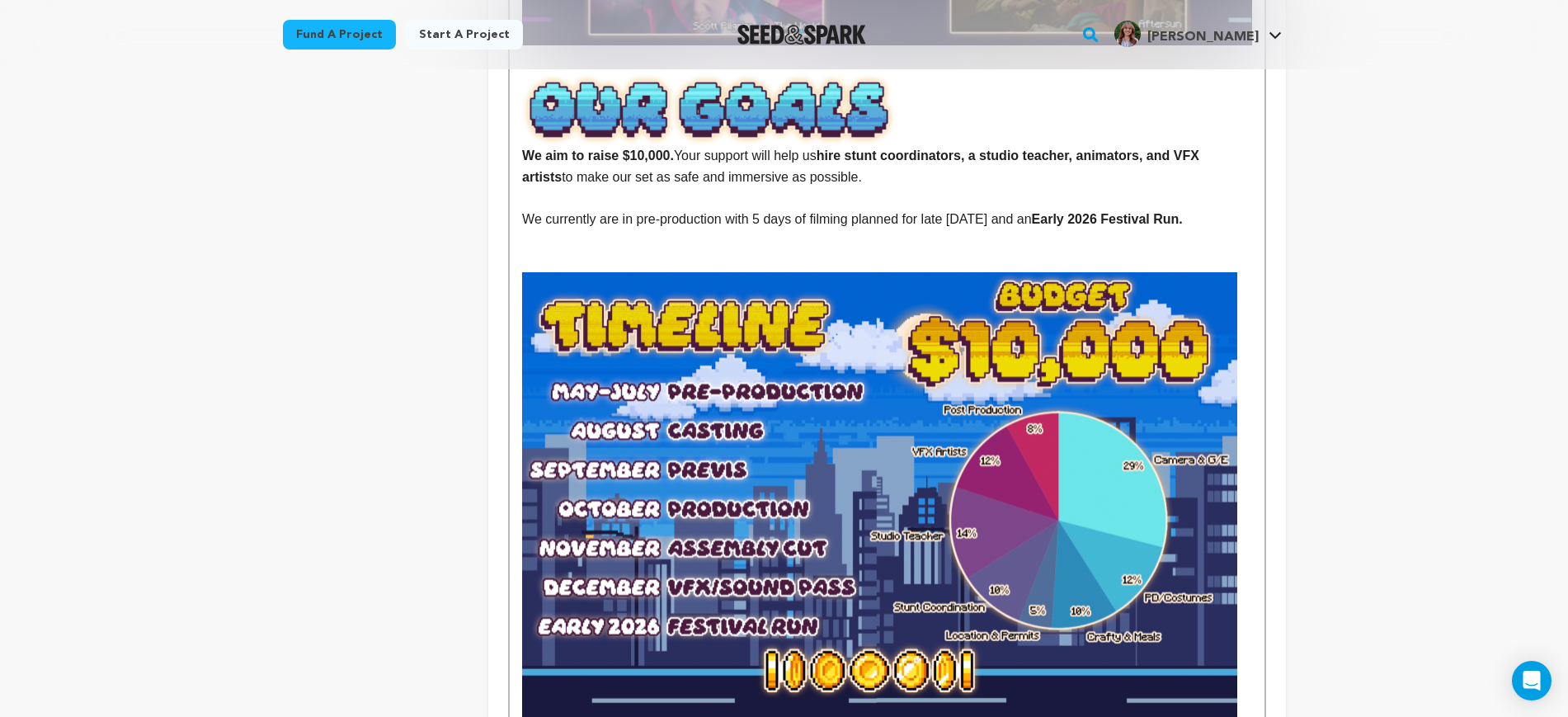
scroll to position [2577, 0]
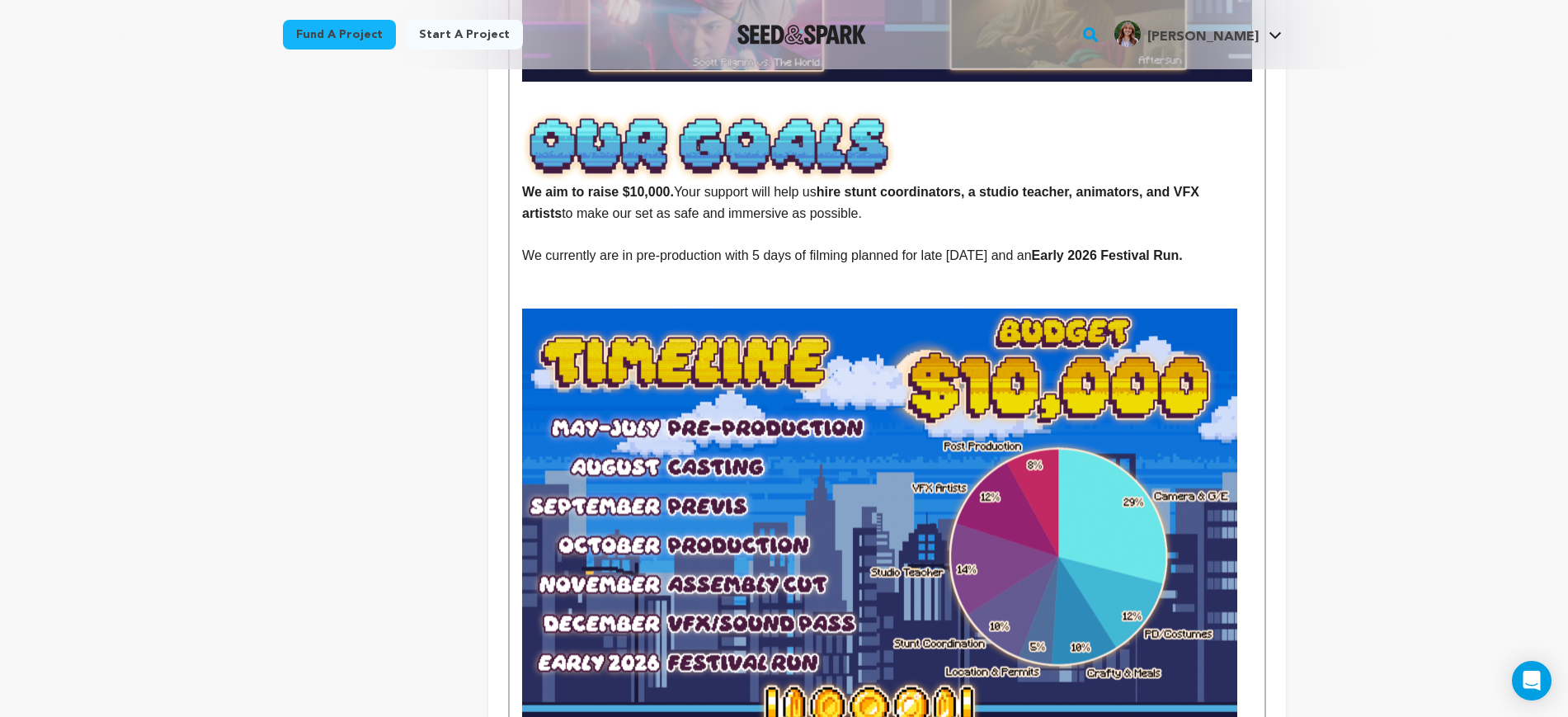
click at [914, 336] on img at bounding box center [880, 532] width 715 height 447
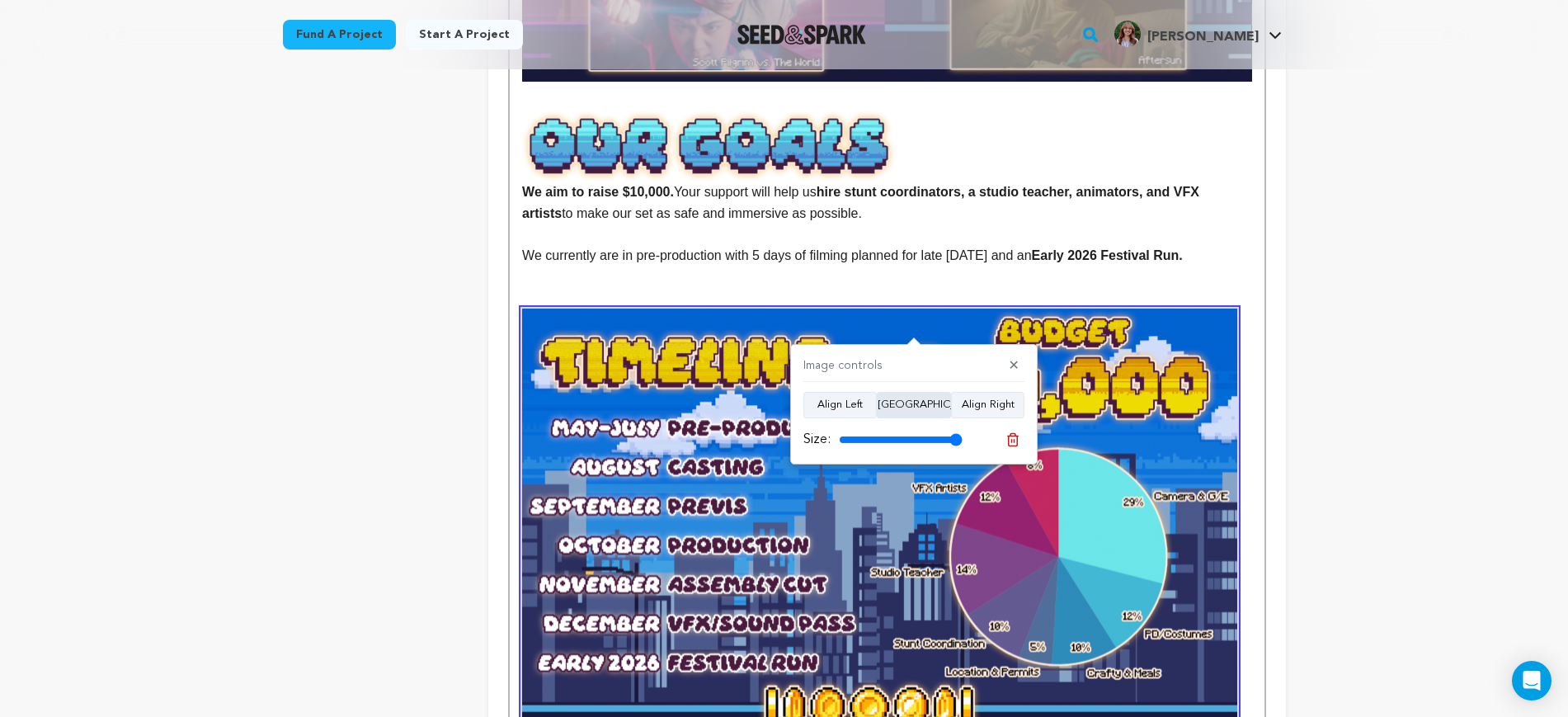
click at [920, 410] on button "Align Center" at bounding box center [915, 405] width 74 height 27
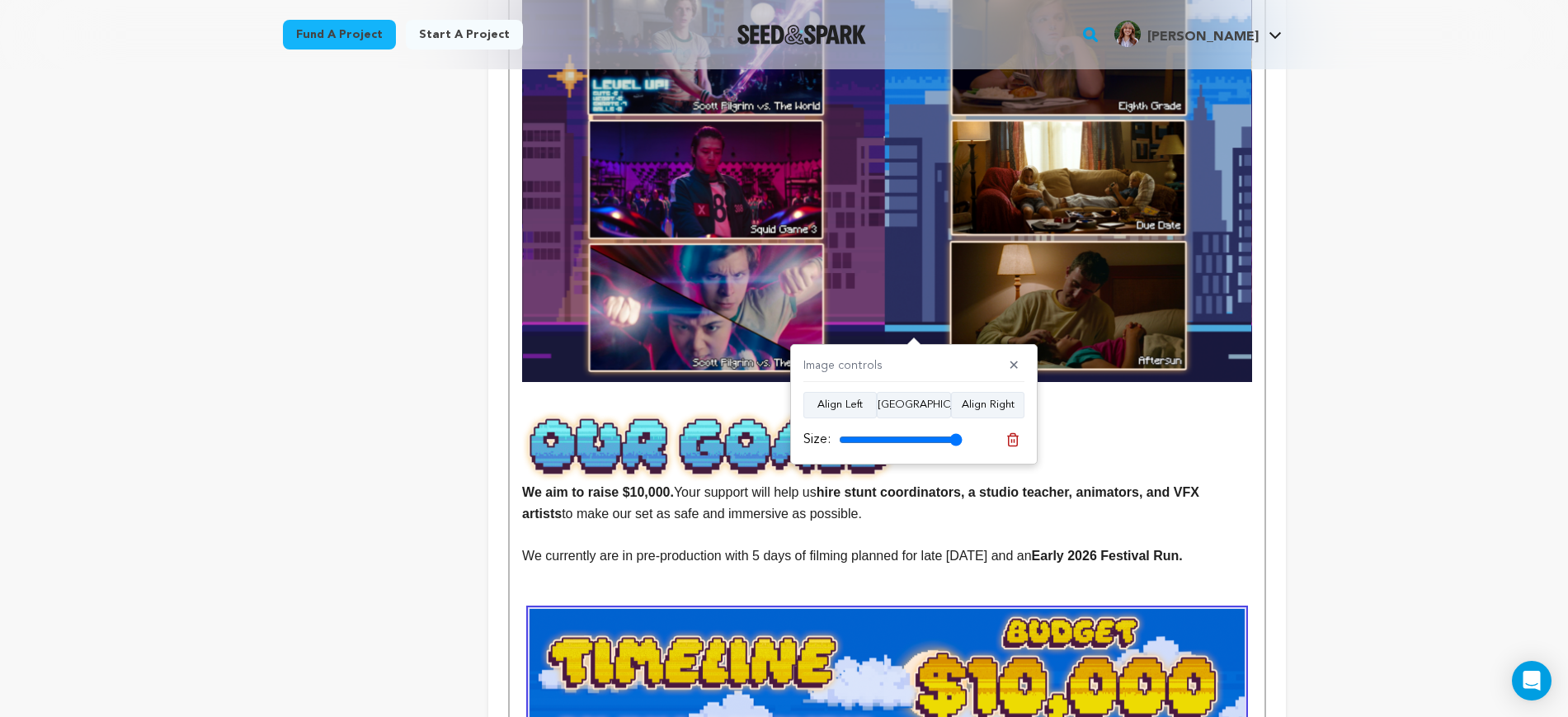
scroll to position [2268, 0]
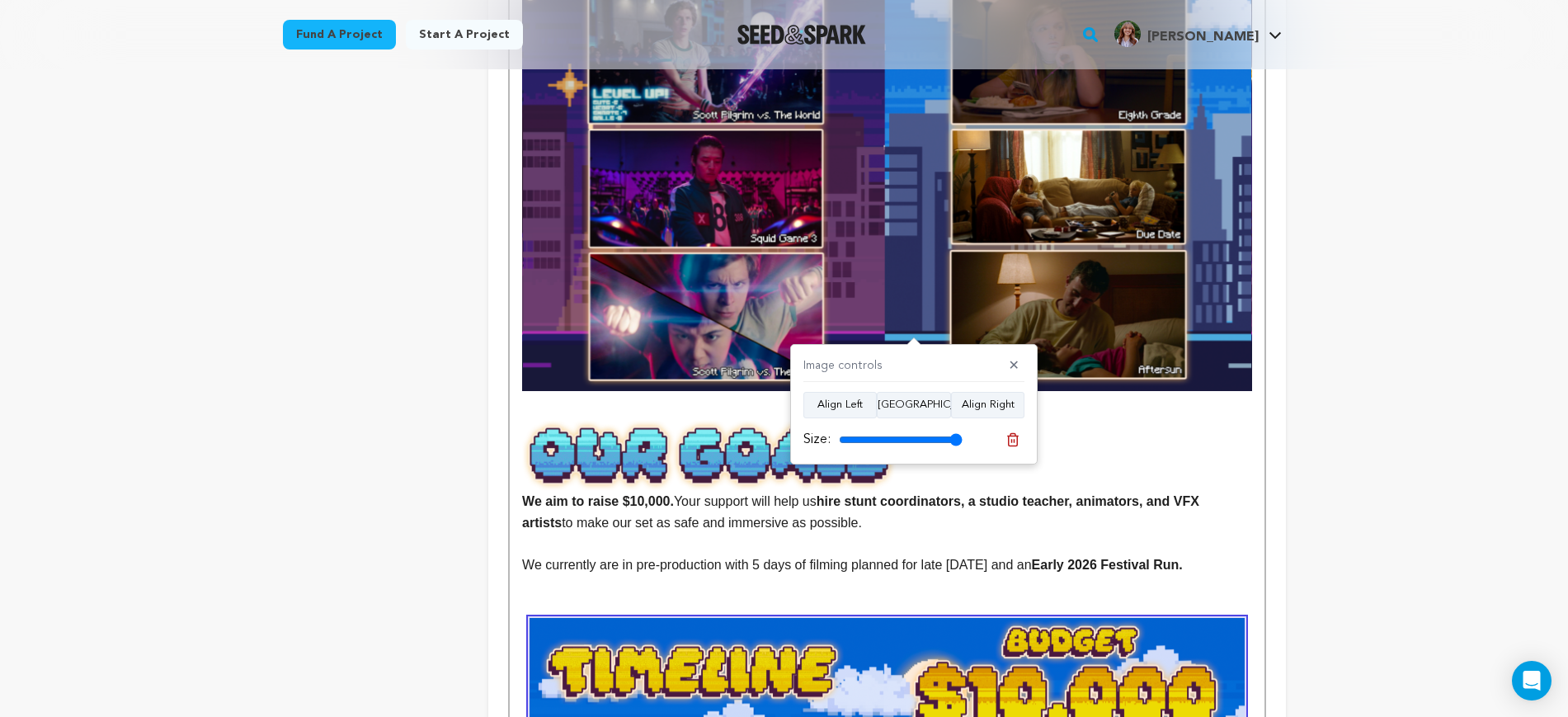
click at [808, 194] on img at bounding box center [887, 164] width 730 height 456
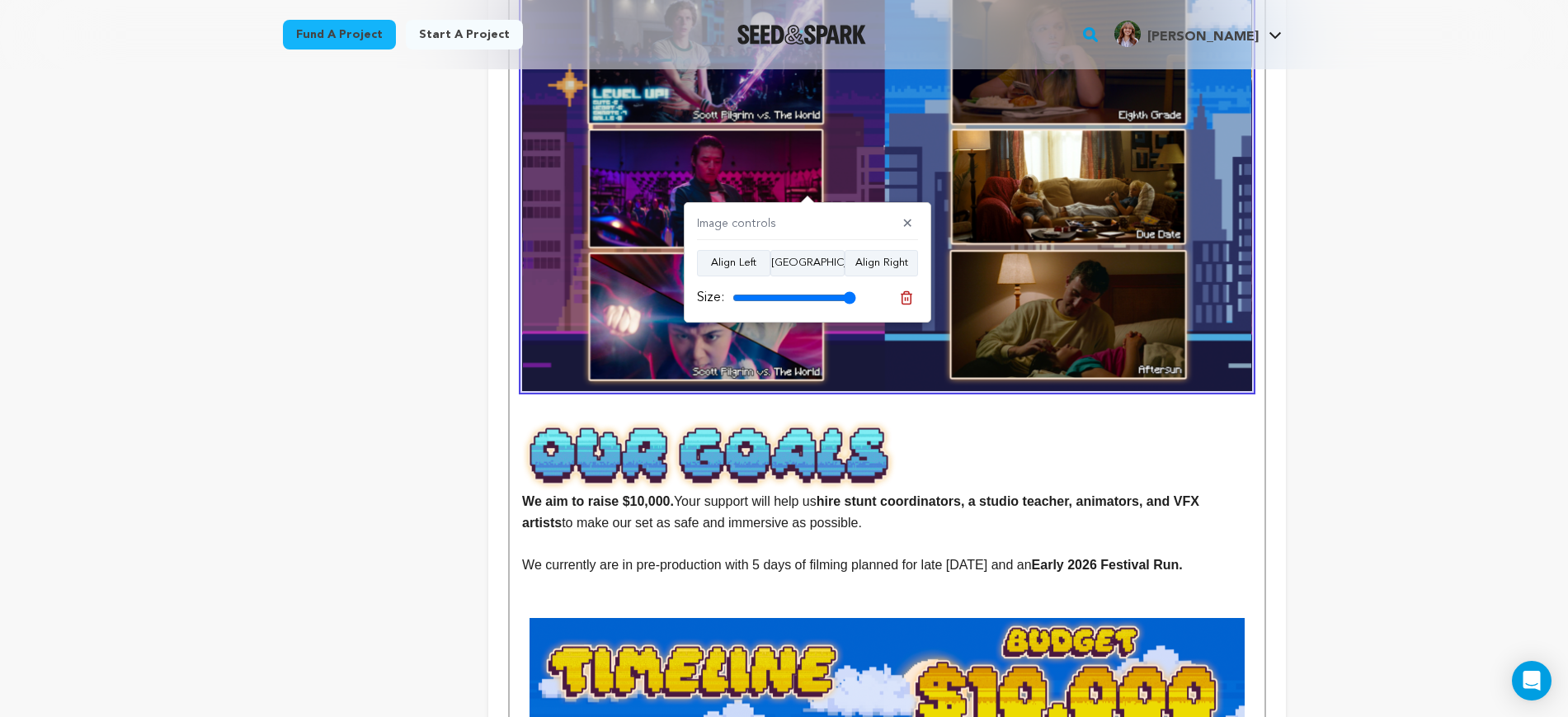
drag, startPoint x: 815, startPoint y: 265, endPoint x: 819, endPoint y: 277, distance: 12.6
click at [815, 264] on button "Align Center" at bounding box center [808, 263] width 74 height 27
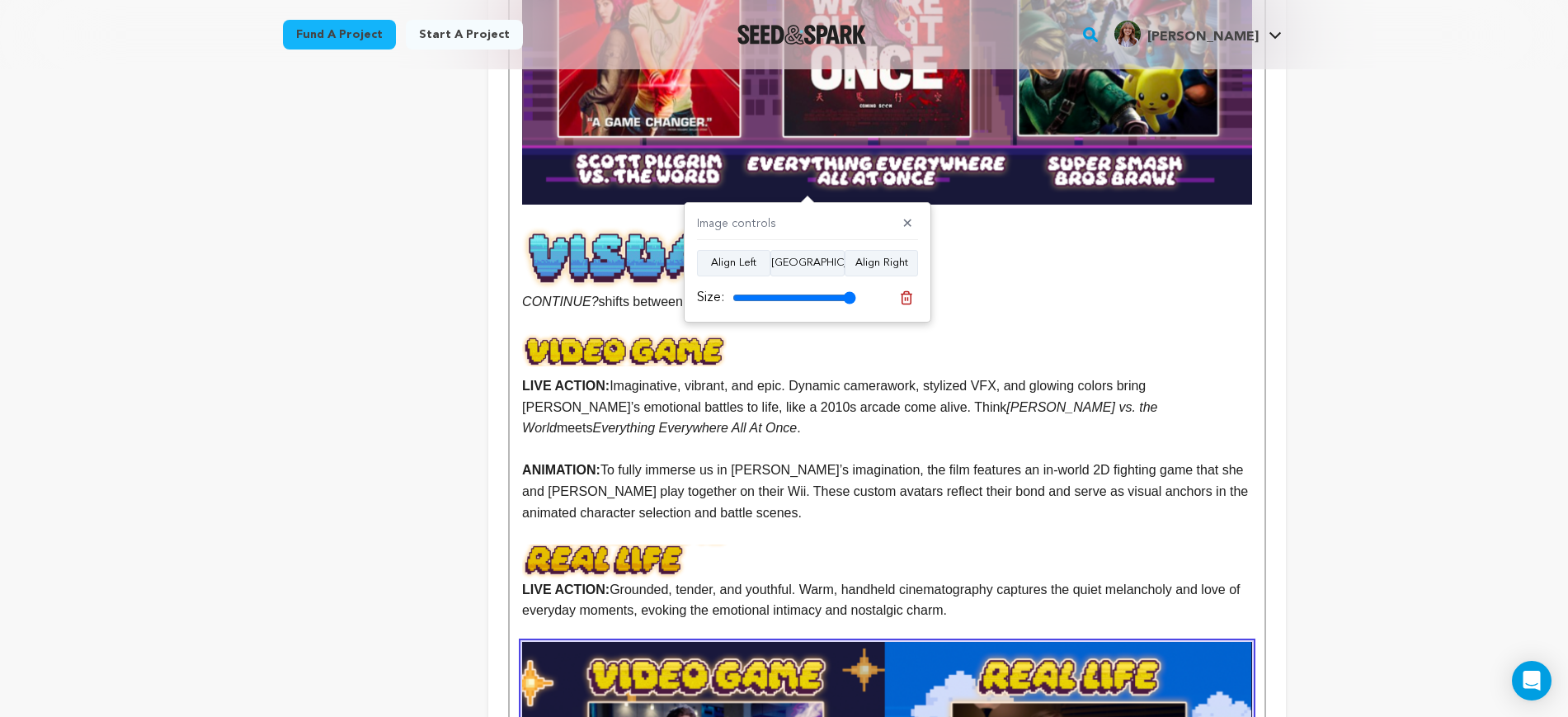
scroll to position [1341, 0]
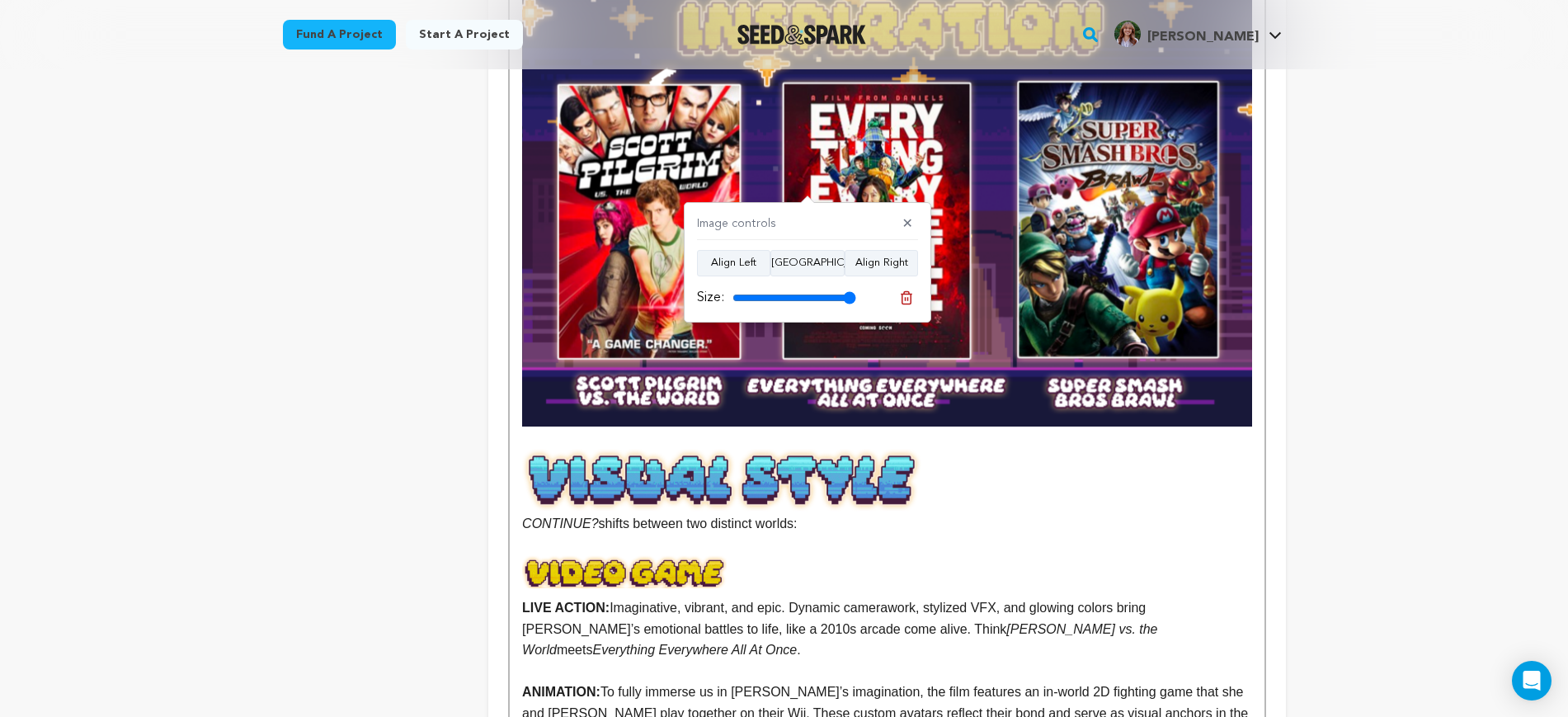
click at [1168, 226] on img at bounding box center [887, 200] width 730 height 456
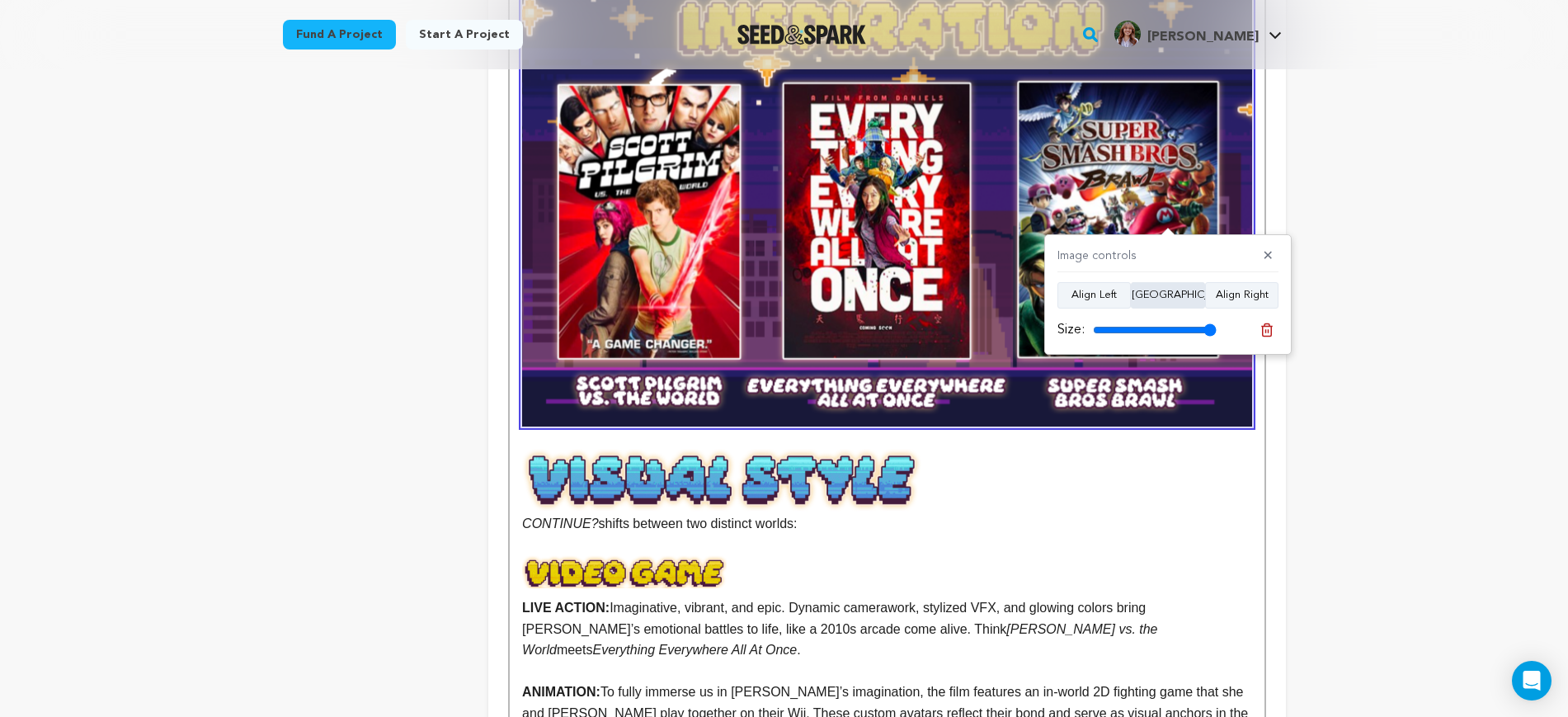
click at [1172, 292] on button "Align Center" at bounding box center [1168, 296] width 74 height 27
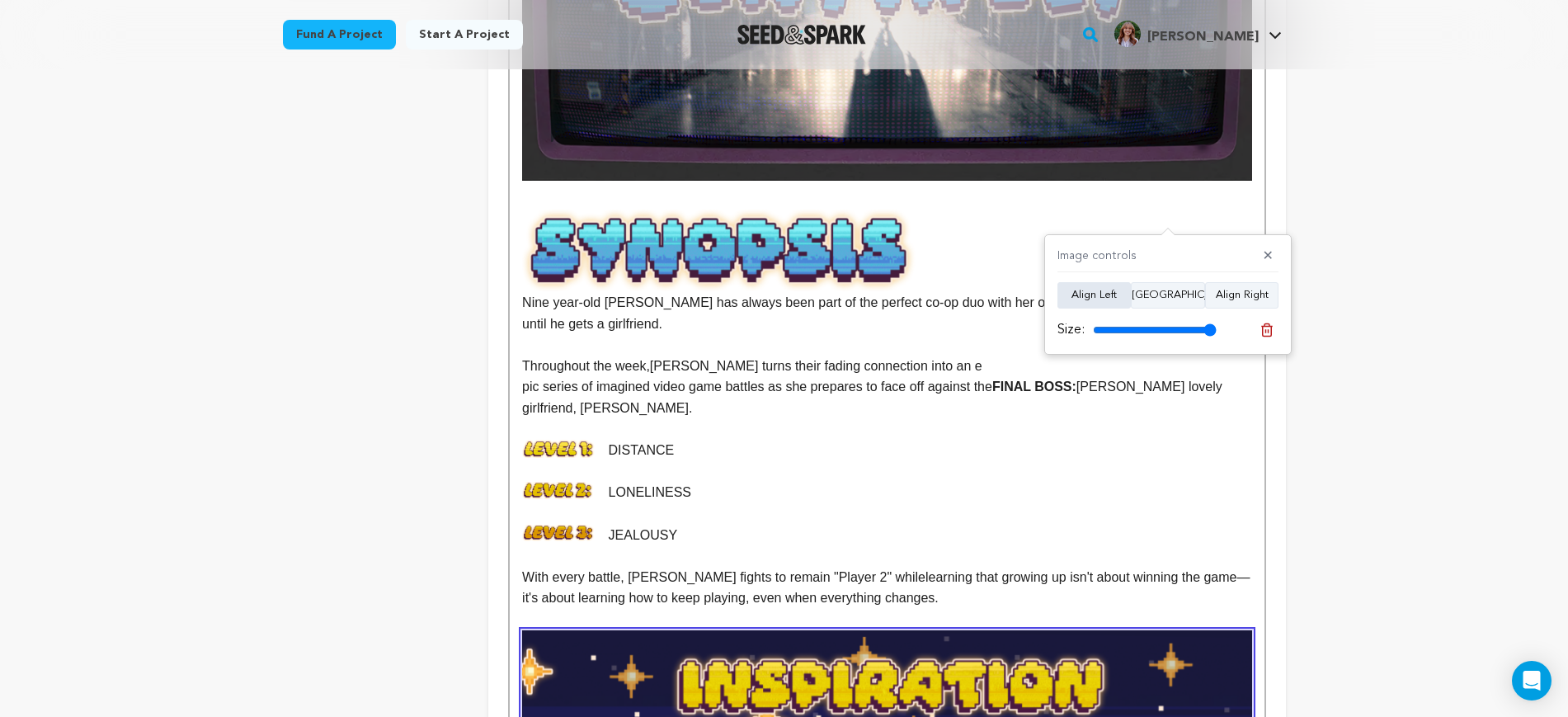
scroll to position [309, 0]
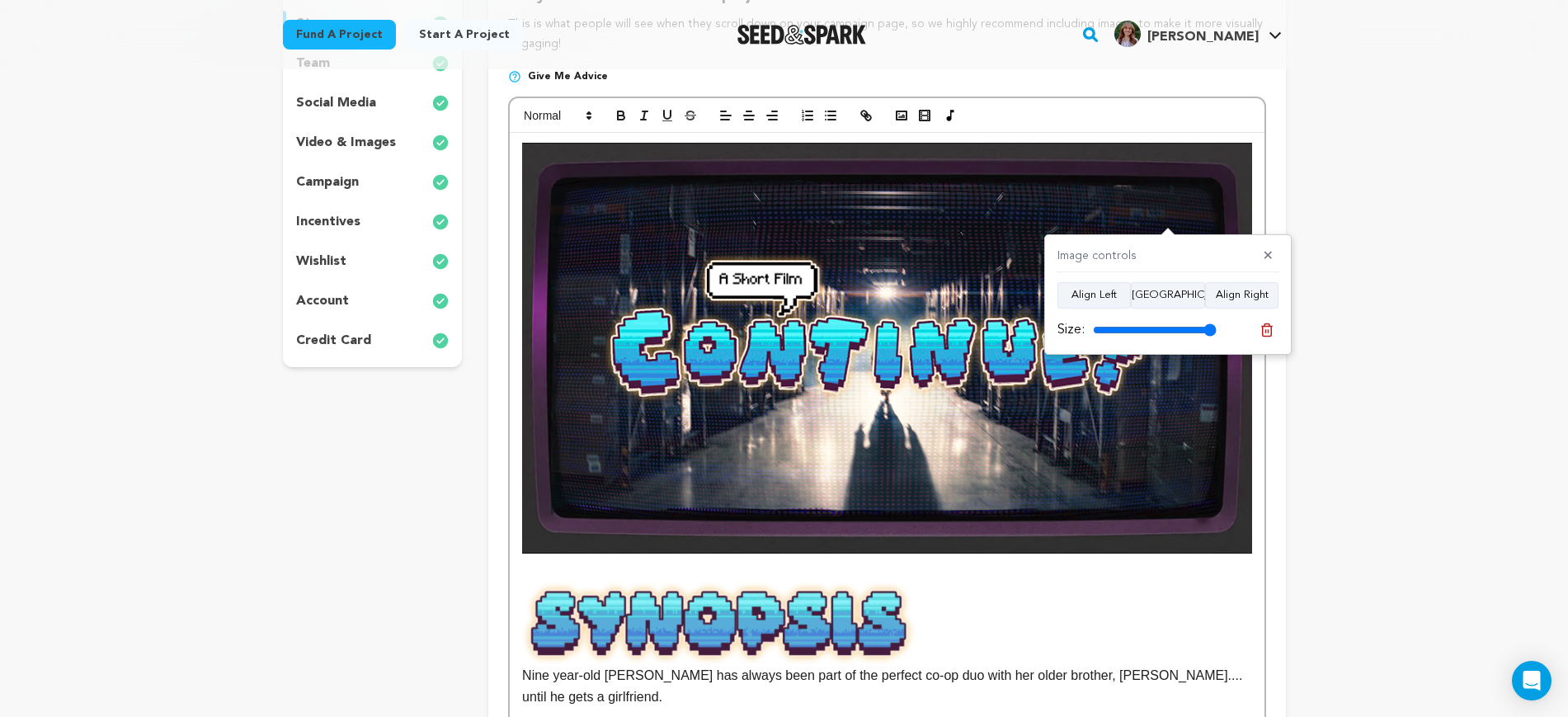
click at [846, 356] on img at bounding box center [887, 348] width 730 height 410
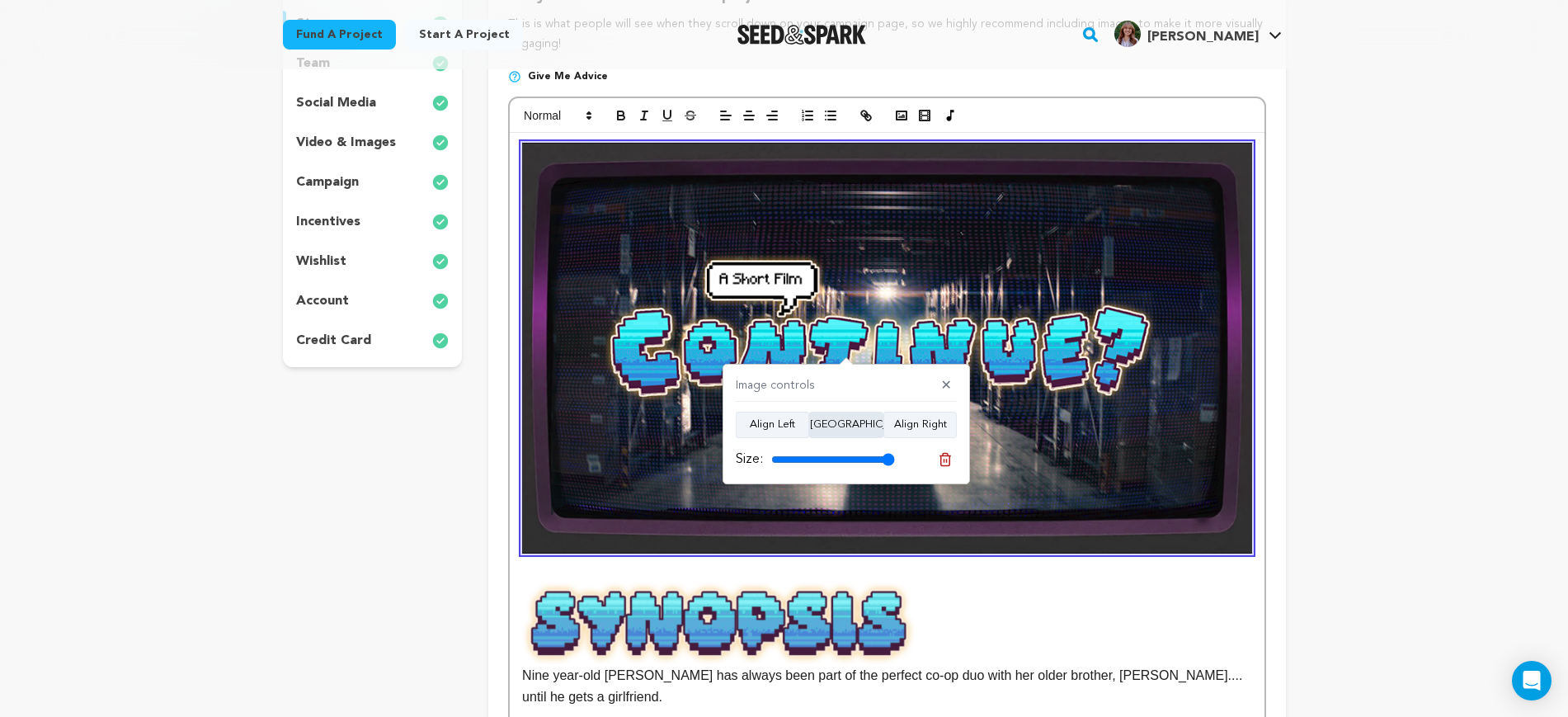
click at [850, 420] on button "Align Center" at bounding box center [847, 425] width 74 height 27
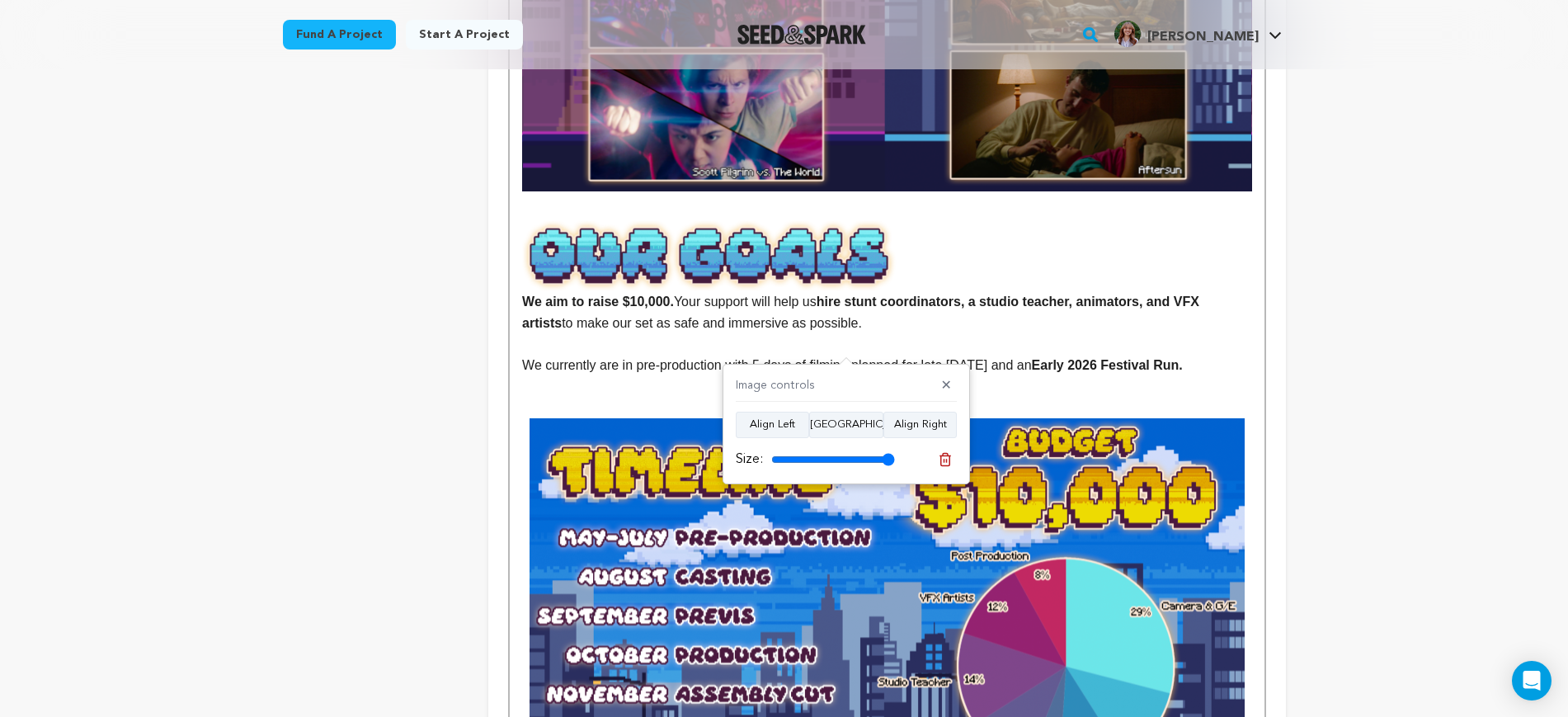
scroll to position [2577, 0]
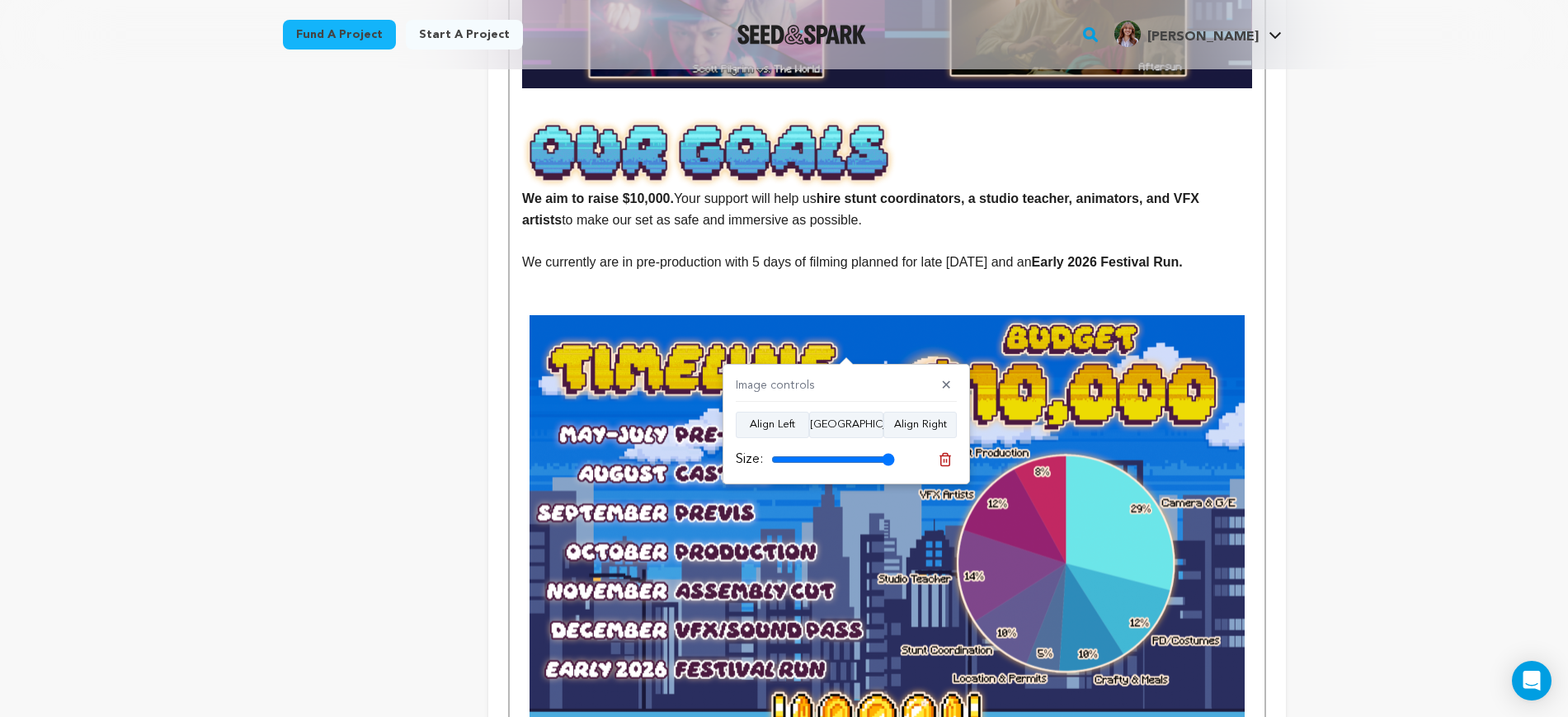
drag, startPoint x: 1405, startPoint y: 403, endPoint x: 1228, endPoint y: 385, distance: 177.9
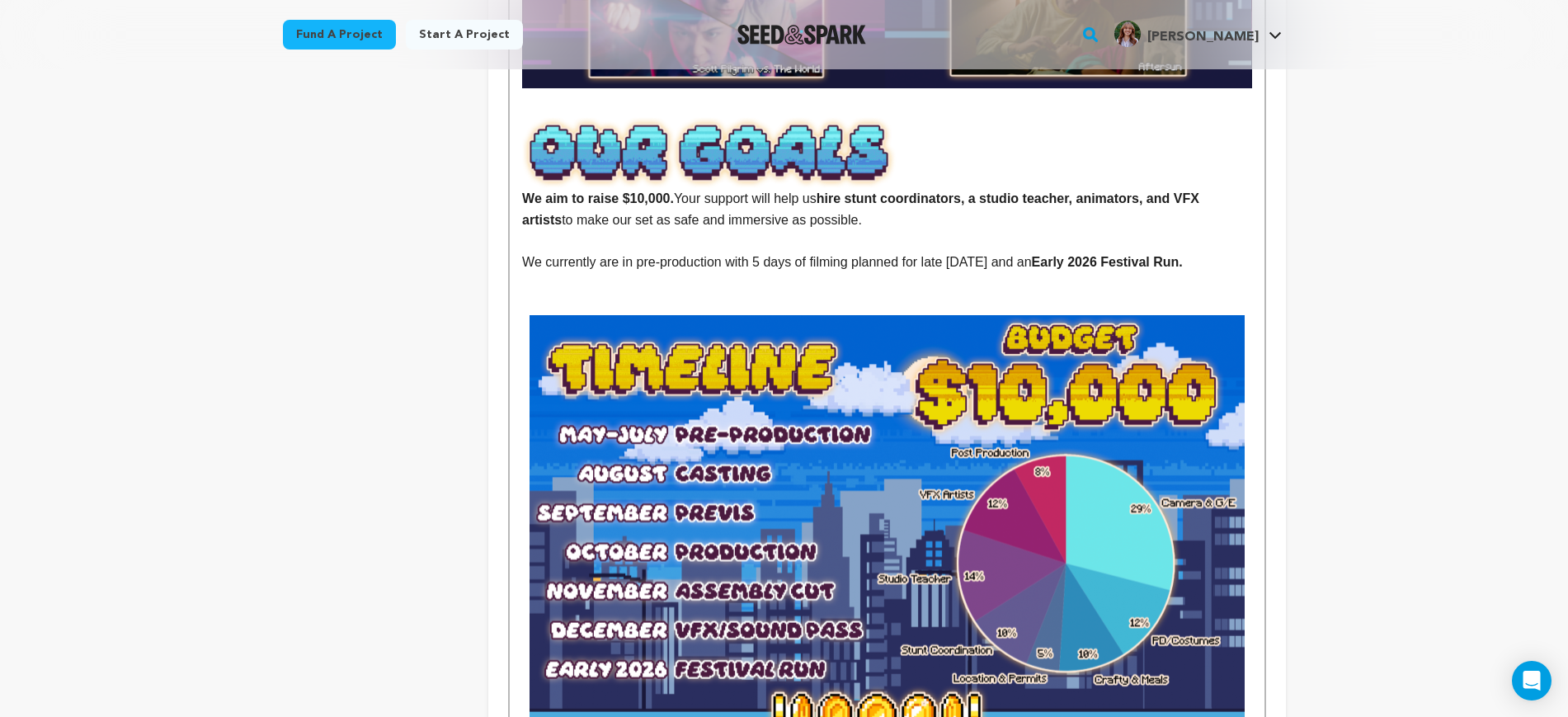
click at [1118, 273] on p at bounding box center [887, 283] width 730 height 21
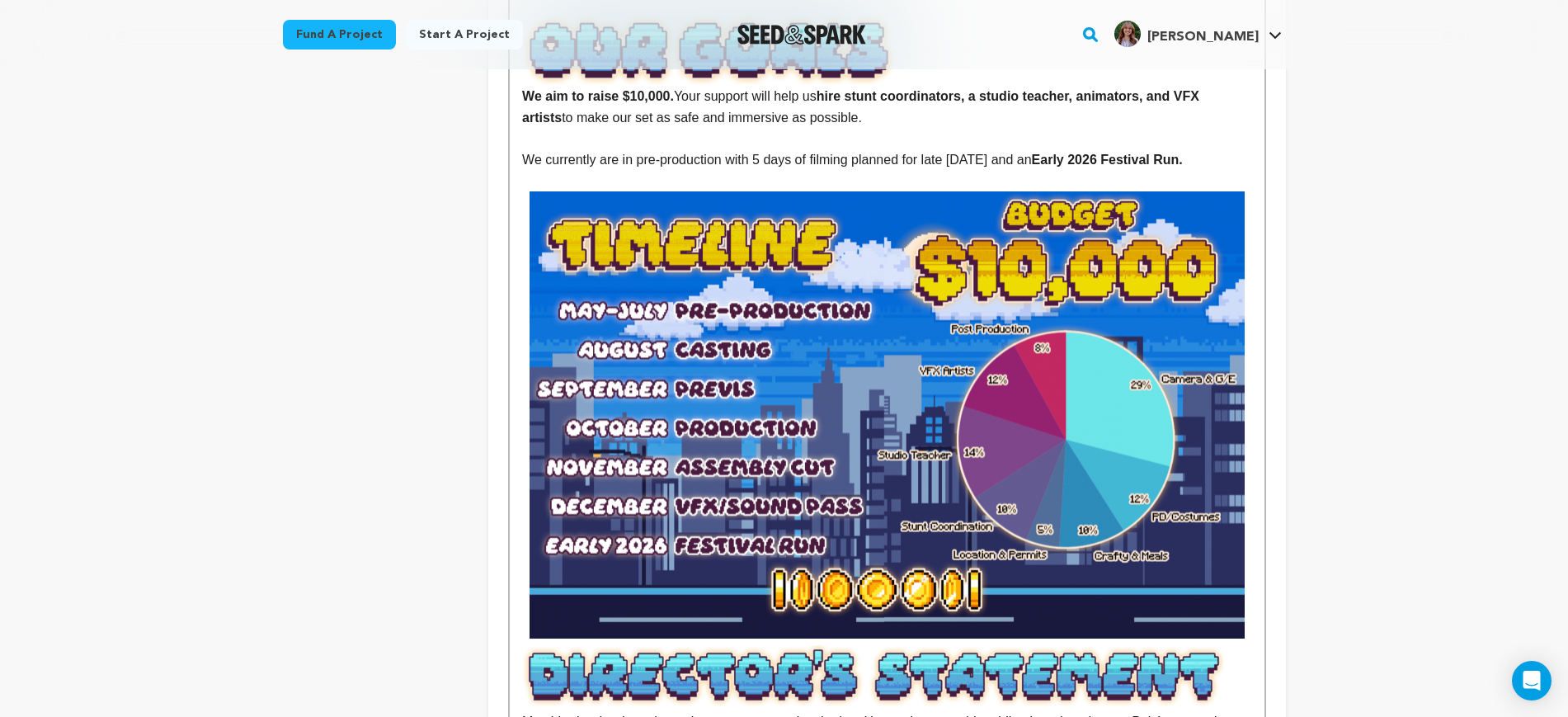
scroll to position [2680, 0]
click at [1141, 338] on img at bounding box center [887, 414] width 715 height 447
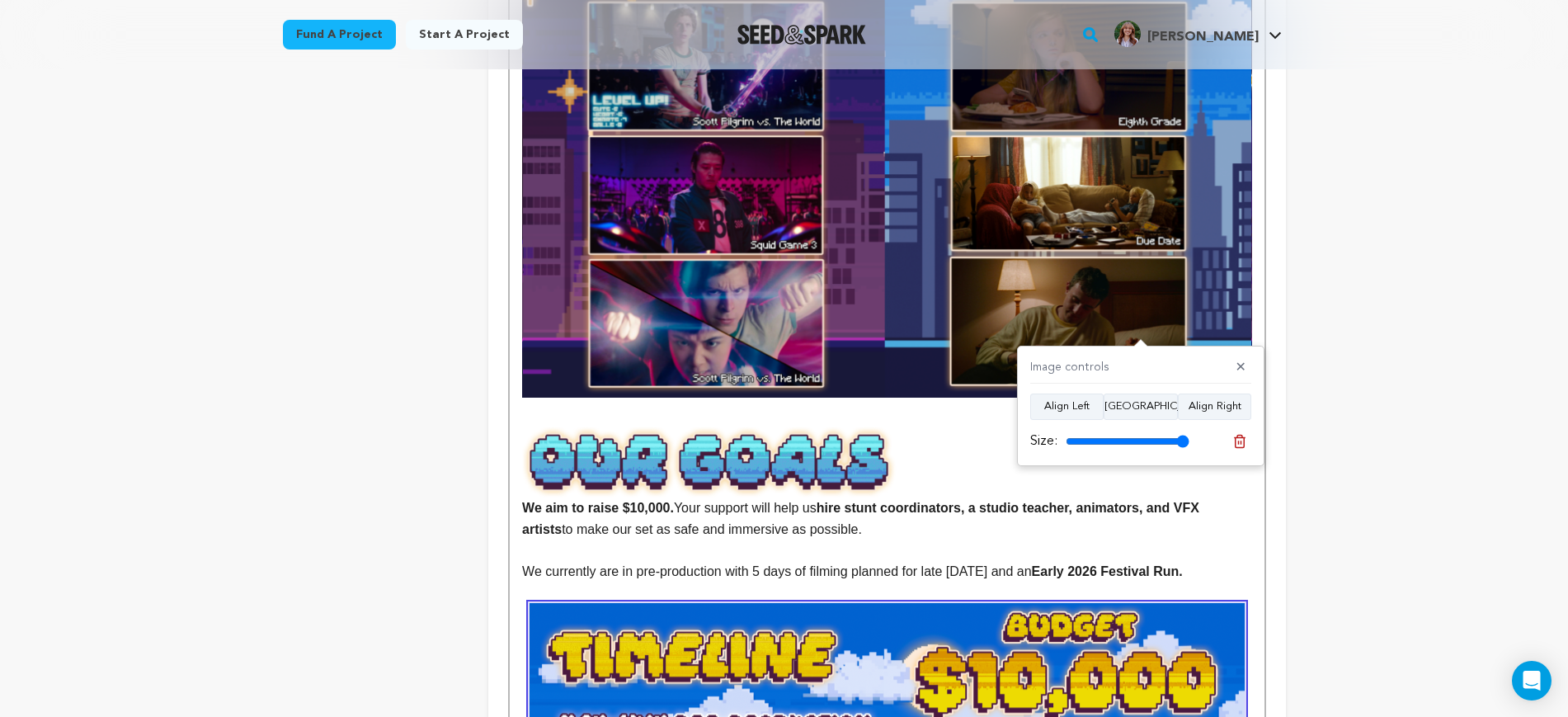
scroll to position [2371, 0]
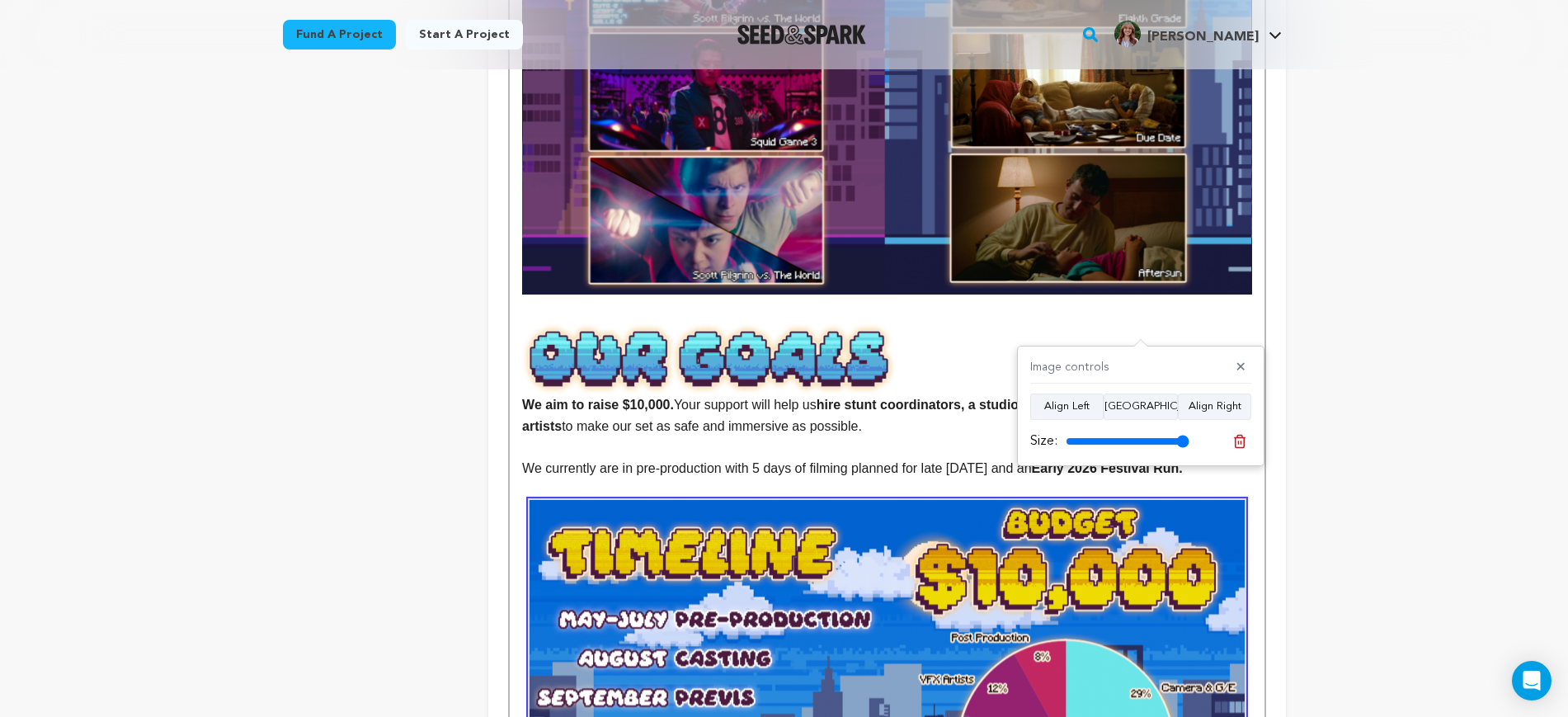
click at [1335, 388] on div "Back to Project Dashboard Edit Project You've marked all campaign feedback sect…" at bounding box center [784, 140] width 1568 height 4885
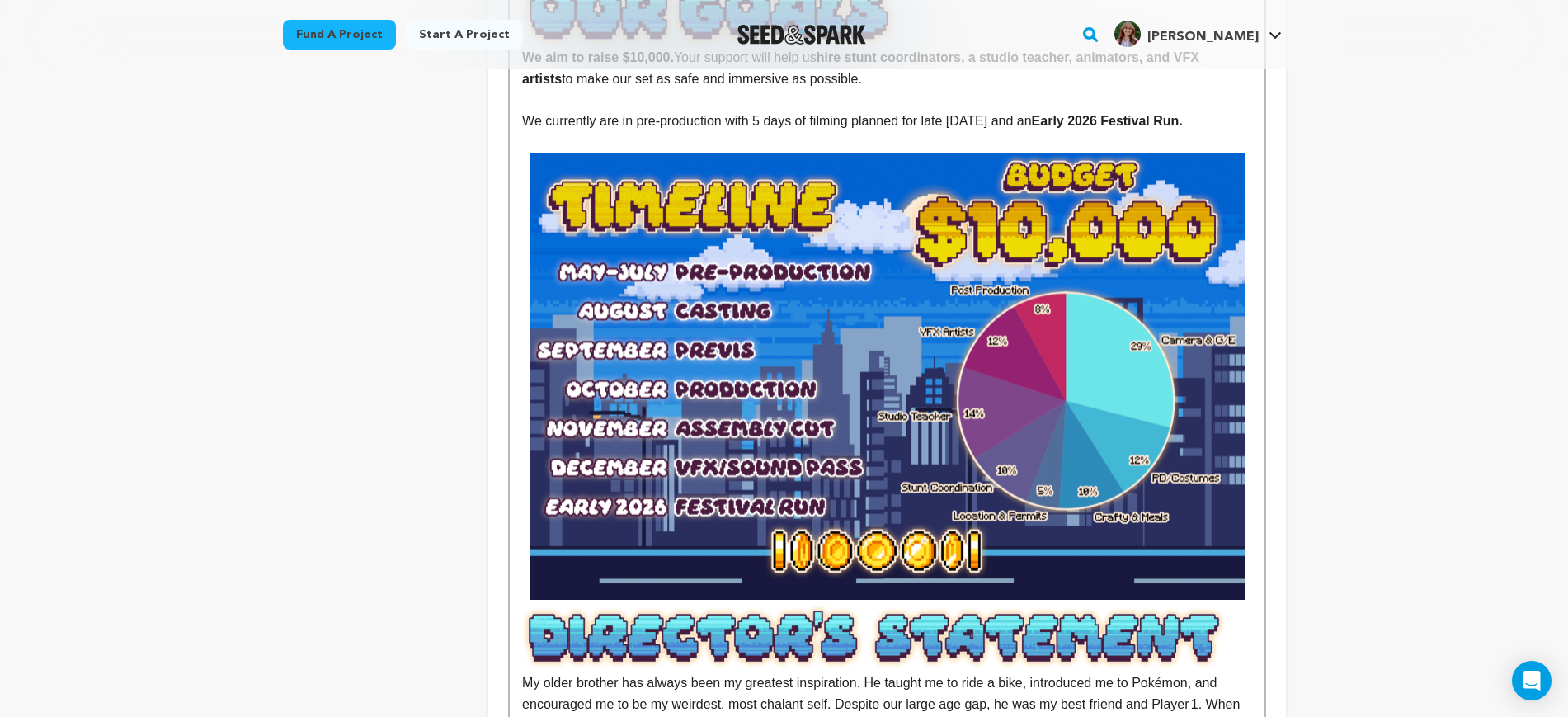
scroll to position [2784, 0]
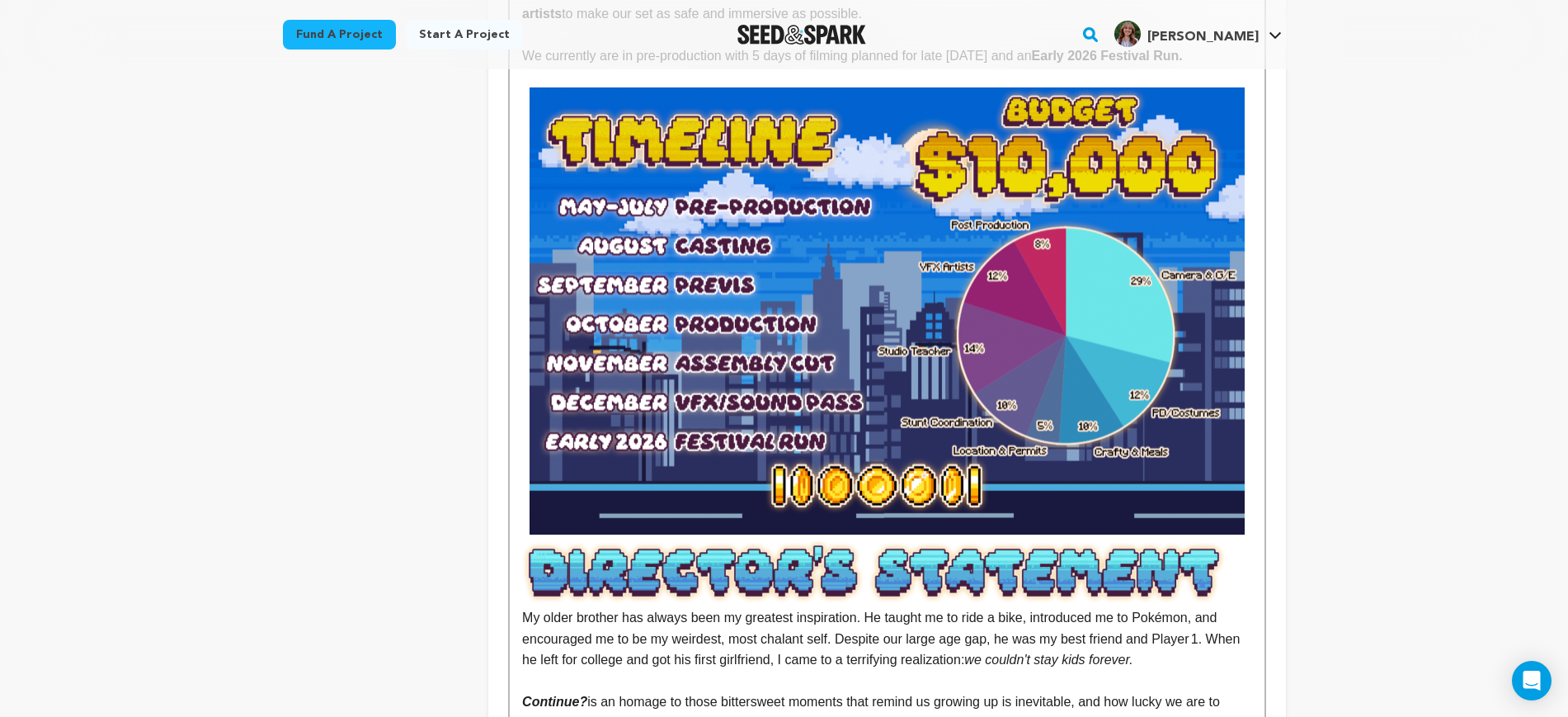
click at [1022, 376] on img at bounding box center [887, 311] width 715 height 447
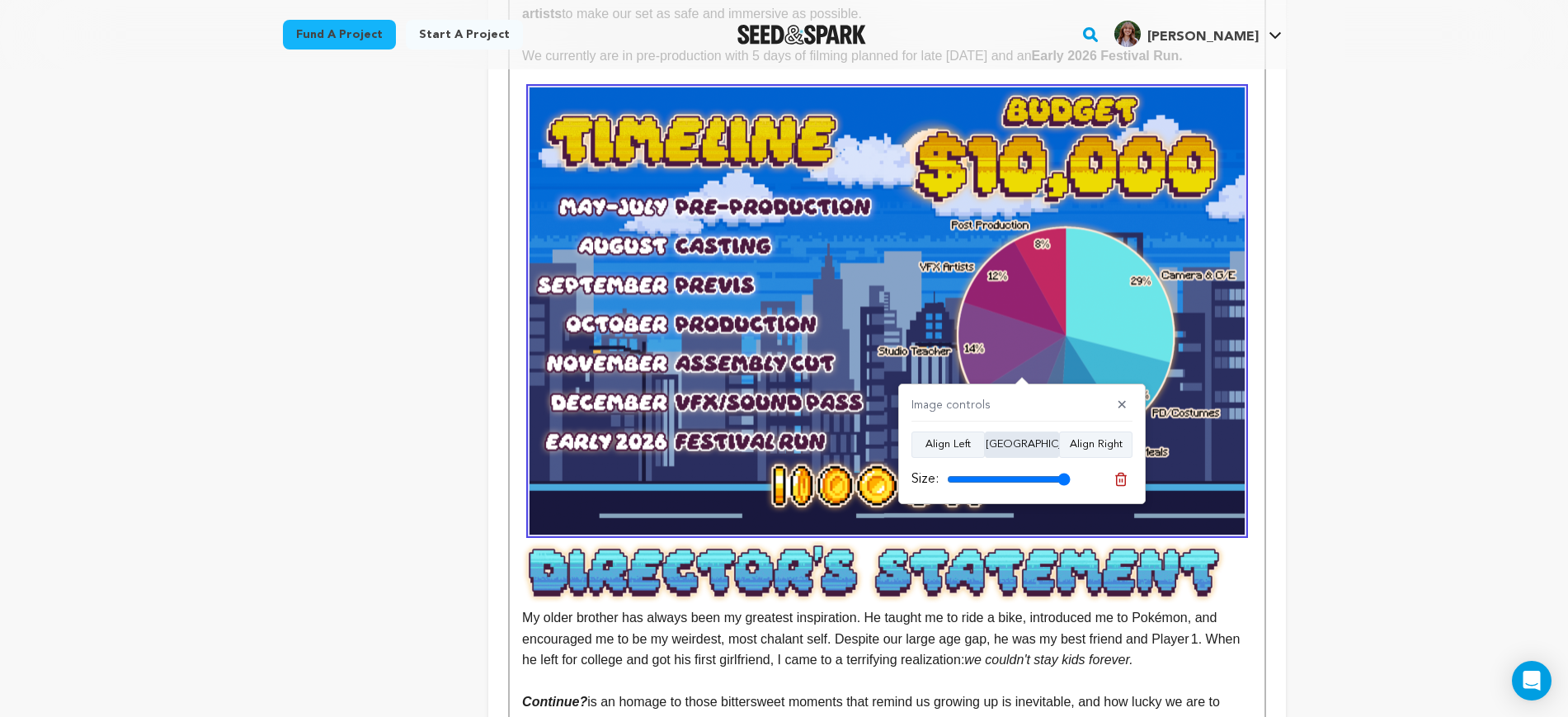
drag, startPoint x: 1064, startPoint y: 480, endPoint x: 1016, endPoint y: 456, distance: 53.7
click at [1071, 475] on input "range" at bounding box center [1009, 480] width 124 height 13
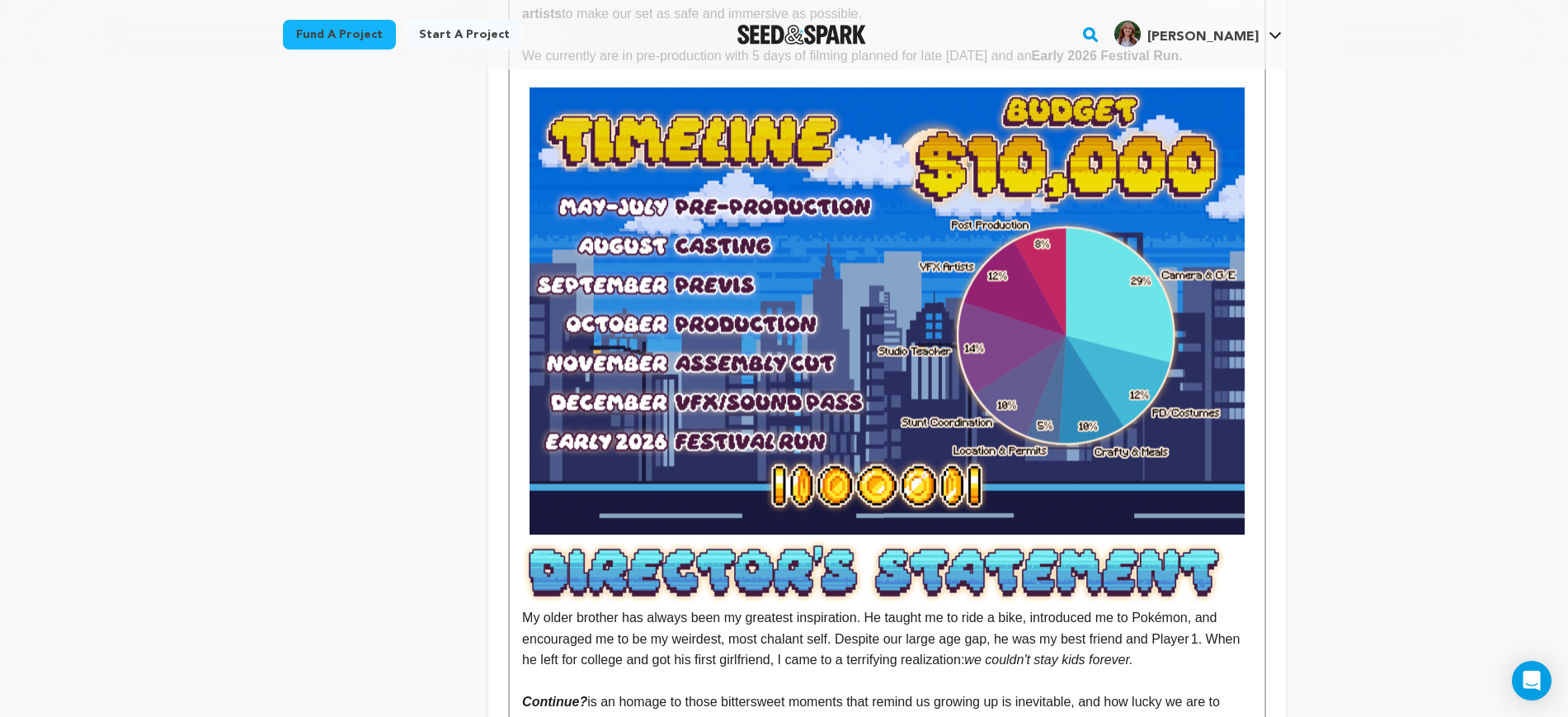
click at [1015, 444] on img at bounding box center [887, 311] width 715 height 447
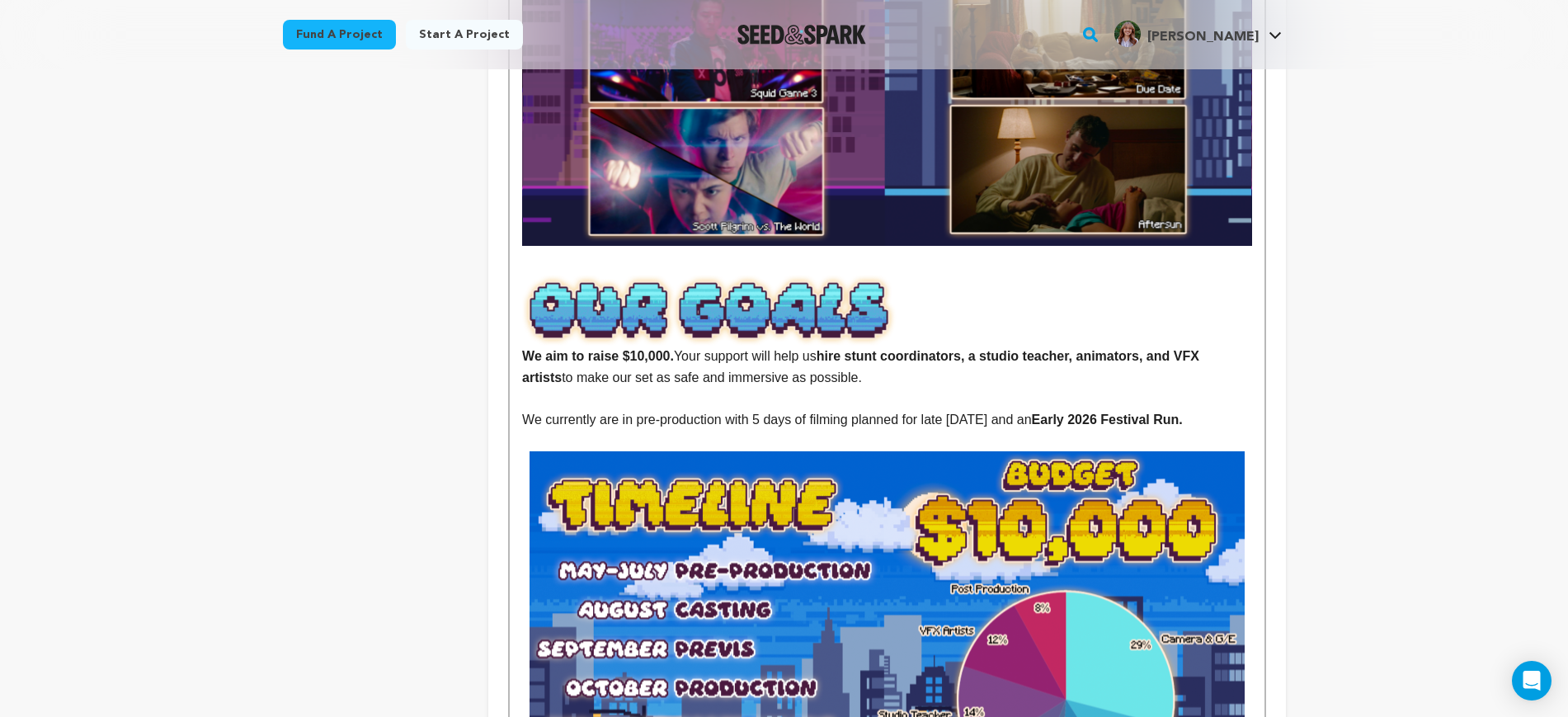
scroll to position [2577, 0]
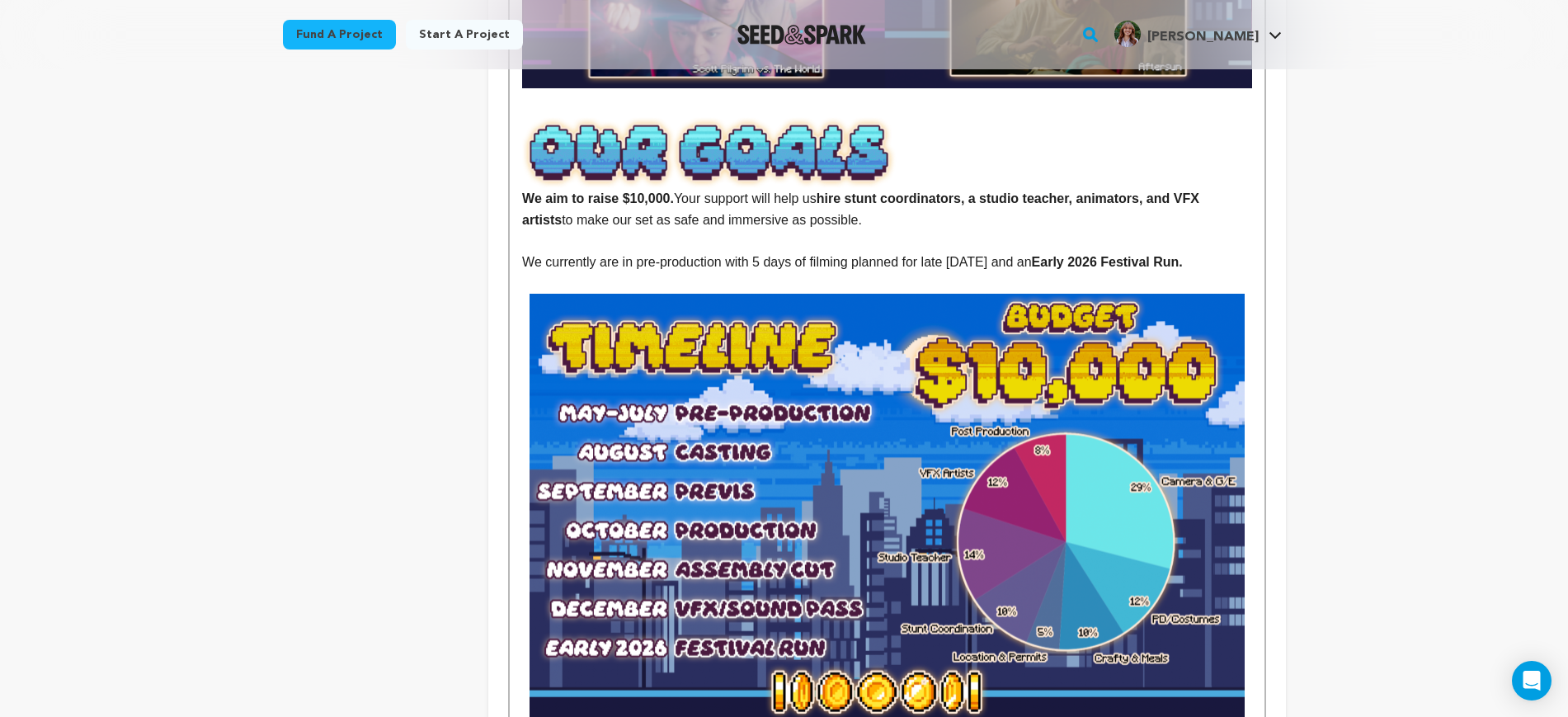
click at [1031, 273] on p at bounding box center [887, 283] width 730 height 21
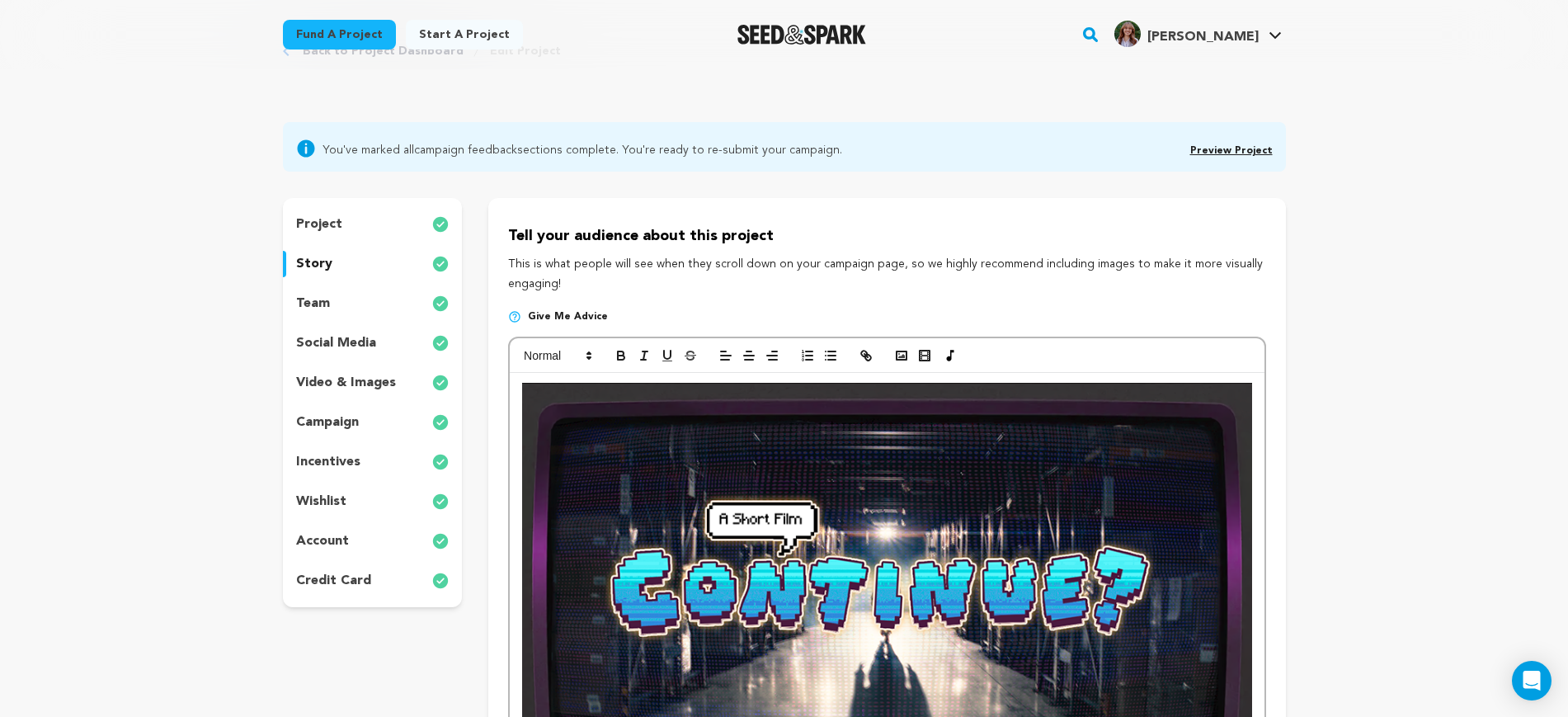
scroll to position [0, 0]
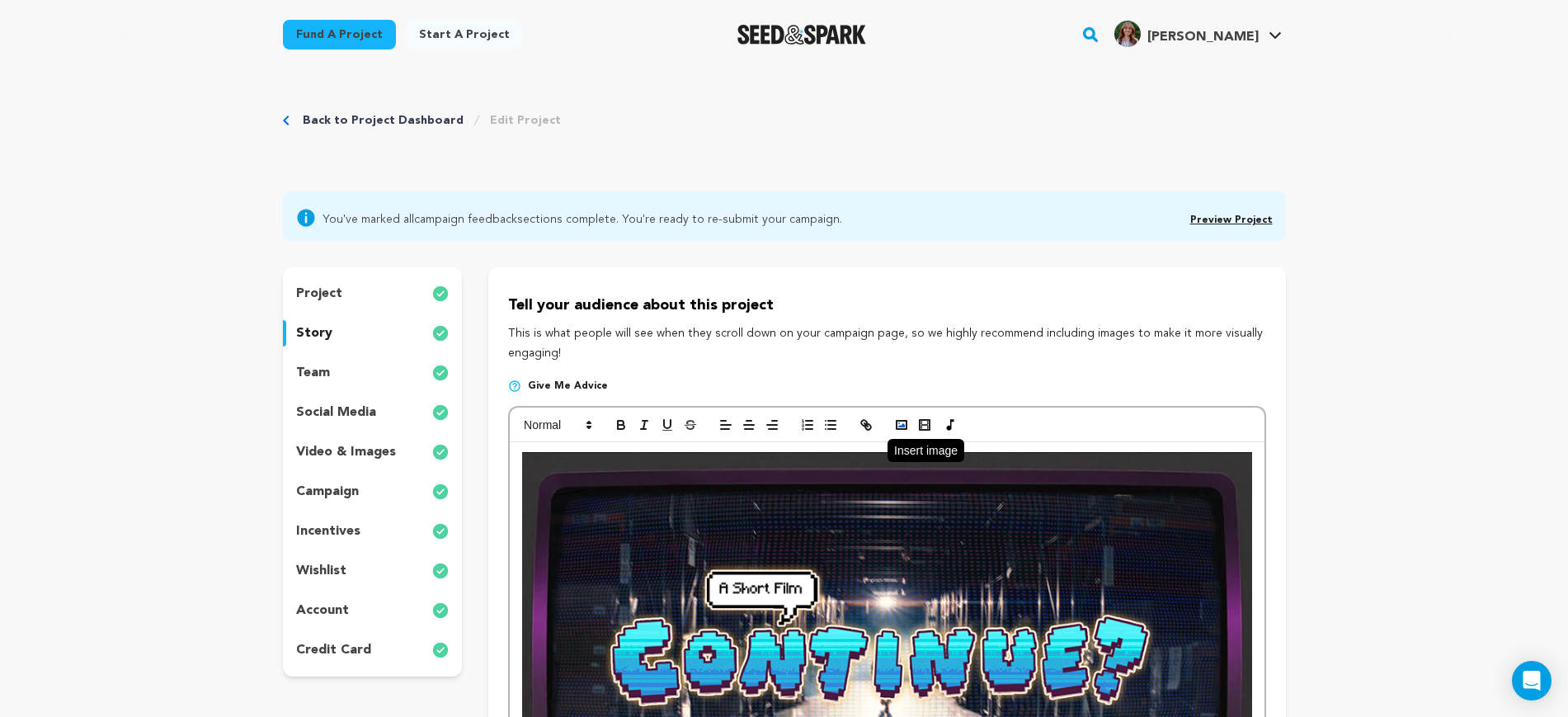
click at [903, 431] on button "button" at bounding box center [901, 424] width 23 height 20
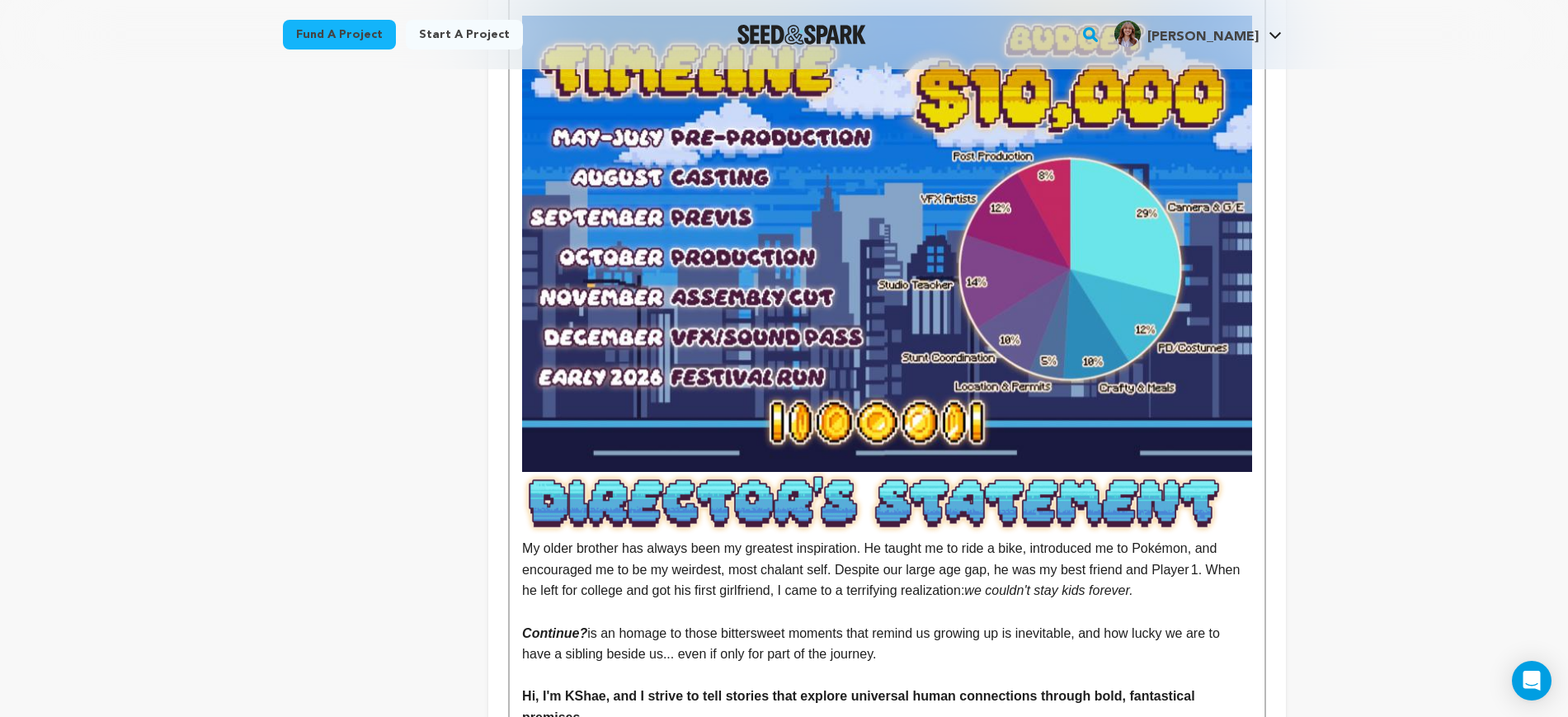
scroll to position [2577, 0]
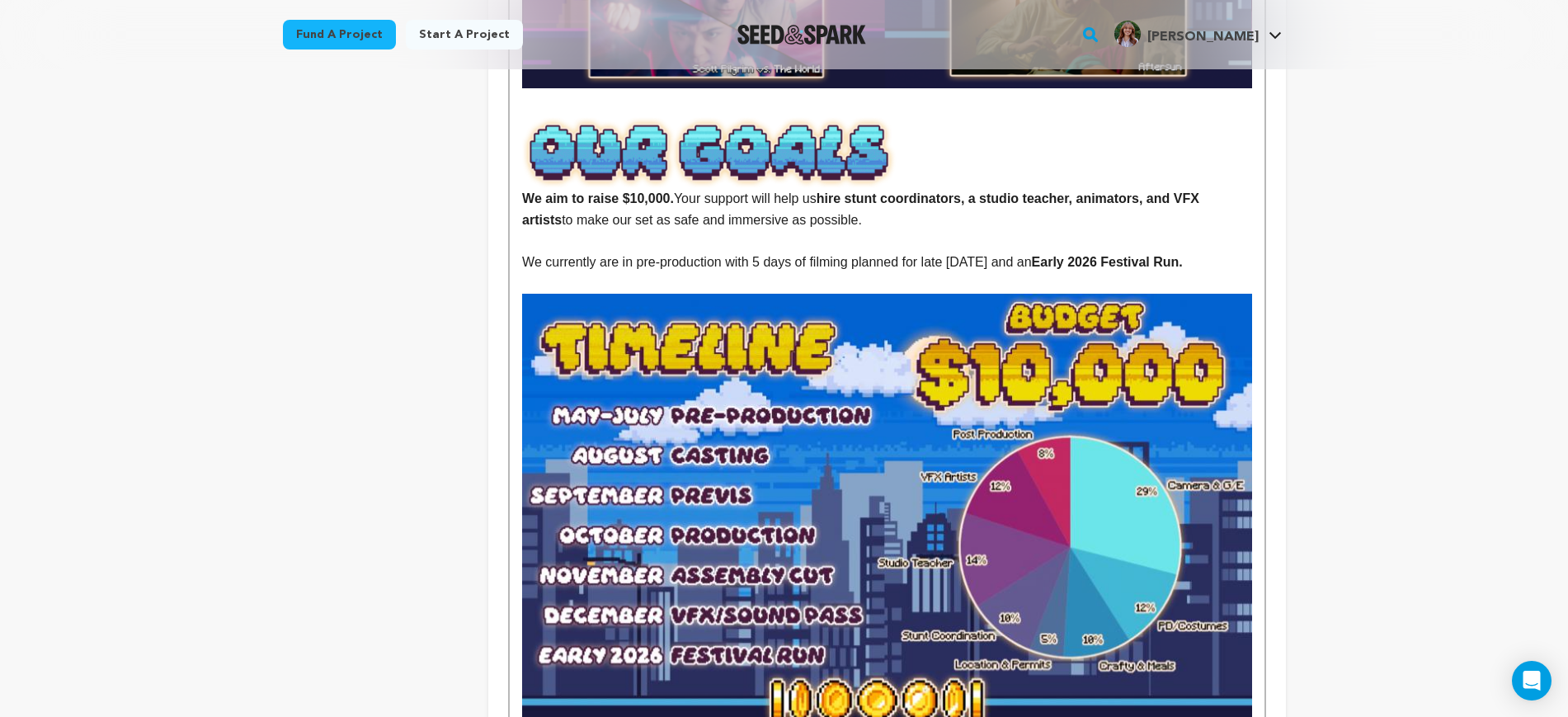
click at [1108, 273] on p at bounding box center [887, 283] width 730 height 21
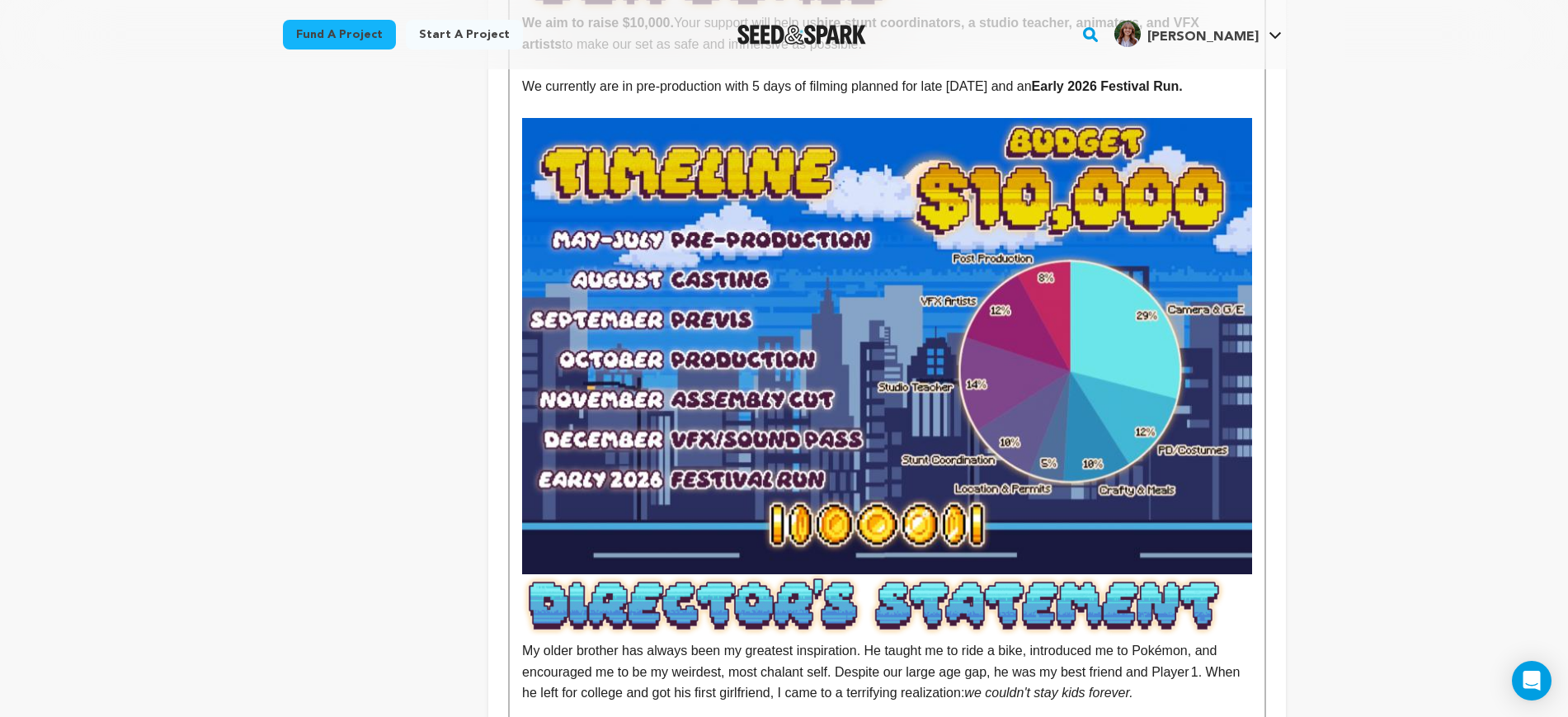
scroll to position [2784, 0]
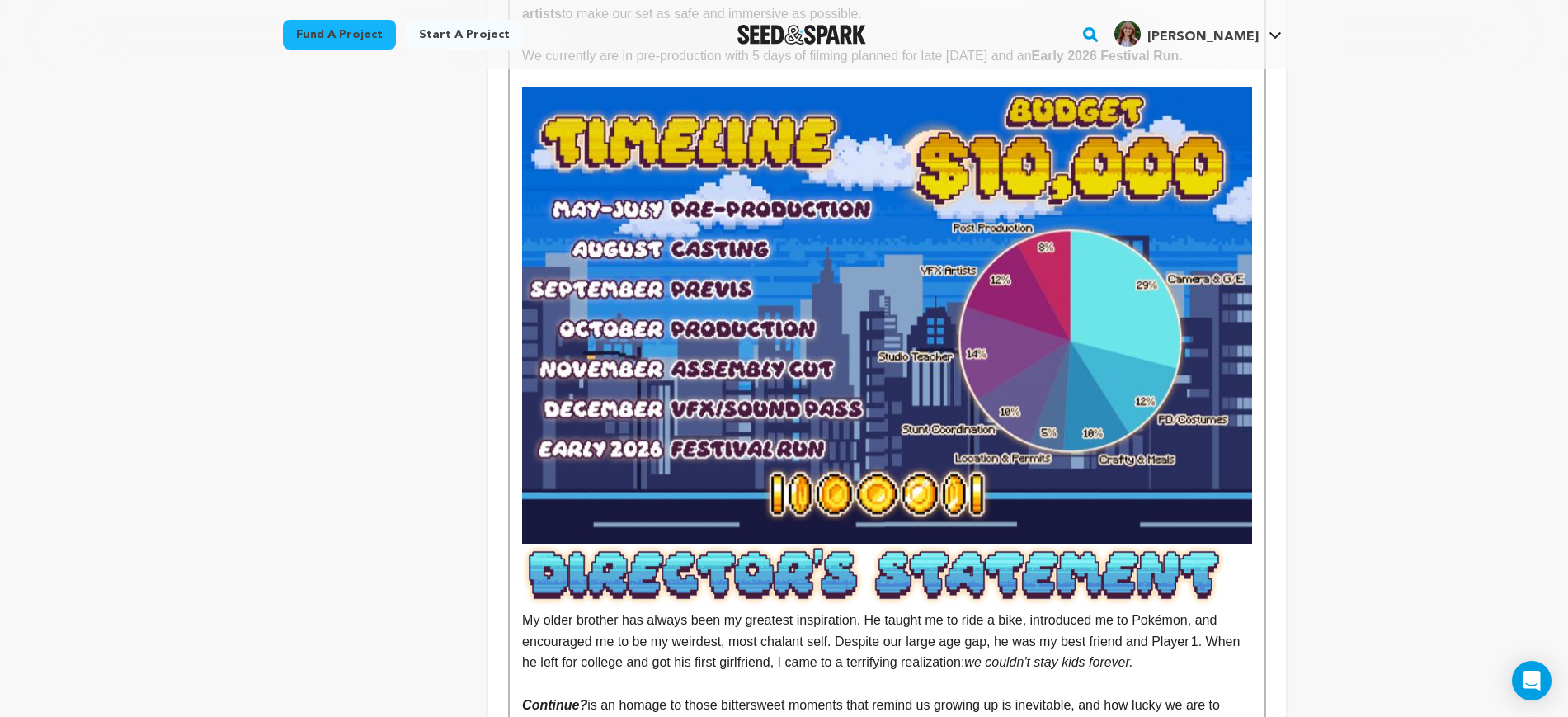
click at [1111, 321] on img at bounding box center [887, 316] width 730 height 456
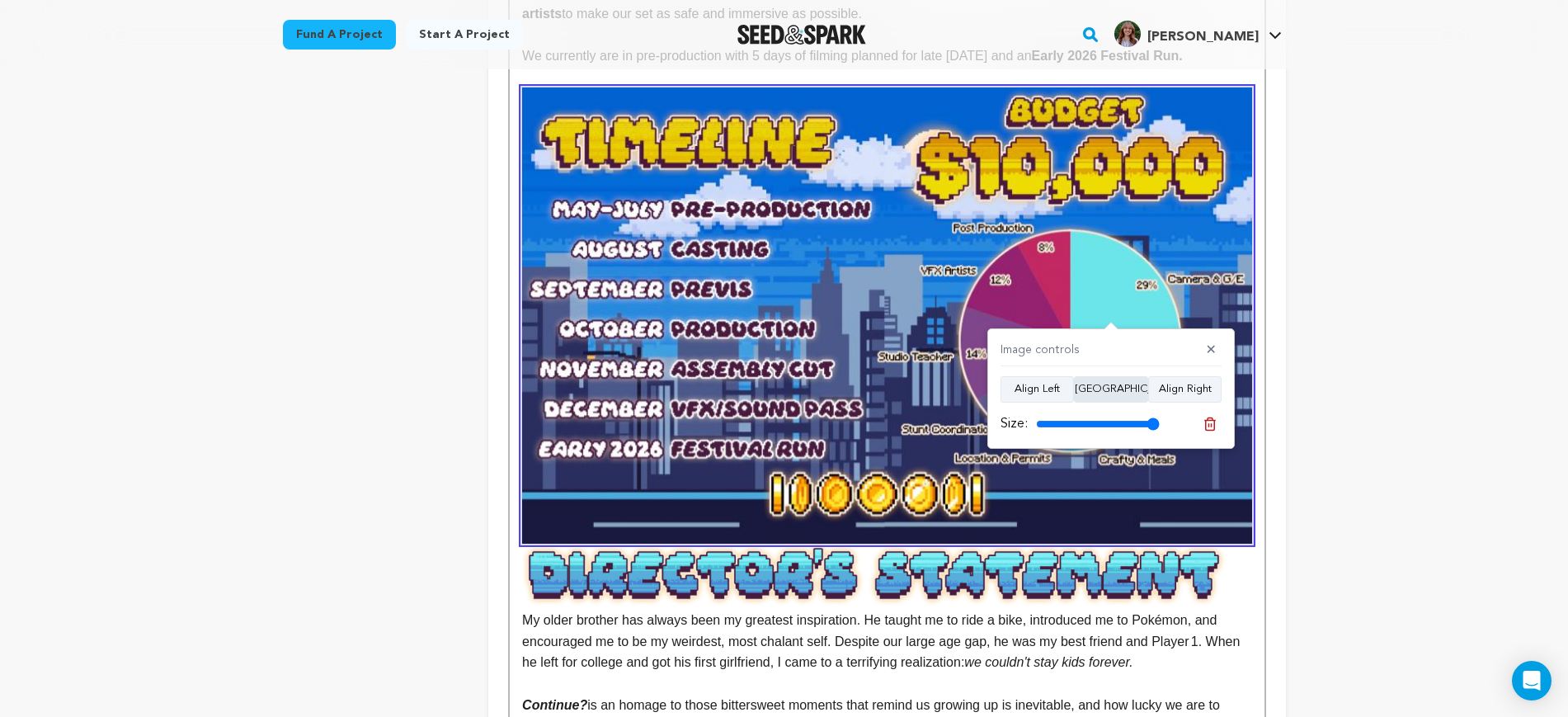
click at [1102, 392] on button "Align Center" at bounding box center [1111, 389] width 74 height 27
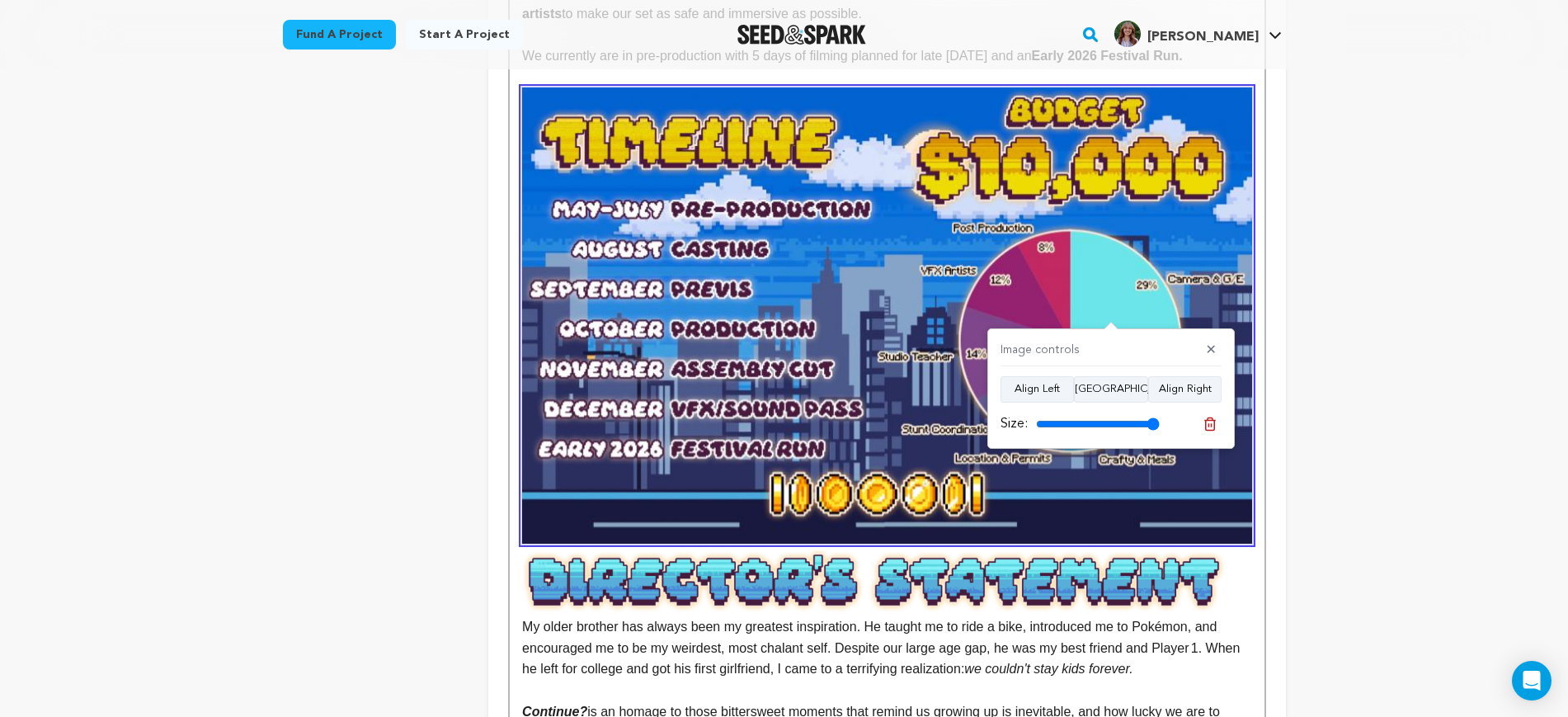
drag, startPoint x: 1331, startPoint y: 355, endPoint x: 1318, endPoint y: 345, distance: 16.4
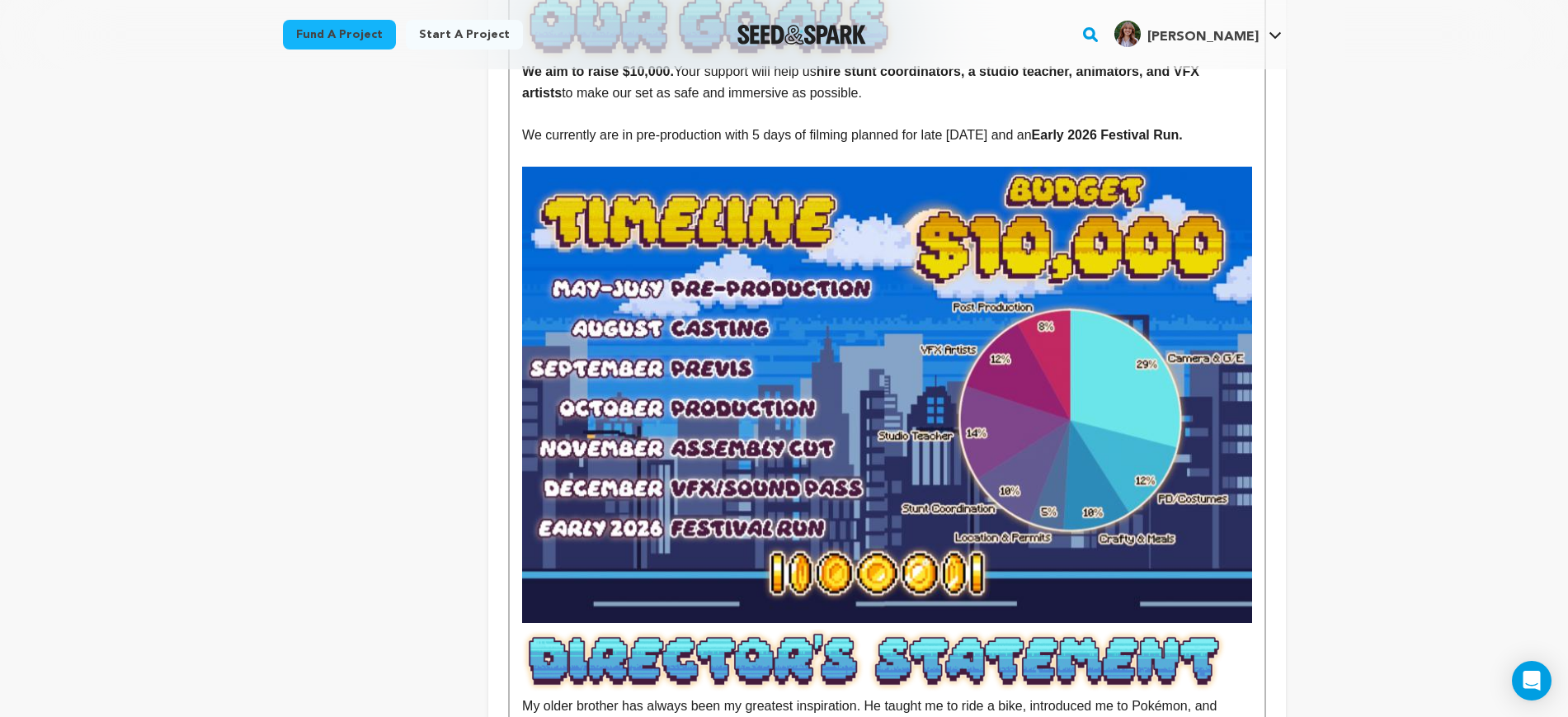
scroll to position [2990, 0]
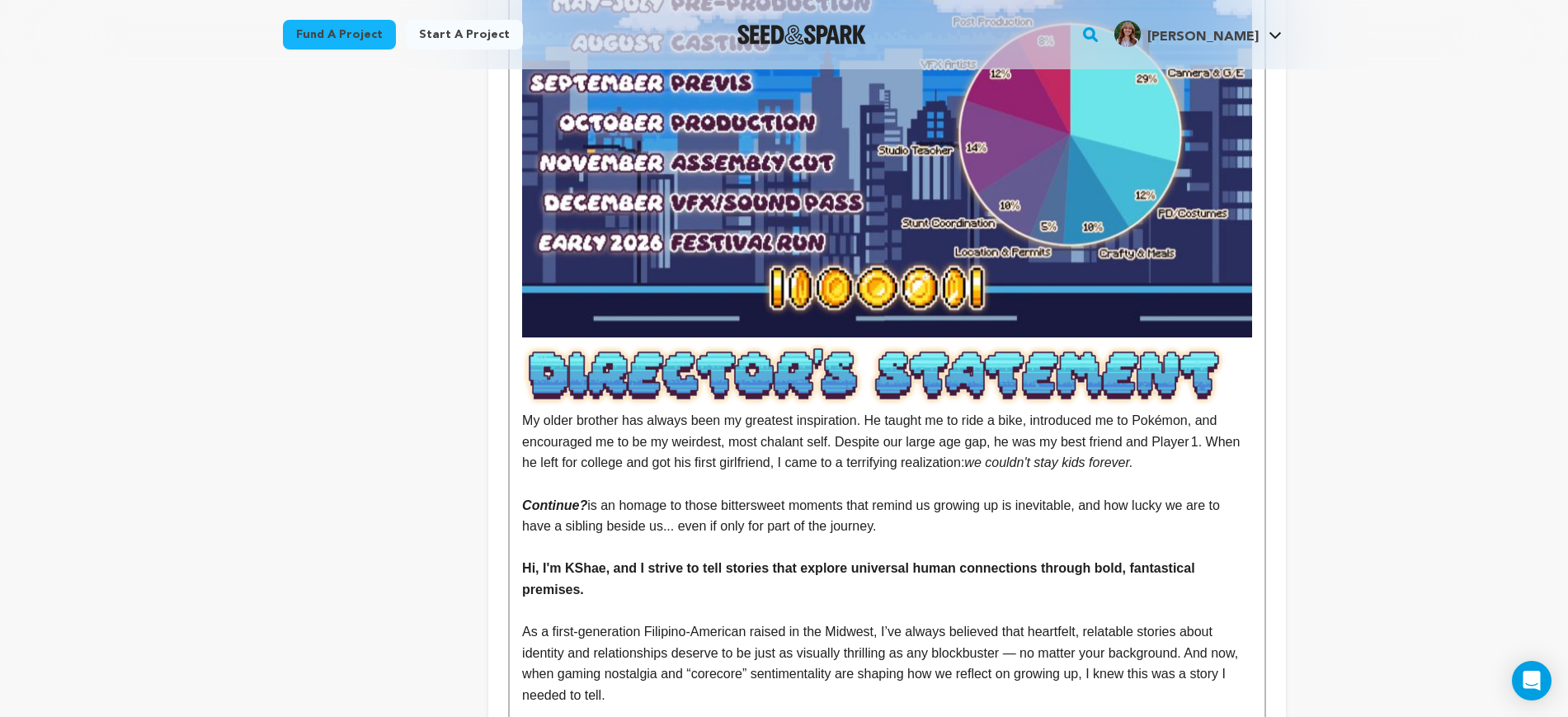
click at [951, 345] on img at bounding box center [887, 377] width 730 height 66
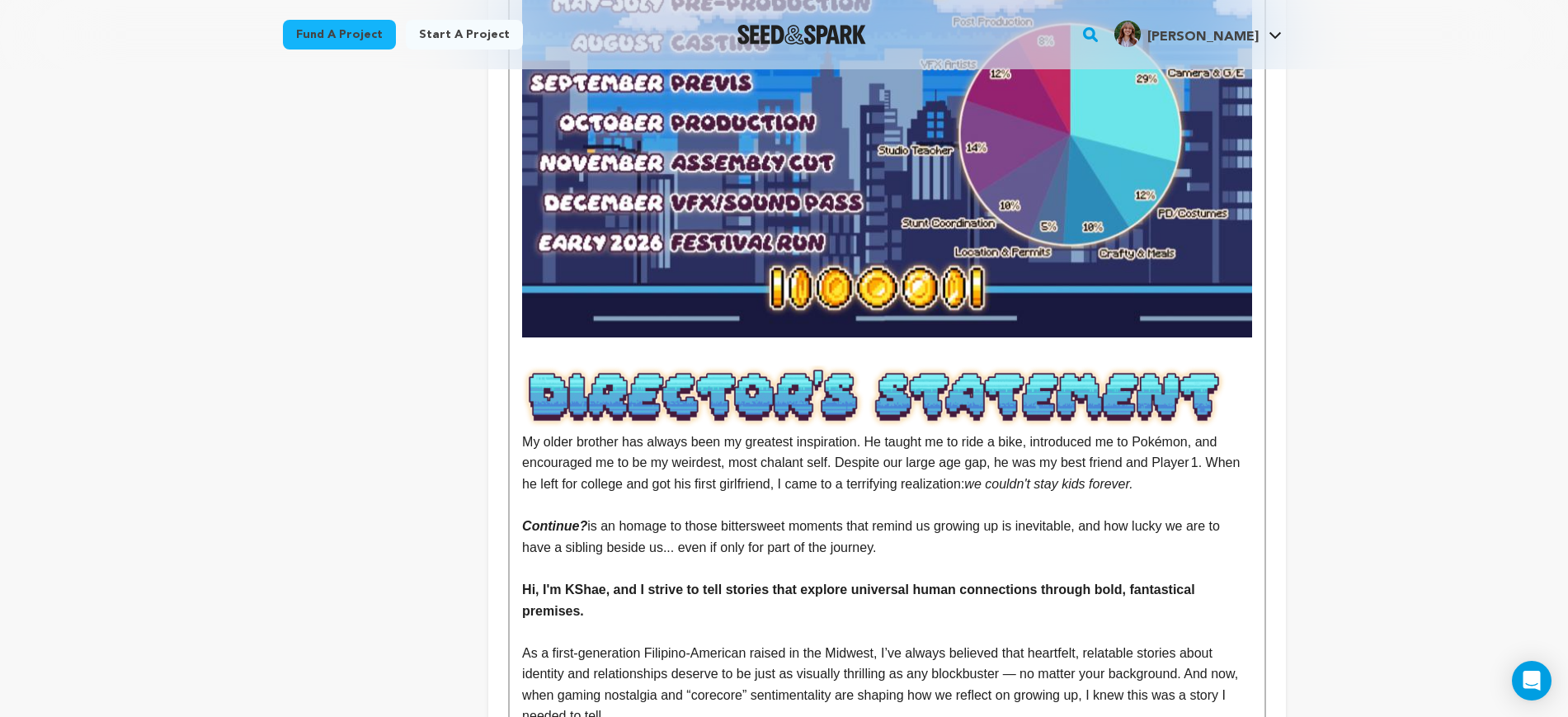
click at [1057, 419] on p "My older brother has always been my greatest inspiration. He taught me to ride …" at bounding box center [887, 430] width 730 height 130
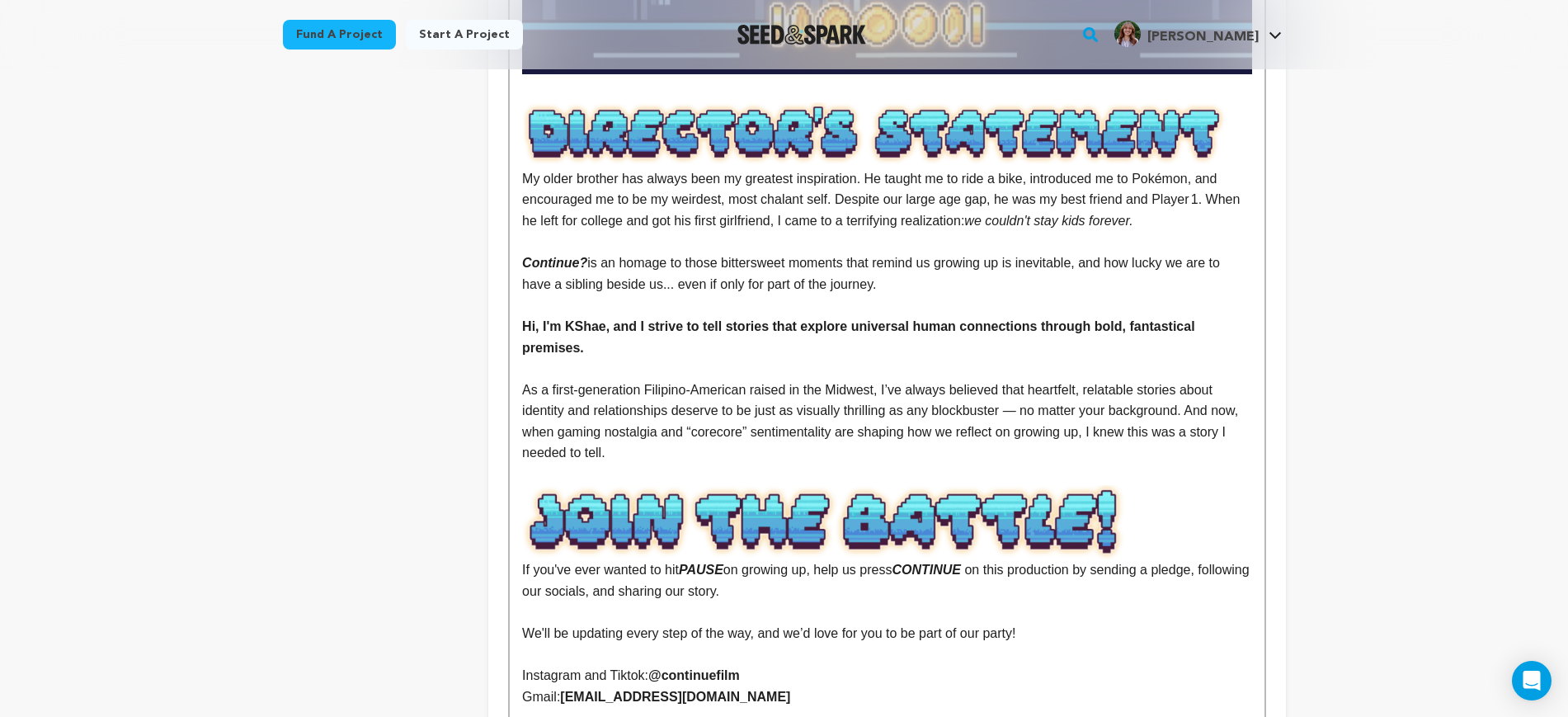
scroll to position [3196, 0]
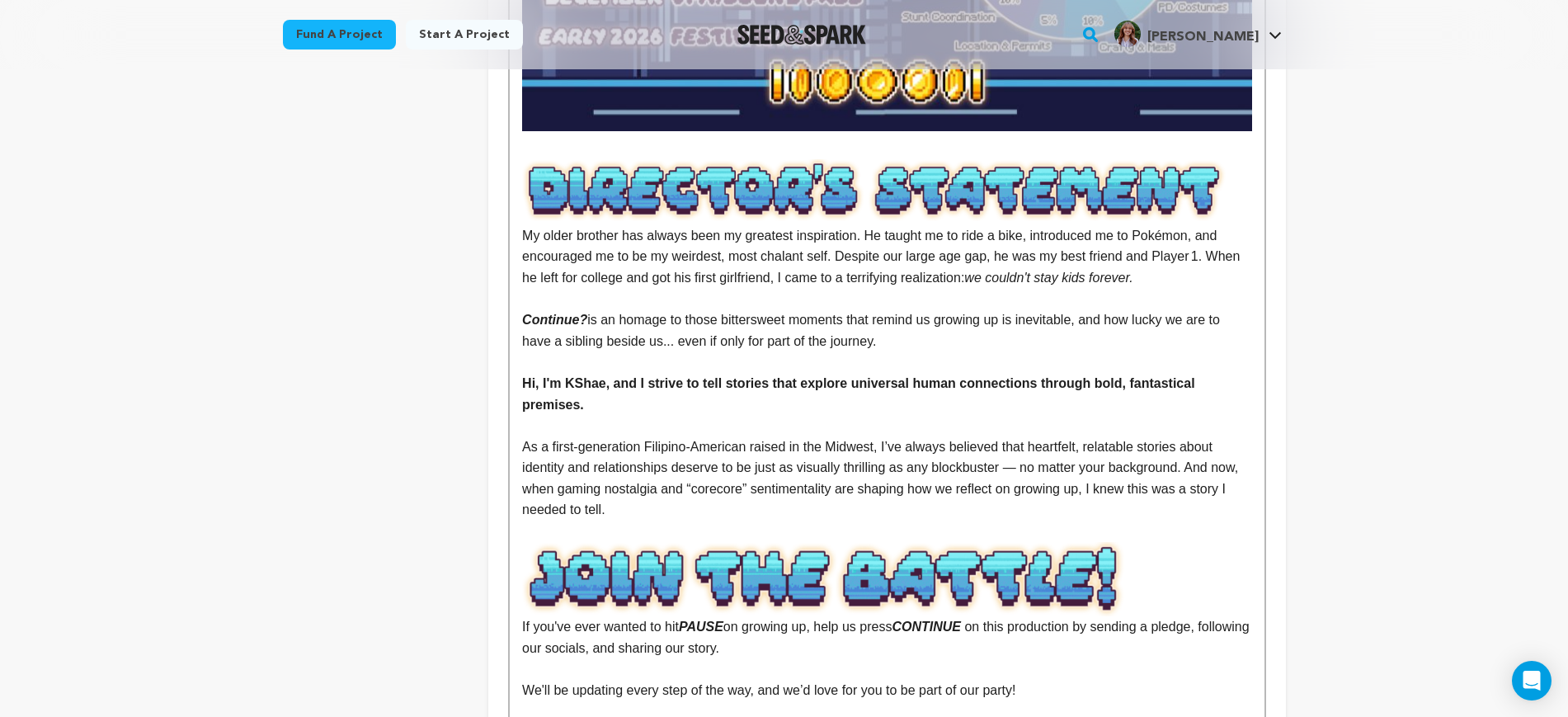
click at [694, 443] on p "﻿﻿﻿﻿﻿﻿﻿﻿As a first-generation [DEMOGRAPHIC_DATA] raised in the [GEOGRAPHIC_DATA…" at bounding box center [887, 479] width 730 height 84
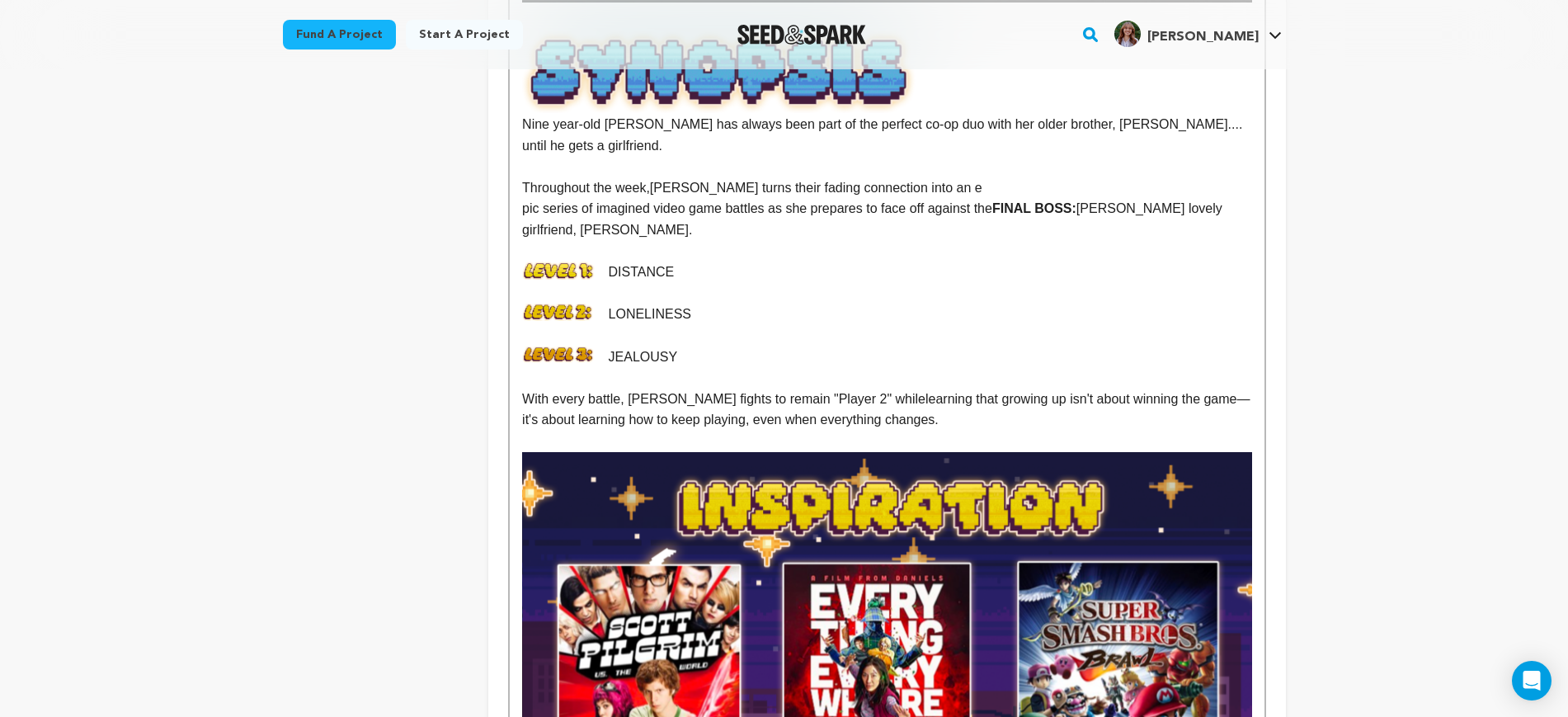
scroll to position [825, 0]
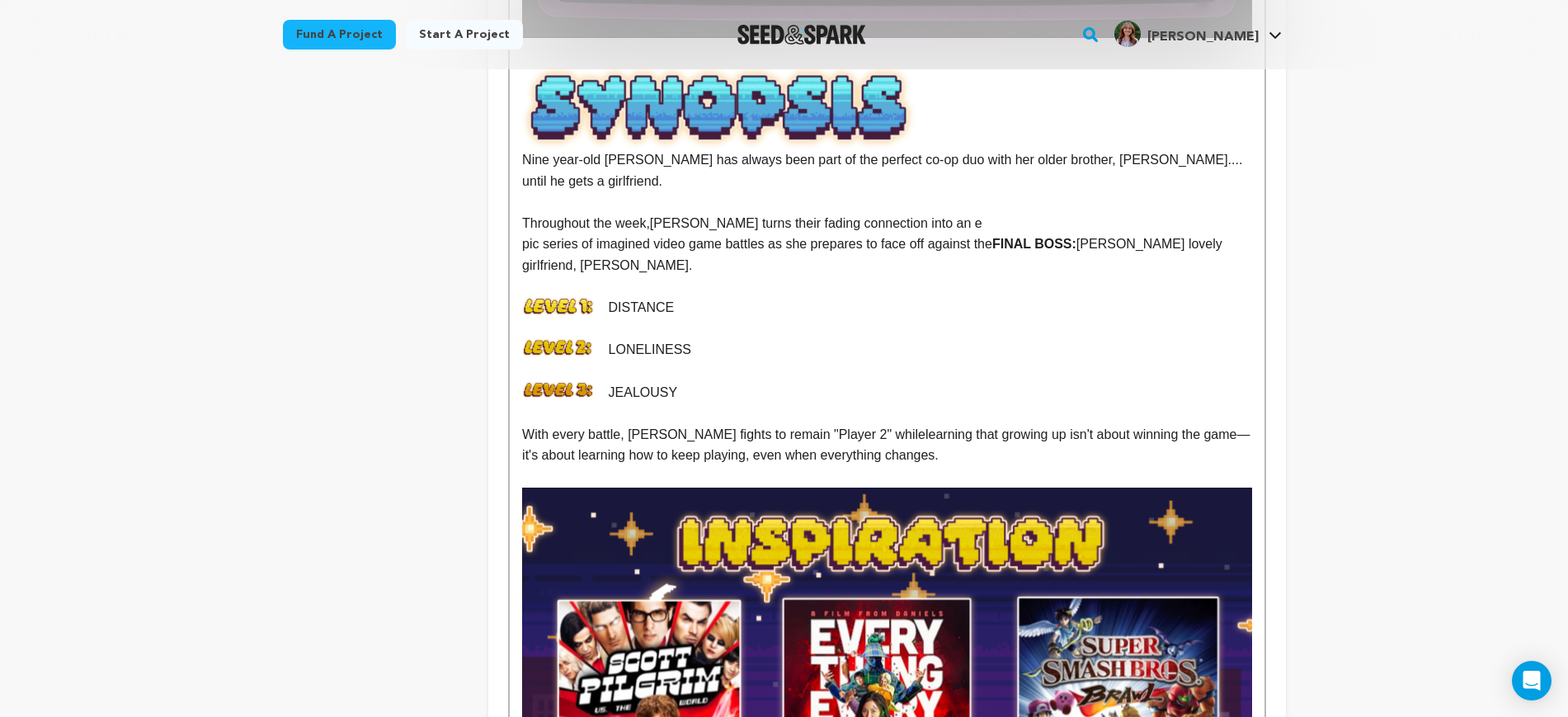
click at [740, 192] on p at bounding box center [887, 202] width 730 height 21
click at [993, 213] on p "Throughout the week, Mazzy turns their fading connection into an e" at bounding box center [887, 223] width 730 height 21
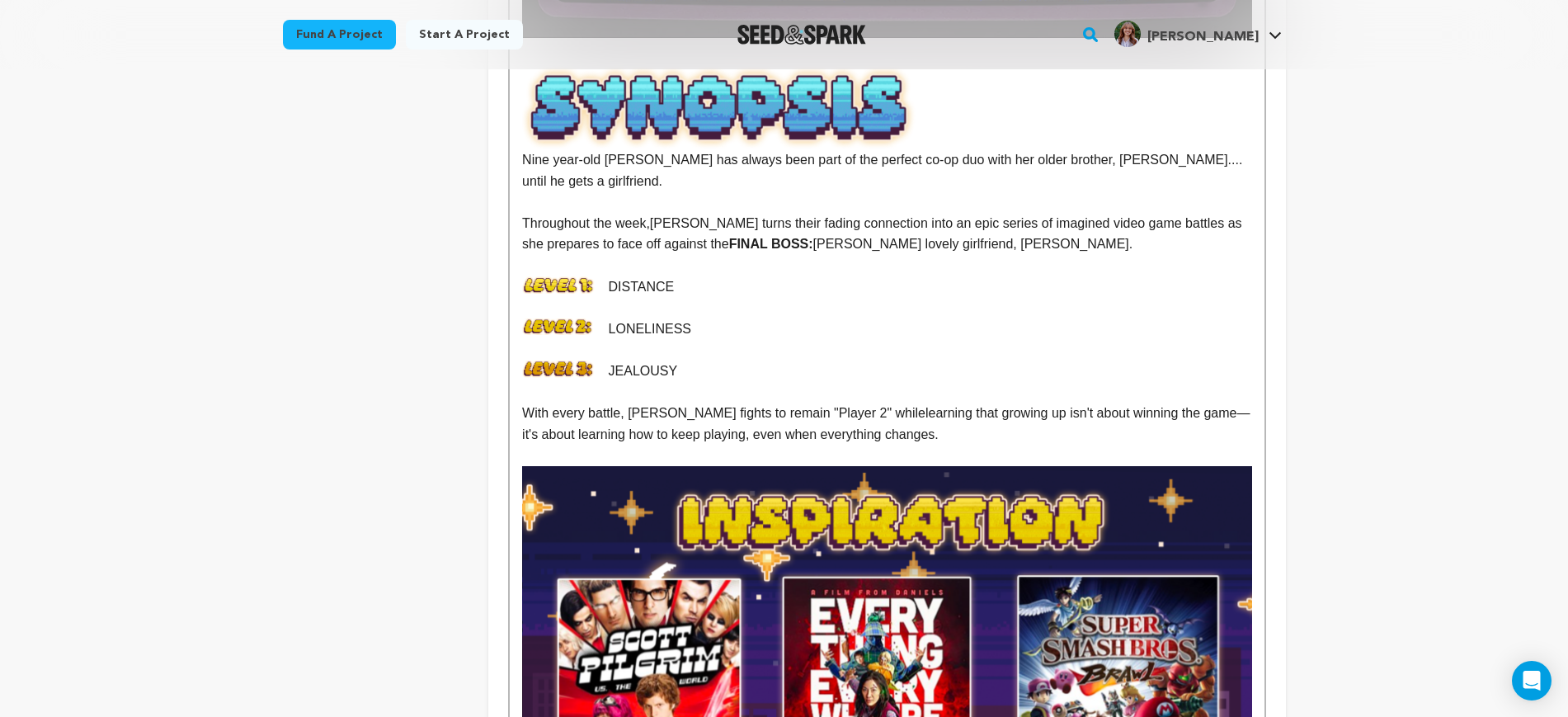
click at [1038, 255] on p at bounding box center [887, 265] width 730 height 21
click at [926, 406] on span "learning that growing up isn't about winning the game" at bounding box center [1082, 413] width 312 height 14
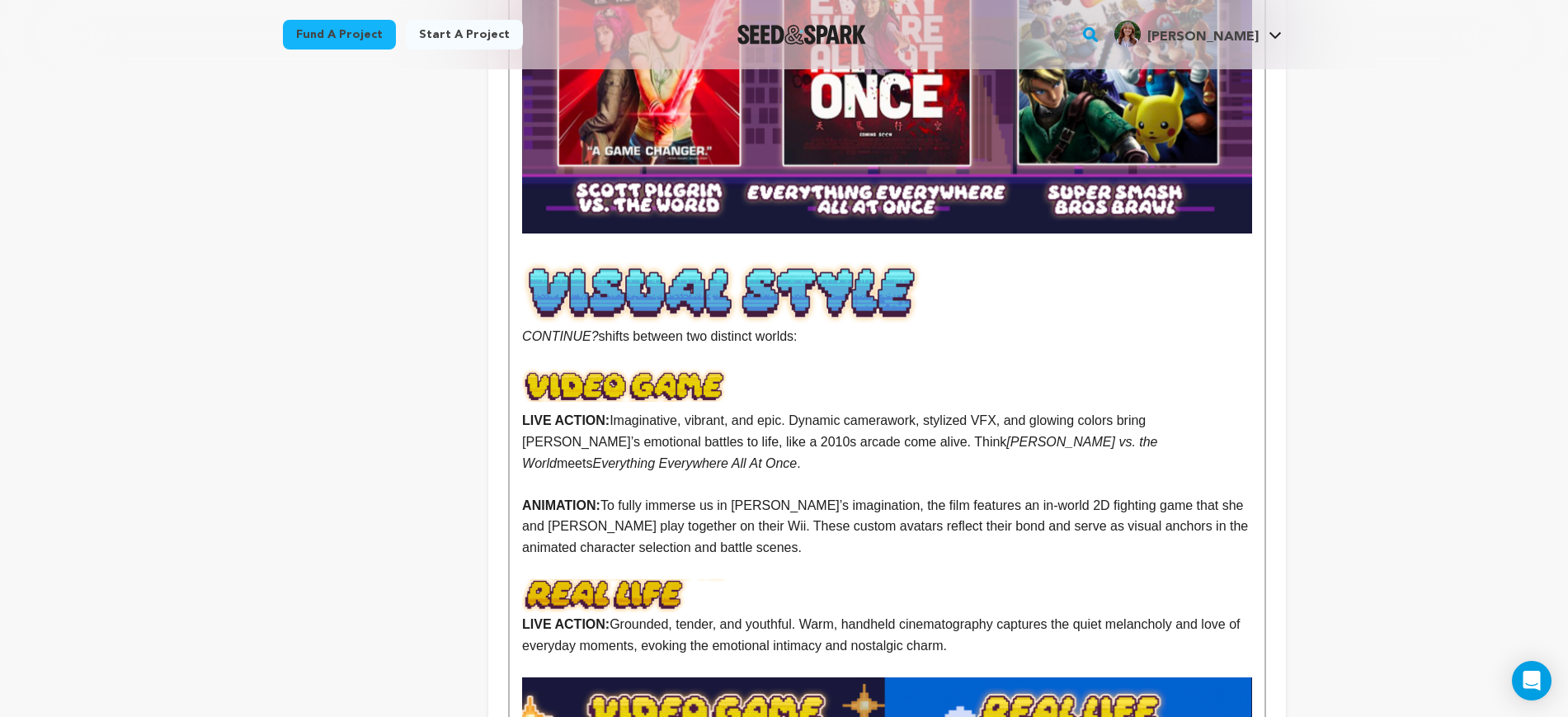
scroll to position [1547, 0]
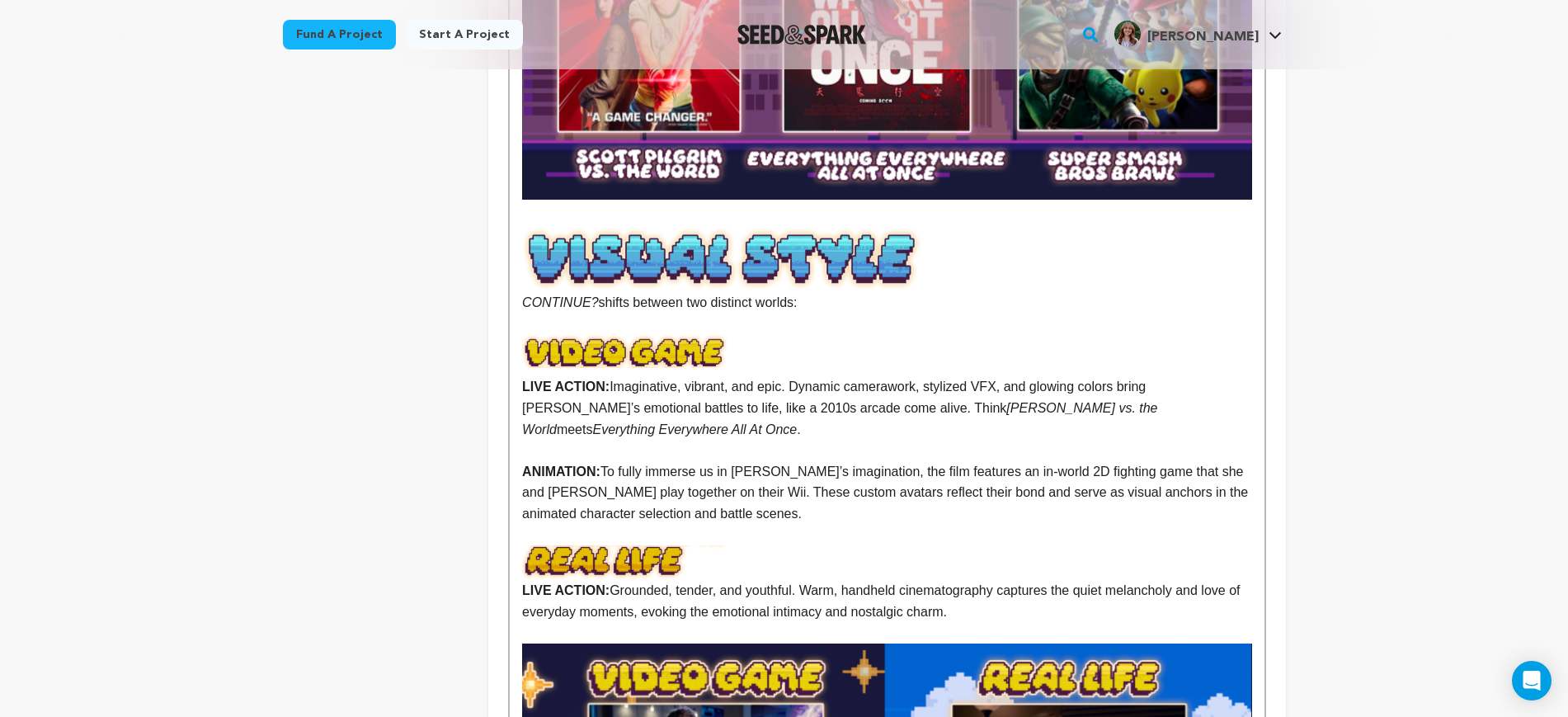
click at [896, 334] on p at bounding box center [887, 344] width 730 height 21
click at [718, 461] on p "ANIMATION: To fully immerse us in Mazzy’s imagination, the film features an in-…" at bounding box center [887, 493] width 730 height 64
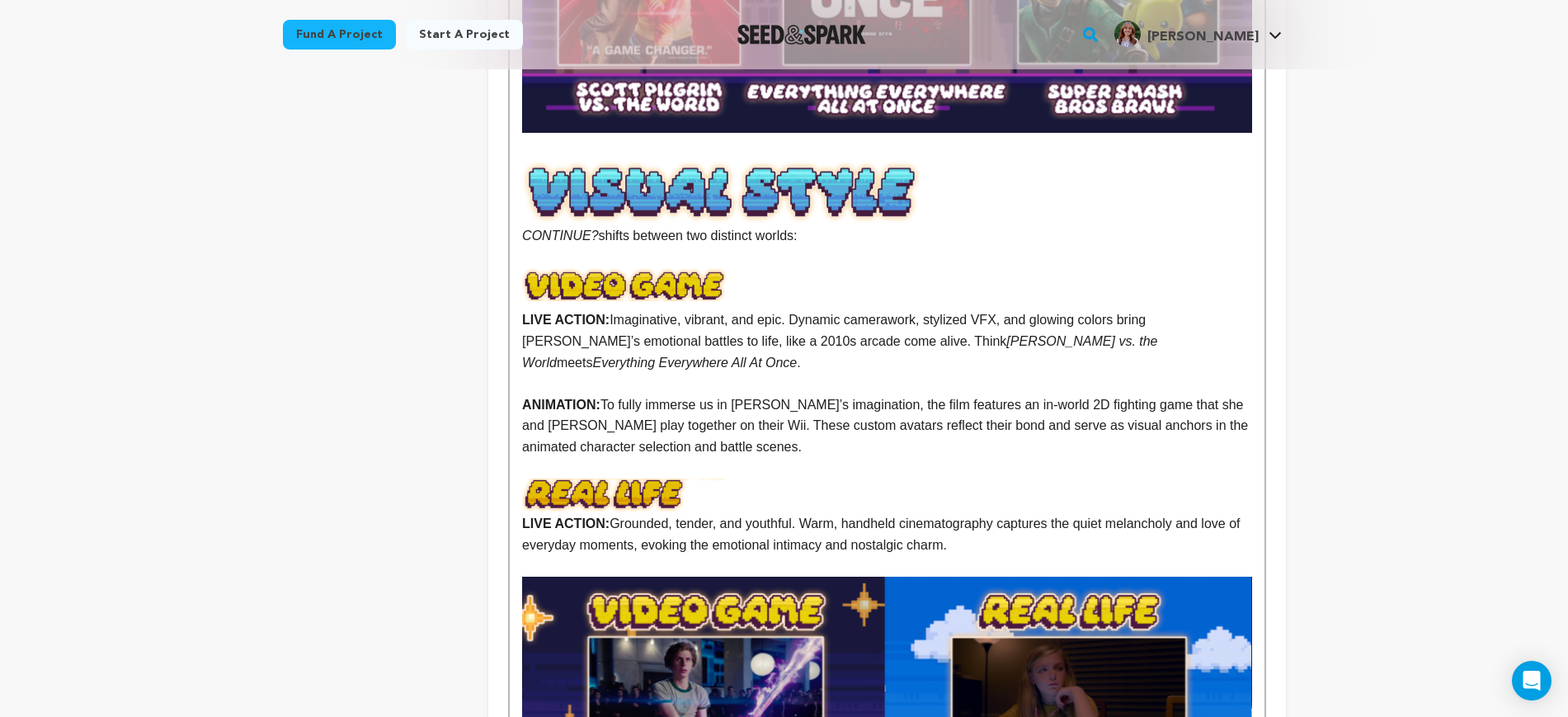
scroll to position [1649, 0]
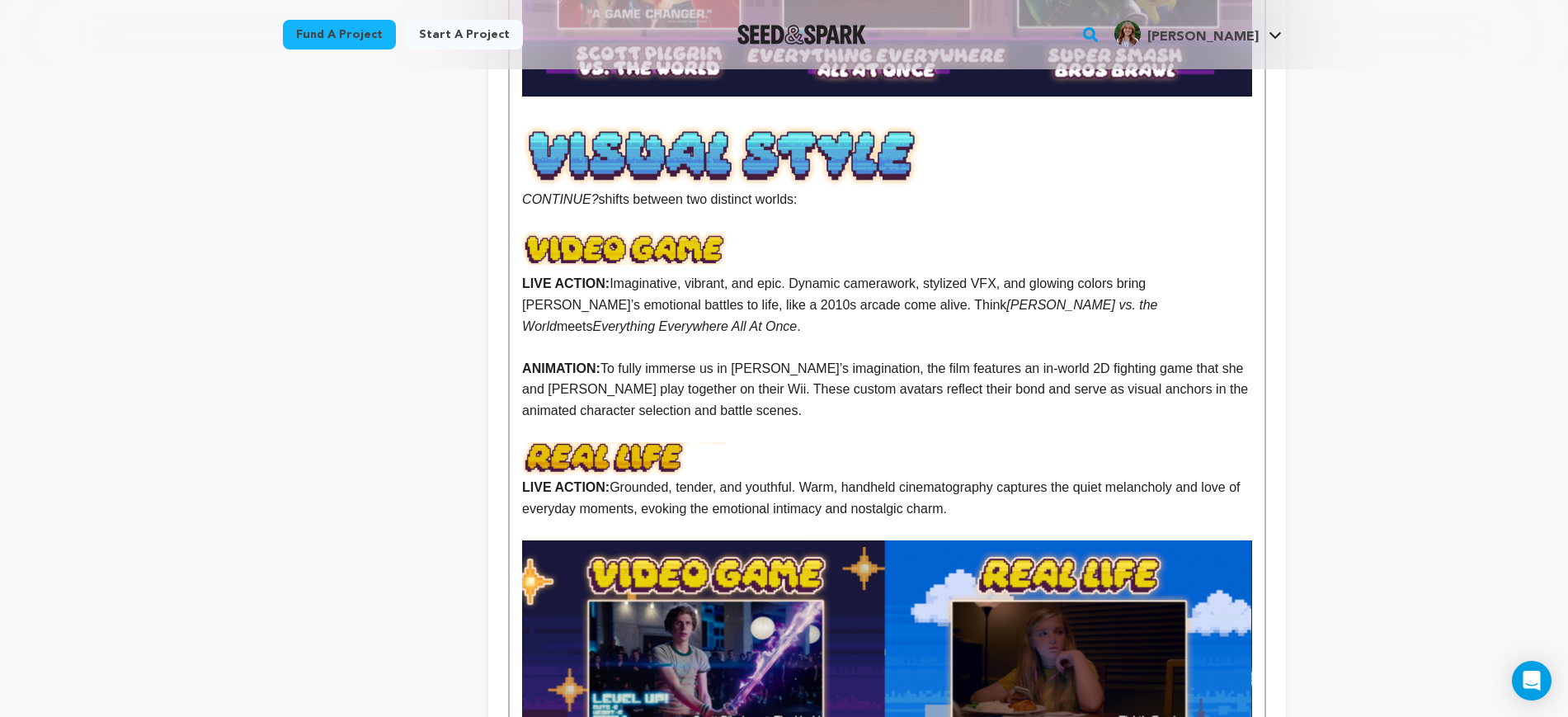
click at [731, 358] on p "ANIMATION: To fully immerse us in Mazzy’s imagination, the film features an in-…" at bounding box center [887, 389] width 730 height 64
drag, startPoint x: 671, startPoint y: 346, endPoint x: 656, endPoint y: 345, distance: 15.0
click at [656, 358] on p "ANIMATION: To fully immerse us in Mazzy’s imagination, the film features an in-…" at bounding box center [887, 389] width 730 height 64
click at [810, 421] on p at bounding box center [887, 432] width 730 height 21
click at [1047, 362] on p "ANIMATION: To fully immerse us in Mazzy’s imagination, the film features an in-…" at bounding box center [887, 389] width 730 height 64
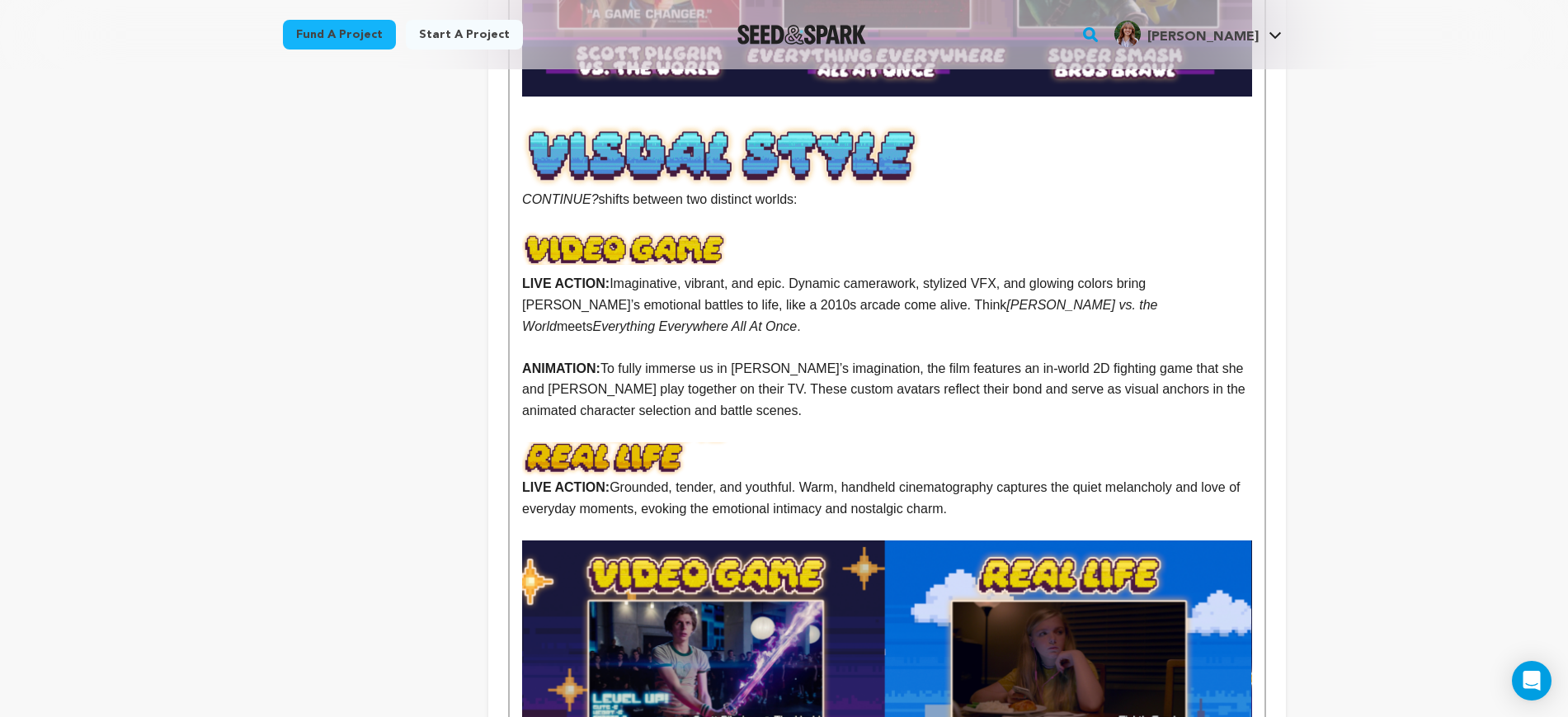
click at [1070, 421] on p at bounding box center [887, 432] width 730 height 21
click at [1083, 369] on p "ANIMATION: To fully immerse us in Mazzy’s imagination, the film features an in-…" at bounding box center [887, 389] width 730 height 64
click at [1090, 421] on p at bounding box center [887, 432] width 730 height 21
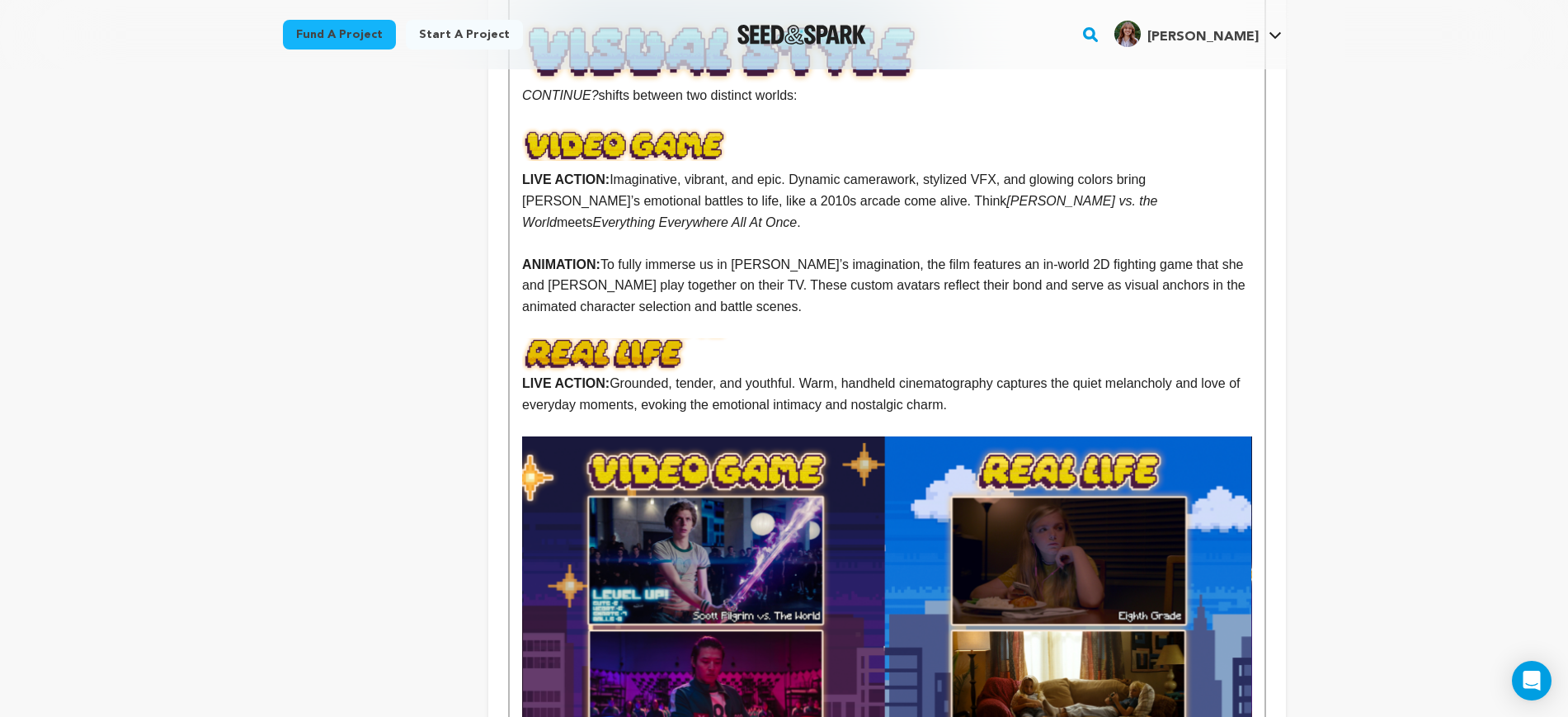
scroll to position [1752, 0]
click at [996, 374] on p "LIVE ACTION: Grounded, tender, and youthful. Warm, handheld cinematography capt…" at bounding box center [887, 395] width 730 height 42
click at [1018, 416] on p at bounding box center [887, 426] width 730 height 21
click at [1008, 374] on p "LIVE ACTION: Grounded, tender, and youthful. Warm, handheld cinematography capt…" at bounding box center [887, 395] width 730 height 42
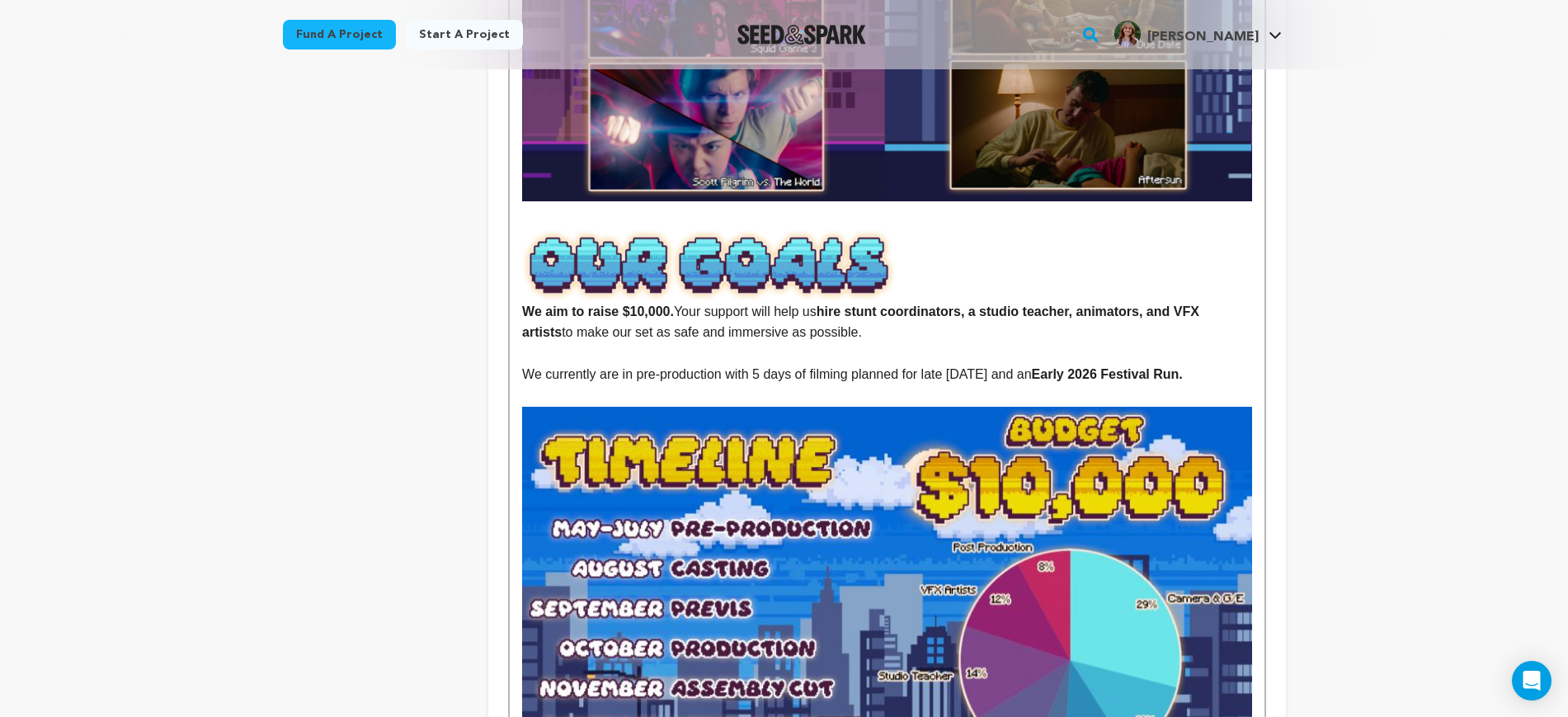
scroll to position [2474, 0]
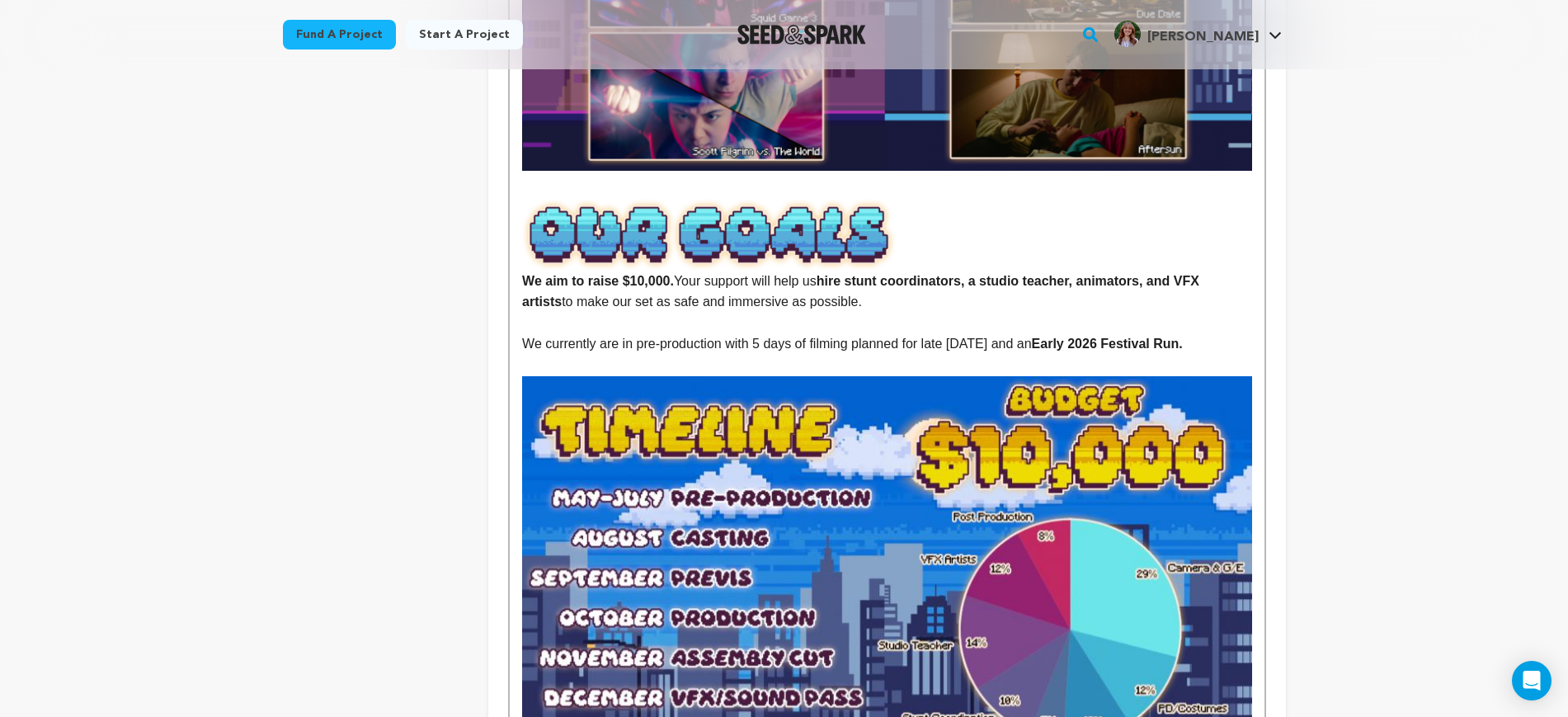
click at [857, 274] on strong "hire stunt coordinators, a studio teacher, animators, and VFX artists" at bounding box center [863, 291] width 681 height 35
click at [1068, 264] on p "We aim to raise $10,000. Your support will help us hire stunt coordinators, a s…" at bounding box center [887, 255] width 730 height 113
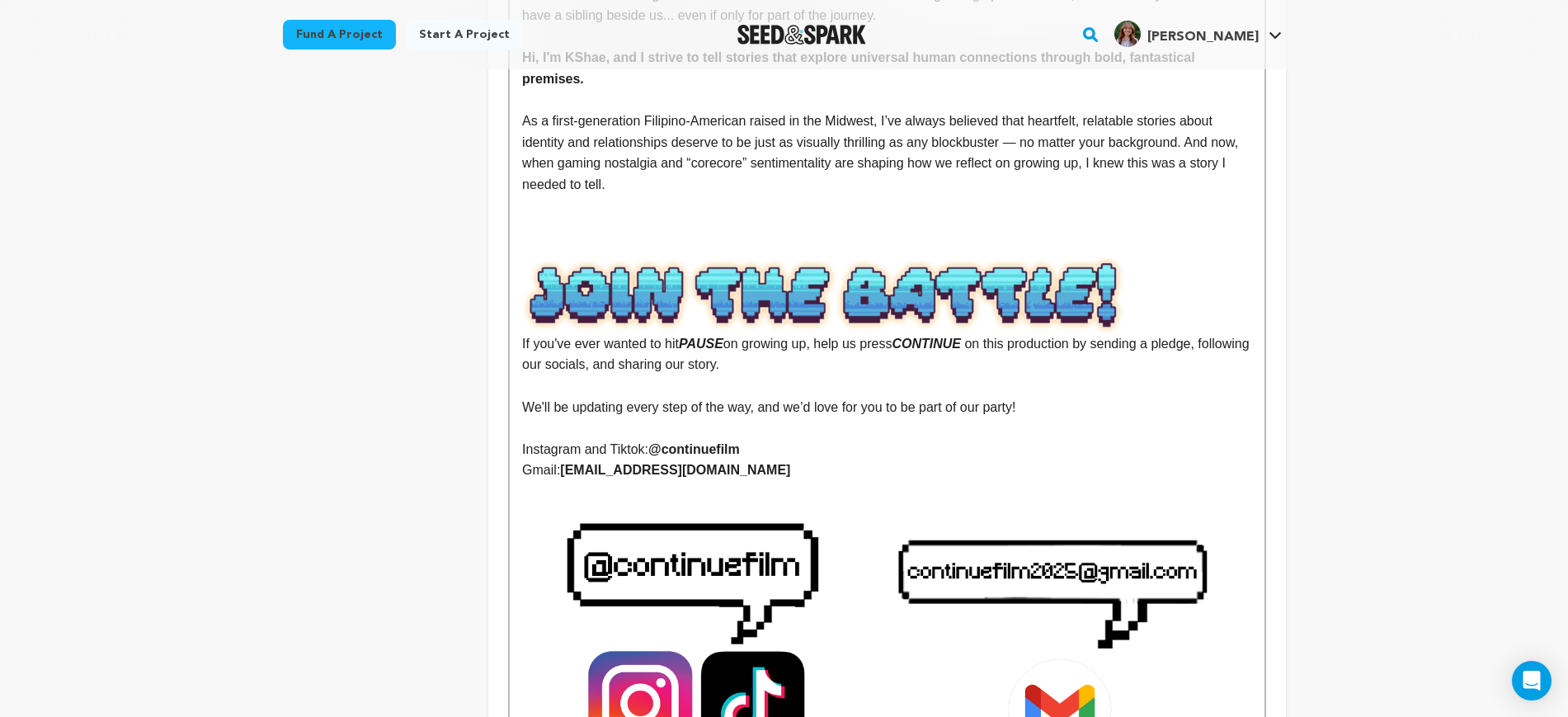
scroll to position [3506, 0]
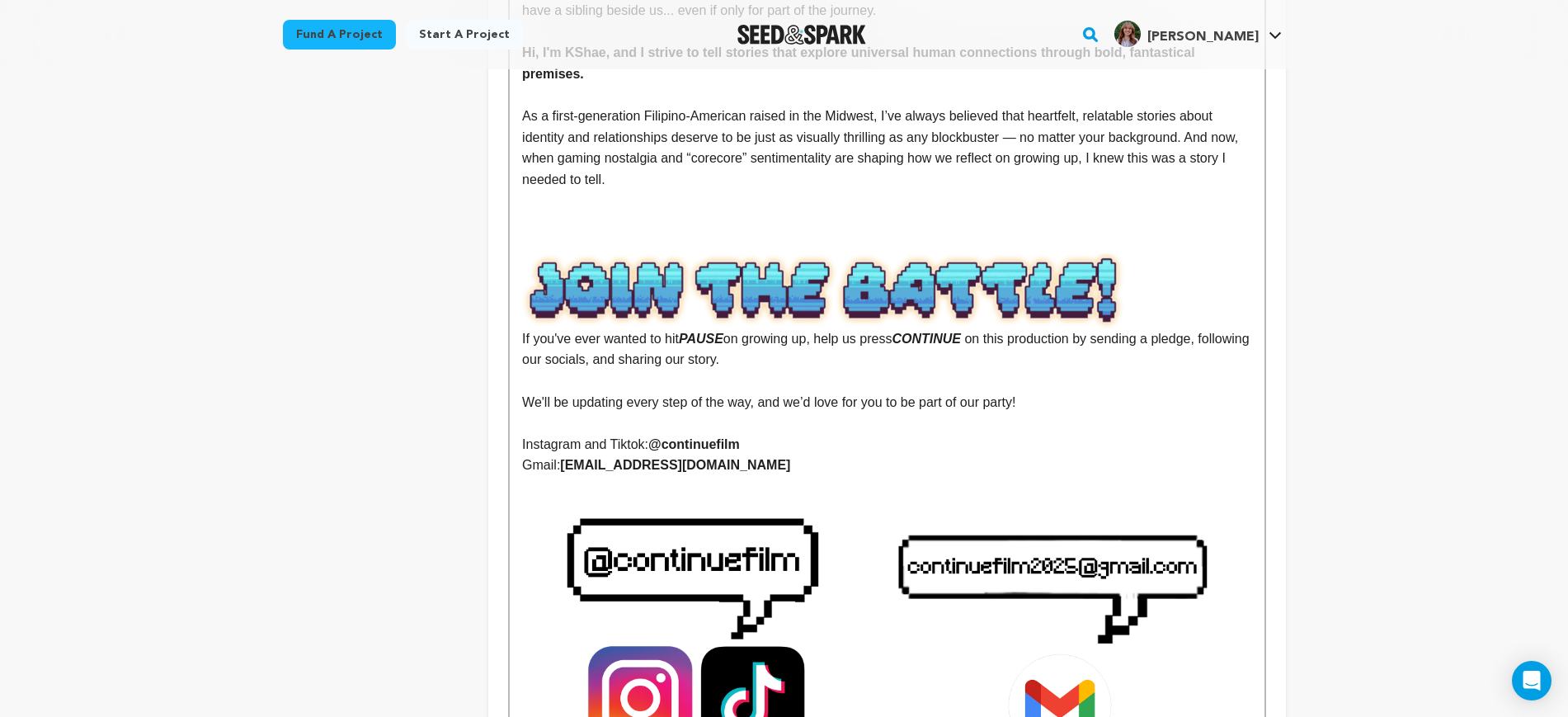
click at [1061, 233] on p at bounding box center [887, 243] width 730 height 21
click at [1051, 211] on p at bounding box center [887, 221] width 730 height 21
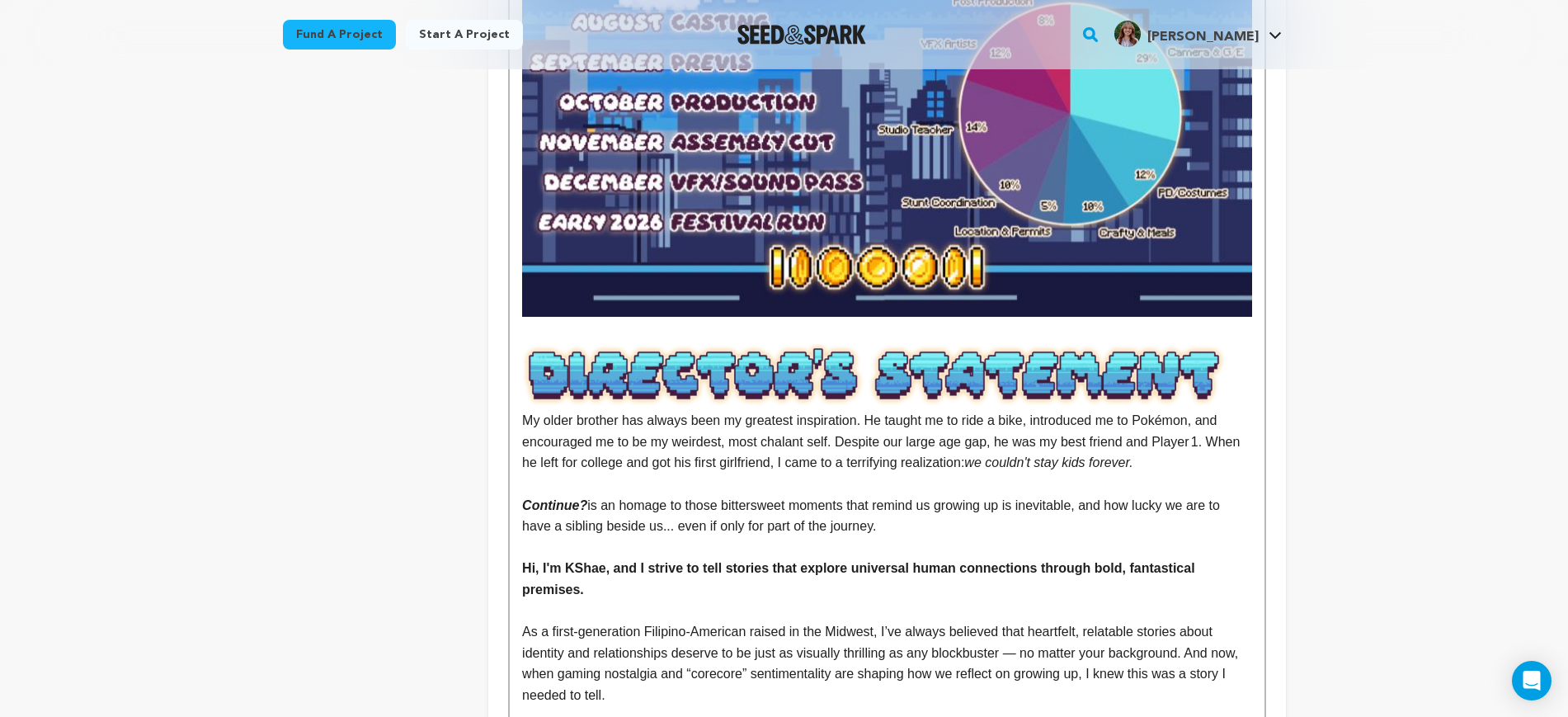
scroll to position [3299, 0]
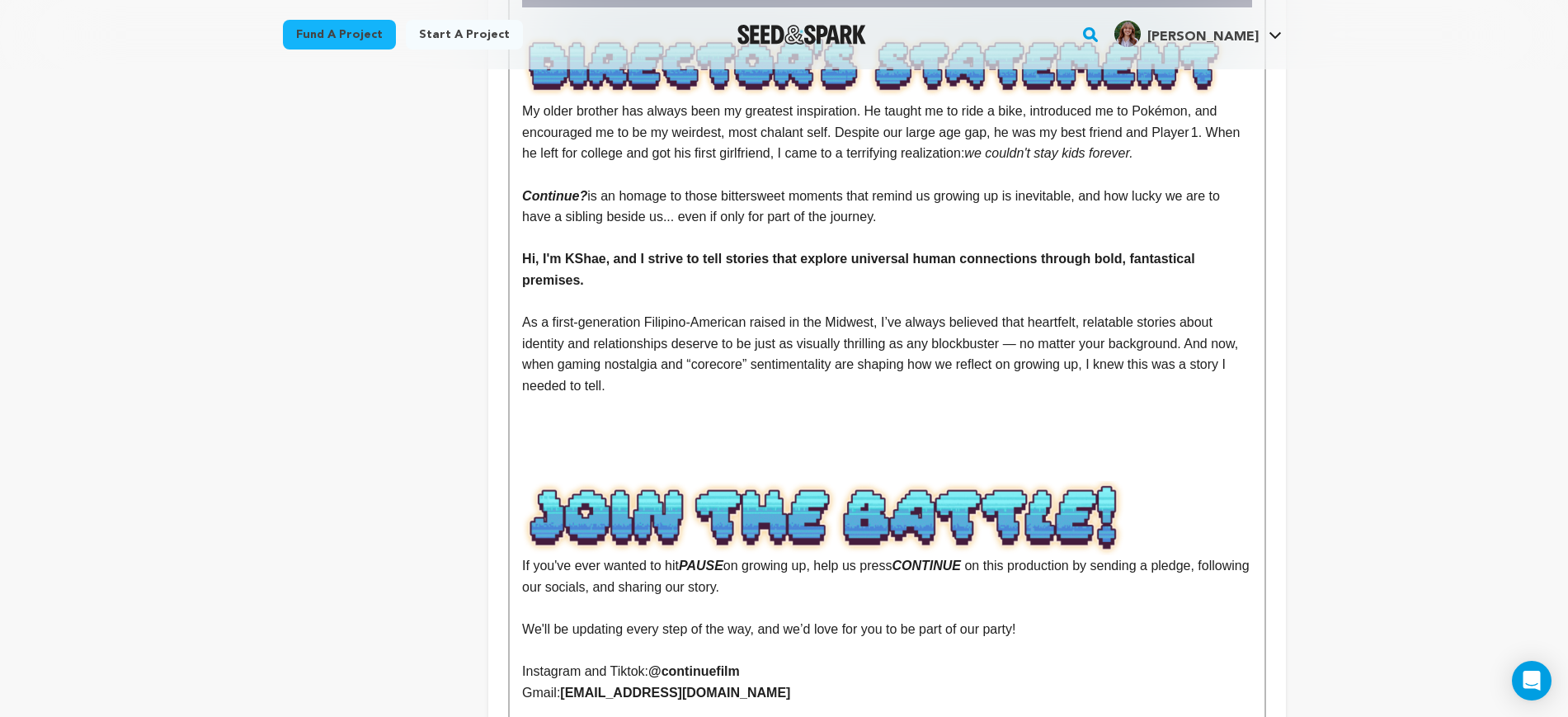
click at [609, 418] on p at bounding box center [887, 428] width 730 height 21
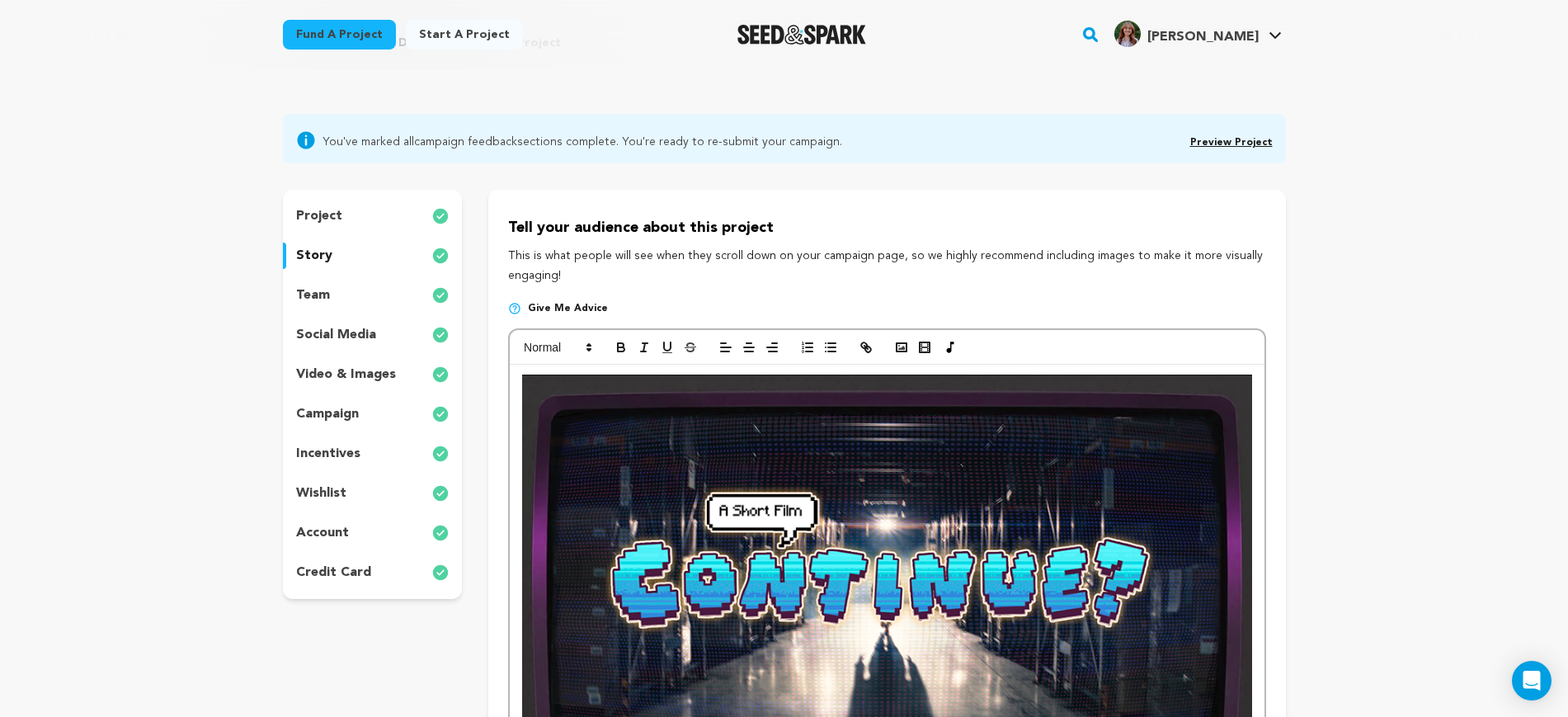
scroll to position [0, 0]
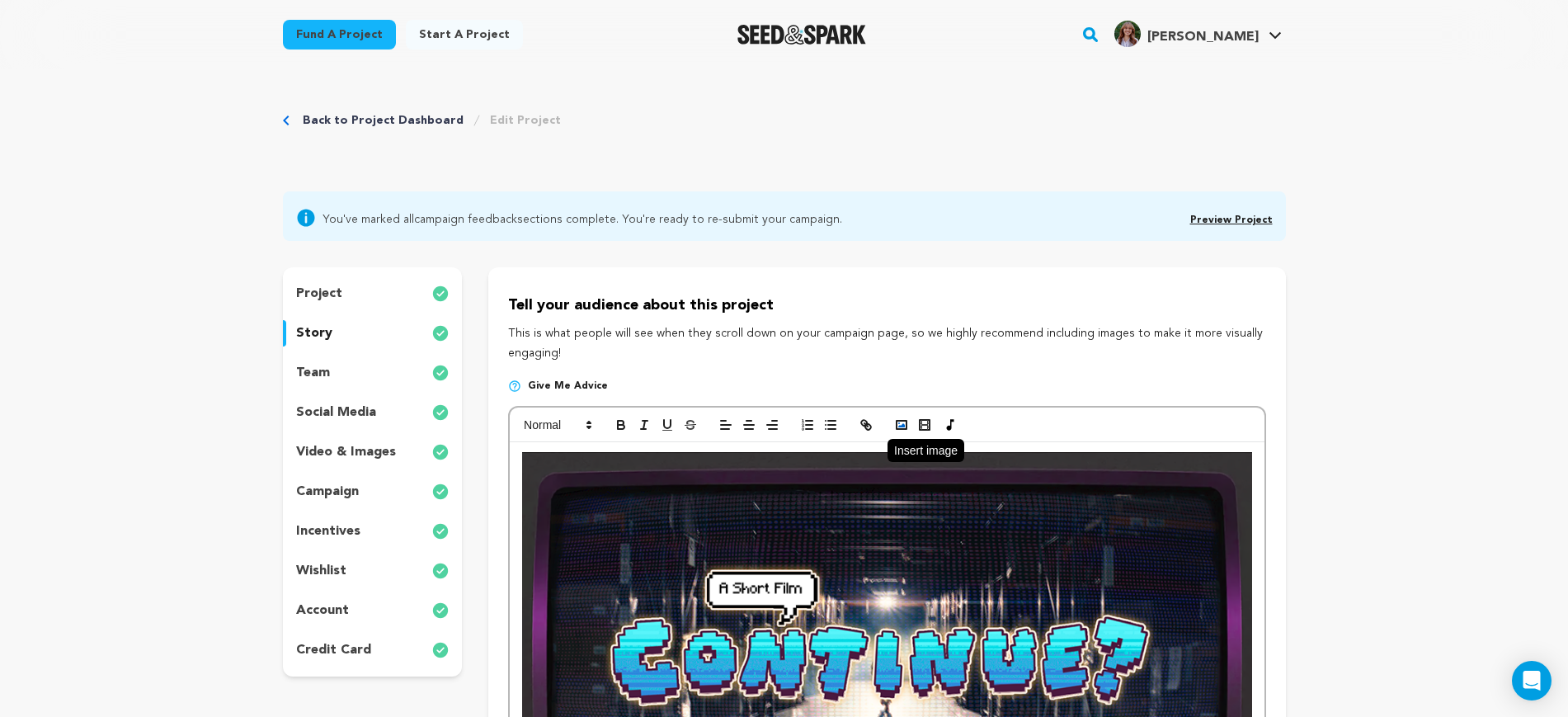
click at [895, 420] on icon "button" at bounding box center [902, 425] width 15 height 15
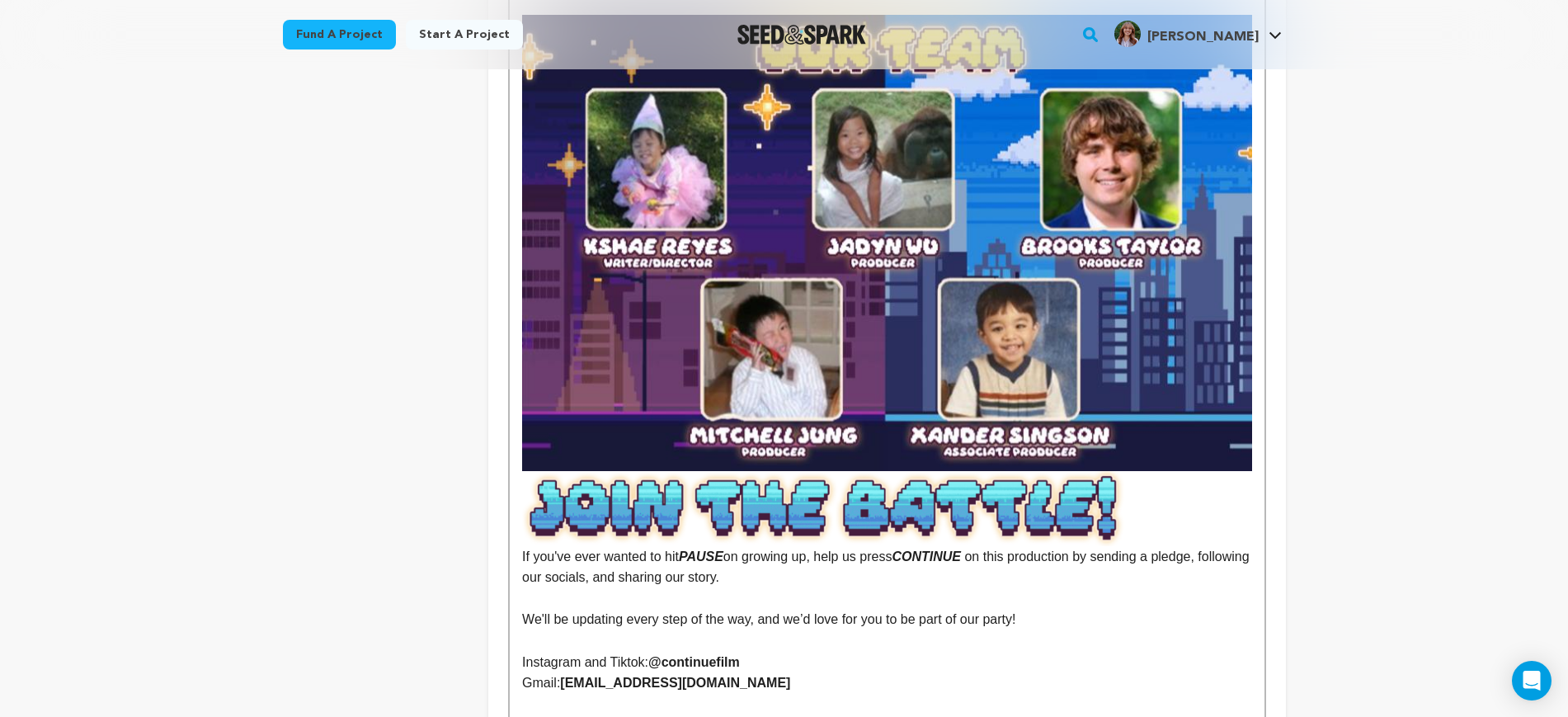
scroll to position [3712, 0]
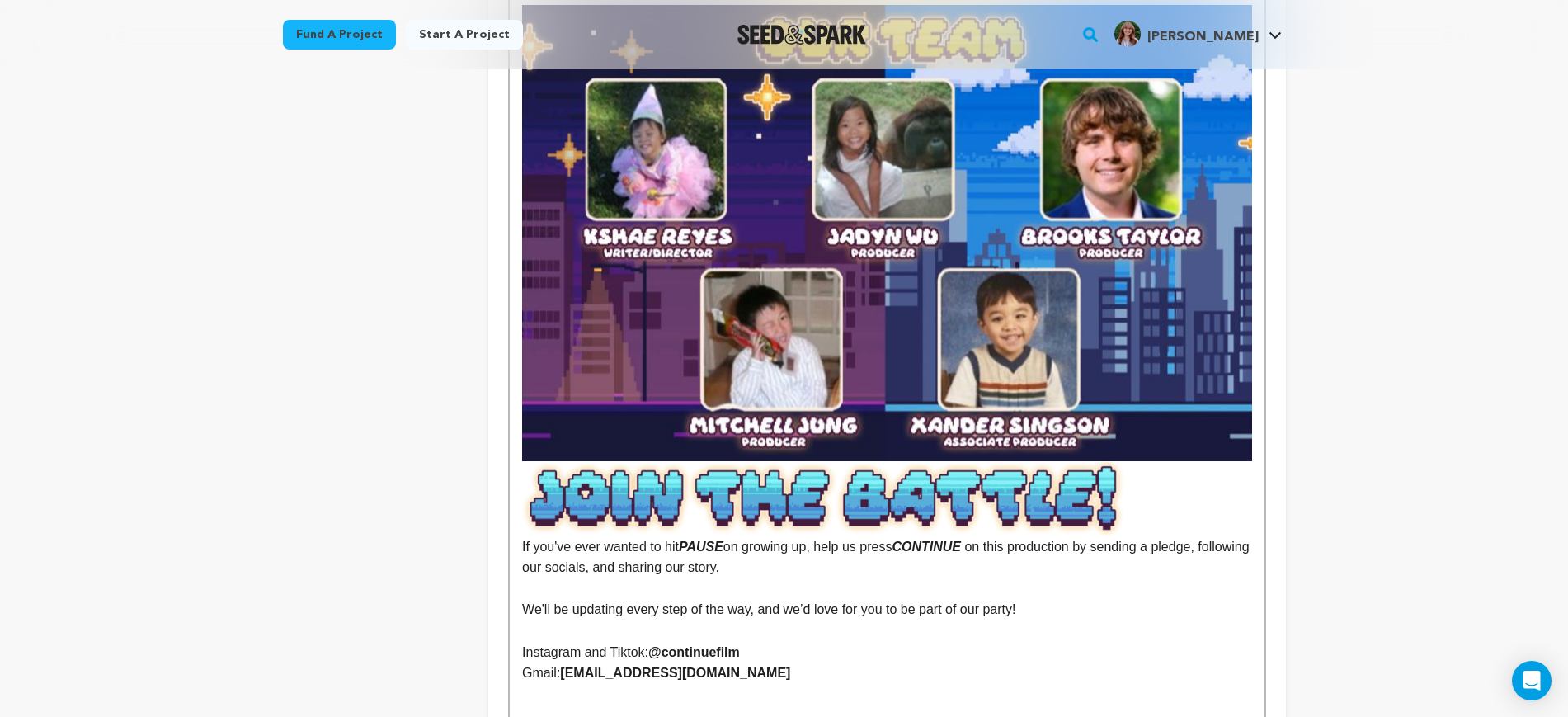
click at [1014, 283] on img at bounding box center [887, 233] width 730 height 456
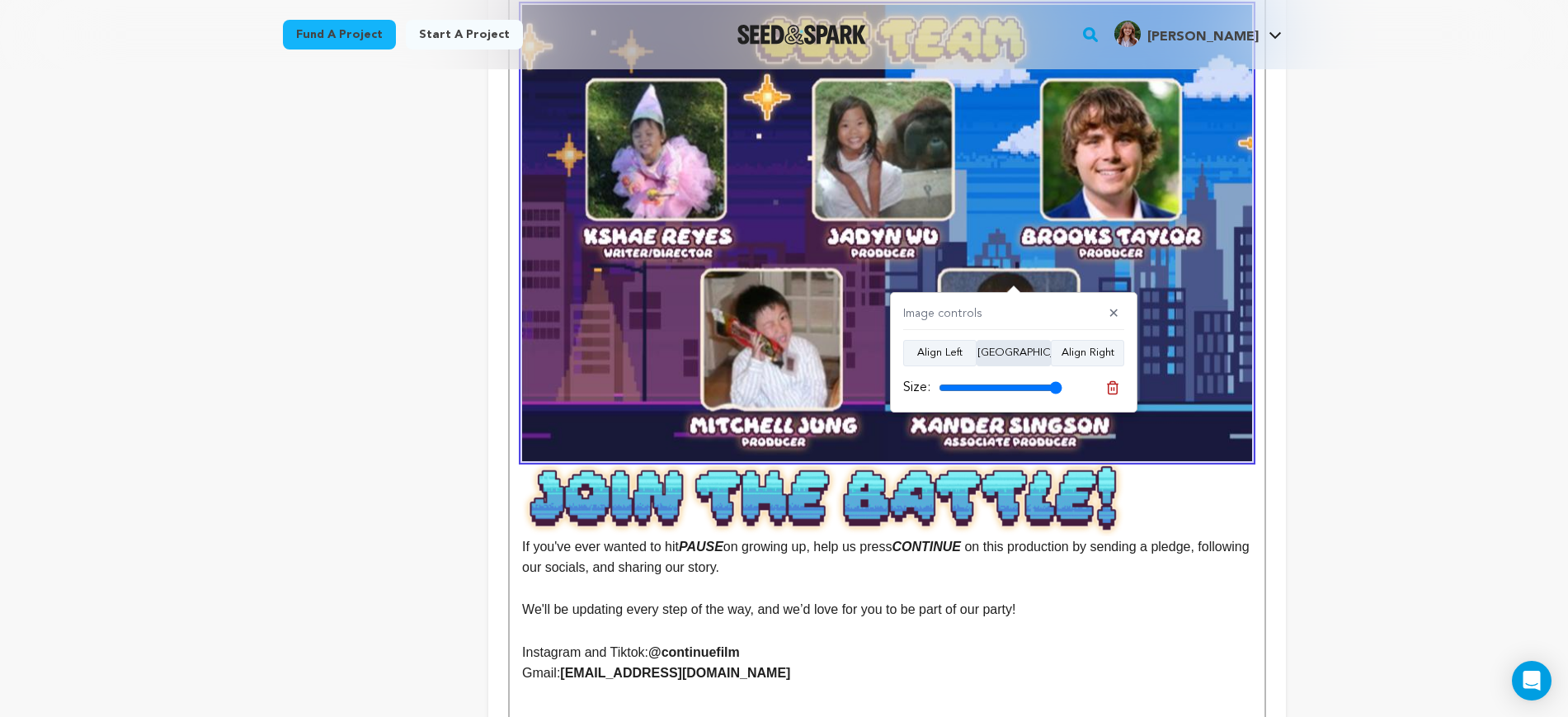
click at [1012, 355] on button "Align Center" at bounding box center [1014, 353] width 74 height 27
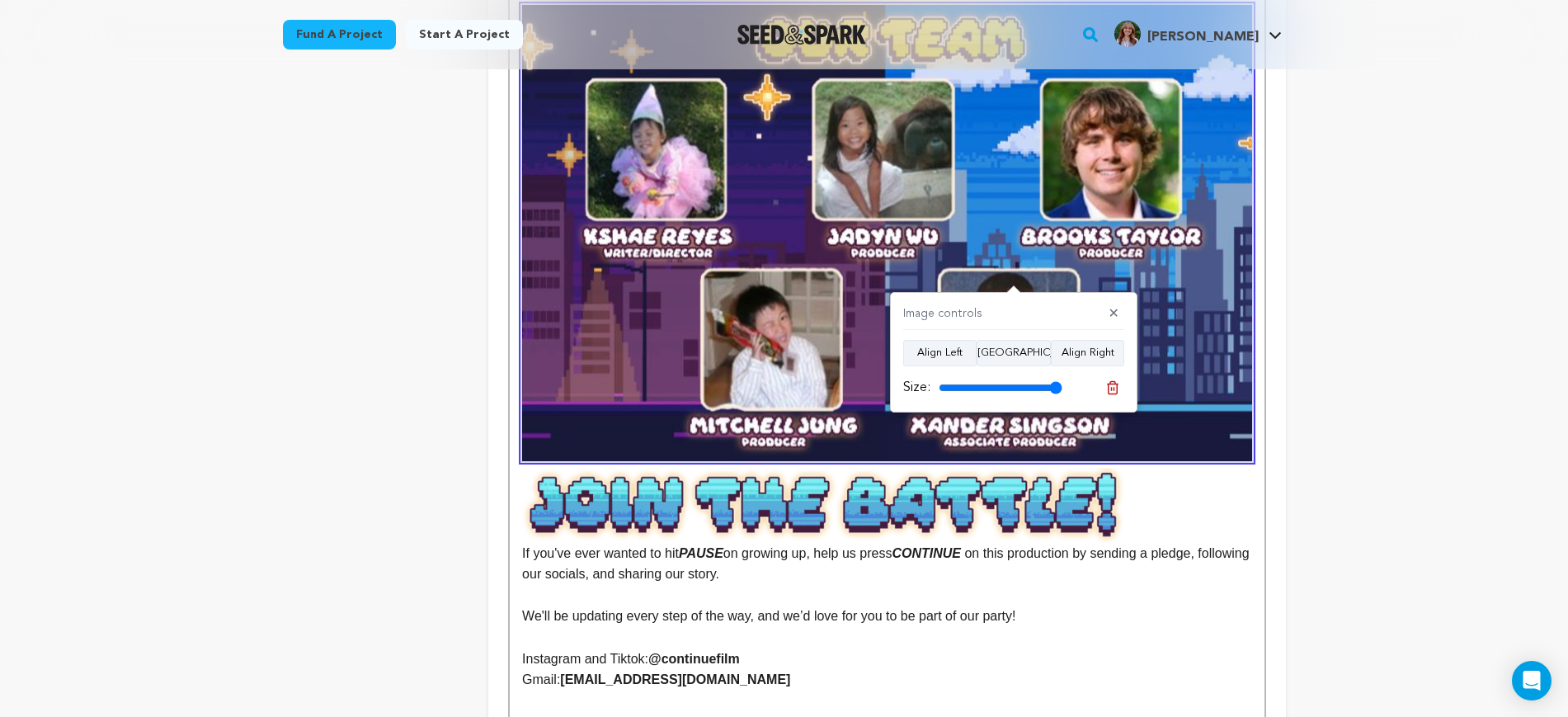
click at [977, 339] on button "Align Center" at bounding box center [1014, 353] width 74 height 27
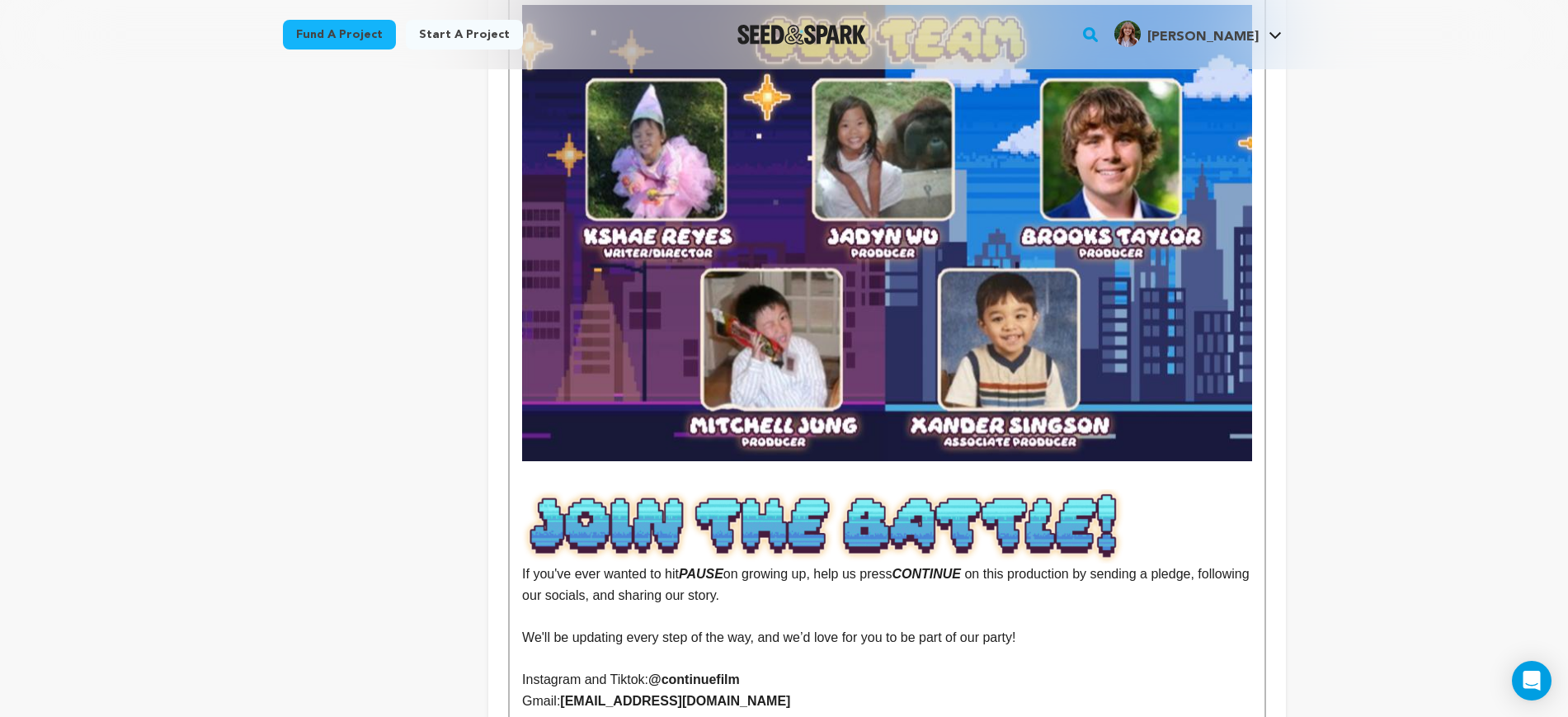
click at [995, 467] on p "﻿ If you've ever wanted to hit PAUSE on growing up, help us press CONTINUE on t…" at bounding box center [887, 536] width 730 height 137
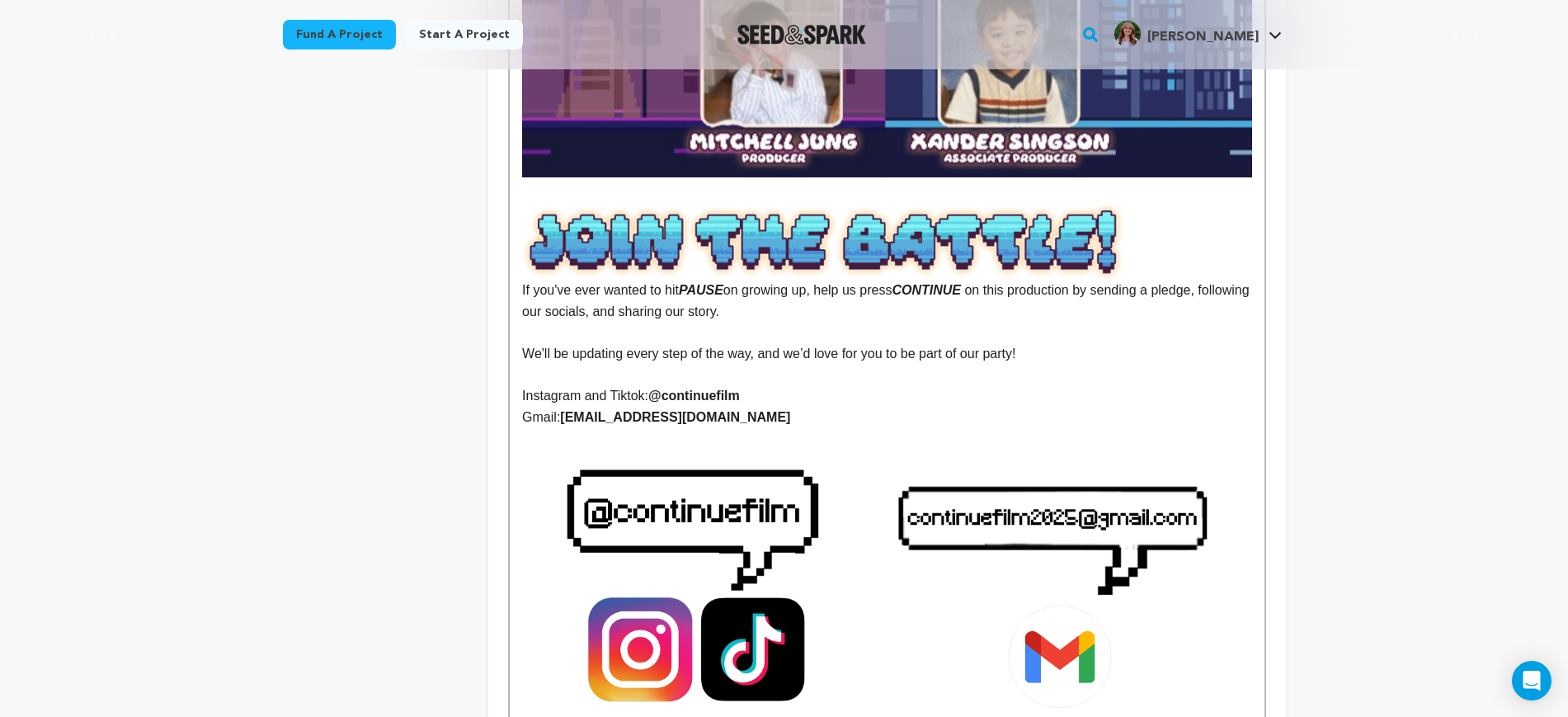
scroll to position [4021, 0]
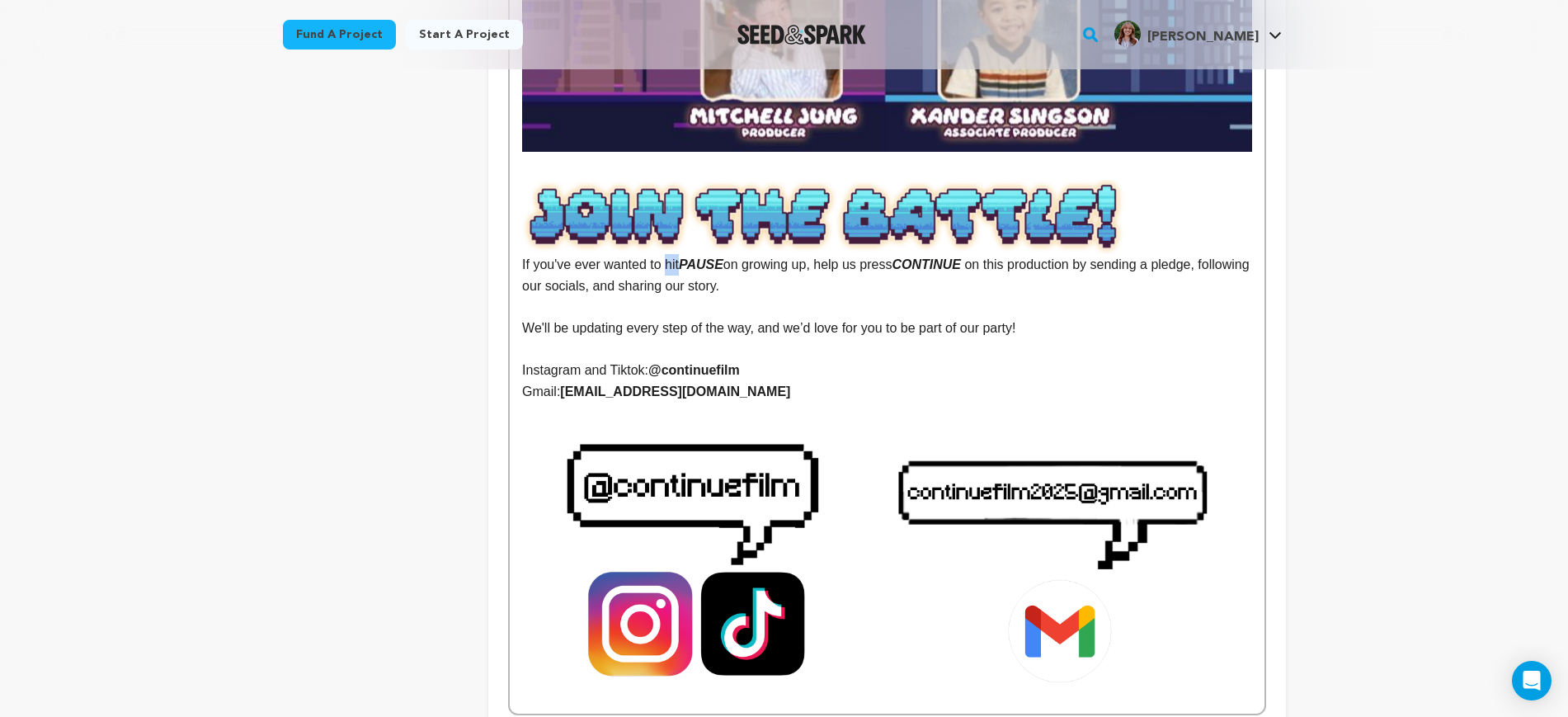
drag, startPoint x: 681, startPoint y: 199, endPoint x: 668, endPoint y: 198, distance: 13.0
click at [668, 198] on span "﻿ If you've ever wanted to hit" at bounding box center [887, 226] width 730 height 92
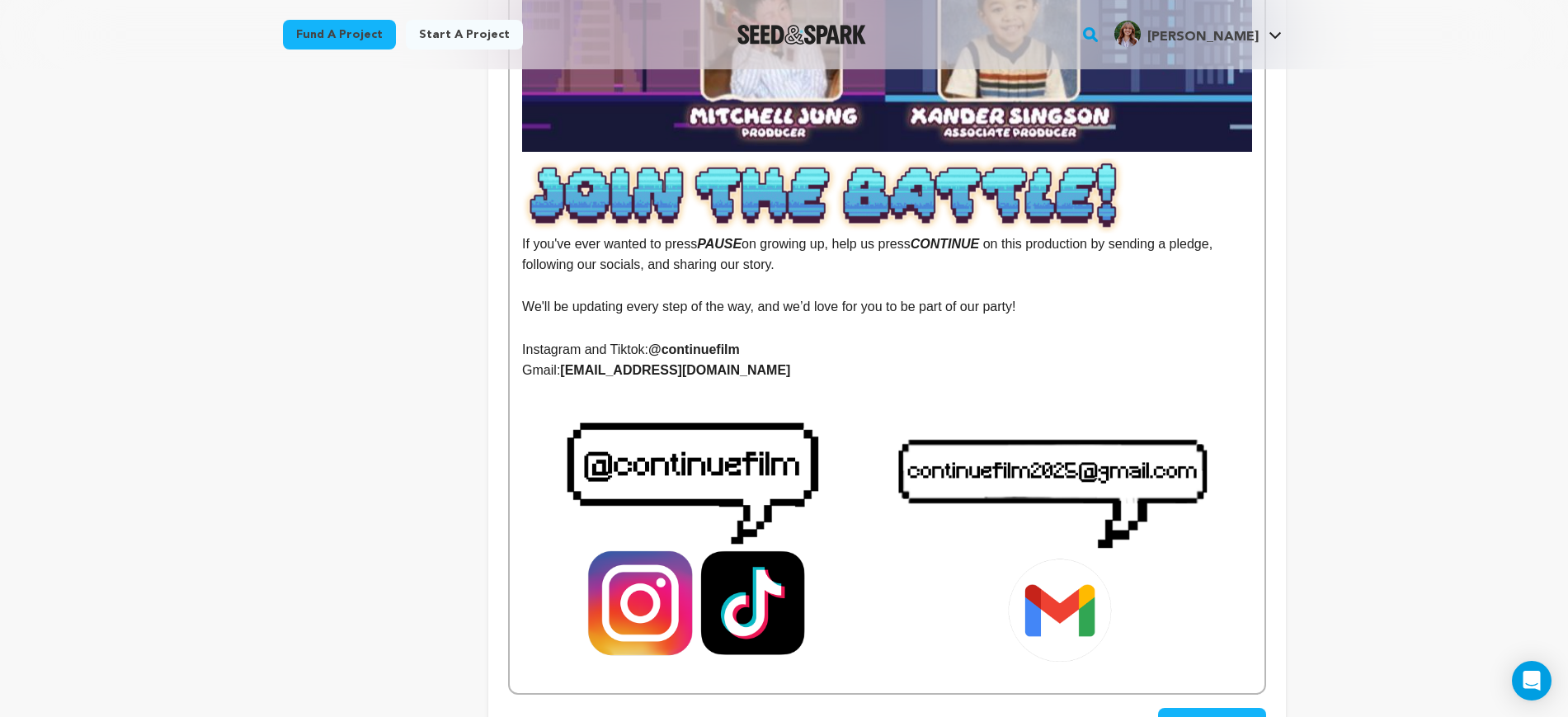
click at [802, 276] on p at bounding box center [887, 286] width 730 height 21
drag, startPoint x: 908, startPoint y: 182, endPoint x: 890, endPoint y: 183, distance: 18.0
click at [890, 236] on span "on growing up, help us press" at bounding box center [826, 243] width 169 height 14
drag, startPoint x: 913, startPoint y: 183, endPoint x: 883, endPoint y: 181, distance: 30.1
click at [883, 236] on span "on growing up, help us press" at bounding box center [826, 243] width 169 height 14
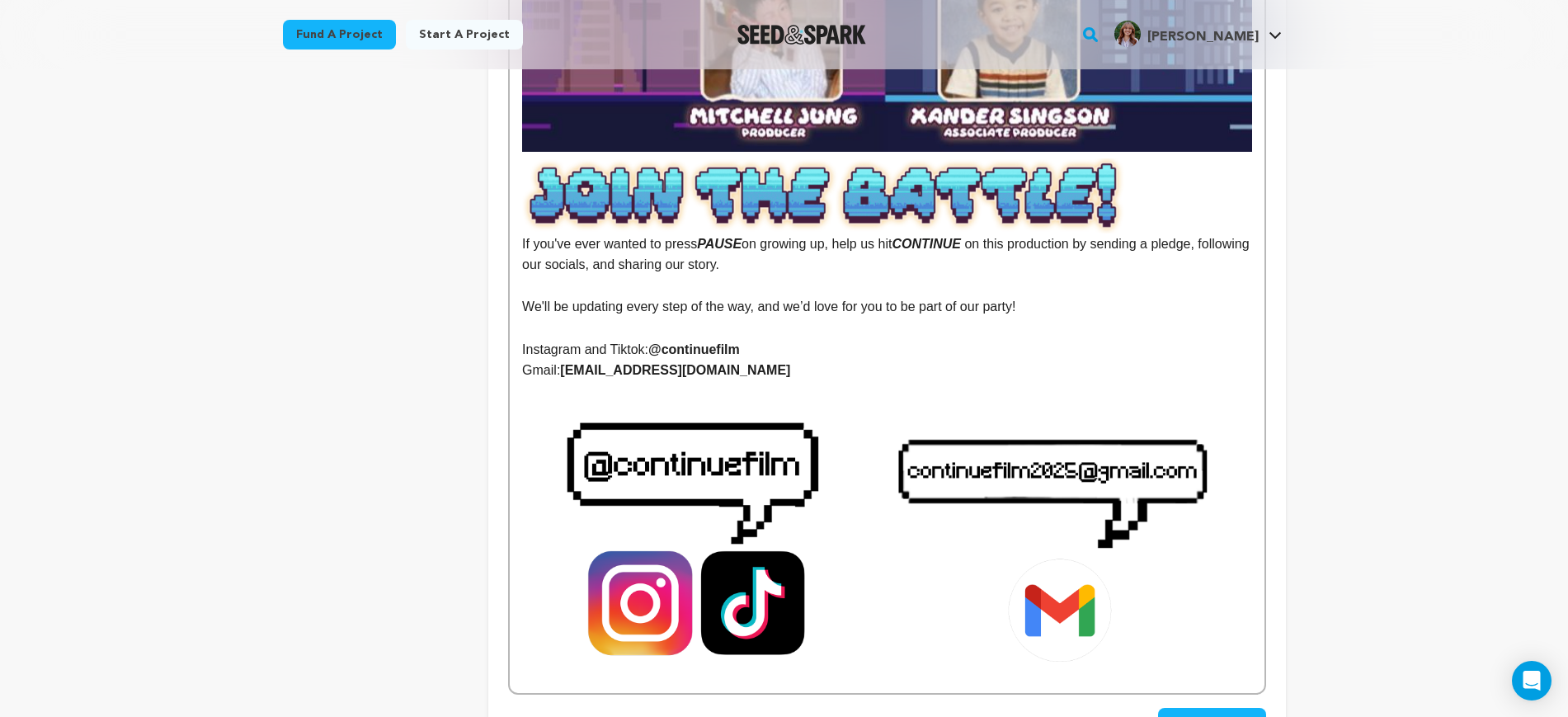
click at [1223, 181] on p "If you've ever wanted to press PAUSE on growing up, help us hit CONTINUE on thi…" at bounding box center [887, 216] width 730 height 117
click at [1062, 297] on p "We'll be updating every step of the way, and we’d love for you to be part of ou…" at bounding box center [887, 307] width 730 height 21
click at [722, 381] on p at bounding box center [887, 392] width 730 height 21
click at [704, 401] on img at bounding box center [887, 542] width 730 height 280
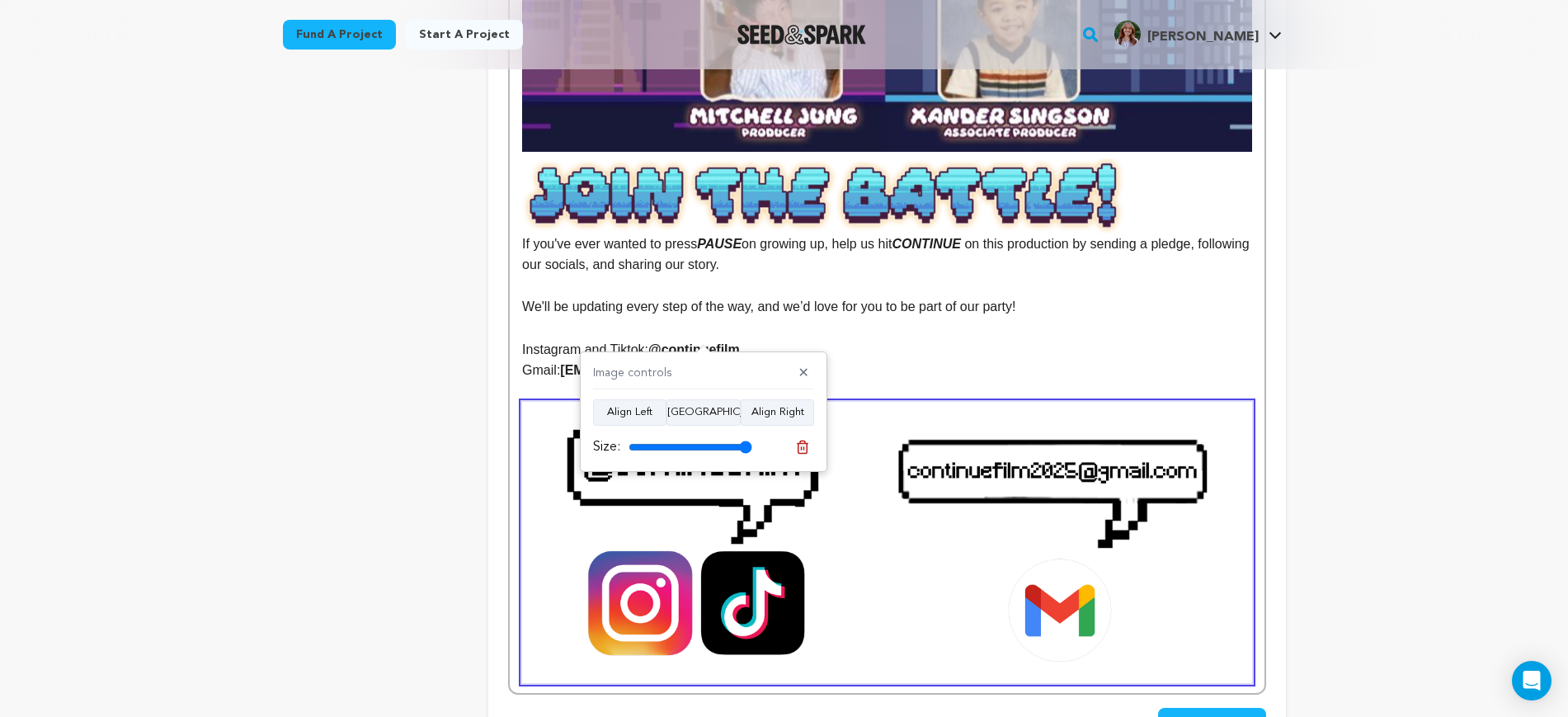
click at [872, 381] on p at bounding box center [887, 392] width 730 height 21
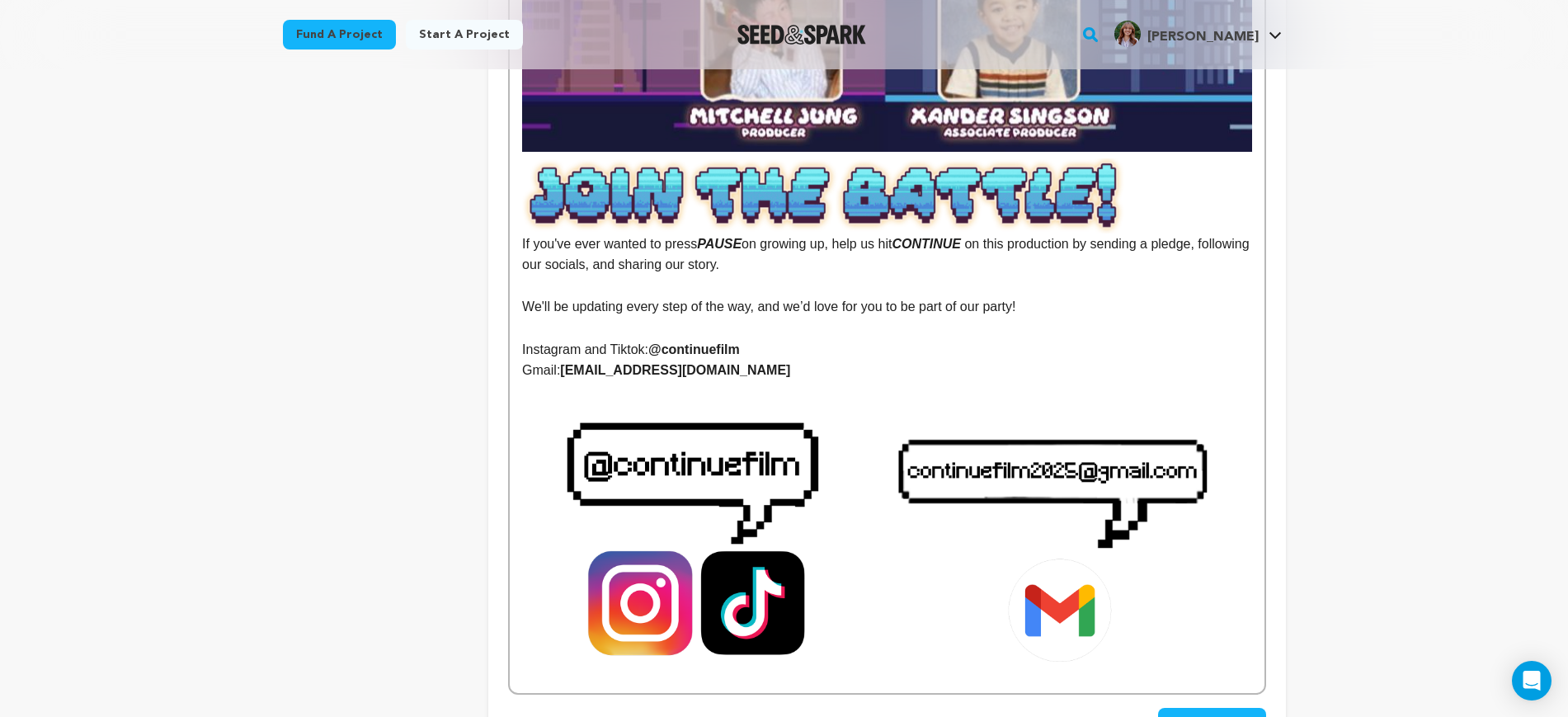
click at [792, 401] on img at bounding box center [887, 542] width 730 height 280
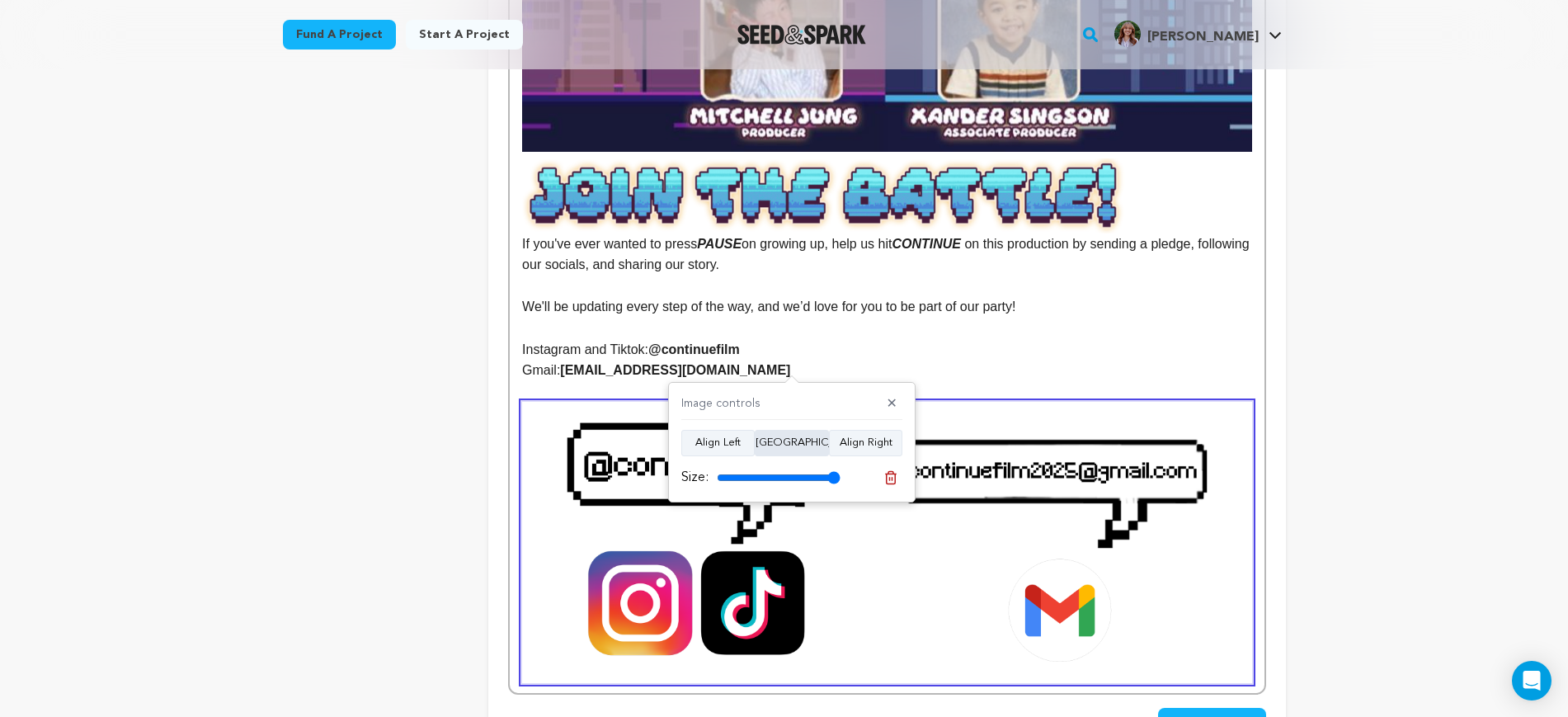
click at [787, 441] on button "Align Center" at bounding box center [793, 443] width 74 height 27
click at [837, 359] on p "Gmail: continuefilm2025@gmail.com" at bounding box center [887, 370] width 730 height 21
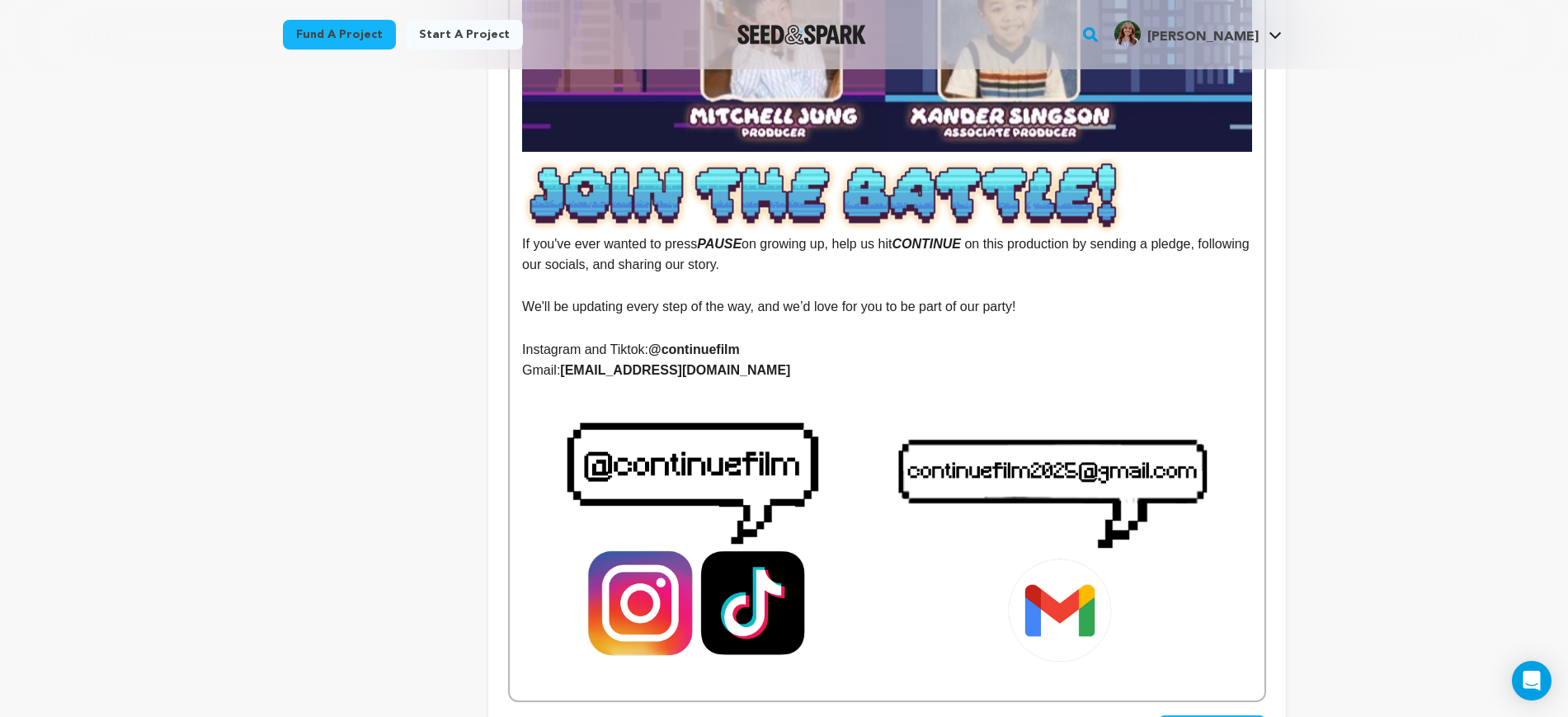
click at [632, 339] on p "Instagram and Tiktok: @continuefilm" at bounding box center [887, 350] width 730 height 21
click at [835, 359] on p "Gmail: continuefilm2025@gmail.com" at bounding box center [887, 370] width 730 height 21
click at [817, 381] on p at bounding box center [887, 392] width 730 height 21
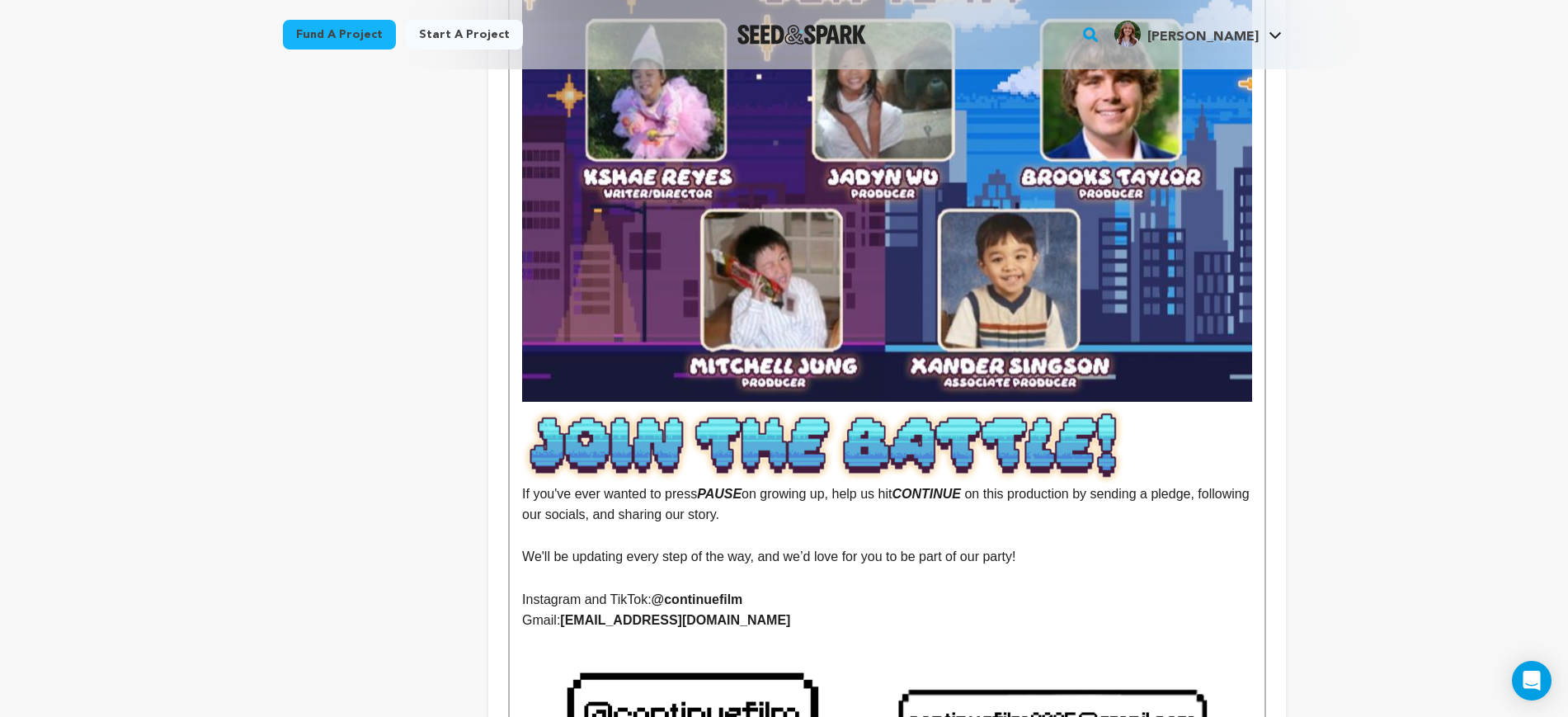
scroll to position [3712, 0]
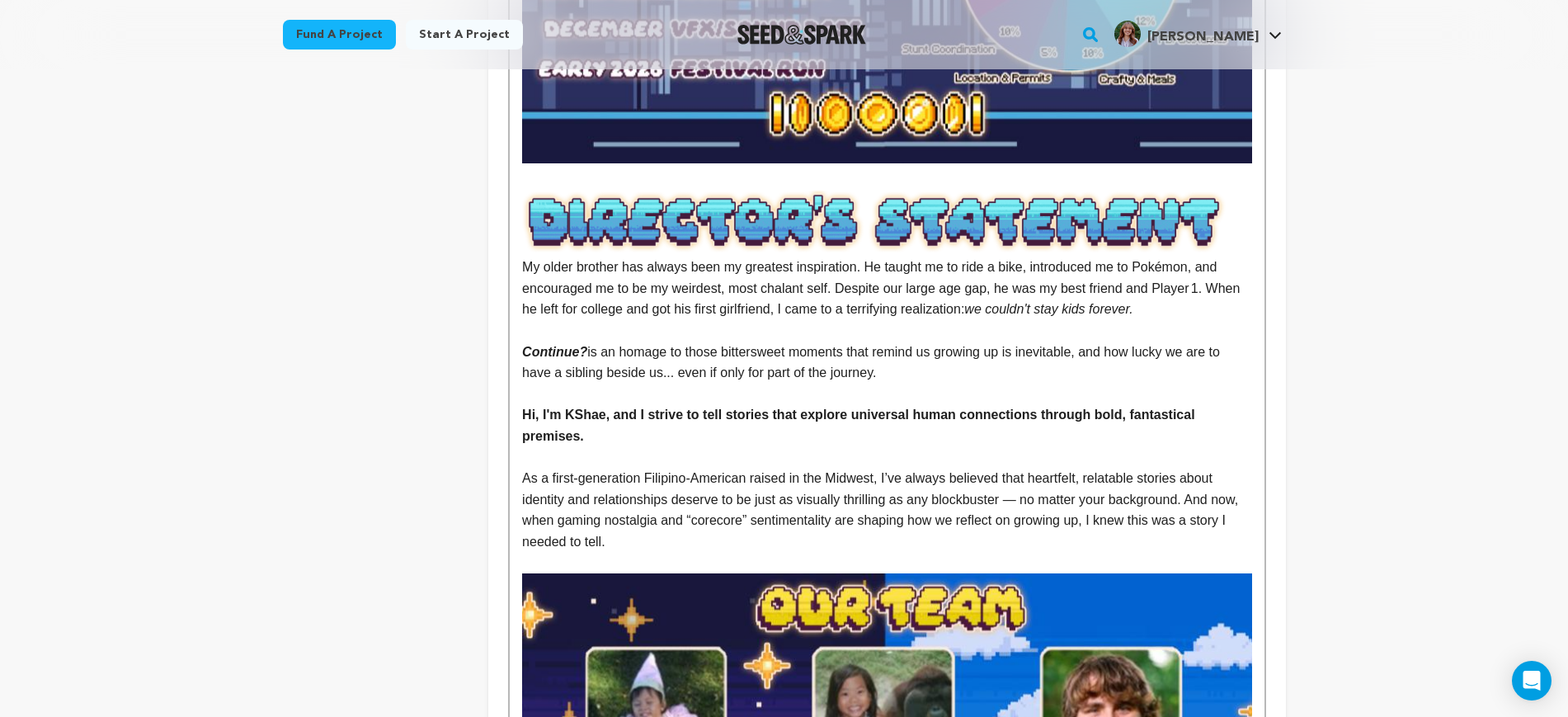
scroll to position [3093, 0]
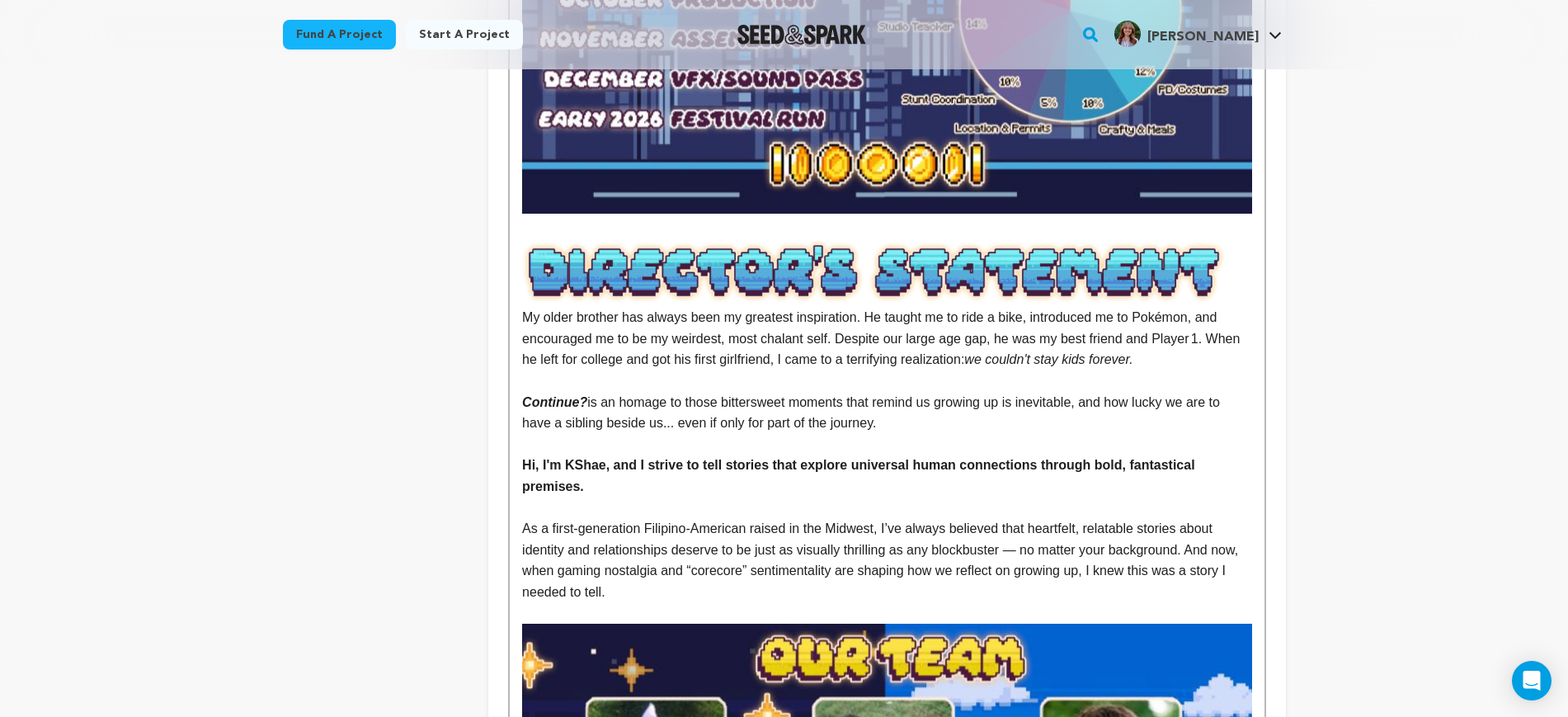
click at [933, 458] on strong "Hi, I'm KShae, and I strive to tell stories that explore universal human connec…" at bounding box center [860, 475] width 676 height 35
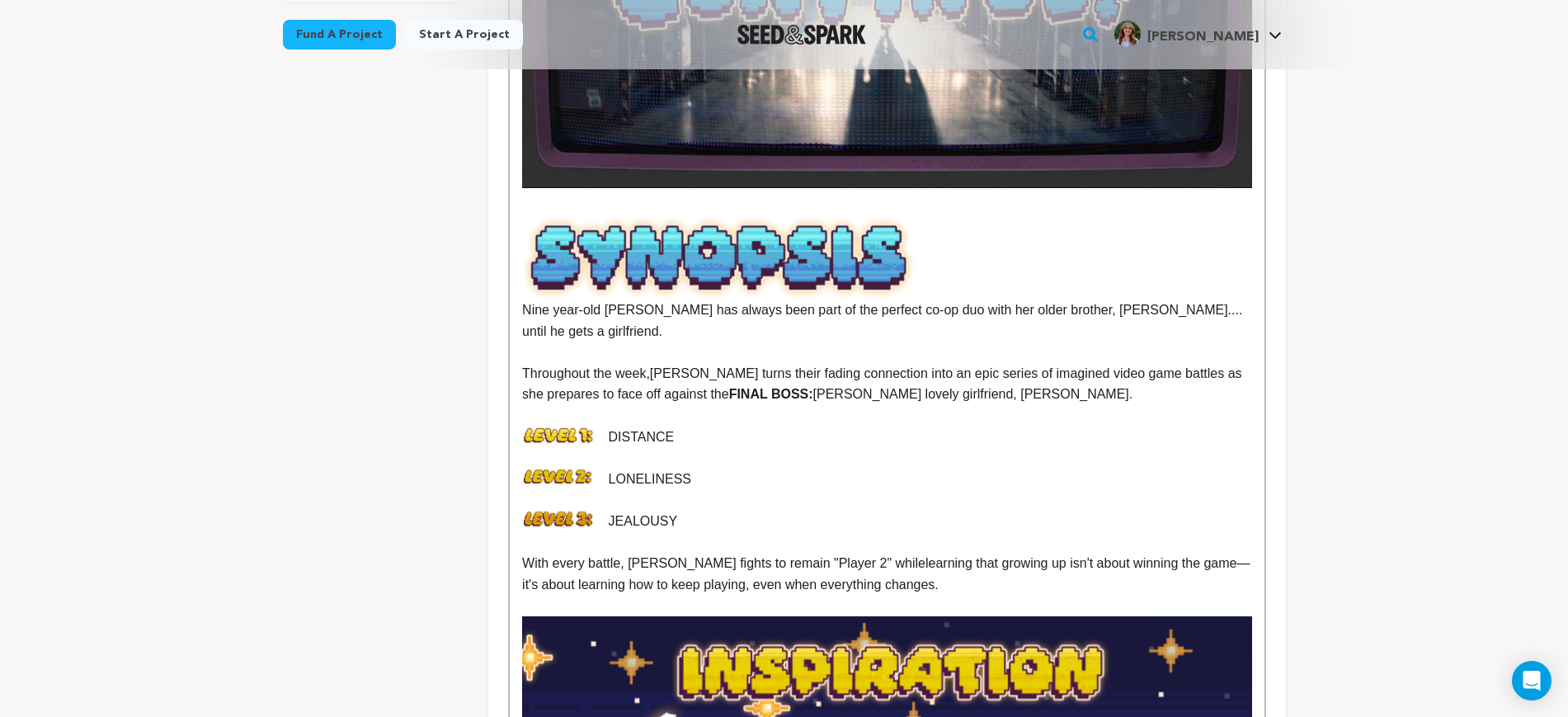
scroll to position [722, 0]
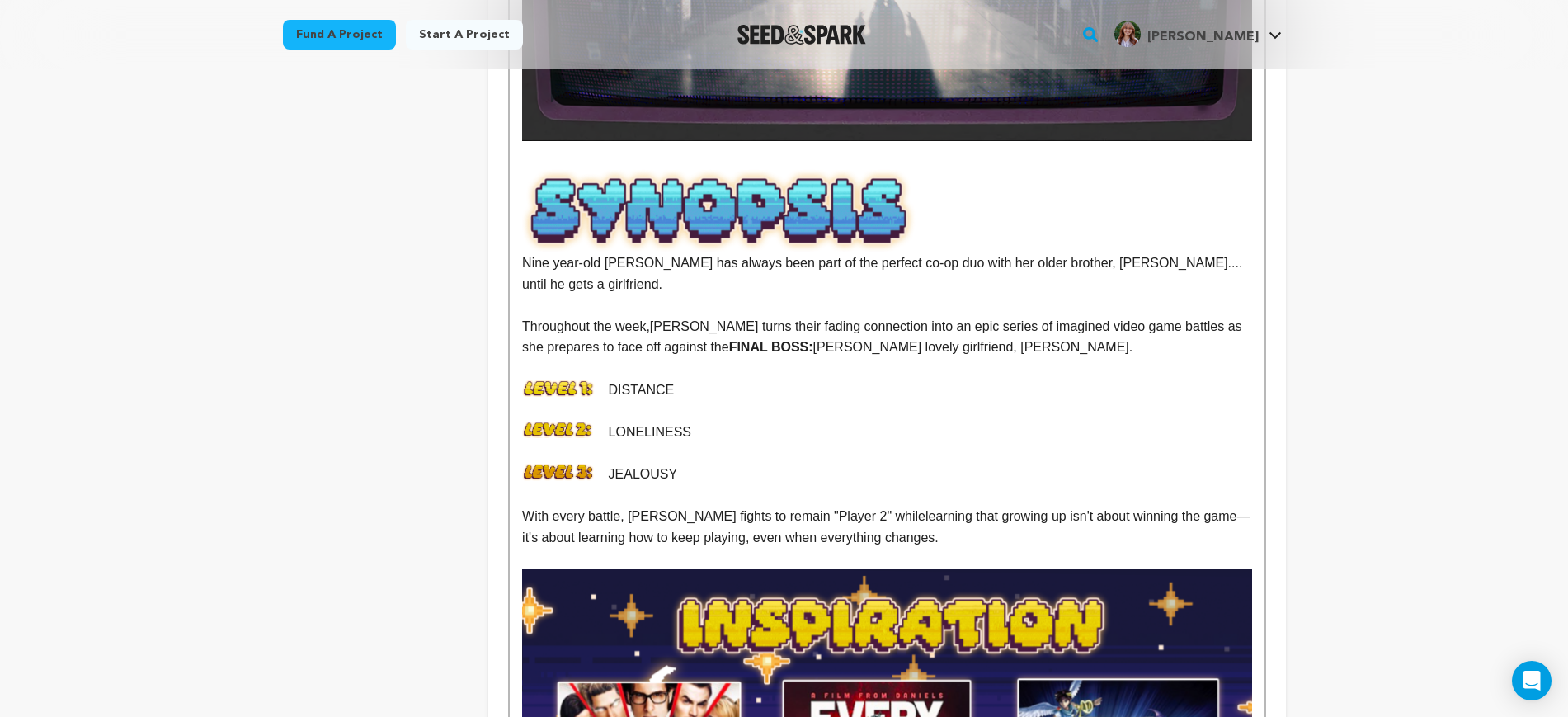
click at [881, 485] on p at bounding box center [887, 496] width 730 height 21
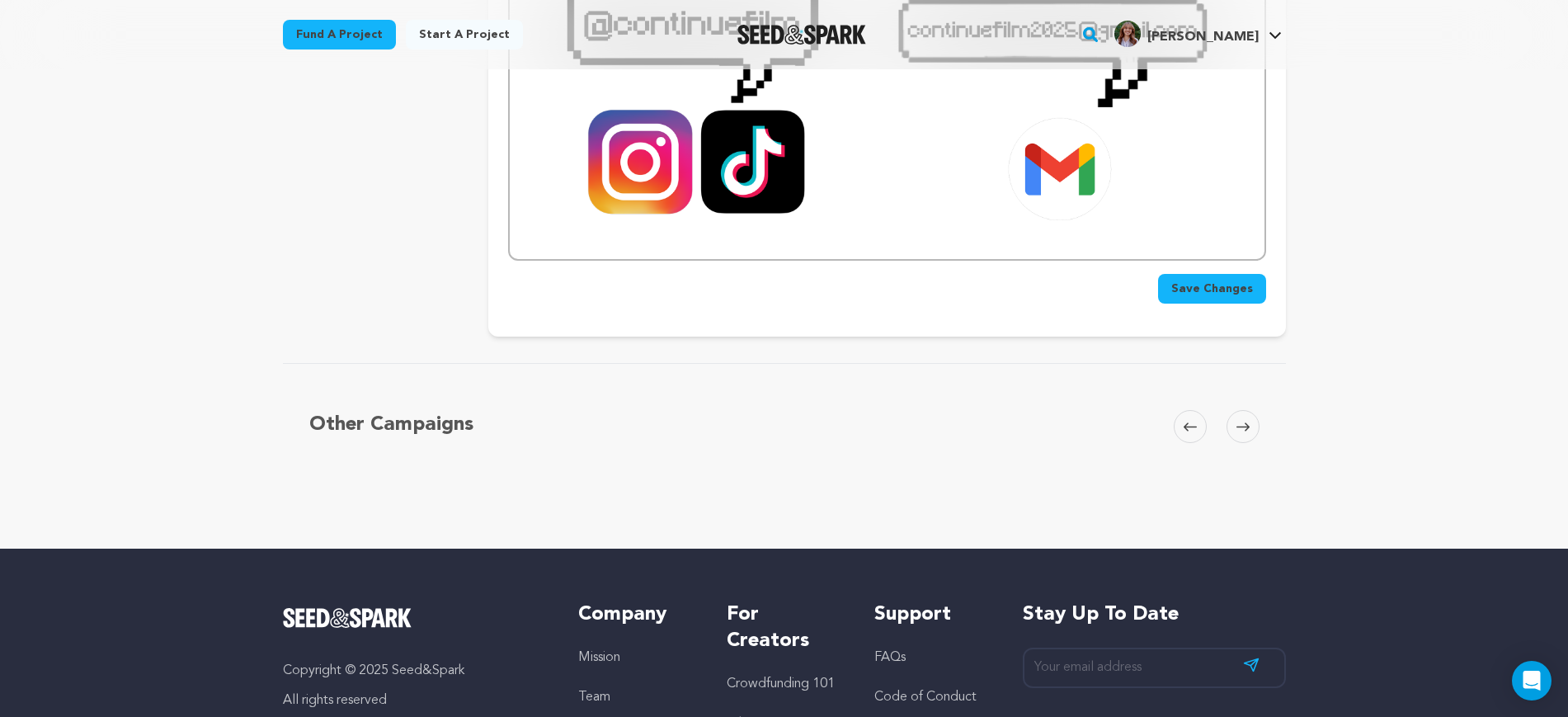
scroll to position [4331, 0]
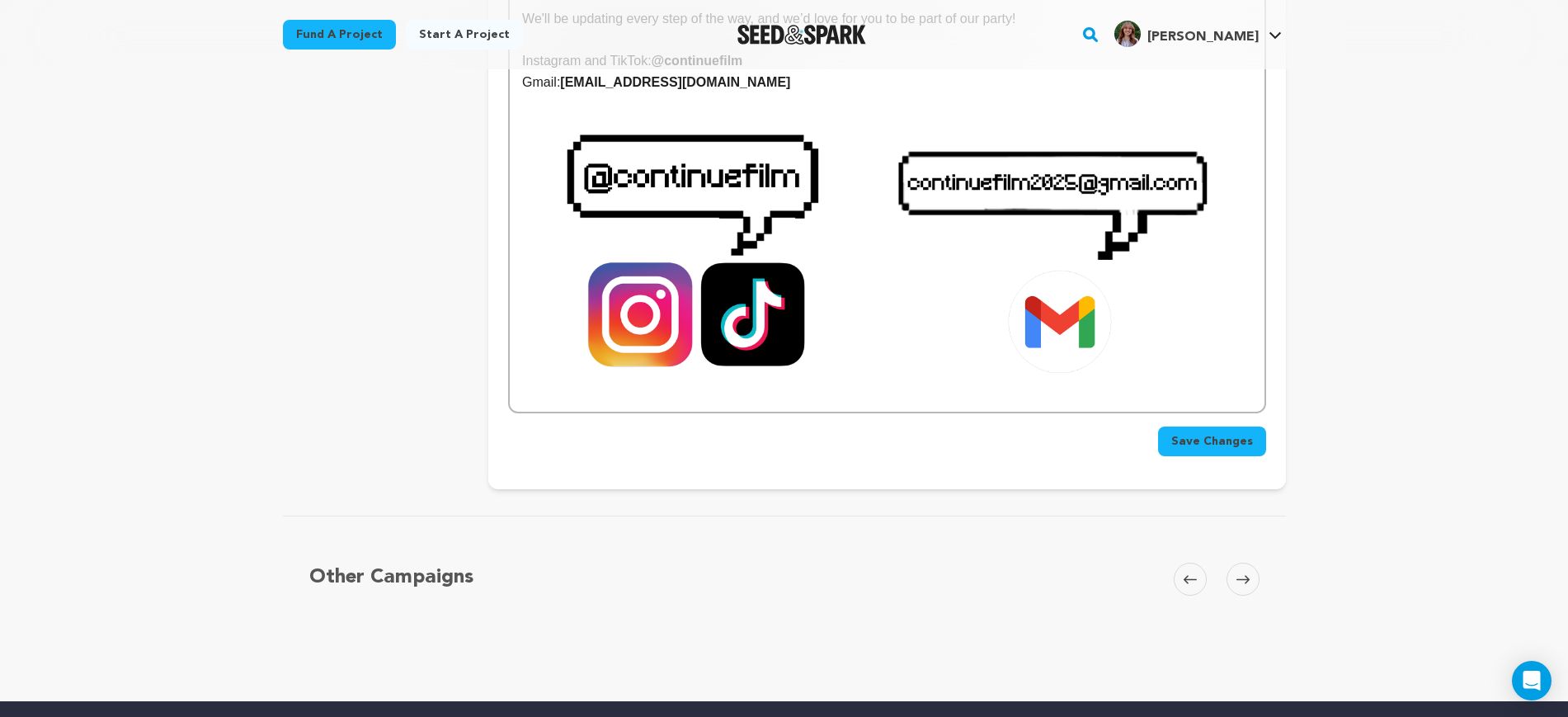
click at [1248, 433] on span "Save Changes" at bounding box center [1212, 440] width 82 height 16
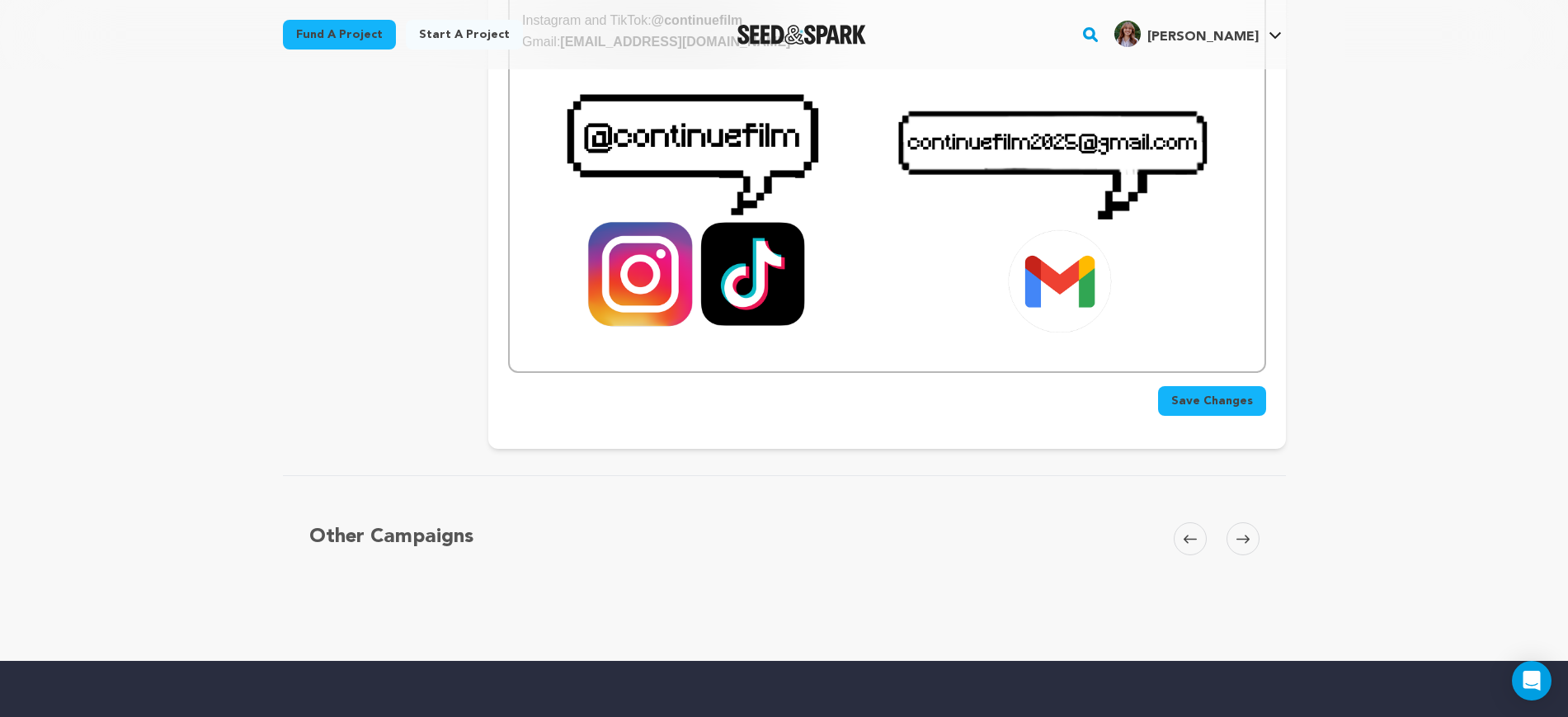
scroll to position [4083, 0]
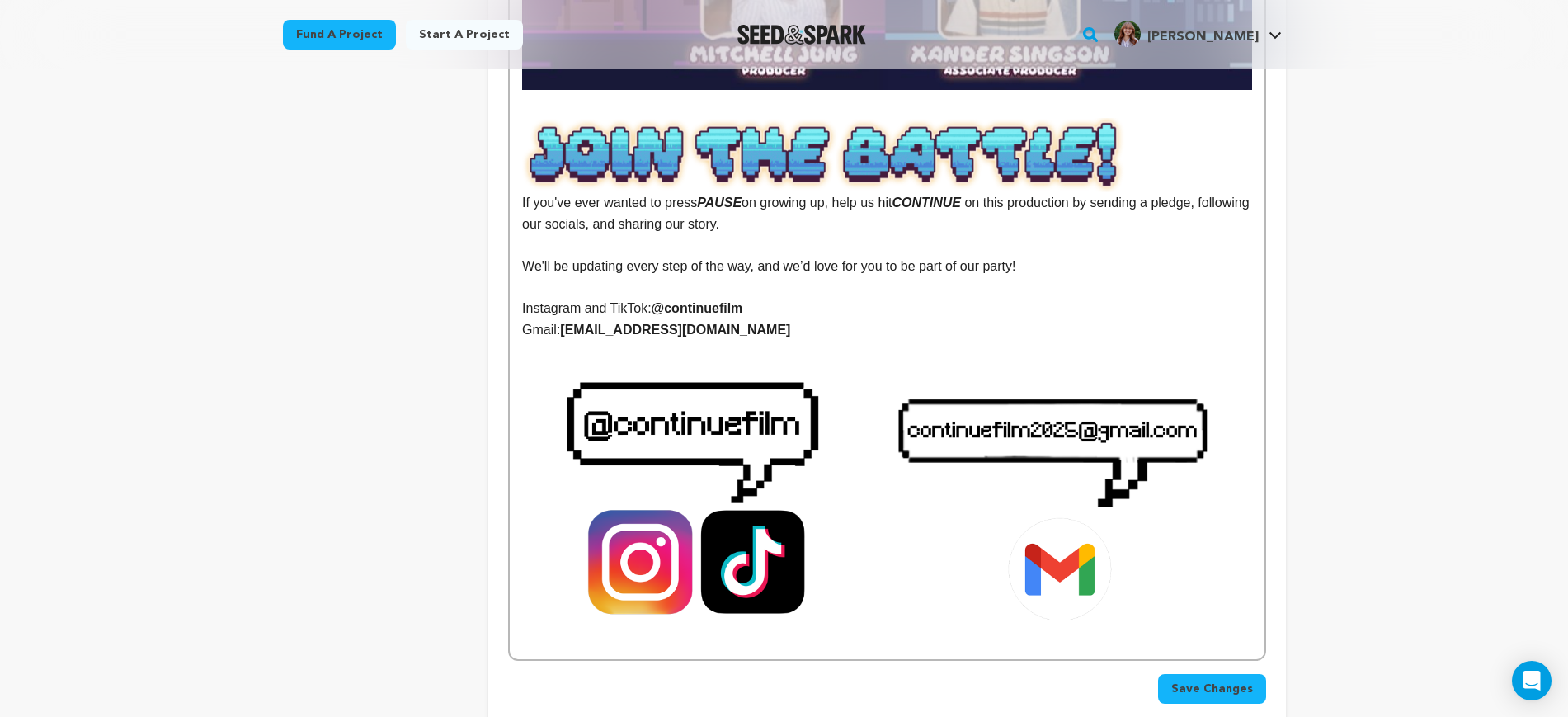
click at [1218, 681] on span "Save Changes" at bounding box center [1212, 688] width 82 height 16
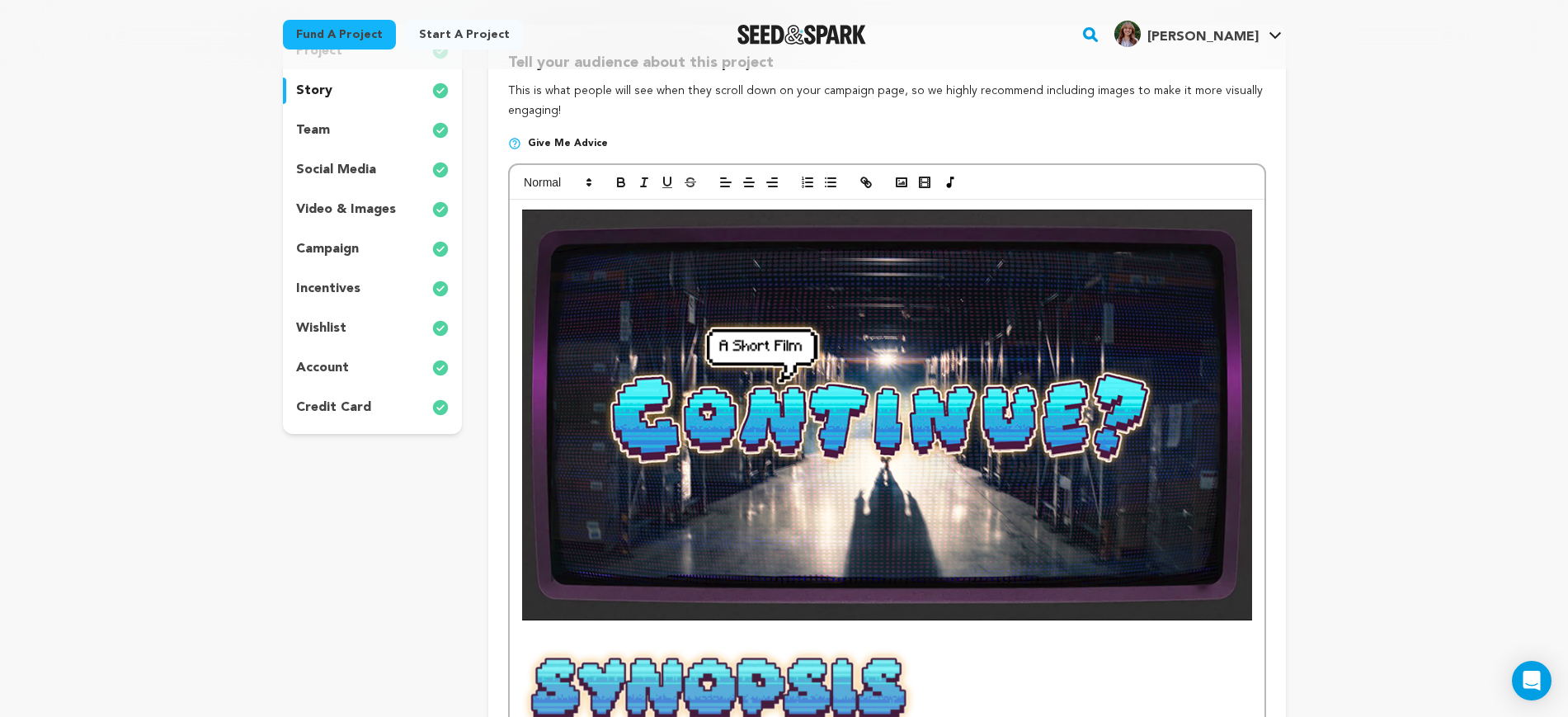
scroll to position [206, 0]
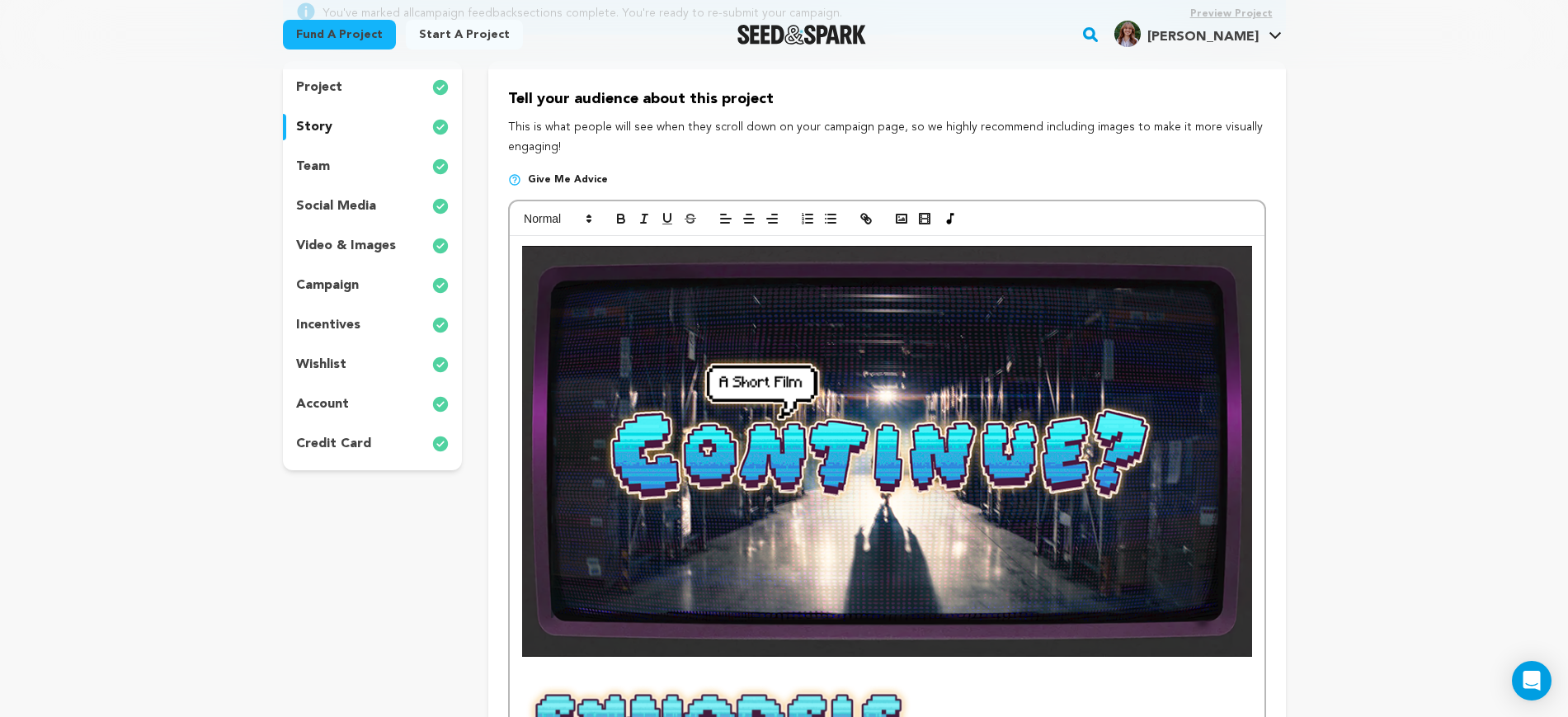
click at [350, 155] on div "team" at bounding box center [373, 167] width 180 height 27
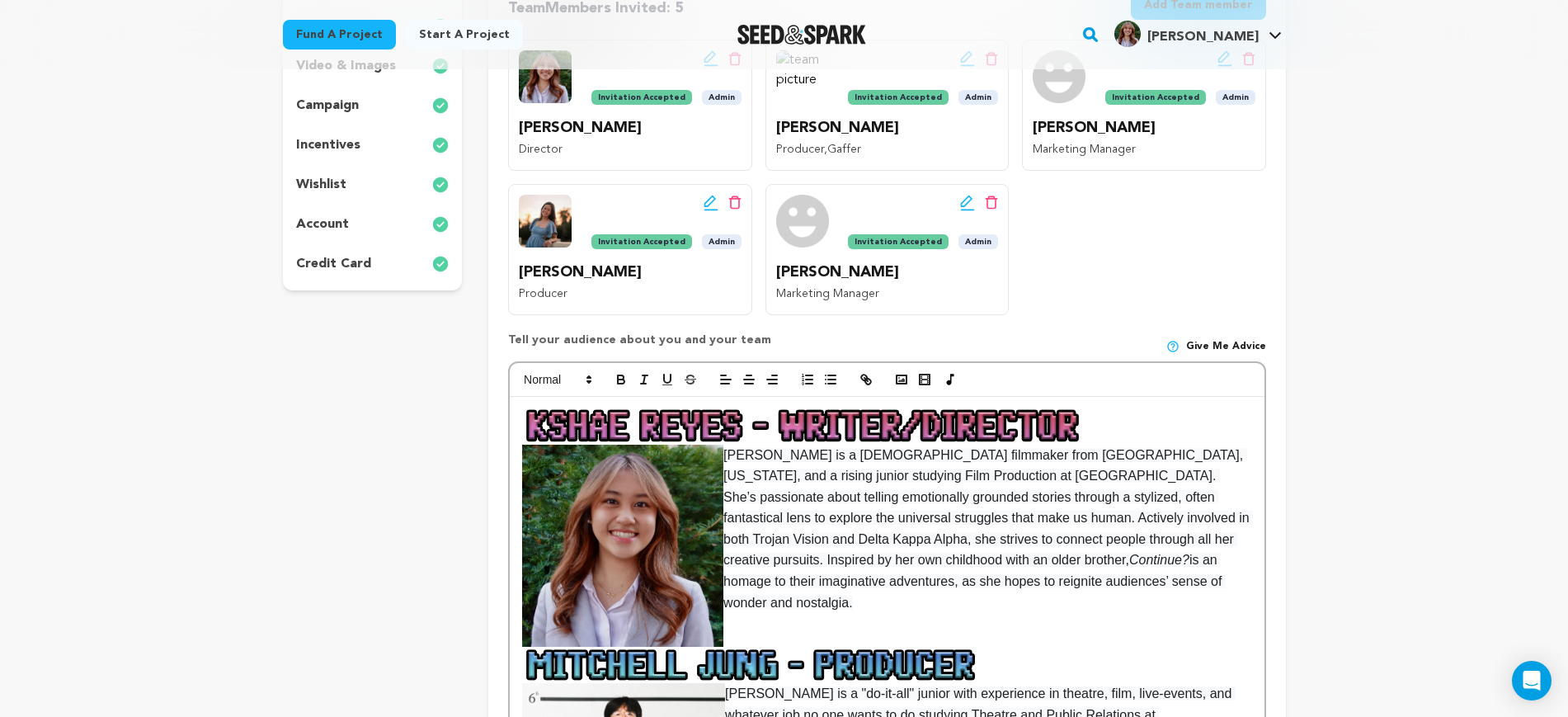
scroll to position [413, 0]
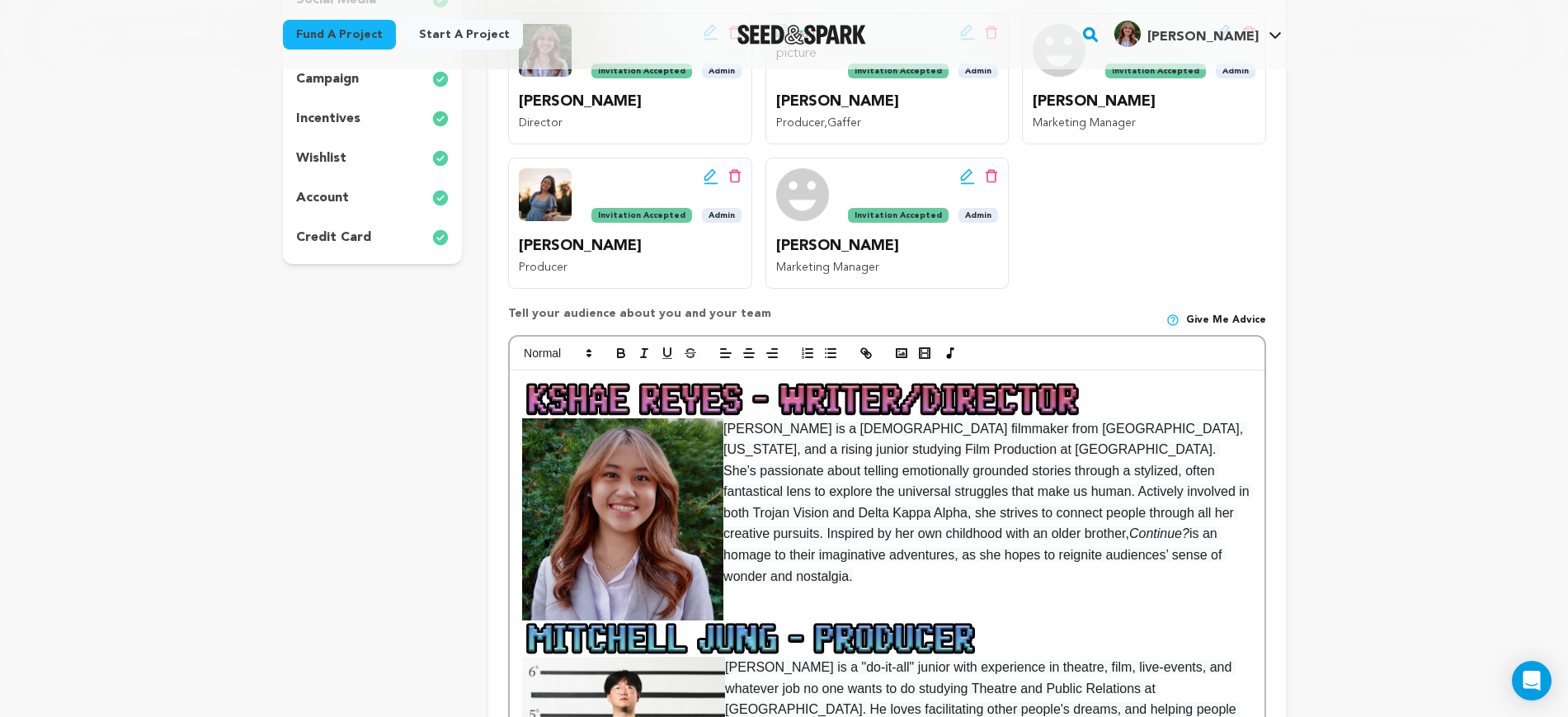
click at [1028, 403] on img at bounding box center [845, 399] width 646 height 37
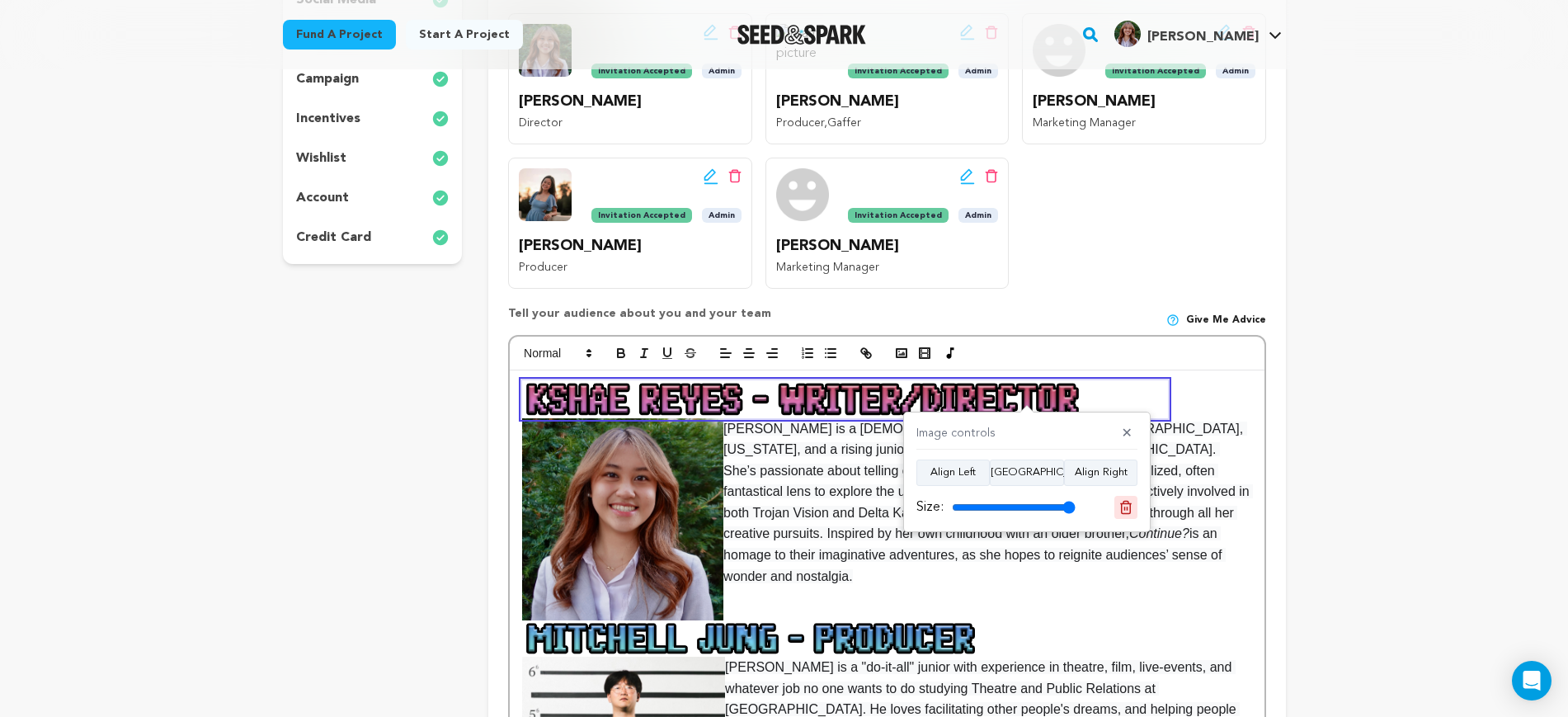
click at [1134, 500] on button at bounding box center [1126, 507] width 23 height 23
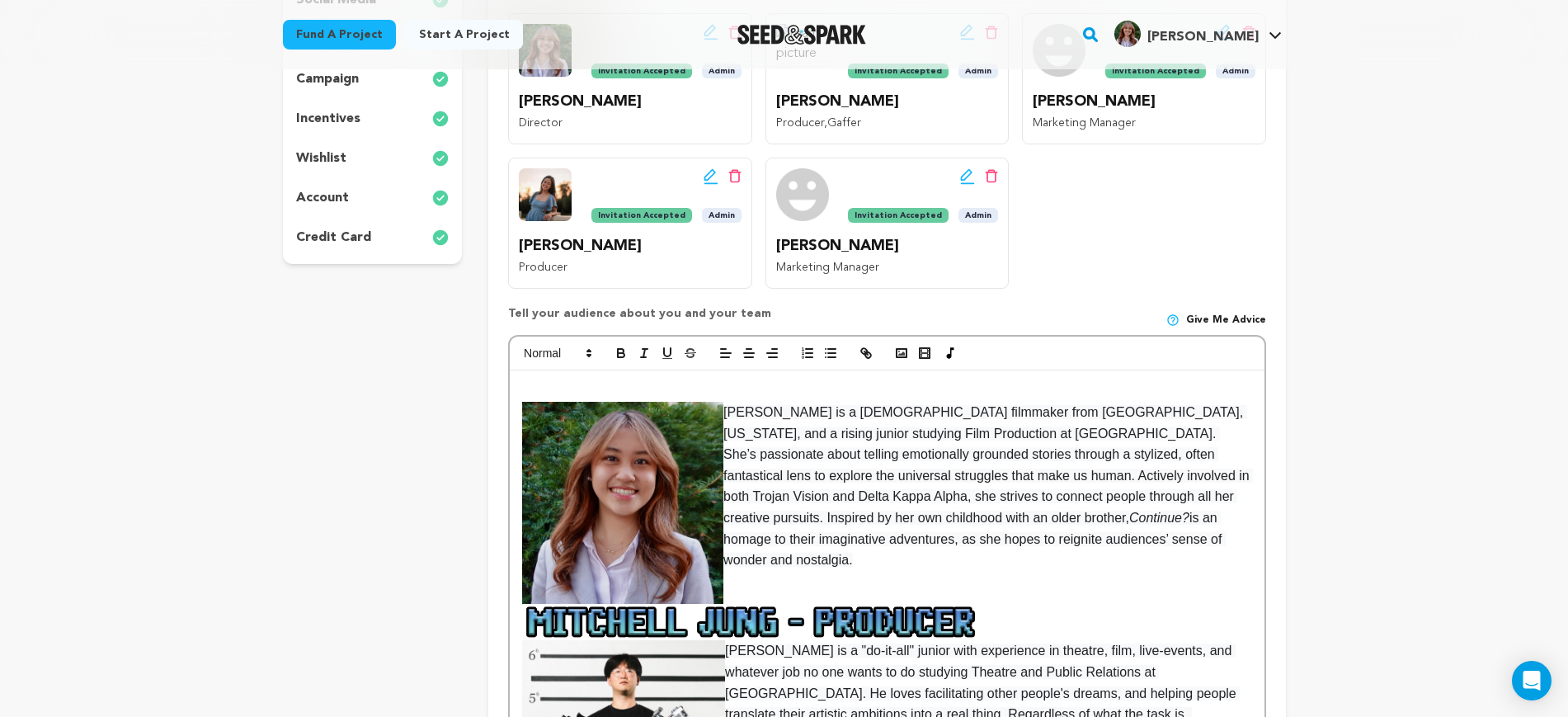
click at [611, 389] on p at bounding box center [887, 391] width 730 height 21
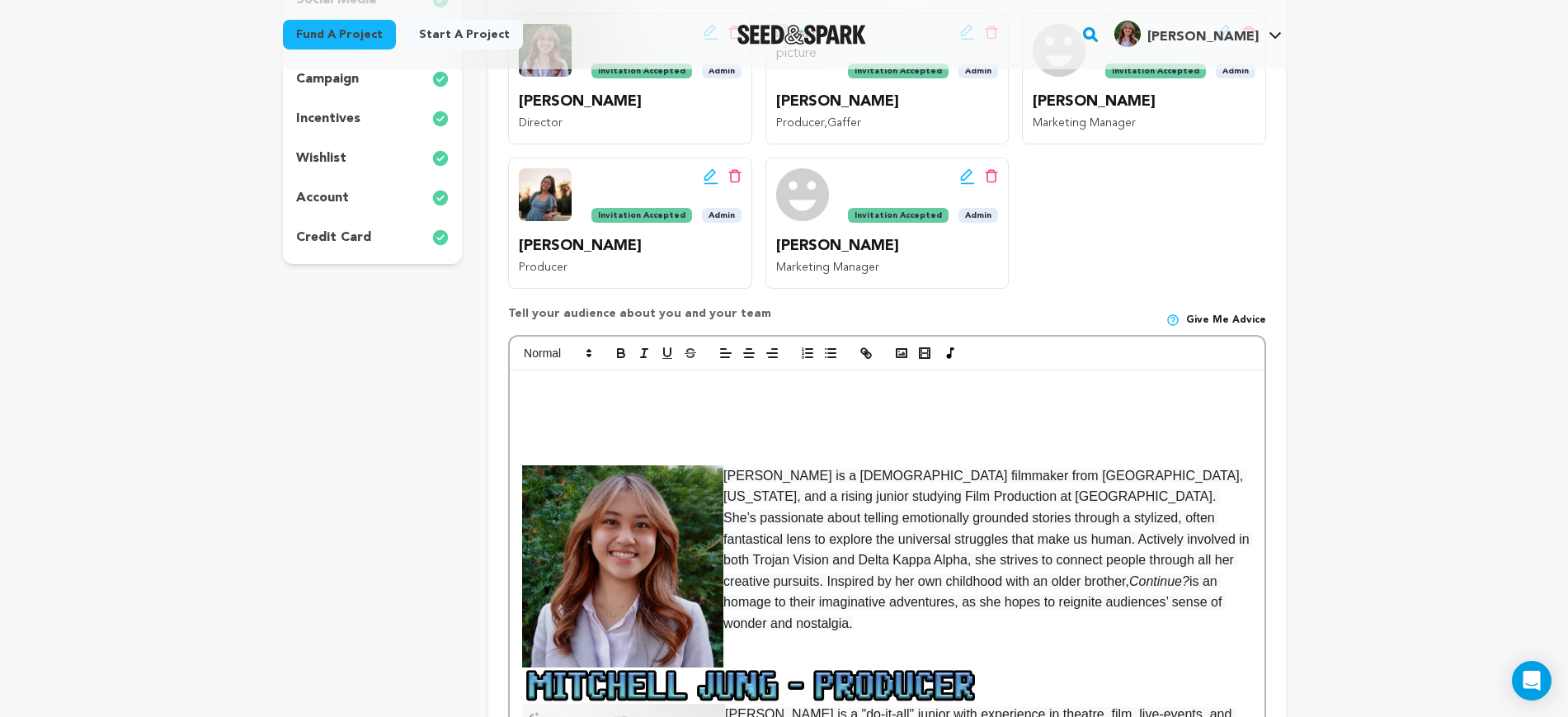
click at [604, 388] on p at bounding box center [887, 391] width 730 height 21
click at [896, 354] on icon "button" at bounding box center [902, 353] width 15 height 15
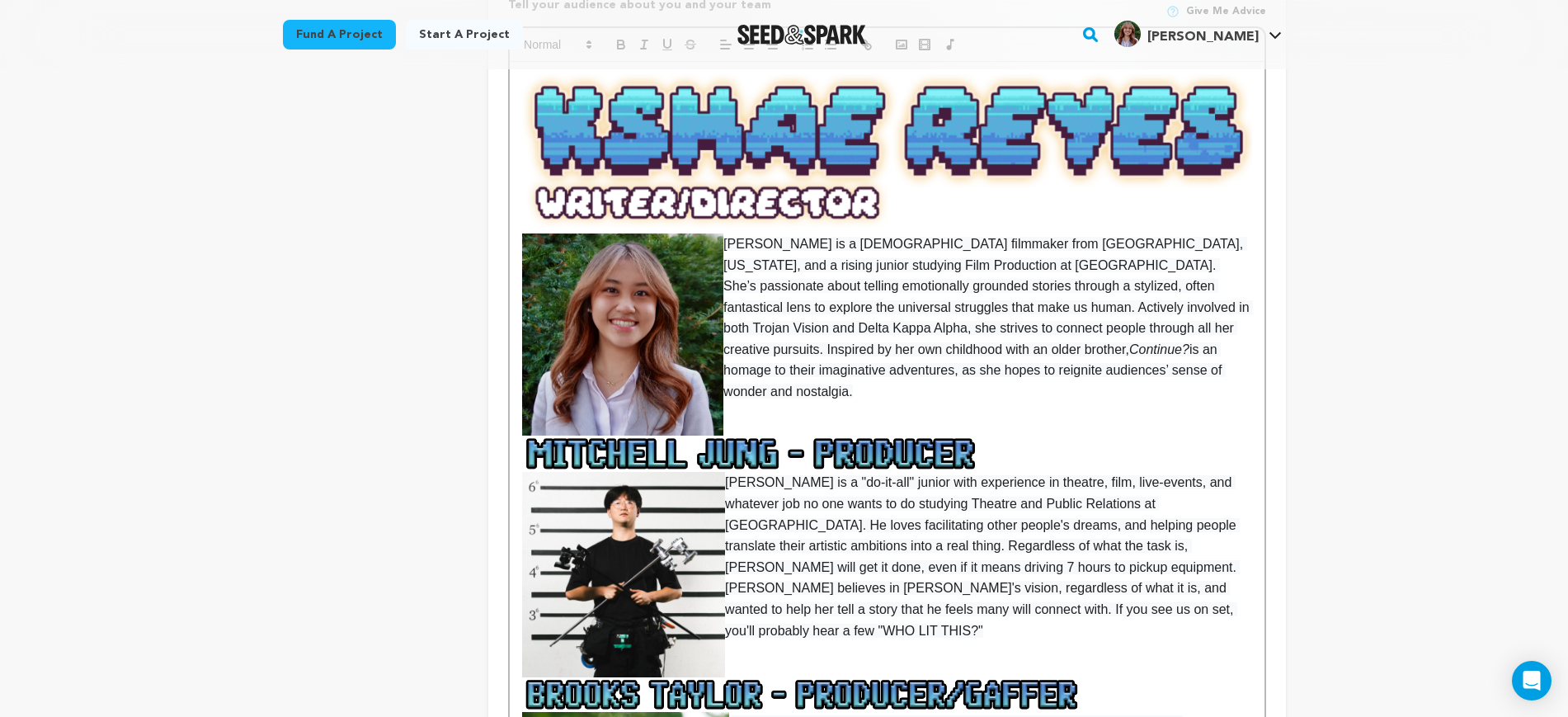
scroll to position [722, 0]
click at [989, 167] on img at bounding box center [887, 152] width 730 height 162
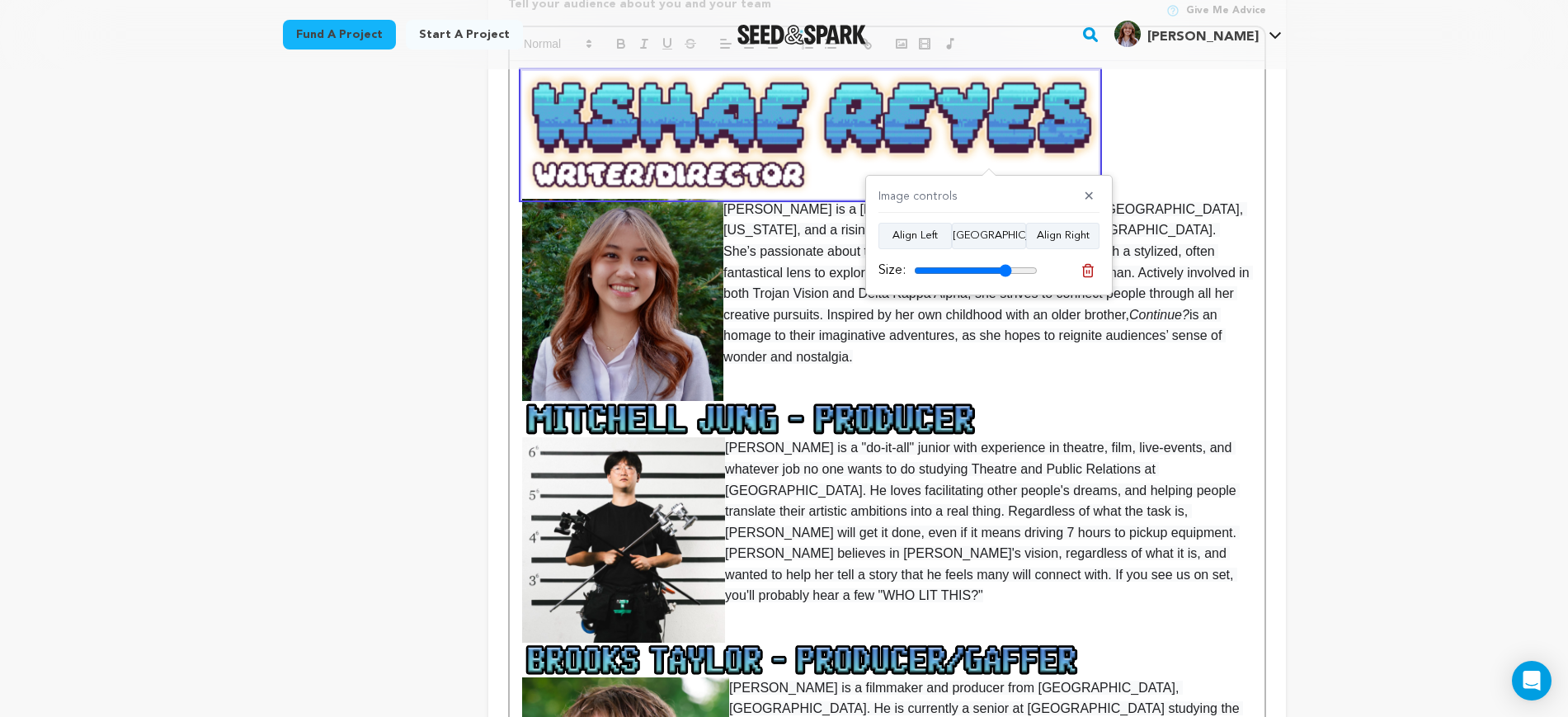
click at [1005, 267] on input "range" at bounding box center [976, 271] width 124 height 13
type input "67"
click at [990, 269] on input "range" at bounding box center [976, 271] width 124 height 13
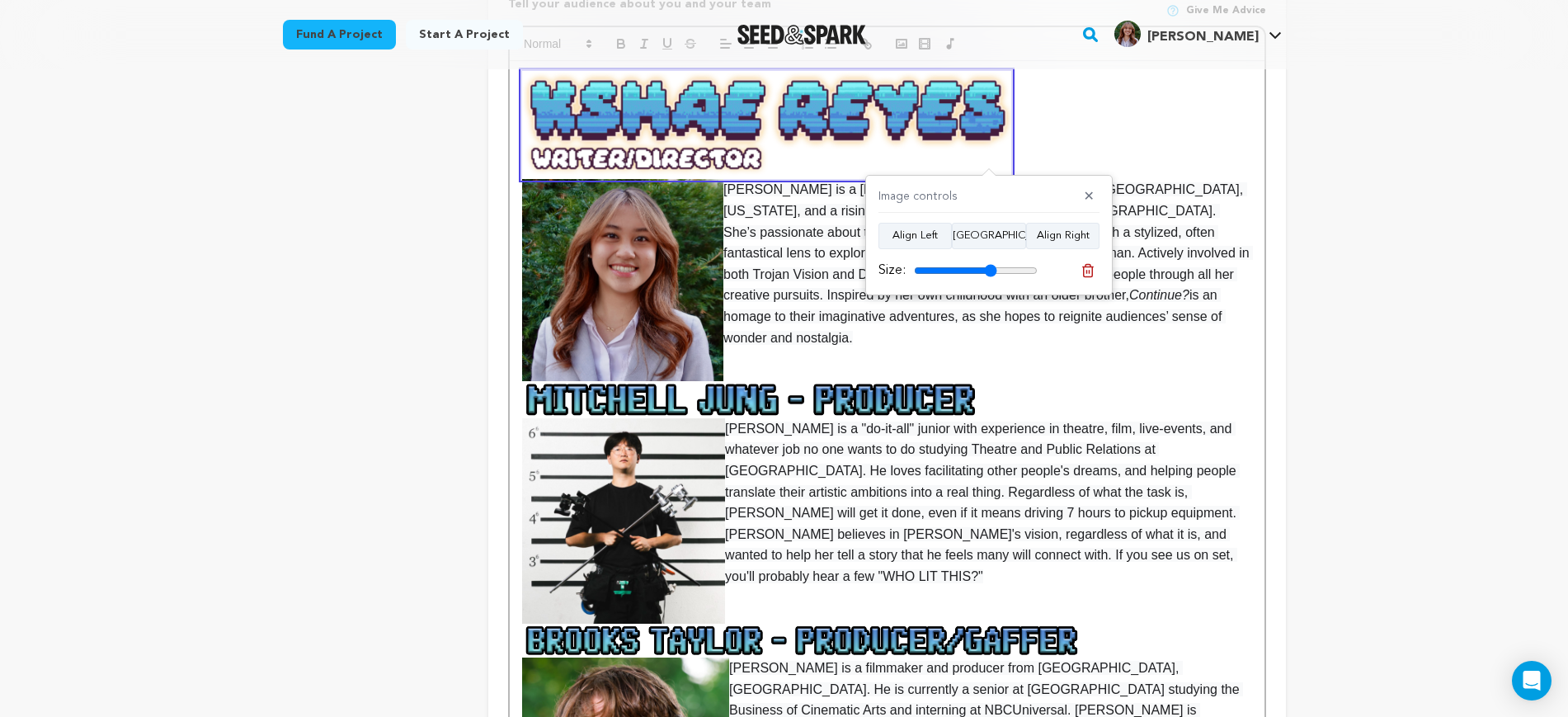
click at [1008, 370] on p at bounding box center [887, 394] width 730 height 49
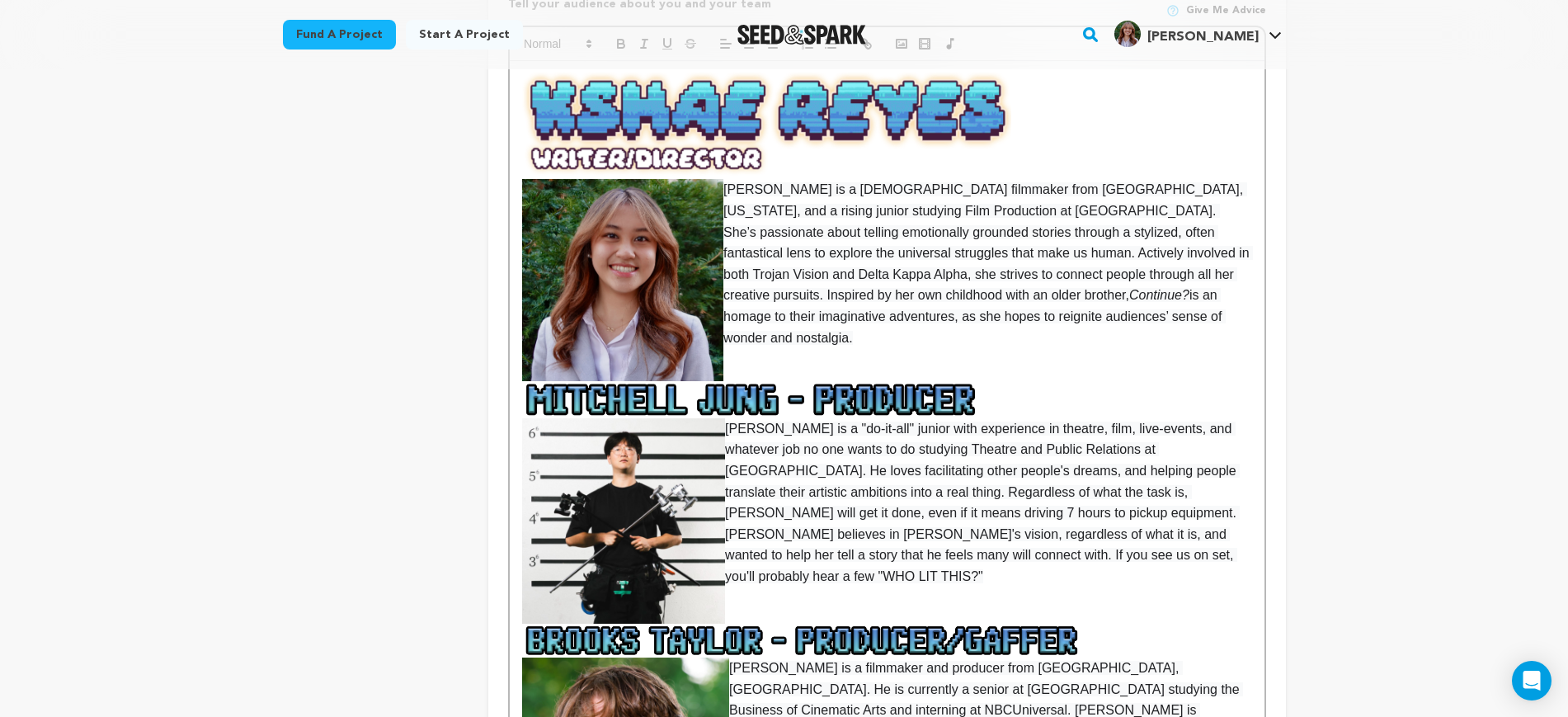
click at [1009, 374] on p at bounding box center [887, 394] width 730 height 49
click at [992, 370] on p at bounding box center [887, 394] width 730 height 49
click at [991, 370] on p at bounding box center [887, 394] width 730 height 49
click at [965, 348] on p at bounding box center [887, 358] width 730 height 21
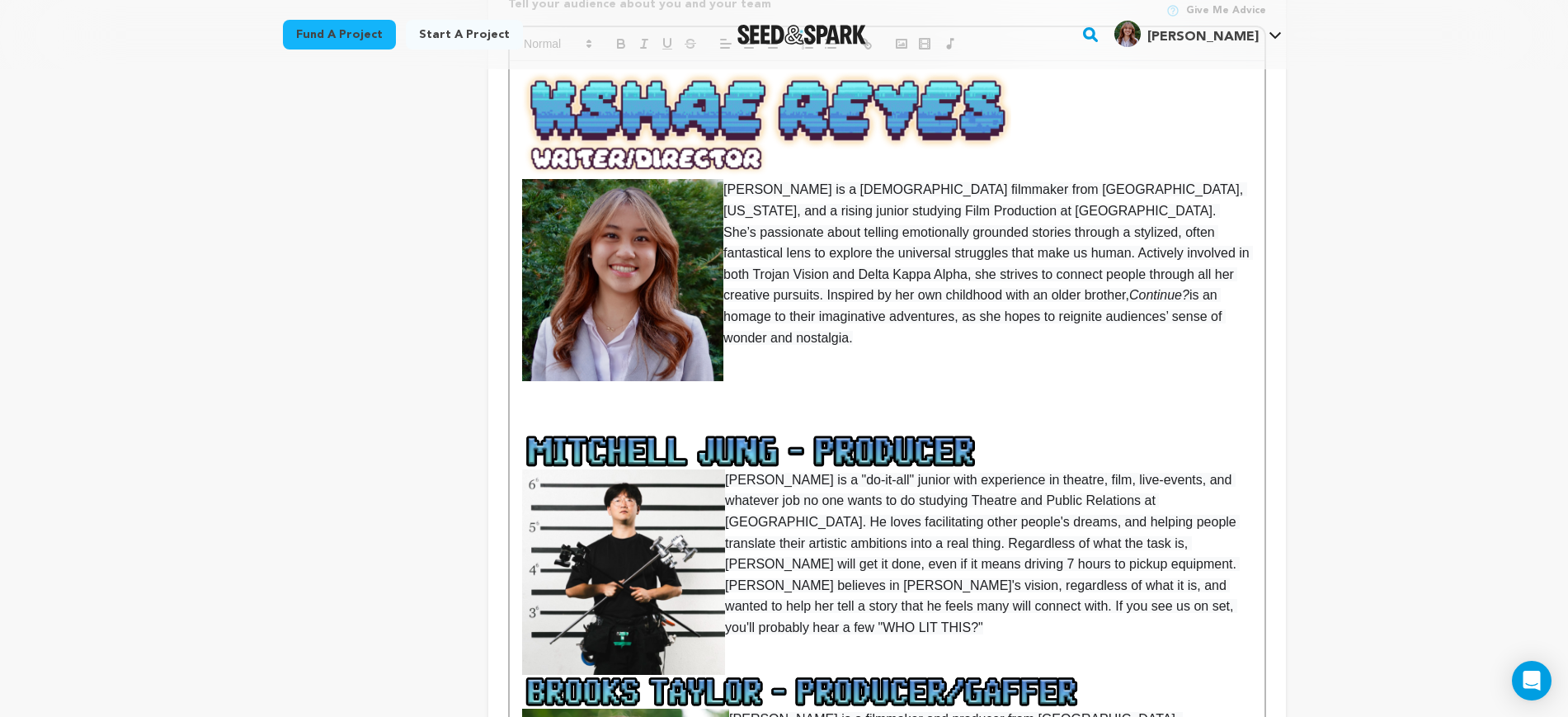
click at [1042, 433] on img at bounding box center [815, 451] width 586 height 36
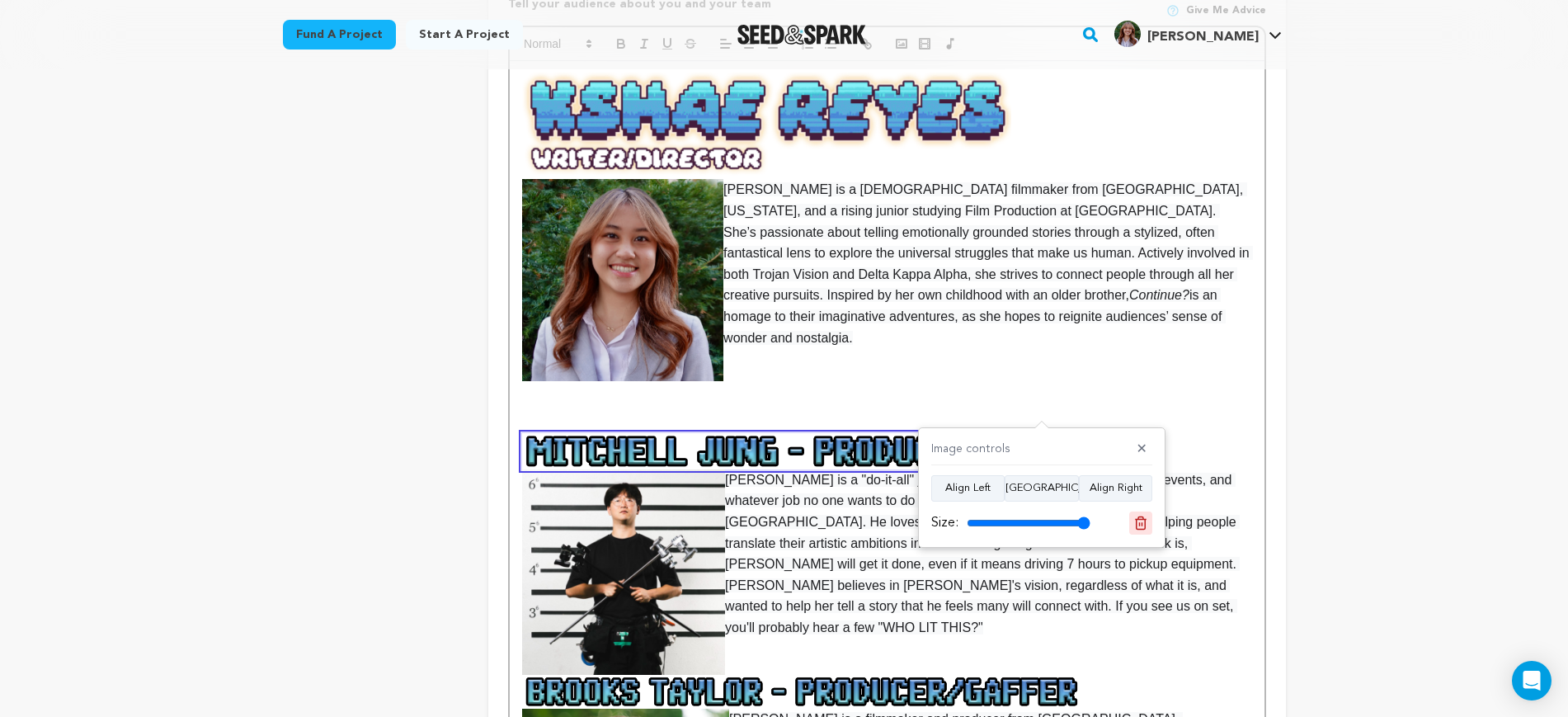
click at [1134, 527] on icon at bounding box center [1142, 523] width 15 height 15
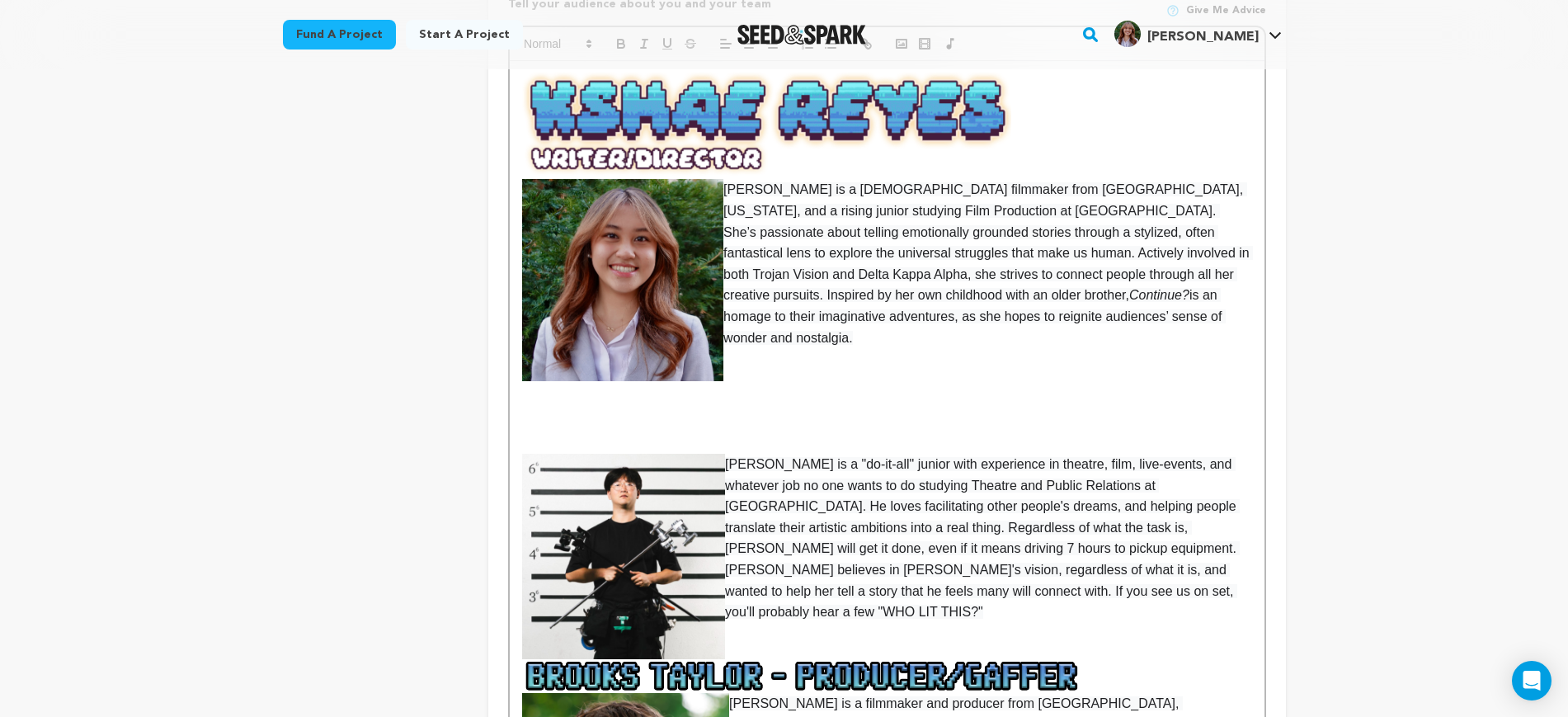
click at [922, 433] on p at bounding box center [887, 443] width 730 height 21
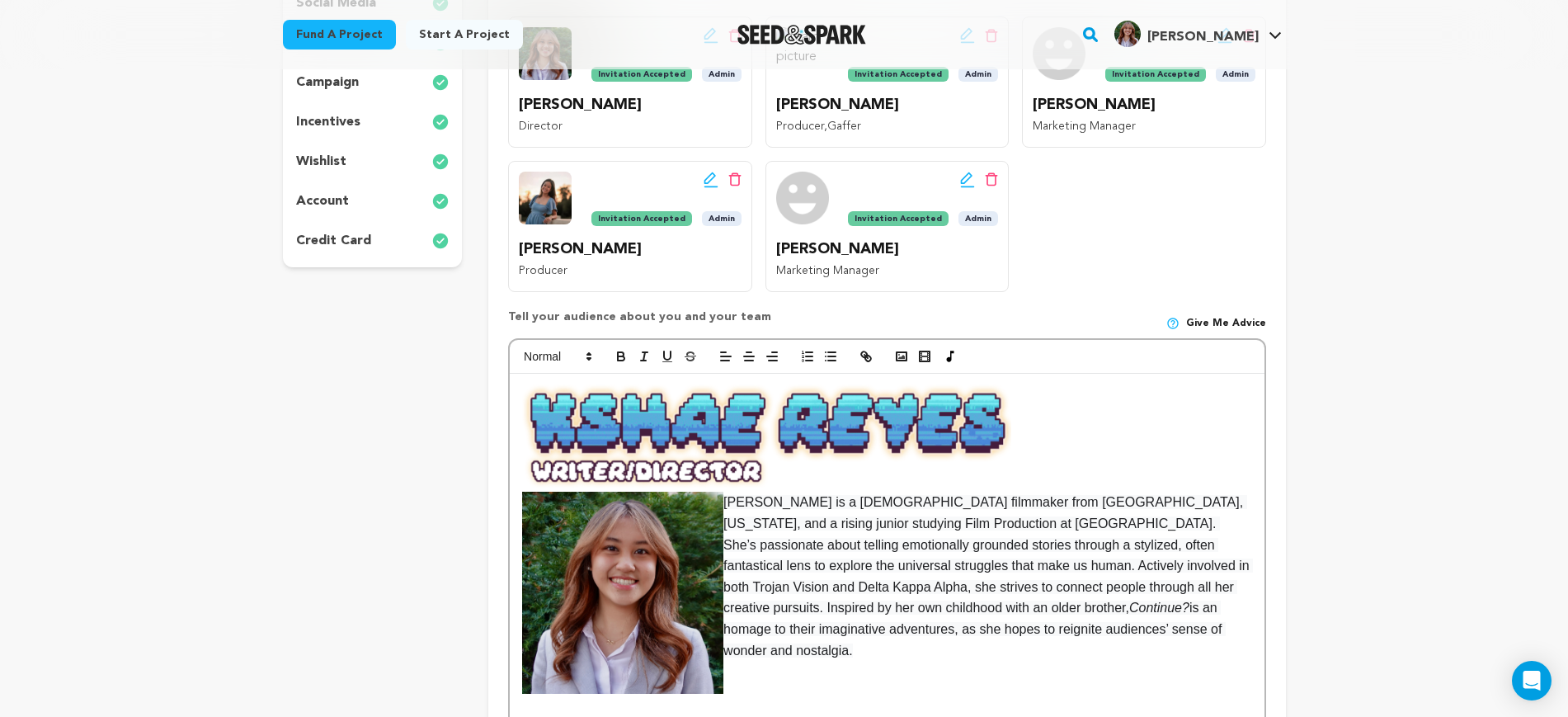
scroll to position [413, 0]
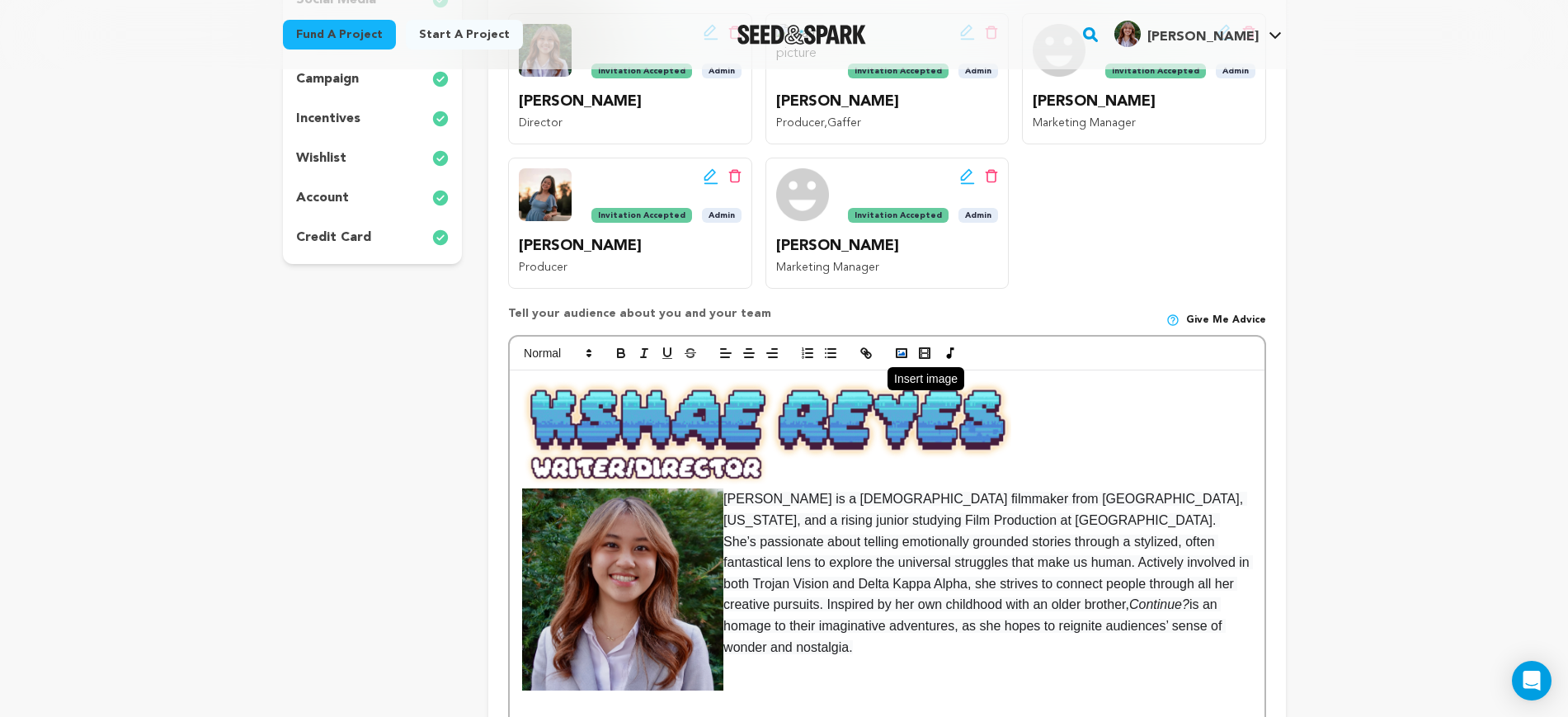
click at [898, 356] on icon "button" at bounding box center [902, 353] width 15 height 15
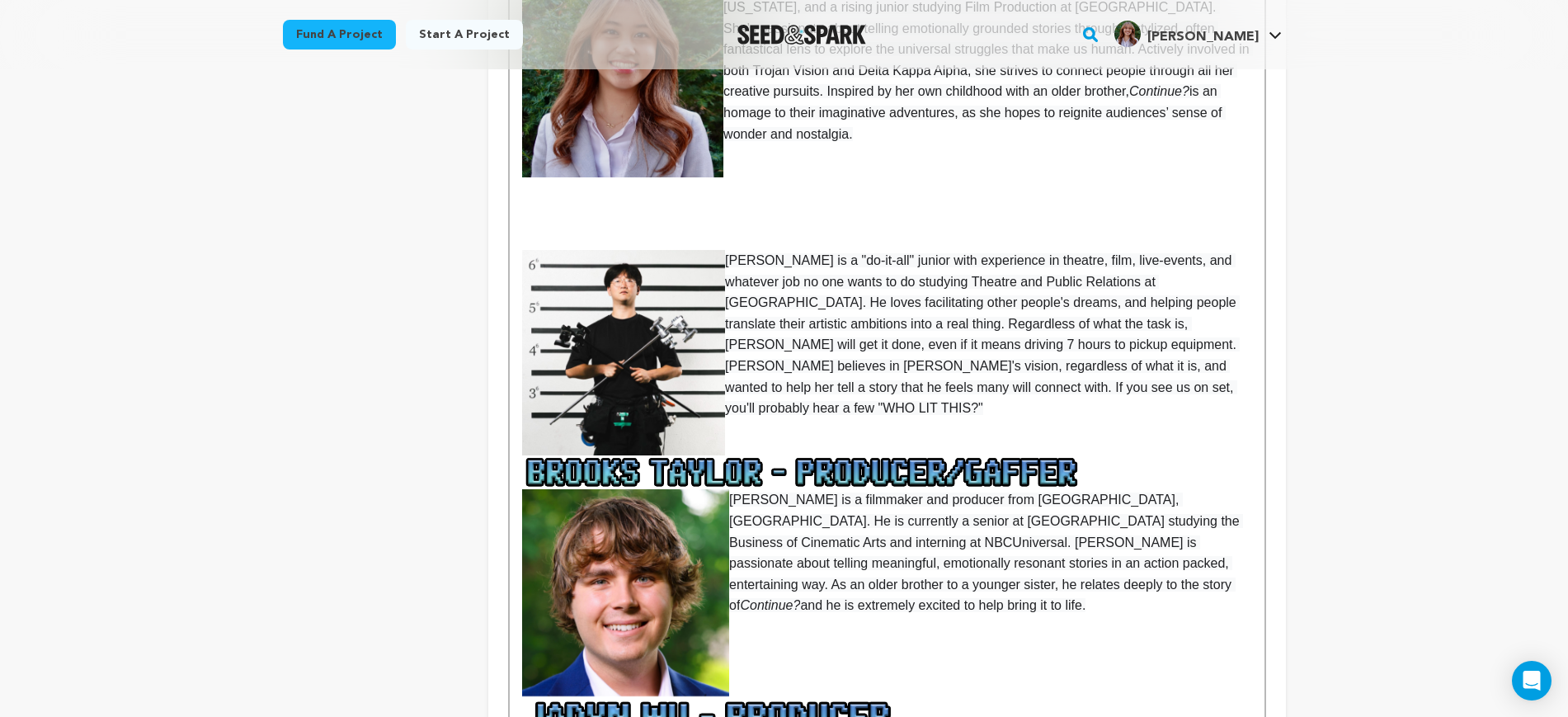
scroll to position [928, 0]
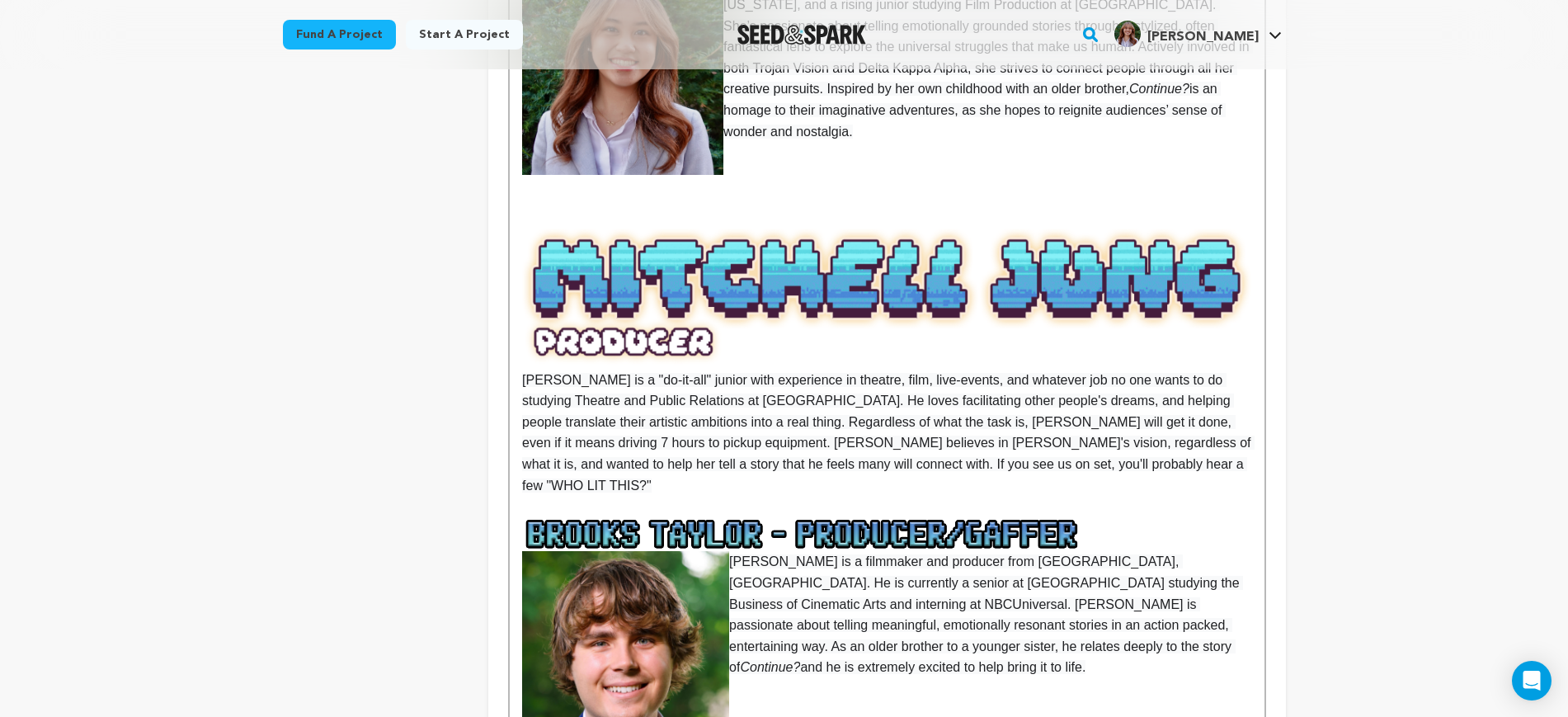
click at [829, 297] on img at bounding box center [887, 298] width 730 height 143
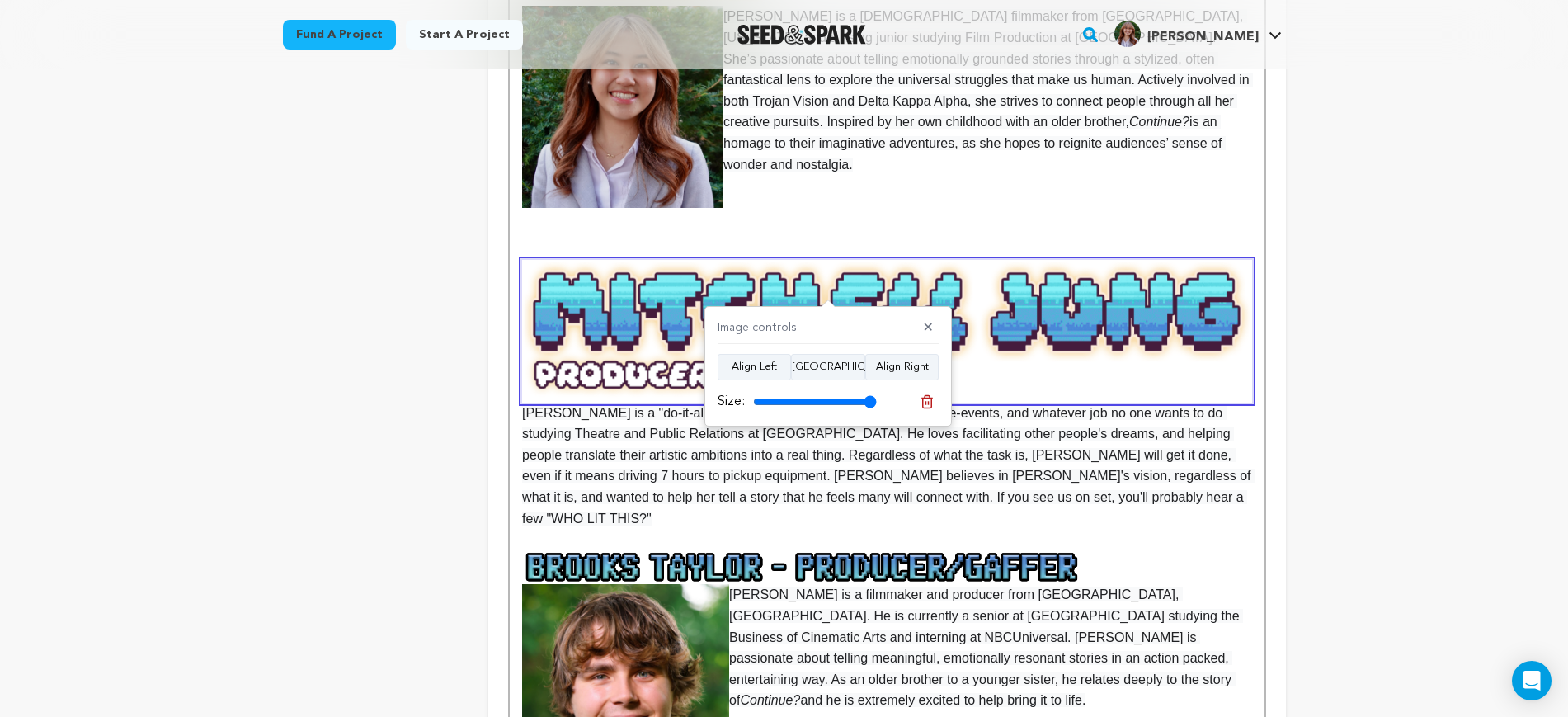
scroll to position [619, 0]
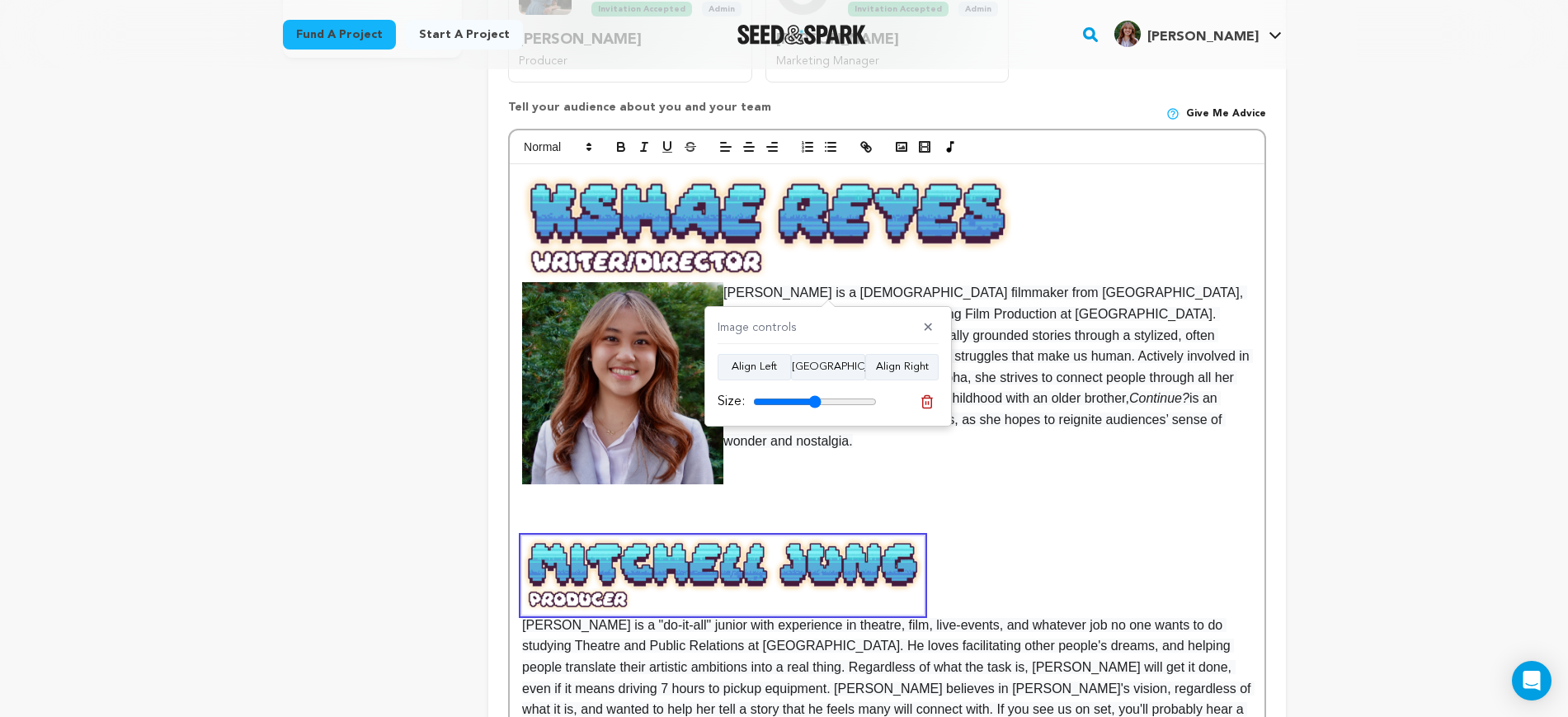
type input "55"
click at [815, 400] on input "range" at bounding box center [815, 401] width 124 height 13
click at [812, 239] on img at bounding box center [767, 228] width 489 height 108
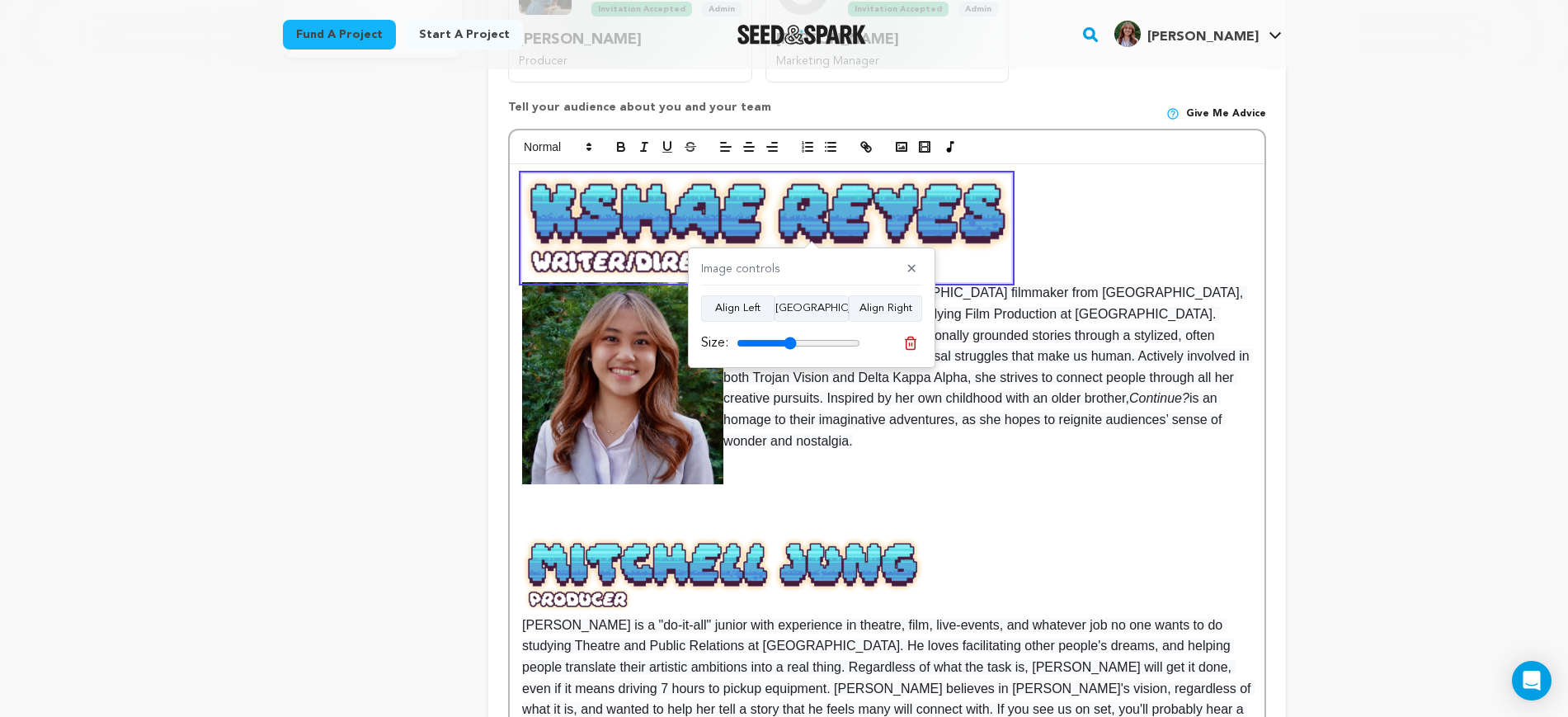
click at [791, 339] on input "range" at bounding box center [799, 343] width 124 height 13
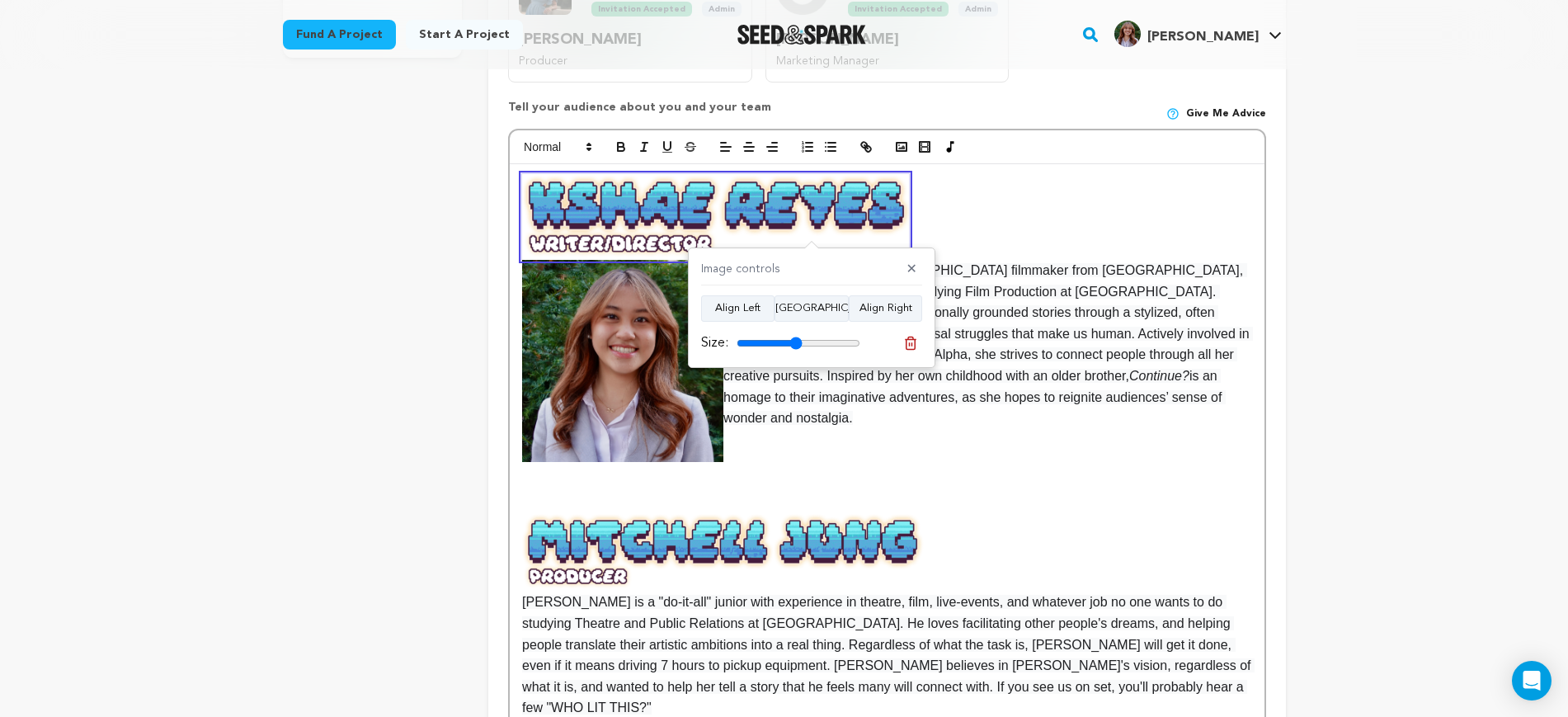
type input "53"
click at [796, 341] on input "range" at bounding box center [799, 343] width 124 height 13
click at [969, 429] on p at bounding box center [887, 440] width 730 height 21
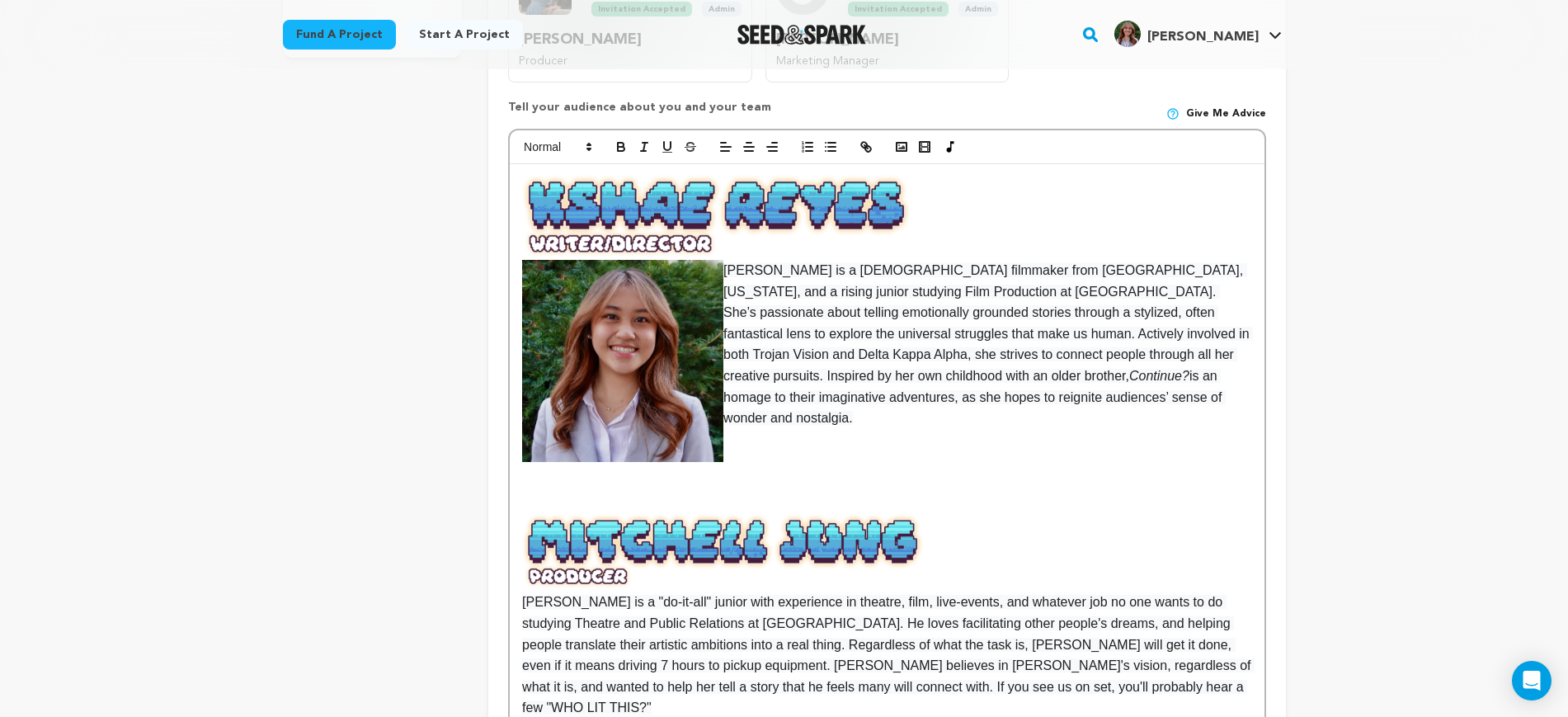
click at [721, 471] on p at bounding box center [887, 481] width 730 height 21
click at [750, 492] on p at bounding box center [887, 502] width 730 height 21
click at [758, 513] on img at bounding box center [723, 552] width 401 height 78
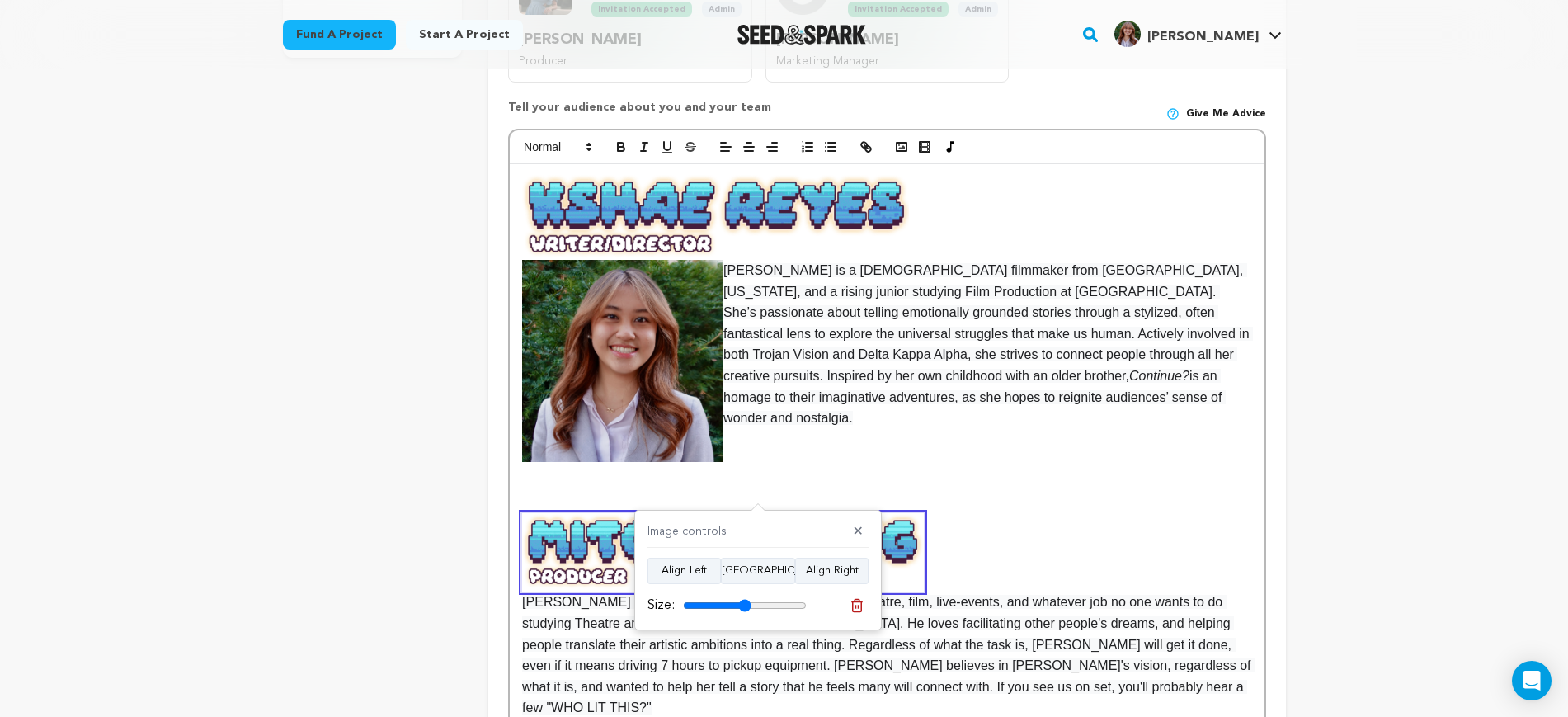
click at [1061, 558] on span "Mitchell Jung is a "do-it-all" junior with experience in theatre, film, live-ev…" at bounding box center [889, 613] width 732 height 201
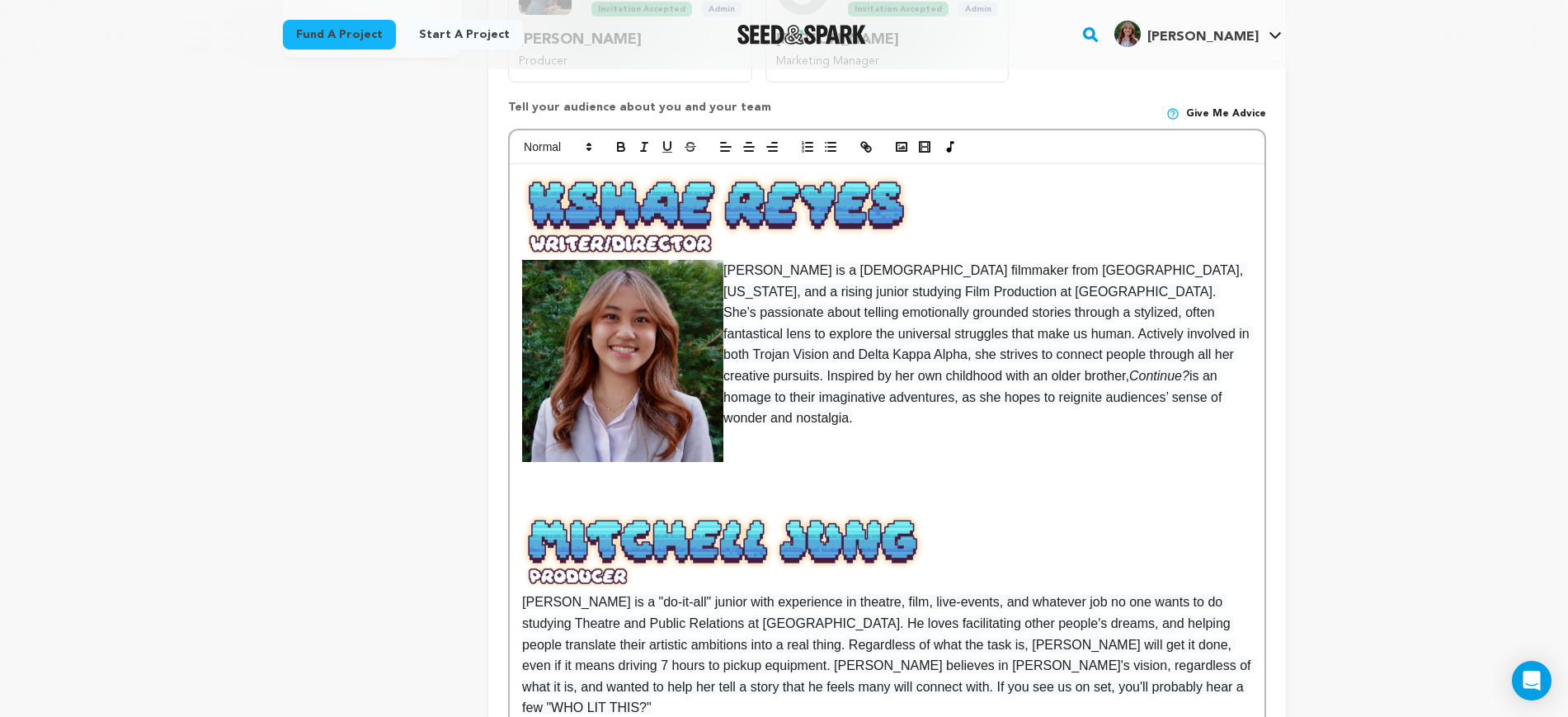
click at [786, 516] on img at bounding box center [723, 552] width 401 height 78
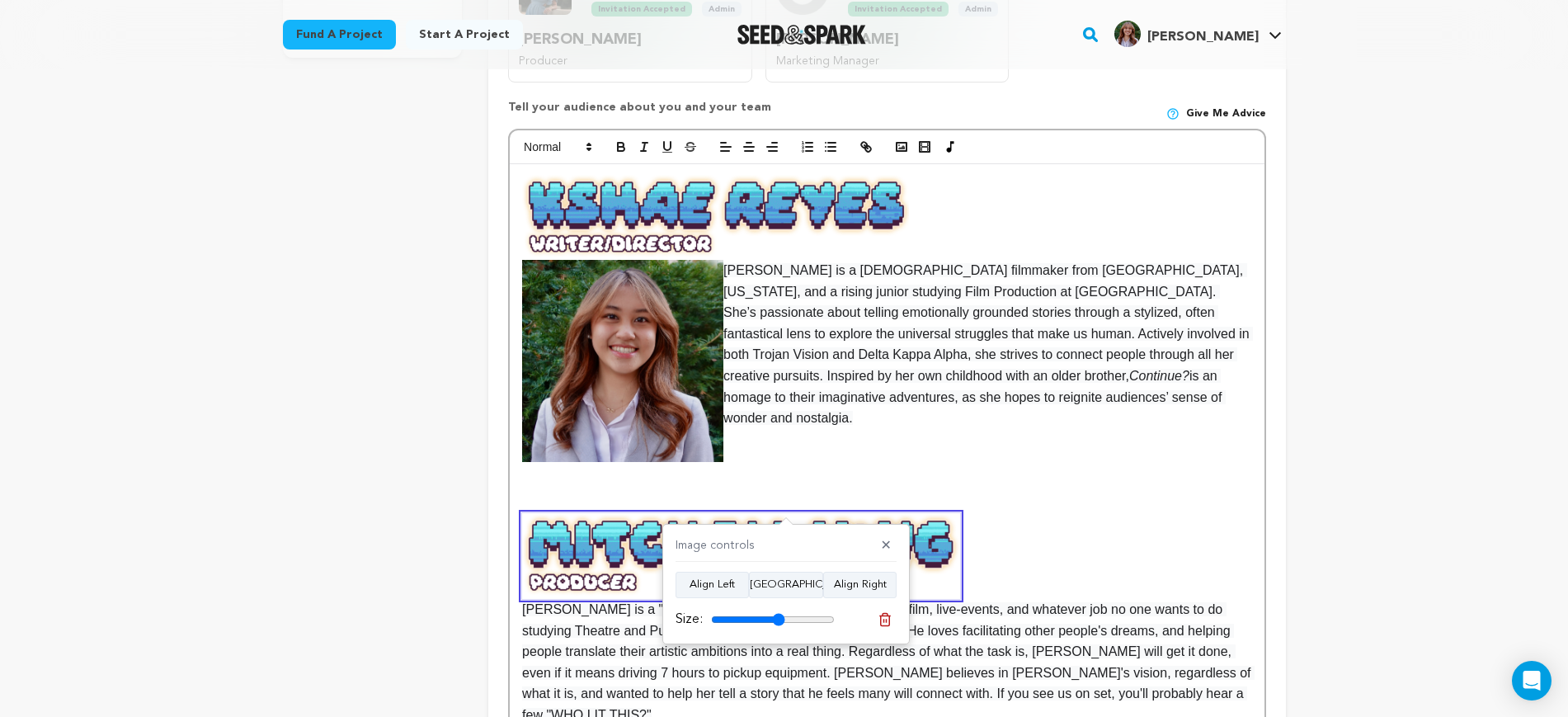
type input "60"
click at [779, 622] on input "range" at bounding box center [774, 620] width 124 height 13
click at [1172, 570] on span "Mitchell Jung is a "do-it-all" junior with experience in theatre, film, live-ev…" at bounding box center [889, 617] width 732 height 209
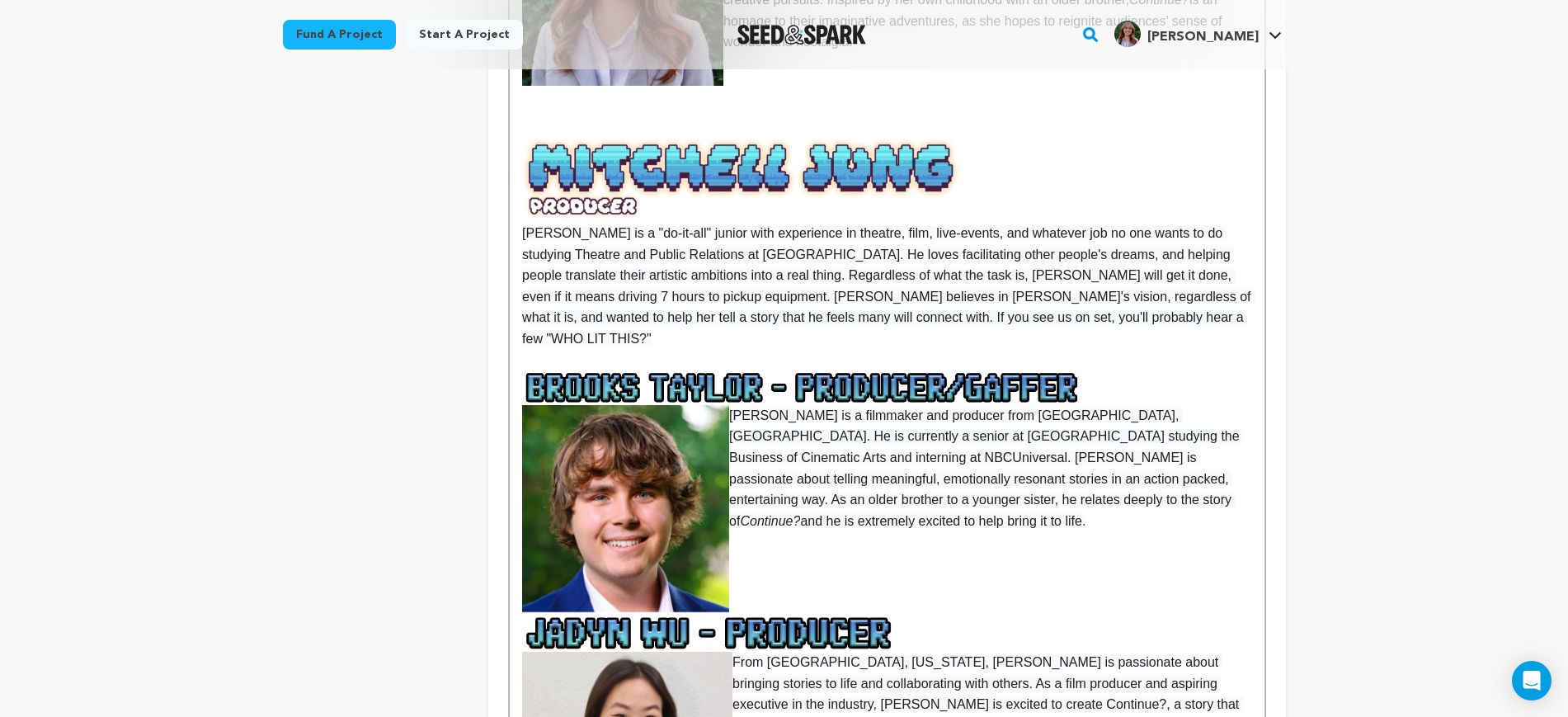
scroll to position [1031, 0]
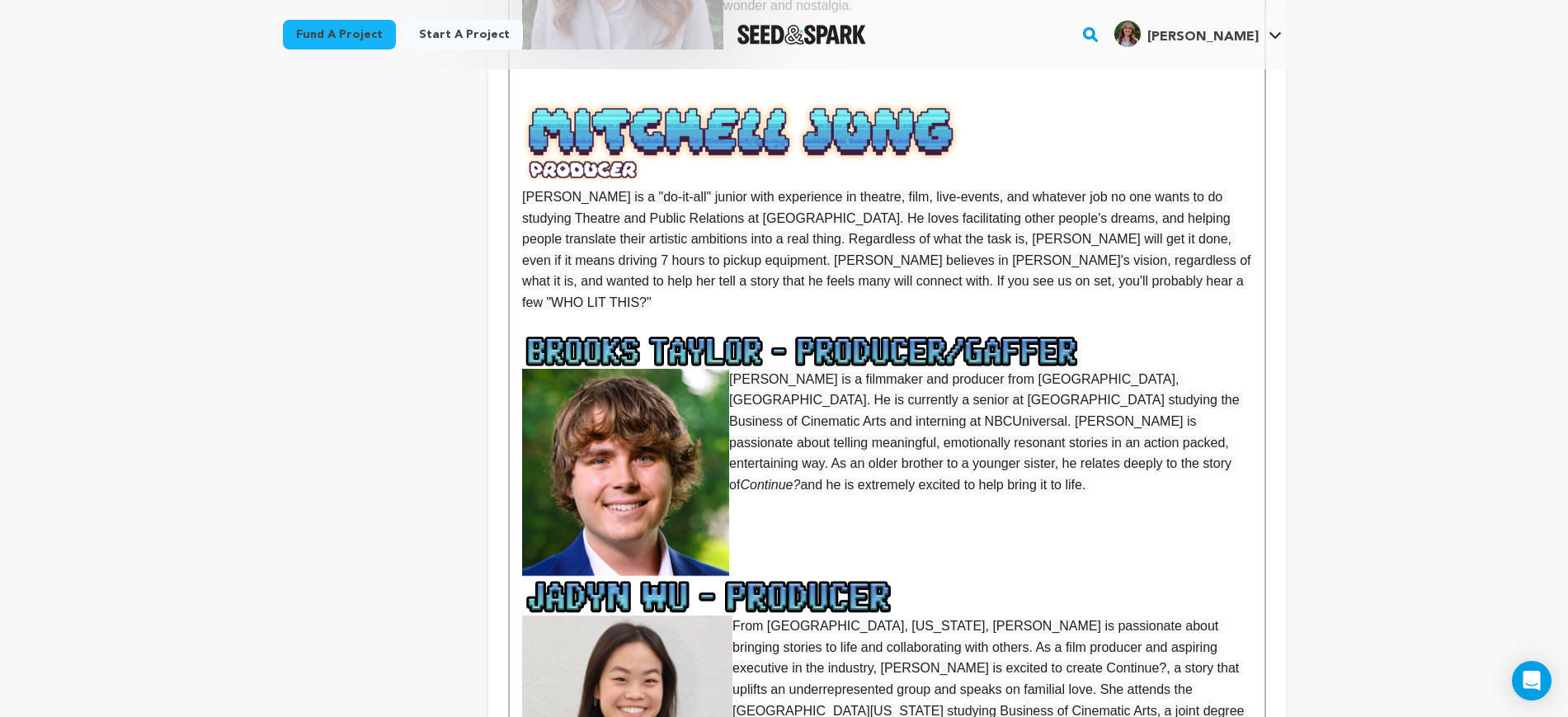
click at [1113, 314] on p at bounding box center [887, 324] width 730 height 21
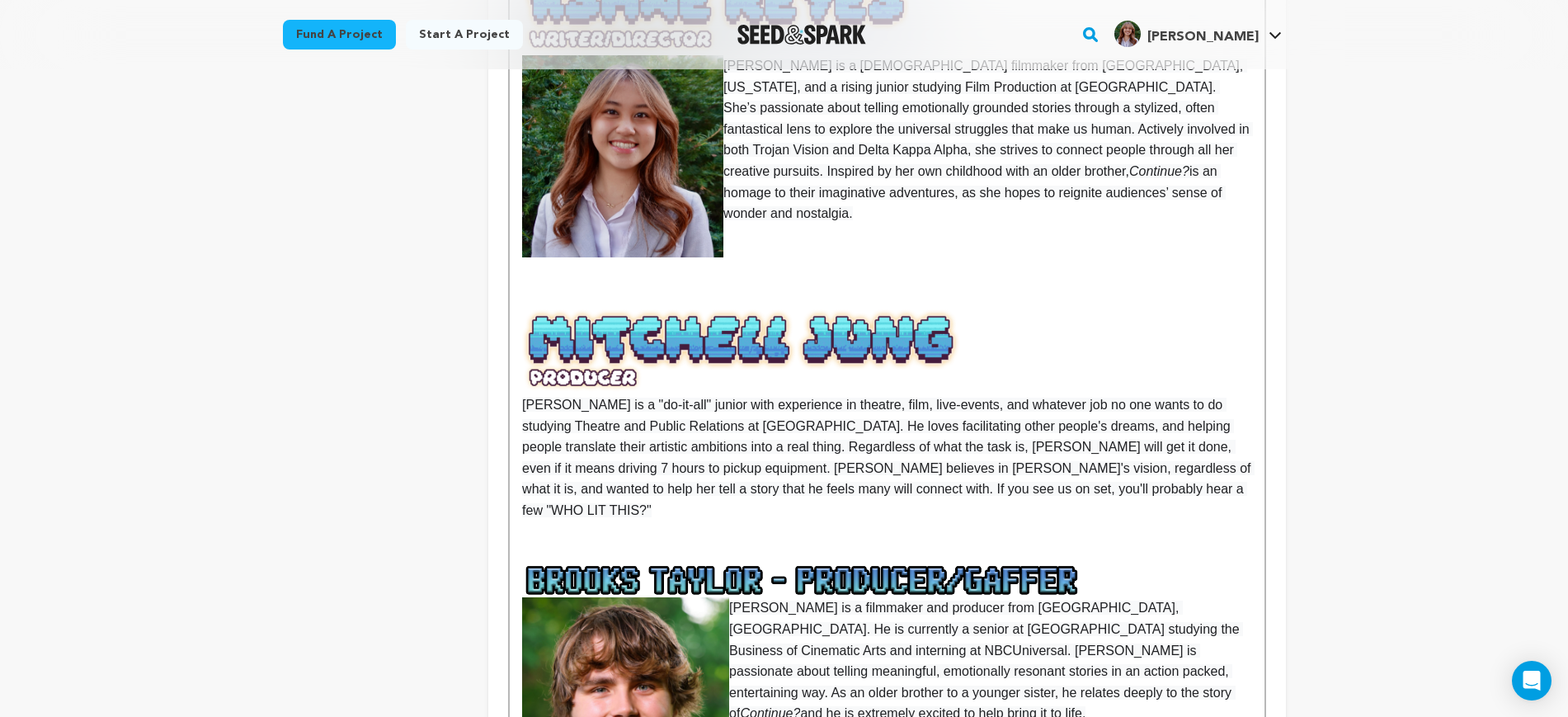
scroll to position [825, 0]
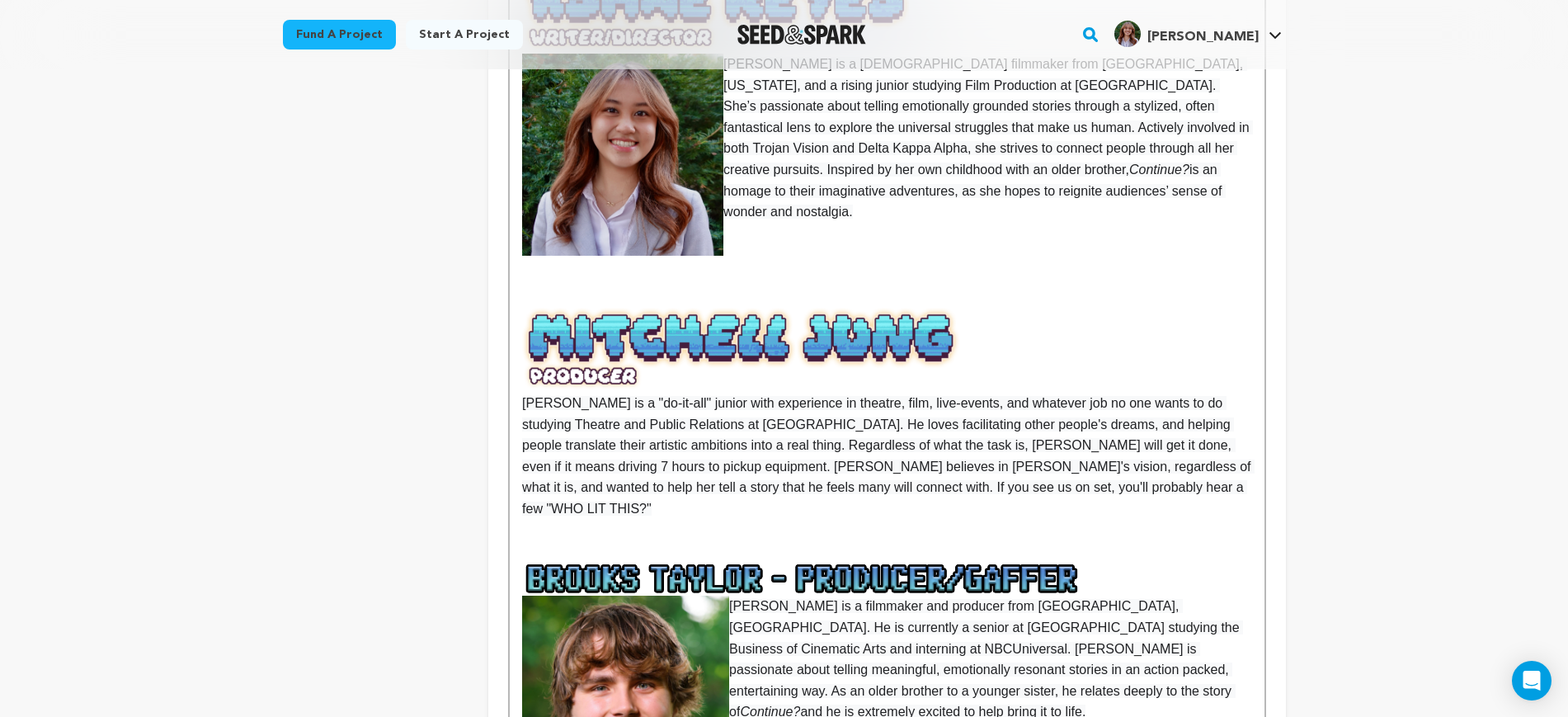
click at [523, 383] on span "Mitchell Jung is a "do-it-all" junior with experience in theatre, film, live-ev…" at bounding box center [889, 411] width 732 height 209
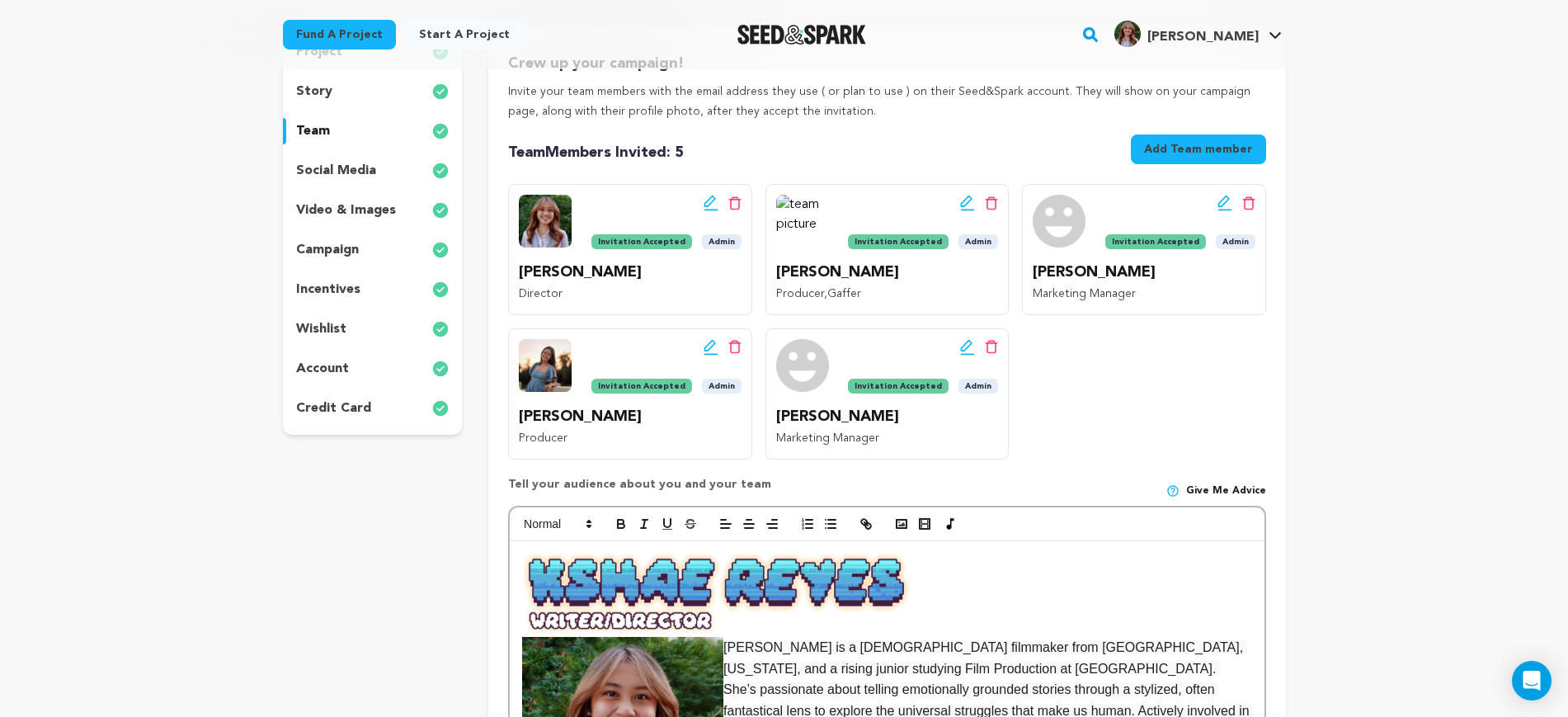
scroll to position [206, 0]
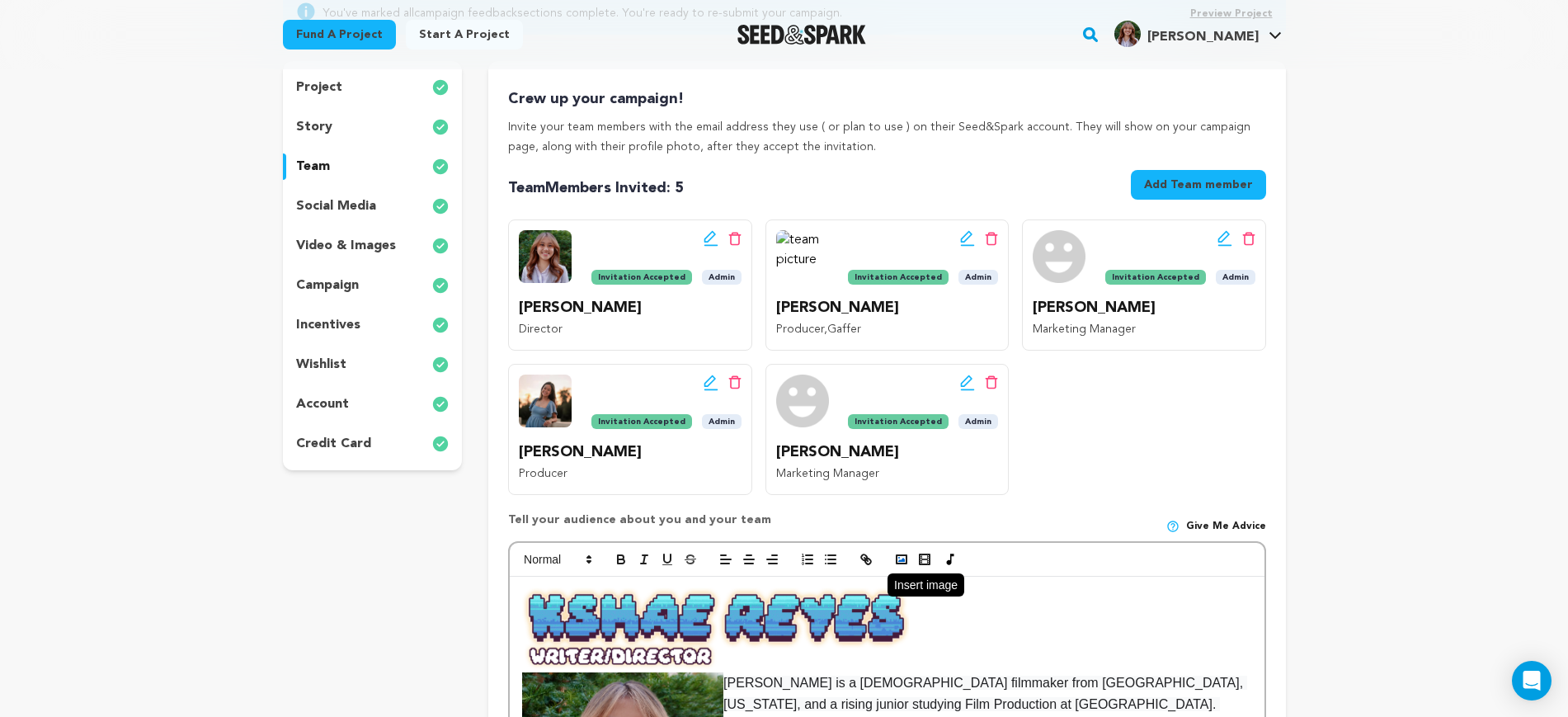
click at [908, 553] on icon "button" at bounding box center [902, 560] width 15 height 15
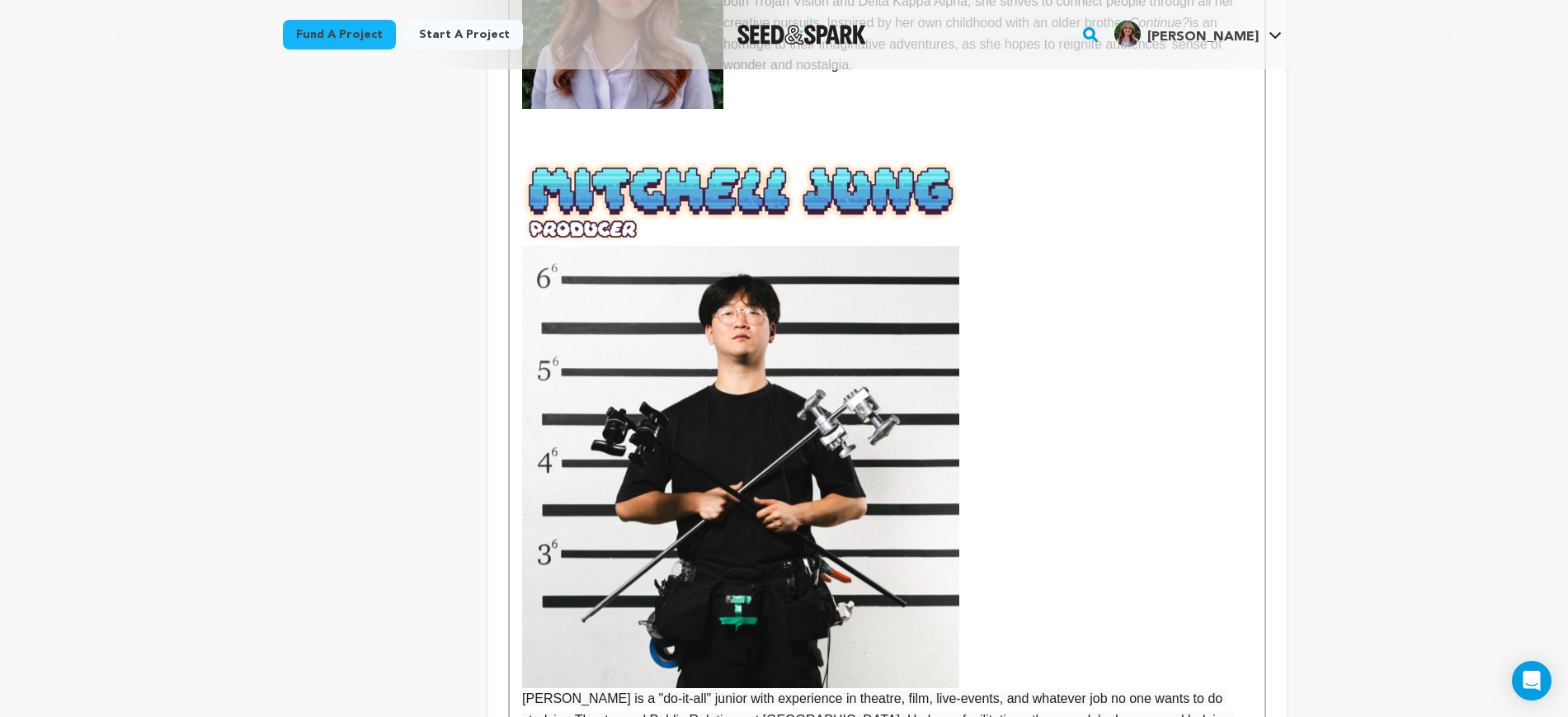
scroll to position [928, 0]
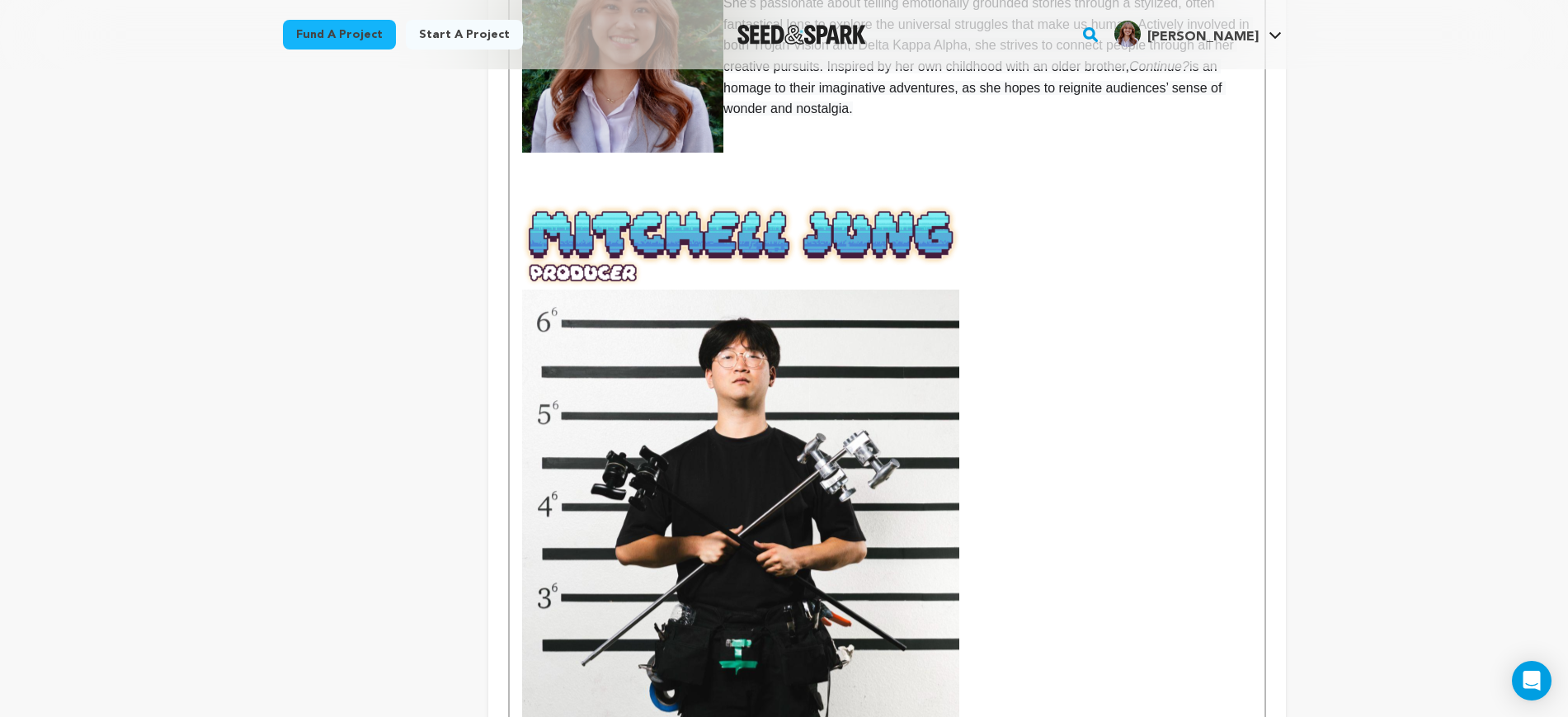
click at [854, 341] on img at bounding box center [741, 511] width 437 height 442
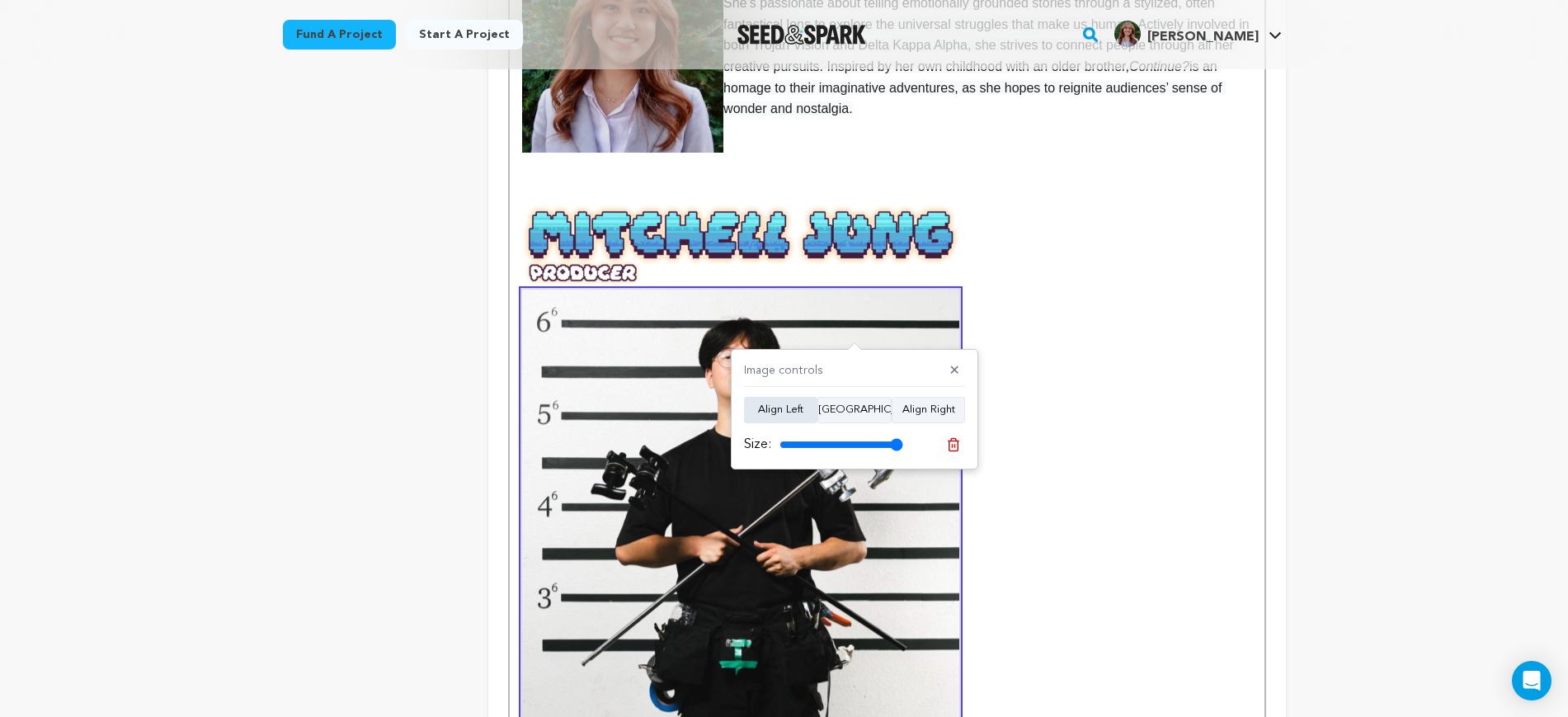
click at [797, 410] on button "Align Left" at bounding box center [780, 410] width 73 height 27
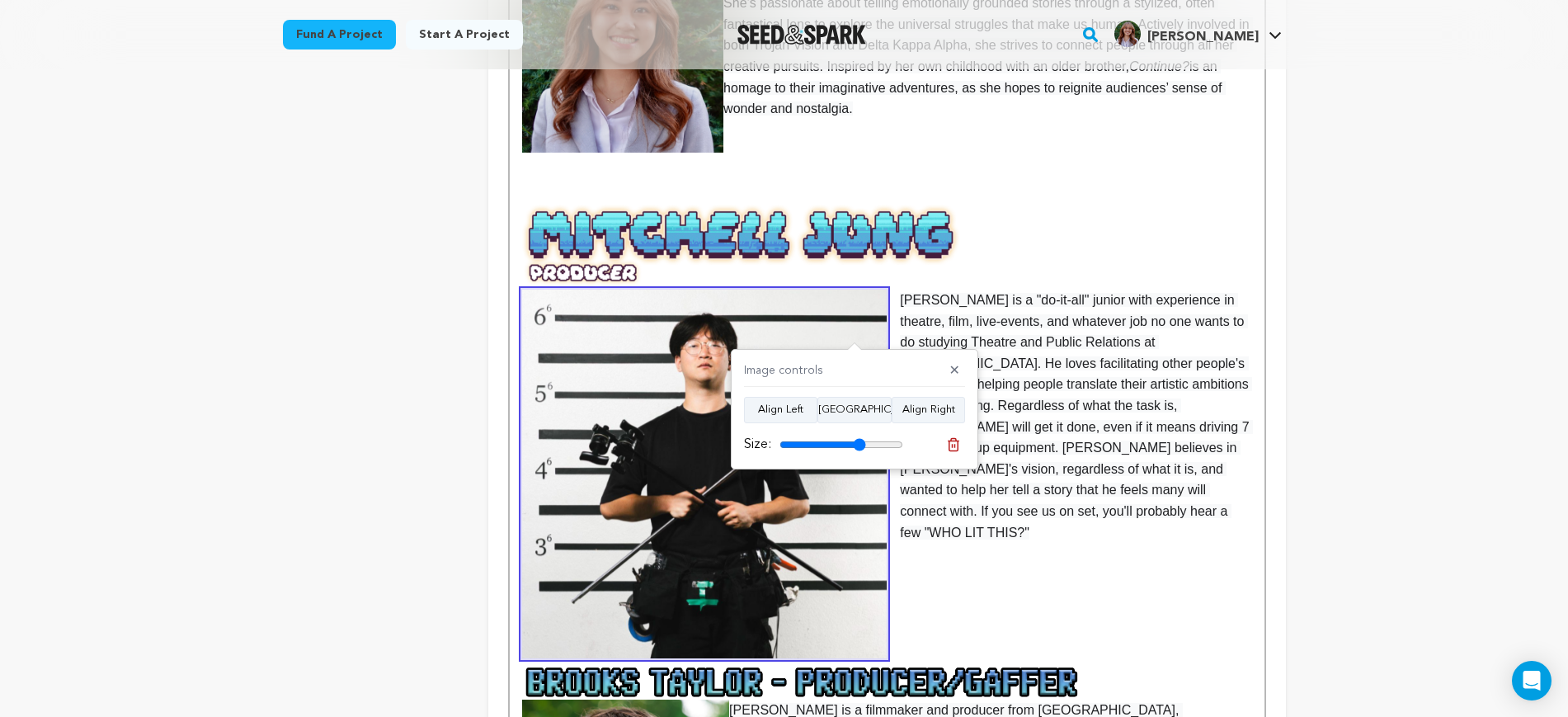
click at [859, 442] on input "range" at bounding box center [841, 444] width 124 height 13
click at [836, 443] on input "range" at bounding box center [841, 444] width 124 height 13
drag, startPoint x: 843, startPoint y: 443, endPoint x: 922, endPoint y: 502, distance: 98.6
type input "58"
click at [845, 443] on input "range" at bounding box center [841, 444] width 124 height 13
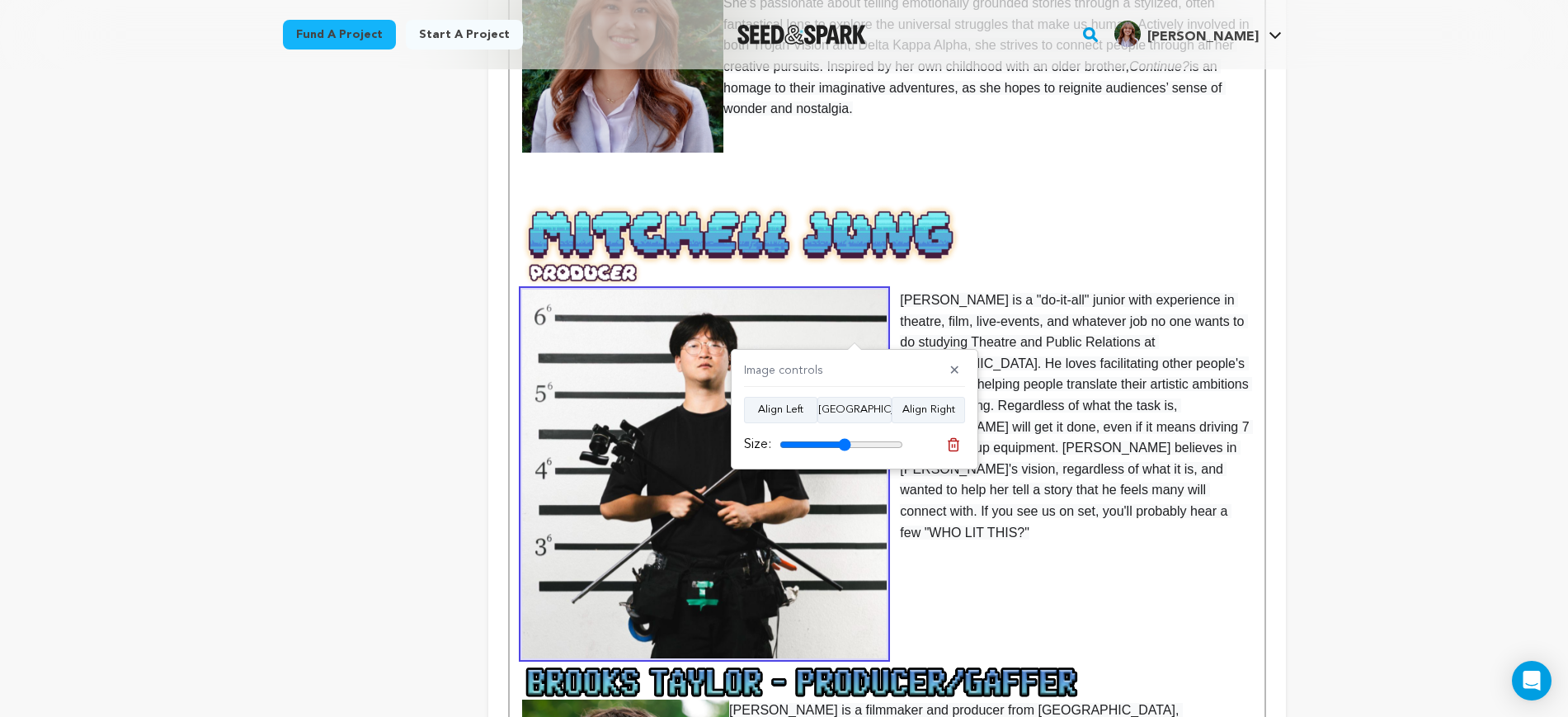
drag, startPoint x: 927, startPoint y: 504, endPoint x: 869, endPoint y: 516, distance: 59.2
click at [927, 564] on p at bounding box center [887, 575] width 730 height 21
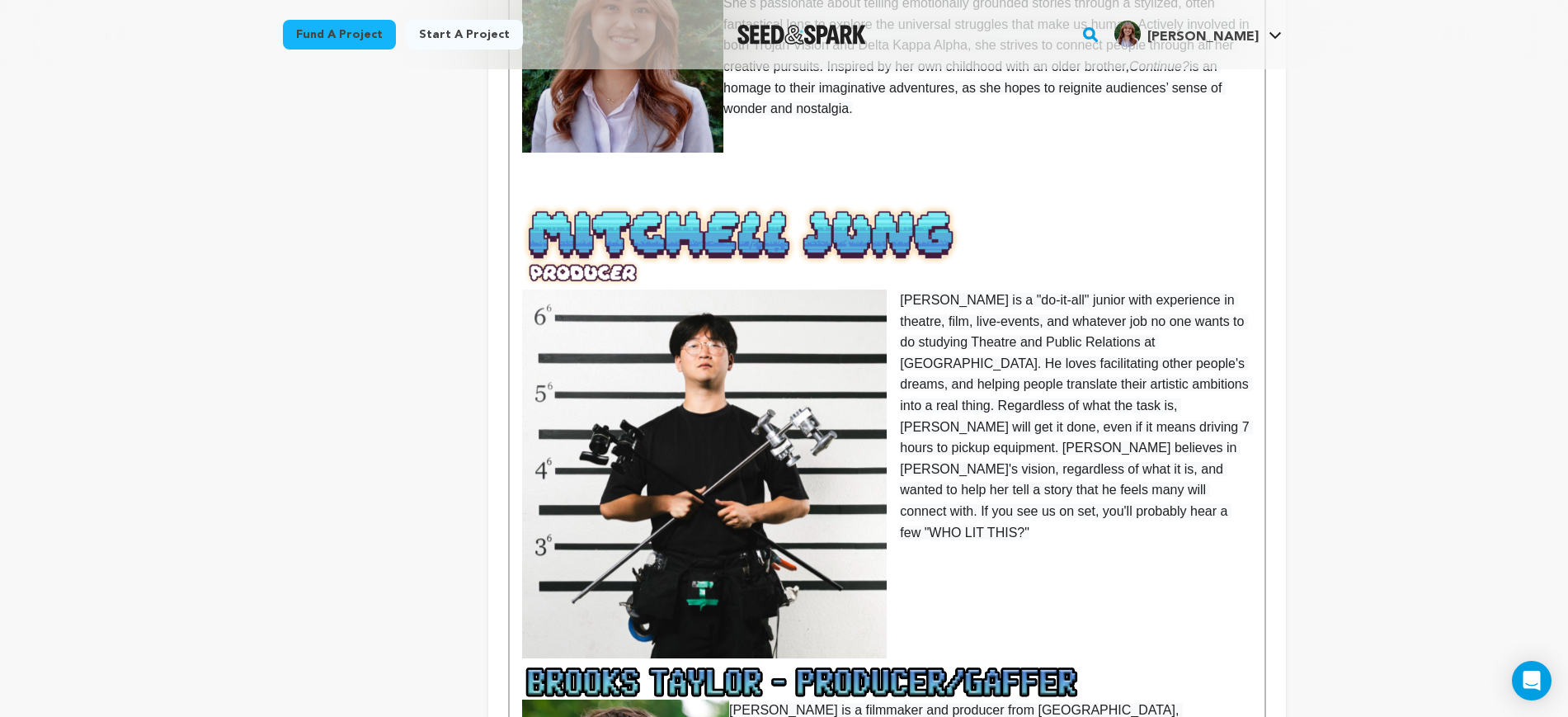
click at [843, 515] on img at bounding box center [705, 474] width 364 height 369
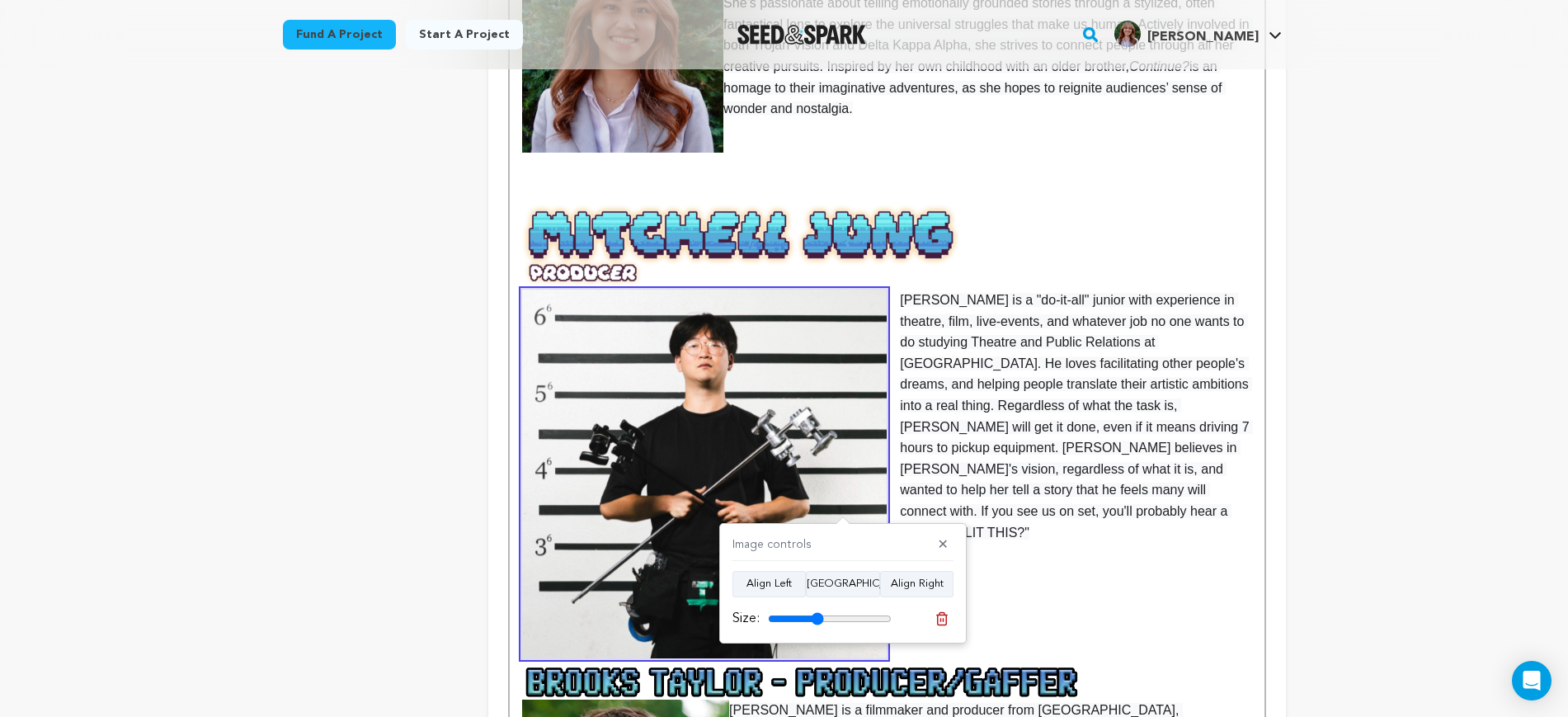
click at [817, 620] on input "range" at bounding box center [830, 619] width 124 height 13
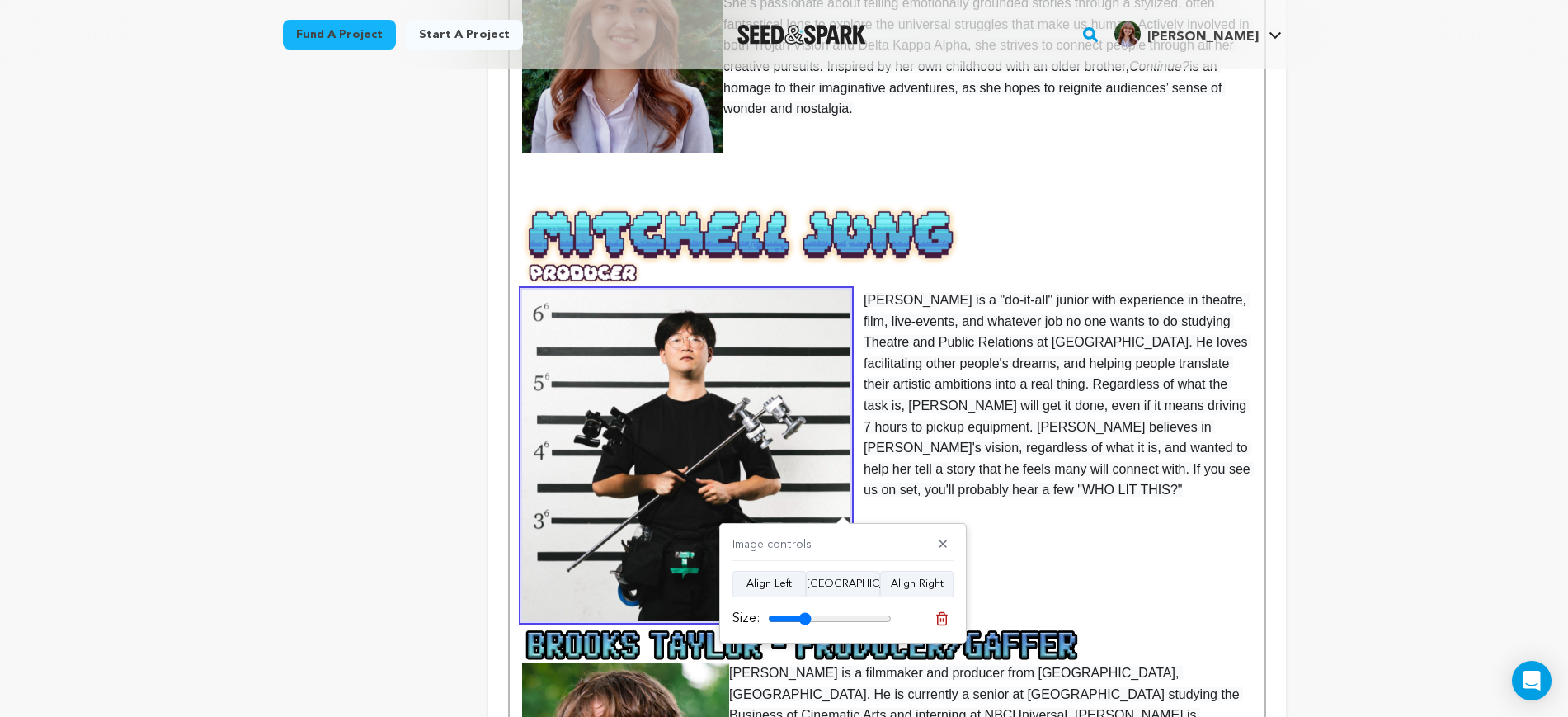
type input "35"
click at [805, 615] on input "range" at bounding box center [830, 619] width 124 height 13
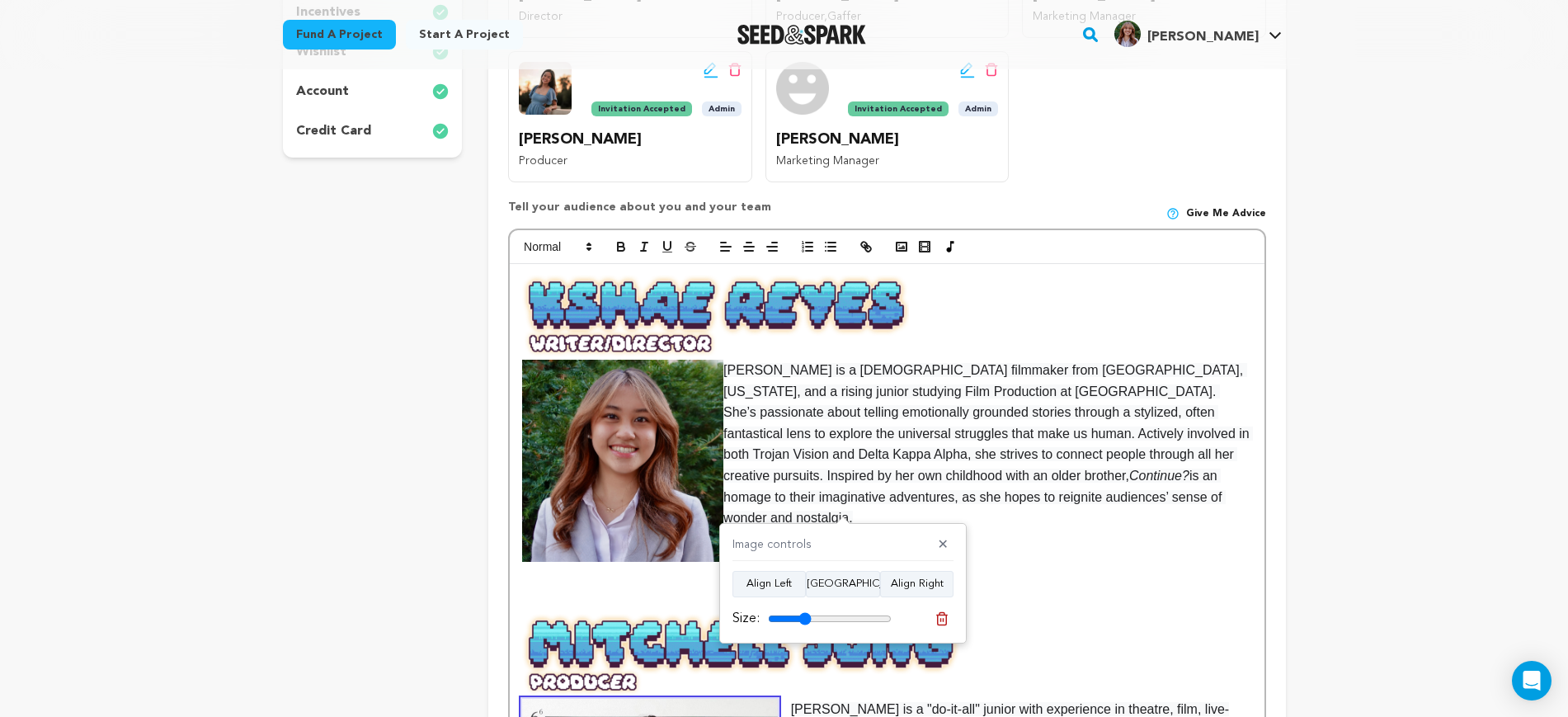
scroll to position [516, 0]
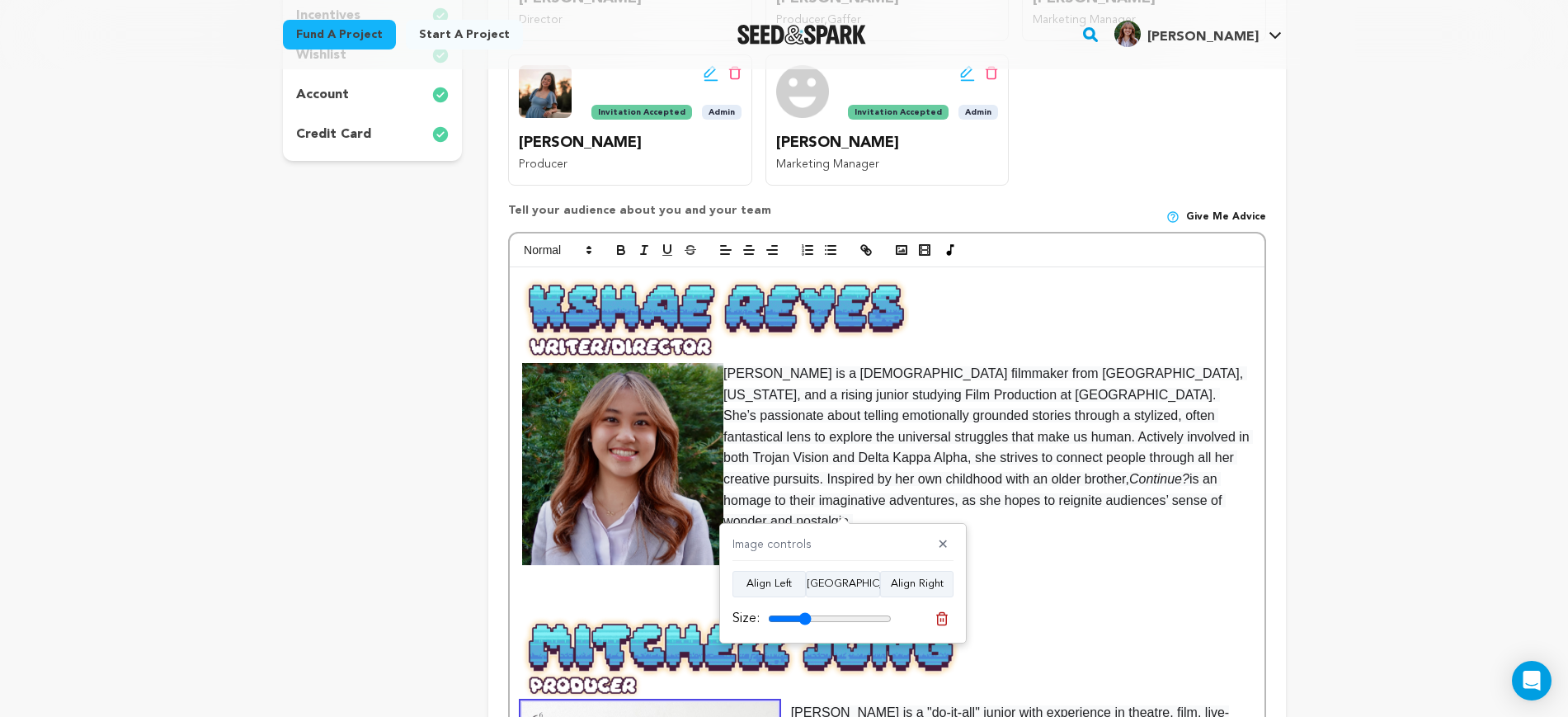
click at [999, 574] on p at bounding box center [887, 584] width 730 height 21
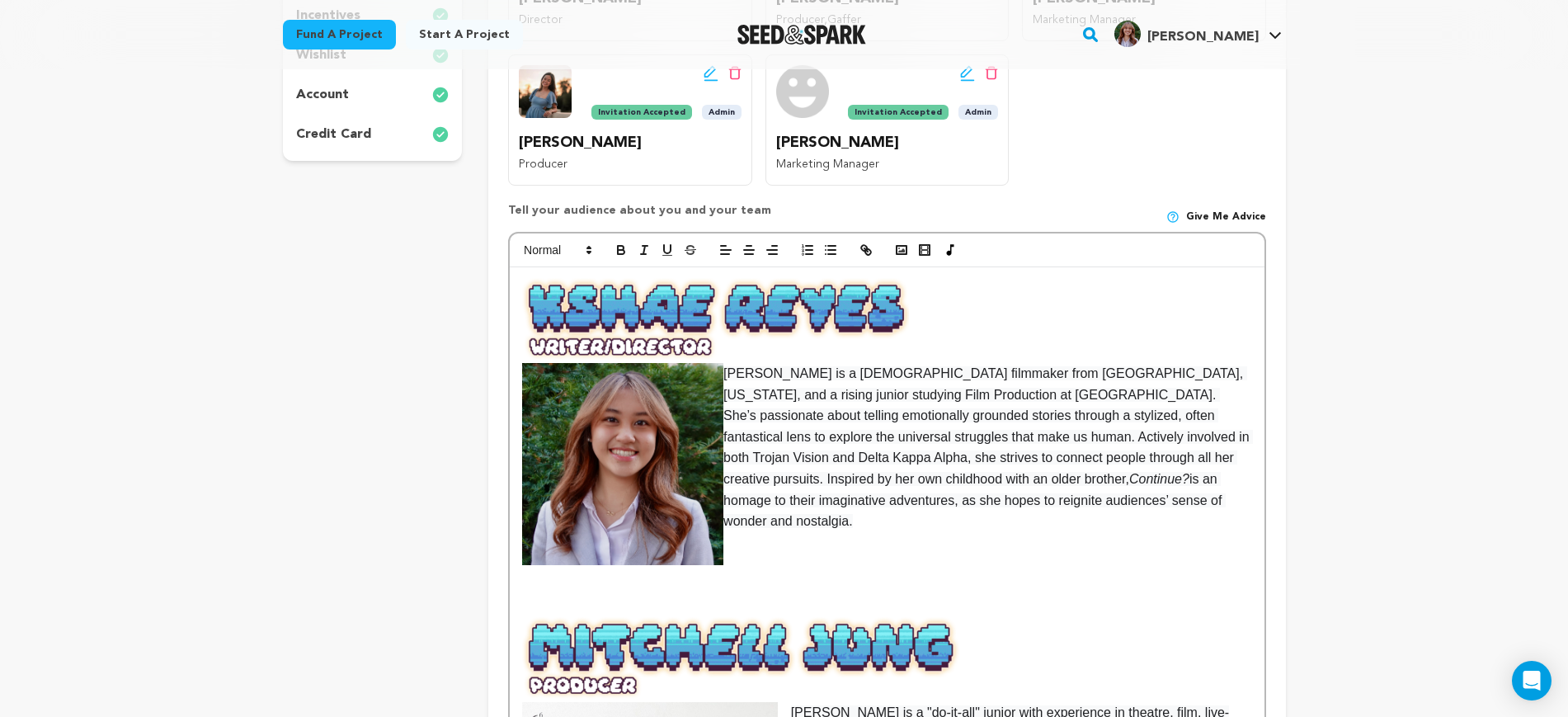
click at [697, 505] on img at bounding box center [623, 464] width 201 height 202
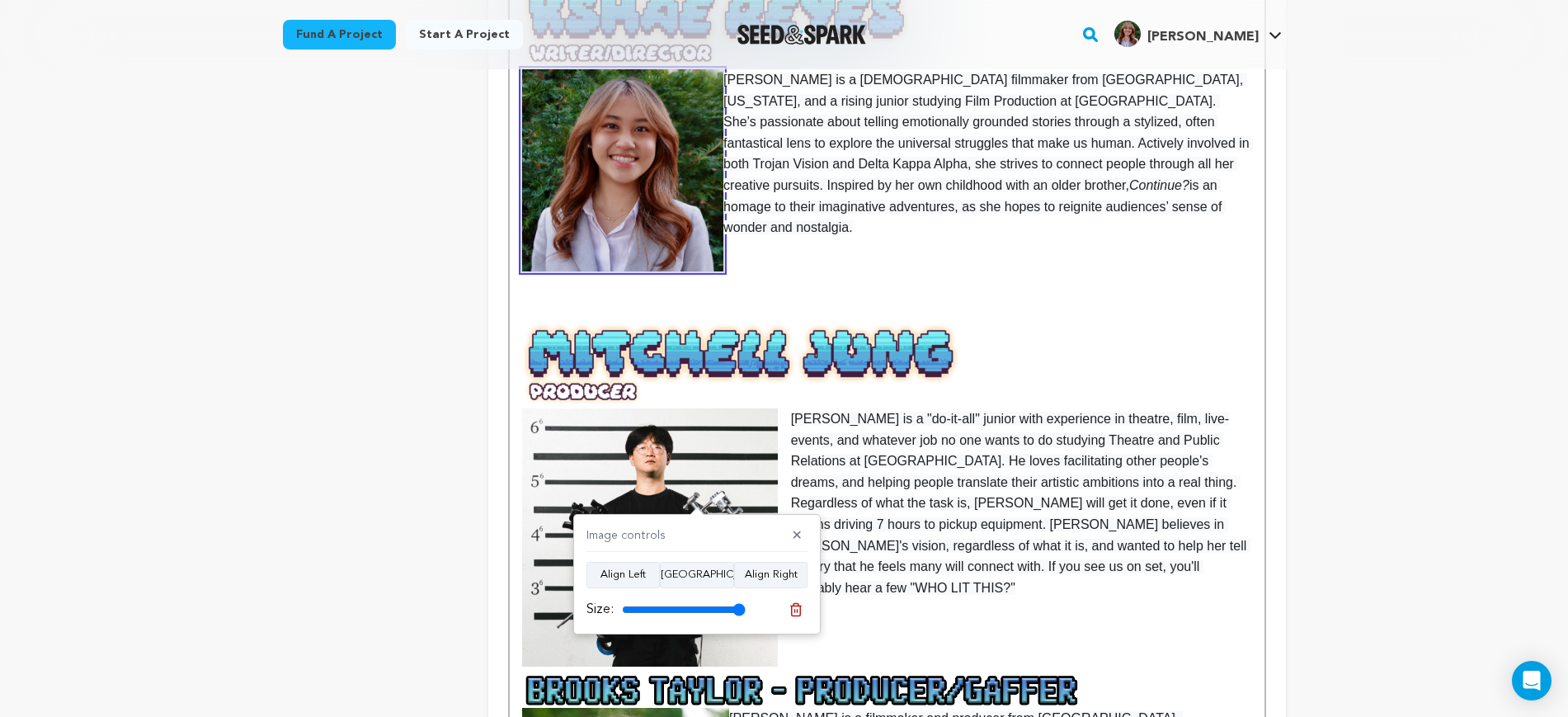
scroll to position [825, 0]
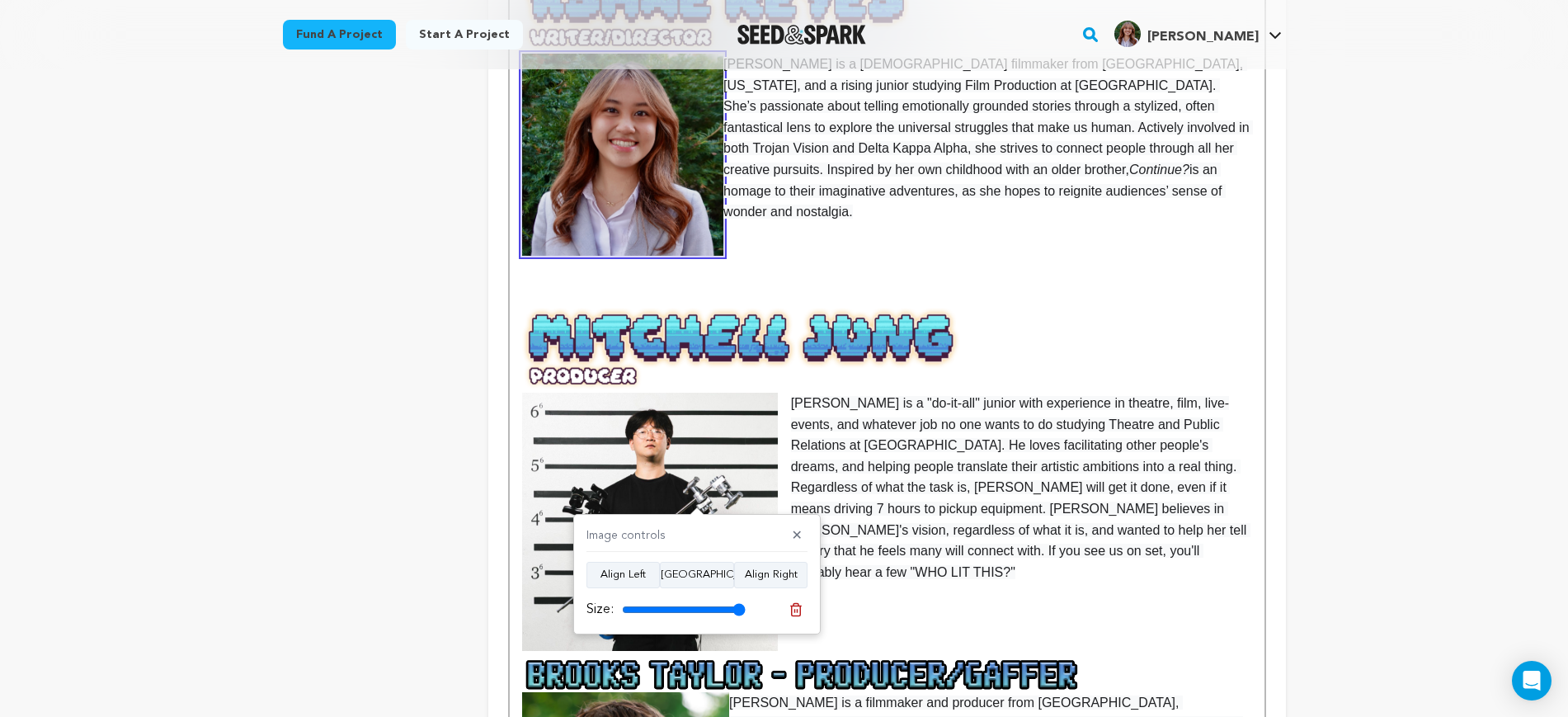
click at [719, 445] on img at bounding box center [650, 522] width 256 height 258
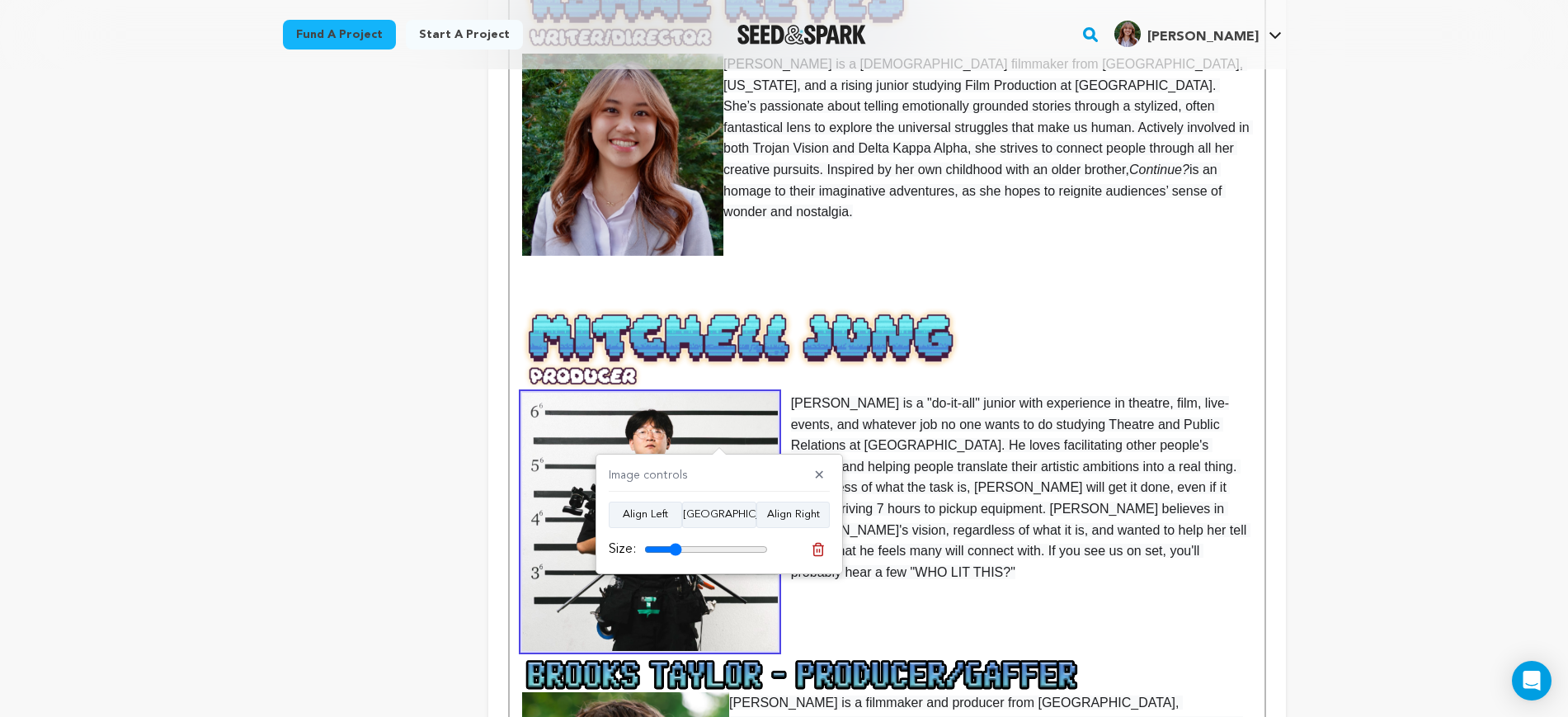
click at [675, 549] on input "range" at bounding box center [707, 549] width 124 height 13
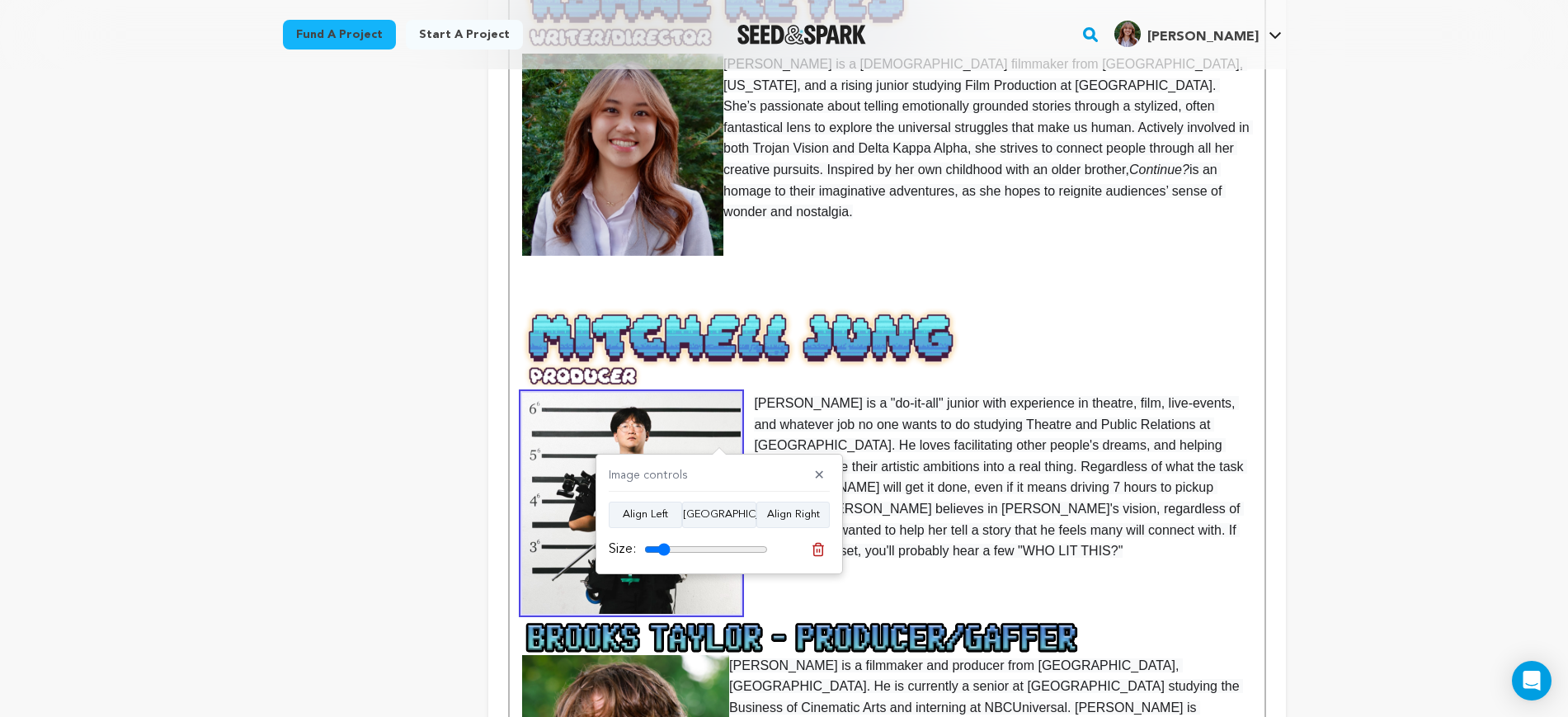
click at [664, 548] on input "range" at bounding box center [707, 549] width 124 height 13
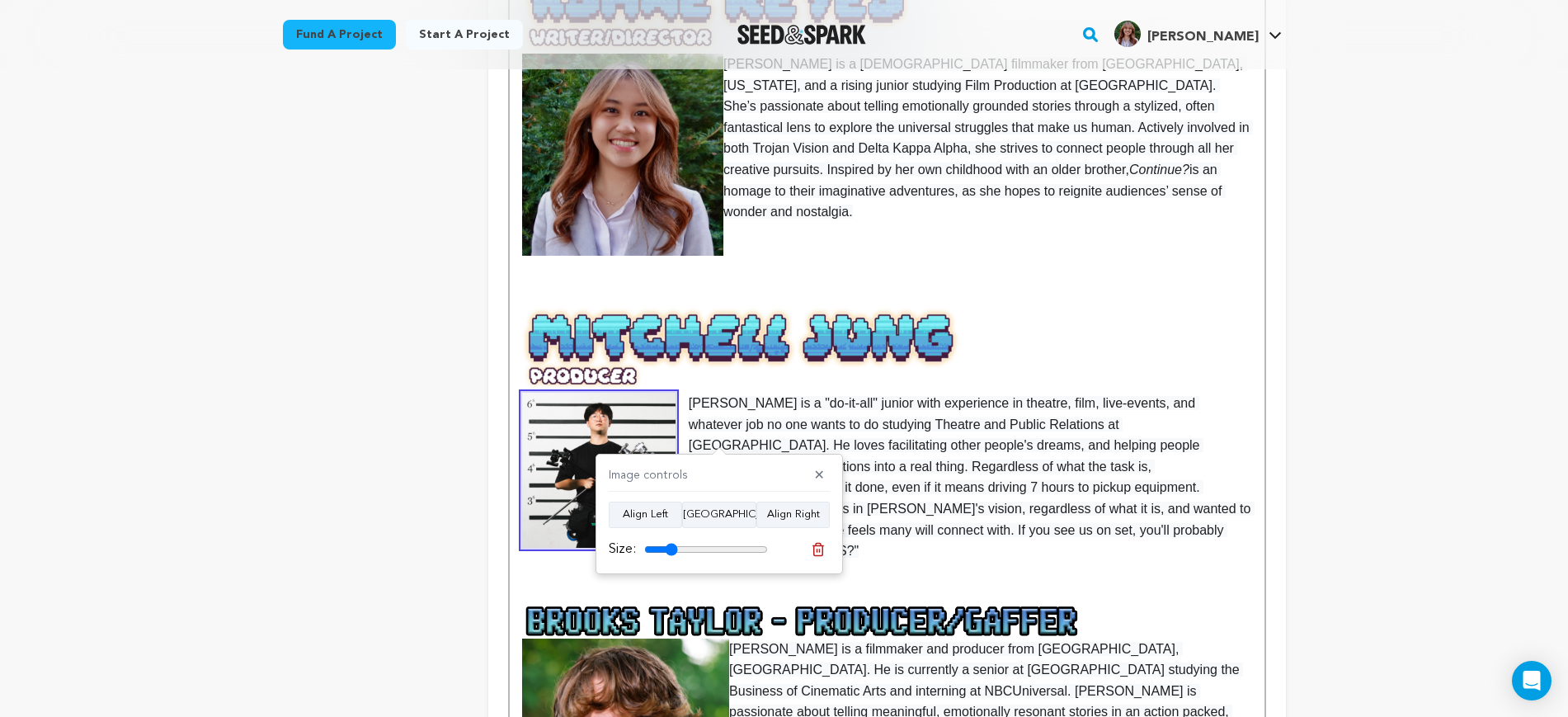
click at [671, 547] on input "range" at bounding box center [707, 549] width 124 height 13
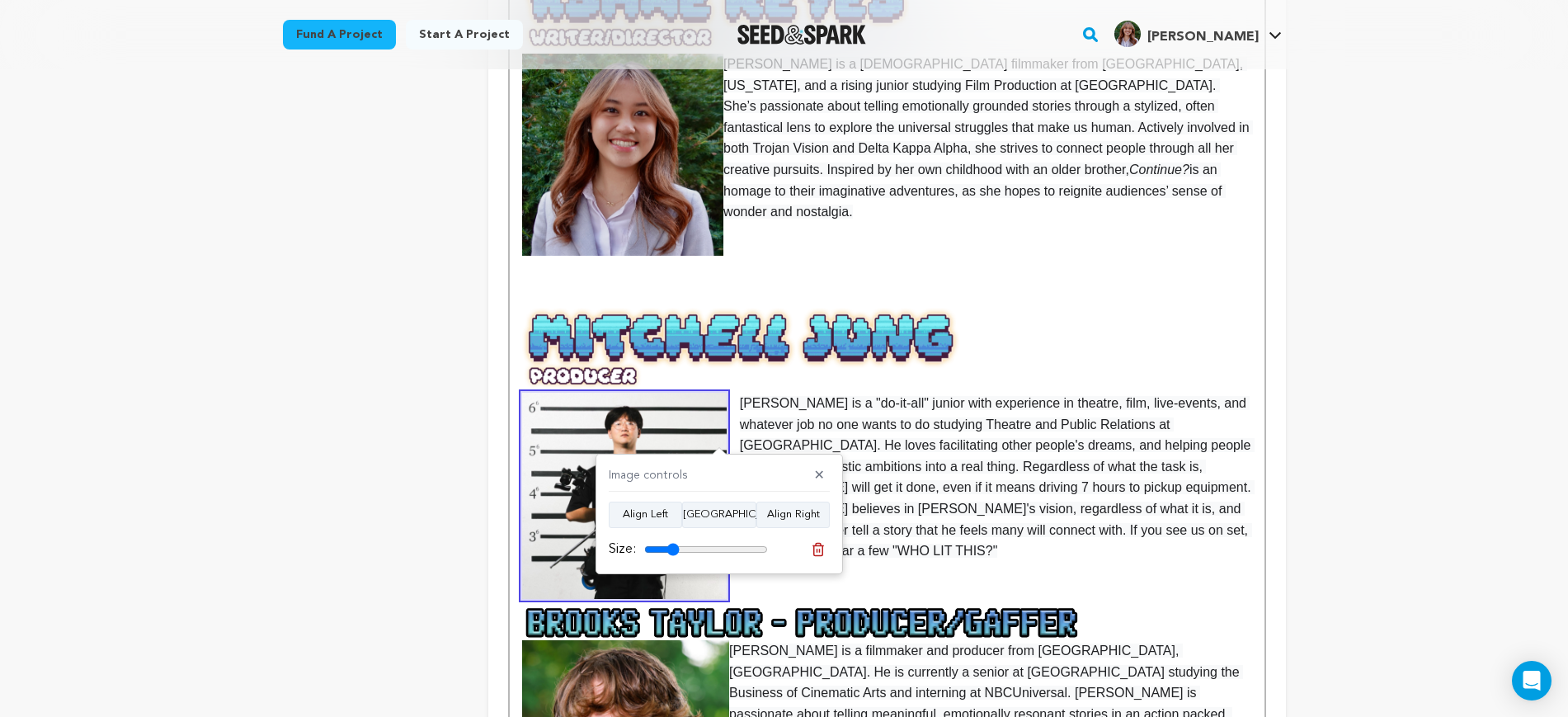
type input "27"
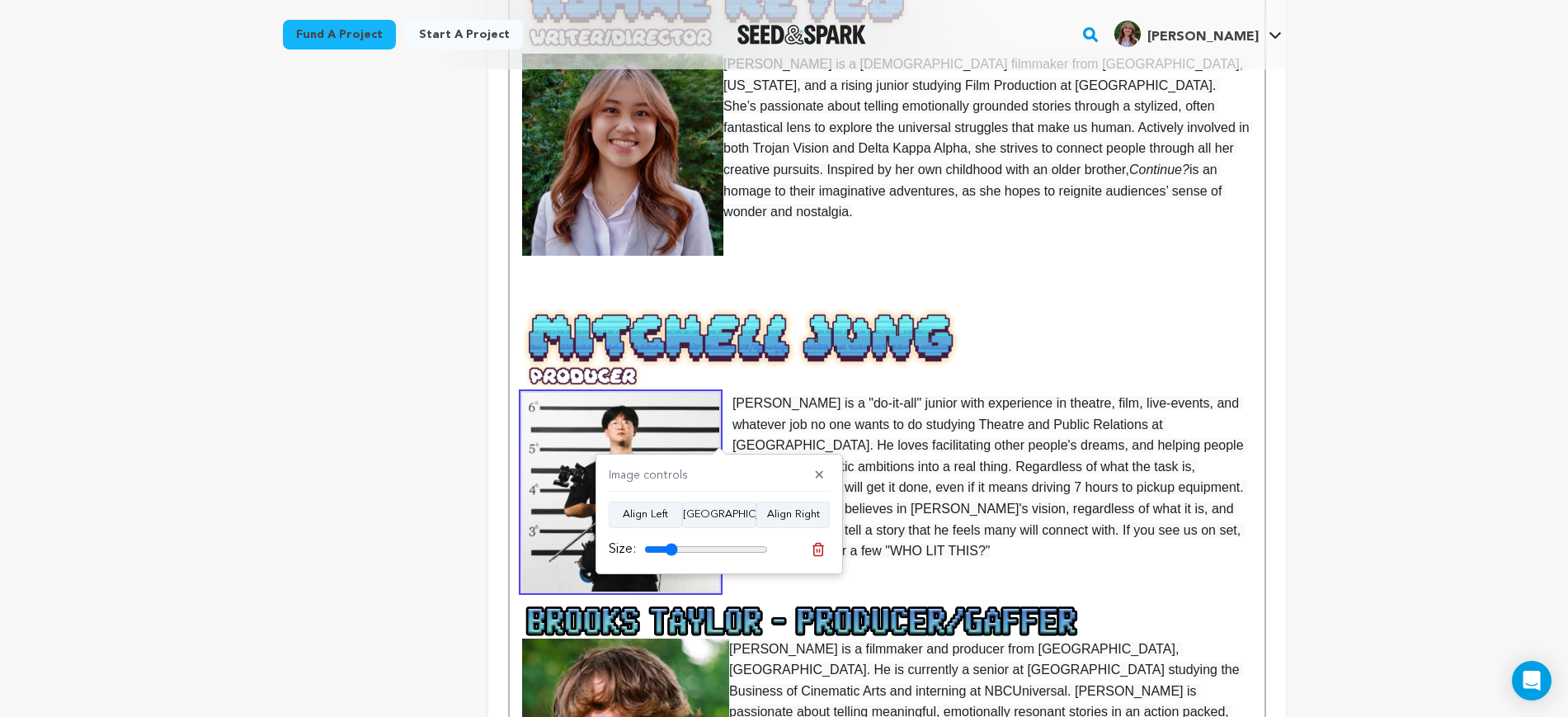
click at [671, 547] on input "range" at bounding box center [707, 549] width 124 height 13
click at [1073, 513] on p "[PERSON_NAME] is a "do-it-all" junior with experience in theatre, film, live-ev…" at bounding box center [887, 434] width 730 height 255
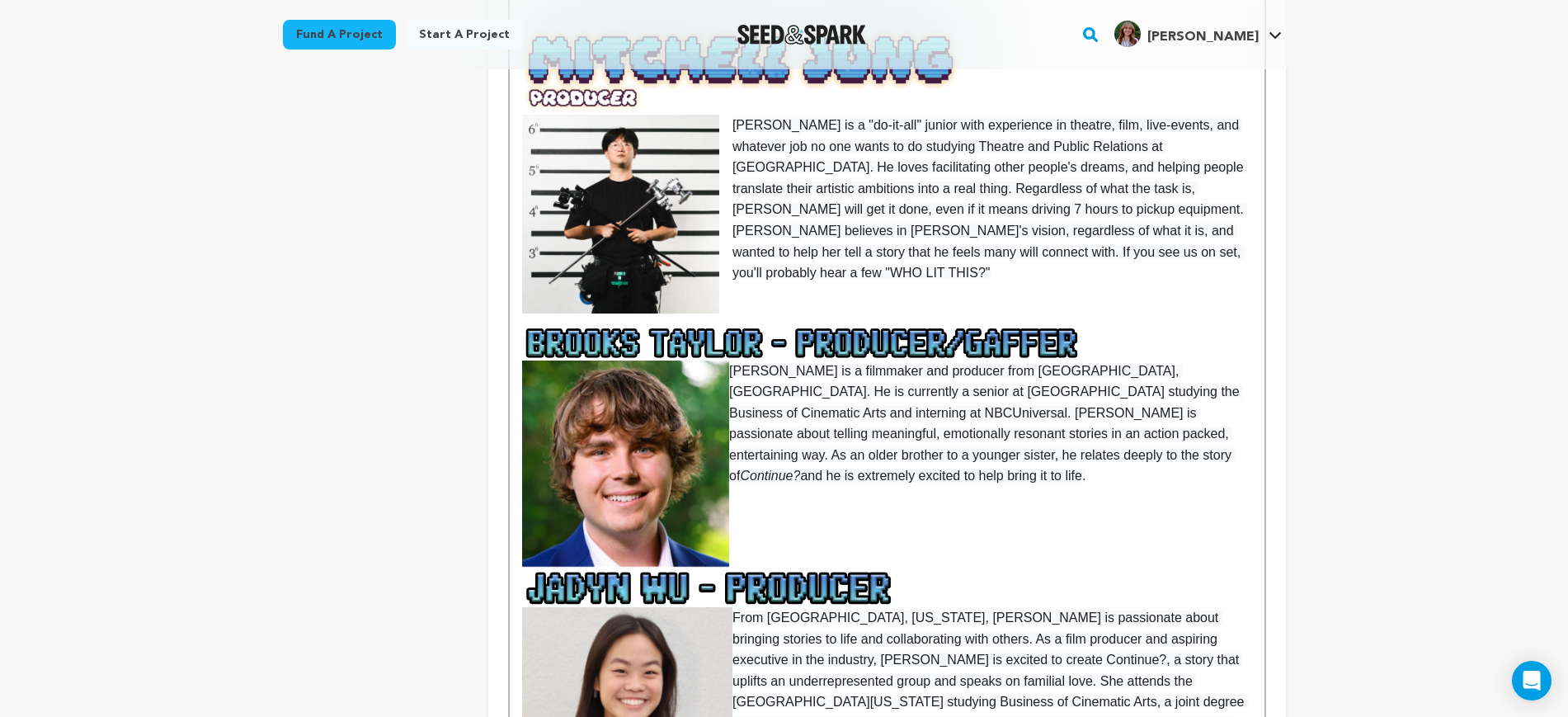
scroll to position [1134, 0]
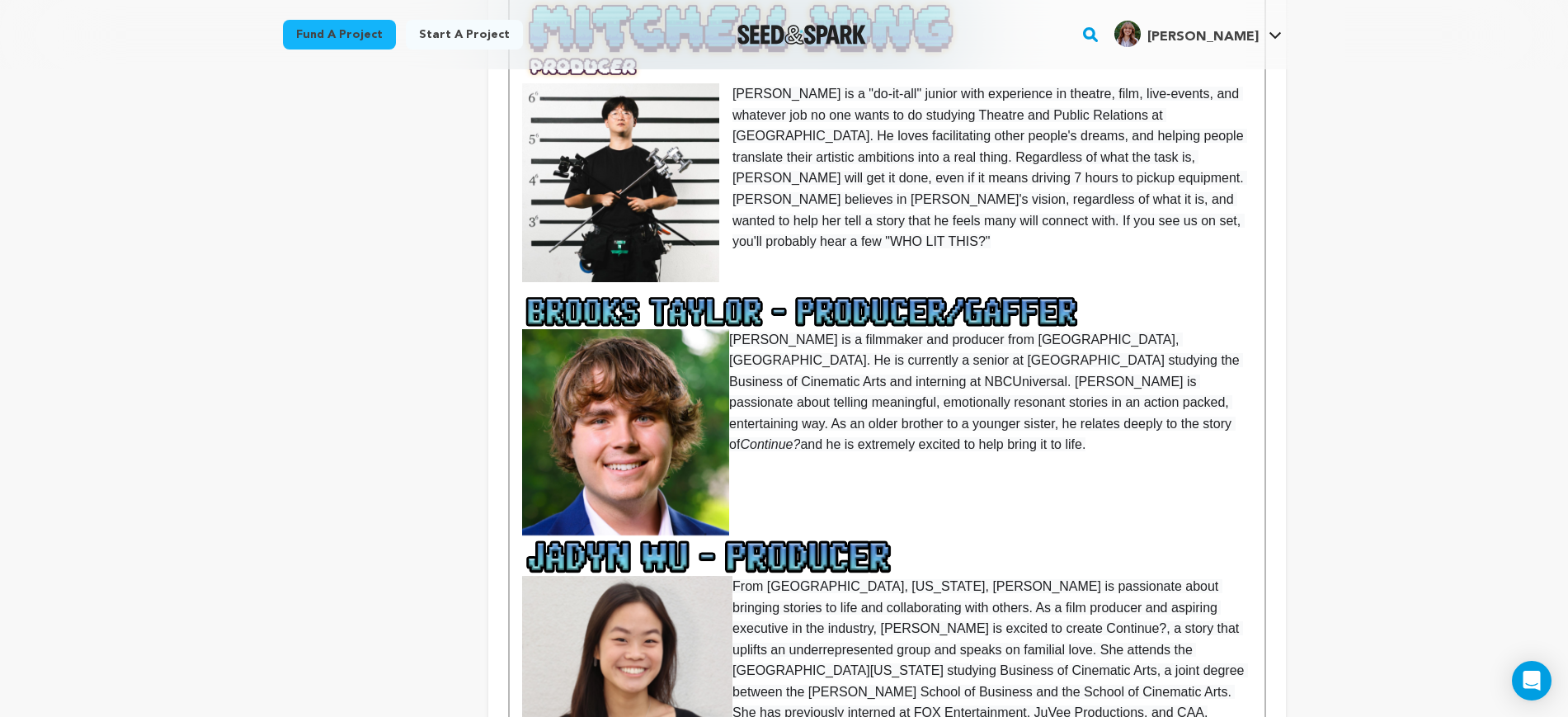
click at [816, 295] on p at bounding box center [887, 312] width 730 height 34
click at [811, 273] on p at bounding box center [887, 283] width 730 height 21
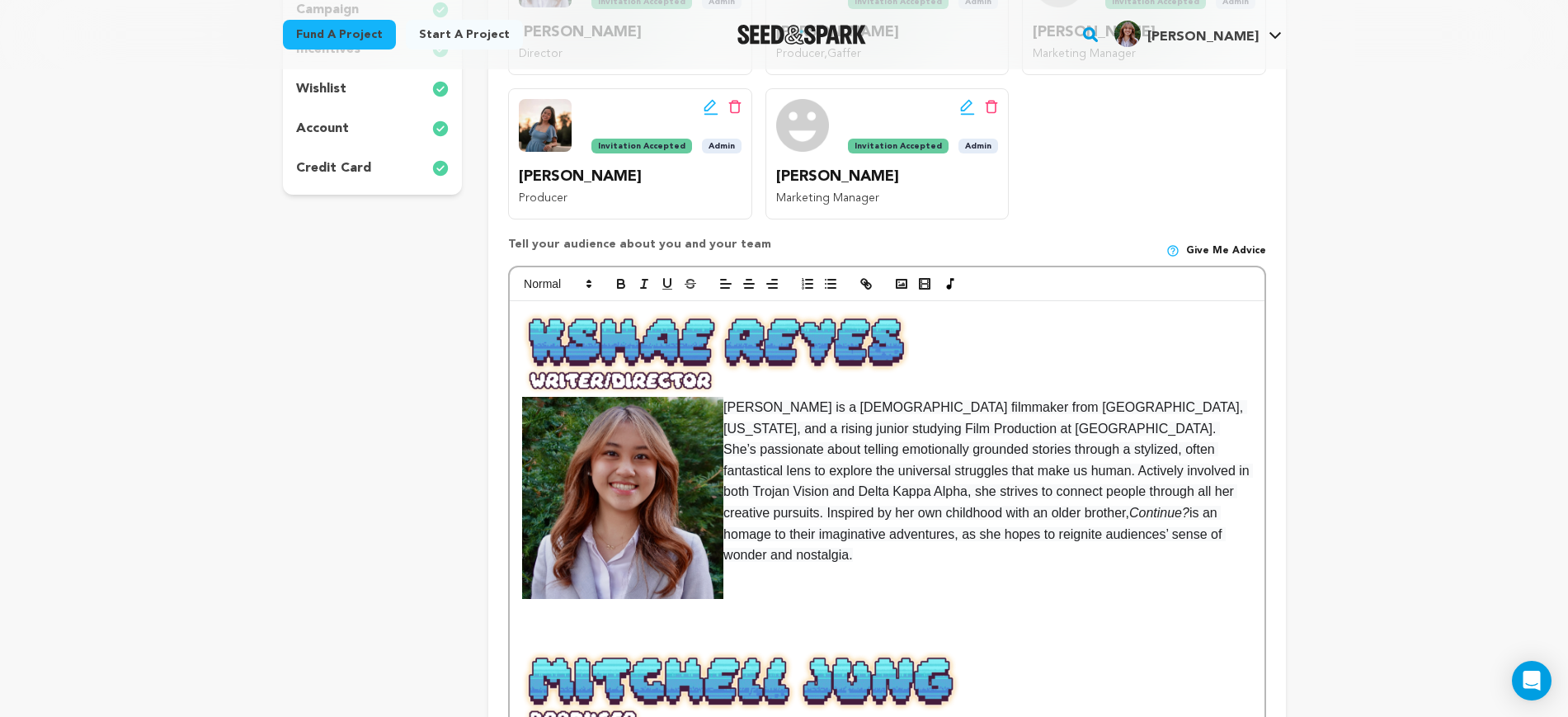
scroll to position [413, 0]
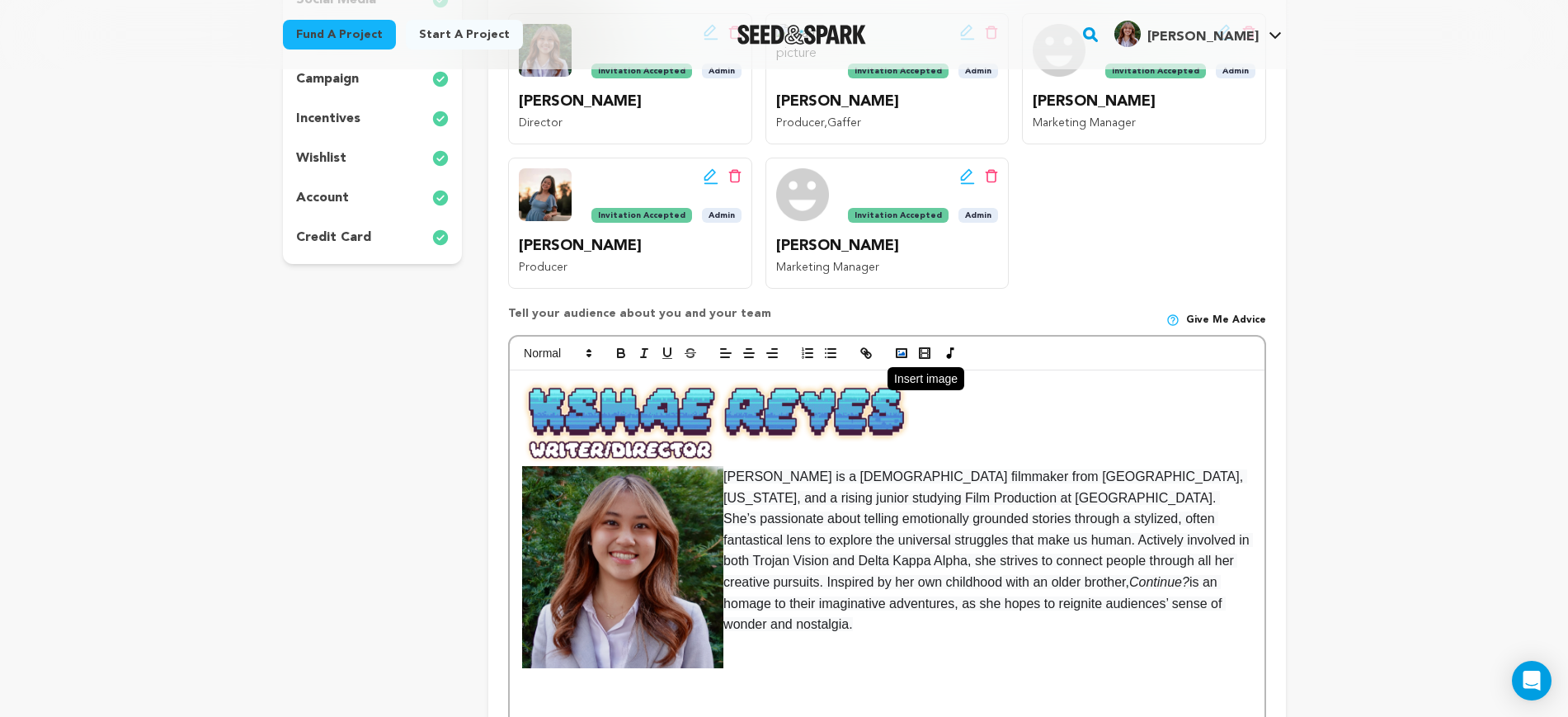
click at [907, 349] on rect "button" at bounding box center [901, 353] width 10 height 9
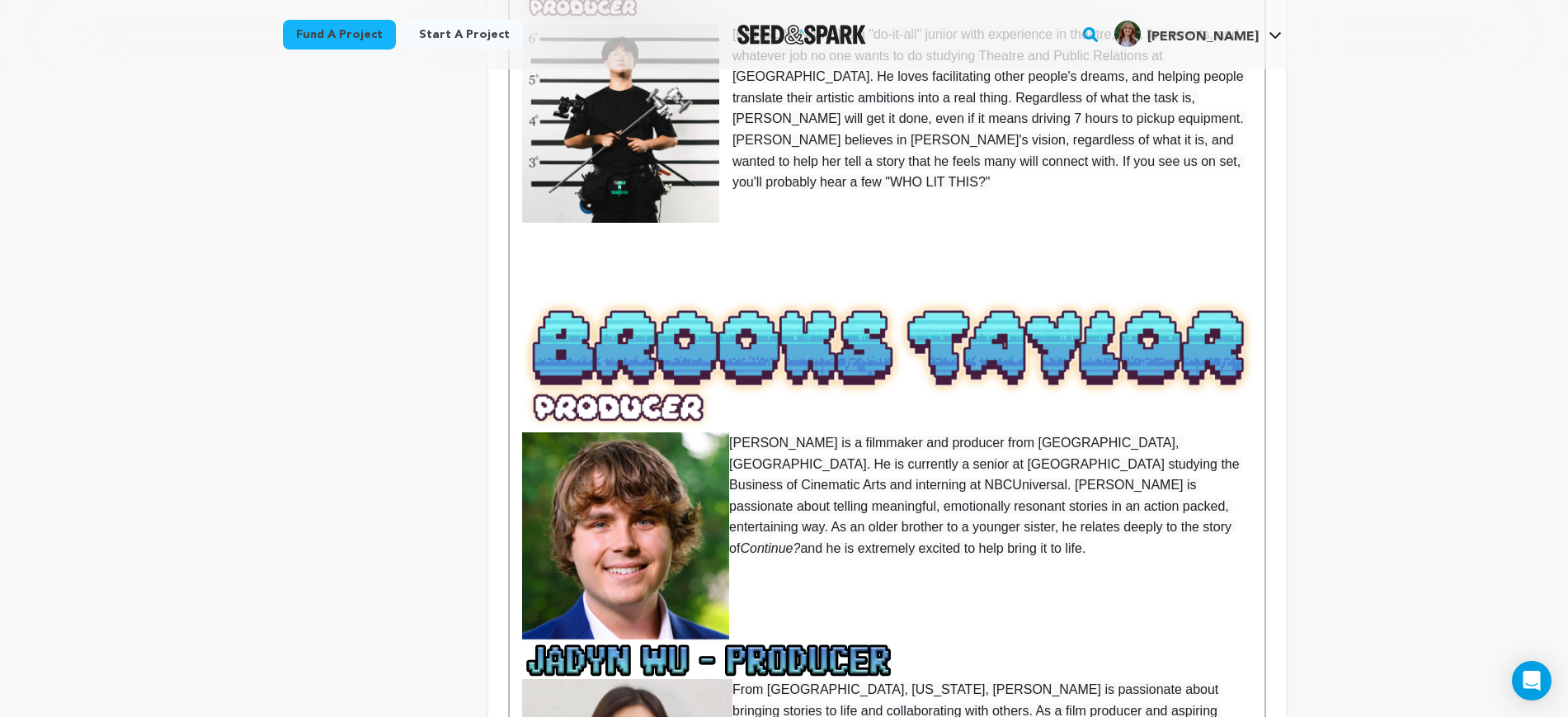
scroll to position [1238, 0]
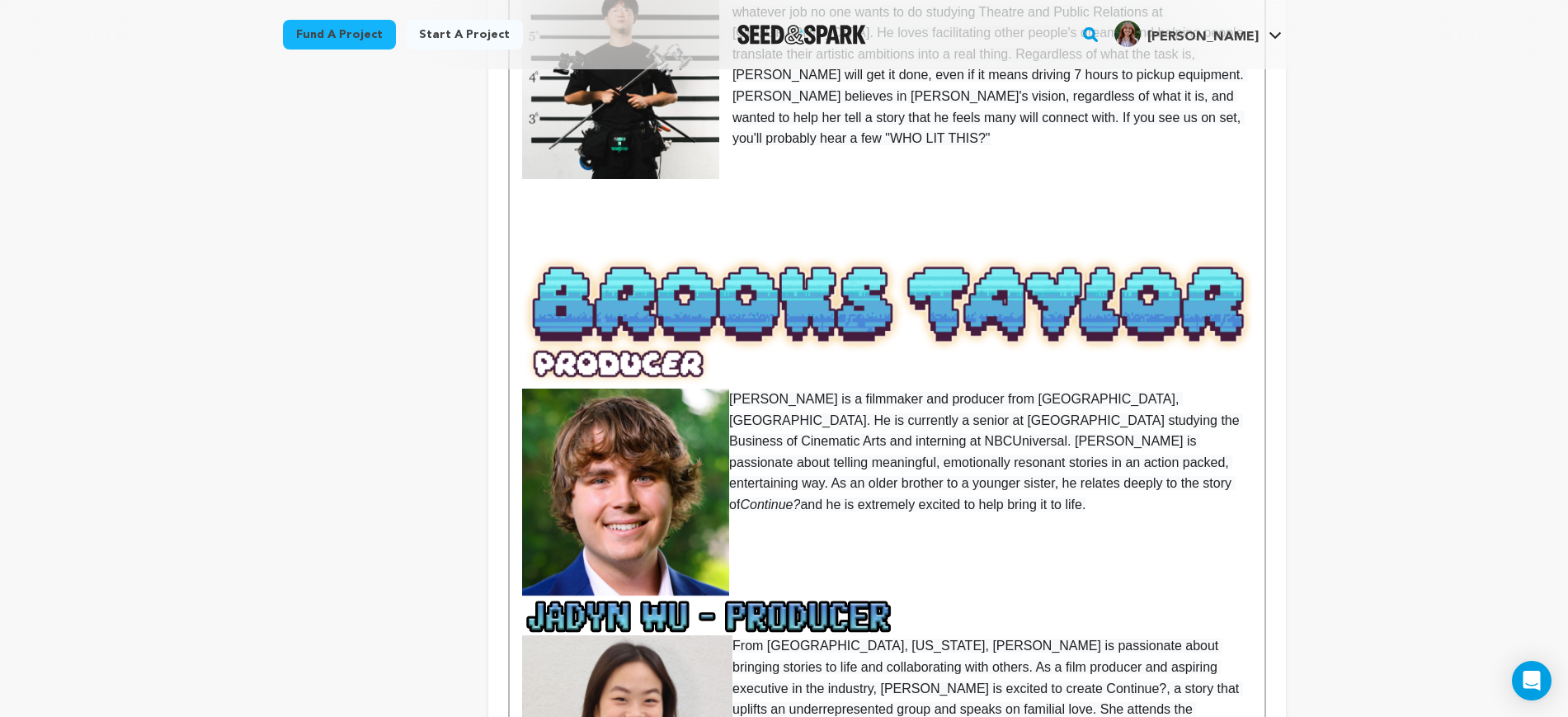
click at [776, 329] on img at bounding box center [887, 321] width 730 height 133
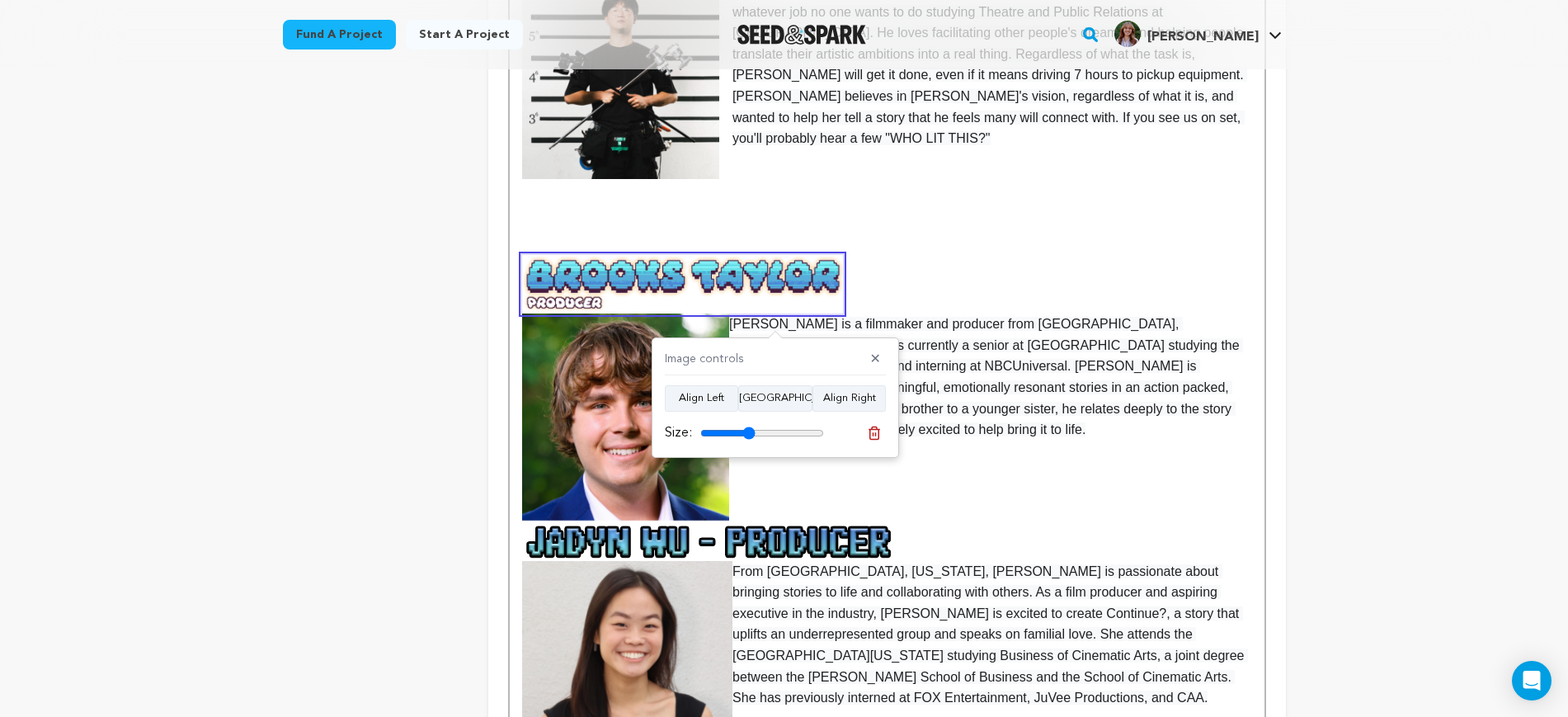
click at [749, 427] on input "range" at bounding box center [762, 433] width 124 height 13
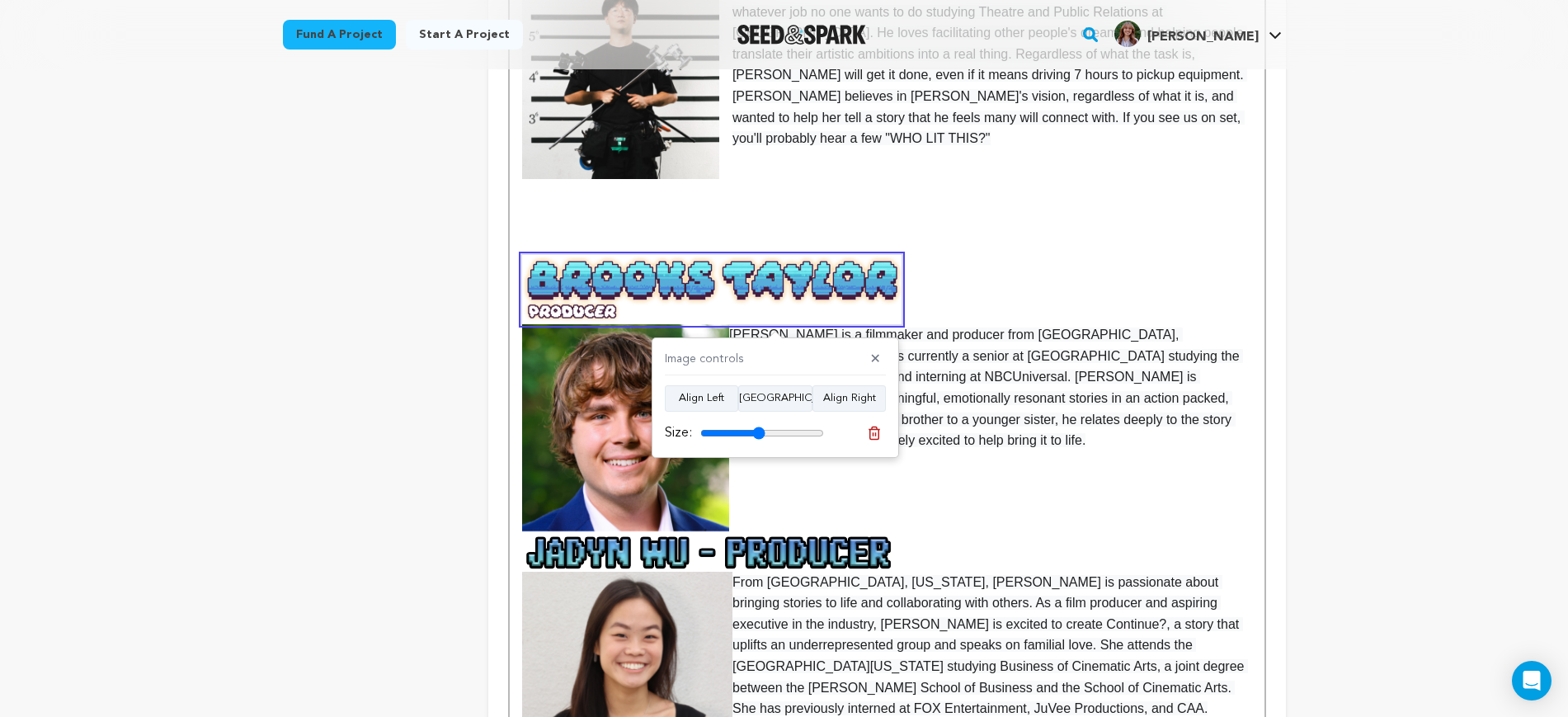
drag, startPoint x: 758, startPoint y: 434, endPoint x: 767, endPoint y: 431, distance: 9.5
click at [759, 433] on input "range" at bounding box center [762, 433] width 124 height 13
type input "58"
click at [767, 431] on input "range" at bounding box center [762, 433] width 124 height 13
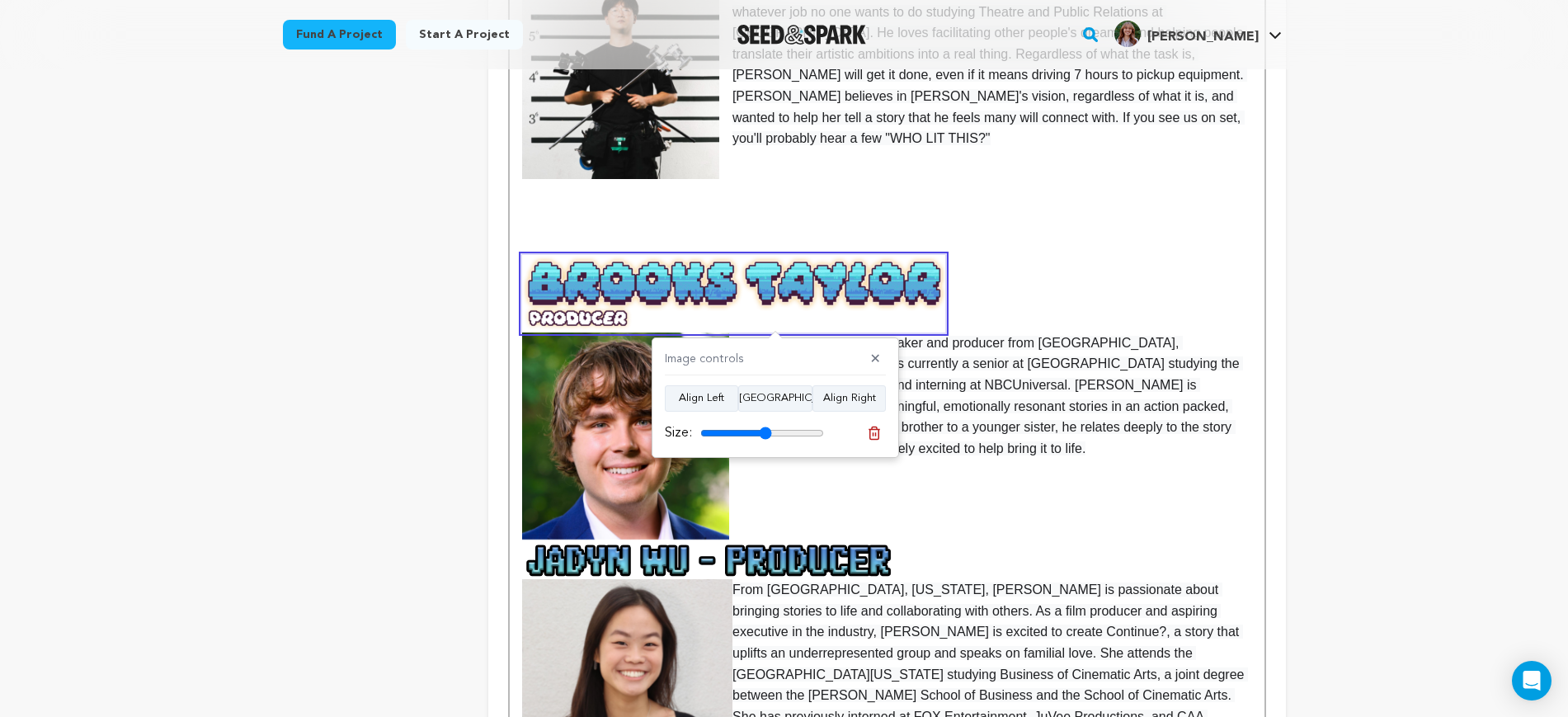
click at [767, 431] on input "range" at bounding box center [762, 433] width 124 height 13
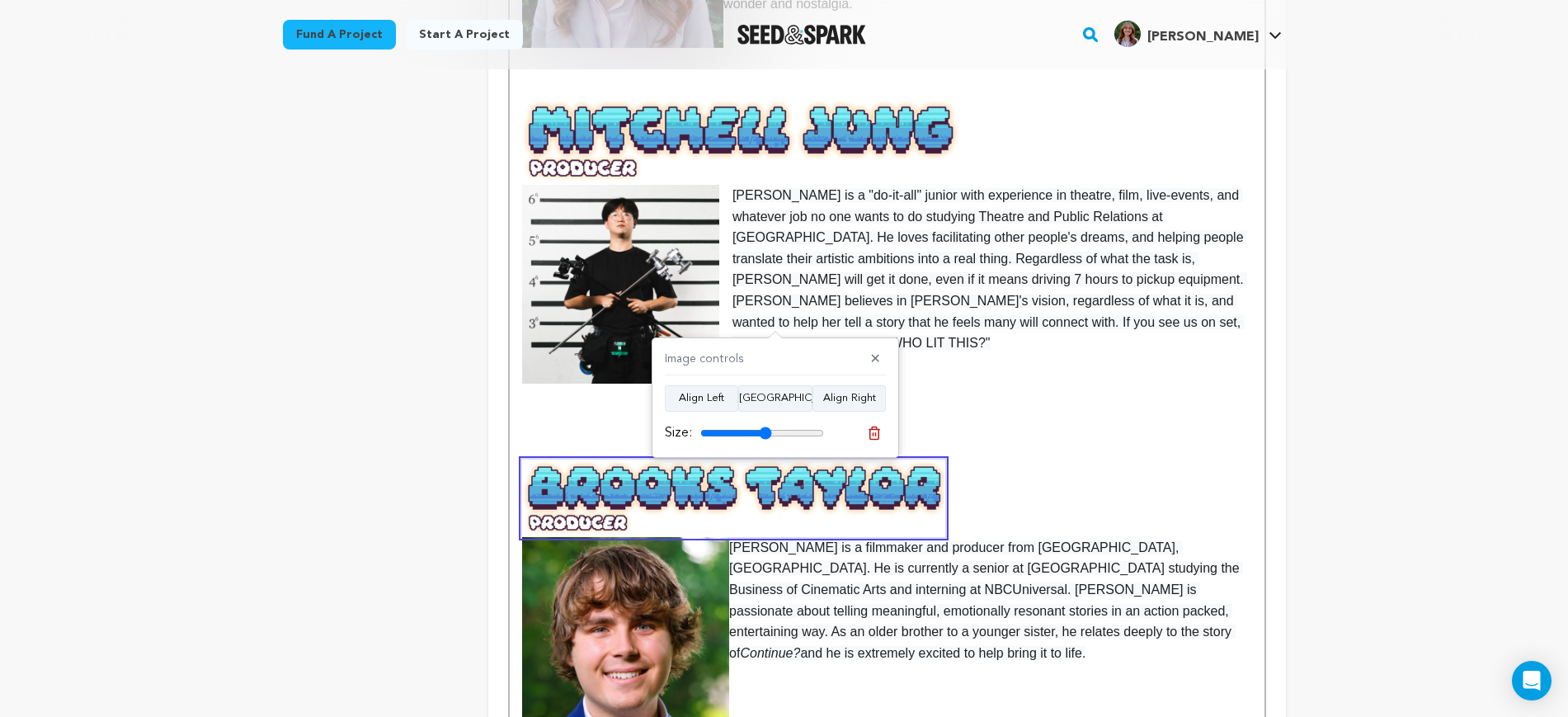
scroll to position [1031, 0]
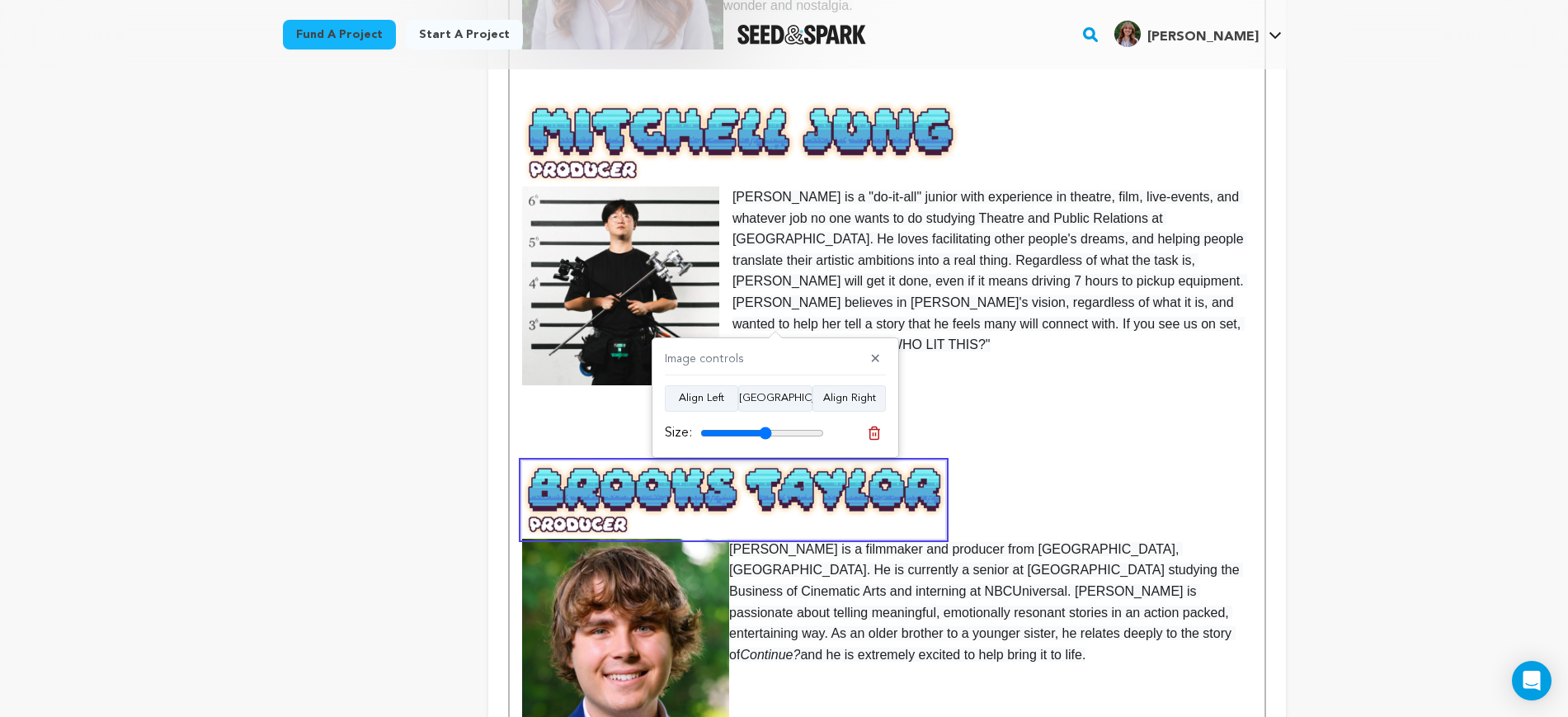
click at [587, 419] on p at bounding box center [887, 429] width 730 height 21
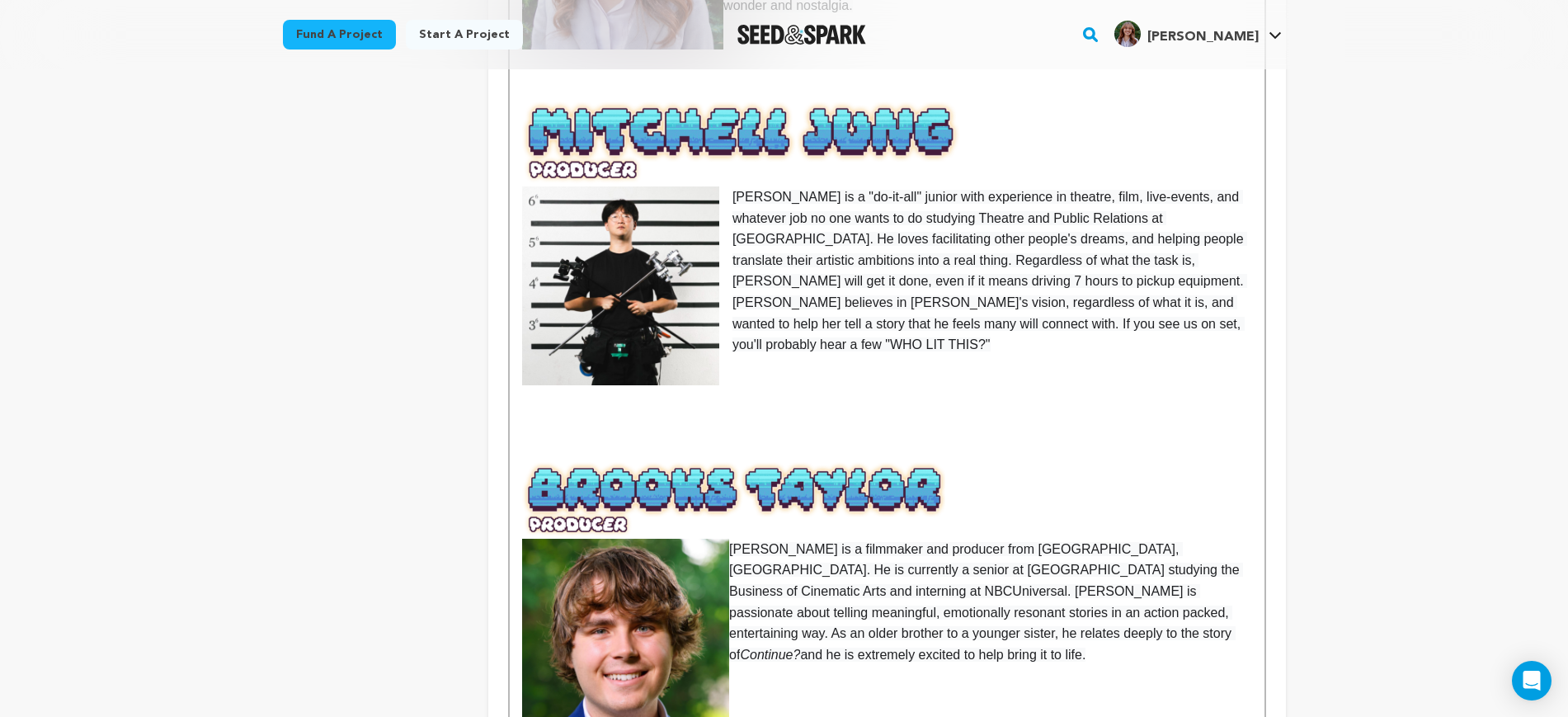
click at [585, 440] on p at bounding box center [887, 450] width 730 height 21
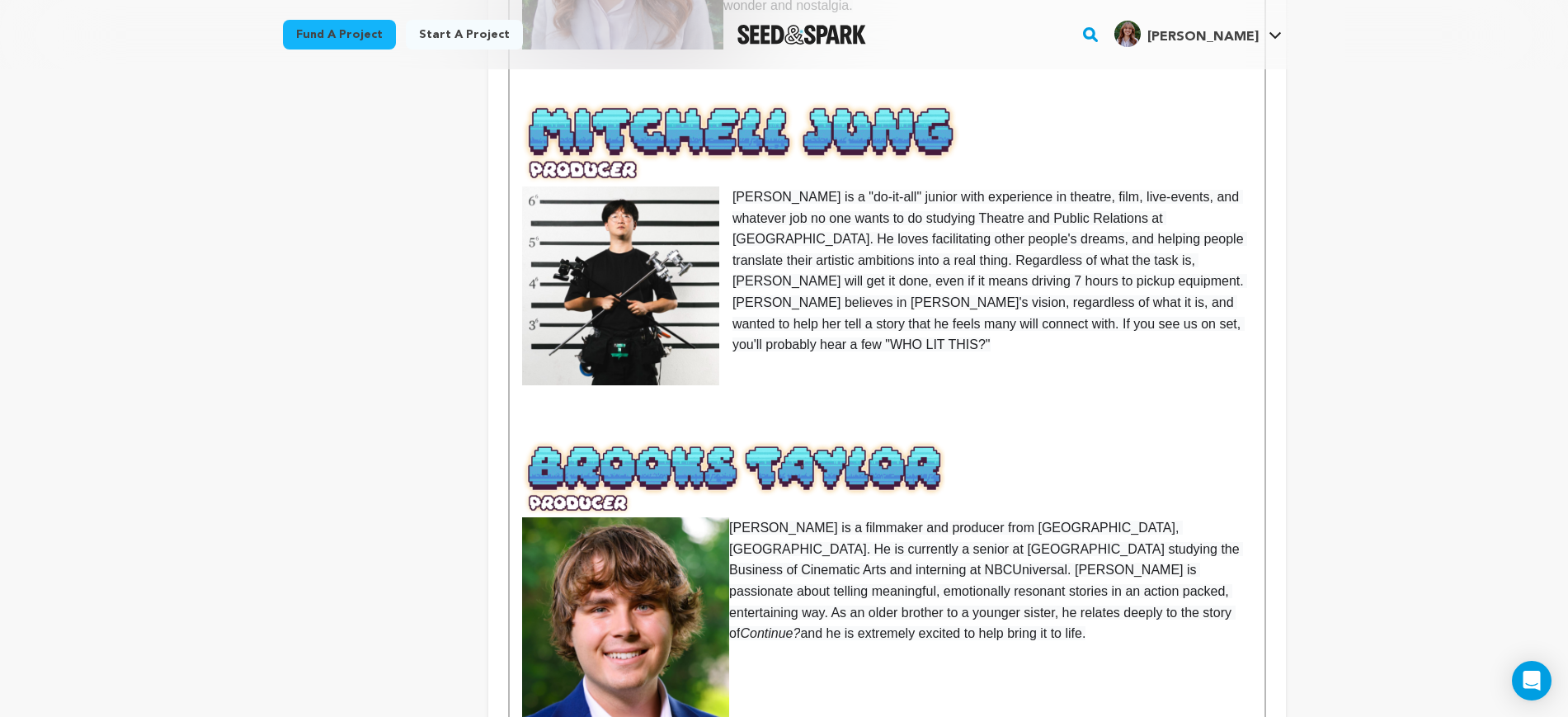
click at [683, 301] on img at bounding box center [621, 286] width 197 height 198
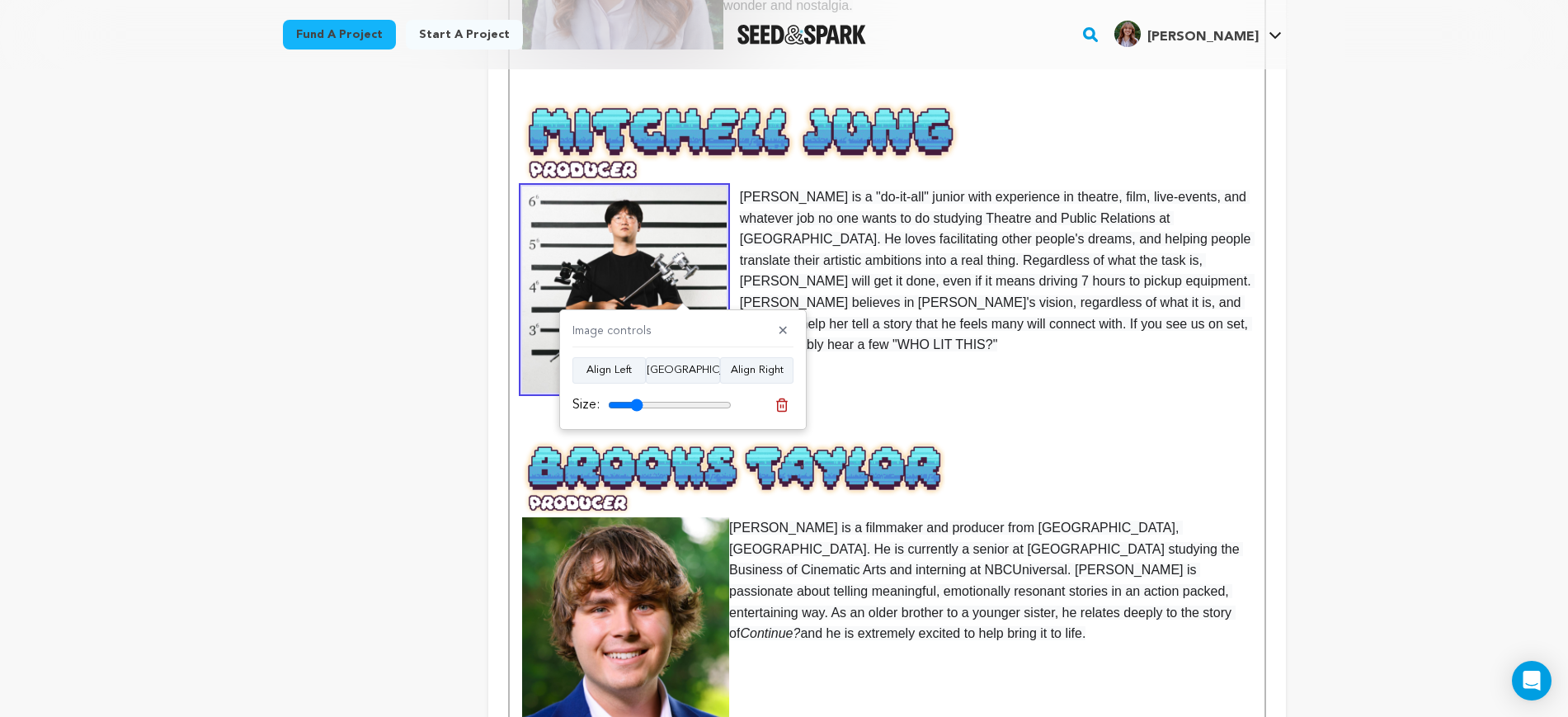
type input "28"
click at [636, 407] on input "range" at bounding box center [671, 405] width 124 height 13
click at [918, 419] on p at bounding box center [887, 429] width 730 height 21
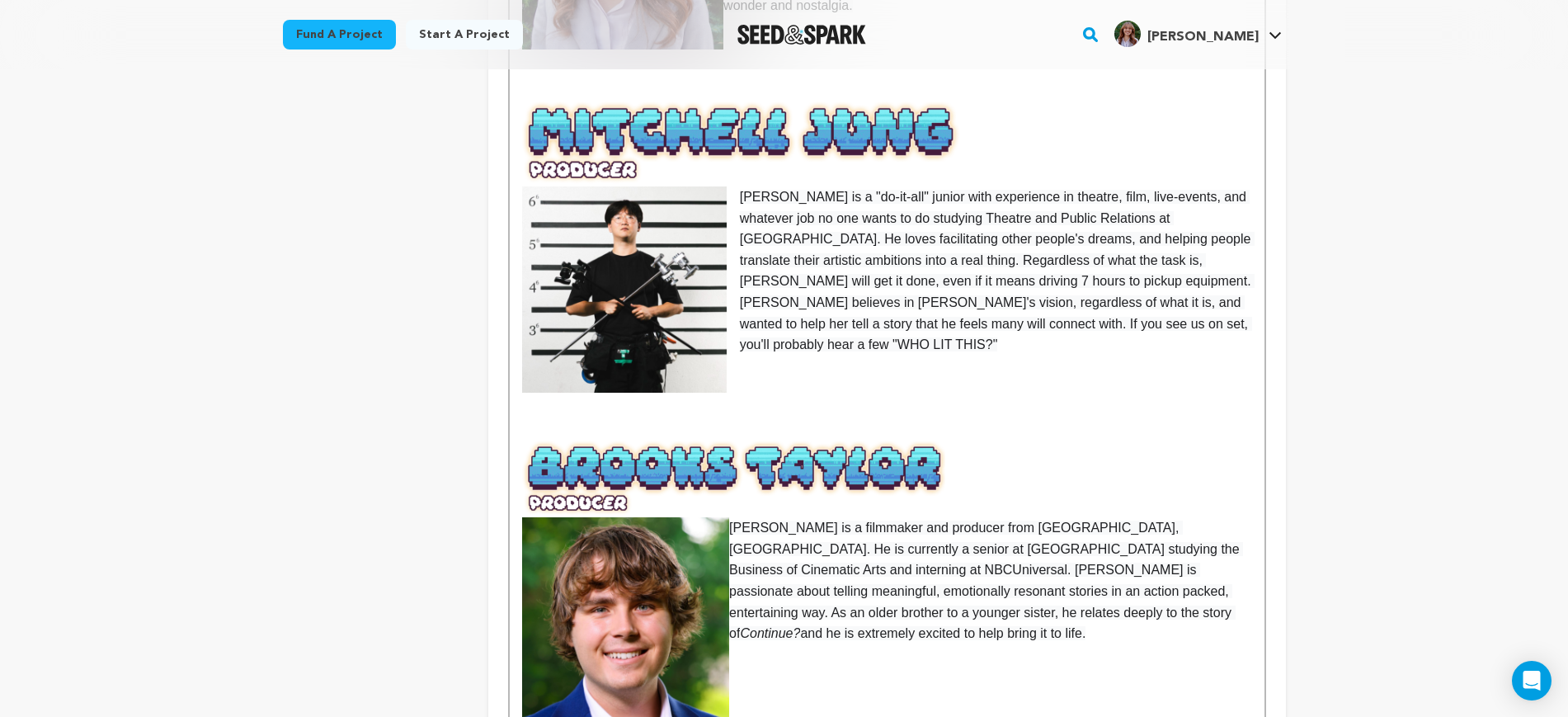
scroll to position [1134, 0]
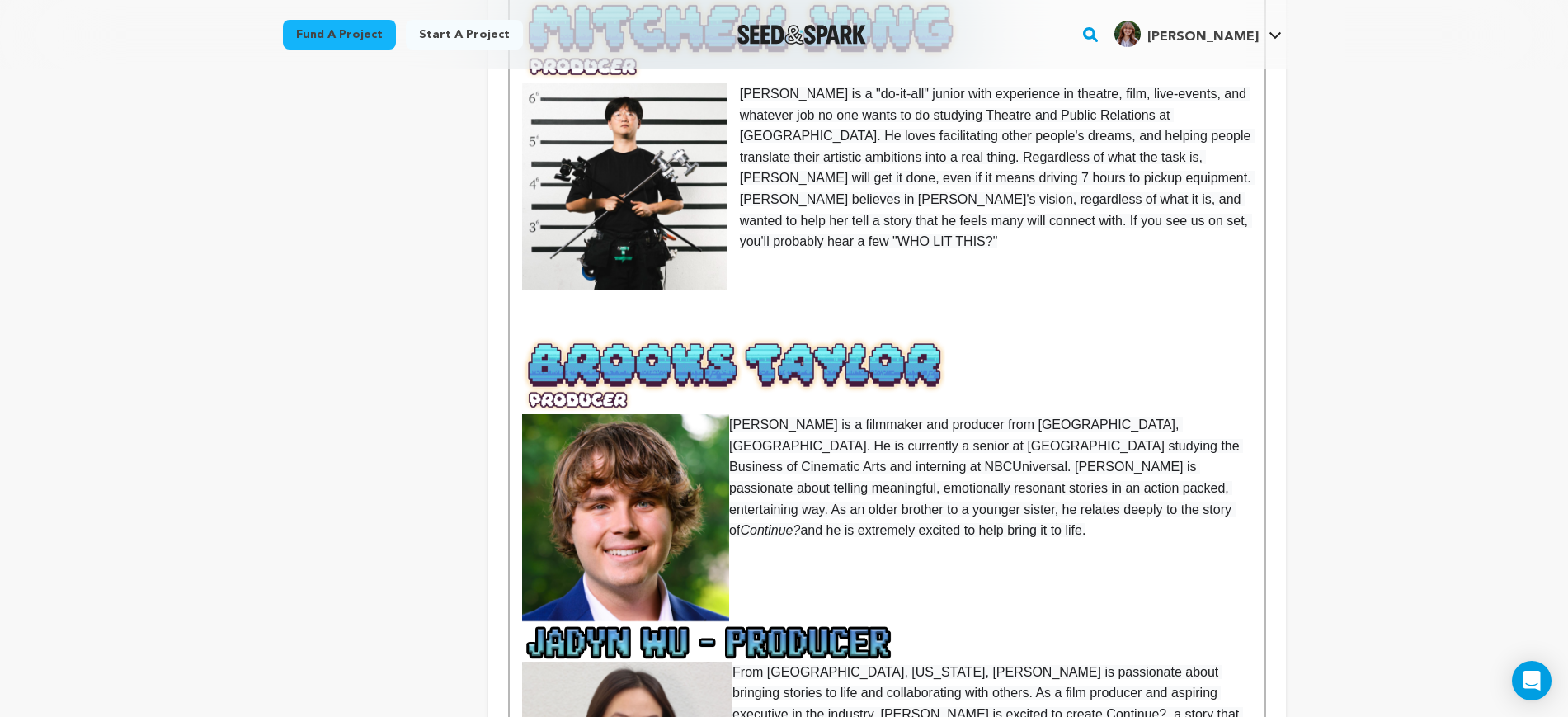
click at [645, 444] on img at bounding box center [626, 519] width 207 height 210
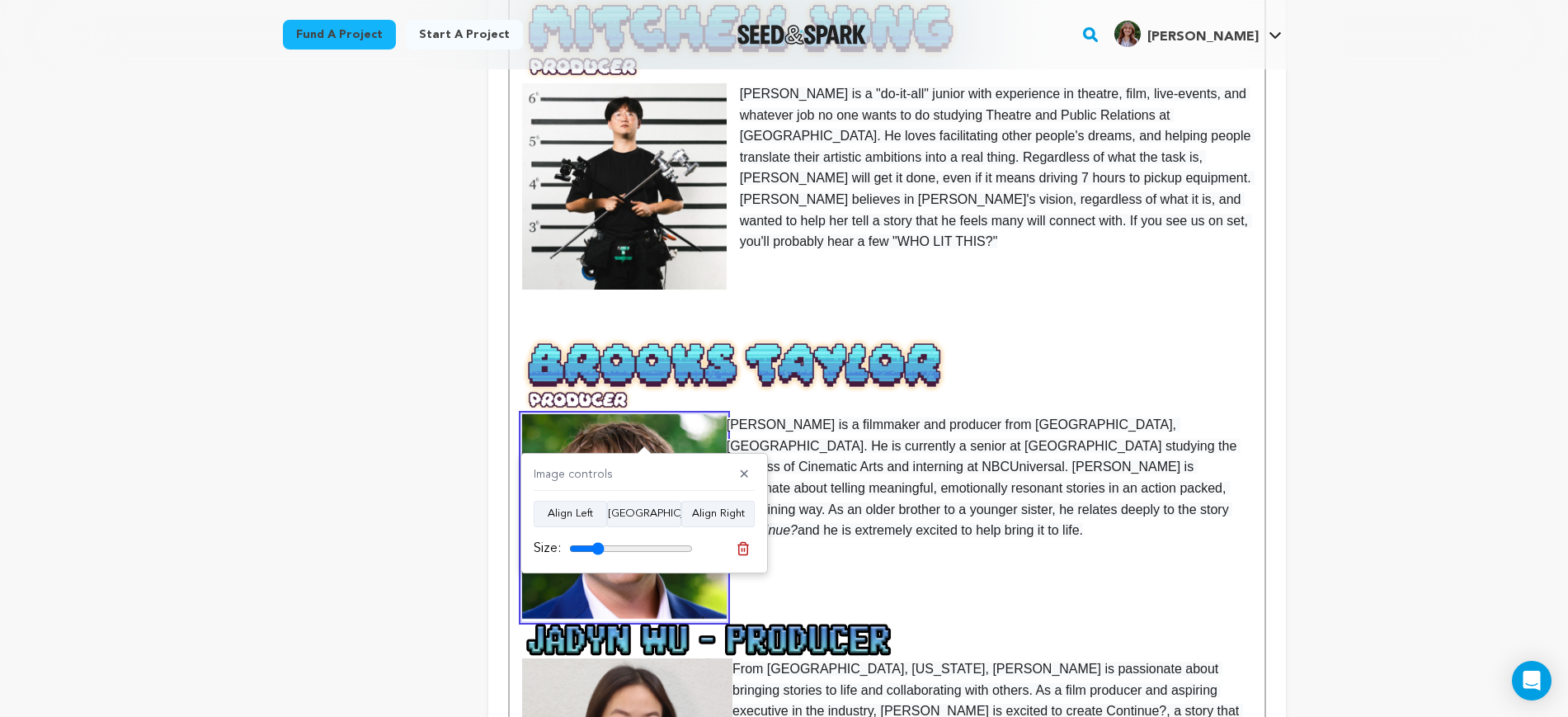
drag, startPoint x: 678, startPoint y: 547, endPoint x: 610, endPoint y: 546, distance: 68.0
type input "28"
click at [598, 548] on input "range" at bounding box center [631, 548] width 124 height 13
click at [1203, 458] on p "Brooks Taylor is a filmmaker and producer from Nashville, TN. He is currently a…" at bounding box center [887, 477] width 730 height 127
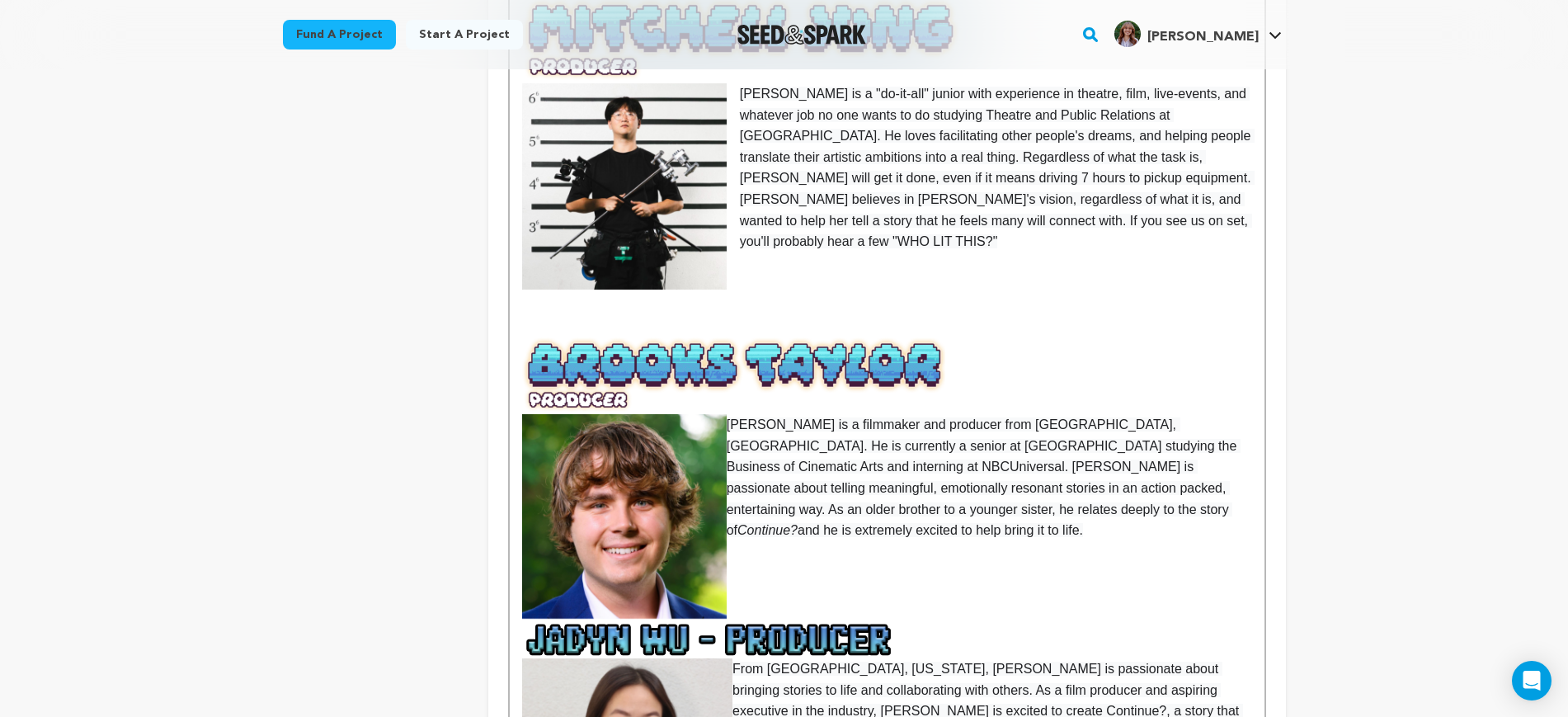
click at [890, 584] on p at bounding box center [887, 621] width 730 height 75
click at [934, 337] on img at bounding box center [734, 375] width 423 height 77
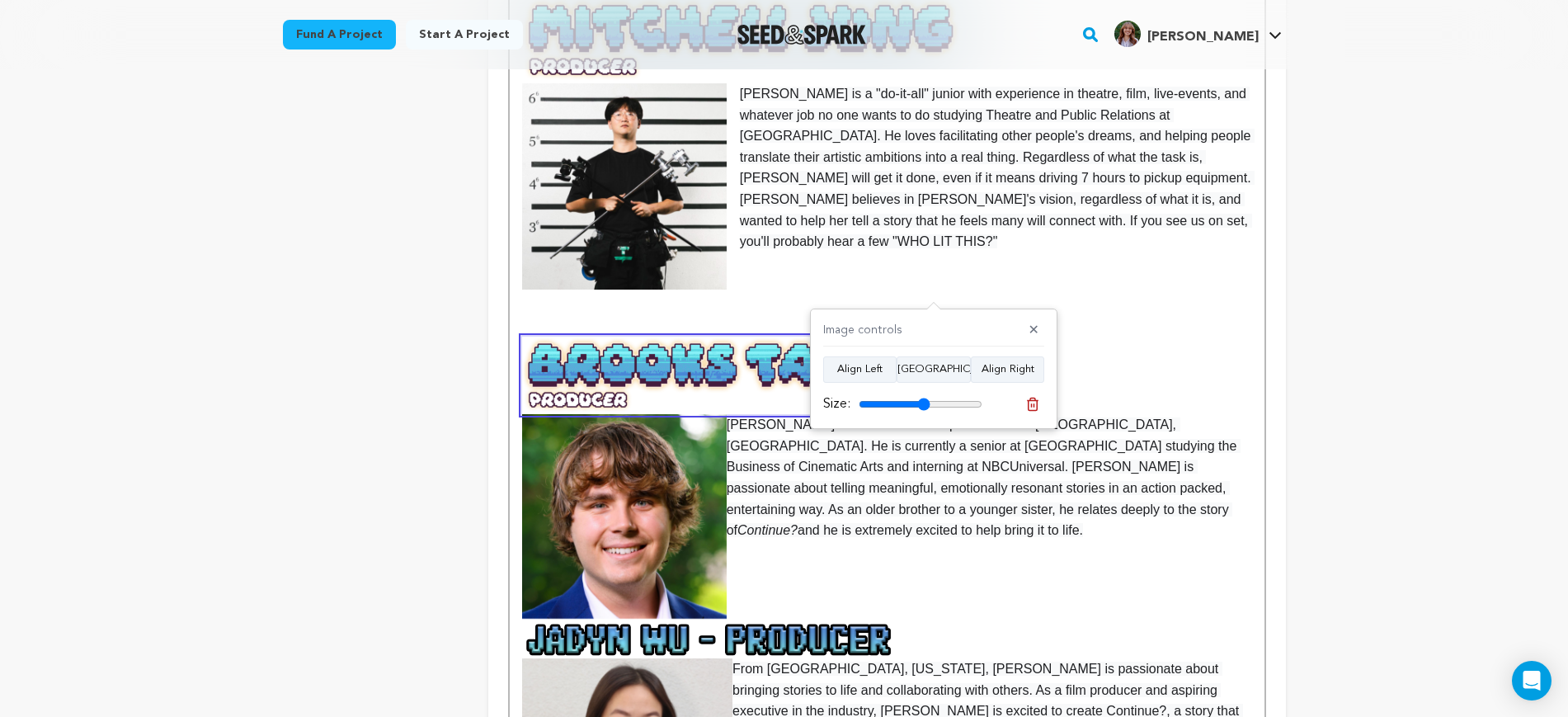
click at [1095, 337] on p at bounding box center [887, 375] width 730 height 77
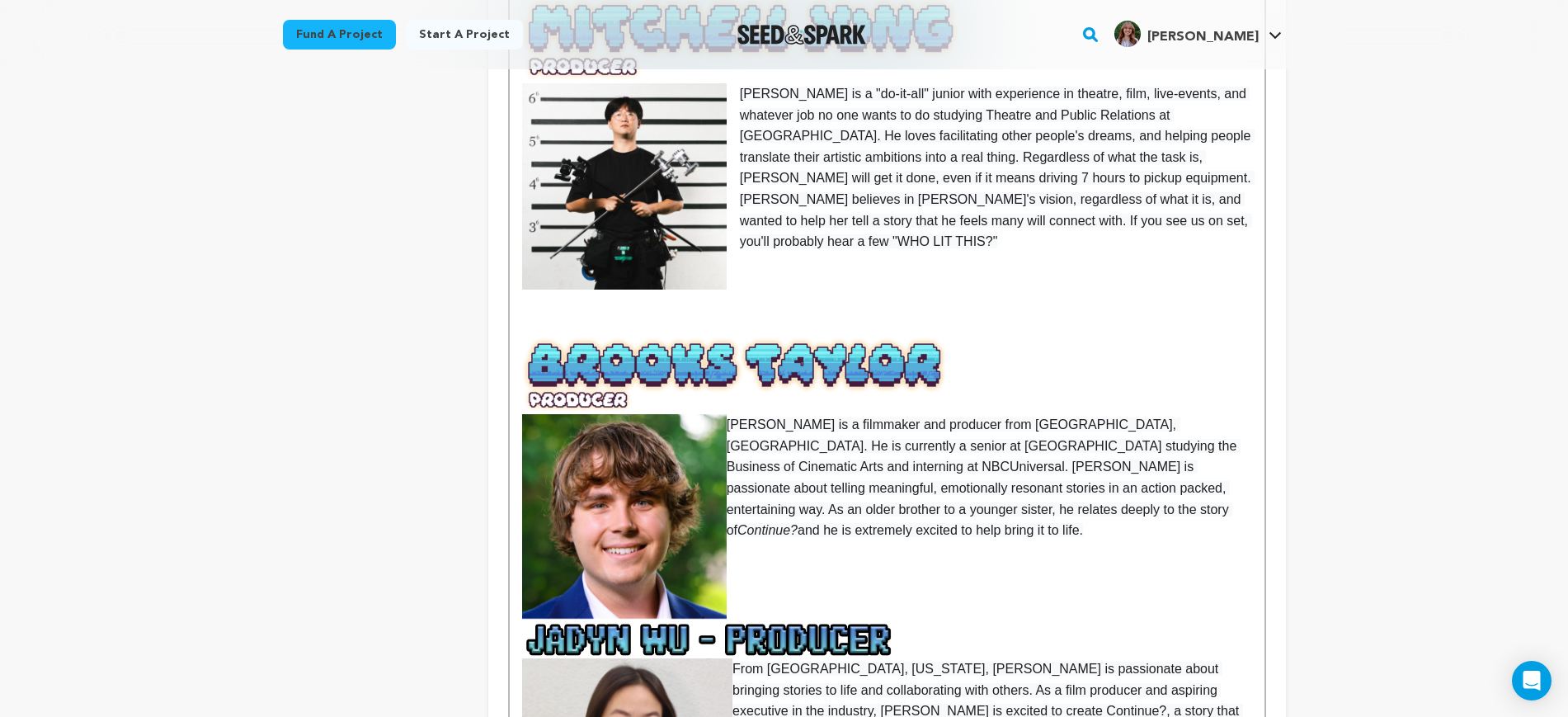
click at [1099, 340] on p at bounding box center [887, 375] width 730 height 77
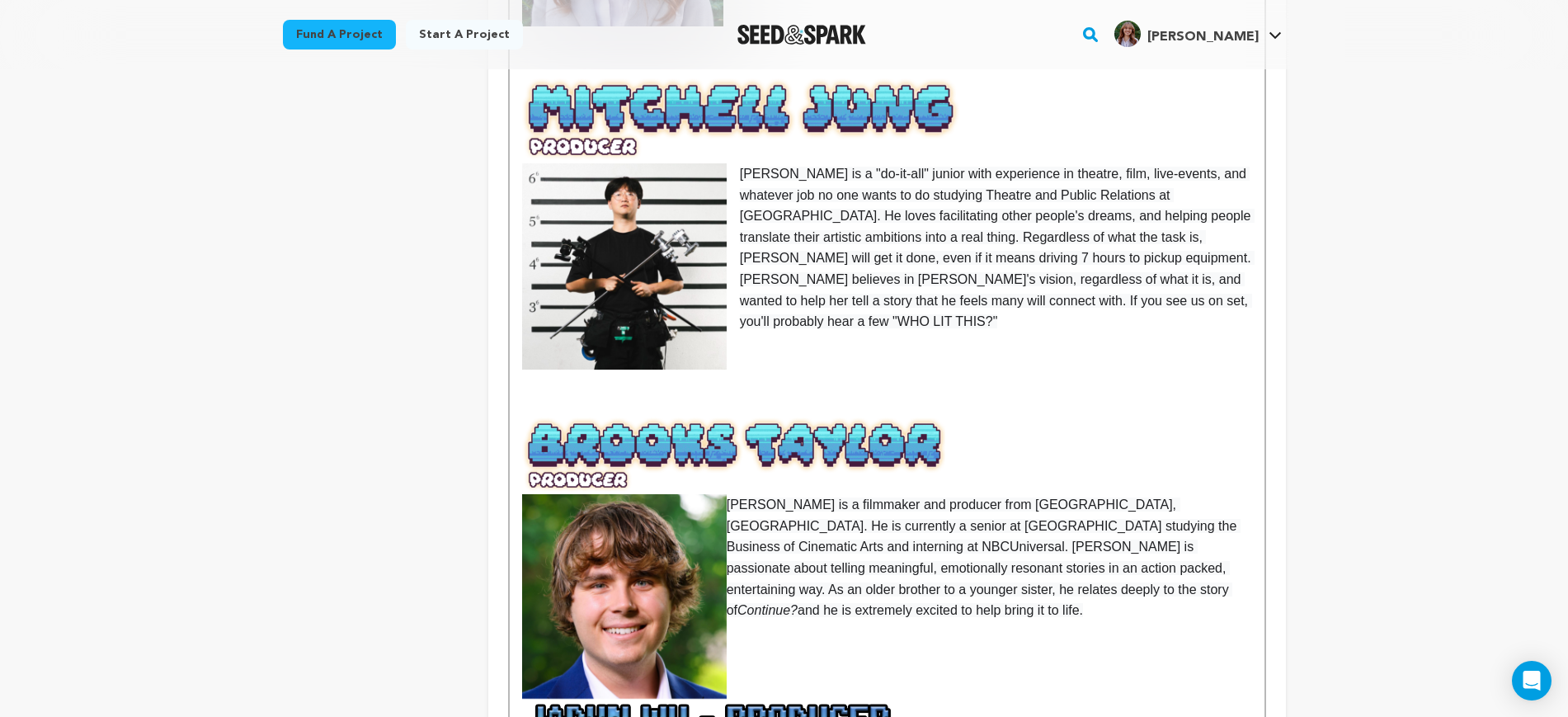
scroll to position [1238, 0]
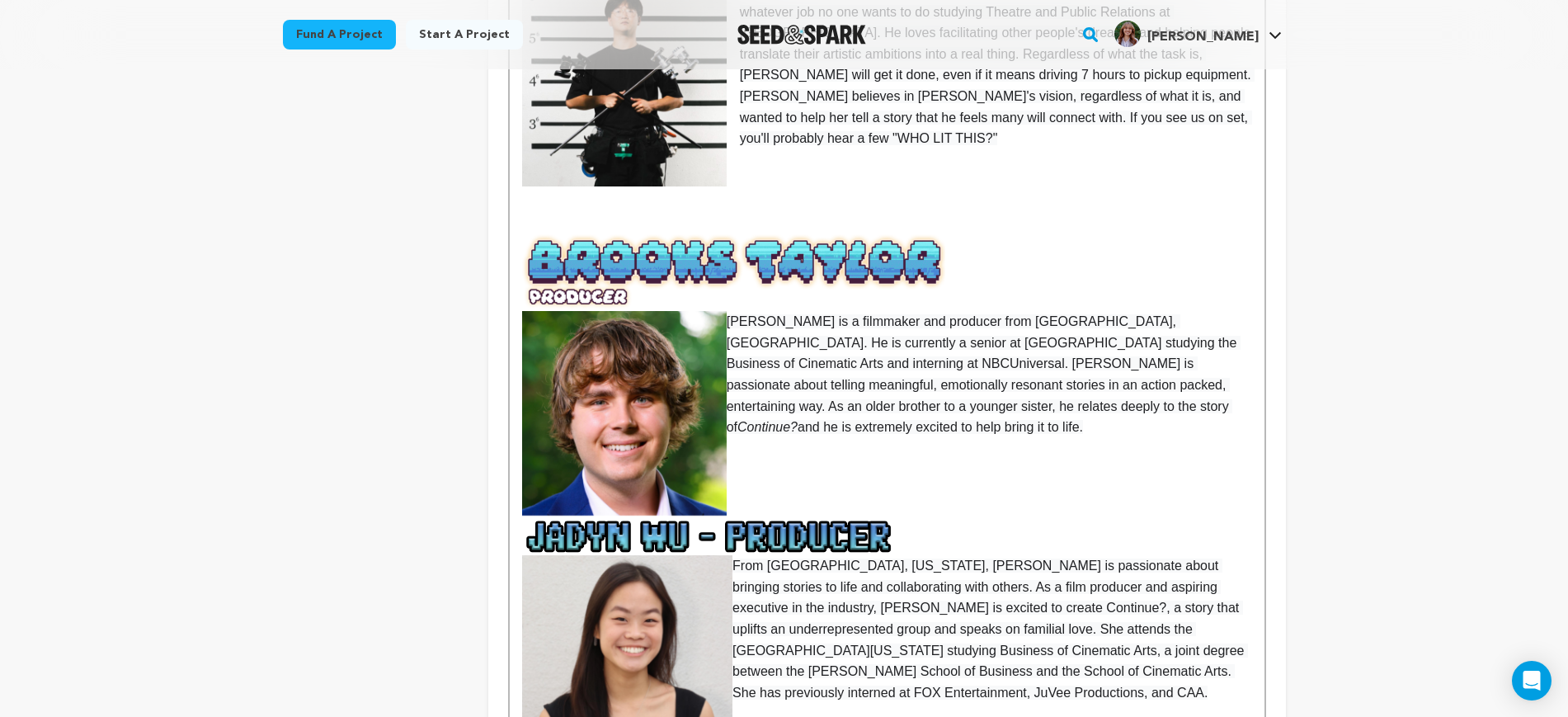
drag, startPoint x: 1016, startPoint y: 364, endPoint x: 1007, endPoint y: 388, distance: 25.6
click at [1014, 420] on span "and he is extremely excited to help bring it to life." at bounding box center [940, 426] width 285 height 14
click at [998, 480] on p at bounding box center [887, 517] width 730 height 75
click at [981, 480] on p at bounding box center [887, 517] width 730 height 75
click at [882, 480] on p at bounding box center [887, 517] width 730 height 75
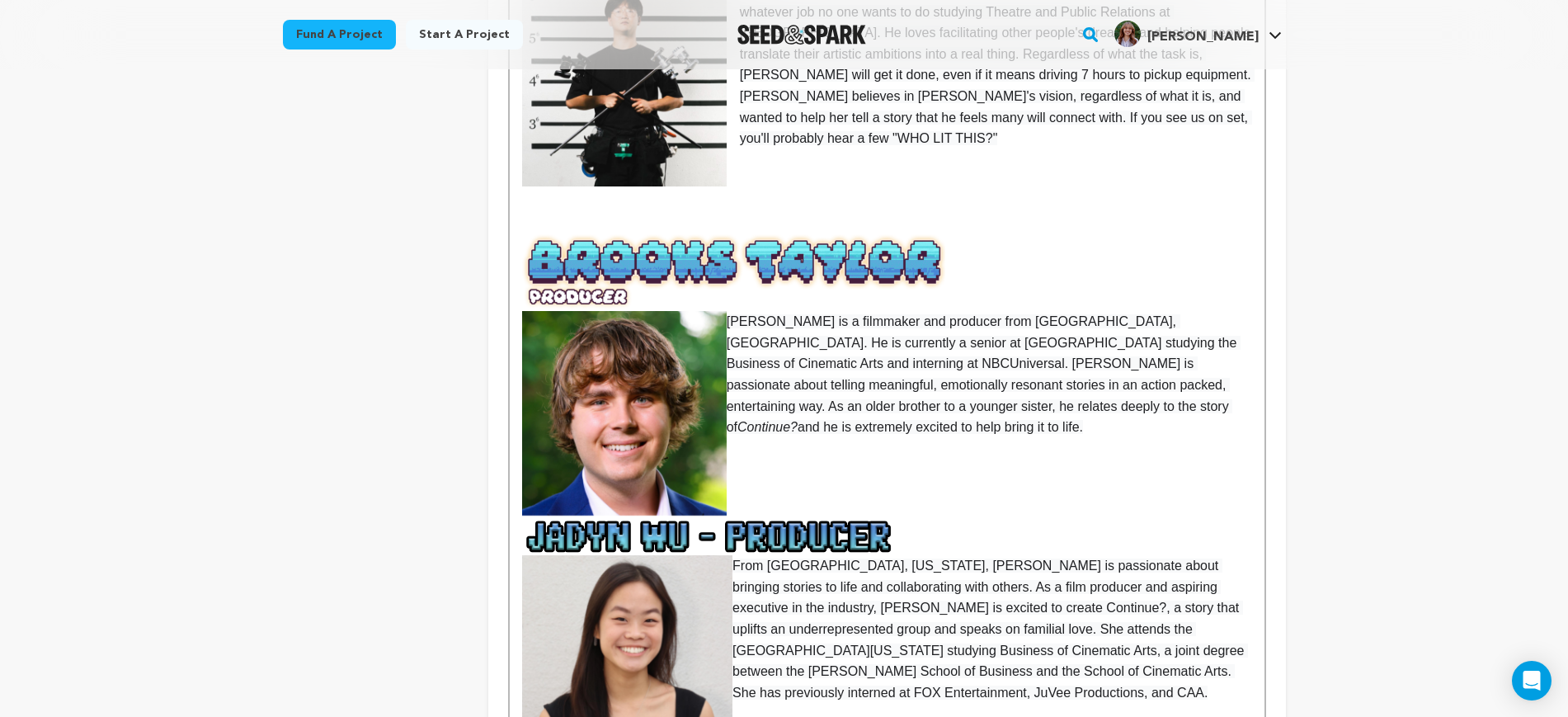
click at [866, 480] on p at bounding box center [887, 517] width 730 height 75
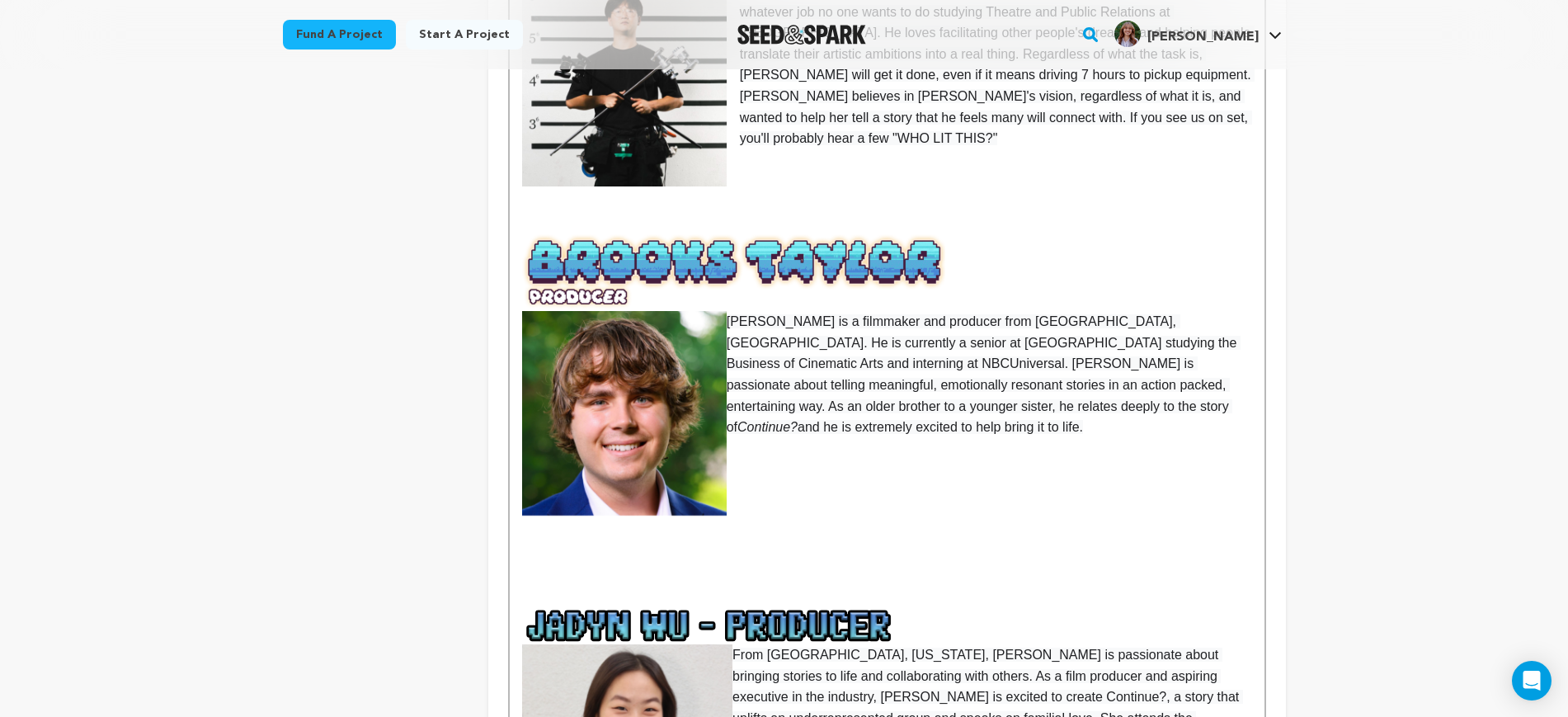
click at [682, 543] on p at bounding box center [887, 554] width 730 height 21
click at [664, 564] on p at bounding box center [887, 575] width 730 height 21
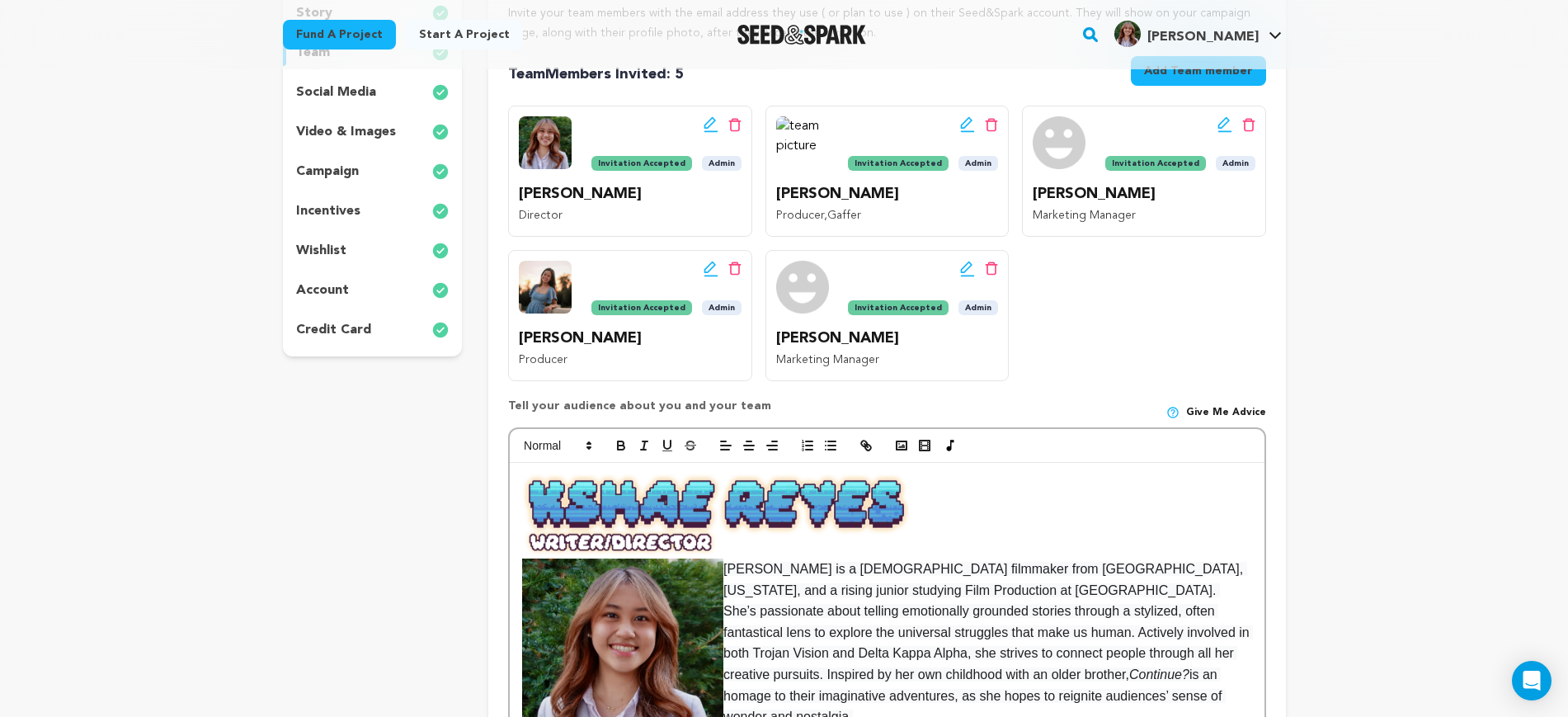
scroll to position [309, 0]
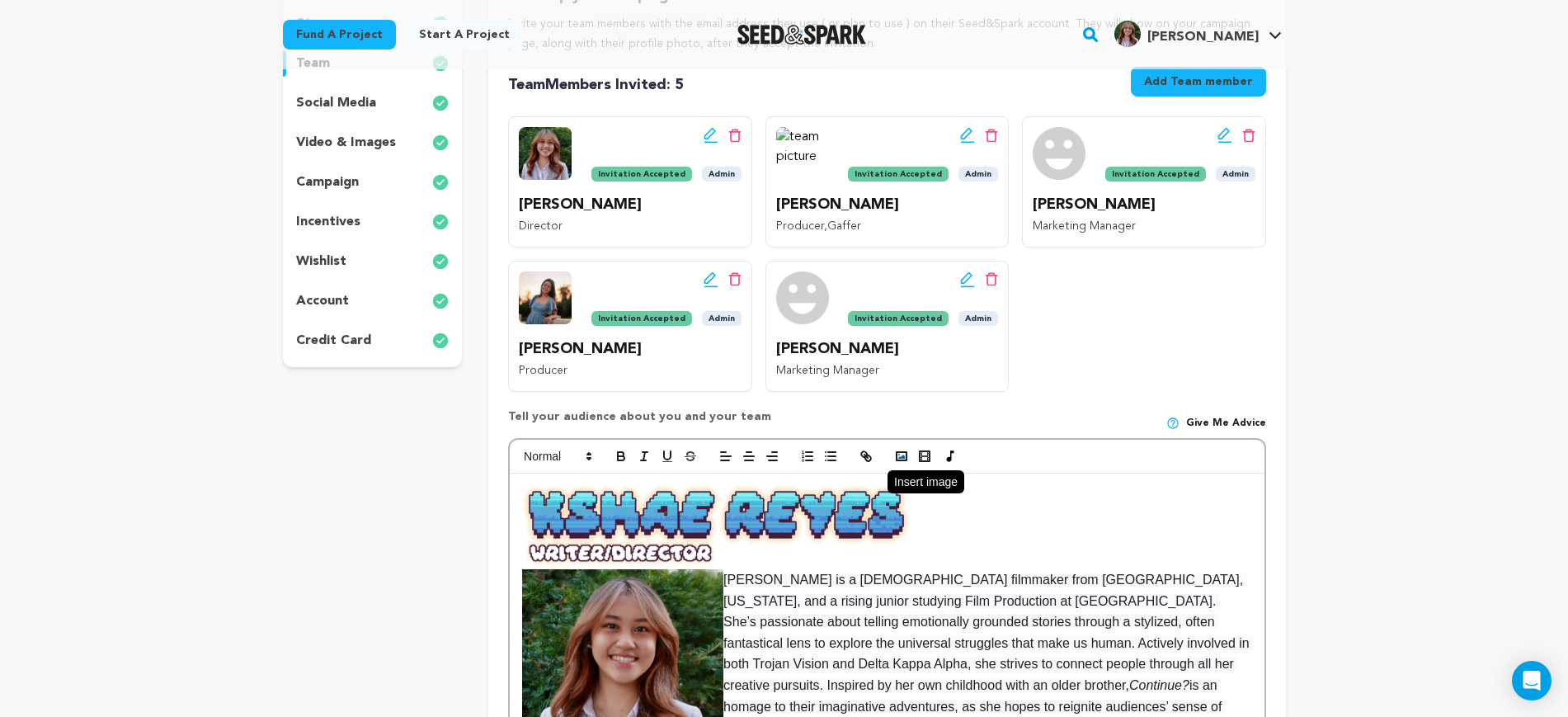
click at [911, 455] on button "button" at bounding box center [901, 456] width 23 height 20
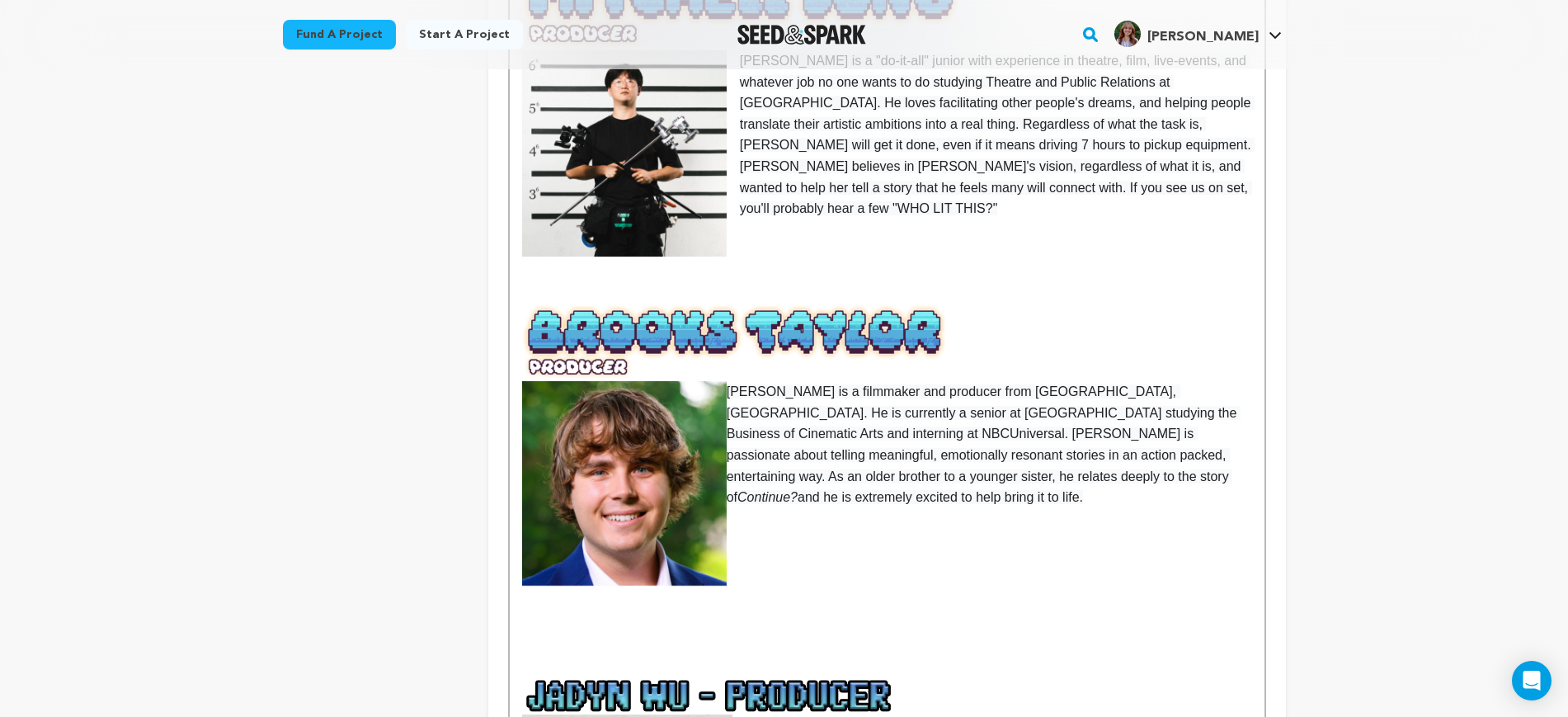
scroll to position [1444, 0]
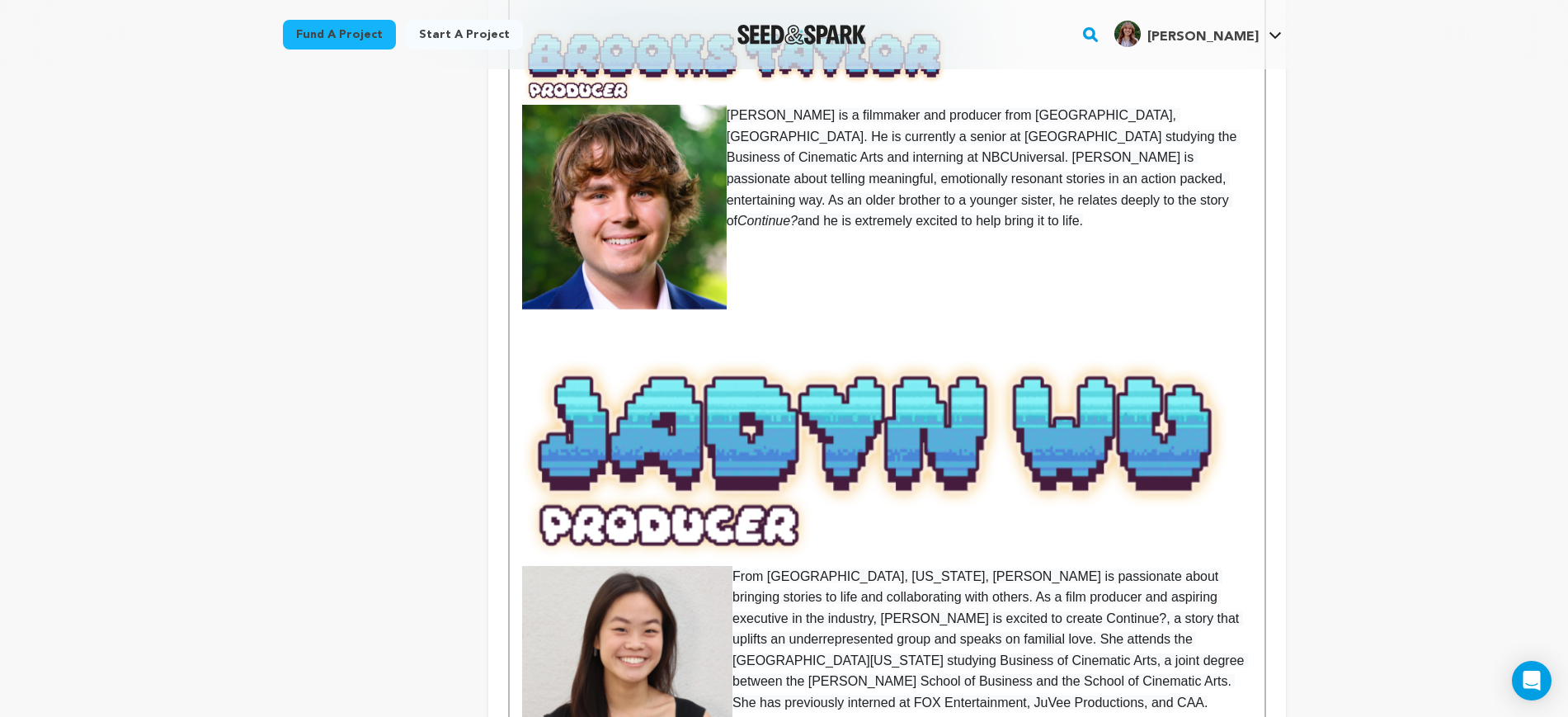
click at [973, 383] on img at bounding box center [887, 461] width 730 height 207
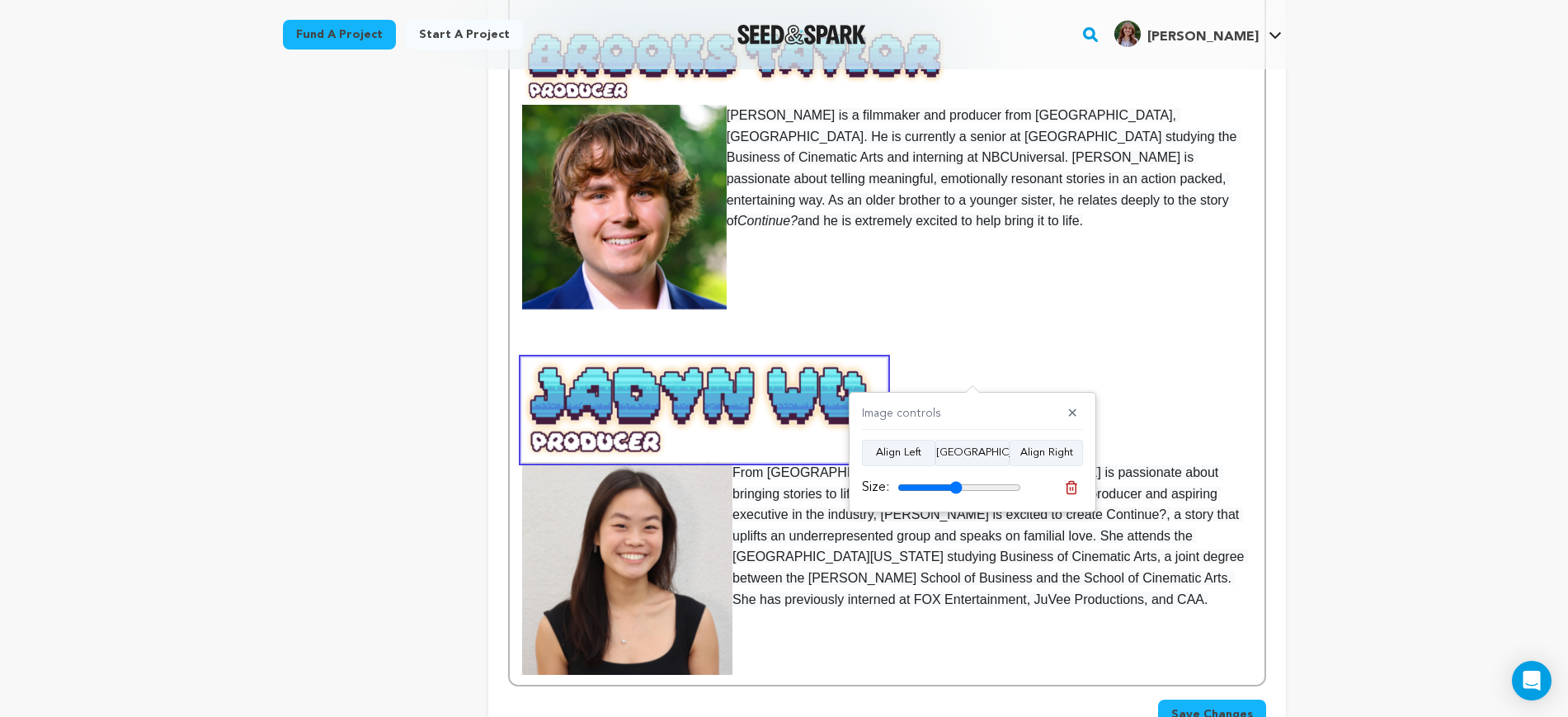
click at [957, 487] on input "range" at bounding box center [959, 487] width 124 height 13
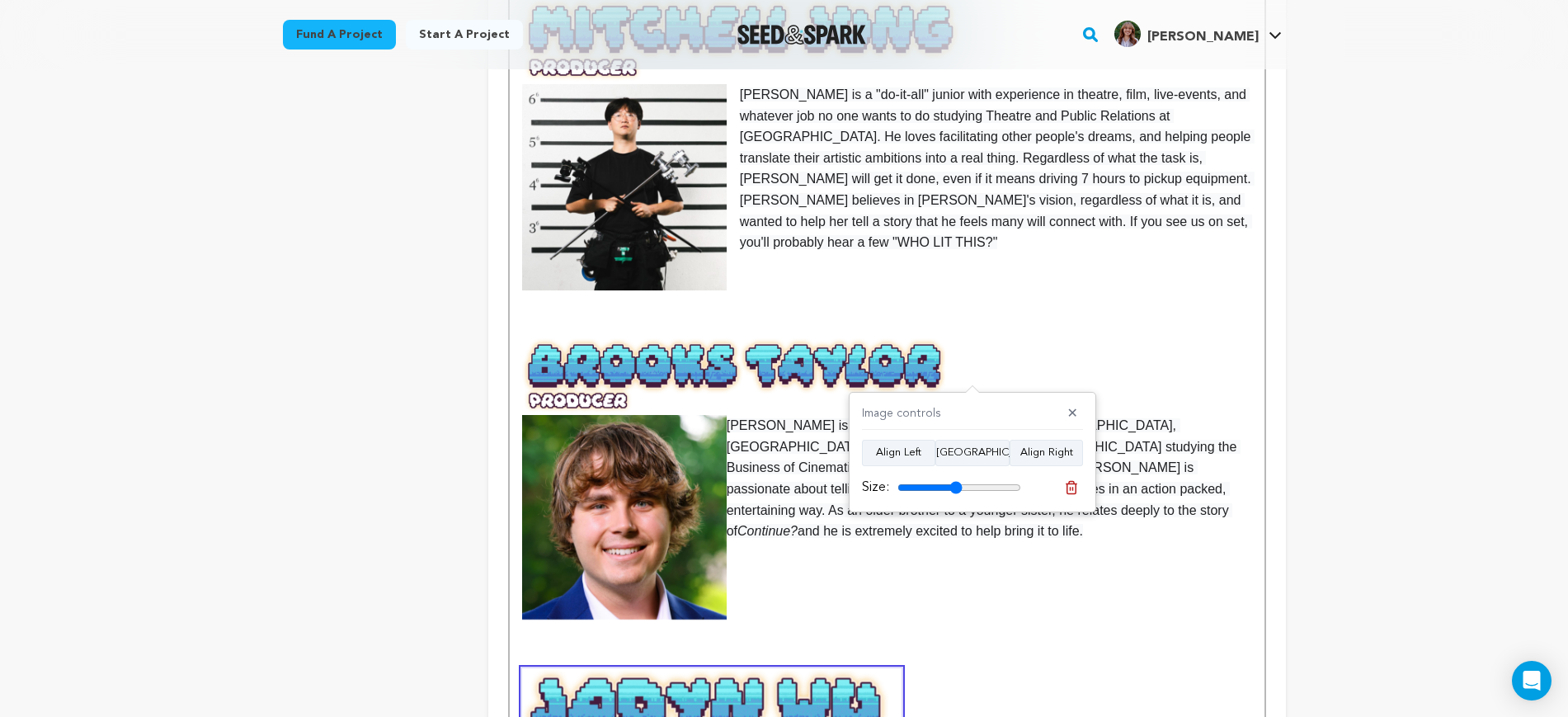
scroll to position [1134, 0]
click at [944, 485] on input "range" at bounding box center [959, 487] width 124 height 13
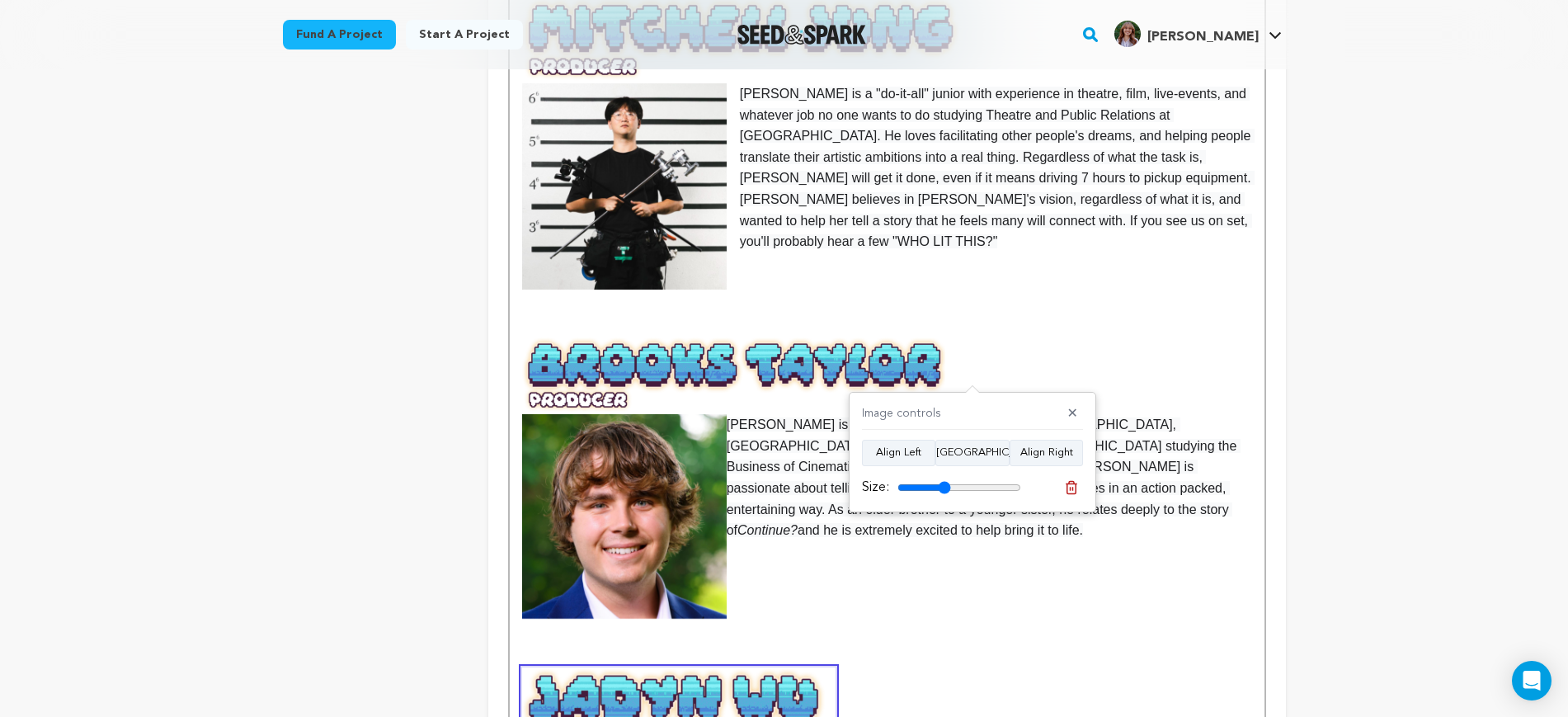
click at [941, 486] on input "range" at bounding box center [959, 487] width 124 height 13
click at [939, 487] on input "range" at bounding box center [959, 487] width 124 height 13
click at [941, 484] on input "range" at bounding box center [959, 487] width 124 height 13
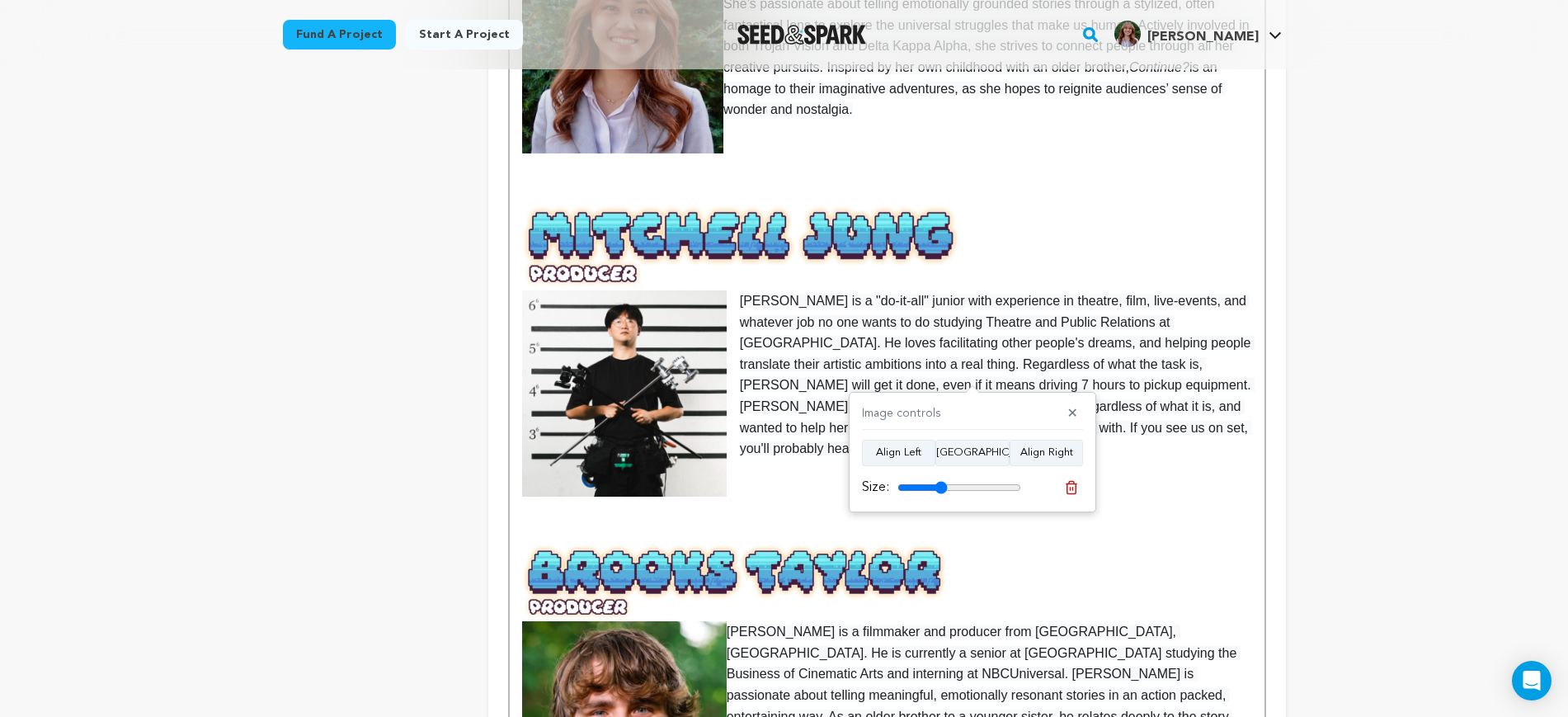
scroll to position [928, 0]
type input "48"
click at [951, 487] on input "range" at bounding box center [959, 487] width 124 height 13
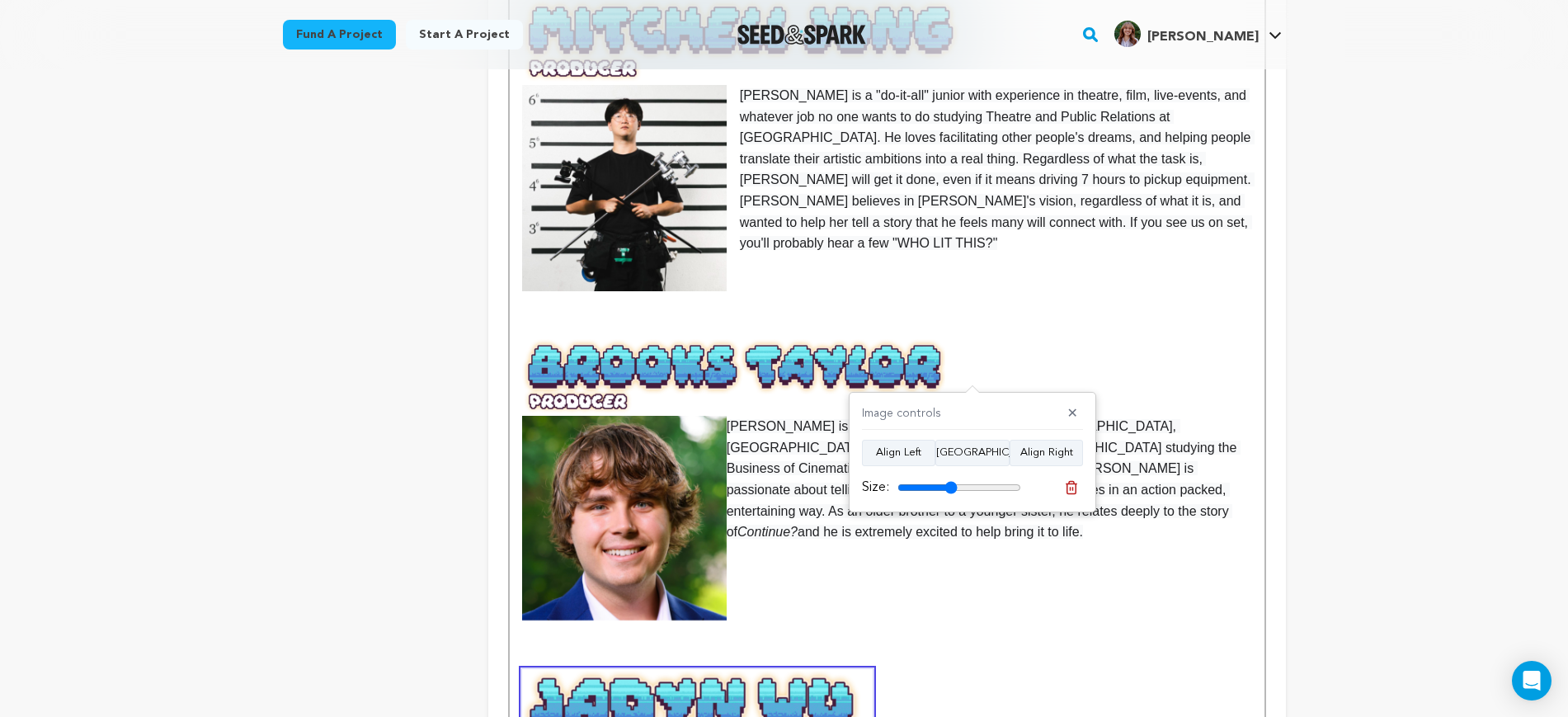
scroll to position [1134, 0]
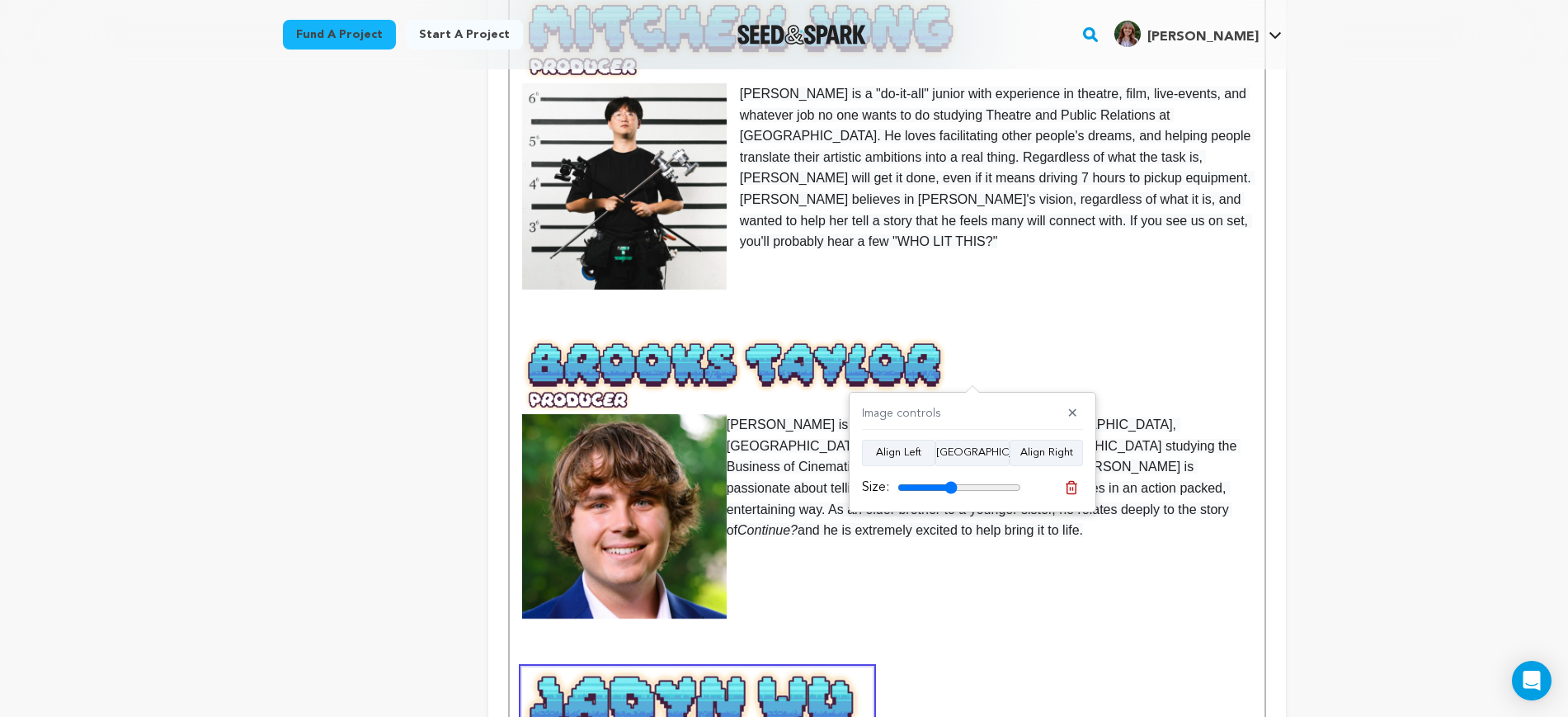
click at [803, 344] on img at bounding box center [734, 375] width 423 height 77
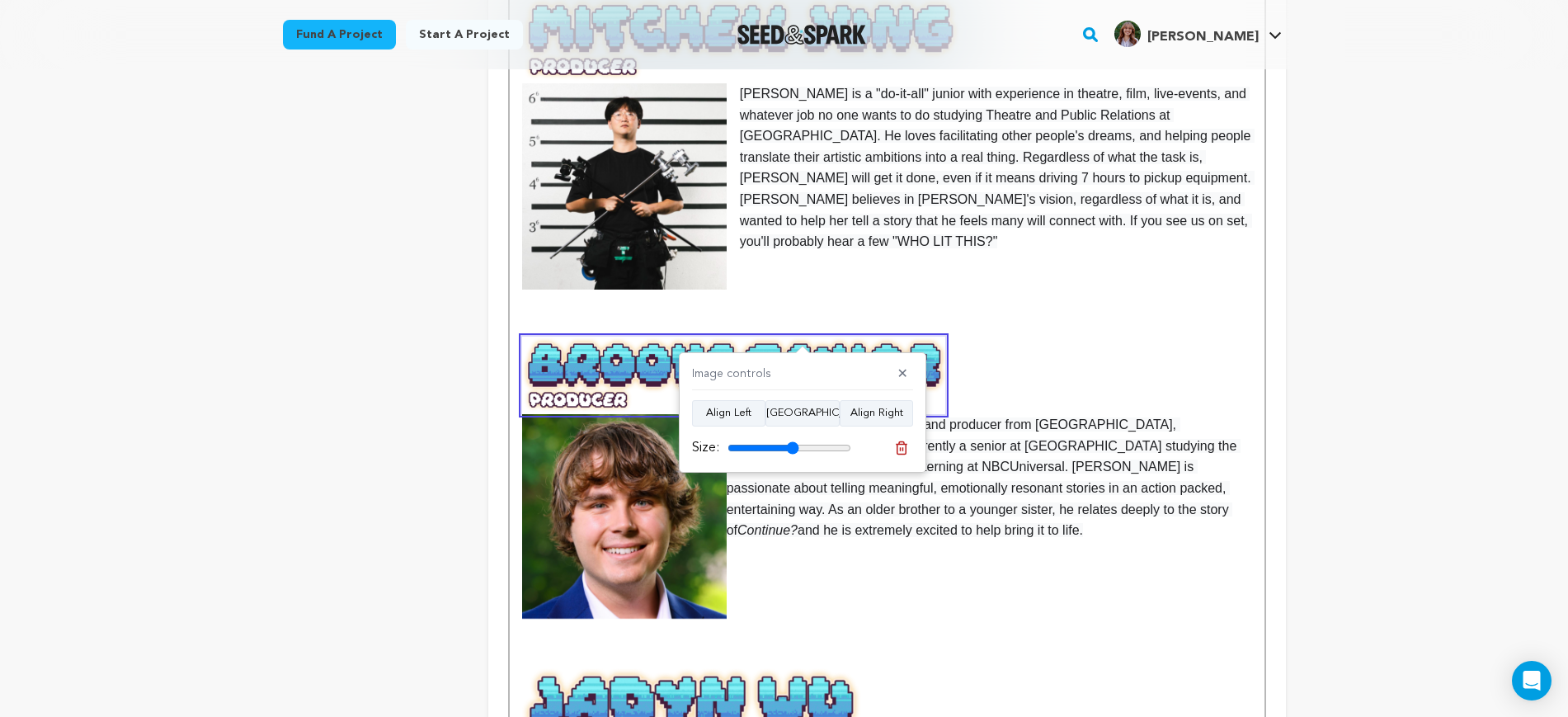
click at [742, 667] on img at bounding box center [698, 717] width 351 height 100
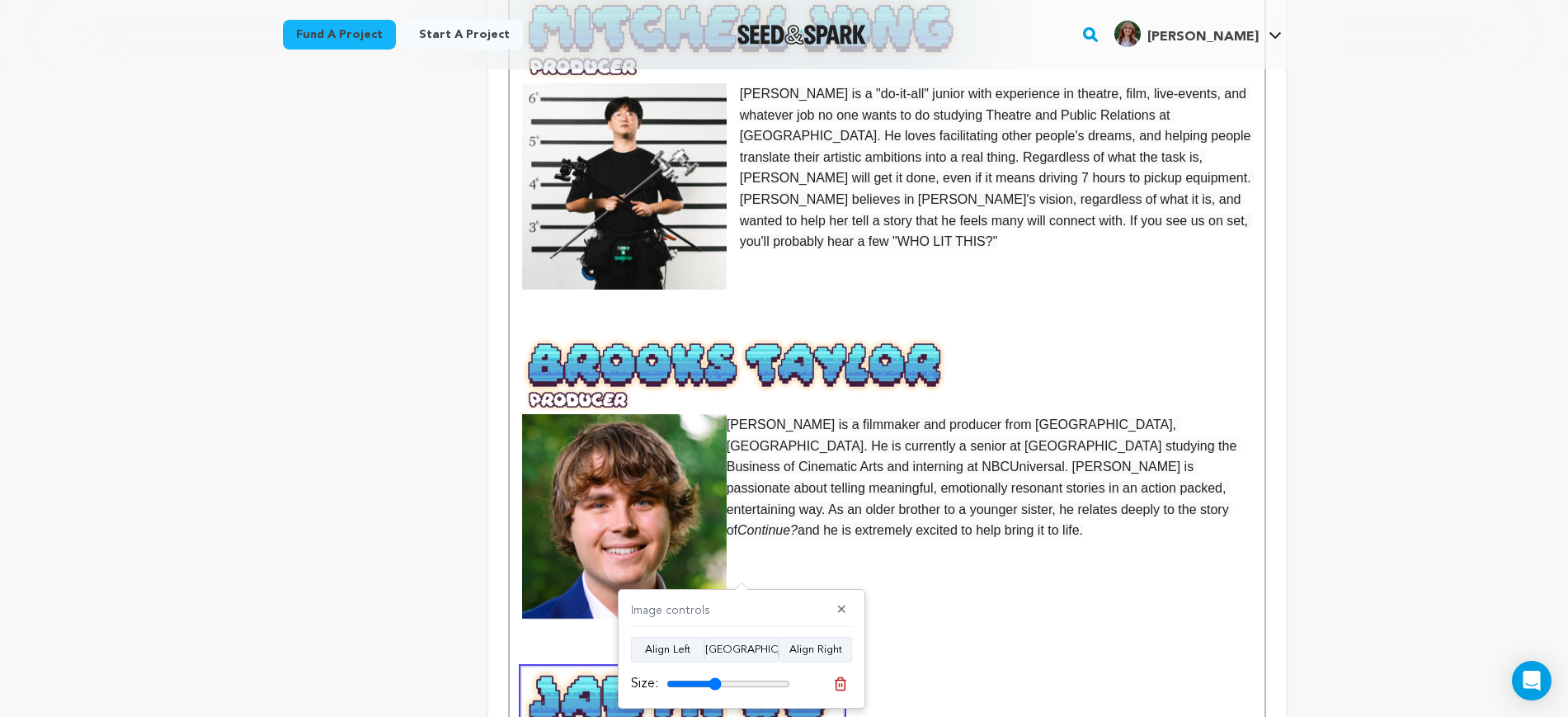
type input "44"
click at [714, 683] on input "range" at bounding box center [729, 684] width 124 height 13
click at [1082, 625] on p at bounding box center [887, 636] width 730 height 21
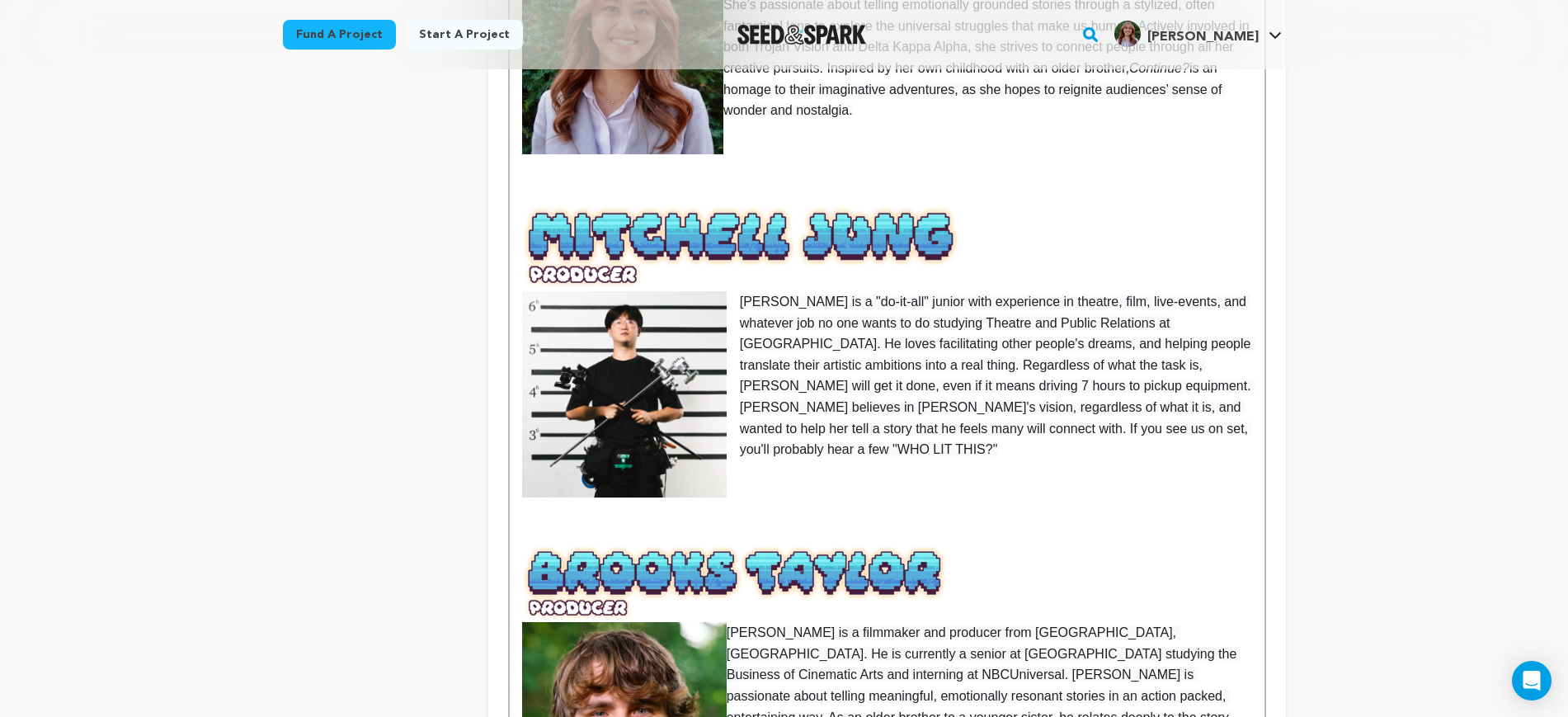
scroll to position [1031, 0]
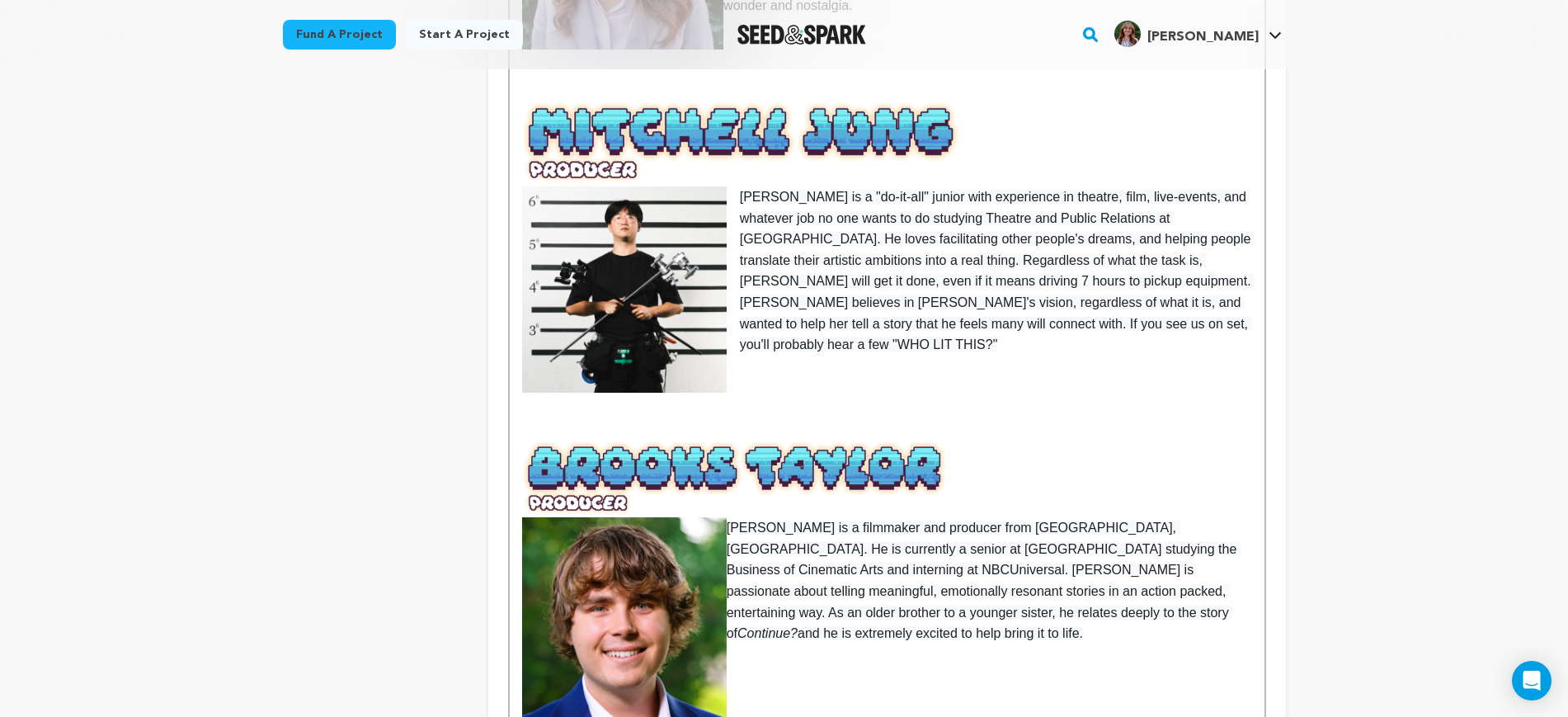
click at [921, 440] on img at bounding box center [734, 478] width 423 height 77
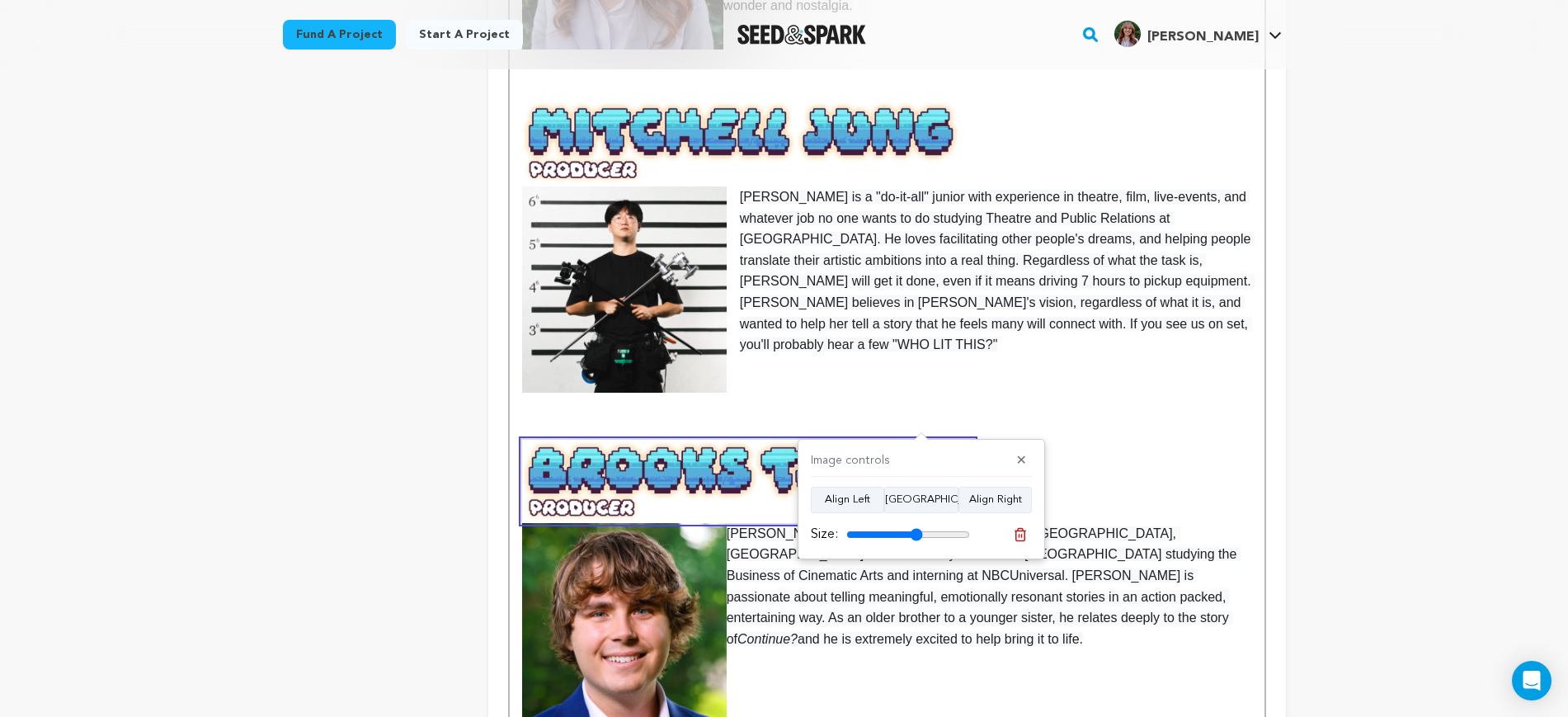
type input "62"
click at [918, 528] on input "range" at bounding box center [909, 535] width 124 height 13
click at [1119, 253] on span "[PERSON_NAME] is a "do-it-all" junior with experience in theatre, film, live-ev…" at bounding box center [889, 226] width 732 height 251
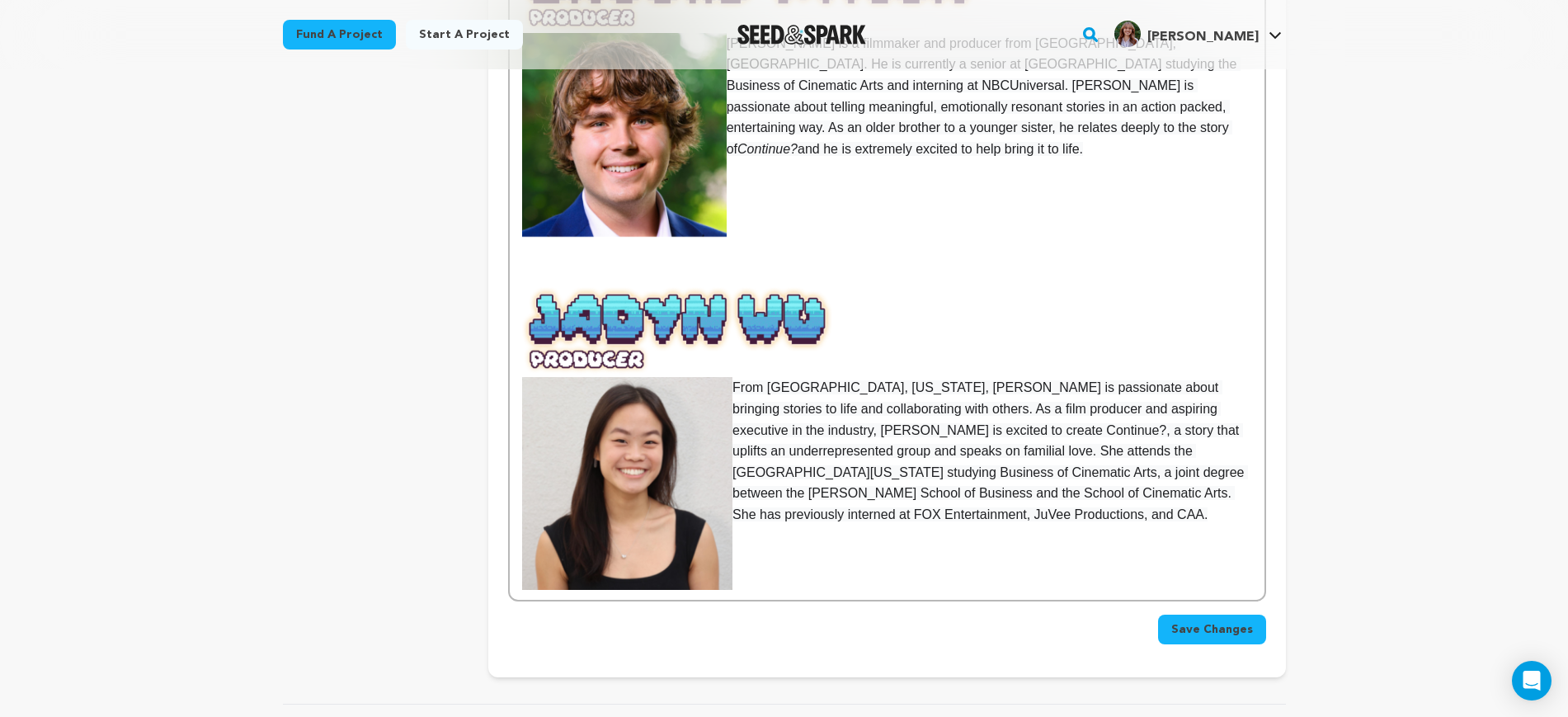
scroll to position [1547, 0]
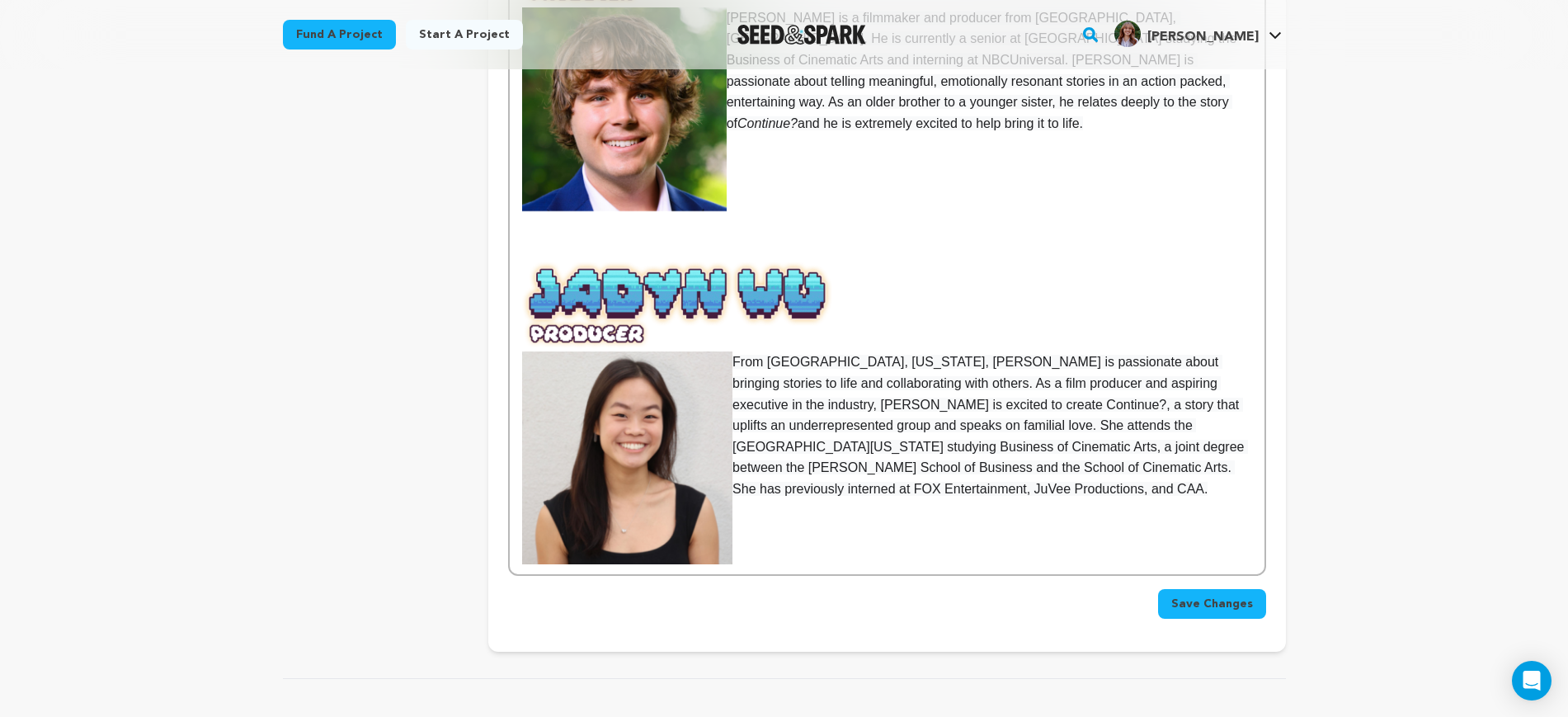
click at [977, 355] on span "From [GEOGRAPHIC_DATA], [US_STATE], [PERSON_NAME] is passionate about bringing …" at bounding box center [990, 425] width 516 height 141
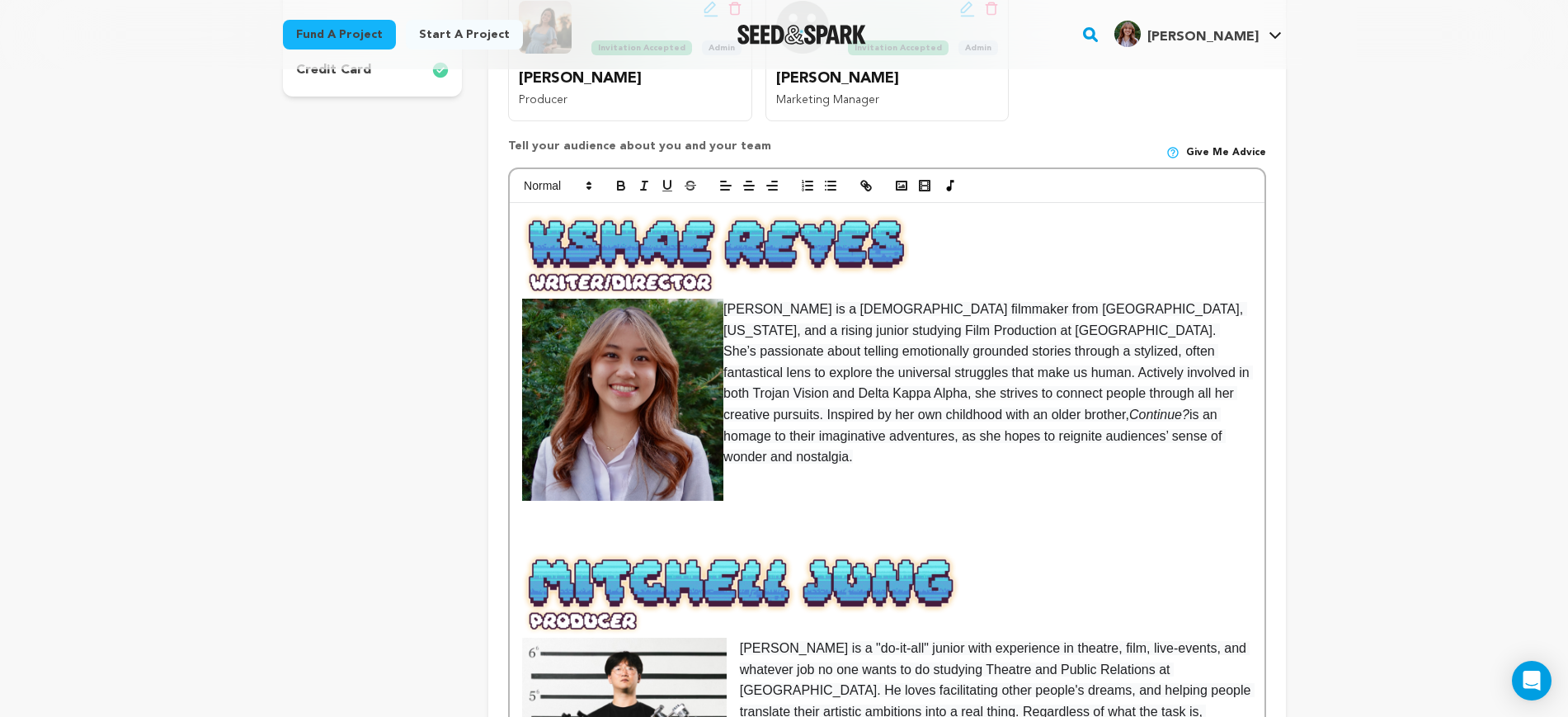
scroll to position [309, 0]
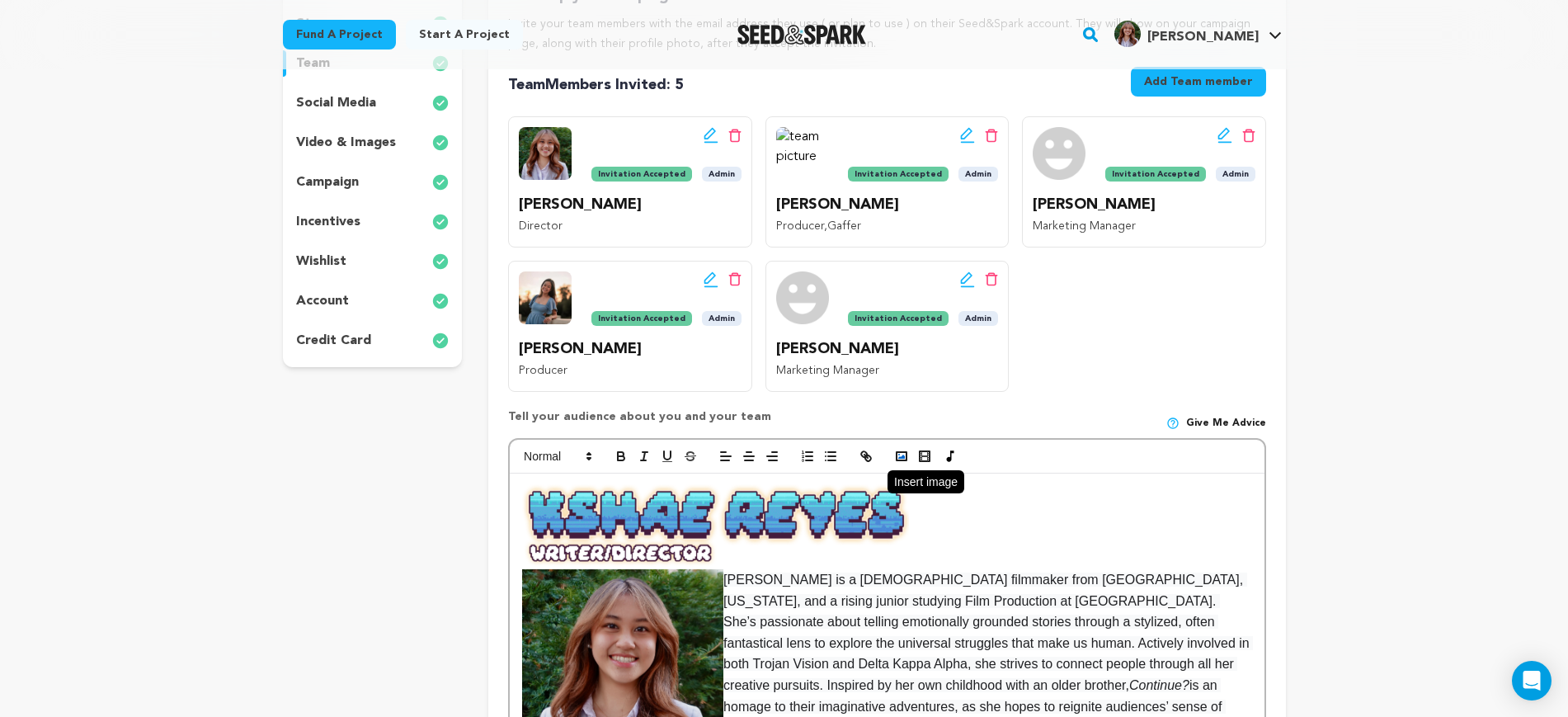
click at [898, 457] on icon "button" at bounding box center [902, 457] width 15 height 15
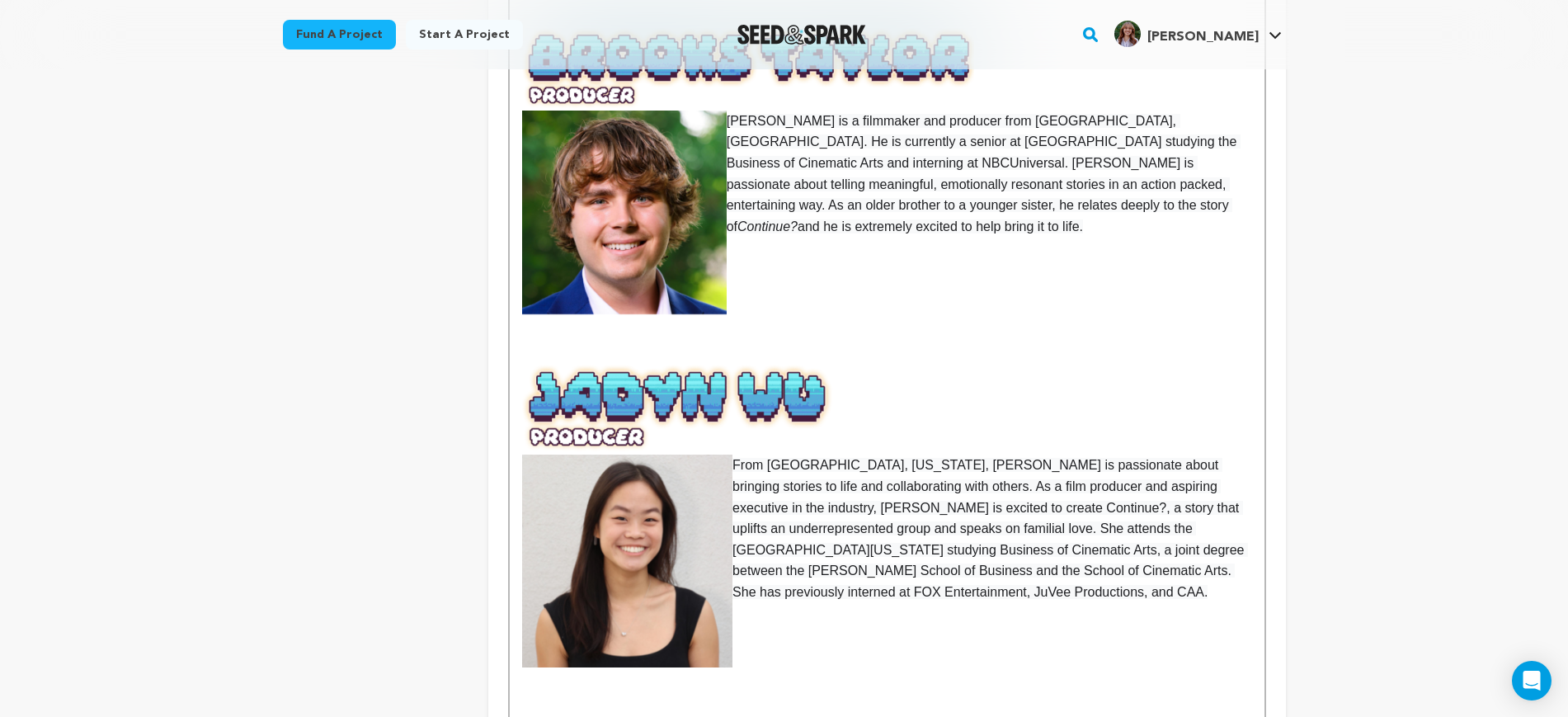
scroll to position [1649, 0]
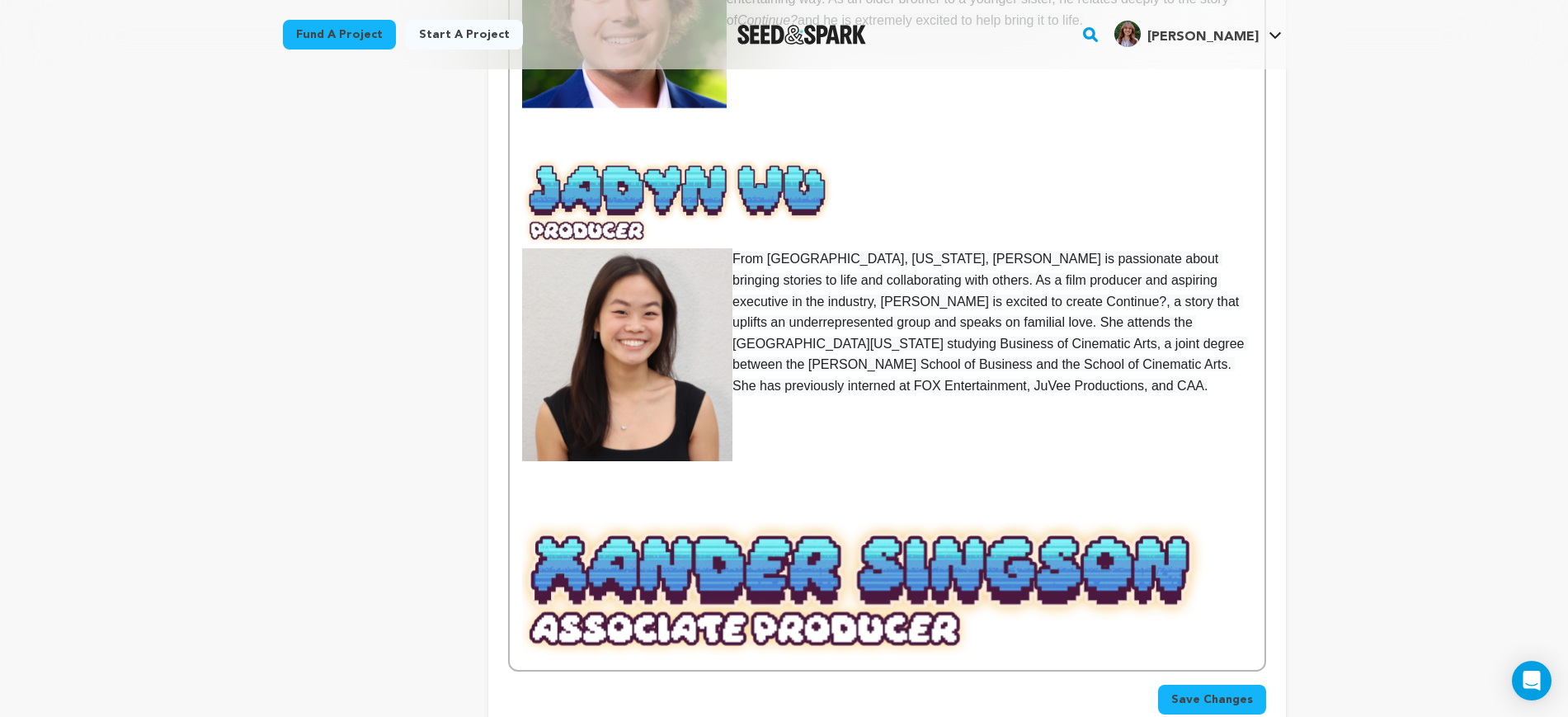
click at [877, 522] on img at bounding box center [865, 591] width 685 height 137
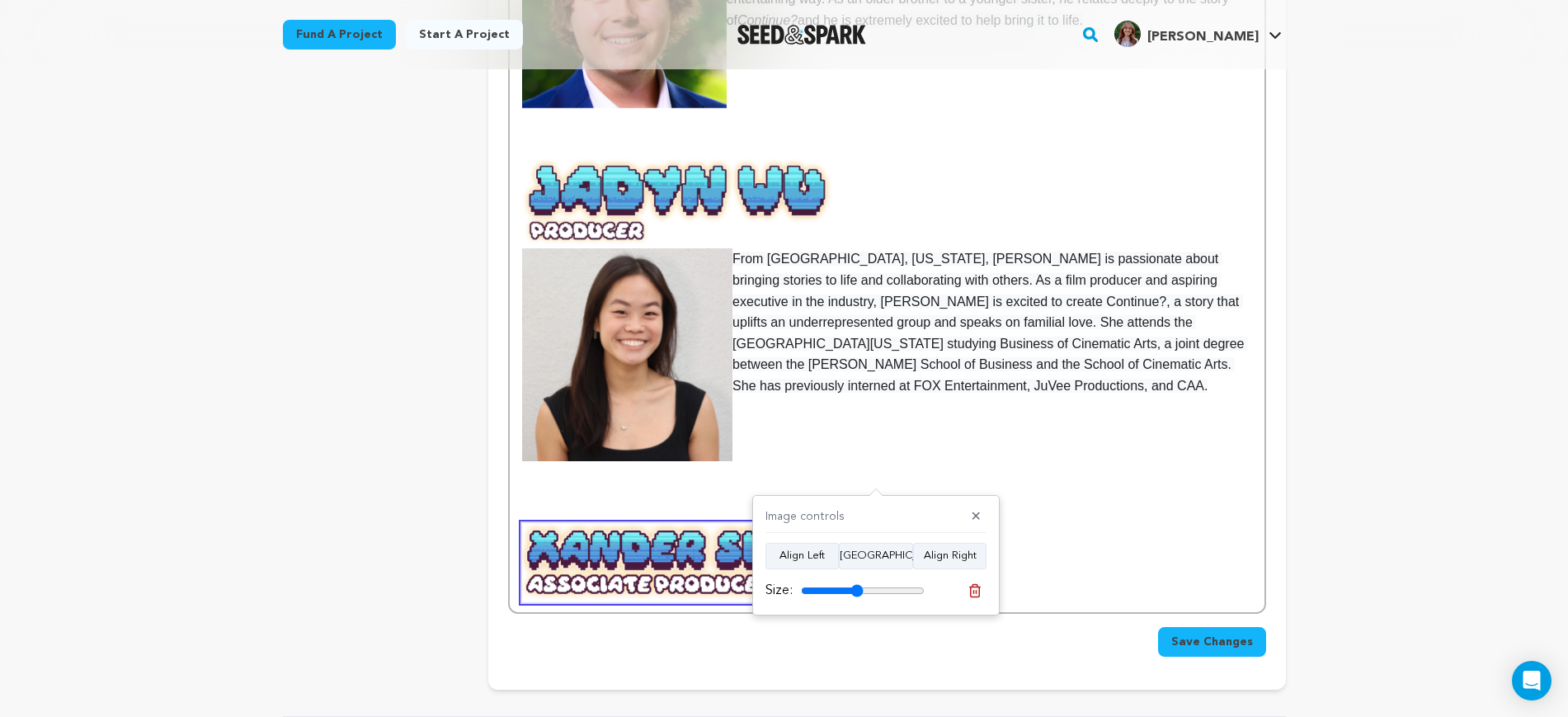
drag, startPoint x: 861, startPoint y: 590, endPoint x: 850, endPoint y: 591, distance: 11.0
click at [855, 590] on input "range" at bounding box center [863, 590] width 124 height 13
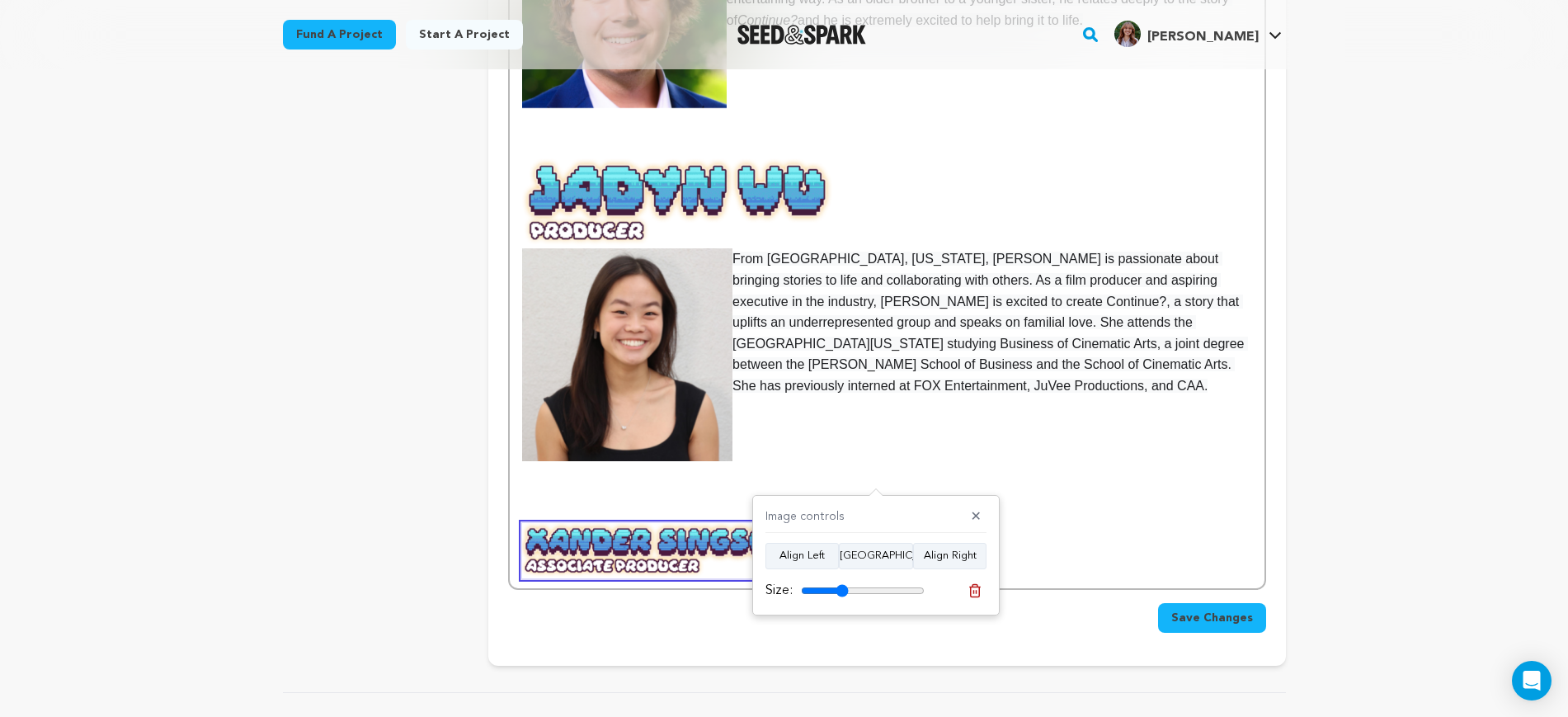
click at [841, 591] on input "range" at bounding box center [863, 590] width 124 height 13
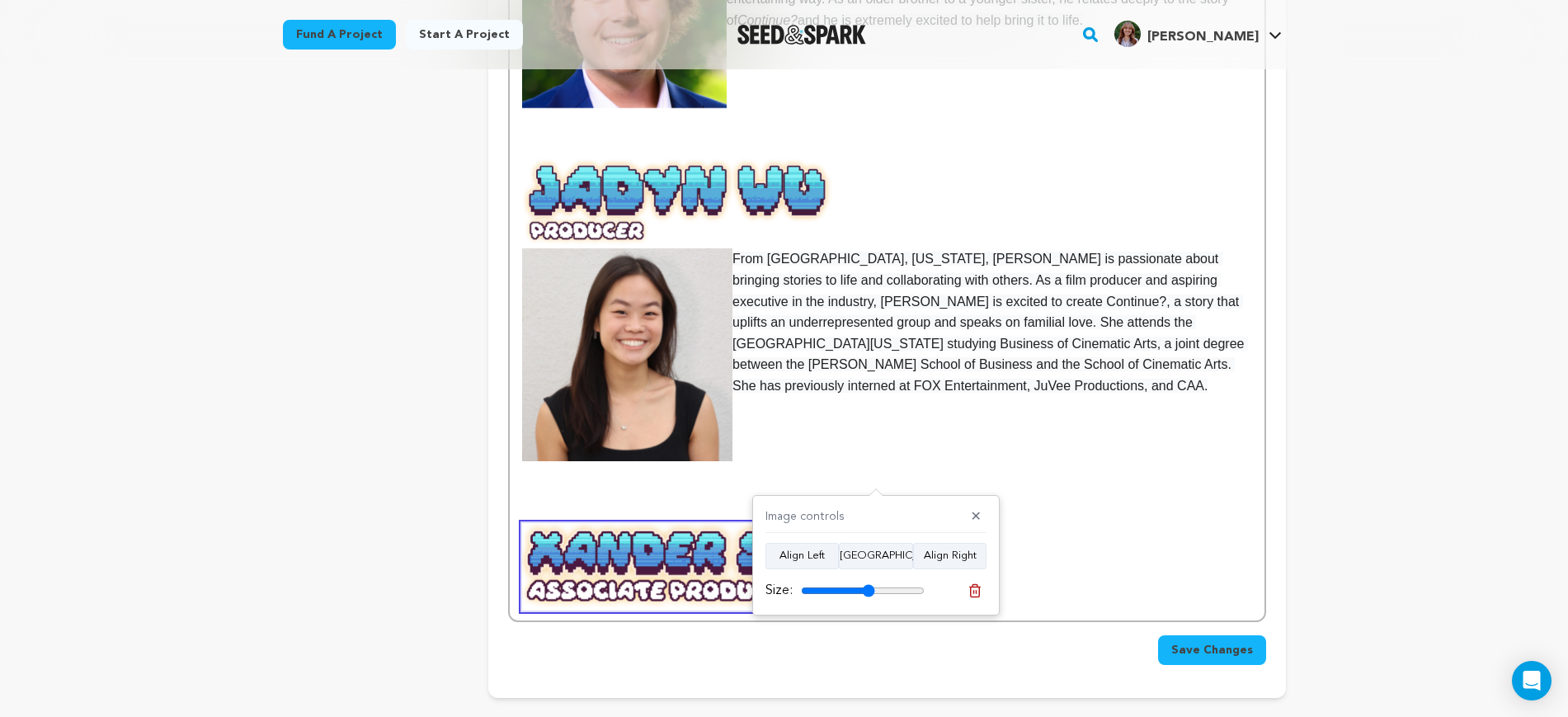
drag, startPoint x: 849, startPoint y: 589, endPoint x: 874, endPoint y: 574, distance: 29.2
type input "60"
click at [870, 587] on input "range" at bounding box center [863, 590] width 124 height 13
click at [868, 502] on p at bounding box center [887, 513] width 730 height 21
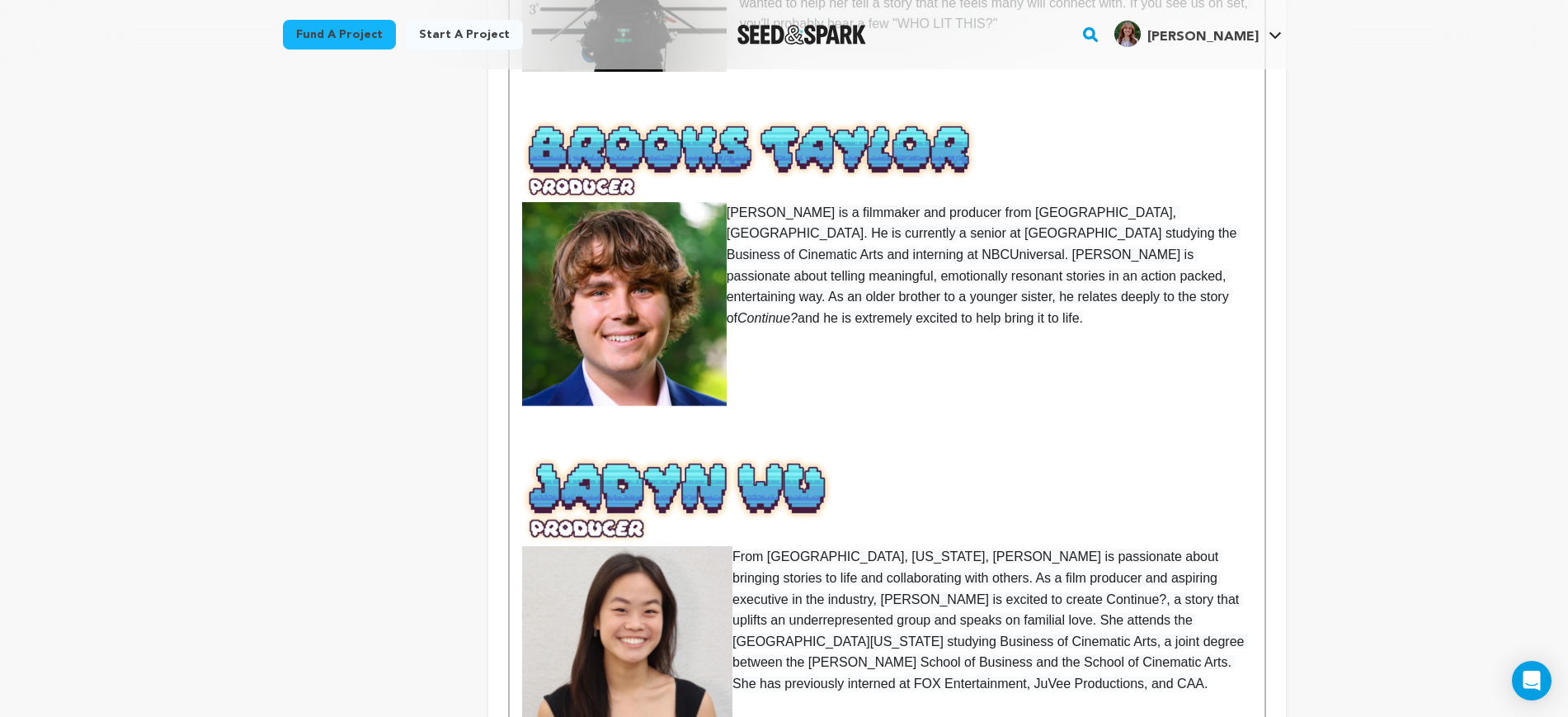
scroll to position [1341, 0]
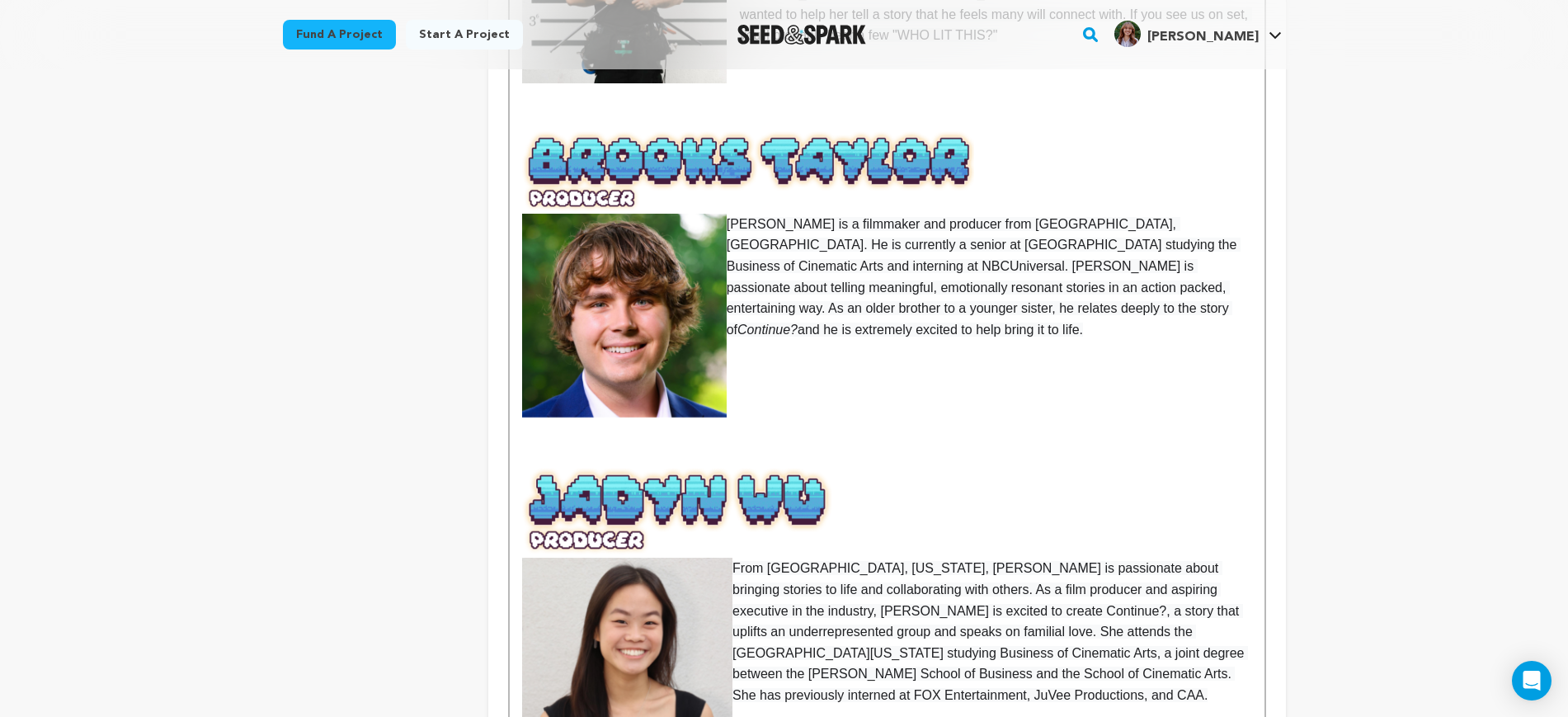
click at [691, 558] on img at bounding box center [628, 664] width 211 height 213
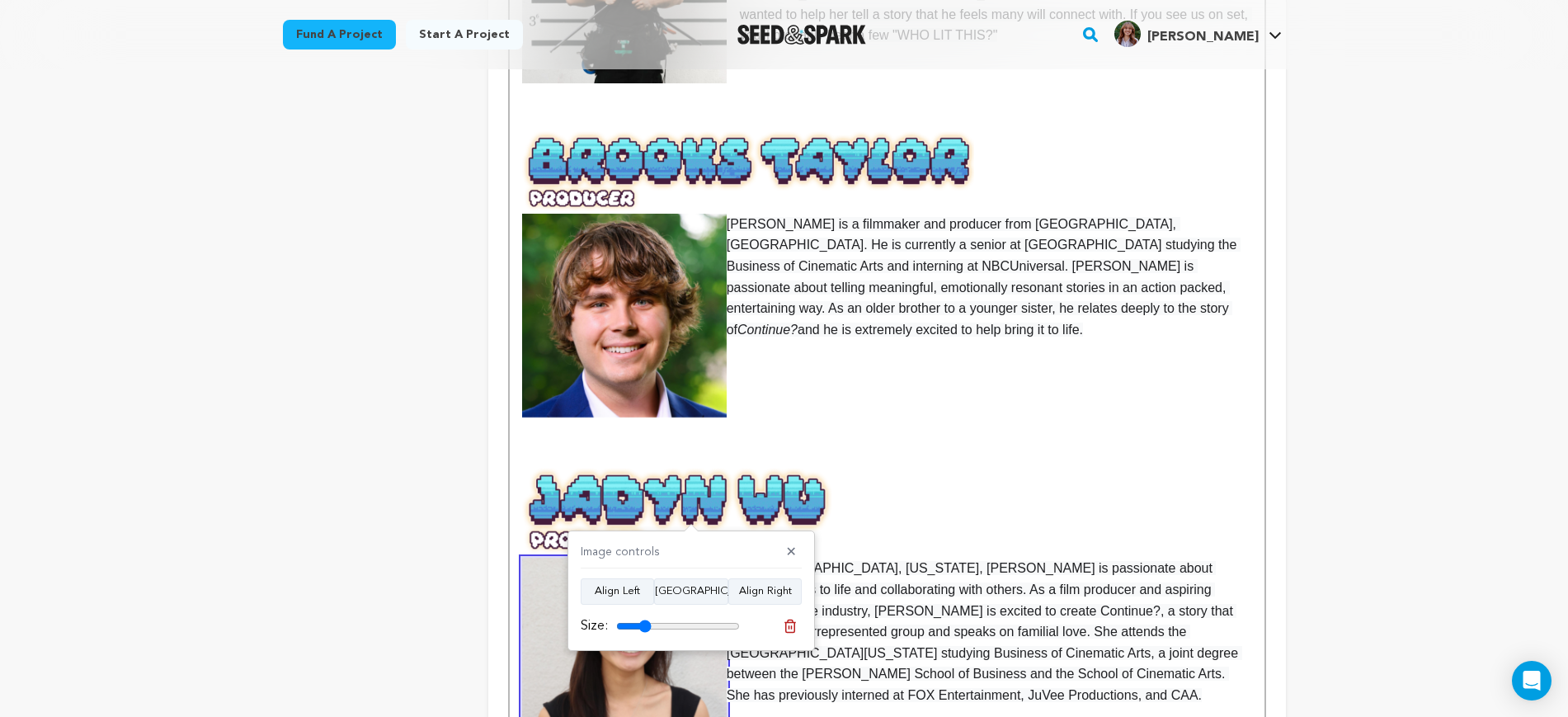
drag, startPoint x: 731, startPoint y: 629, endPoint x: 645, endPoint y: 614, distance: 87.3
type input "28"
click at [645, 620] on input "range" at bounding box center [678, 626] width 124 height 13
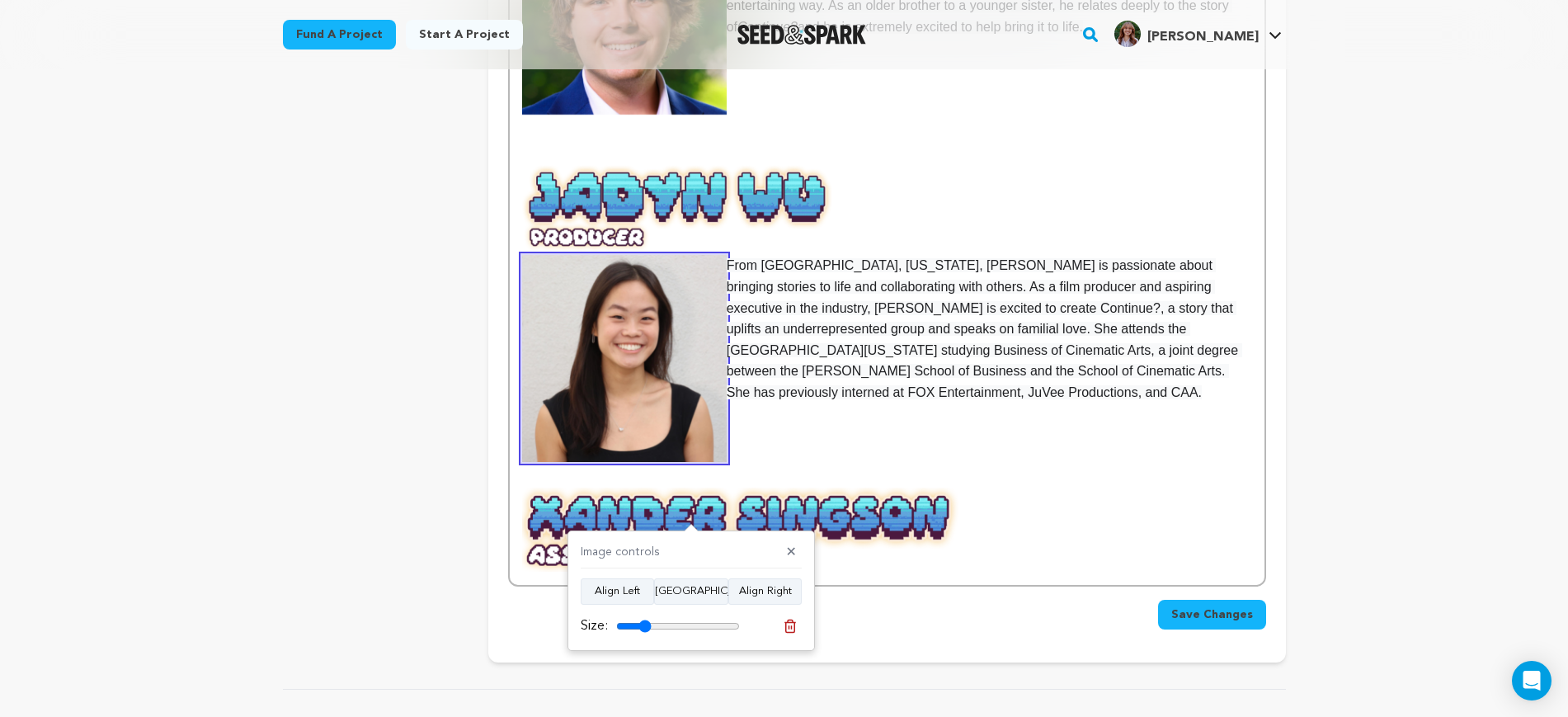
scroll to position [1649, 0]
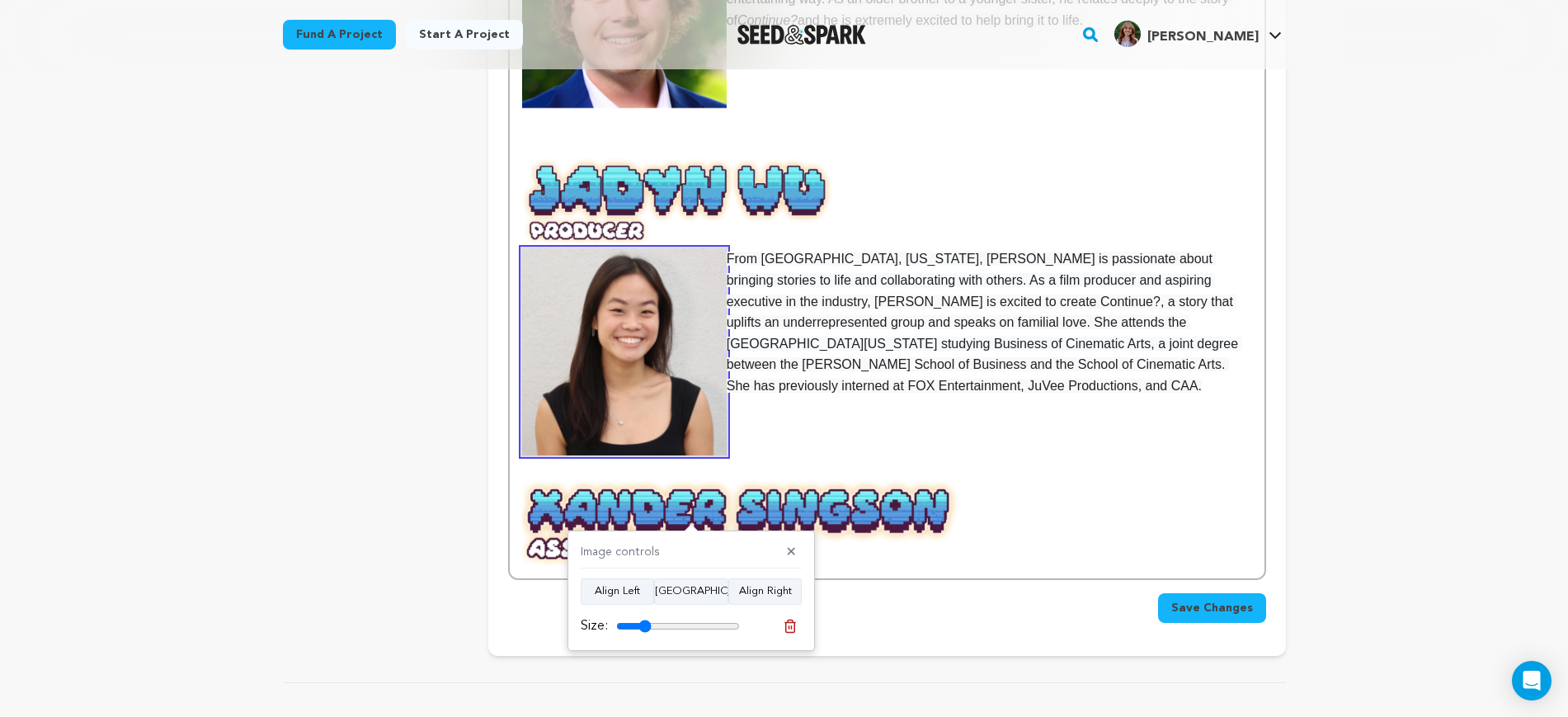
click at [807, 460] on p at bounding box center [887, 470] width 730 height 21
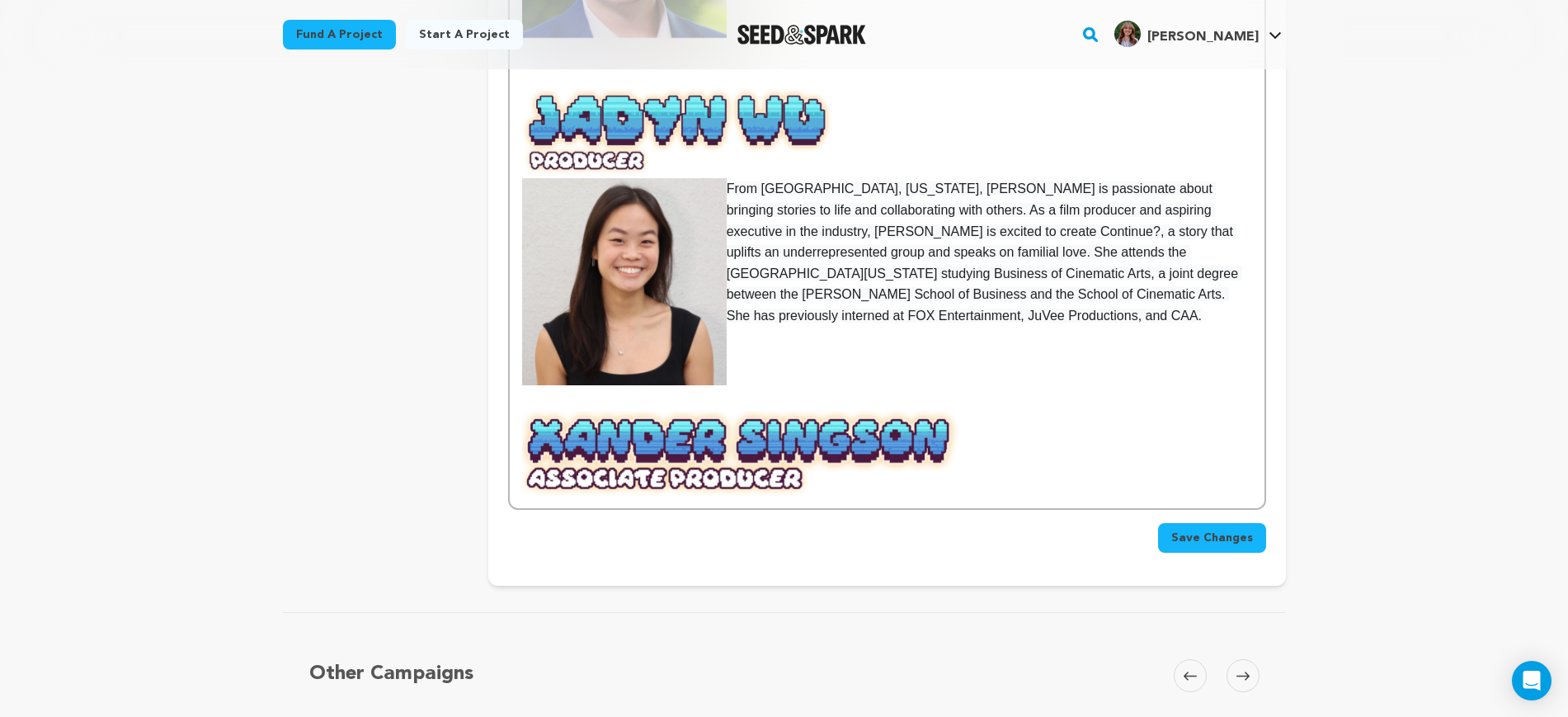
scroll to position [1855, 0]
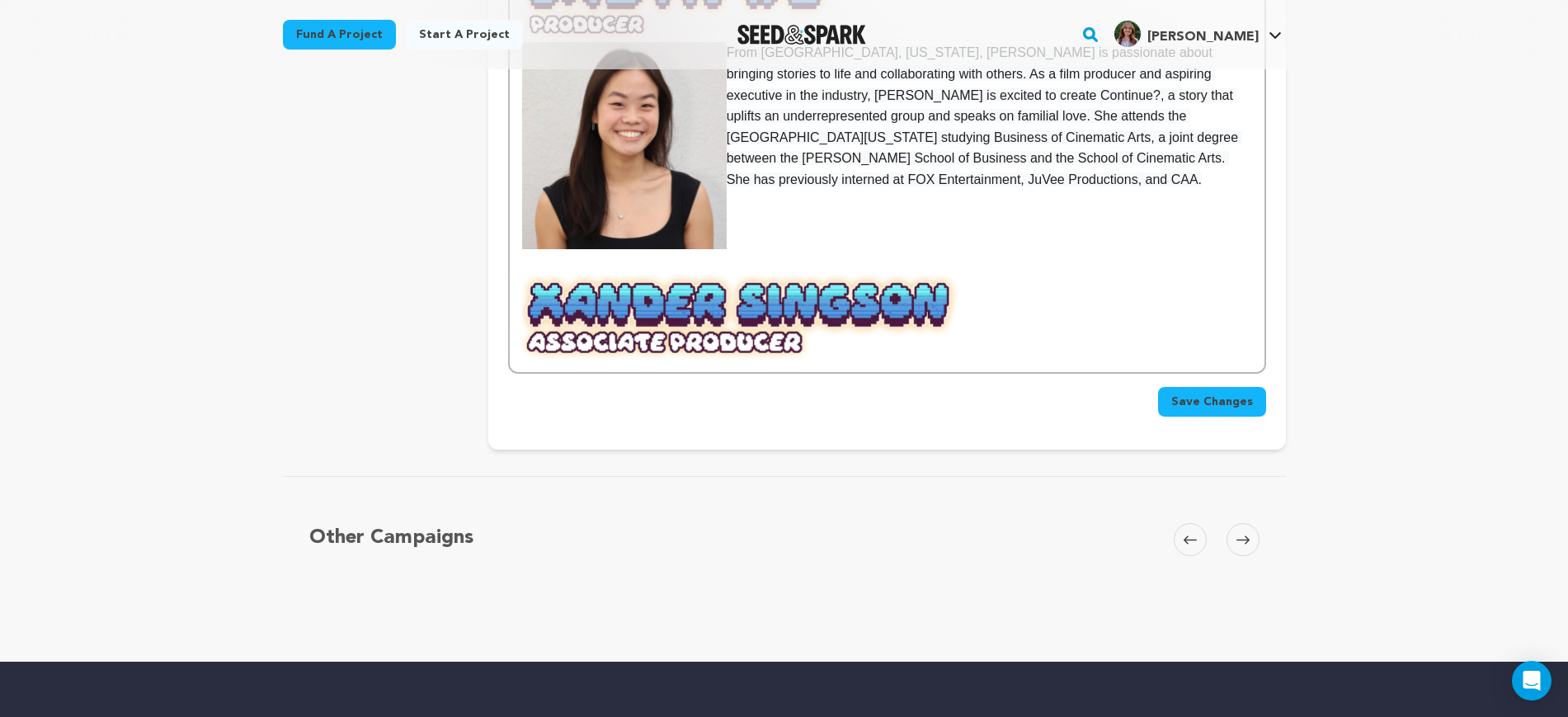
click at [879, 291] on img at bounding box center [741, 318] width 438 height 88
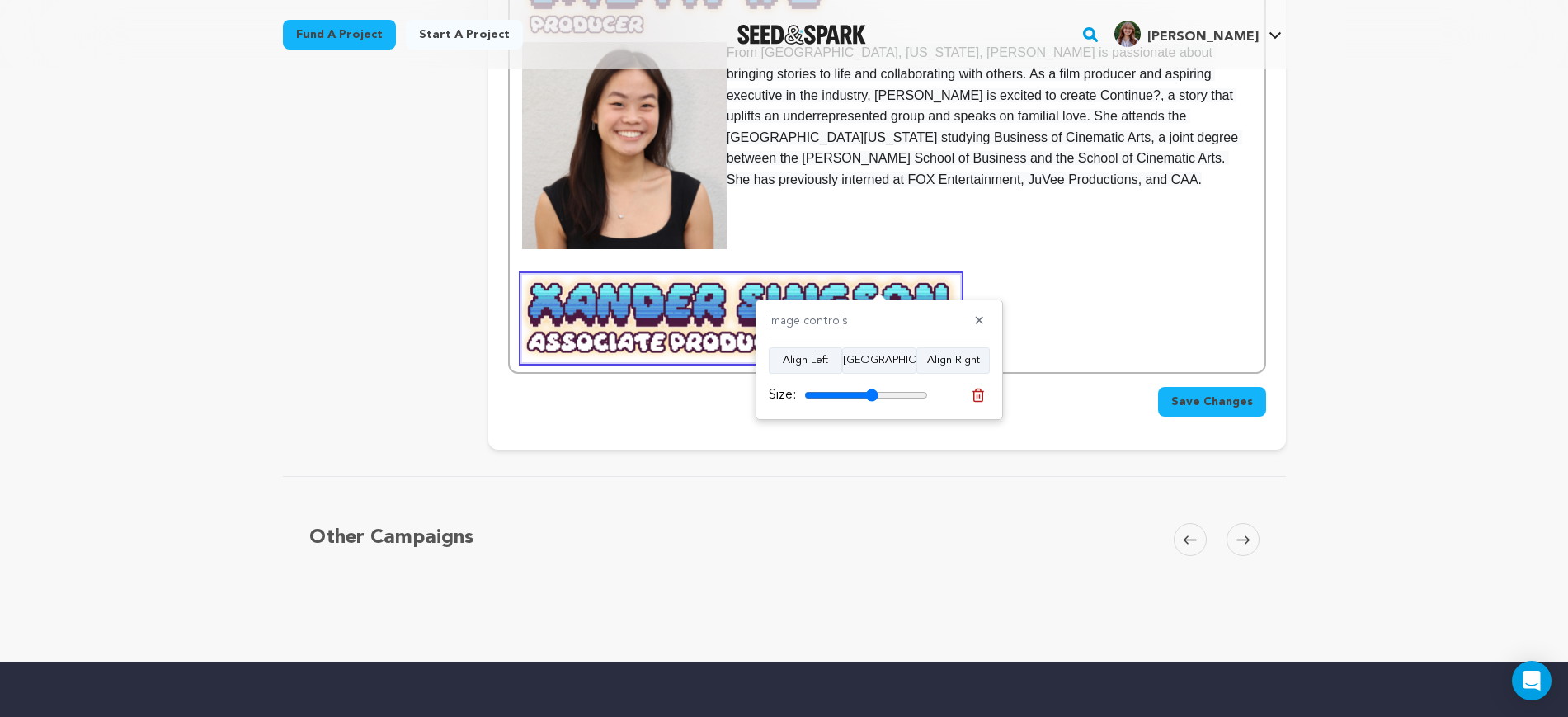
click at [1085, 275] on p at bounding box center [887, 318] width 730 height 88
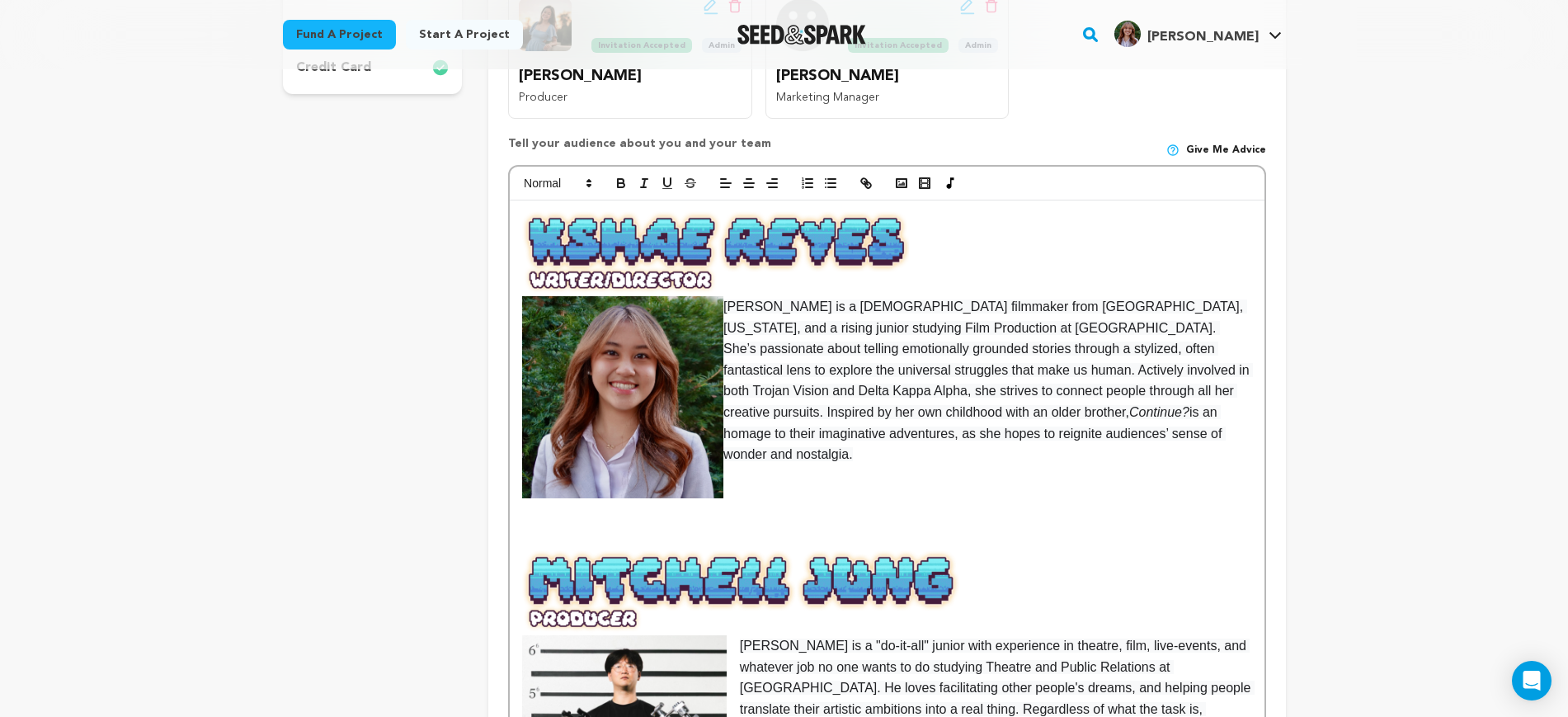
scroll to position [309, 0]
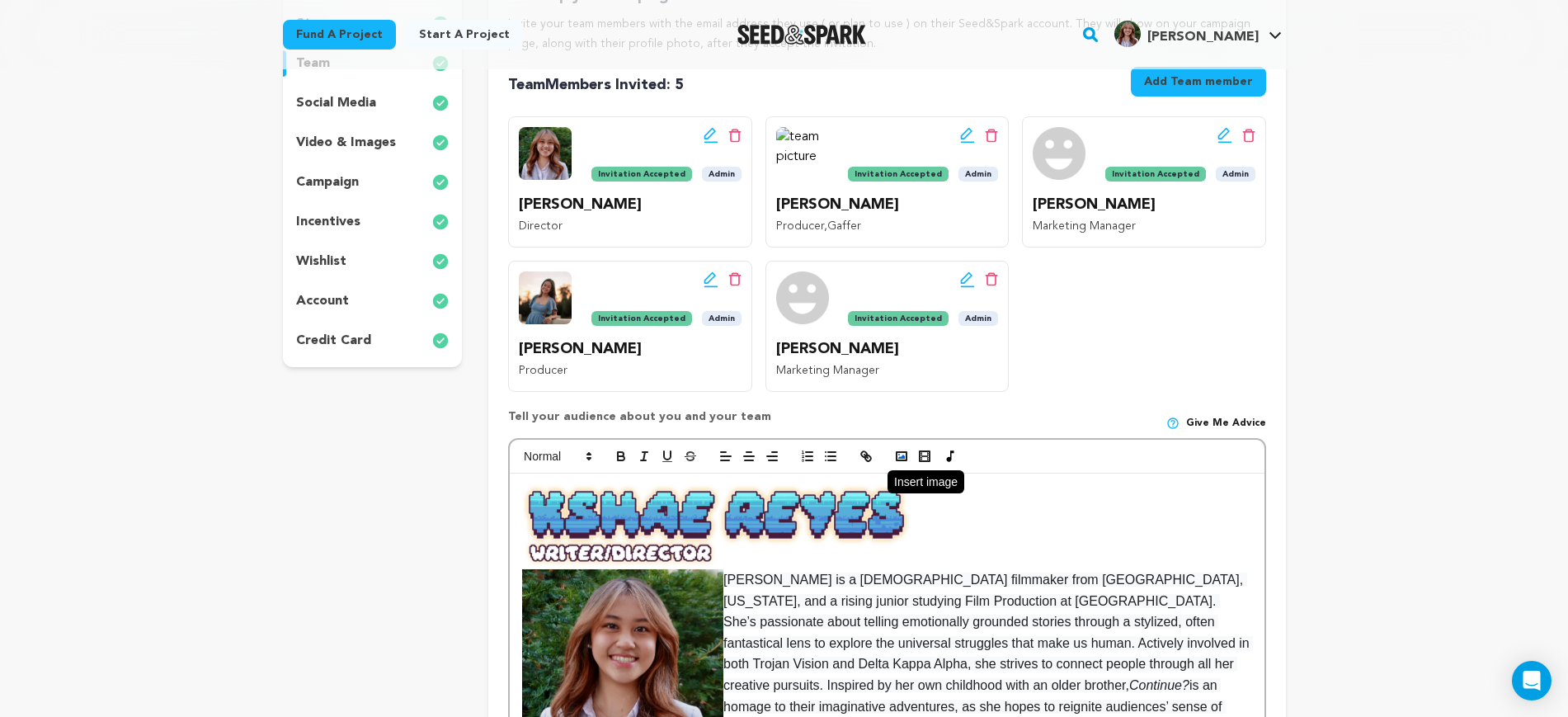
click at [904, 461] on button "button" at bounding box center [901, 456] width 23 height 20
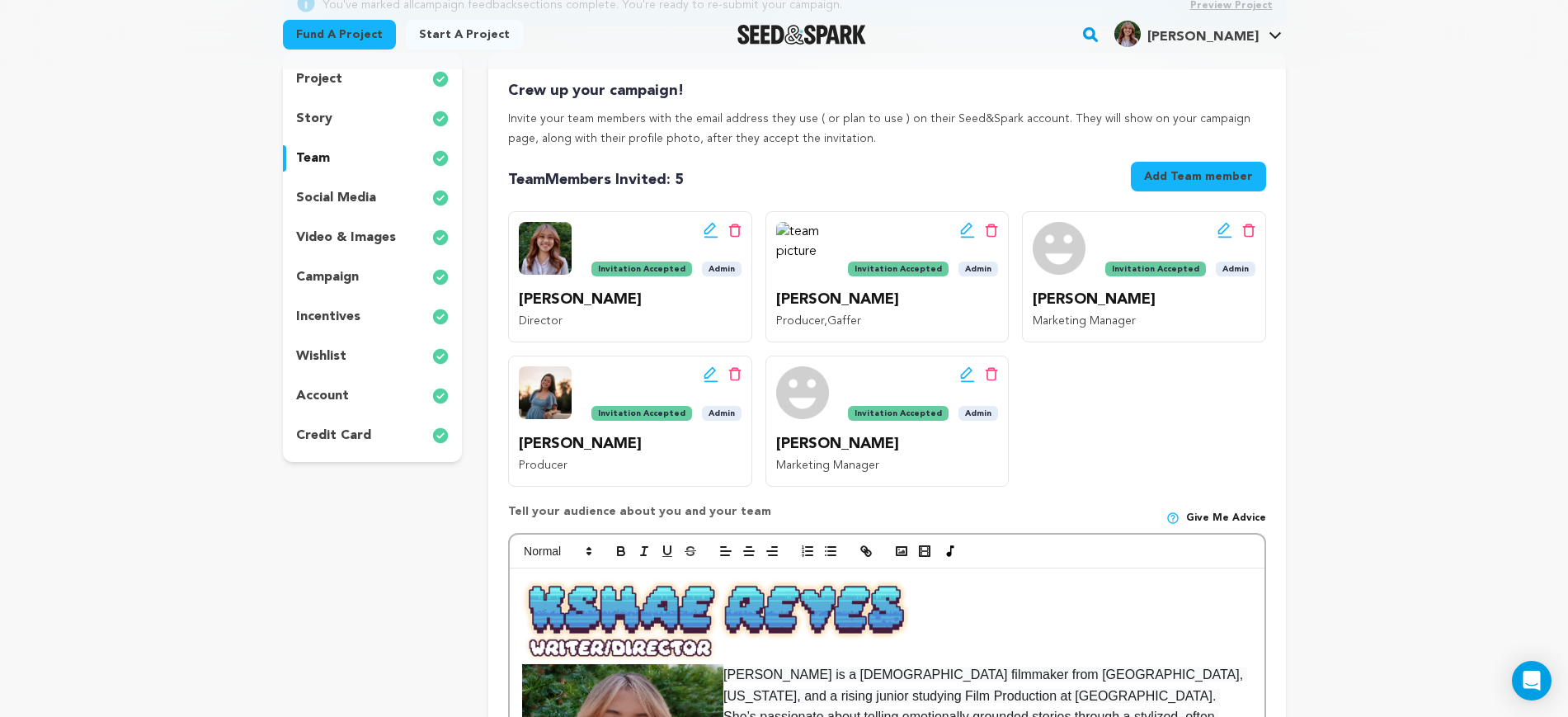
scroll to position [125, 0]
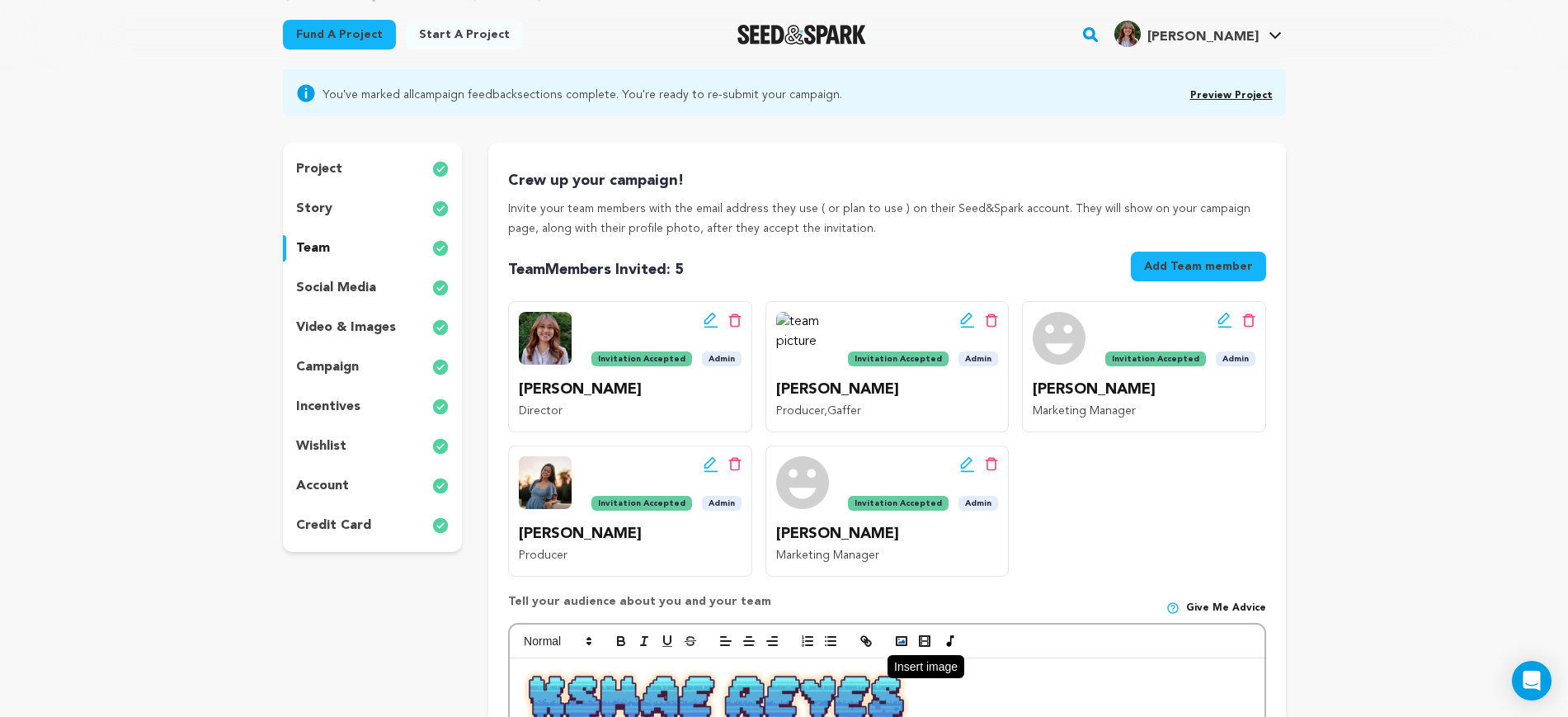
click at [895, 644] on icon "button" at bounding box center [902, 641] width 15 height 15
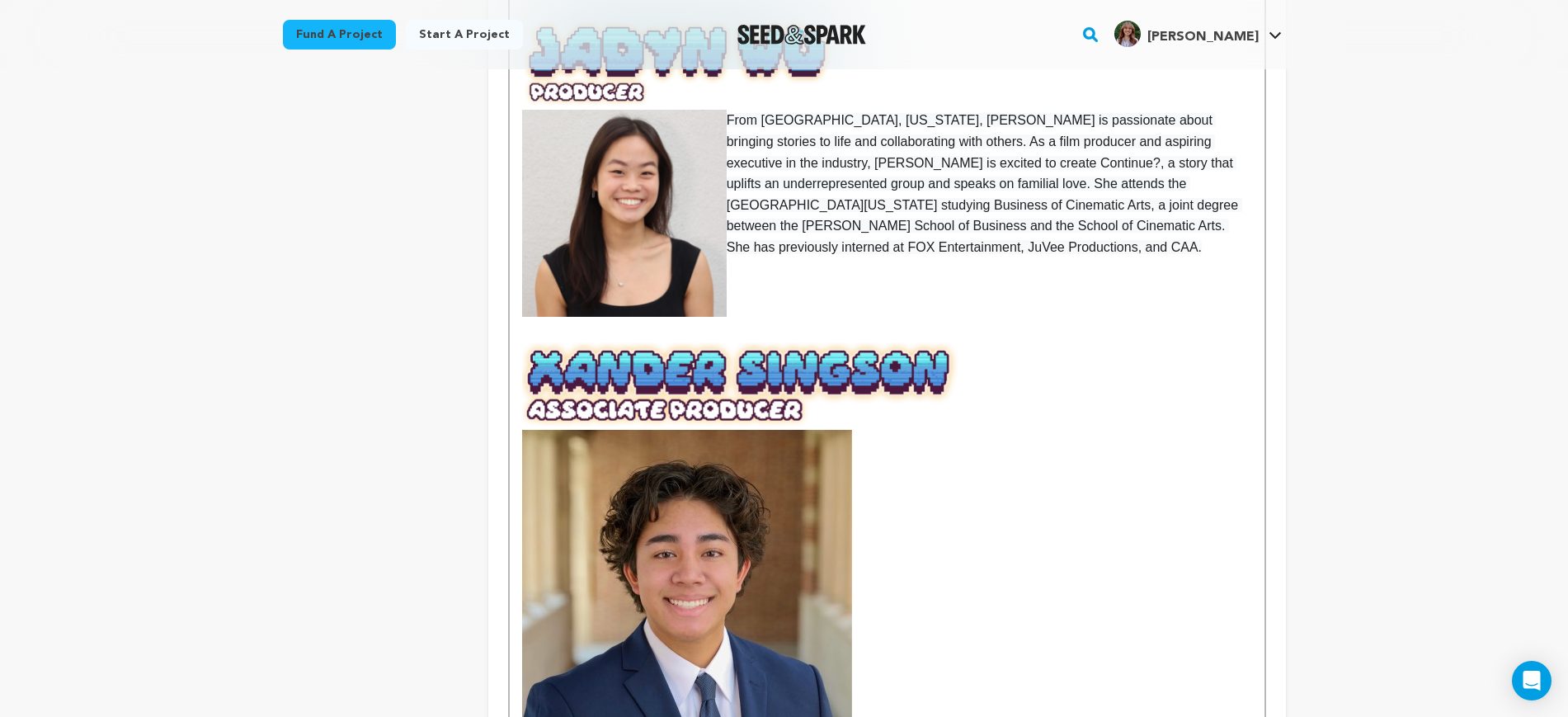
scroll to position [1774, 0]
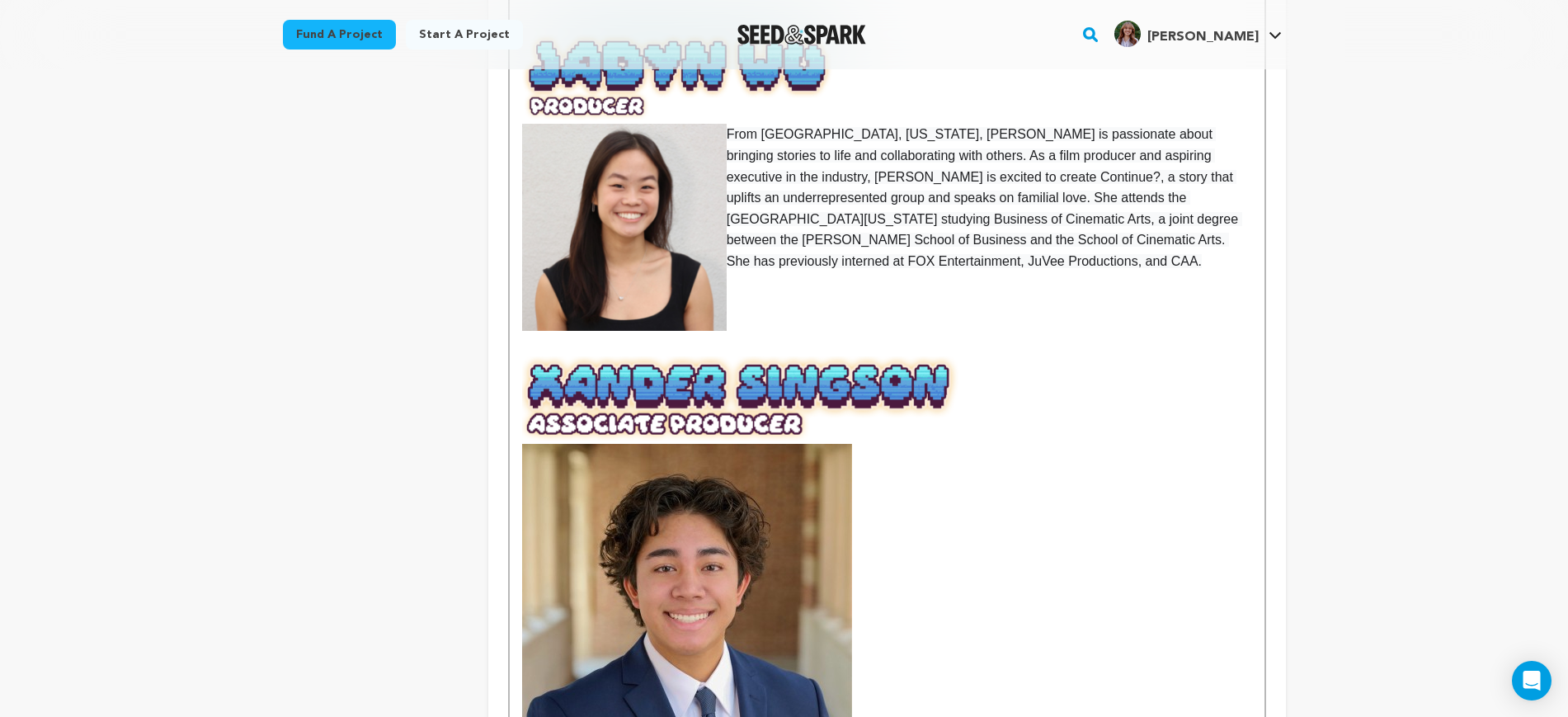
click at [798, 572] on img at bounding box center [688, 608] width 330 height 330
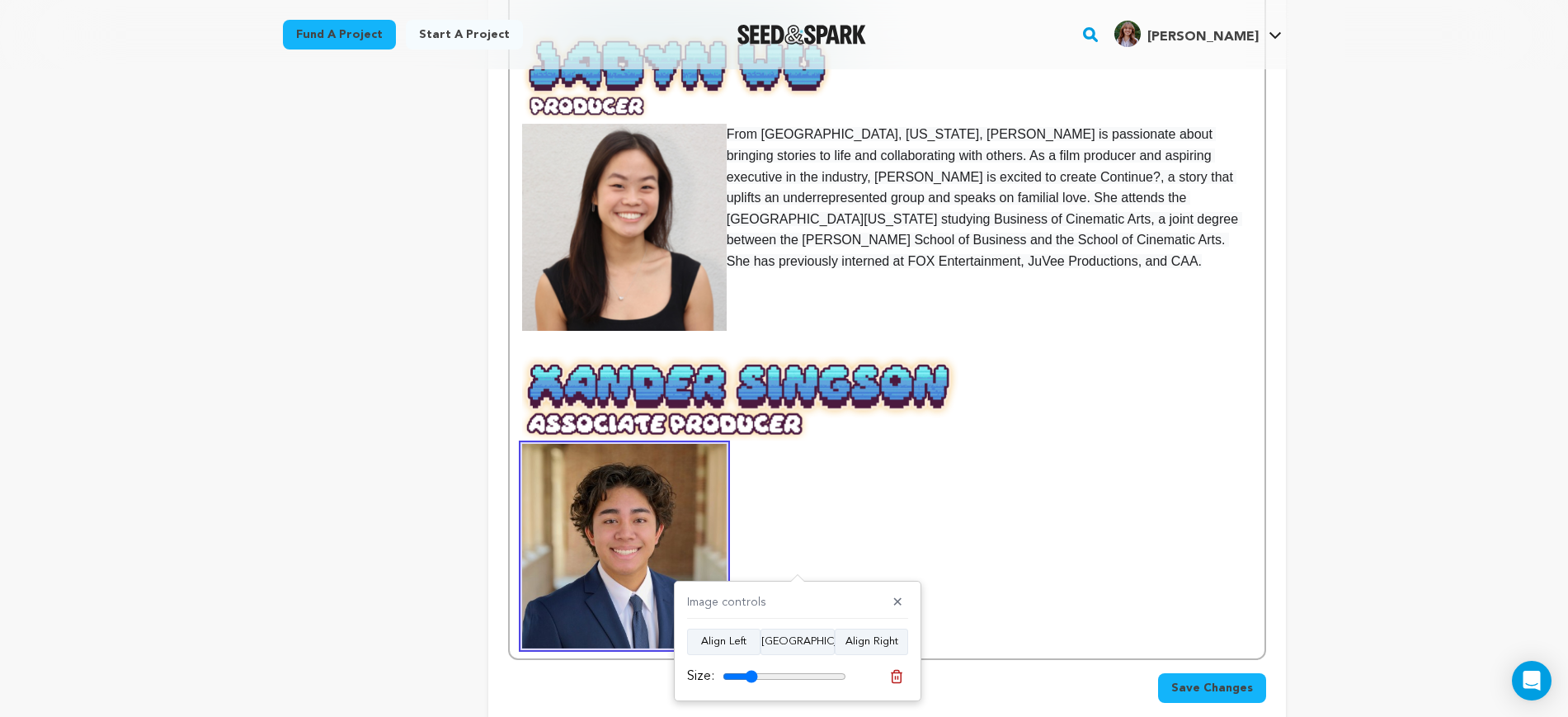
drag, startPoint x: 810, startPoint y: 670, endPoint x: 752, endPoint y: 664, distance: 58.3
type input "28"
click at [751, 669] on input "range" at bounding box center [785, 676] width 124 height 13
click at [867, 520] on p at bounding box center [887, 545] width 730 height 205
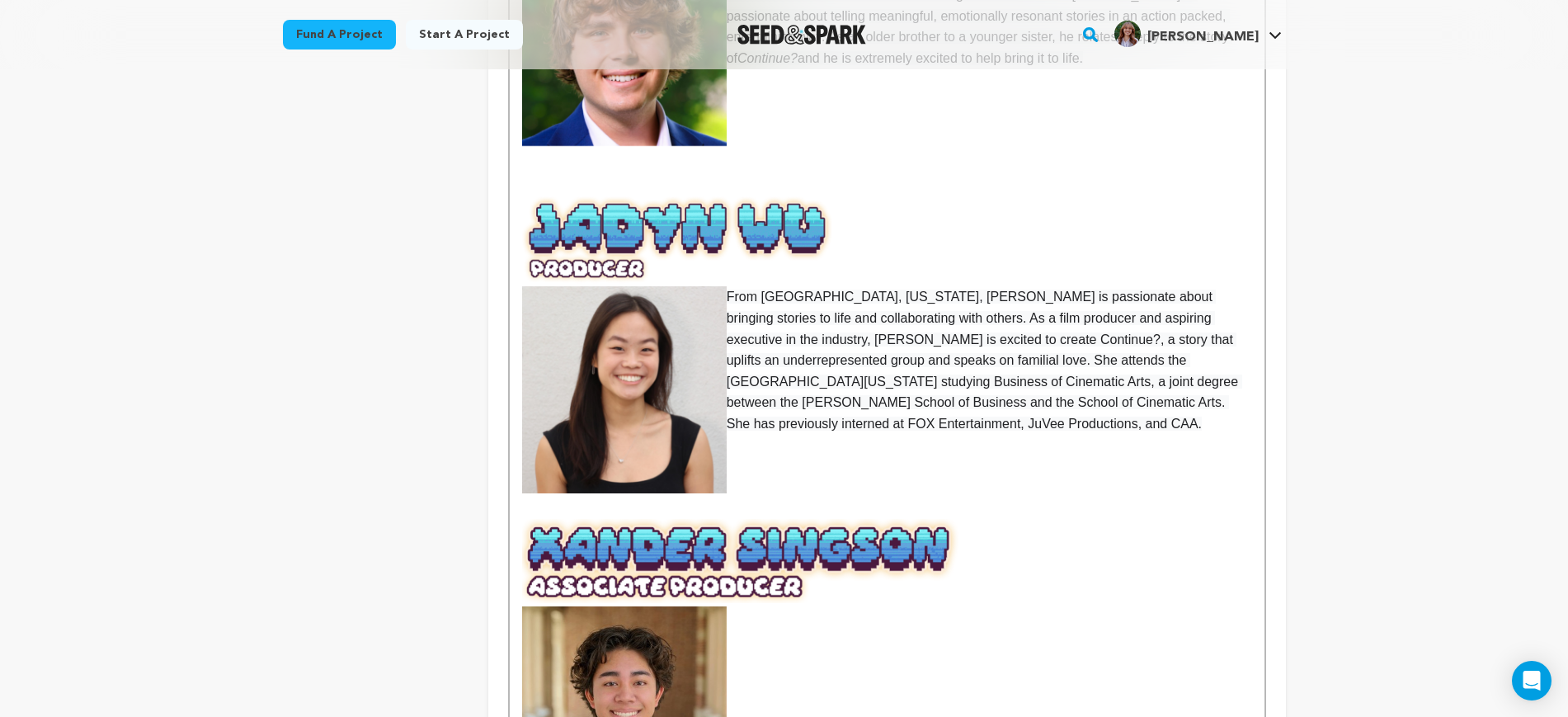
scroll to position [2127, 0]
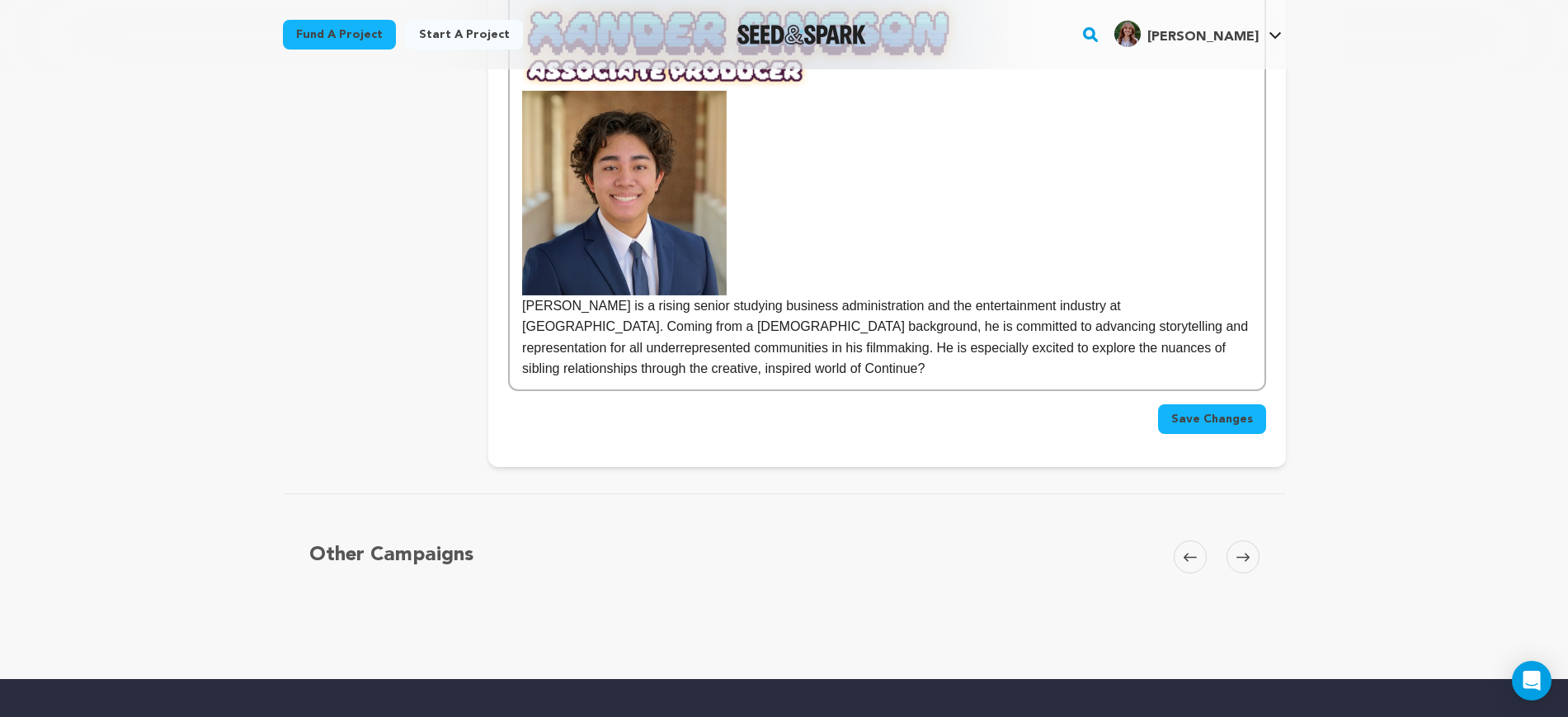
click at [664, 207] on img at bounding box center [625, 193] width 205 height 205
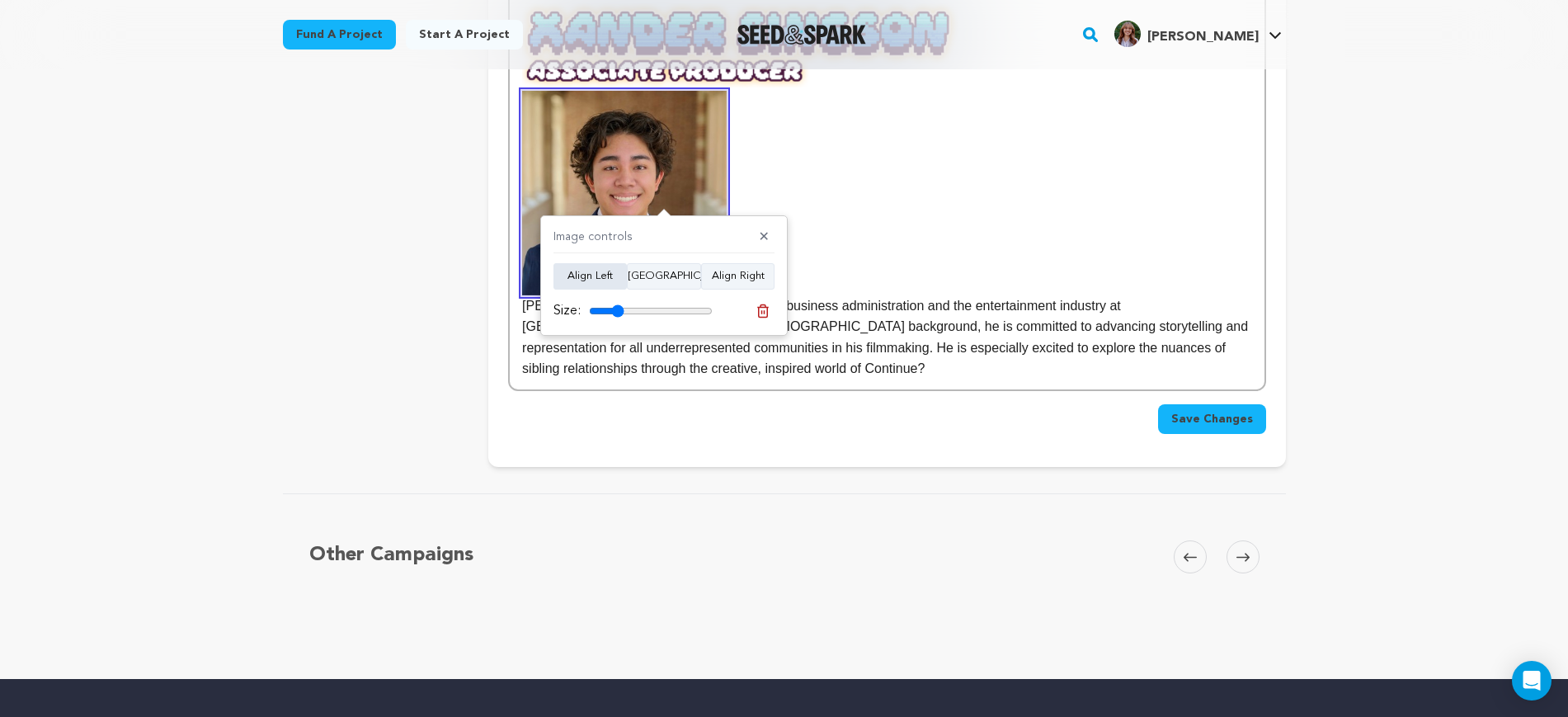
click at [594, 281] on button "Align Left" at bounding box center [589, 277] width 73 height 27
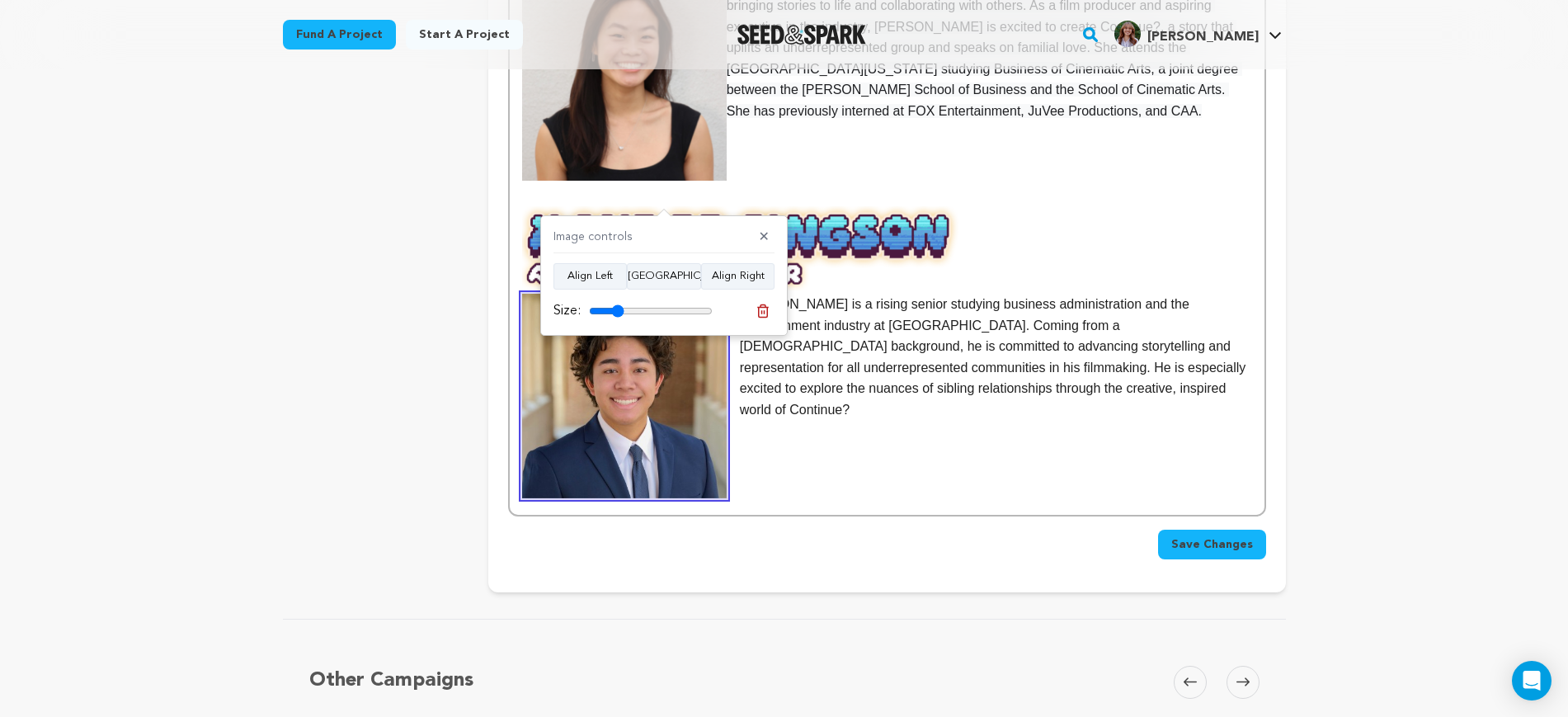
scroll to position [1921, 0]
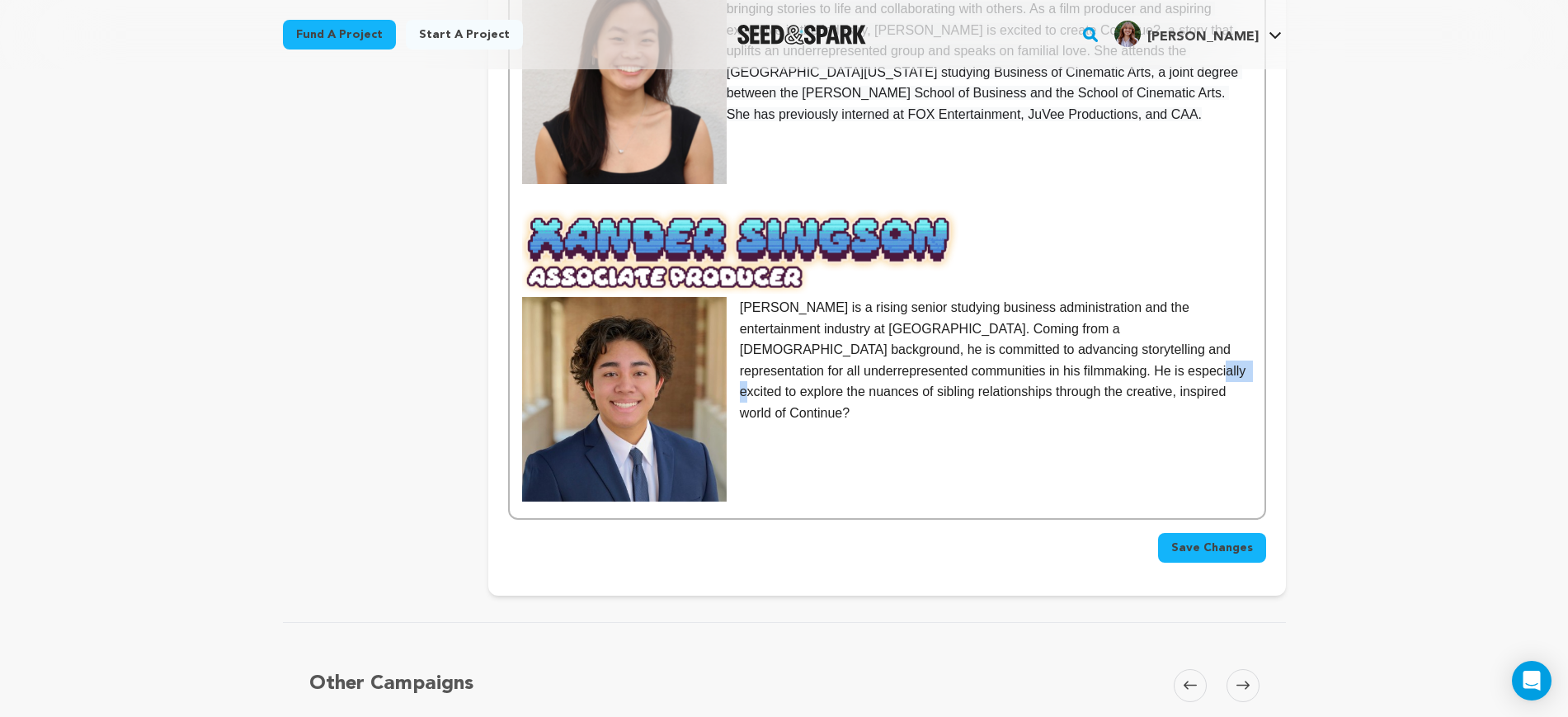
drag, startPoint x: 1125, startPoint y: 312, endPoint x: 1093, endPoint y: 315, distance: 32.1
click at [1093, 315] on p "Xander Singson is a rising senior studying business administration and the ente…" at bounding box center [887, 359] width 730 height 127
drag, startPoint x: 1118, startPoint y: 333, endPoint x: 1048, endPoint y: 332, distance: 70.0
click at [1048, 332] on p "Xander Singson is a rising senior studying business administration and the ente…" at bounding box center [887, 359] width 730 height 127
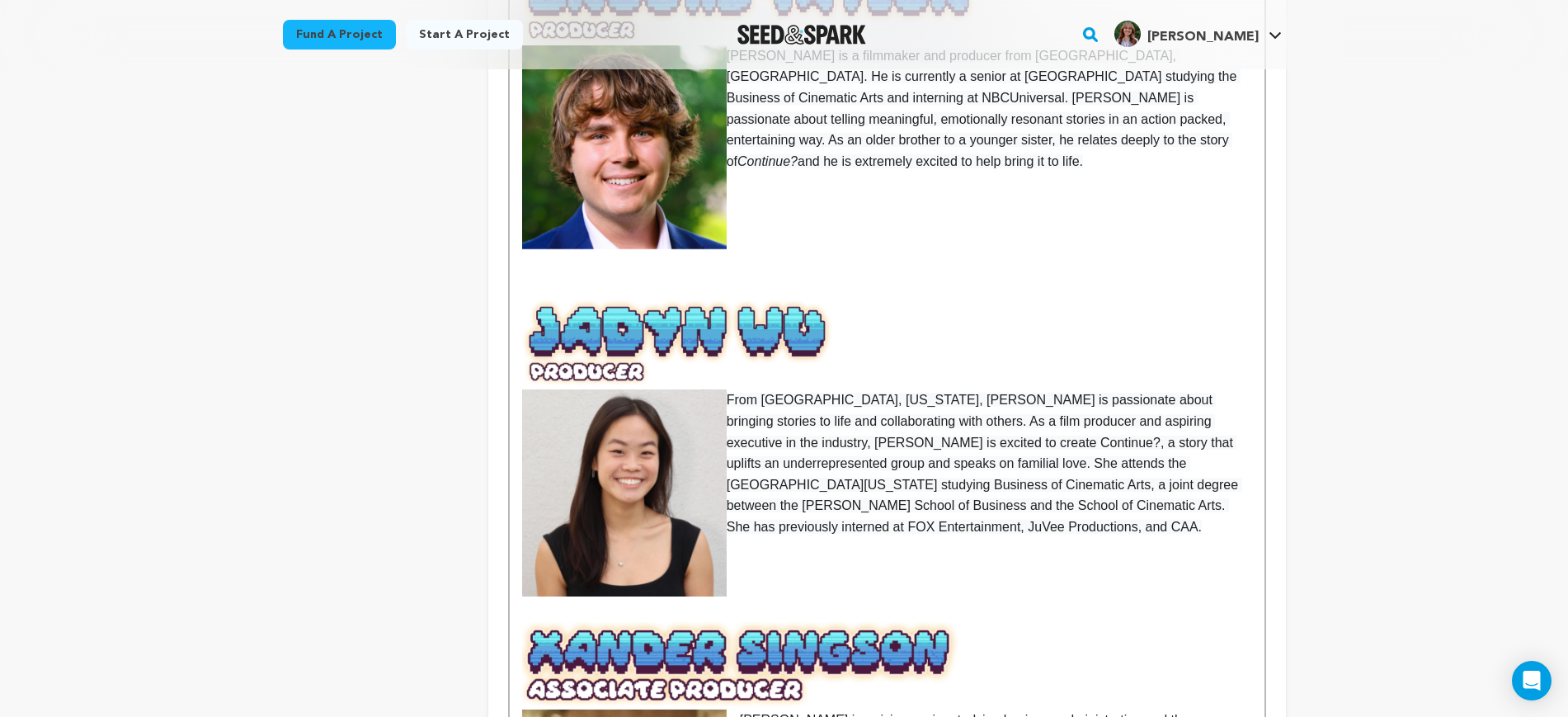
click at [1104, 399] on span "From [GEOGRAPHIC_DATA], [US_STATE], [PERSON_NAME] is passionate about bringing …" at bounding box center [984, 463] width 516 height 141
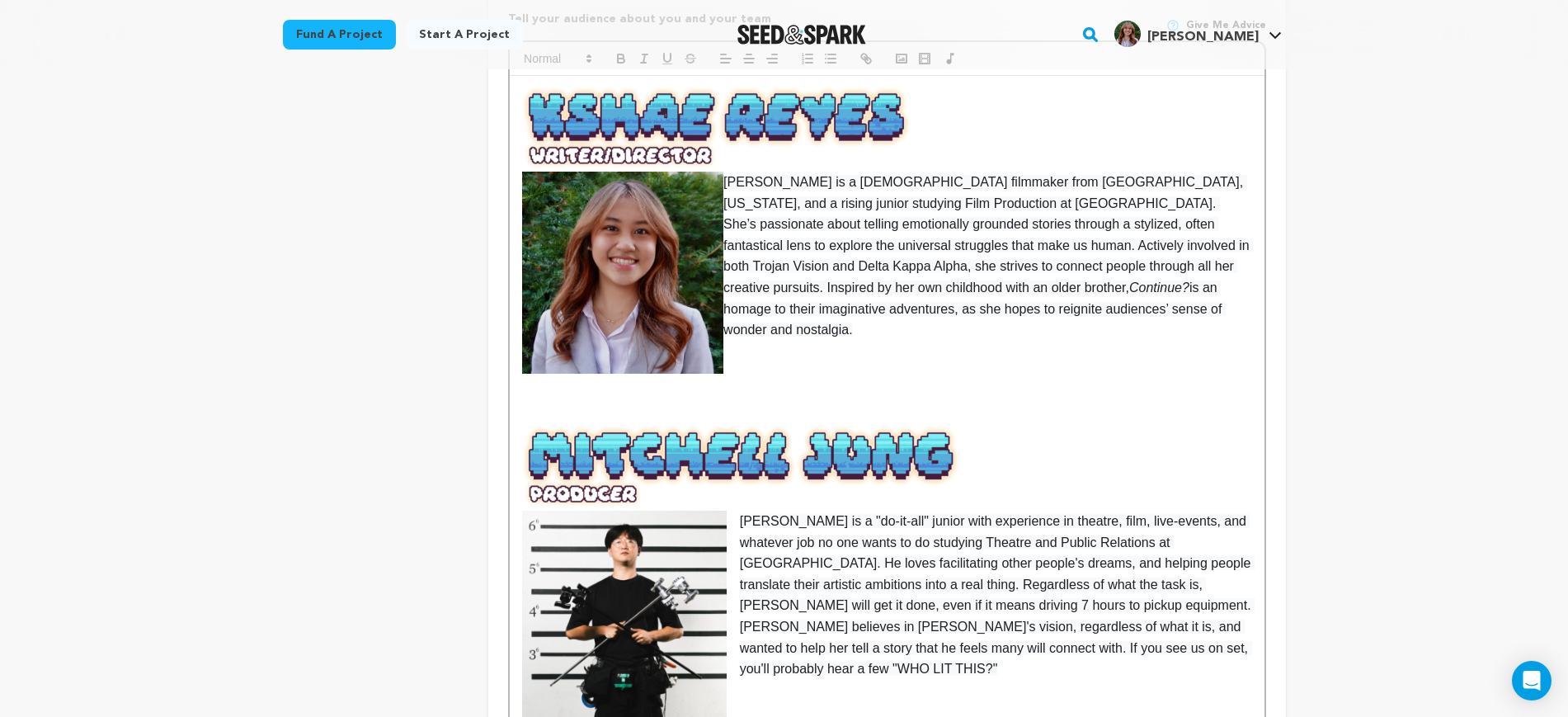
scroll to position [684, 0]
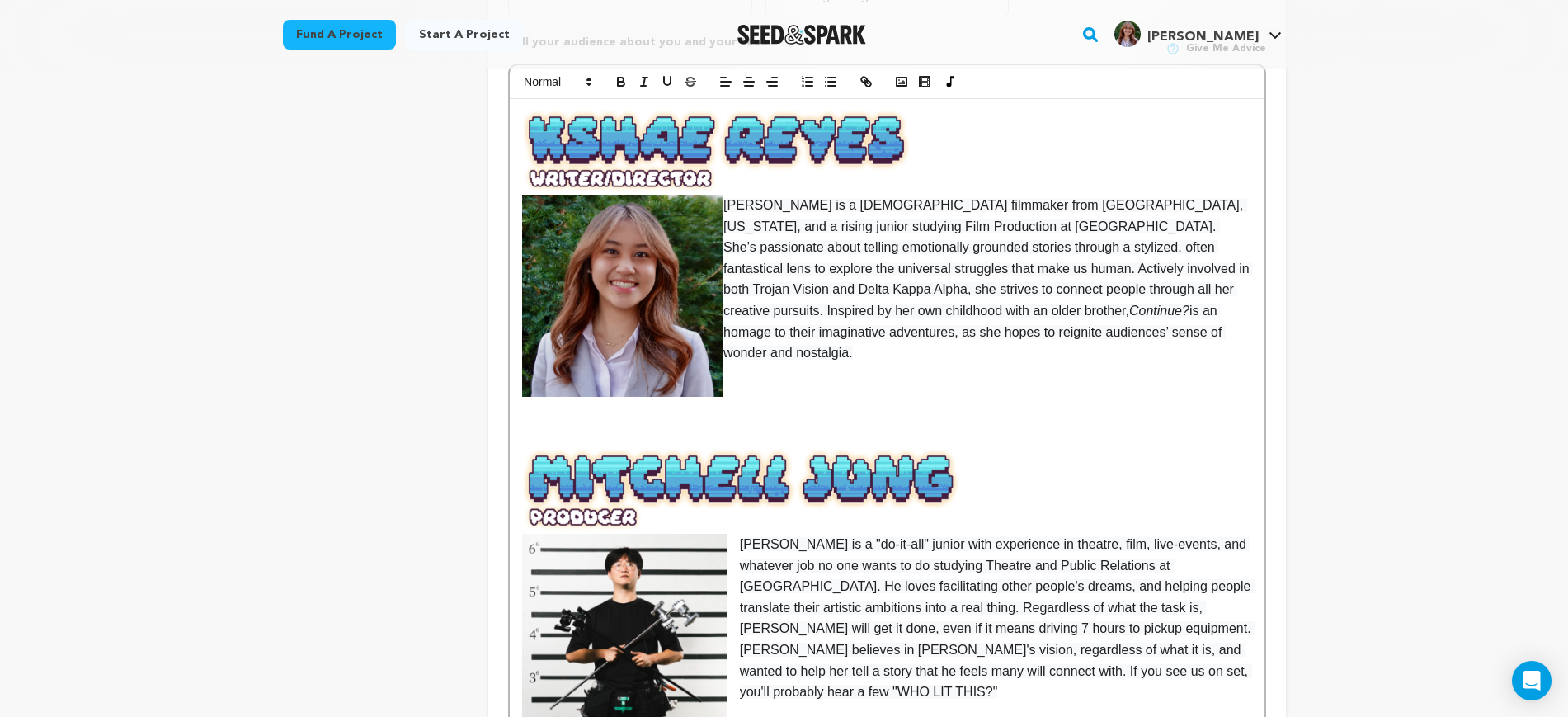
click at [1077, 340] on p "KShae Reyes is a Filipino-American filmmaker from Naperville, Illinois, and a r…" at bounding box center [887, 278] width 730 height 169
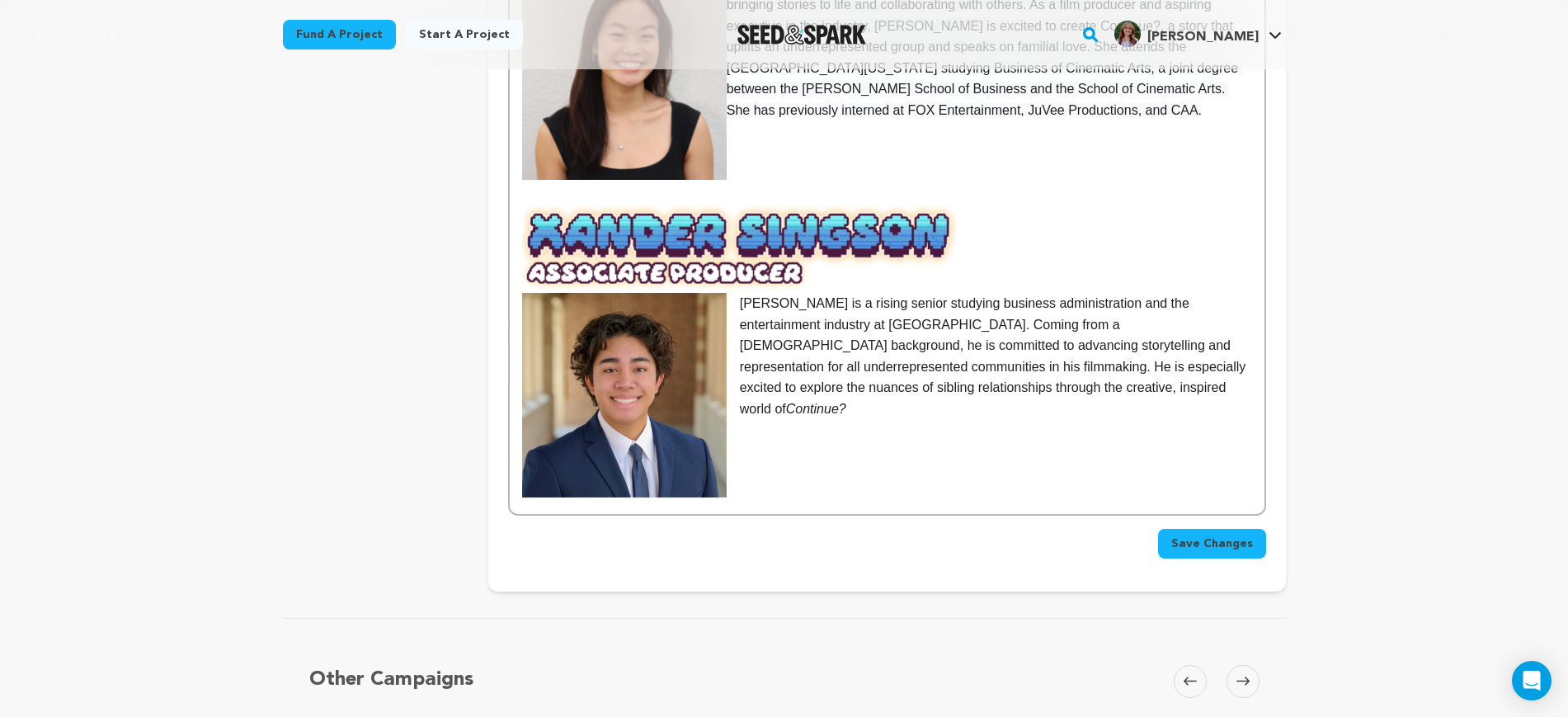
scroll to position [1921, 0]
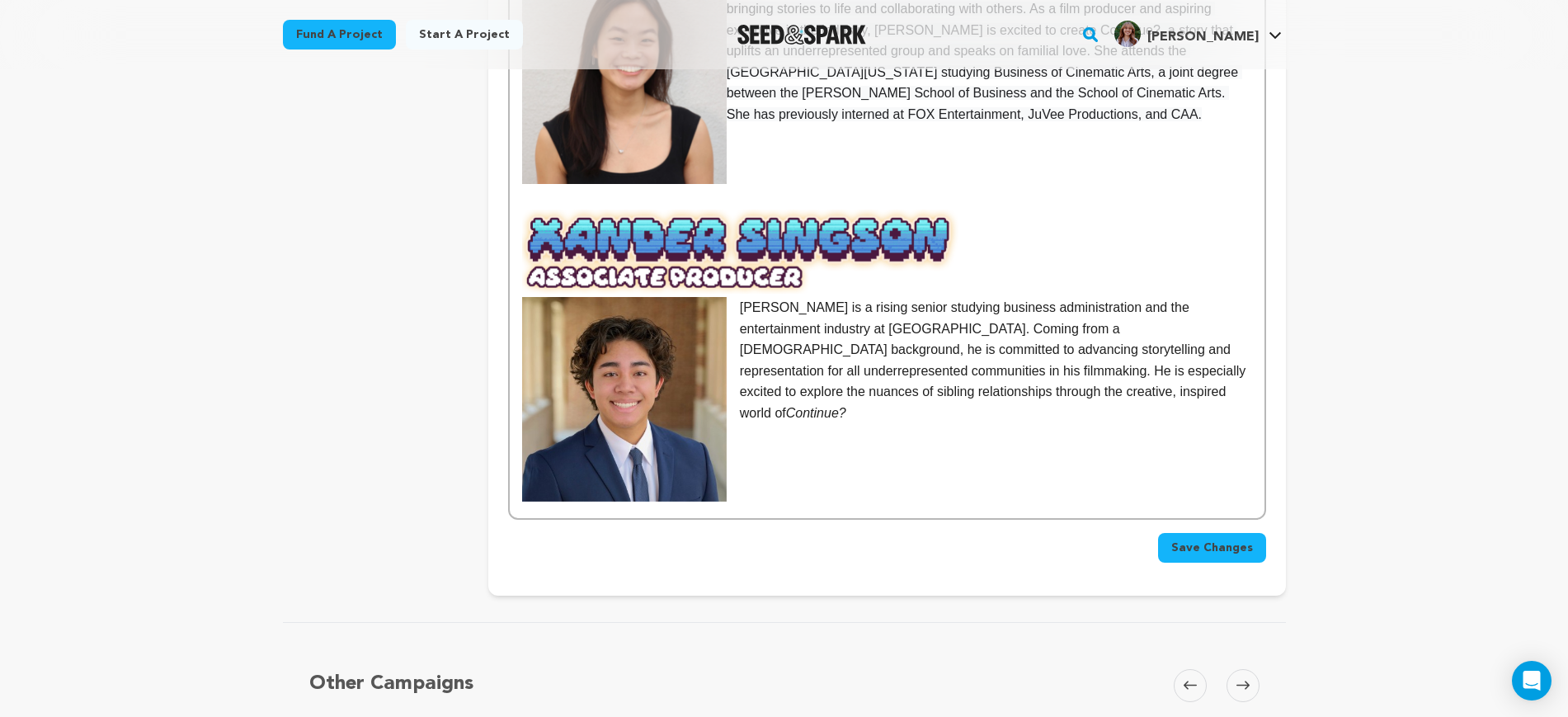
click at [1202, 540] on span "Save Changes" at bounding box center [1212, 547] width 82 height 16
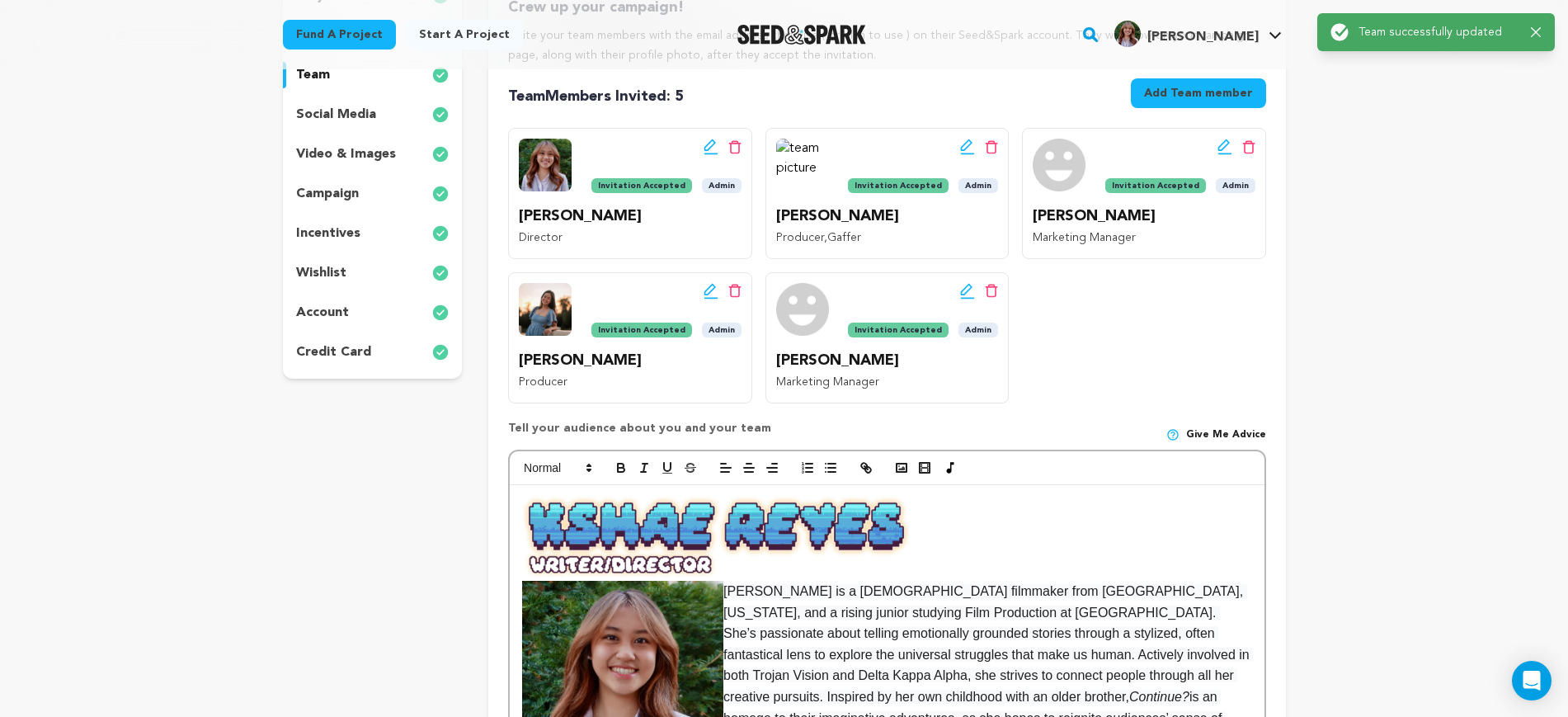
scroll to position [0, 0]
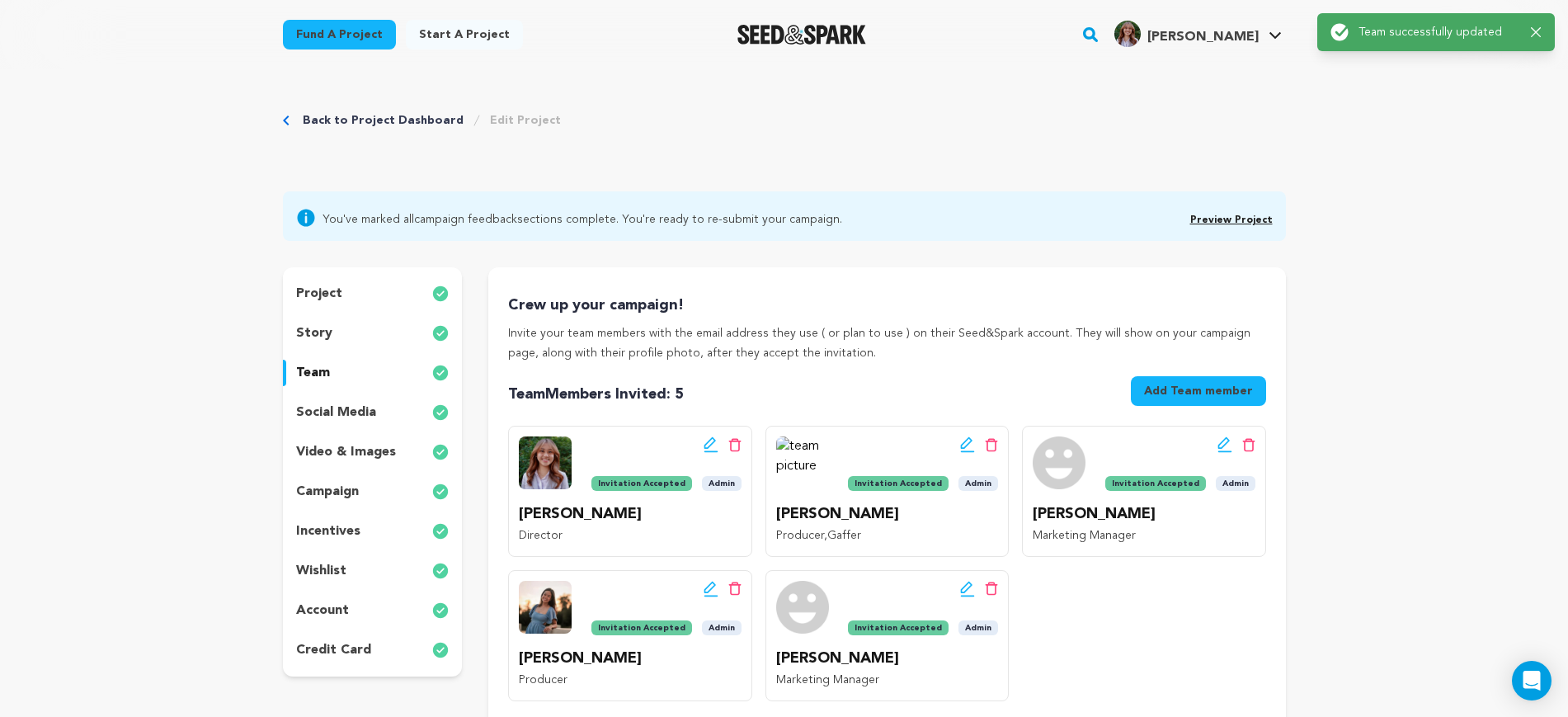
click at [1235, 217] on link "Preview Project" at bounding box center [1231, 220] width 83 height 10
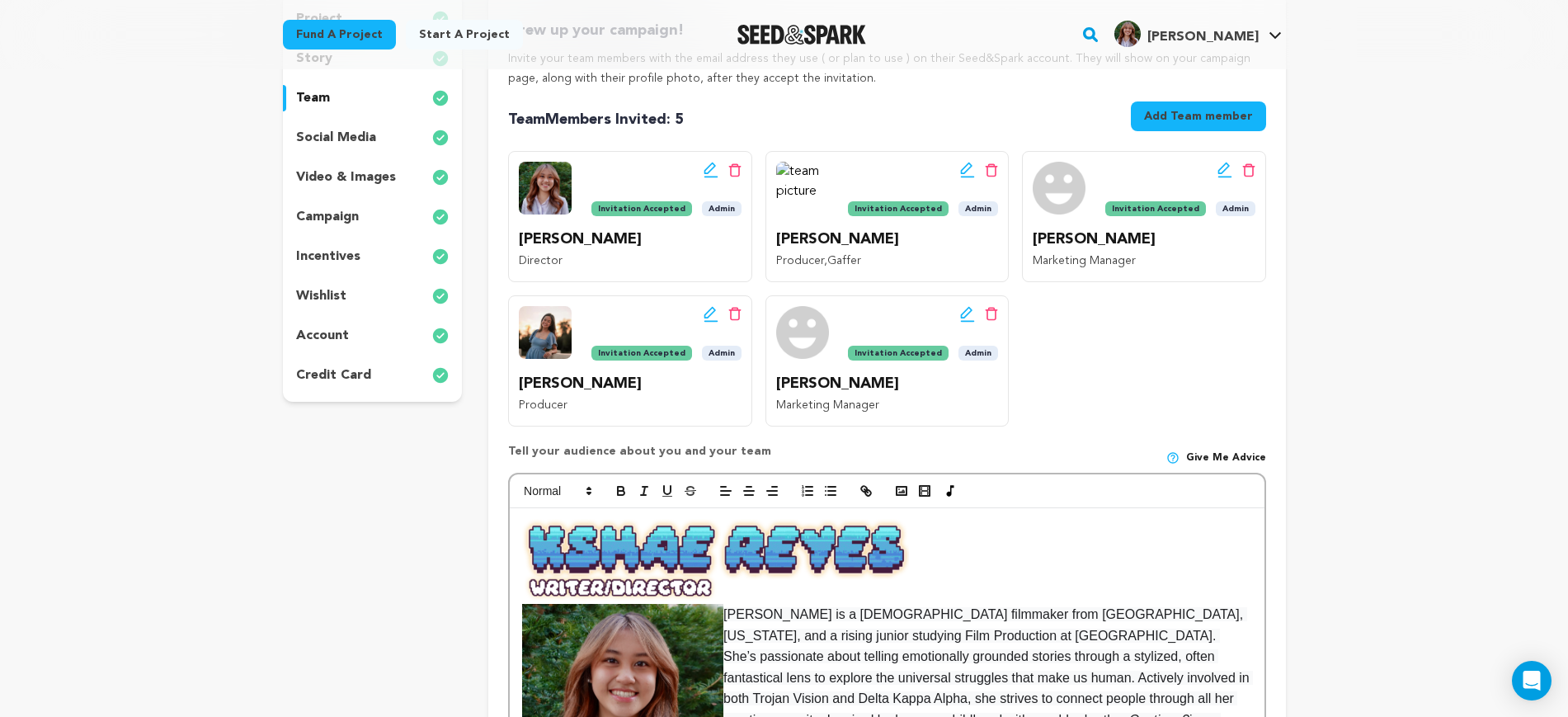
scroll to position [103, 0]
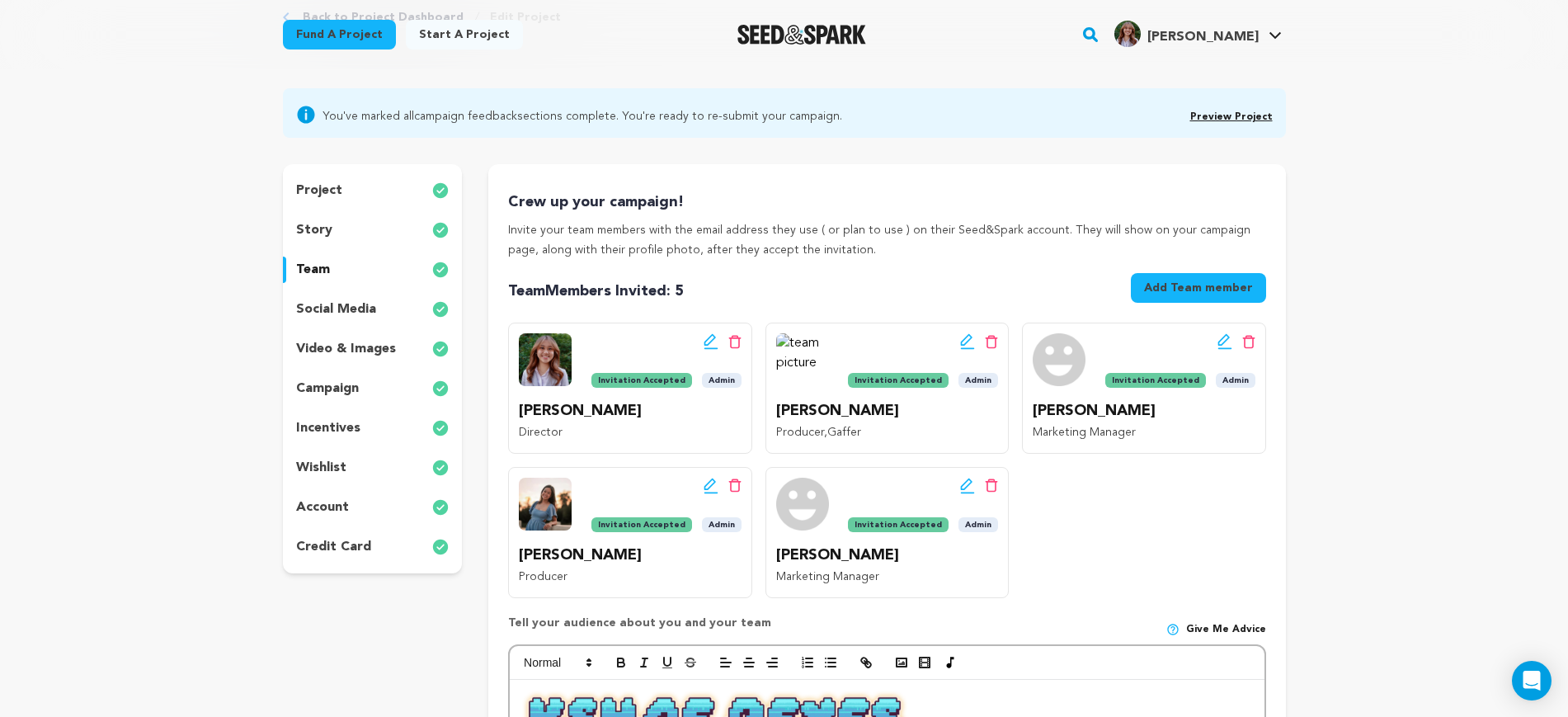
click at [352, 230] on div "story" at bounding box center [373, 231] width 180 height 27
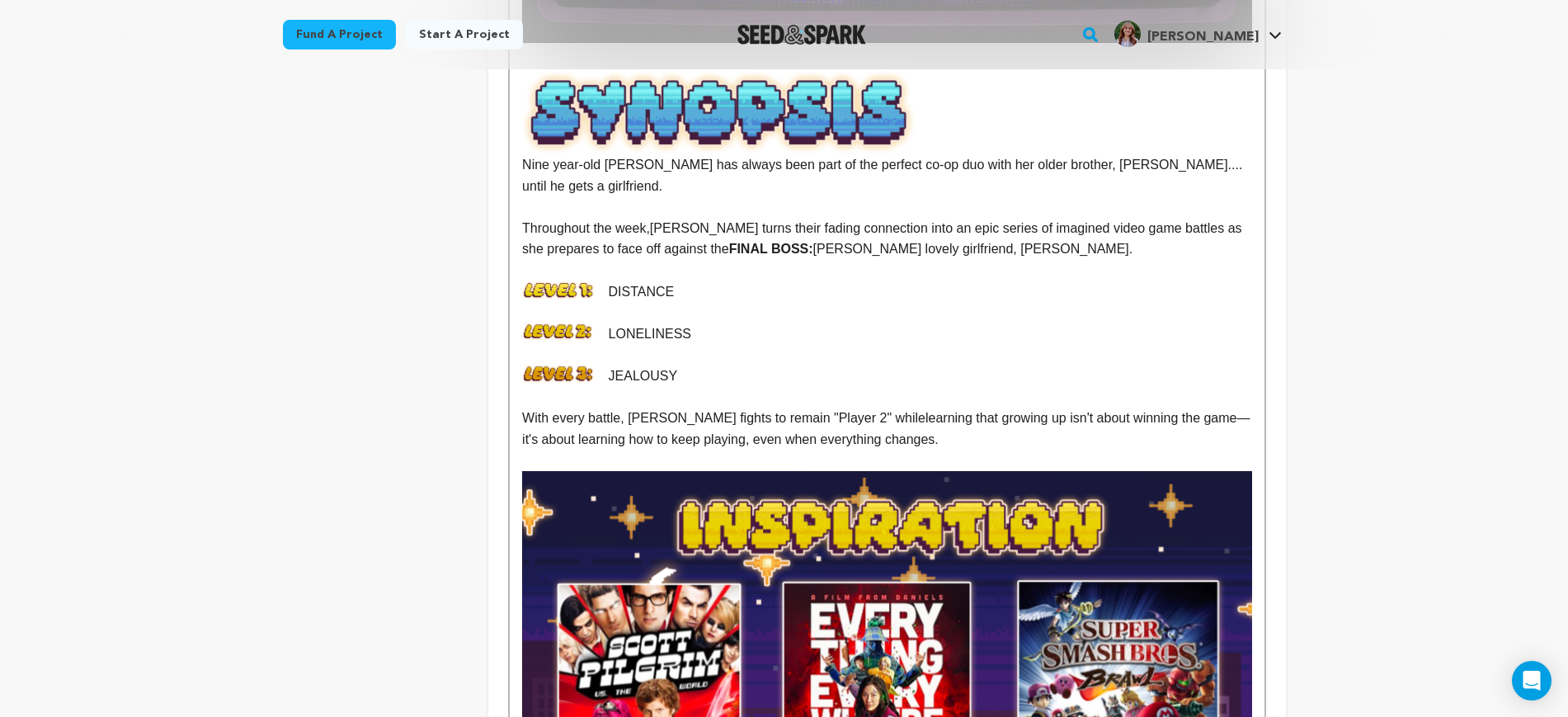
scroll to position [825, 0]
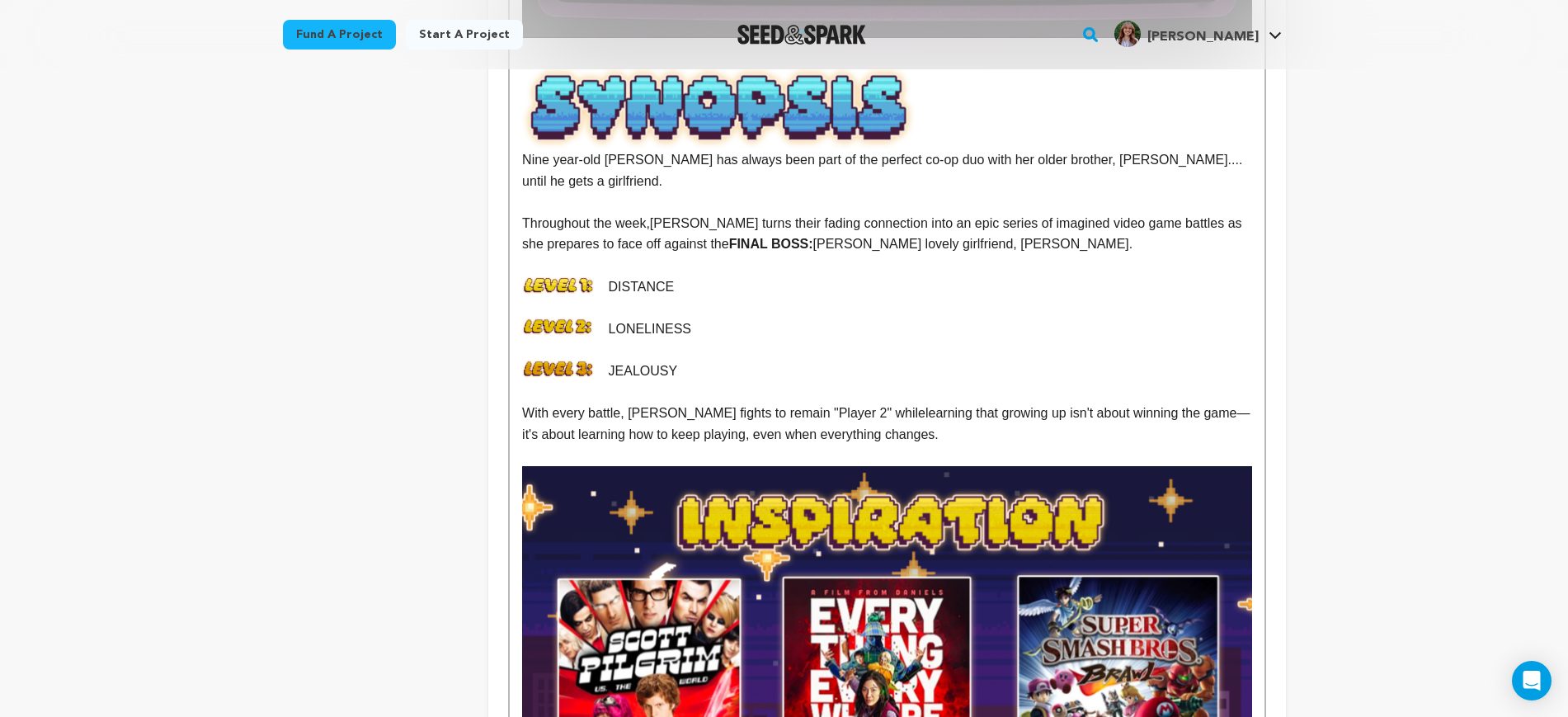
click at [860, 406] on span "— it's about learning how to keep playing, even when everything changes." at bounding box center [888, 423] width 732 height 35
click at [918, 416] on p "With every battle, Mazzy fights to remain "Player 2" while learning that growin…" at bounding box center [887, 423] width 730 height 42
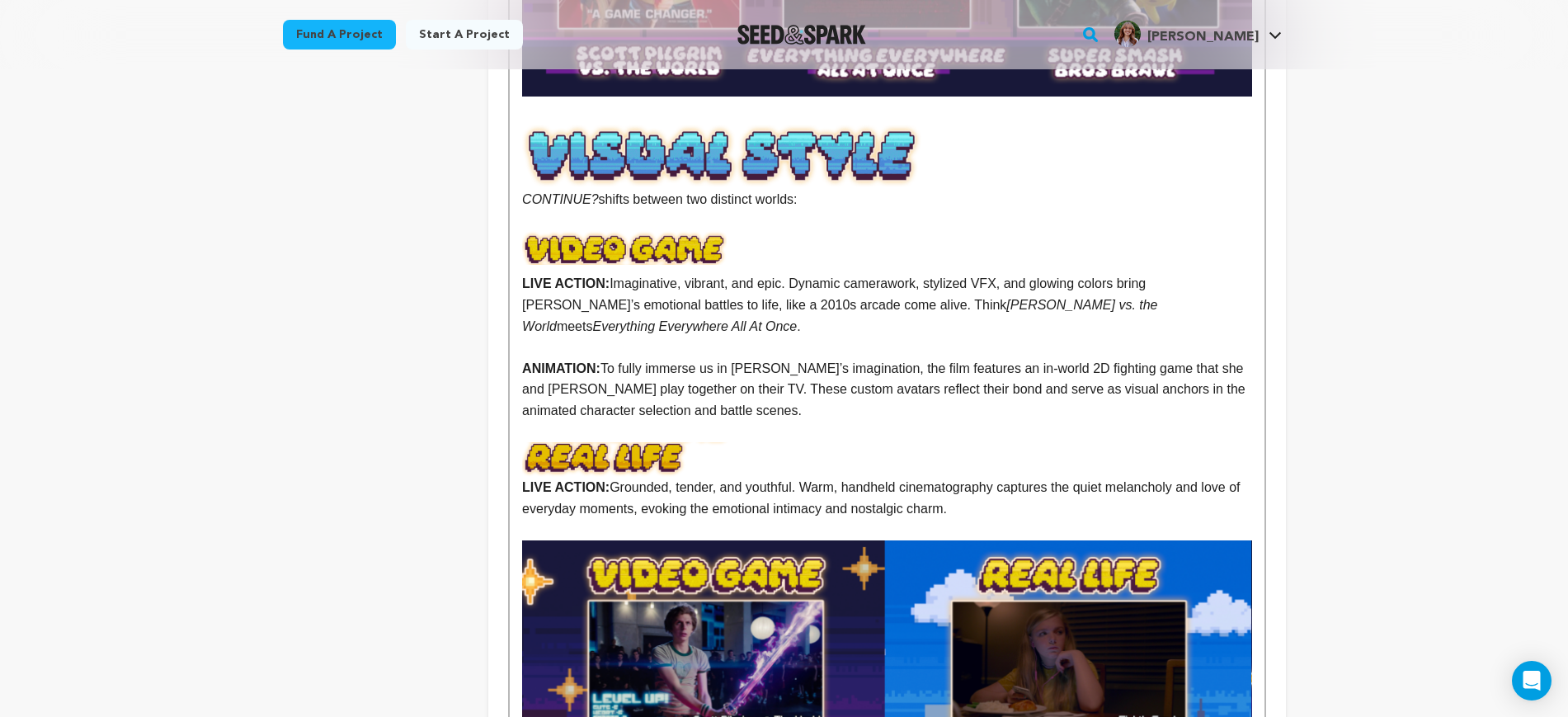
scroll to position [1752, 0]
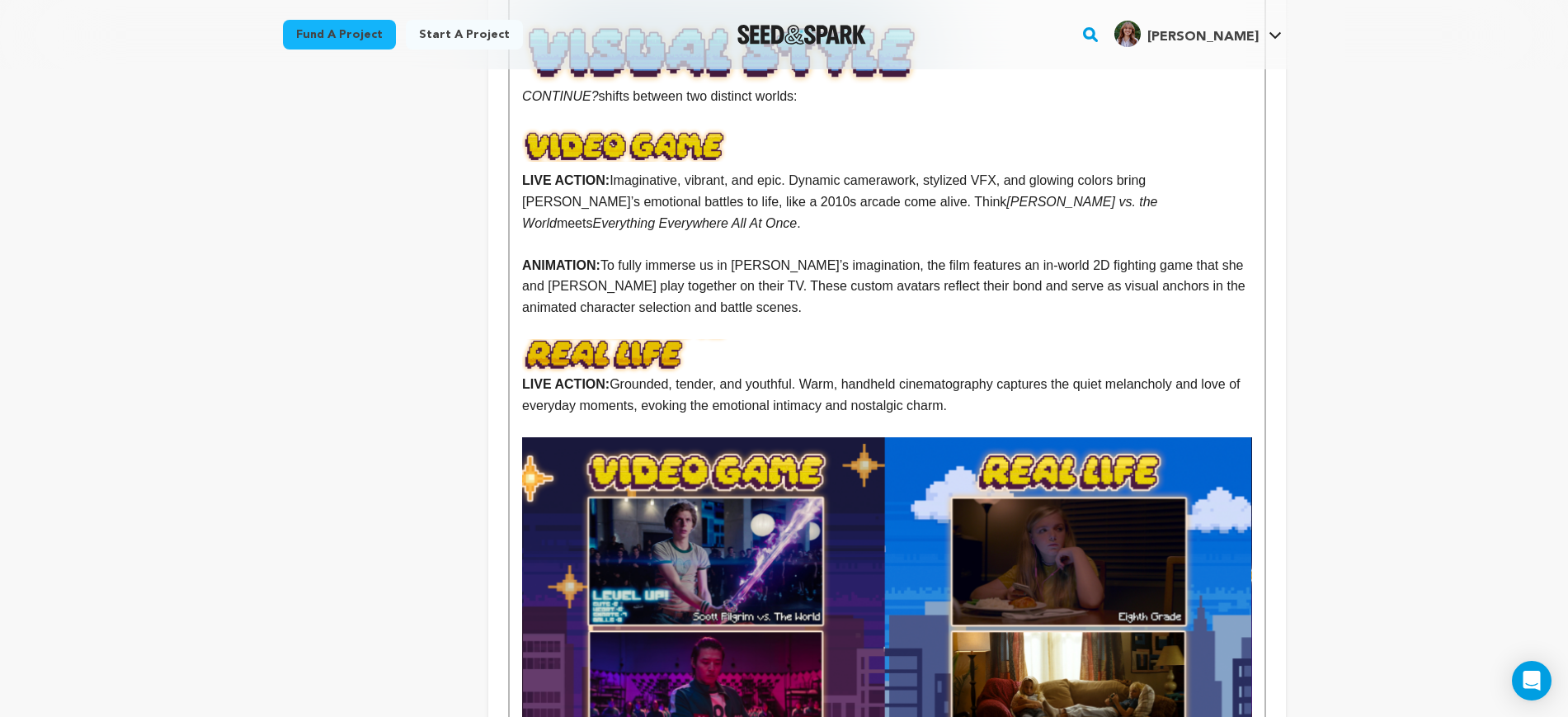
click at [991, 374] on p "LIVE ACTION: Grounded, tender, and youthful. Warm, handheld cinematography capt…" at bounding box center [887, 395] width 730 height 42
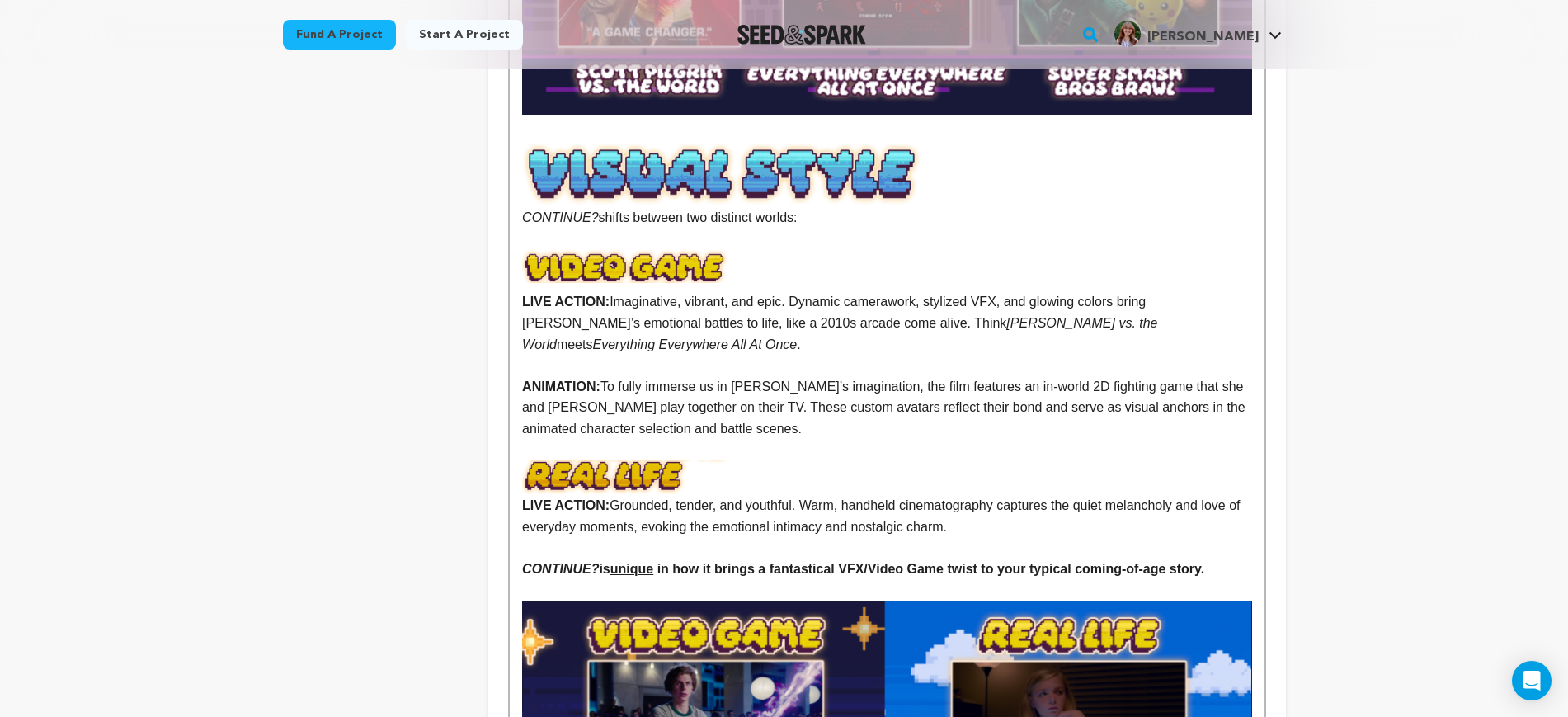
scroll to position [1619, 0]
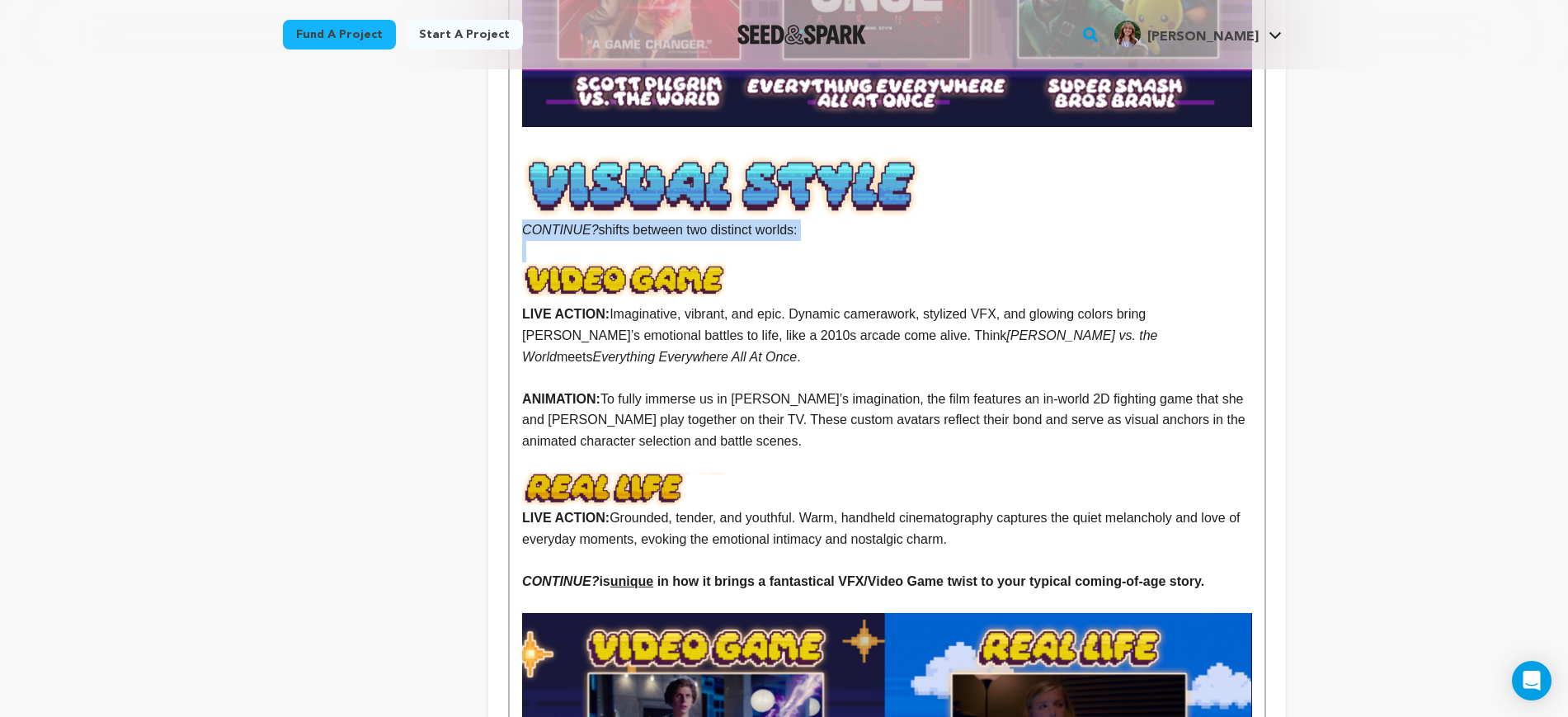
drag, startPoint x: 523, startPoint y: 228, endPoint x: 510, endPoint y: 213, distance: 19.8
drag, startPoint x: 1214, startPoint y: 535, endPoint x: 521, endPoint y: 543, distance: 693.0
copy strong "CONTINUE? is unique in how it brings a fantastical VFX/Video Game twist to your…"
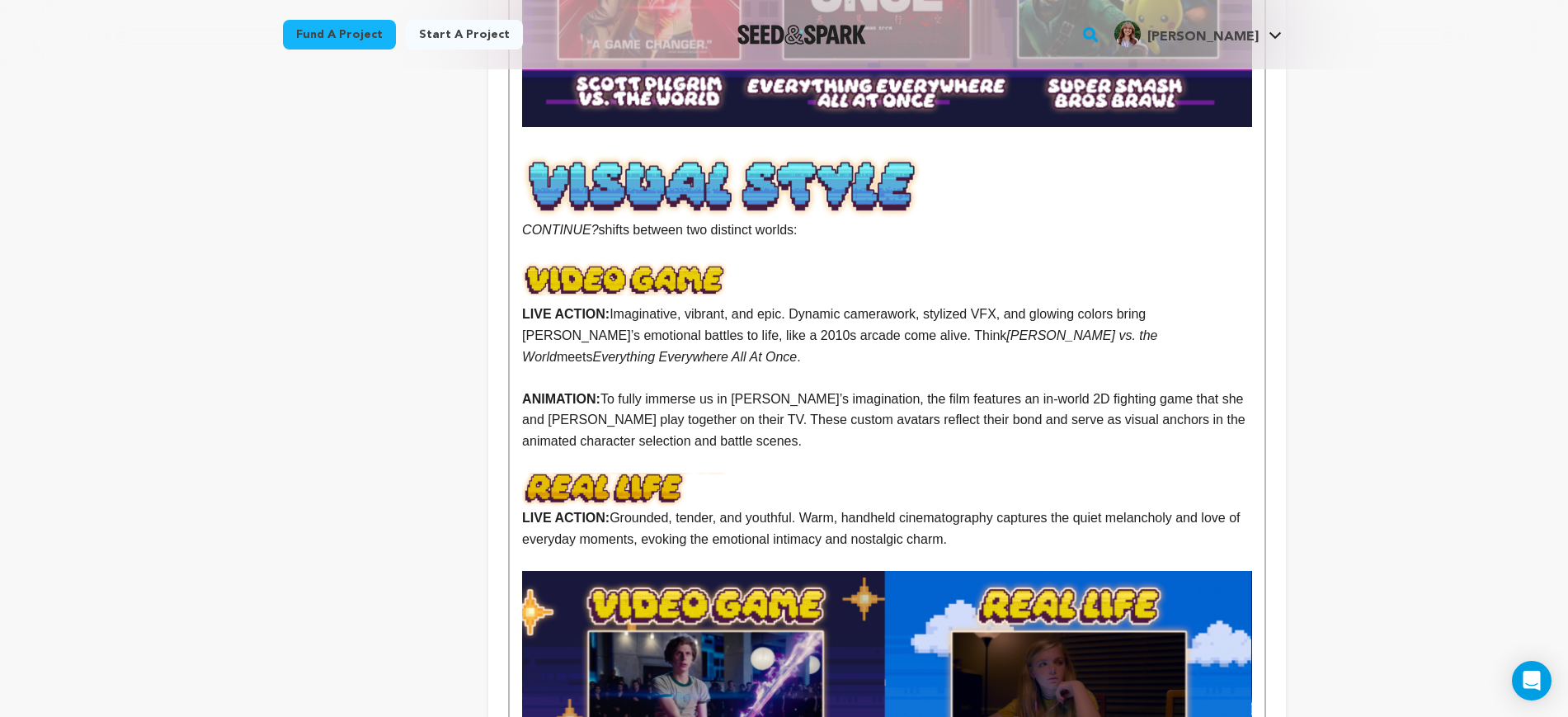
drag, startPoint x: 865, startPoint y: 209, endPoint x: 505, endPoint y: 214, distance: 360.0
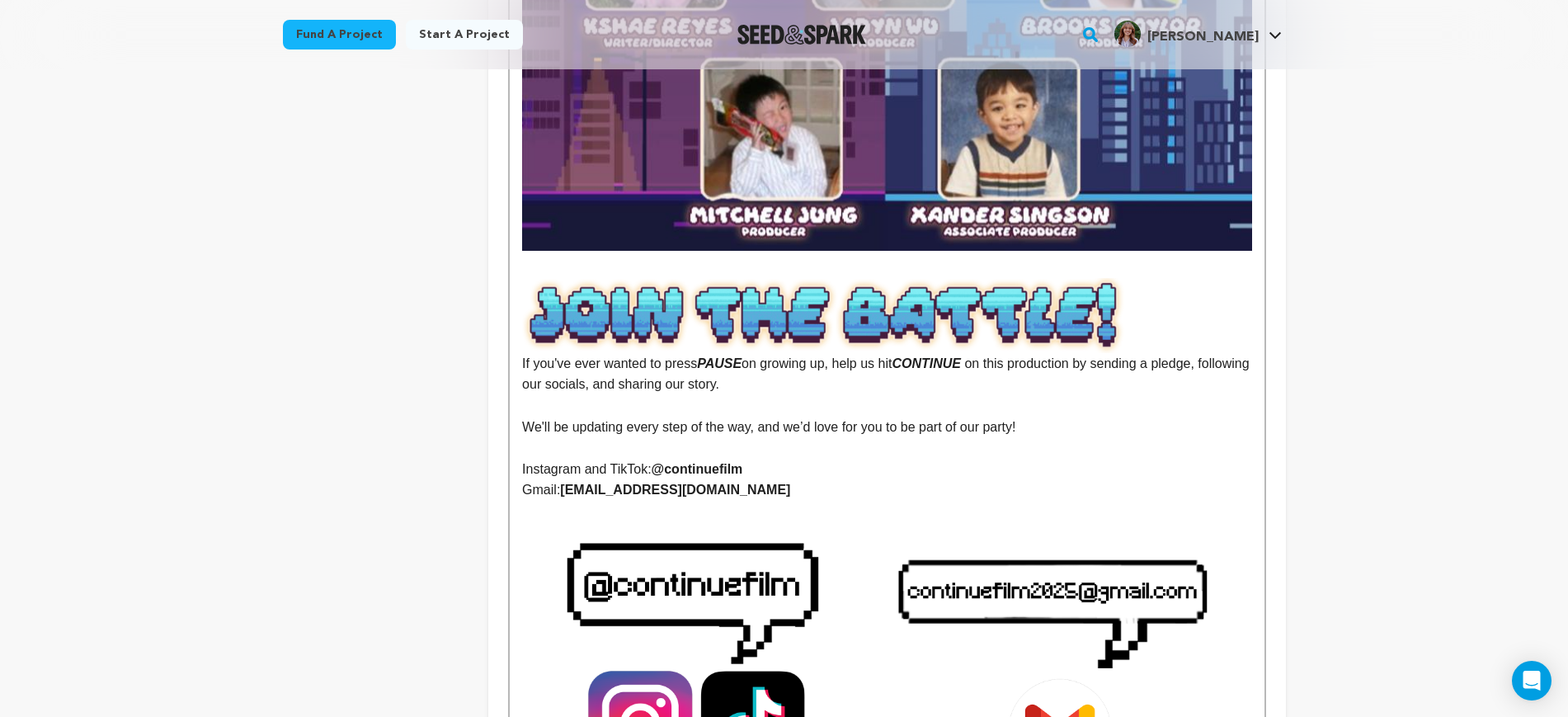
scroll to position [4114, 0]
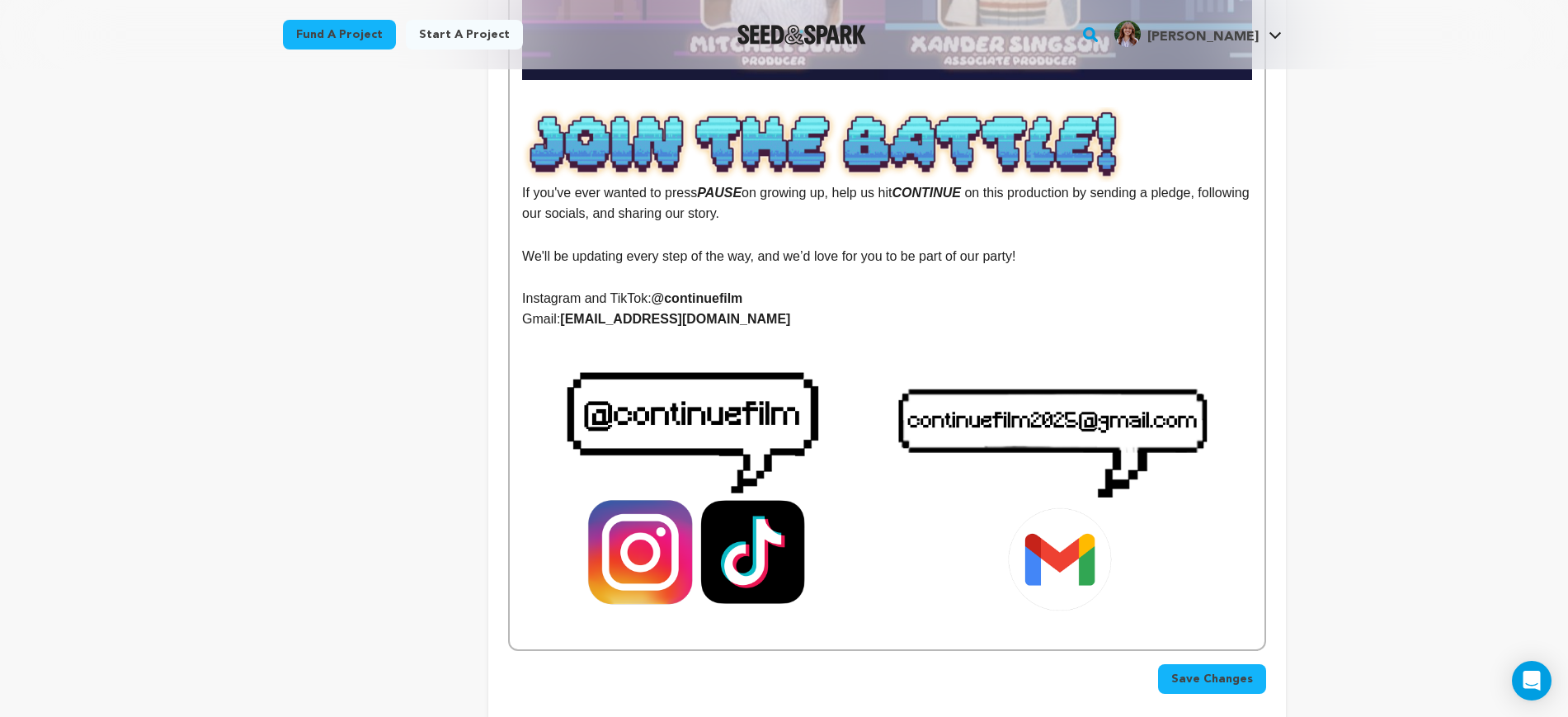
click at [1207, 664] on button "Save Changes" at bounding box center [1212, 678] width 108 height 30
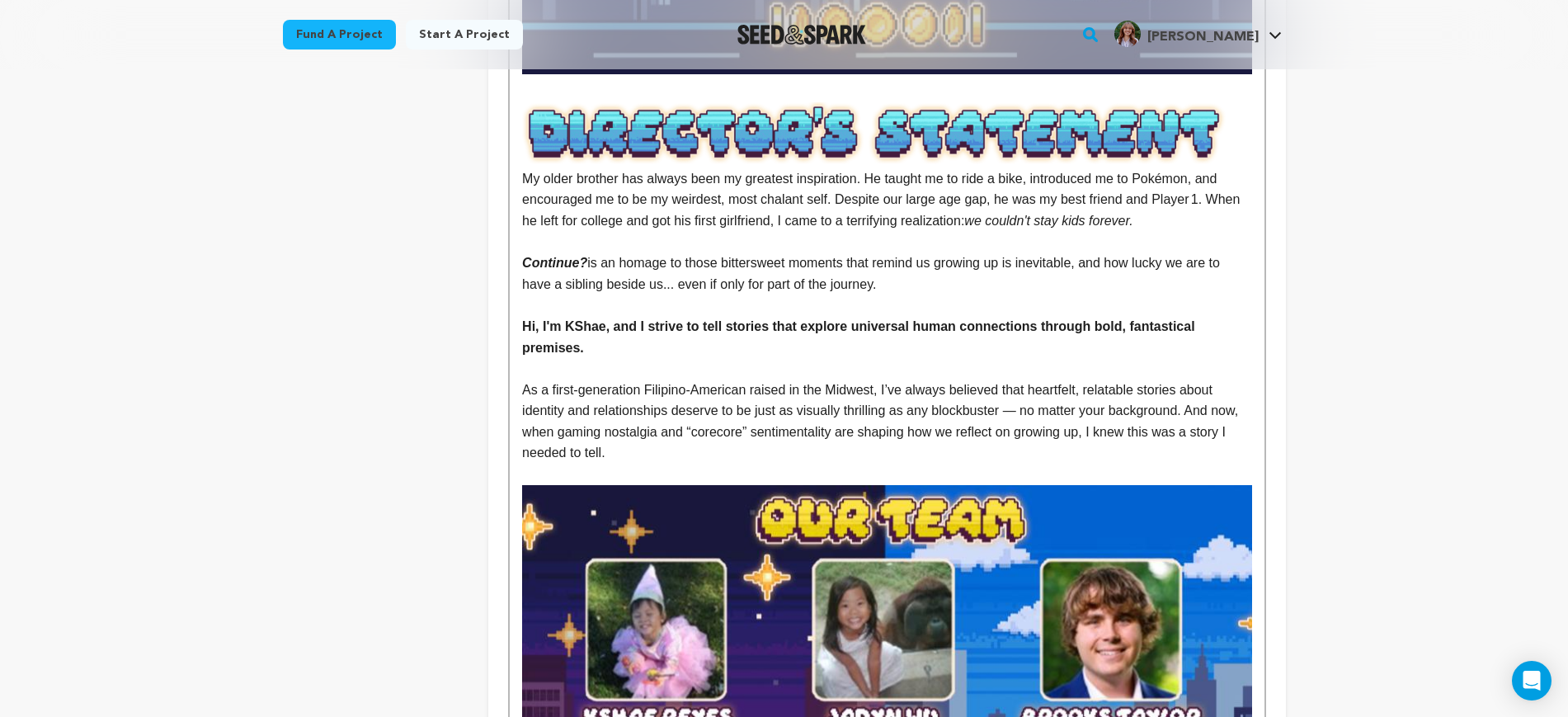
scroll to position [3299, 0]
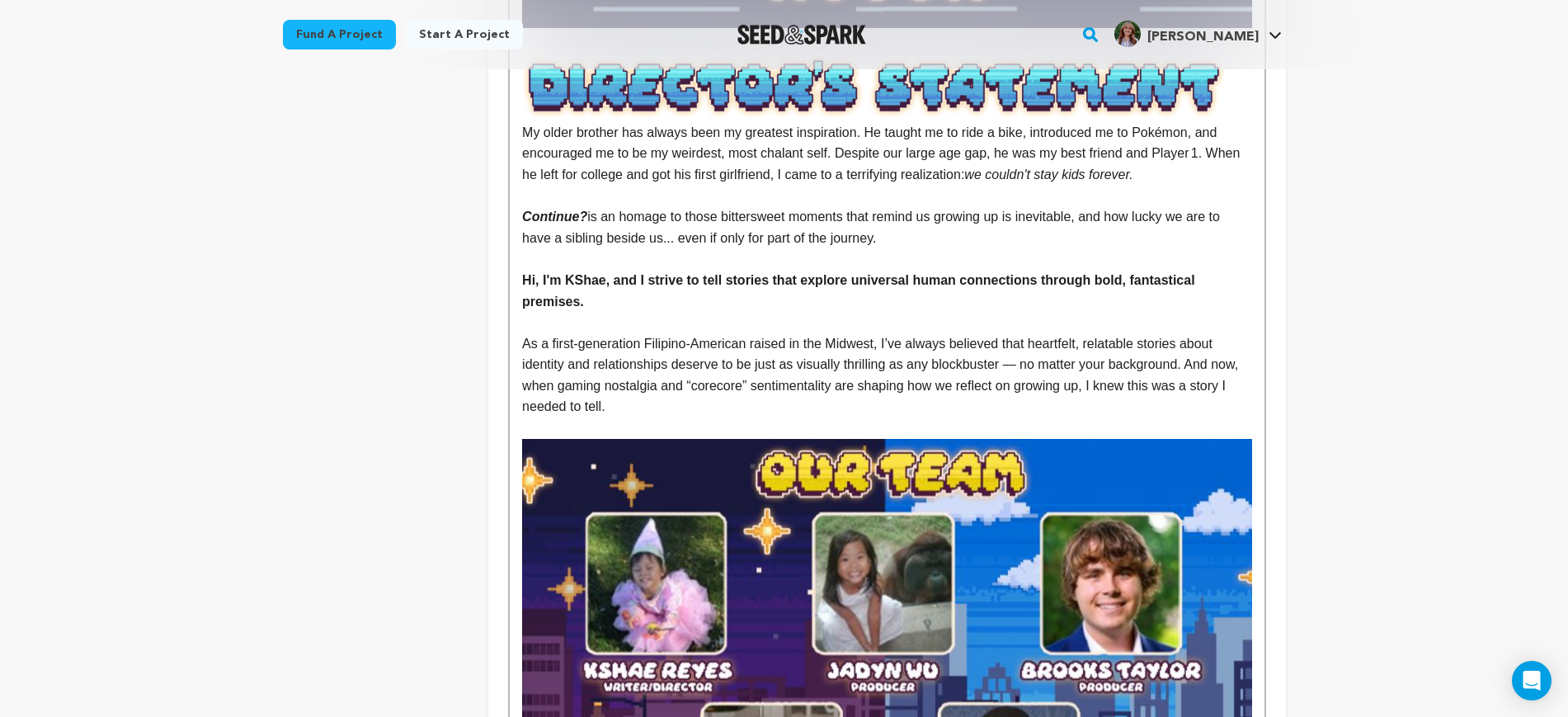
click at [749, 345] on p "﻿﻿﻿﻿﻿﻿﻿﻿As a first-generation Filipino‑American raised in the Midwest, I’ve alw…" at bounding box center [887, 375] width 730 height 84
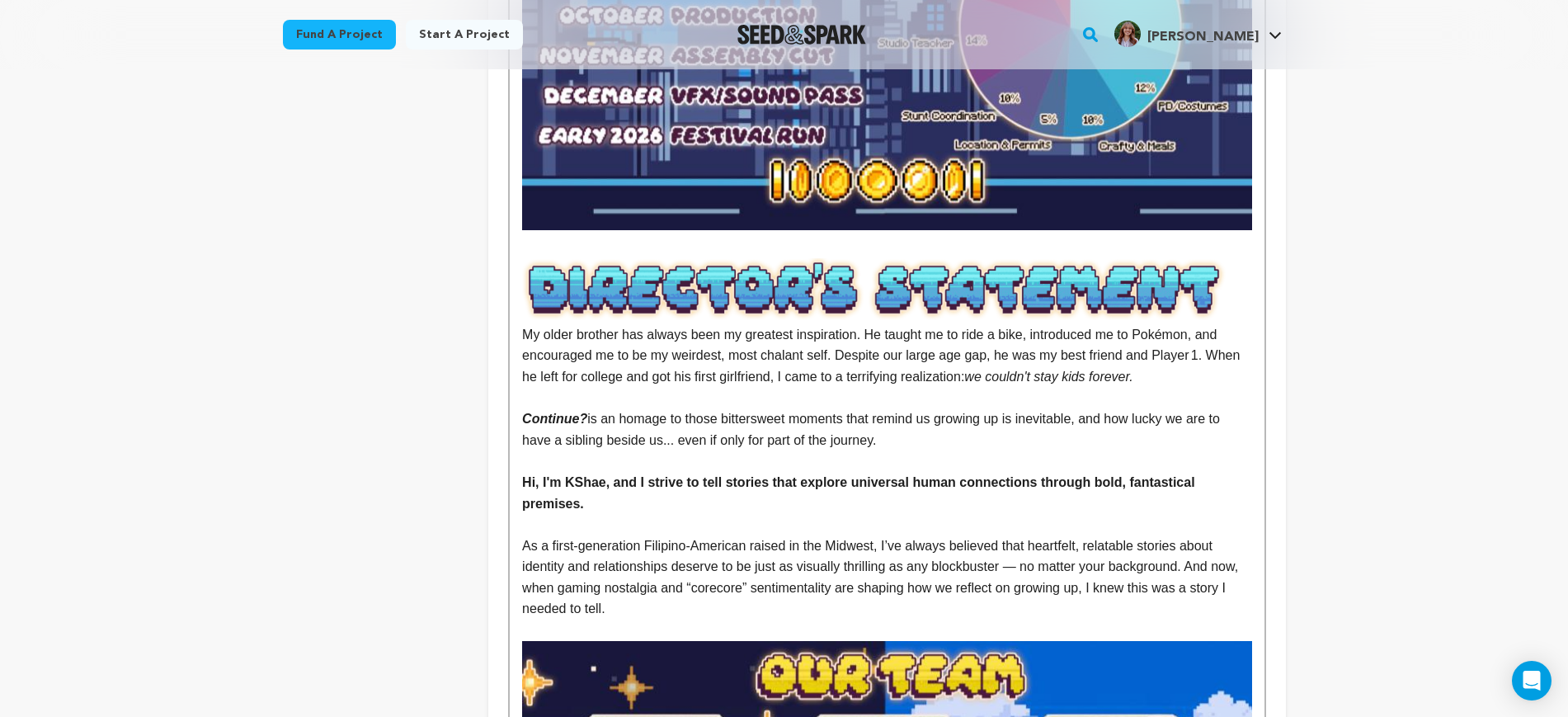
scroll to position [3093, 0]
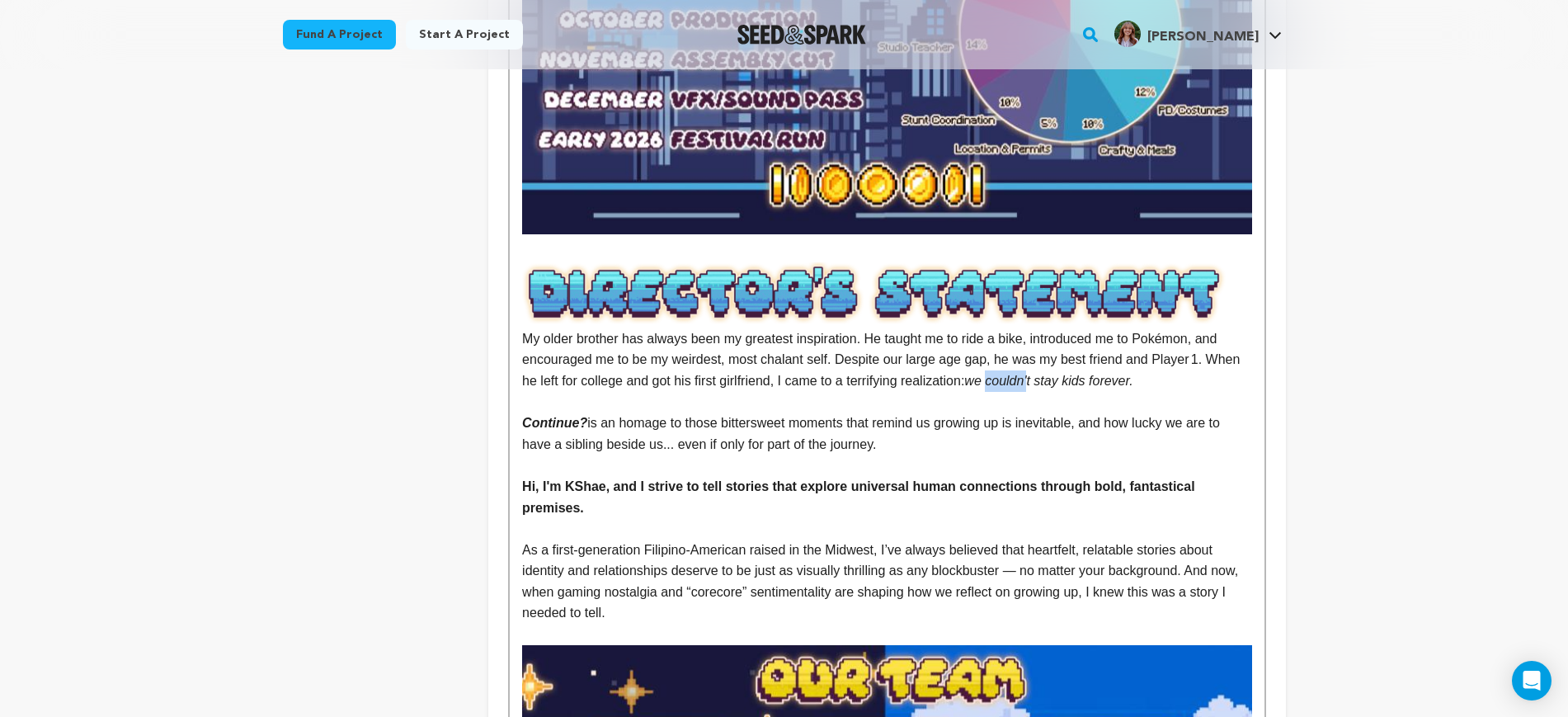
drag, startPoint x: 1016, startPoint y: 339, endPoint x: 975, endPoint y: 342, distance: 41.1
click at [975, 374] on em "we couldn't stay kids forever." at bounding box center [1048, 380] width 168 height 14
drag, startPoint x: 578, startPoint y: 380, endPoint x: 533, endPoint y: 375, distance: 45.3
click at [533, 416] on em "Continue?" at bounding box center [555, 422] width 65 height 14
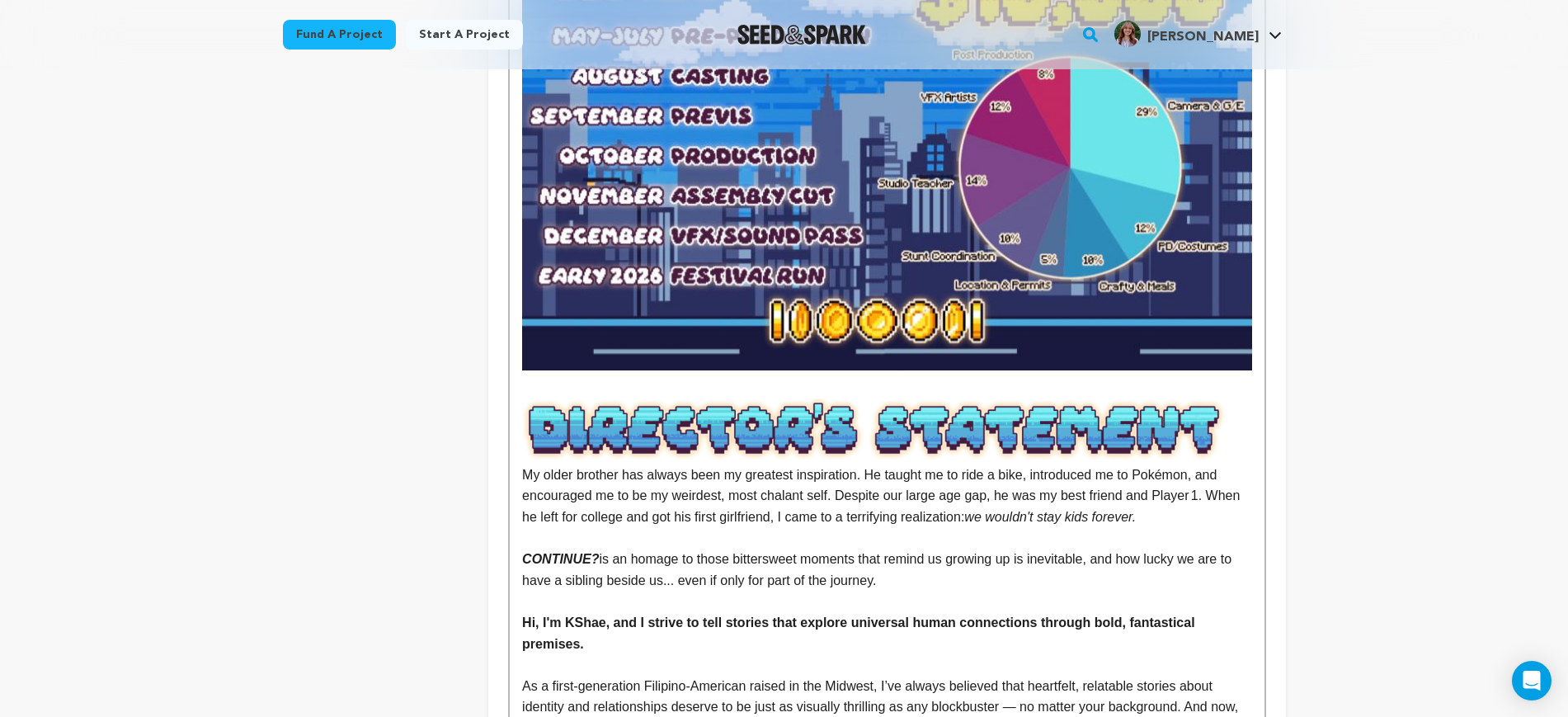
scroll to position [2990, 0]
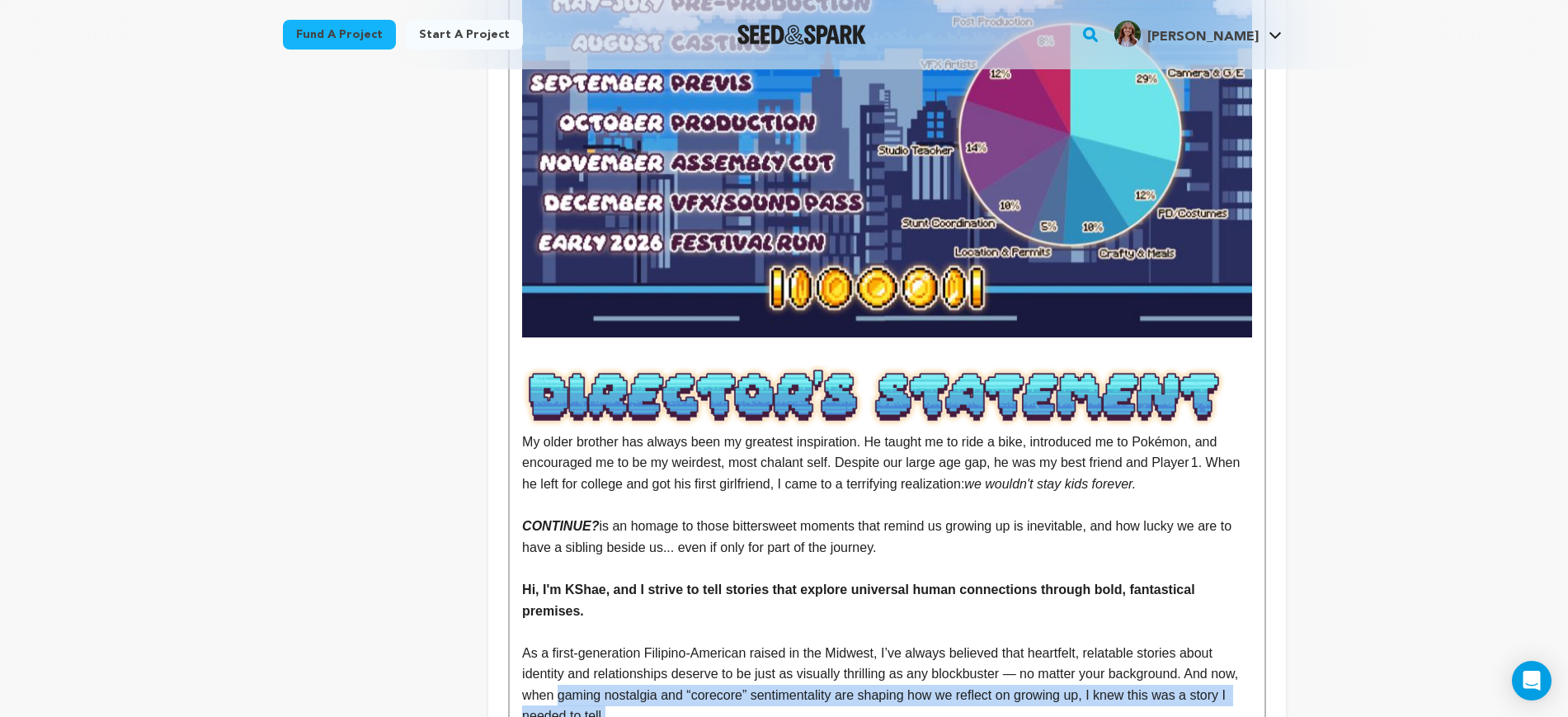
drag, startPoint x: 1152, startPoint y: 649, endPoint x: 557, endPoint y: 638, distance: 595.1
click at [557, 643] on p "﻿﻿﻿﻿﻿﻿﻿﻿As a first-generation Filipino‑American raised in the Midwest, I’ve alw…" at bounding box center [887, 685] width 730 height 84
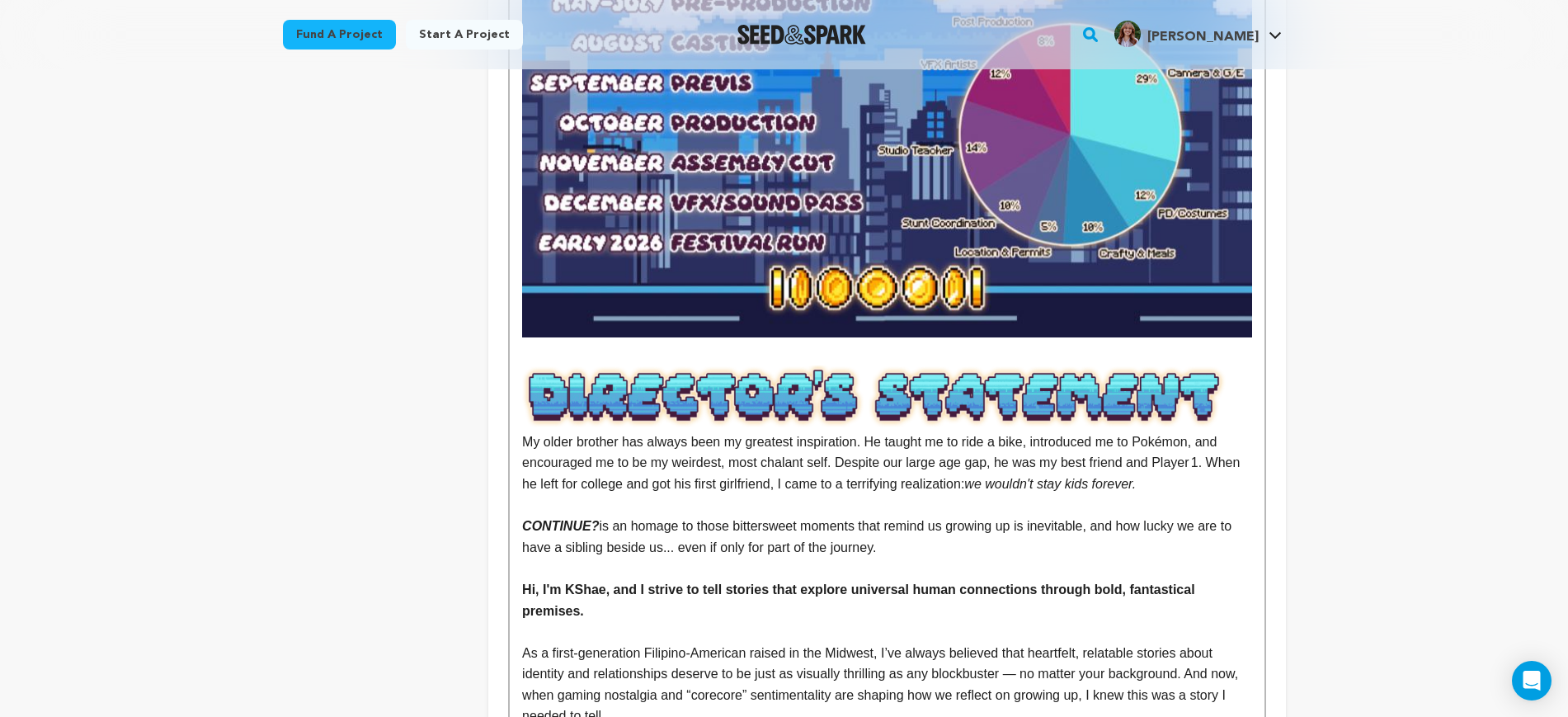
click at [684, 643] on p "﻿﻿﻿﻿﻿﻿﻿﻿As a first-generation Filipino‑American raised in the Midwest, I’ve alw…" at bounding box center [887, 685] width 730 height 84
click at [796, 643] on p "﻿﻿﻿﻿﻿﻿﻿﻿As a first-generation Filipino‑American raised in the Midwest, I’ve alw…" at bounding box center [887, 685] width 730 height 84
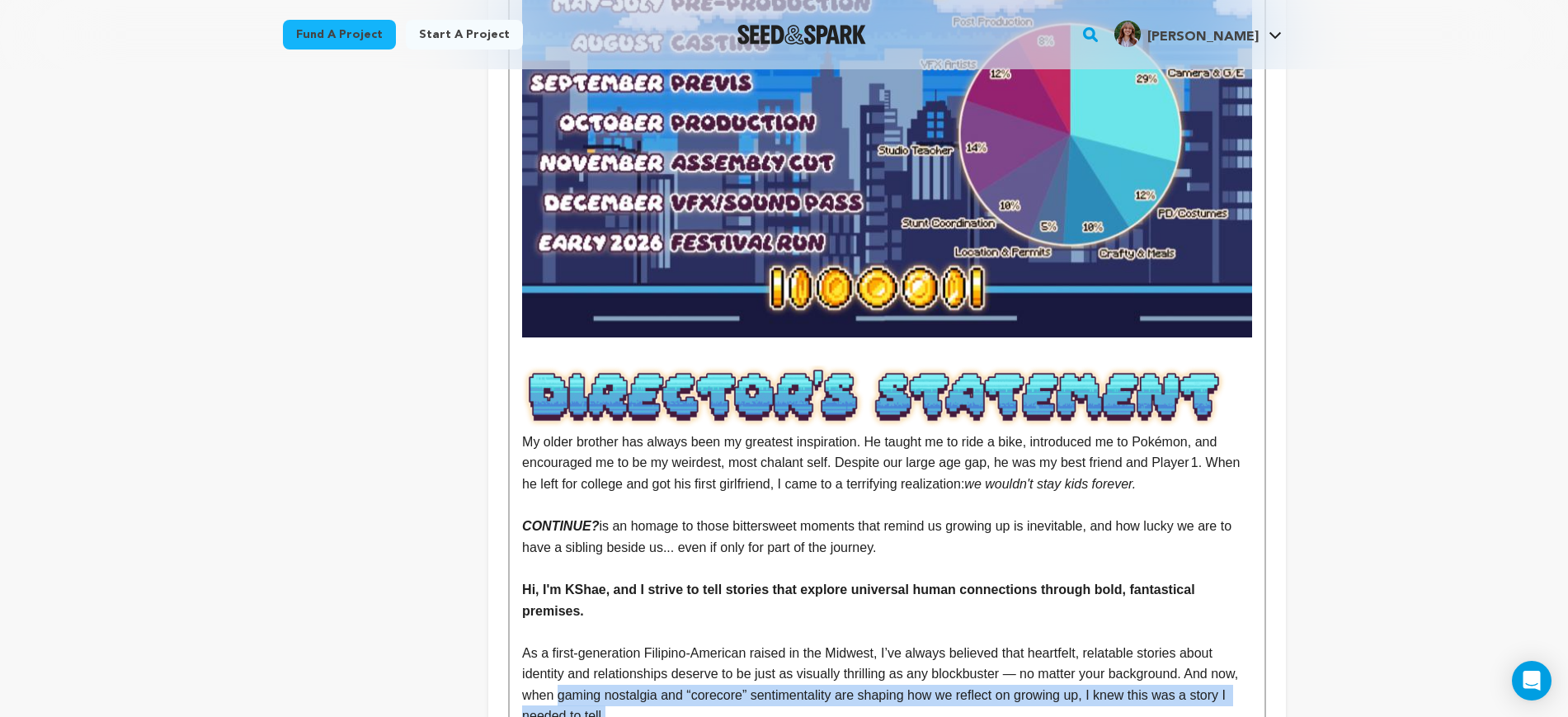
drag, startPoint x: 1059, startPoint y: 649, endPoint x: 560, endPoint y: 625, distance: 499.6
click at [560, 643] on p "﻿﻿﻿﻿﻿﻿﻿﻿As a first-generation Filipino‑American raised in the Midwest, I’ve alw…" at bounding box center [887, 685] width 730 height 84
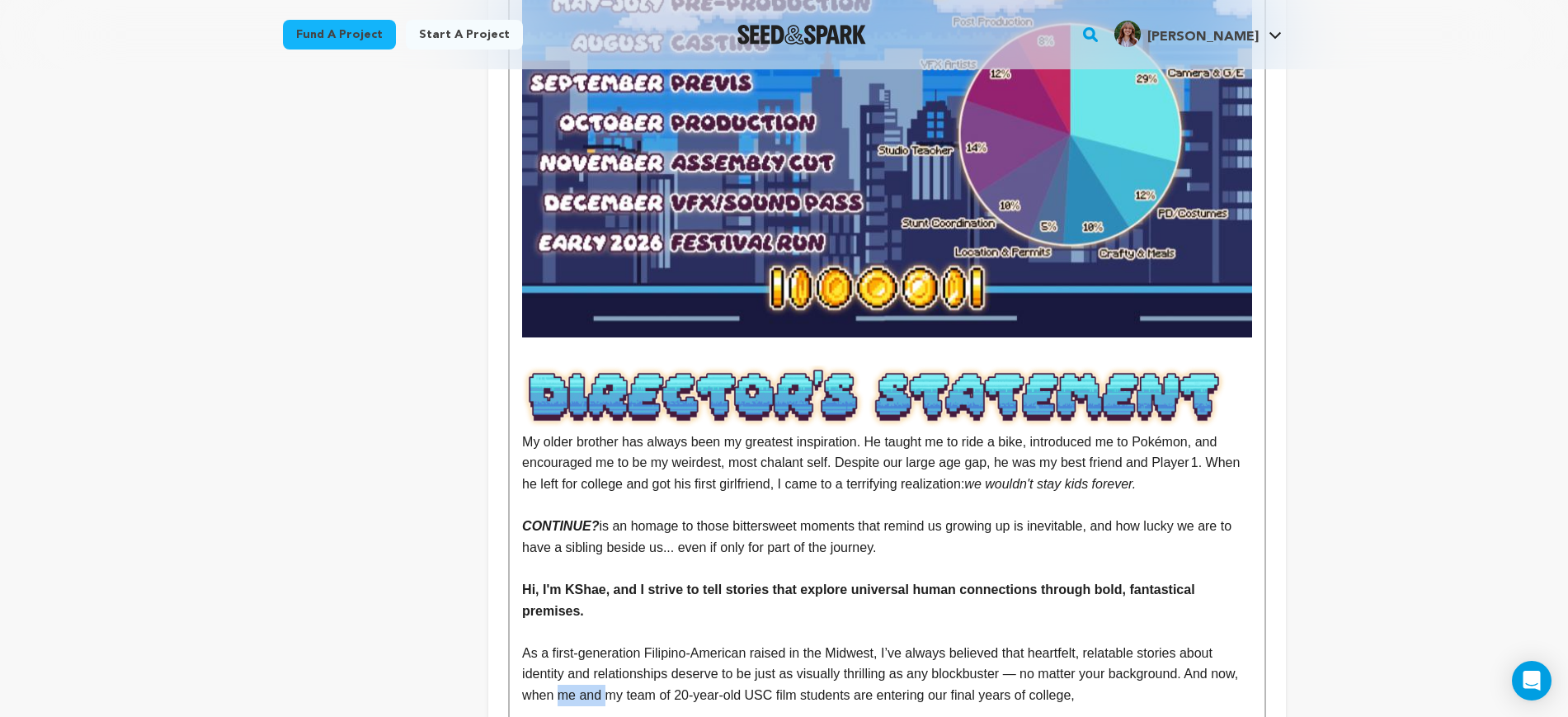
drag, startPoint x: 608, startPoint y: 631, endPoint x: 560, endPoint y: 642, distance: 49.2
click at [560, 643] on p "﻿﻿﻿﻿﻿﻿﻿﻿As a first-generation Filipino‑American raised in the Midwest, I’ve alw…" at bounding box center [887, 674] width 730 height 64
click at [806, 643] on p "﻿﻿﻿﻿﻿﻿﻿﻿As a first-generation Filipino‑American raised in the Midwest, I’ve alw…" at bounding box center [887, 674] width 730 height 64
click at [1080, 643] on p "﻿﻿﻿﻿﻿﻿﻿﻿As a first-generation Filipino‑American raised in the Midwest, I’ve alw…" at bounding box center [887, 674] width 730 height 64
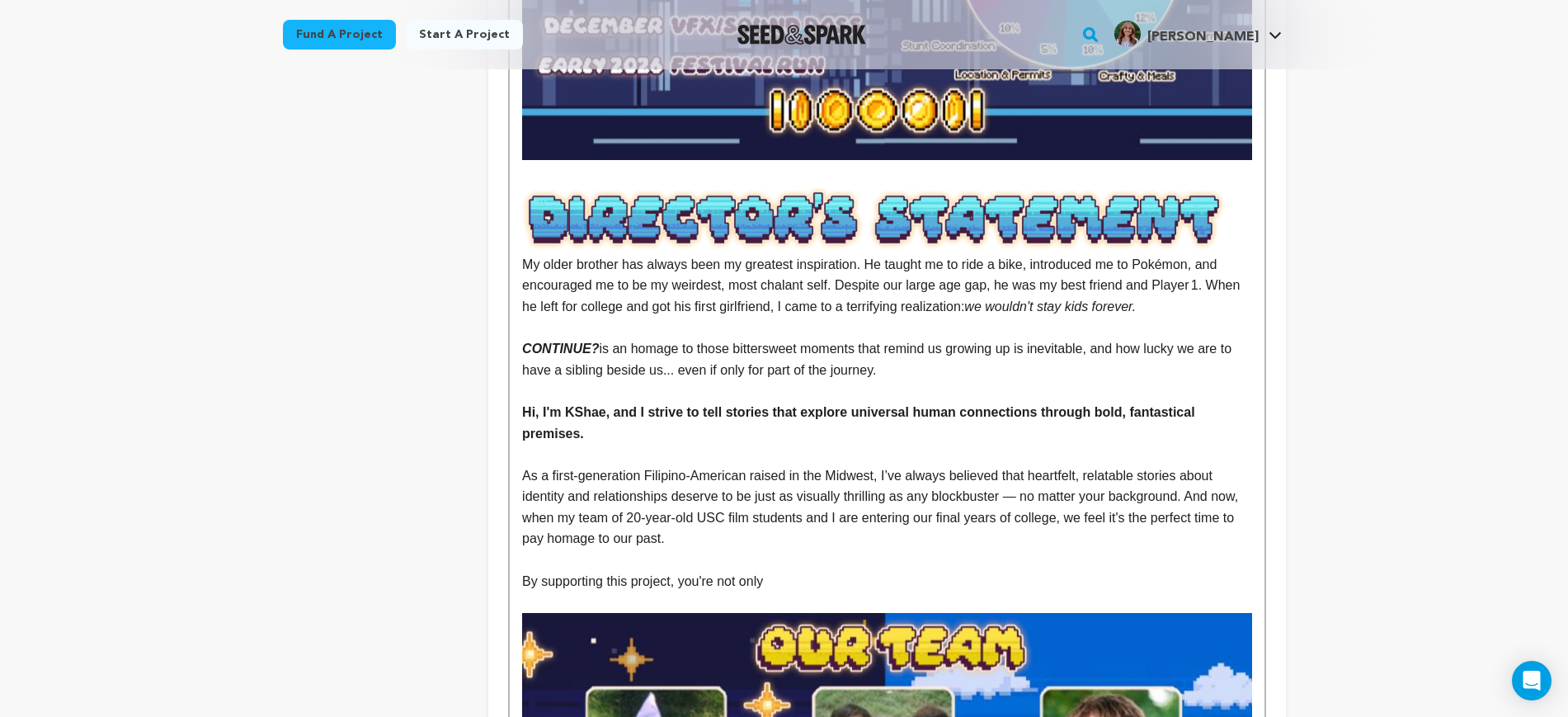
scroll to position [3196, 0]
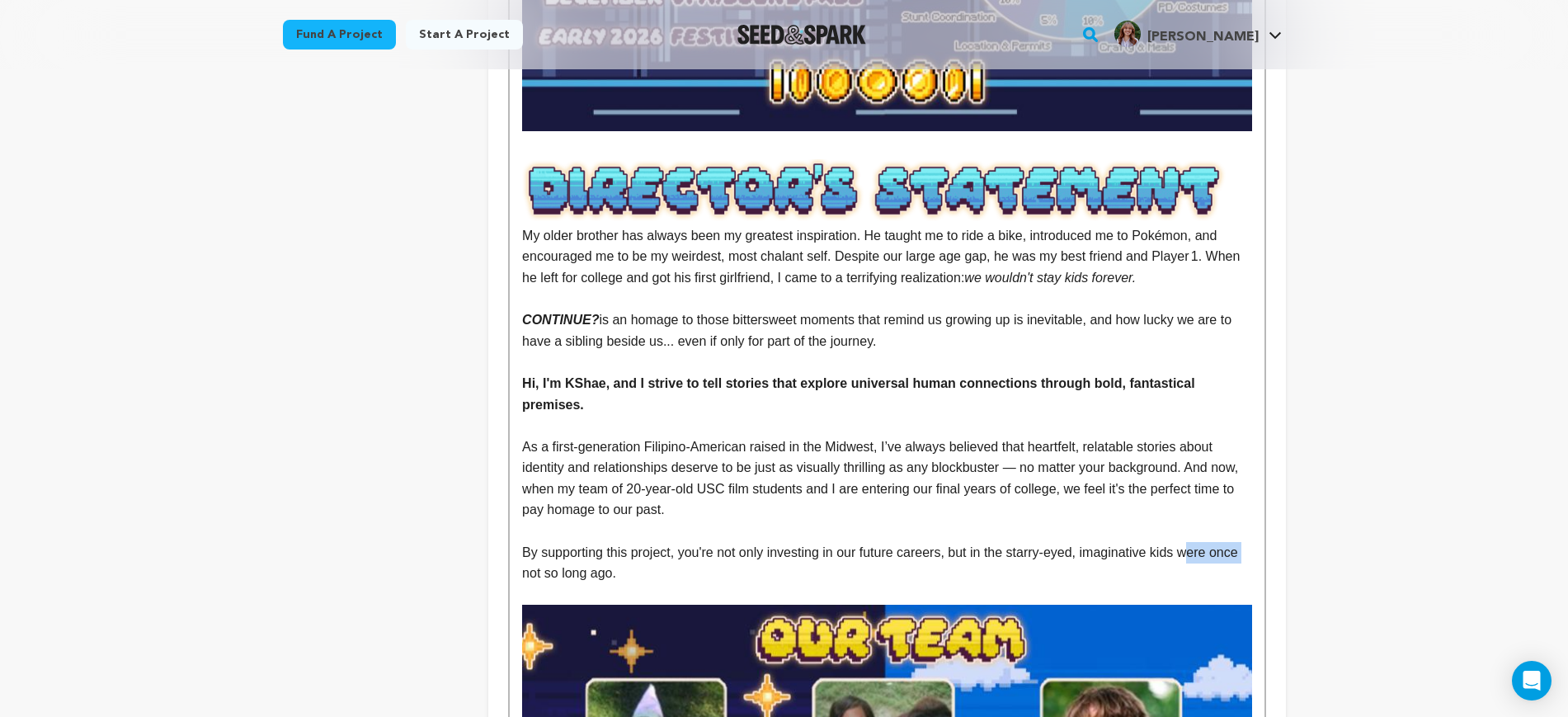
drag, startPoint x: 1244, startPoint y: 492, endPoint x: 1192, endPoint y: 486, distance: 52.3
click at [1192, 542] on p "By supporting this project, you're not only investing in our future careers, bu…" at bounding box center [887, 563] width 730 height 42
drag, startPoint x: 672, startPoint y: 476, endPoint x: 499, endPoint y: 194, distance: 330.8
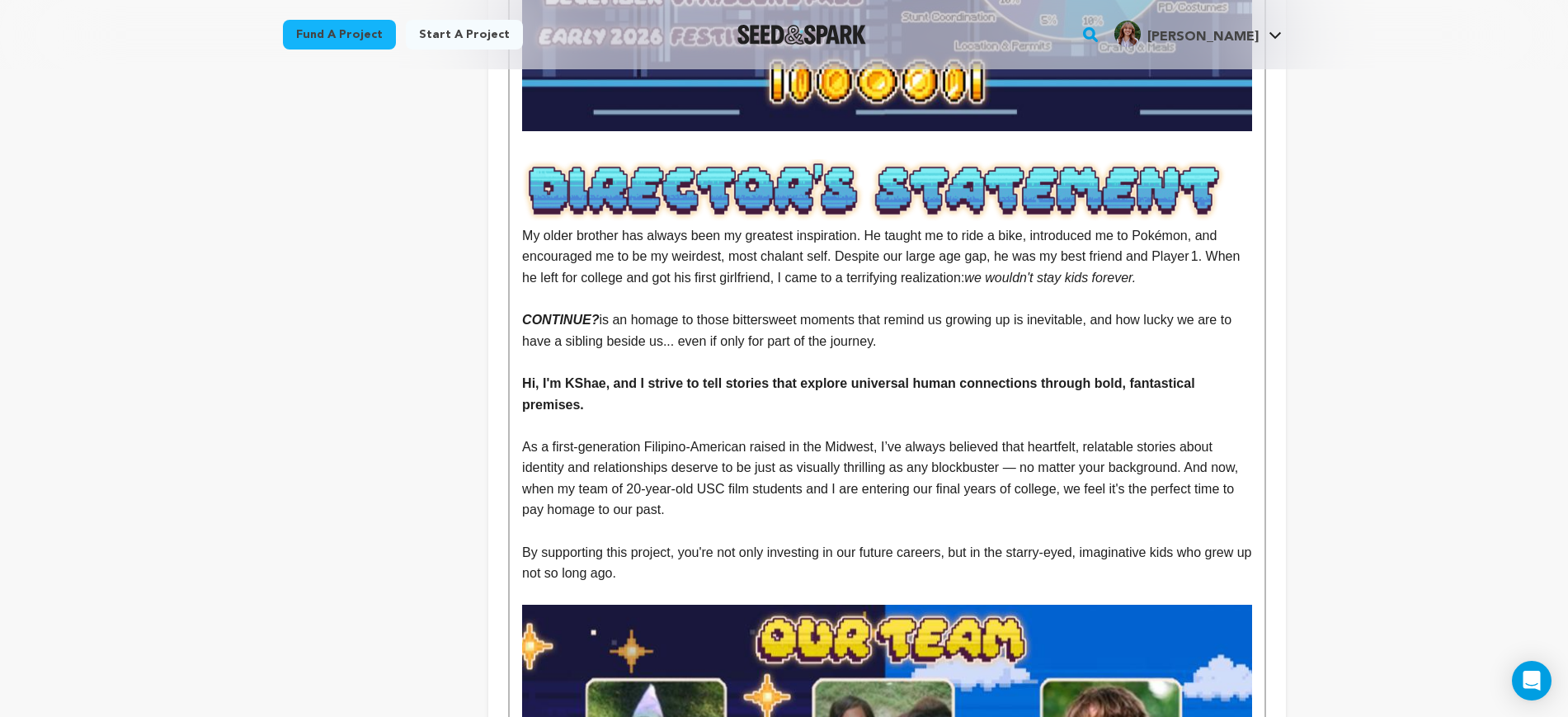
copy div "My older brother has always been my greatest inspiration. He taught me to ride …"
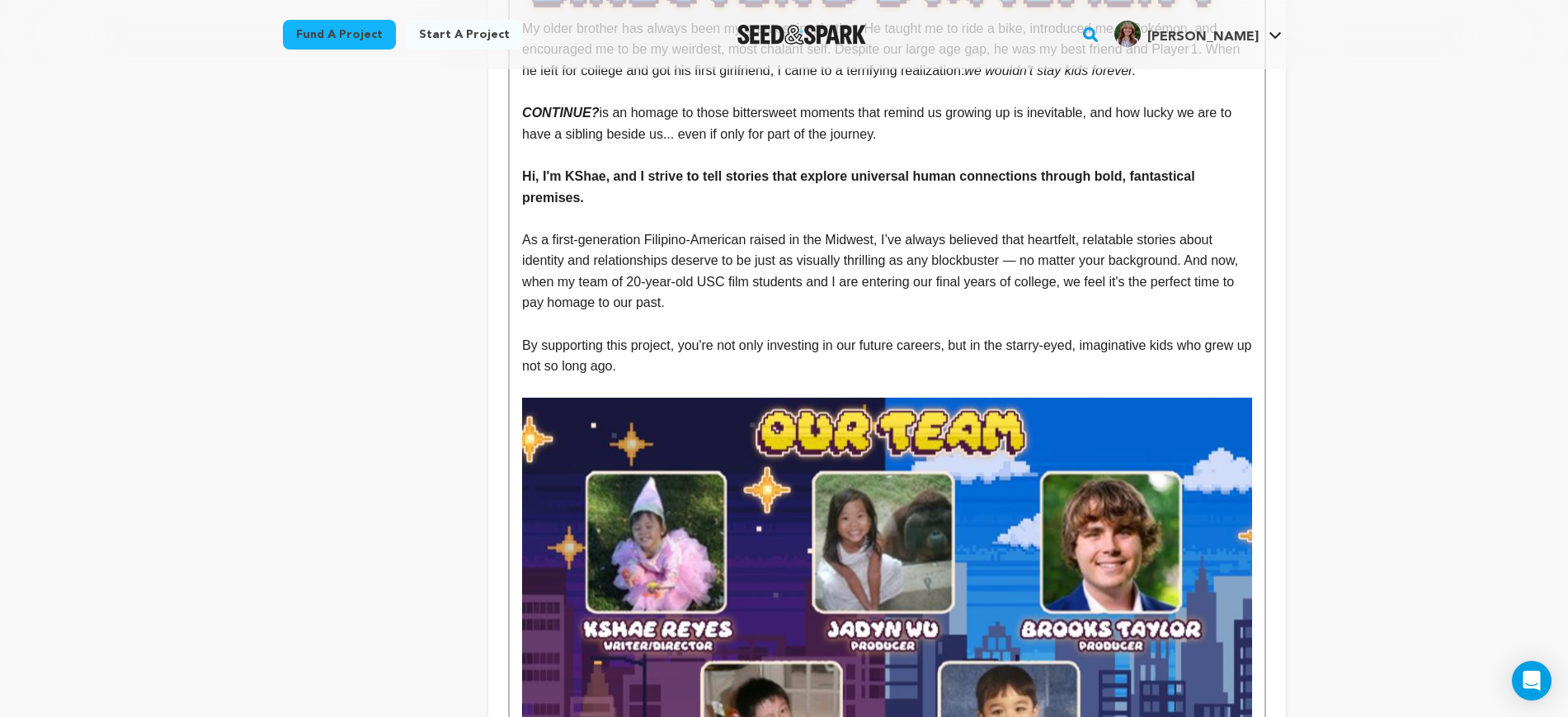
scroll to position [3402, 0]
click at [1181, 336] on p "By supporting this project, you're not only investing in our future careers, bu…" at bounding box center [887, 357] width 730 height 42
click at [1170, 336] on p "By supporting this project, you're not only investing in our future careers, bu…" at bounding box center [887, 357] width 730 height 42
drag, startPoint x: 1234, startPoint y: 284, endPoint x: 1076, endPoint y: 289, distance: 158.1
click at [1076, 336] on p "By supporting this project, you're not only investing in our future careers, bu…" at bounding box center [887, 357] width 730 height 42
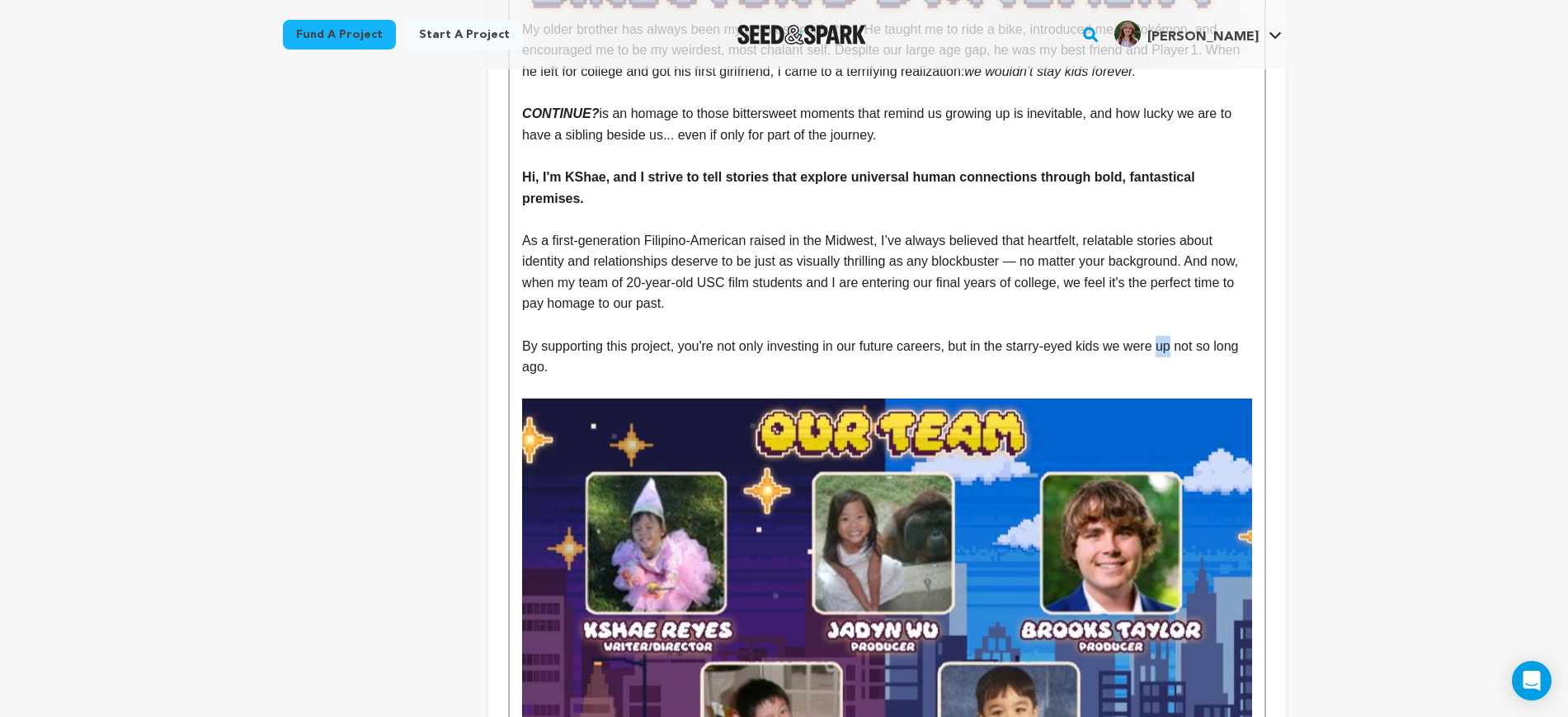
drag, startPoint x: 1175, startPoint y: 284, endPoint x: 1160, endPoint y: 284, distance: 15.0
click at [1160, 336] on p "By supporting this project, you're not only investing in our future careers, bu…" at bounding box center [887, 357] width 730 height 42
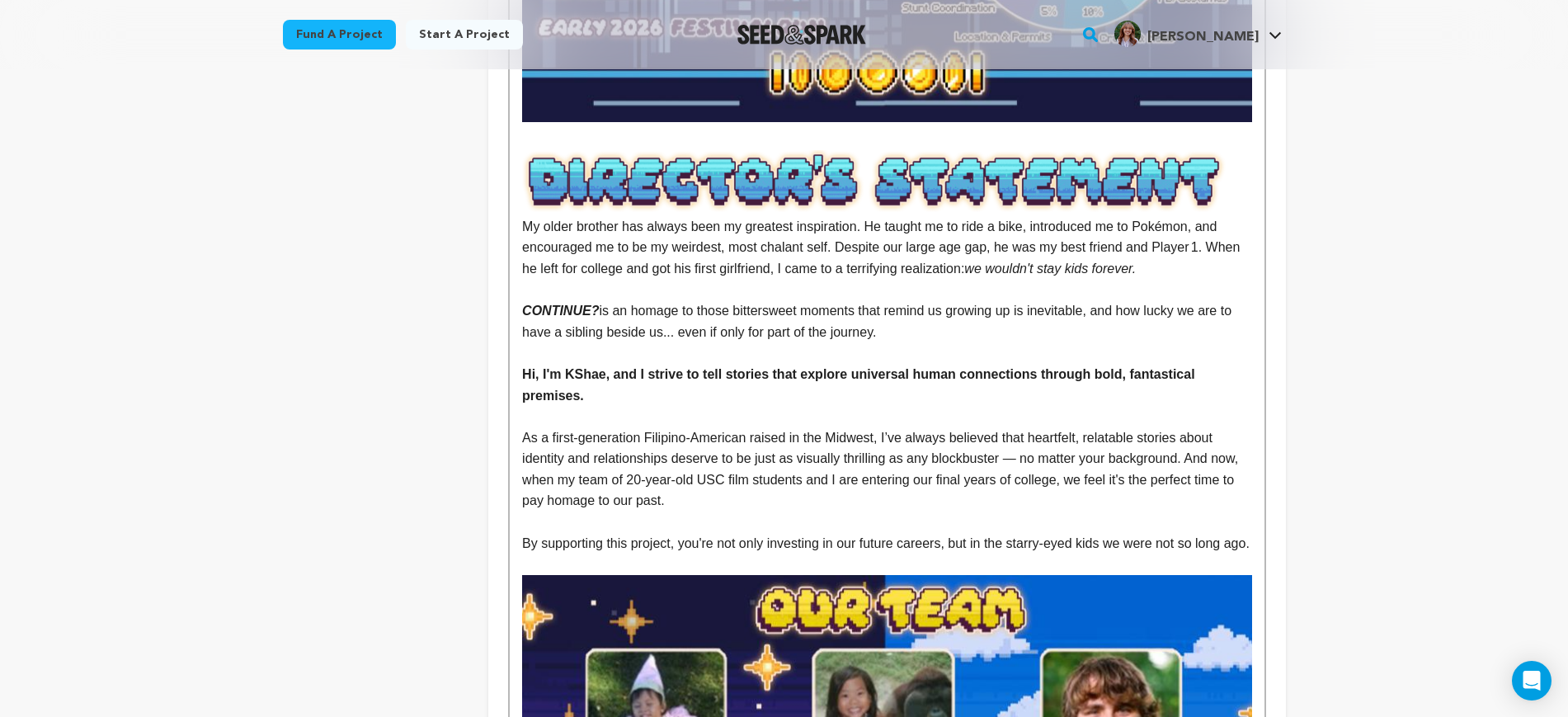
scroll to position [3196, 0]
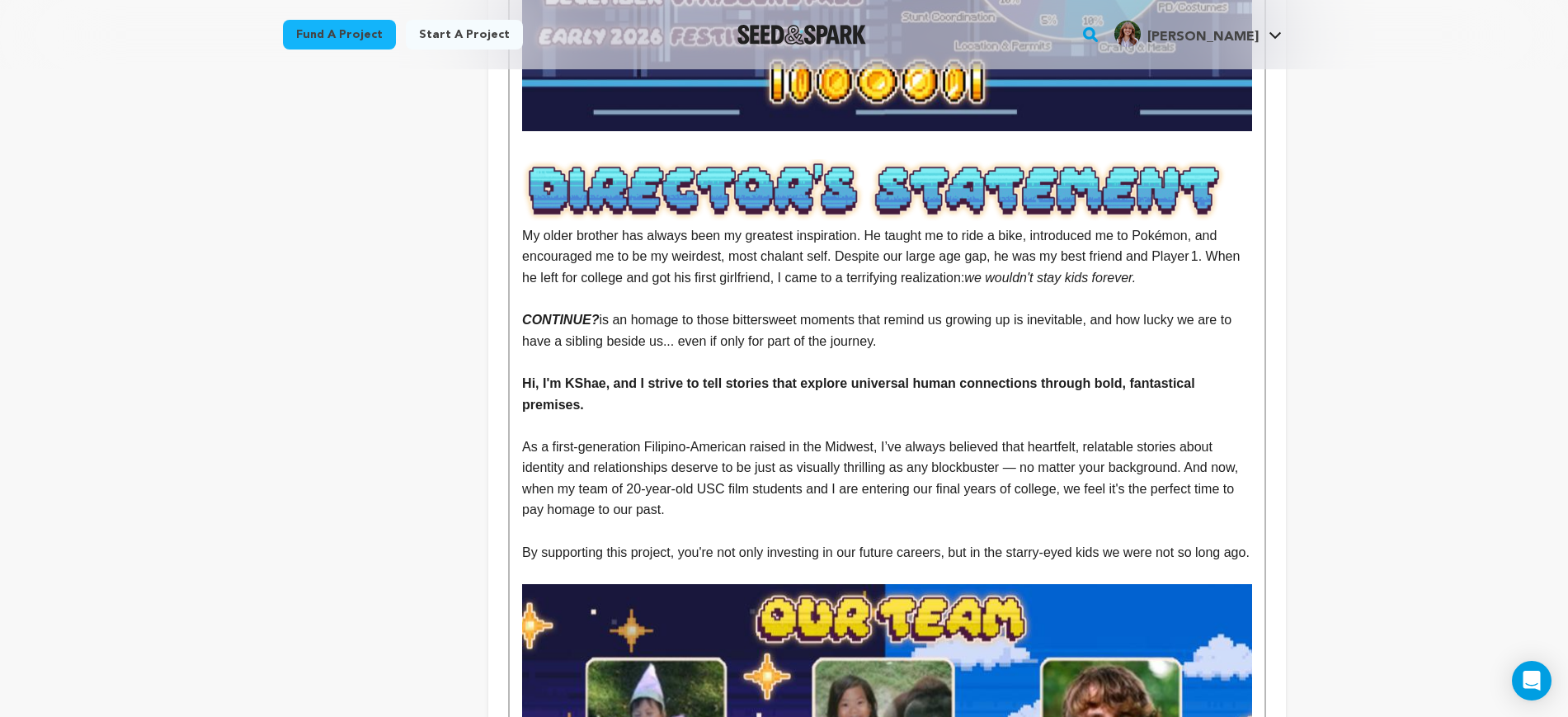
click at [924, 437] on p "﻿﻿﻿﻿﻿﻿﻿﻿As a first-generation Filipino‑American raised in the Midwest, I’ve alw…" at bounding box center [887, 479] width 730 height 84
click at [931, 437] on p "﻿﻿﻿﻿﻿﻿﻿﻿As a first-generation Filipino‑American raised in the Midwest, I’ve alw…" at bounding box center [887, 479] width 730 height 84
click at [645, 437] on p "﻿﻿﻿﻿﻿﻿﻿﻿As a first-generation Filipino‑American raised in the Midwest, I’ve alw…" at bounding box center [887, 479] width 730 height 84
click at [1055, 521] on p at bounding box center [887, 531] width 730 height 21
click at [1044, 542] on p "By supporting this project, you're not only investing in our future careers, bu…" at bounding box center [887, 552] width 730 height 21
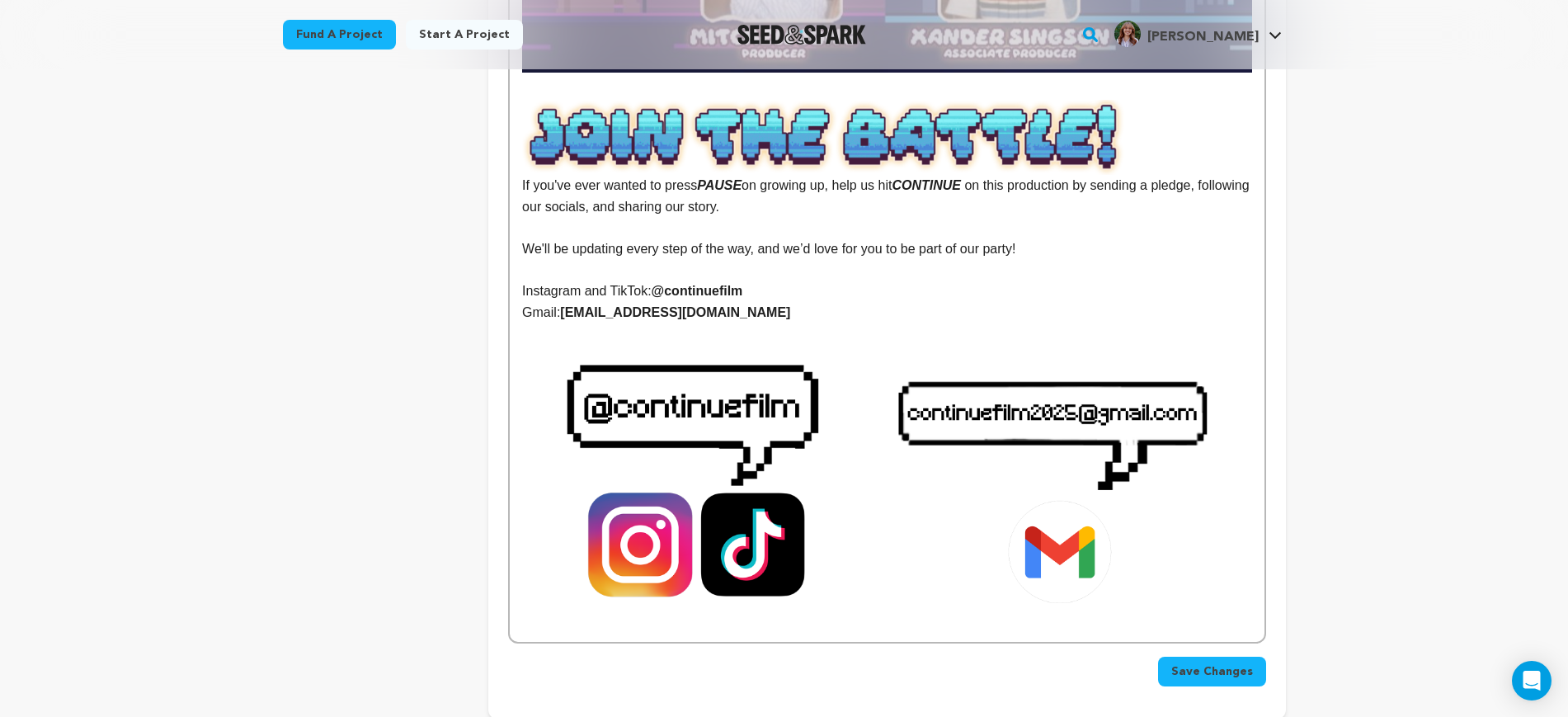
scroll to position [4227, 0]
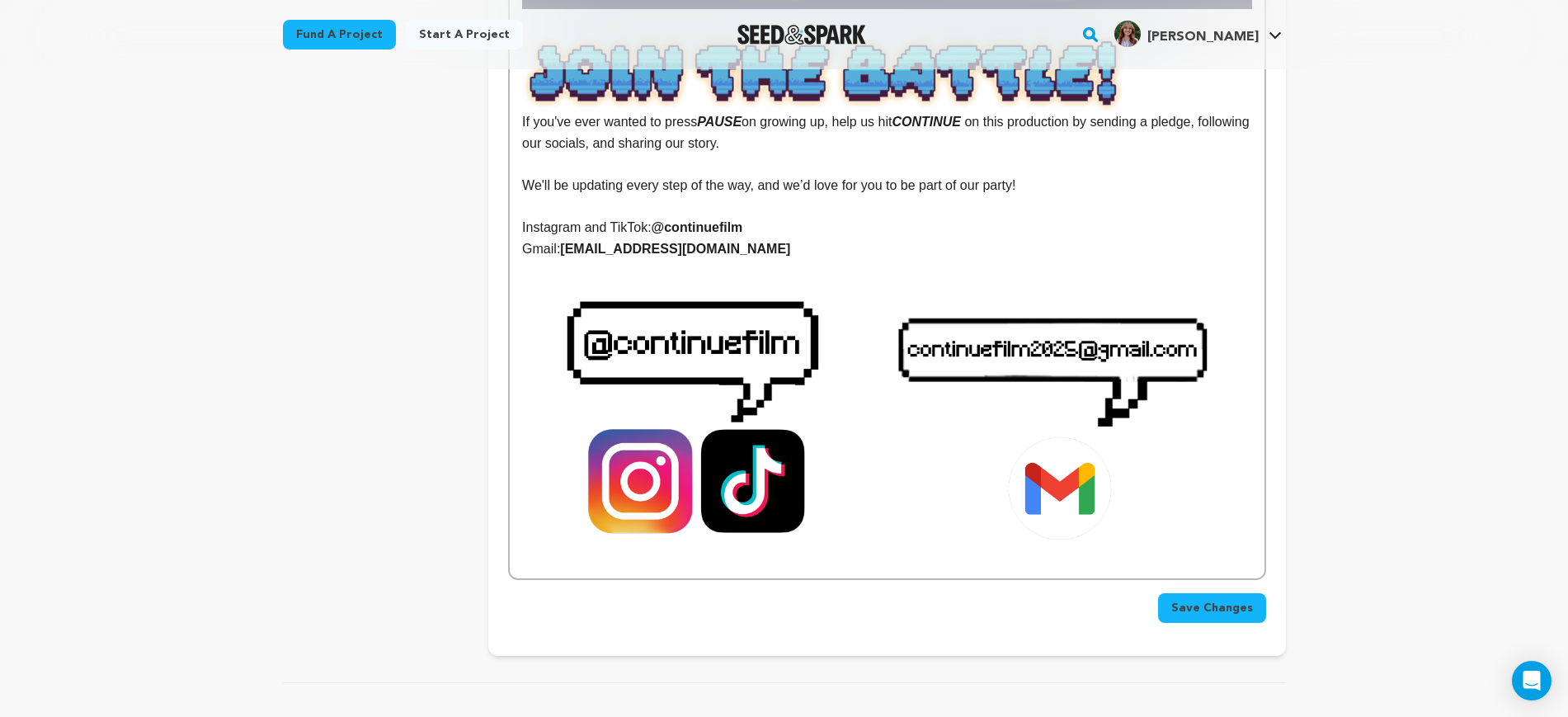
click at [1222, 600] on span "Save Changes" at bounding box center [1212, 607] width 82 height 16
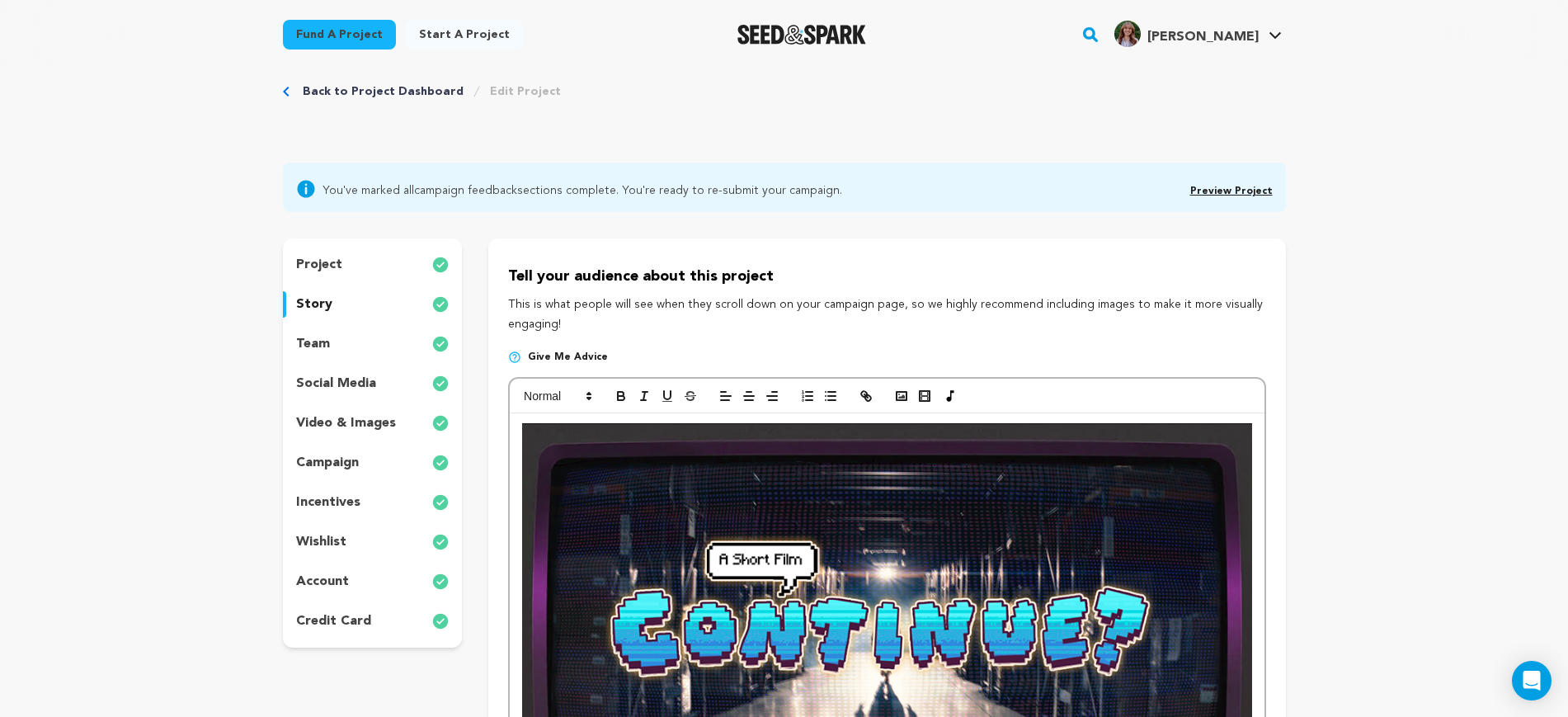
scroll to position [103, 0]
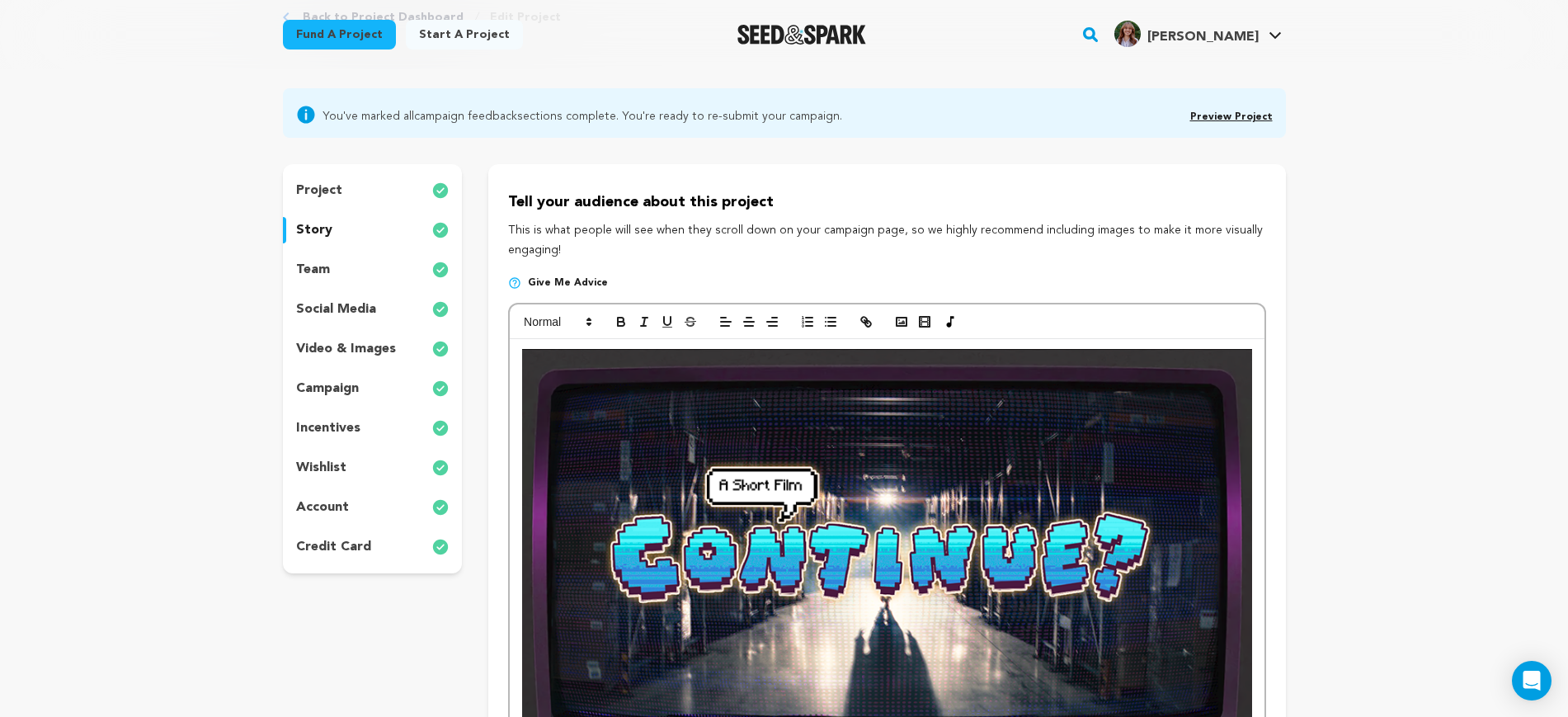
click at [343, 419] on p "incentives" at bounding box center [328, 428] width 64 height 20
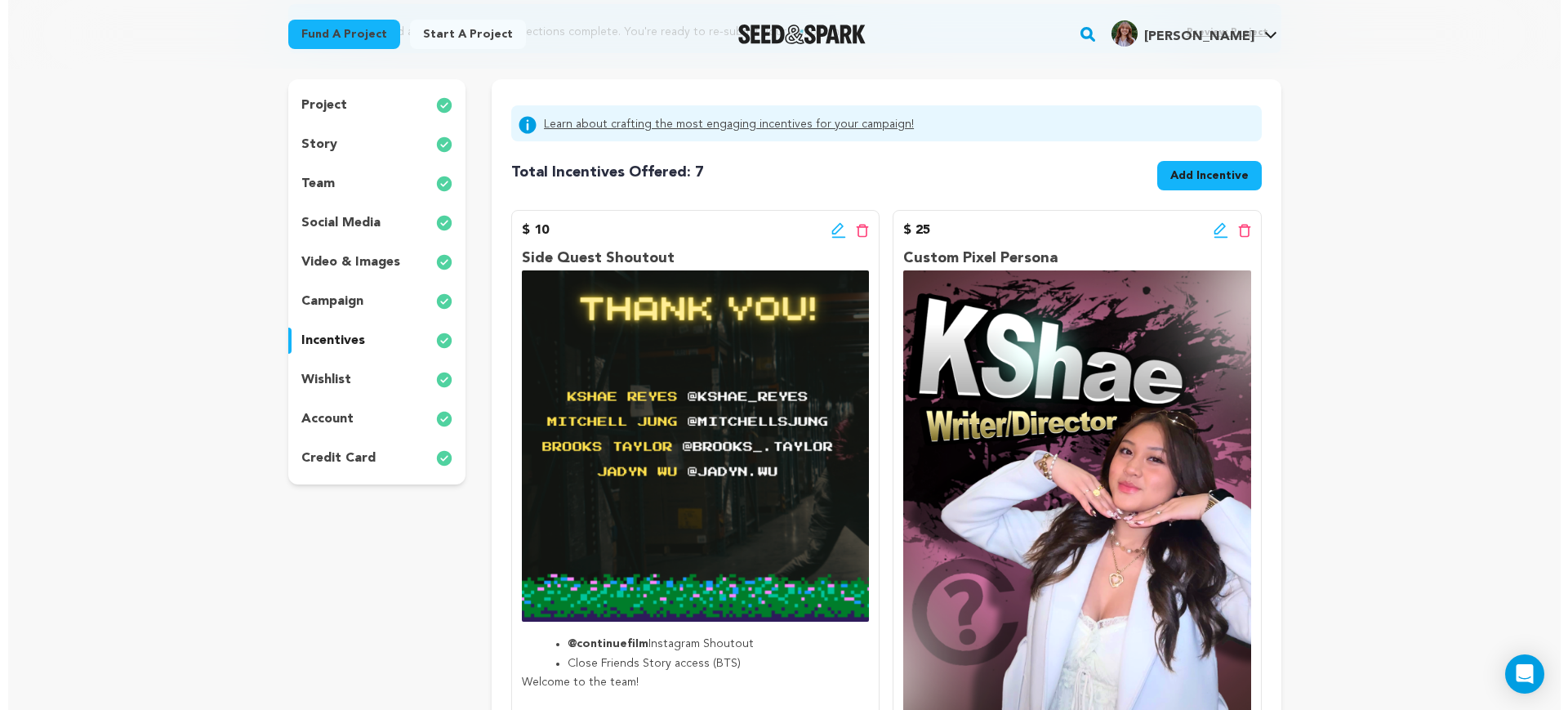
scroll to position [306, 0]
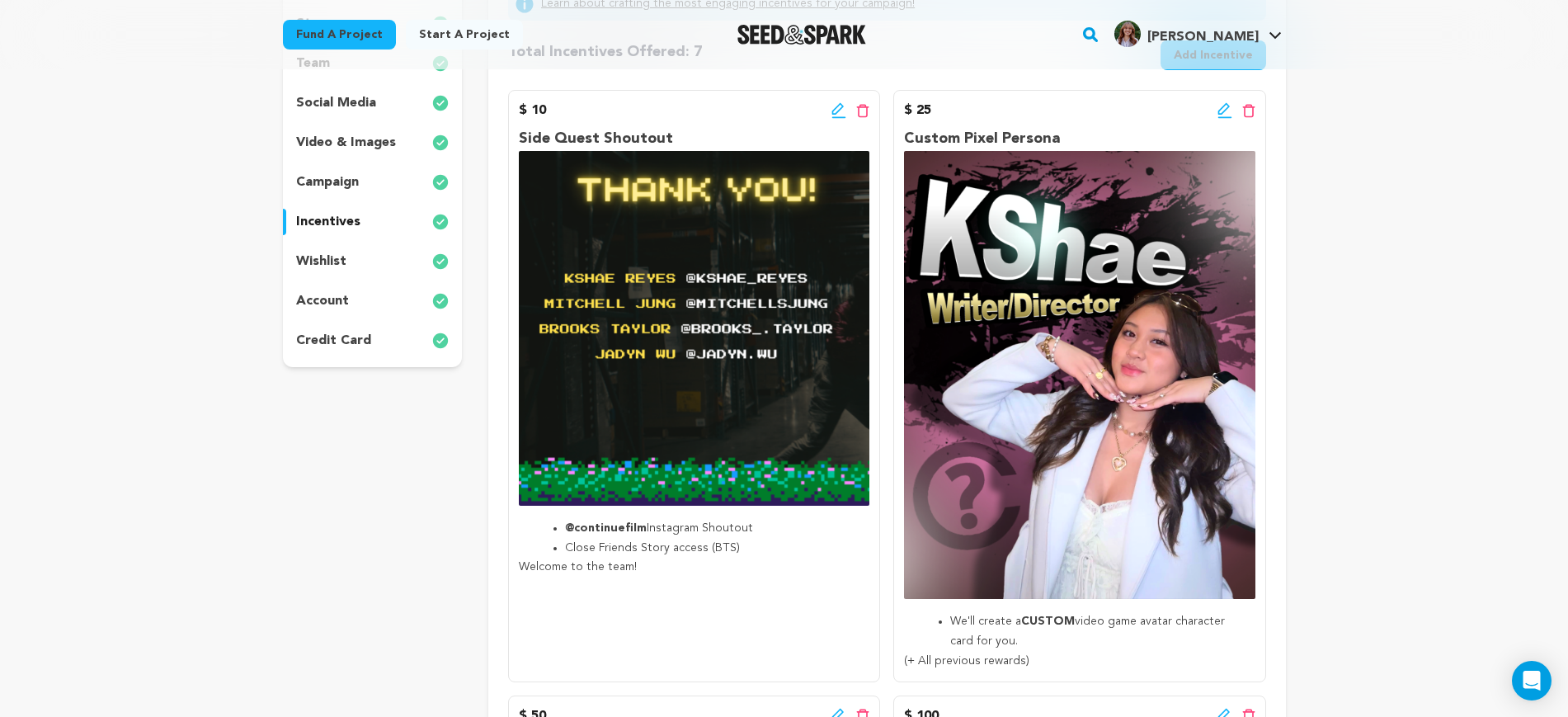
click at [718, 370] on img at bounding box center [694, 328] width 351 height 355
click at [838, 112] on icon at bounding box center [838, 109] width 11 height 11
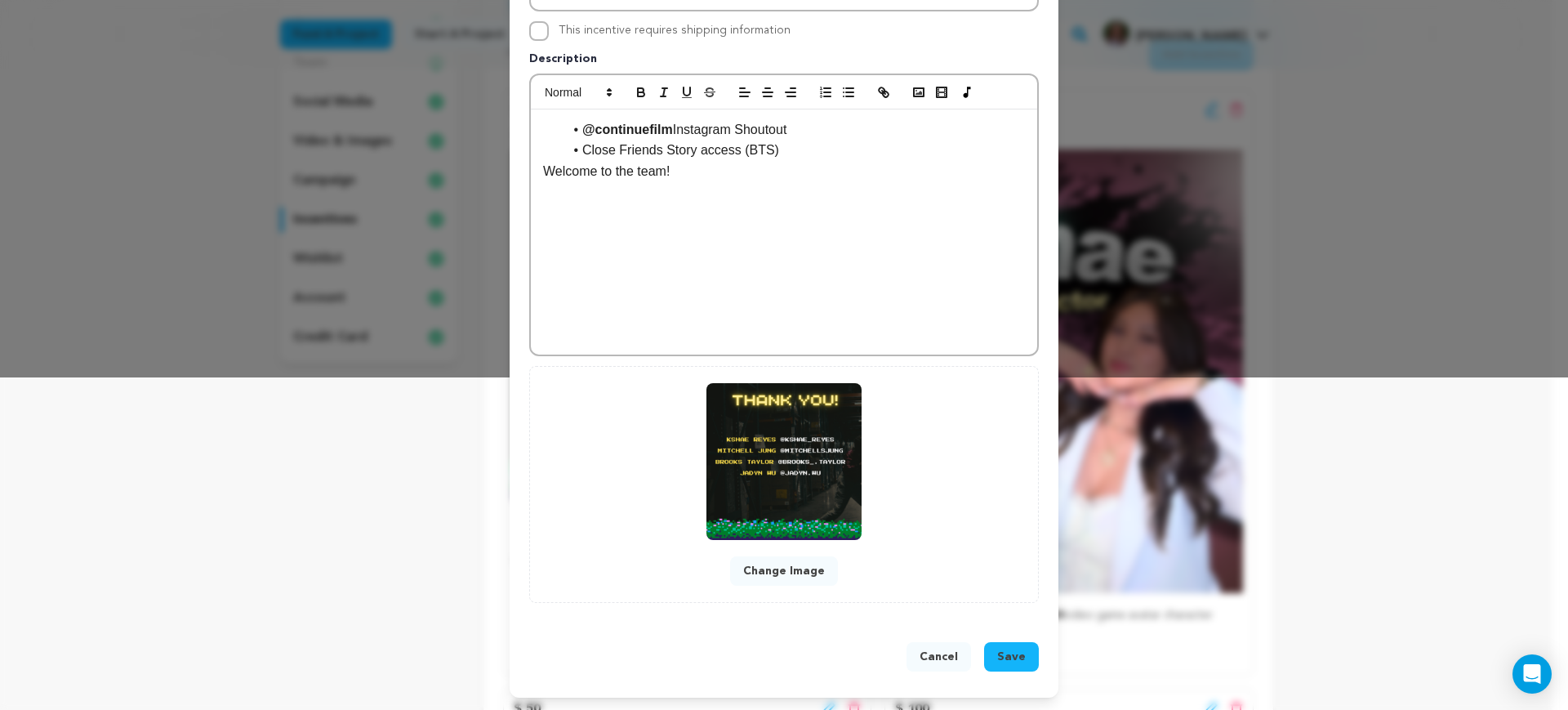
scroll to position [333, 0]
click at [775, 578] on button "Change Image" at bounding box center [784, 569] width 108 height 29
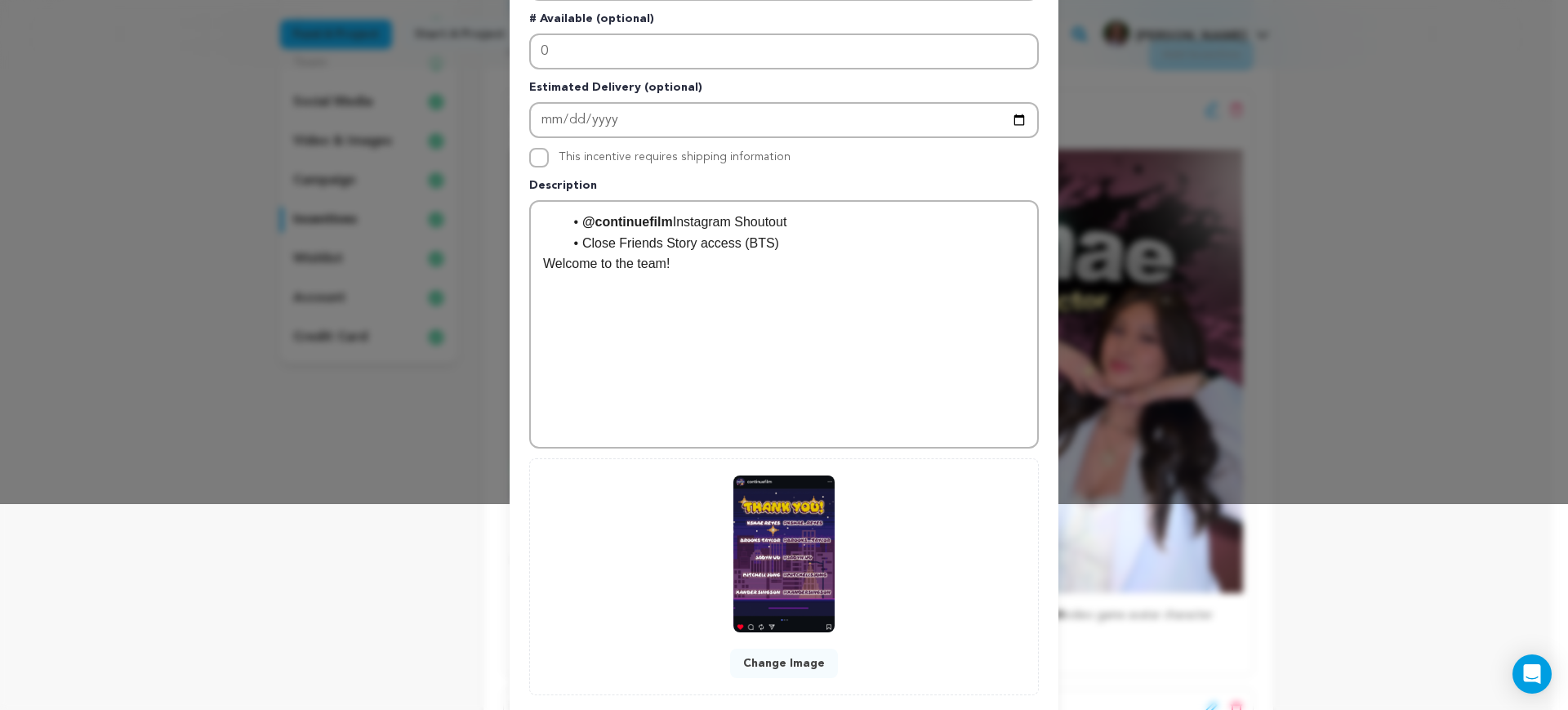
scroll to position [299, 0]
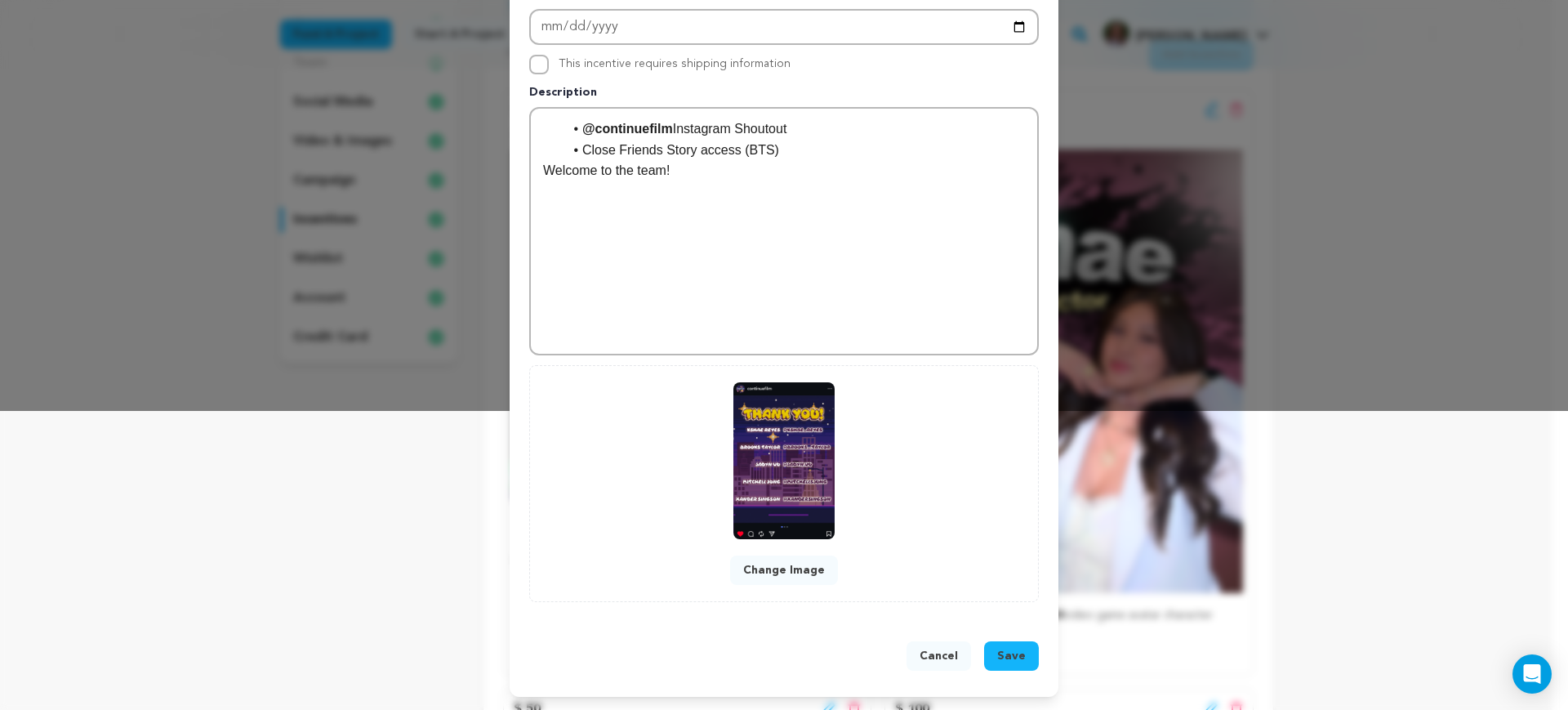
click at [1014, 652] on span "Save" at bounding box center [1011, 655] width 28 height 16
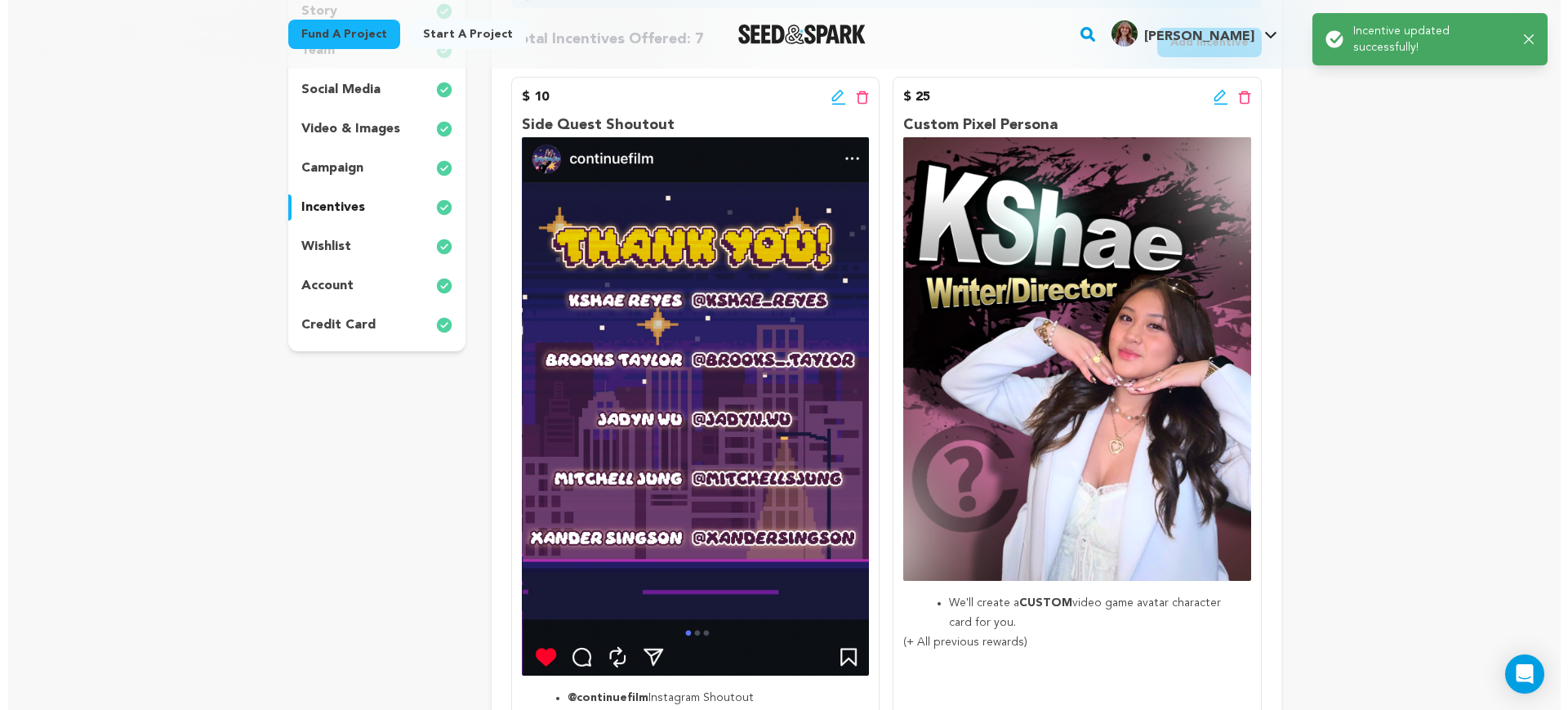
scroll to position [306, 0]
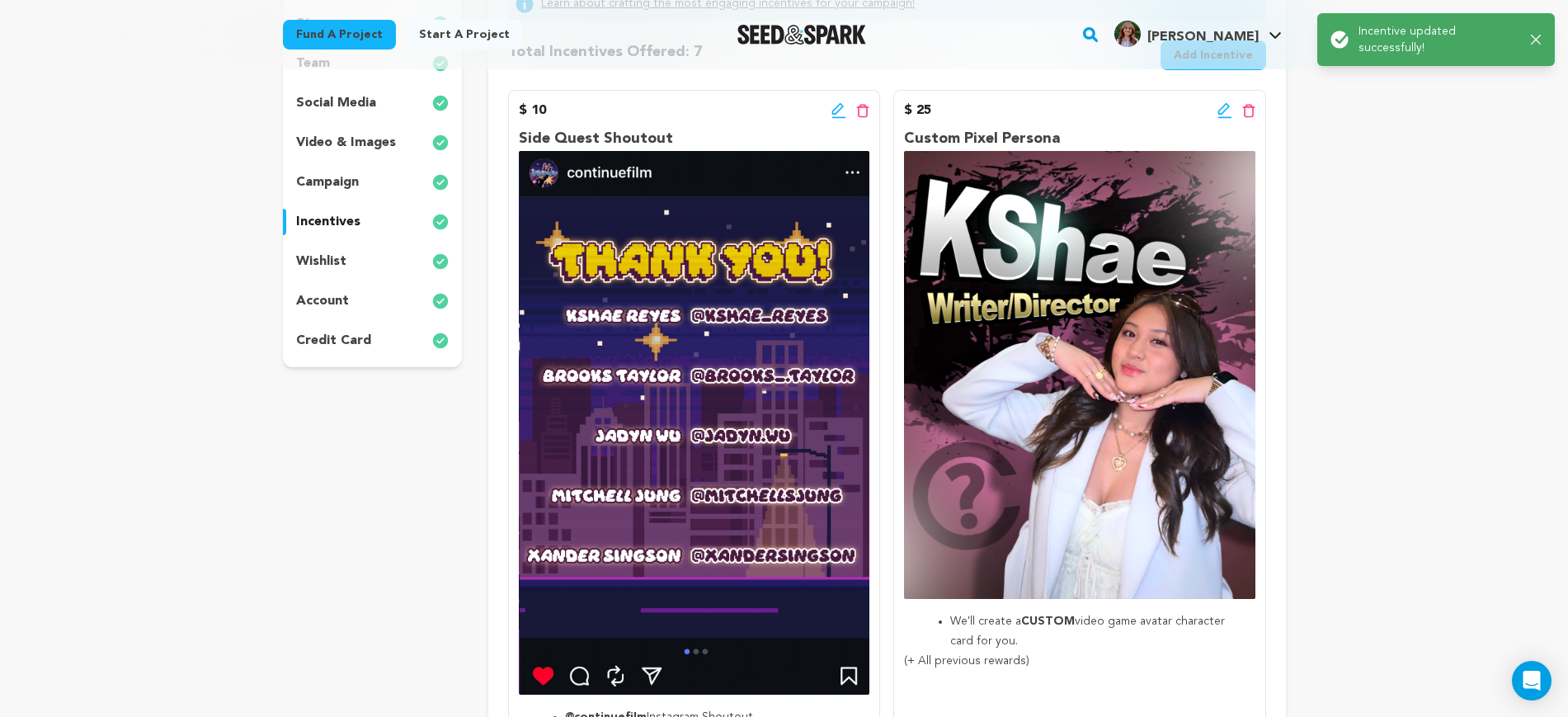
click at [1221, 104] on icon at bounding box center [1226, 110] width 15 height 16
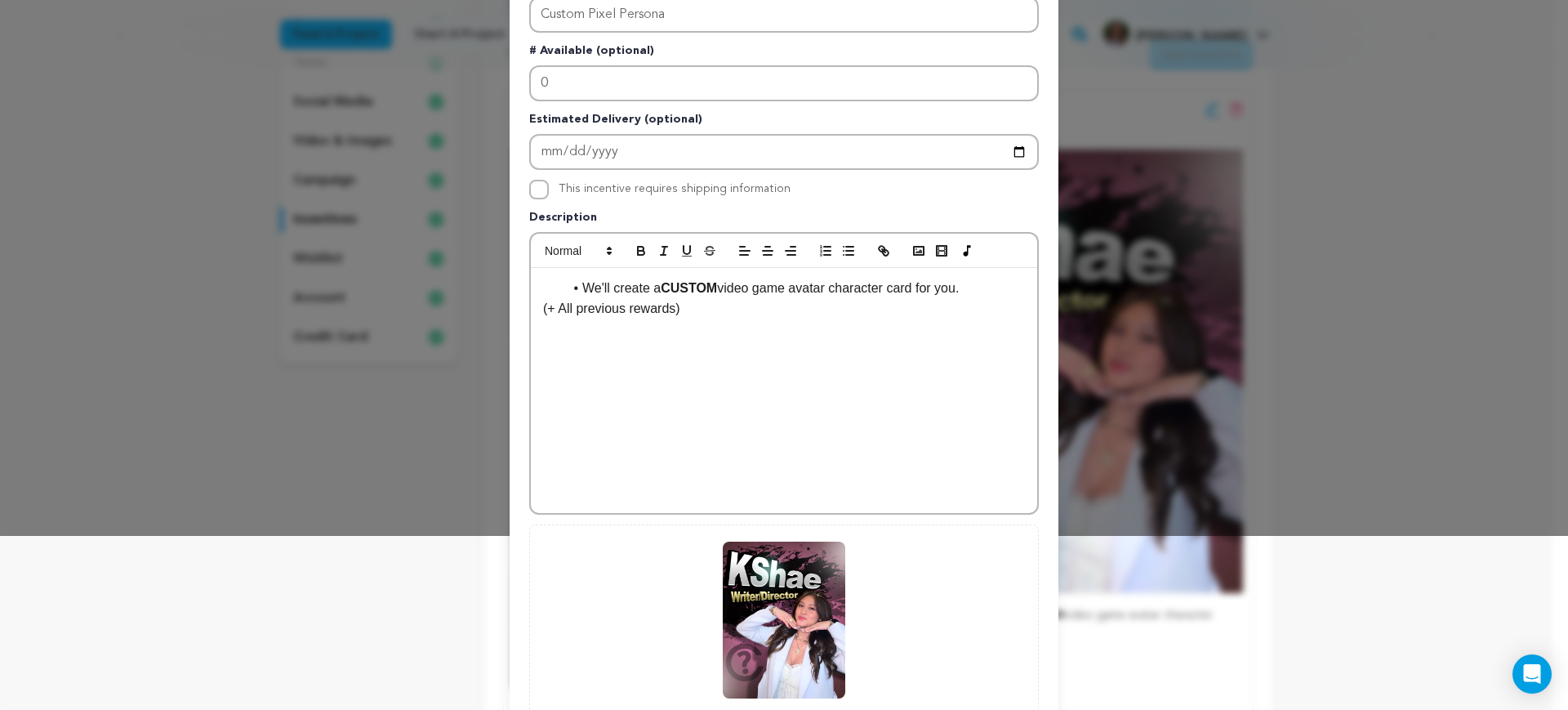
scroll to position [333, 0]
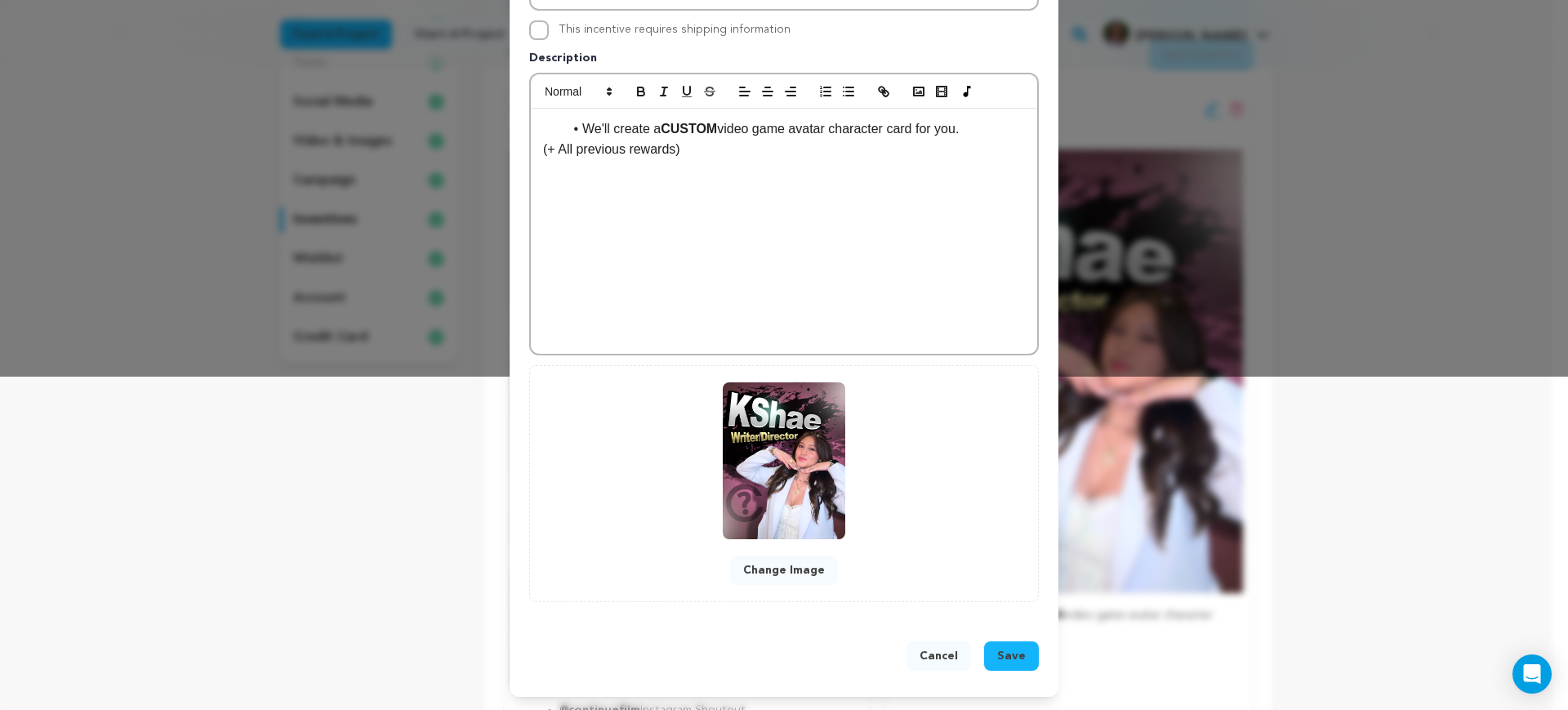
click at [801, 565] on button "Change Image" at bounding box center [784, 569] width 108 height 29
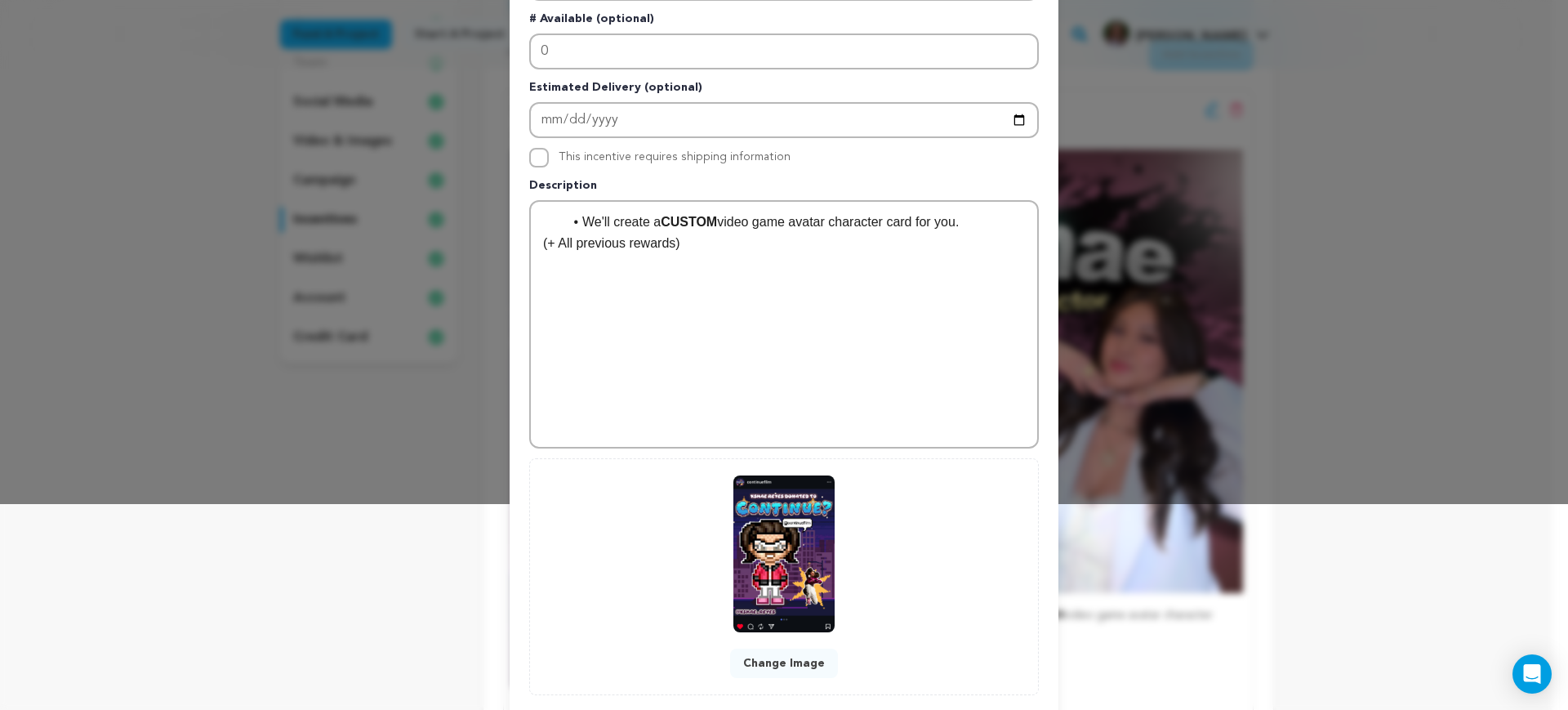
scroll to position [299, 0]
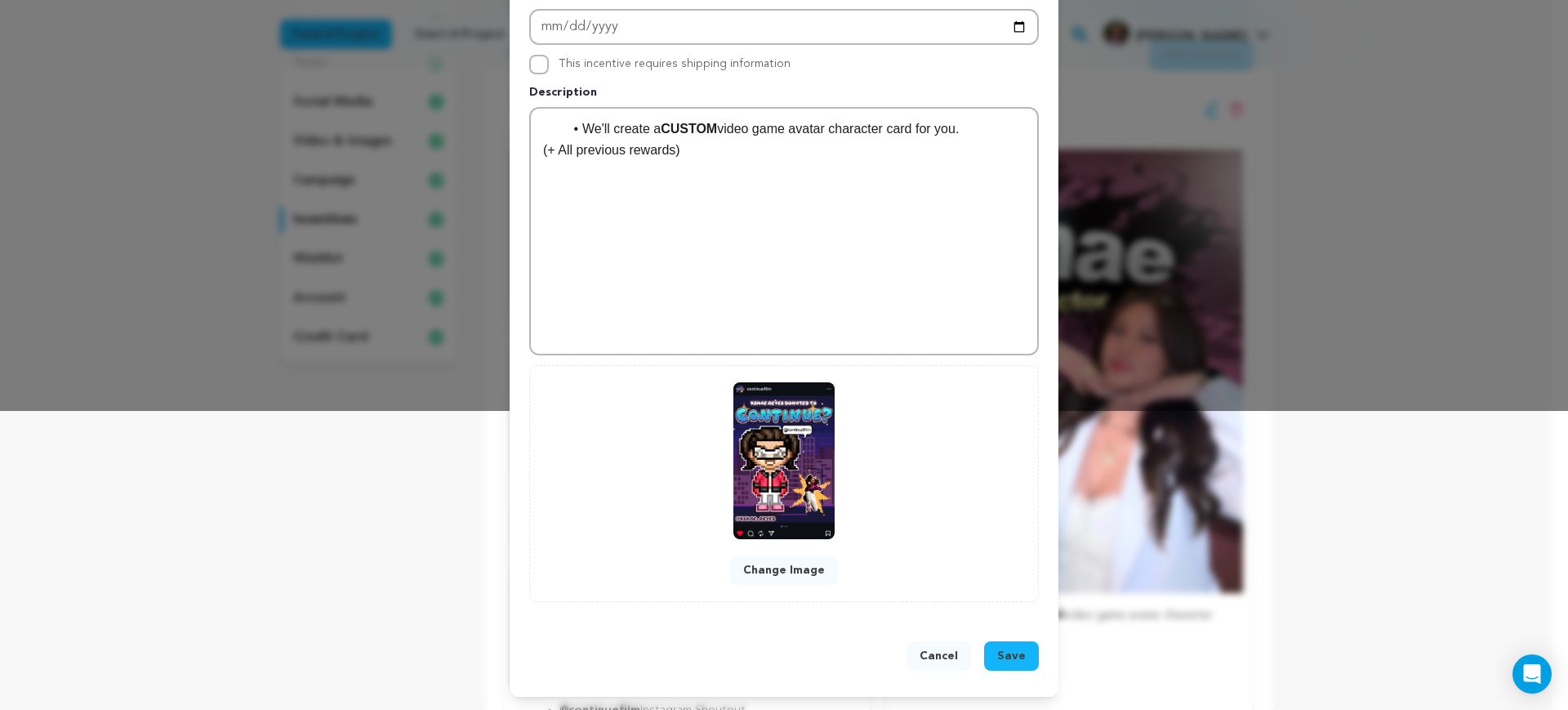
click at [711, 216] on div "We'll create a CUSTOM video game avatar character card for you. (+ All previous…" at bounding box center [784, 231] width 506 height 245
drag, startPoint x: 713, startPoint y: 127, endPoint x: 740, endPoint y: 132, distance: 27.5
click at [742, 128] on li "We'll create a CUSTOM video game avatar character card for you." at bounding box center [794, 128] width 463 height 21
click at [1003, 131] on li "We'll create a CUSTOM Continue? video game pixel avatar character card for you." at bounding box center [794, 139] width 463 height 42
click at [996, 129] on li "We'll create a CUSTOM Continue? video game pixel avatar character card for you." at bounding box center [794, 139] width 463 height 42
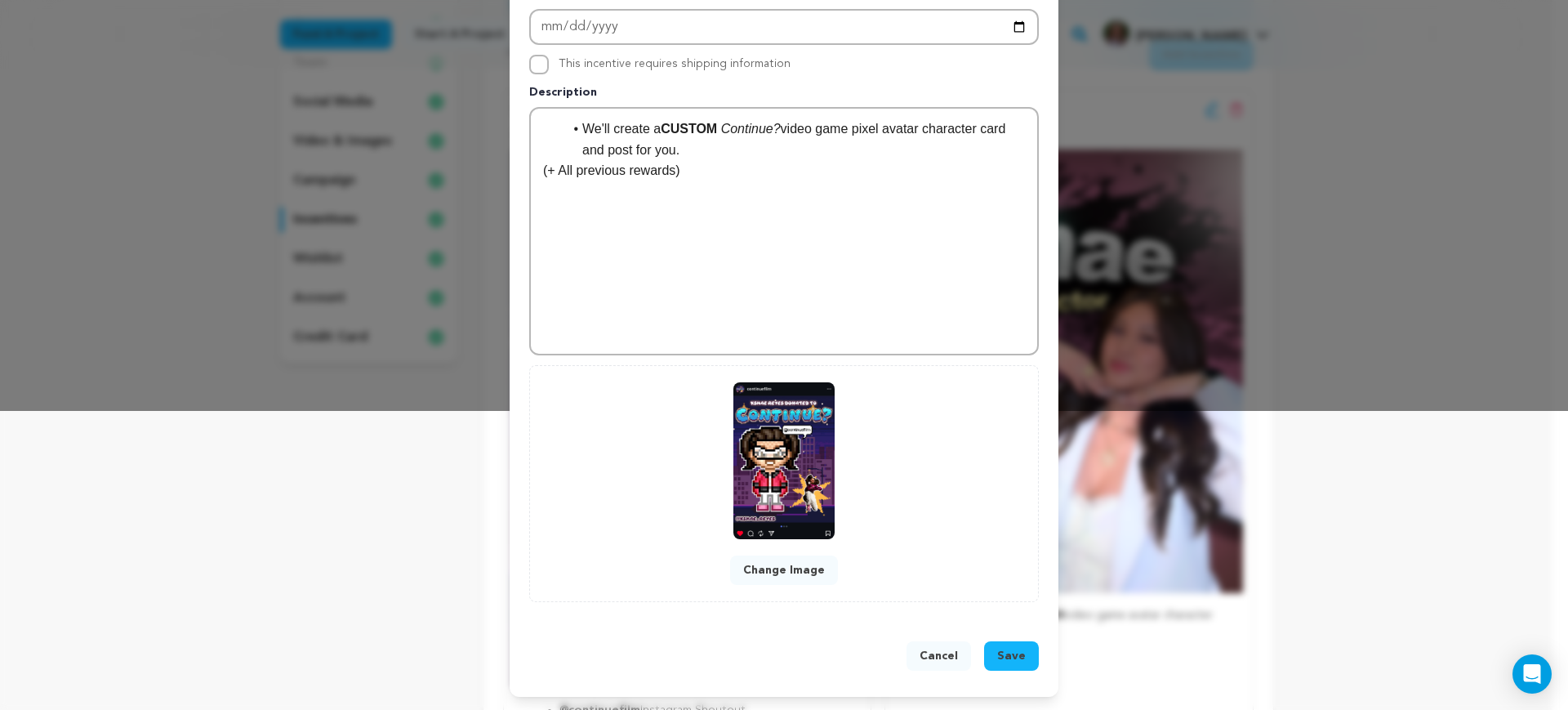
click at [849, 186] on div "We'll create a CUSTOM Continue? video game pixel avatar character card and post…" at bounding box center [784, 231] width 506 height 245
click at [1013, 663] on span "Save" at bounding box center [1011, 655] width 28 height 16
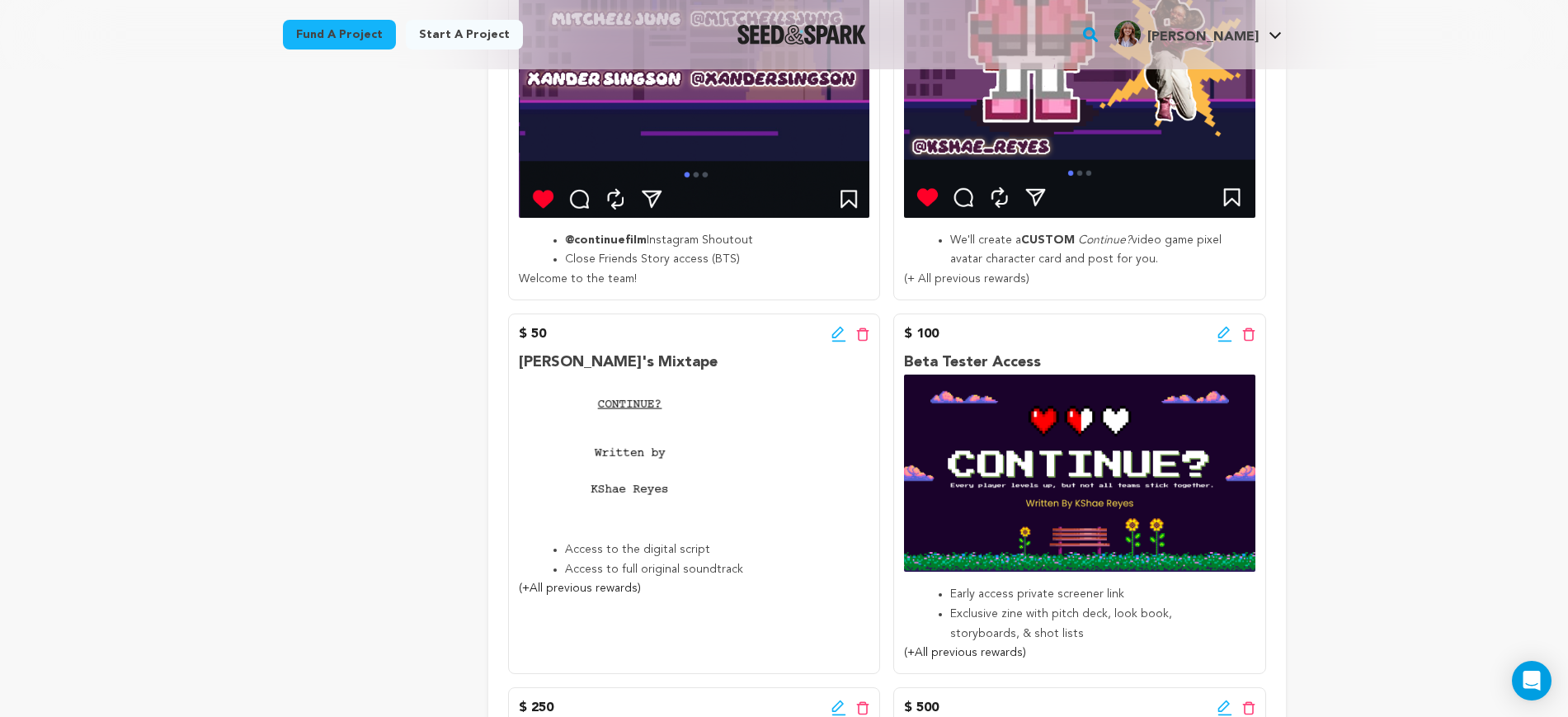
scroll to position [825, 0]
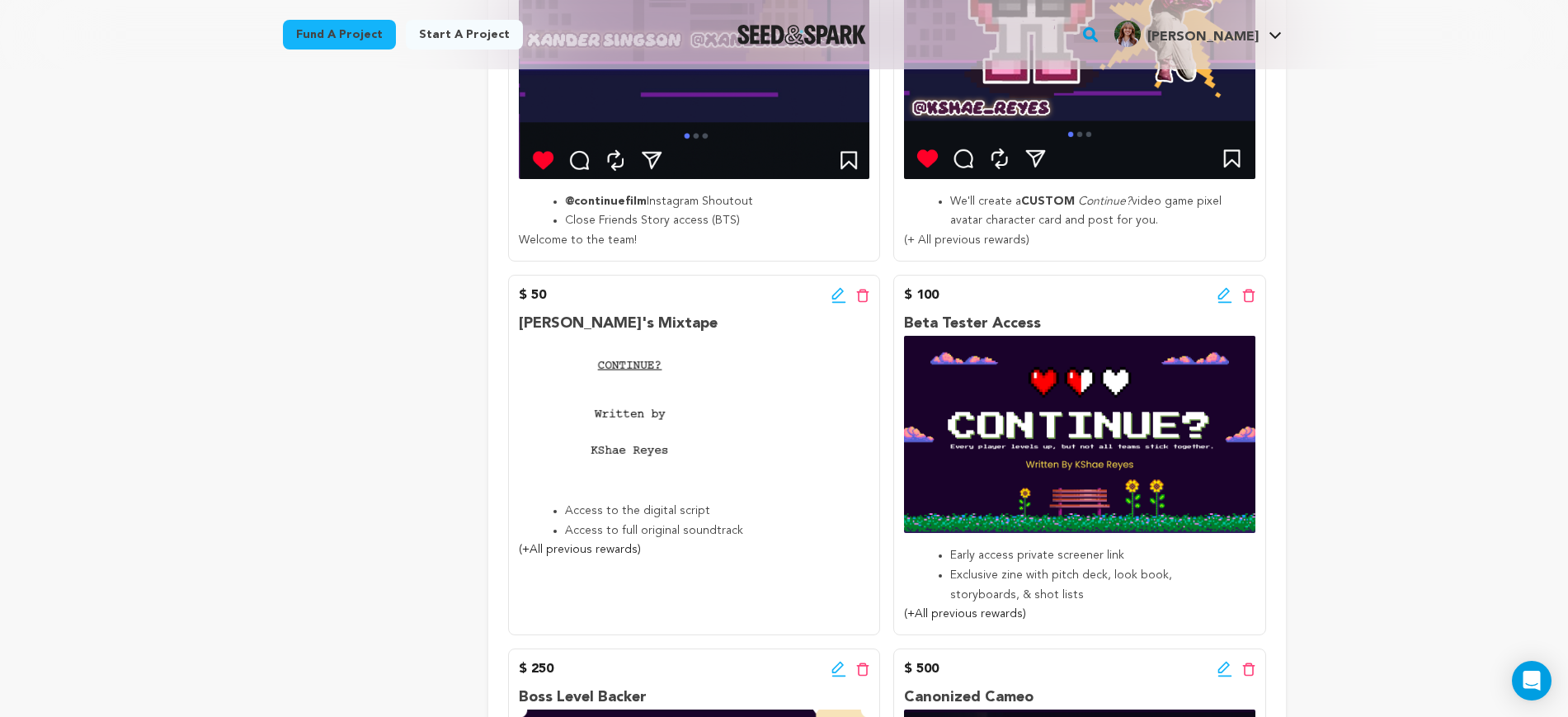
click at [1401, 404] on div "Back to Project Dashboard Edit Project You've marked all campaign feedback sect…" at bounding box center [784, 638] width 1568 height 2787
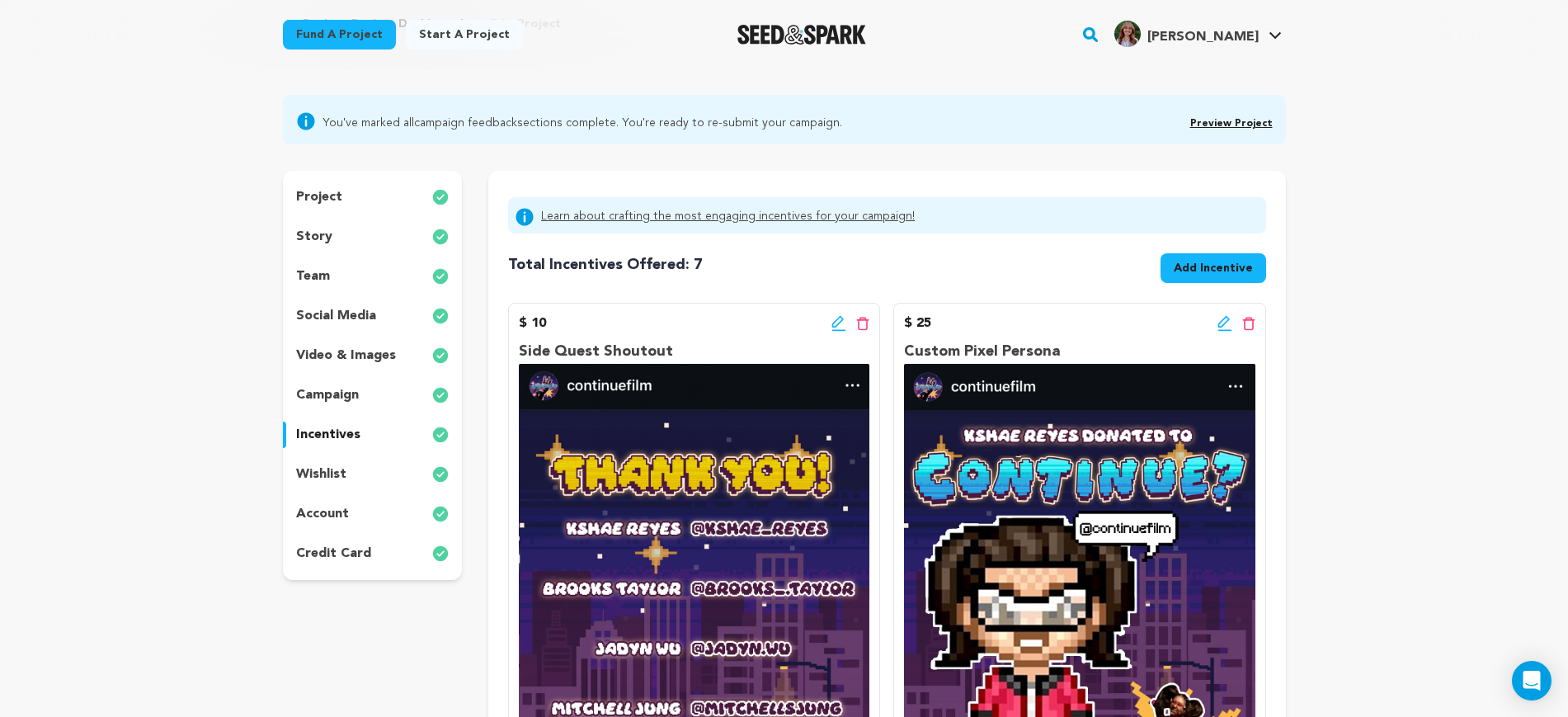
scroll to position [0, 0]
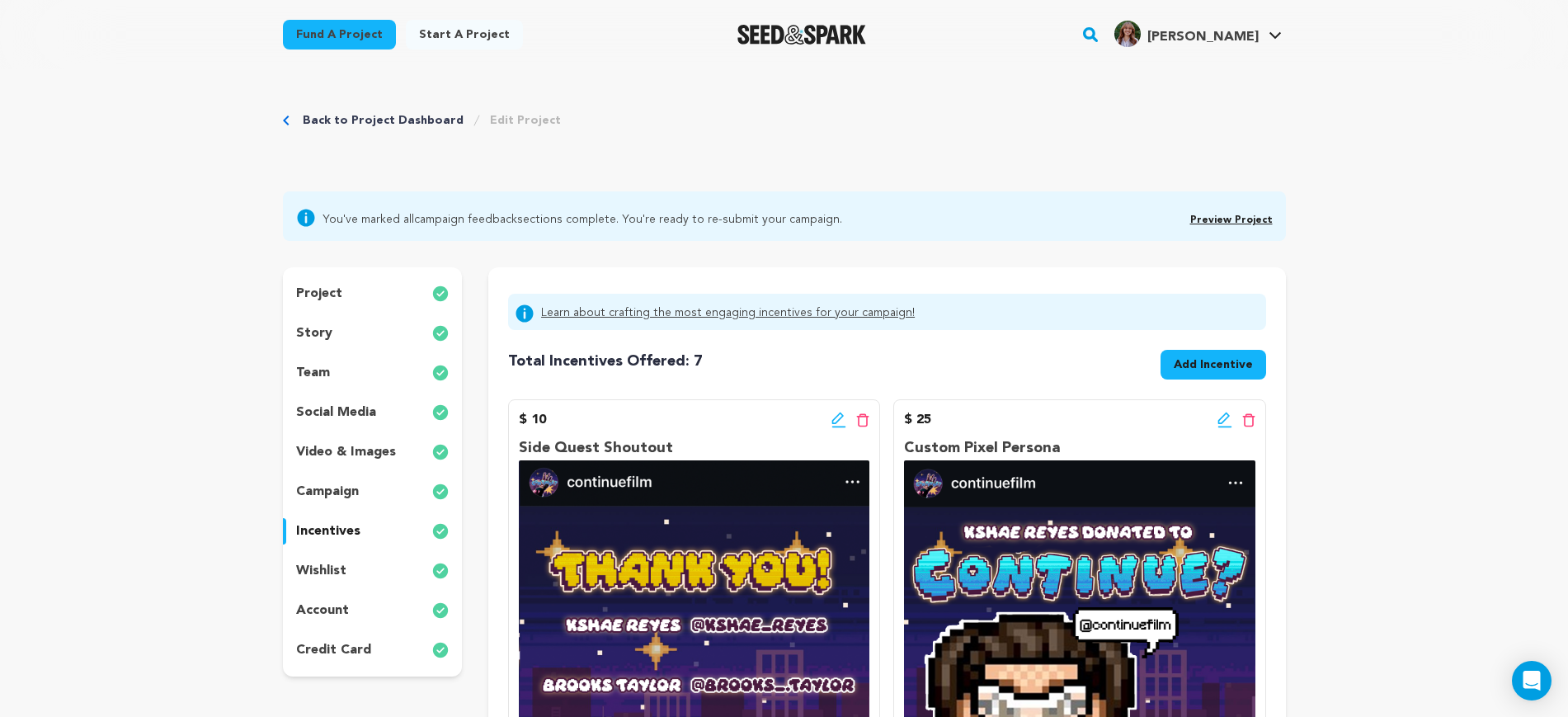
click at [1226, 221] on link "Preview Project" at bounding box center [1231, 220] width 83 height 10
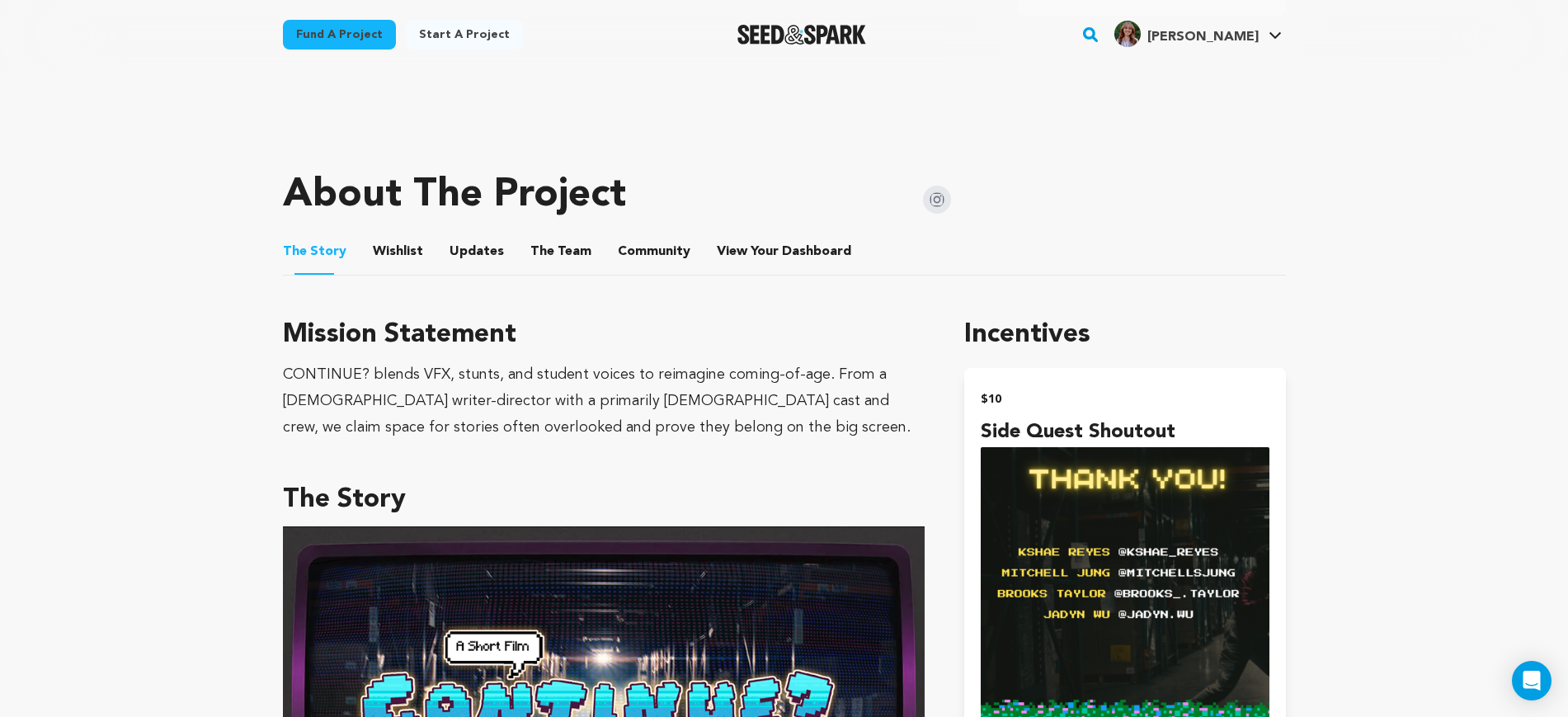
scroll to position [413, 0]
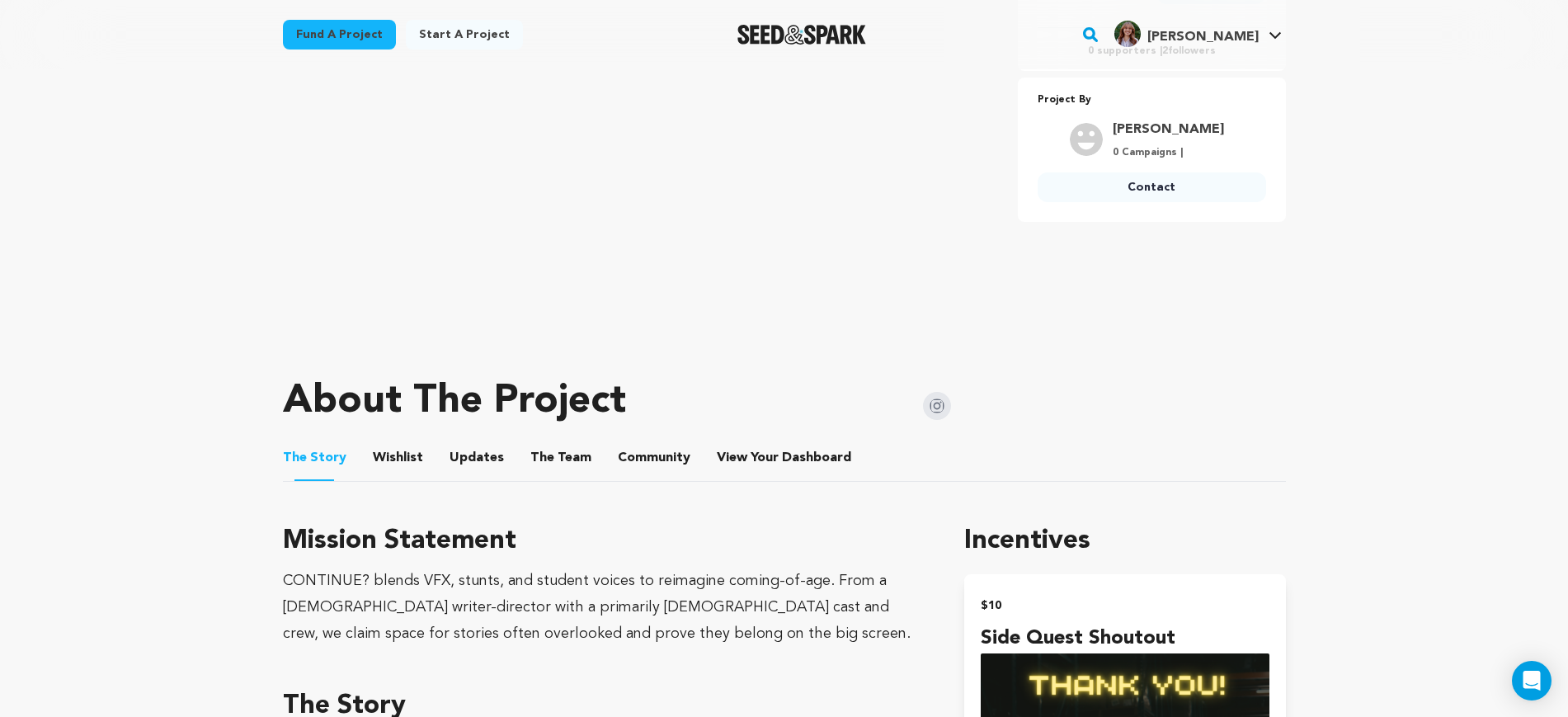
click at [406, 458] on button "Wishlist" at bounding box center [398, 461] width 40 height 40
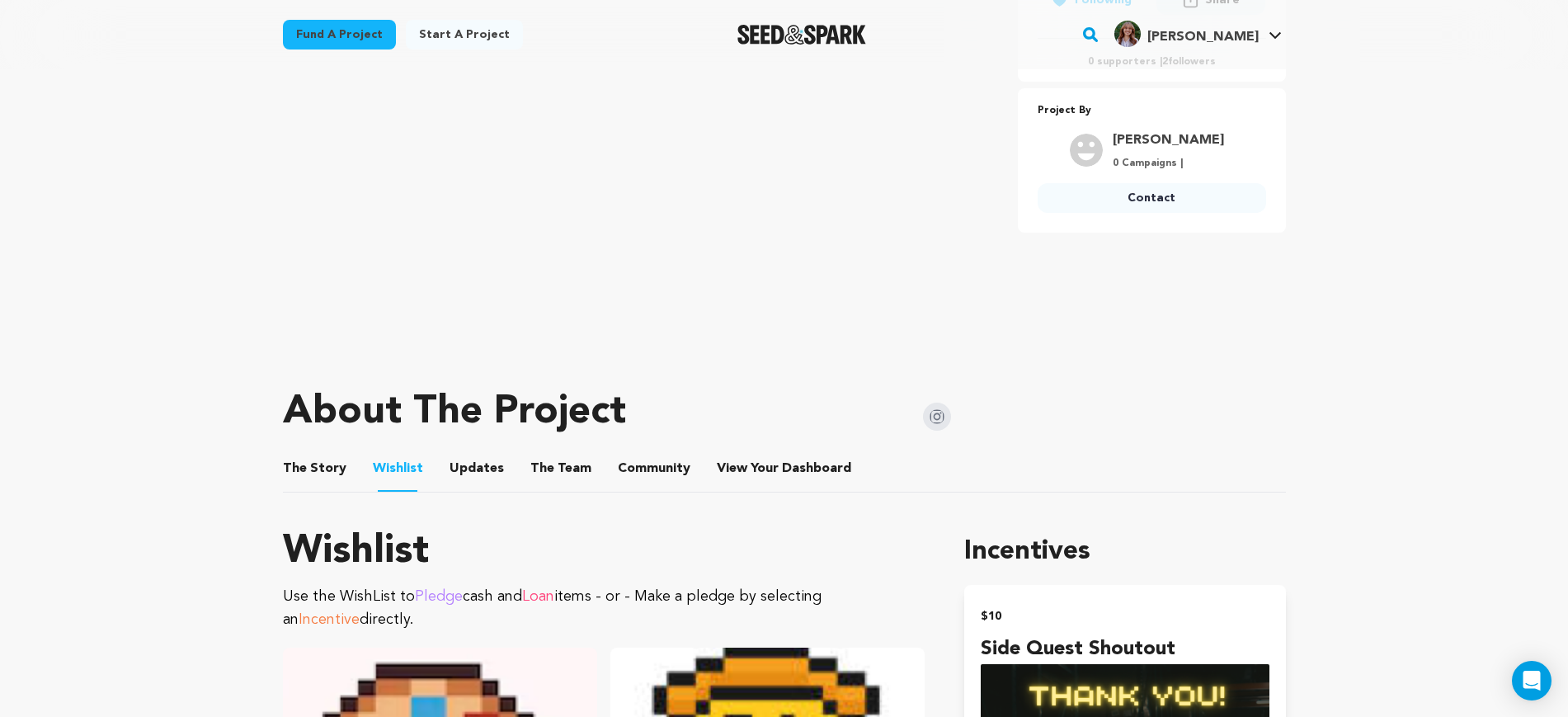
scroll to position [619, 0]
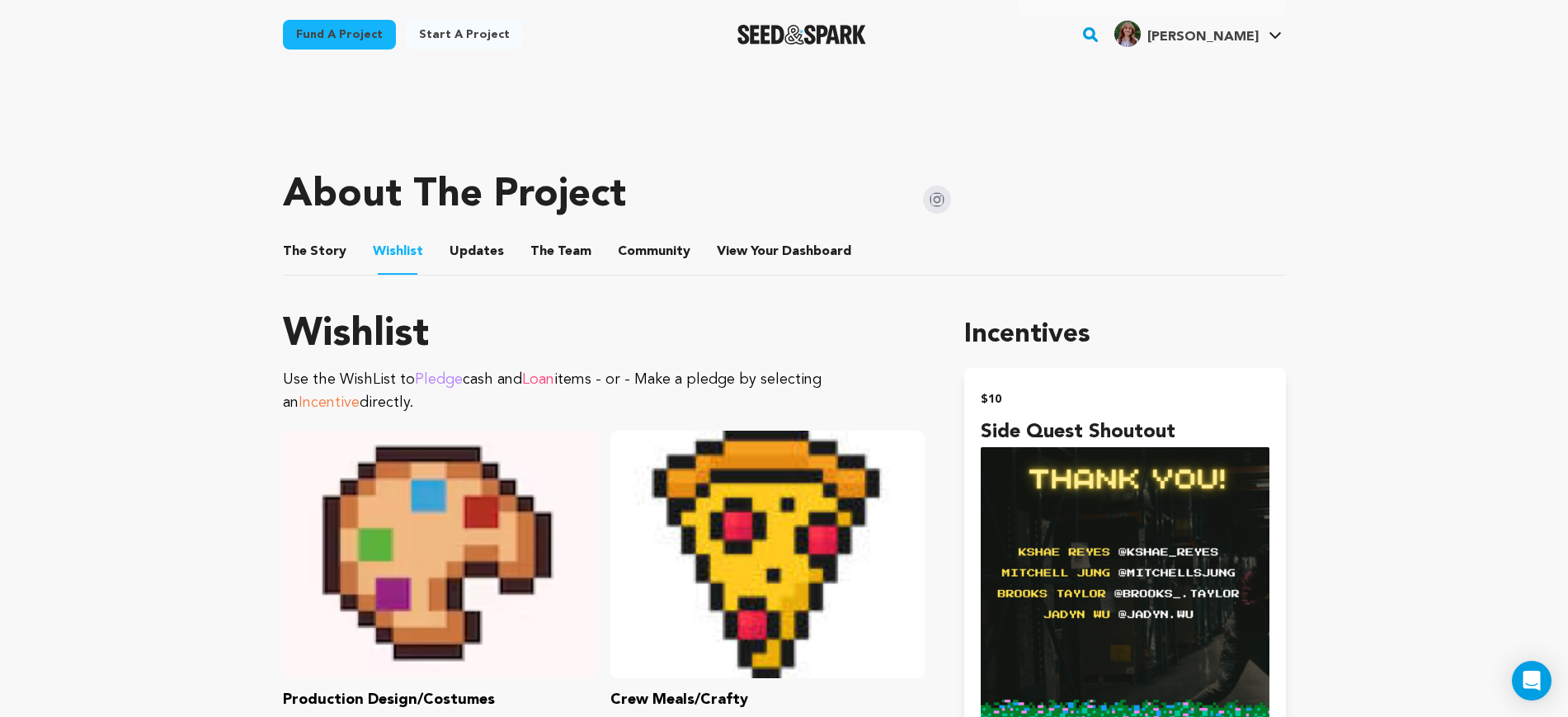
click at [478, 248] on button "Updates" at bounding box center [477, 256] width 40 height 40
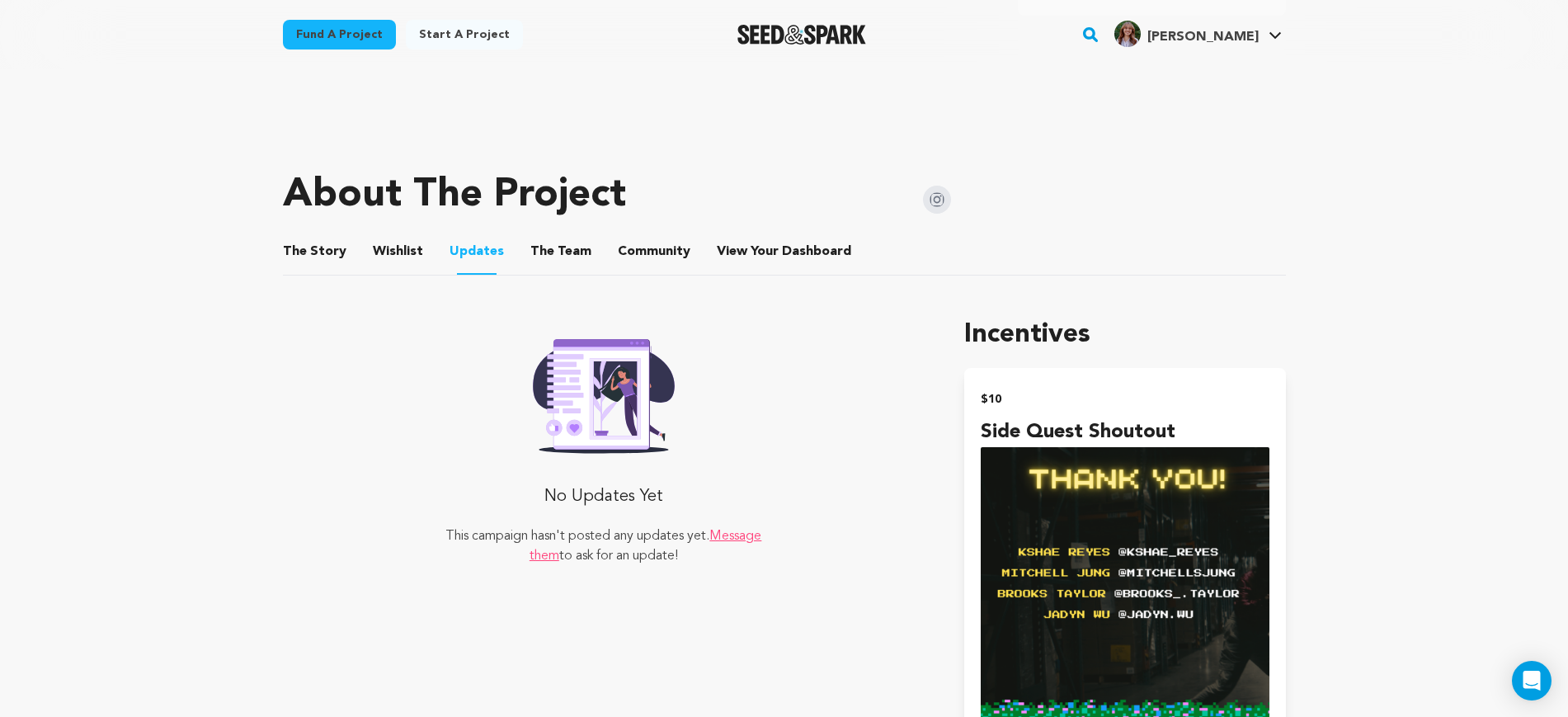
click at [547, 248] on button "The Team" at bounding box center [561, 256] width 40 height 40
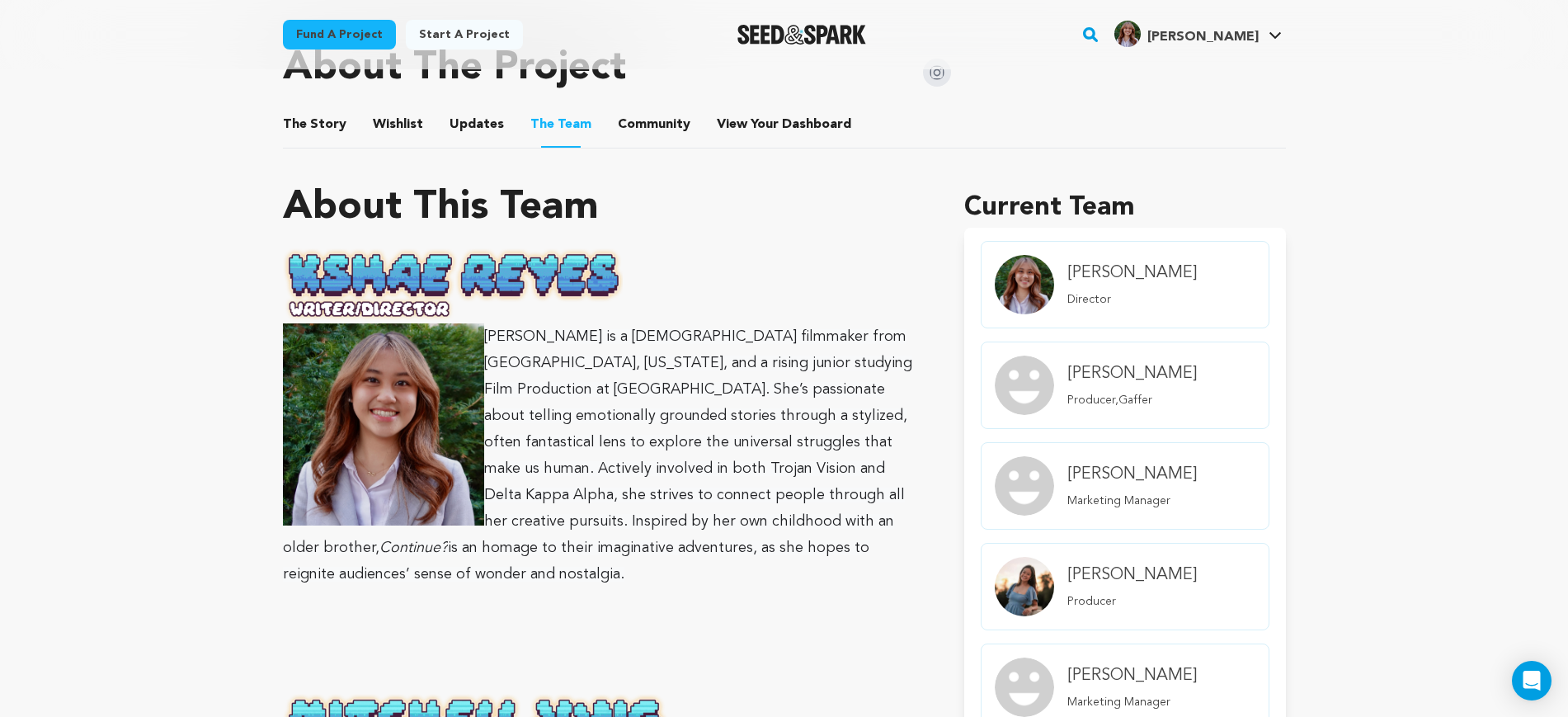
scroll to position [722, 0]
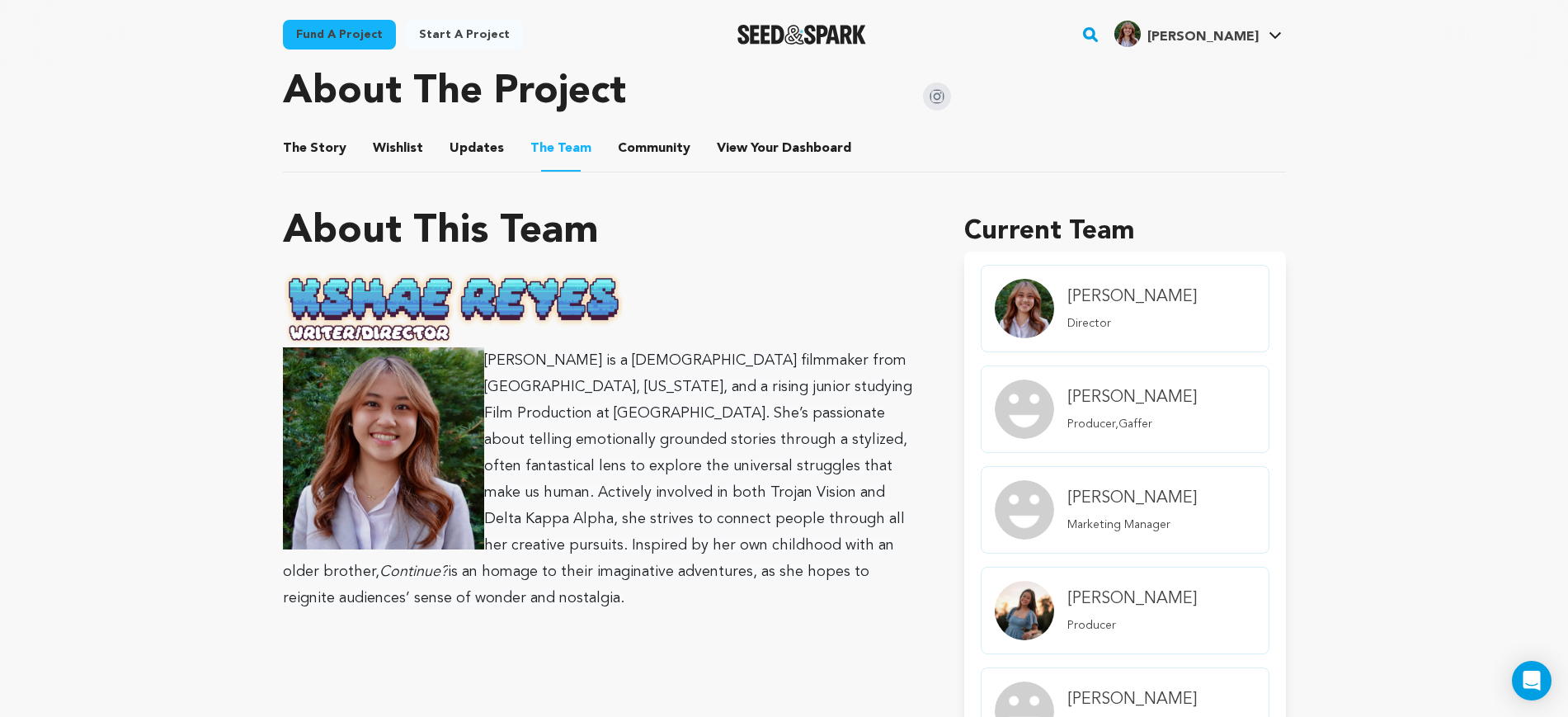
click at [650, 160] on button "Community" at bounding box center [654, 152] width 40 height 40
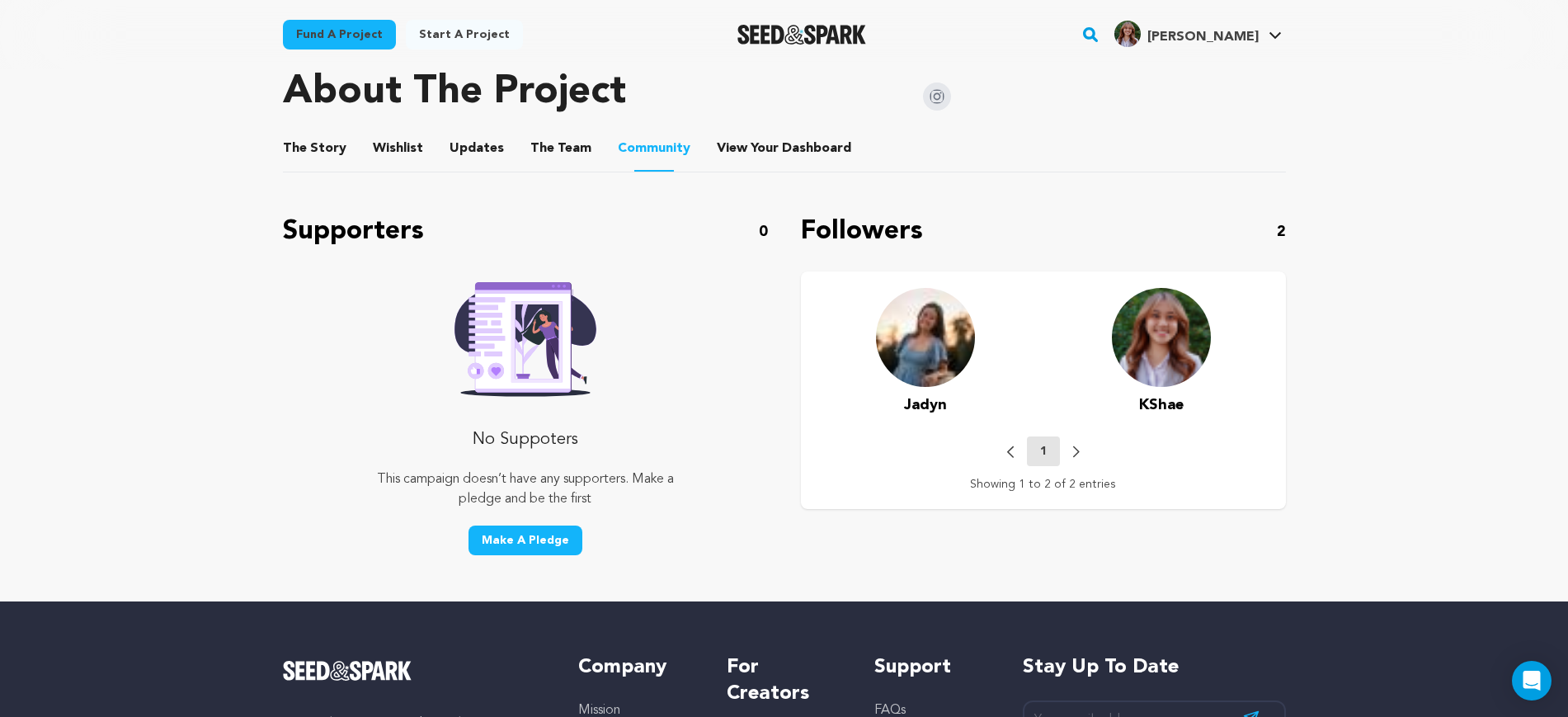
click at [744, 160] on button "View Your Dashboard" at bounding box center [737, 152] width 40 height 40
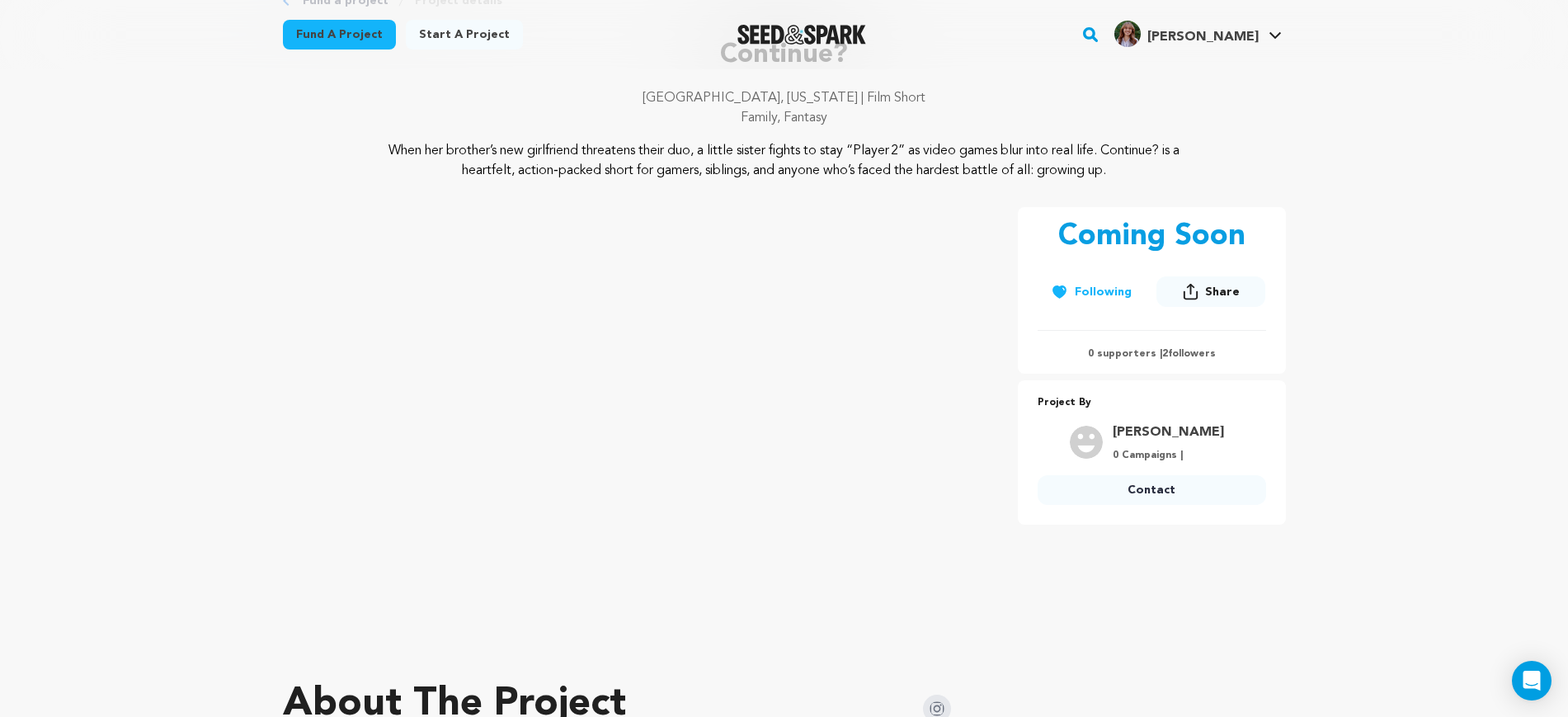
scroll to position [32, 0]
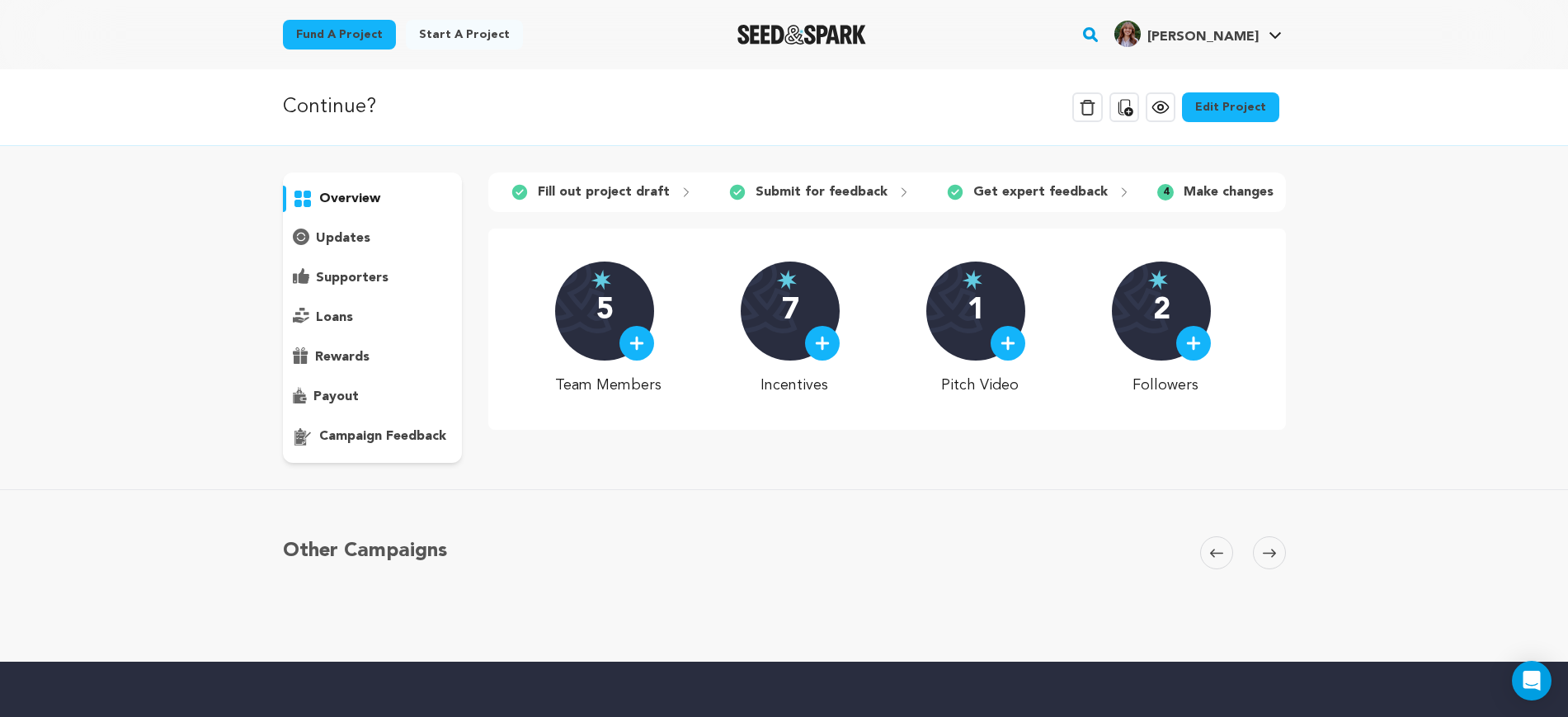
click at [1213, 113] on link "Edit Project" at bounding box center [1231, 107] width 97 height 30
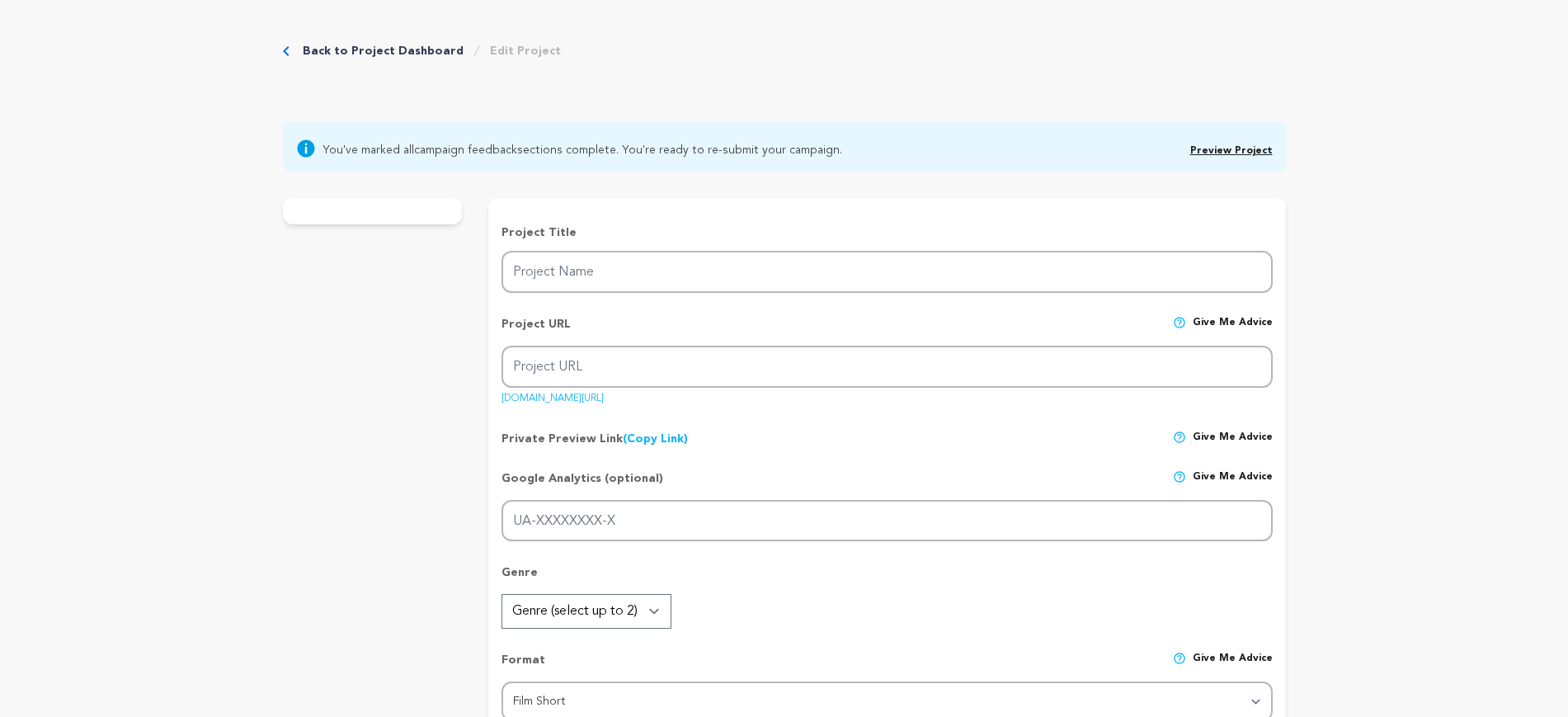
type input "Continue?"
type input "continue"
type input "When her brother’s new girlfriend threatens their duo, a little sister fights t…"
type textarea "When her brother’s new girlfriend threatens their duo, a little sister fights t…"
type textarea "CONTINUE? blends VFX, stunts, and student voices to reimagine coming-of-age. Fr…"
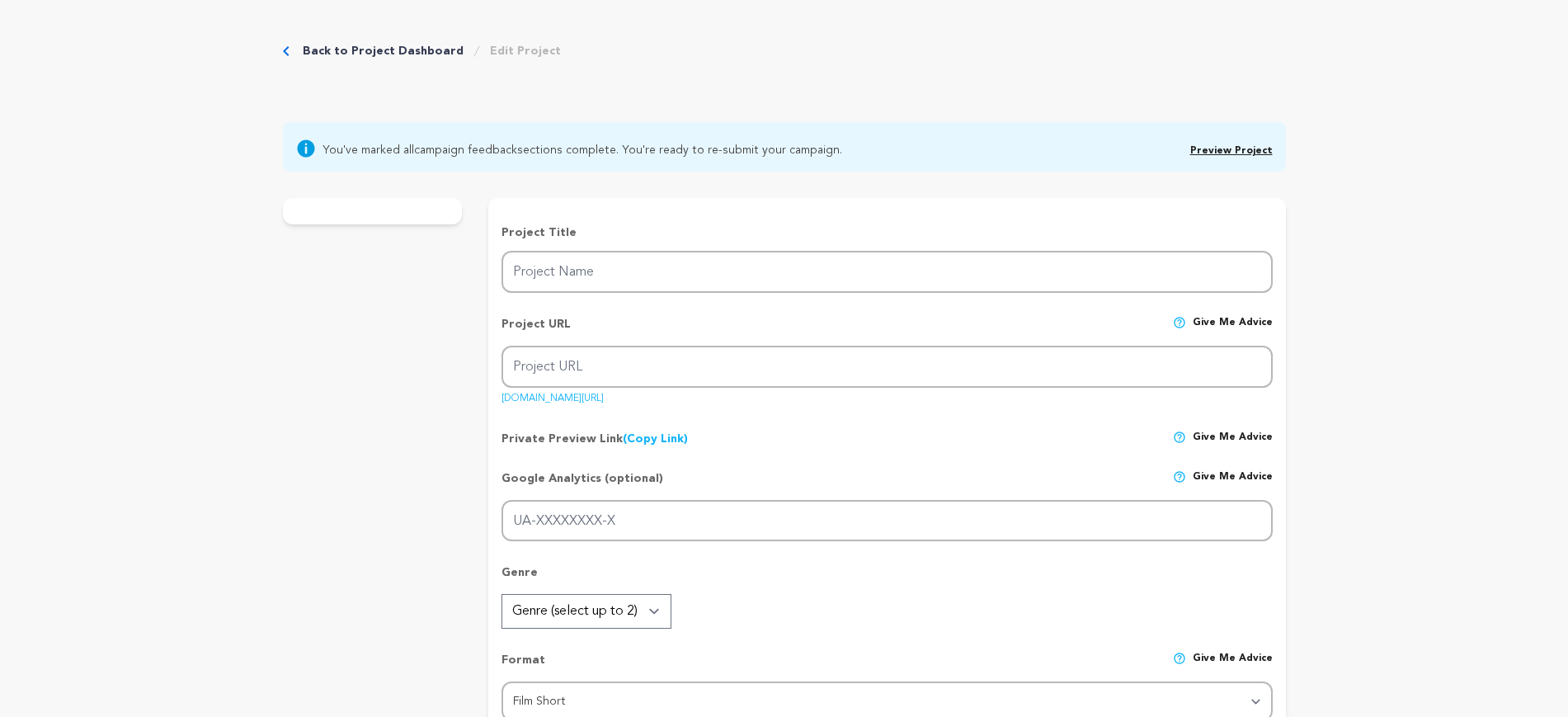
type textarea "[GEOGRAPHIC_DATA][US_STATE]"
radio input "true"
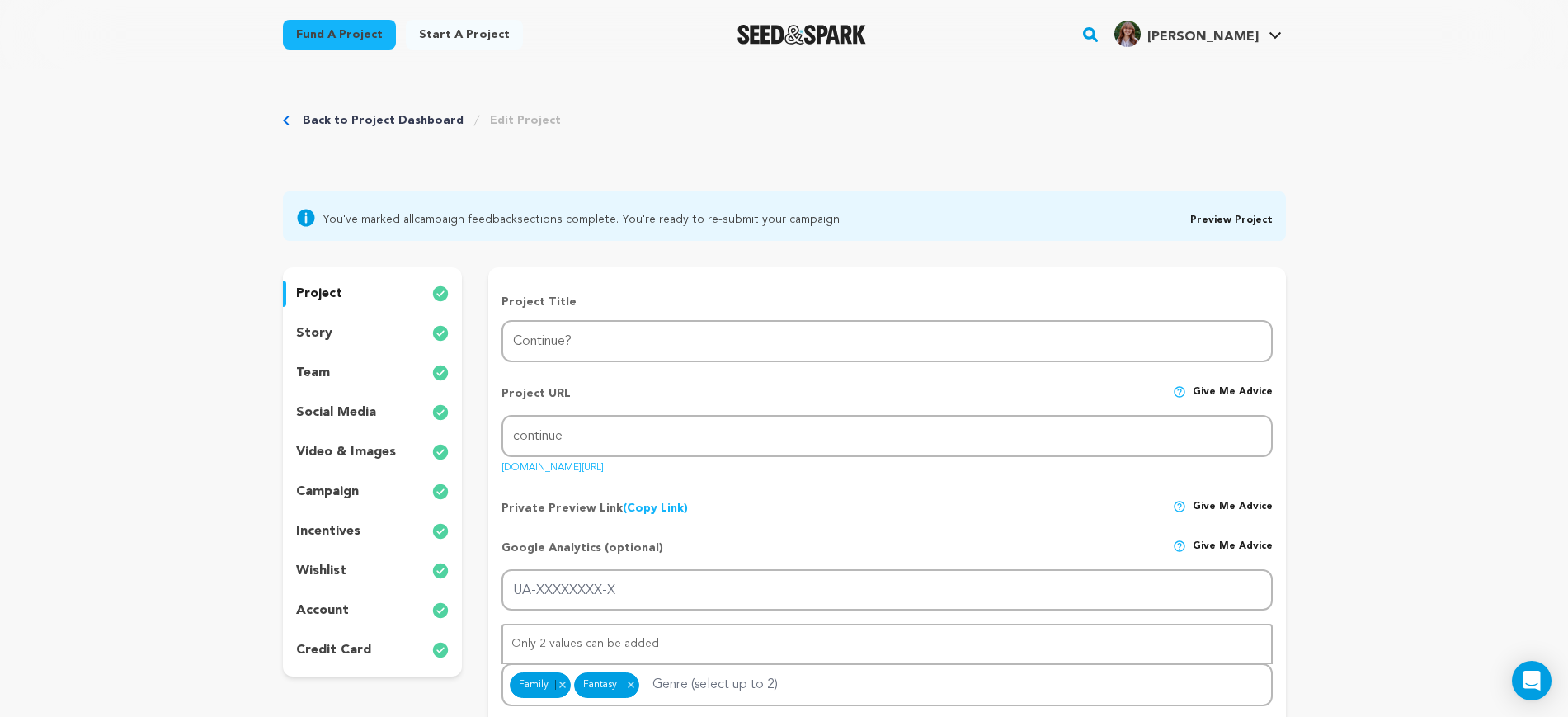
click at [320, 366] on p "team" at bounding box center [313, 373] width 33 height 20
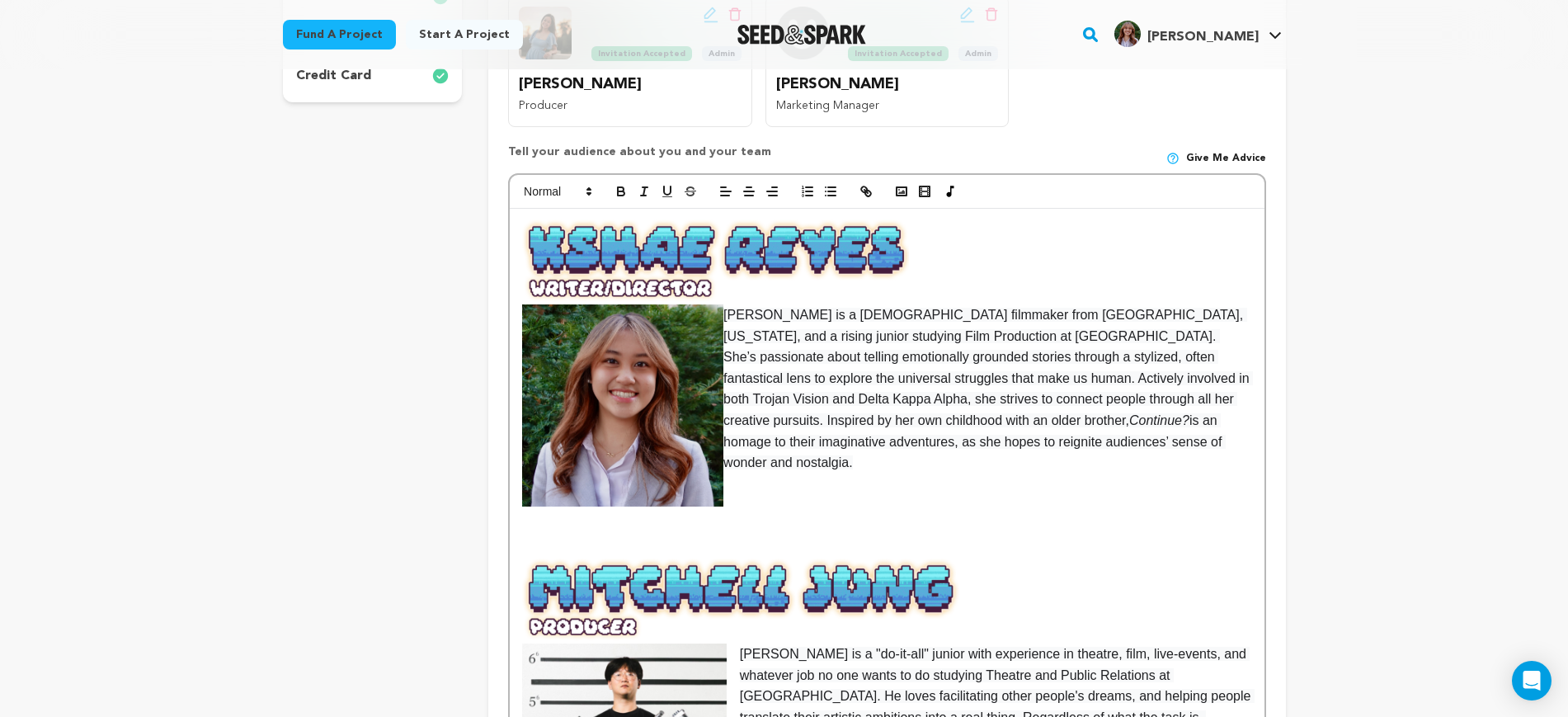
scroll to position [722, 0]
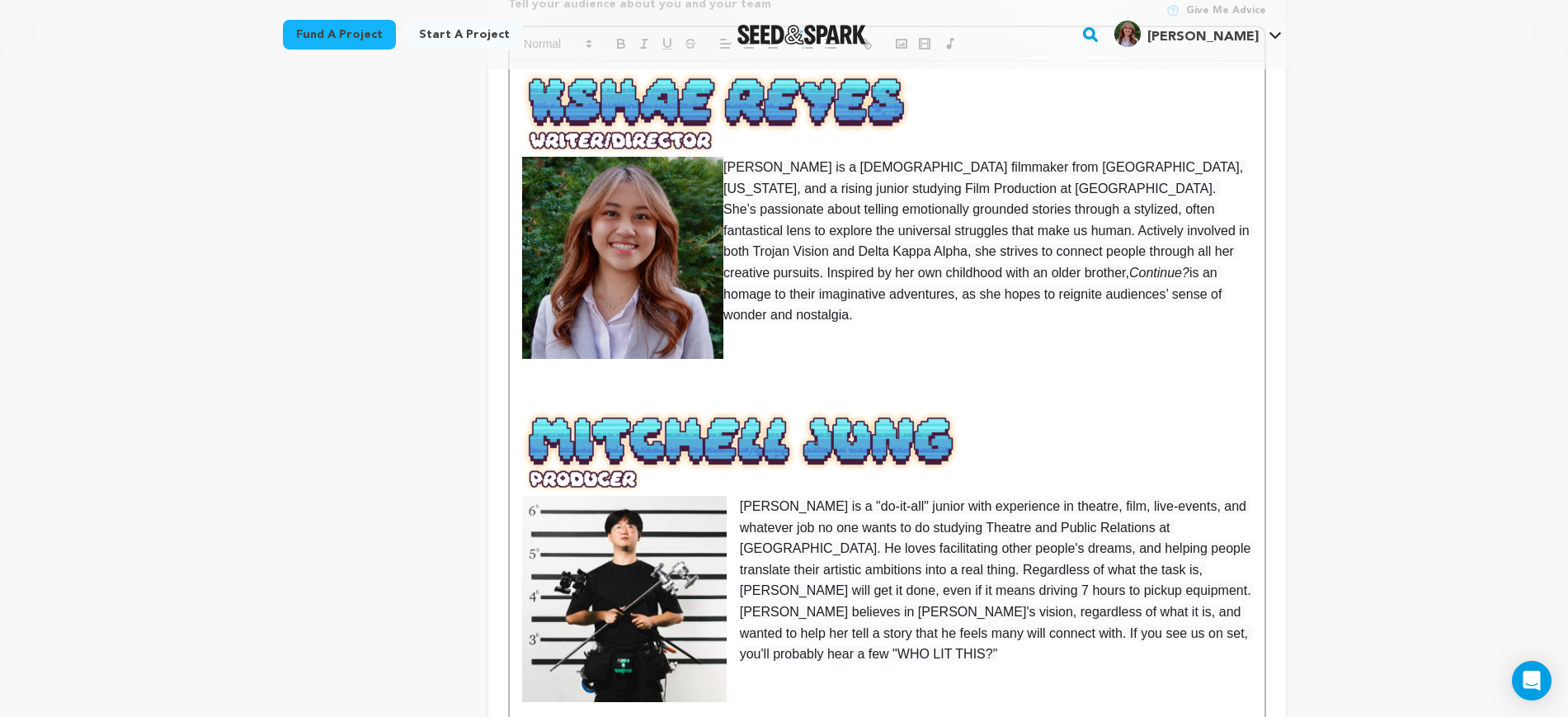
click at [686, 308] on img at bounding box center [623, 257] width 201 height 202
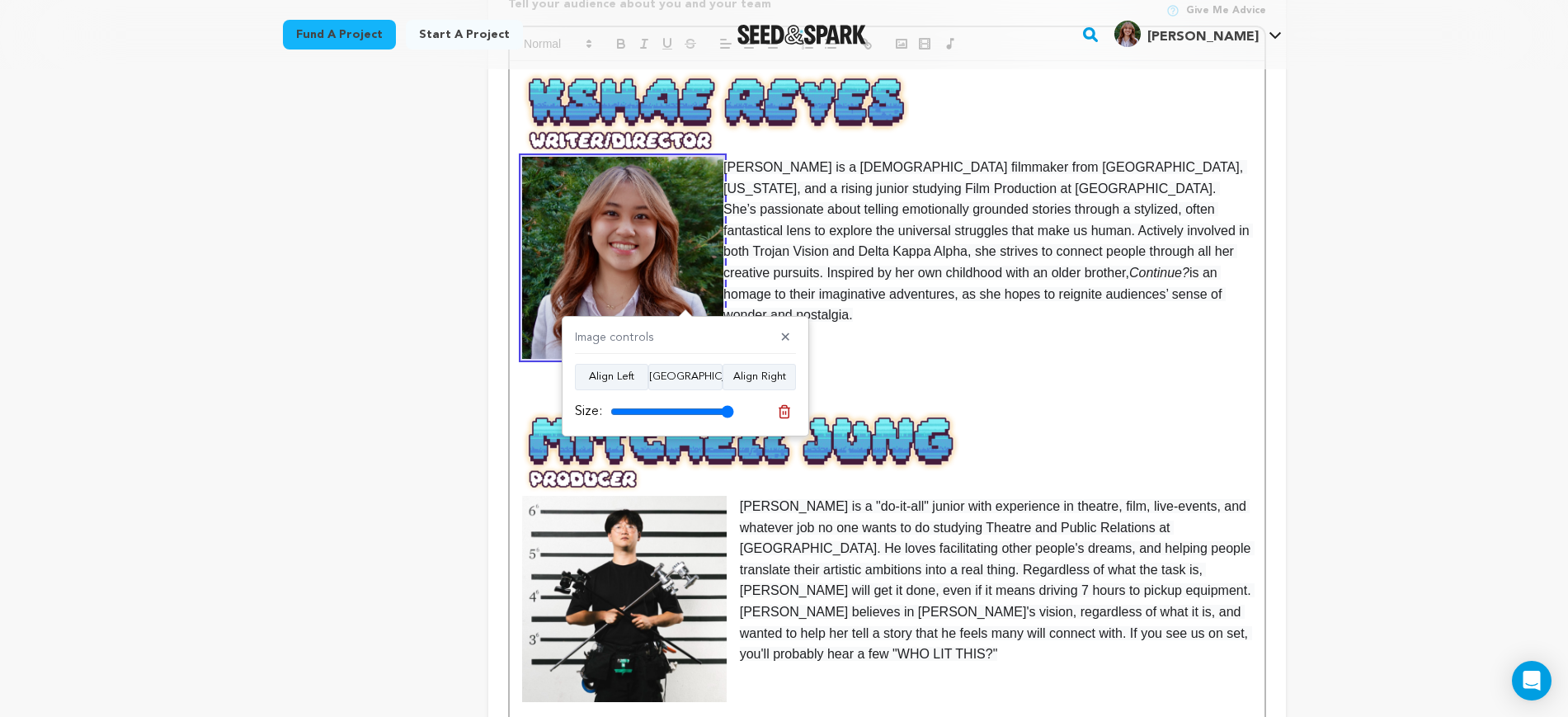
click at [743, 152] on img at bounding box center [716, 113] width 387 height 86
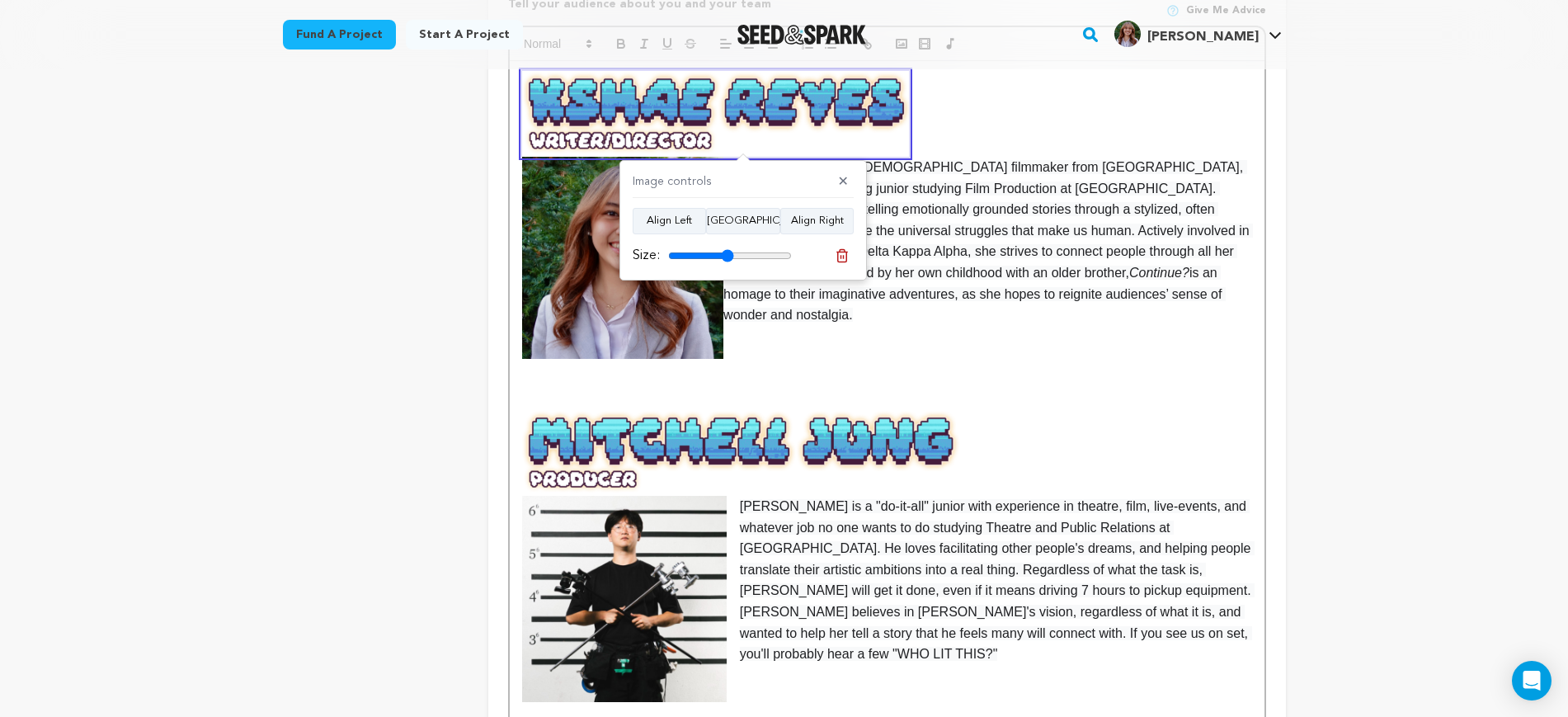
click at [914, 326] on p at bounding box center [887, 337] width 730 height 21
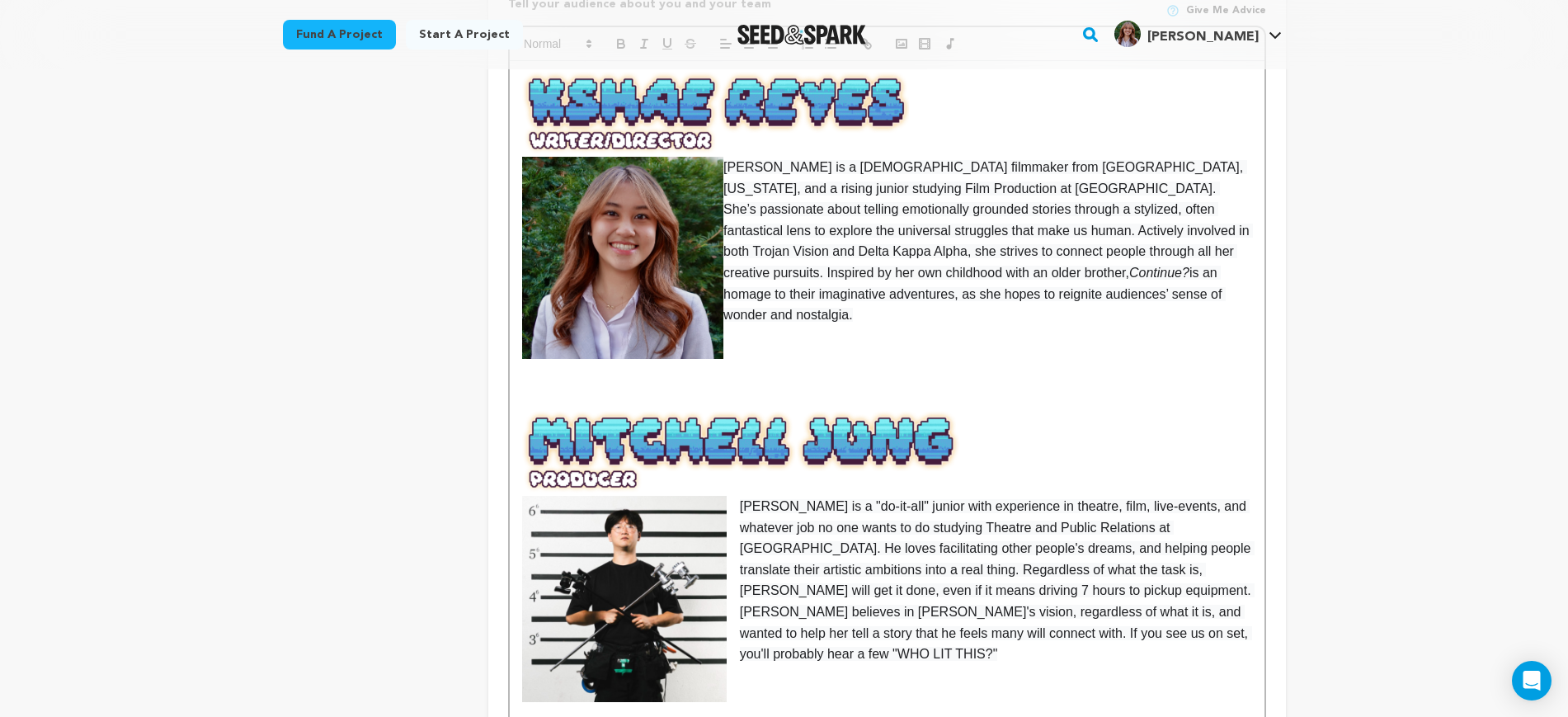
click at [736, 147] on img at bounding box center [716, 113] width 387 height 86
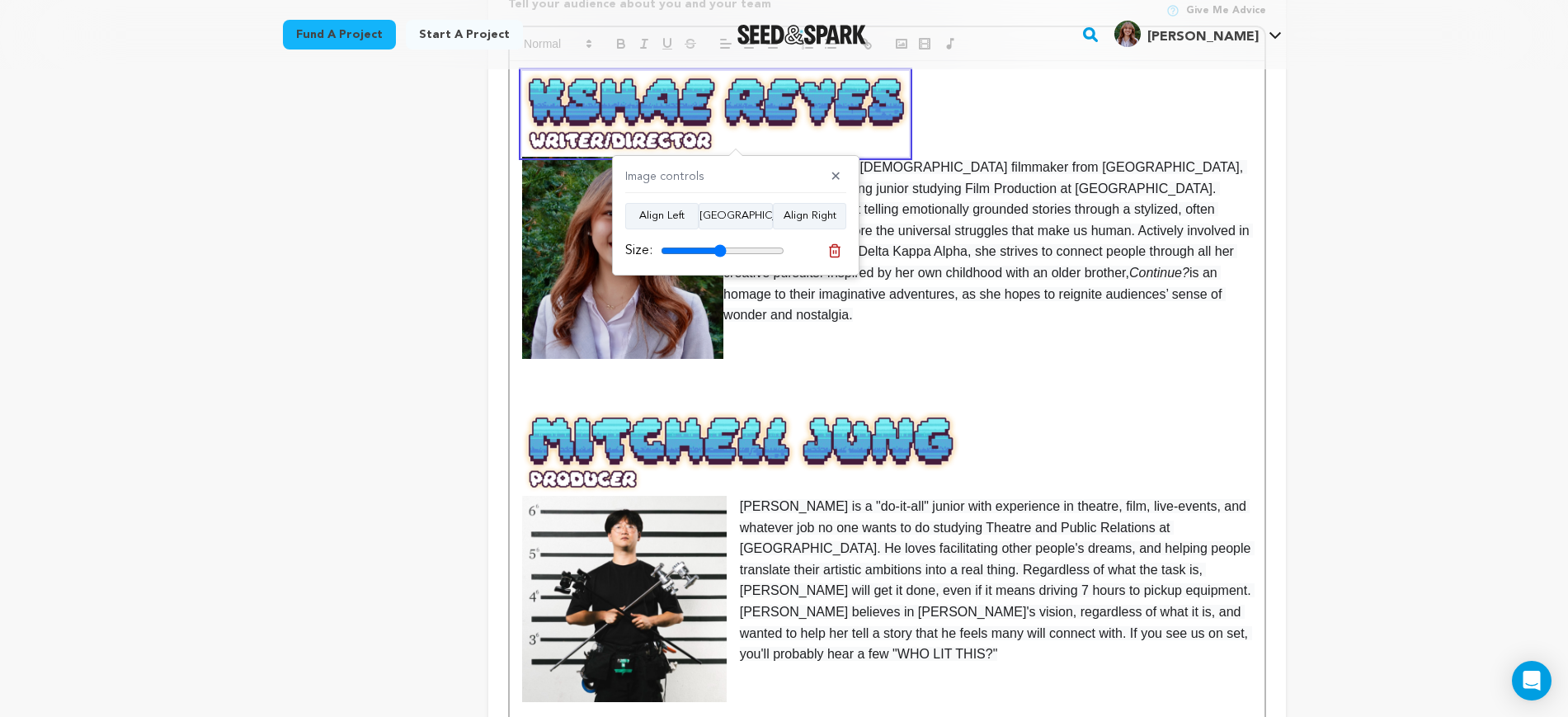
click at [951, 145] on p at bounding box center [887, 113] width 730 height 86
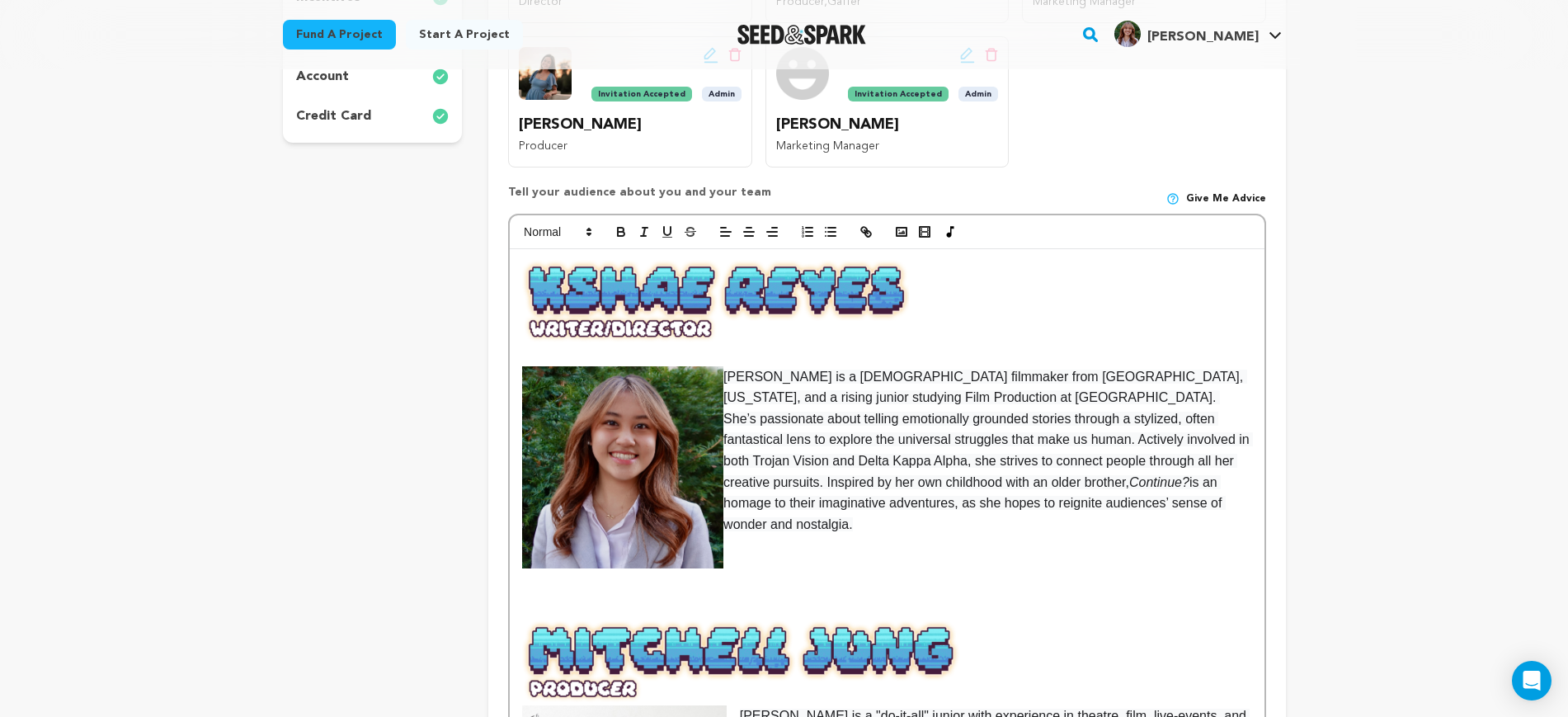
scroll to position [206, 0]
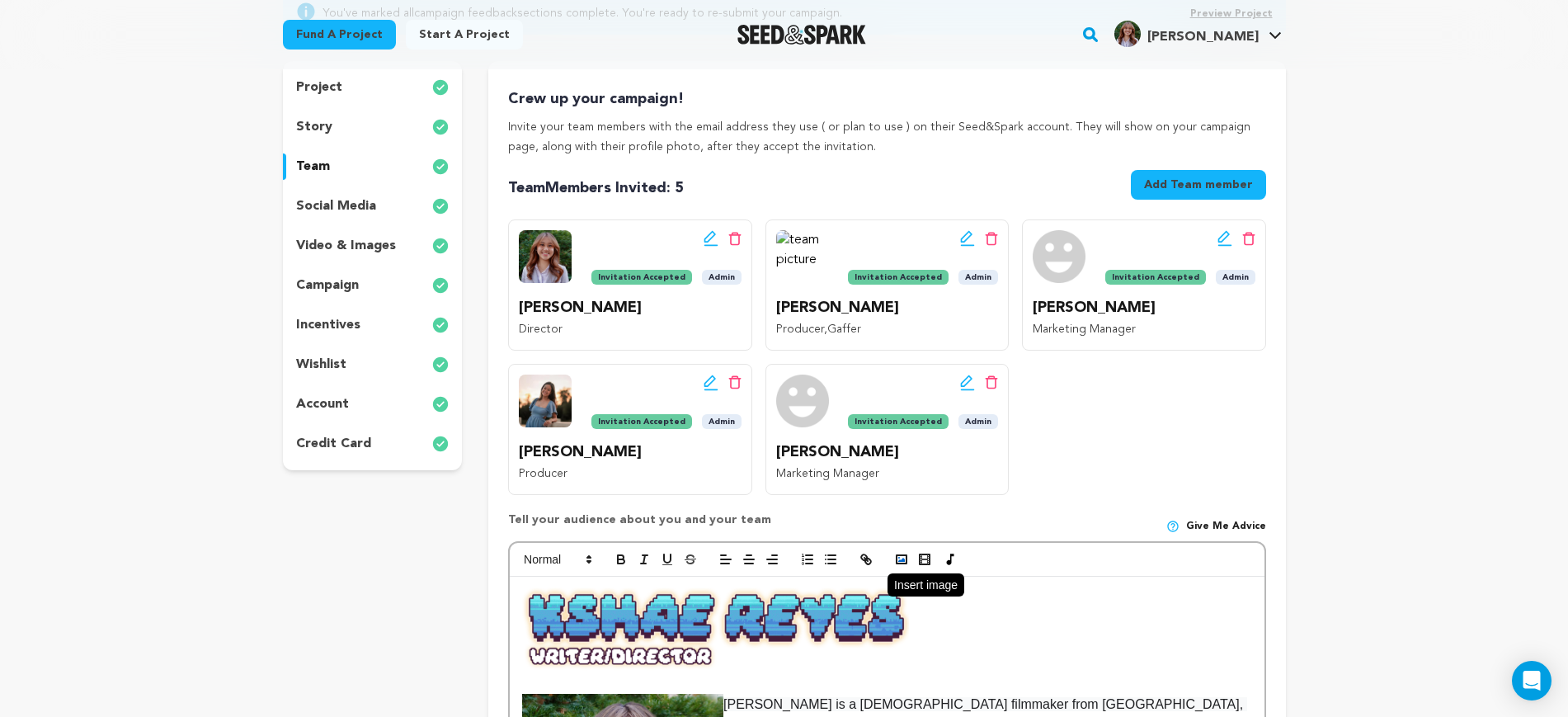
click at [909, 567] on button "button" at bounding box center [901, 559] width 23 height 20
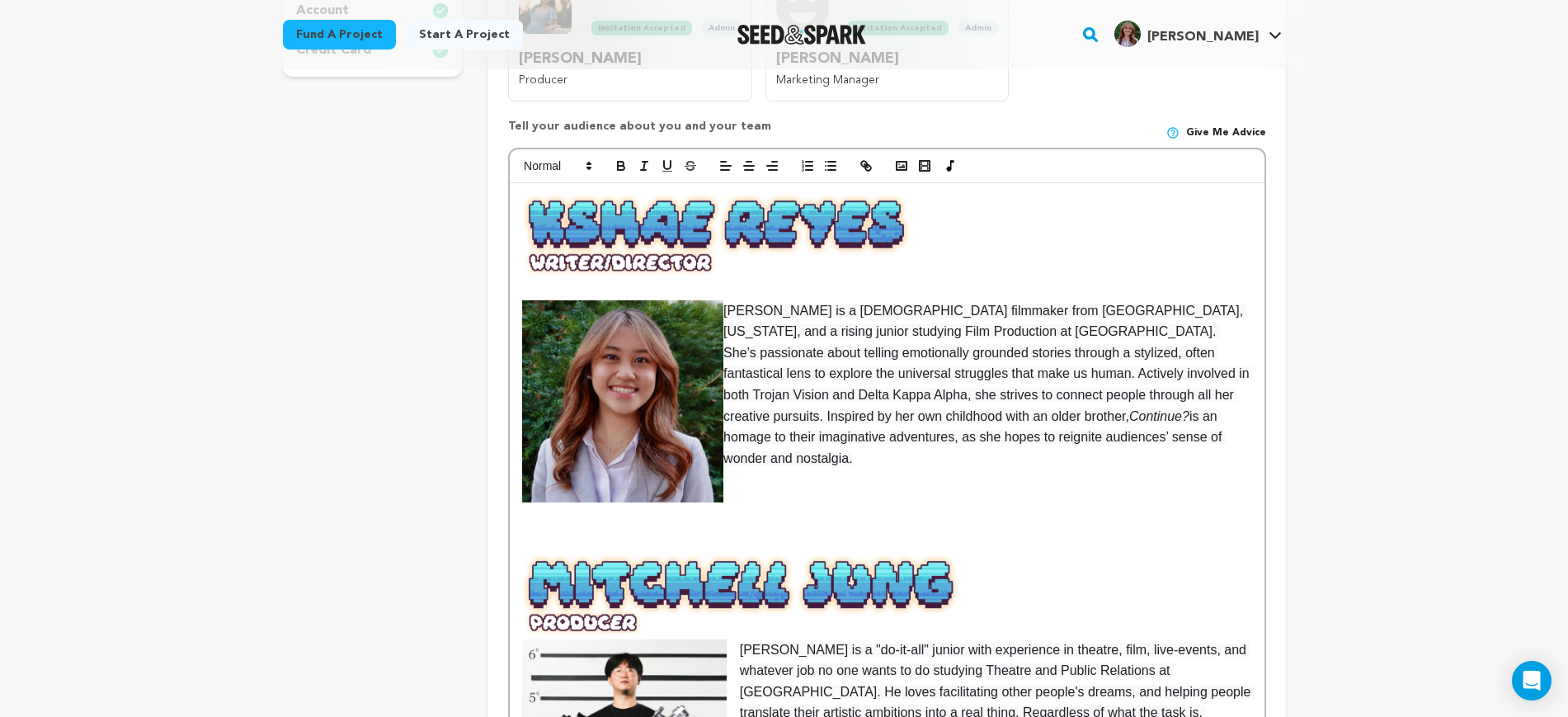
scroll to position [619, 0]
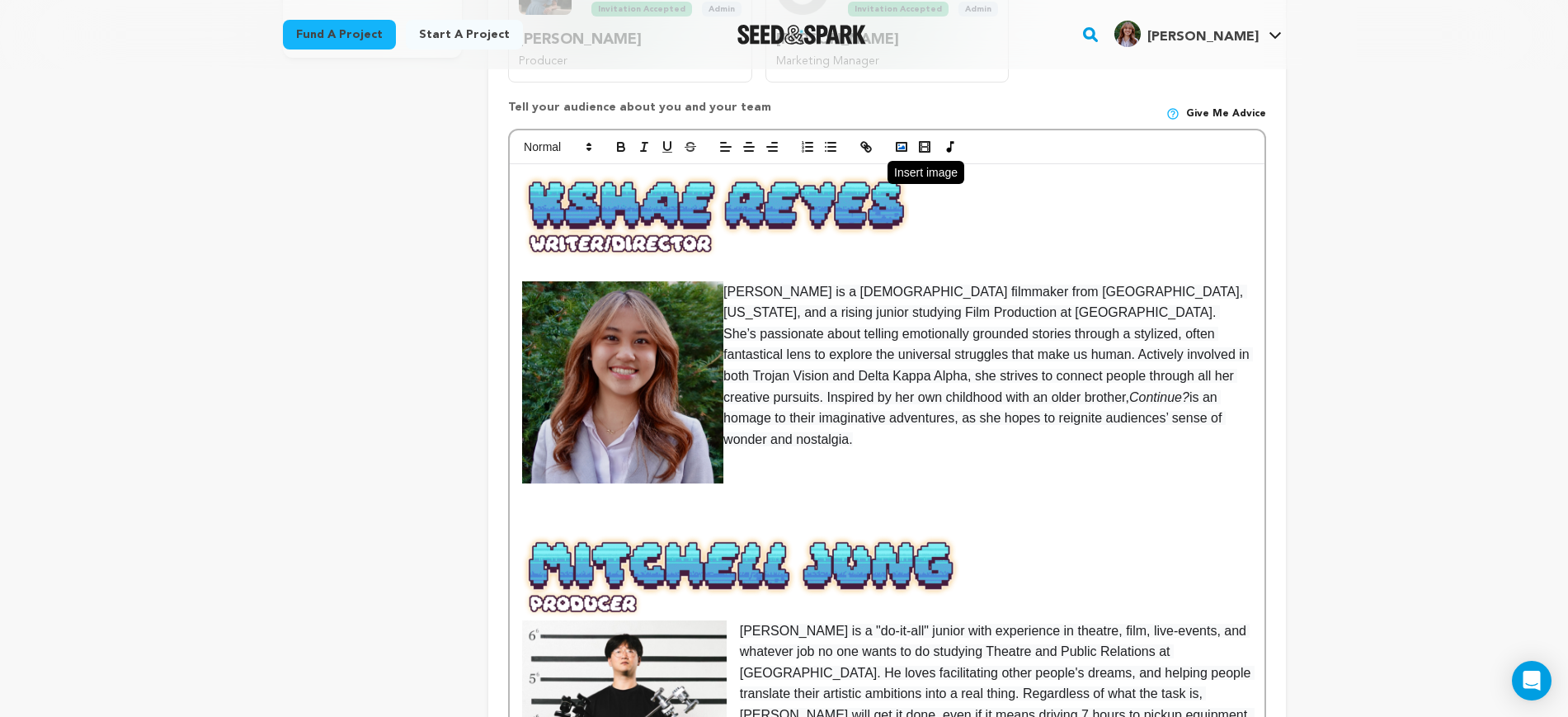
click at [893, 146] on button "button" at bounding box center [901, 147] width 23 height 20
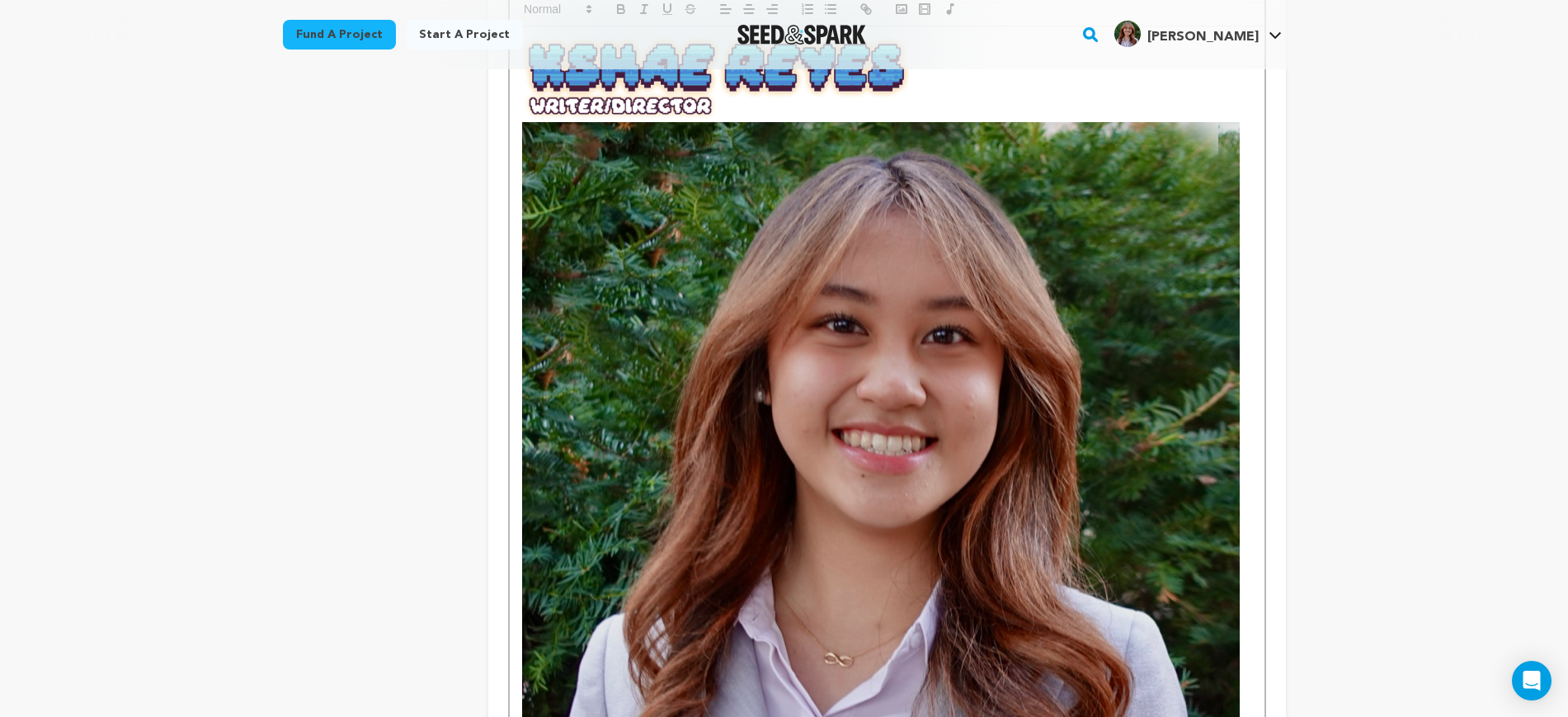
scroll to position [1031, 0]
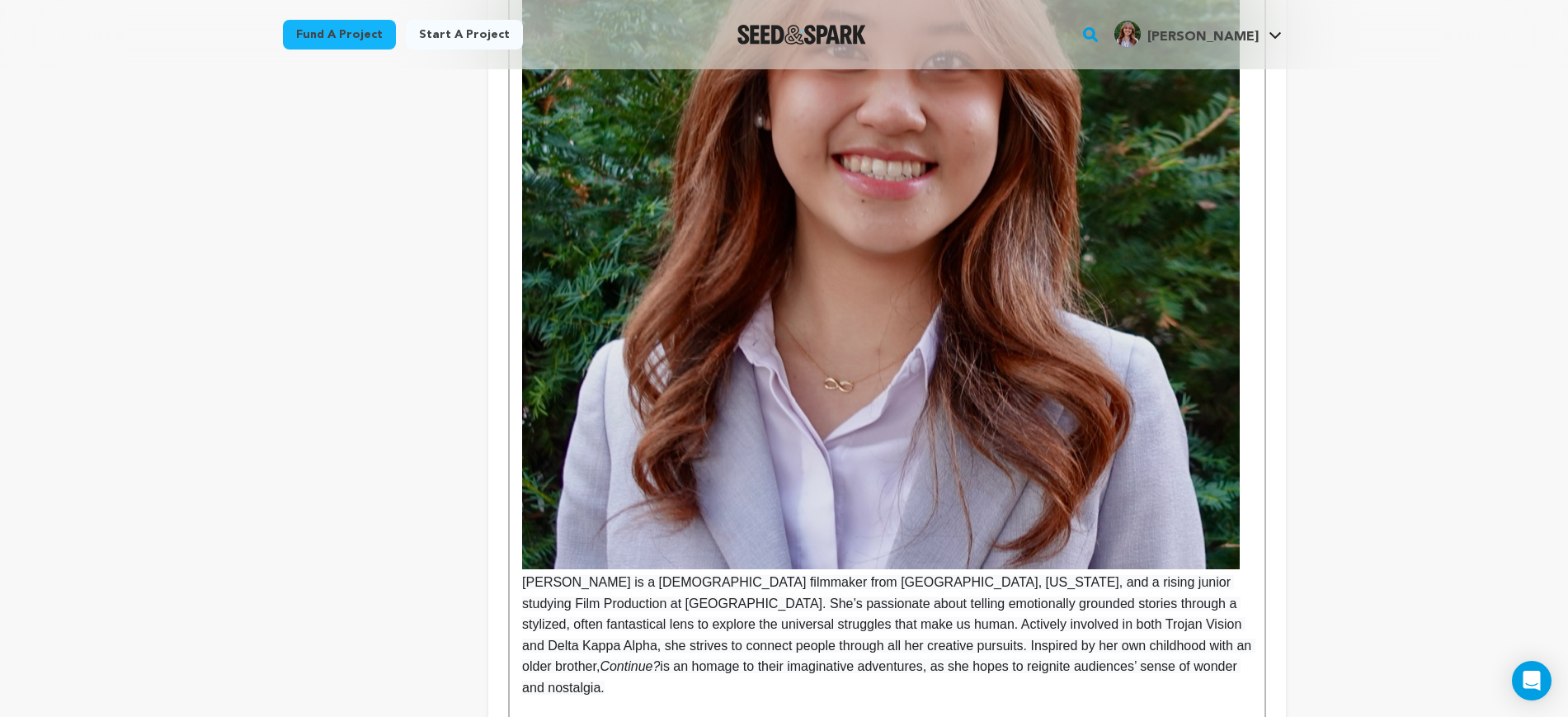
click at [918, 374] on img at bounding box center [881, 210] width 718 height 725
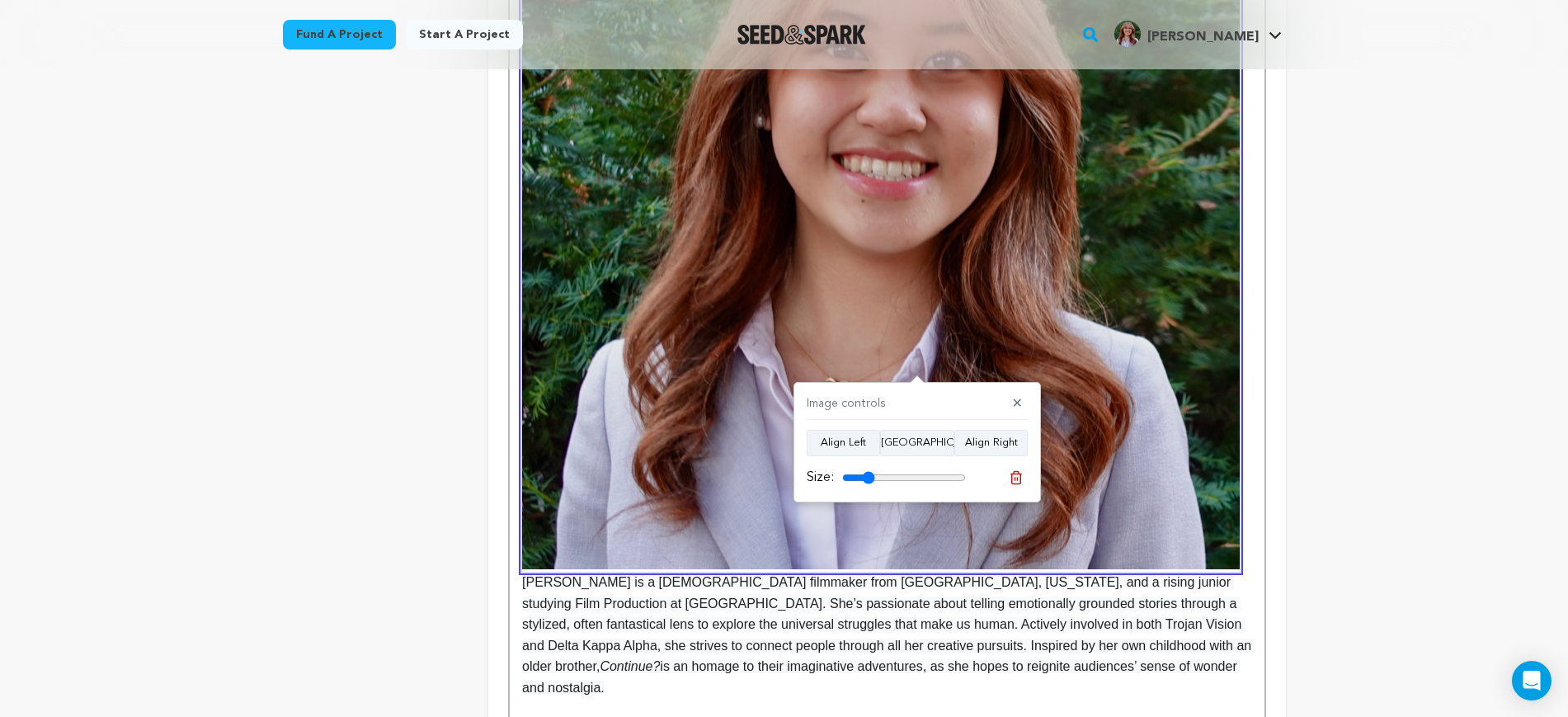
drag, startPoint x: 865, startPoint y: 477, endPoint x: 877, endPoint y: 478, distance: 12.0
click at [872, 477] on input "range" at bounding box center [904, 478] width 124 height 13
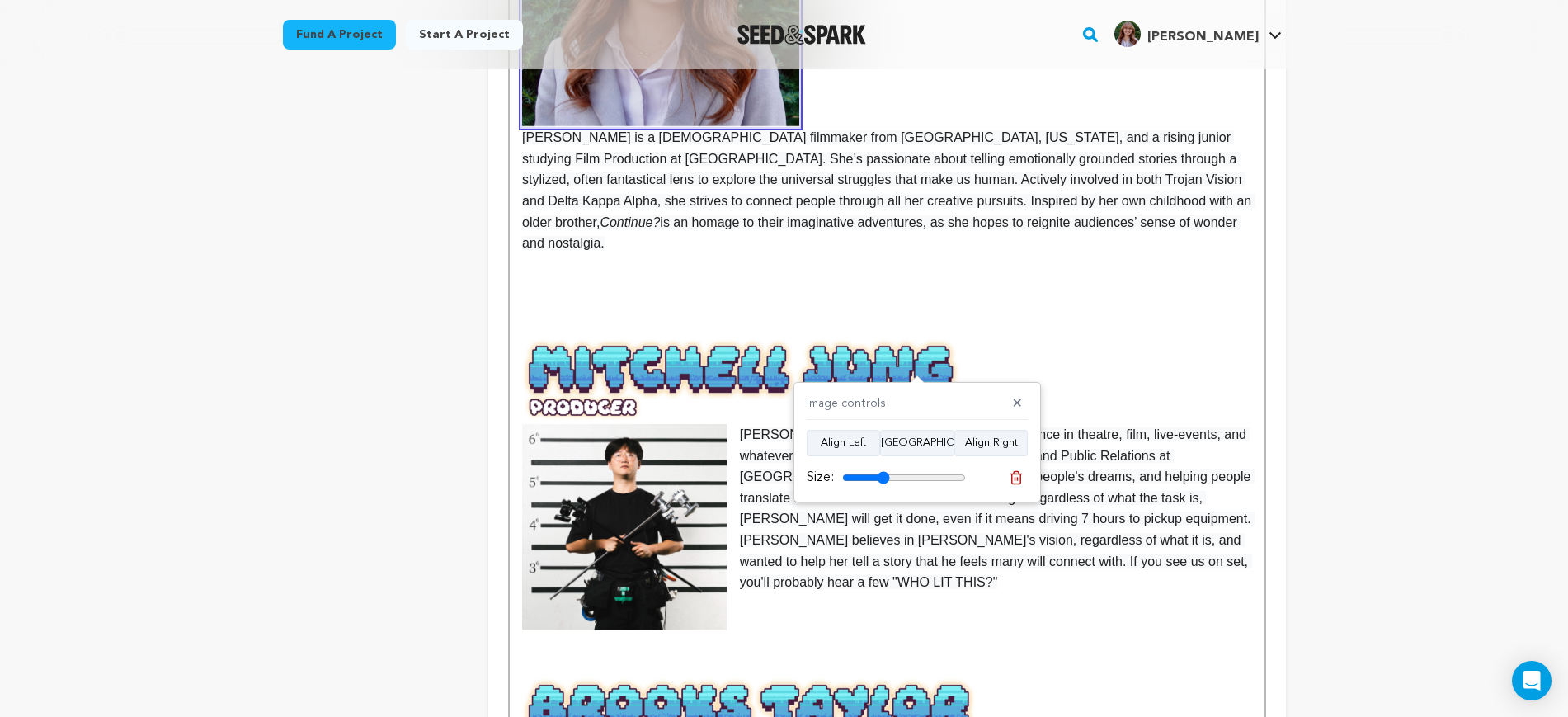
drag, startPoint x: 889, startPoint y: 477, endPoint x: 855, endPoint y: 456, distance: 40.0
click at [883, 478] on input "range" at bounding box center [904, 478] width 124 height 13
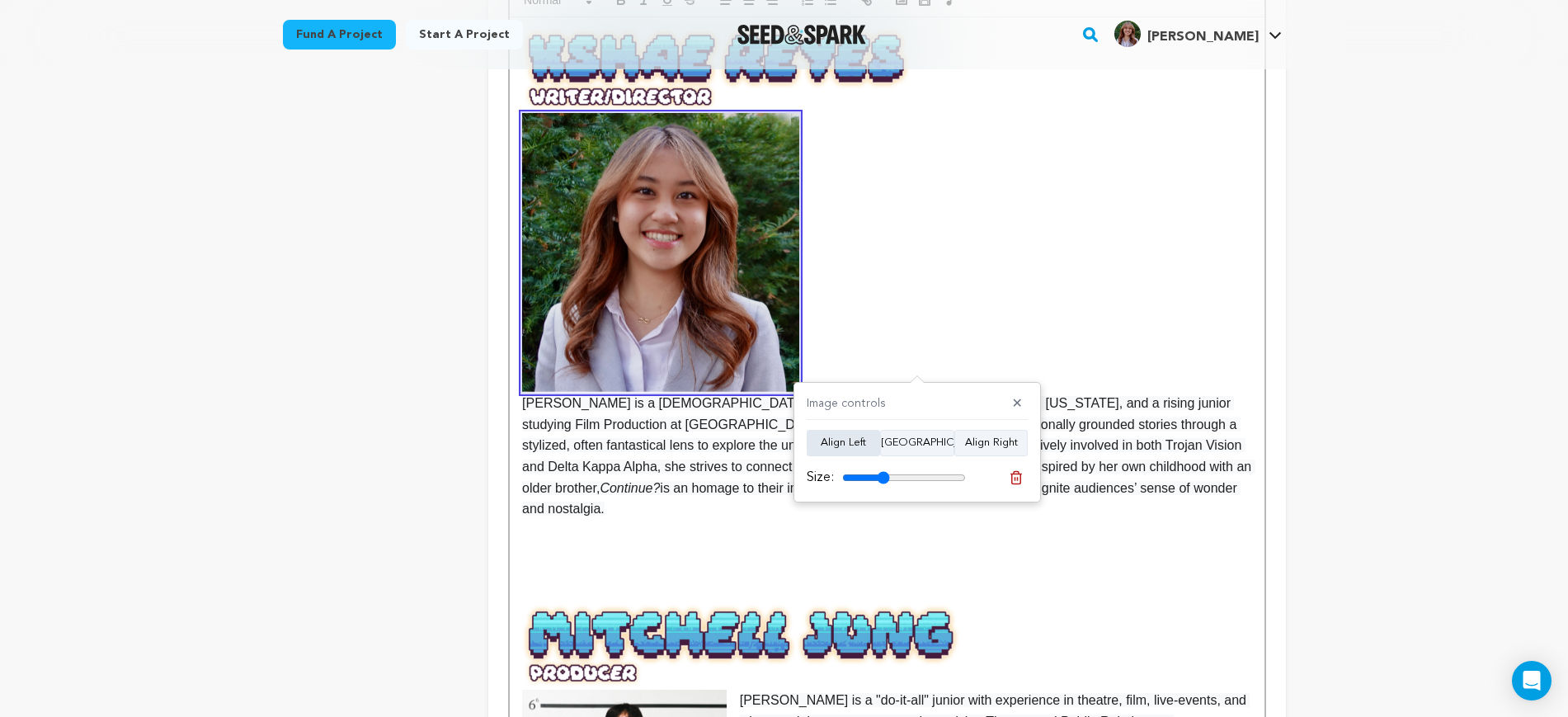
scroll to position [722, 0]
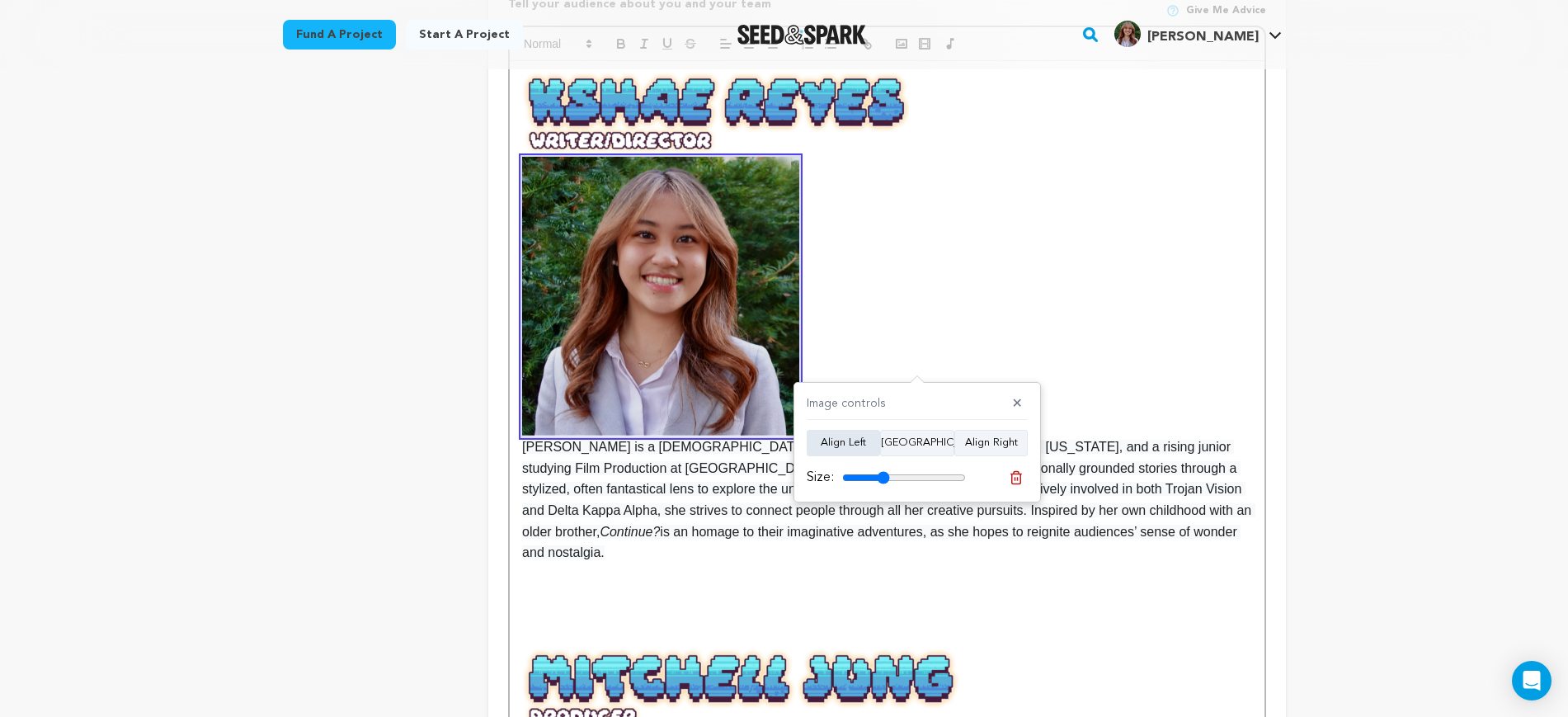
click at [837, 436] on button "Align Left" at bounding box center [843, 443] width 73 height 27
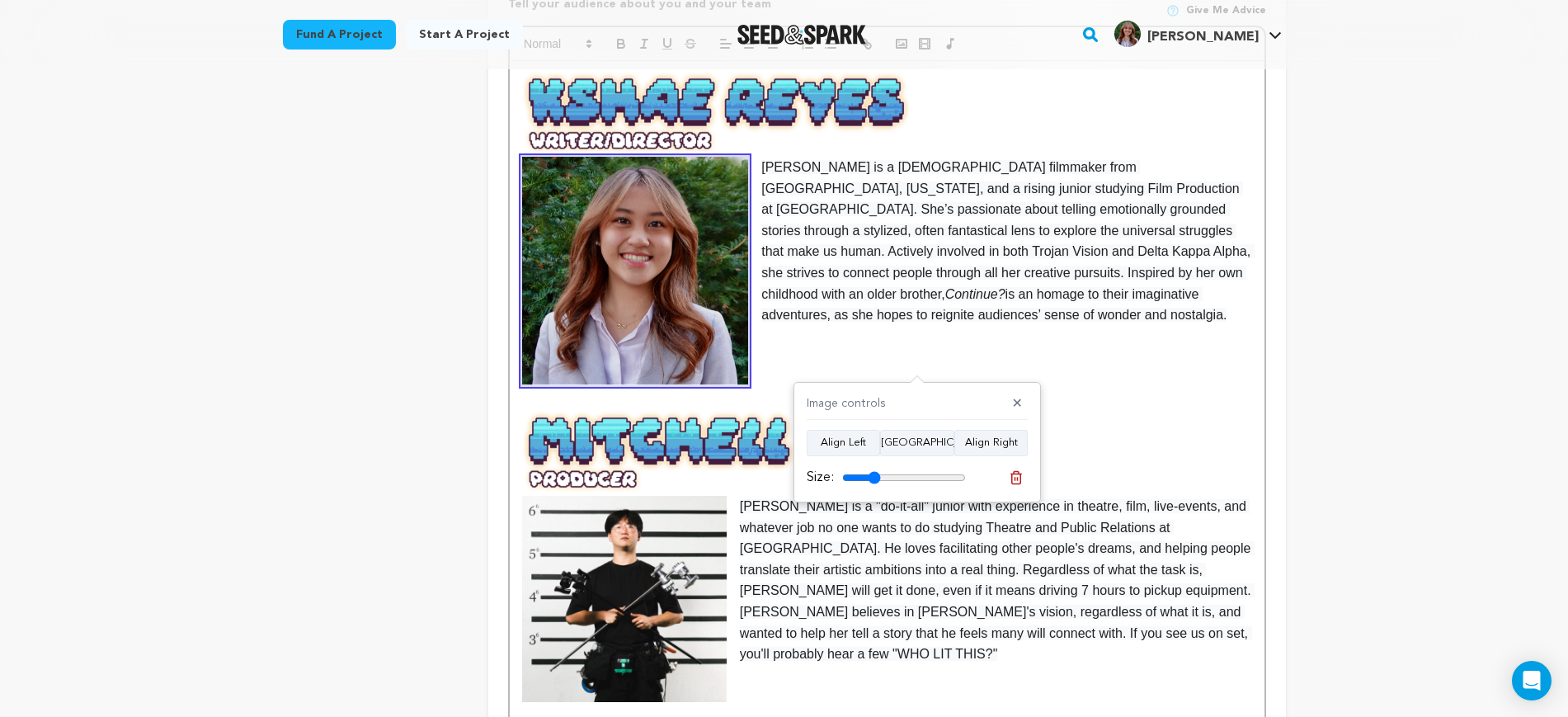
type input "31"
click at [875, 477] on input "range" at bounding box center [904, 478] width 124 height 13
click at [632, 560] on img at bounding box center [625, 599] width 205 height 206
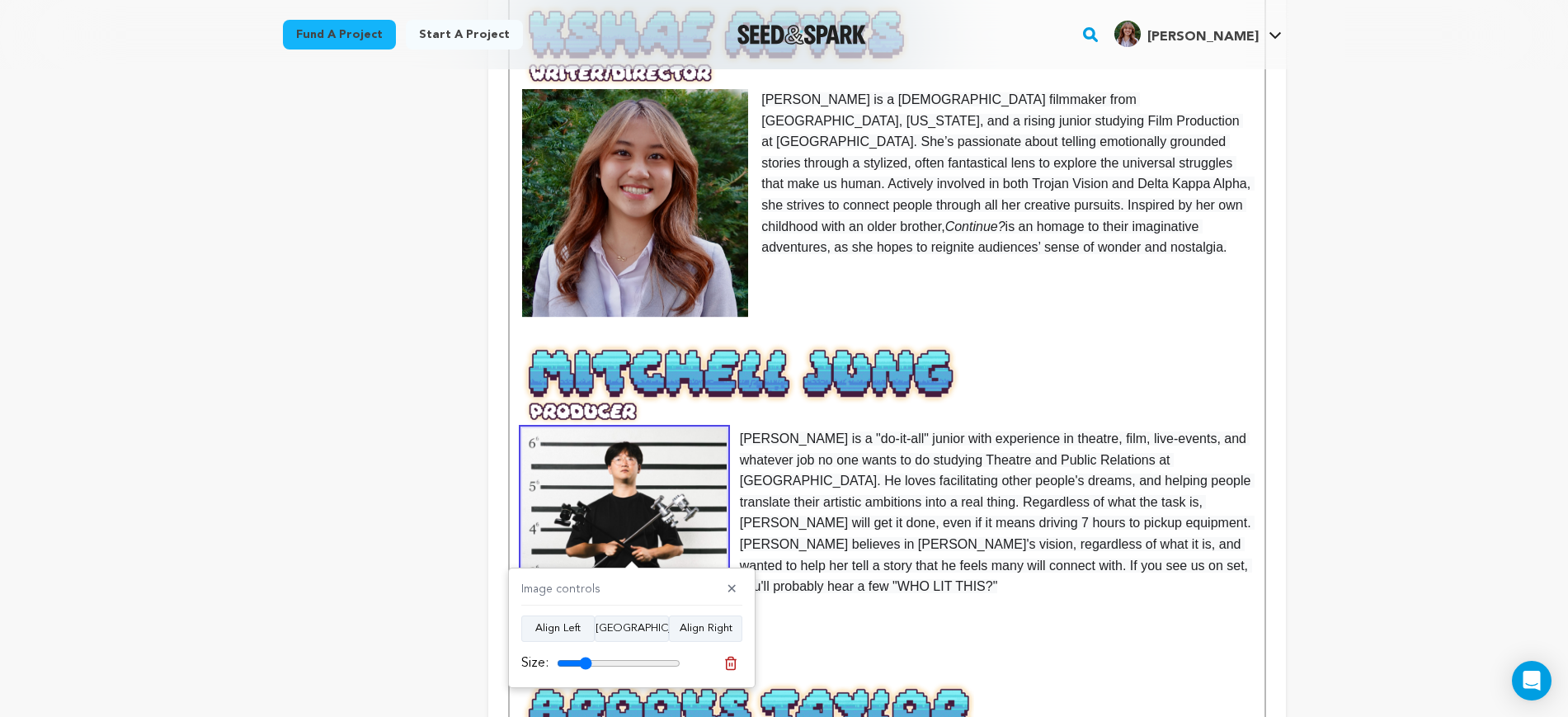
scroll to position [825, 0]
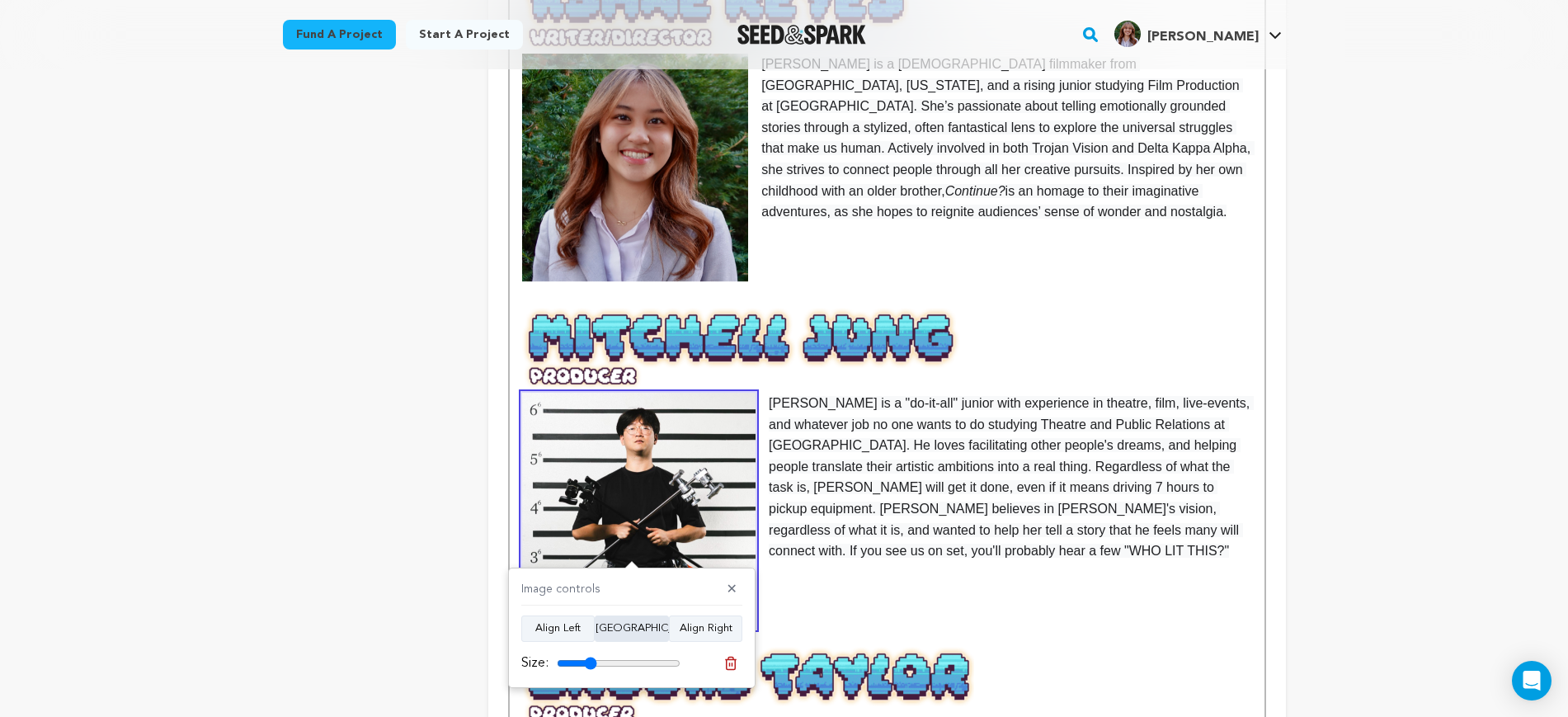
drag, startPoint x: 590, startPoint y: 663, endPoint x: 599, endPoint y: 628, distance: 36.1
type input "33"
click at [591, 657] on input "range" at bounding box center [619, 664] width 124 height 13
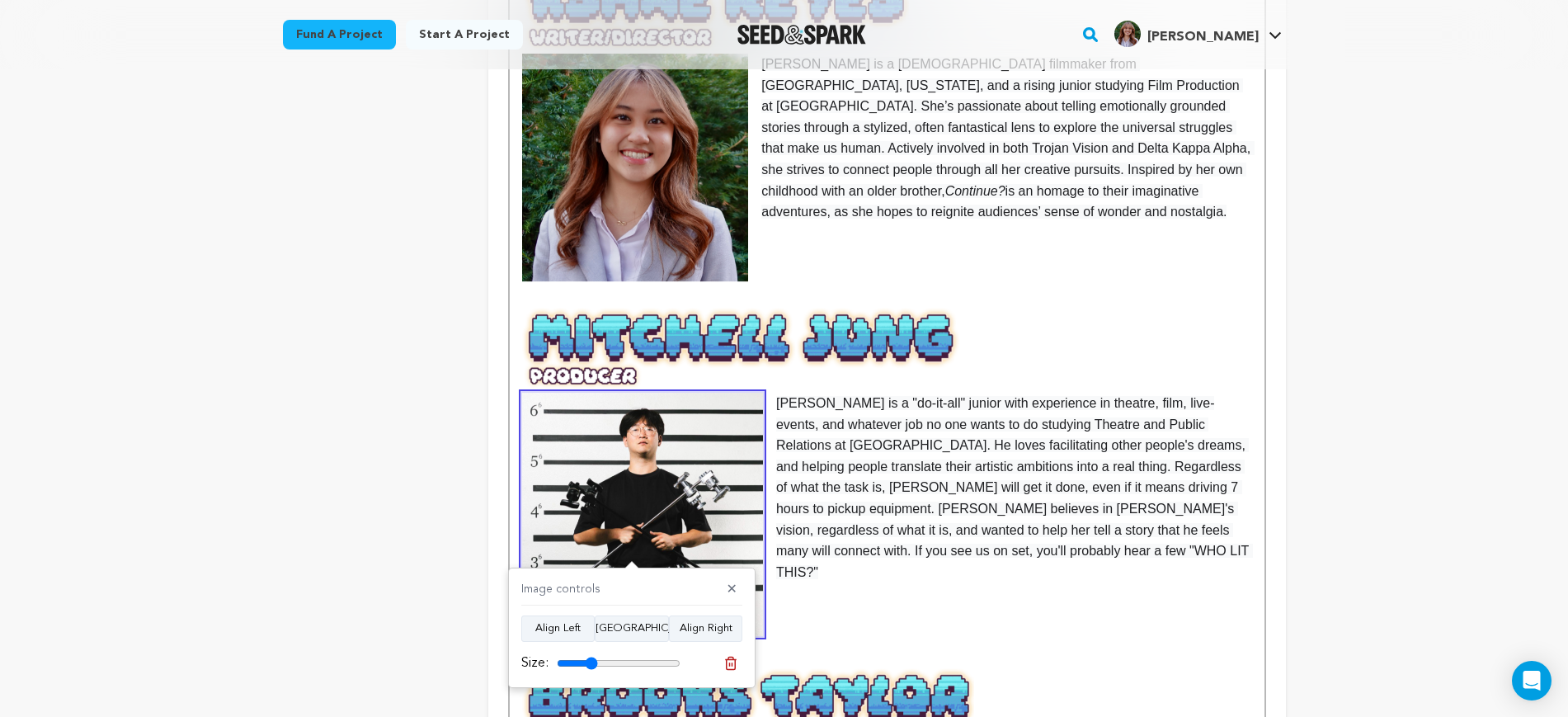
drag, startPoint x: 777, startPoint y: 309, endPoint x: 786, endPoint y: 297, distance: 15.0
click at [778, 309] on img at bounding box center [741, 350] width 438 height 86
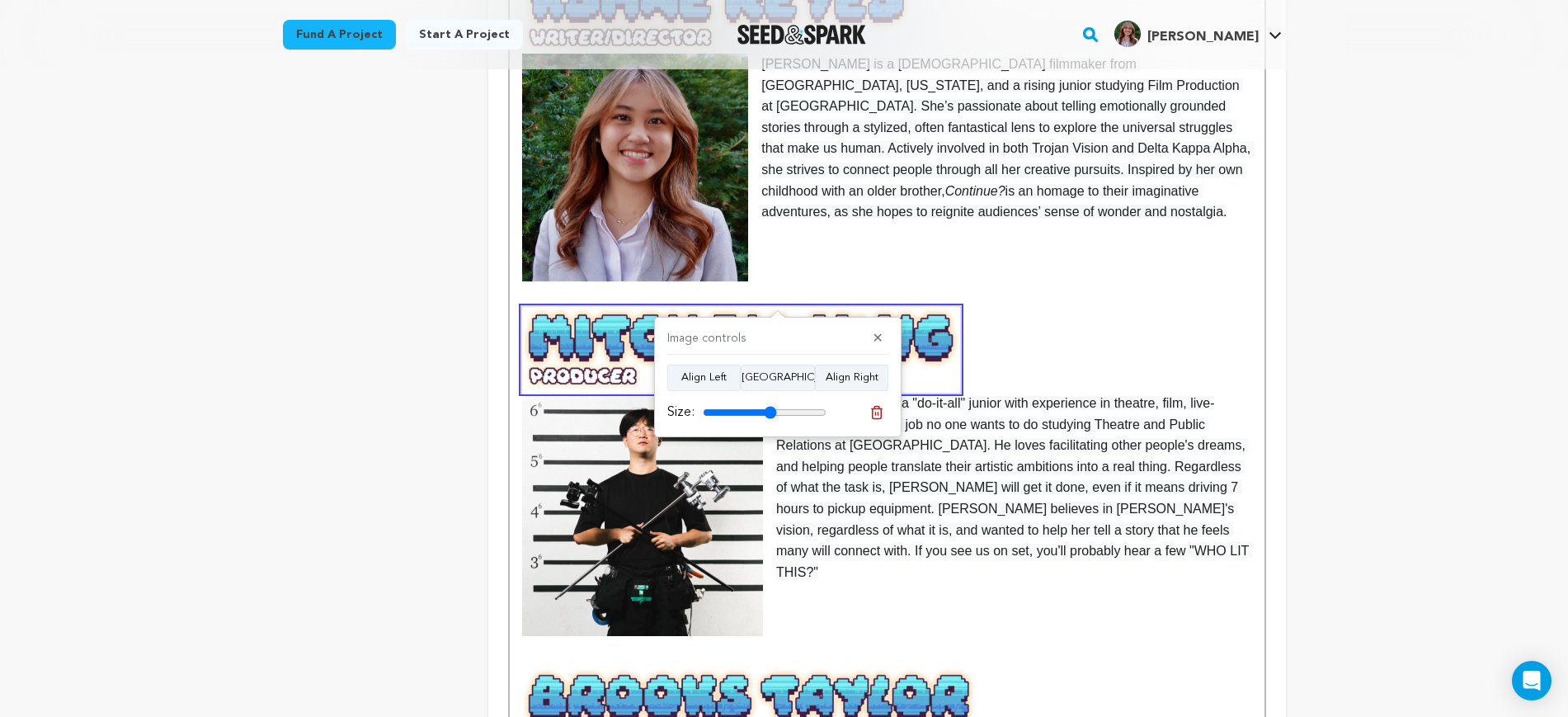
click at [794, 286] on p at bounding box center [887, 297] width 730 height 21
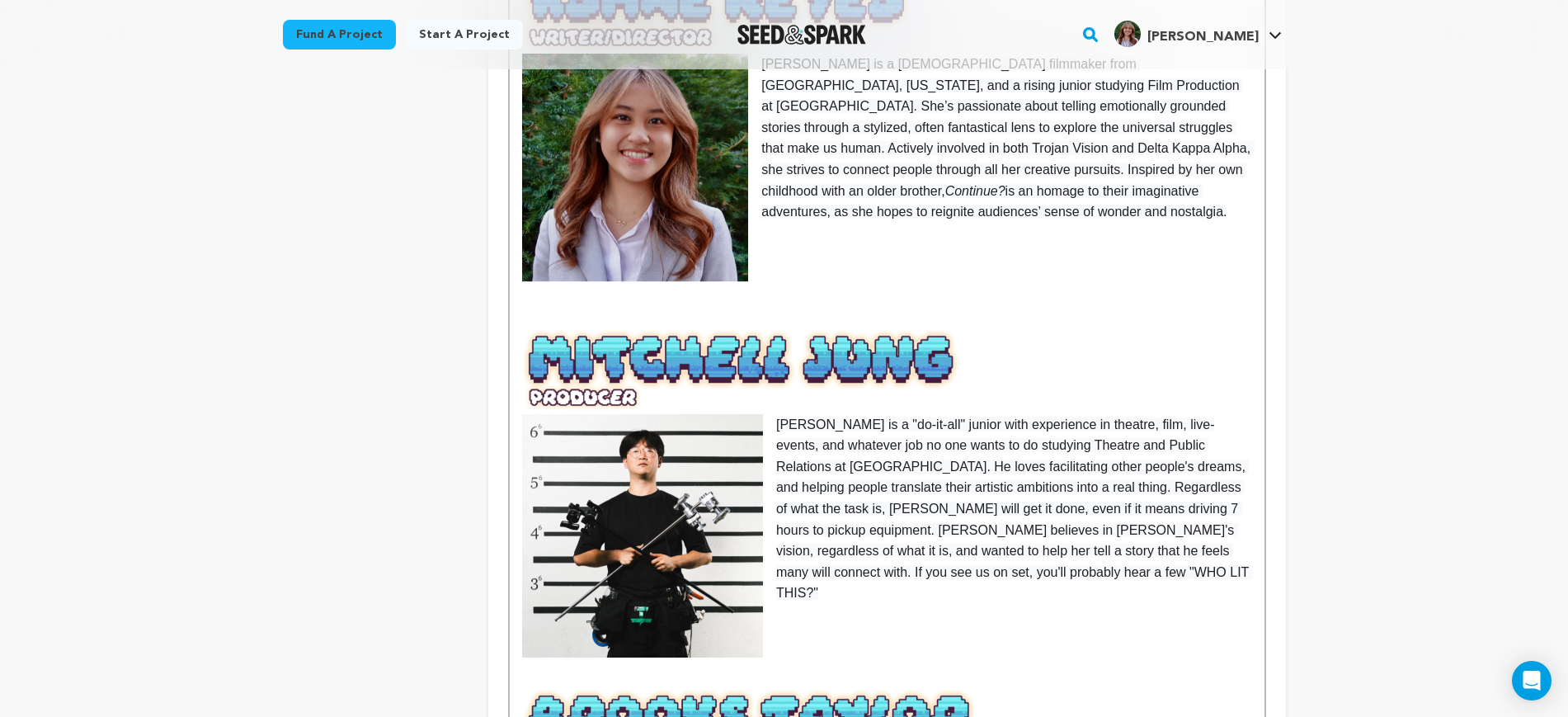
click at [753, 269] on p at bounding box center [887, 276] width 730 height 21
click at [727, 263] on img at bounding box center [635, 168] width 226 height 229
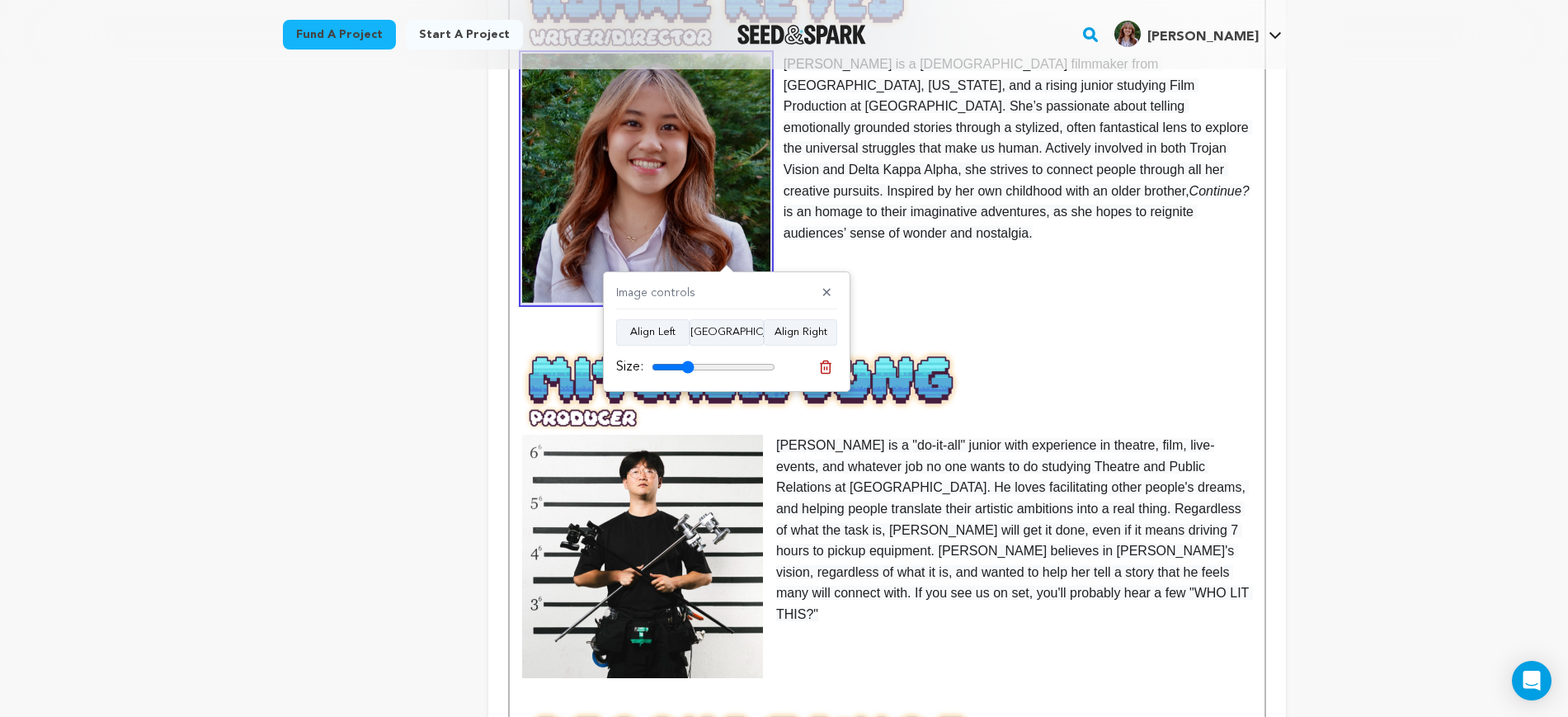
type input "34"
click at [688, 363] on input "range" at bounding box center [713, 367] width 124 height 13
click at [1001, 328] on p at bounding box center [887, 338] width 730 height 21
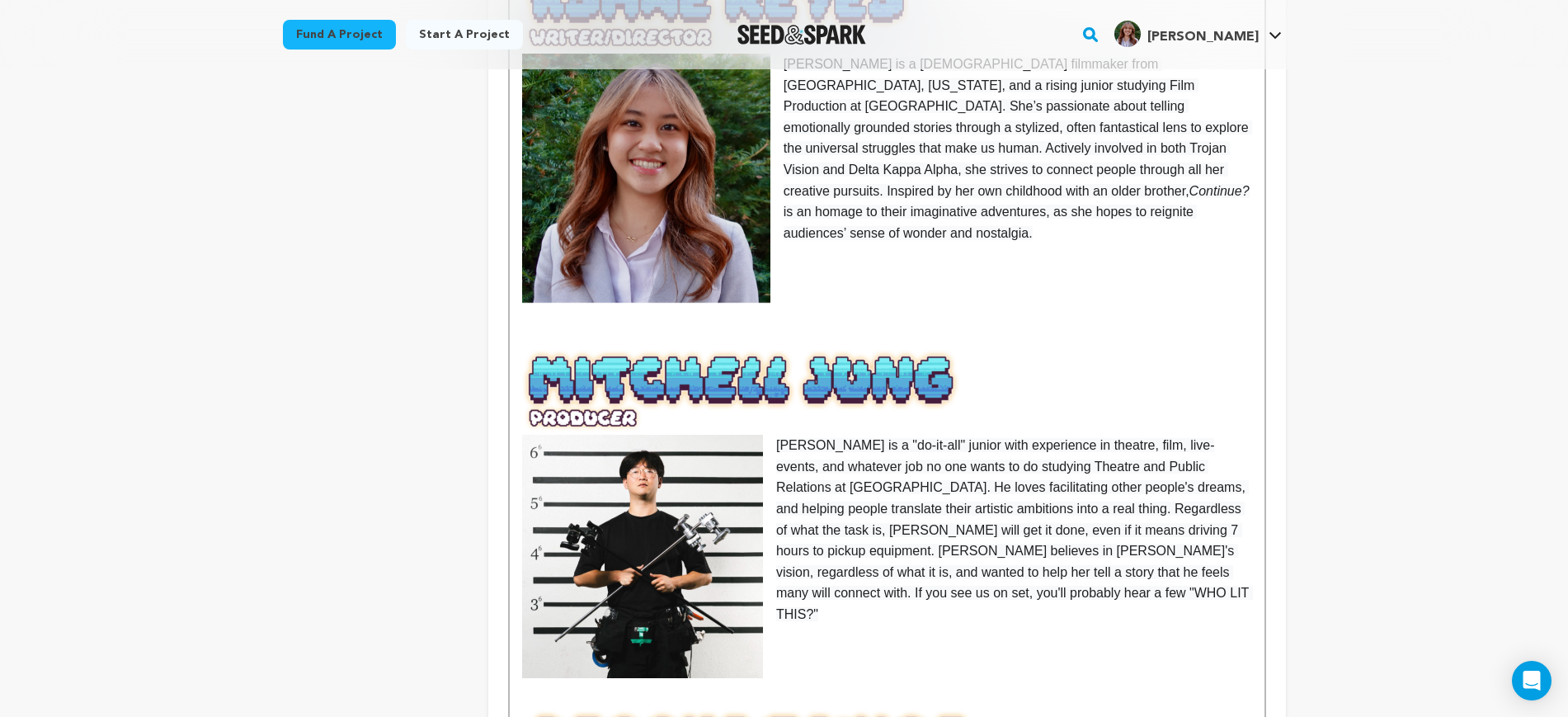
click at [736, 269] on img at bounding box center [647, 178] width 248 height 250
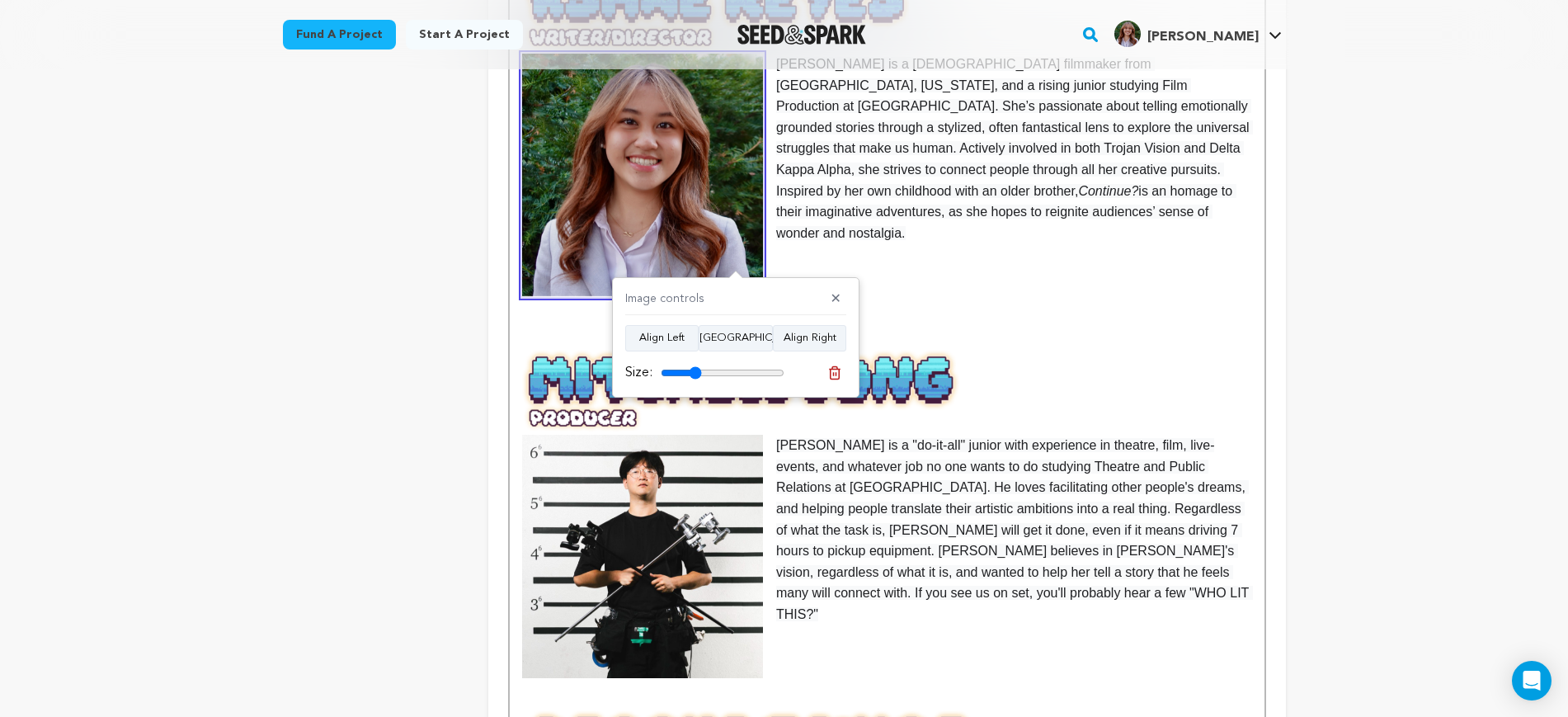
drag, startPoint x: 699, startPoint y: 376, endPoint x: 1064, endPoint y: 286, distance: 375.9
click at [697, 372] on input "range" at bounding box center [723, 373] width 124 height 13
type input "34"
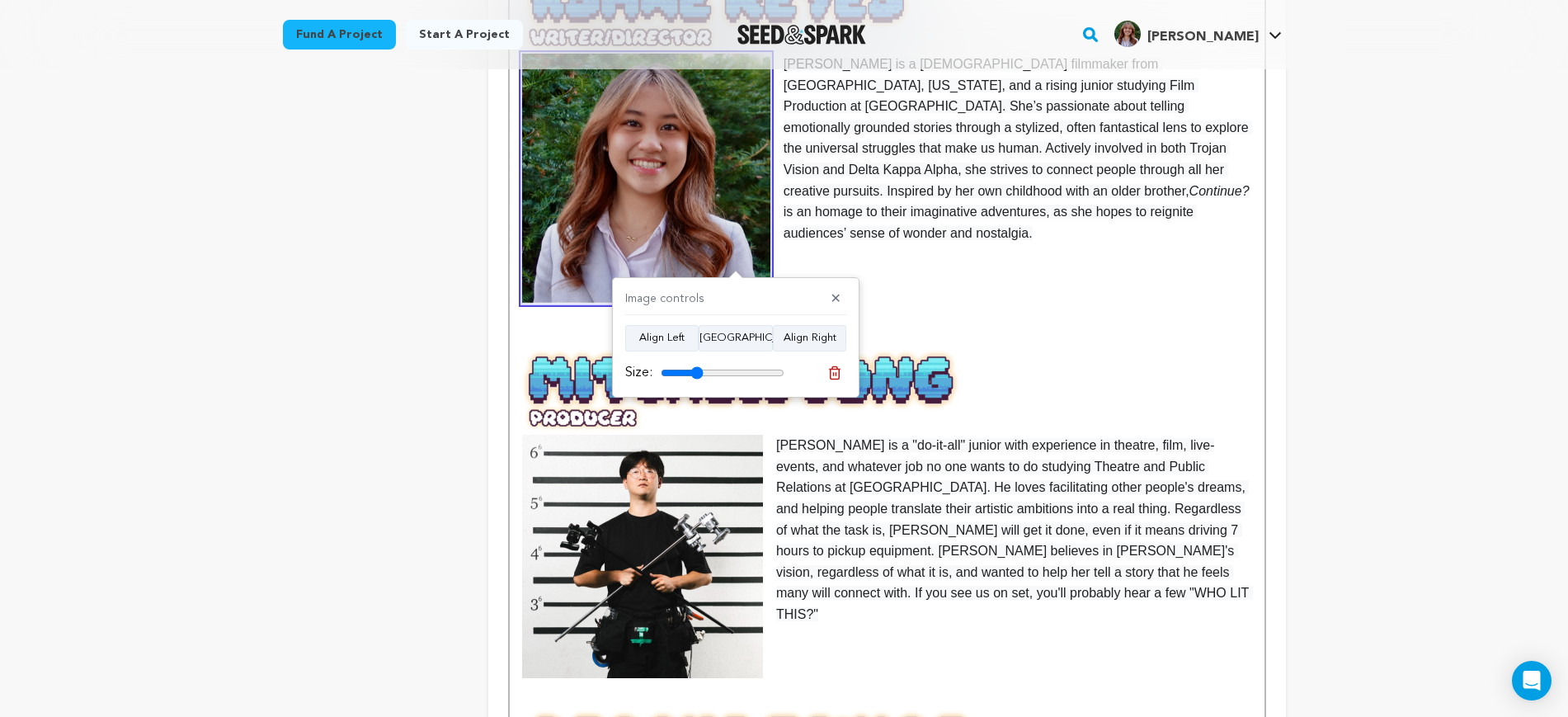
click at [1070, 286] on p at bounding box center [887, 297] width 730 height 21
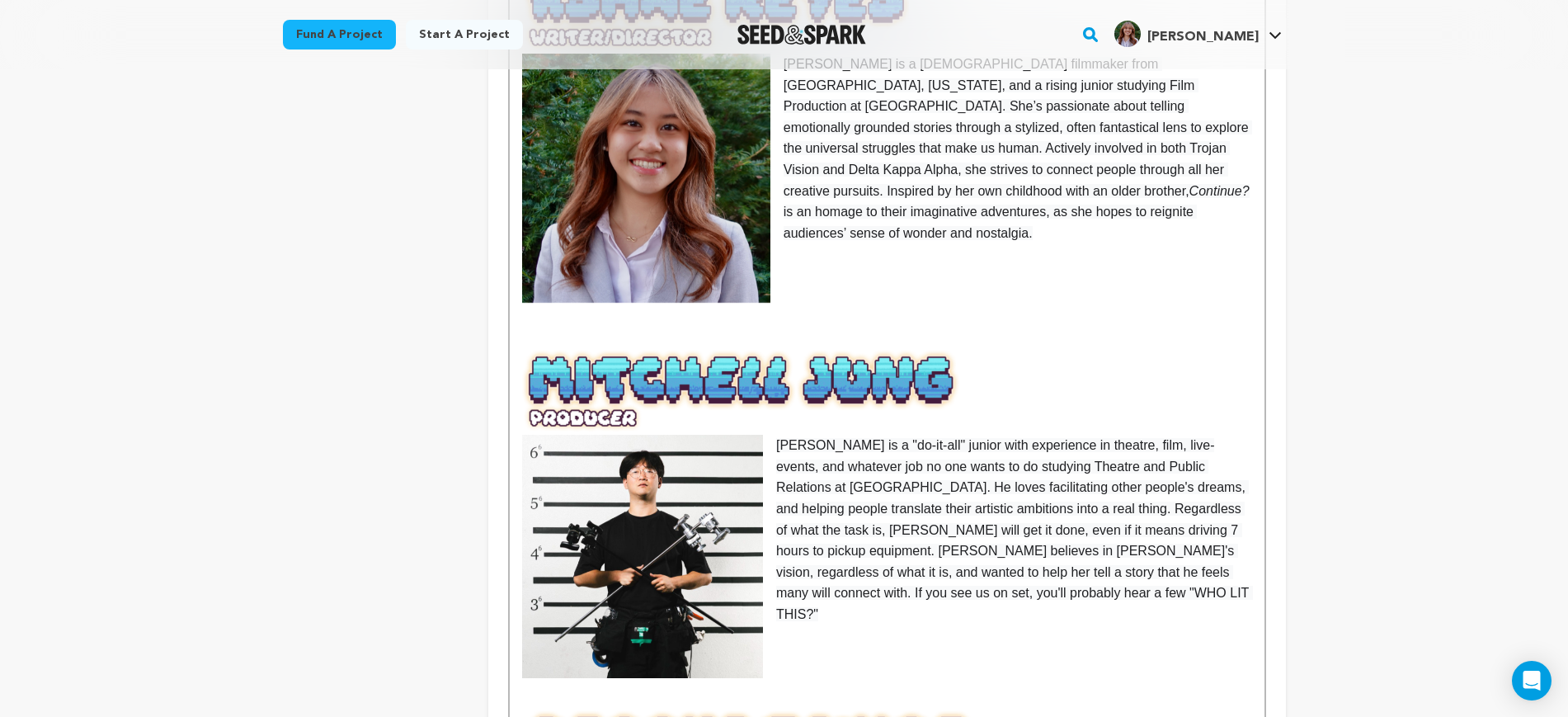
click at [1034, 328] on p at bounding box center [887, 338] width 730 height 21
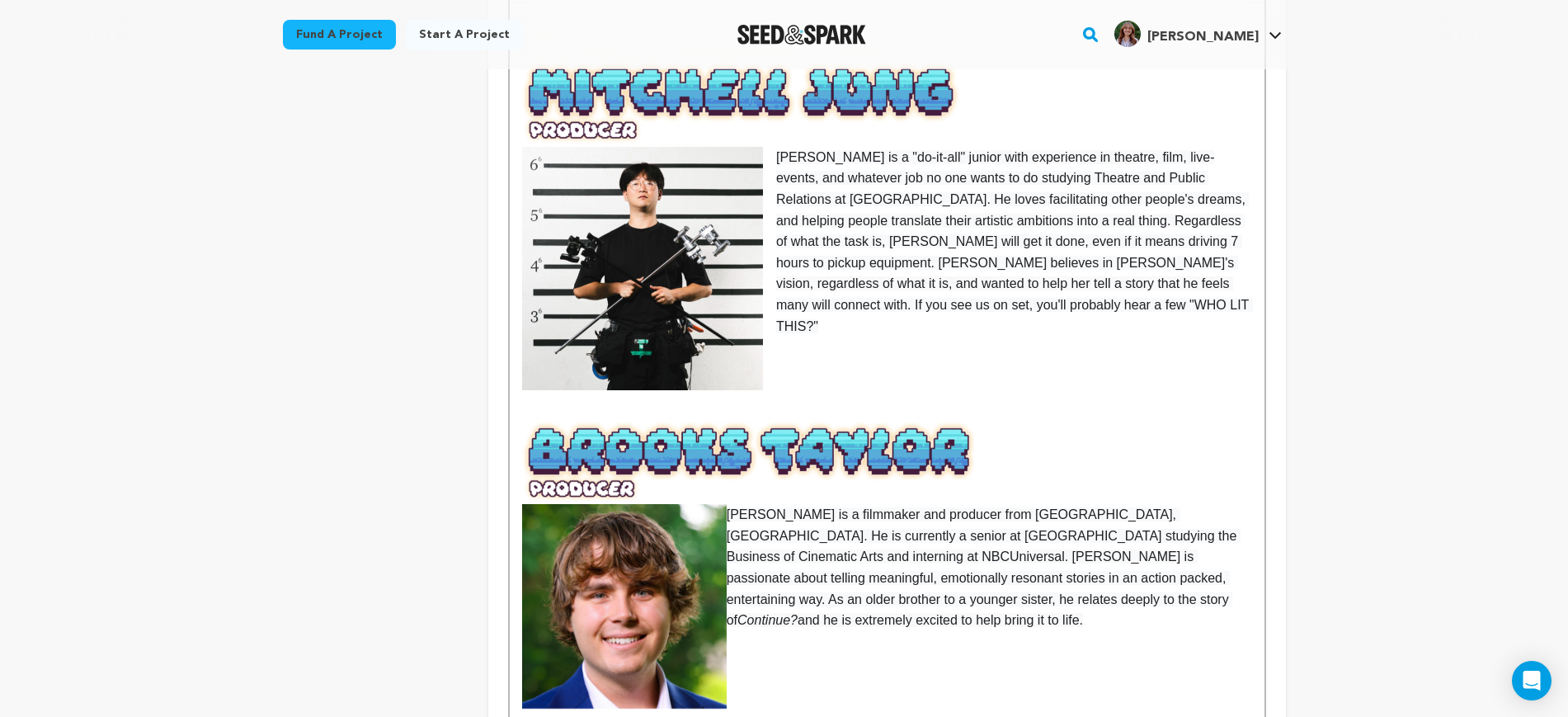
scroll to position [1238, 0]
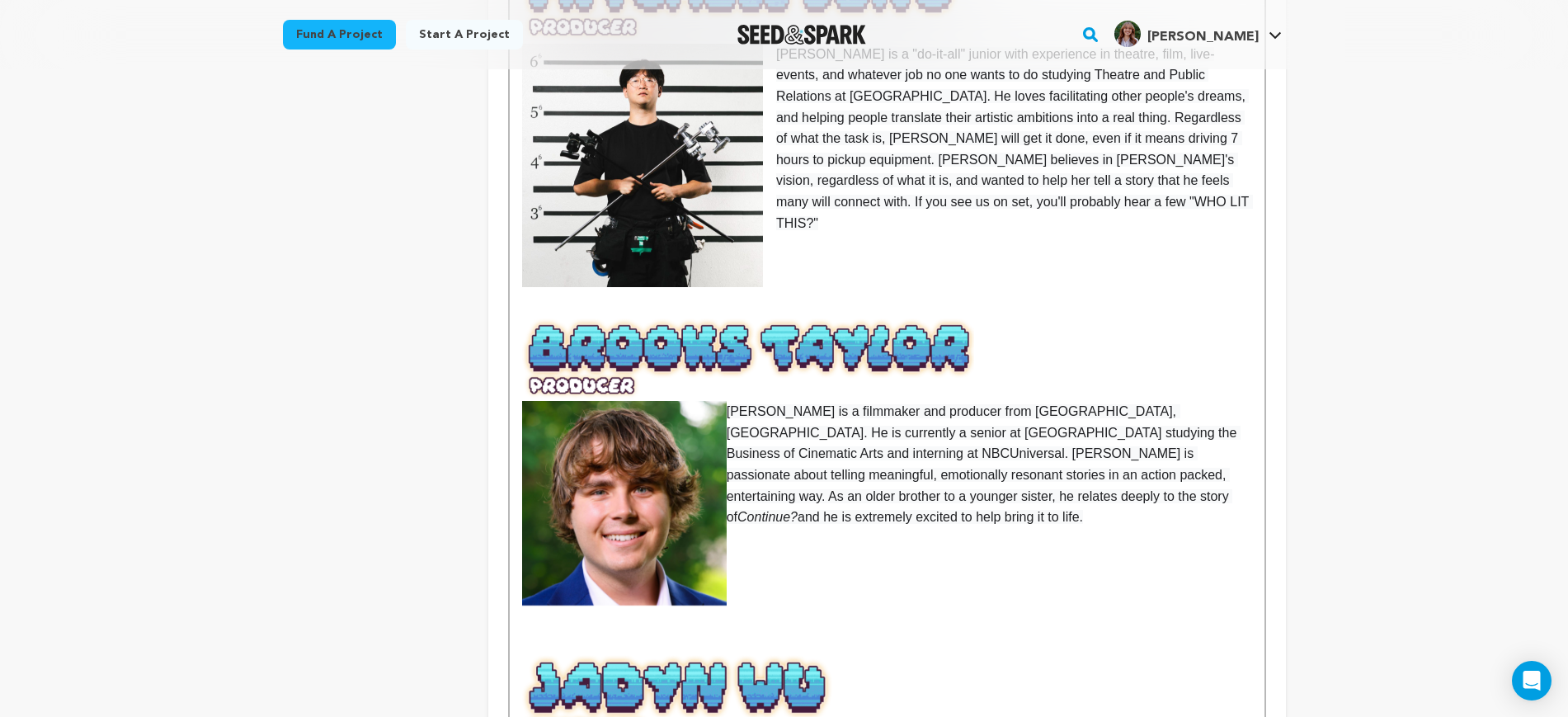
click at [839, 276] on p at bounding box center [887, 286] width 730 height 21
click at [836, 297] on p at bounding box center [887, 307] width 730 height 21
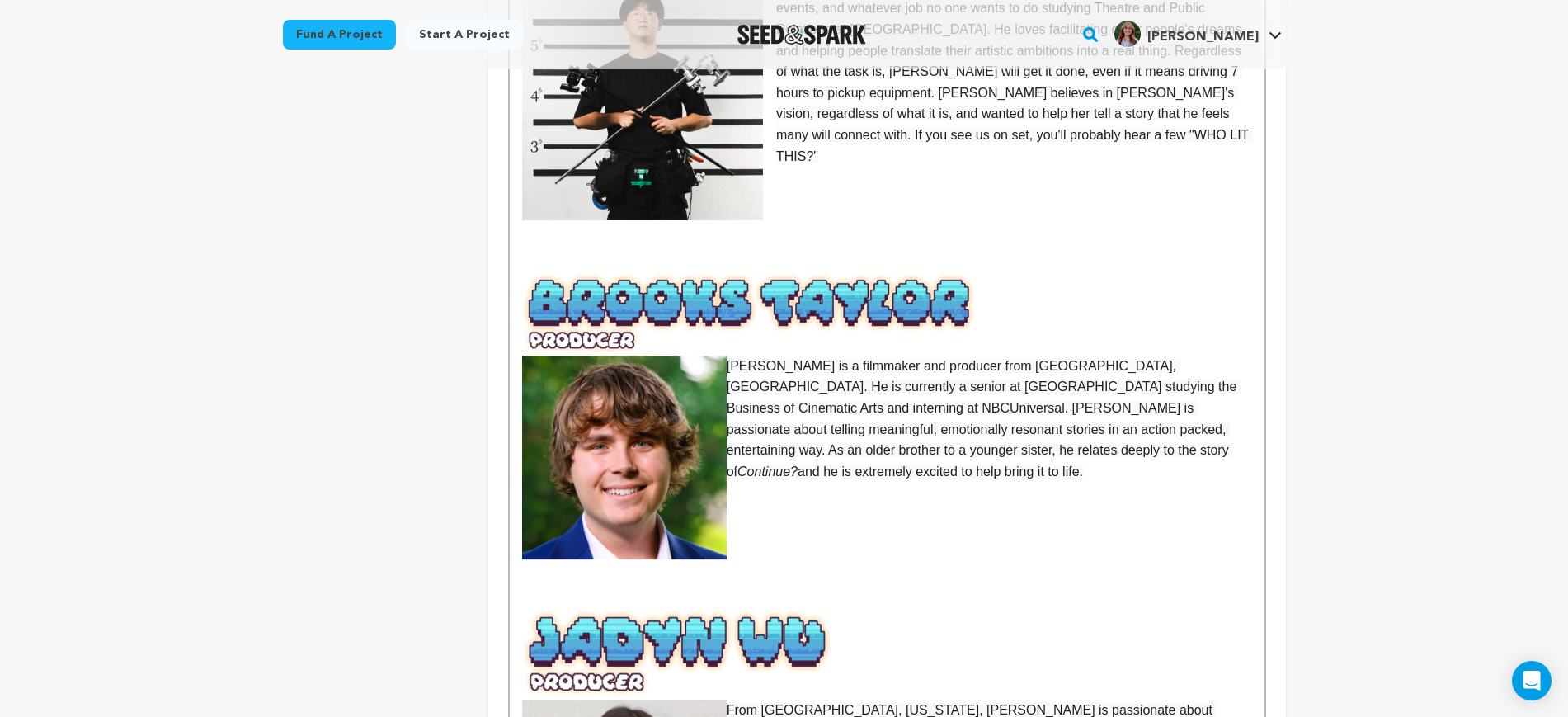
scroll to position [1444, 0]
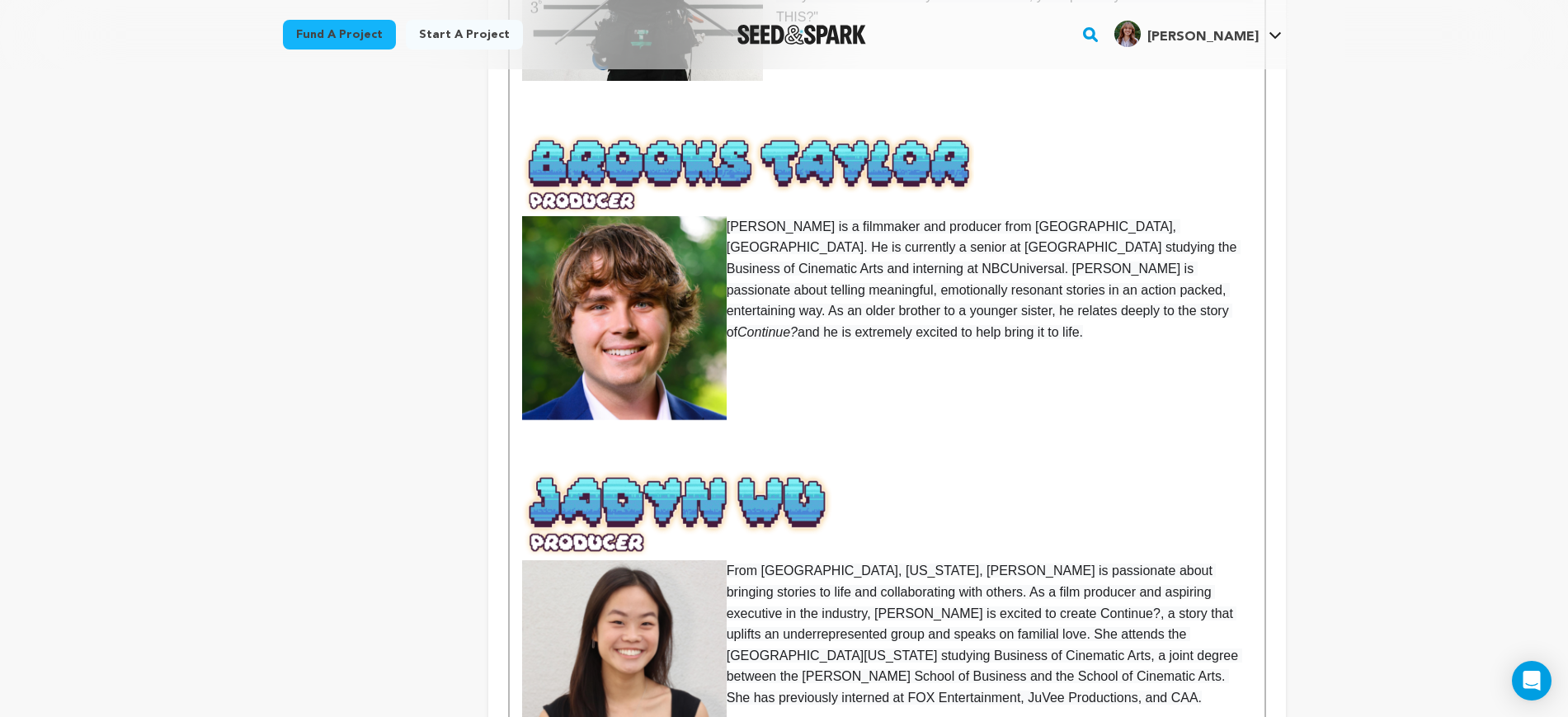
click at [696, 237] on img at bounding box center [625, 319] width 205 height 206
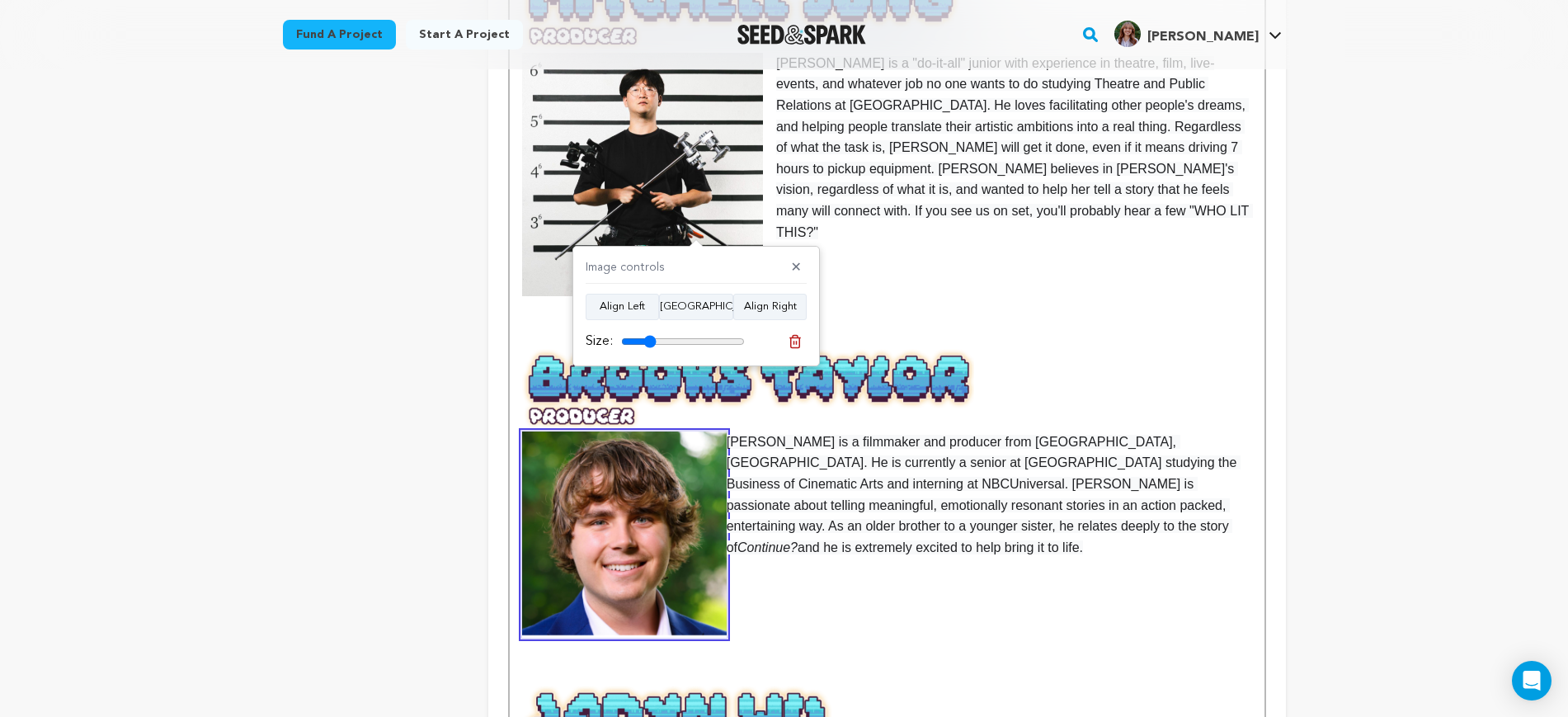
scroll to position [1134, 0]
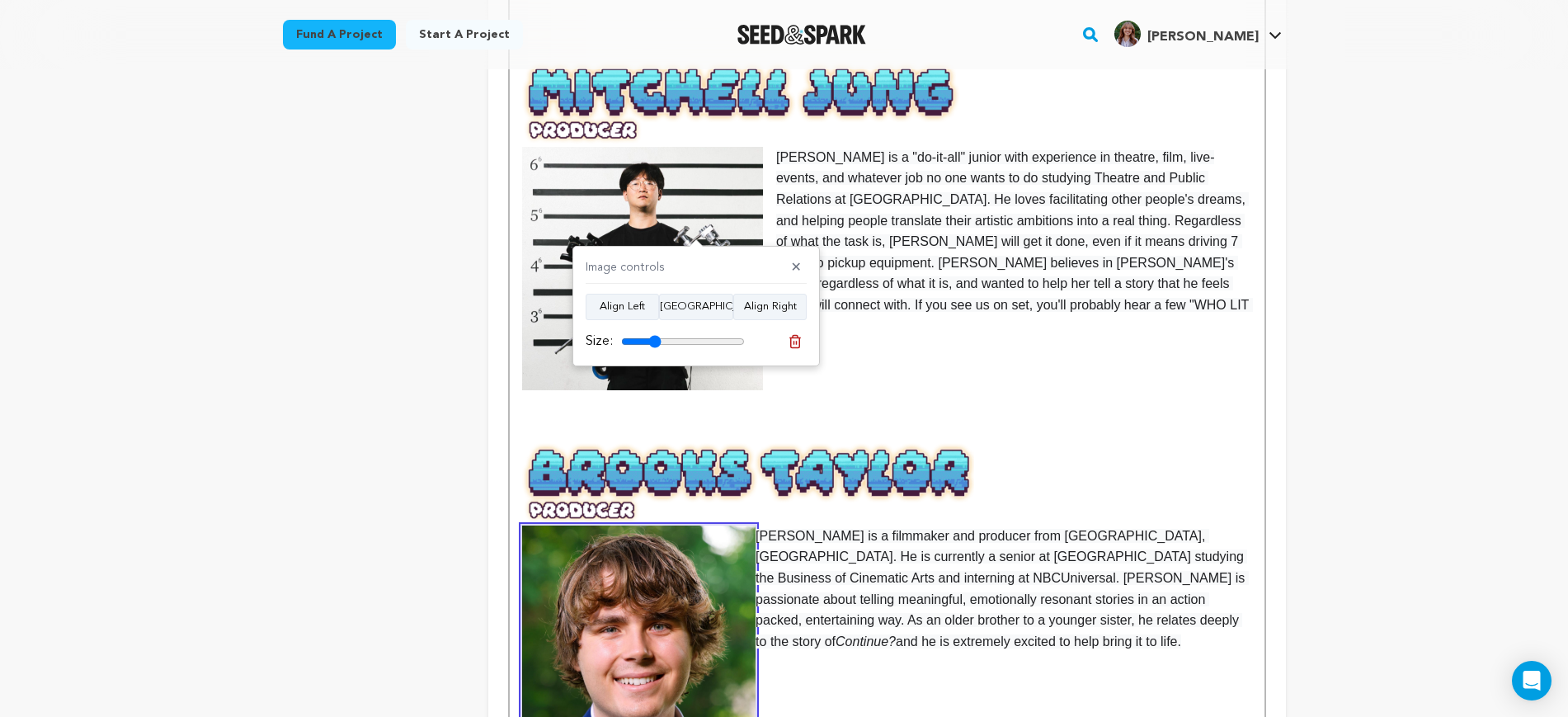
type input "32"
click at [655, 336] on input "range" at bounding box center [683, 341] width 124 height 13
click at [843, 546] on p "[PERSON_NAME] is a filmmaker and producer from [GEOGRAPHIC_DATA], [GEOGRAPHIC_D…" at bounding box center [887, 588] width 730 height 127
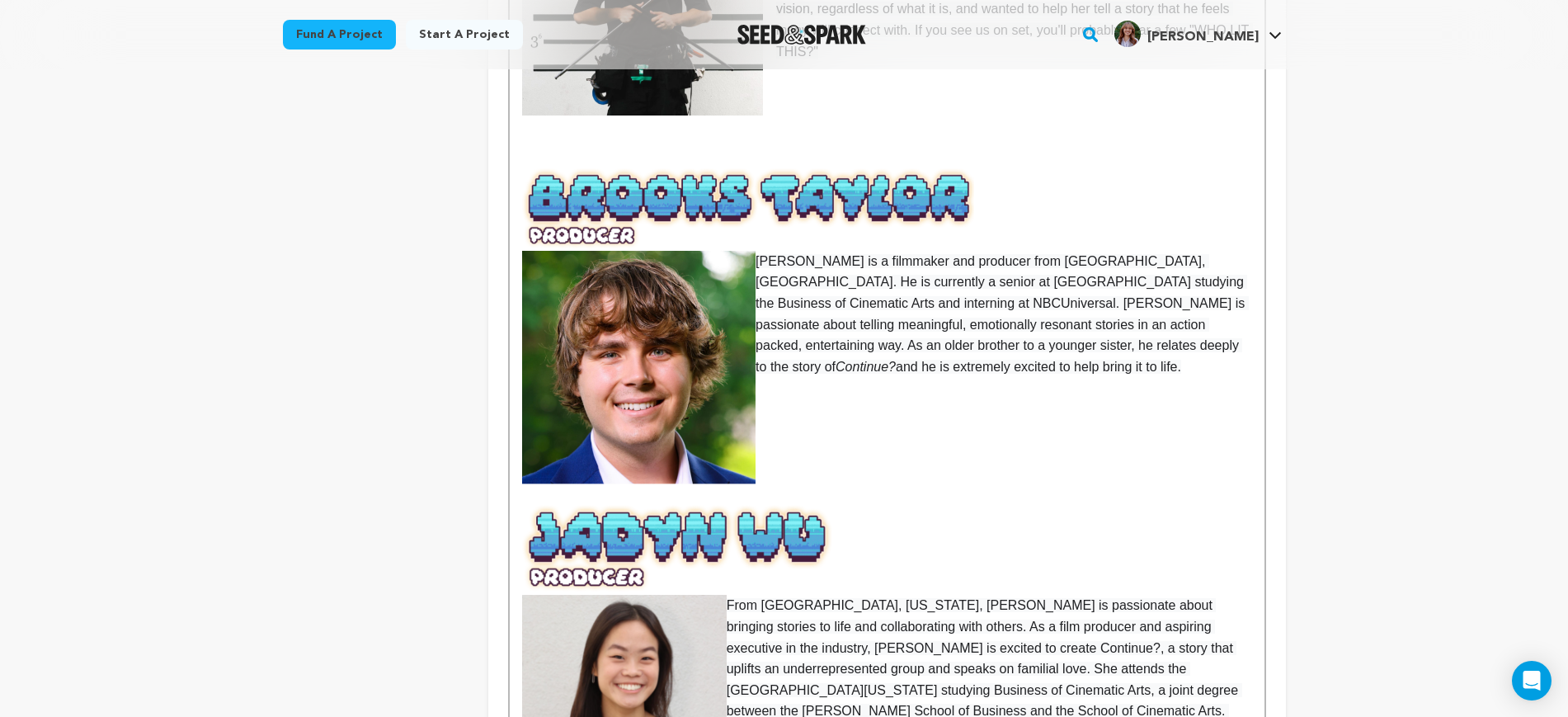
scroll to position [1444, 0]
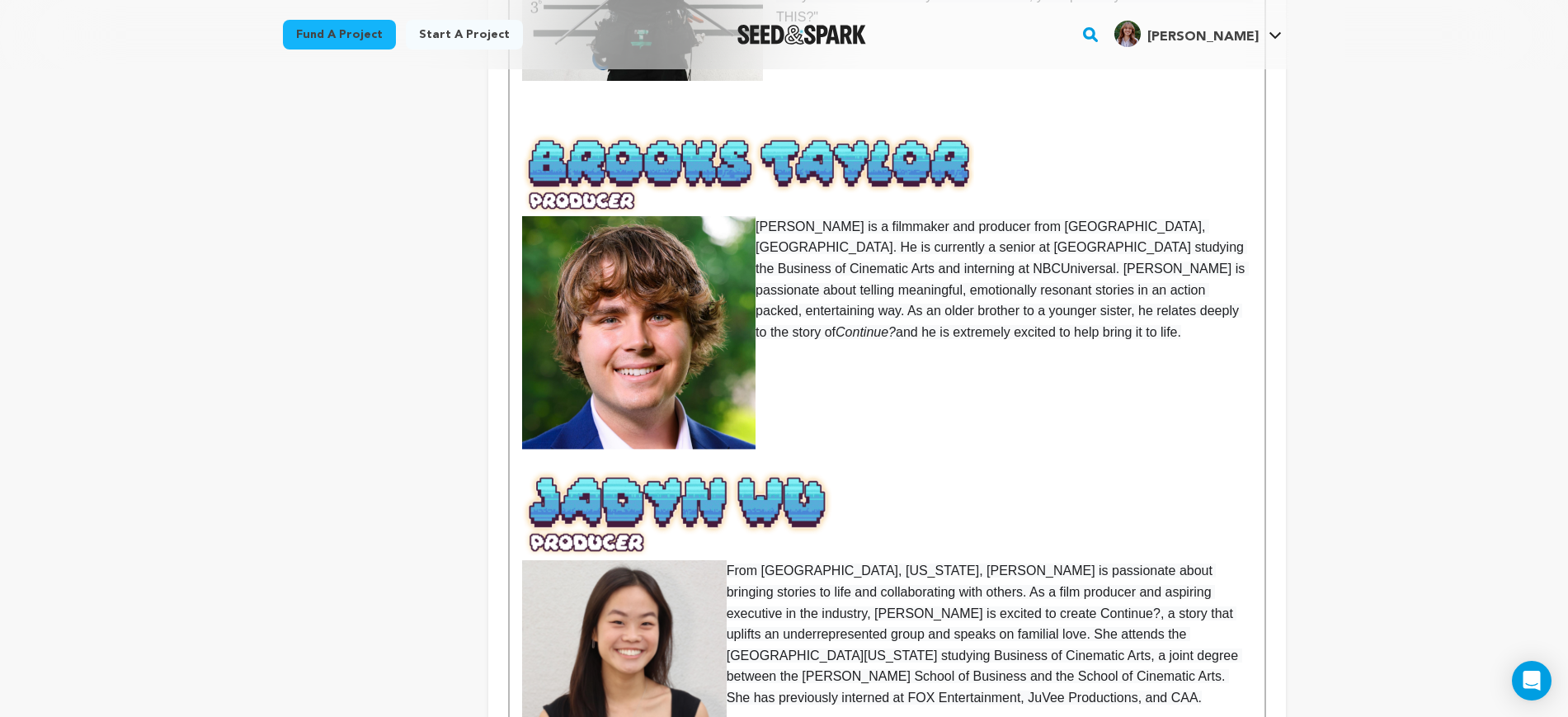
click at [813, 448] on p at bounding box center [887, 459] width 730 height 21
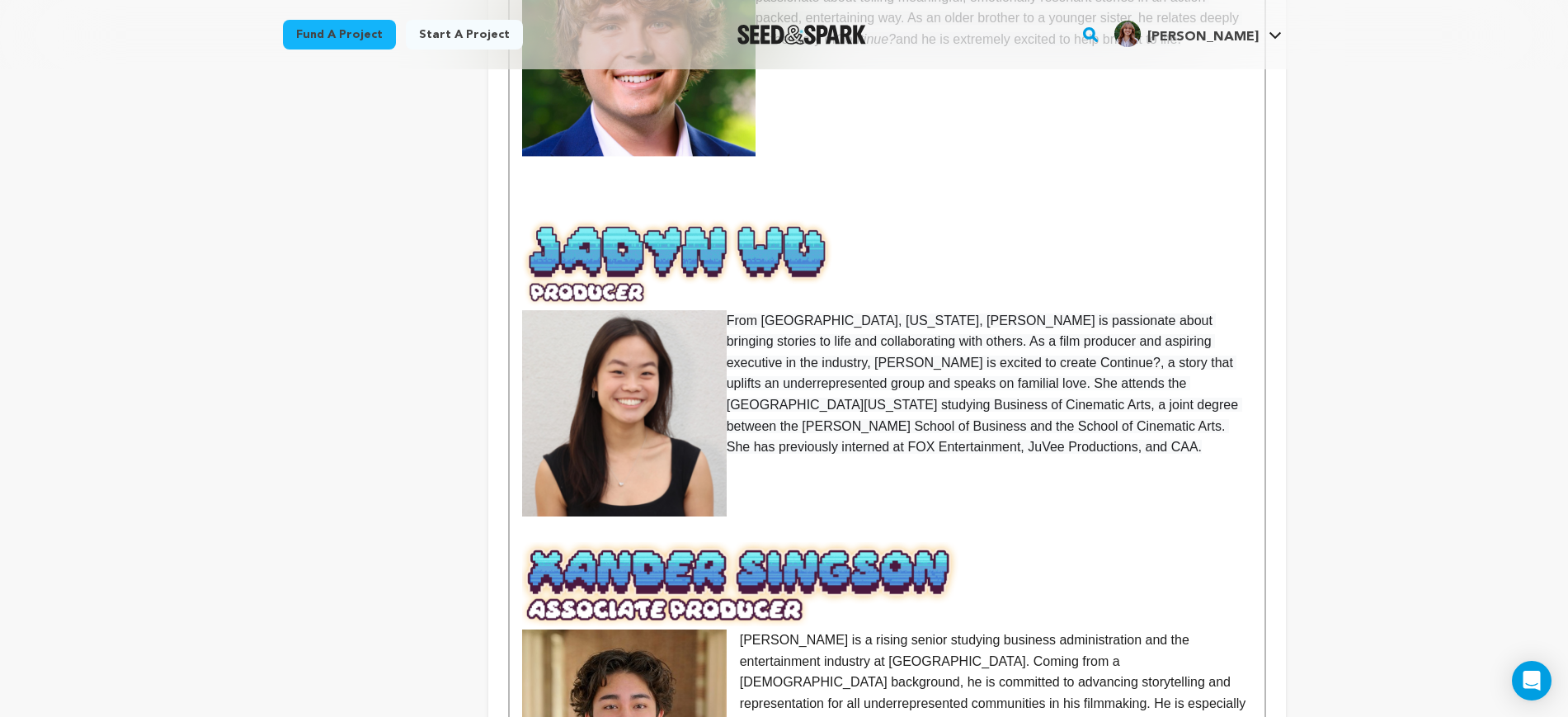
scroll to position [1752, 0]
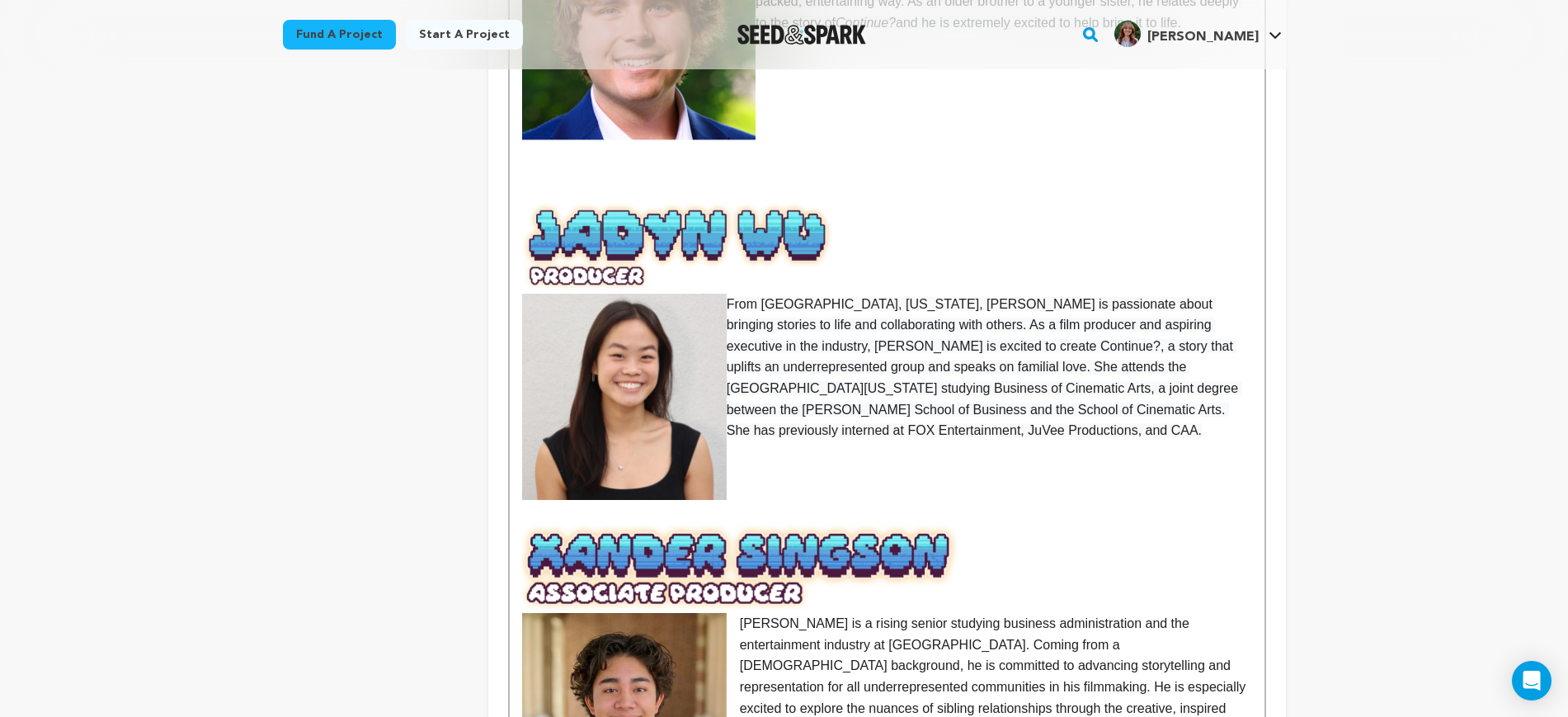
drag, startPoint x: 682, startPoint y: 375, endPoint x: 694, endPoint y: 379, distance: 12.6
click at [681, 373] on img at bounding box center [625, 397] width 205 height 206
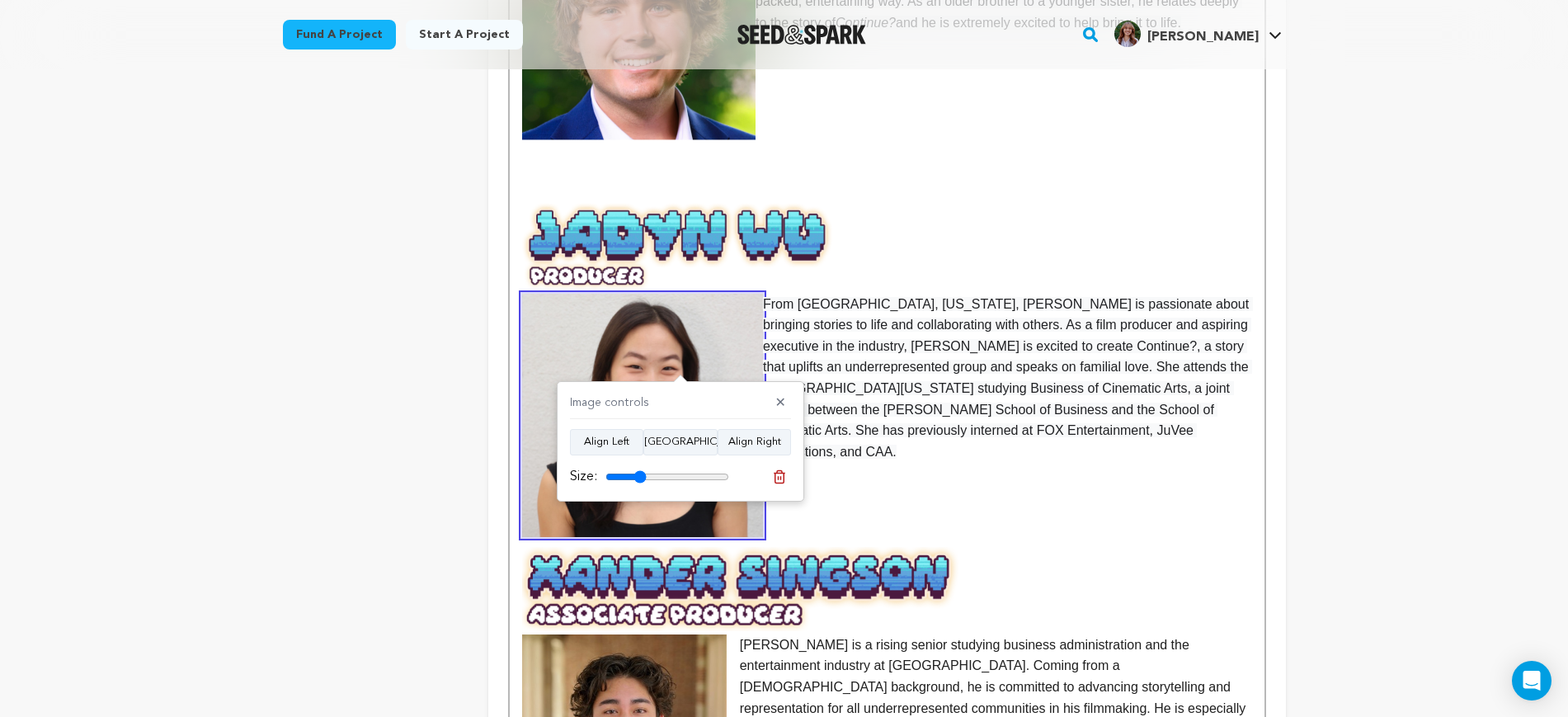
drag, startPoint x: 645, startPoint y: 472, endPoint x: 849, endPoint y: 435, distance: 207.3
type input "34"
click at [641, 470] on input "range" at bounding box center [668, 477] width 124 height 13
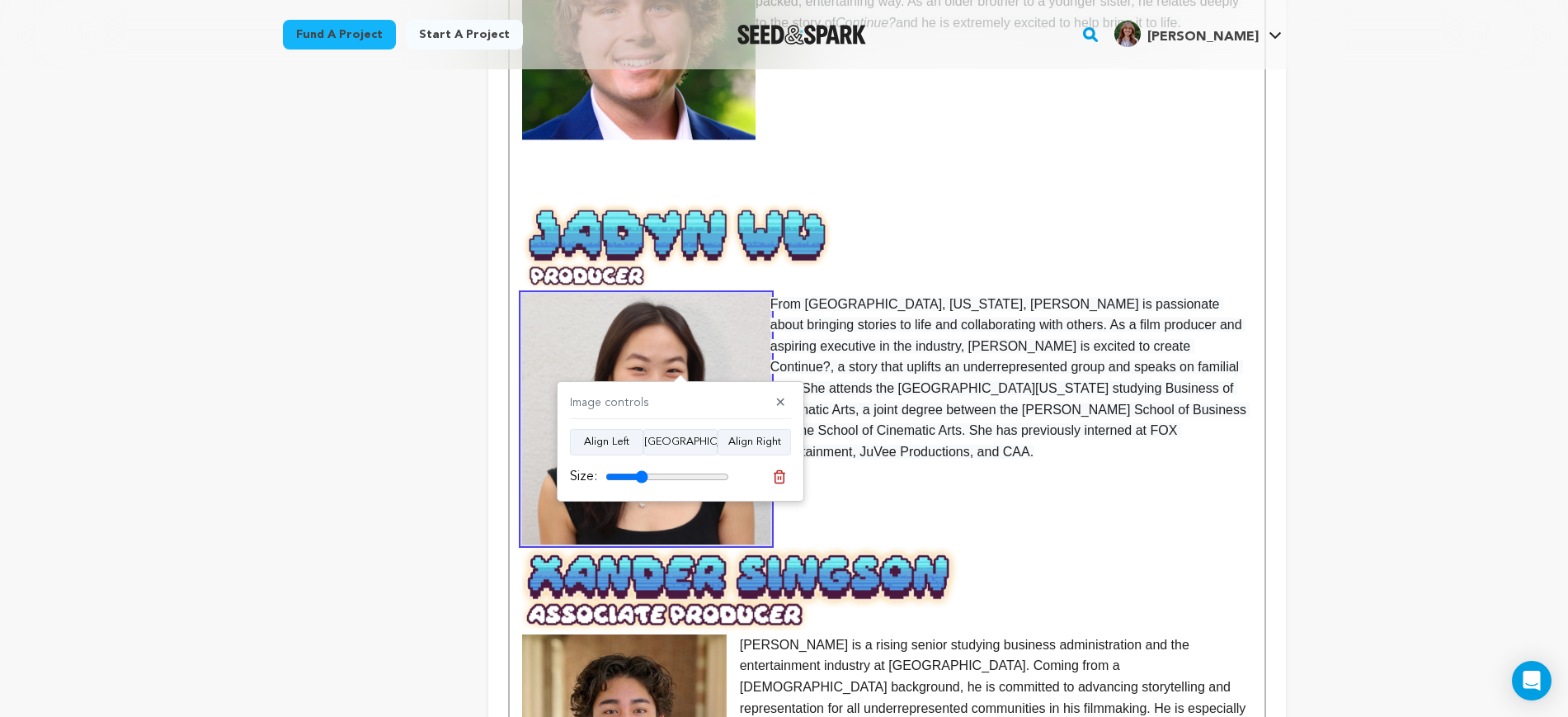
click at [899, 504] on p at bounding box center [887, 515] width 730 height 21
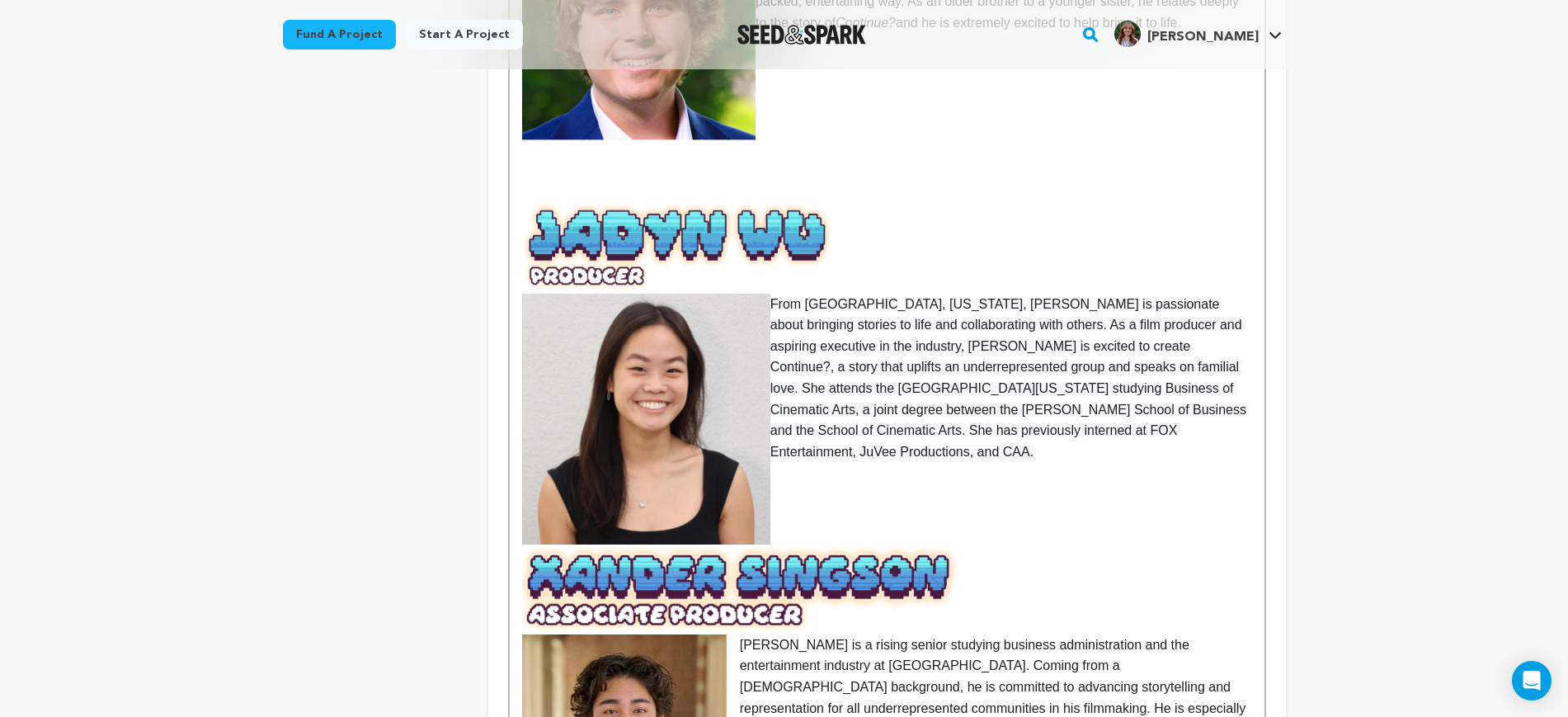
click at [884, 525] on p at bounding box center [887, 536] width 730 height 21
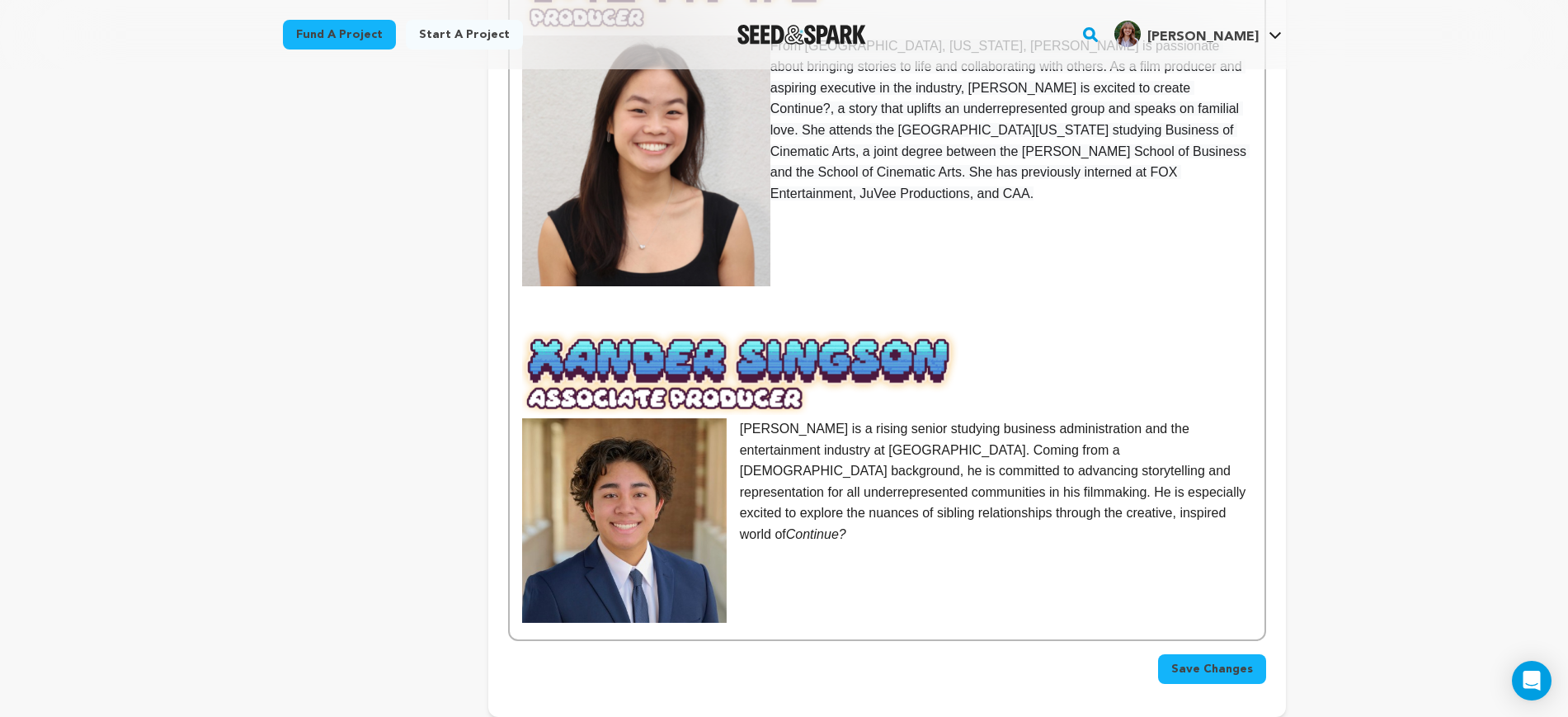
scroll to position [2062, 0]
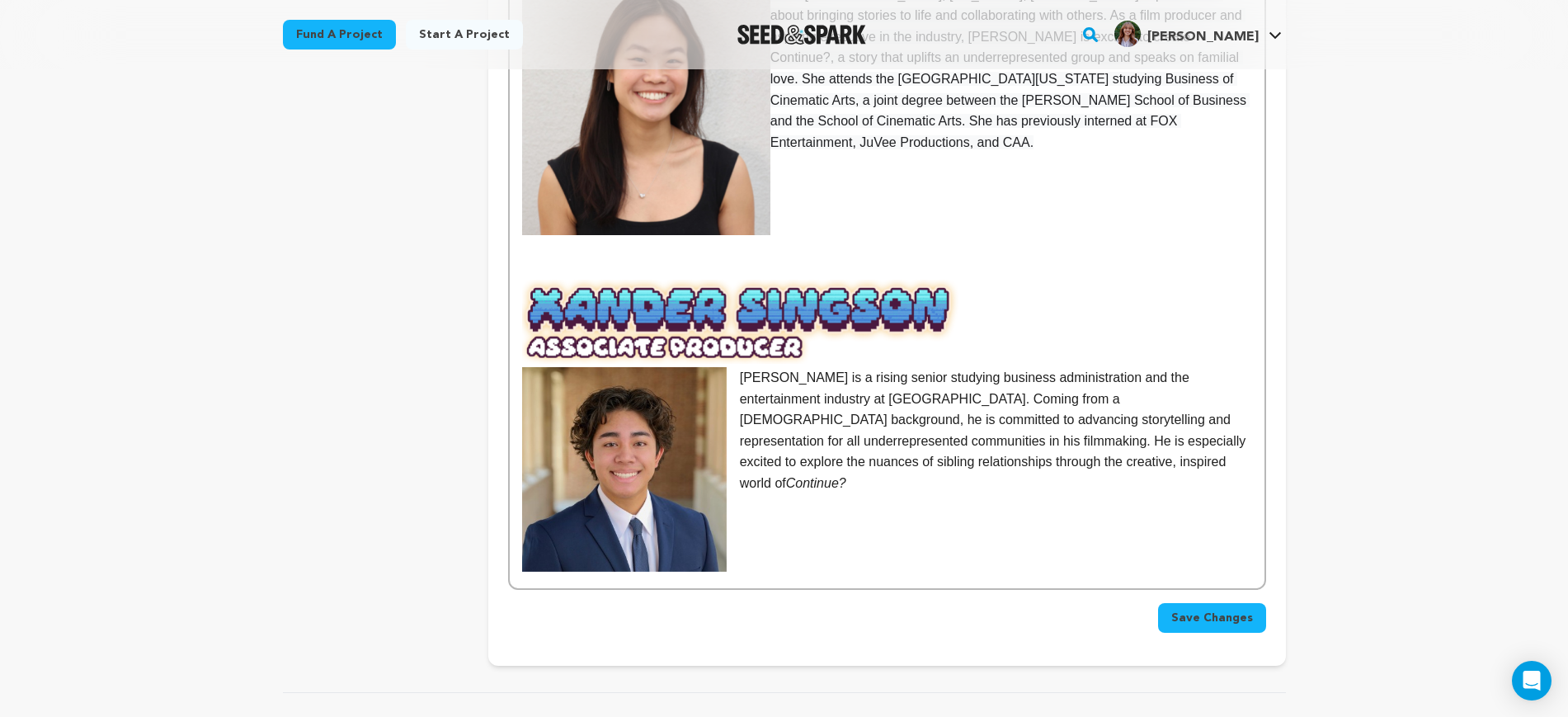
click at [699, 401] on img at bounding box center [625, 469] width 205 height 205
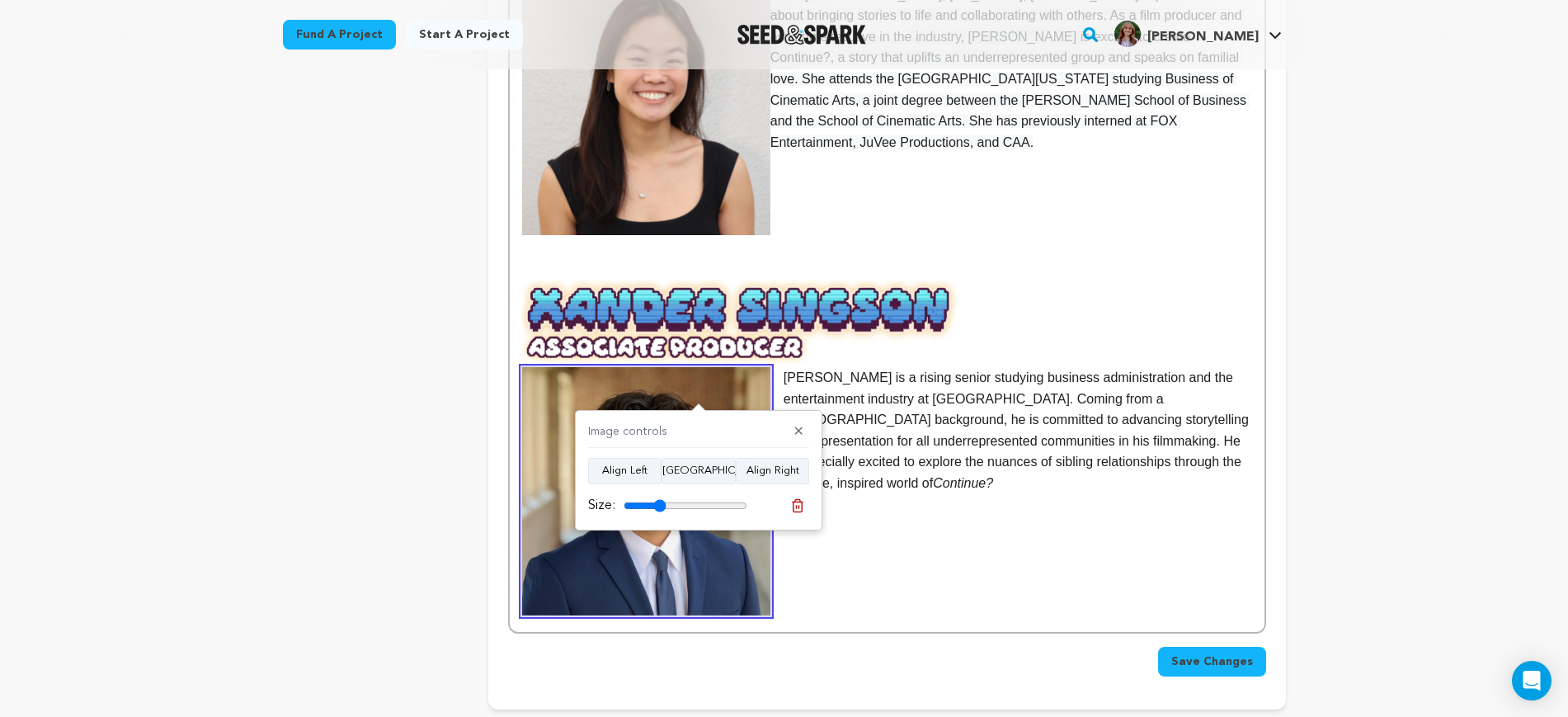
type input "34"
click at [659, 501] on input "range" at bounding box center [686, 505] width 124 height 13
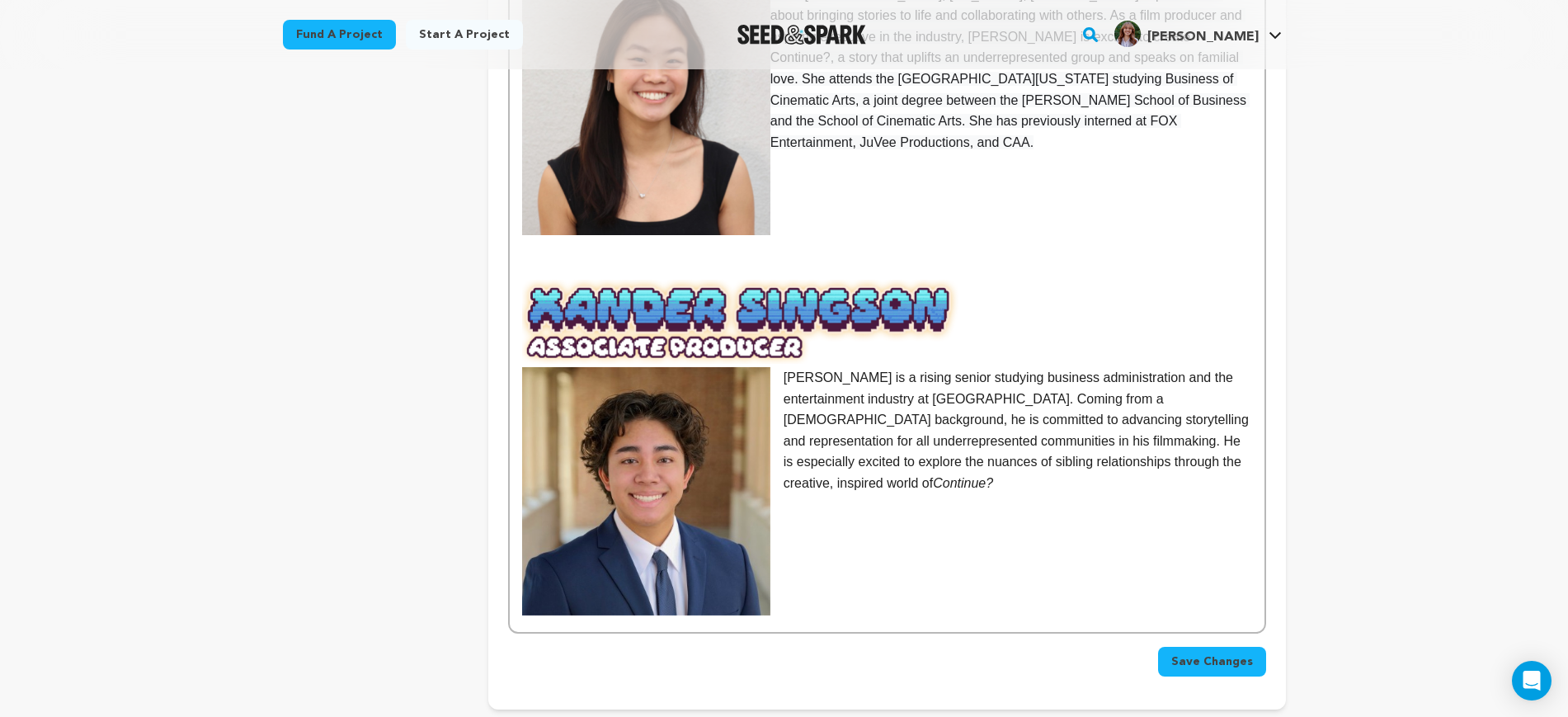
click at [1209, 653] on span "Save Changes" at bounding box center [1212, 661] width 82 height 16
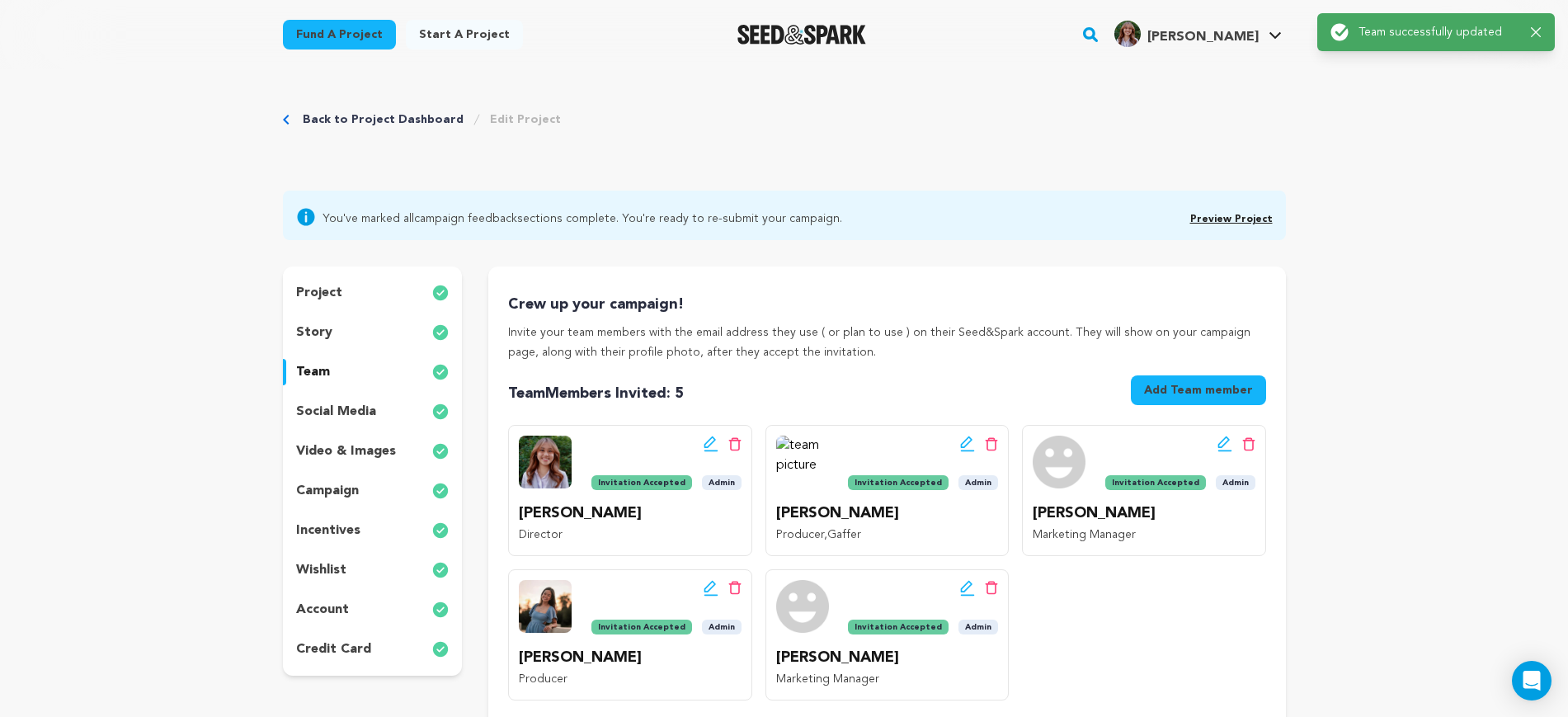
scroll to position [0, 0]
click at [1245, 221] on link "Preview Project" at bounding box center [1231, 220] width 83 height 10
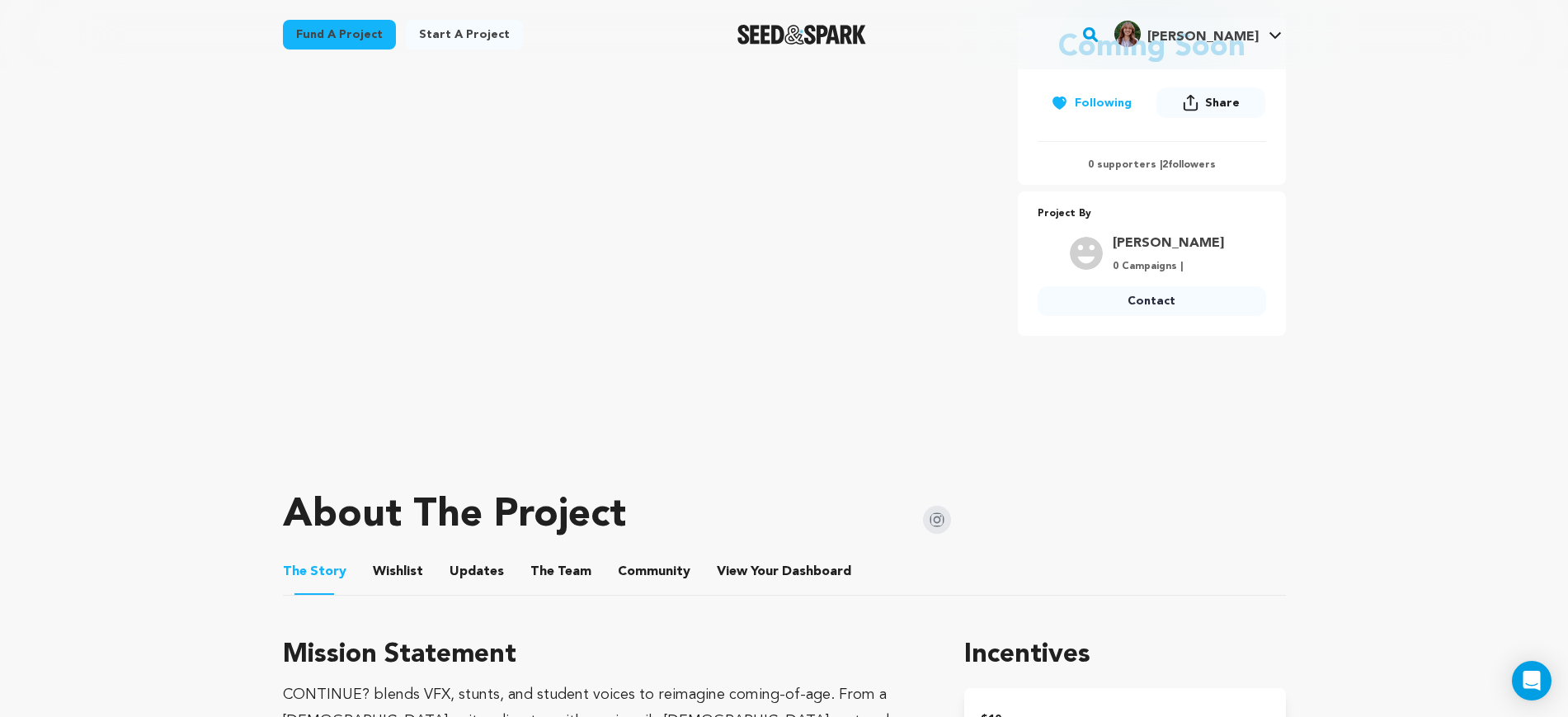
scroll to position [420, 0]
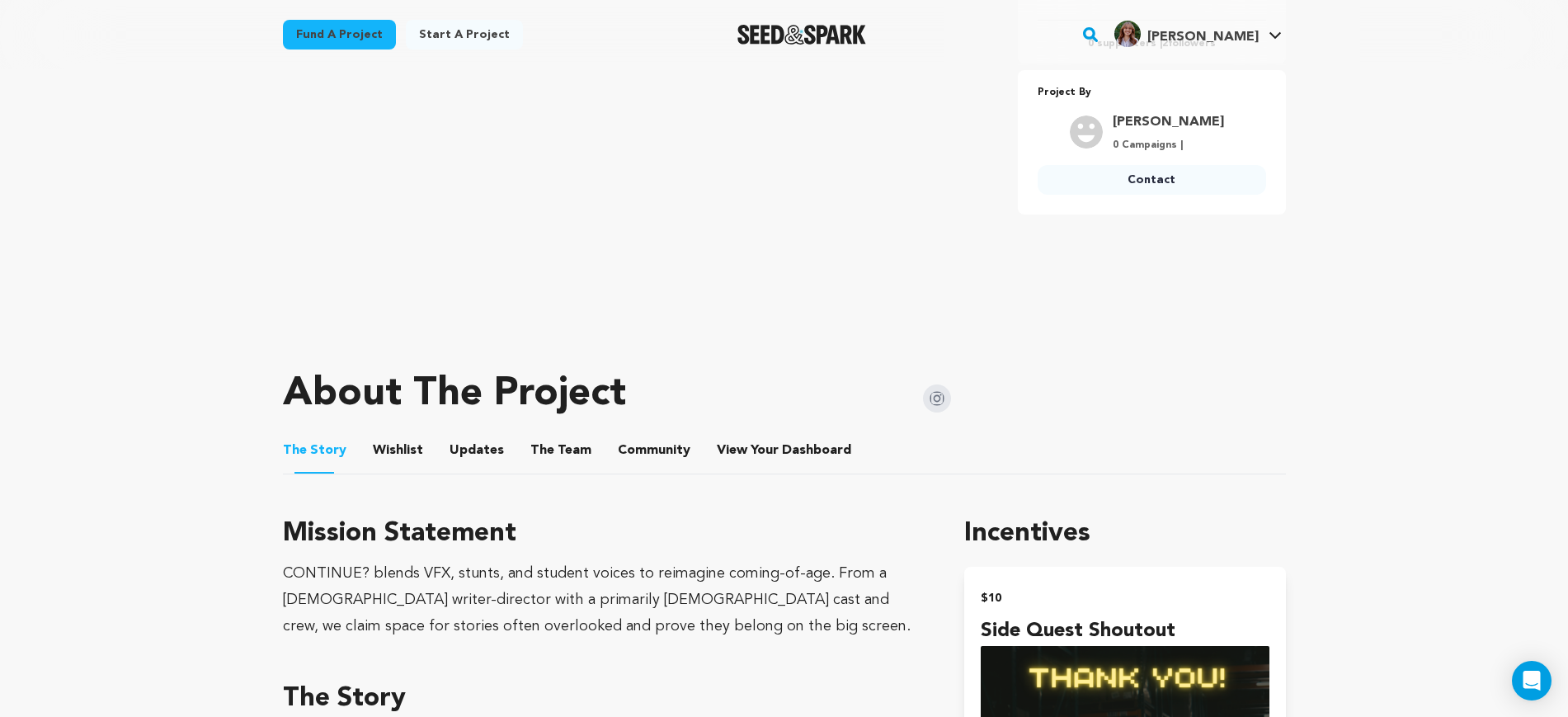
click at [396, 450] on button "Wishlist" at bounding box center [398, 454] width 40 height 40
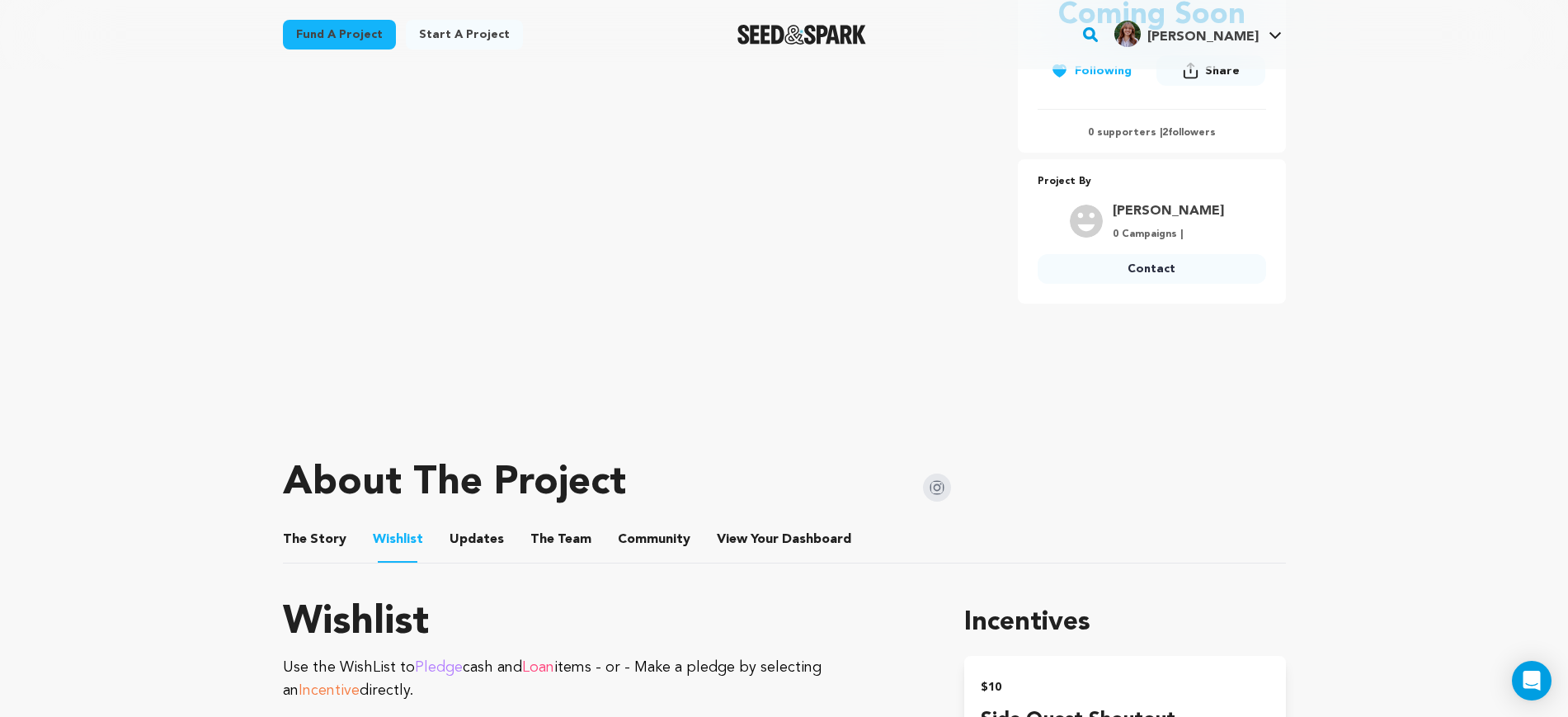
scroll to position [516, 0]
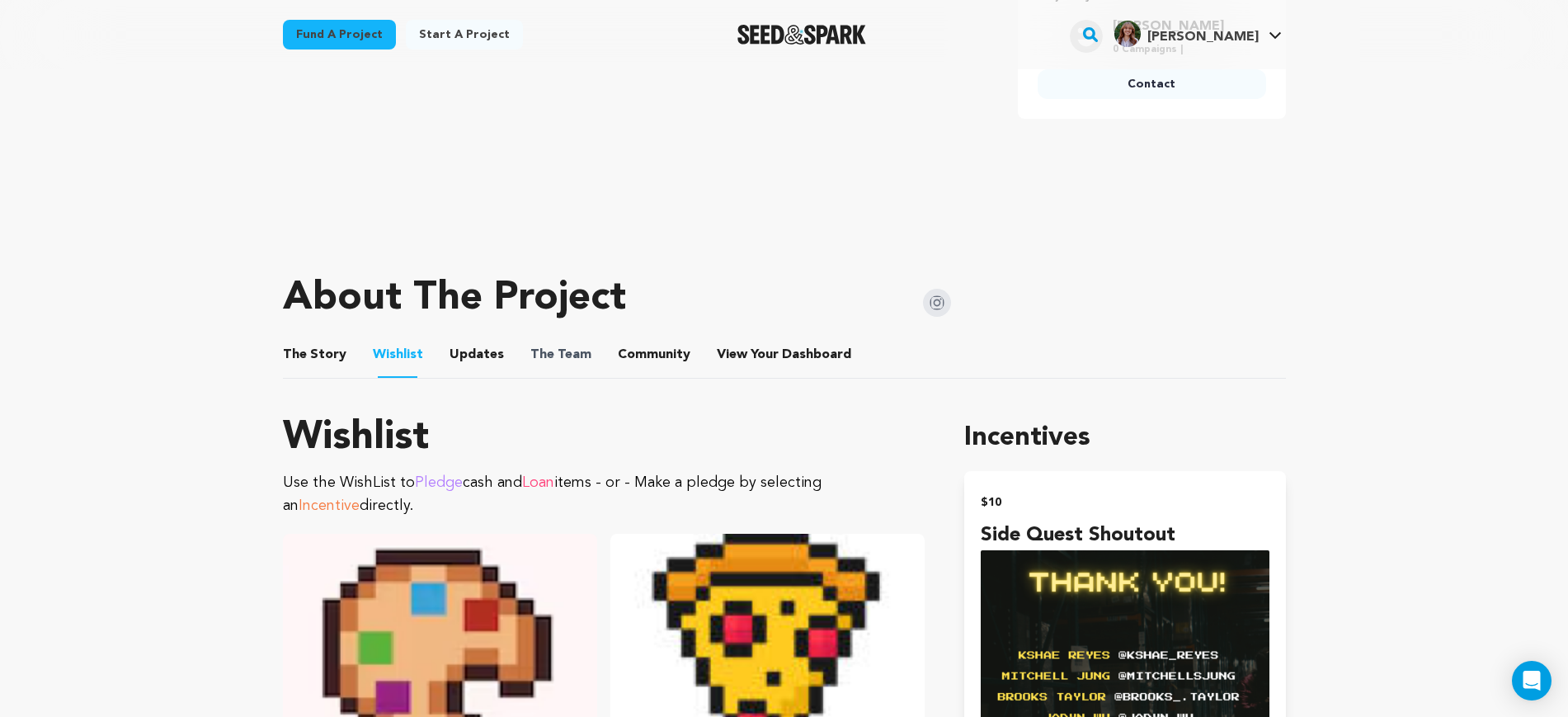
click at [530, 355] on span "The" at bounding box center [542, 355] width 24 height 20
click at [541, 358] on button "The Team" at bounding box center [561, 358] width 40 height 40
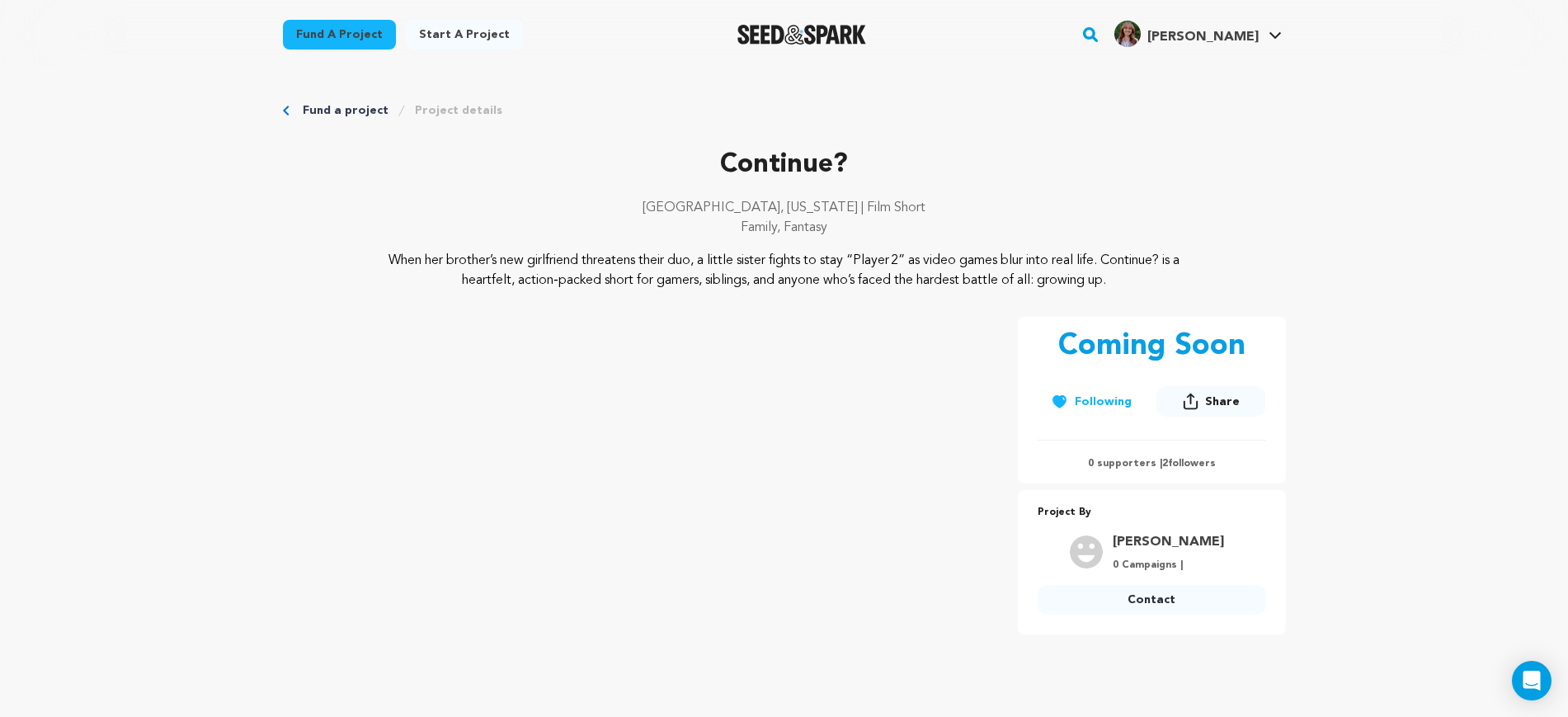
click at [372, 109] on link "Fund a project" at bounding box center [345, 110] width 86 height 16
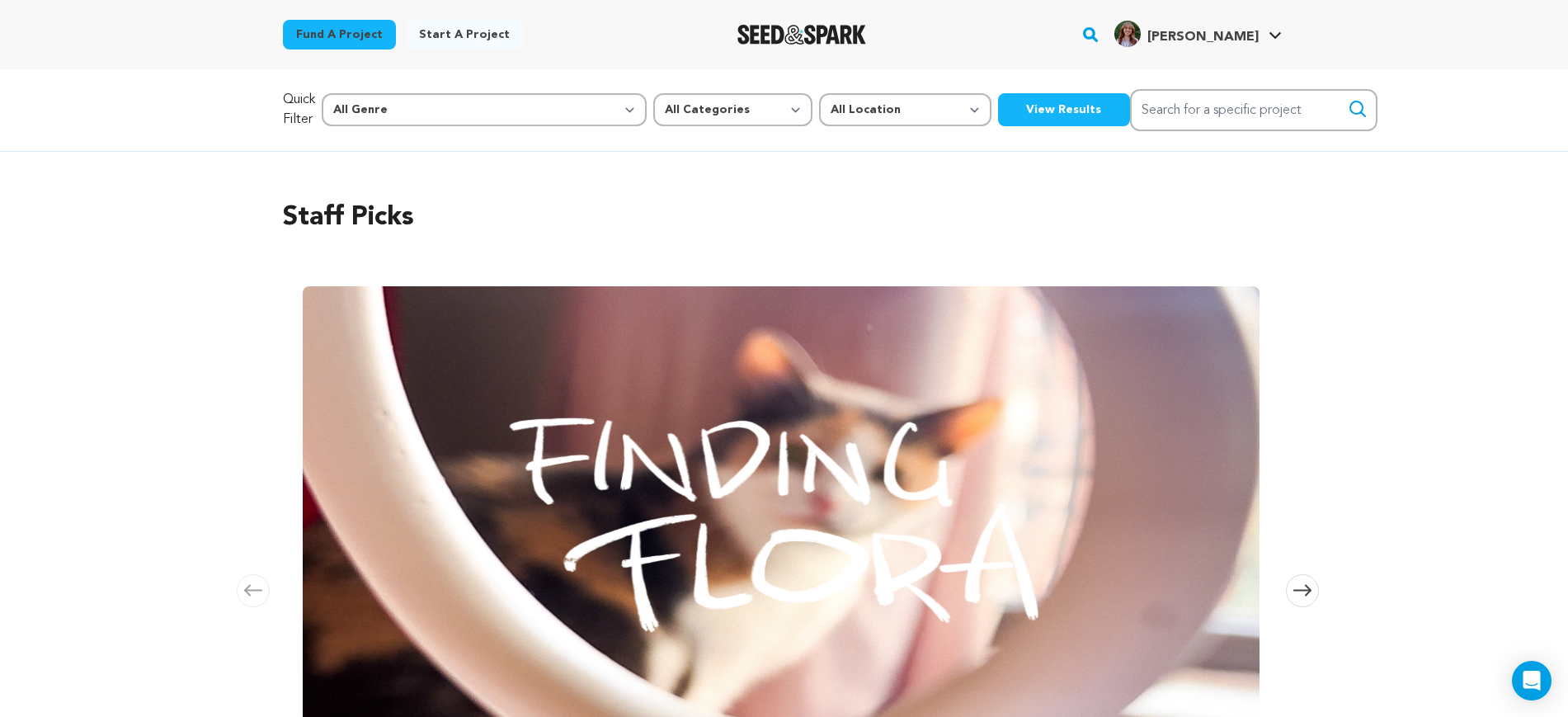
click at [1256, 51] on div "[PERSON_NAME] KShae R." at bounding box center [1198, 34] width 175 height 43
click at [1199, 67] on link "My Projects" at bounding box center [1227, 72] width 185 height 36
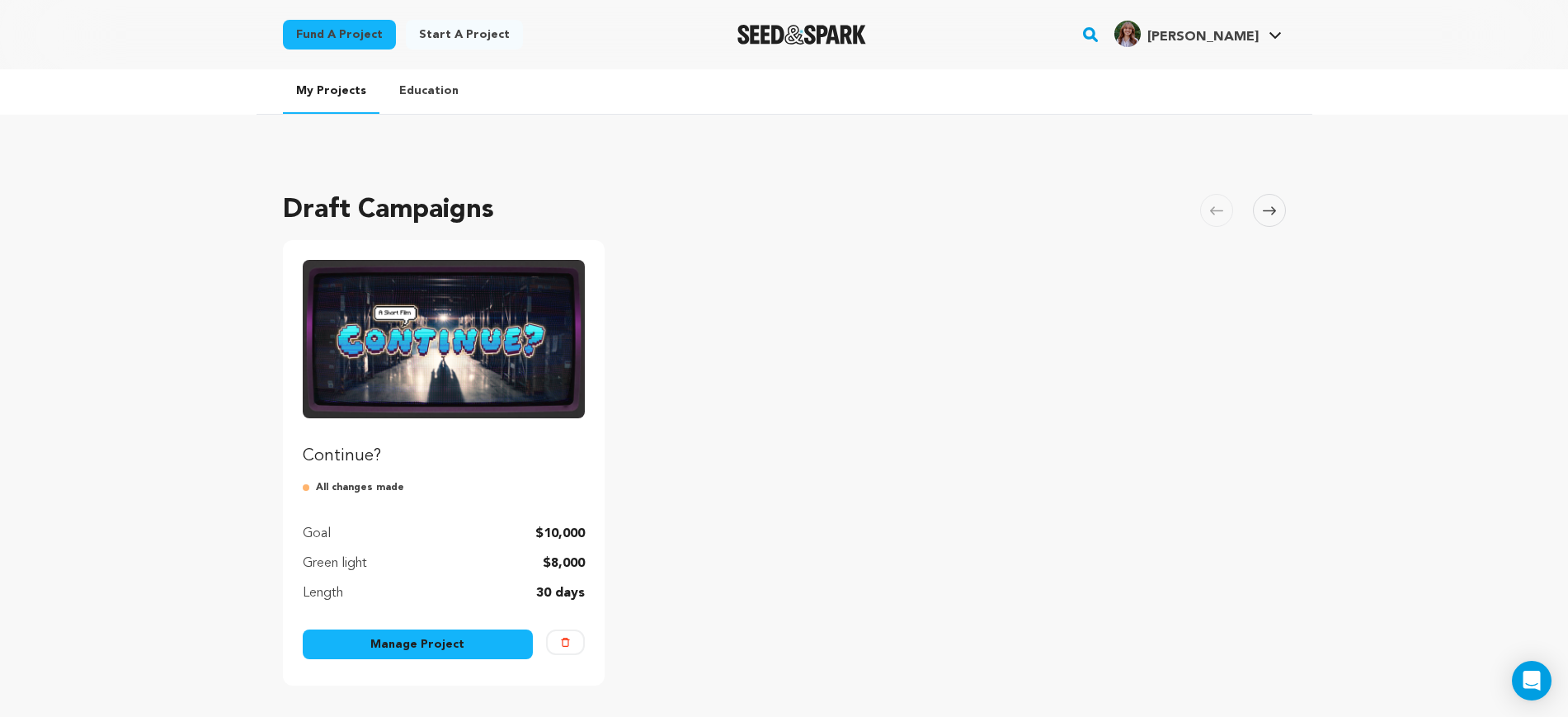
click at [474, 346] on img "Fund Continue?" at bounding box center [444, 338] width 283 height 158
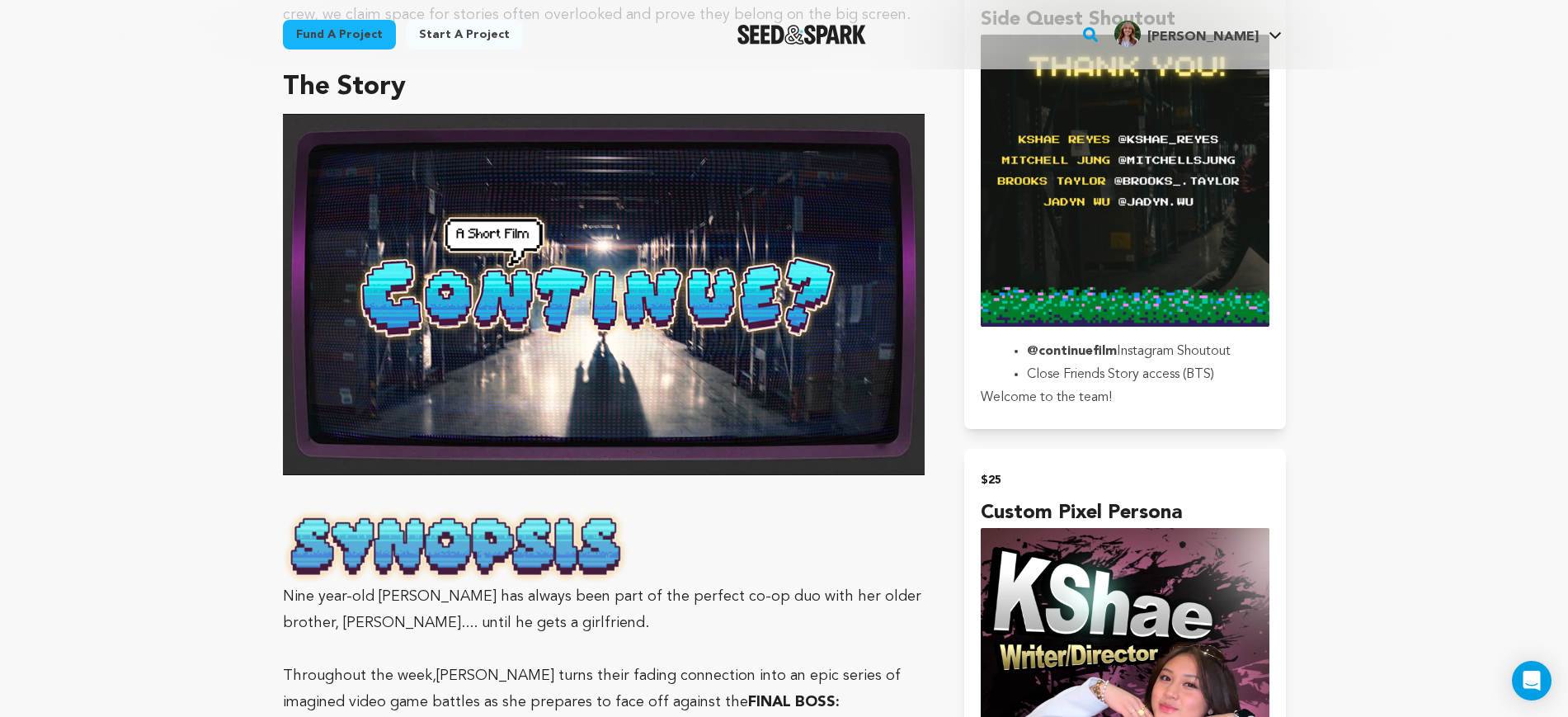
scroll to position [825, 0]
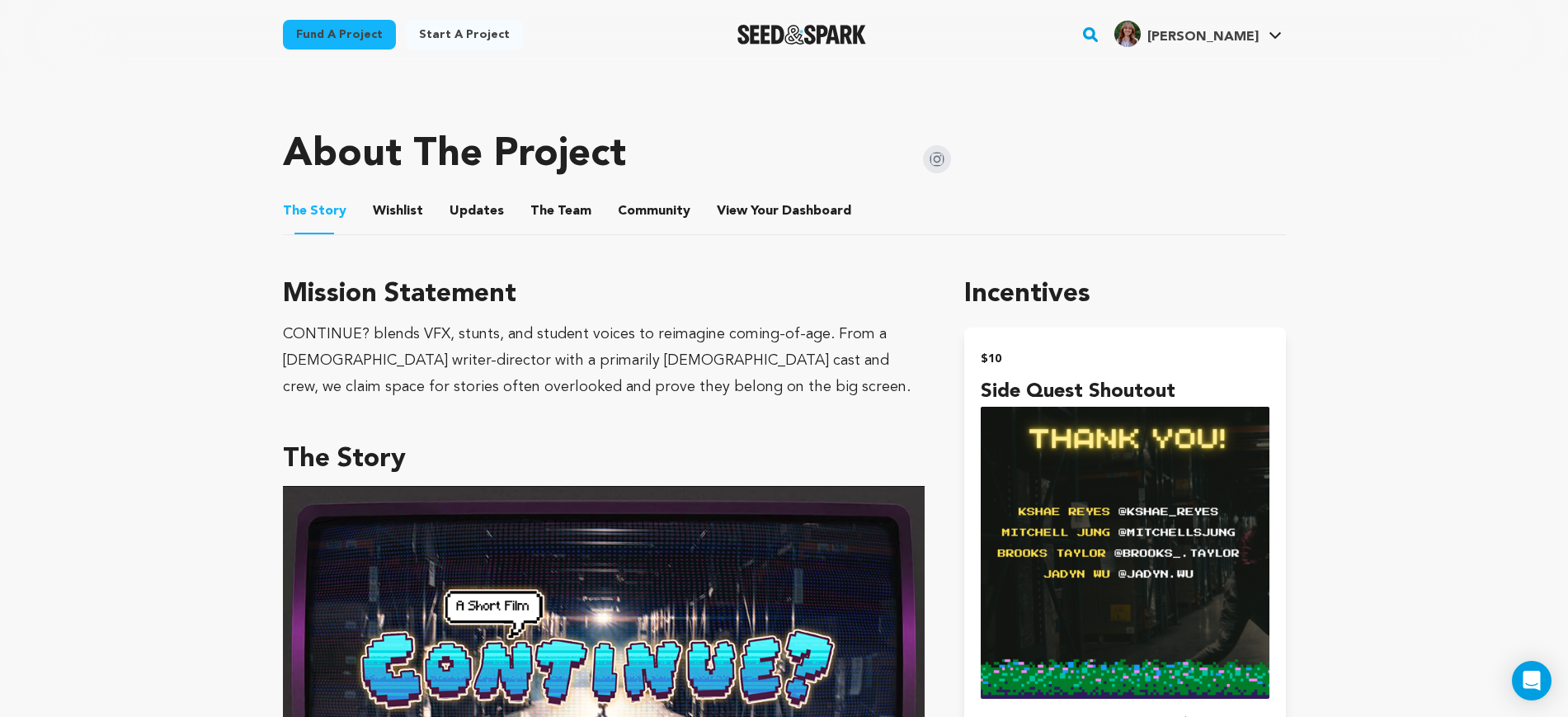
scroll to position [413, 0]
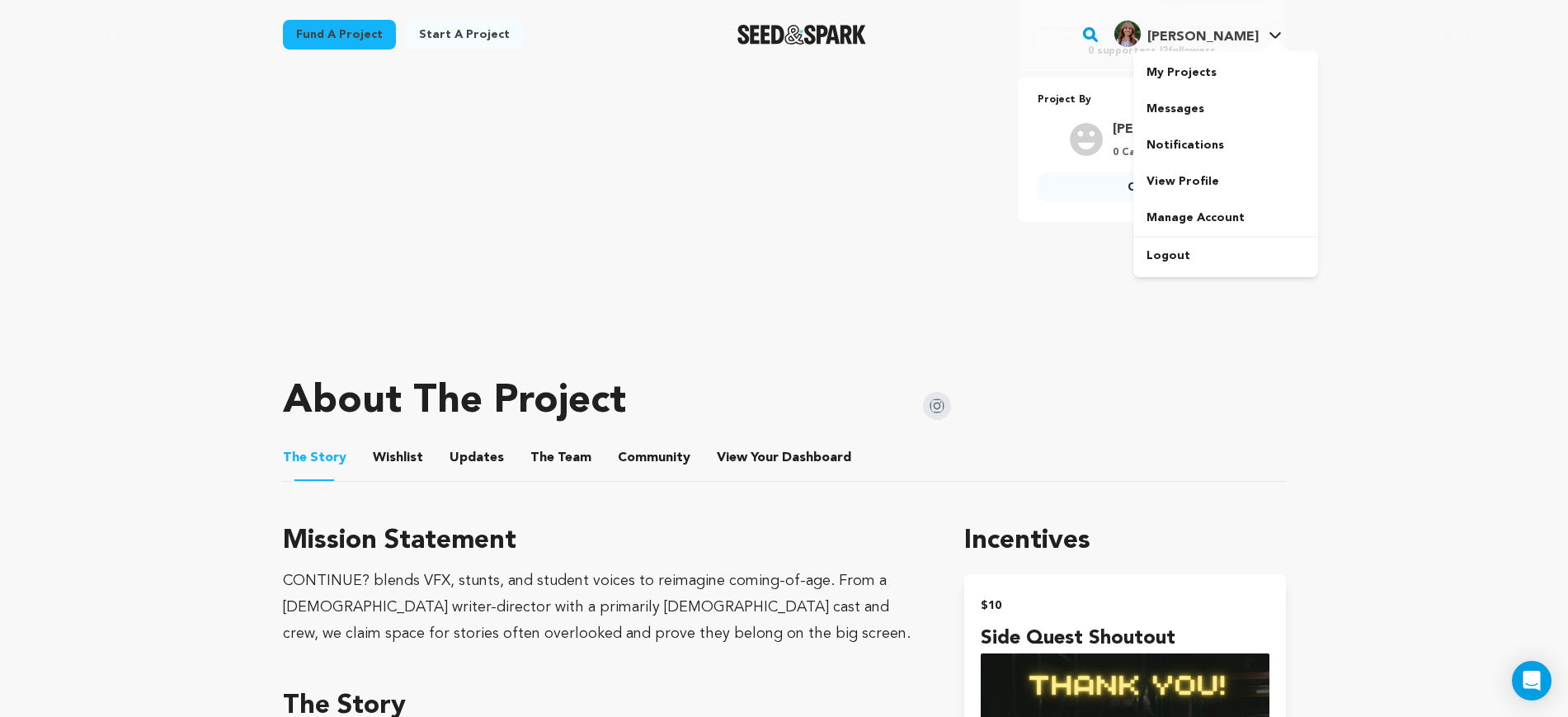
click at [1282, 38] on div at bounding box center [1275, 46] width 33 height 16
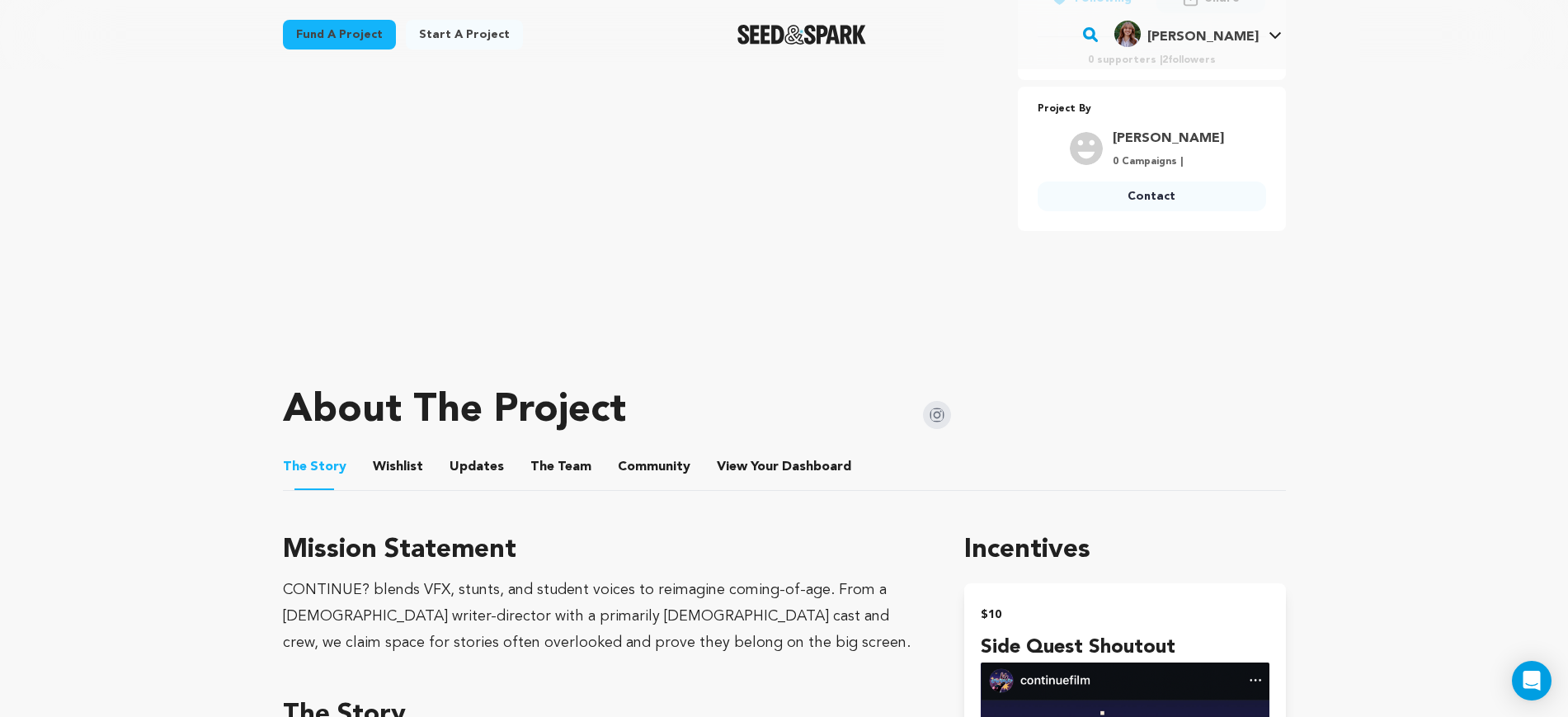
scroll to position [413, 0]
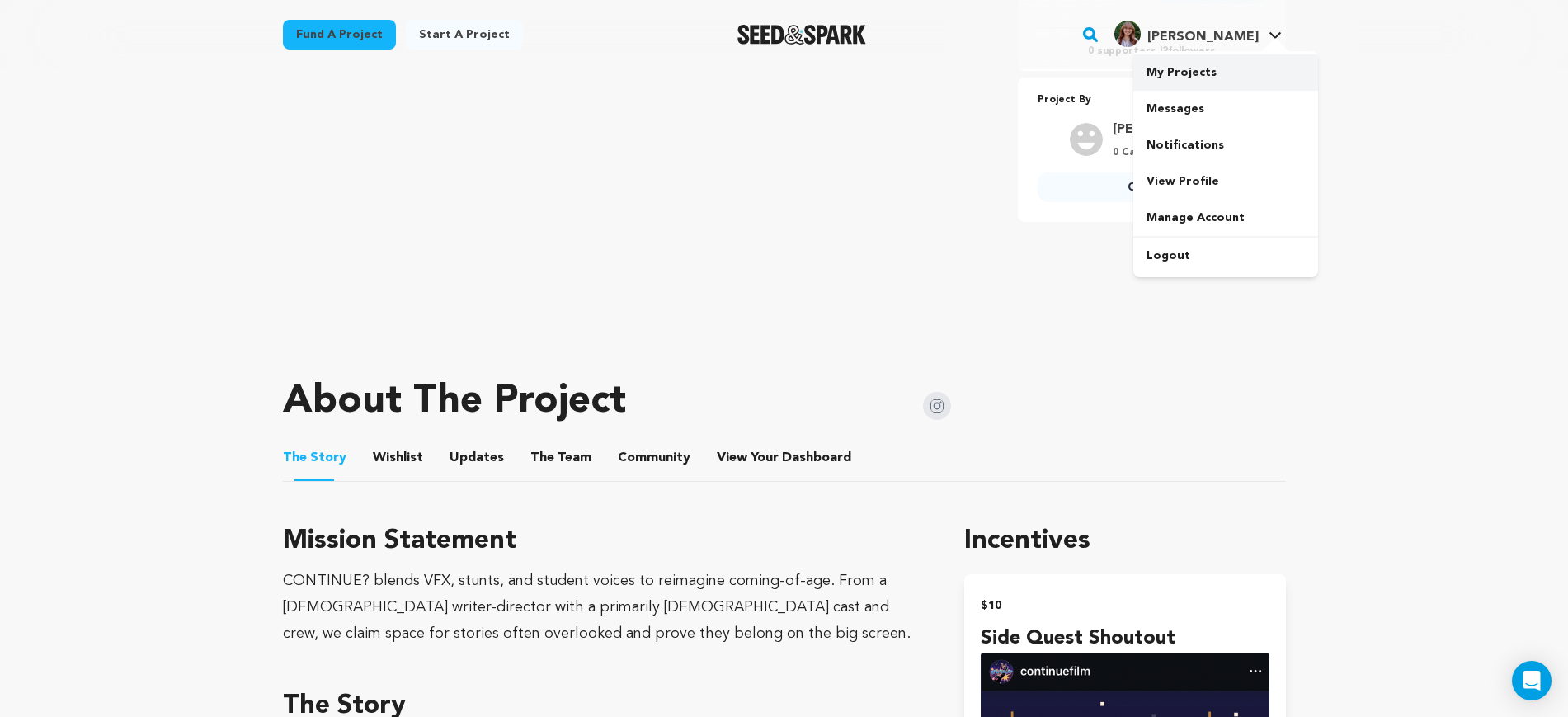
click at [1195, 58] on link "My Projects" at bounding box center [1227, 72] width 185 height 36
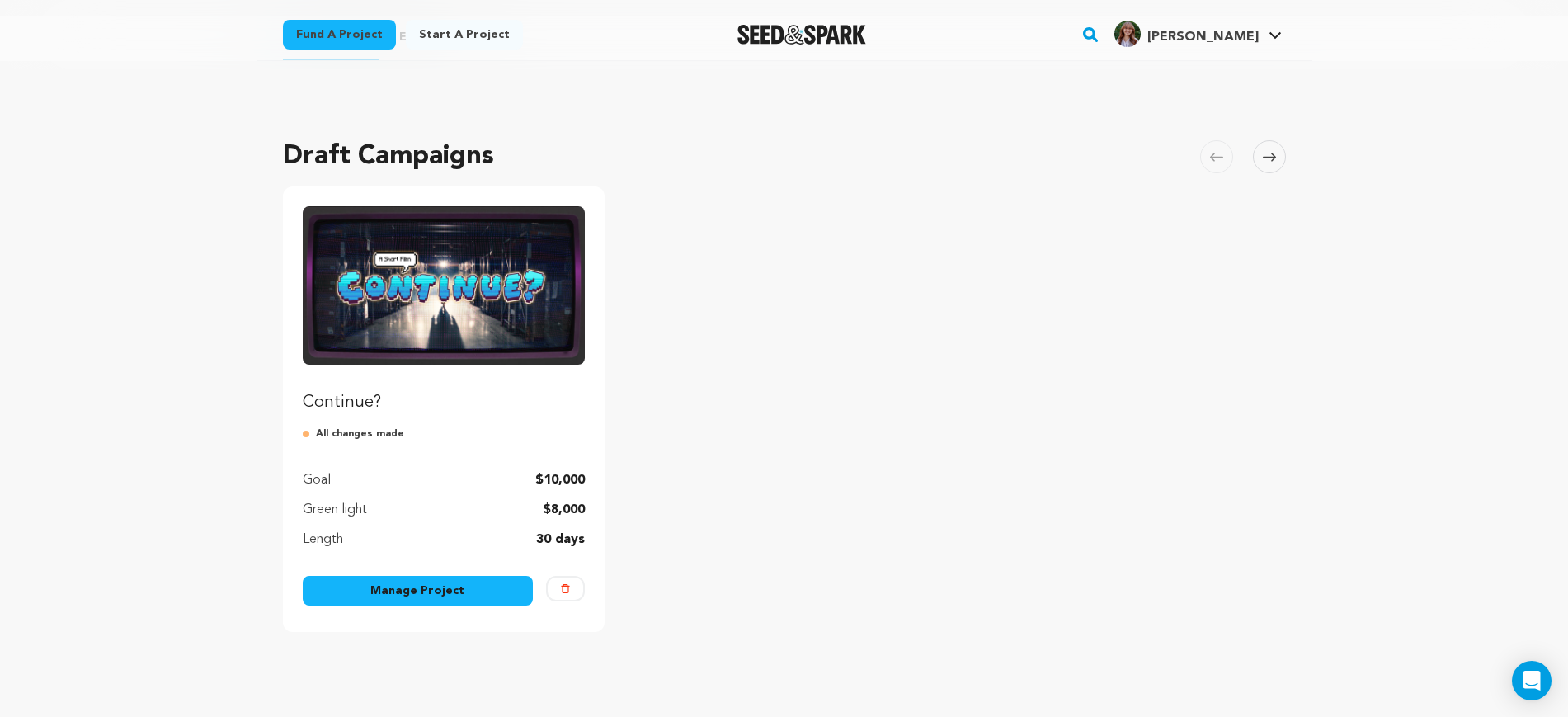
scroll to position [103, 0]
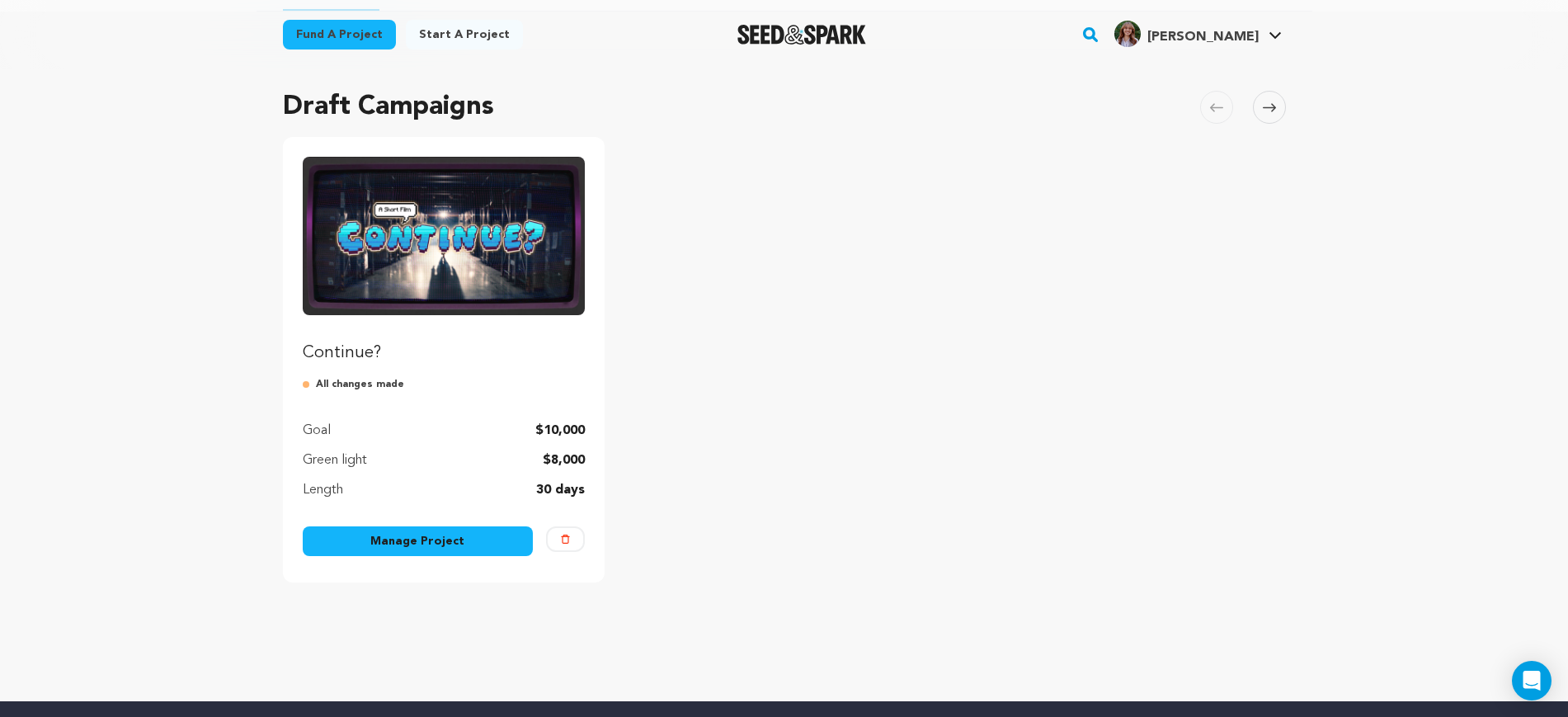
click at [482, 547] on link "Manage Project" at bounding box center [418, 541] width 231 height 30
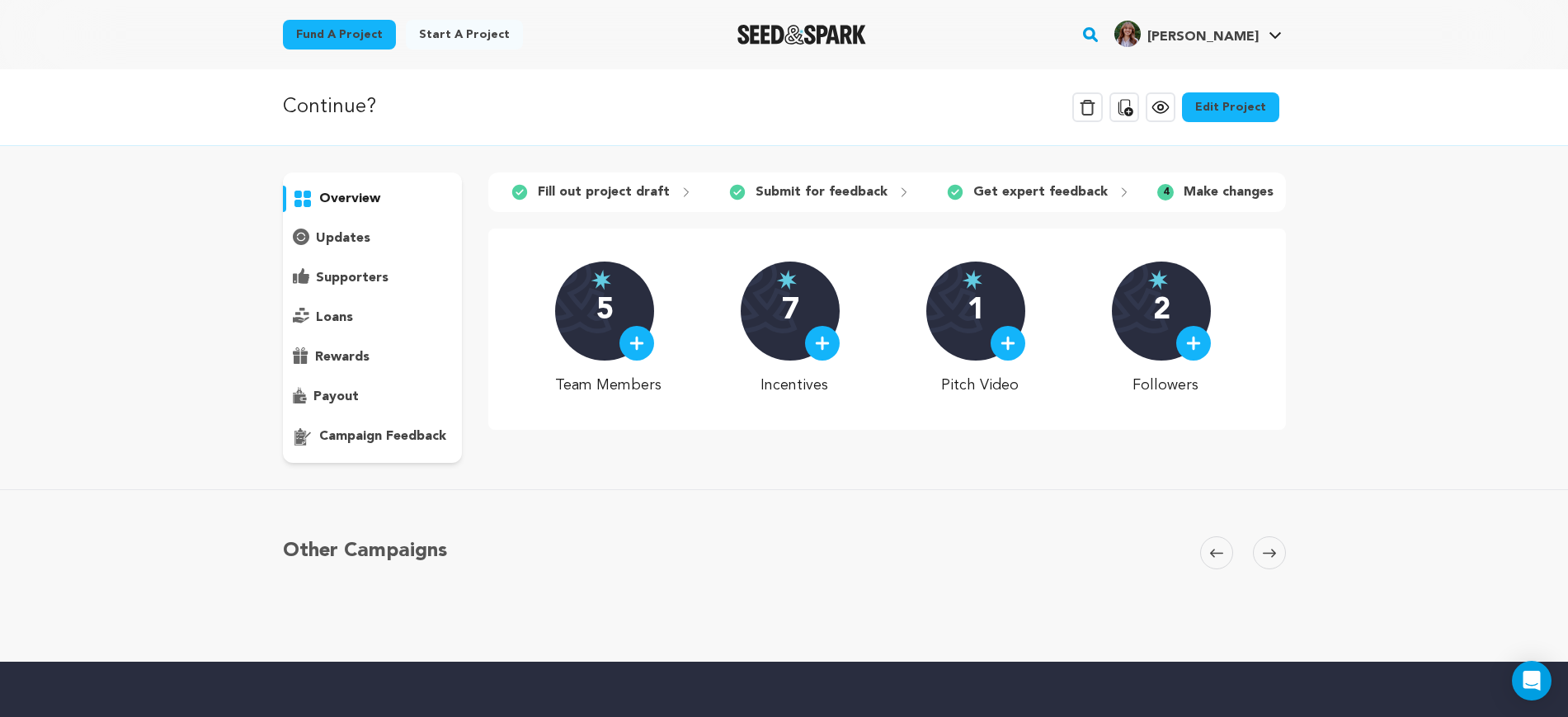
click at [1245, 119] on link "Edit Project" at bounding box center [1231, 107] width 97 height 30
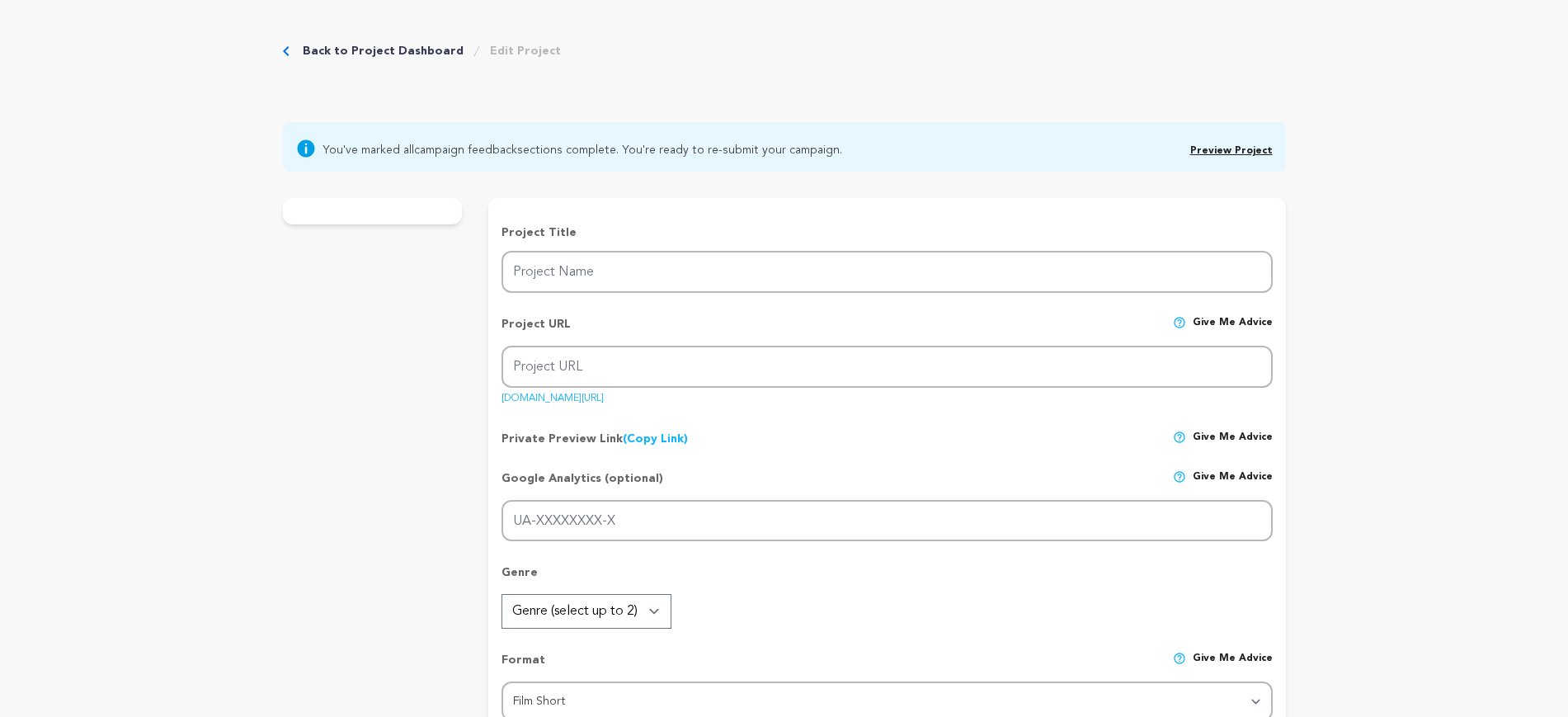
type input "Continue?"
type input "continue"
type input "When her brother’s new girlfriend threatens their duo, a little sister fights t…"
type textarea "When her brother’s new girlfriend threatens their duo, a little sister fights t…"
type textarea "CONTINUE? blends VFX, stunts, and student voices to reimagine coming-of-age. Fr…"
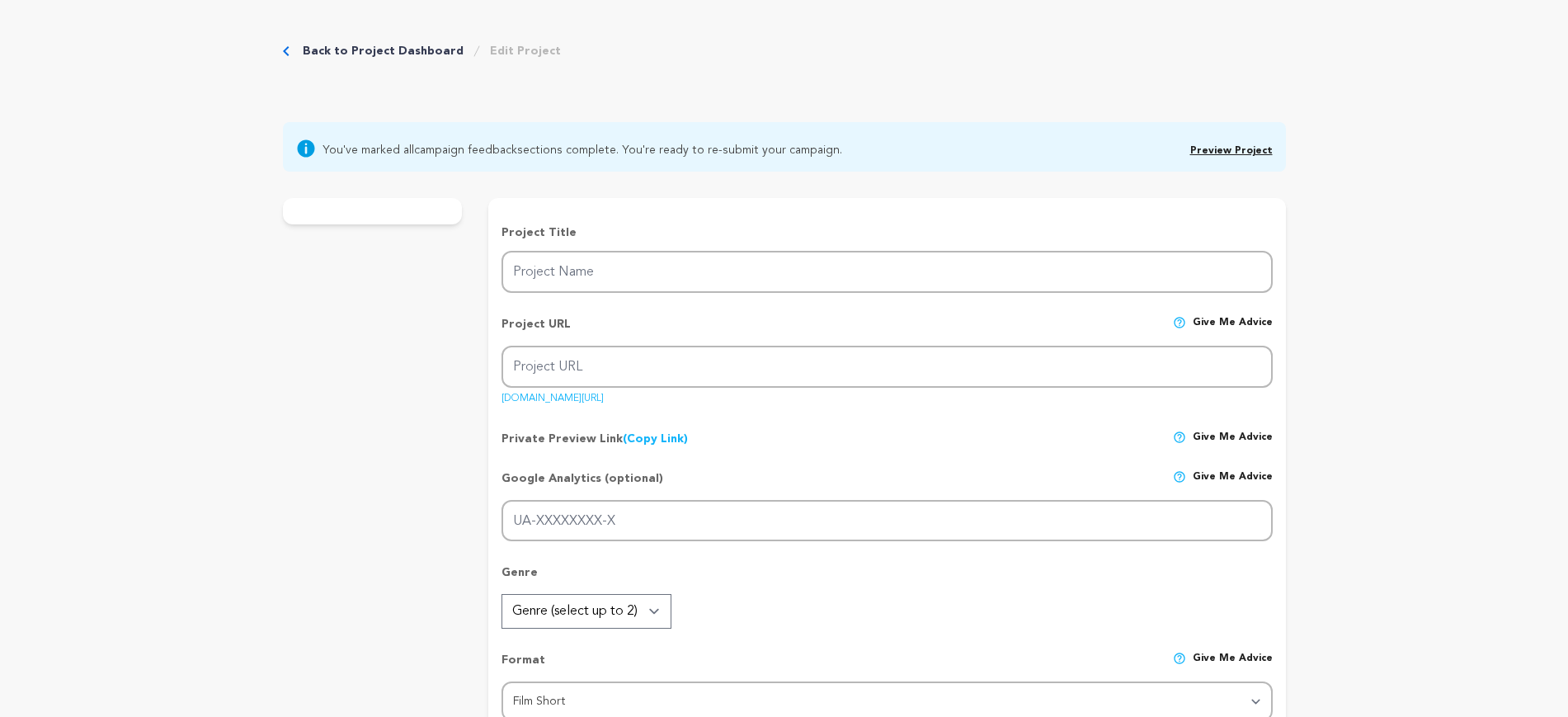
type textarea "[GEOGRAPHIC_DATA][US_STATE]"
radio input "true"
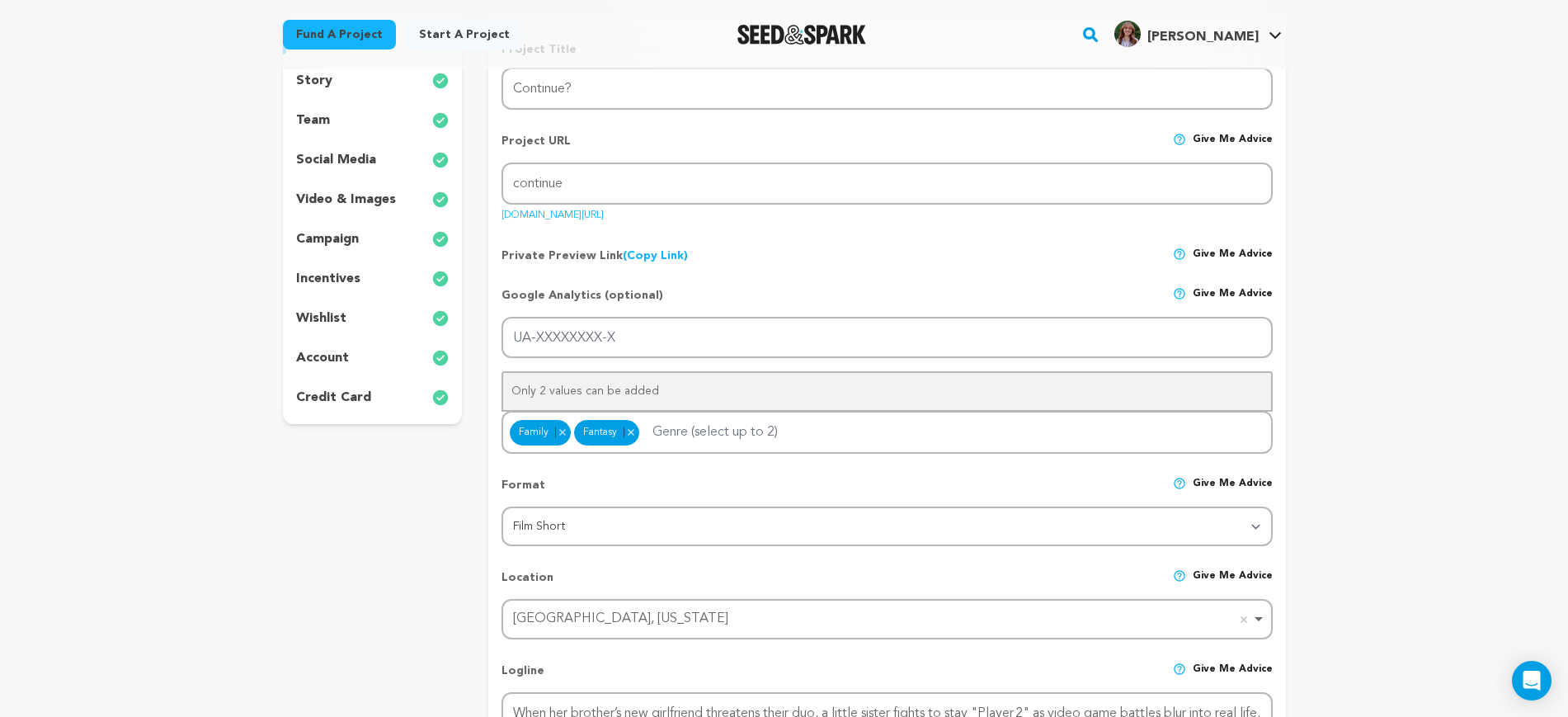
scroll to position [206, 0]
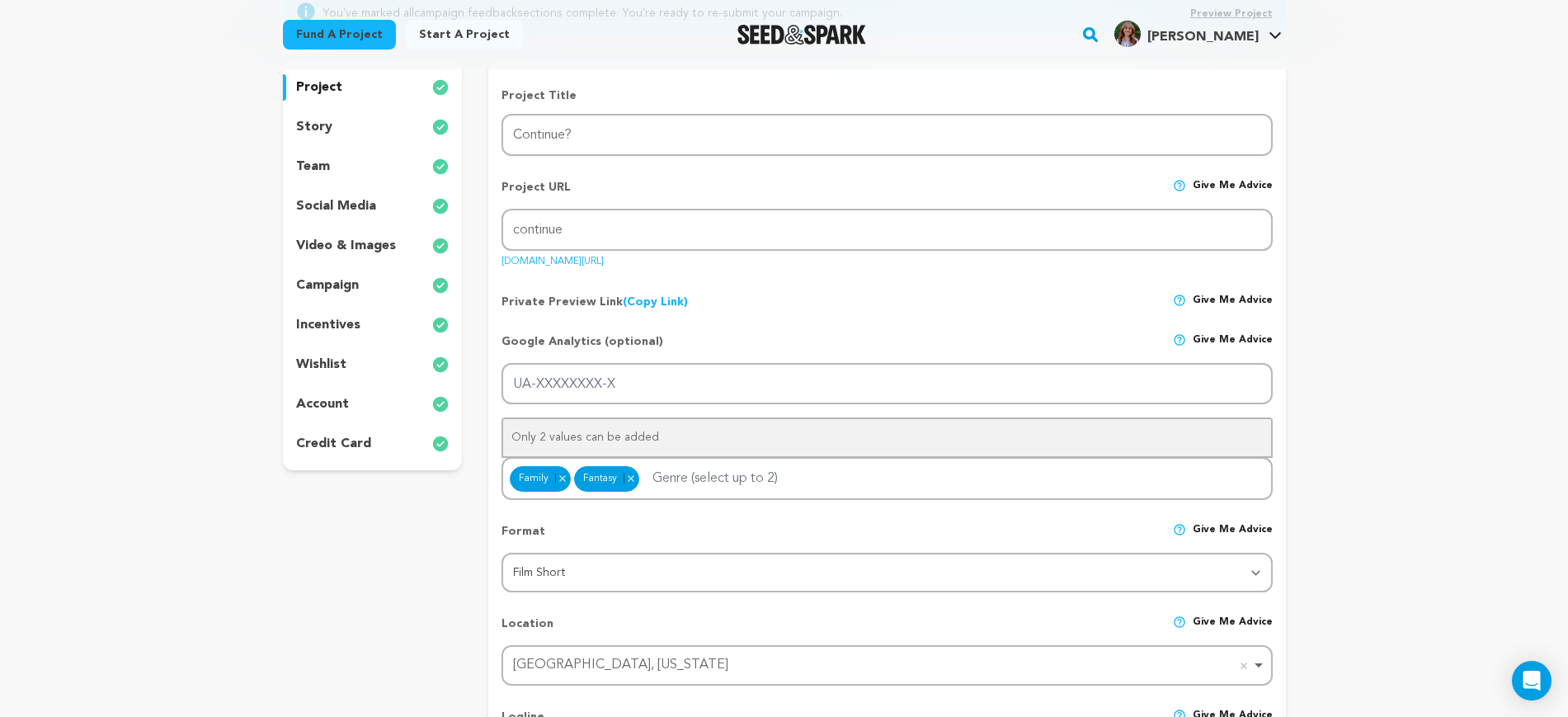
click at [352, 328] on p "incentives" at bounding box center [328, 324] width 64 height 20
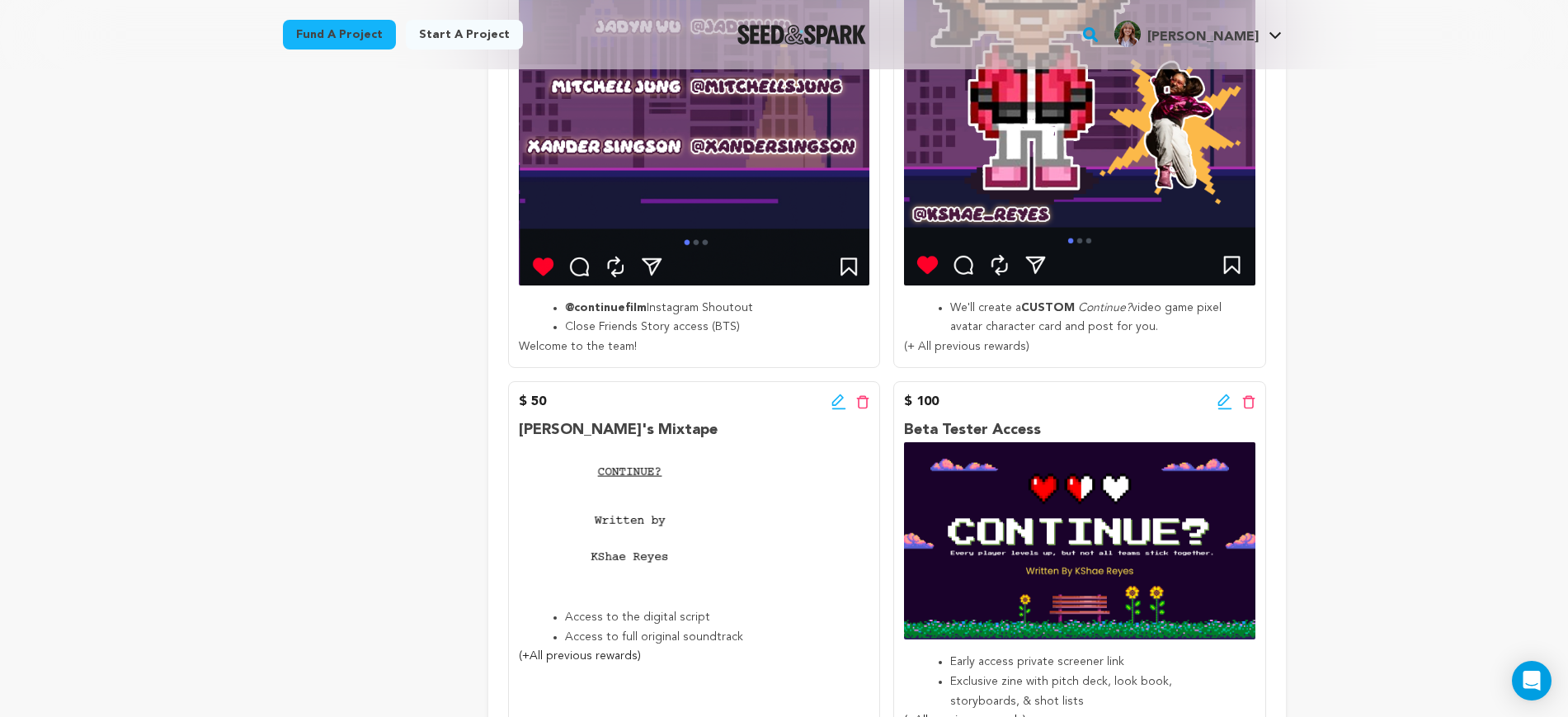
scroll to position [722, 0]
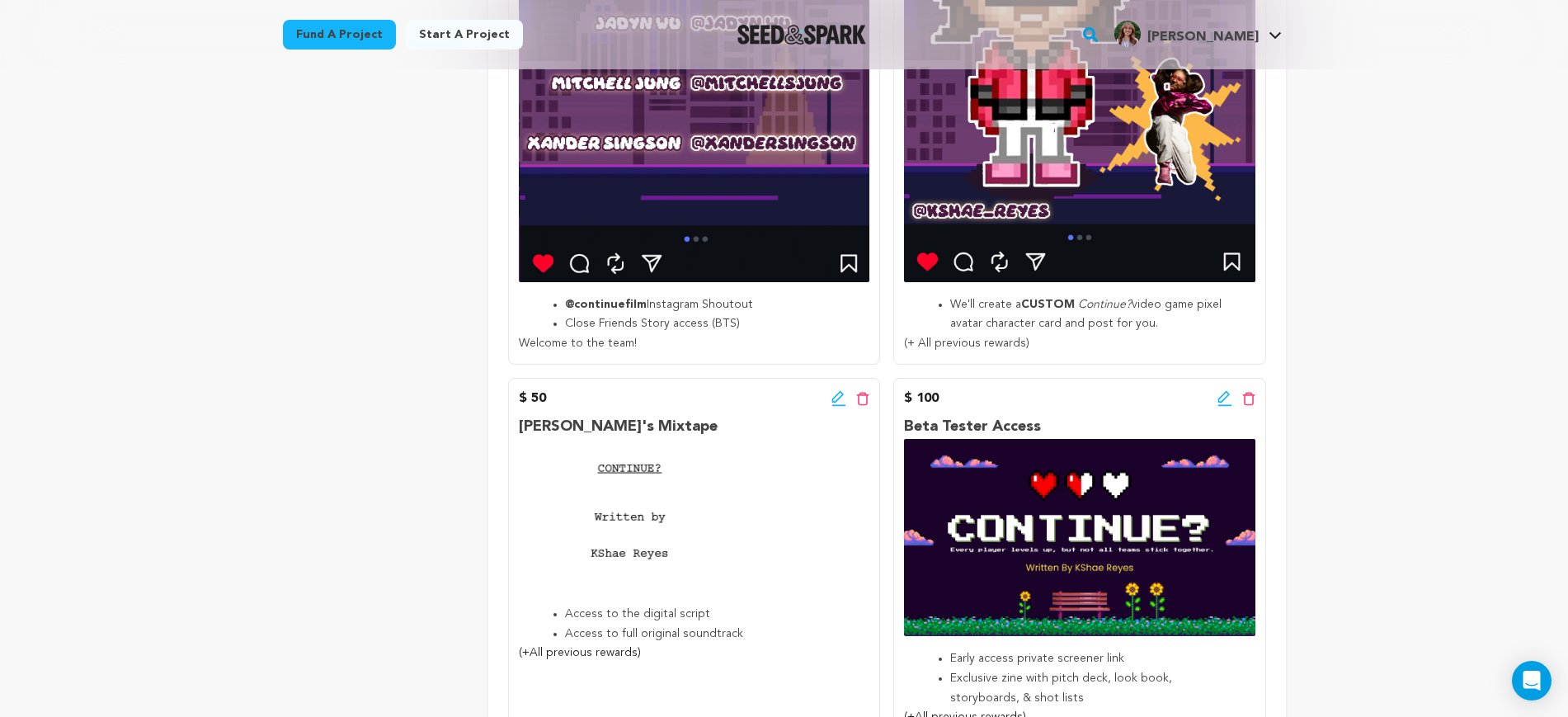
click at [1125, 314] on li "We'll create a CUSTOM Continue? video game pixel avatar character card and post…" at bounding box center [1093, 316] width 284 height 40
click at [1169, 314] on li "We'll create a CUSTOM Continue? video game pixel avatar character card and post…" at bounding box center [1093, 316] width 284 height 40
click at [1195, 302] on li "We'll create a CUSTOM Continue? video game pixel avatar character card and post…" at bounding box center [1093, 316] width 284 height 40
click at [1116, 319] on li "We'll create a CUSTOM Continue? video game pixel avatar character card and post…" at bounding box center [1093, 316] width 284 height 40
click at [1049, 324] on li "We'll create a CUSTOM Continue? video game pixel avatar character card and post…" at bounding box center [1093, 316] width 284 height 40
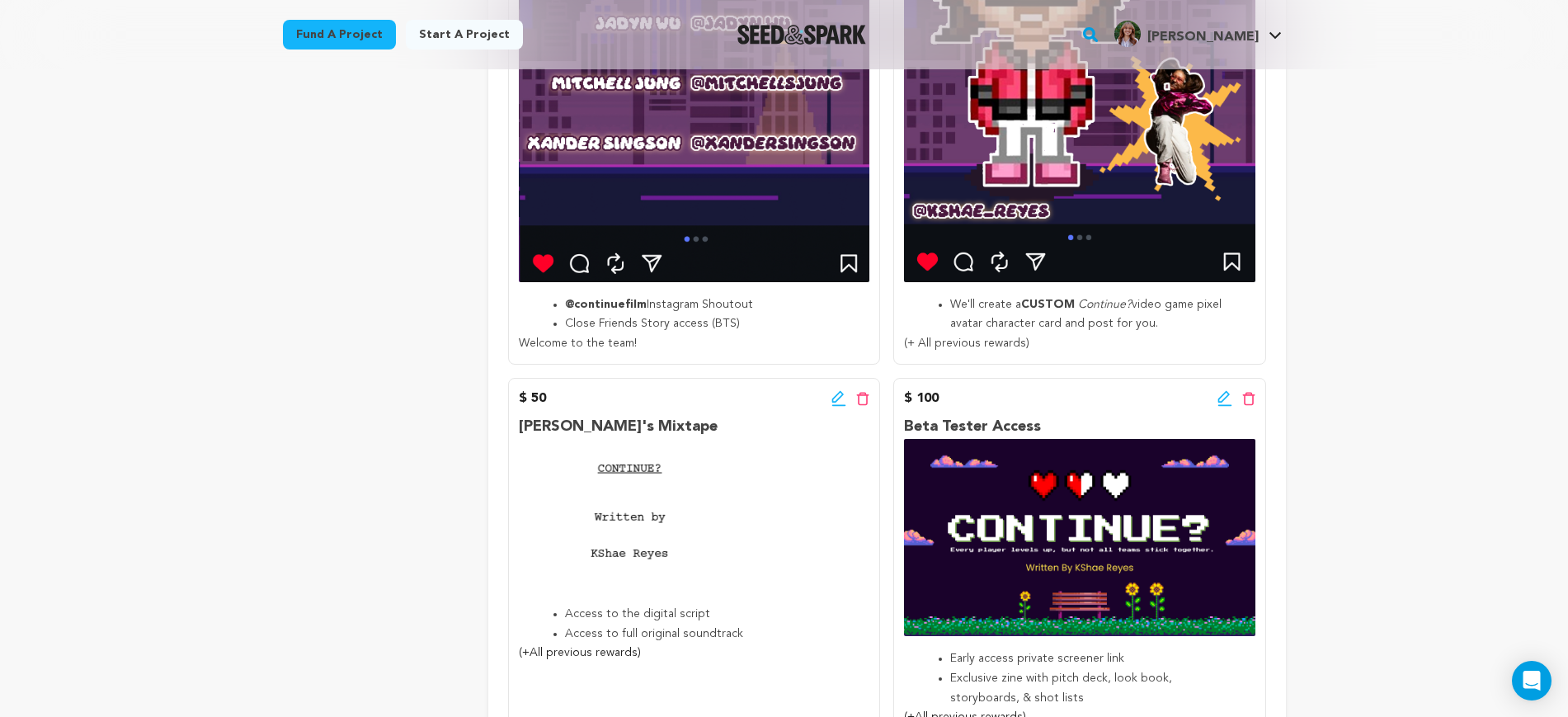
click at [1035, 325] on li "We'll create a CUSTOM Continue? video game pixel avatar character card and post…" at bounding box center [1093, 316] width 284 height 40
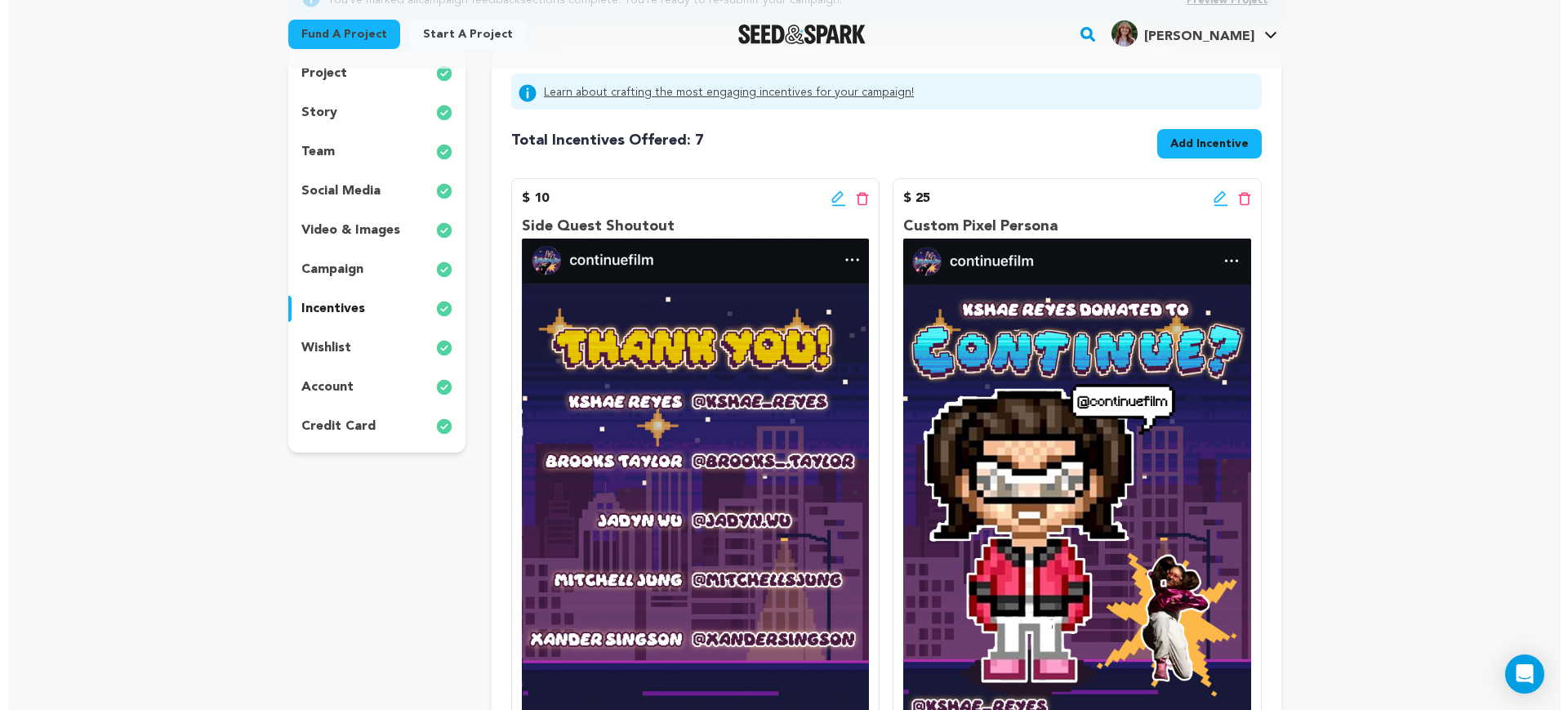
scroll to position [204, 0]
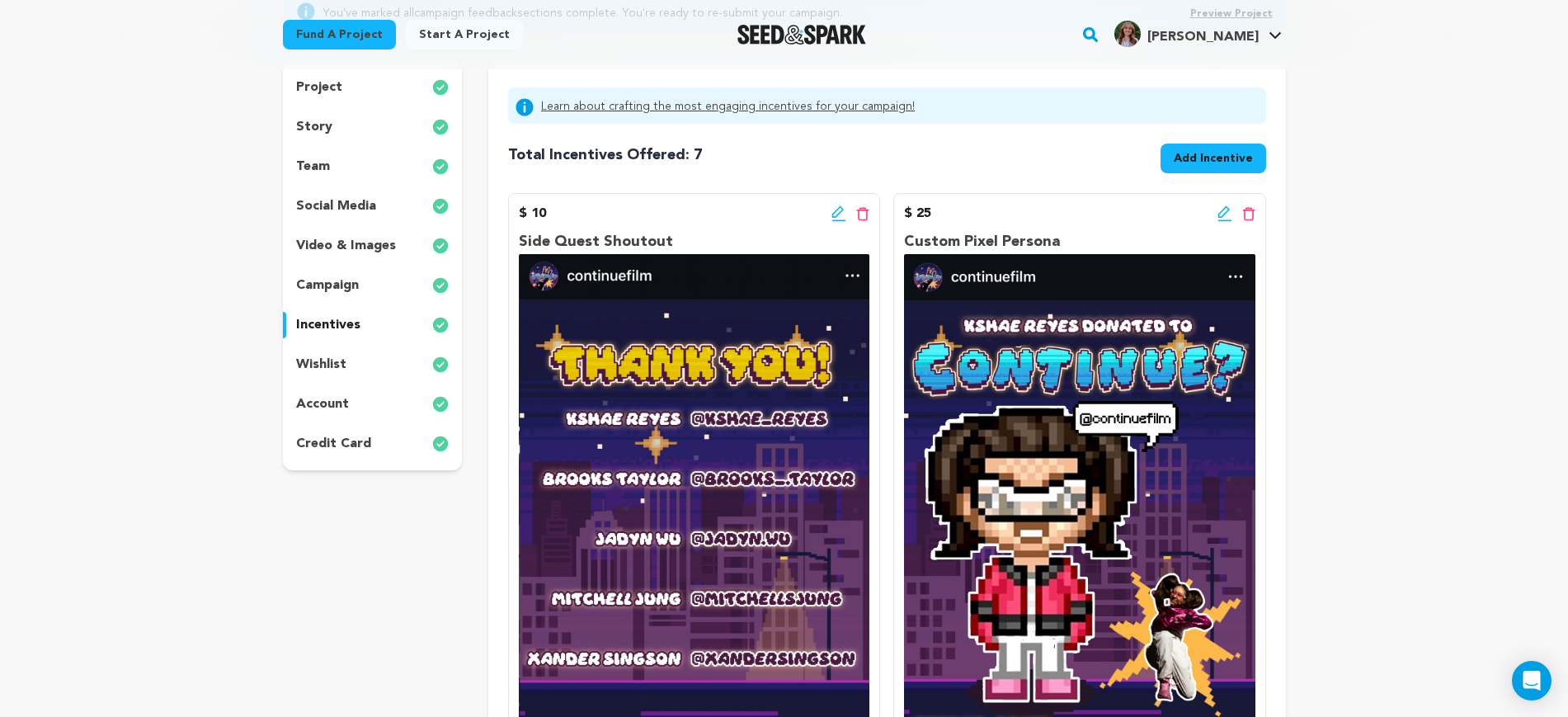
click at [1218, 215] on icon at bounding box center [1226, 213] width 15 height 16
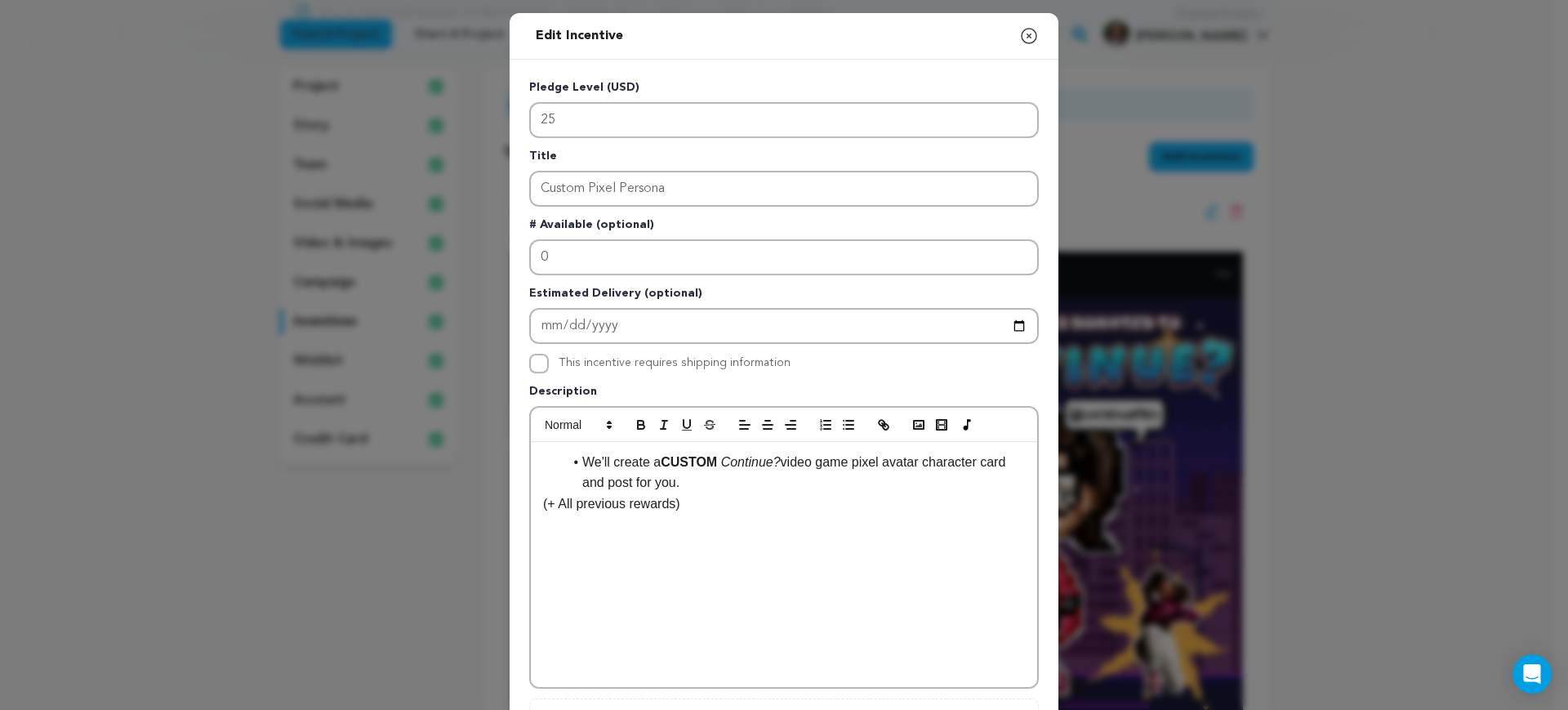
click at [868, 469] on li "We'll create a CUSTOM Continue? video game pixel avatar character card and post…" at bounding box center [794, 472] width 463 height 42
drag, startPoint x: 914, startPoint y: 465, endPoint x: 626, endPoint y: 482, distance: 288.5
click at [626, 482] on li "We'll create a CUSTOM Continue? video game pixel avatar character card and post…" at bounding box center [794, 472] width 463 height 42
click at [804, 501] on p "(+ All previous rewards)" at bounding box center [784, 503] width 481 height 21
click at [816, 483] on li "We'll create a CUSTOM Continue? video game pixel avatar and sharable post for y…" at bounding box center [794, 472] width 463 height 42
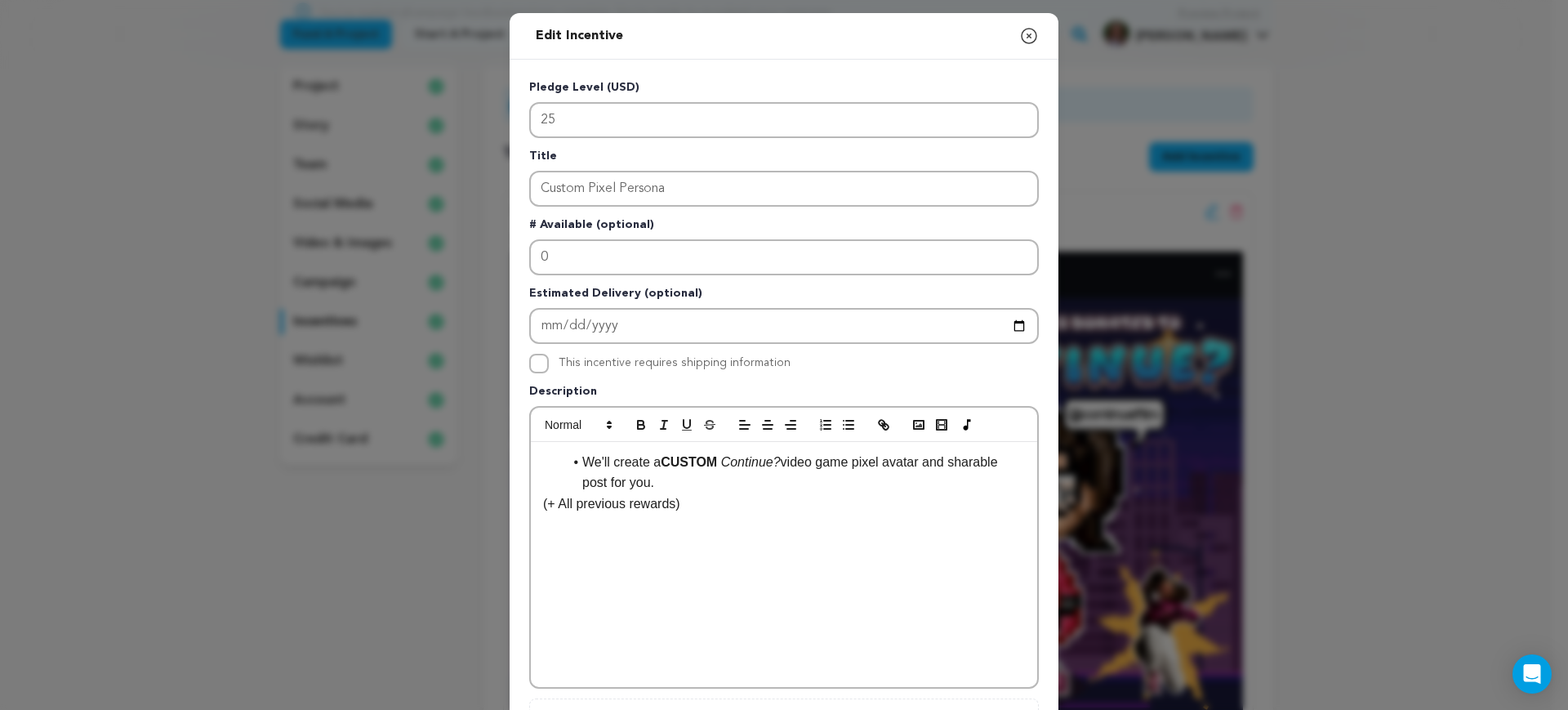
click at [830, 506] on p "(+ All previous rewards)" at bounding box center [784, 503] width 481 height 21
click at [705, 465] on strong "CUSTOM" at bounding box center [689, 462] width 57 height 14
click at [783, 501] on p "(+ All previous rewards)" at bounding box center [784, 503] width 481 height 21
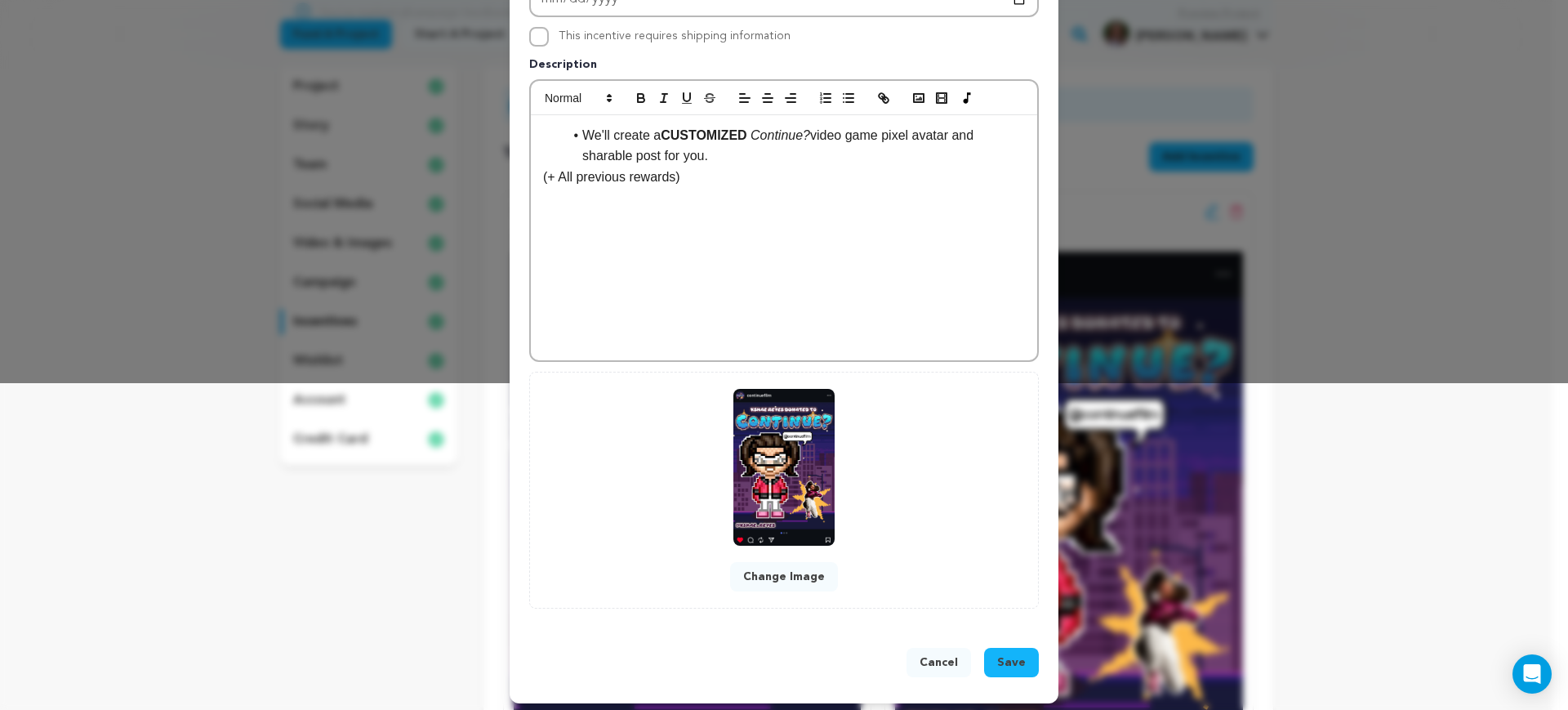
scroll to position [333, 0]
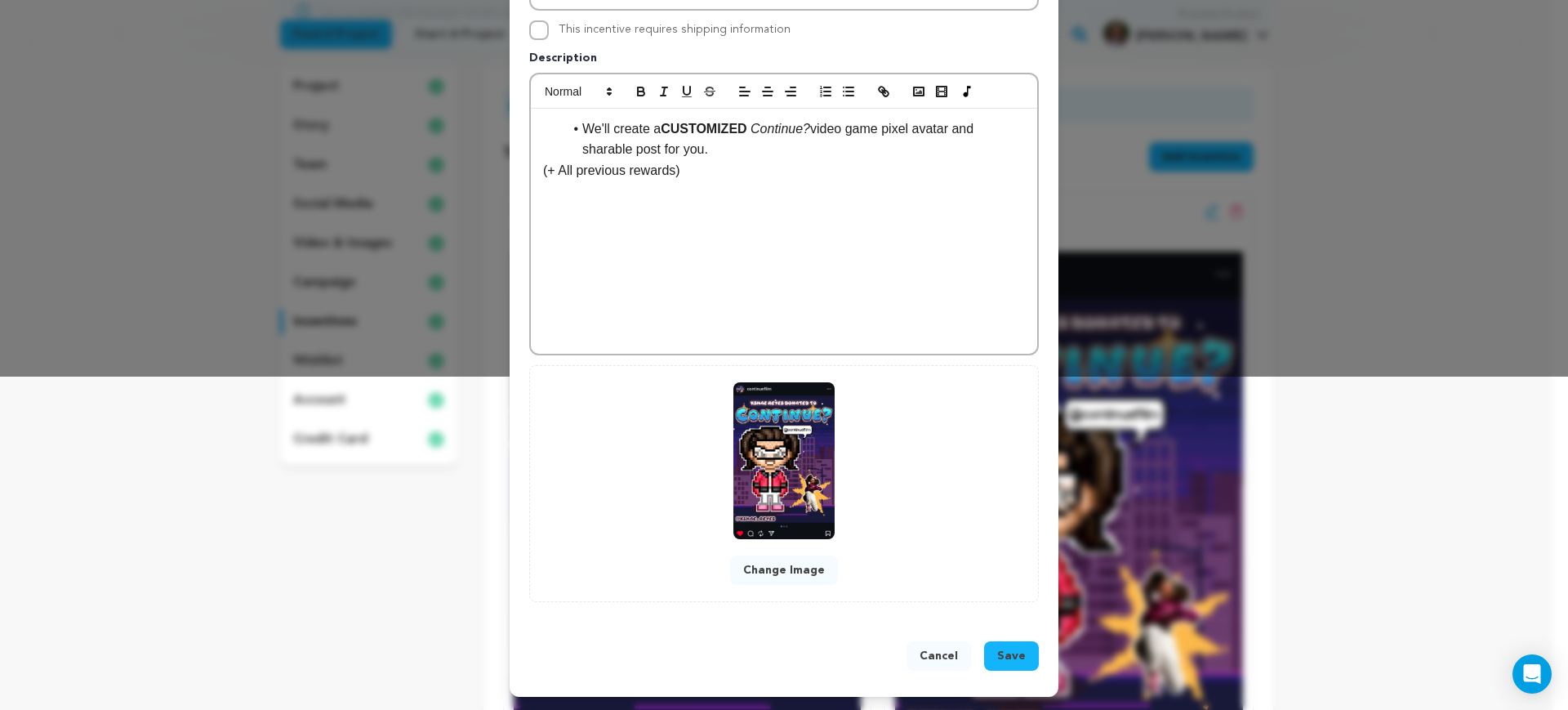
click at [1020, 657] on button "Save" at bounding box center [1011, 655] width 55 height 29
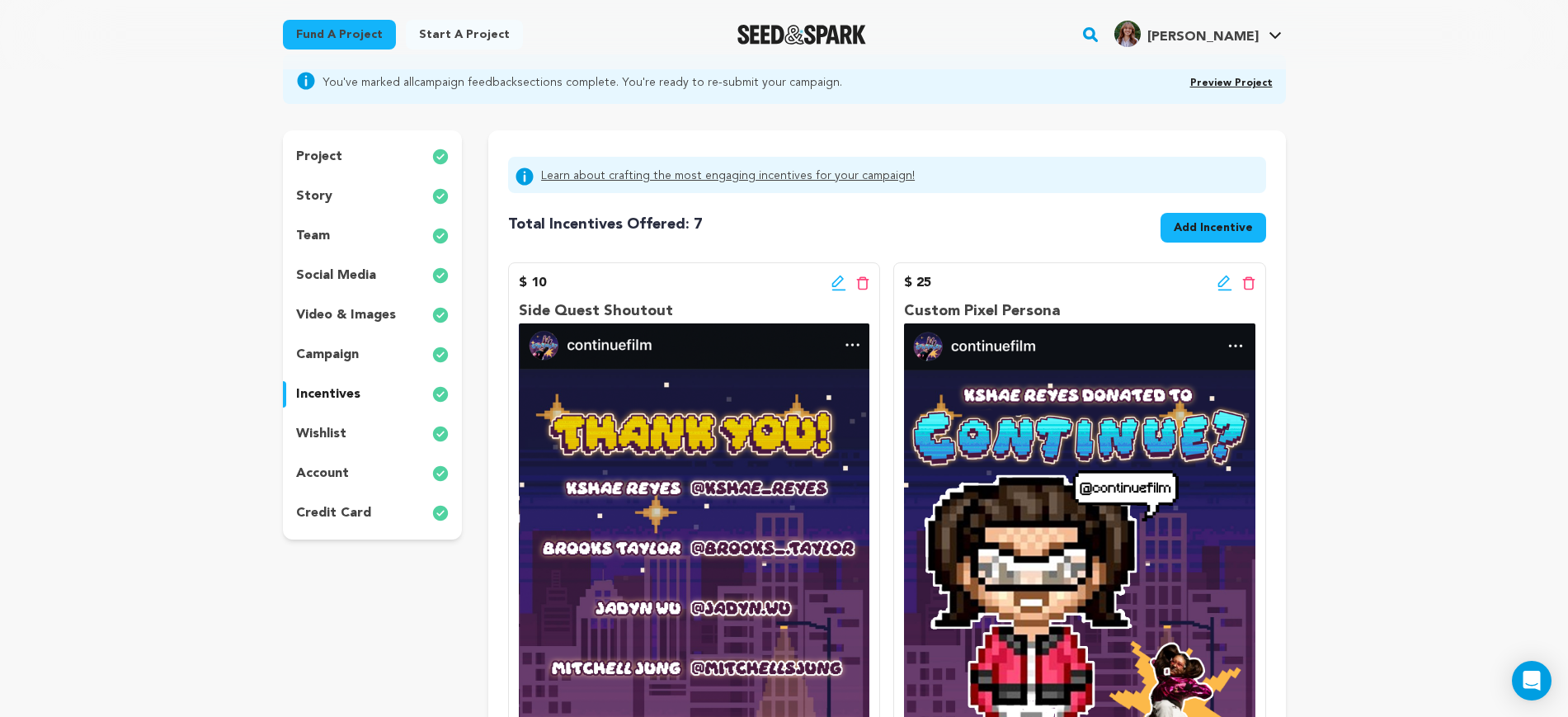
scroll to position [0, 0]
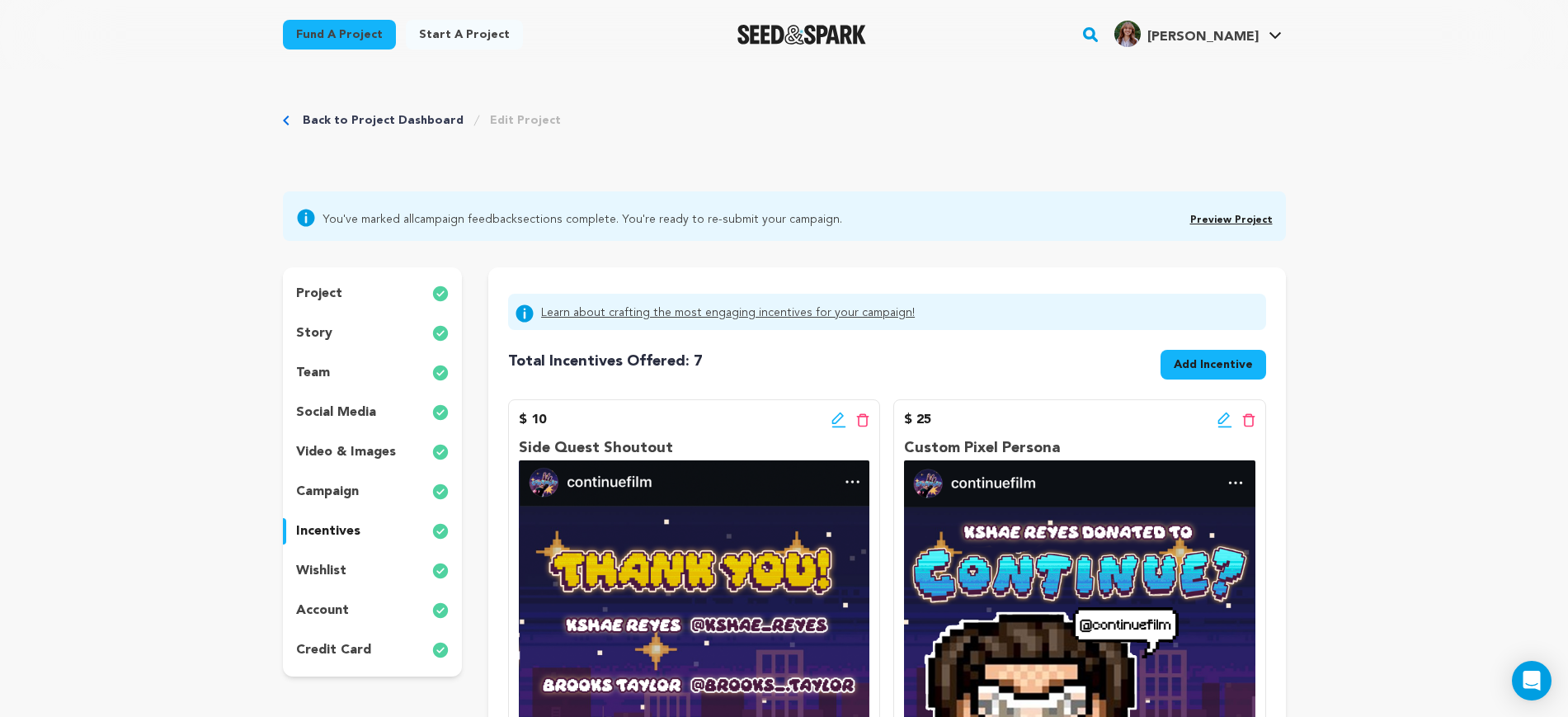
click at [1235, 218] on link "Preview Project" at bounding box center [1231, 220] width 83 height 10
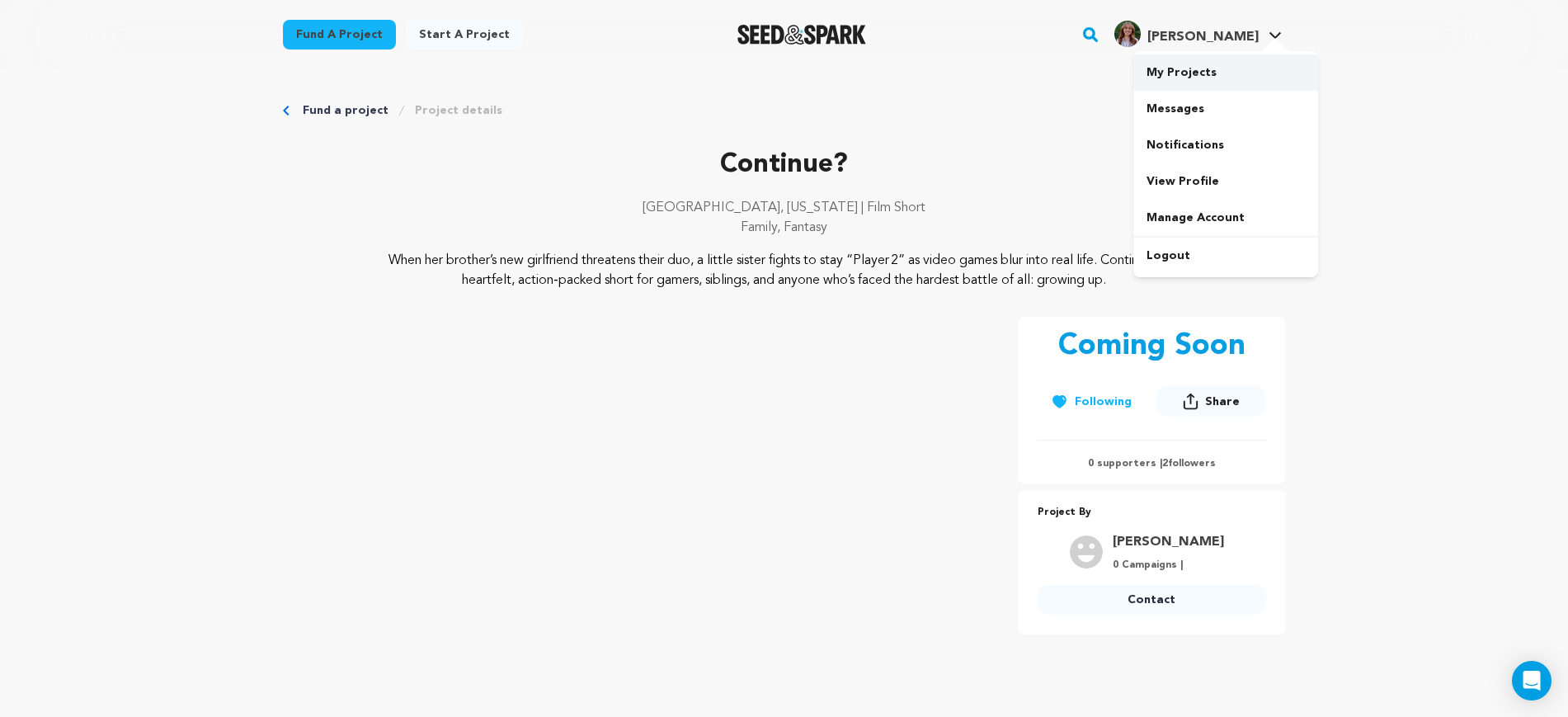
click at [1203, 66] on link "My Projects" at bounding box center [1227, 72] width 185 height 36
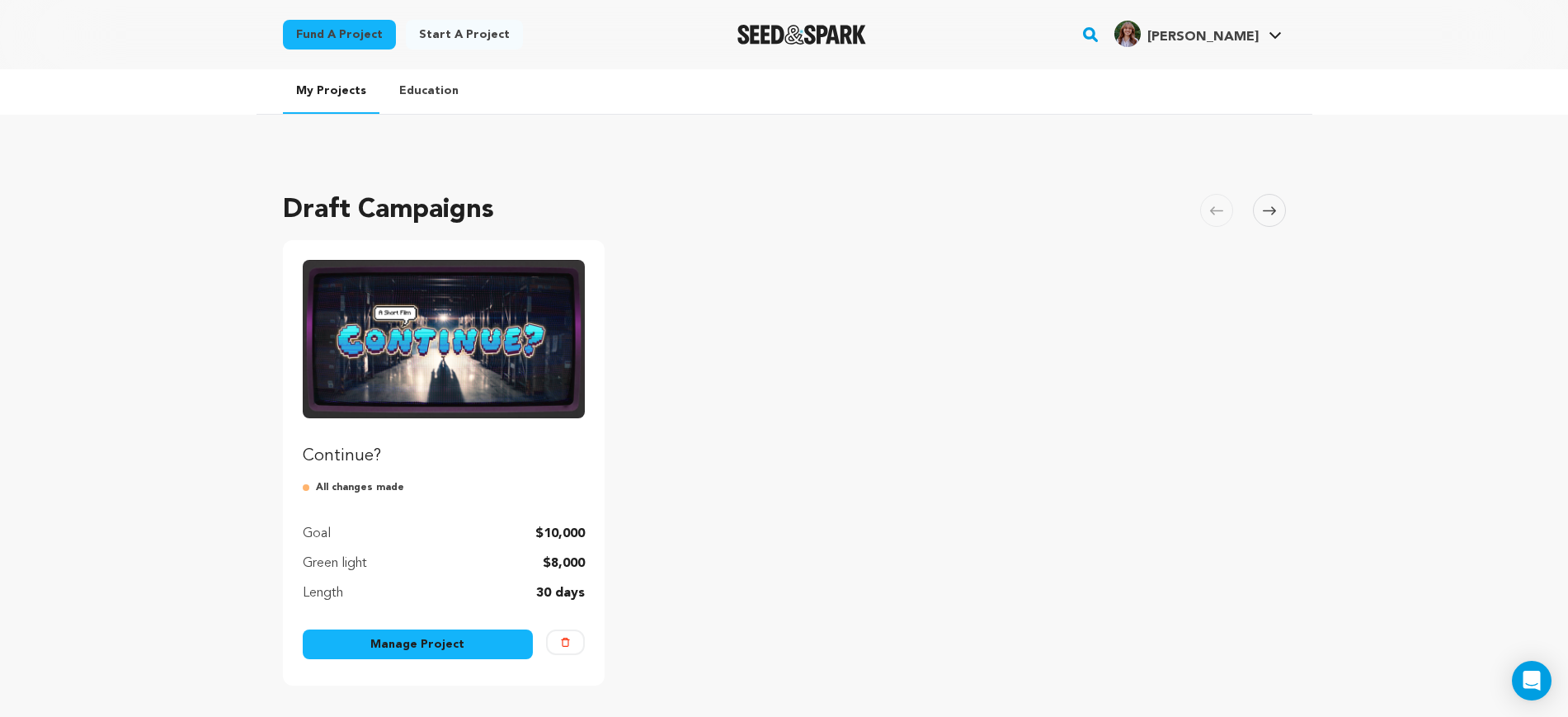
click at [479, 637] on link "Manage Project" at bounding box center [418, 644] width 231 height 30
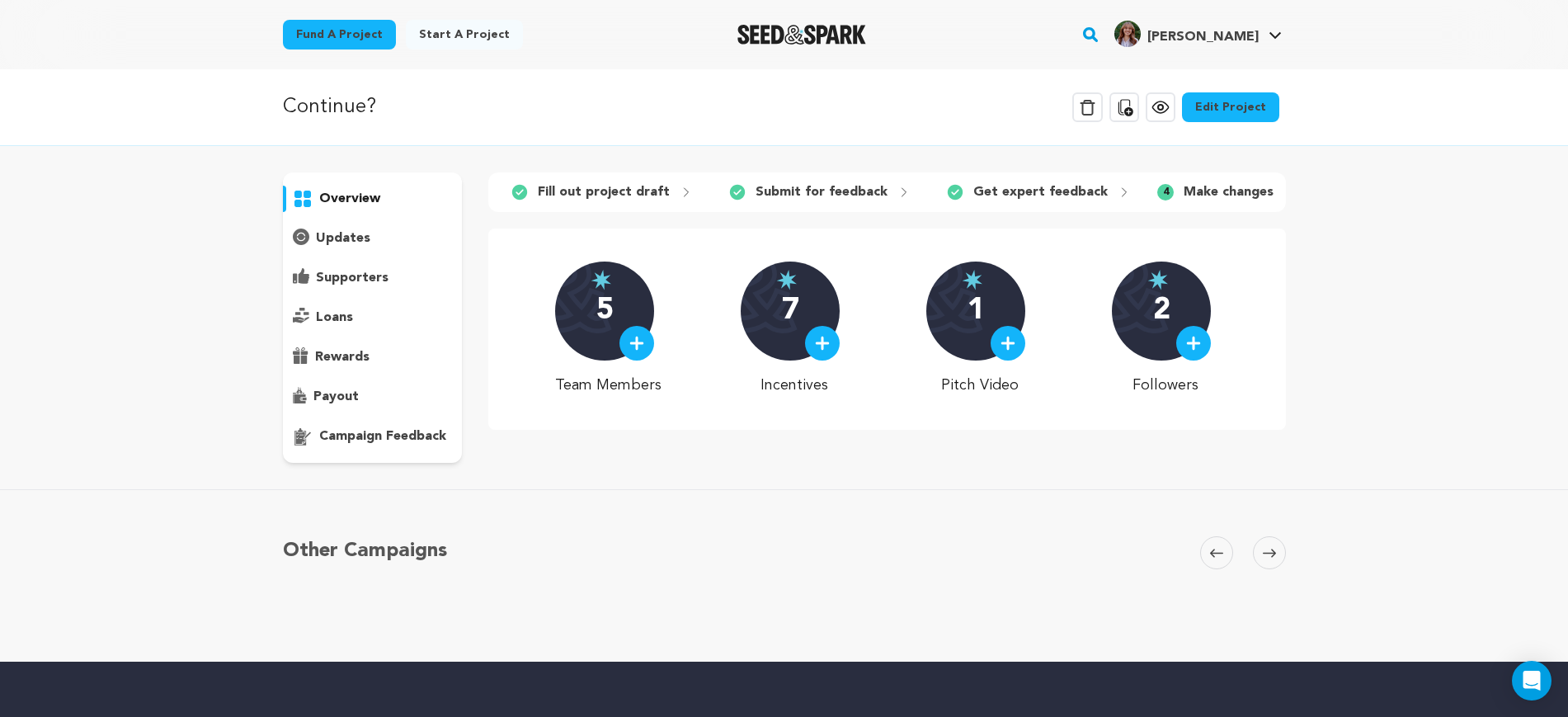
click at [1215, 104] on link "Edit Project" at bounding box center [1231, 107] width 97 height 30
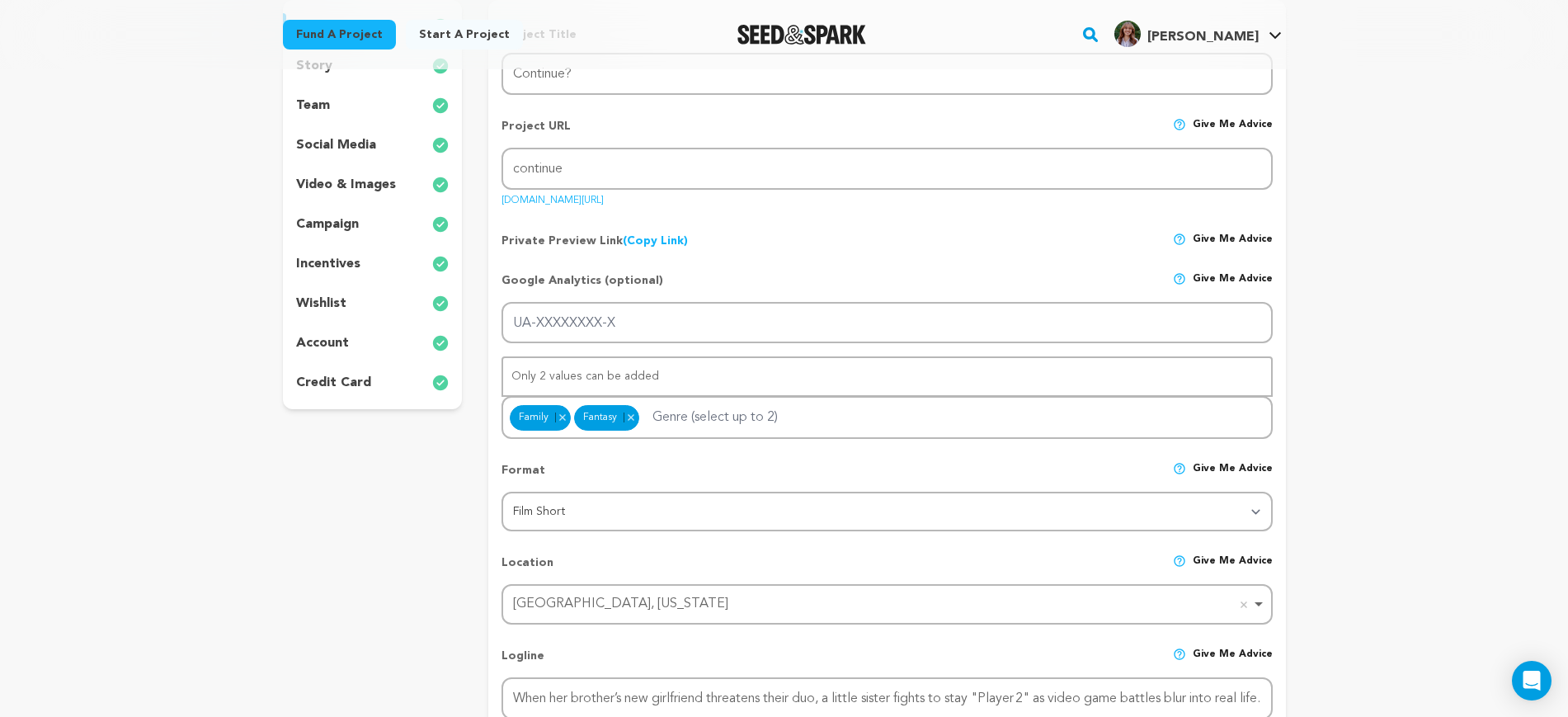
scroll to position [103, 0]
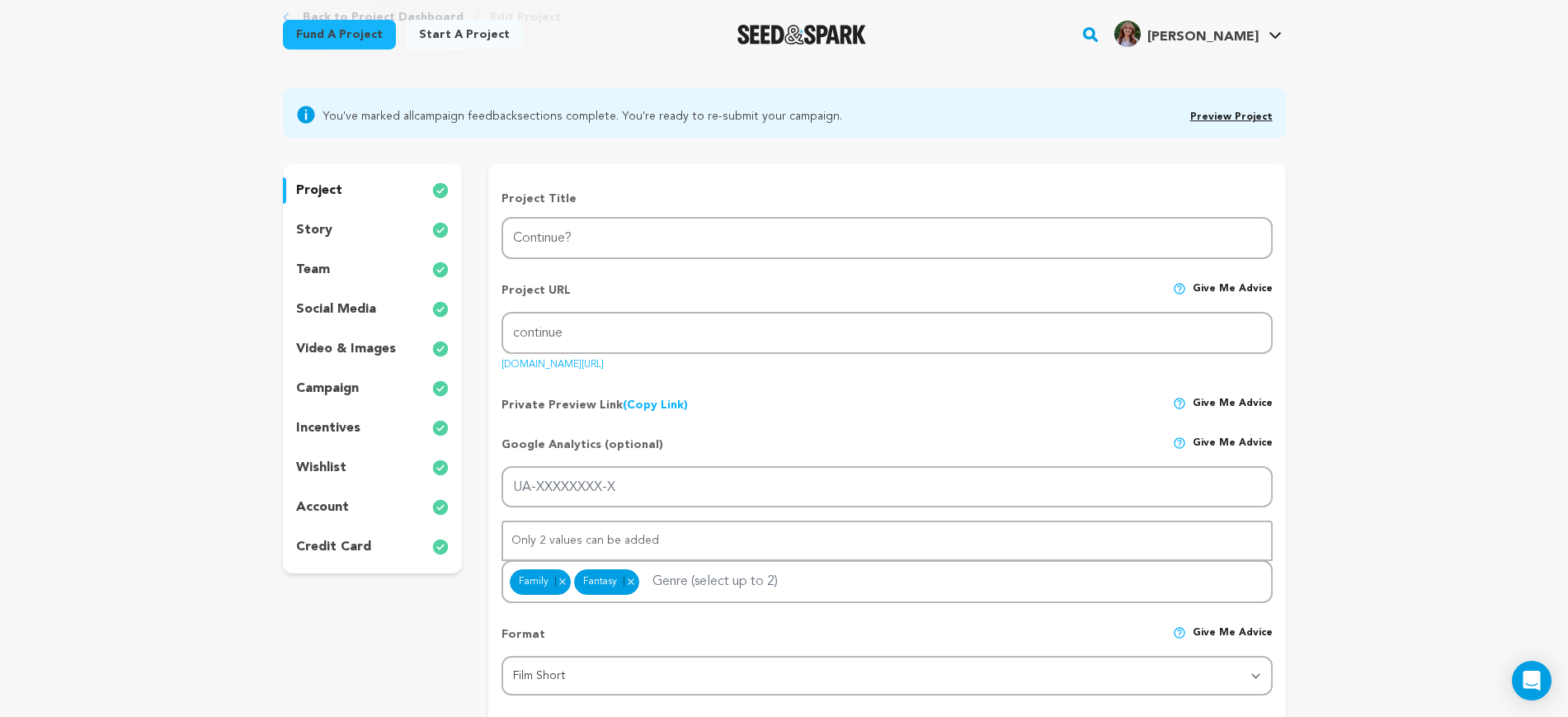
click at [327, 223] on p "story" at bounding box center [315, 230] width 36 height 20
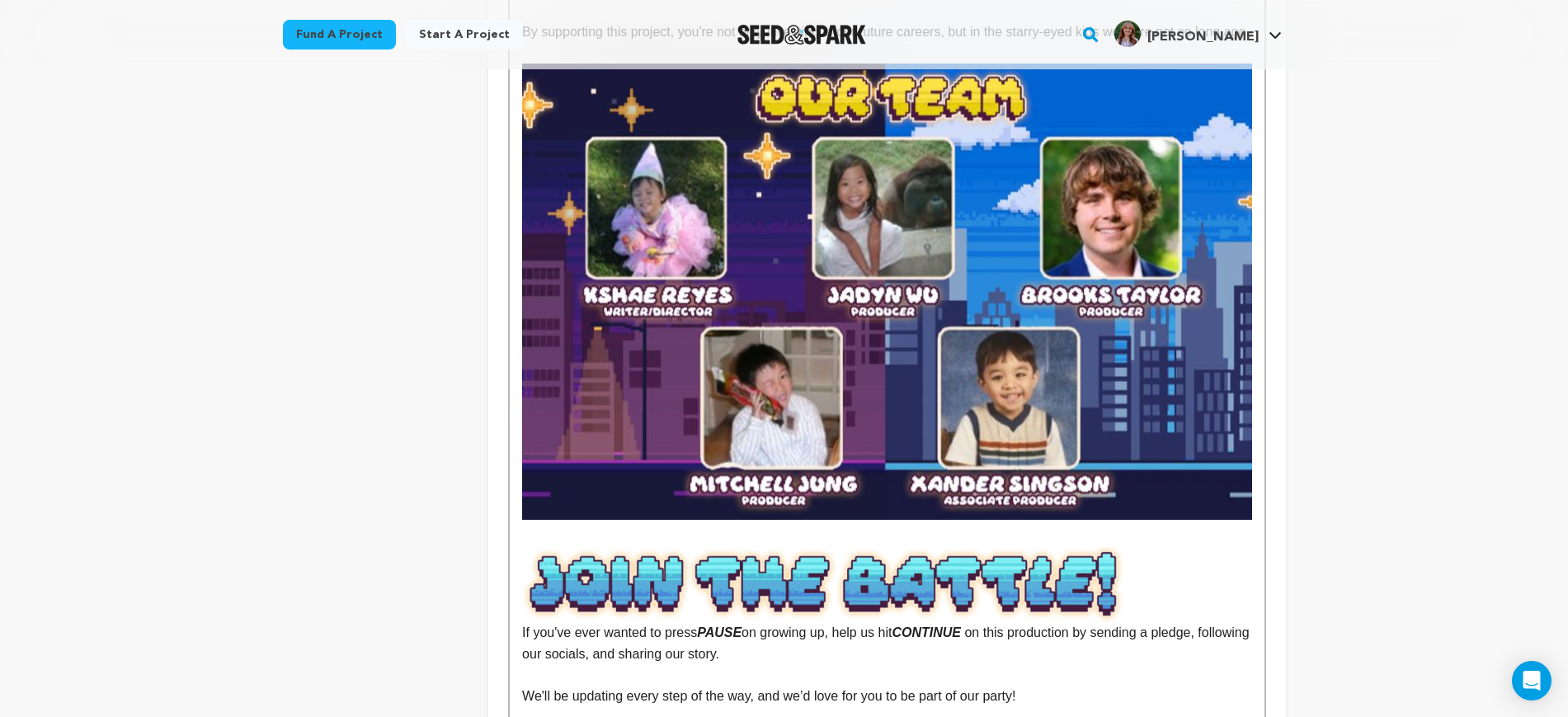
scroll to position [3609, 0]
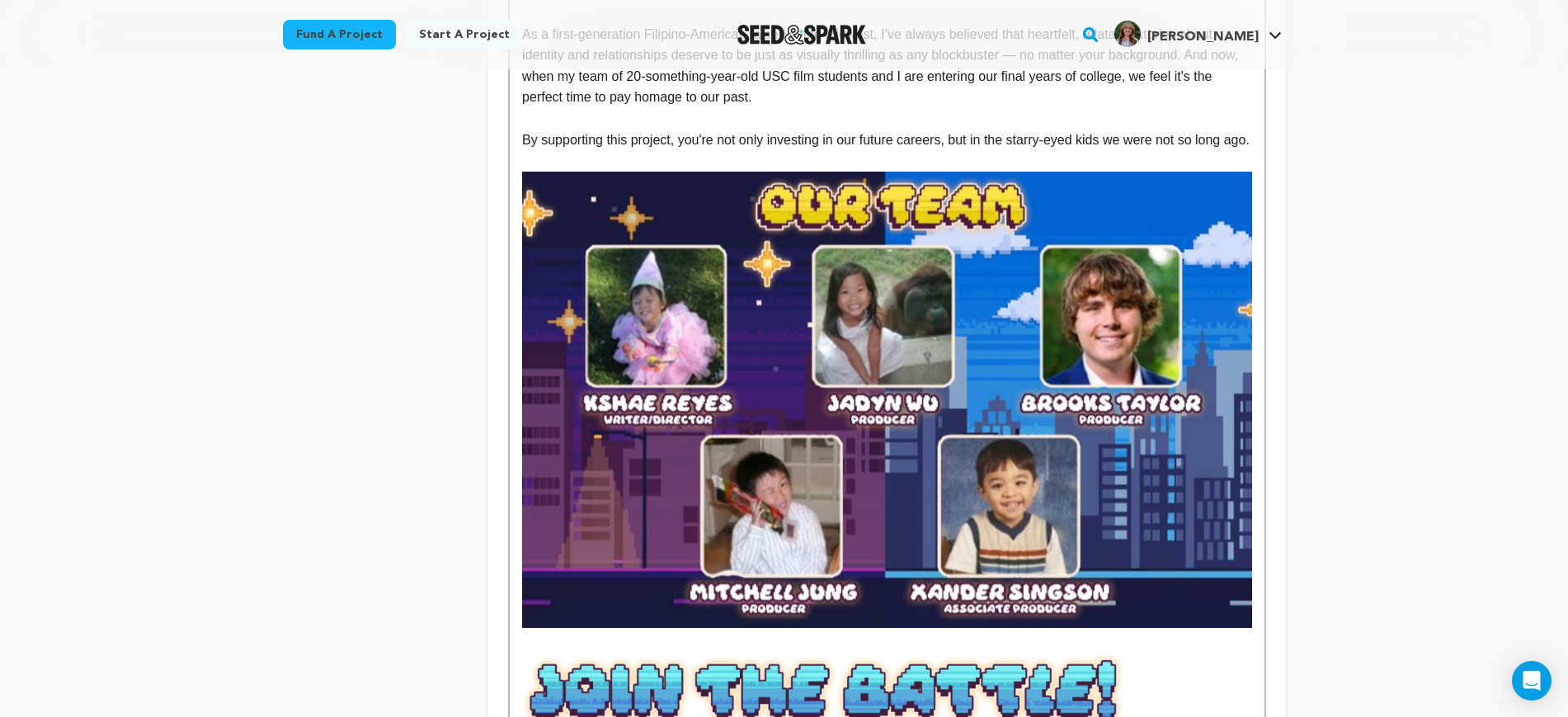
click at [1117, 362] on img at bounding box center [887, 399] width 730 height 456
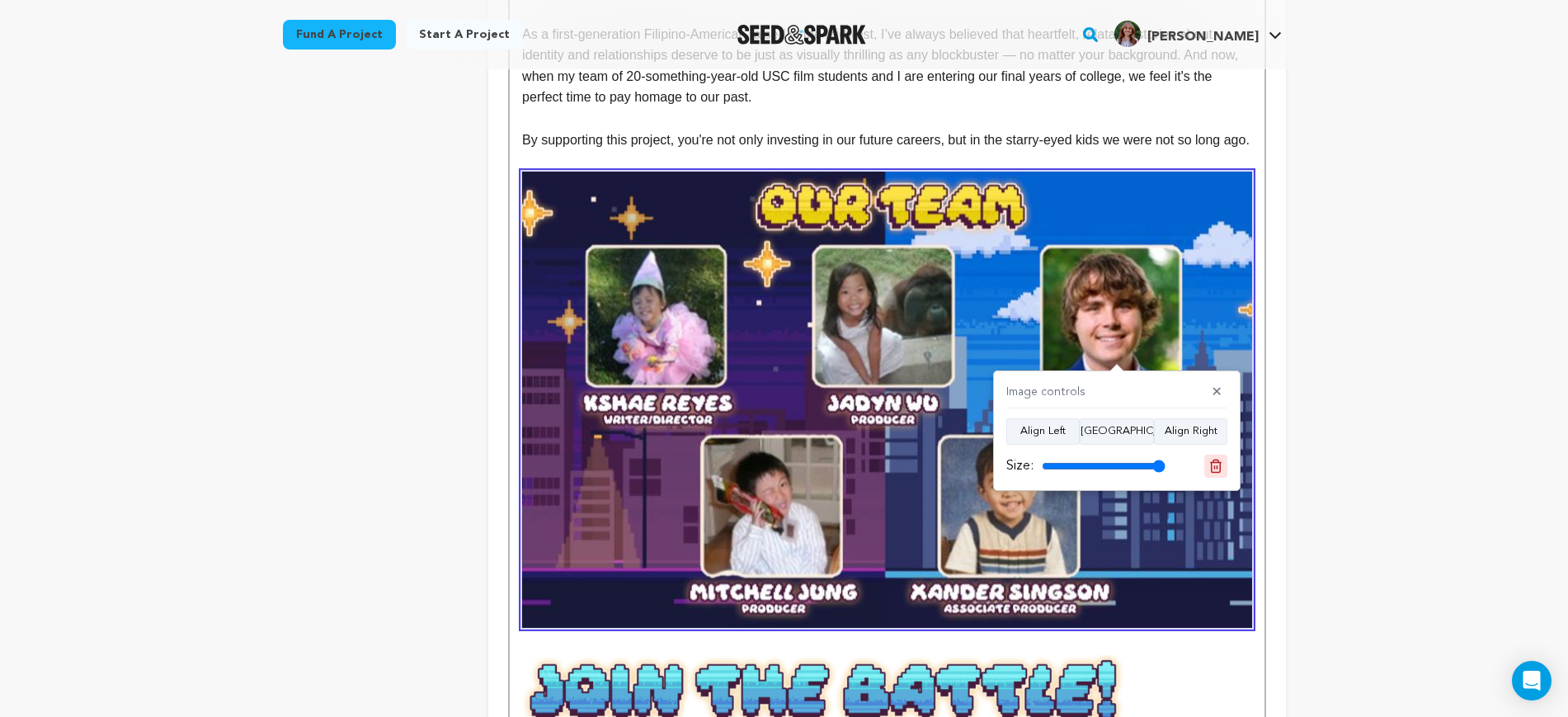
click at [1220, 470] on icon at bounding box center [1216, 466] width 15 height 15
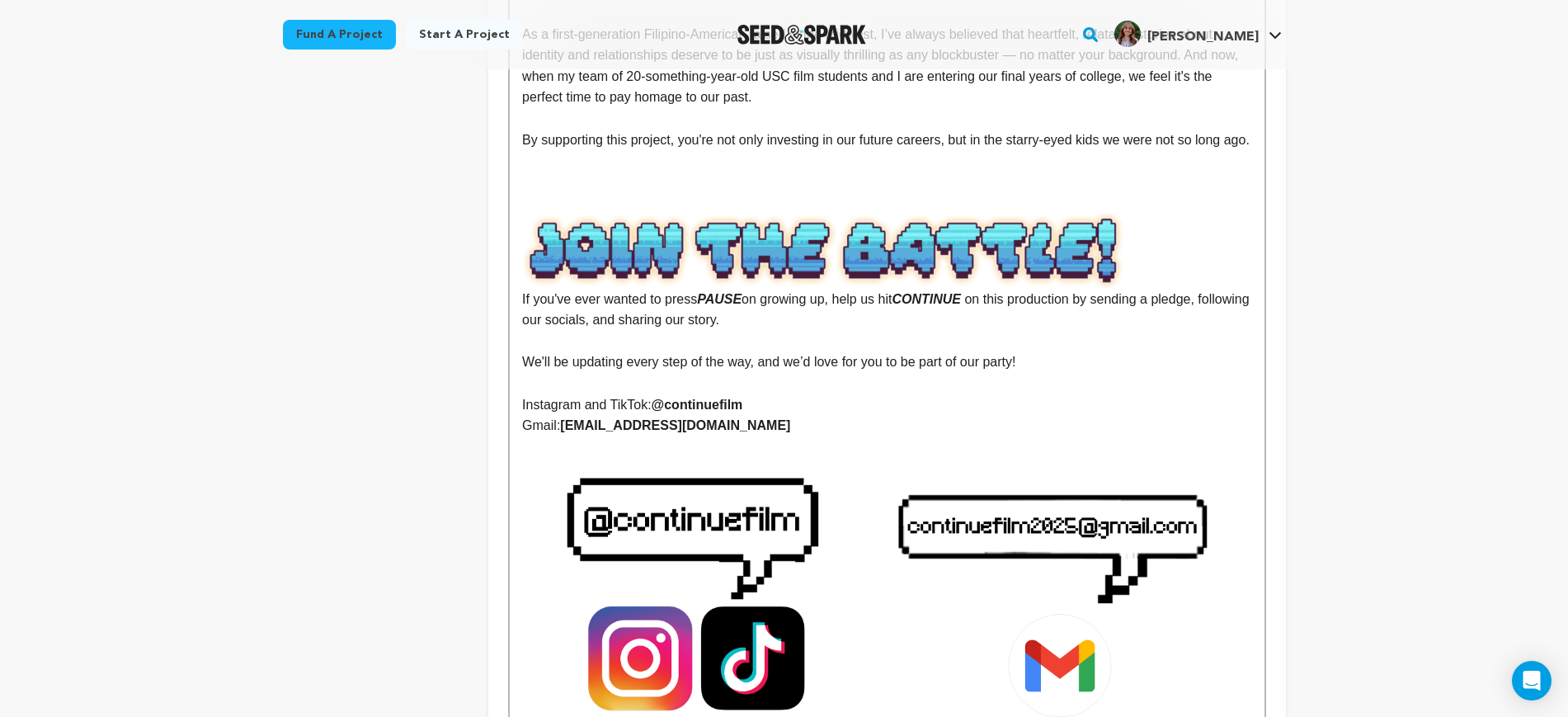
click at [601, 130] on p "By supporting this project, you're not only investing in our future careers, bu…" at bounding box center [887, 140] width 730 height 21
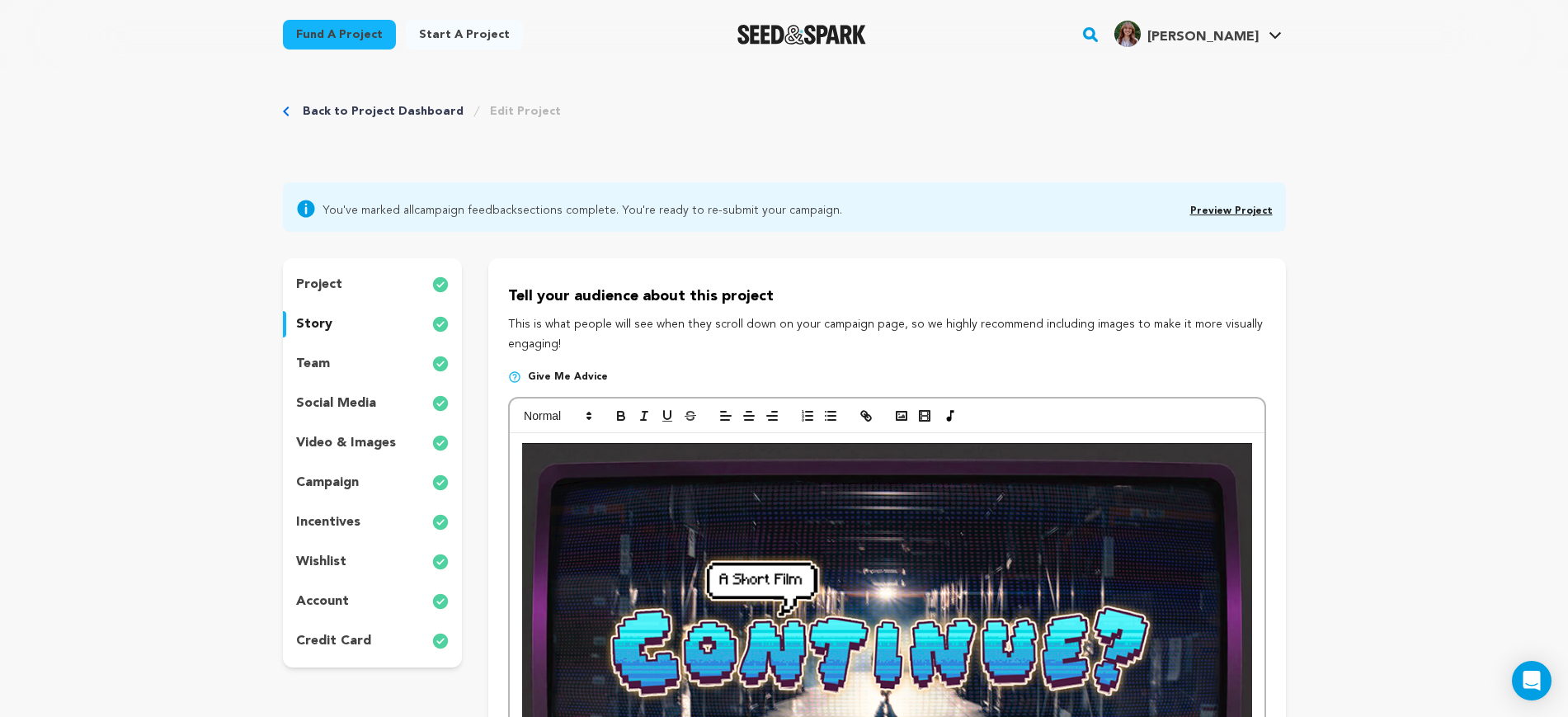
scroll to position [0, 0]
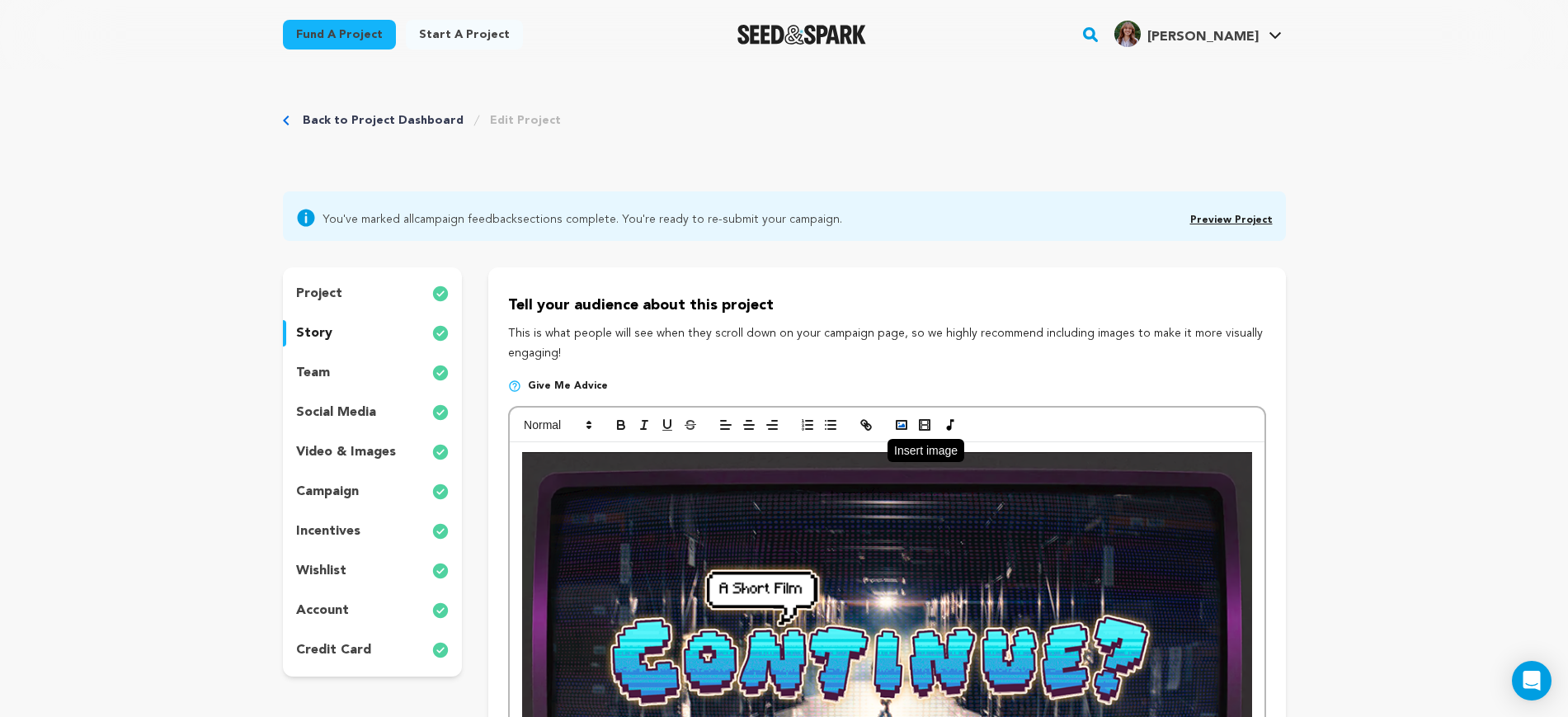
click at [909, 420] on icon "button" at bounding box center [902, 425] width 15 height 15
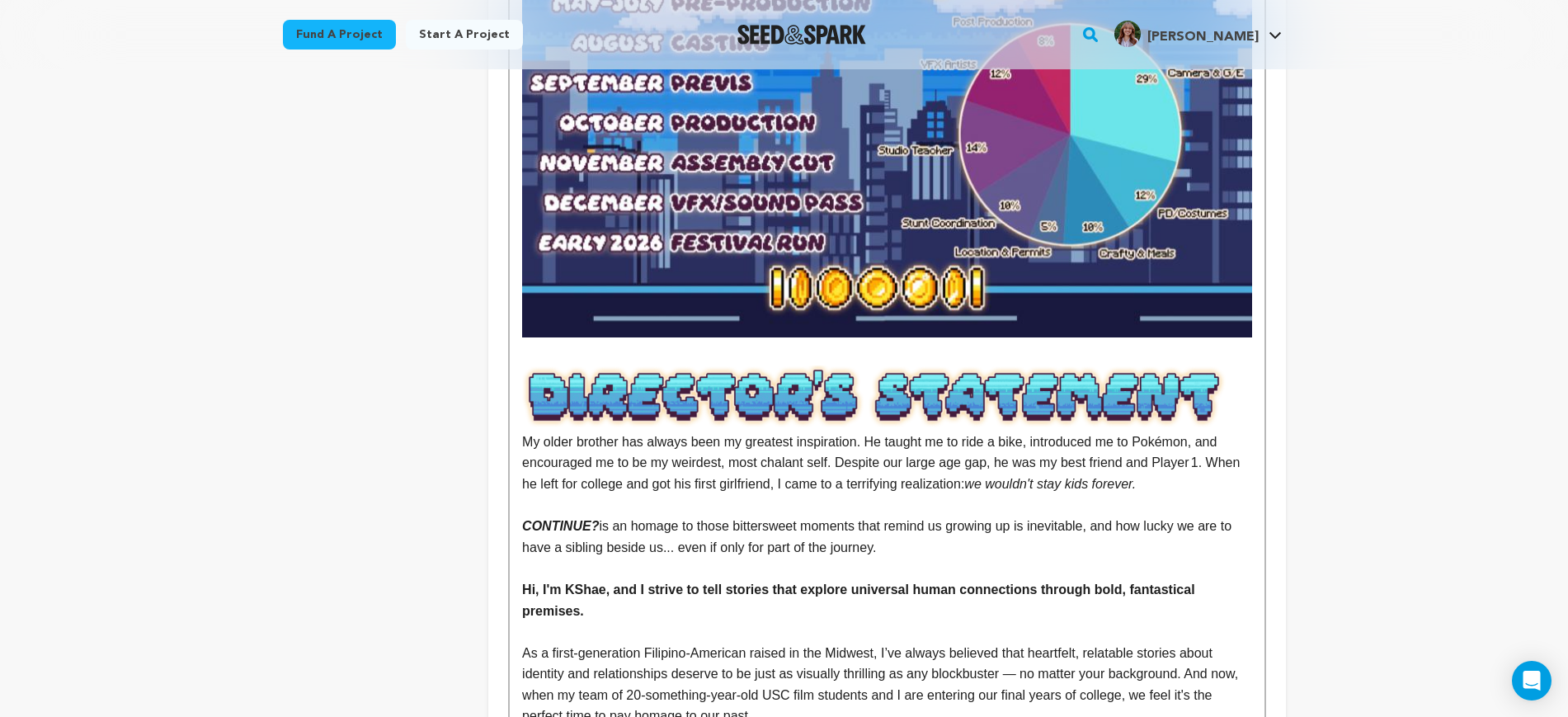
scroll to position [3712, 0]
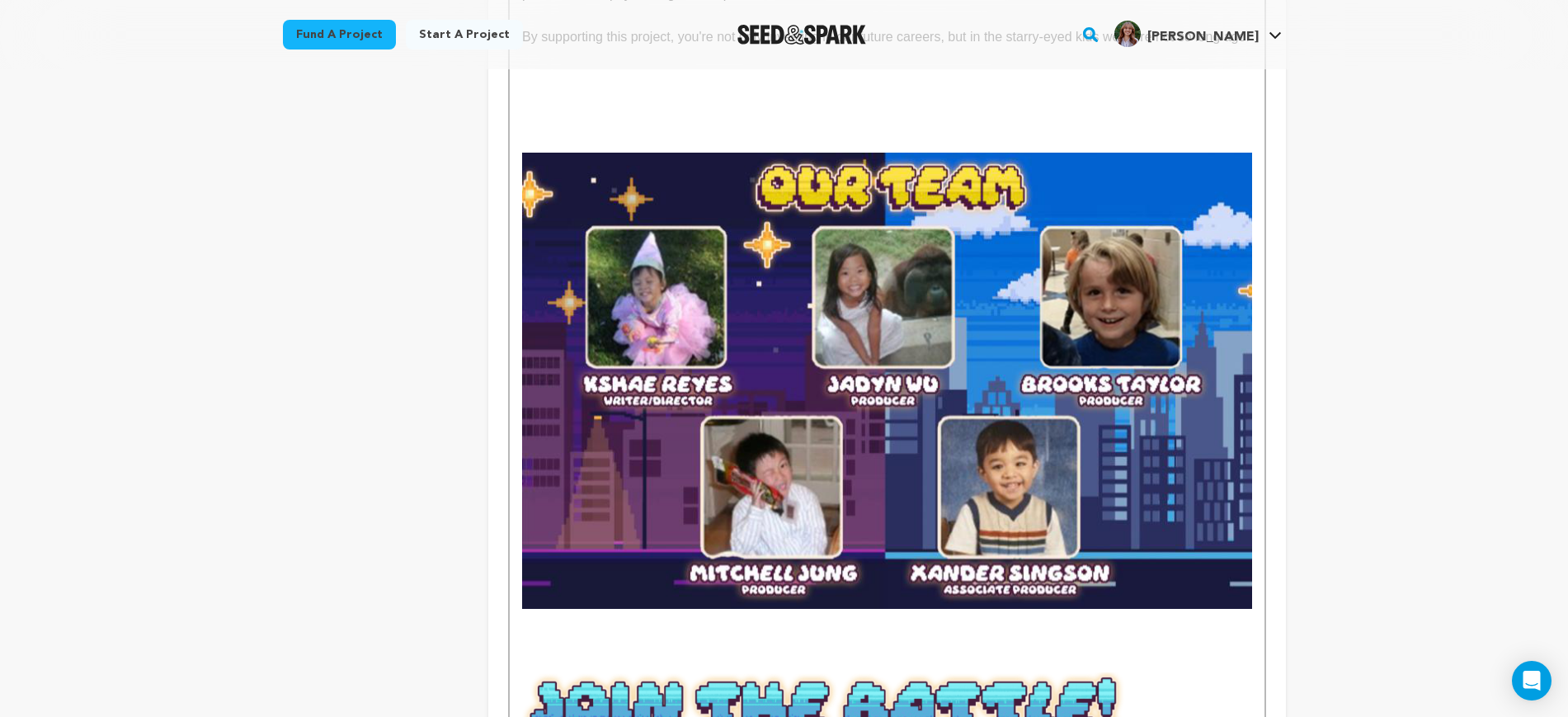
click at [642, 630] on p at bounding box center [887, 641] width 730 height 21
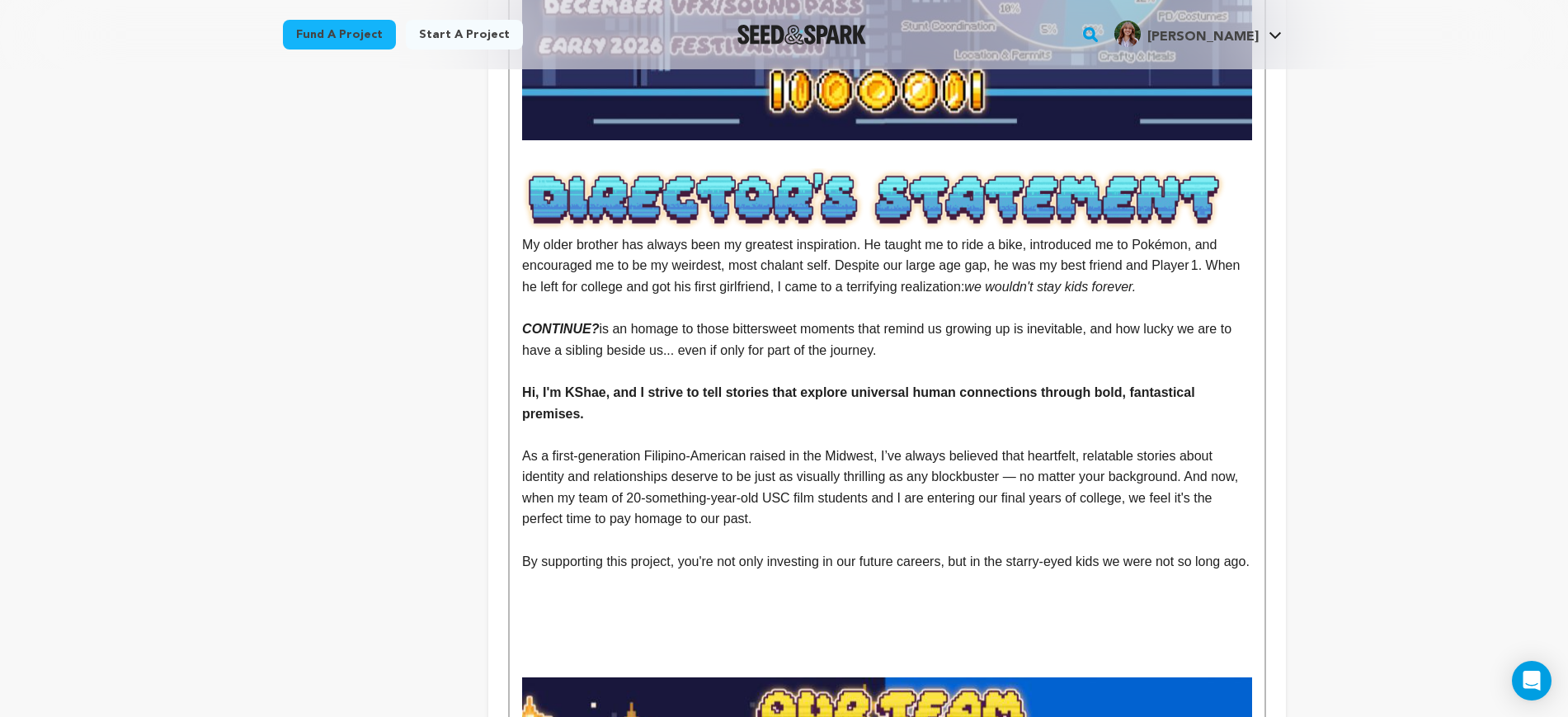
scroll to position [3299, 0]
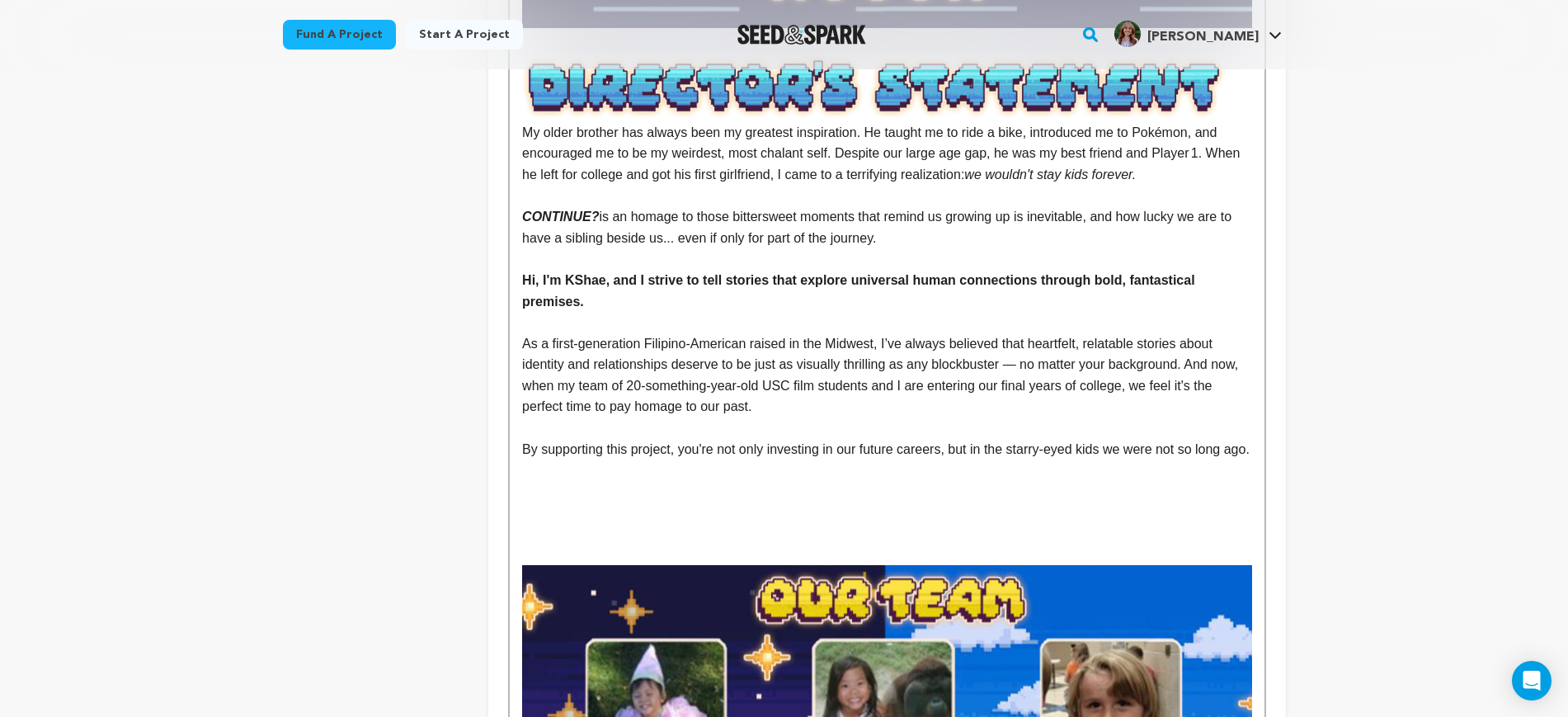
click at [568, 522] on p at bounding box center [887, 533] width 730 height 21
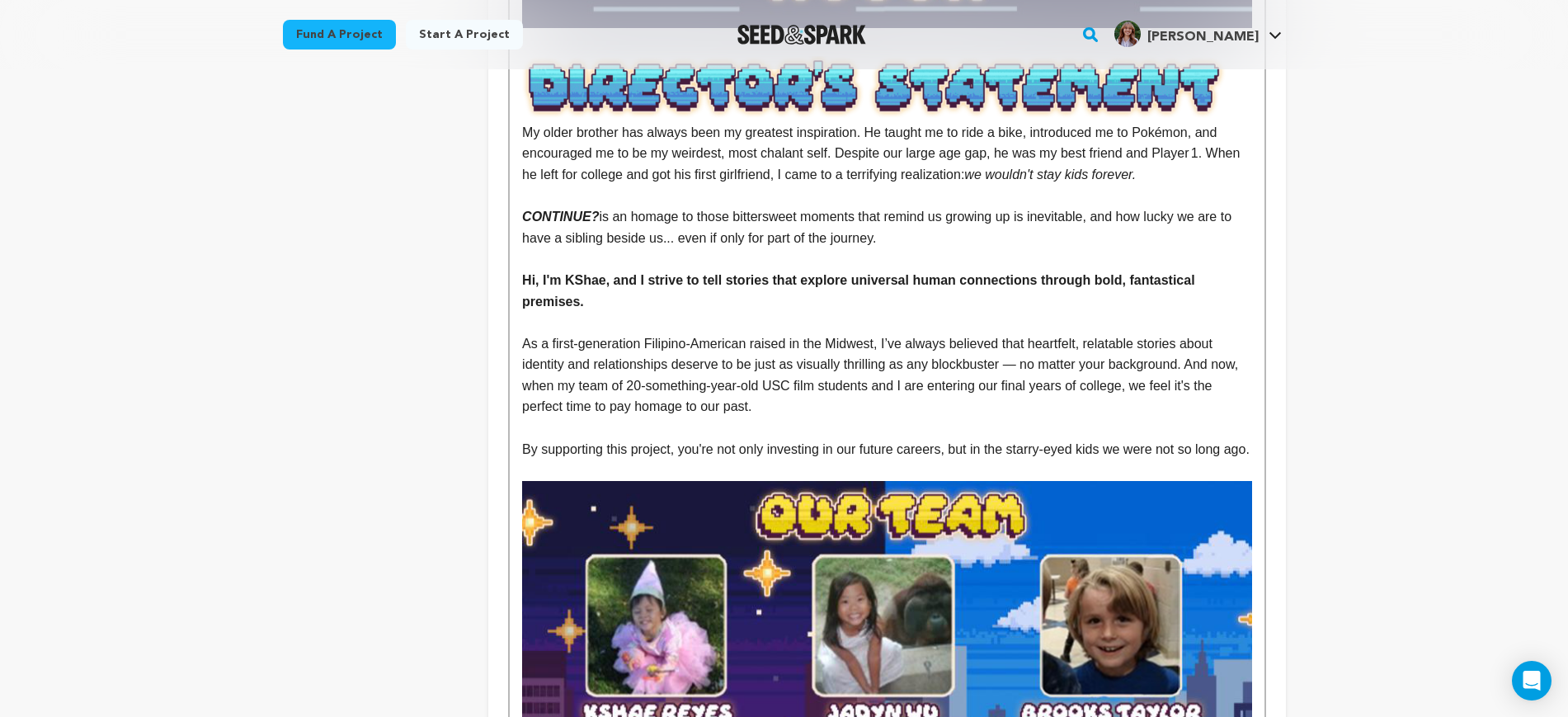
click at [682, 439] on p "By supporting this project, you're not only investing in our future careers, bu…" at bounding box center [887, 449] width 730 height 21
click at [942, 439] on p "By supporting this project, you're not only investing in our future careers, bu…" at bounding box center [887, 449] width 730 height 21
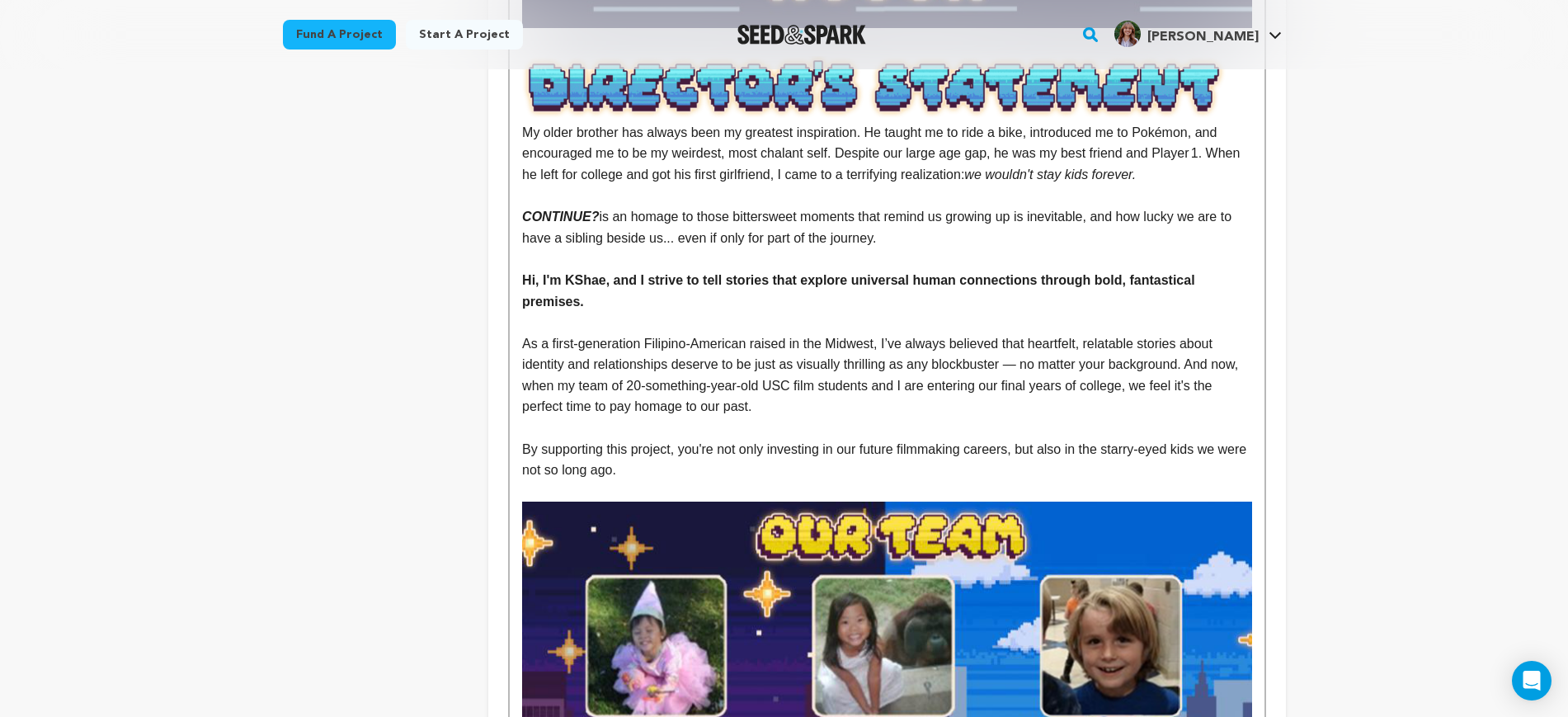
click at [948, 333] on p "﻿﻿﻿﻿﻿﻿﻿﻿As a first-generation [DEMOGRAPHIC_DATA] raised in the [GEOGRAPHIC_DATA…" at bounding box center [887, 375] width 730 height 84
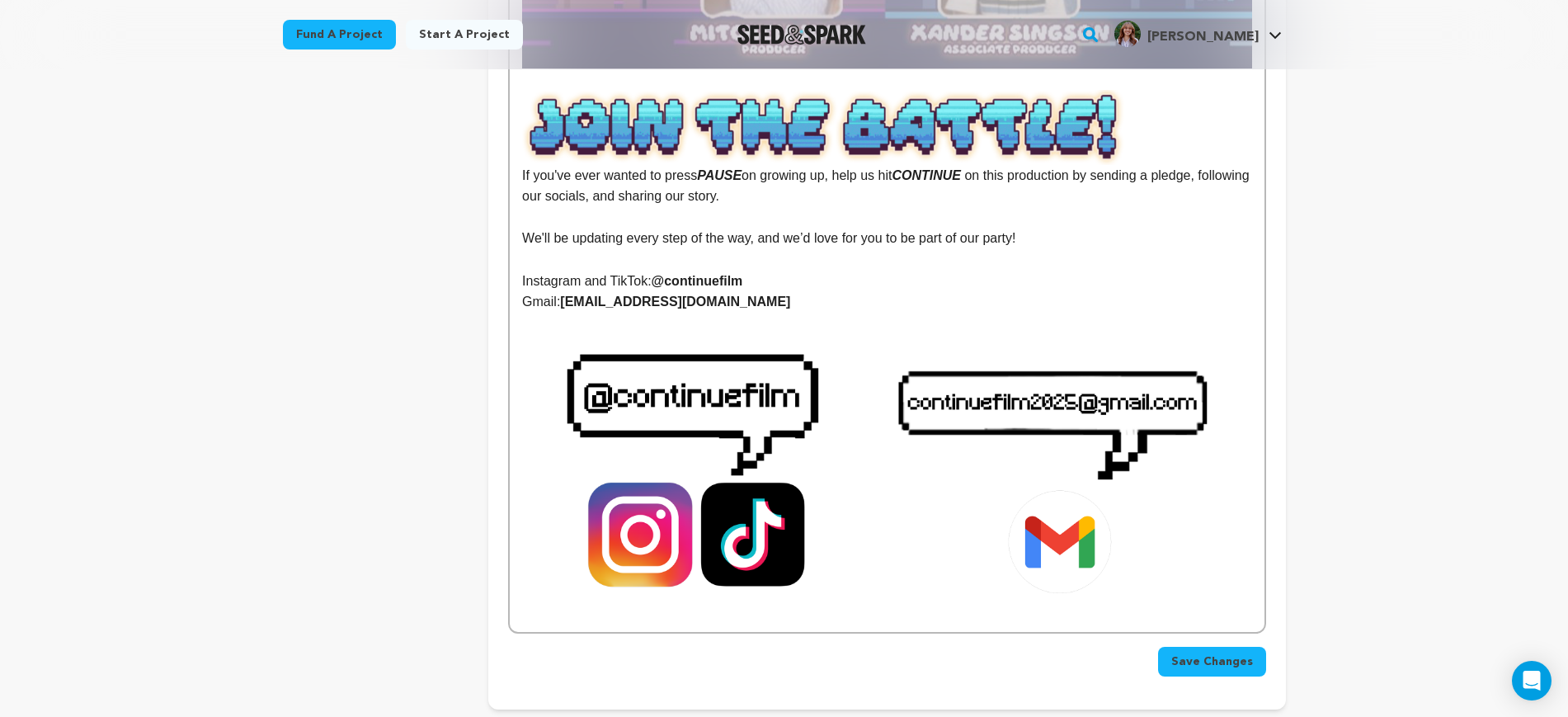
scroll to position [4434, 0]
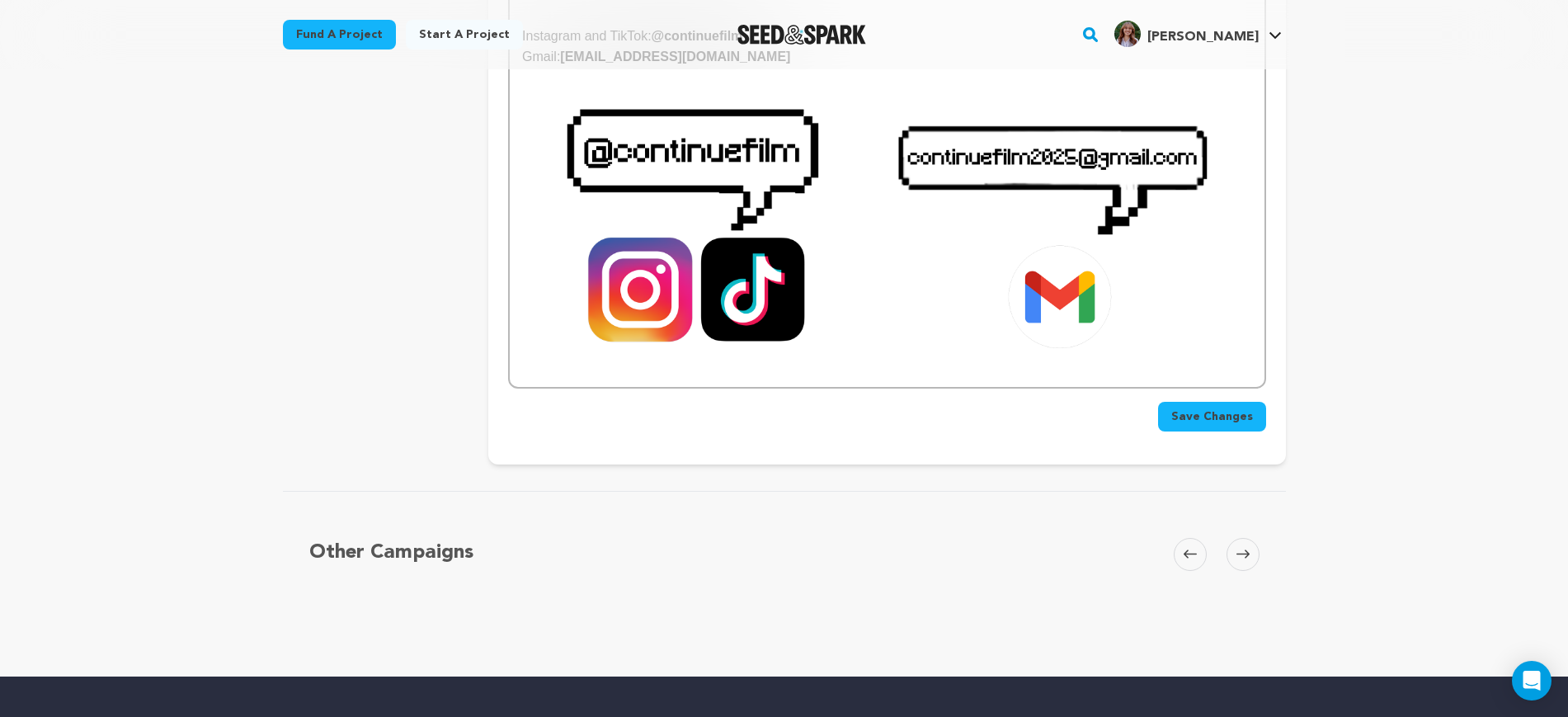
click at [1250, 408] on span "Save Changes" at bounding box center [1212, 416] width 82 height 16
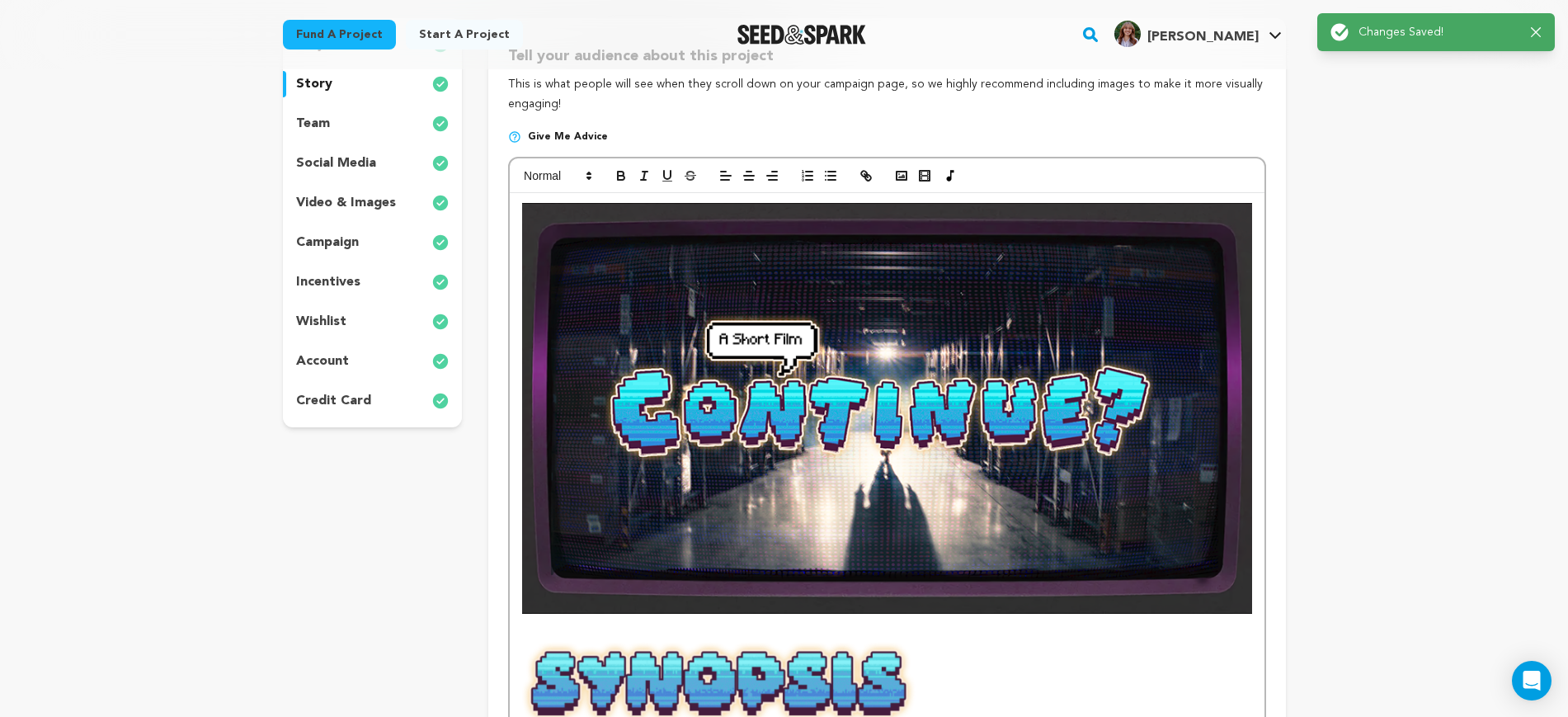
scroll to position [0, 0]
